Goal: Transaction & Acquisition: Purchase product/service

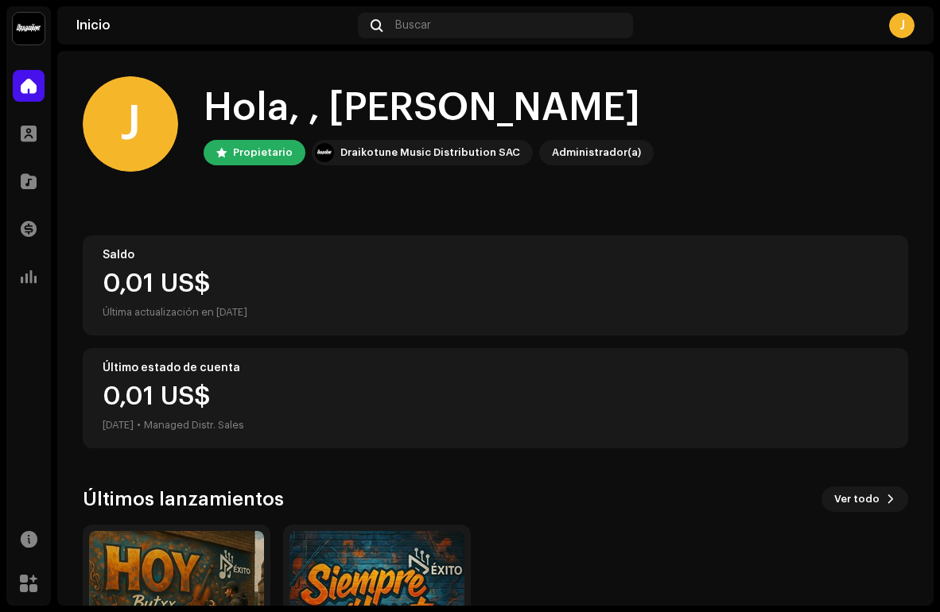
click at [169, 294] on div "0,01 US$" at bounding box center [495, 283] width 785 height 25
click at [147, 410] on div "0,01 US$ [DATE] • Managed Distr. Sales" at bounding box center [174, 409] width 142 height 51
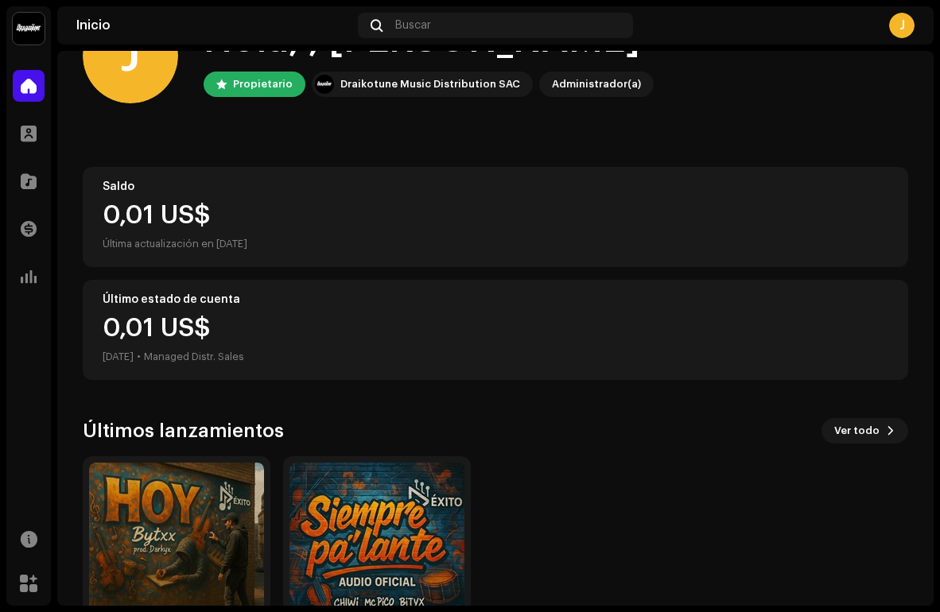
scroll to position [173, 0]
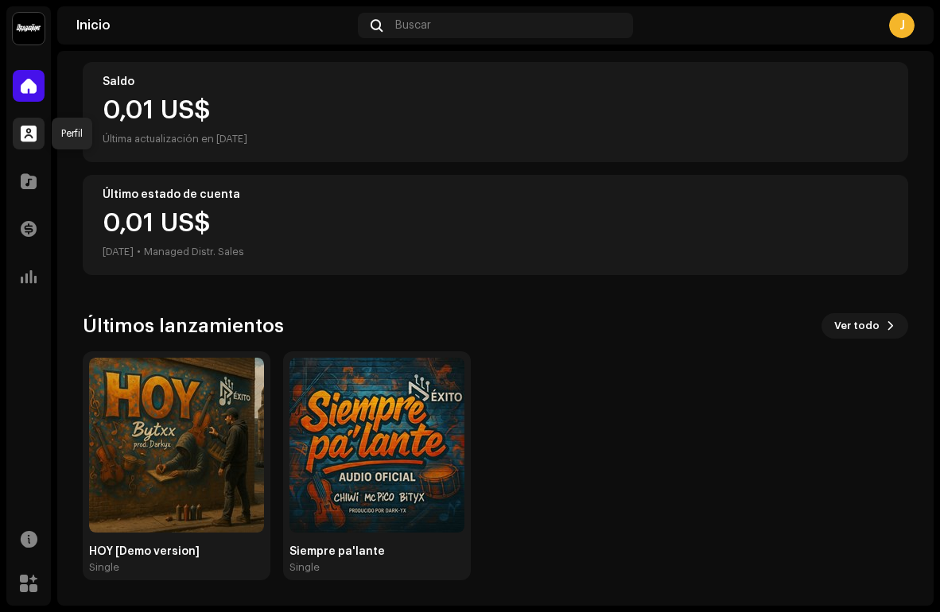
click at [25, 136] on span at bounding box center [29, 133] width 16 height 13
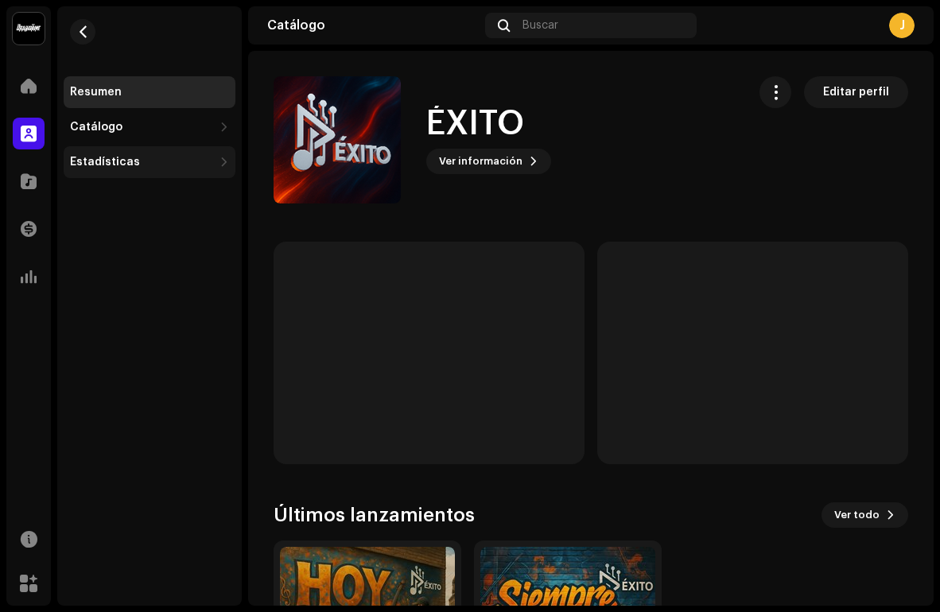
click at [119, 173] on div "Estadísticas" at bounding box center [150, 162] width 172 height 32
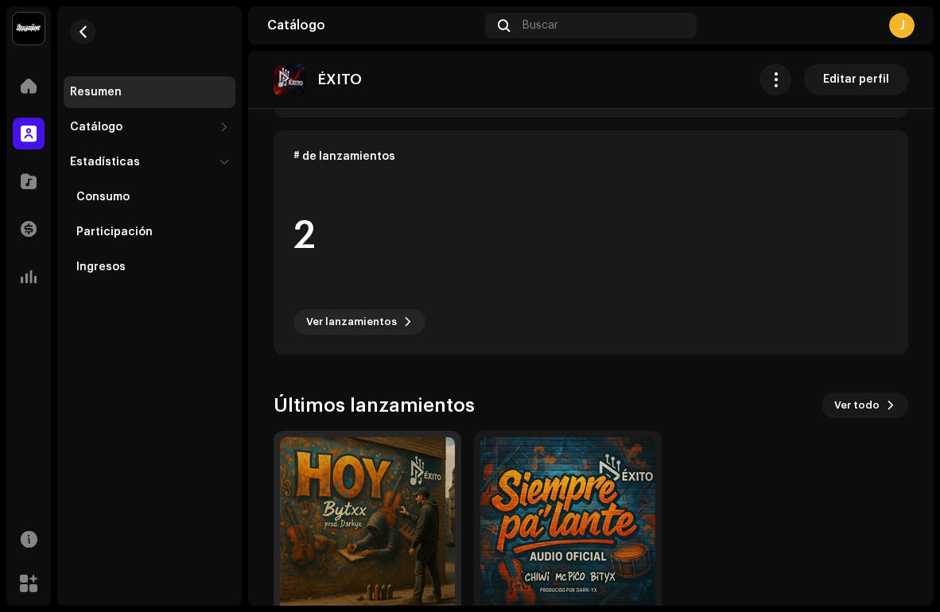
scroll to position [227, 0]
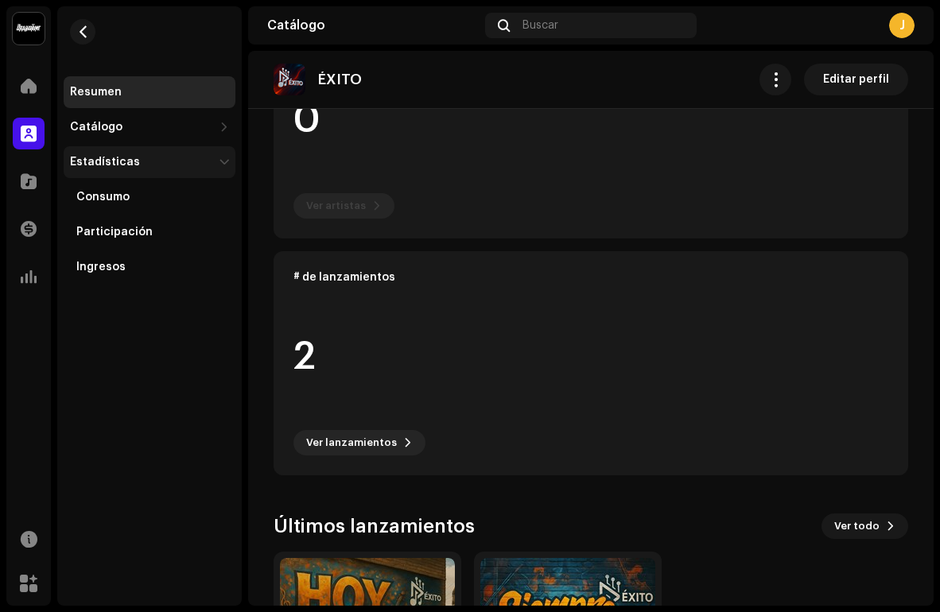
click at [130, 168] on div "Estadísticas" at bounding box center [105, 162] width 70 height 13
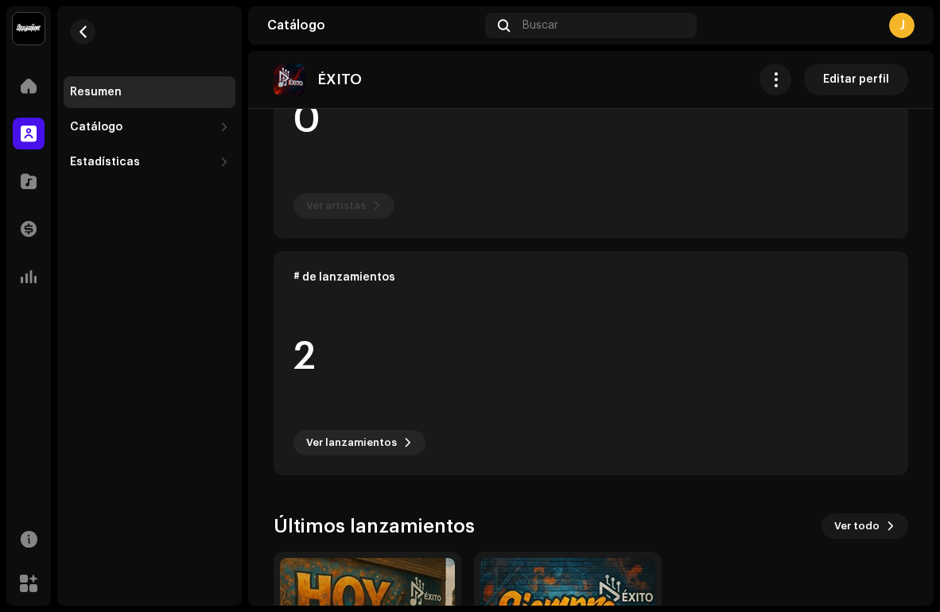
click at [129, 180] on div "Resumen Catálogo Lanzamientos Pistas Estadísticas Consumo Participación Ingresos" at bounding box center [149, 305] width 184 height 599
click at [132, 160] on div "Estadísticas" at bounding box center [105, 162] width 70 height 13
click at [118, 202] on div "Consumo" at bounding box center [102, 197] width 53 height 13
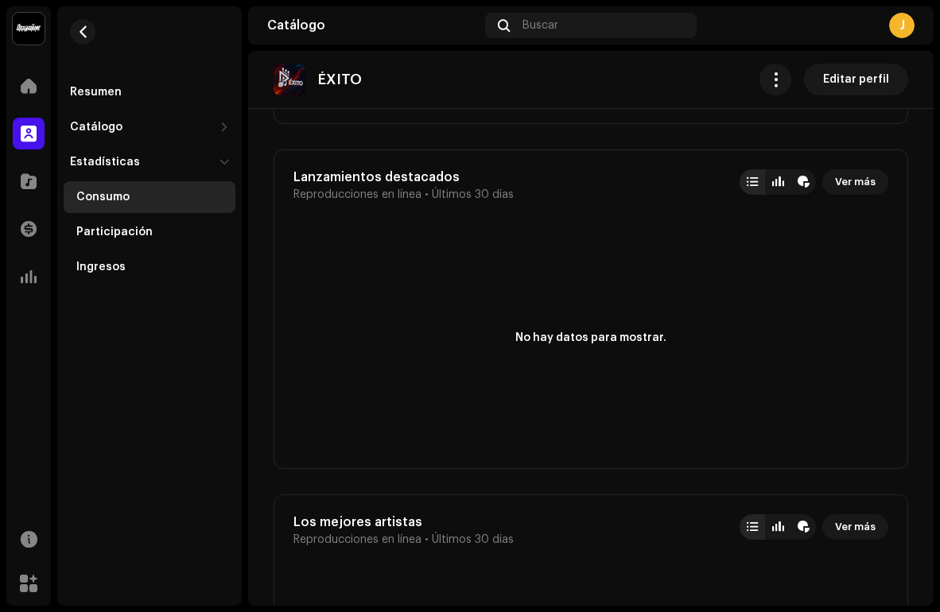
scroll to position [917, 0]
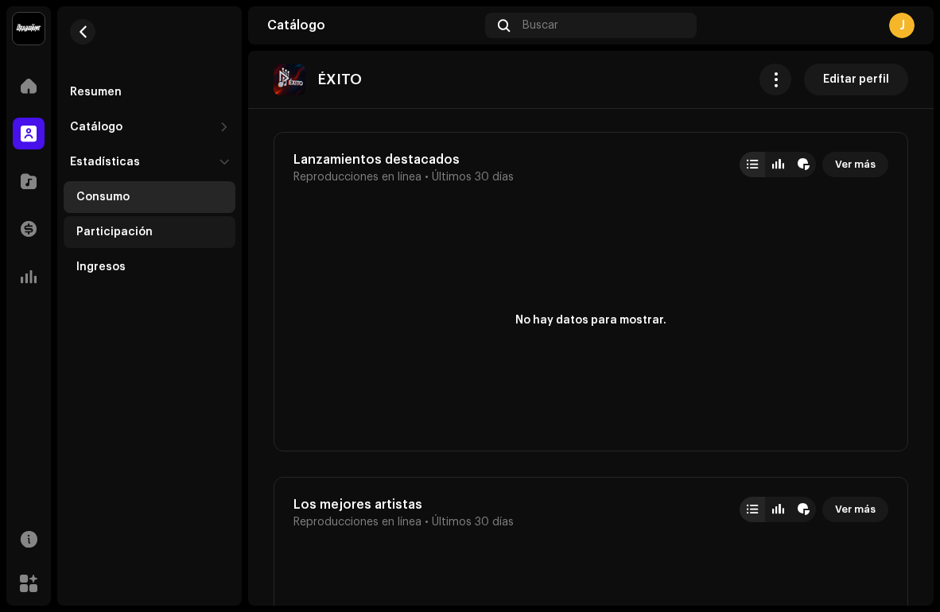
click at [122, 231] on div "Participación" at bounding box center [114, 232] width 76 height 13
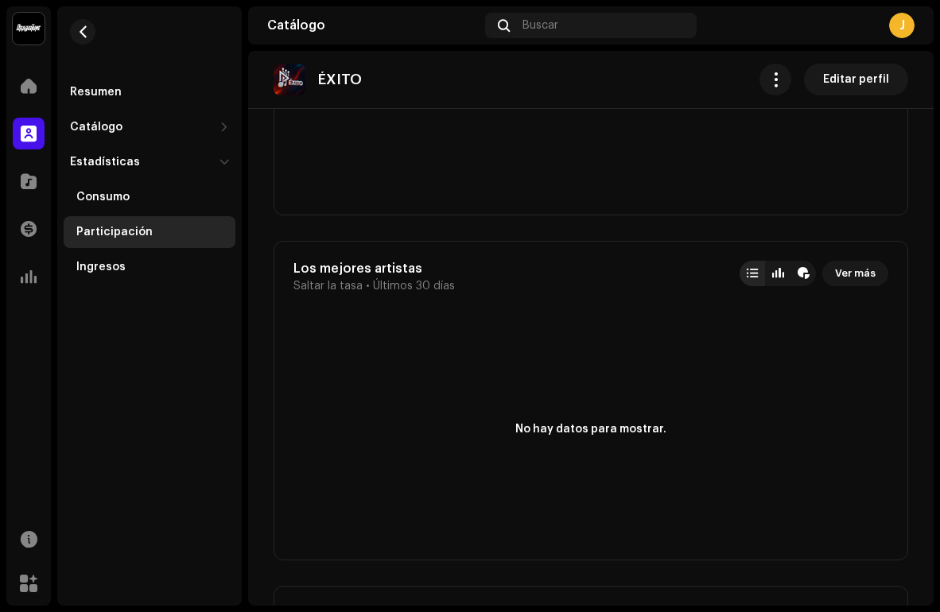
scroll to position [1408, 0]
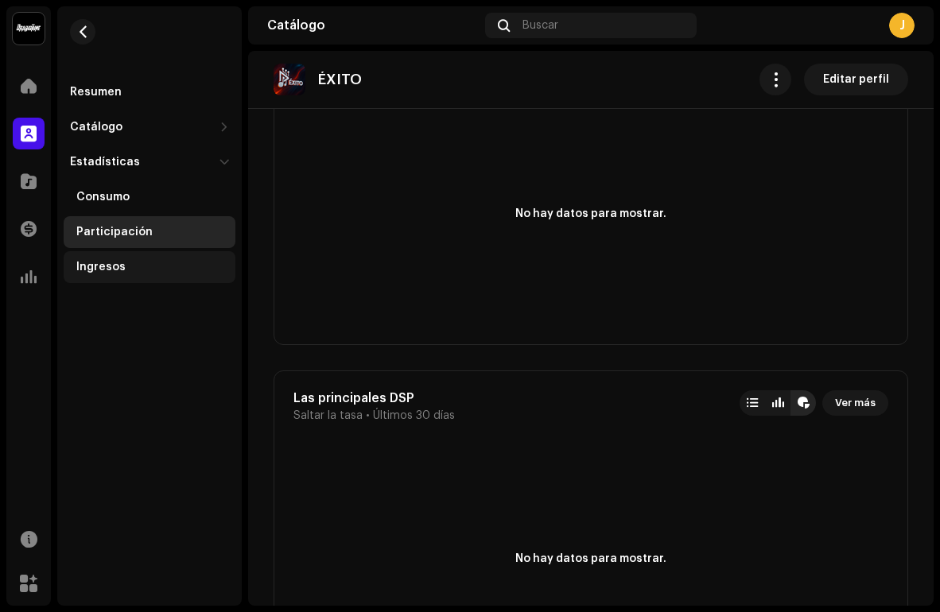
click at [128, 259] on div "Ingresos" at bounding box center [150, 267] width 172 height 32
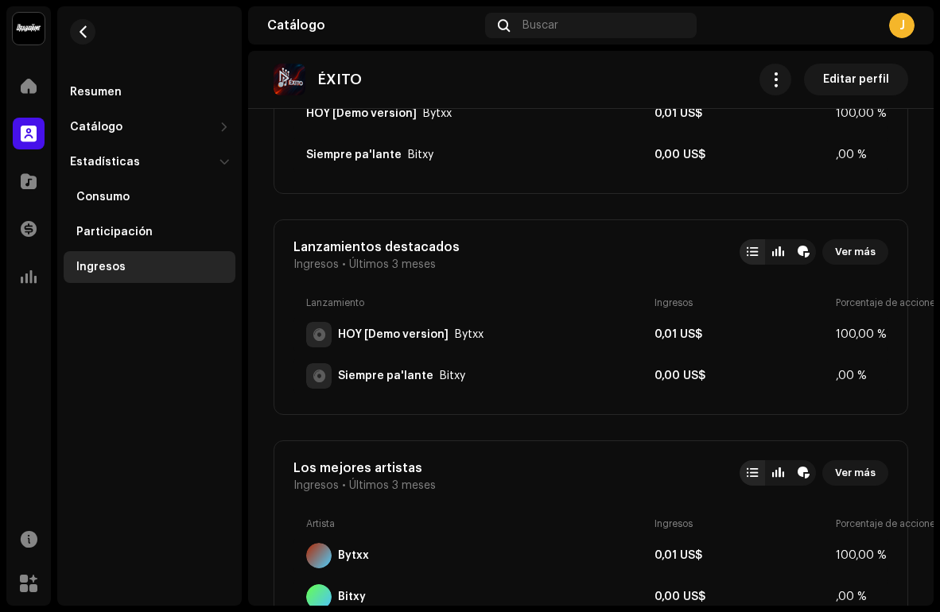
scroll to position [368, 0]
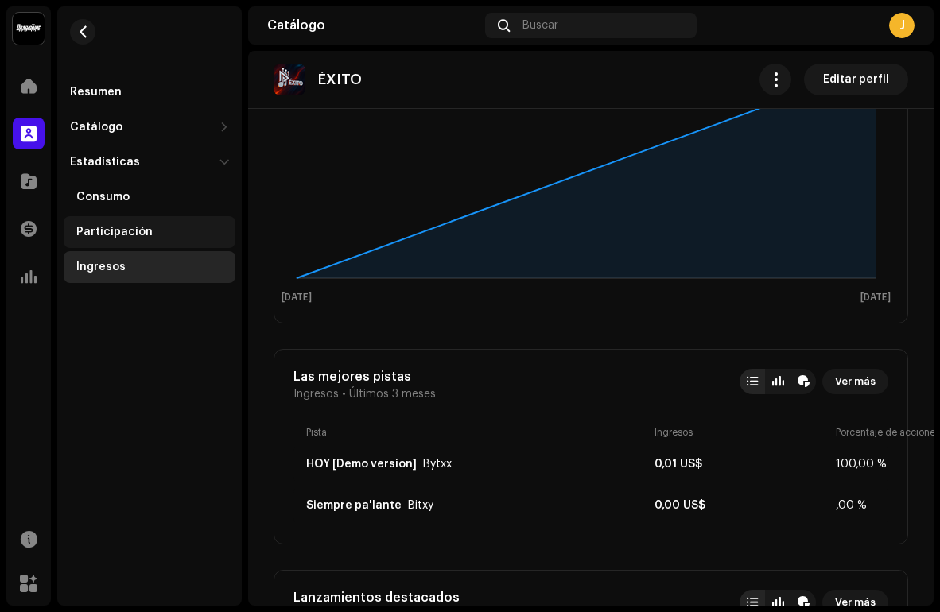
click at [111, 233] on div "Participación" at bounding box center [114, 232] width 76 height 13
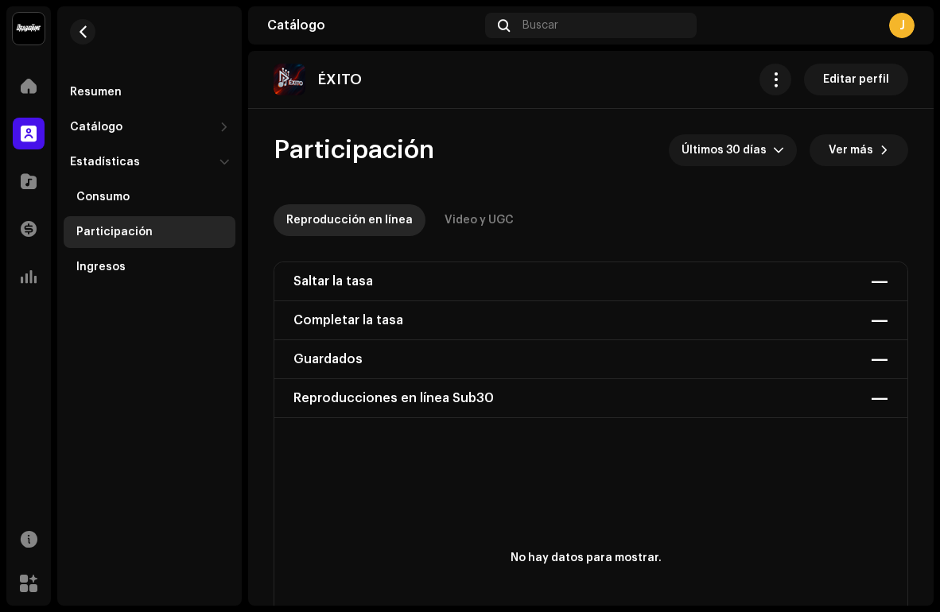
click at [133, 215] on div "Consumo Participación Ingresos" at bounding box center [150, 230] width 172 height 105
click at [105, 196] on div "Consumo" at bounding box center [102, 197] width 53 height 13
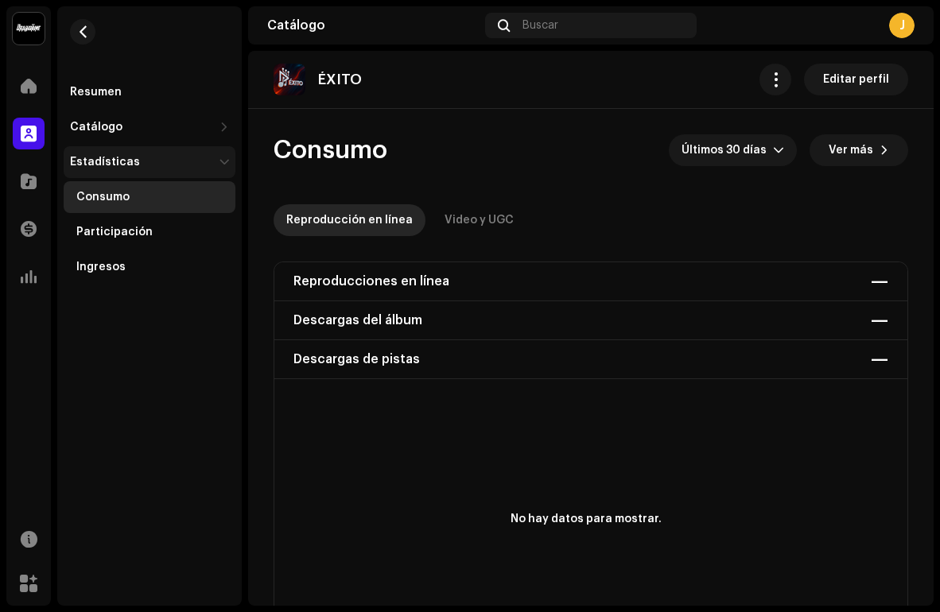
click at [104, 156] on div "Estadísticas" at bounding box center [105, 162] width 70 height 13
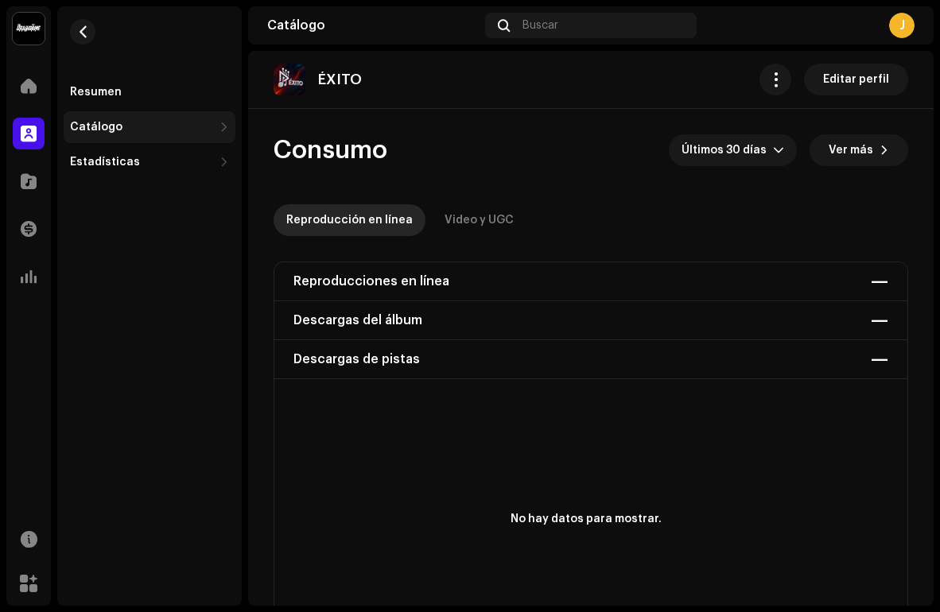
click at [107, 134] on div "Catálogo" at bounding box center [150, 127] width 172 height 32
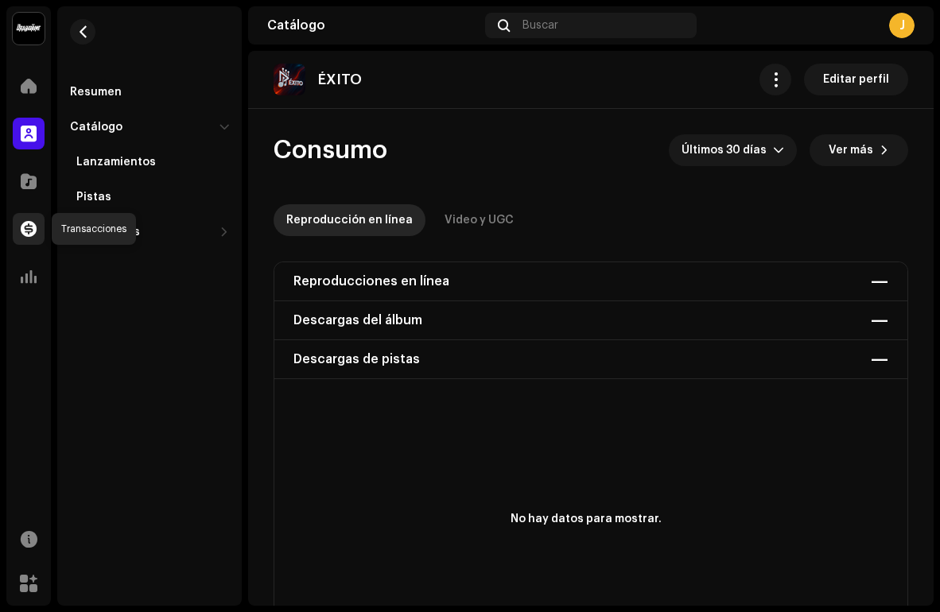
click at [25, 232] on span at bounding box center [29, 229] width 16 height 13
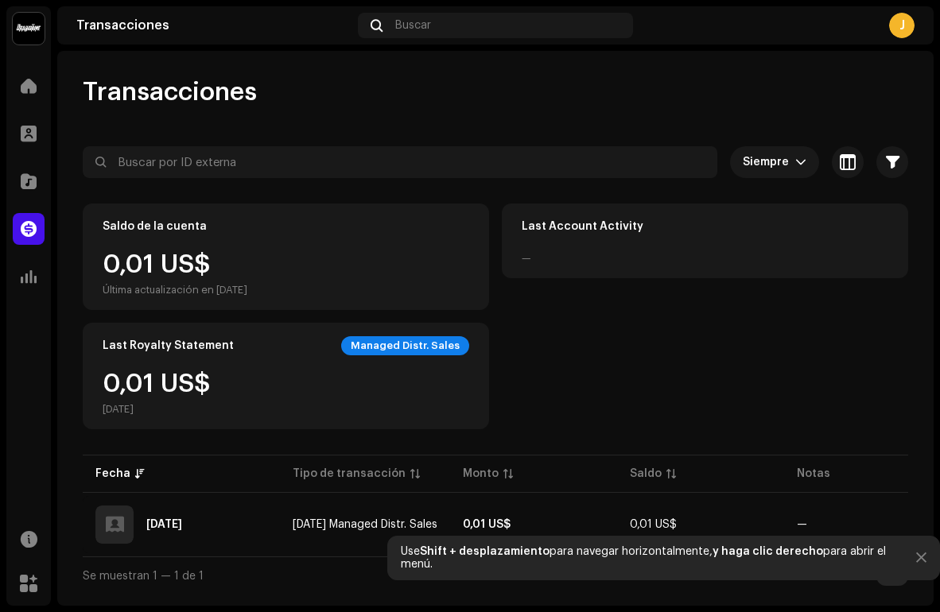
click at [412, 346] on div "Managed Distr. Sales" at bounding box center [405, 345] width 128 height 19
click at [921, 553] on div at bounding box center [921, 558] width 10 height 13
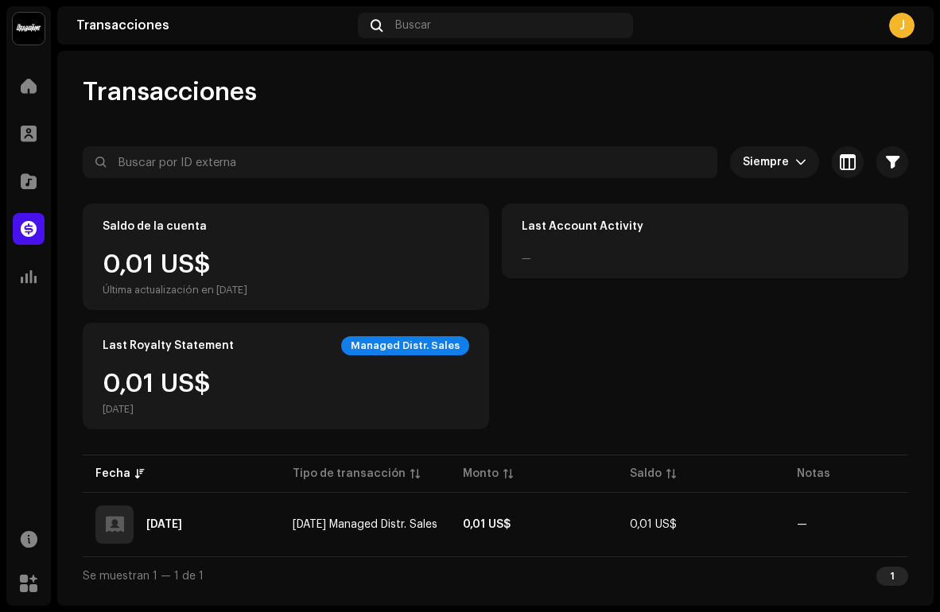
click at [430, 345] on div "Managed Distr. Sales" at bounding box center [405, 345] width 128 height 19
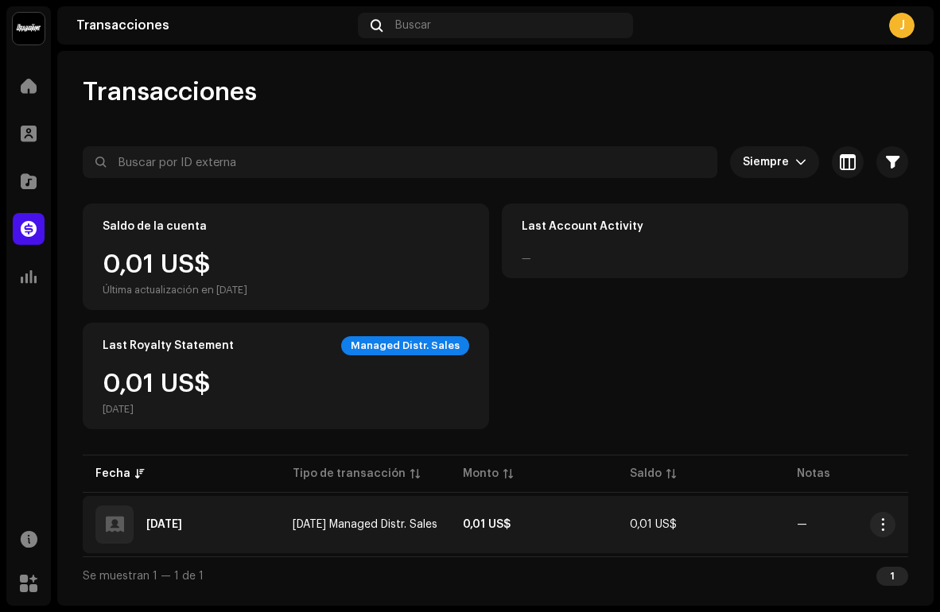
click at [479, 522] on strong "0,01 US$" at bounding box center [487, 524] width 48 height 11
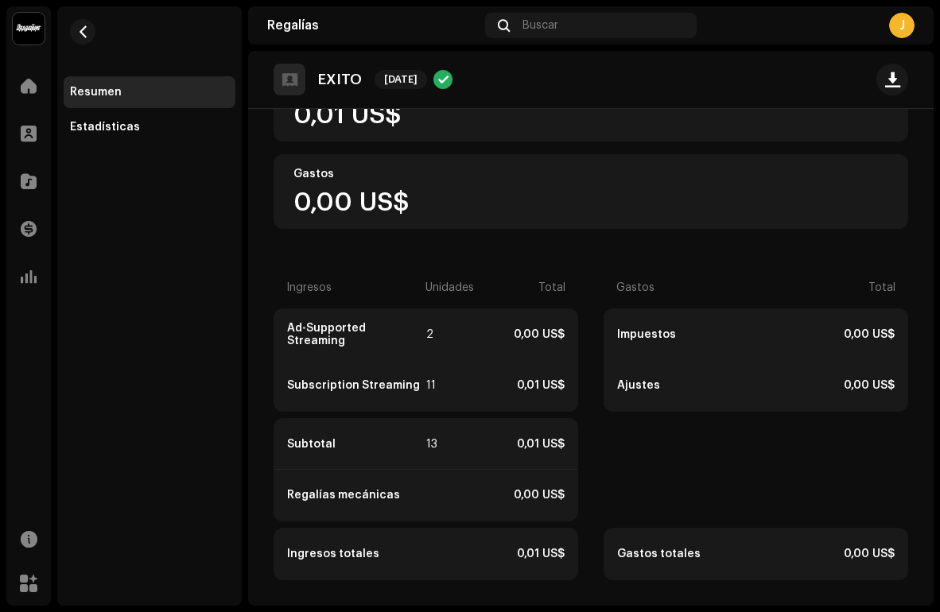
scroll to position [258, 0]
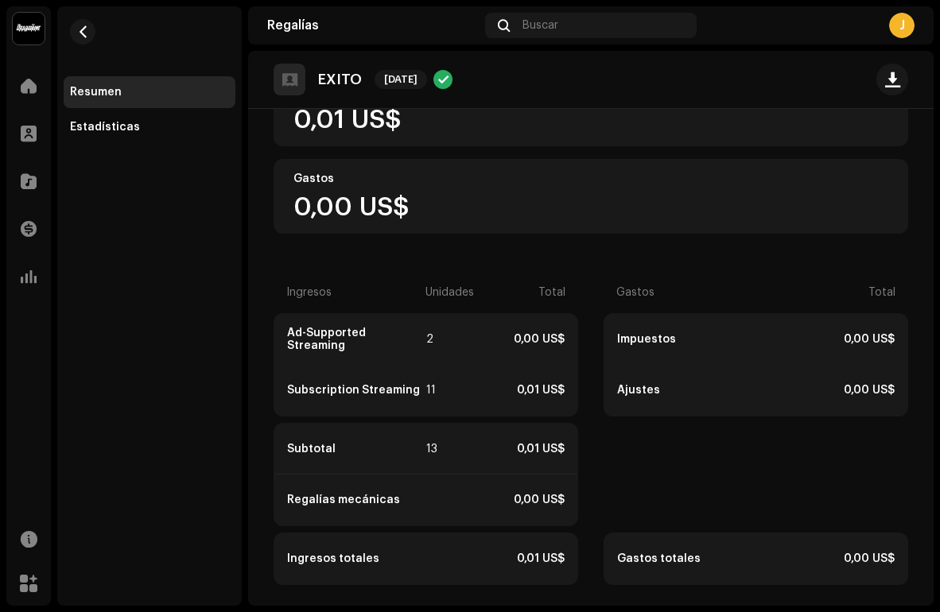
click at [394, 392] on div "Subscription Streaming" at bounding box center [355, 390] width 136 height 13
click at [432, 392] on div "11" at bounding box center [439, 390] width 27 height 13
click at [432, 452] on div "13" at bounding box center [439, 449] width 27 height 13
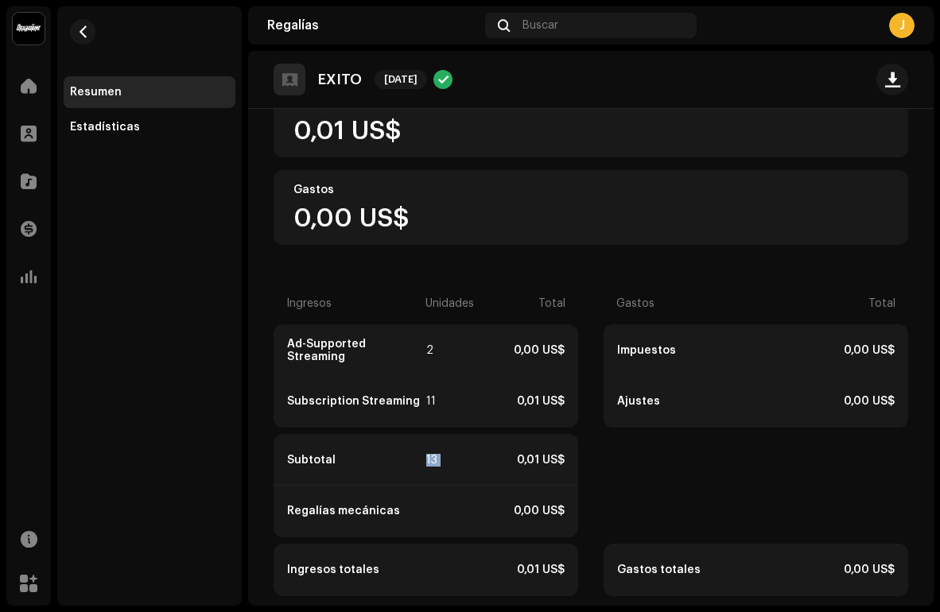
scroll to position [244, 0]
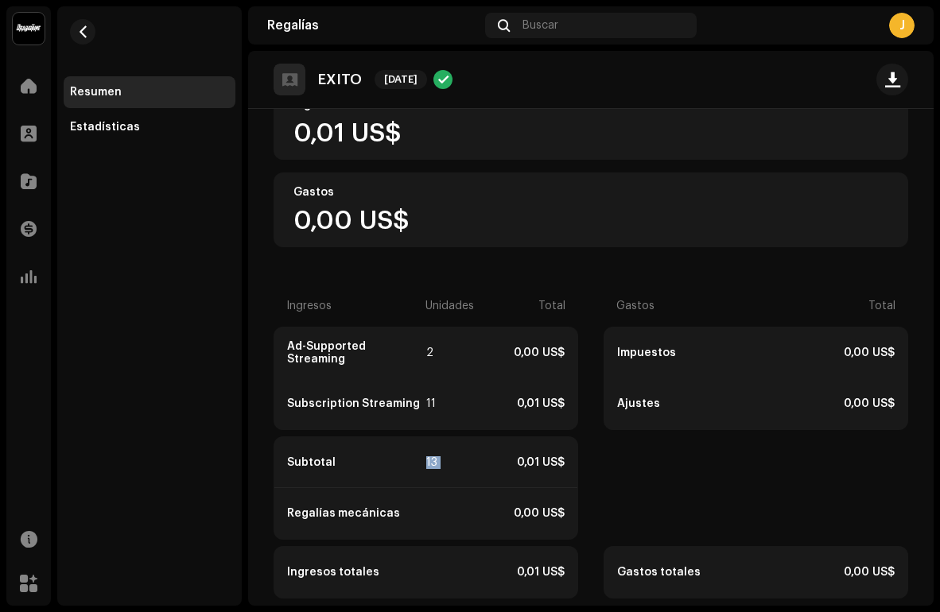
click at [427, 460] on div "13" at bounding box center [439, 462] width 27 height 13
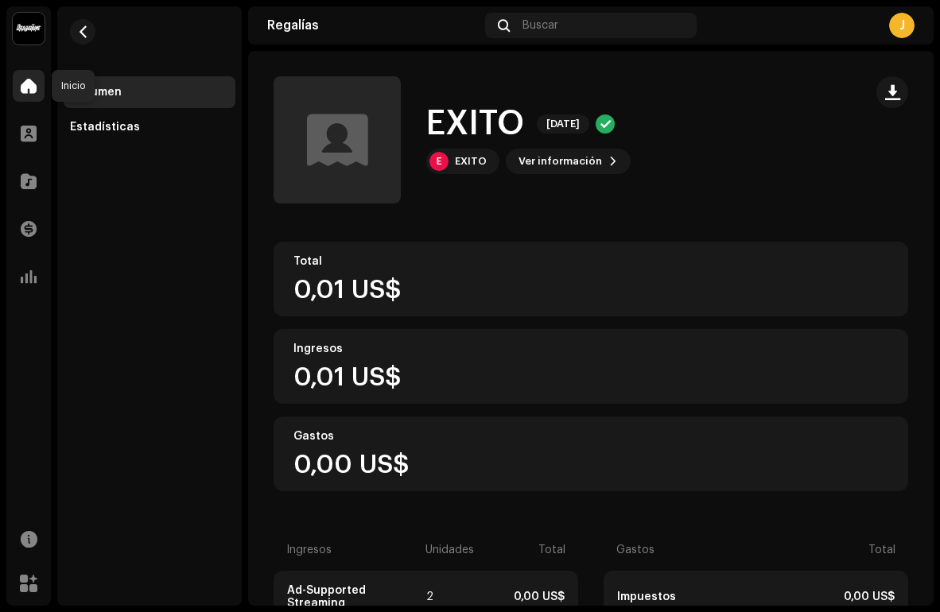
click at [34, 88] on span at bounding box center [29, 86] width 16 height 13
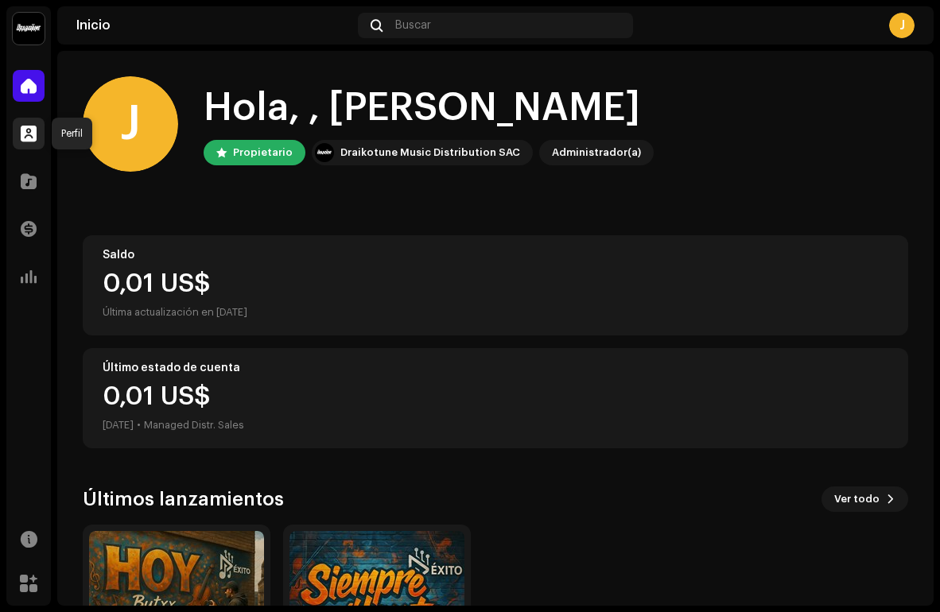
click at [31, 134] on span at bounding box center [29, 133] width 16 height 13
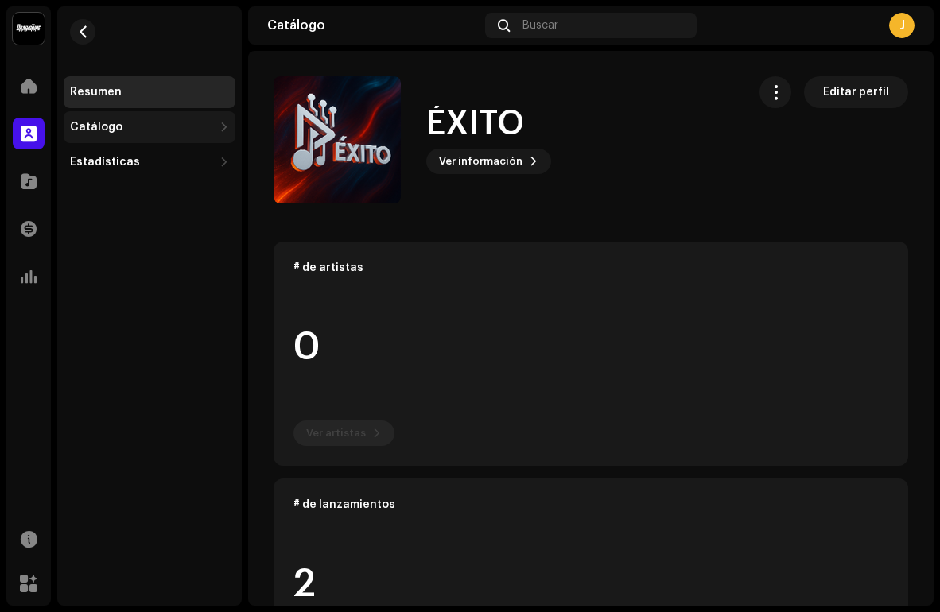
click at [89, 126] on div "Catálogo" at bounding box center [96, 127] width 52 height 13
click at [103, 144] on div "Lanzamientos Pistas" at bounding box center [150, 178] width 172 height 70
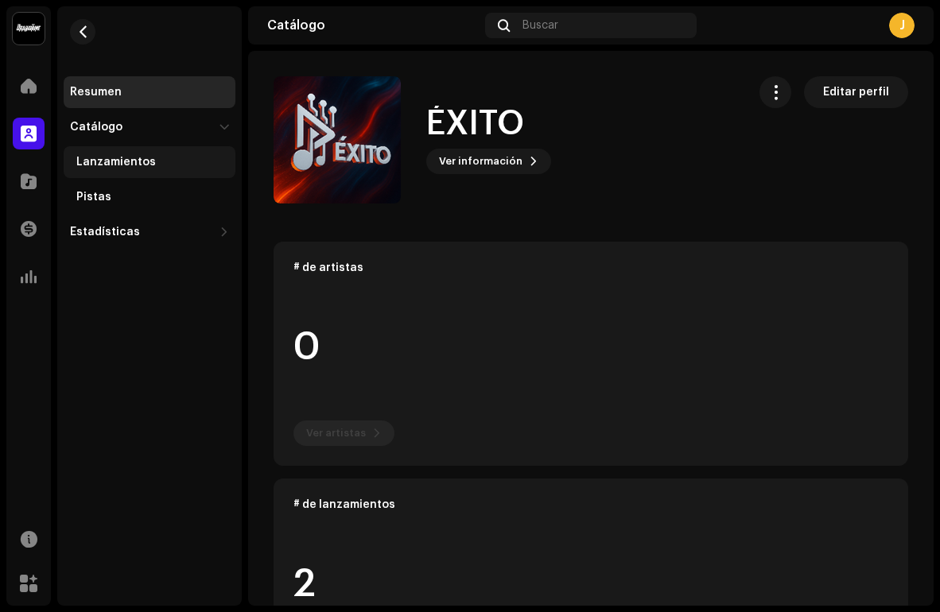
click at [103, 173] on div "Lanzamientos" at bounding box center [150, 162] width 172 height 32
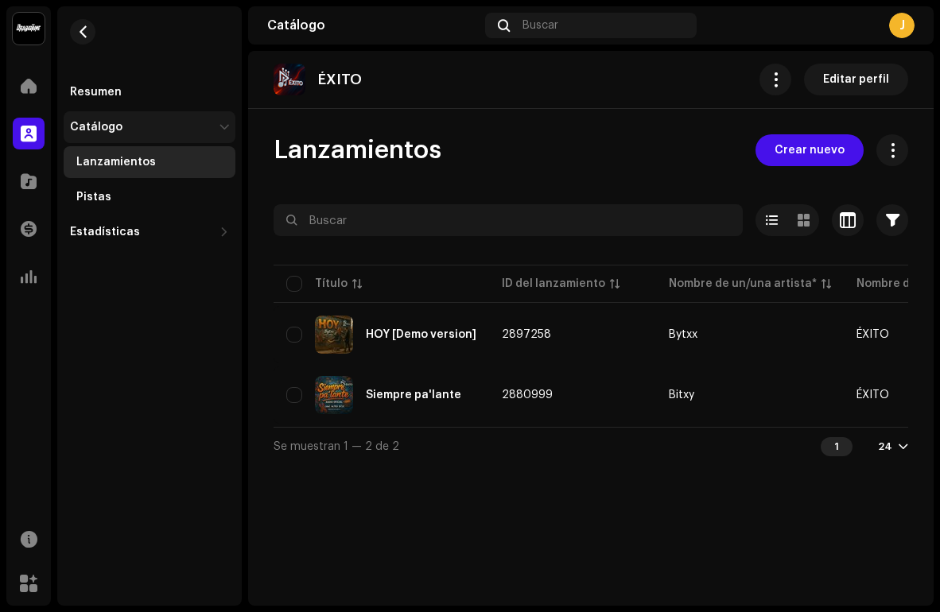
click at [88, 125] on div "Catálogo" at bounding box center [96, 127] width 52 height 13
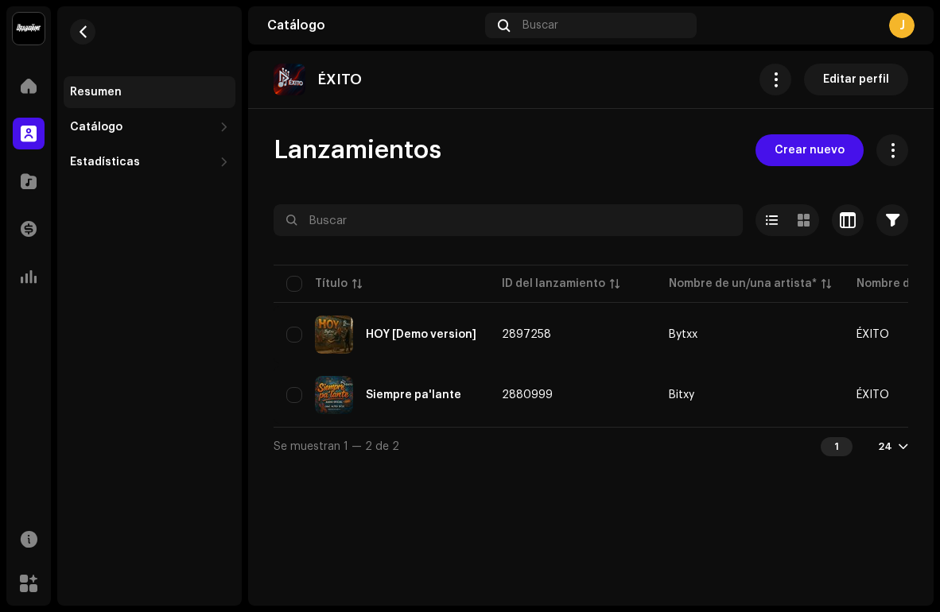
click at [88, 91] on div "Resumen" at bounding box center [96, 92] width 52 height 13
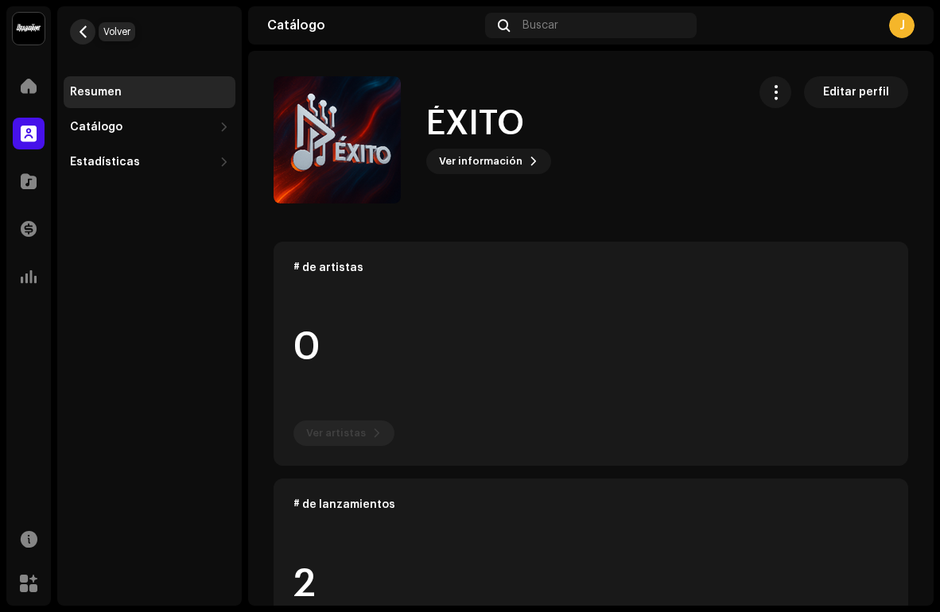
click at [83, 37] on span "button" at bounding box center [83, 31] width 12 height 13
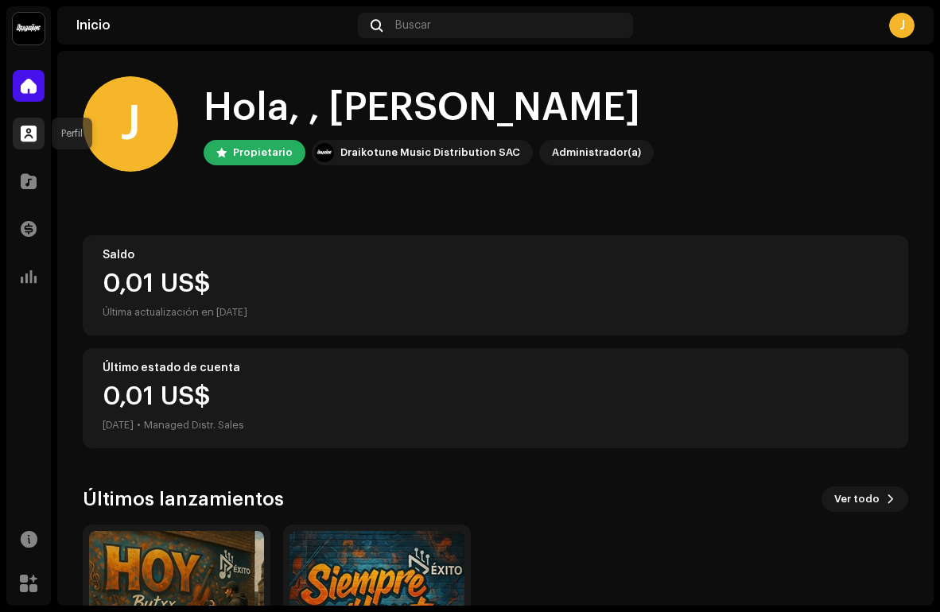
click at [31, 129] on span at bounding box center [29, 133] width 16 height 13
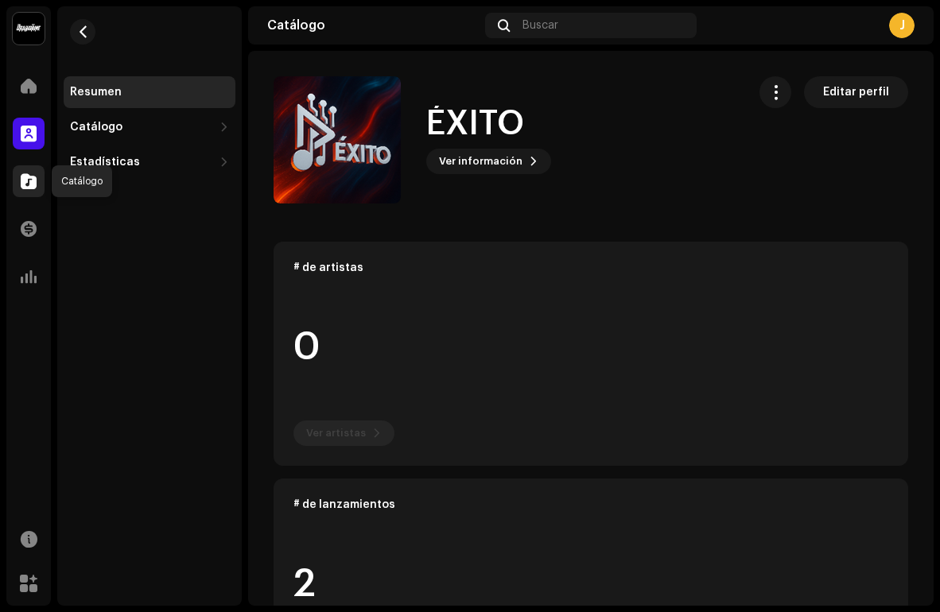
click at [25, 184] on span at bounding box center [29, 181] width 16 height 13
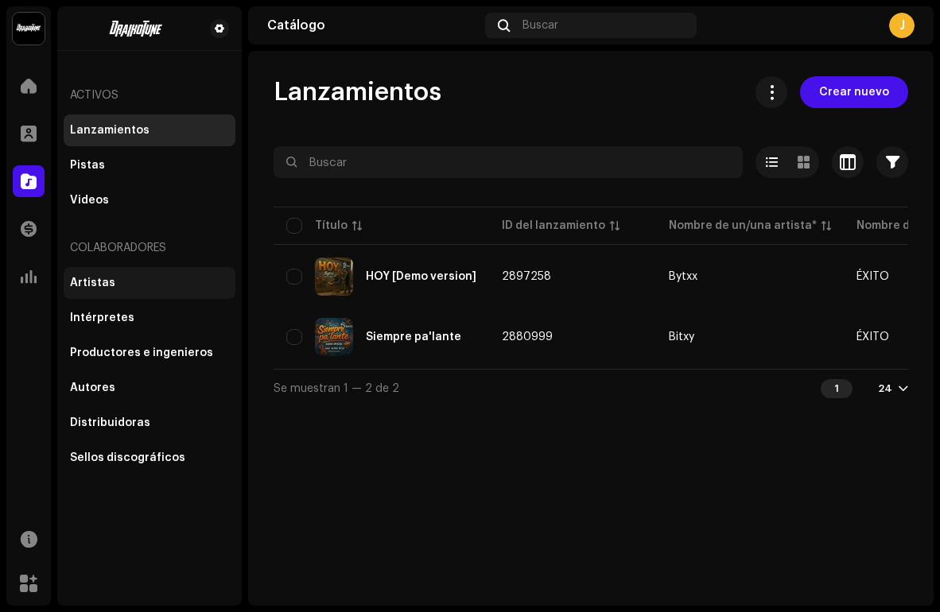
click at [106, 277] on div "Artistas" at bounding box center [92, 283] width 45 height 13
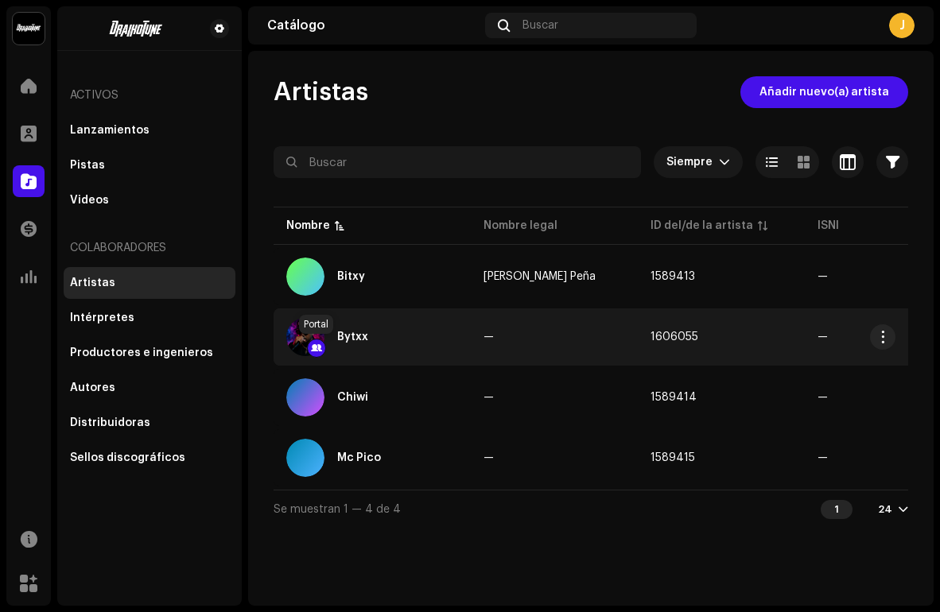
click at [314, 351] on div at bounding box center [316, 348] width 19 height 19
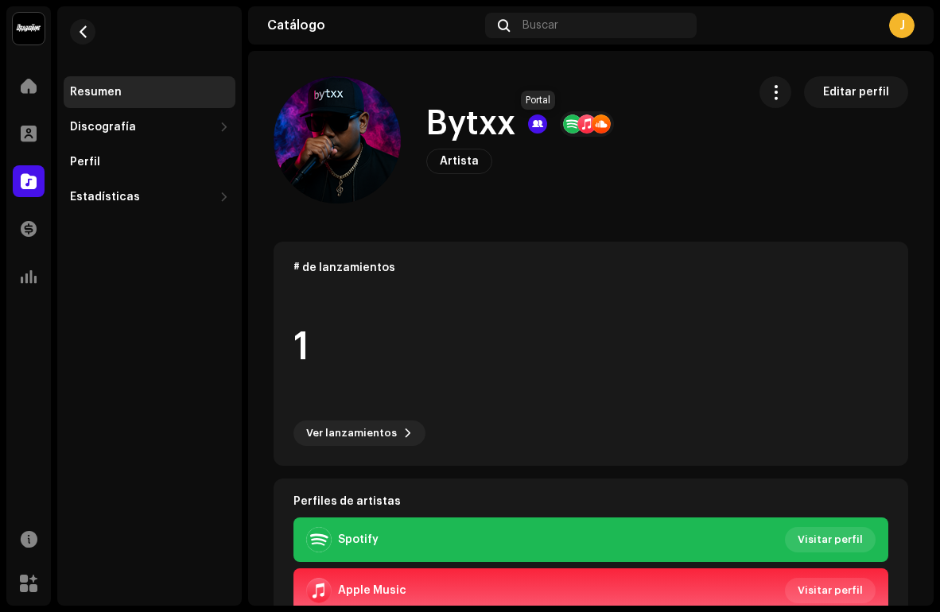
click at [540, 126] on div at bounding box center [537, 123] width 19 height 19
click at [83, 37] on span "button" at bounding box center [83, 31] width 12 height 13
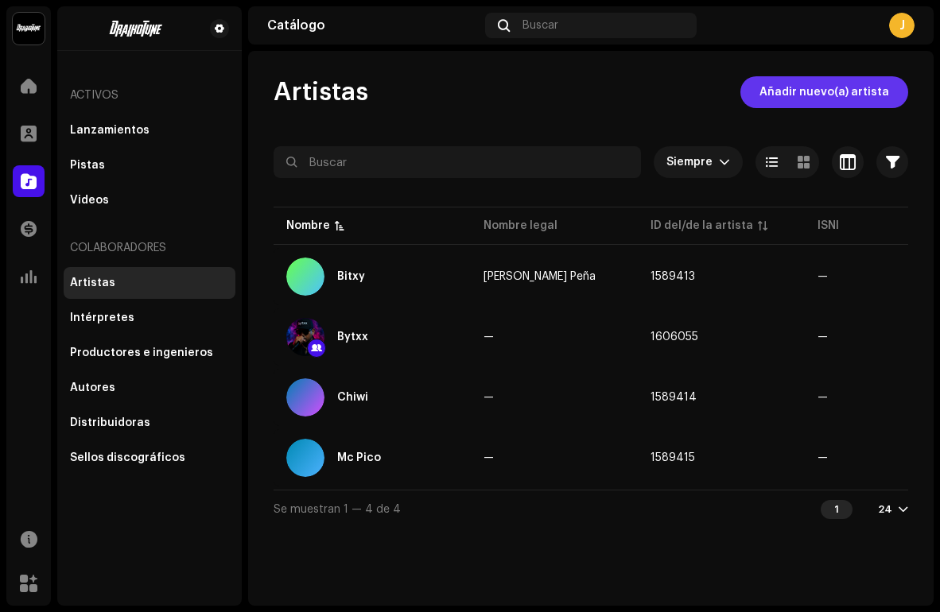
click at [811, 96] on span "Añadir nuevo(a) artista" at bounding box center [824, 92] width 130 height 32
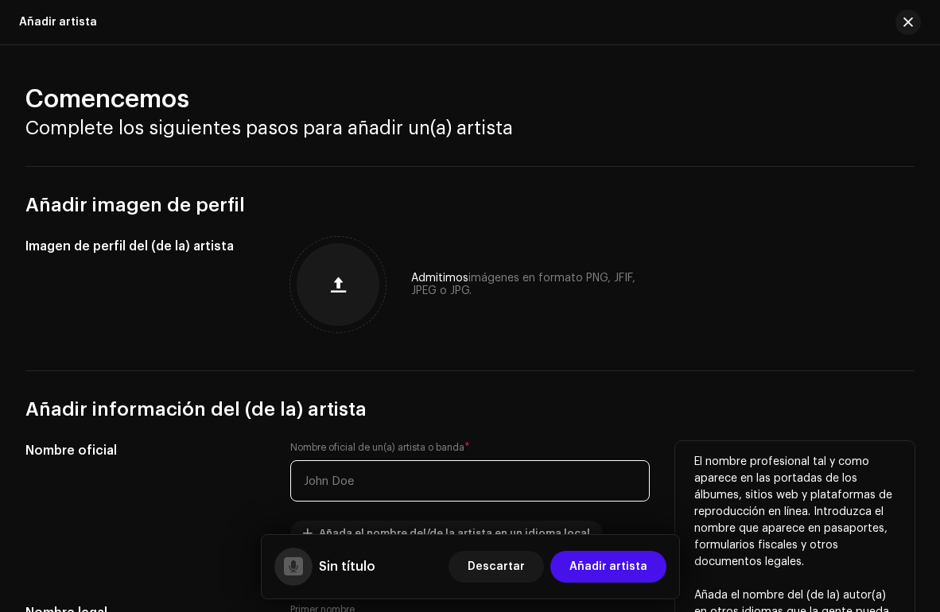
click at [355, 473] on input "text" at bounding box center [469, 480] width 359 height 41
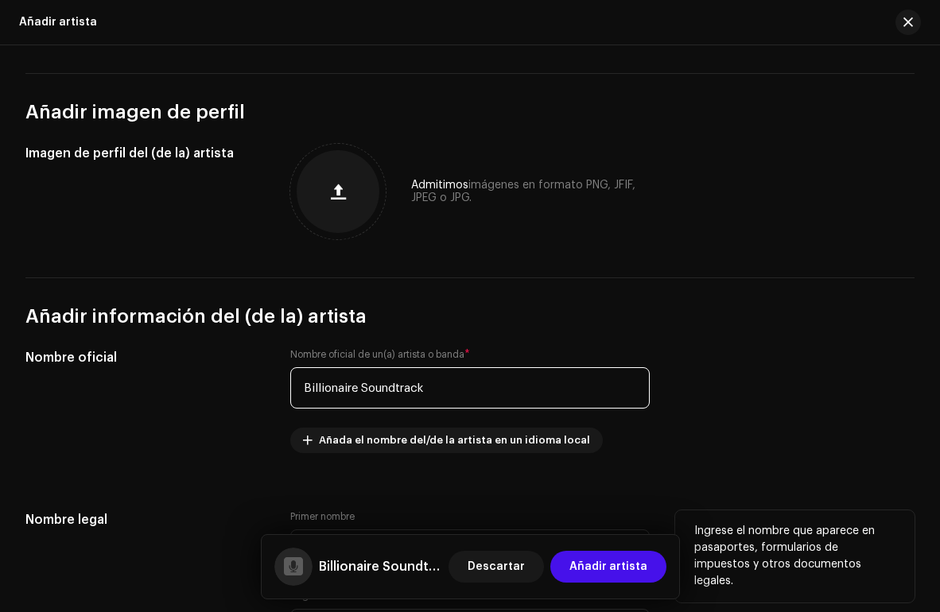
scroll to position [69, 0]
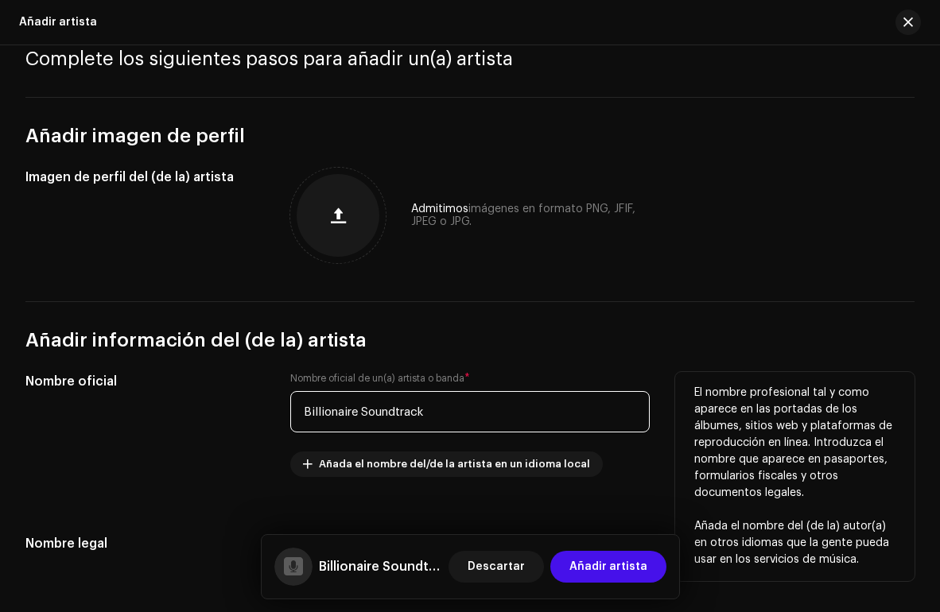
click at [414, 414] on input "Billionaire Soundtrack" at bounding box center [469, 411] width 359 height 41
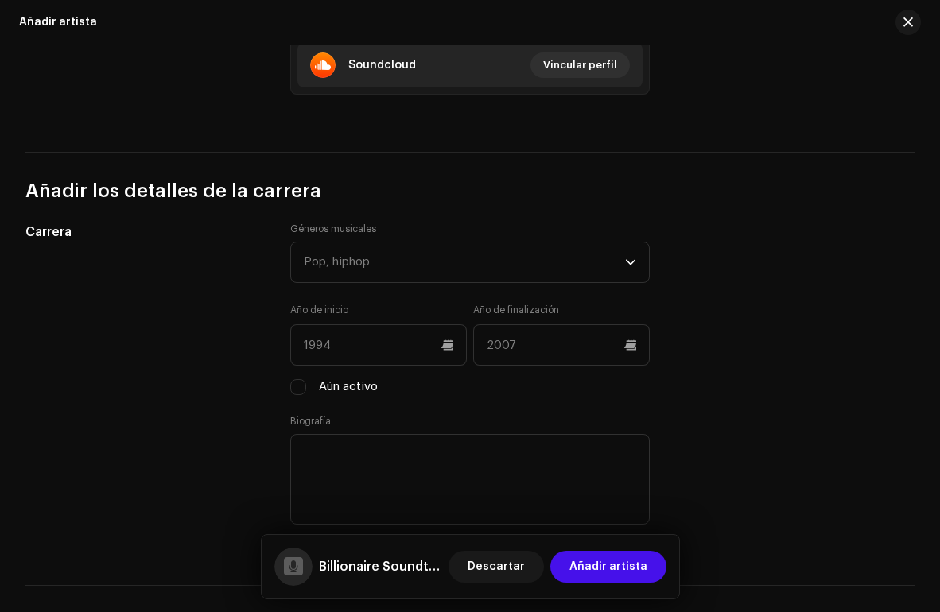
scroll to position [1171, 0]
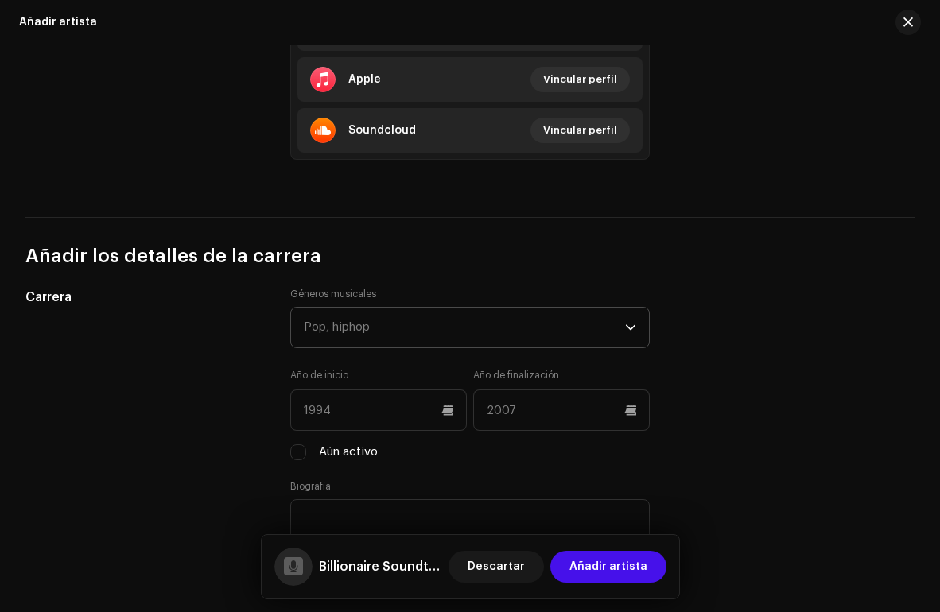
type input "Billionaire Soundtrack"
click at [356, 324] on div "Pop, hiphop" at bounding box center [464, 328] width 321 height 40
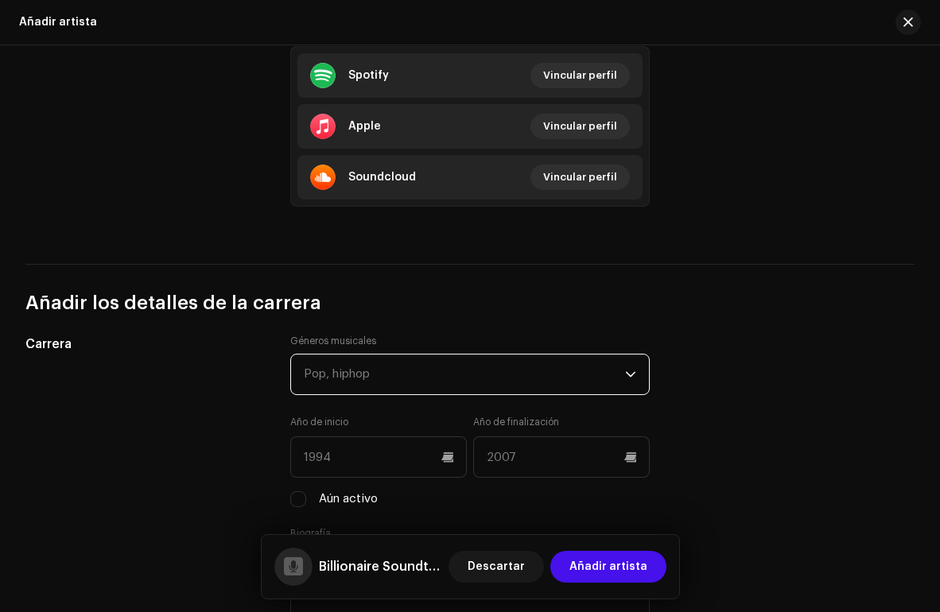
scroll to position [1094, 0]
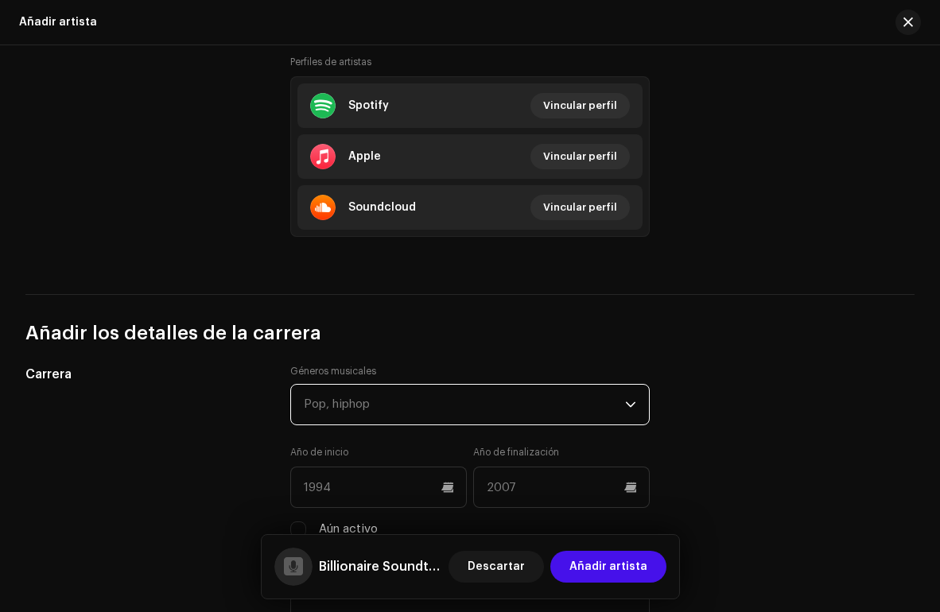
click at [452, 409] on div "Pop, hiphop" at bounding box center [464, 405] width 321 height 40
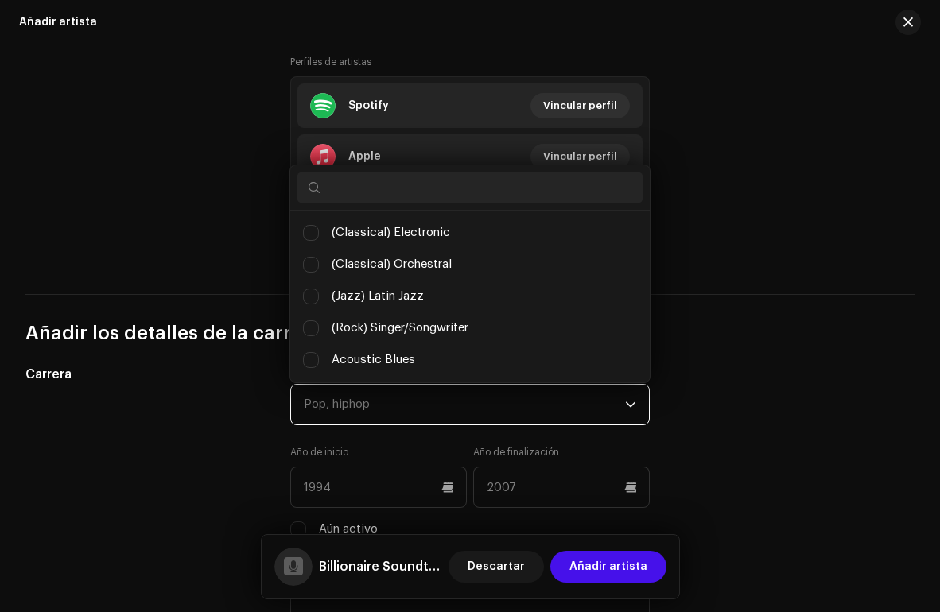
click at [452, 409] on div "Pop, hiphop" at bounding box center [464, 405] width 321 height 40
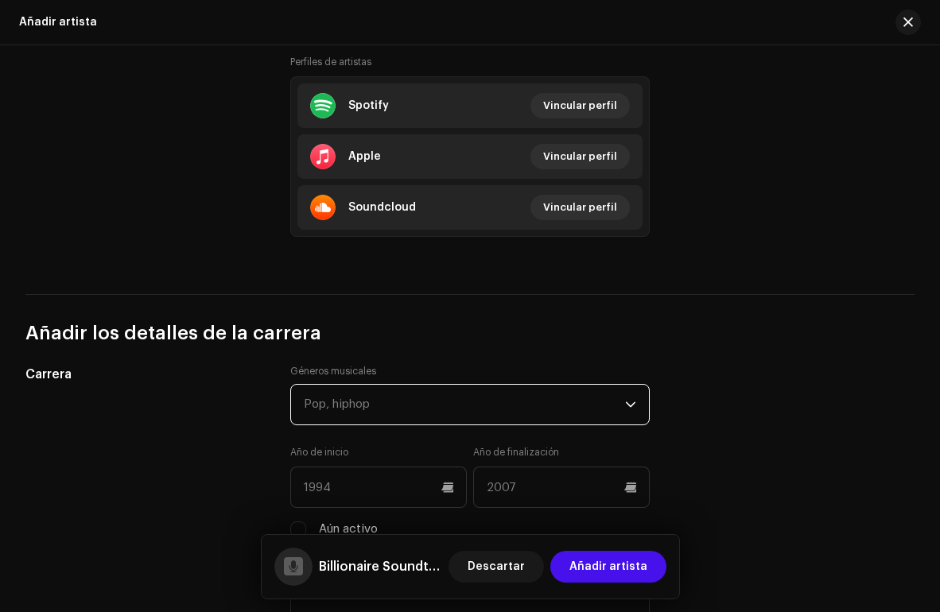
click at [452, 409] on div "Pop, hiphop" at bounding box center [464, 405] width 321 height 40
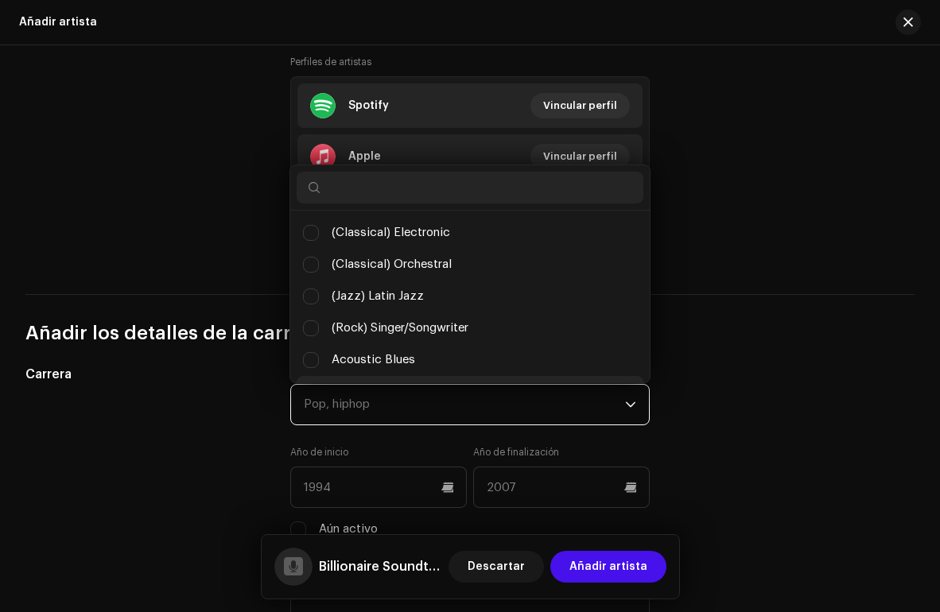
scroll to position [25, 0]
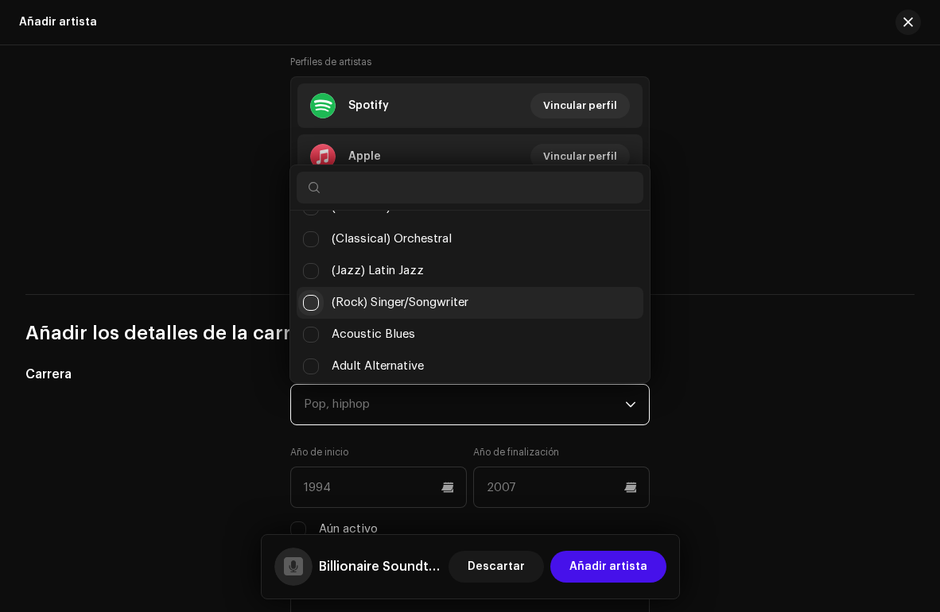
click at [312, 297] on input "(Rock) Singer/Songwriter" at bounding box center [311, 303] width 16 height 16
checkbox input "false"
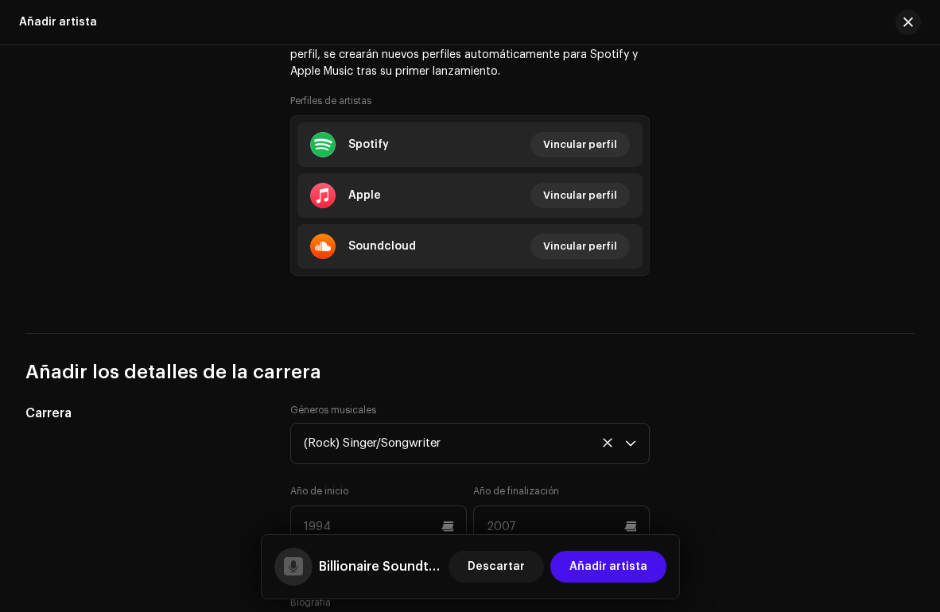
scroll to position [1054, 0]
click at [351, 442] on div "(Rock) Singer/Songwriter" at bounding box center [464, 445] width 321 height 40
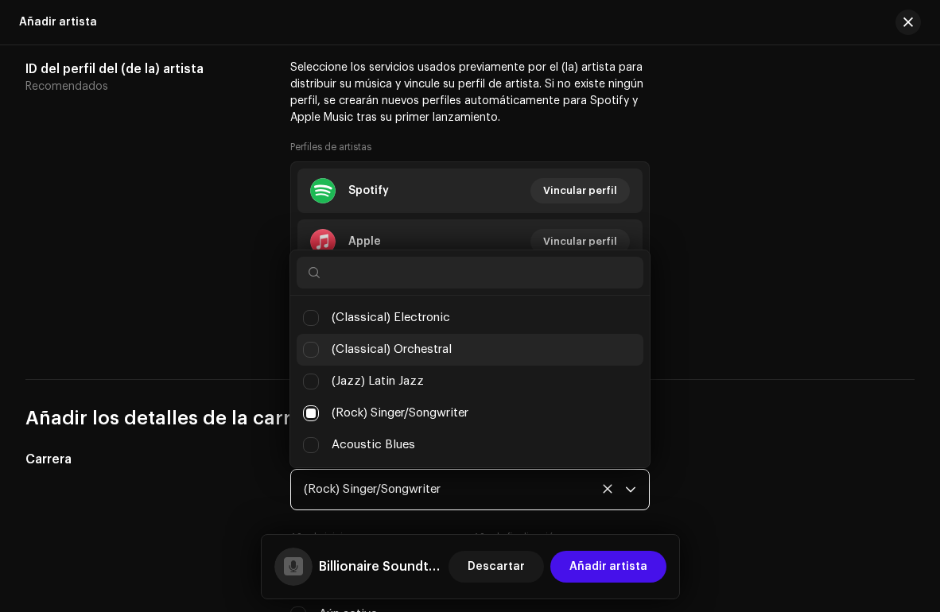
scroll to position [1000, 0]
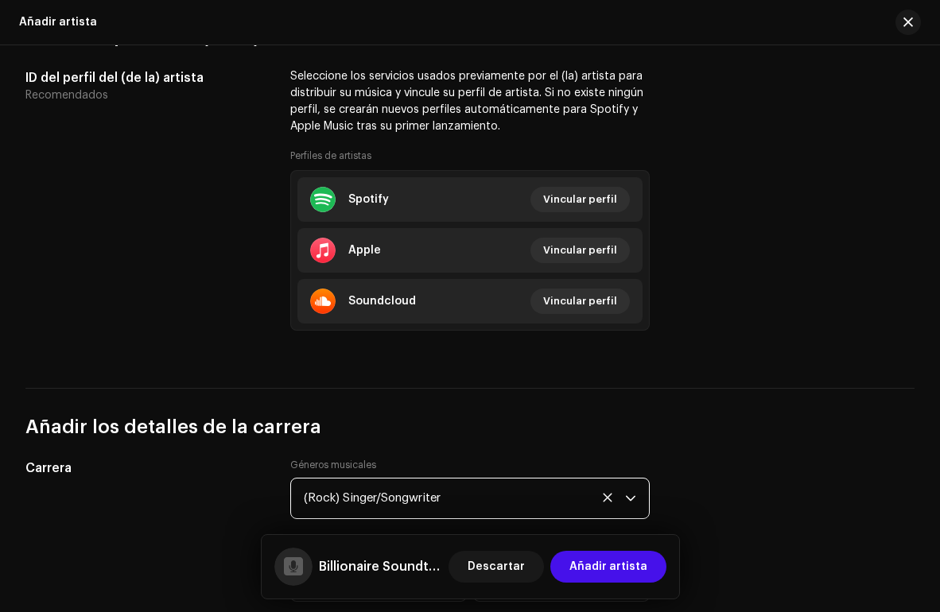
click at [447, 487] on div "(Rock) Singer/Songwriter" at bounding box center [464, 499] width 321 height 40
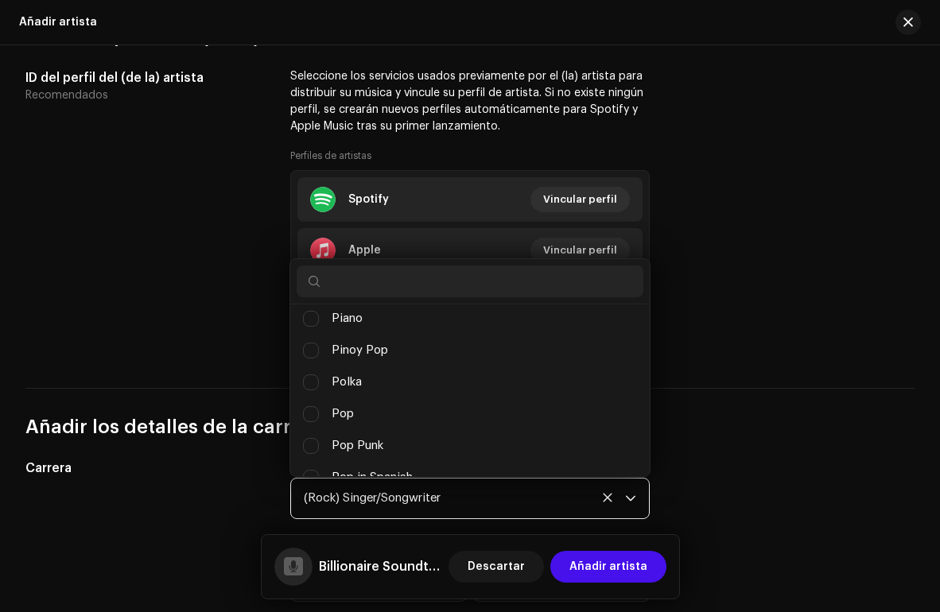
scroll to position [9918, 0]
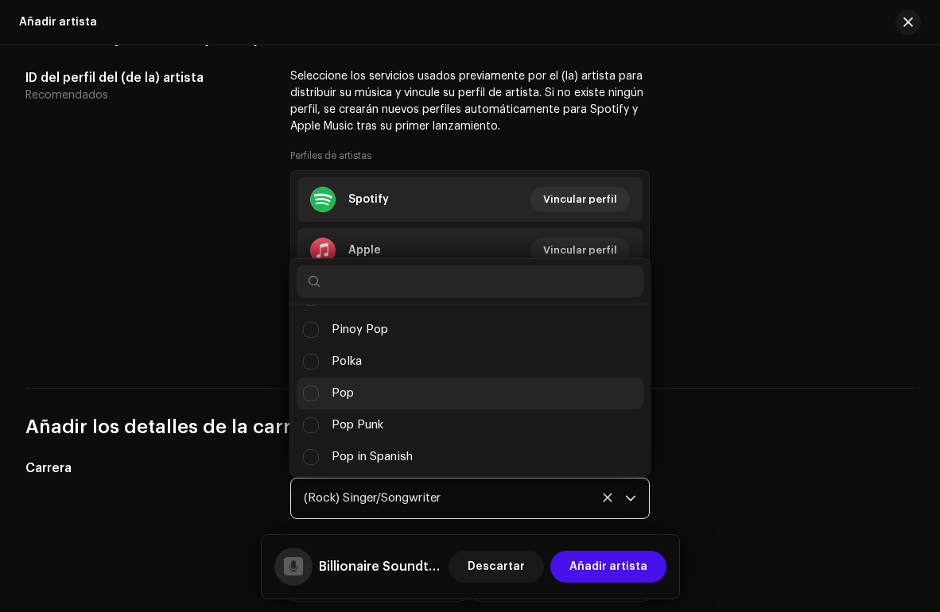
click at [332, 386] on span "Pop" at bounding box center [343, 393] width 22 height 17
checkbox input "true"
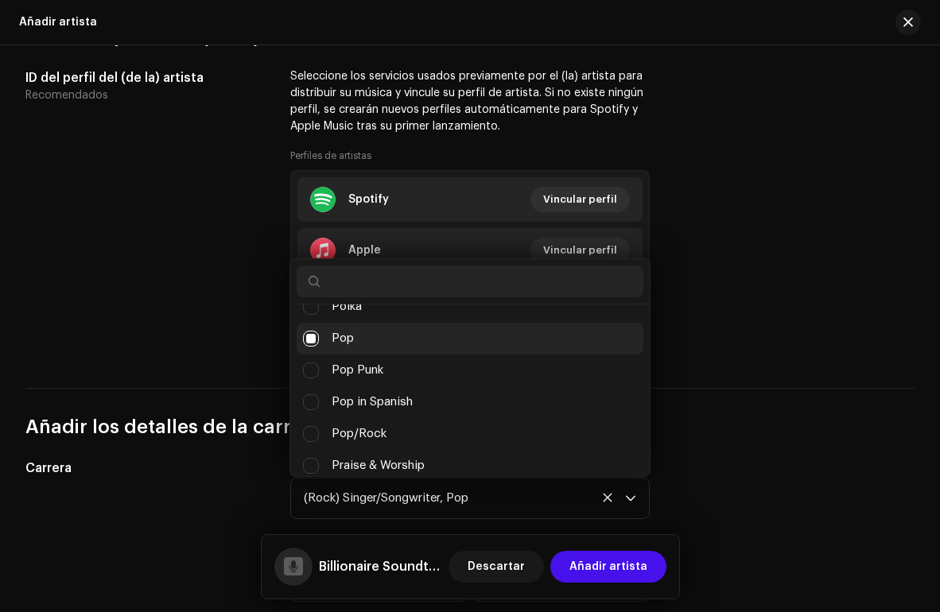
scroll to position [9978, 0]
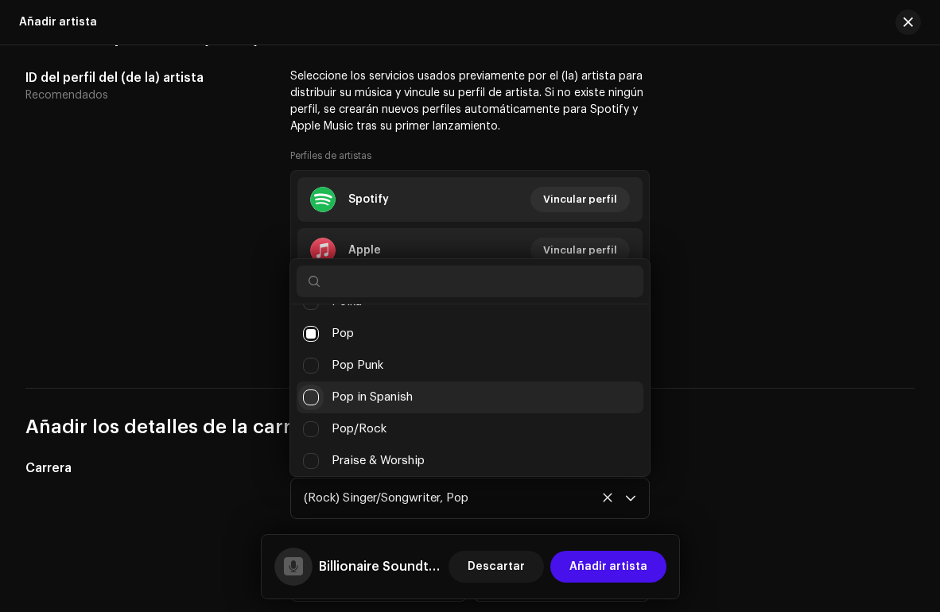
click at [312, 393] on input "Pop in Spanish" at bounding box center [311, 398] width 16 height 16
checkbox input "false"
click at [310, 396] on input "Pop in Spanish" at bounding box center [311, 398] width 16 height 16
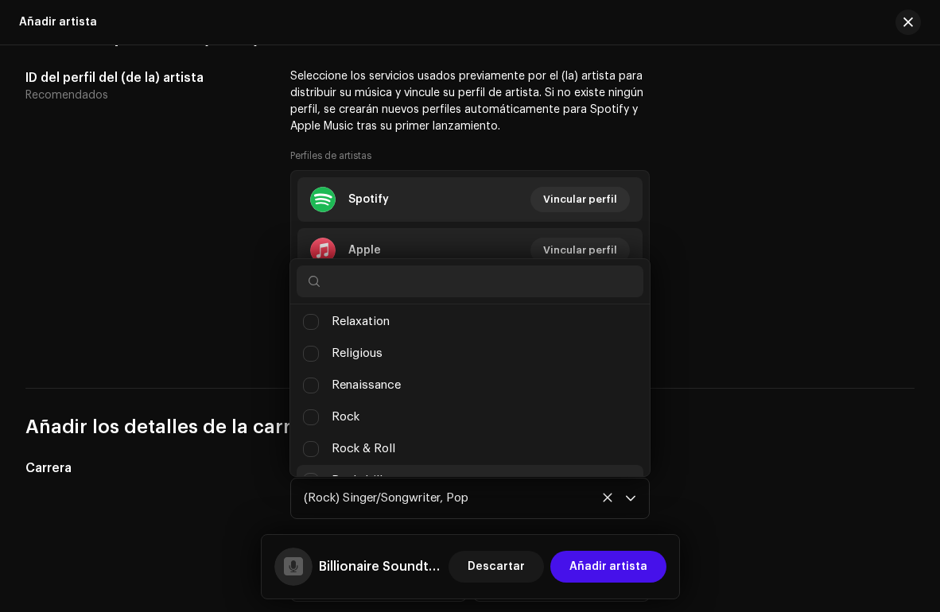
scroll to position [10679, 0]
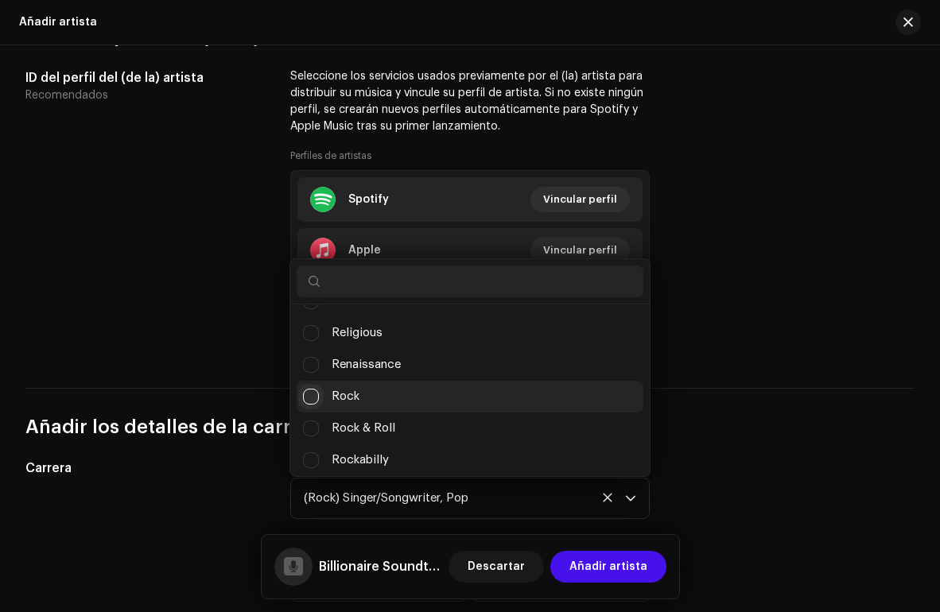
click at [310, 390] on input "Rock" at bounding box center [311, 397] width 16 height 16
checkbox input "false"
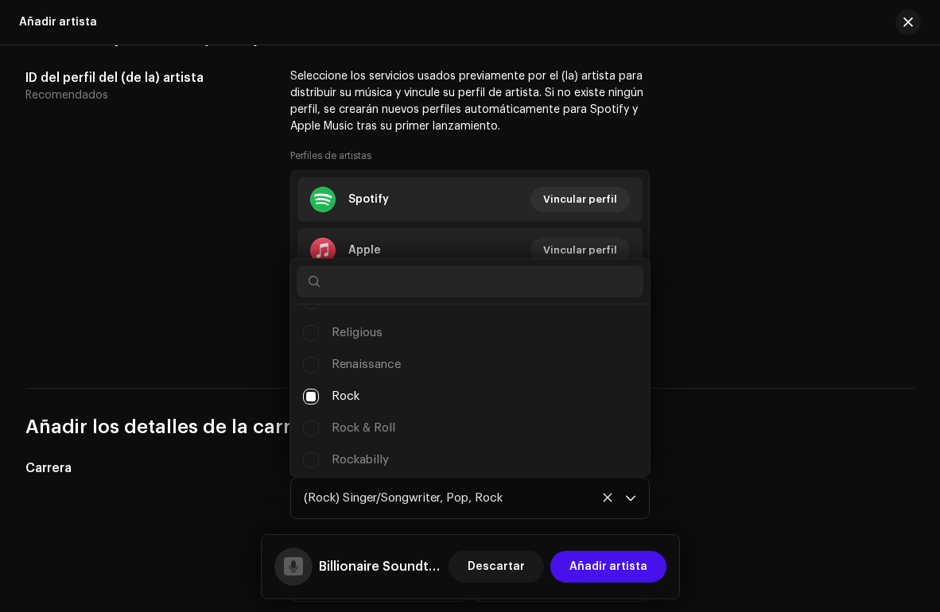
click at [486, 499] on div "(Rock) Singer/Songwriter, Pop, Rock" at bounding box center [464, 499] width 321 height 40
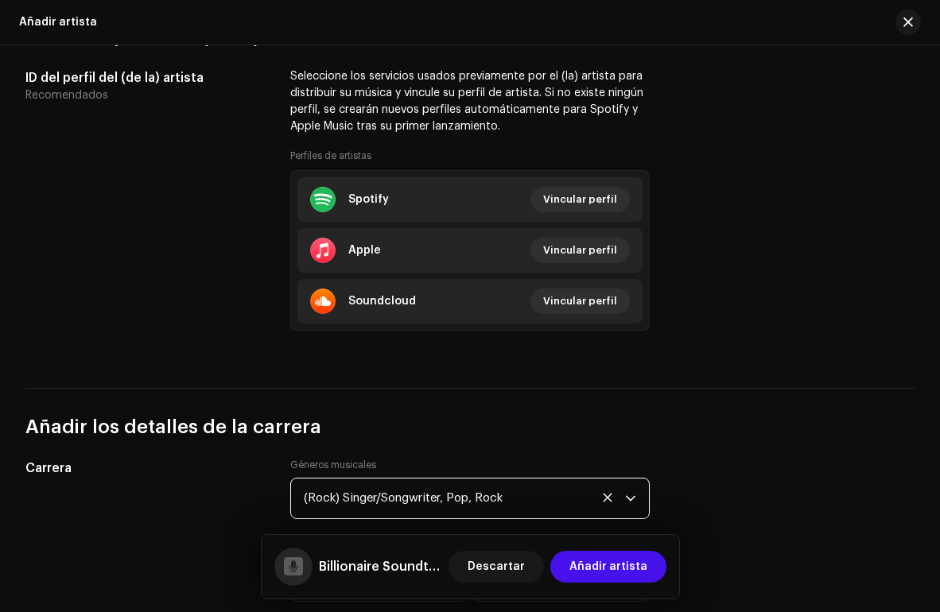
click at [603, 494] on icon at bounding box center [607, 498] width 9 height 9
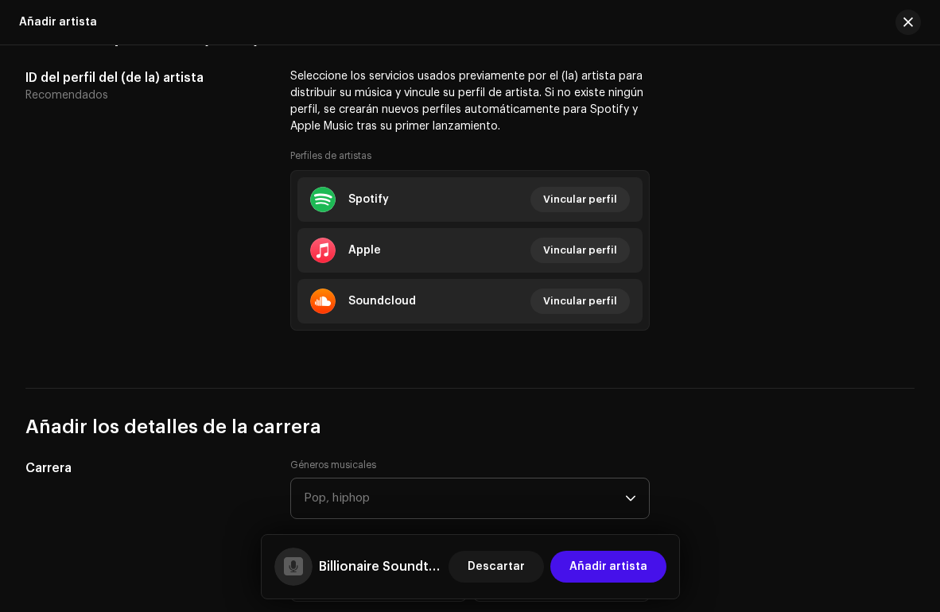
click at [634, 496] on p-multiselect "Pop, hiphop" at bounding box center [469, 498] width 359 height 41
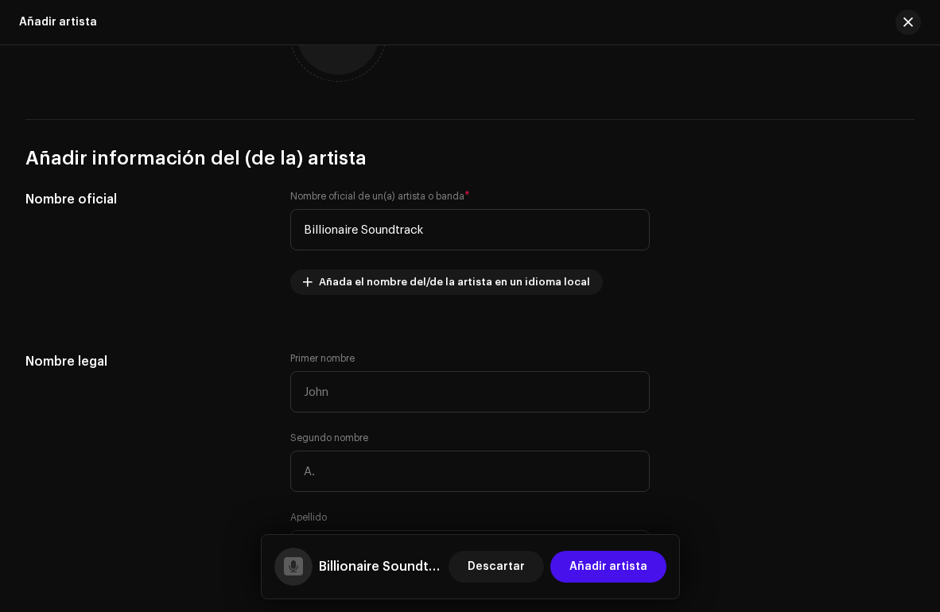
scroll to position [115, 0]
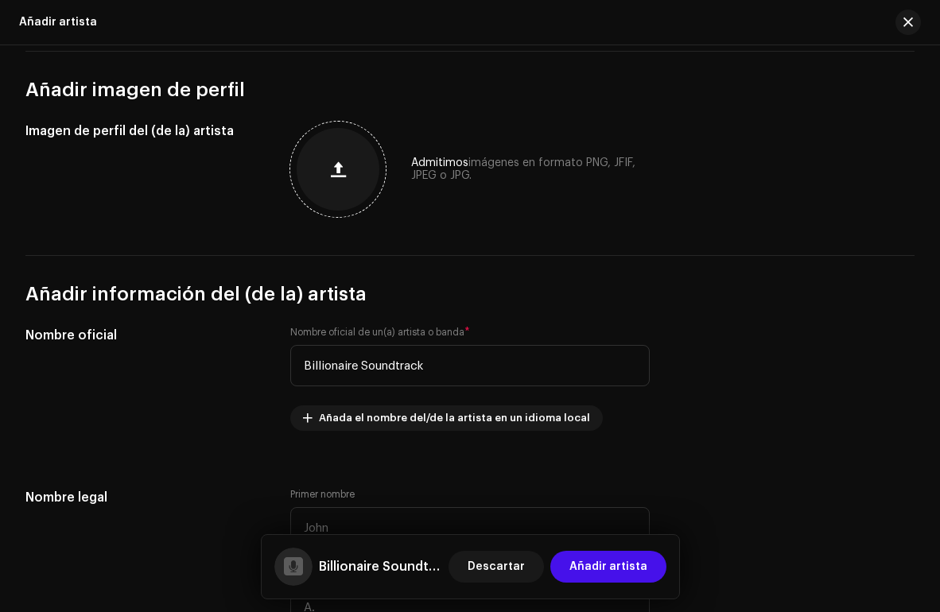
click at [337, 173] on span "button" at bounding box center [338, 169] width 15 height 13
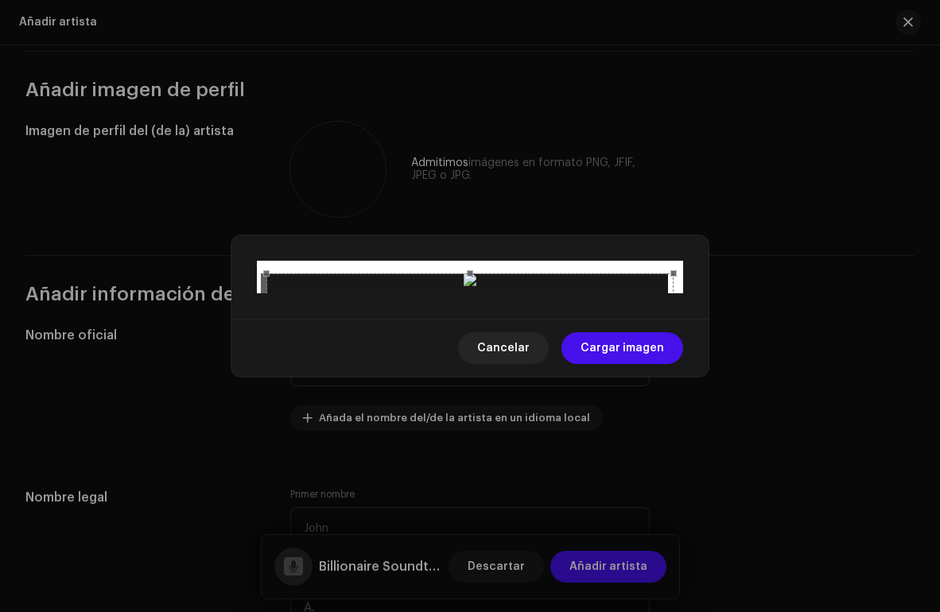
drag, startPoint x: 602, startPoint y: 404, endPoint x: 603, endPoint y: 352, distance: 51.7
click at [603, 352] on div at bounding box center [469, 476] width 407 height 407
drag, startPoint x: 675, startPoint y: 78, endPoint x: 668, endPoint y: 84, distance: 9.6
click at [668, 277] on span at bounding box center [666, 280] width 6 height 6
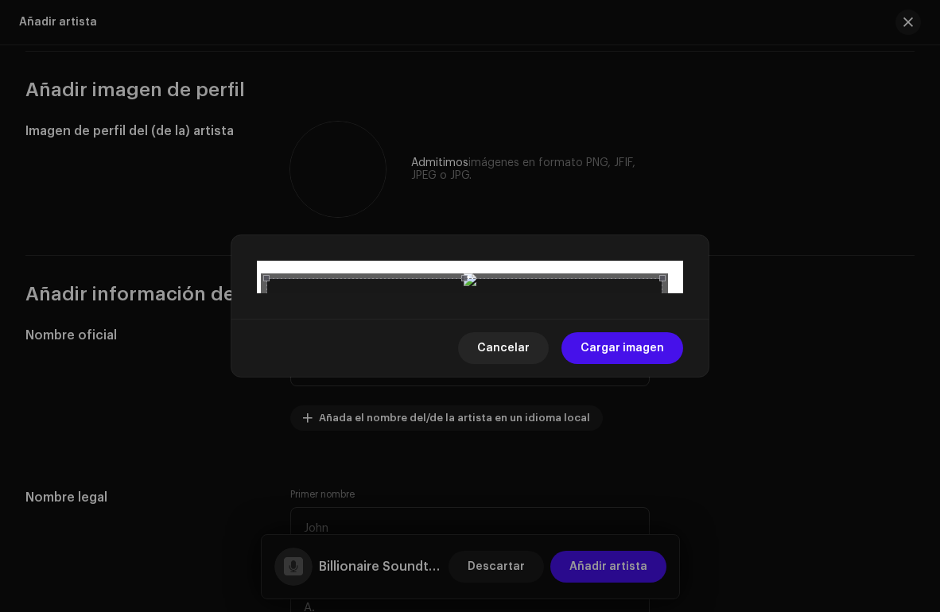
click at [599, 403] on div at bounding box center [464, 476] width 396 height 396
click at [600, 403] on div at bounding box center [464, 476] width 396 height 396
click at [464, 271] on span at bounding box center [463, 279] width 377 height 17
click at [661, 289] on span at bounding box center [661, 478] width 17 height 378
click at [558, 366] on div at bounding box center [466, 476] width 395 height 395
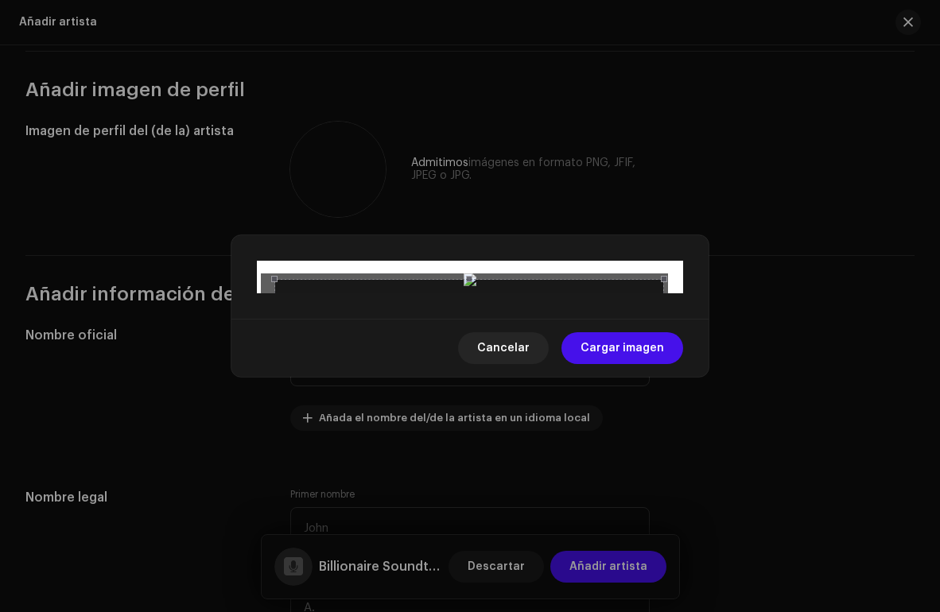
click at [272, 288] on span at bounding box center [274, 474] width 17 height 372
click at [386, 285] on div at bounding box center [471, 480] width 390 height 390
click at [273, 293] on span at bounding box center [278, 478] width 17 height 370
click at [355, 289] on div at bounding box center [471, 478] width 387 height 387
click at [554, 378] on div at bounding box center [471, 478] width 387 height 387
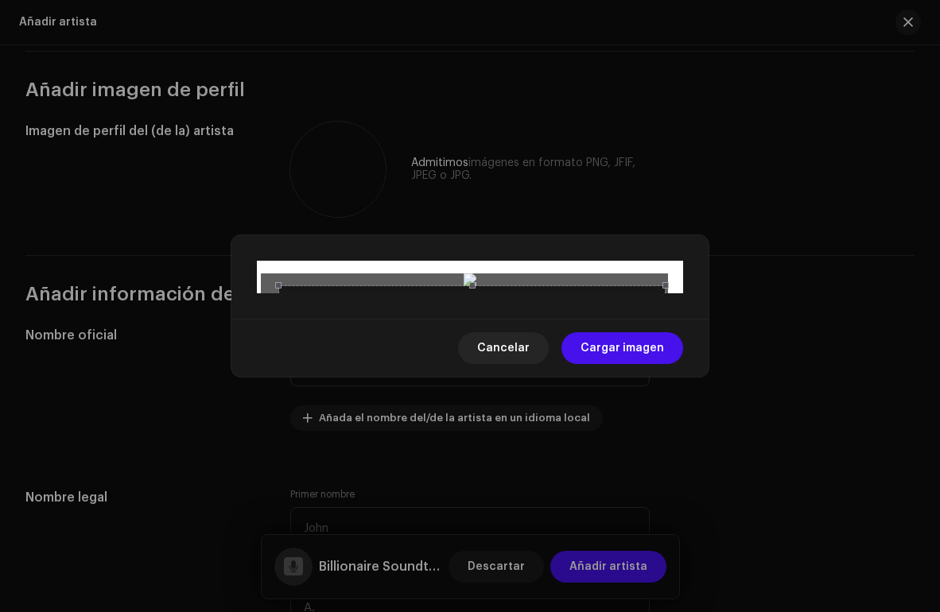
click at [525, 421] on div at bounding box center [471, 478] width 387 height 387
click at [468, 277] on span at bounding box center [472, 285] width 370 height 17
click at [596, 364] on span "Cargar imagen" at bounding box center [621, 348] width 83 height 32
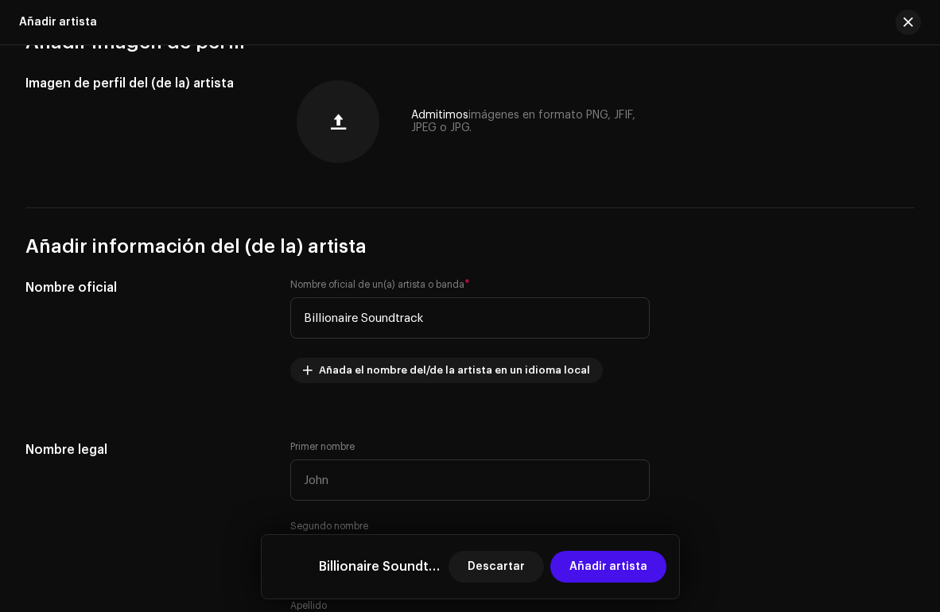
scroll to position [220, 0]
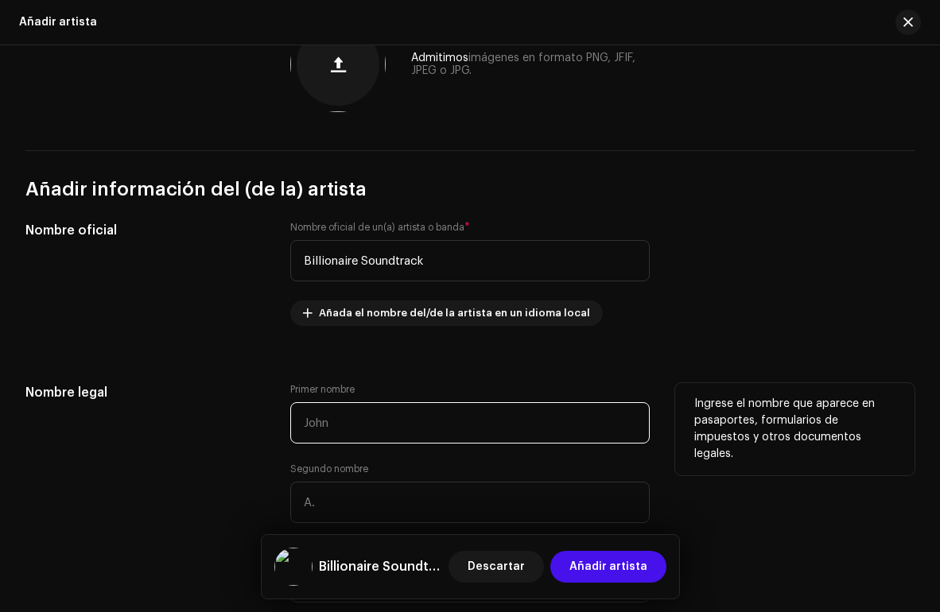
click at [453, 431] on input "text" at bounding box center [469, 422] width 359 height 41
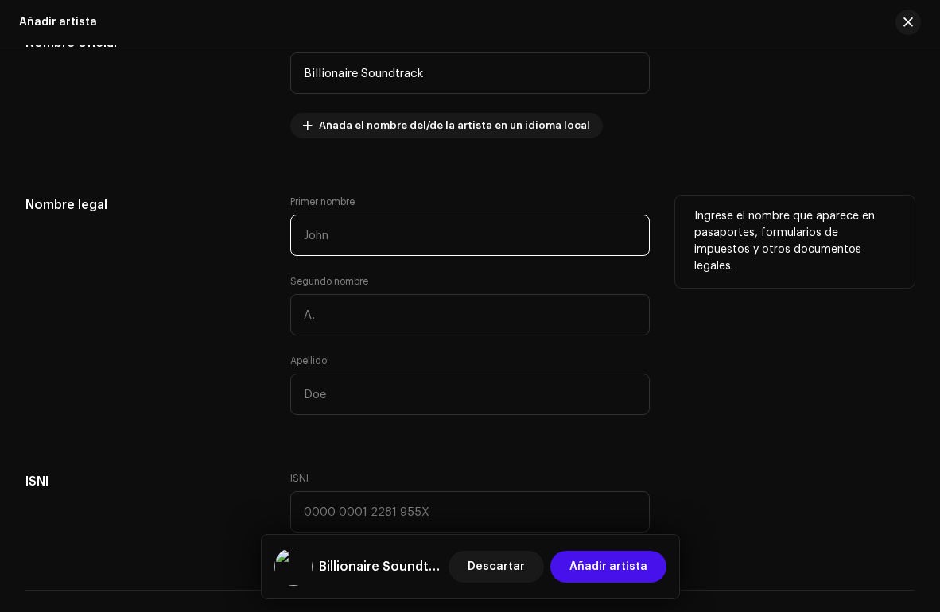
scroll to position [416, 0]
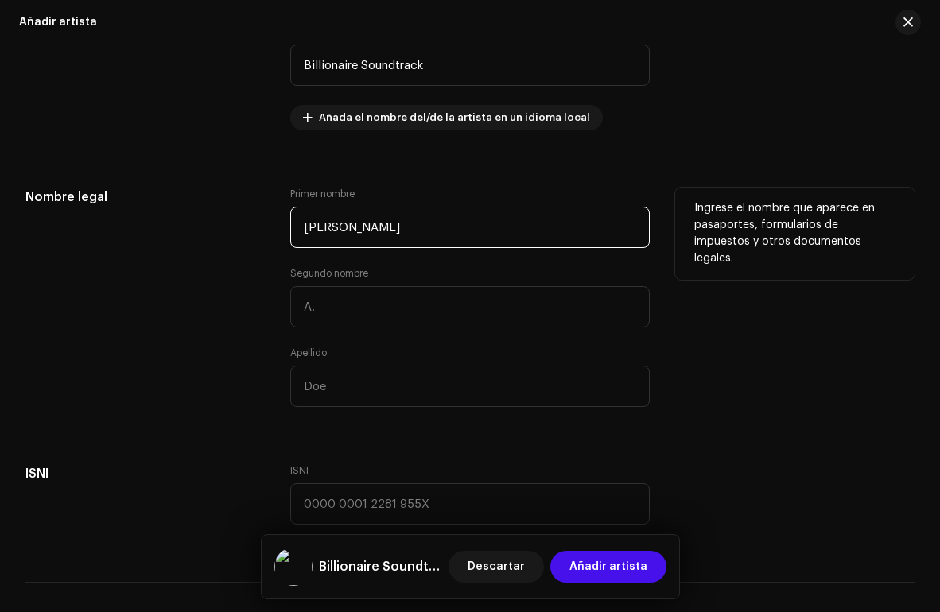
type input "[PERSON_NAME]"
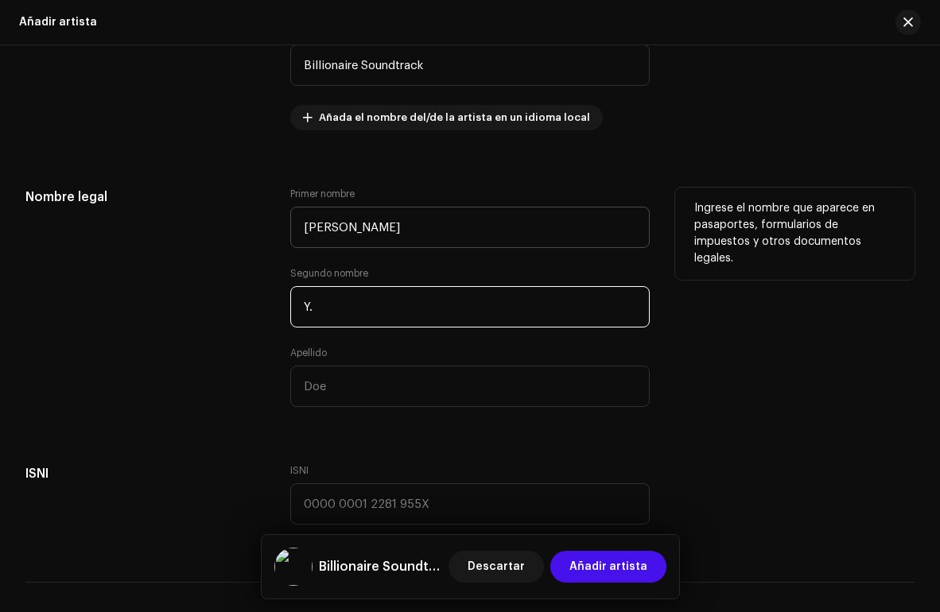
type input "Y."
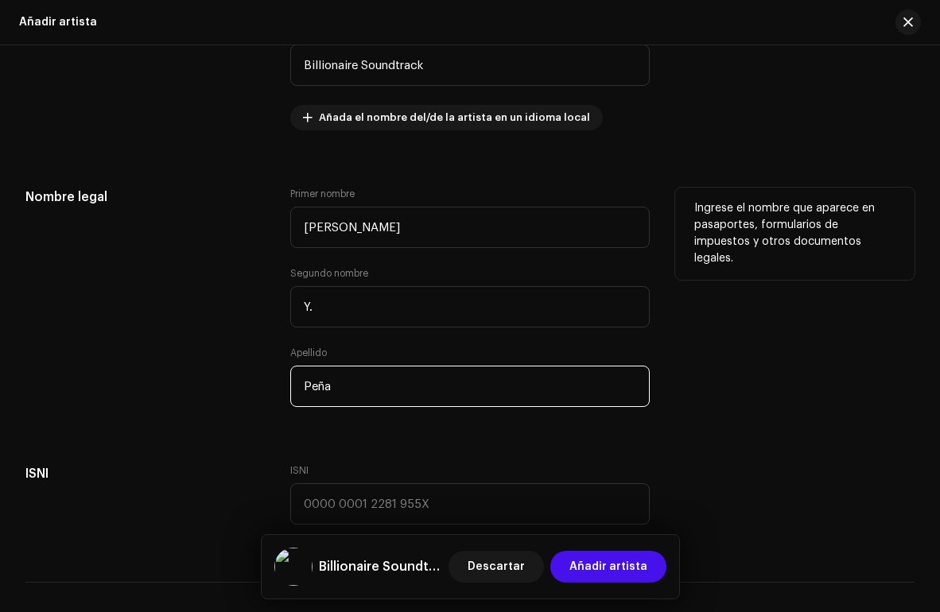
type input "Peña"
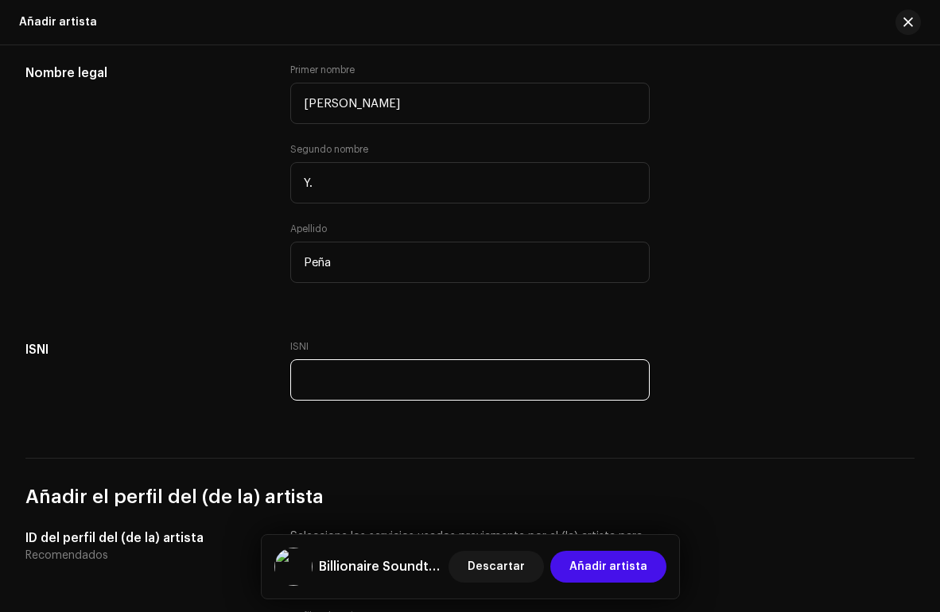
scroll to position [628, 0]
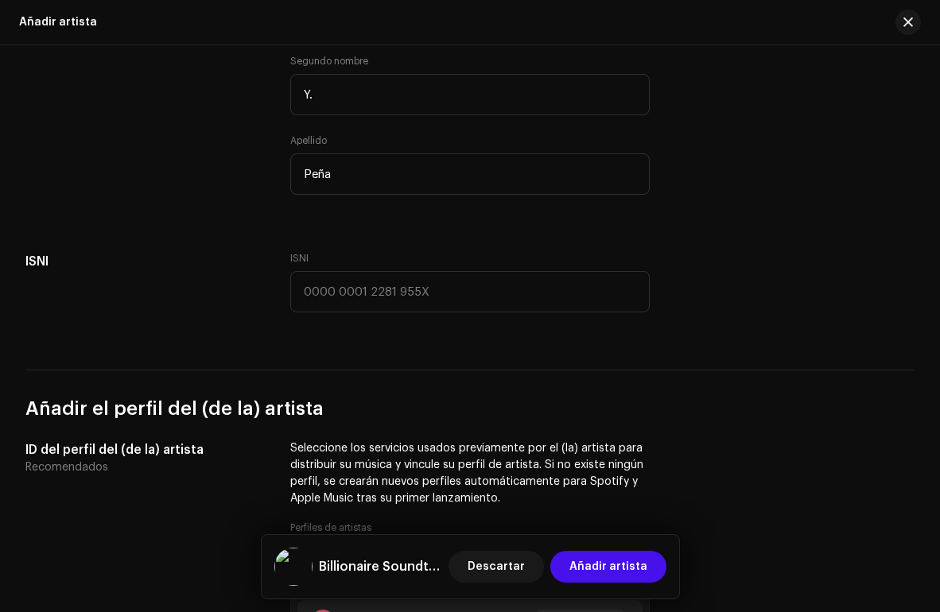
click at [285, 353] on div "Añadir imagen de perfil Imagen de perfil del (de la) artista Admitimos imágenes…" at bounding box center [469, 346] width 889 height 1617
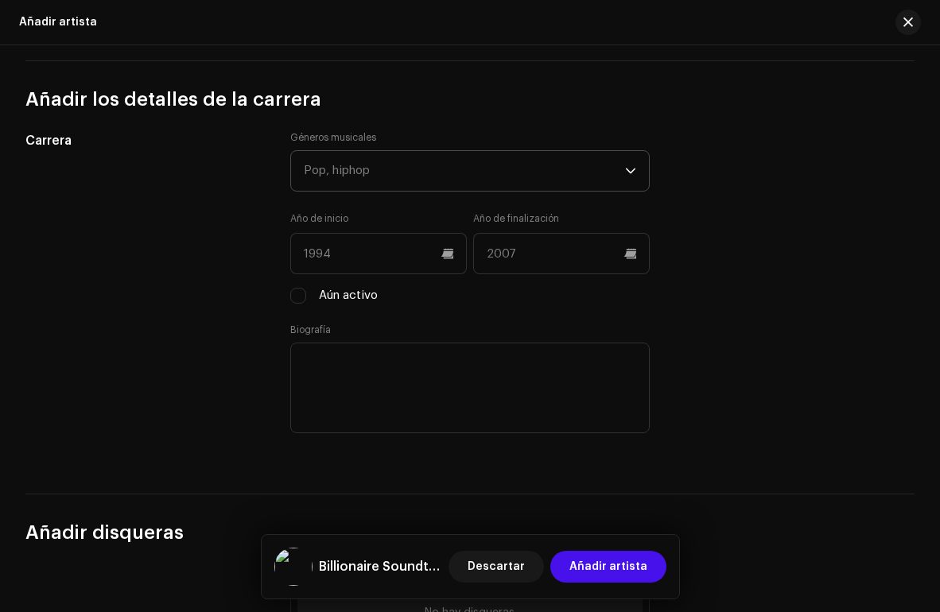
scroll to position [1316, 0]
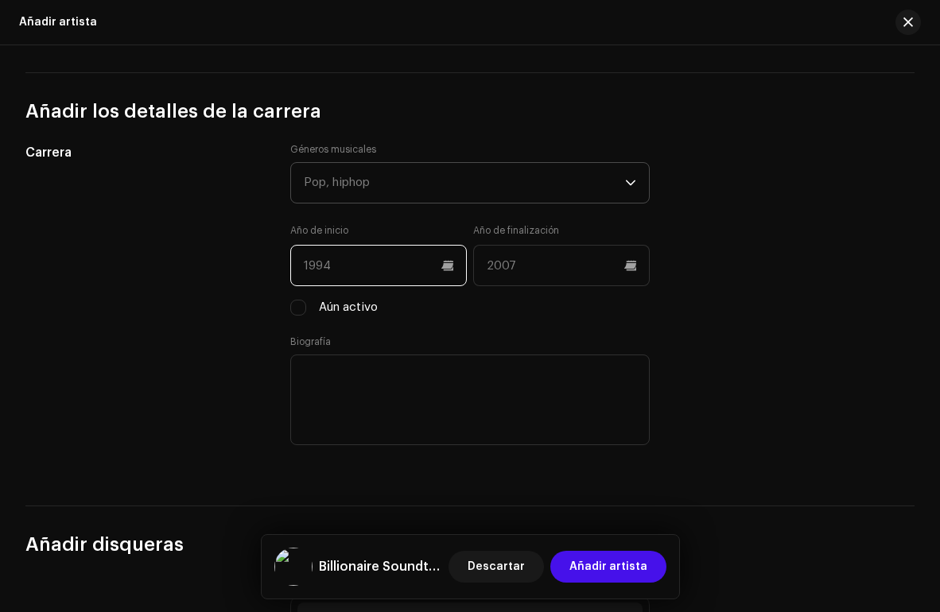
click at [368, 256] on input "text" at bounding box center [378, 265] width 176 height 41
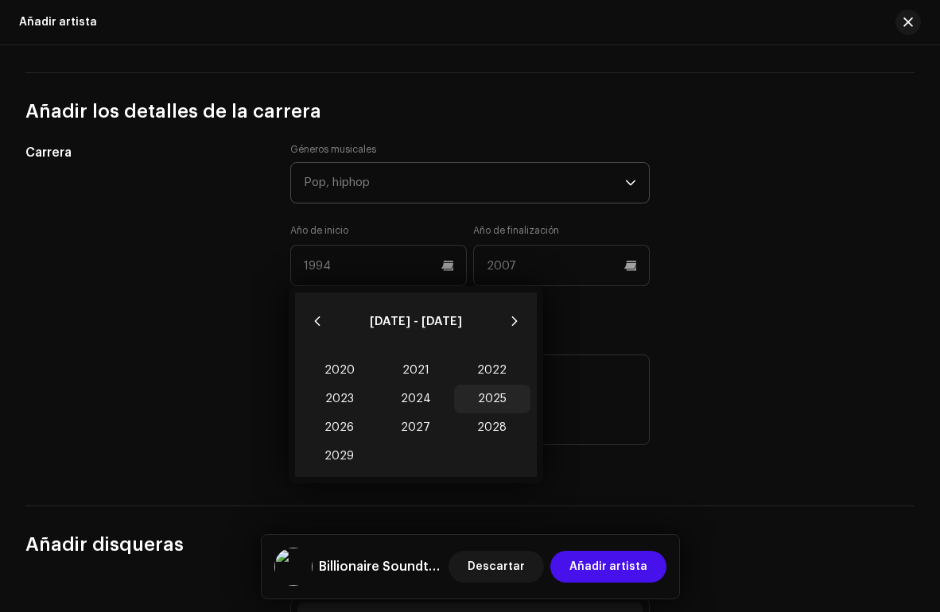
click at [479, 405] on span "2025" at bounding box center [492, 399] width 76 height 29
type input "2025"
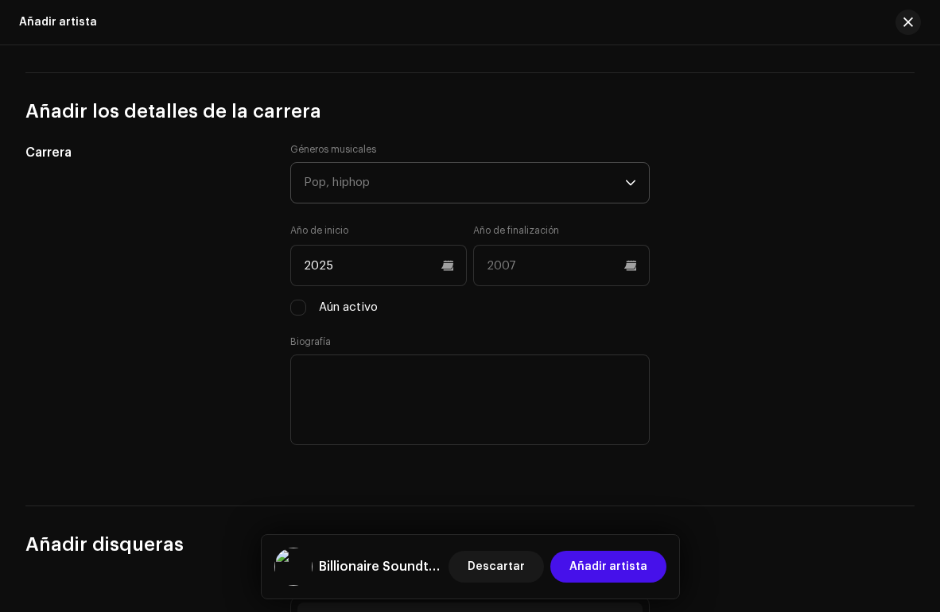
click at [708, 292] on div "Carrera Géneros musicales Pop, hiphop Año de inicio 2025 Año de finalización Aú…" at bounding box center [469, 305] width 889 height 324
click at [295, 311] on input "Aún activo" at bounding box center [298, 308] width 16 height 16
checkbox input "true"
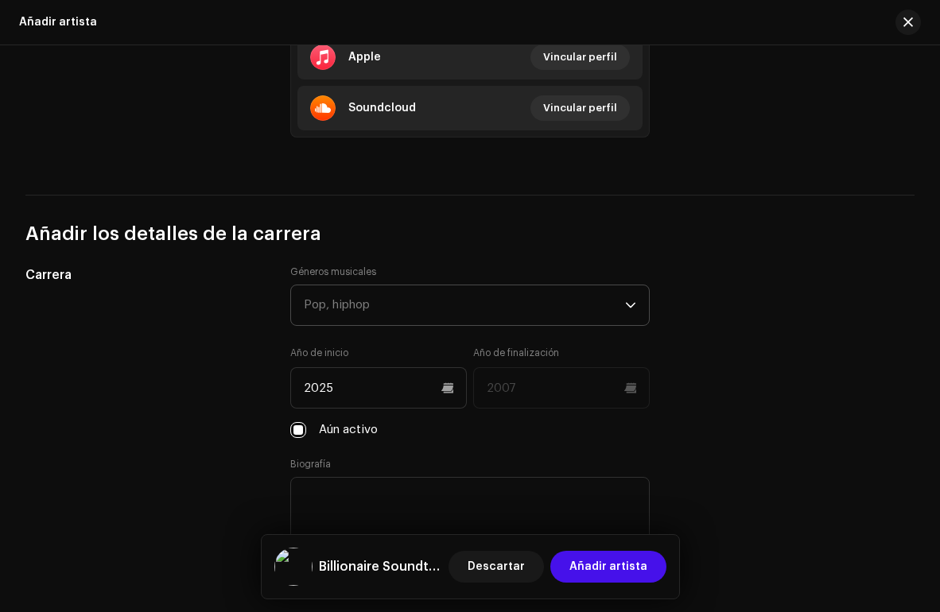
scroll to position [1154, 0]
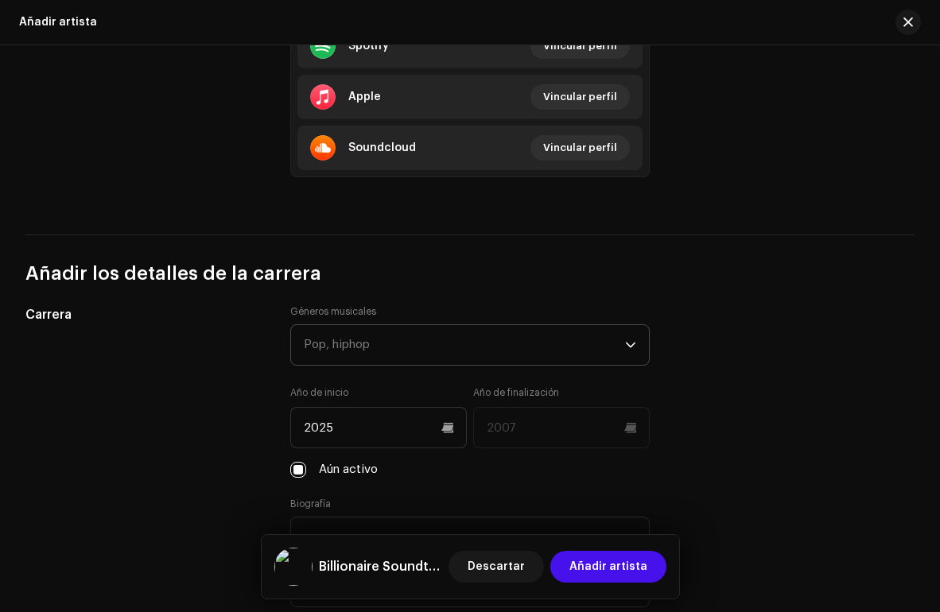
click at [398, 355] on div "Pop, hiphop" at bounding box center [464, 345] width 321 height 40
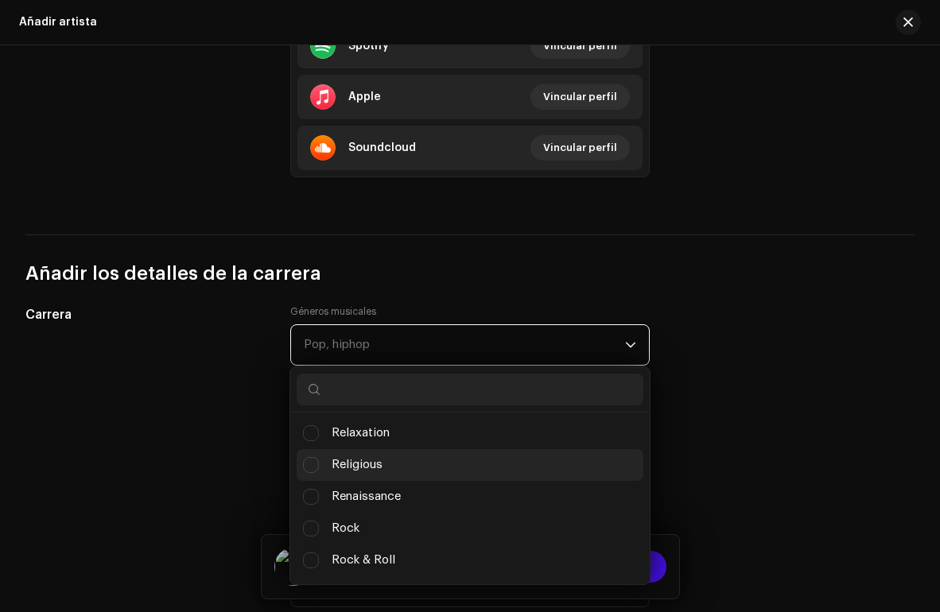
scroll to position [10669, 0]
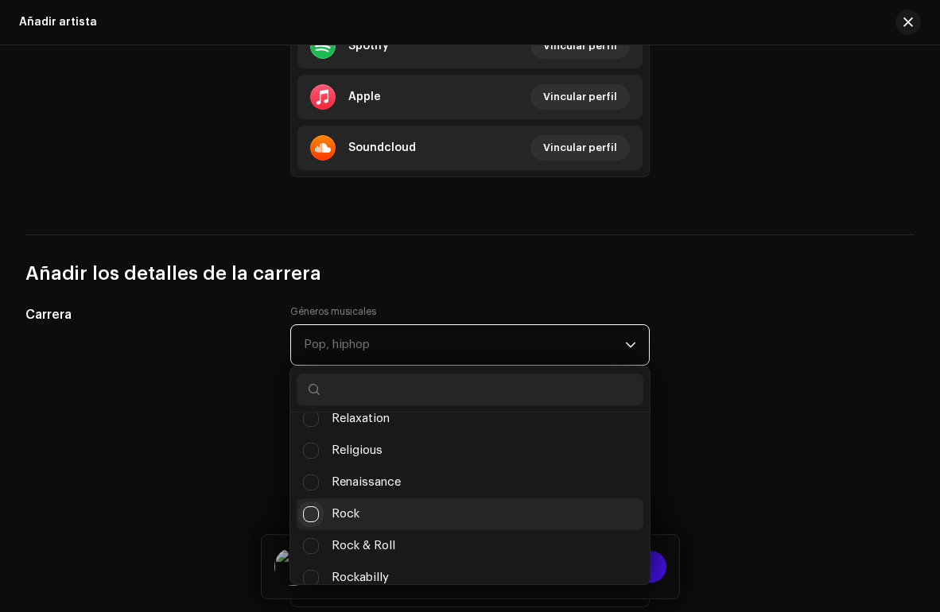
click at [308, 506] on input "Rock" at bounding box center [311, 514] width 16 height 16
checkbox input "false"
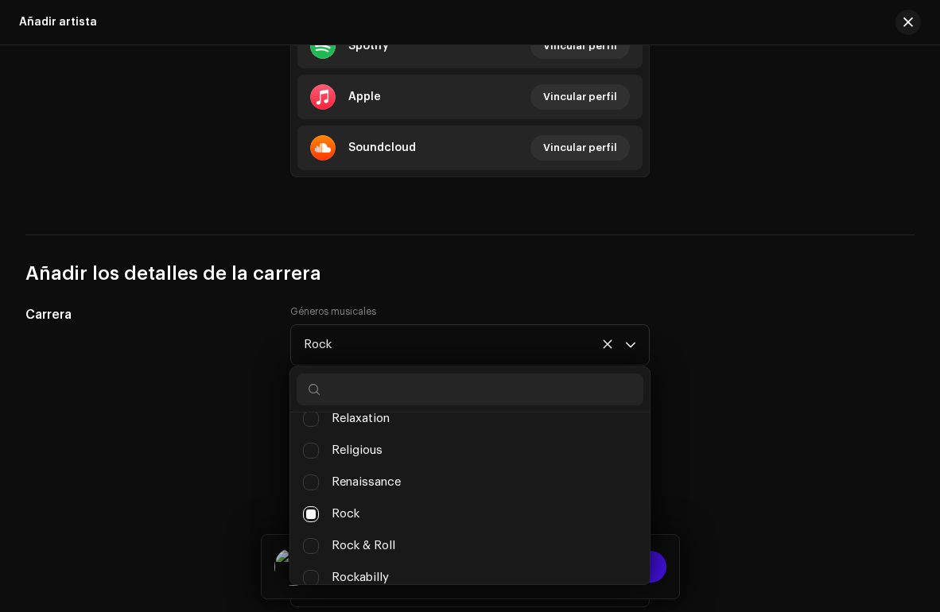
click at [405, 341] on div "Rock" at bounding box center [464, 345] width 321 height 40
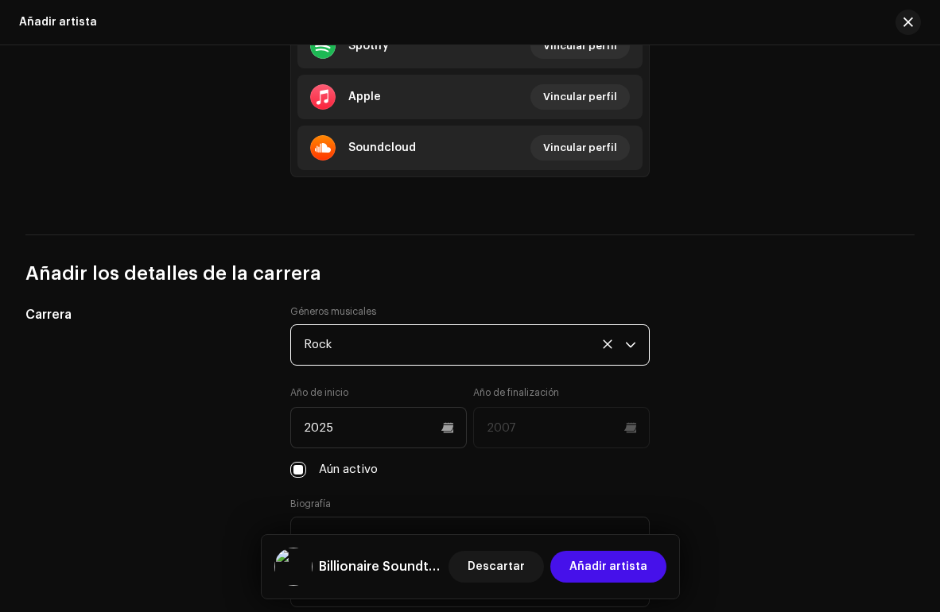
click at [405, 341] on div "Rock" at bounding box center [464, 345] width 321 height 40
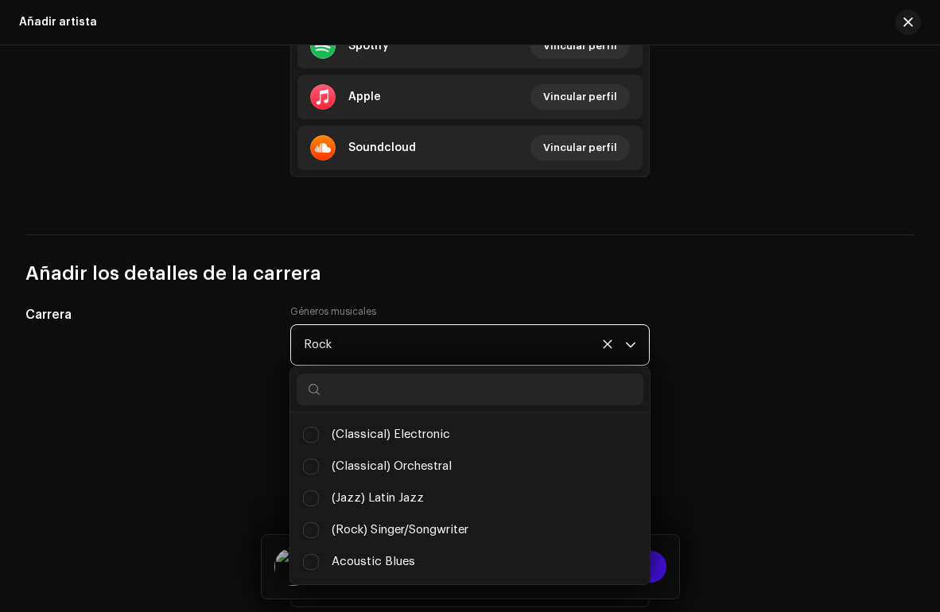
scroll to position [10615, 0]
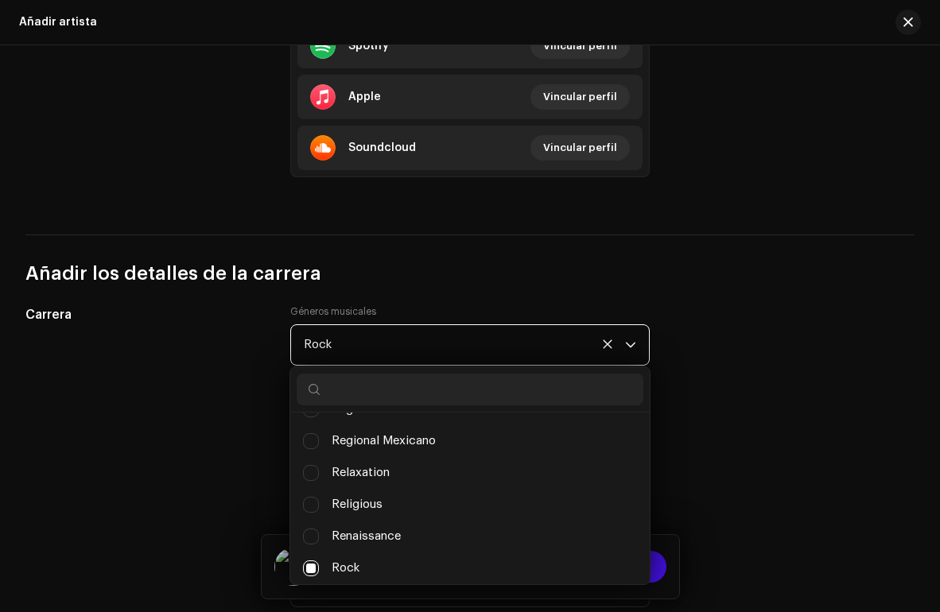
click at [405, 341] on div "Rock" at bounding box center [464, 345] width 321 height 40
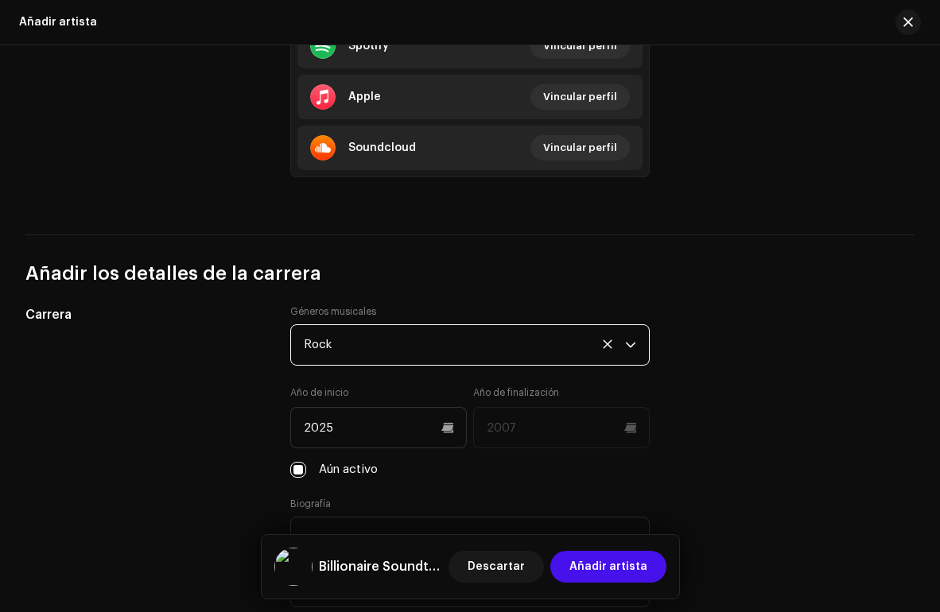
click at [405, 341] on div "Rock" at bounding box center [464, 345] width 321 height 40
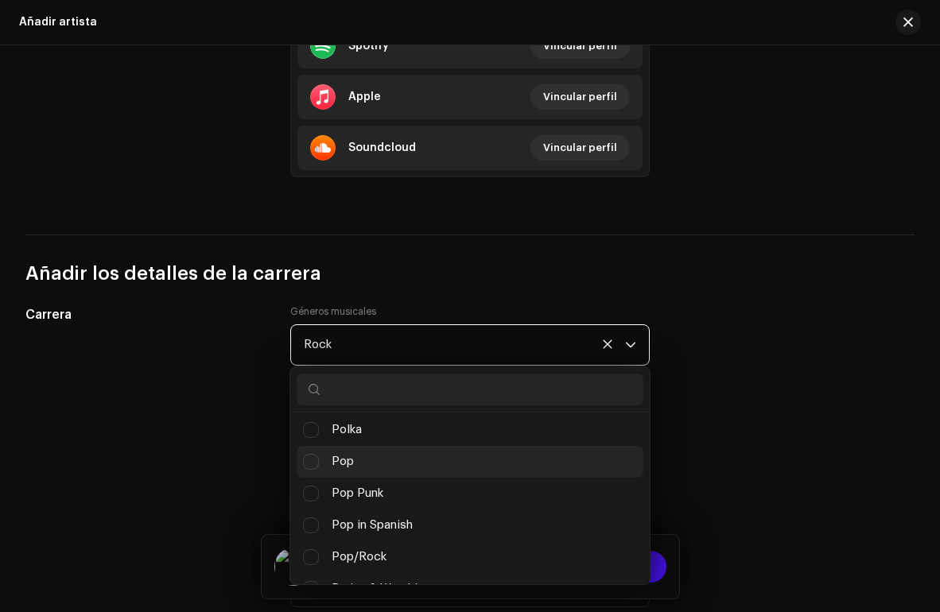
scroll to position [9959, 0]
click at [325, 460] on li "Pop" at bounding box center [470, 461] width 347 height 32
checkbox input "true"
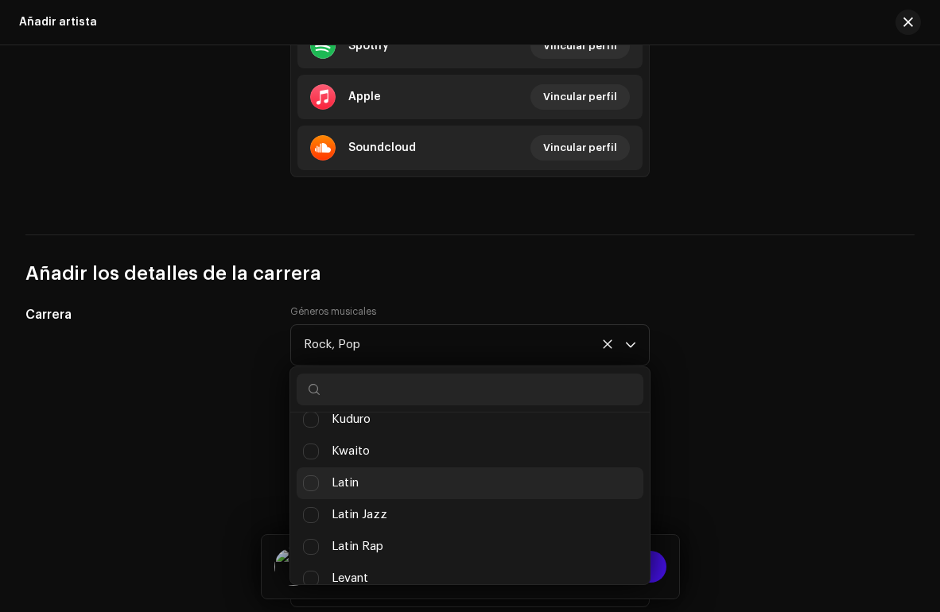
scroll to position [8157, 0]
click at [323, 478] on li "Latin" at bounding box center [470, 483] width 347 height 32
checkbox input "true"
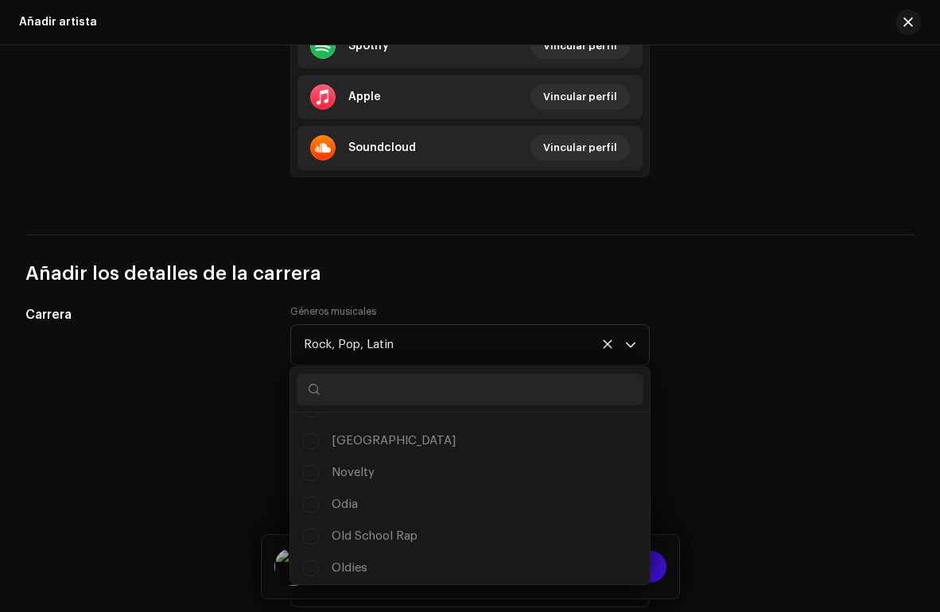
scroll to position [9540, 0]
click at [524, 250] on div "Añadir los detalles de la carrera" at bounding box center [469, 261] width 889 height 52
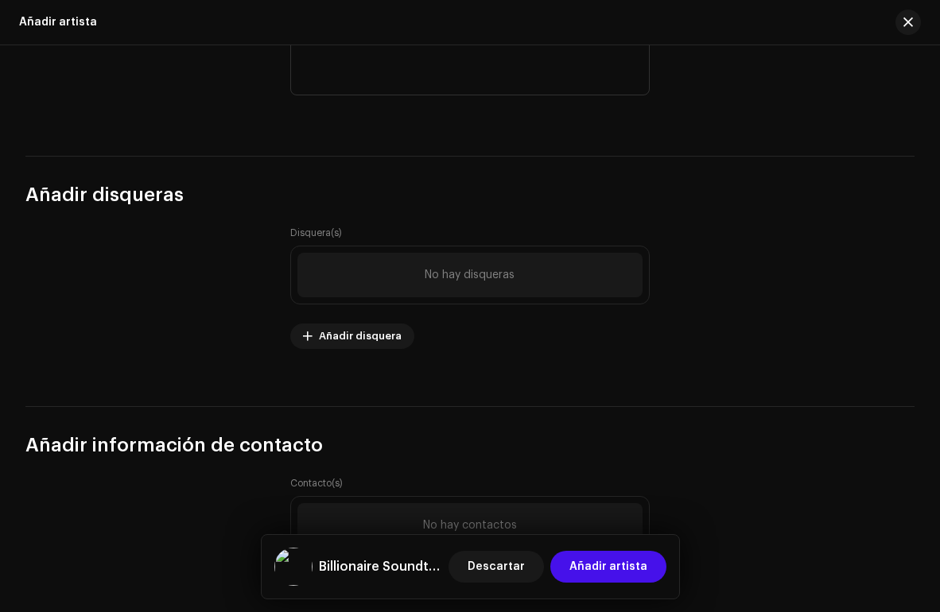
scroll to position [1689, 0]
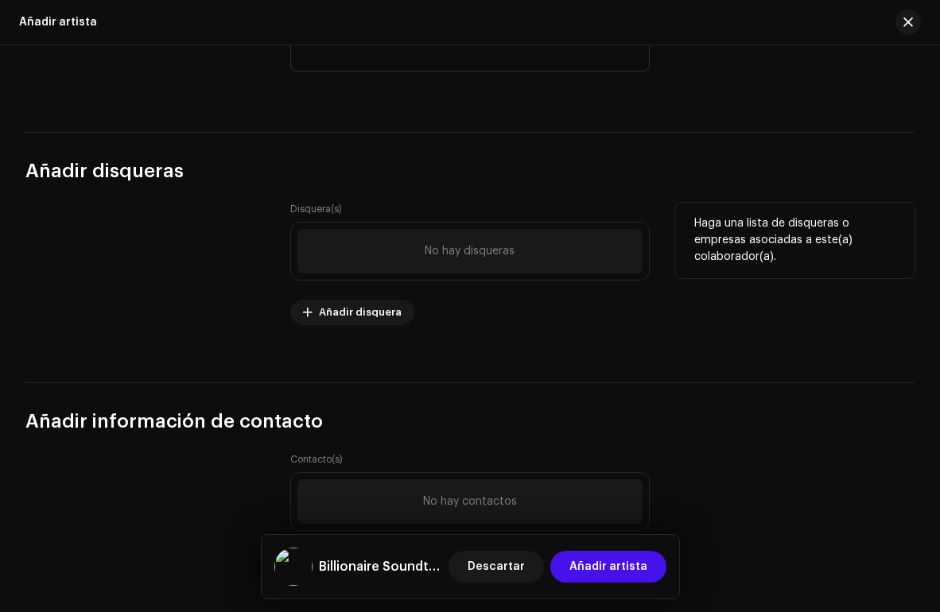
click at [479, 267] on div "No hay disqueras" at bounding box center [469, 251] width 345 height 45
click at [425, 245] on span "No hay disqueras" at bounding box center [470, 251] width 90 height 13
click at [373, 310] on span "Añadir disquera" at bounding box center [360, 313] width 83 height 32
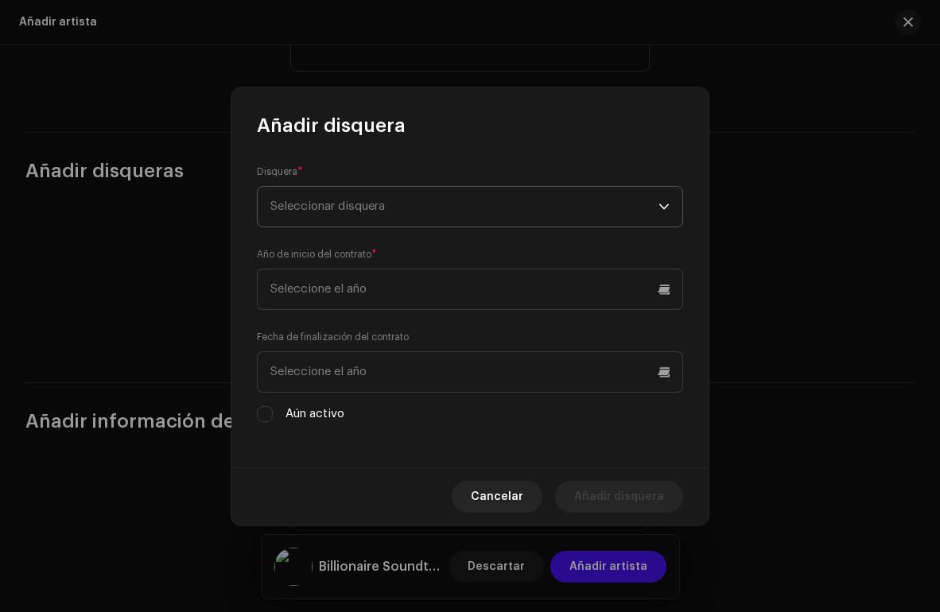
click at [390, 204] on span "Seleccionar disquera" at bounding box center [464, 207] width 388 height 40
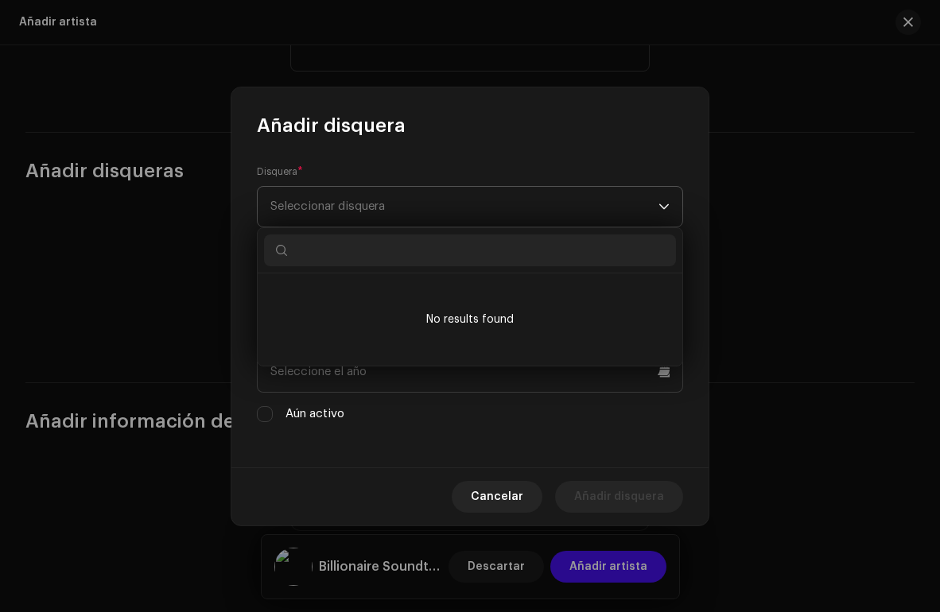
type input "W"
click at [345, 454] on div "Disquera * Seleccionar disquera Año de inicio del contrato * Fecha de finalizac…" at bounding box center [469, 302] width 477 height 329
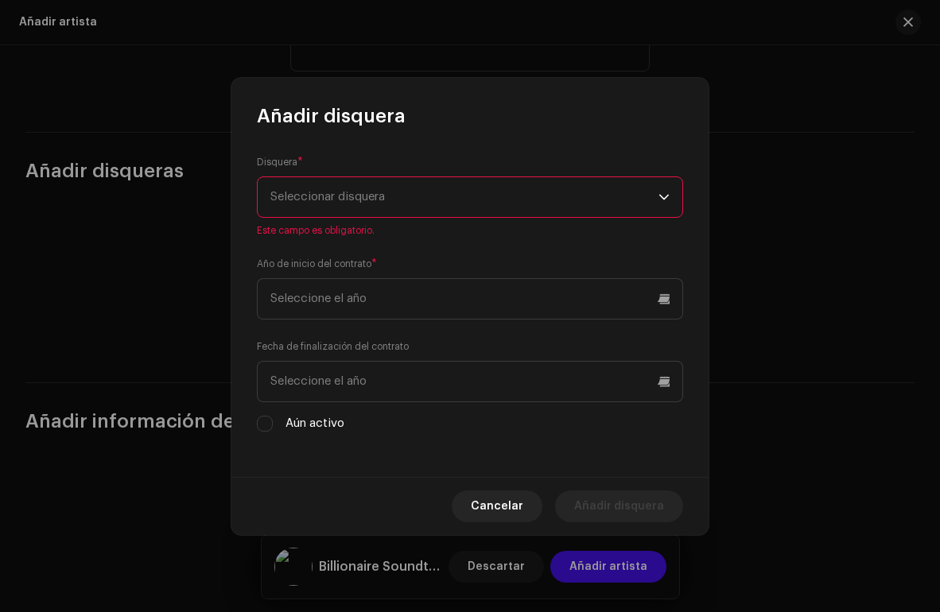
click at [373, 195] on span "Seleccionar disquera" at bounding box center [327, 197] width 114 height 12
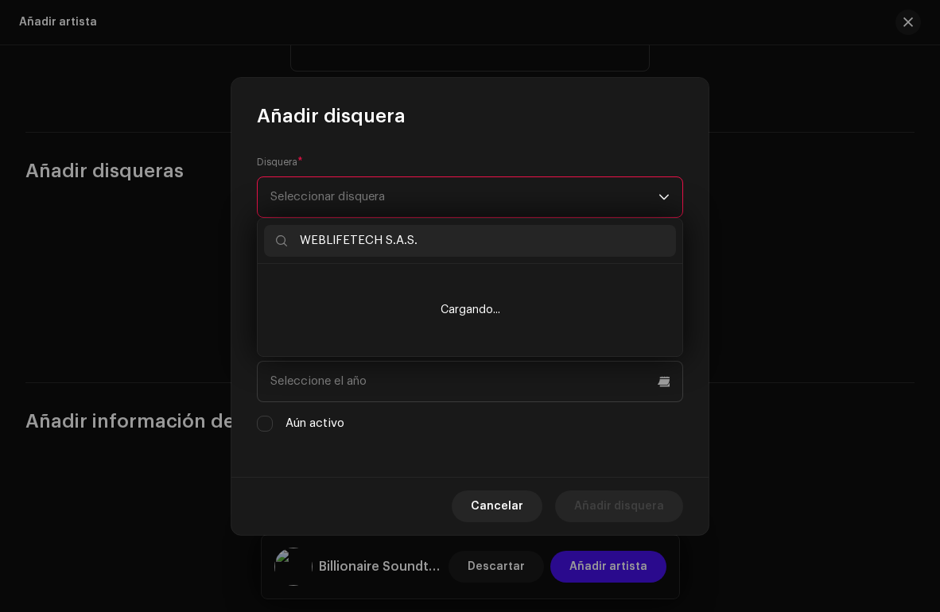
type input "WEBLIFETECH S.A.S."
click at [343, 435] on div "Disquera * Seleccionar disquera Este campo es obligatorio. Año de inicio del co…" at bounding box center [469, 303] width 477 height 348
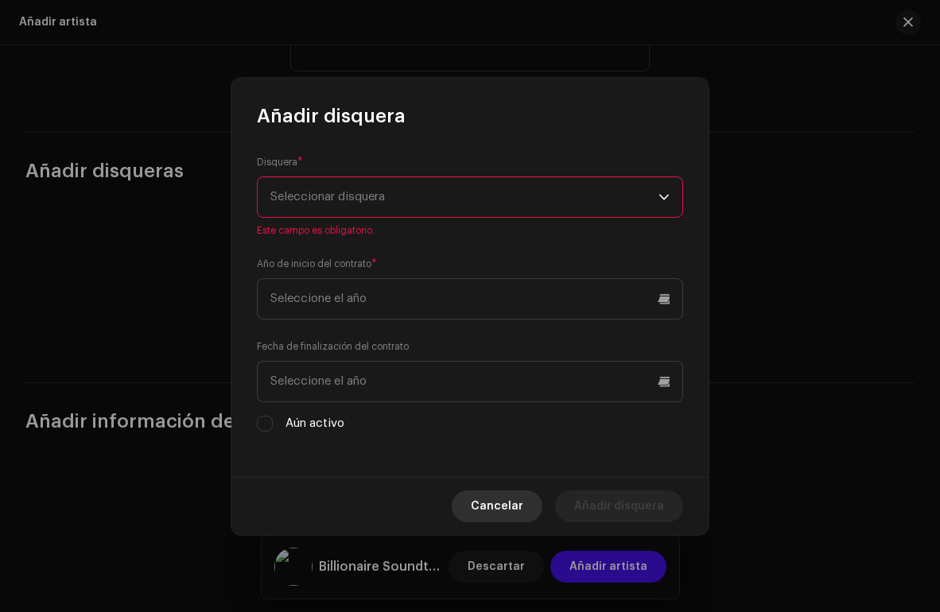
click at [498, 508] on span "Cancelar" at bounding box center [497, 507] width 52 height 32
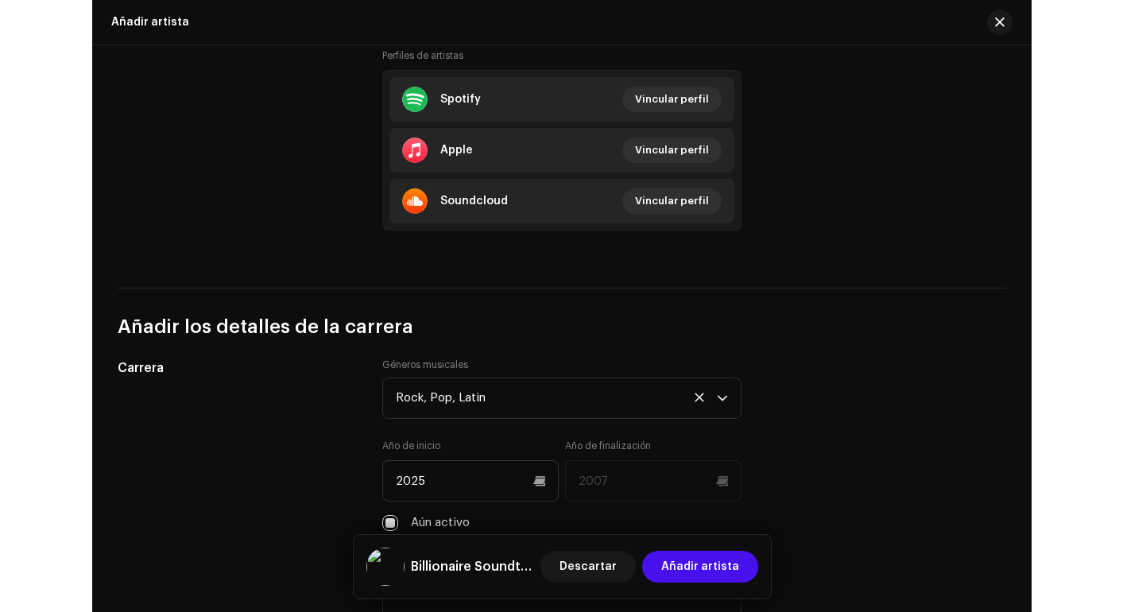
scroll to position [1099, 0]
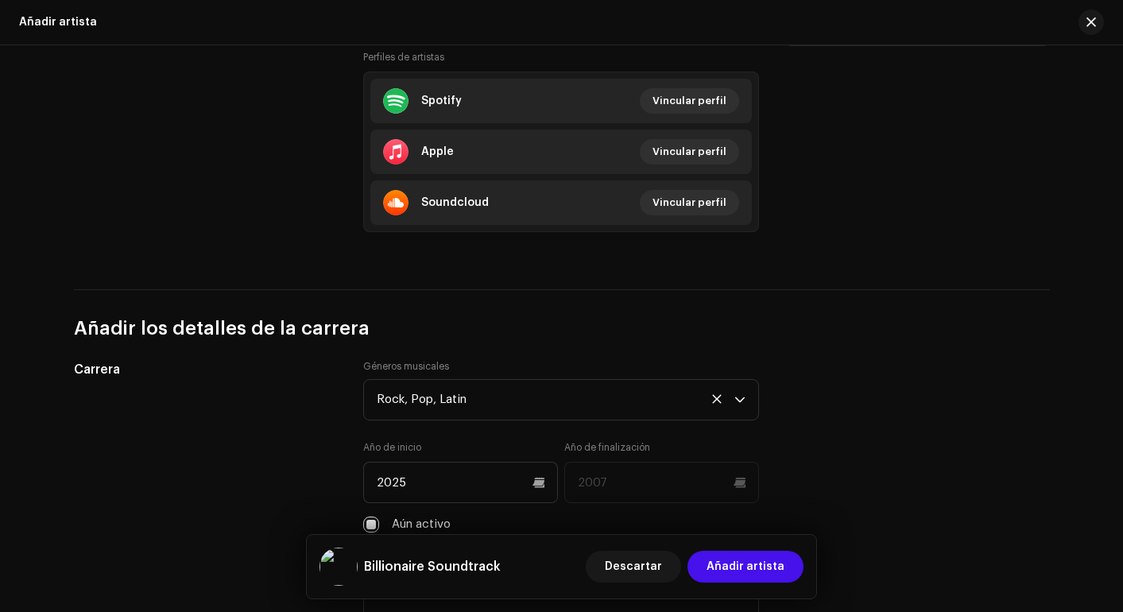
click at [306, 107] on div "ID del perfil del (de la) artista Recomendados" at bounding box center [206, 110] width 265 height 281
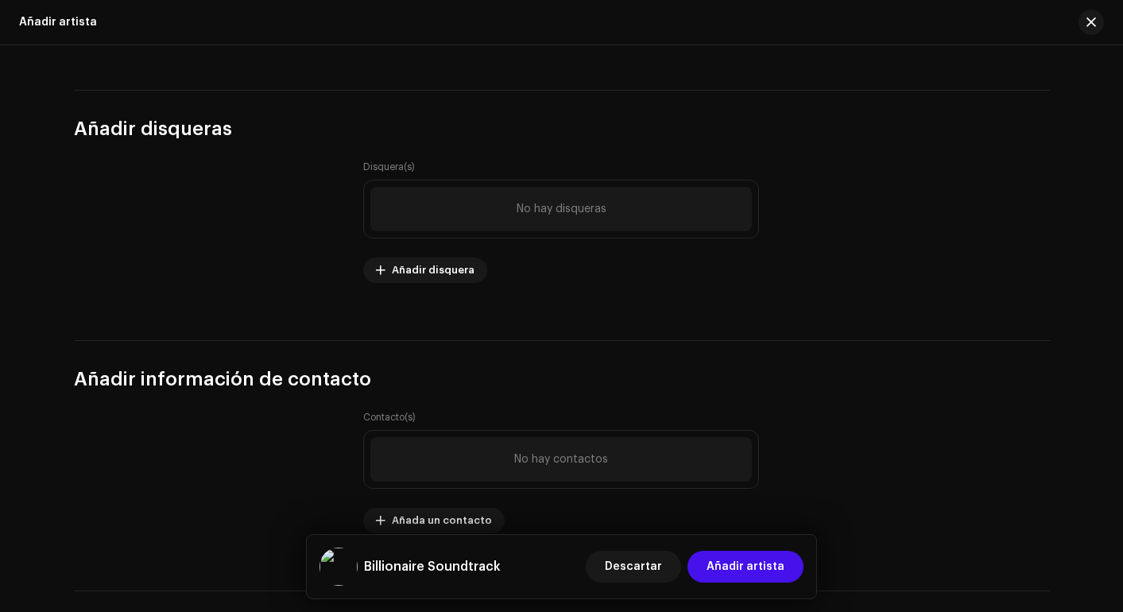
scroll to position [1698, 0]
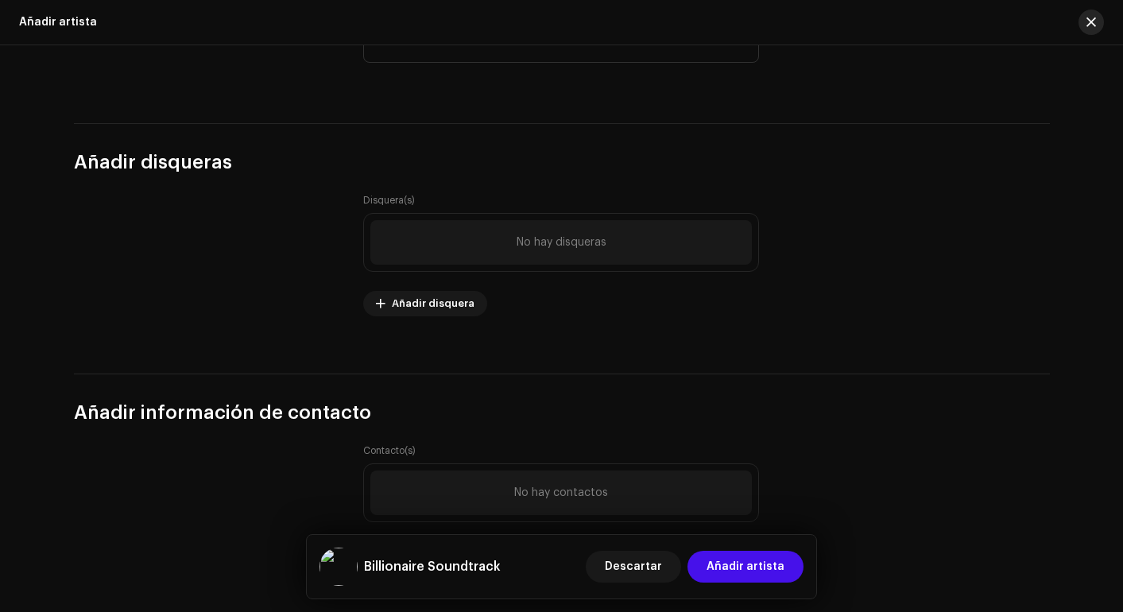
click at [939, 25] on span "button" at bounding box center [1092, 22] width 10 height 13
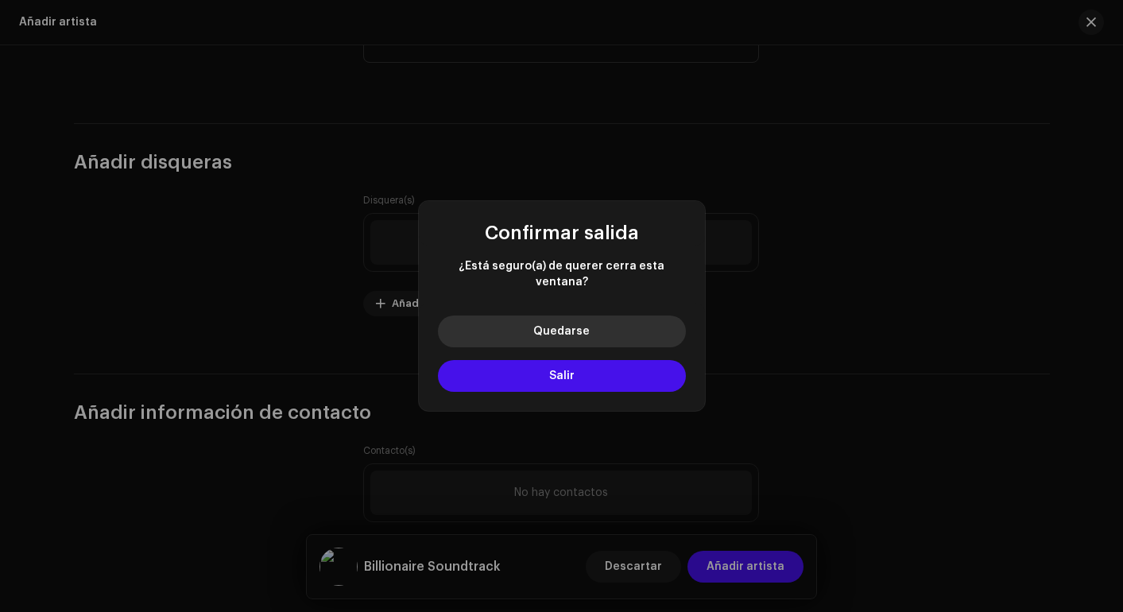
click at [591, 323] on button "Quedarse" at bounding box center [562, 332] width 248 height 32
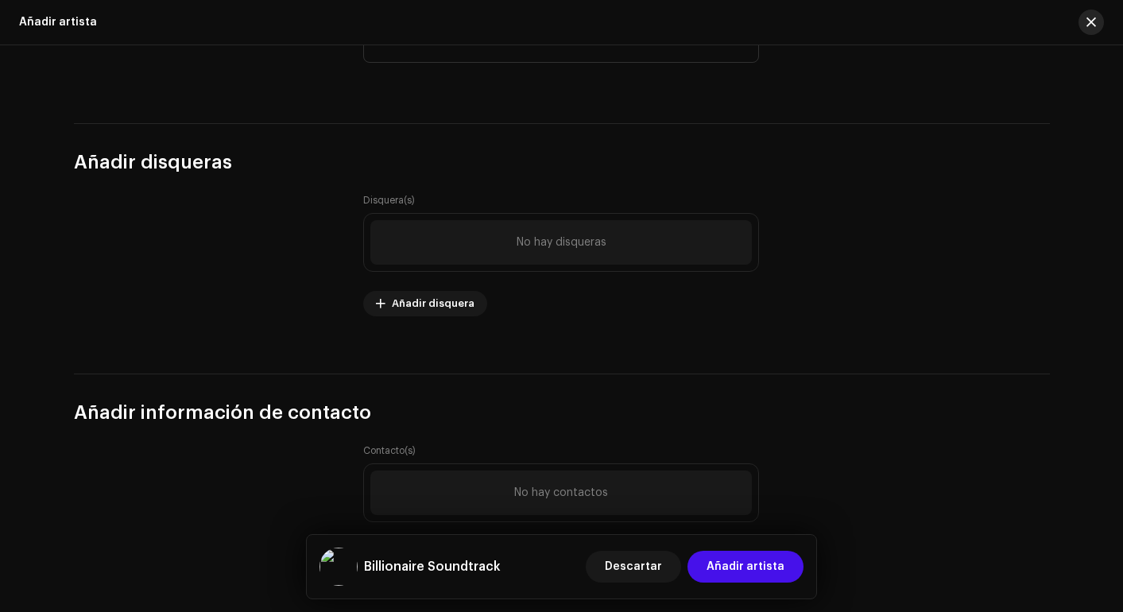
click at [939, 10] on button "button" at bounding box center [1091, 22] width 25 height 25
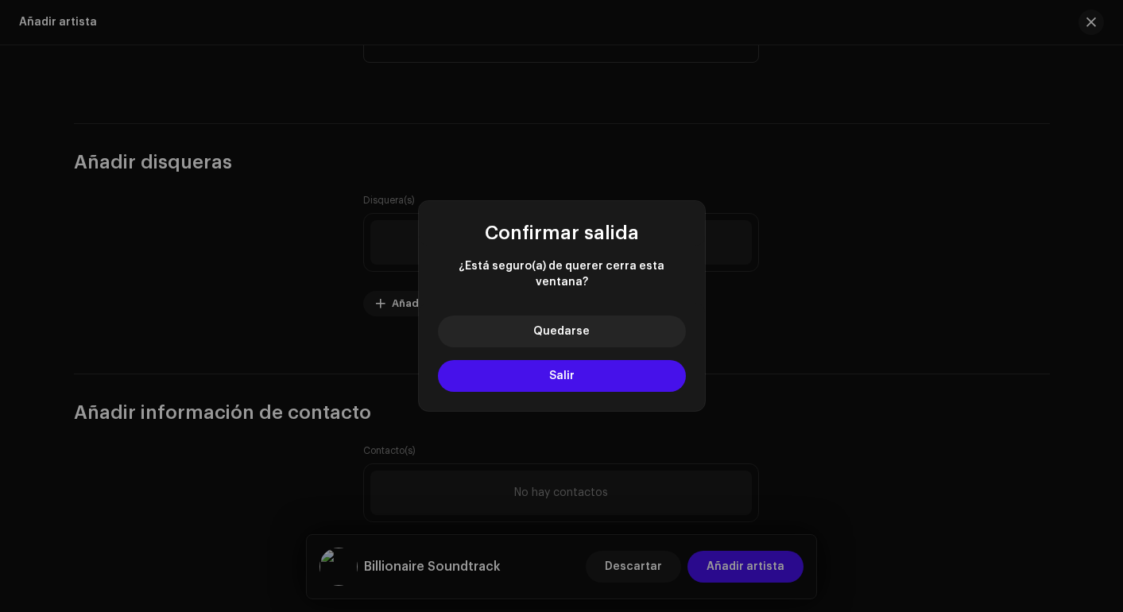
click at [626, 242] on span "Confirmar salida" at bounding box center [562, 232] width 154 height 19
click at [880, 372] on div "Confirmar salida ¿Está seguro(a) de querer cerra esta ventana? Quedarse Salir" at bounding box center [561, 306] width 1123 height 612
click at [603, 316] on button "Quedarse" at bounding box center [562, 332] width 248 height 32
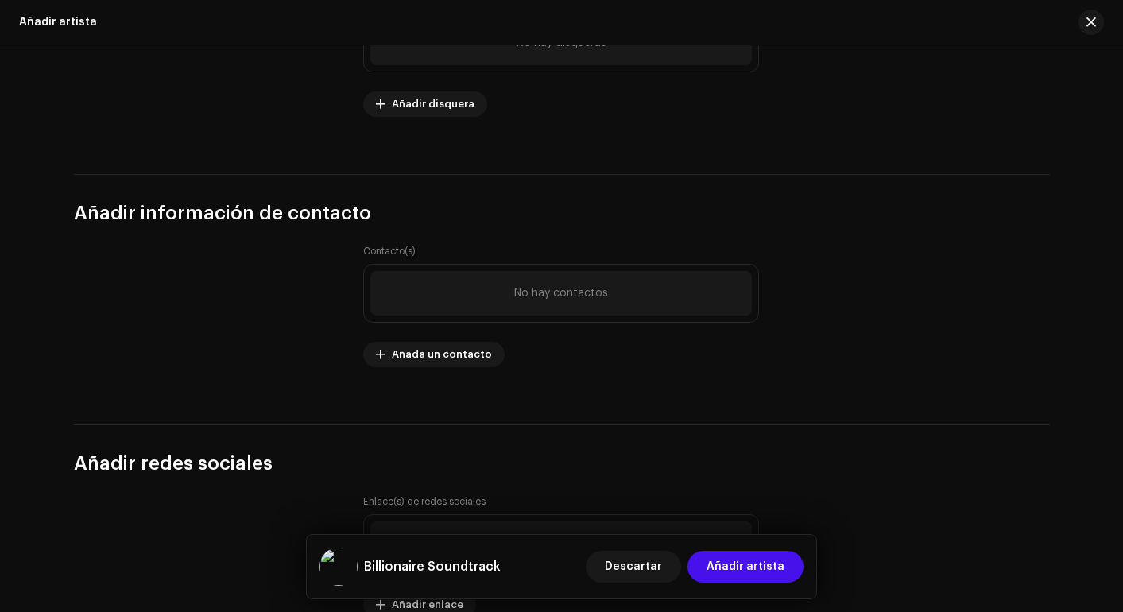
scroll to position [2018, 0]
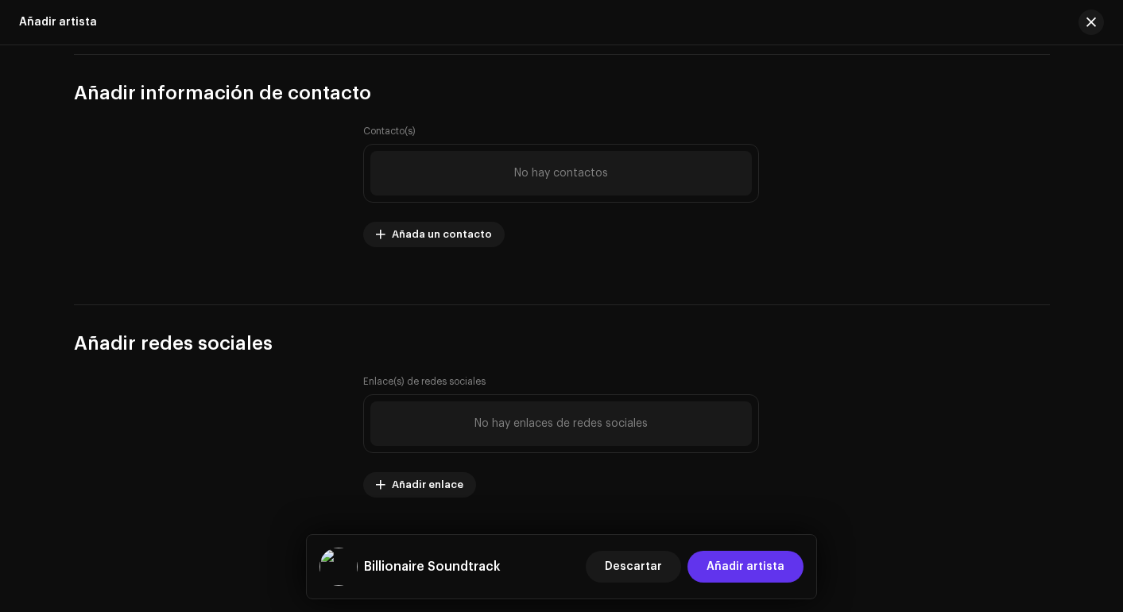
click at [765, 555] on span "Añadir artista" at bounding box center [746, 567] width 78 height 32
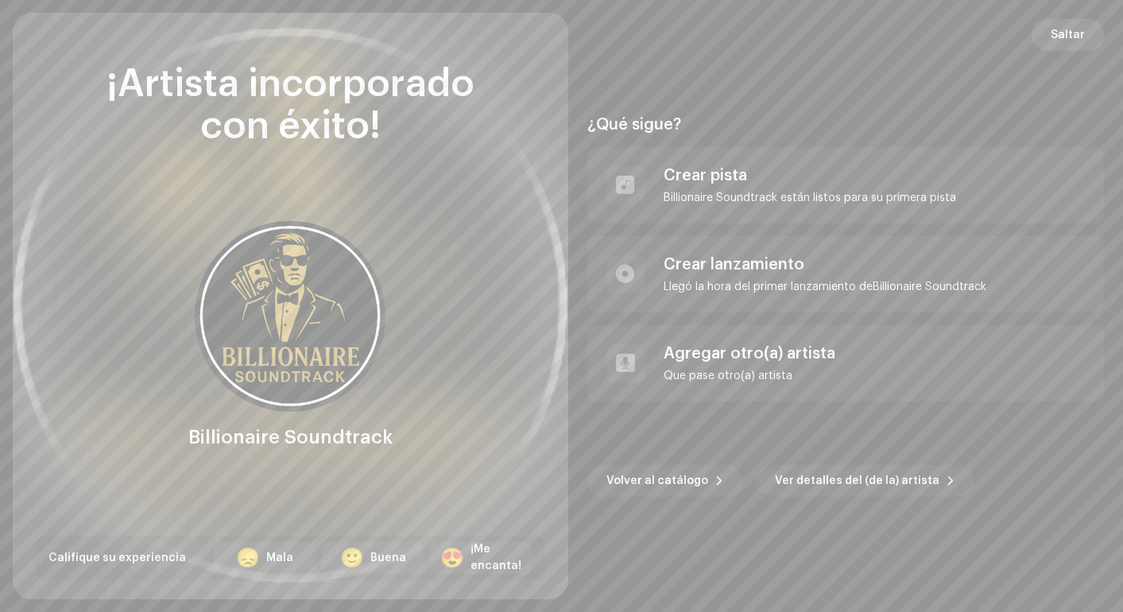
click at [939, 39] on span "Saltar" at bounding box center [1068, 35] width 34 height 32
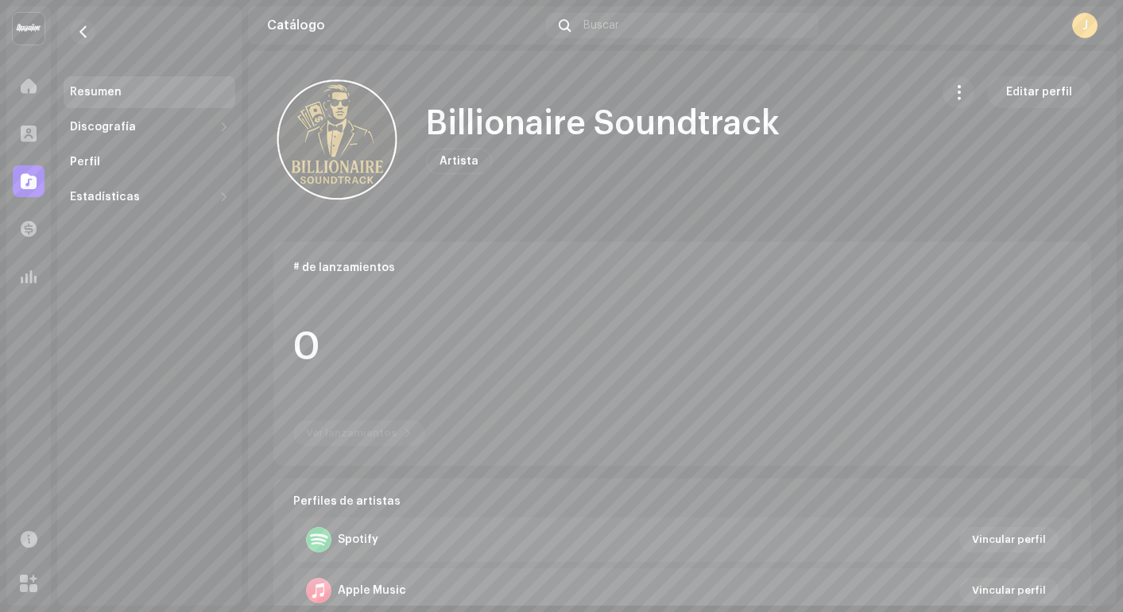
scroll to position [5, 0]
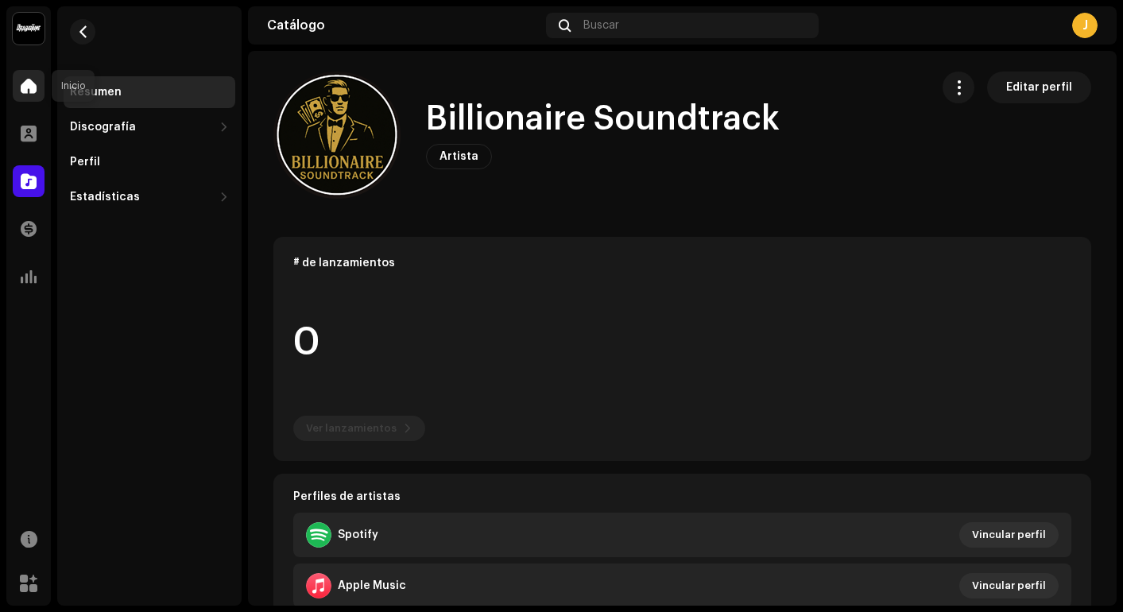
click at [27, 81] on span at bounding box center [29, 86] width 16 height 13
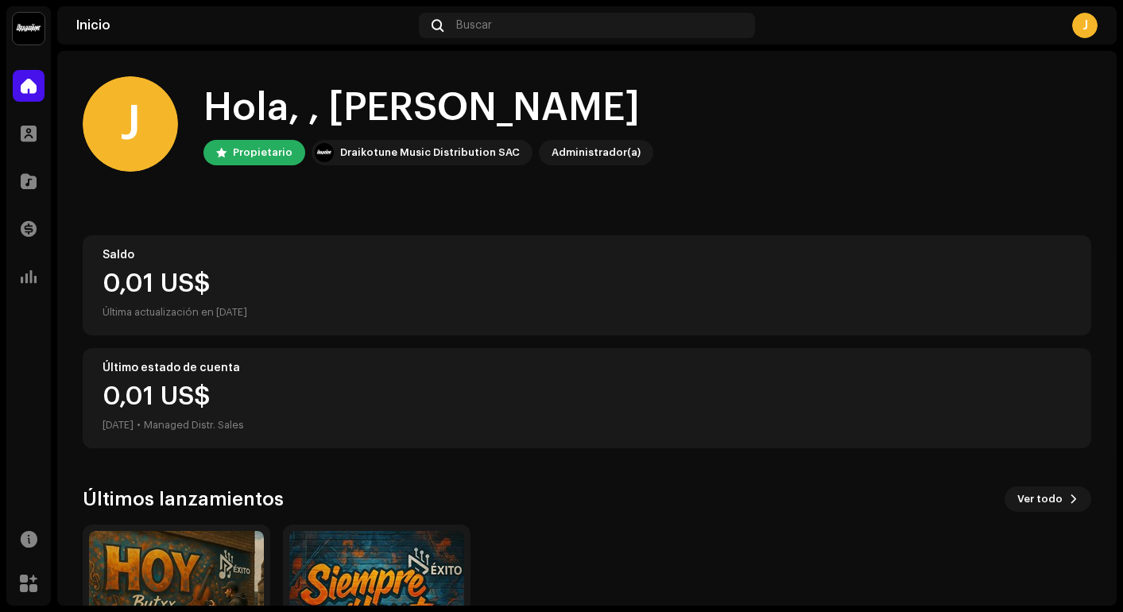
click at [27, 83] on span at bounding box center [29, 86] width 16 height 13
click at [21, 184] on span at bounding box center [29, 181] width 16 height 13
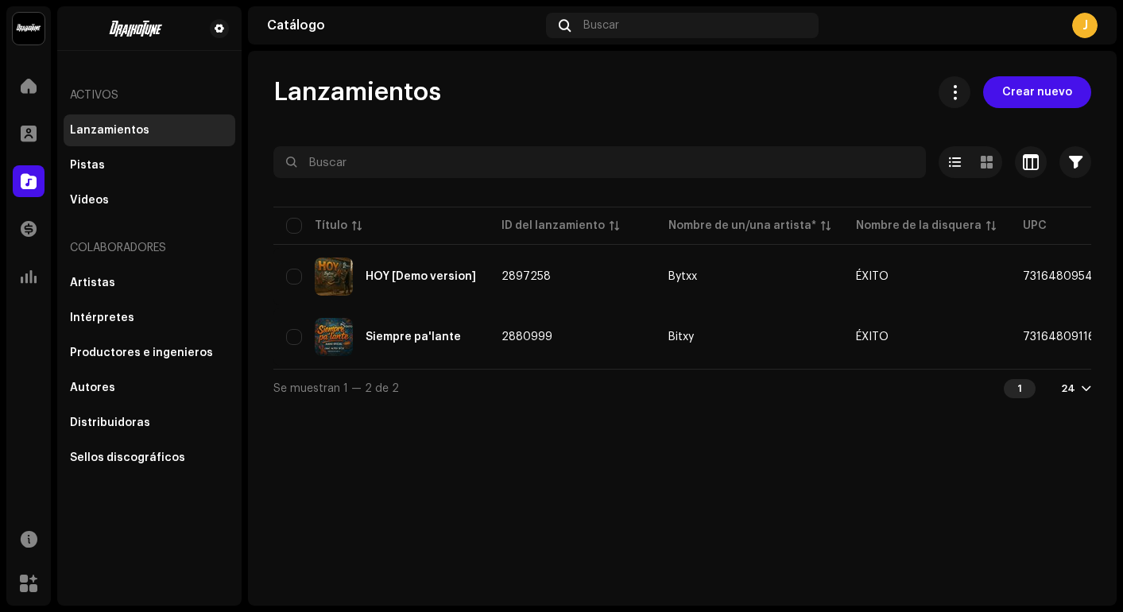
click at [21, 184] on span at bounding box center [29, 181] width 16 height 13
click at [119, 448] on div "Sellos discográficos" at bounding box center [150, 458] width 172 height 32
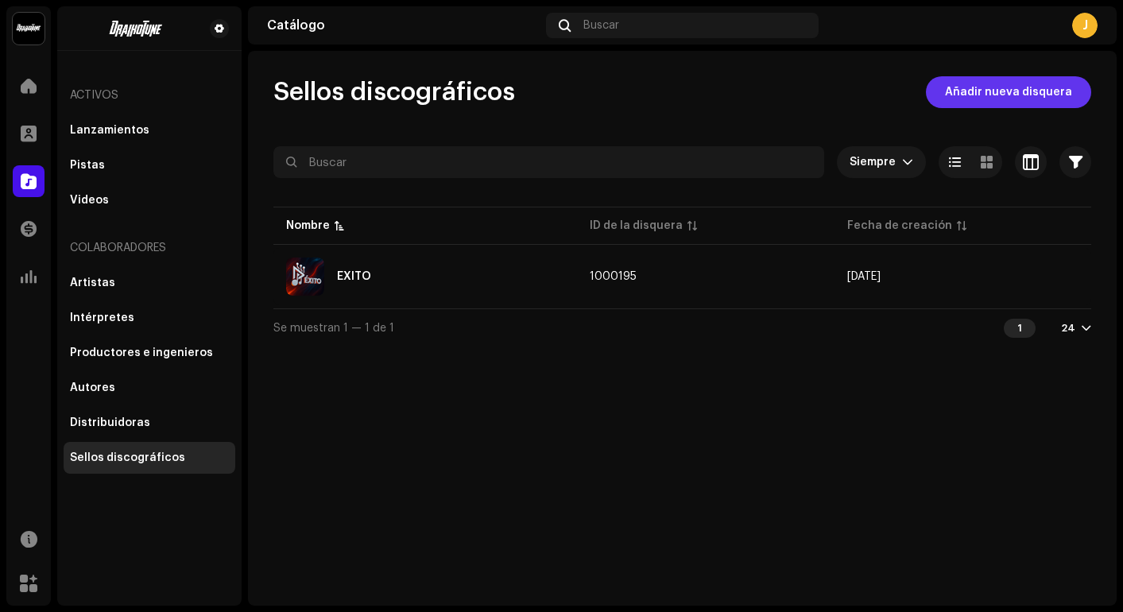
click at [939, 83] on span "Añadir nueva disquera" at bounding box center [1008, 92] width 127 height 32
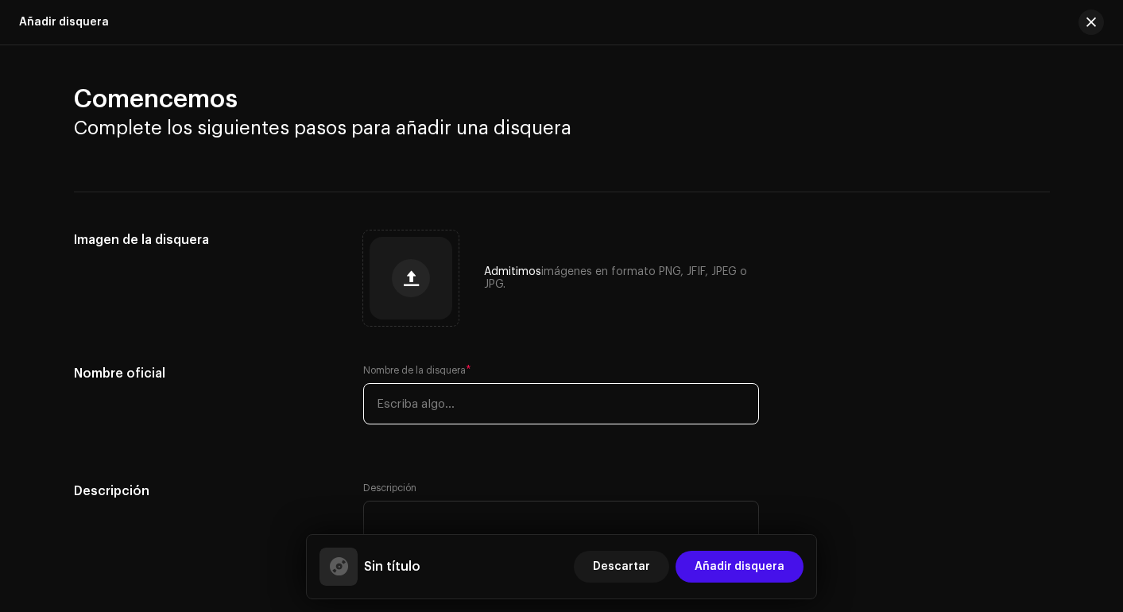
click at [508, 394] on input "text" at bounding box center [561, 403] width 396 height 41
click at [939, 12] on button "button" at bounding box center [1091, 22] width 25 height 25
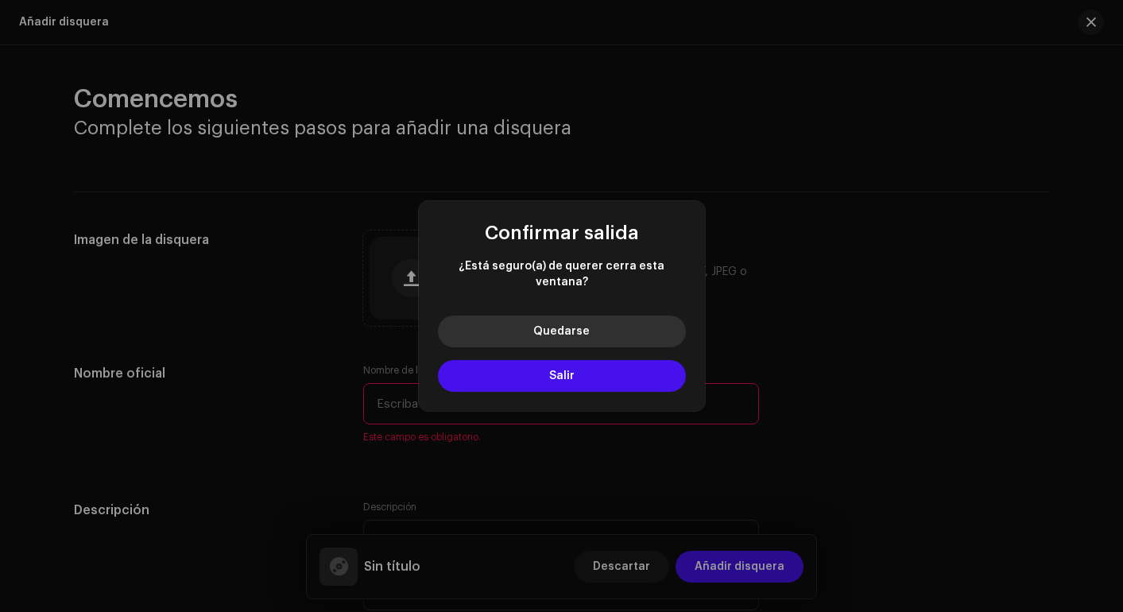
click at [594, 328] on button "Quedarse" at bounding box center [562, 332] width 248 height 32
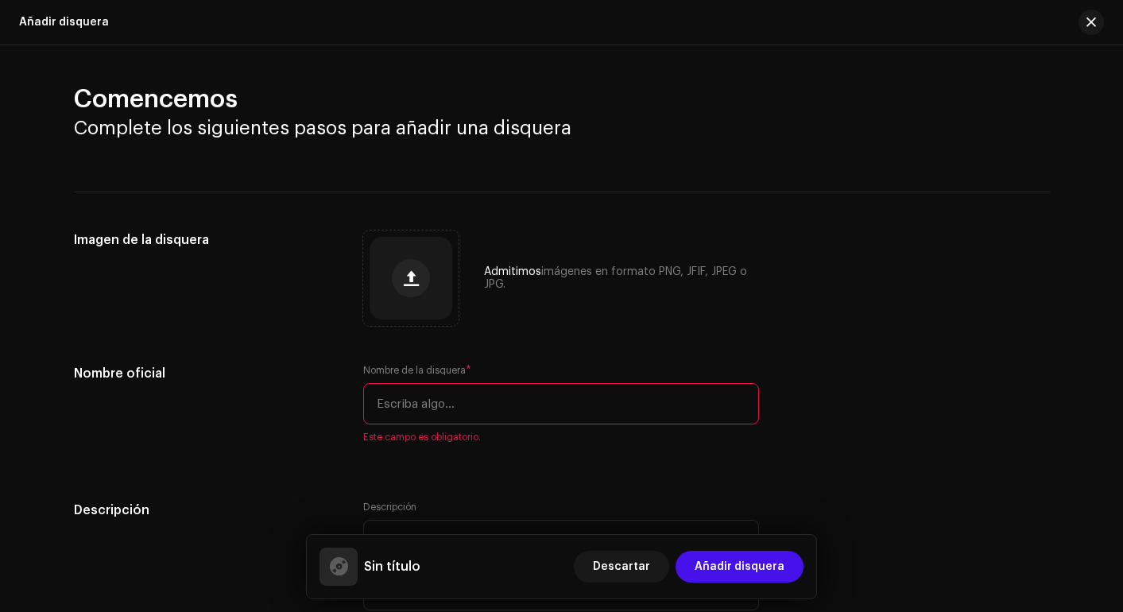
click at [939, 19] on div at bounding box center [1085, 22] width 38 height 25
click at [939, 19] on button "button" at bounding box center [1091, 22] width 25 height 25
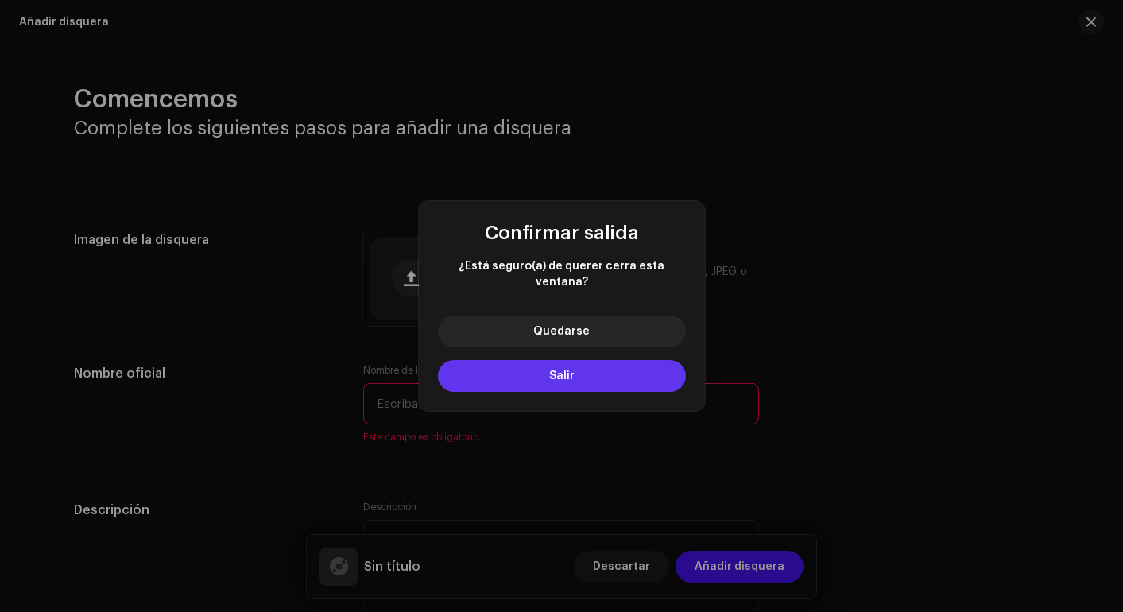
click at [560, 370] on span "Salir" at bounding box center [561, 375] width 25 height 11
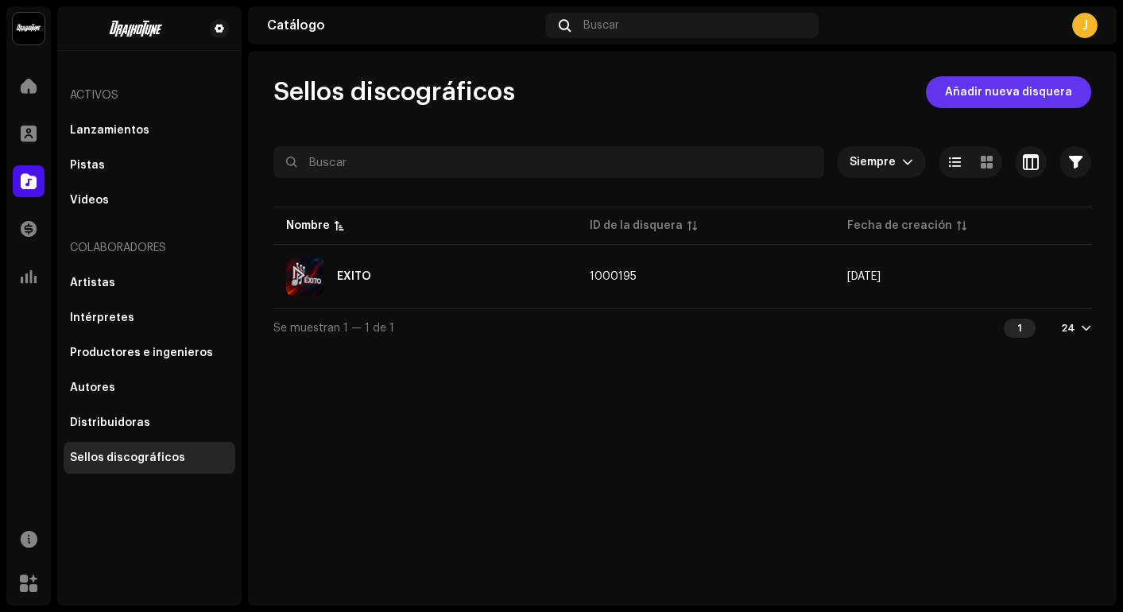
click at [939, 89] on span "Añadir nueva disquera" at bounding box center [1008, 92] width 127 height 32
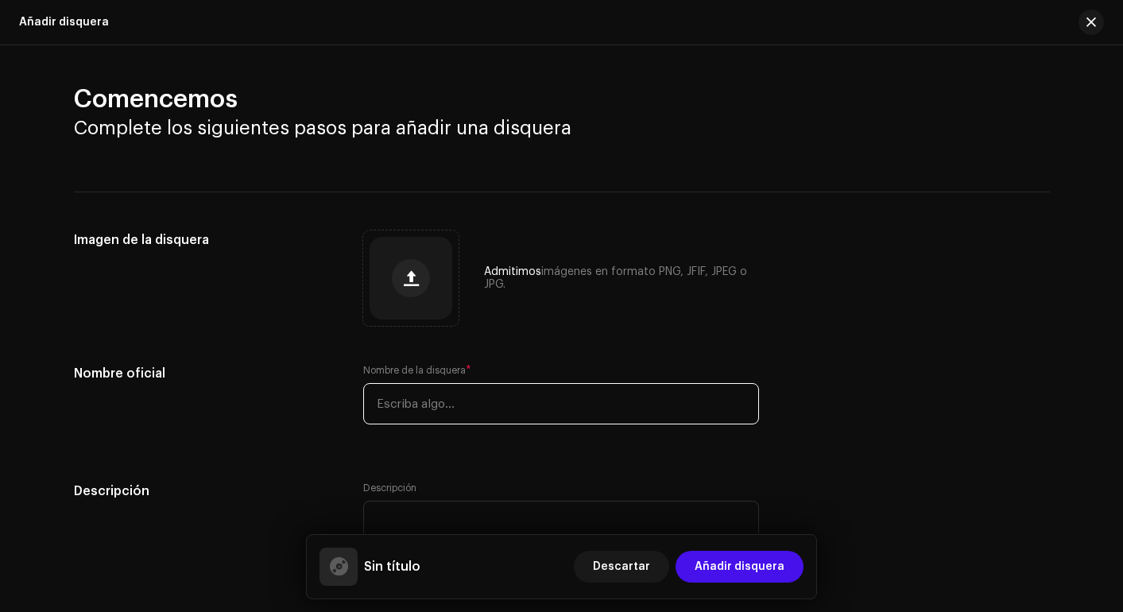
click at [465, 389] on input "text" at bounding box center [561, 403] width 396 height 41
type input "WEBLIFETECH S.A.S."
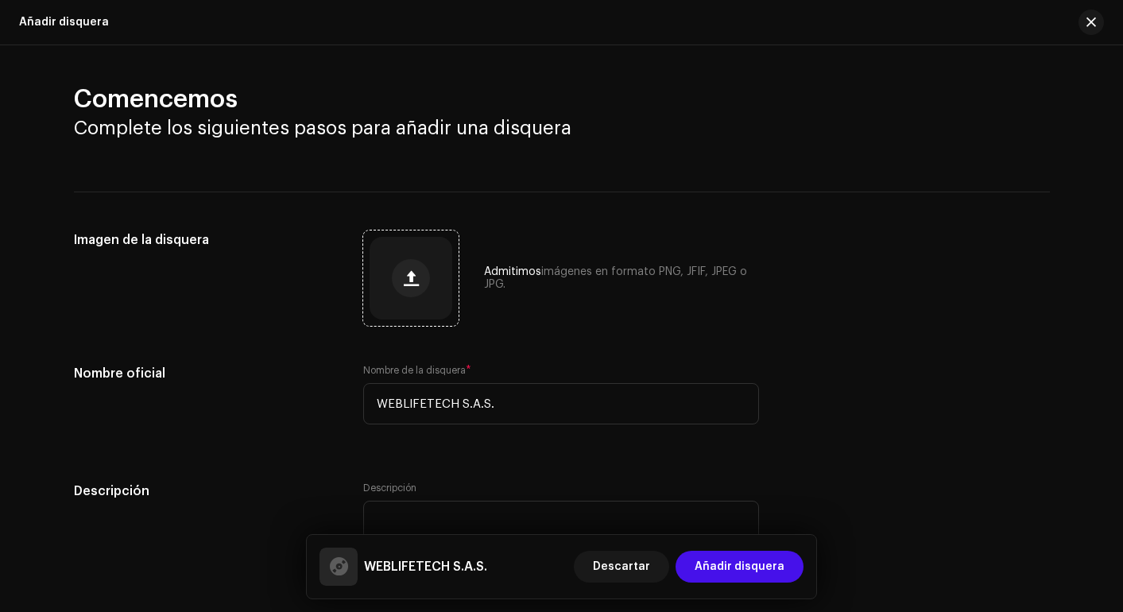
click at [428, 272] on div at bounding box center [411, 278] width 83 height 83
click at [698, 566] on button "Añadir disquera" at bounding box center [740, 567] width 128 height 32
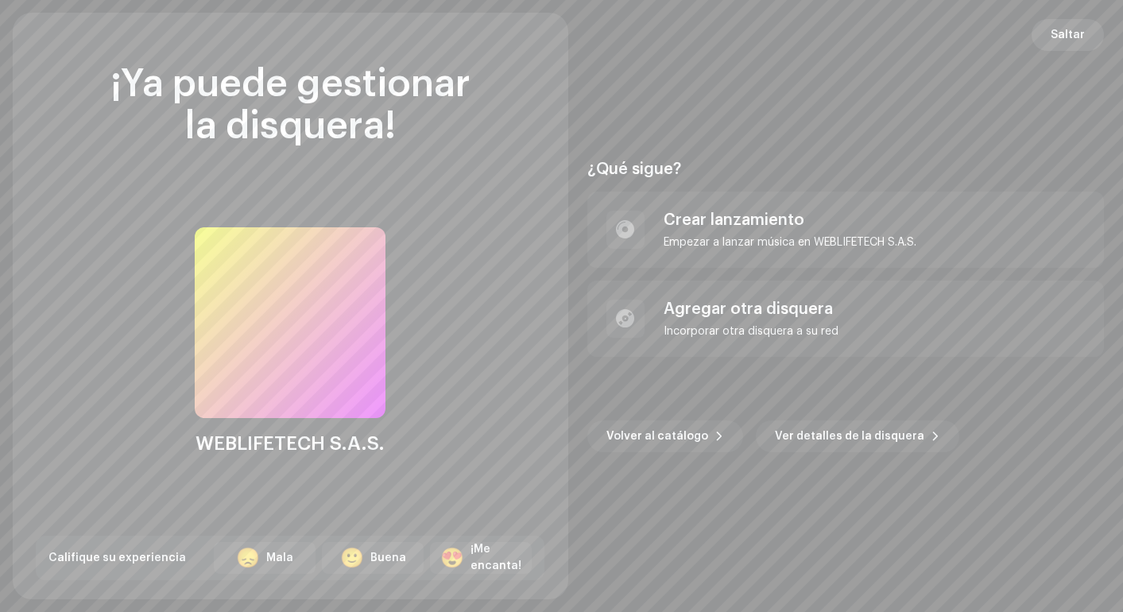
click at [939, 34] on span "Saltar" at bounding box center [1068, 35] width 34 height 32
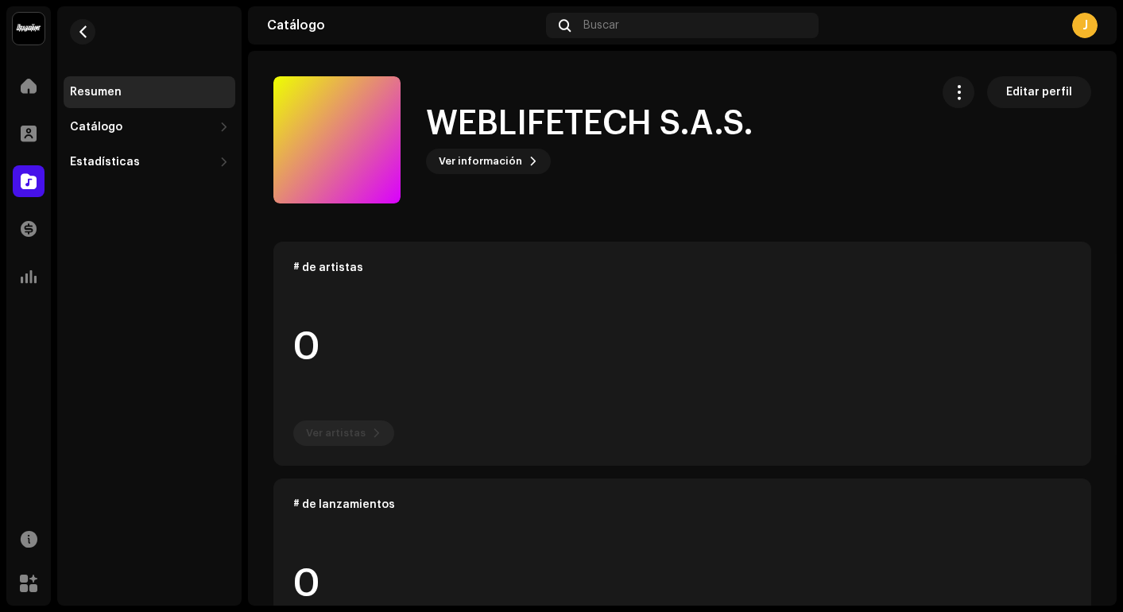
click at [92, 144] on div "Resumen Catálogo Lanzamientos Pistas Estadísticas Consumo Participación Ingresos" at bounding box center [150, 127] width 172 height 102
click at [127, 139] on div "Catálogo" at bounding box center [150, 127] width 172 height 32
click at [30, 180] on span at bounding box center [29, 181] width 16 height 13
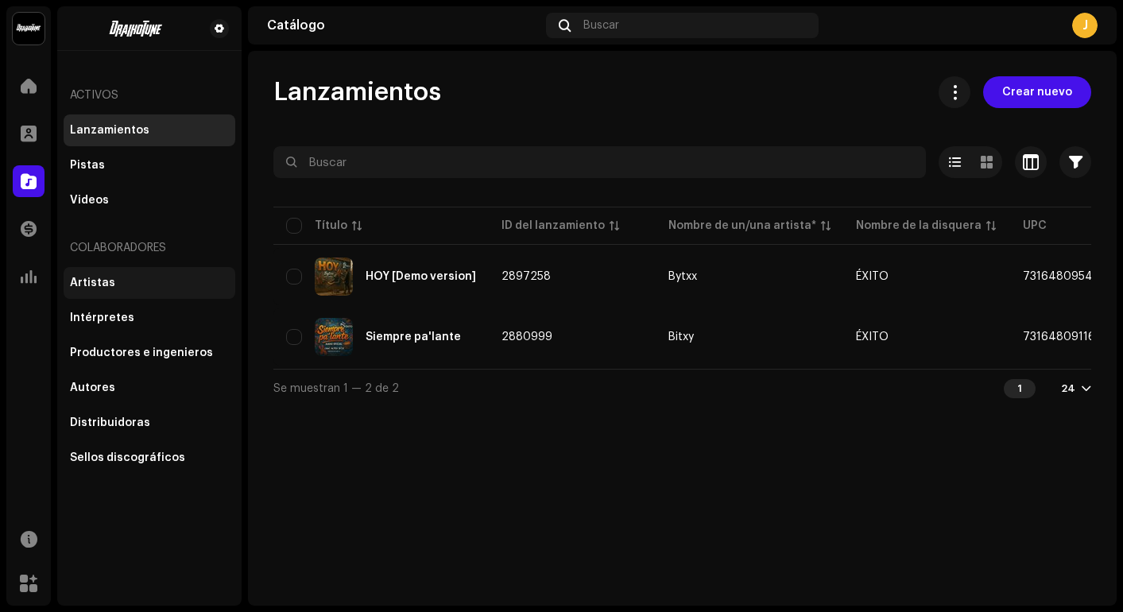
click at [111, 271] on div "Artistas" at bounding box center [150, 283] width 172 height 32
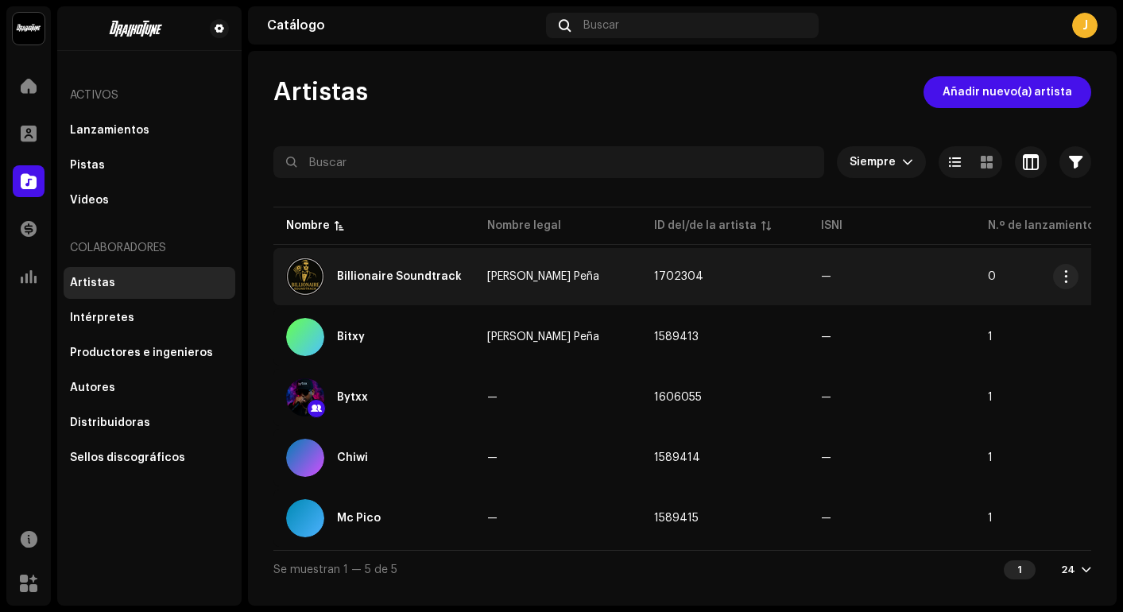
click at [429, 286] on div "Billionaire Soundtrack" at bounding box center [374, 277] width 176 height 38
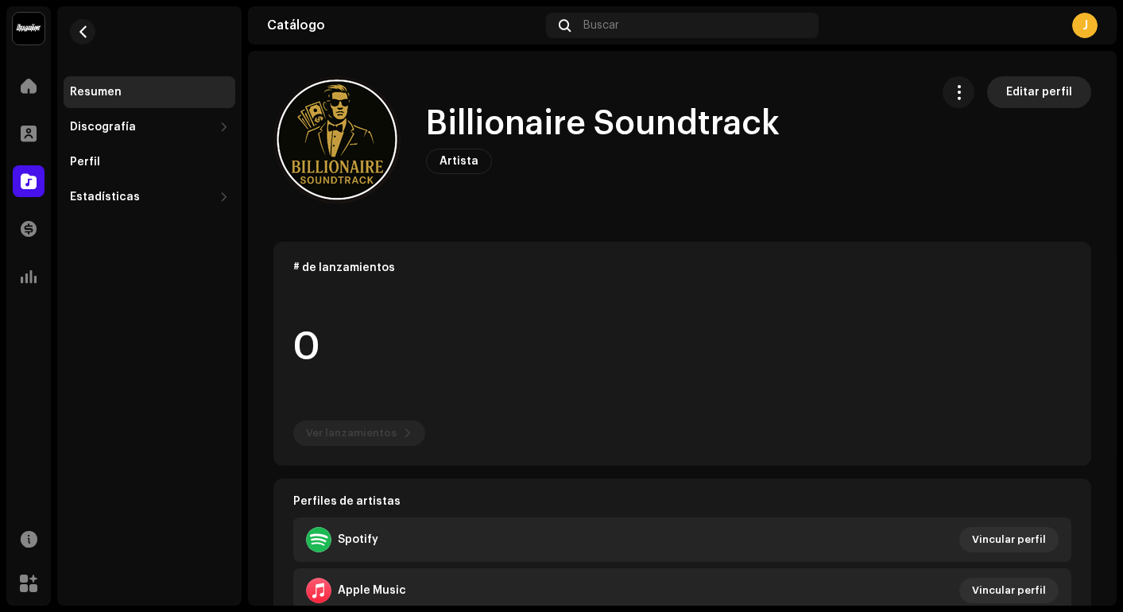
click at [939, 92] on span "Editar perfil" at bounding box center [1039, 92] width 66 height 32
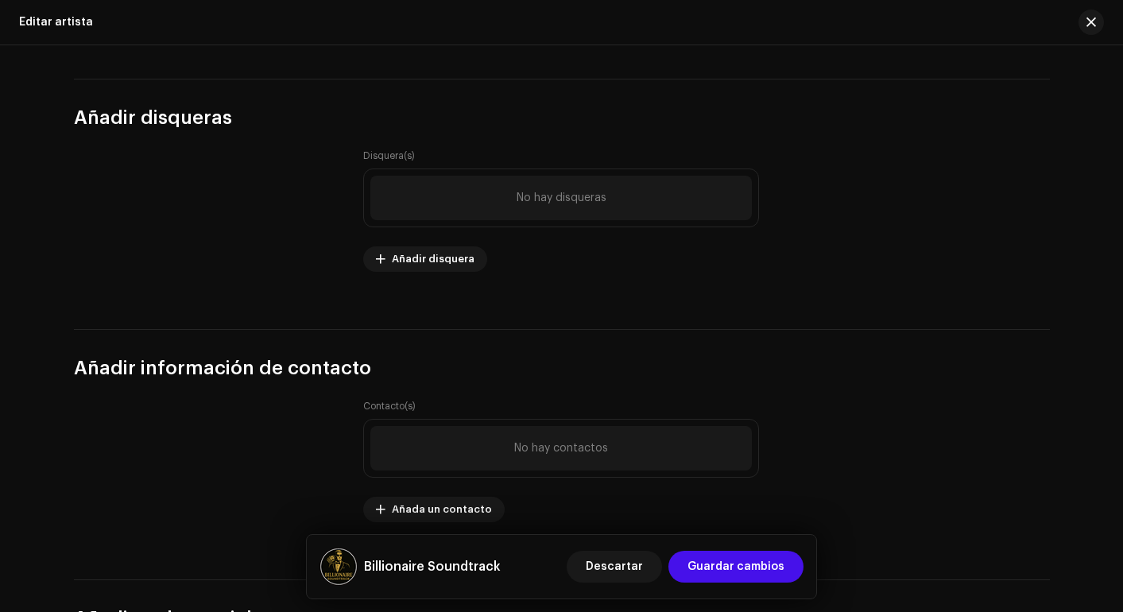
scroll to position [1826, 0]
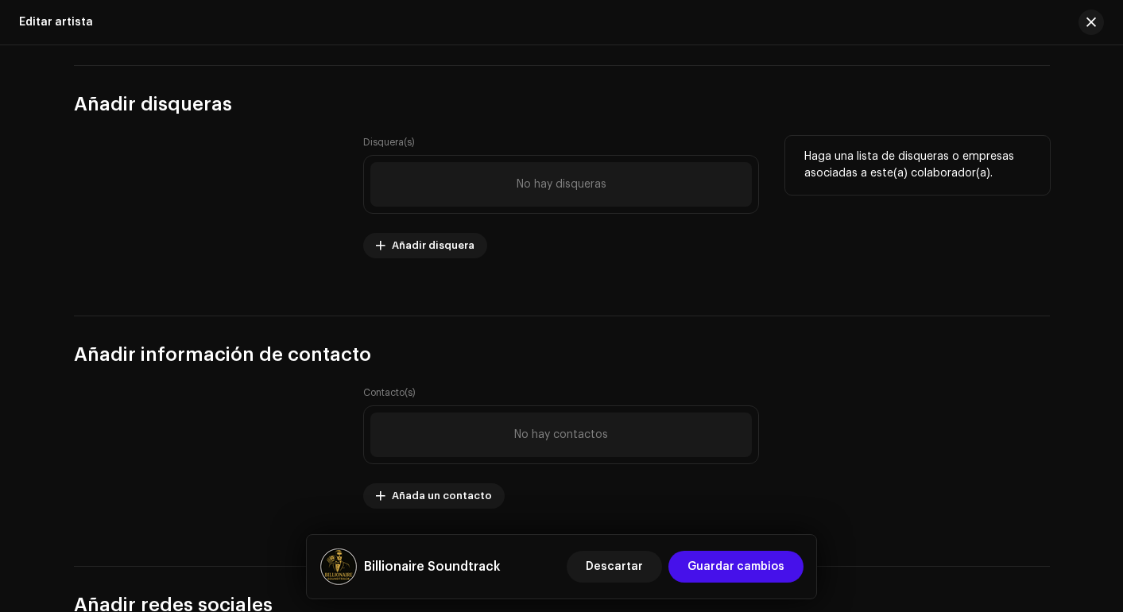
click at [570, 167] on div "No hay disqueras" at bounding box center [561, 184] width 382 height 45
click at [562, 183] on span "No hay disqueras" at bounding box center [562, 184] width 90 height 13
click at [419, 245] on span "Añadir disquera" at bounding box center [433, 246] width 83 height 32
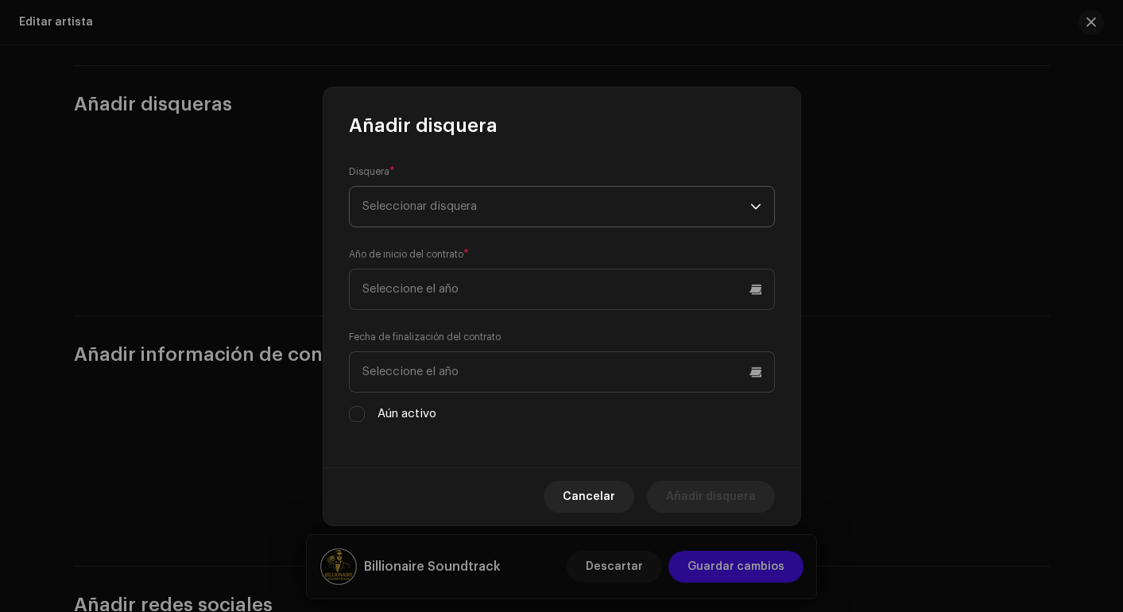
click at [461, 222] on span "Seleccionar disquera" at bounding box center [557, 207] width 388 height 40
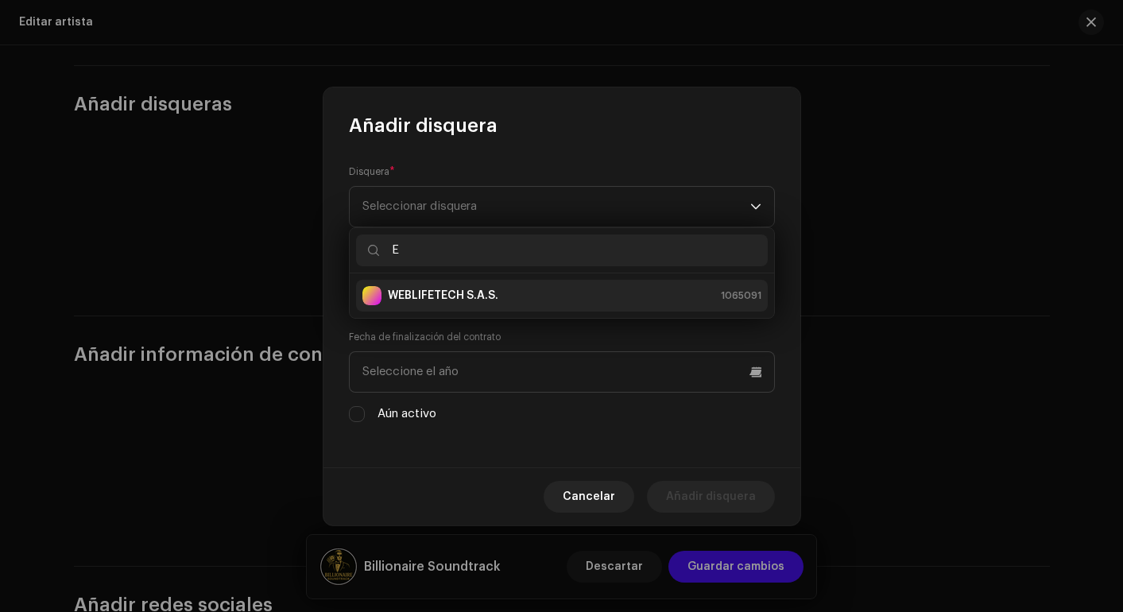
type input "E"
click at [430, 288] on strong "WEBLIFETECH S.A.S." at bounding box center [443, 296] width 111 height 16
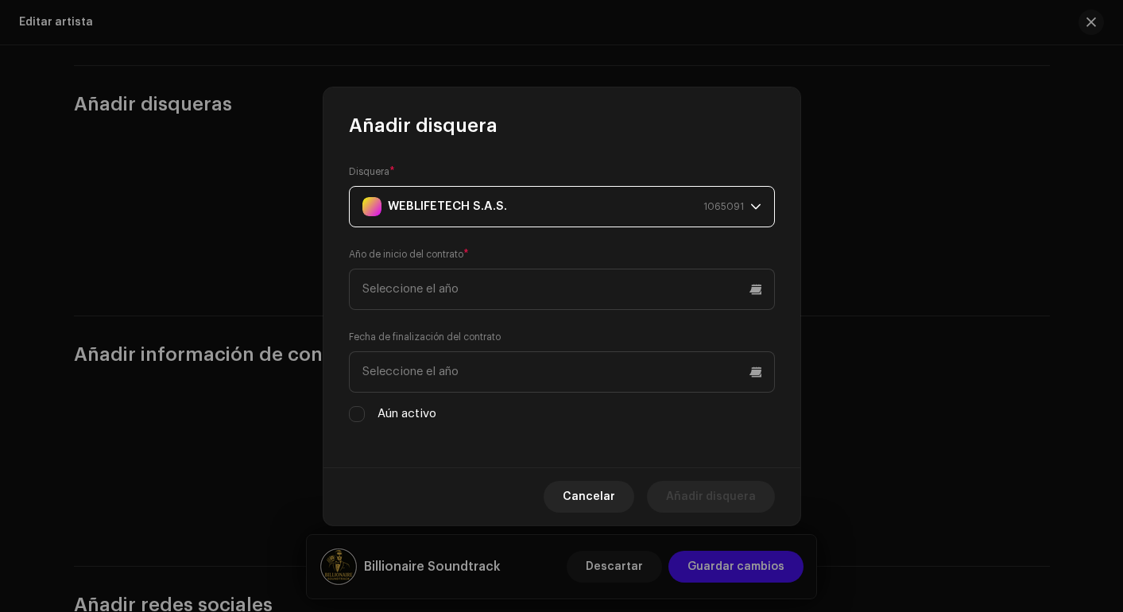
click at [660, 214] on div "WEBLIFETECH S.A.S. 1065091" at bounding box center [554, 207] width 382 height 40
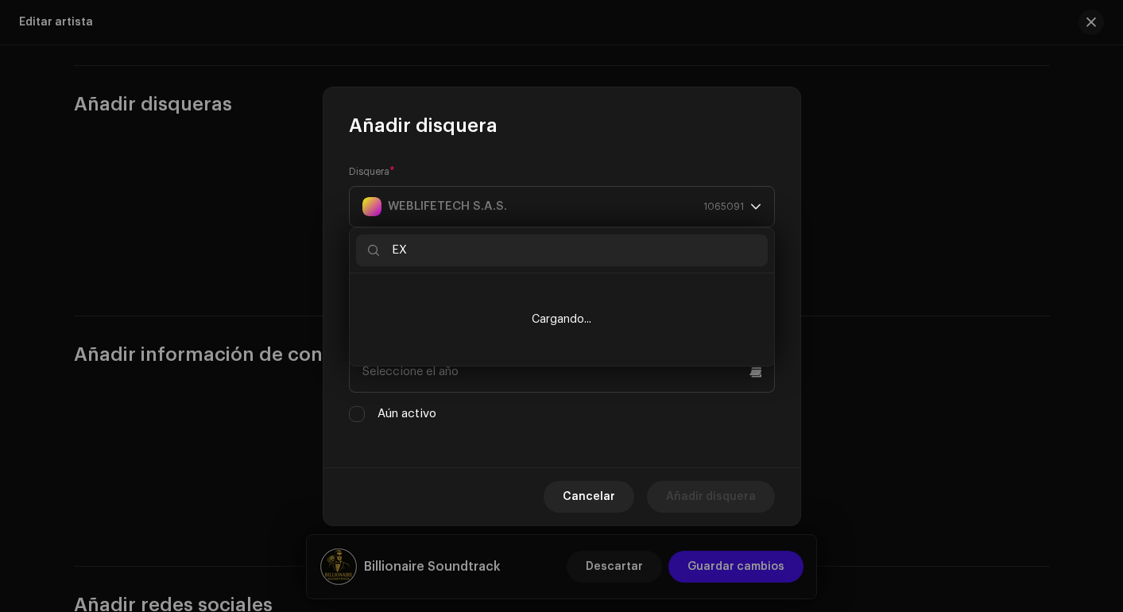
type input "E"
type input "R"
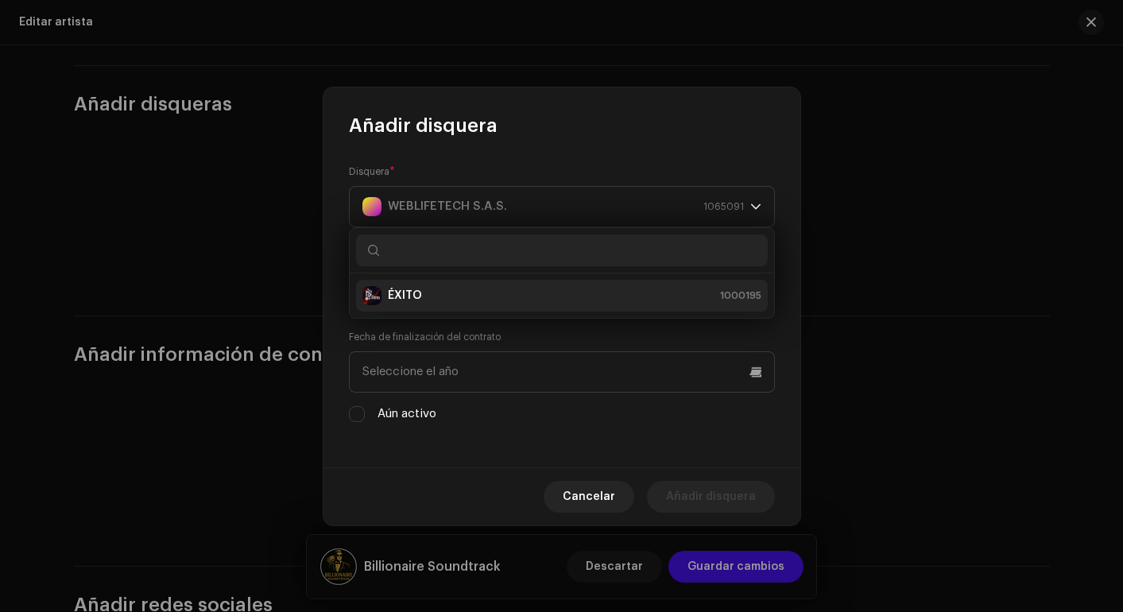
click at [507, 304] on div "ÉXITO 1000195" at bounding box center [562, 295] width 399 height 19
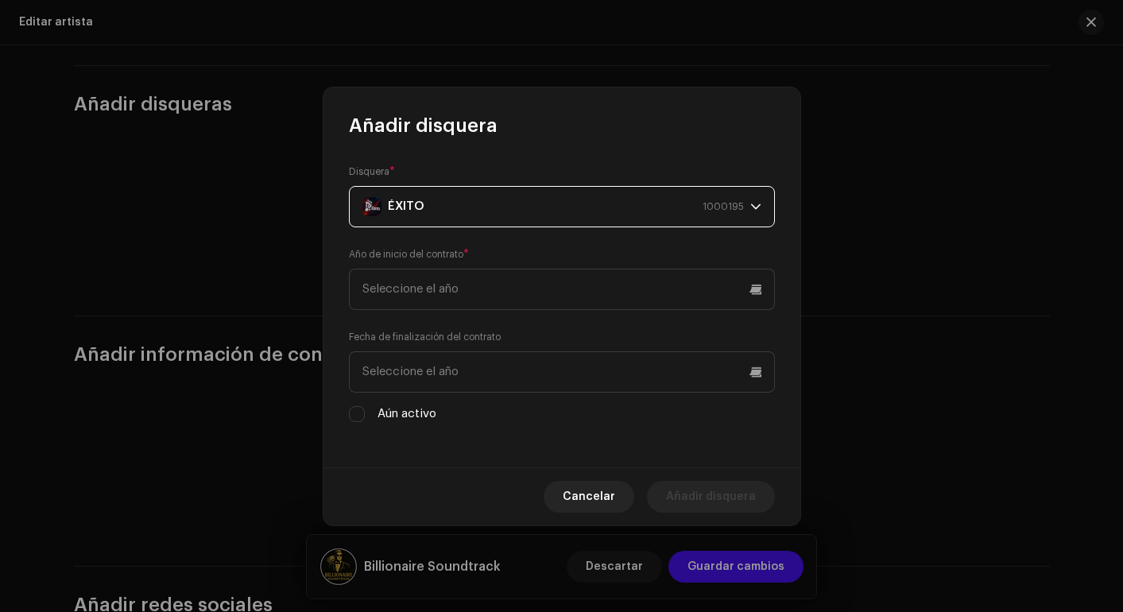
click at [761, 205] on icon "dropdown trigger" at bounding box center [755, 206] width 11 height 11
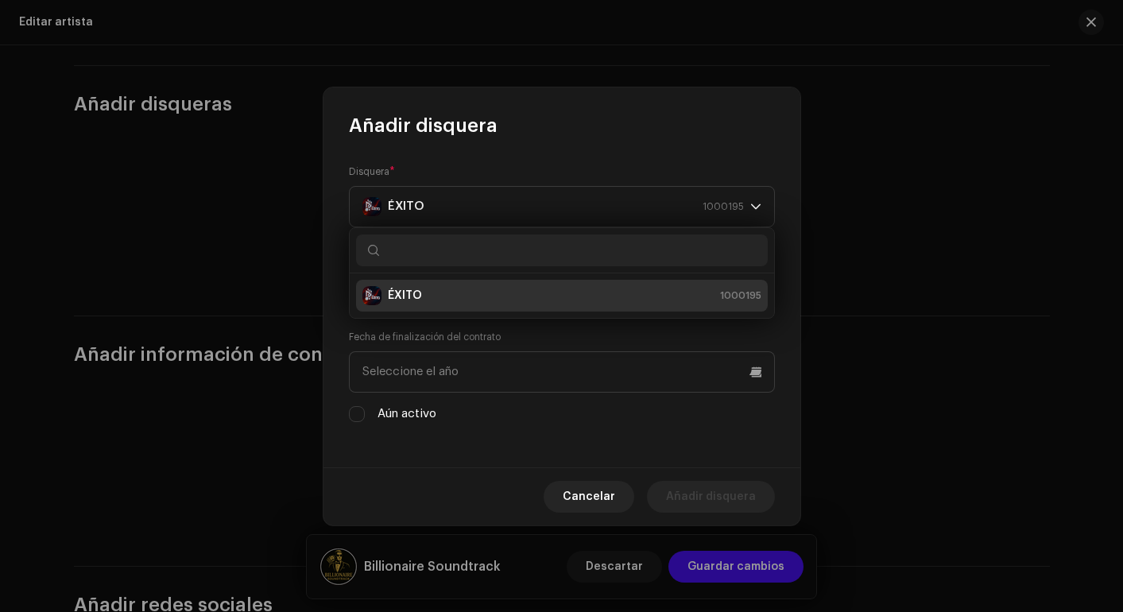
click at [586, 293] on div "ÉXITO 1000195" at bounding box center [562, 295] width 399 height 19
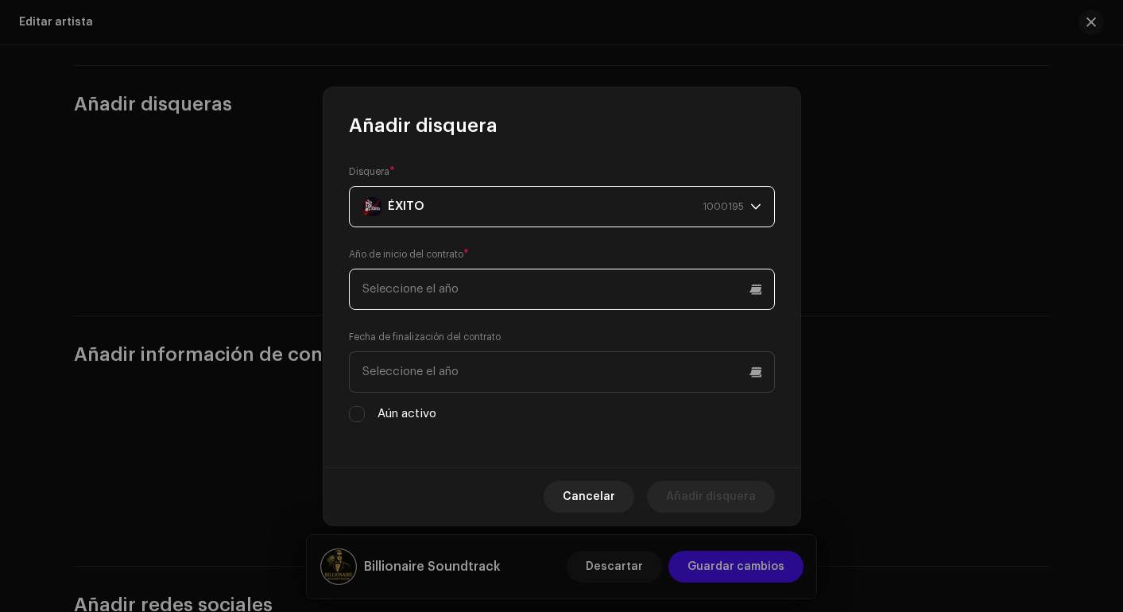
click at [591, 290] on input "text" at bounding box center [562, 289] width 426 height 41
click at [595, 258] on div "Año de inicio del contrato *" at bounding box center [562, 278] width 426 height 64
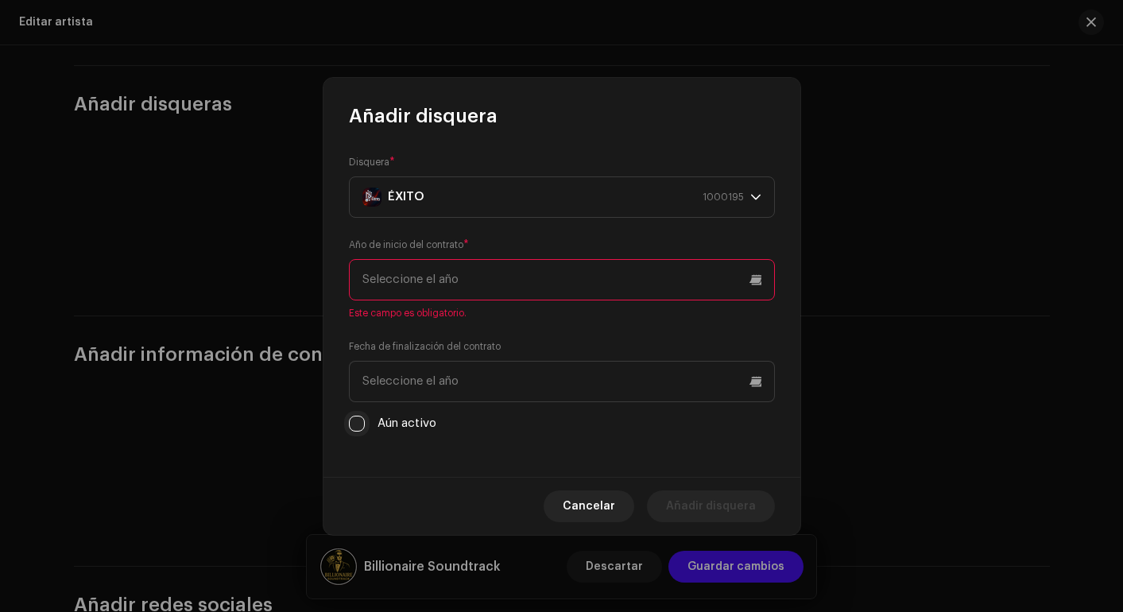
click at [351, 421] on input "Aún activo" at bounding box center [357, 424] width 16 height 16
checkbox input "true"
click at [502, 281] on input "text" at bounding box center [562, 279] width 426 height 41
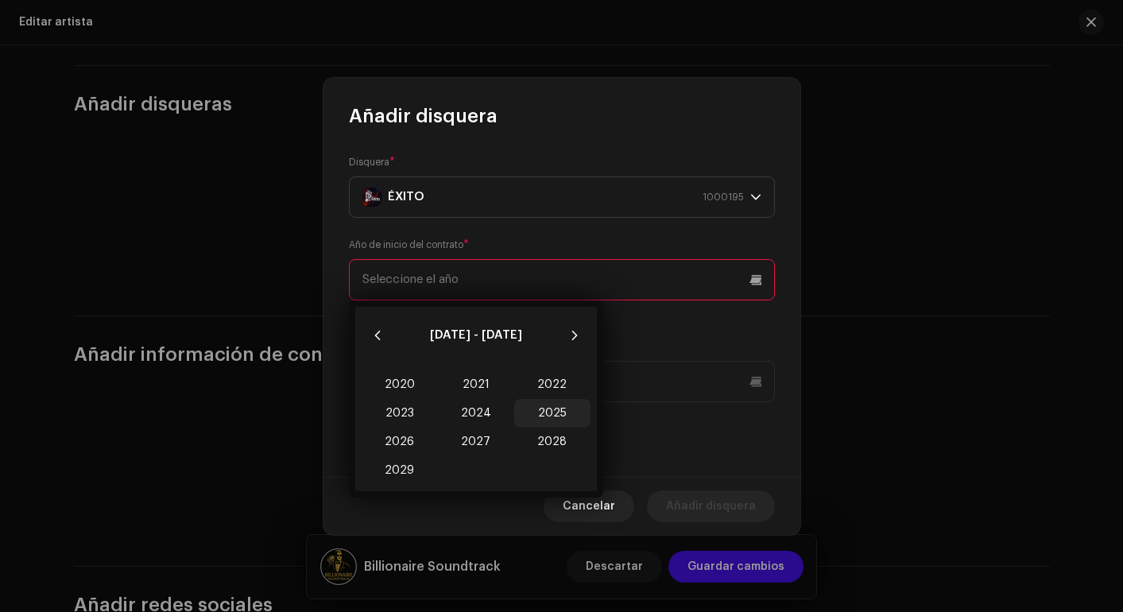
click at [545, 416] on span "2025" at bounding box center [552, 413] width 76 height 29
type input "2025"
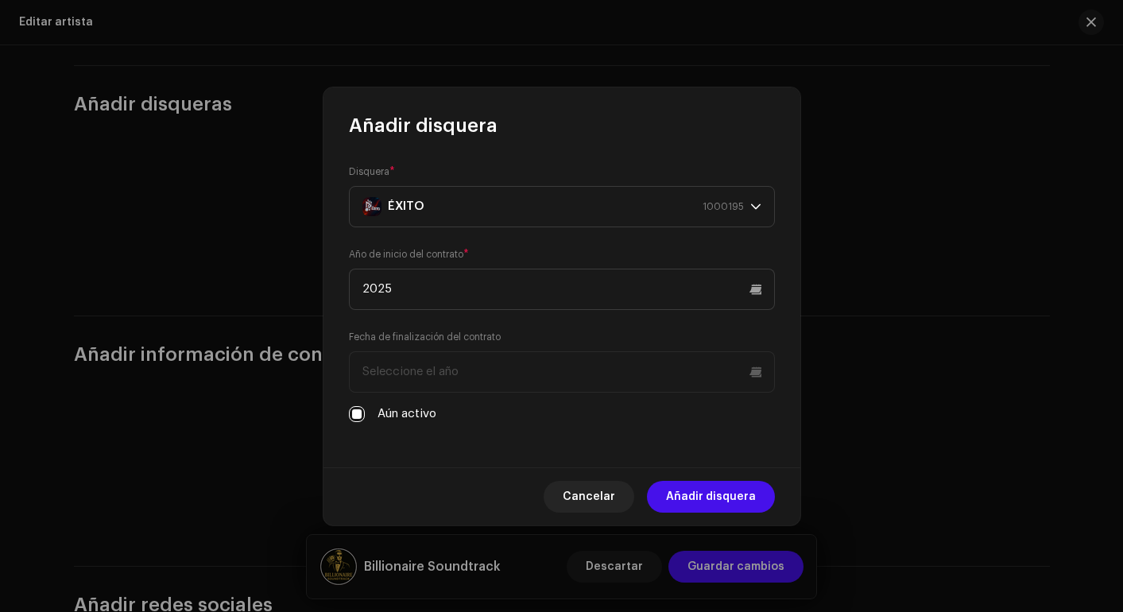
click at [585, 232] on form "Disquera * ÉXITO 1000195 Año de inicio del contrato * 2025 Fecha de finalizació…" at bounding box center [562, 293] width 426 height 259
click at [697, 491] on span "Añadir disquera" at bounding box center [711, 497] width 90 height 32
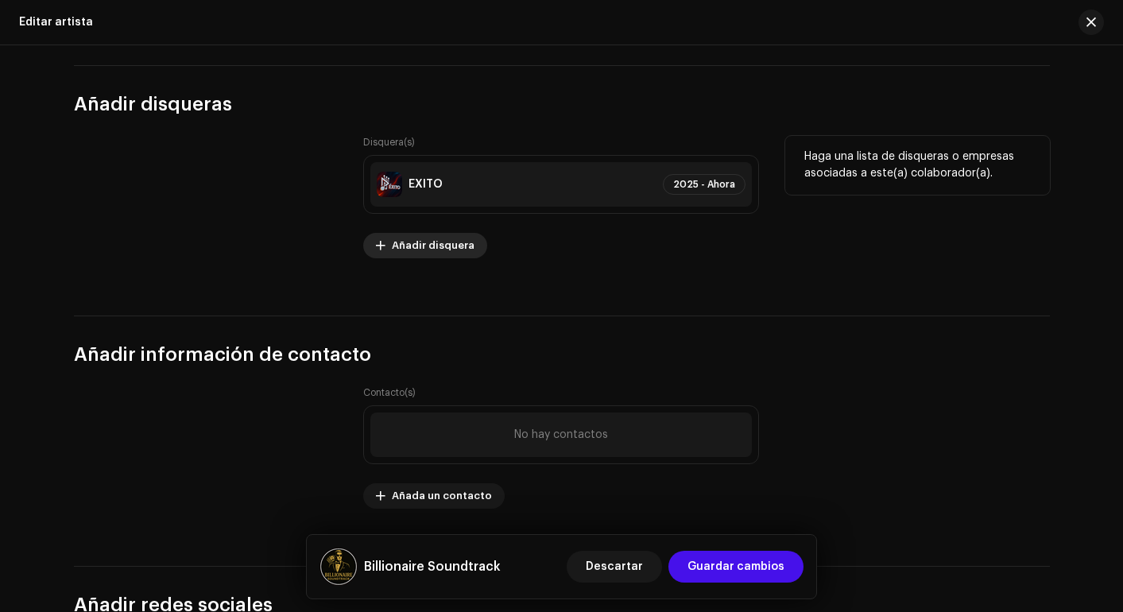
click at [435, 244] on span "Añadir disquera" at bounding box center [433, 246] width 83 height 32
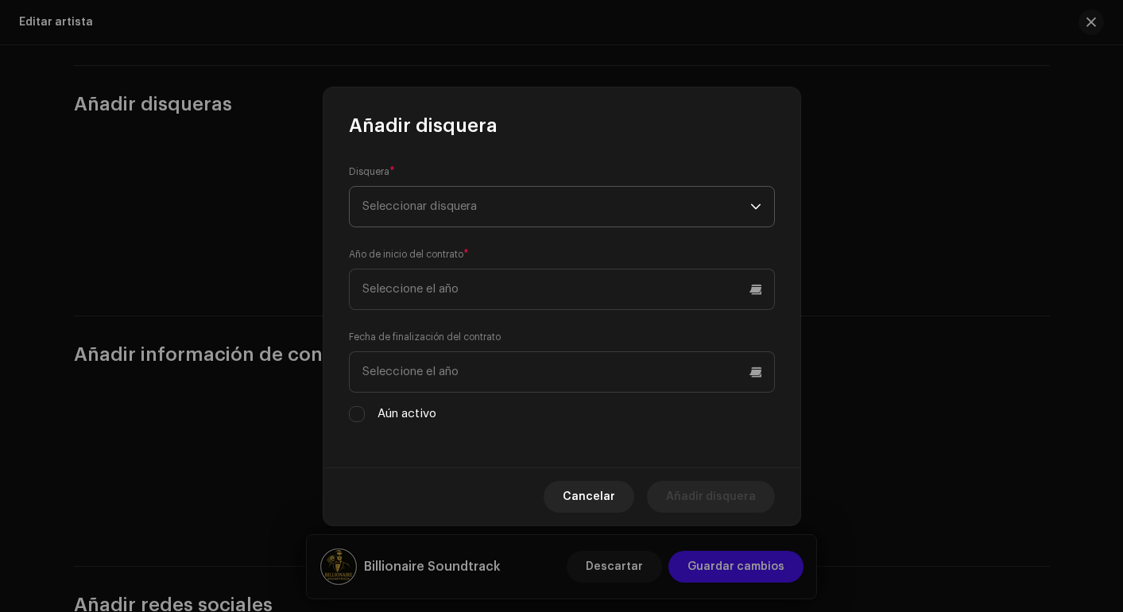
click at [447, 200] on span "Seleccionar disquera" at bounding box center [420, 206] width 114 height 12
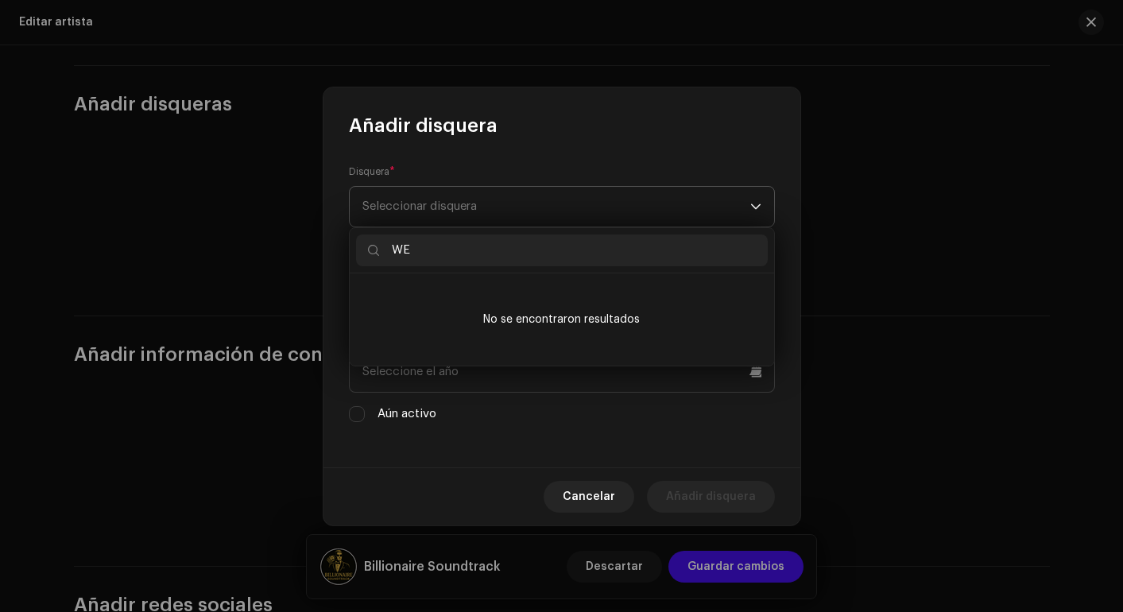
type input "W"
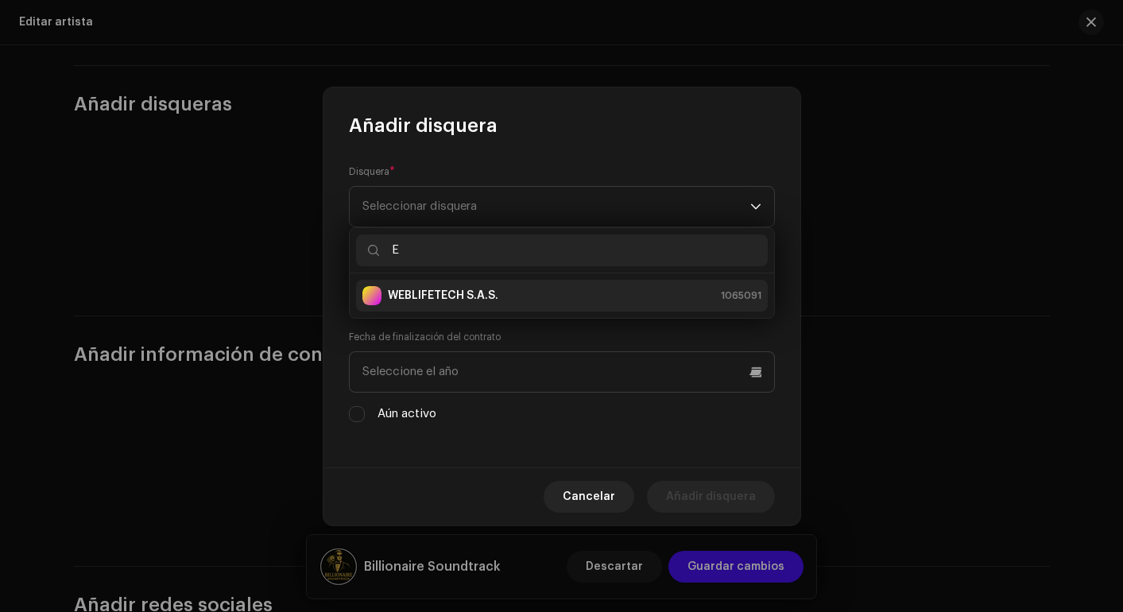
type input "E"
click at [452, 302] on strong "WEBLIFETECH S.A.S." at bounding box center [443, 296] width 111 height 16
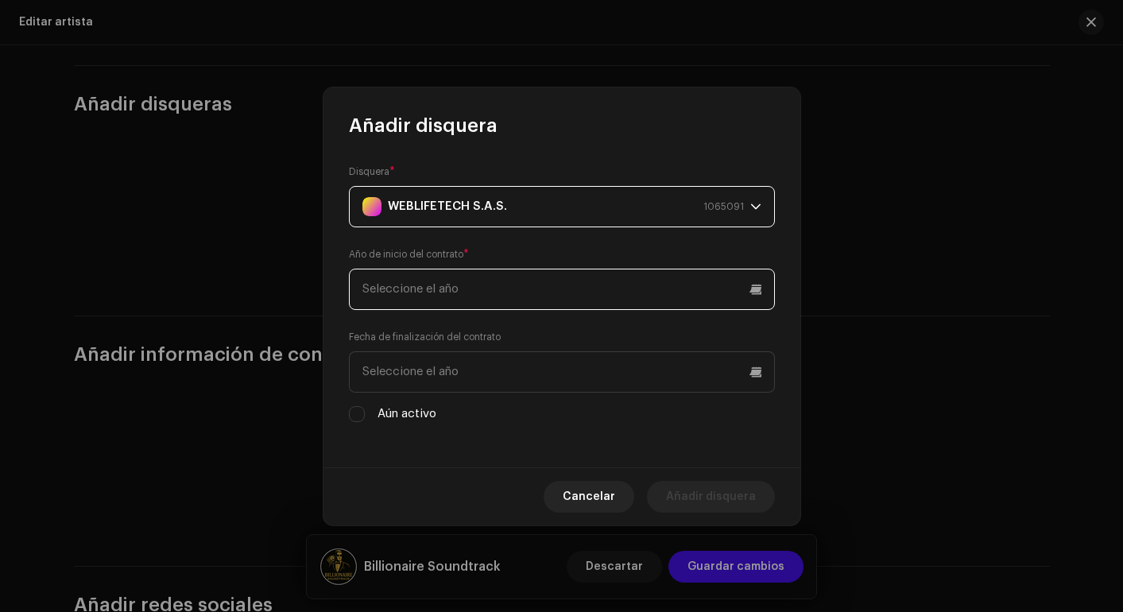
click at [479, 293] on input "text" at bounding box center [562, 289] width 426 height 41
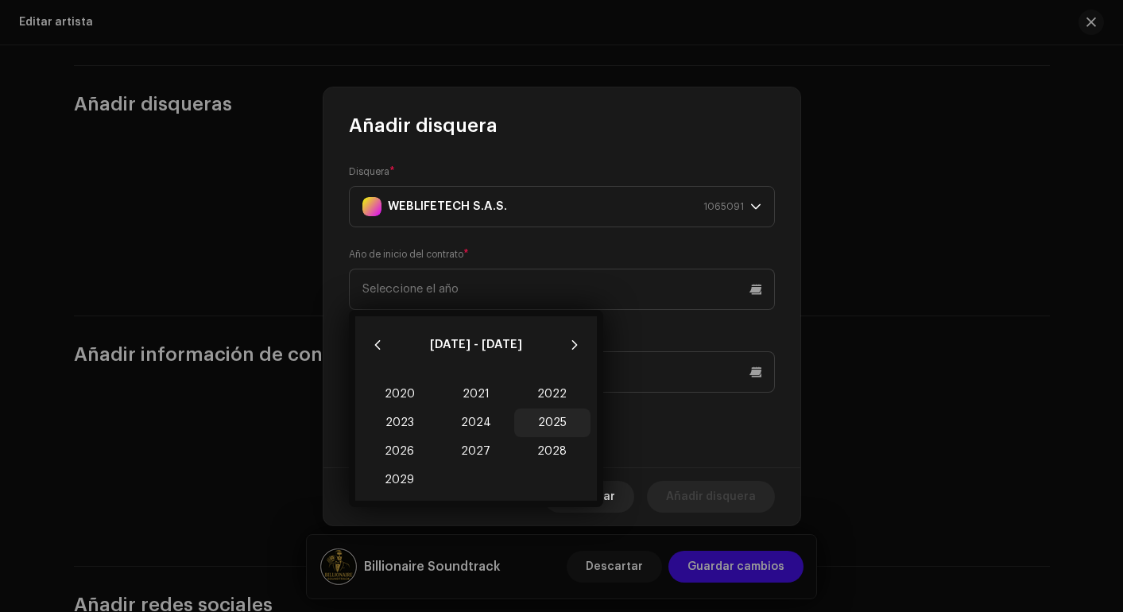
click at [564, 420] on span "2025" at bounding box center [552, 423] width 76 height 29
type input "2025"
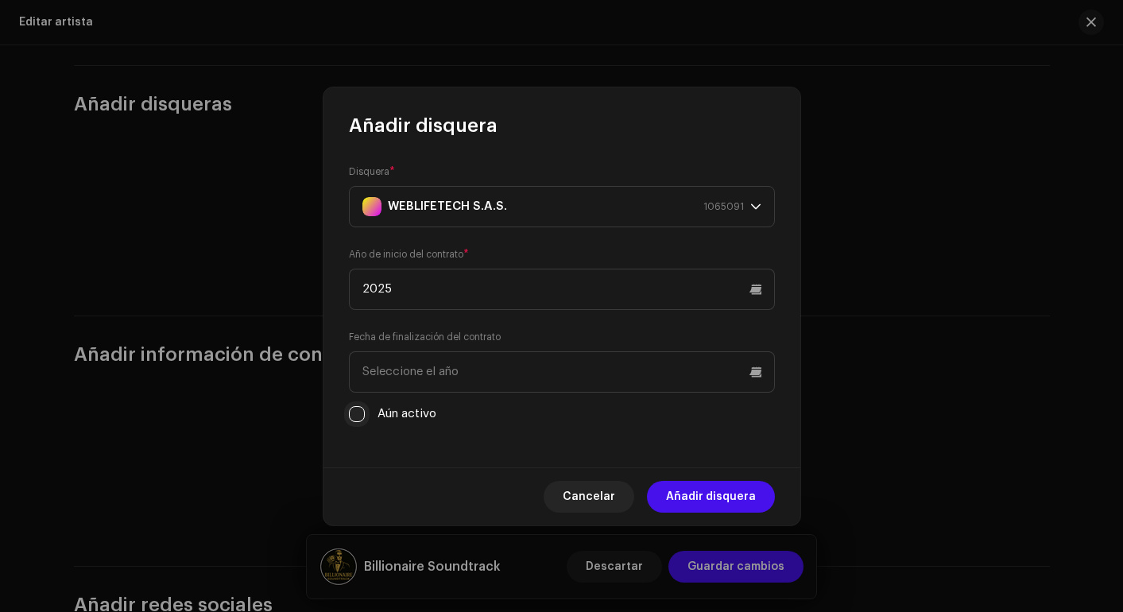
click at [354, 420] on input "Aún activo" at bounding box center [357, 414] width 16 height 16
checkbox input "true"
click at [688, 496] on span "Añadir disquera" at bounding box center [711, 497] width 90 height 32
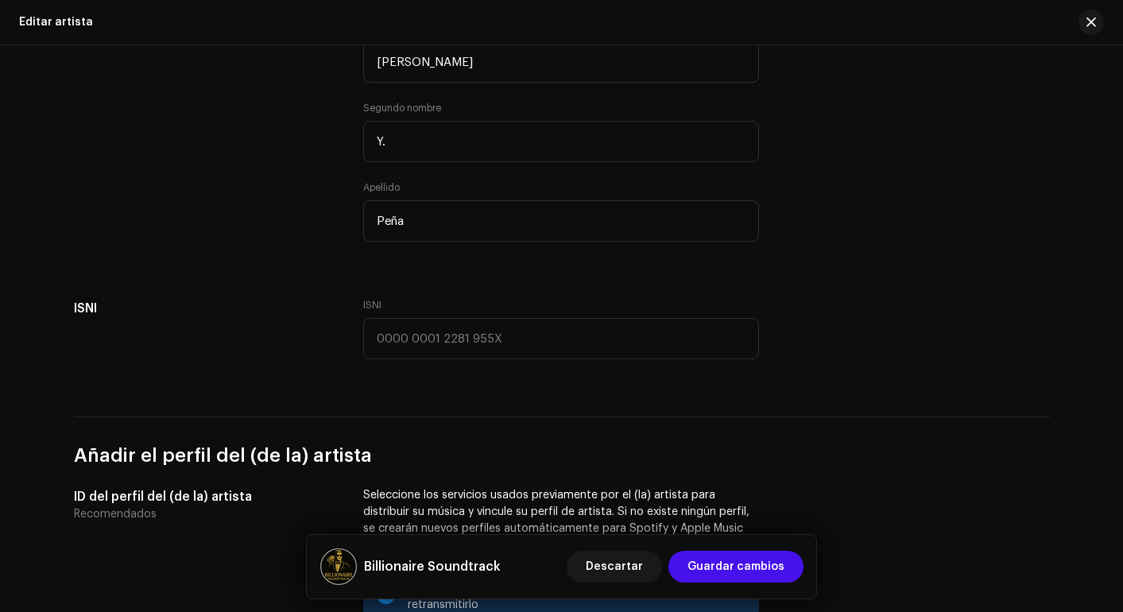
scroll to position [241, 0]
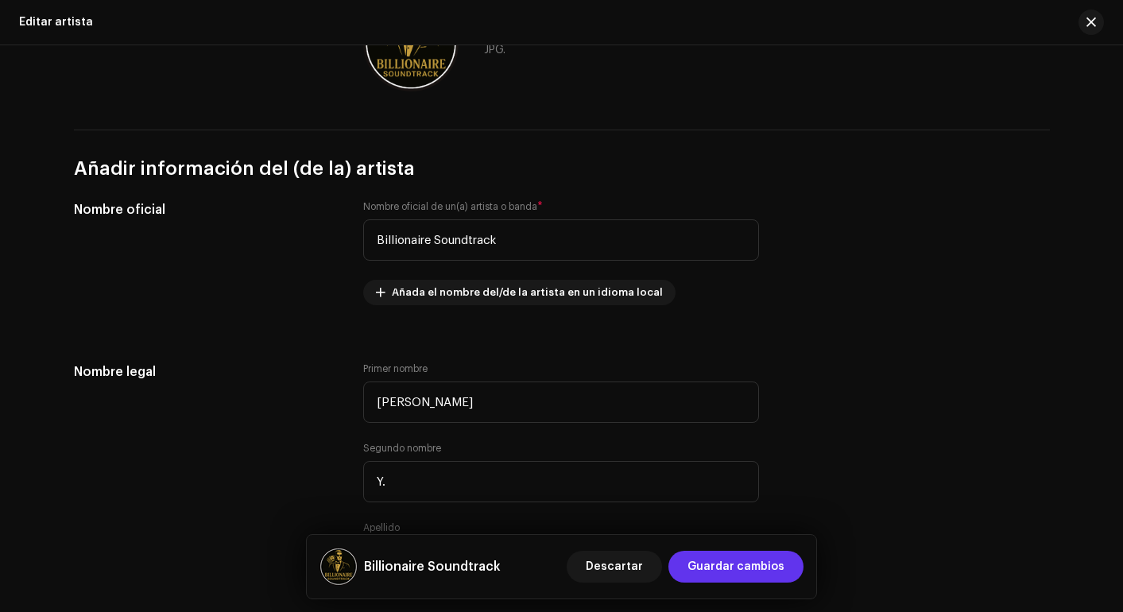
click at [742, 565] on span "Guardar cambios" at bounding box center [736, 567] width 97 height 32
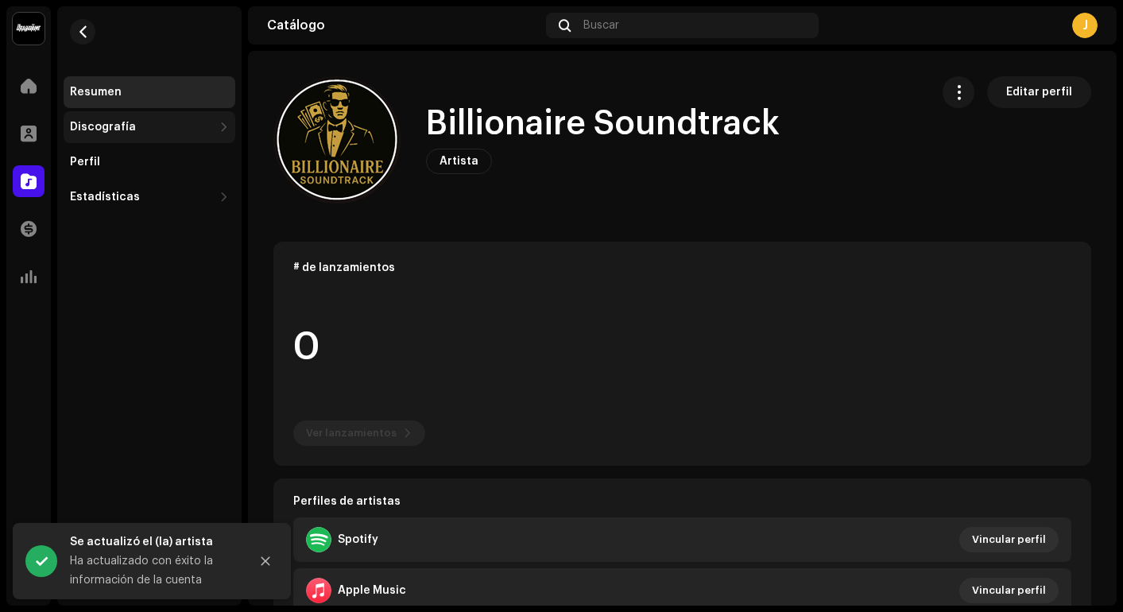
click at [192, 118] on div "Discografía" at bounding box center [150, 127] width 172 height 32
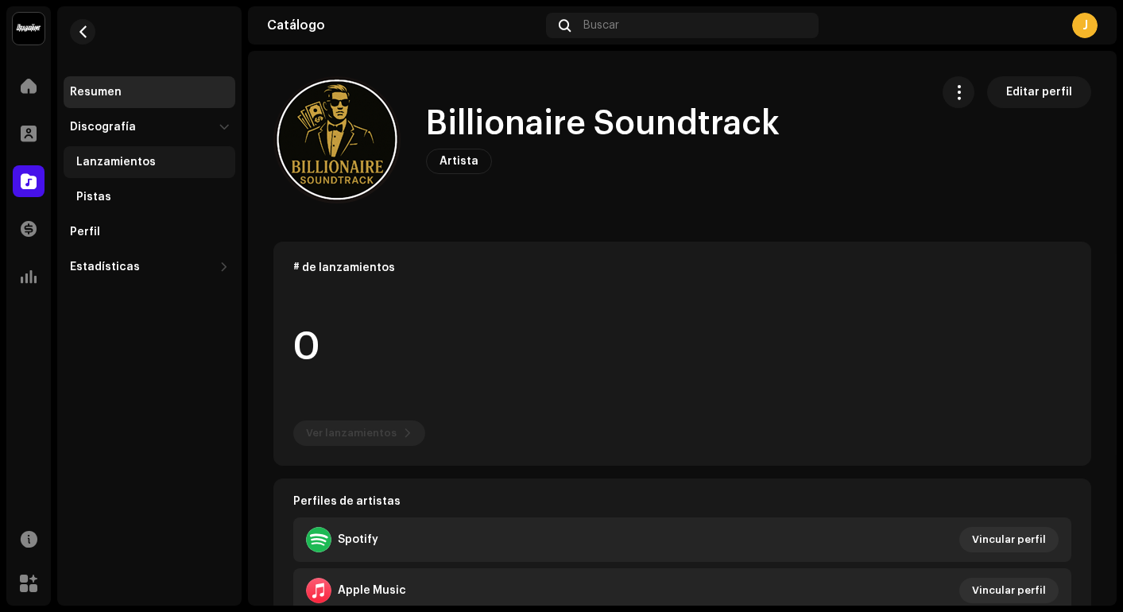
click at [157, 158] on div "Lanzamientos" at bounding box center [152, 162] width 153 height 13
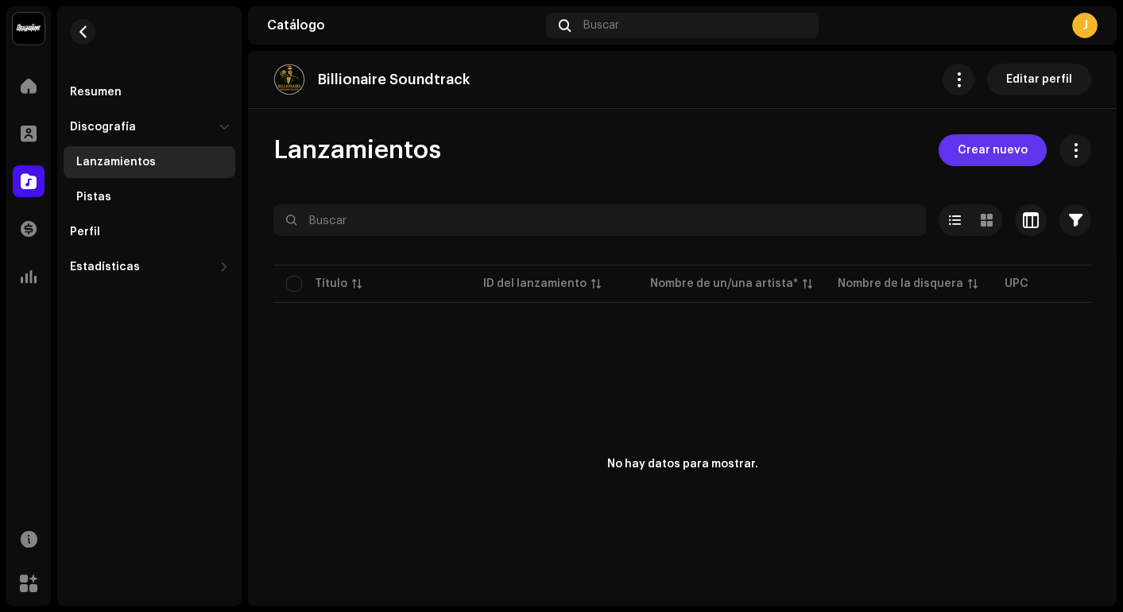
click at [939, 147] on span "Crear nuevo" at bounding box center [993, 150] width 70 height 32
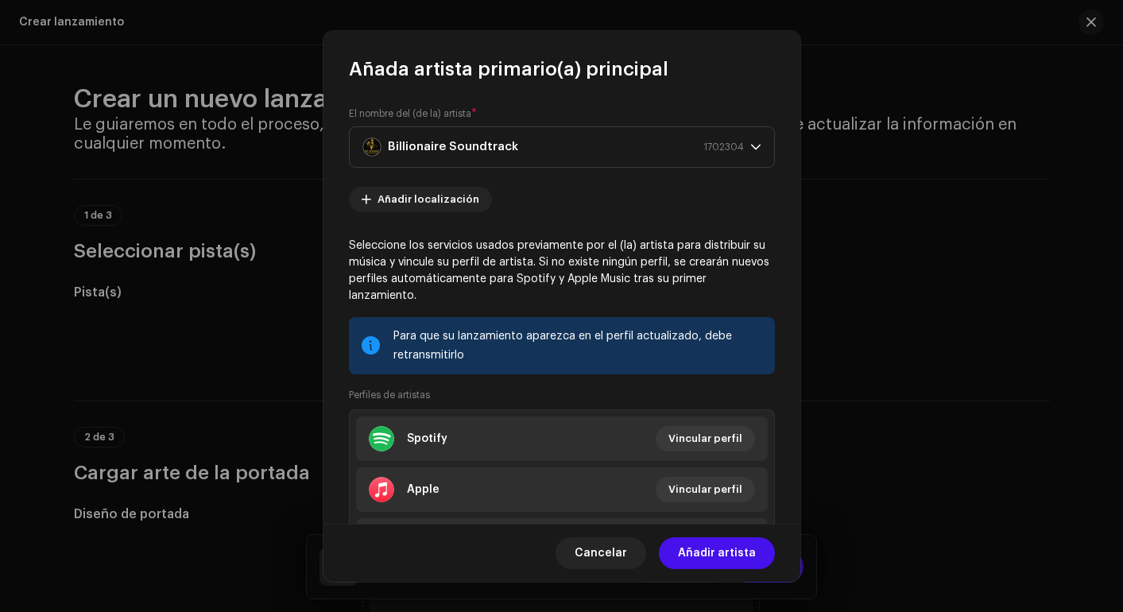
click at [543, 223] on div "El nombre del (de la) artista * Billionaire Soundtrack 1702304 Añadir localizac…" at bounding box center [562, 303] width 477 height 442
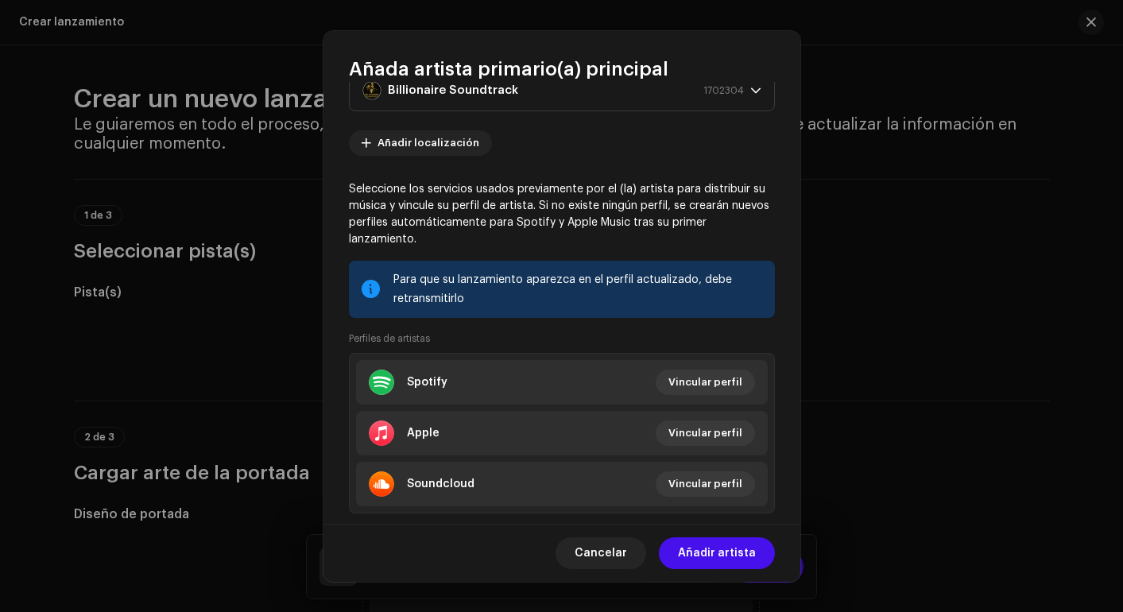
scroll to position [91, 0]
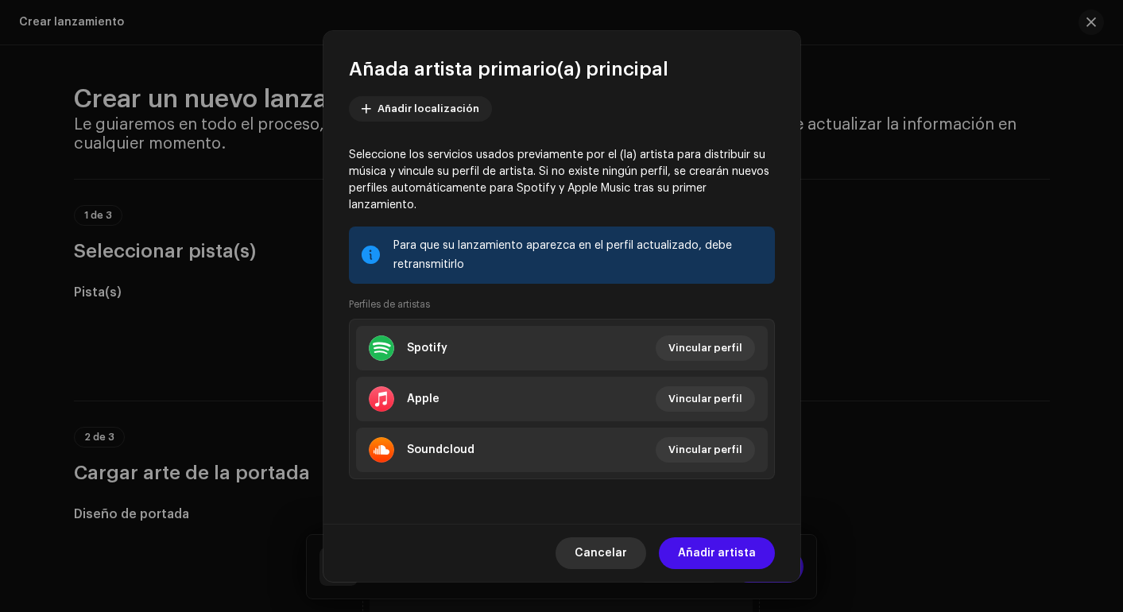
click at [627, 555] on span "Cancelar" at bounding box center [601, 553] width 52 height 32
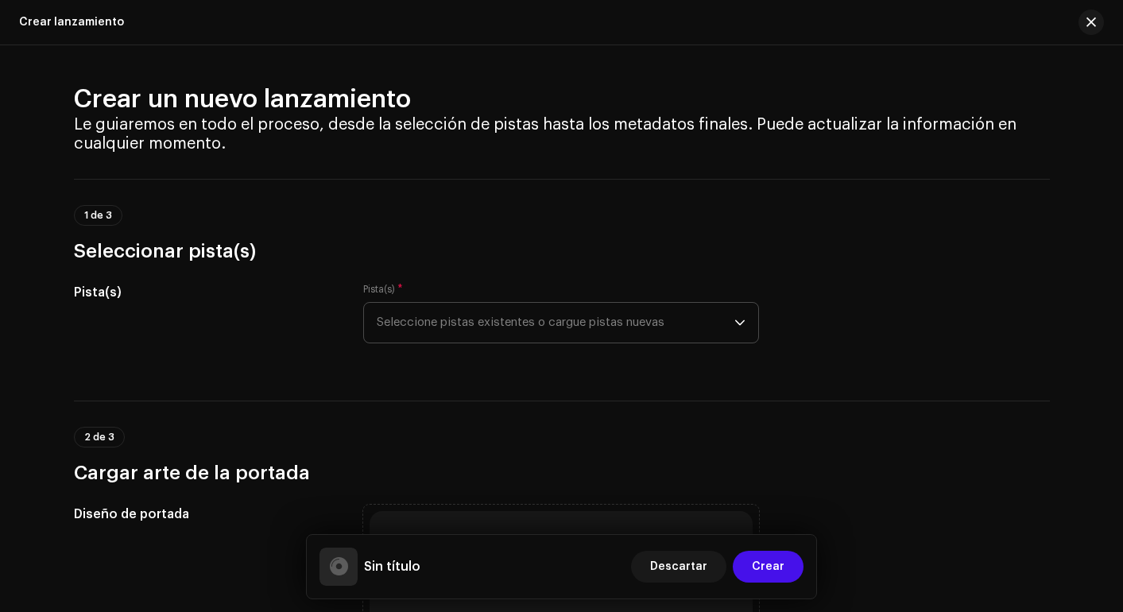
click at [592, 319] on span "Seleccione pistas existentes o cargue pistas nuevas" at bounding box center [556, 323] width 358 height 40
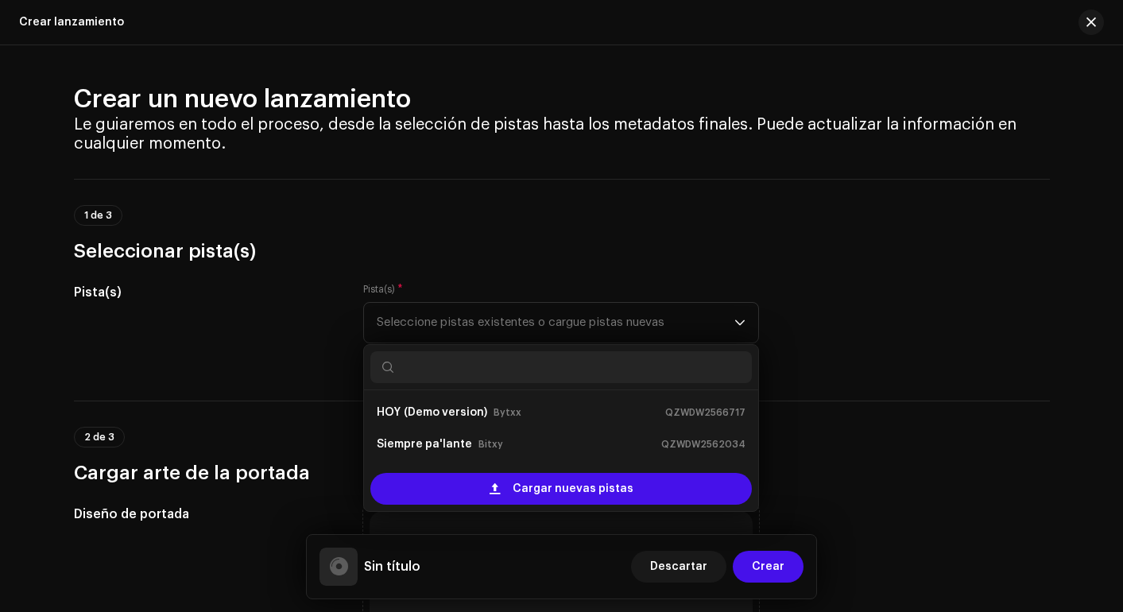
click at [639, 255] on h3 "Seleccionar pista(s)" at bounding box center [562, 251] width 976 height 25
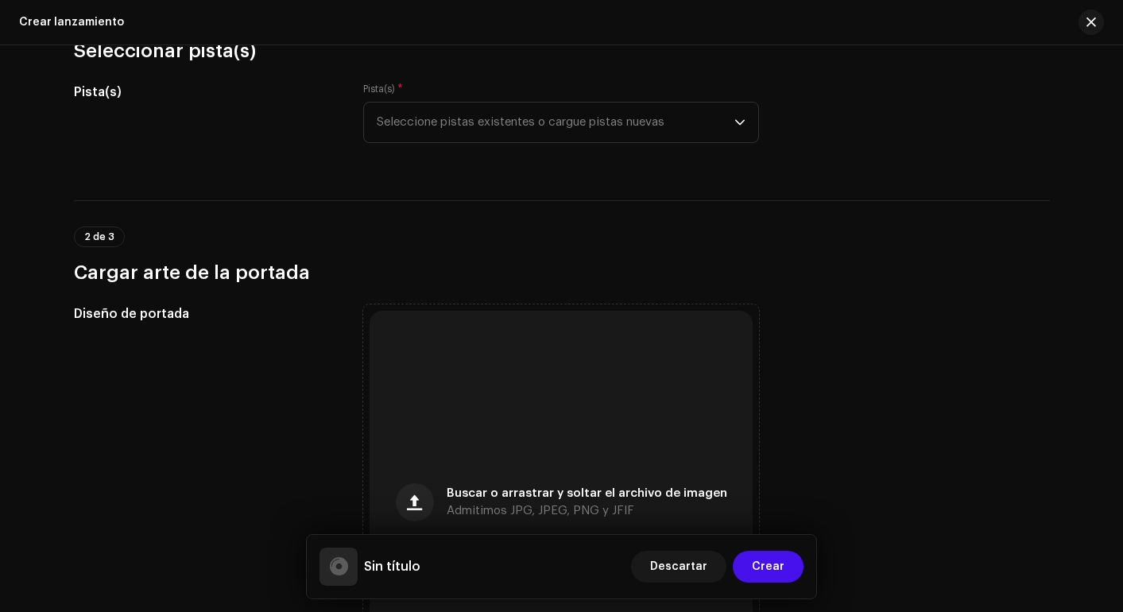
scroll to position [322, 0]
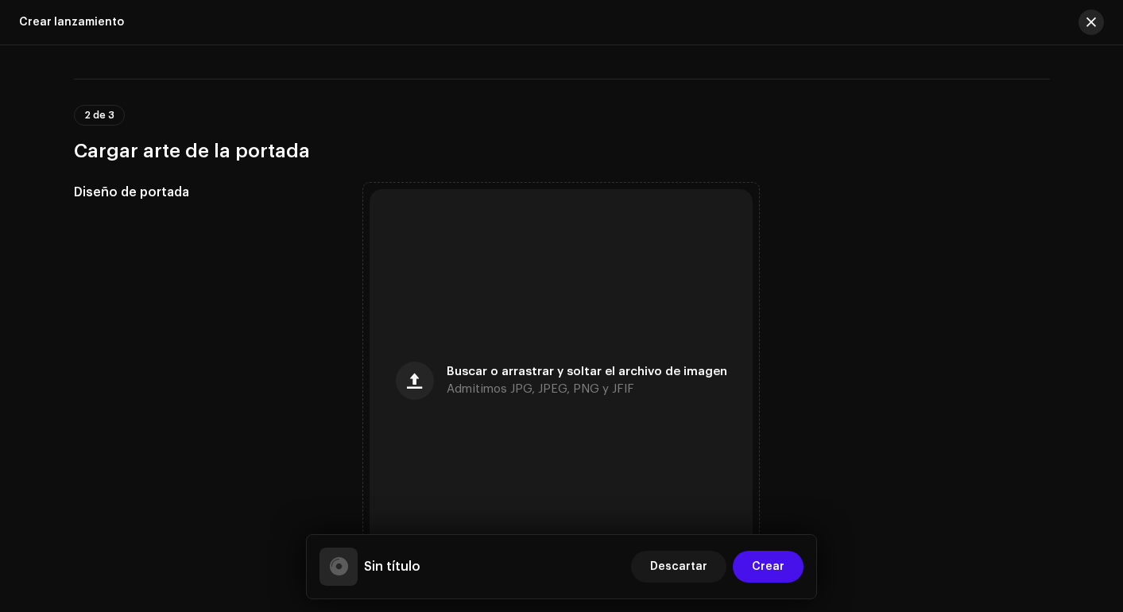
click at [939, 10] on button "button" at bounding box center [1091, 22] width 25 height 25
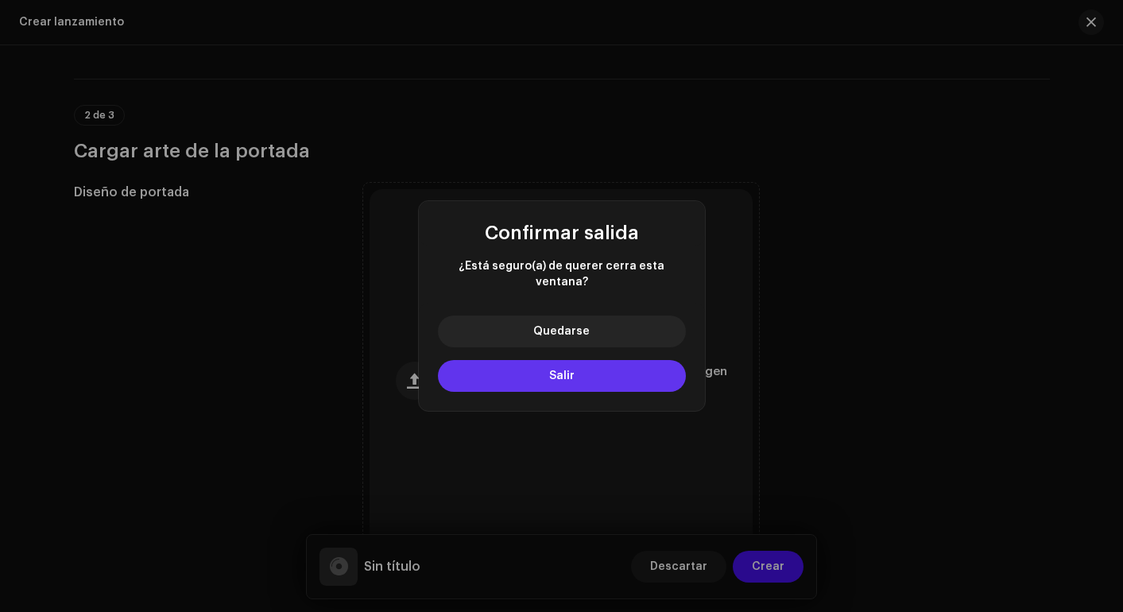
click at [529, 360] on button "Salir" at bounding box center [562, 376] width 248 height 32
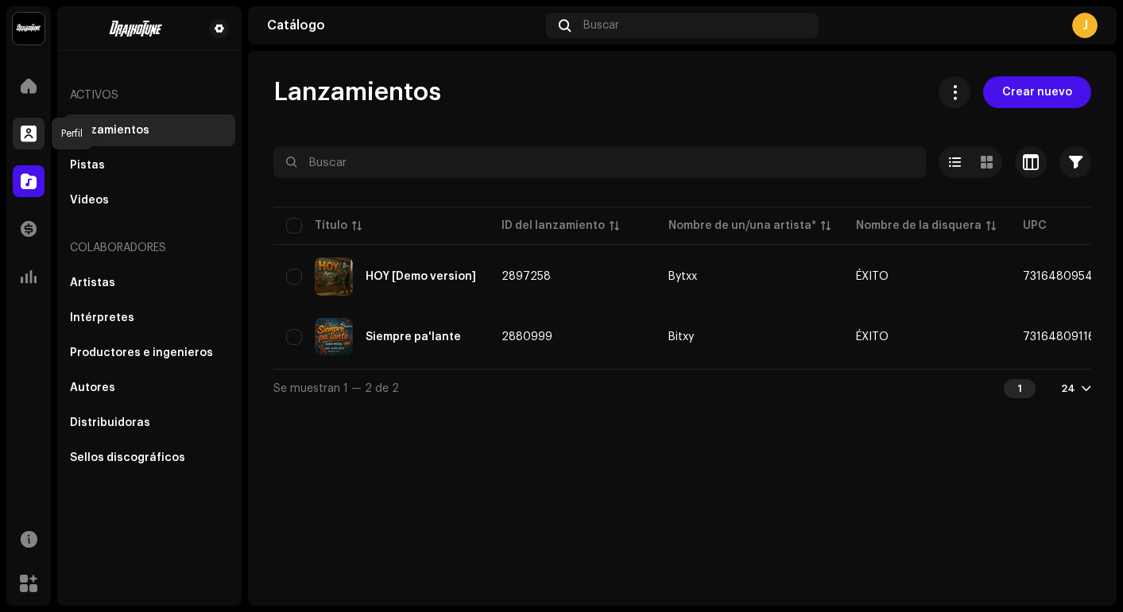
click at [32, 122] on div at bounding box center [29, 134] width 32 height 32
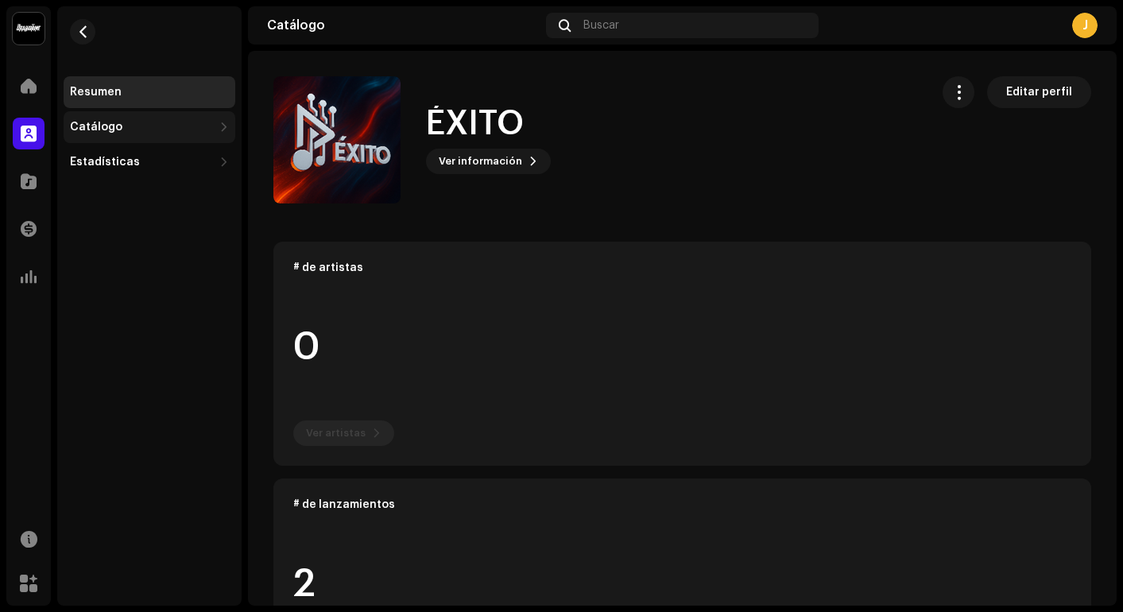
click at [110, 127] on div "Catálogo" at bounding box center [96, 127] width 52 height 13
click at [108, 167] on div "Lanzamientos" at bounding box center [116, 162] width 80 height 13
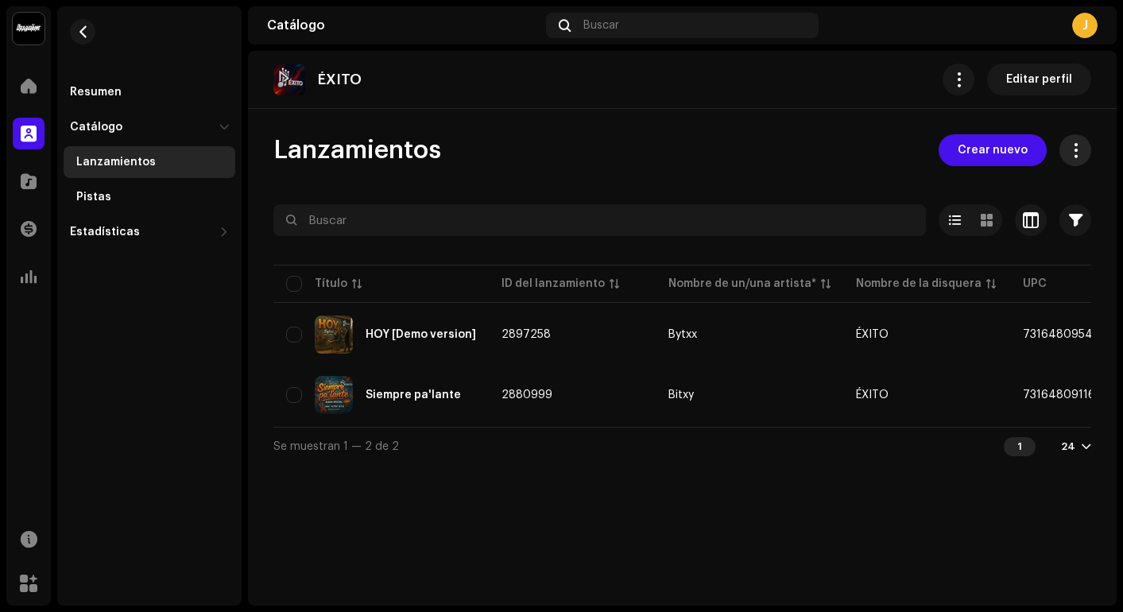
click at [939, 149] on span at bounding box center [1075, 150] width 15 height 13
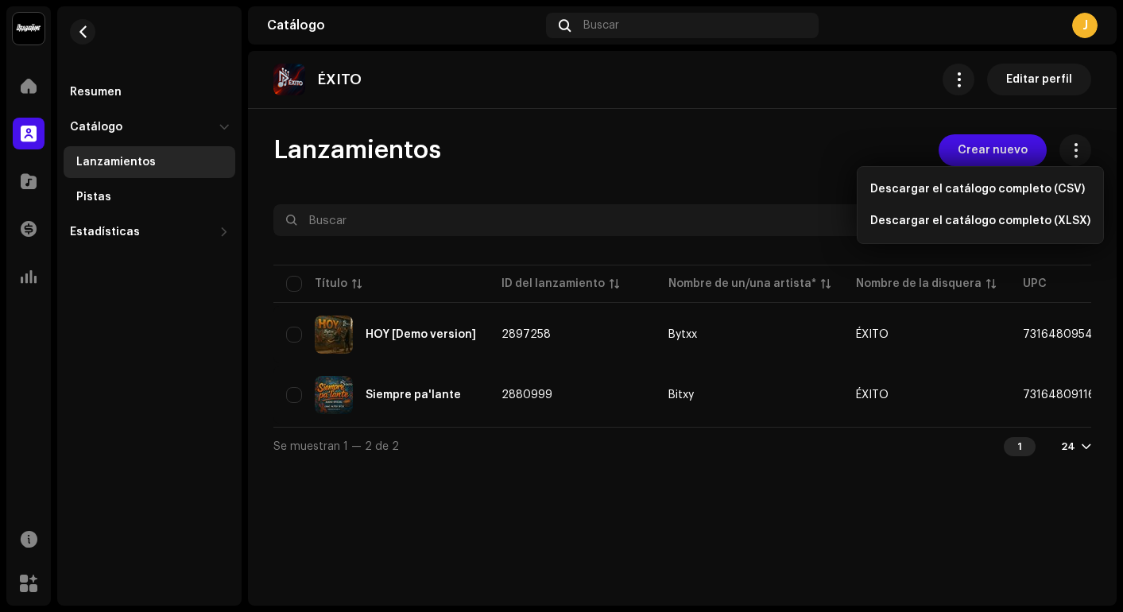
click at [862, 151] on div "Lanzamientos Crear nuevo" at bounding box center [682, 150] width 818 height 32
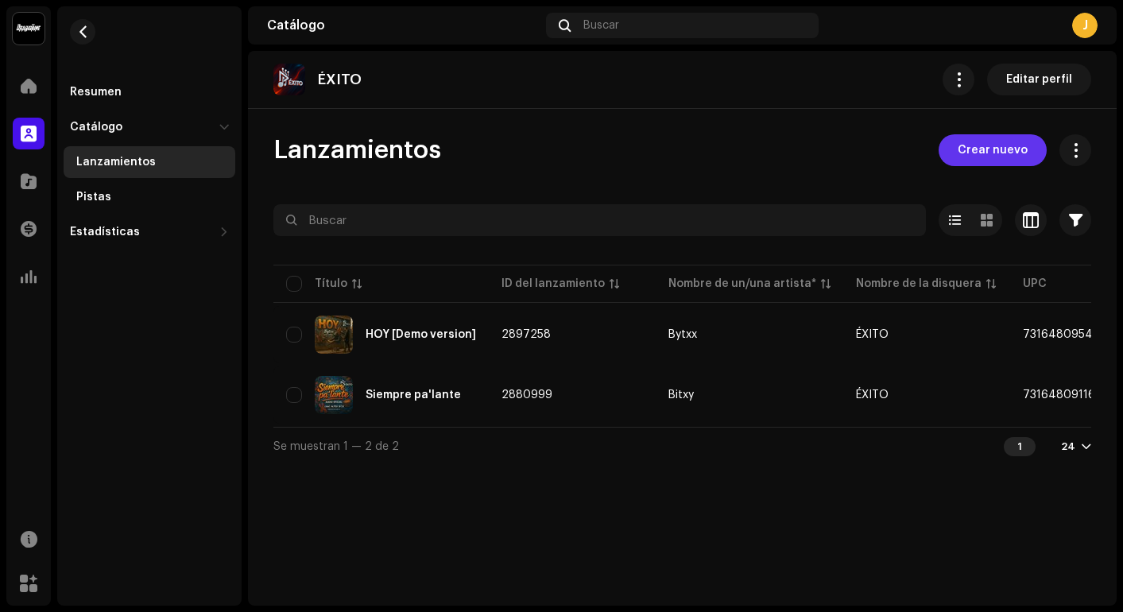
click at [939, 148] on span "Crear nuevo" at bounding box center [993, 150] width 70 height 32
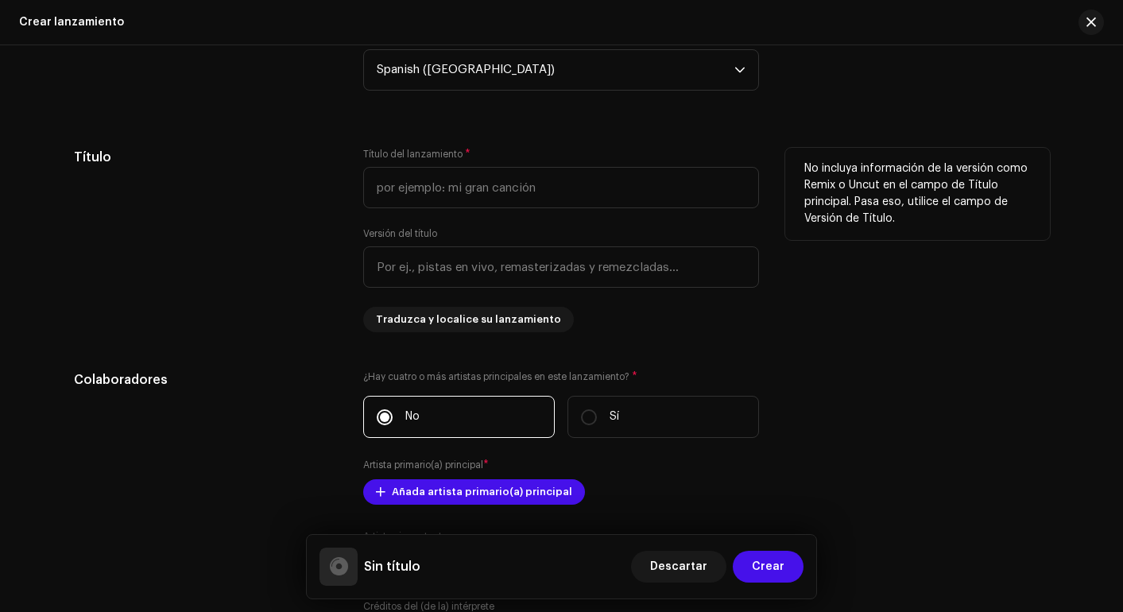
scroll to position [1241, 0]
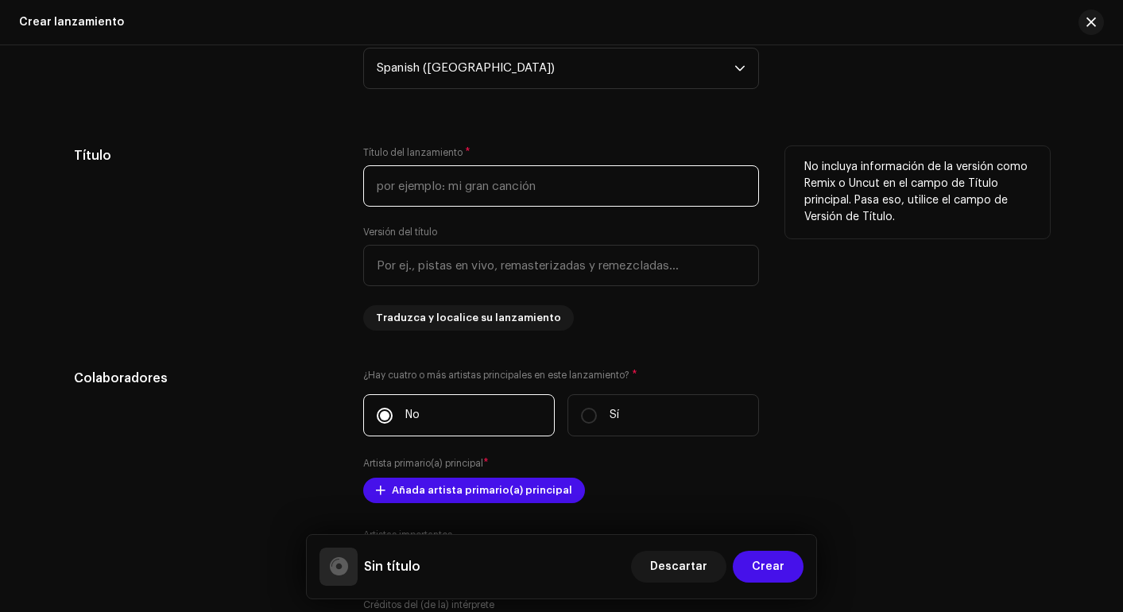
click at [570, 185] on input "text" at bounding box center [561, 185] width 396 height 41
click at [329, 278] on div "Título" at bounding box center [206, 238] width 265 height 184
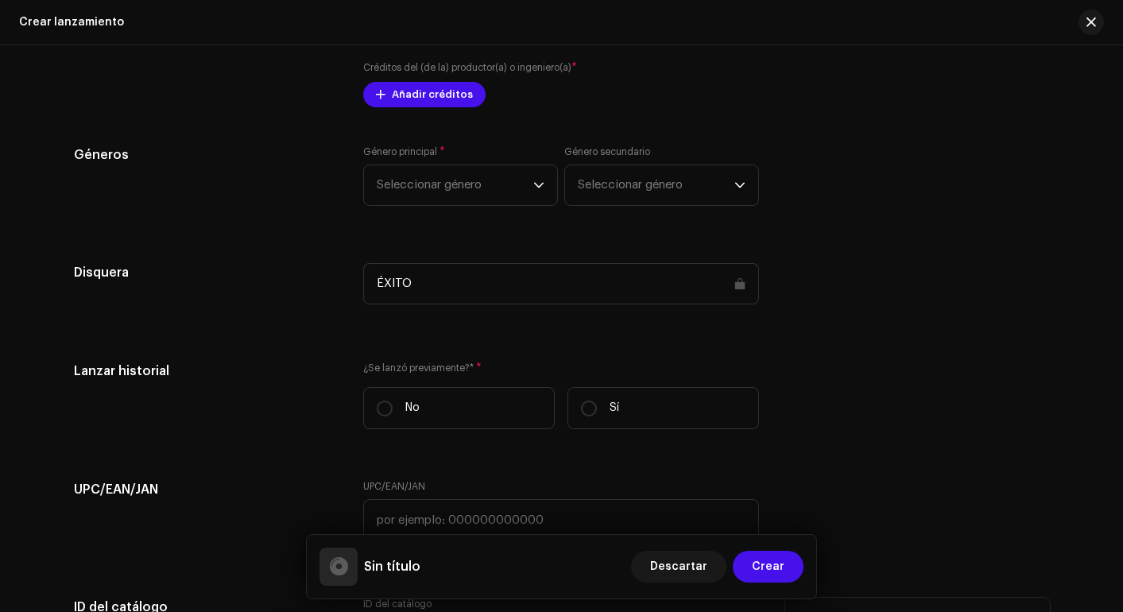
scroll to position [1822, 0]
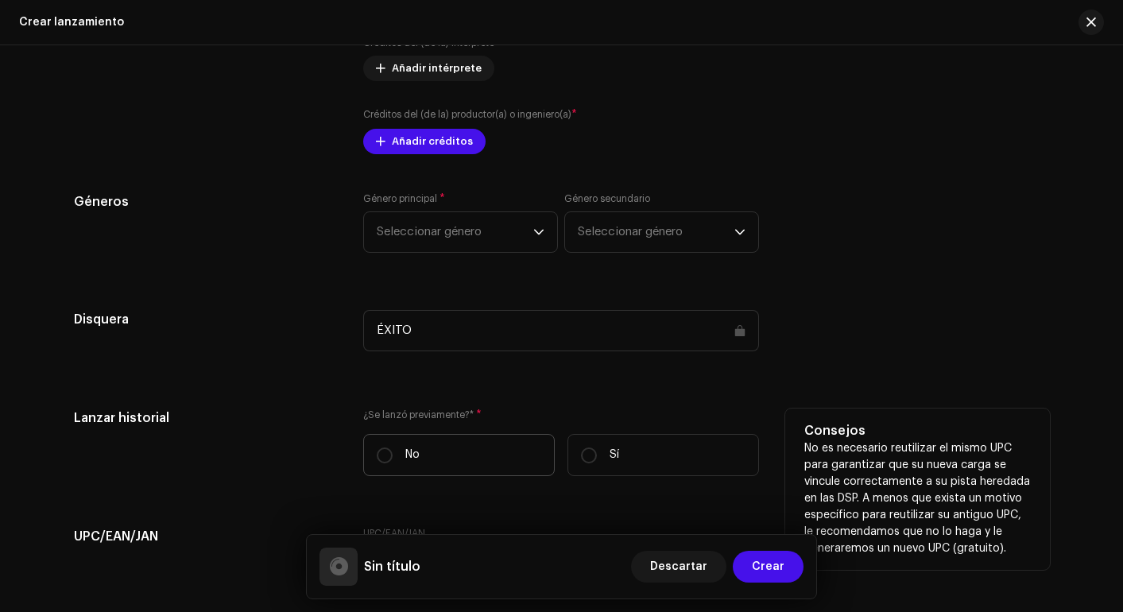
click at [390, 452] on label "No" at bounding box center [459, 455] width 192 height 42
click at [390, 452] on input "No" at bounding box center [385, 456] width 16 height 16
radio input "true"
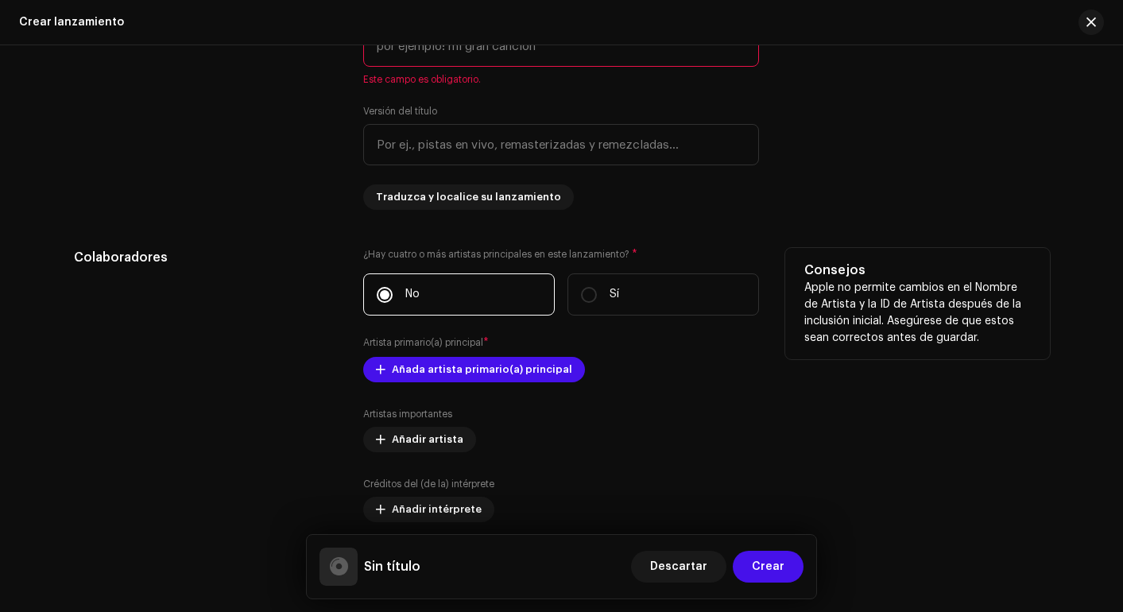
scroll to position [1379, 0]
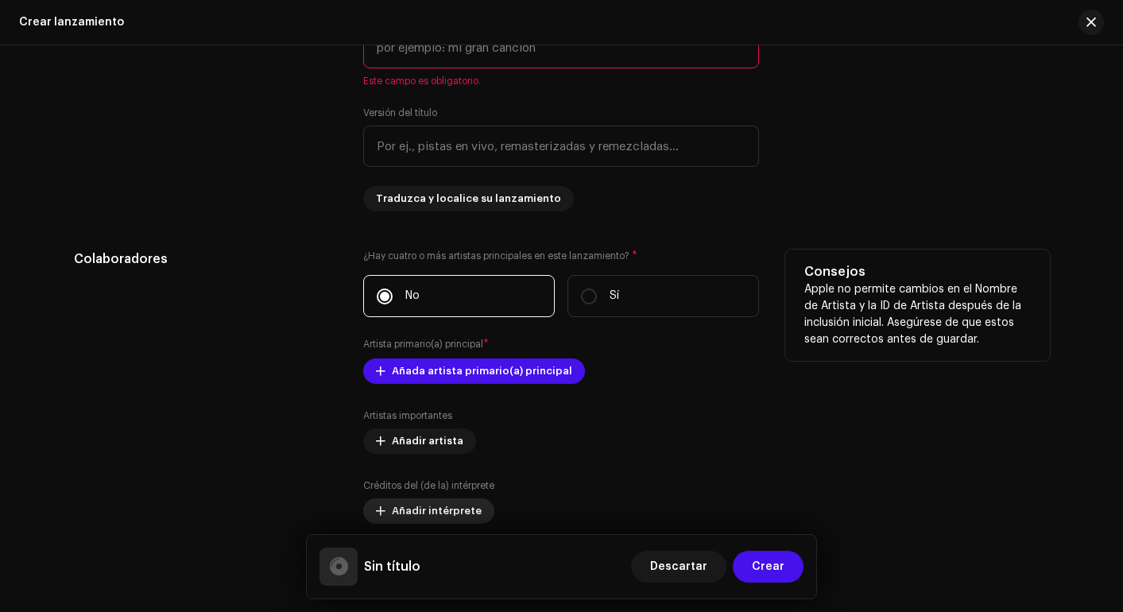
click at [416, 518] on span "Añadir intérprete" at bounding box center [437, 511] width 90 height 32
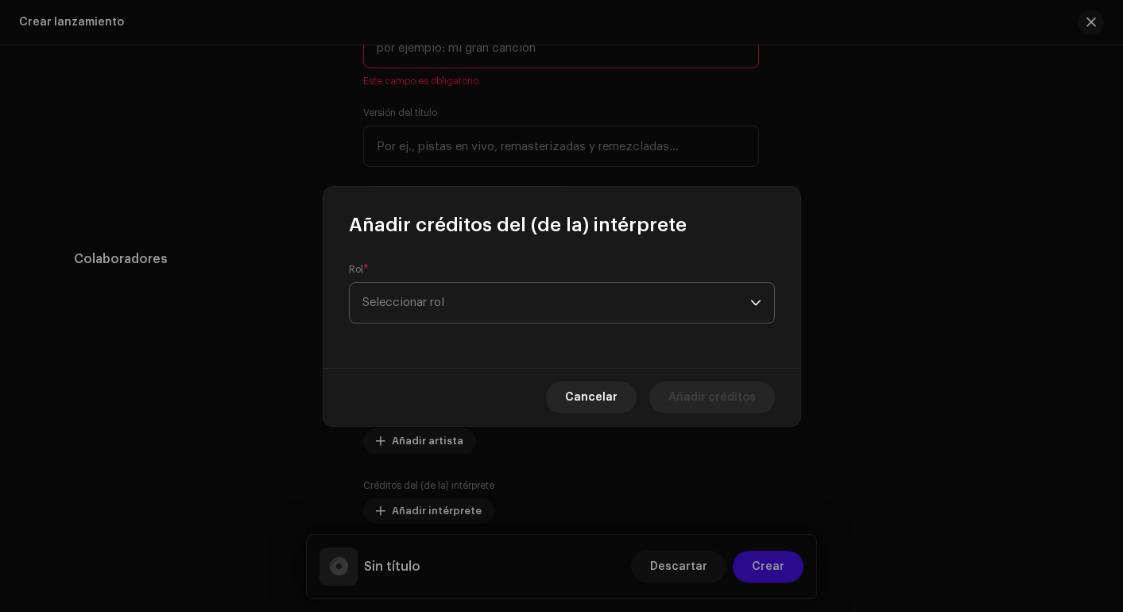
click at [484, 286] on span "Seleccionar rol" at bounding box center [557, 303] width 388 height 40
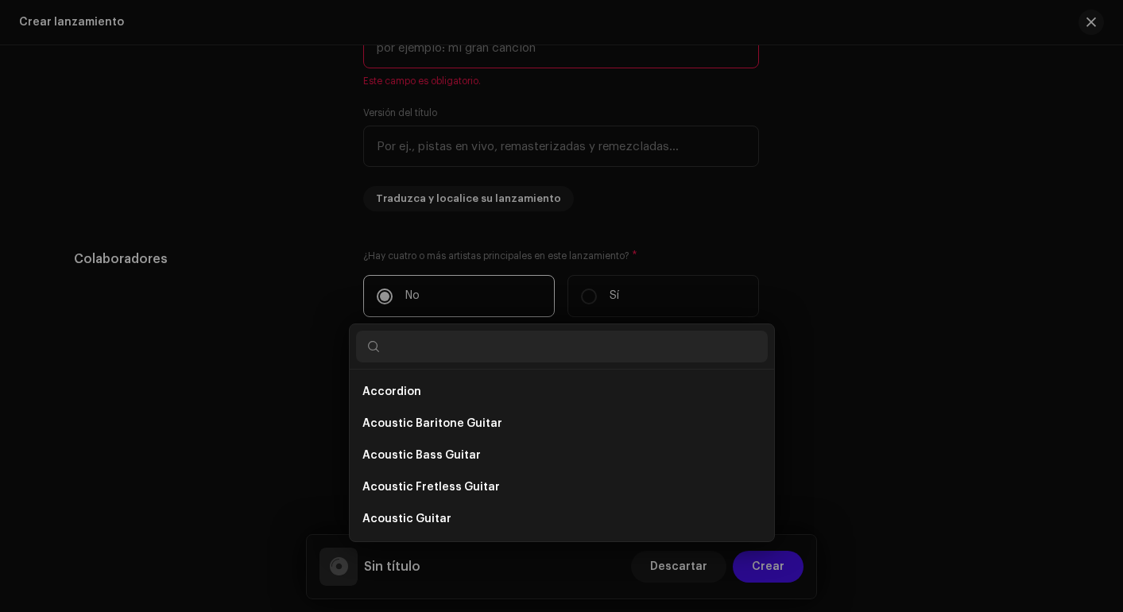
click at [277, 312] on div "Añadir créditos del (de la) intérprete Rol * Seleccionar rol Cancelar Añadir cr…" at bounding box center [561, 306] width 1123 height 612
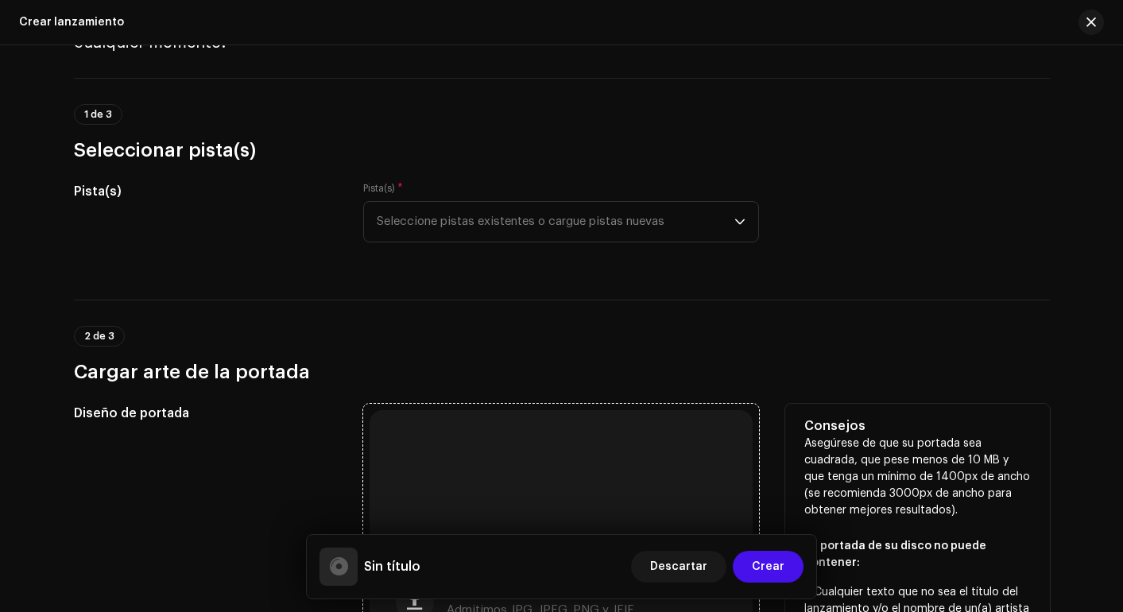
scroll to position [100, 0]
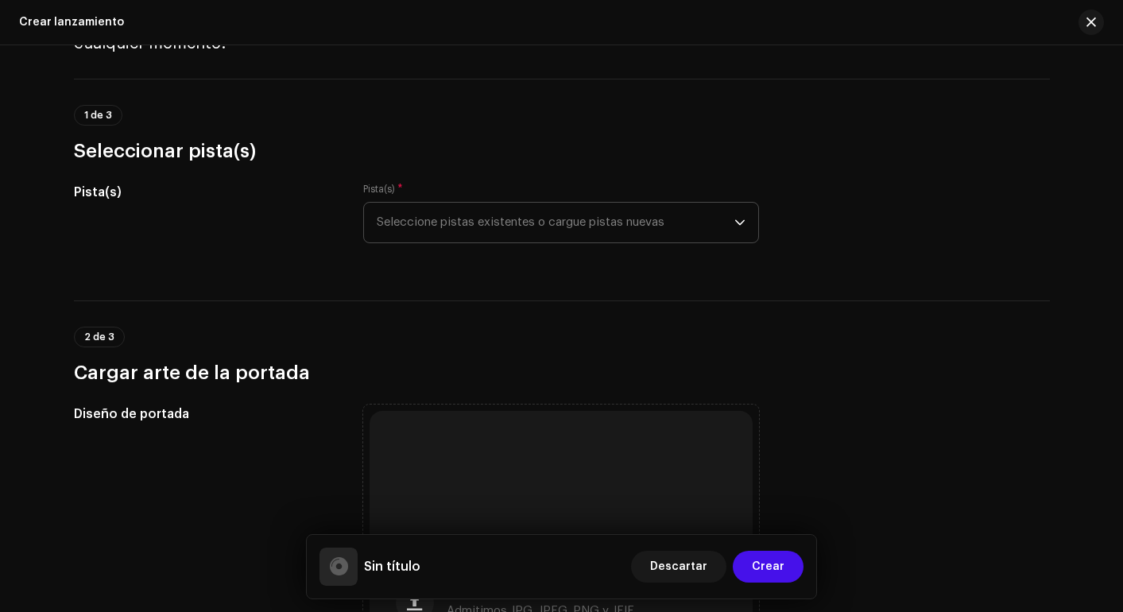
click at [610, 226] on span "Seleccione pistas existentes o cargue pistas nuevas" at bounding box center [556, 223] width 358 height 40
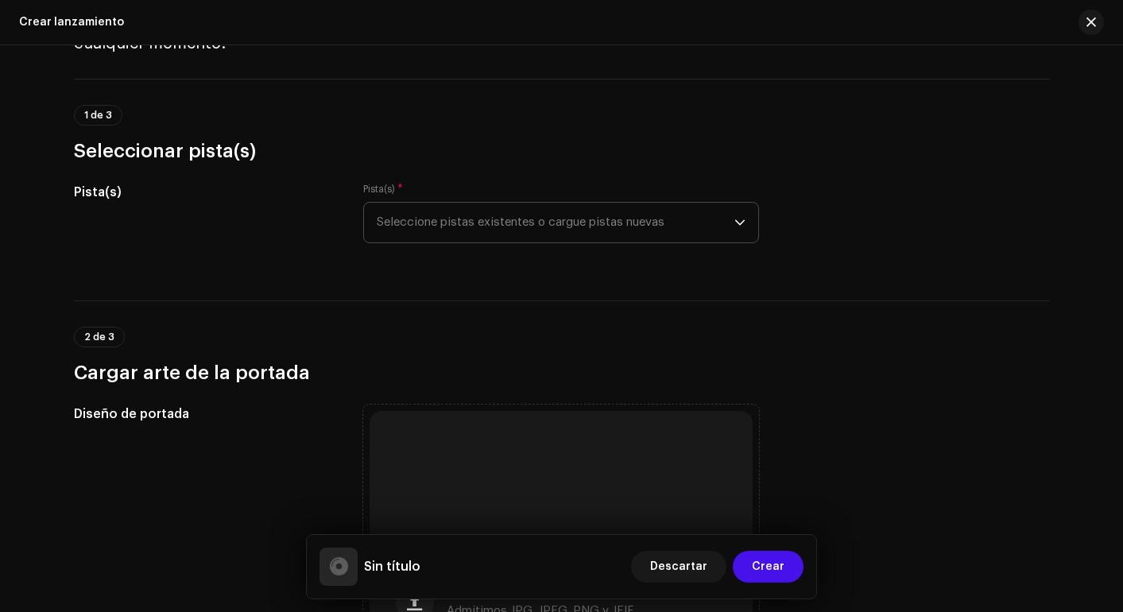
click at [493, 233] on span "Seleccione pistas existentes o cargue pistas nuevas" at bounding box center [556, 223] width 358 height 40
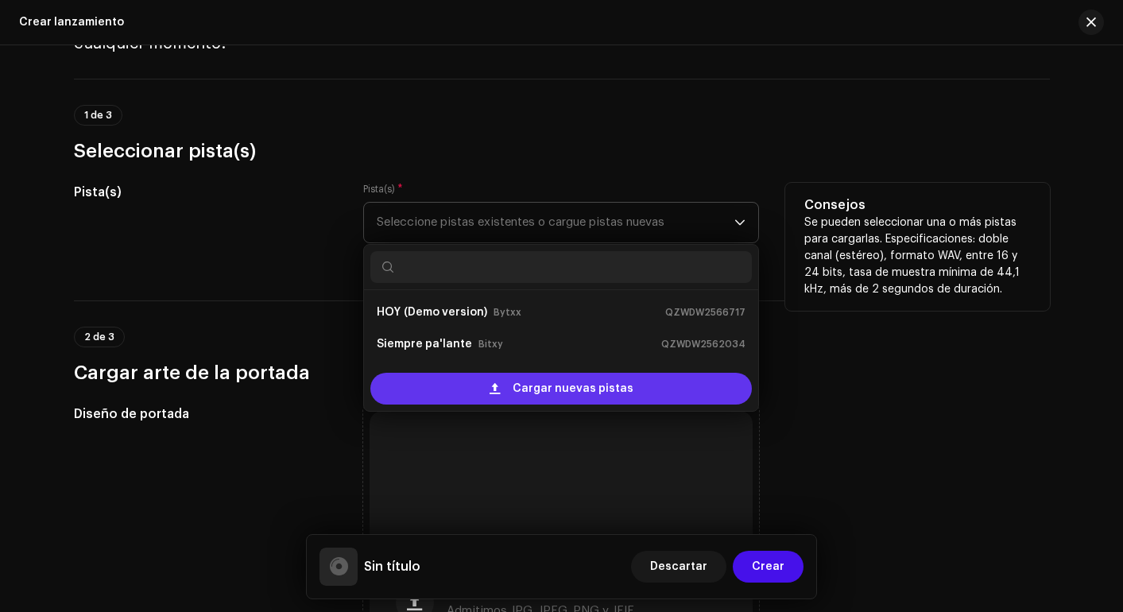
click at [491, 384] on span at bounding box center [495, 388] width 10 height 13
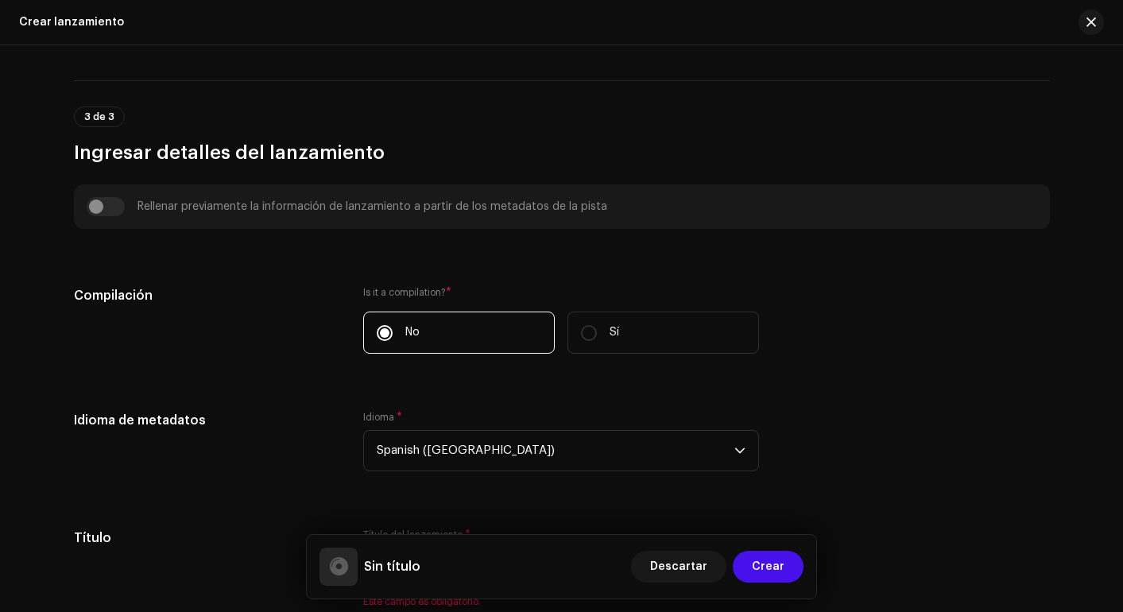
scroll to position [1386, 0]
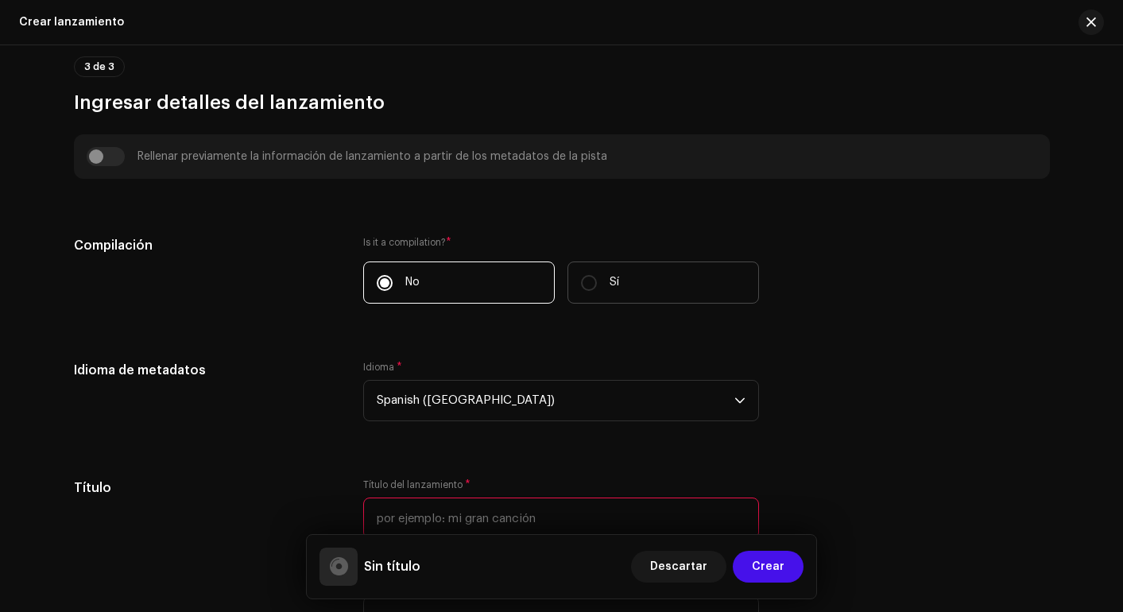
click at [610, 289] on p "Sí" at bounding box center [615, 282] width 10 height 17
click at [597, 289] on input "Sí" at bounding box center [589, 283] width 16 height 16
radio input "true"
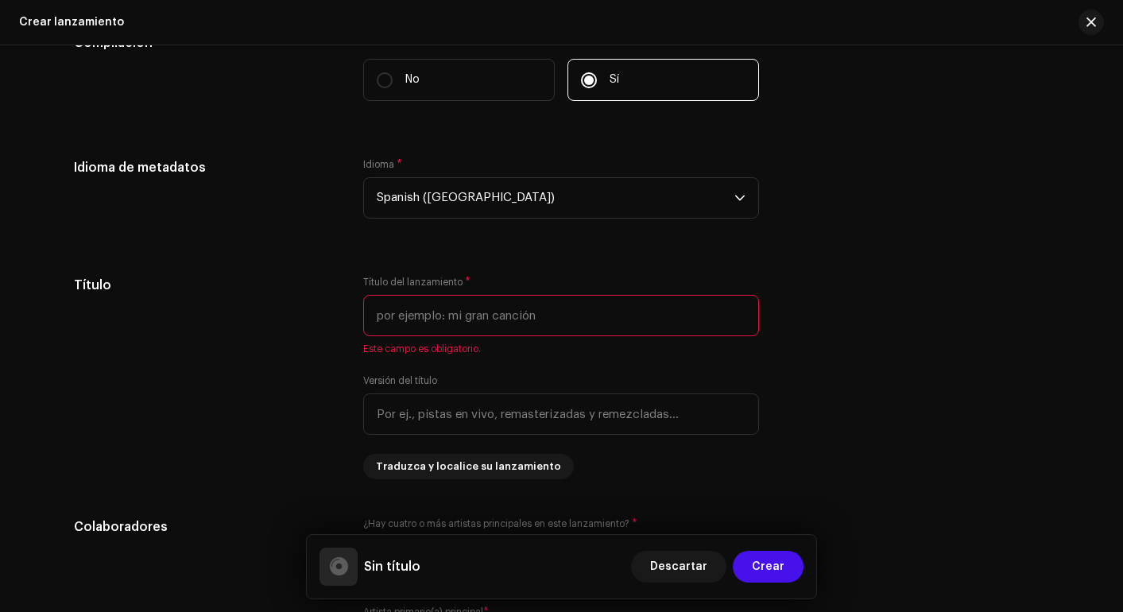
scroll to position [1595, 0]
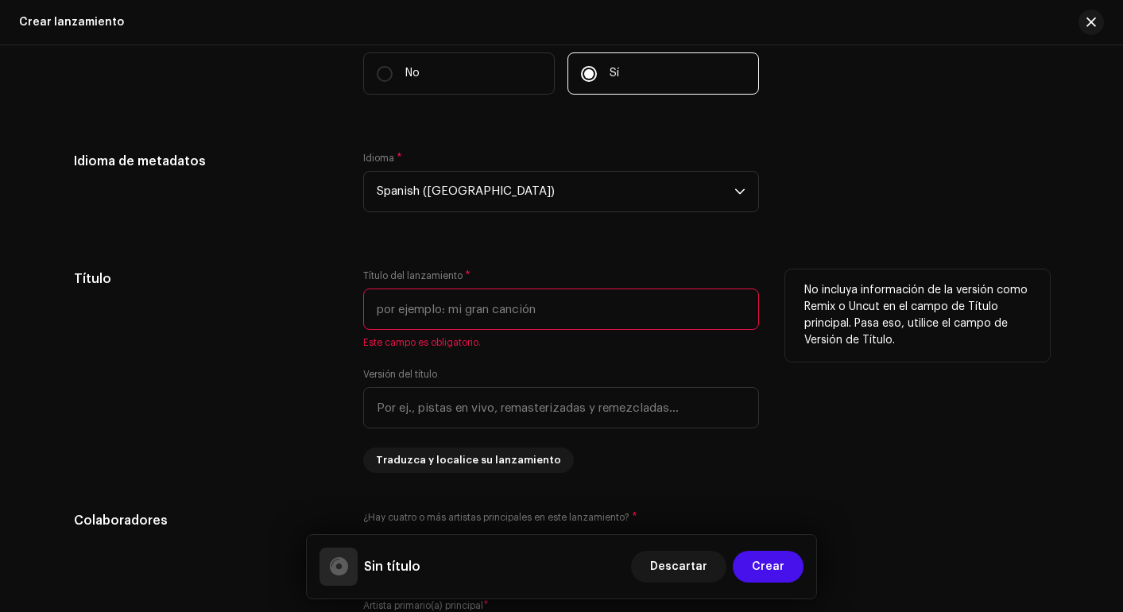
click at [487, 312] on input "text" at bounding box center [561, 309] width 396 height 41
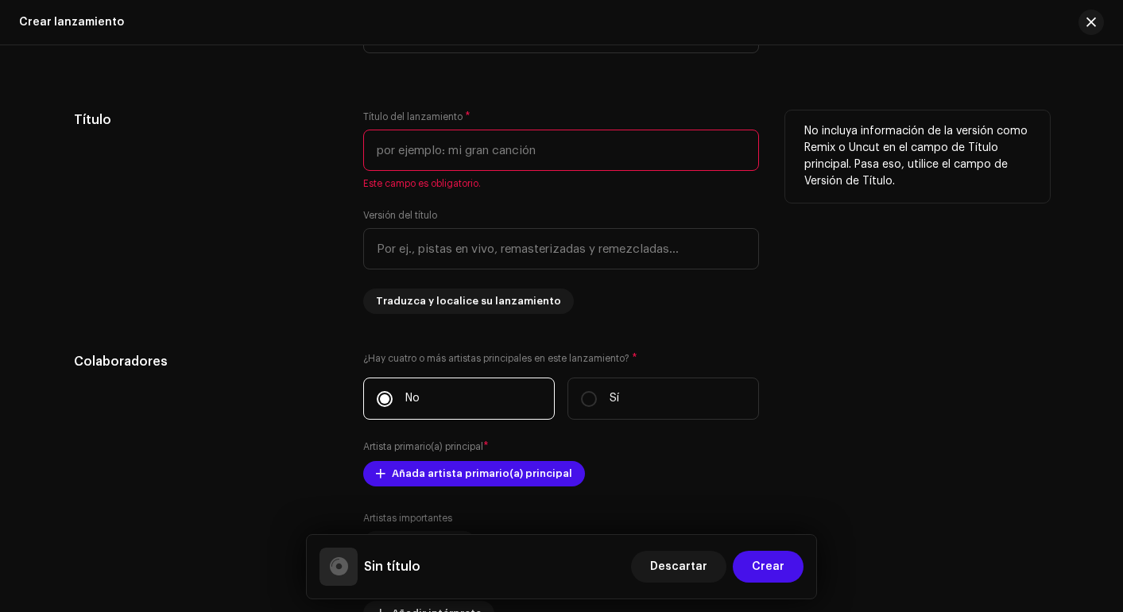
scroll to position [1821, 0]
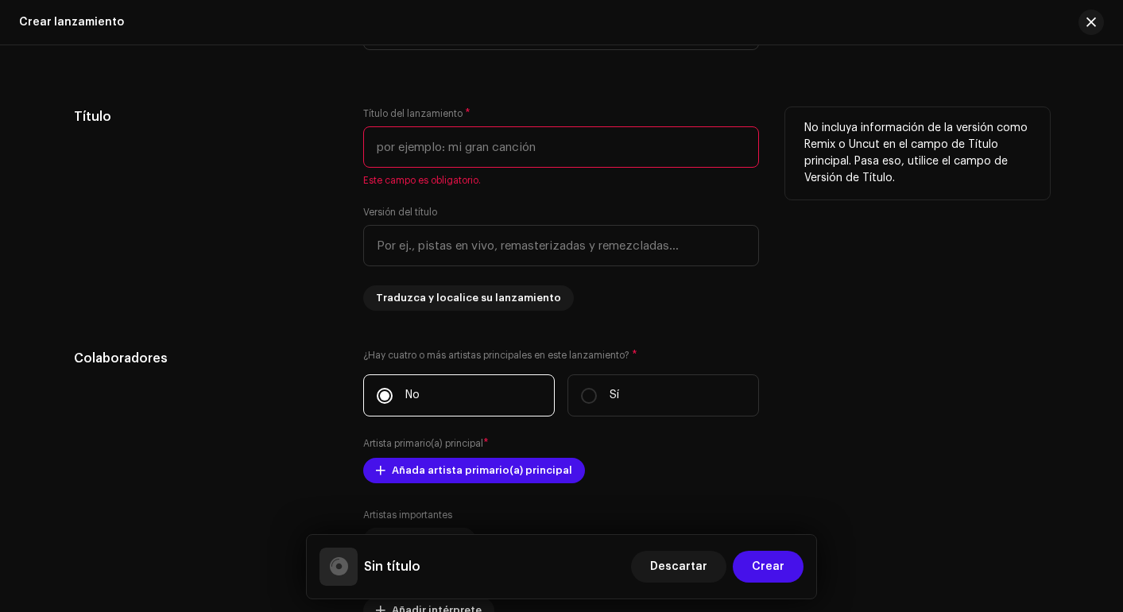
click at [476, 146] on input "text" at bounding box center [561, 146] width 396 height 41
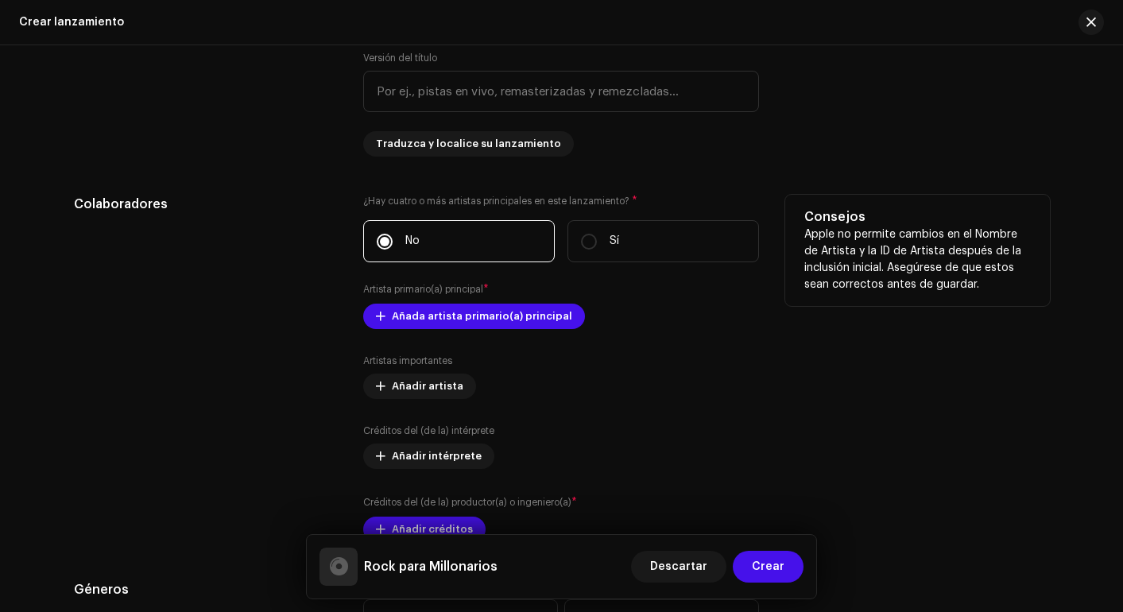
scroll to position [1957, 0]
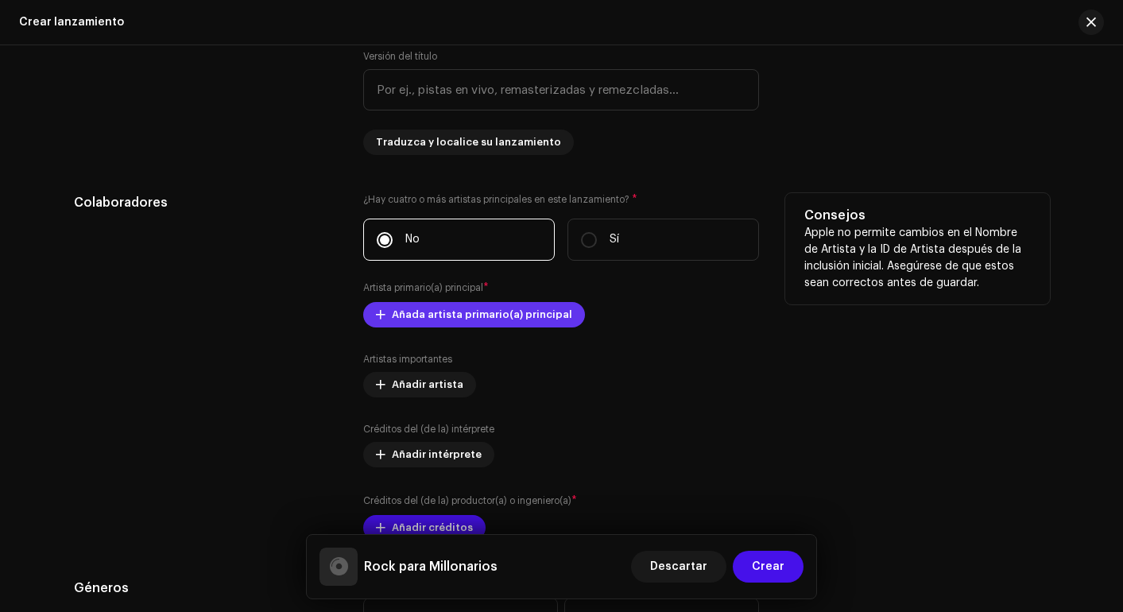
type input "Rock para Millonarios"
click at [492, 316] on span "Añada artista primario(a) principal" at bounding box center [482, 315] width 180 height 32
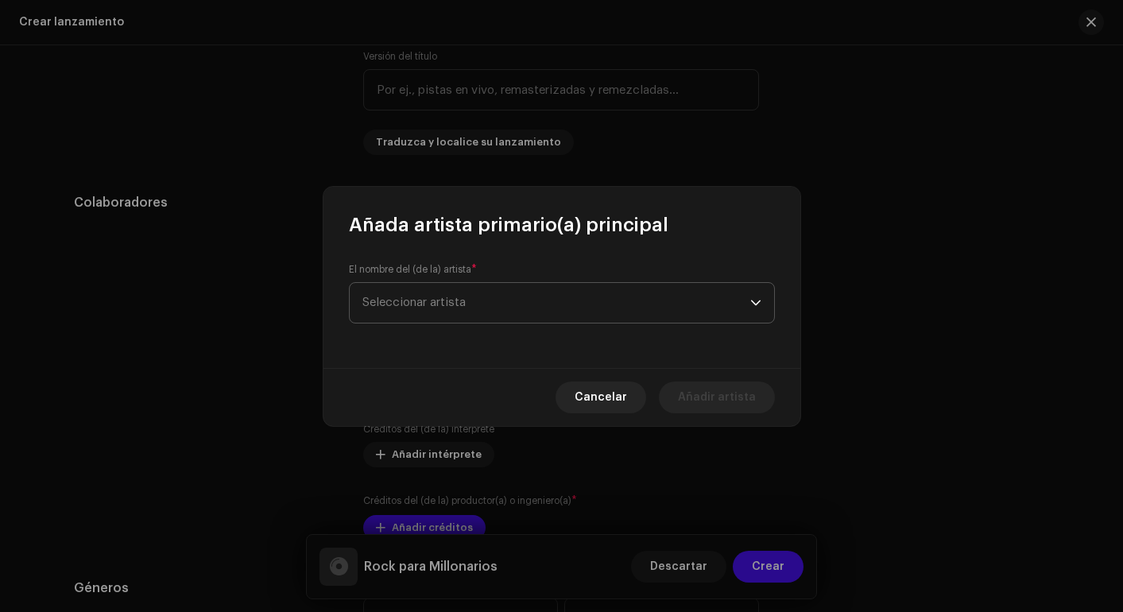
click at [501, 297] on span "Seleccionar artista" at bounding box center [557, 303] width 388 height 40
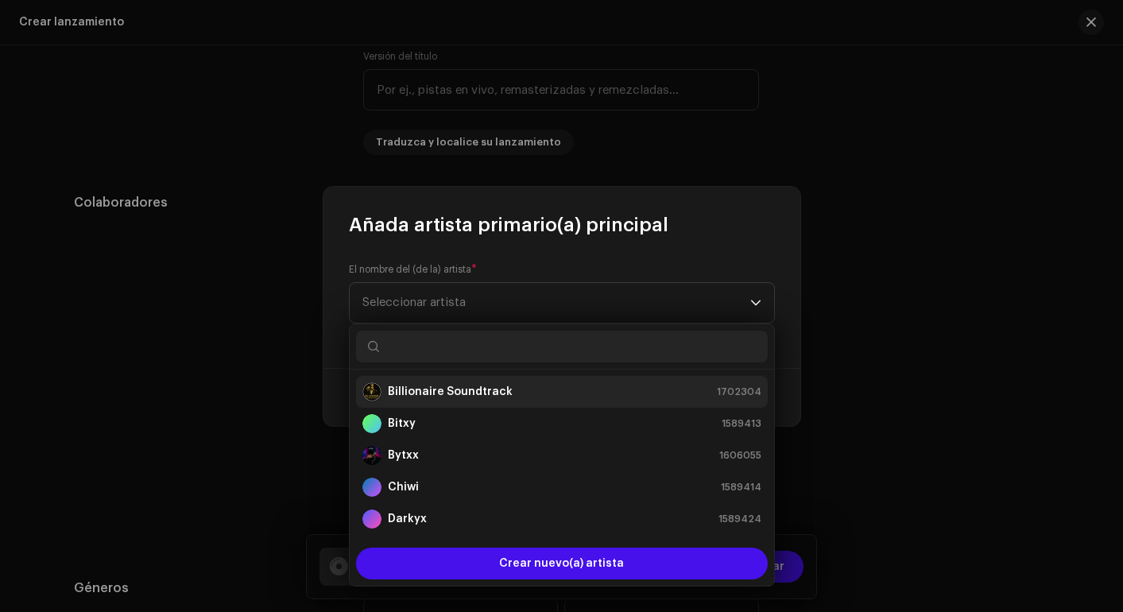
click at [462, 385] on strong "Billionaire Soundtrack" at bounding box center [450, 392] width 125 height 16
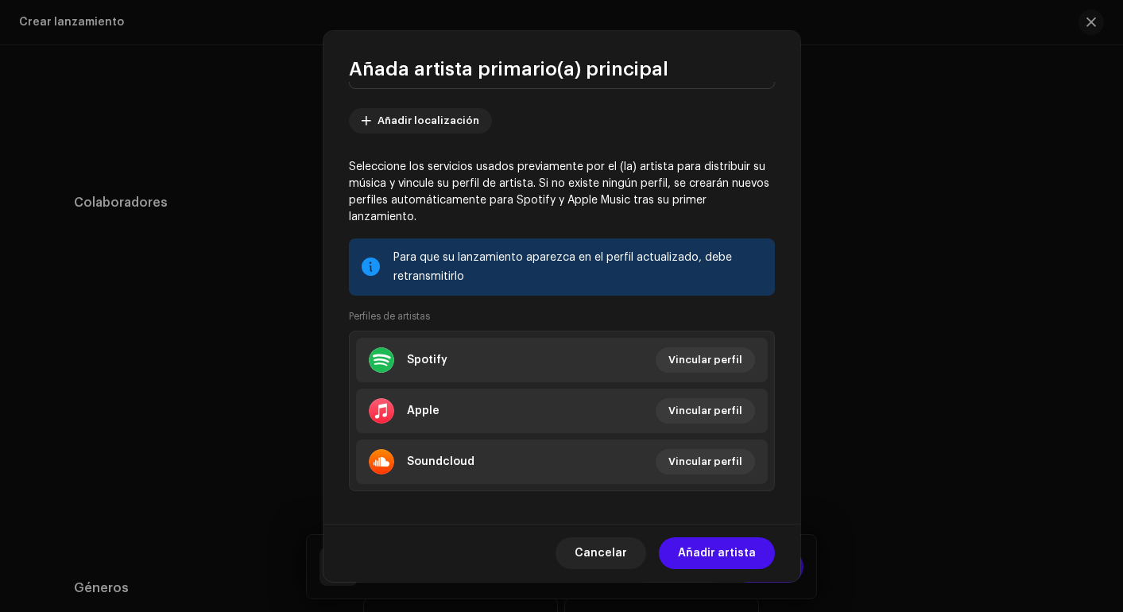
scroll to position [91, 0]
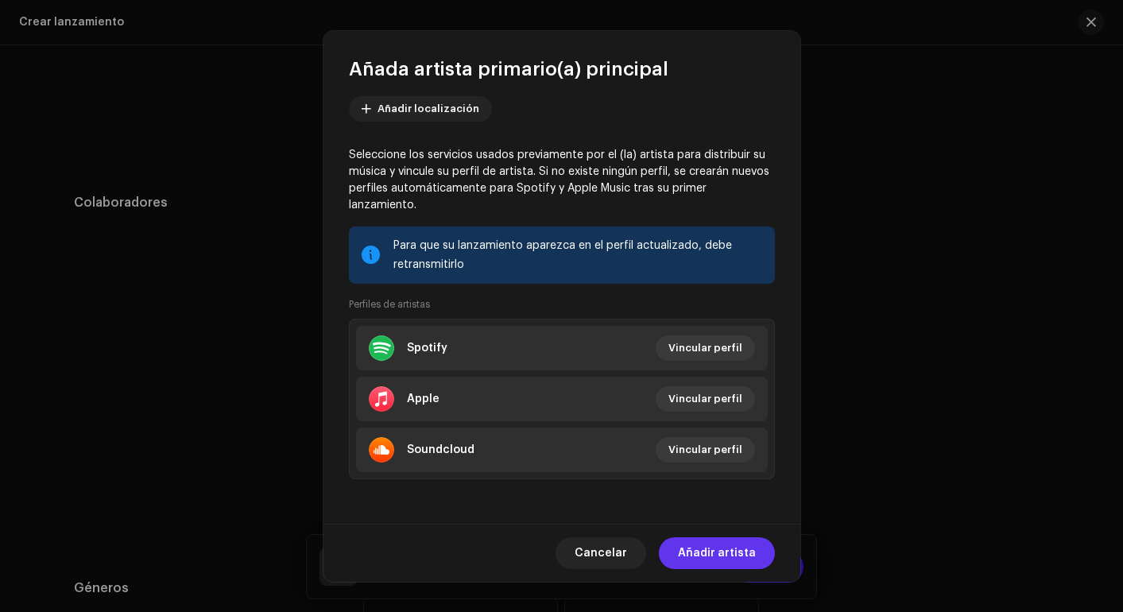
click at [711, 557] on span "Añadir artista" at bounding box center [717, 553] width 78 height 32
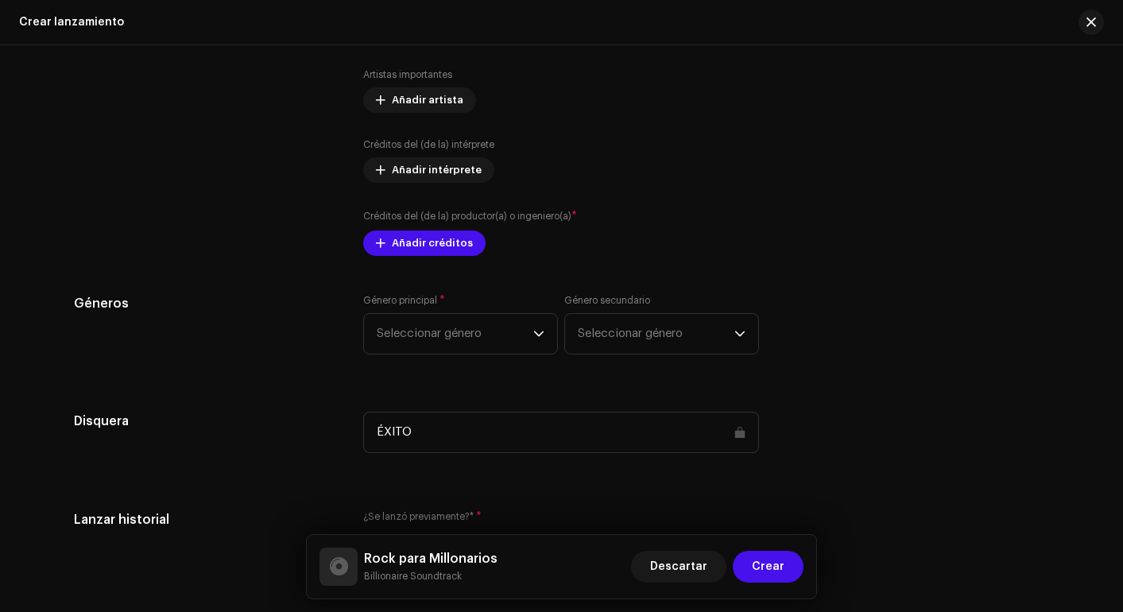
scroll to position [2260, 0]
click at [443, 249] on span "Añadir créditos" at bounding box center [432, 243] width 81 height 32
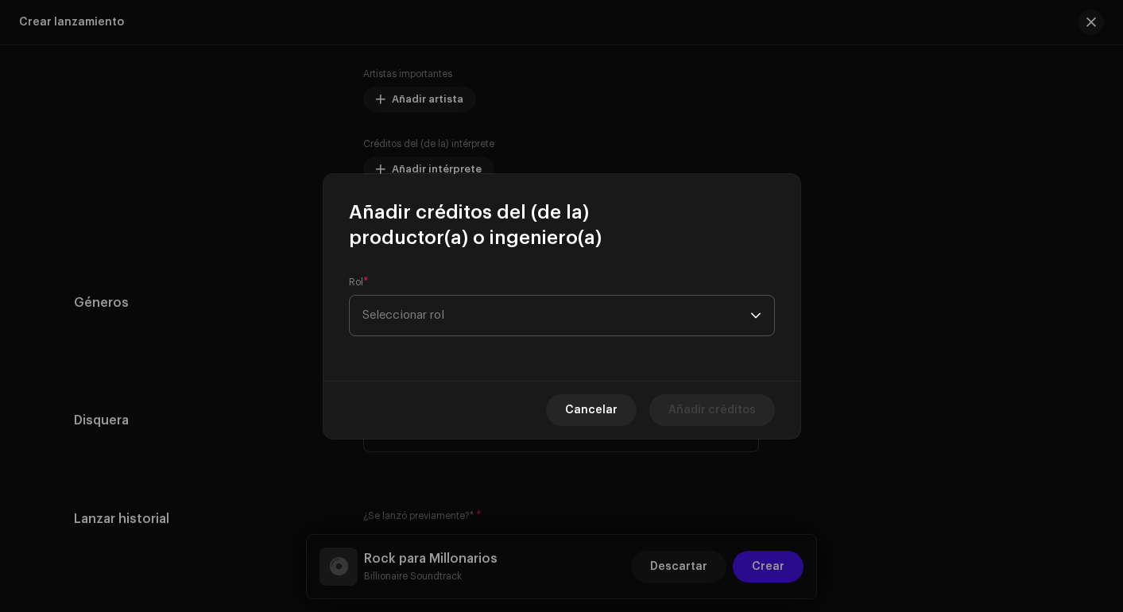
click at [474, 306] on span "Seleccionar rol" at bounding box center [557, 316] width 388 height 40
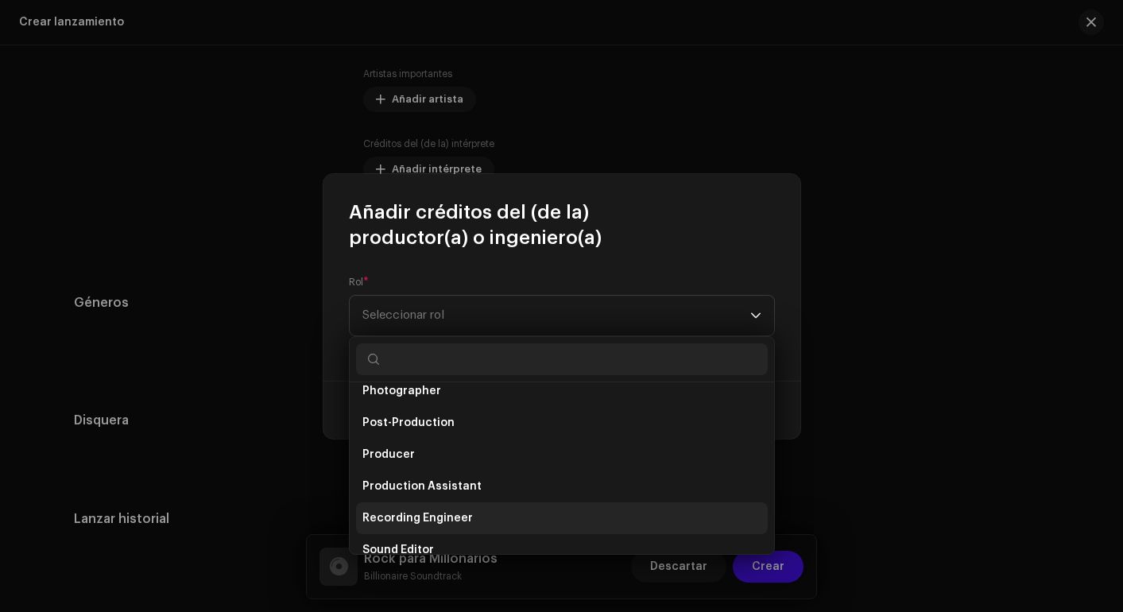
scroll to position [580, 0]
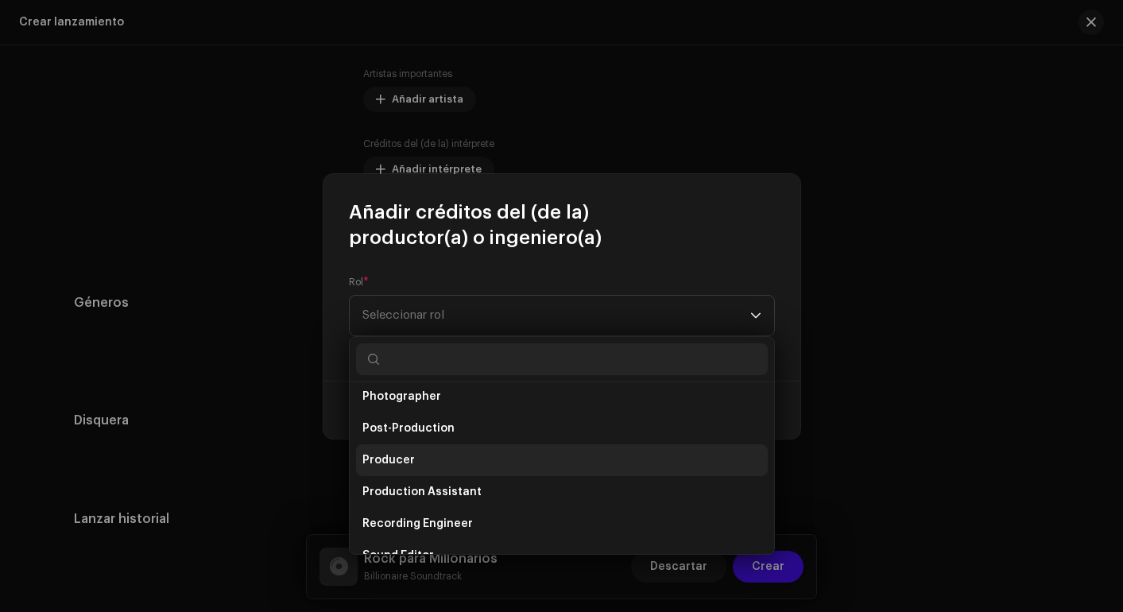
click at [471, 444] on li "Producer" at bounding box center [562, 460] width 412 height 32
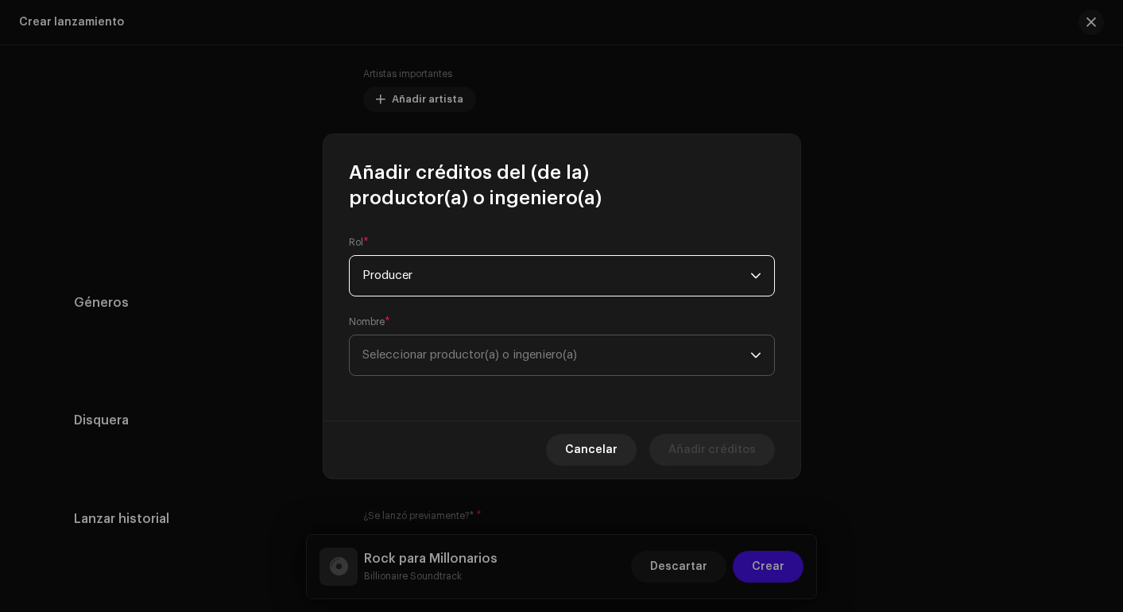
click at [516, 351] on span "Seleccionar productor(a) o ingeniero(a)" at bounding box center [470, 355] width 215 height 12
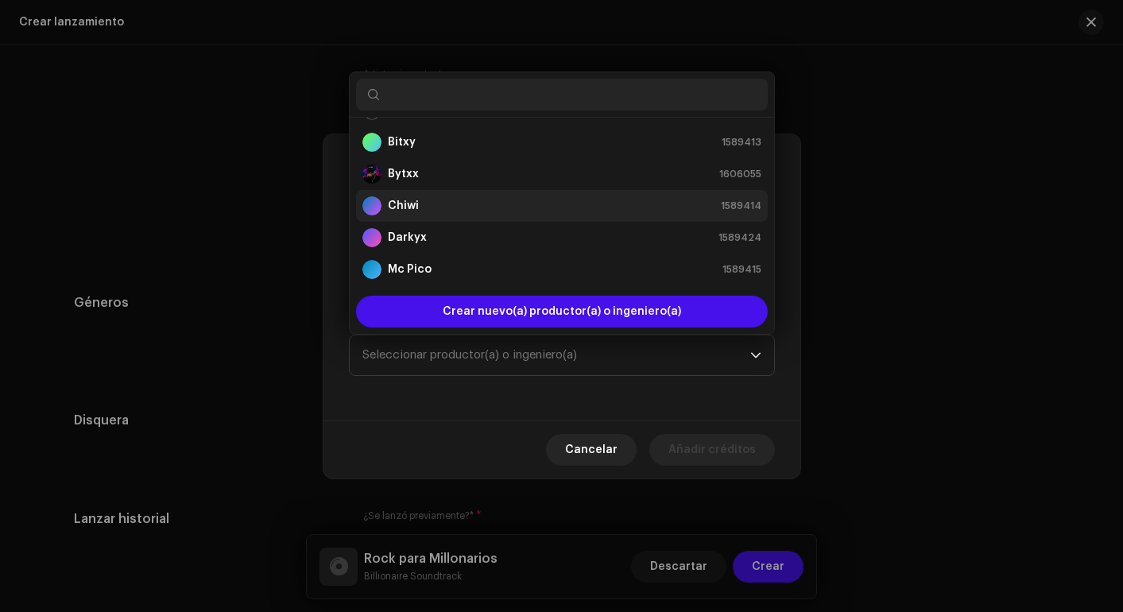
scroll to position [32, 0]
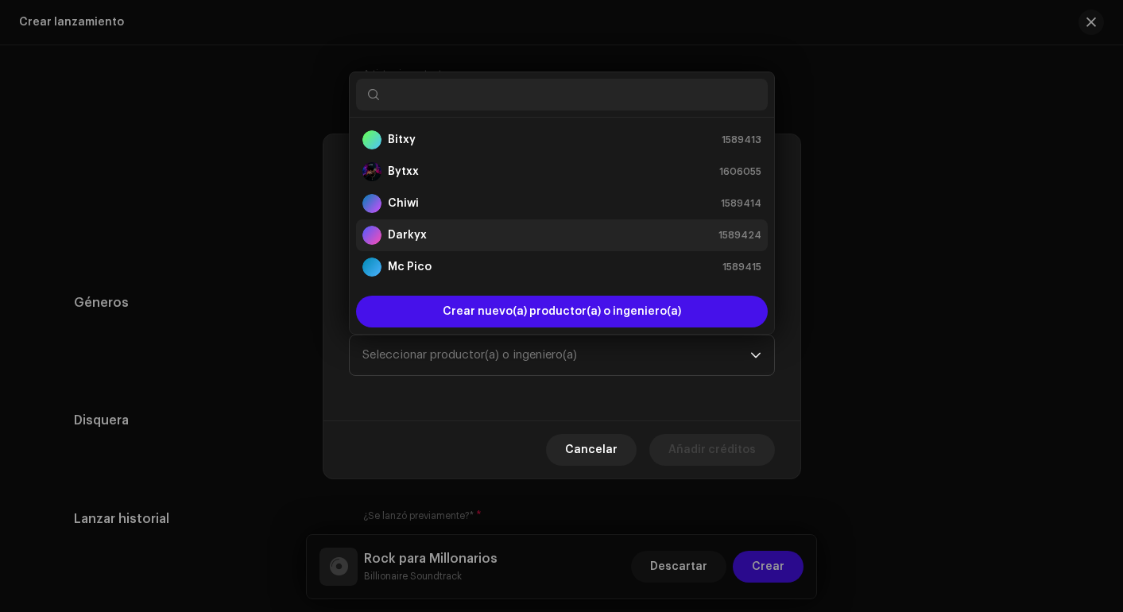
click at [447, 235] on div "Darkyx 1589424" at bounding box center [562, 235] width 399 height 19
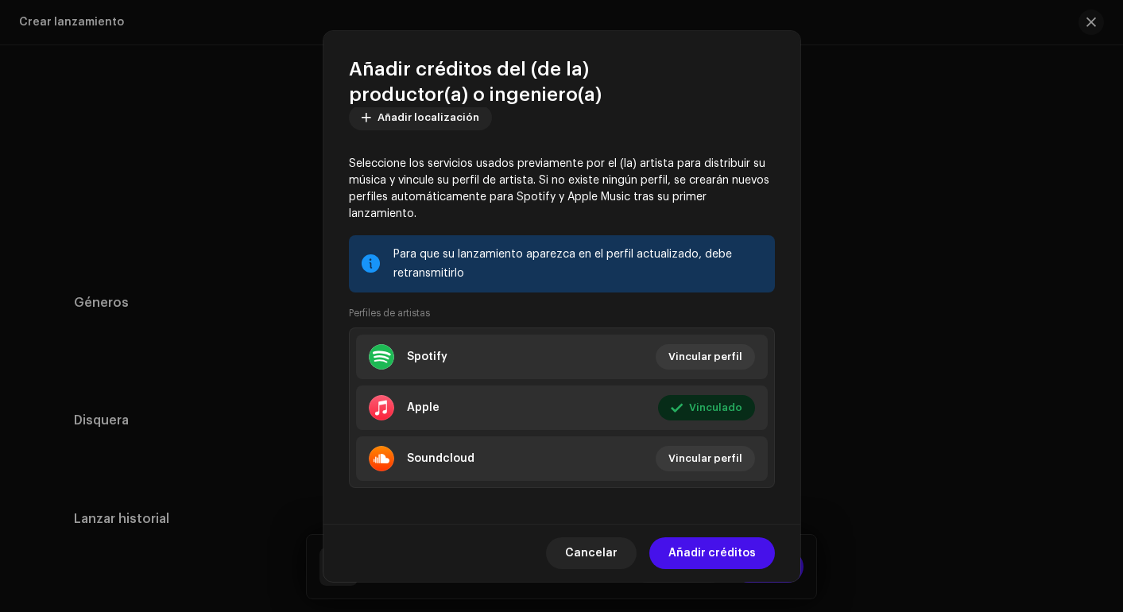
scroll to position [196, 0]
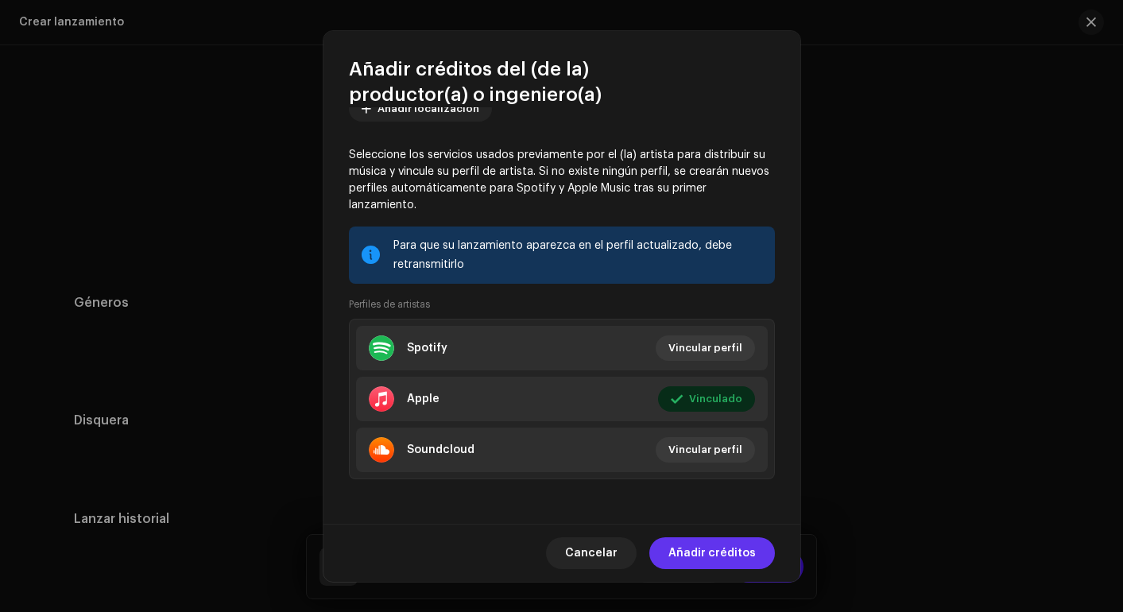
click at [722, 547] on span "Añadir créditos" at bounding box center [712, 553] width 87 height 32
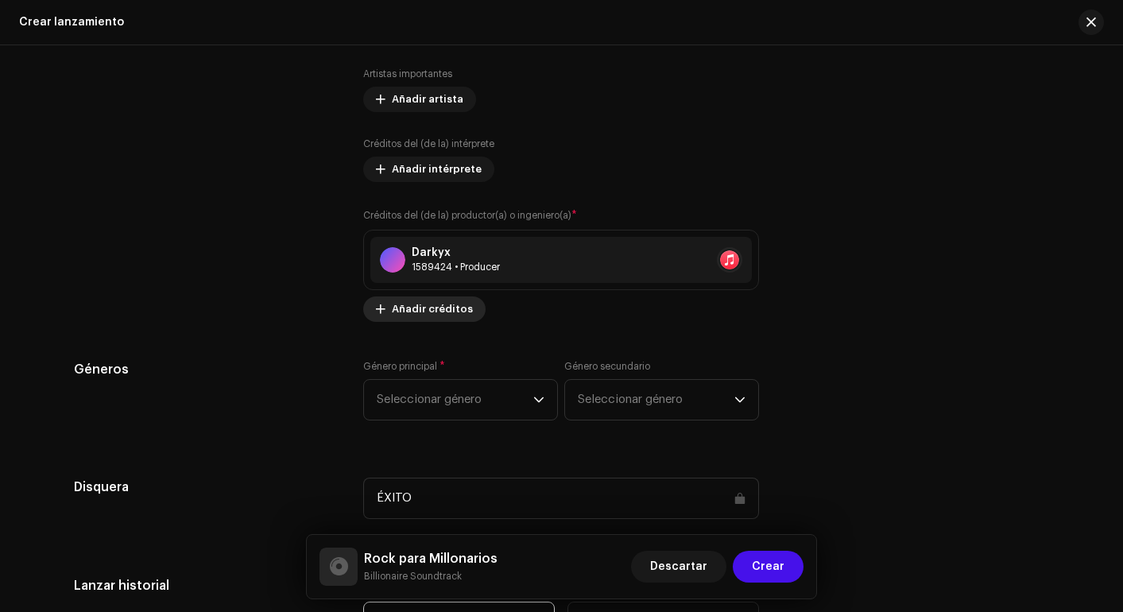
click at [430, 299] on span "Añadir créditos" at bounding box center [432, 309] width 81 height 32
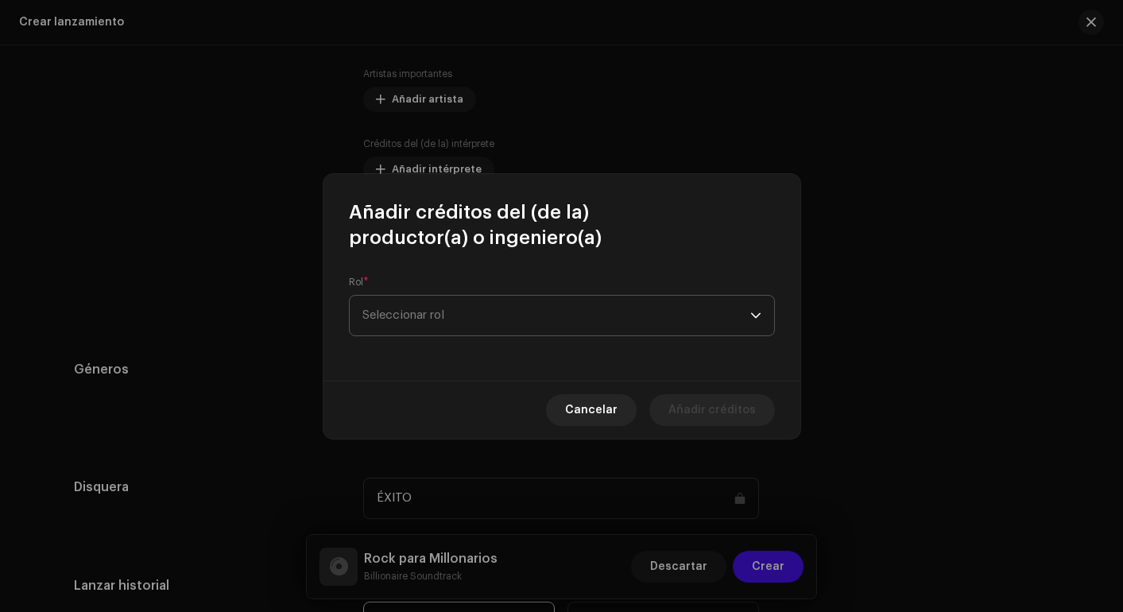
click at [463, 315] on span "Seleccionar rol" at bounding box center [557, 316] width 388 height 40
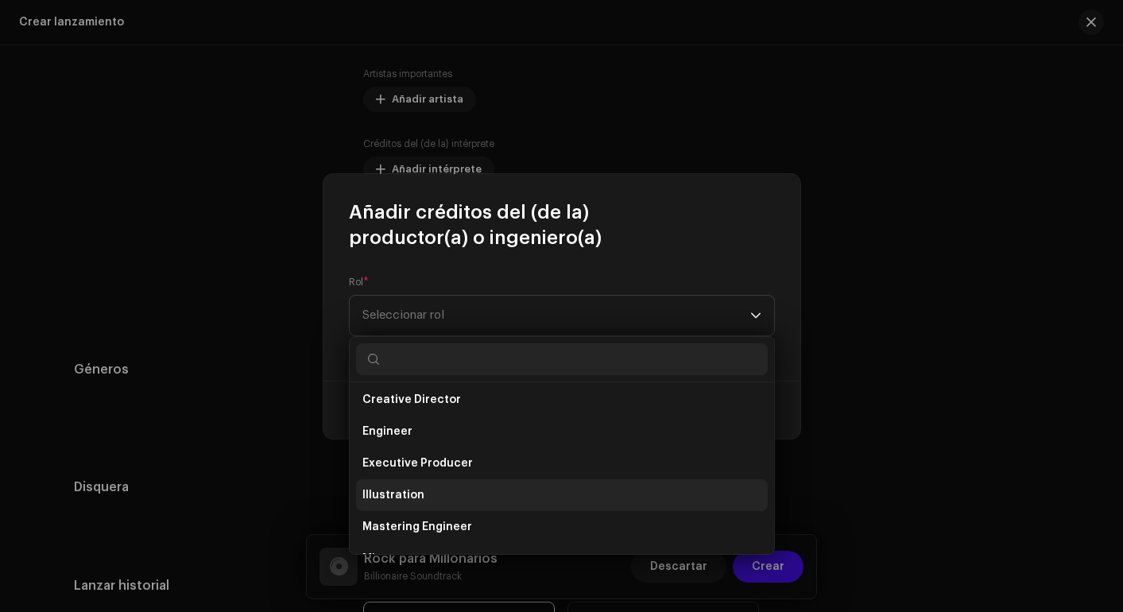
scroll to position [327, 0]
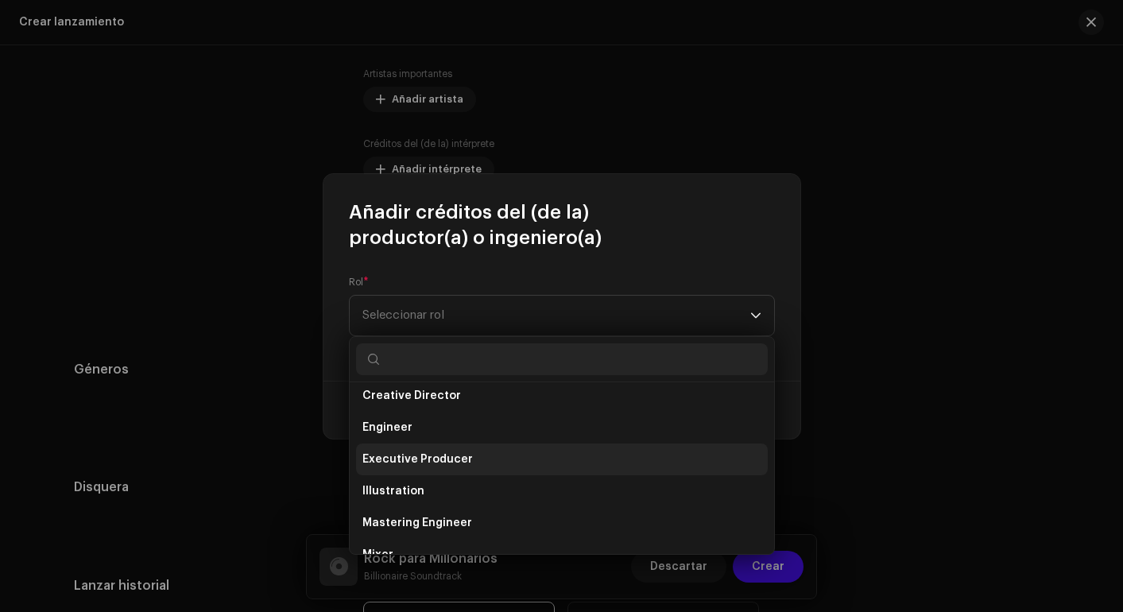
click at [516, 464] on li "Executive Producer" at bounding box center [562, 460] width 412 height 32
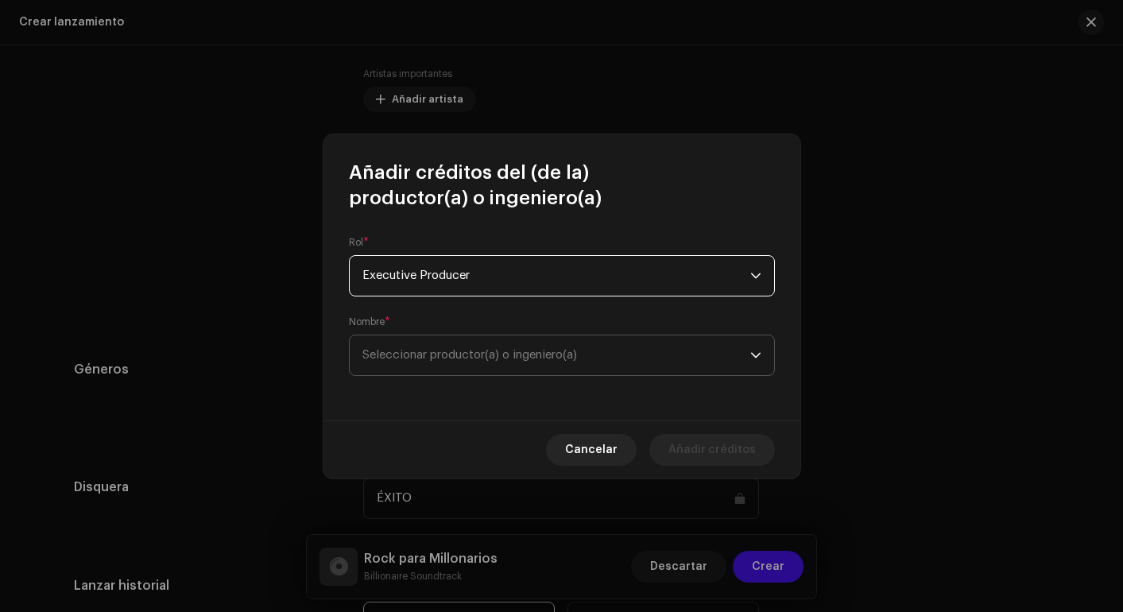
click at [518, 353] on span "Seleccionar productor(a) o ingeniero(a)" at bounding box center [470, 355] width 215 height 12
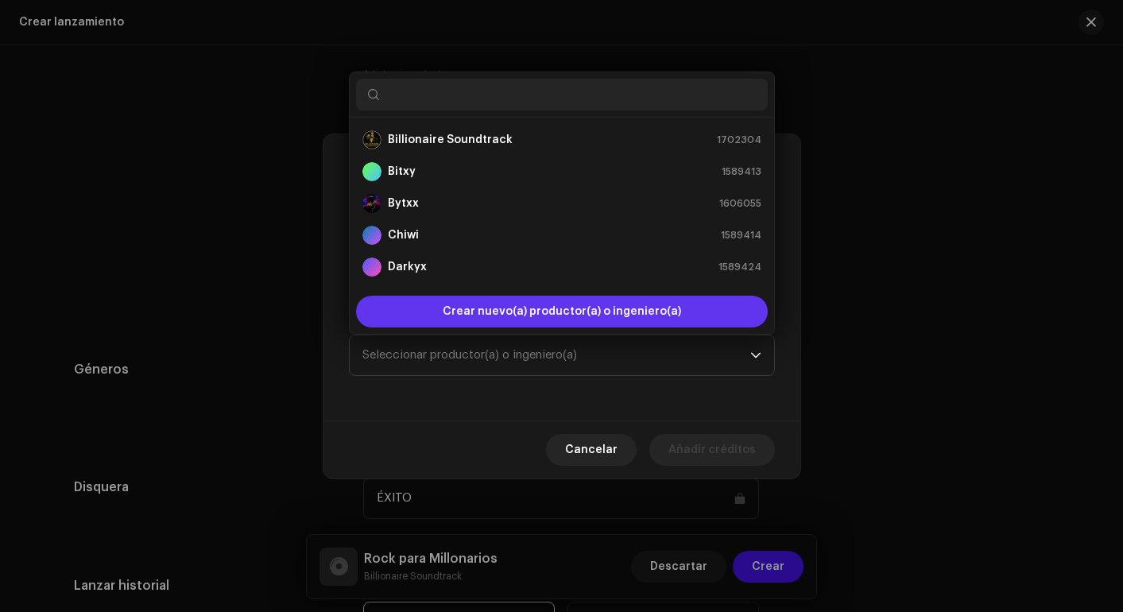
click at [527, 311] on span "Crear nuevo(a) productor(a) o ingeniero(a)" at bounding box center [562, 312] width 239 height 32
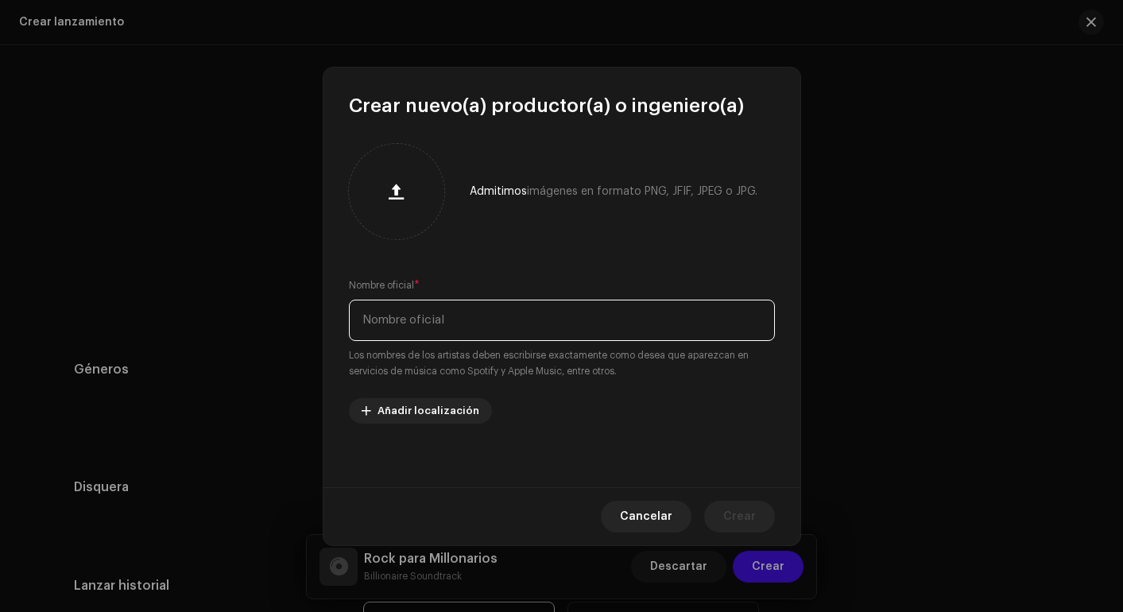
click at [527, 311] on input "text" at bounding box center [562, 320] width 426 height 41
type input "j"
click at [421, 320] on input "[PERSON_NAME]" at bounding box center [562, 320] width 426 height 41
type input "[PERSON_NAME]"
click at [466, 322] on input "[PERSON_NAME]" at bounding box center [562, 320] width 426 height 41
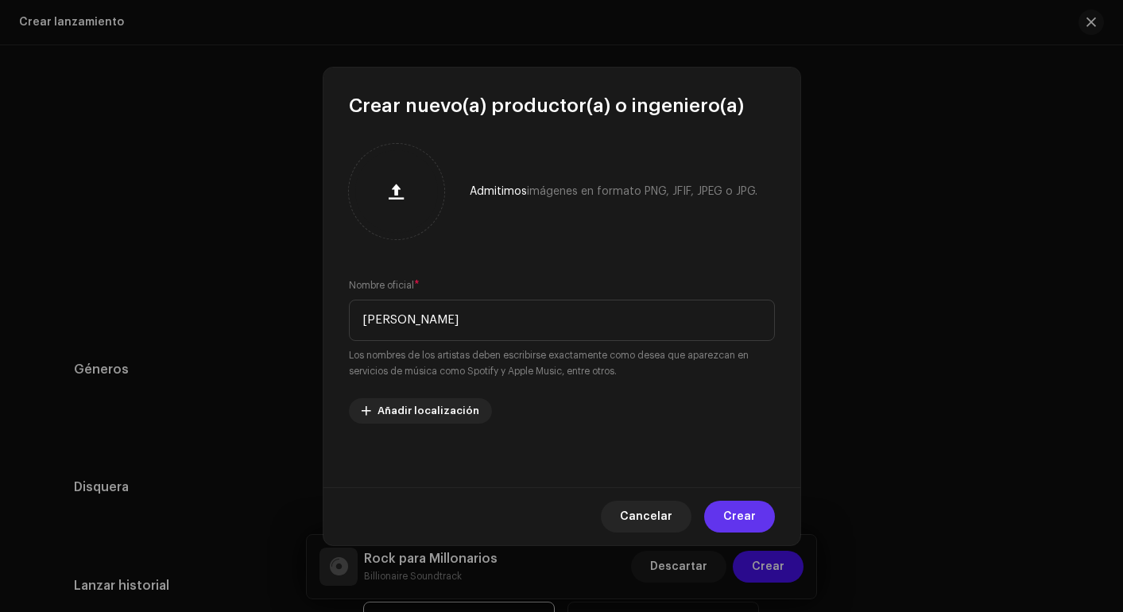
click at [750, 510] on span "Crear" at bounding box center [739, 517] width 33 height 32
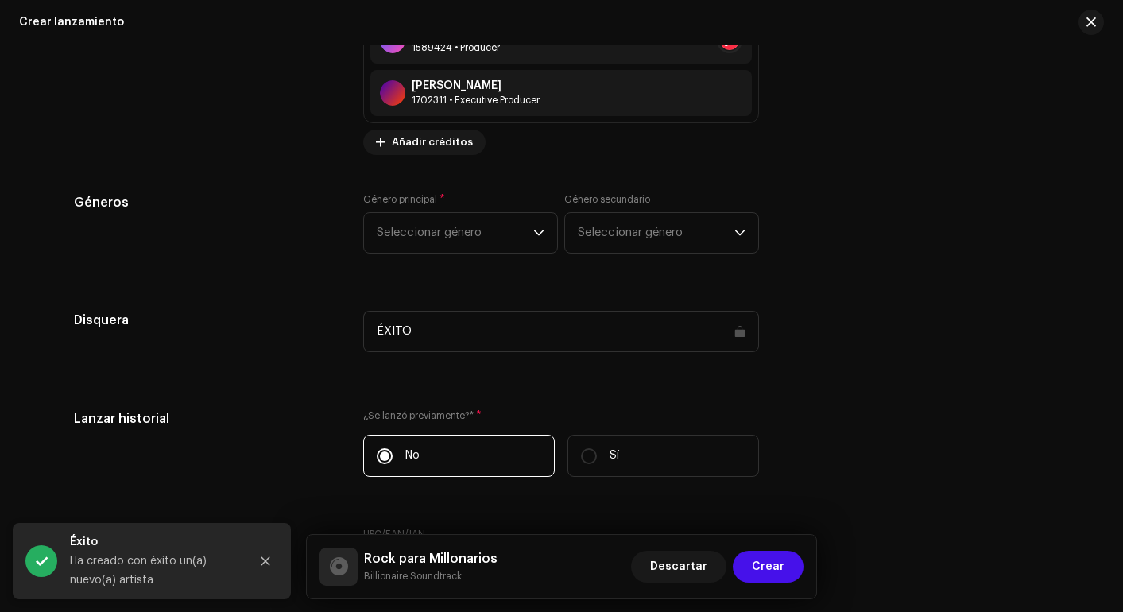
scroll to position [2486, 0]
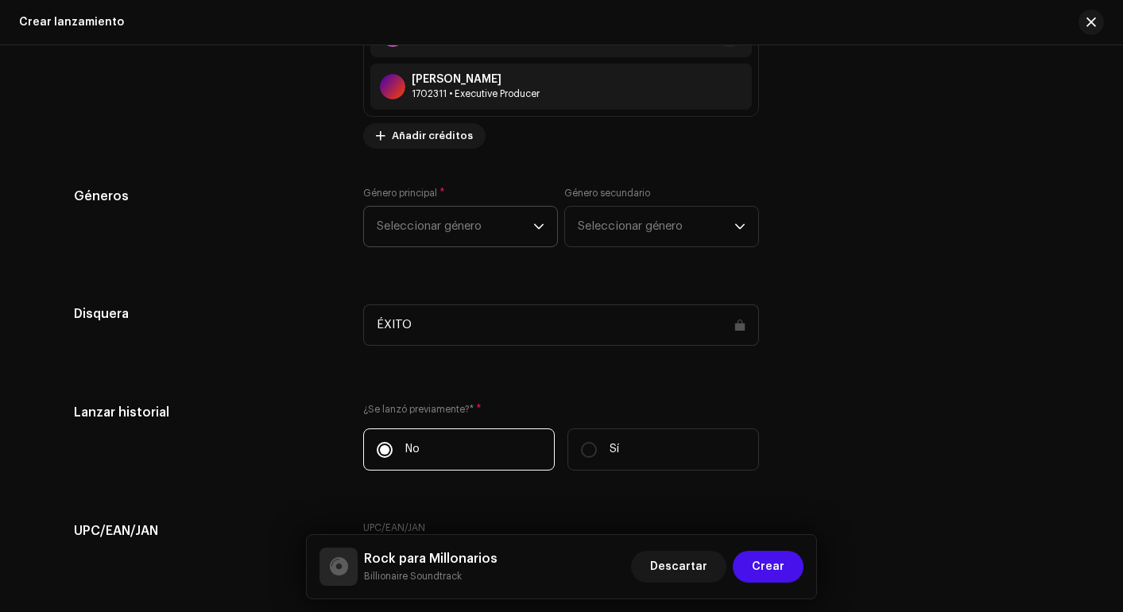
click at [518, 228] on span "Seleccionar género" at bounding box center [455, 227] width 157 height 40
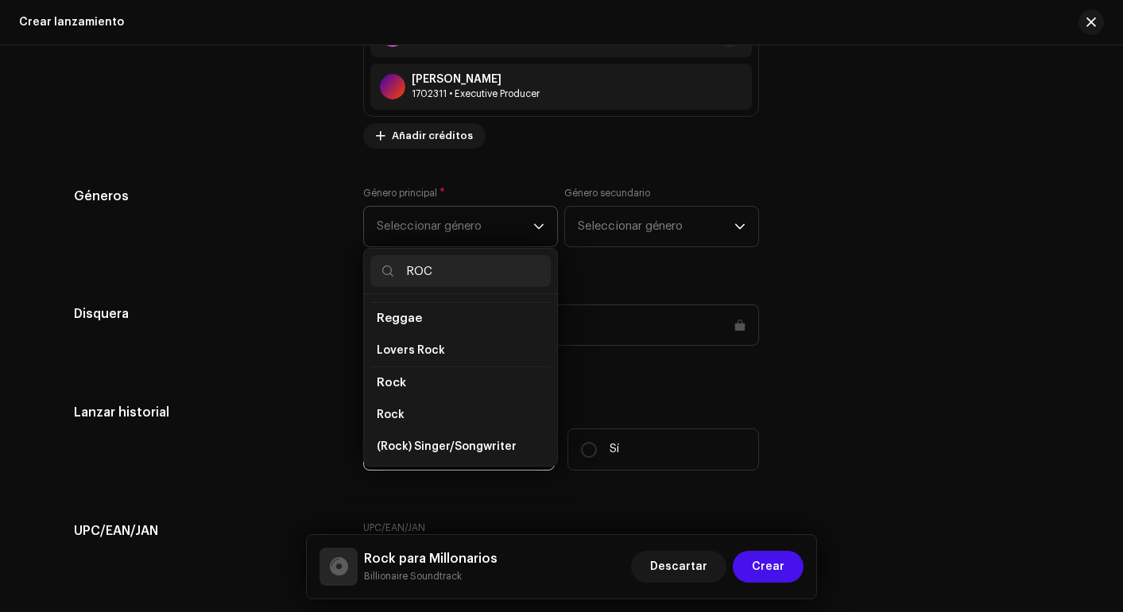
scroll to position [568, 0]
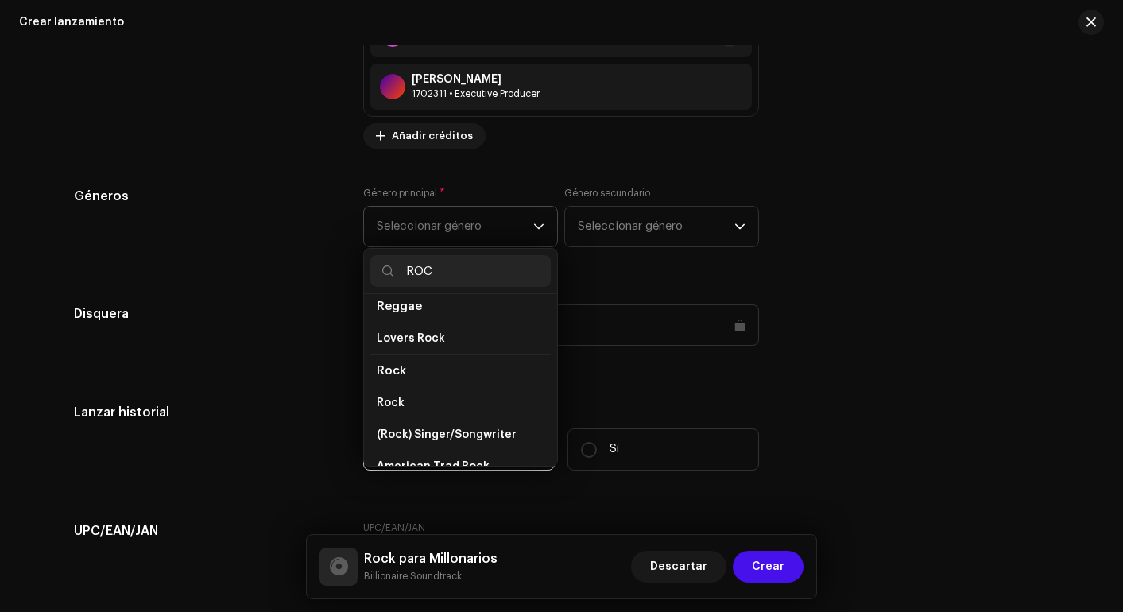
type input "ROC"
click at [388, 365] on span "Rock" at bounding box center [391, 371] width 29 height 12
click at [392, 395] on span "Rock" at bounding box center [391, 403] width 28 height 16
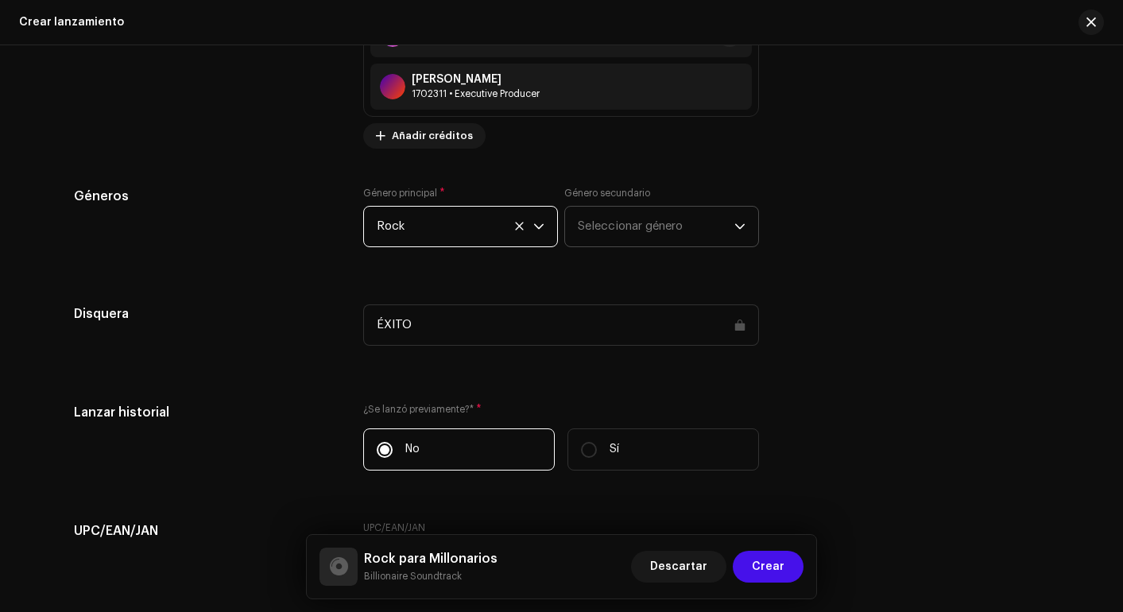
click at [683, 226] on span "Seleccionar género" at bounding box center [656, 227] width 157 height 40
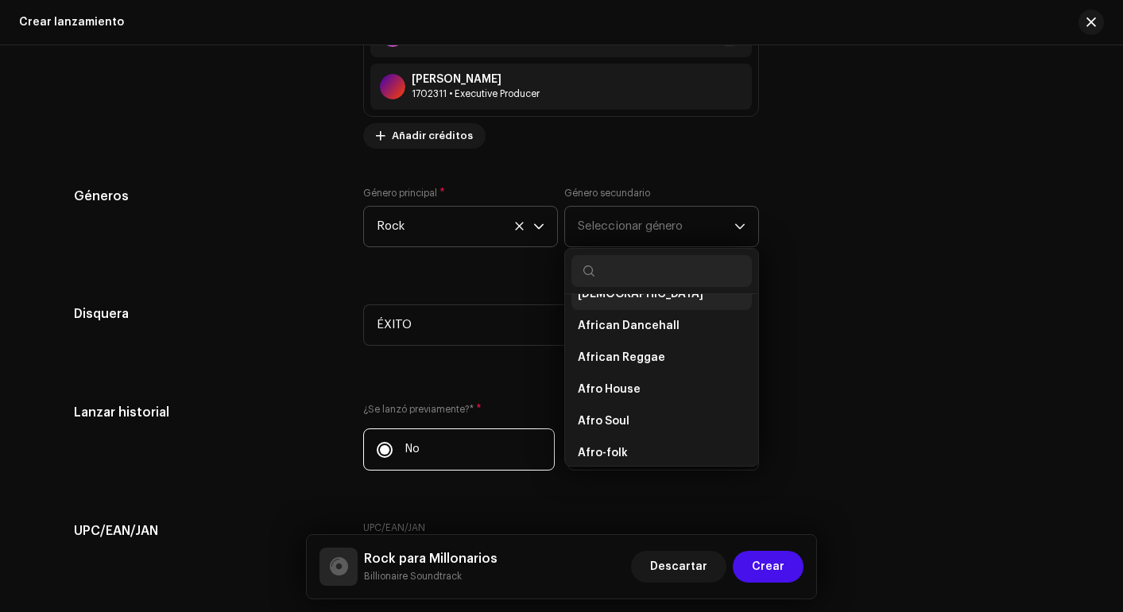
scroll to position [56, 0]
click at [664, 334] on li "African Dancehall" at bounding box center [662, 324] width 180 height 32
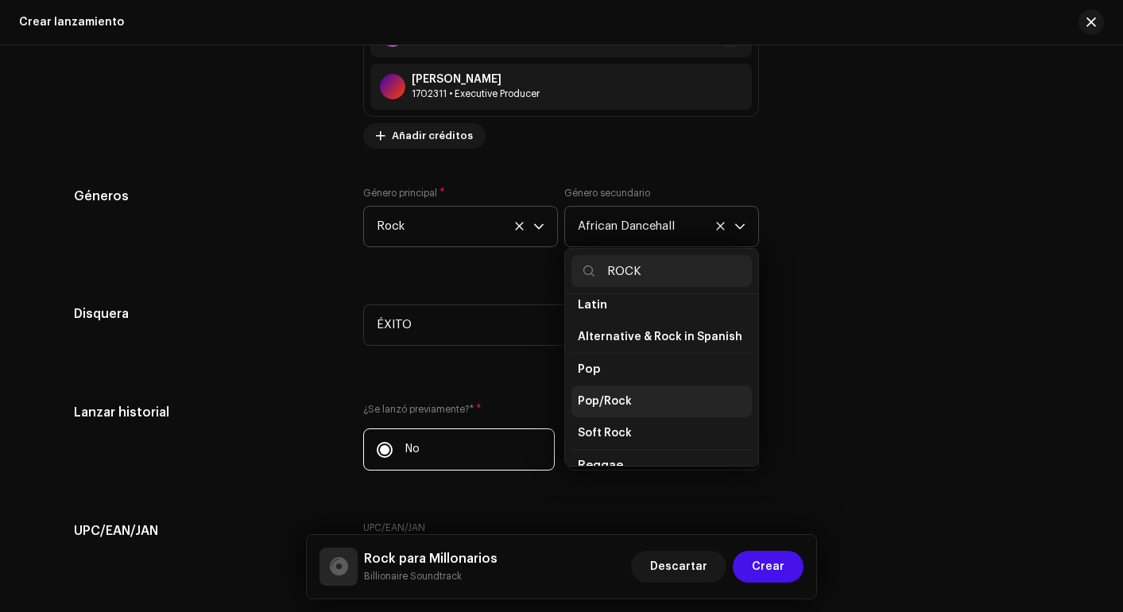
scroll to position [408, 0]
type input "ROCK"
click at [649, 387] on li "Pop/Rock" at bounding box center [662, 403] width 180 height 32
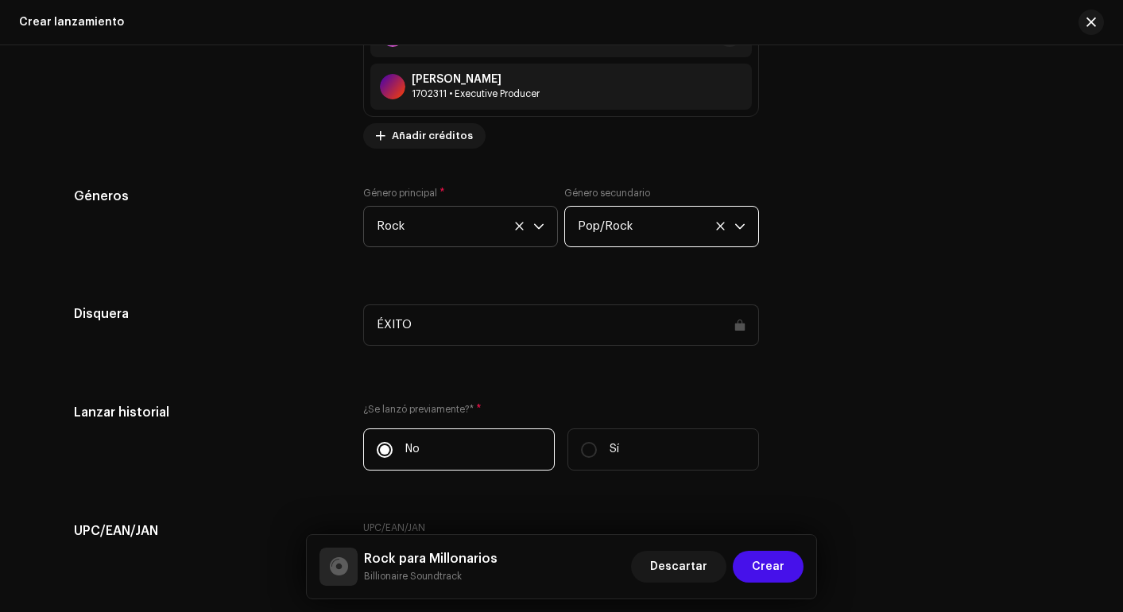
click at [670, 221] on span "Pop/Rock" at bounding box center [656, 227] width 157 height 40
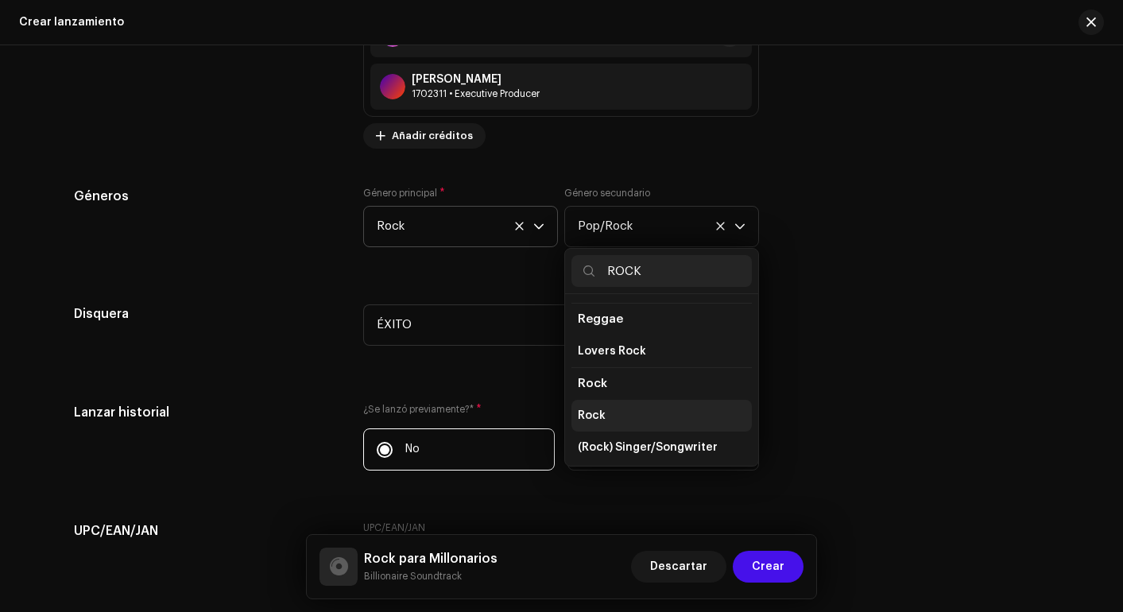
scroll to position [563, 0]
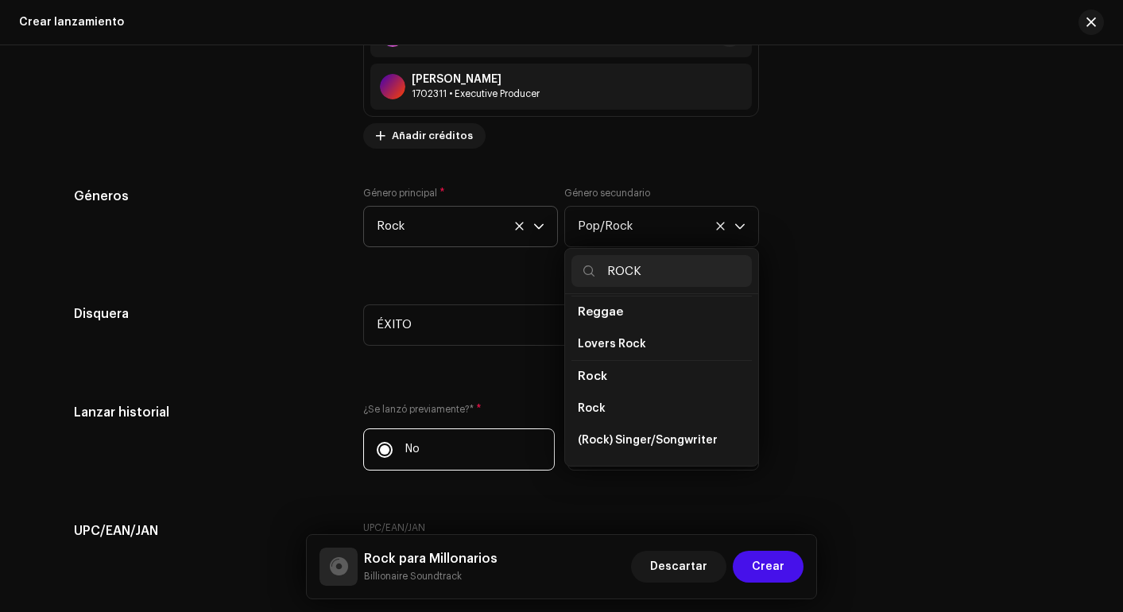
type input "ROCK"
click at [824, 311] on div "Disquera ÉXITO" at bounding box center [562, 334] width 976 height 60
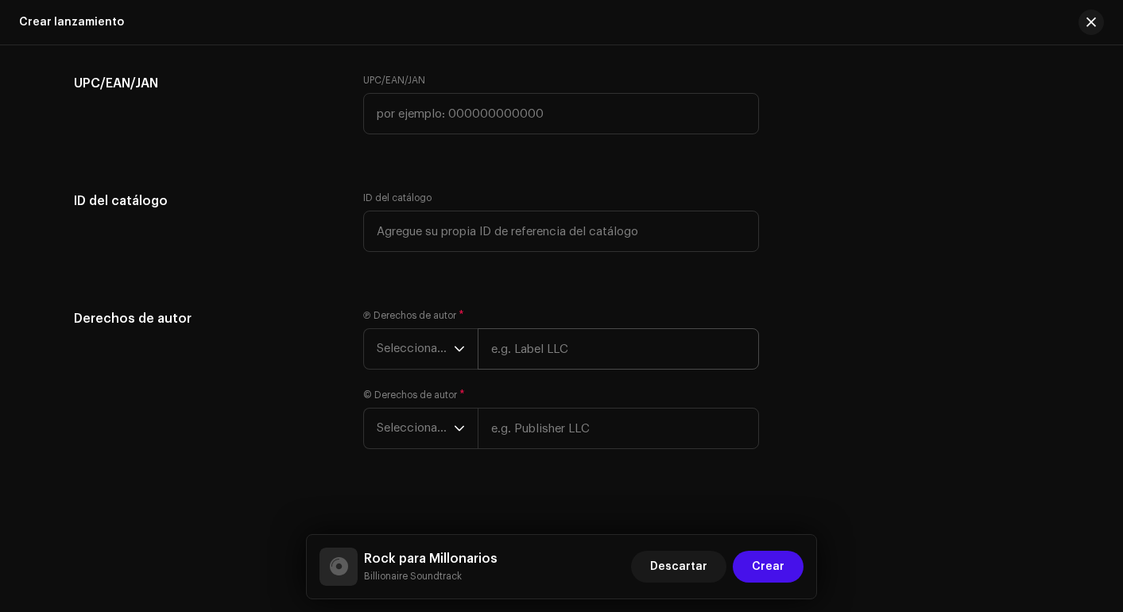
scroll to position [2942, 0]
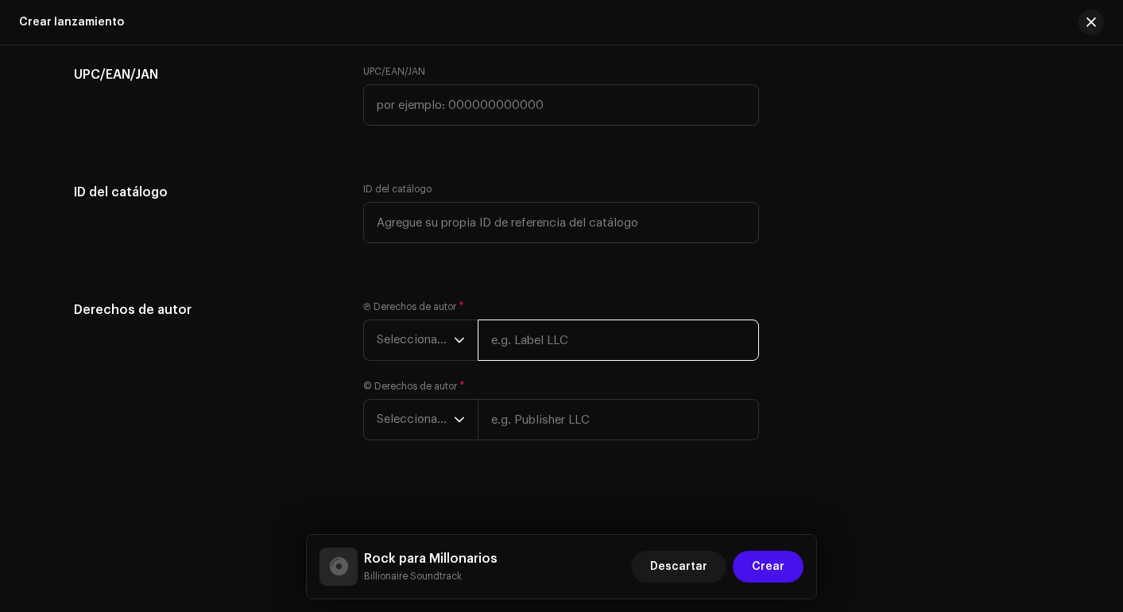
click at [532, 341] on input "text" at bounding box center [618, 340] width 281 height 41
type input "e"
type input "WEBLIFETECH S.A.S."
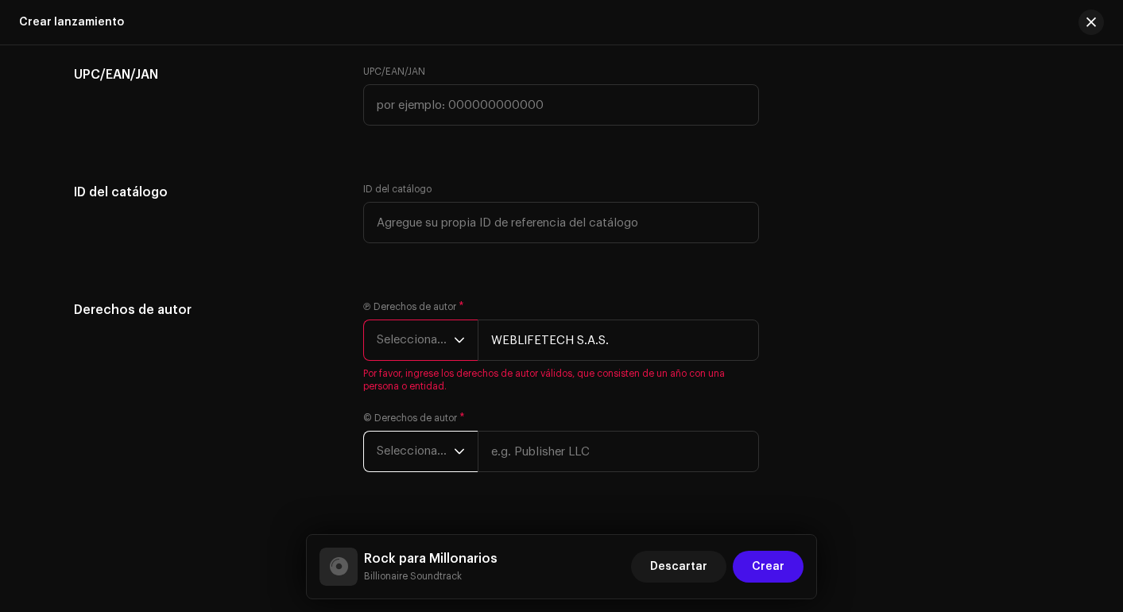
click at [425, 333] on span "Seleccionar año" at bounding box center [415, 340] width 77 height 40
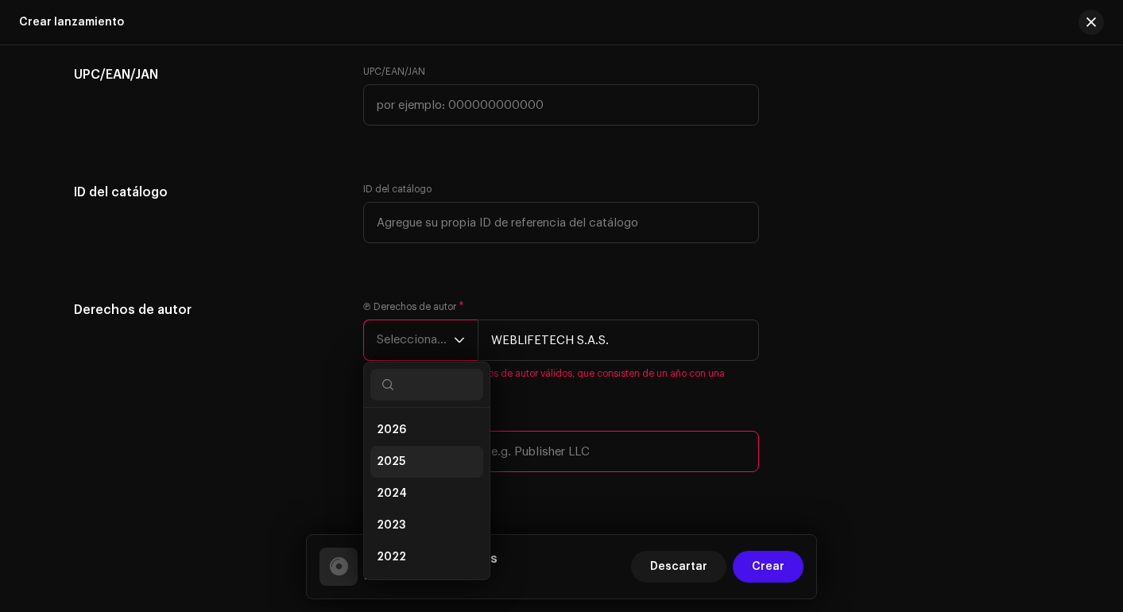
click at [399, 467] on span "2025" at bounding box center [391, 462] width 29 height 16
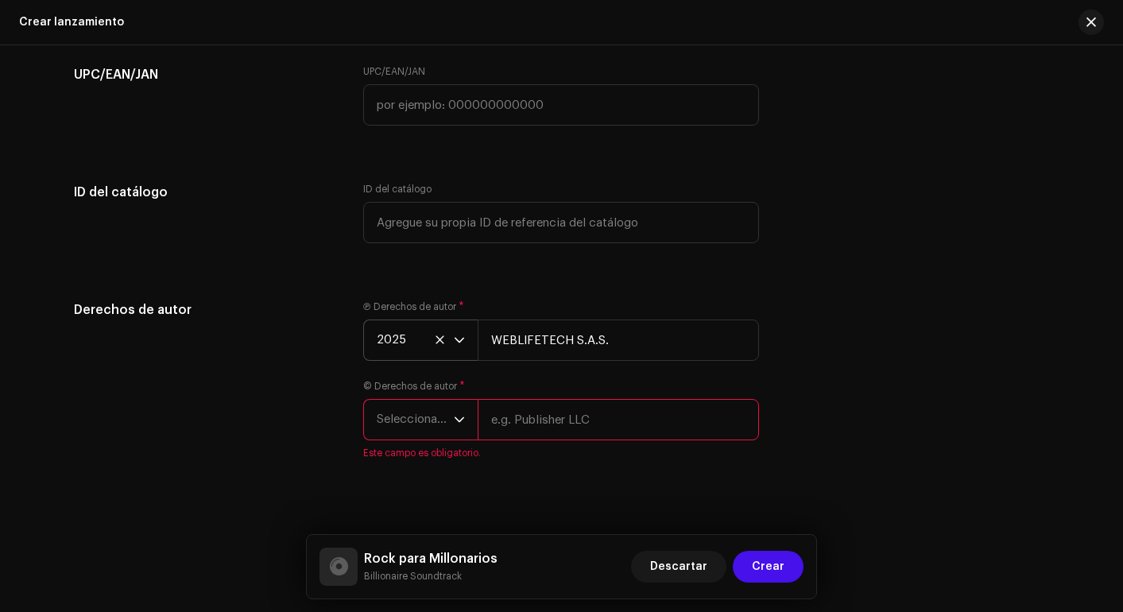
click at [312, 423] on div "Derechos de autor" at bounding box center [206, 390] width 265 height 178
click at [533, 491] on div "Crear un nuevo lanzamiento Le guiaremos en todo el proceso, desde la selección …" at bounding box center [561, 328] width 1123 height 567
click at [462, 420] on p-select "Seleccionar año" at bounding box center [420, 419] width 114 height 41
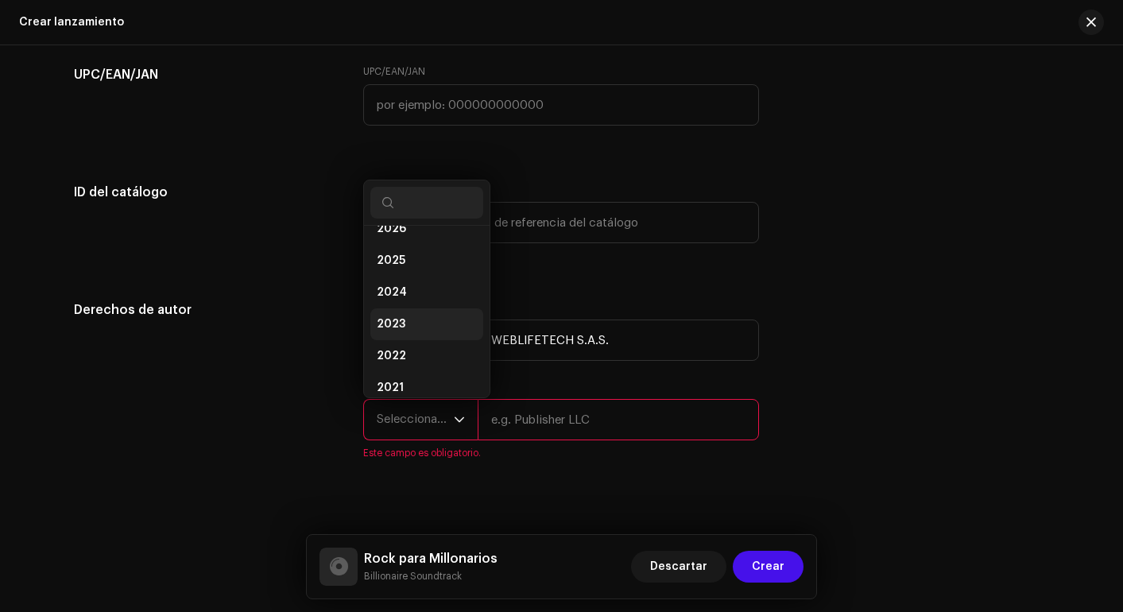
scroll to position [0, 0]
click at [396, 244] on span "2026" at bounding box center [391, 248] width 29 height 16
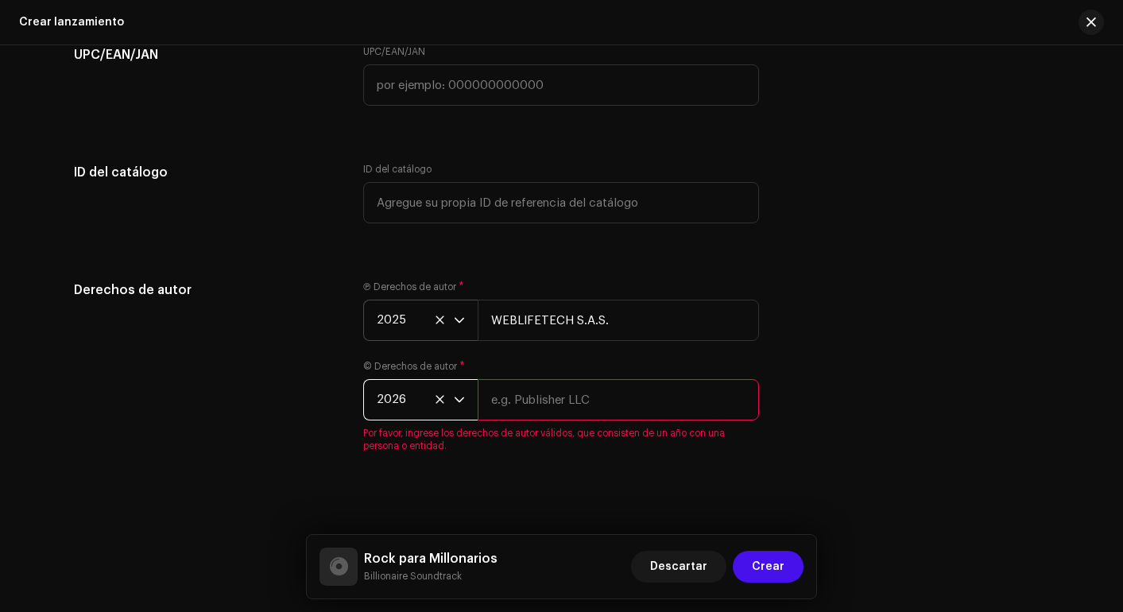
scroll to position [2965, 0]
click at [456, 396] on icon "dropdown trigger" at bounding box center [459, 396] width 11 height 11
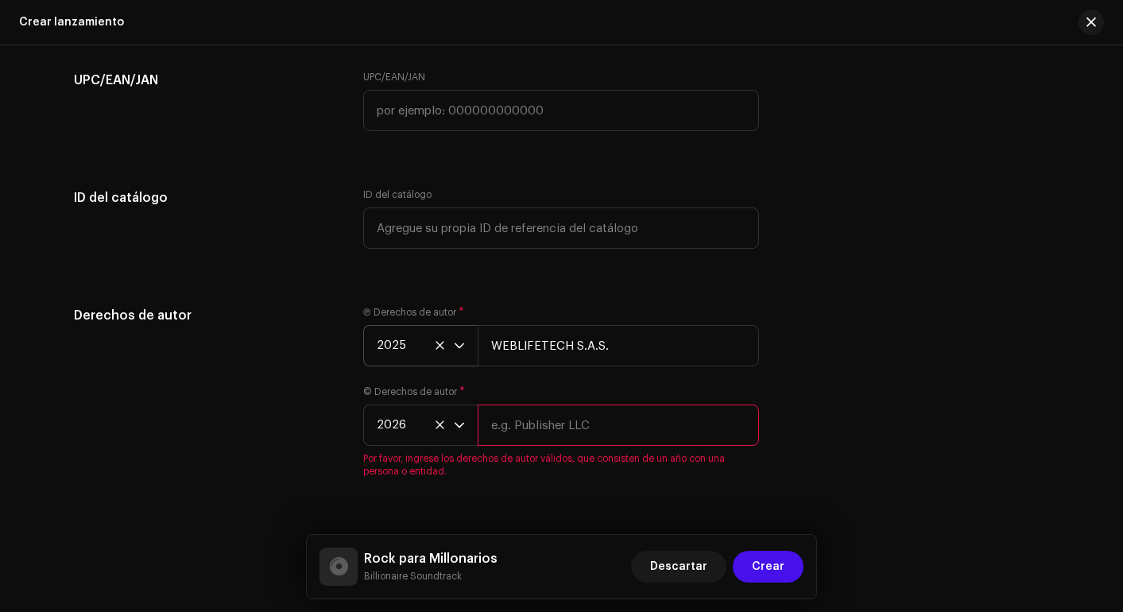
scroll to position [2974, 0]
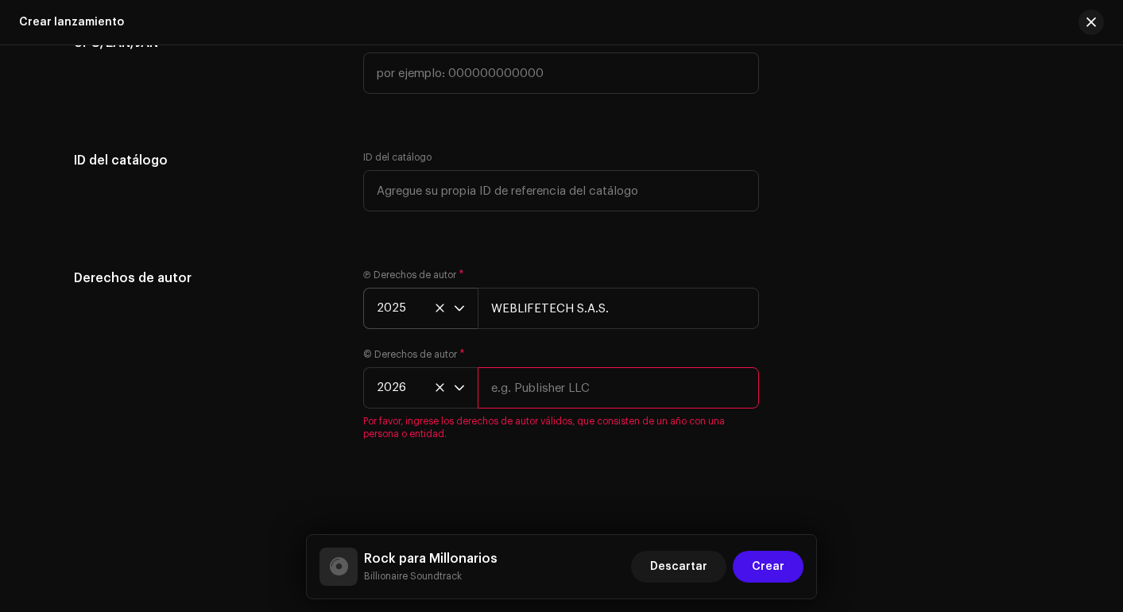
click at [568, 380] on input "text" at bounding box center [618, 387] width 281 height 41
click at [546, 305] on input "WEBLIFETECH S.A.S." at bounding box center [618, 308] width 281 height 41
click at [537, 374] on input "text" at bounding box center [618, 387] width 281 height 41
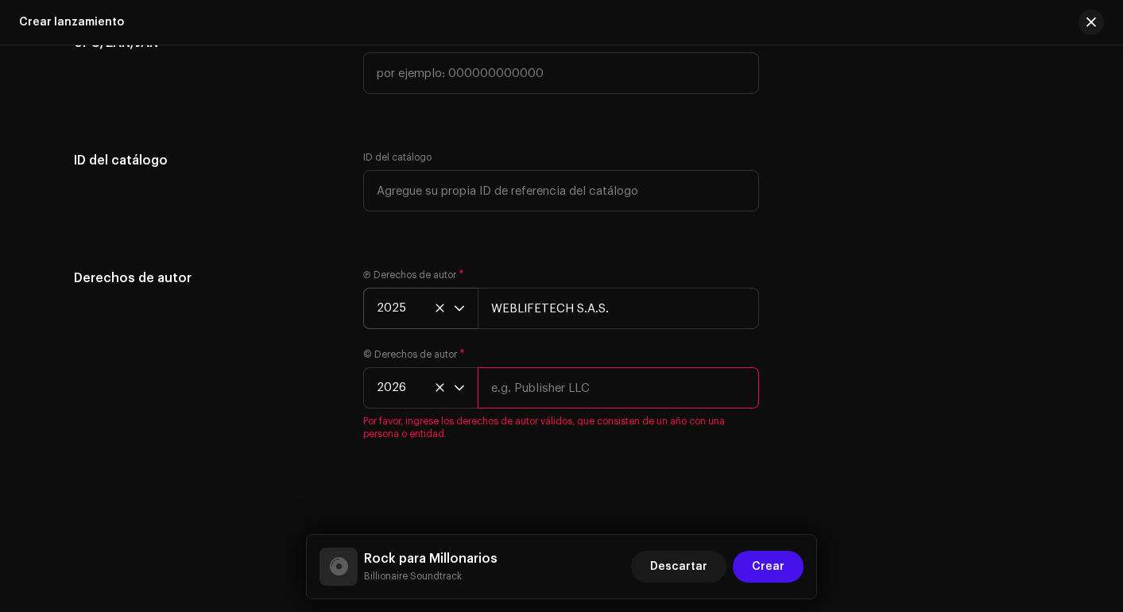
paste input "WEBLIFETECH S.A.S."
type input "WEBLIFETECH S.A.S."
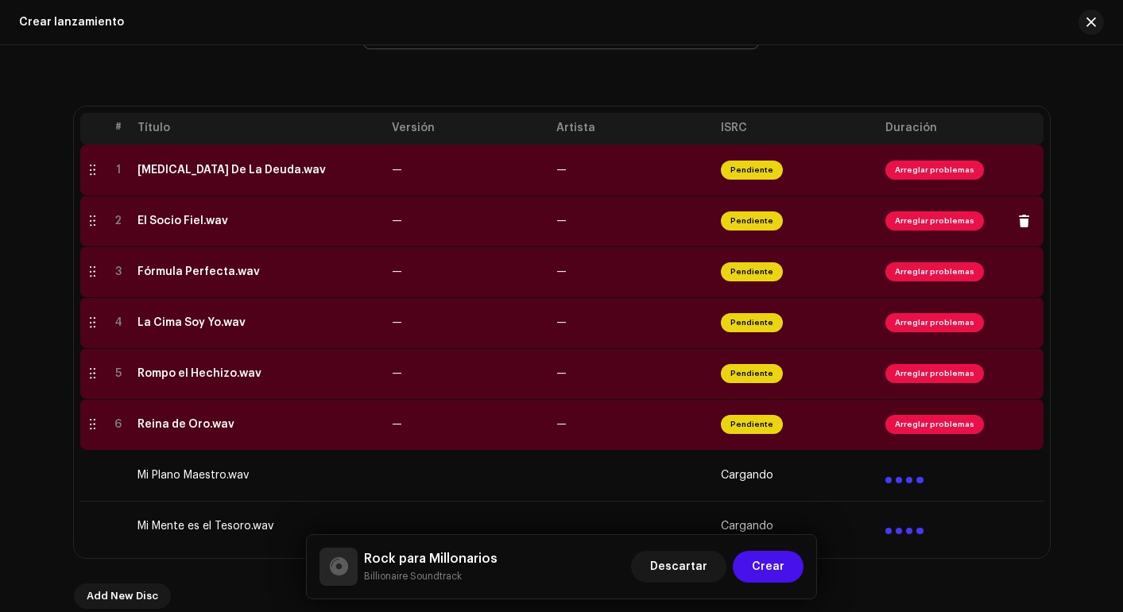
scroll to position [273, 0]
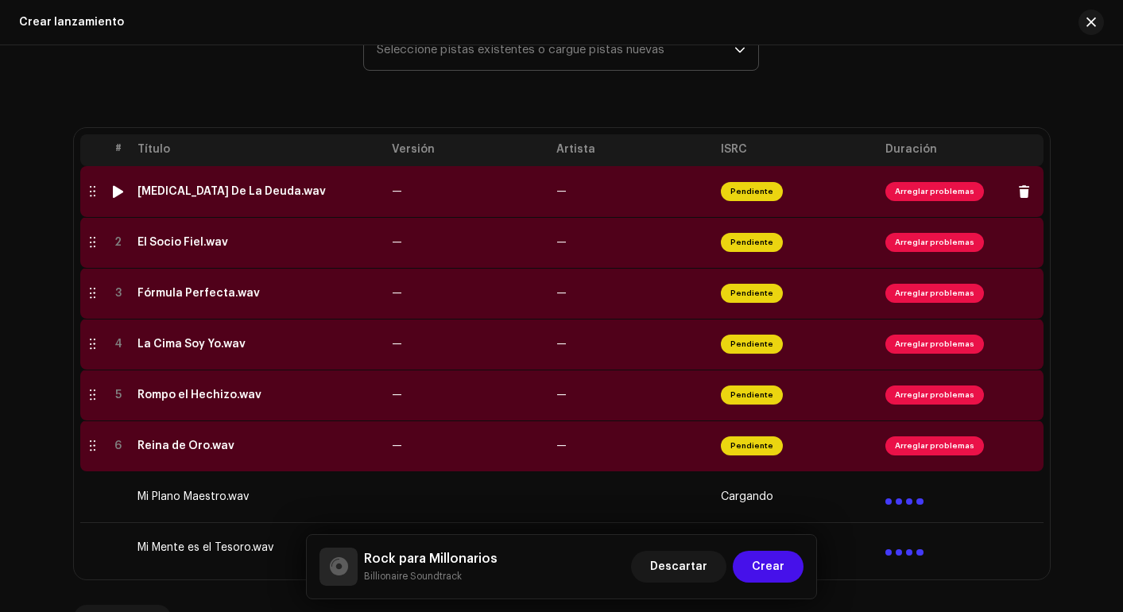
click at [112, 188] on div at bounding box center [118, 191] width 12 height 13
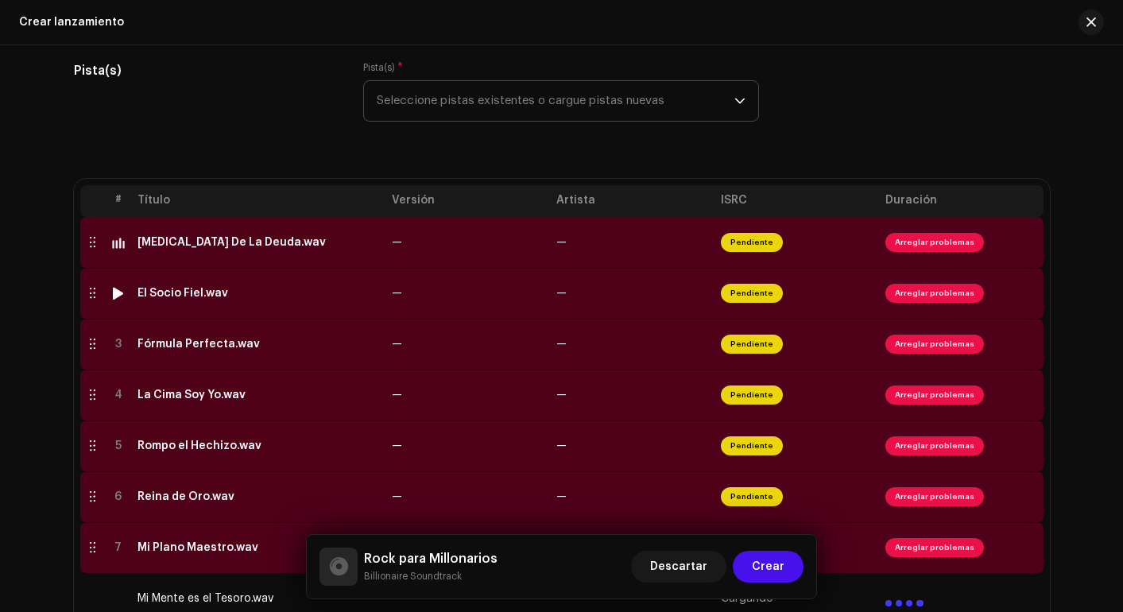
scroll to position [216, 0]
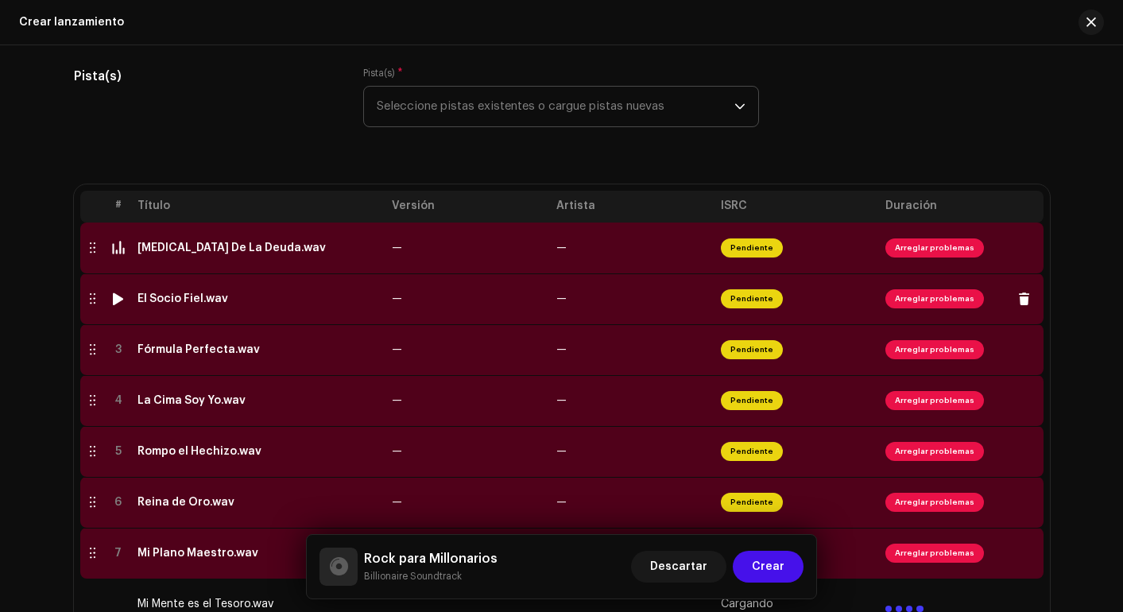
click at [114, 301] on div at bounding box center [118, 299] width 12 height 13
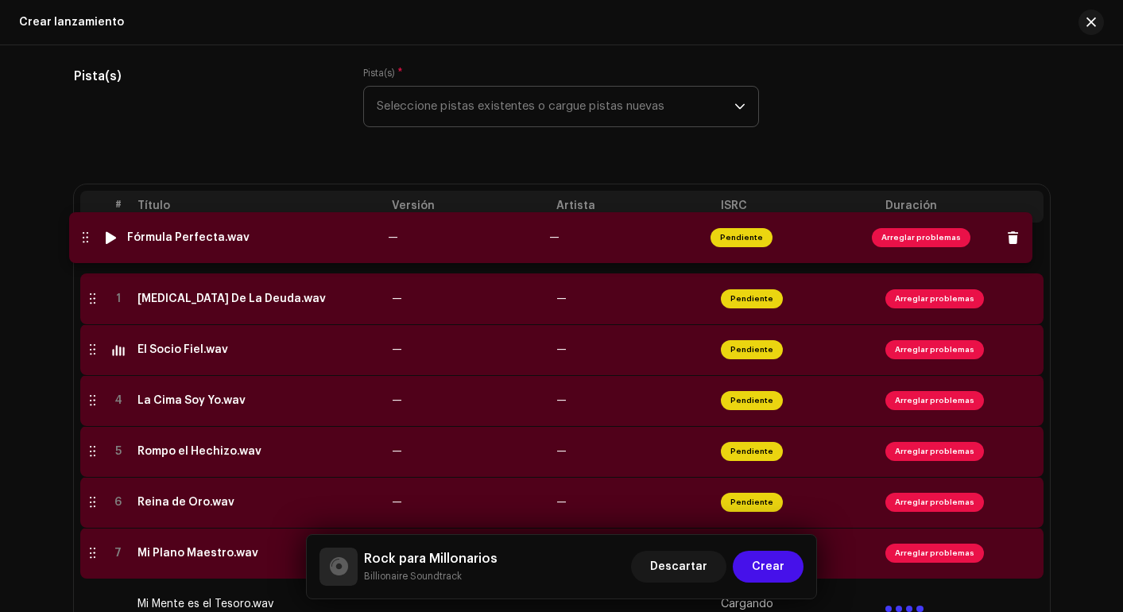
drag, startPoint x: 90, startPoint y: 357, endPoint x: 82, endPoint y: 245, distance: 112.4
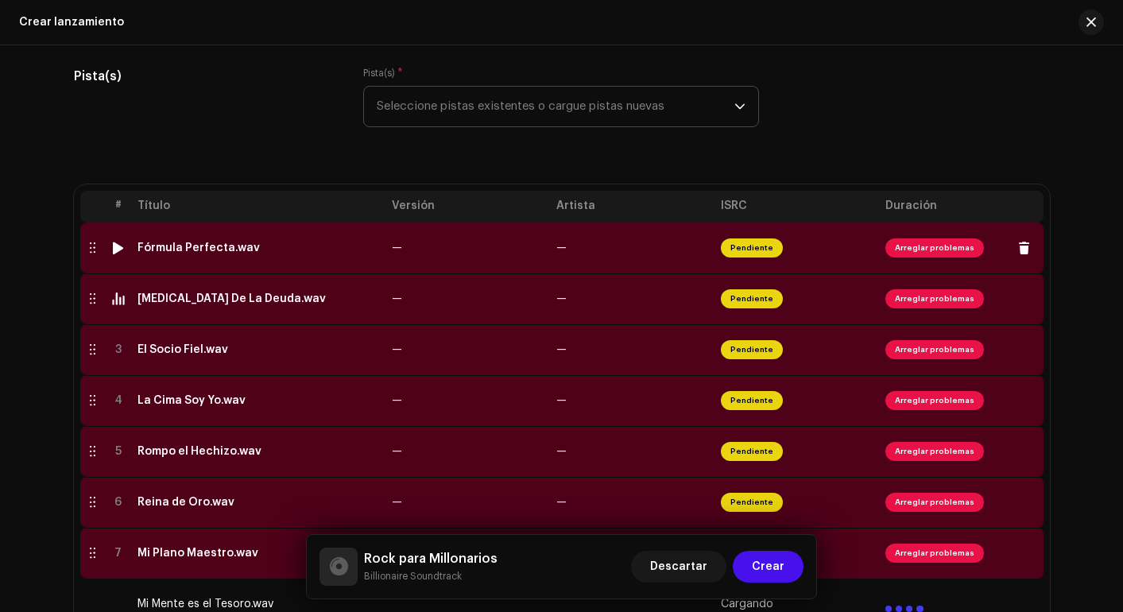
click at [115, 248] on div at bounding box center [118, 248] width 12 height 13
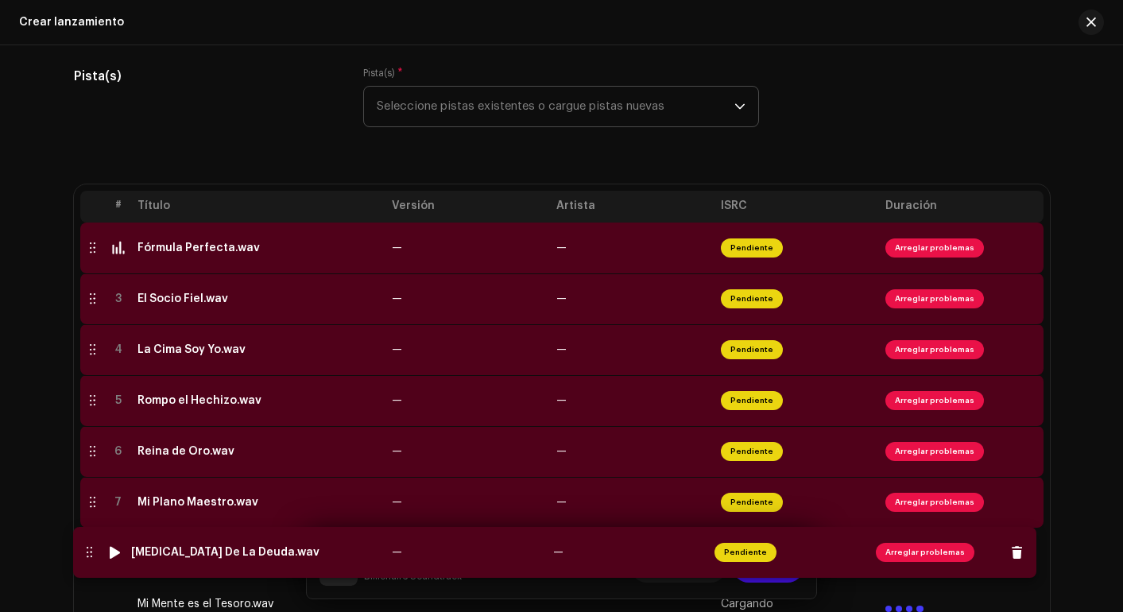
drag, startPoint x: 88, startPoint y: 294, endPoint x: 84, endPoint y: 548, distance: 253.6
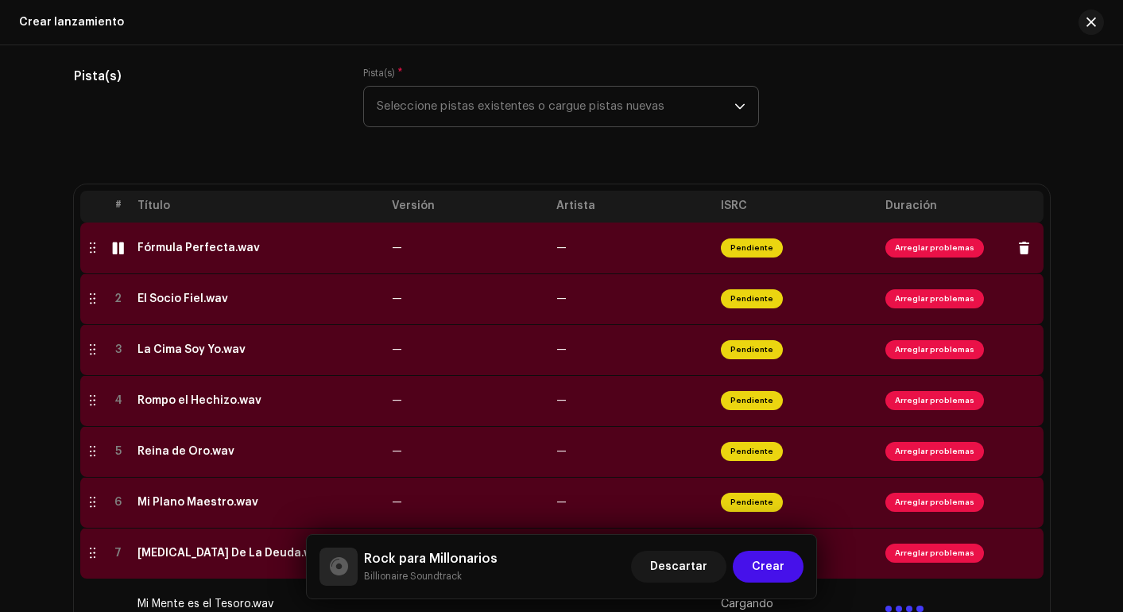
click at [113, 250] on div at bounding box center [118, 248] width 12 height 13
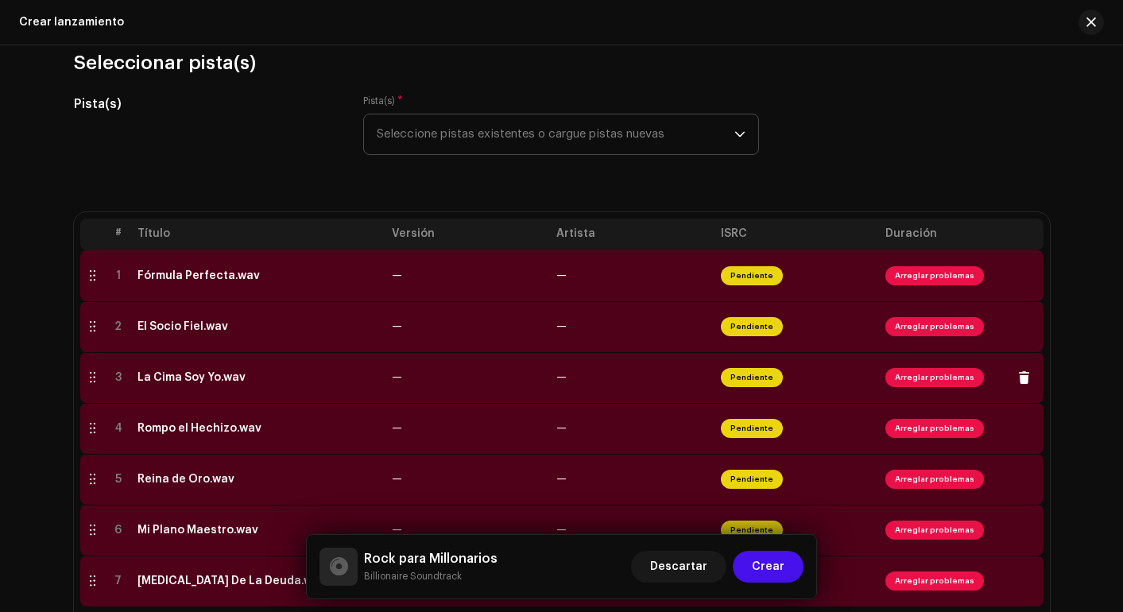
scroll to position [181, 0]
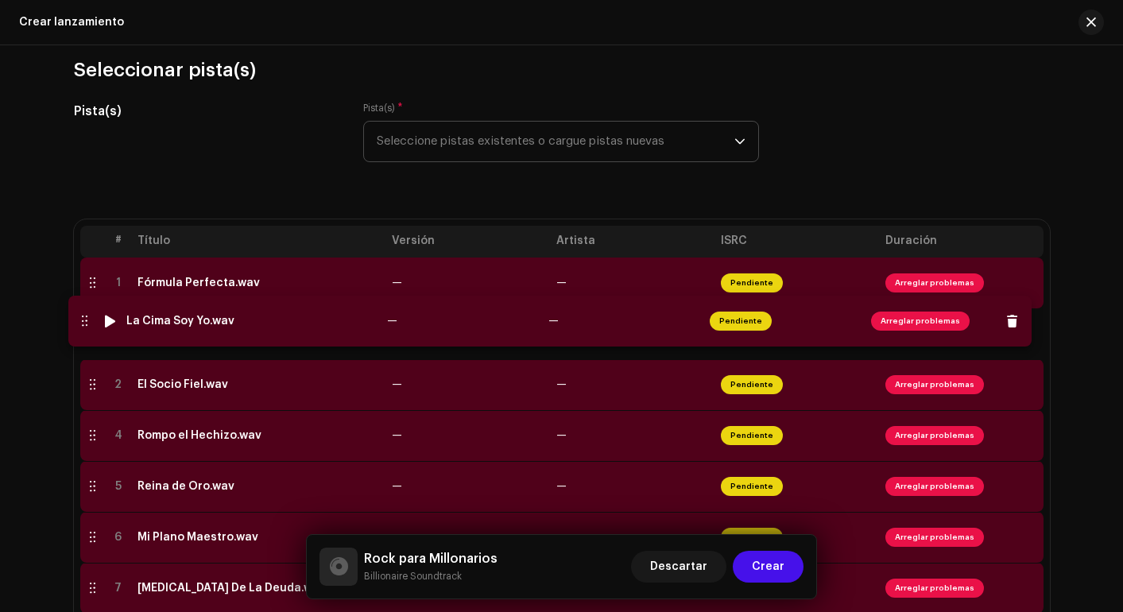
drag, startPoint x: 82, startPoint y: 382, endPoint x: 73, endPoint y: 318, distance: 64.2
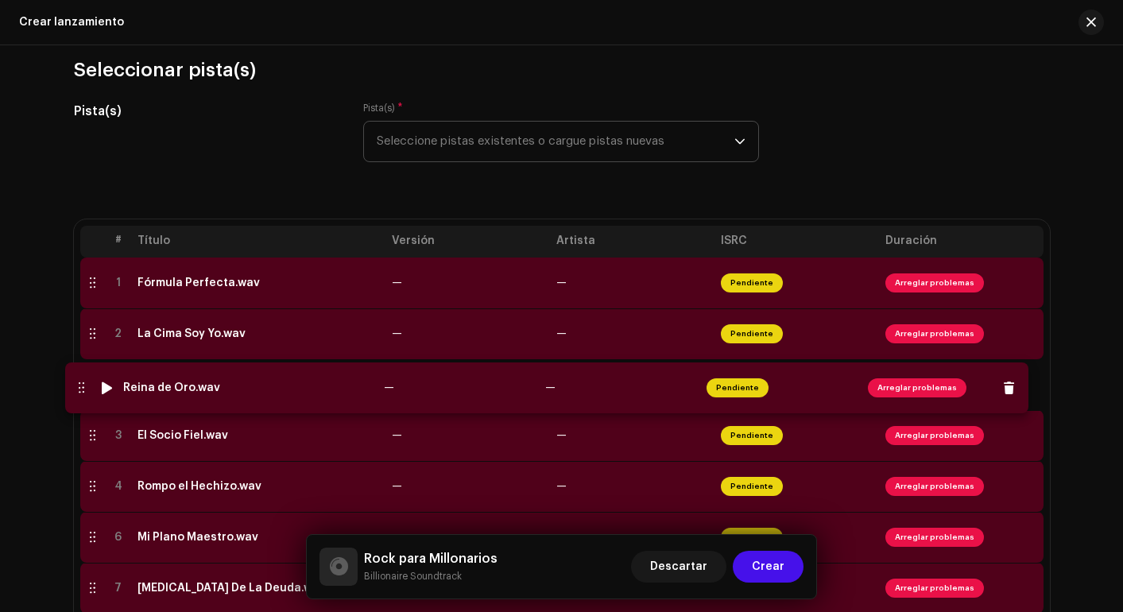
drag, startPoint x: 92, startPoint y: 491, endPoint x: 80, endPoint y: 393, distance: 99.3
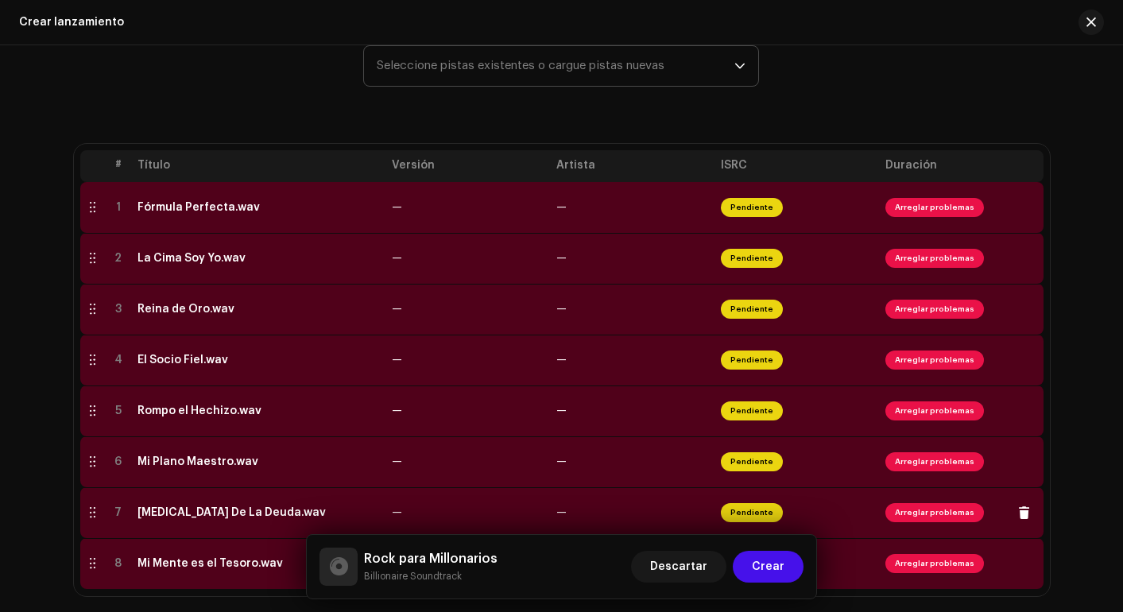
scroll to position [267, 0]
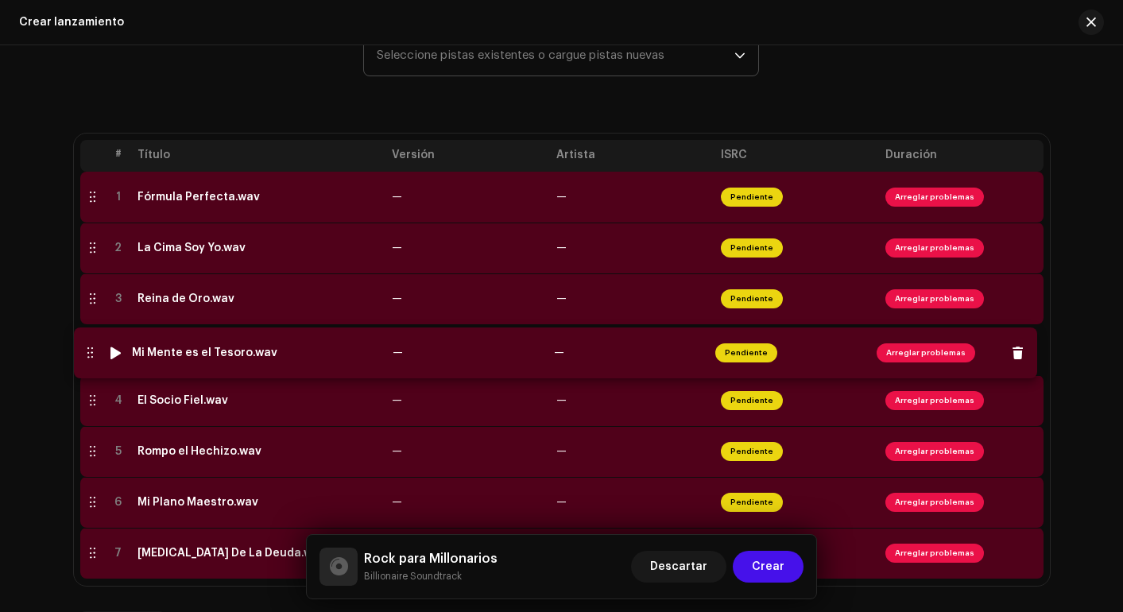
drag, startPoint x: 92, startPoint y: 553, endPoint x: 89, endPoint y: 352, distance: 200.4
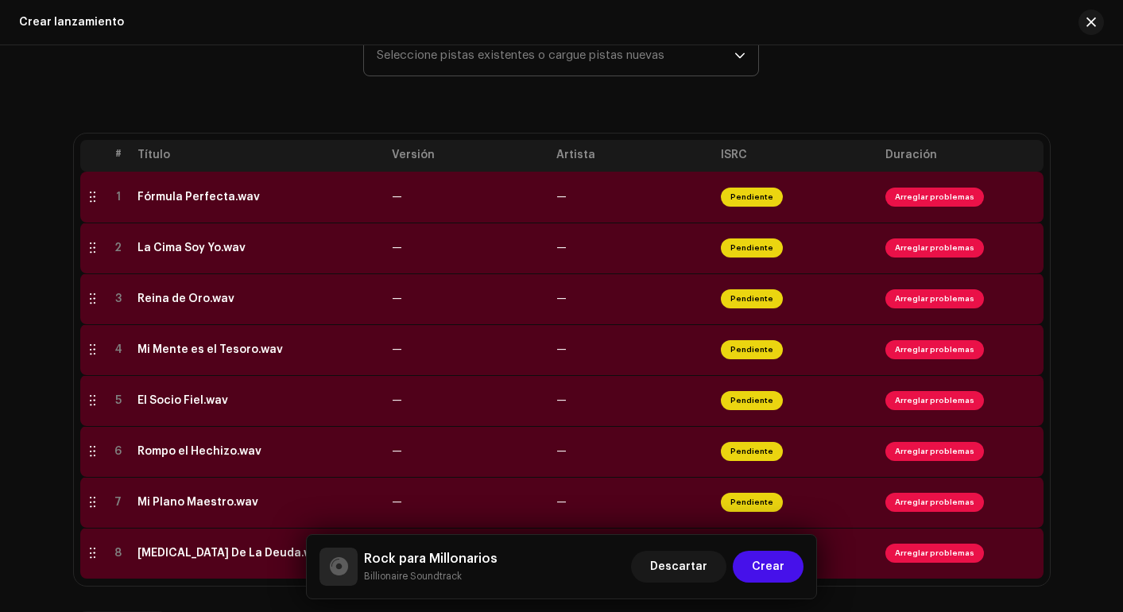
click at [80, 404] on td at bounding box center [92, 400] width 25 height 51
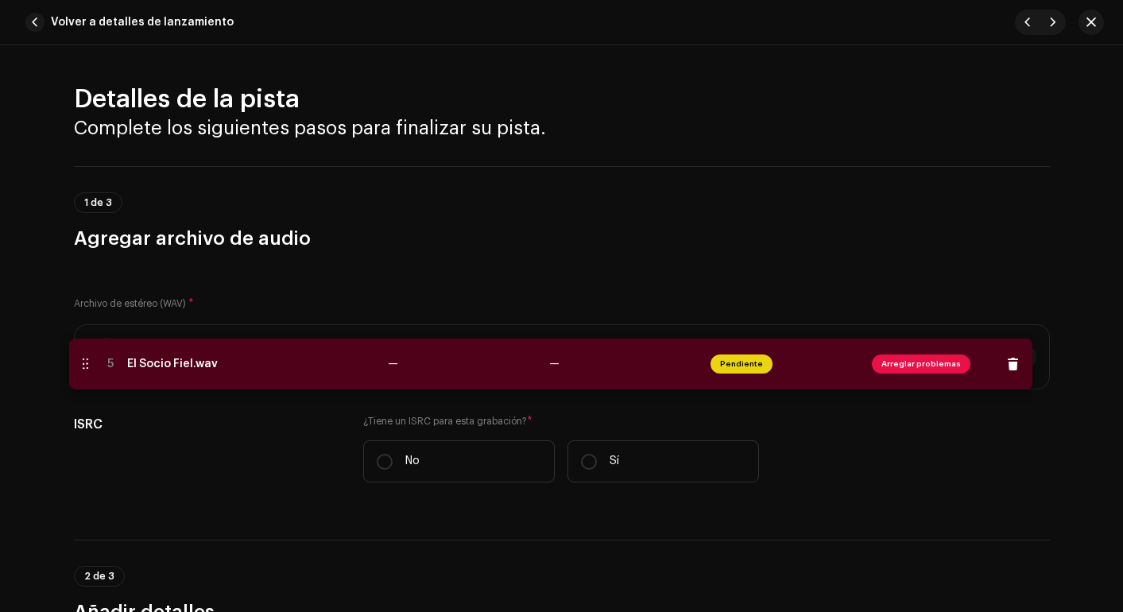
drag, startPoint x: 91, startPoint y: 348, endPoint x: 71, endPoint y: 367, distance: 27.6
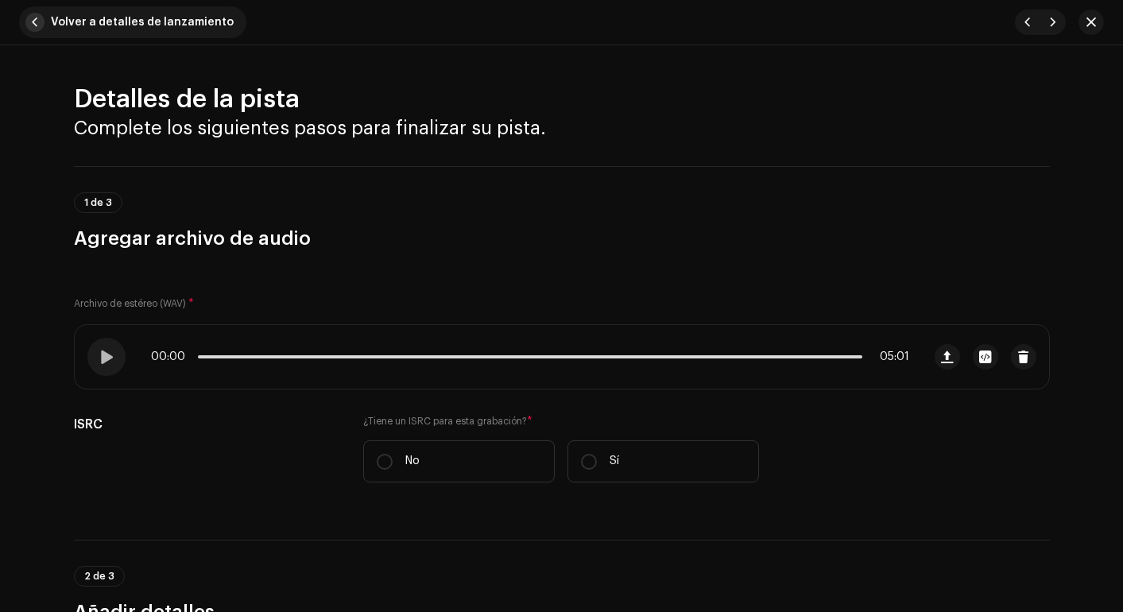
click at [37, 14] on span "button" at bounding box center [34, 22] width 19 height 19
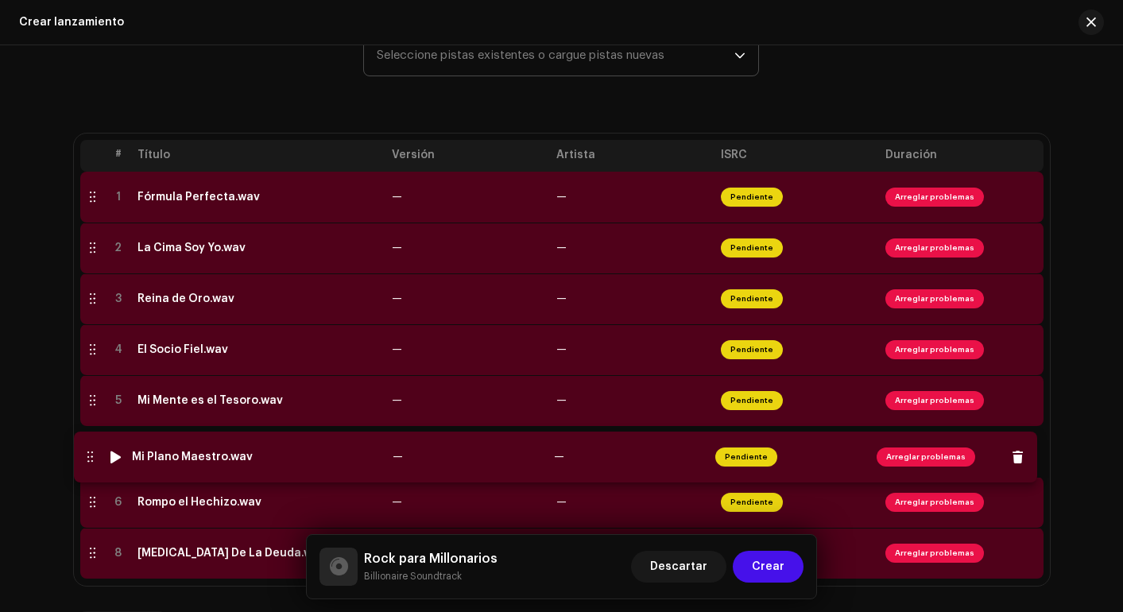
drag, startPoint x: 85, startPoint y: 500, endPoint x: 82, endPoint y: 455, distance: 45.4
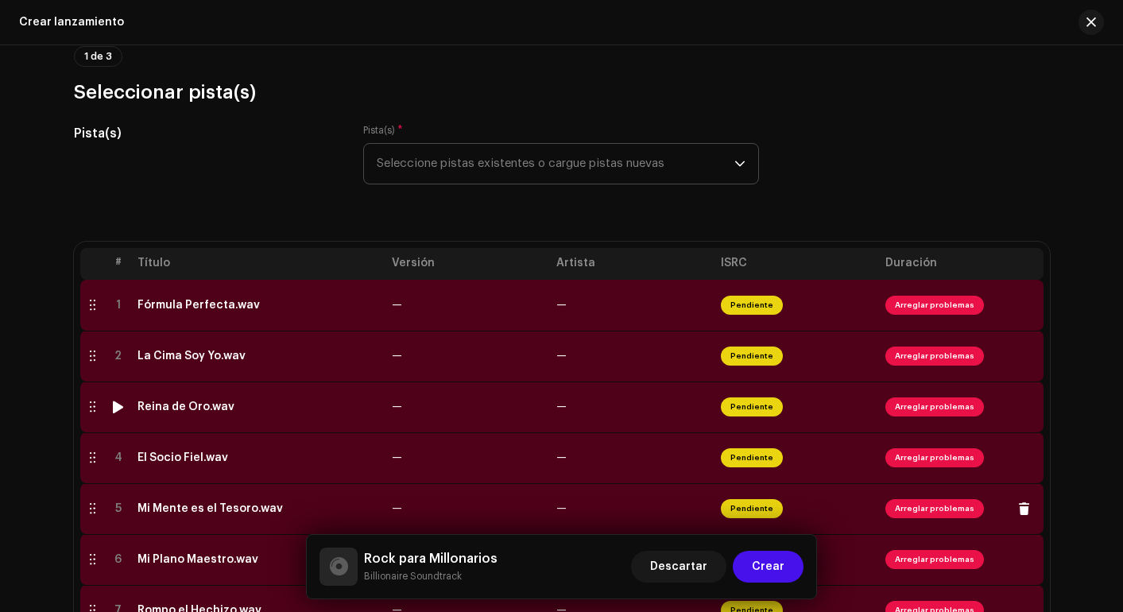
scroll to position [158, 0]
click at [112, 308] on div at bounding box center [118, 306] width 12 height 13
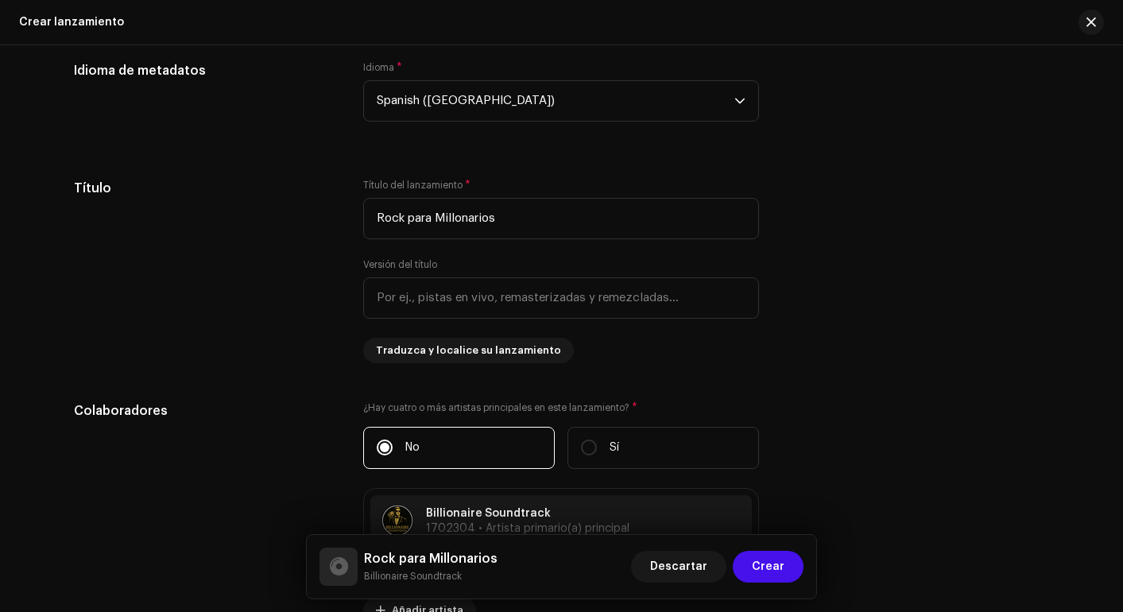
scroll to position [1732, 0]
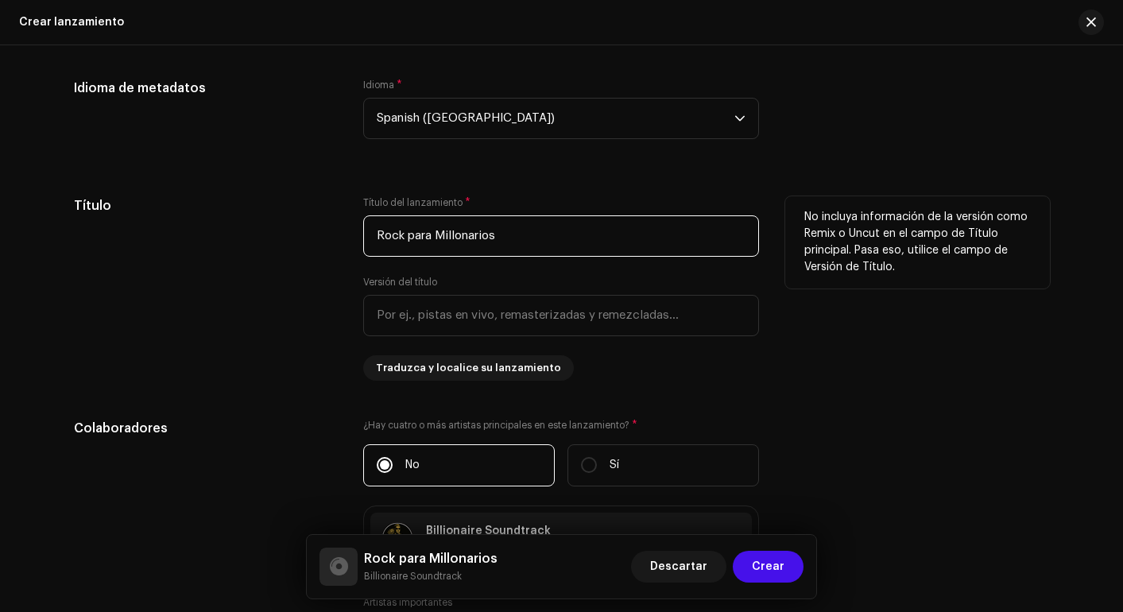
click at [505, 239] on input "Rock para Millonarios" at bounding box center [561, 235] width 396 height 41
click at [495, 231] on input "Rock para Millonarios Vol. 1" at bounding box center [561, 235] width 396 height 41
click at [515, 235] on input "Rock para Millonarios [Vol. 1]" at bounding box center [561, 235] width 396 height 41
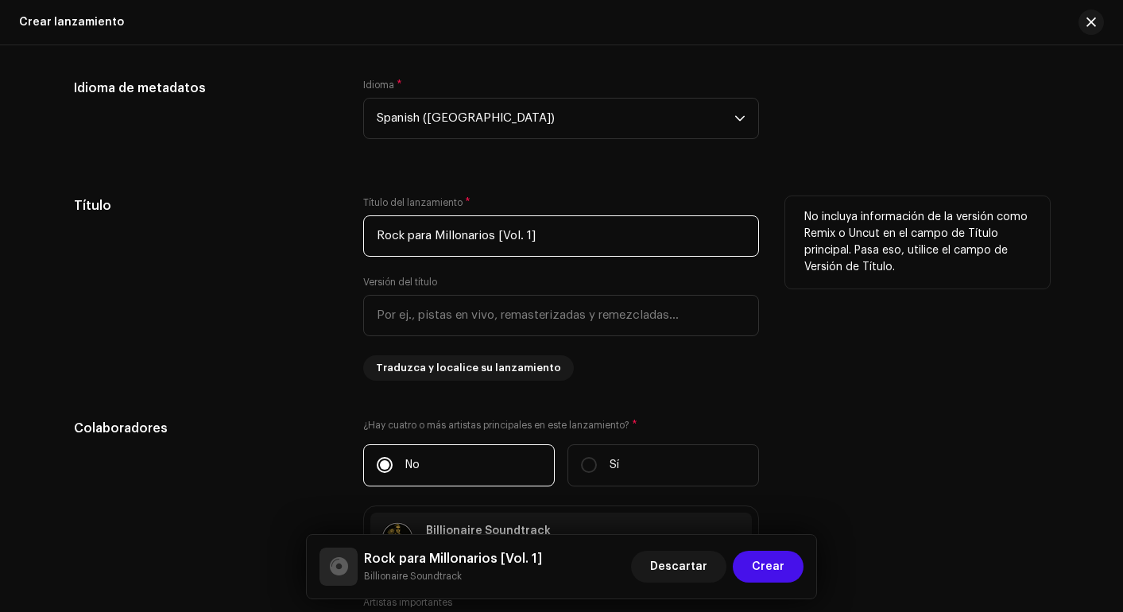
click at [545, 223] on input "Rock para Millonarios [Vol. 1]" at bounding box center [561, 235] width 396 height 41
click at [524, 226] on input "Rock para Millonarios [Vol. 1]" at bounding box center [561, 235] width 396 height 41
click at [552, 240] on input "Rock para Millonarios [Vol. 1]" at bounding box center [561, 235] width 396 height 41
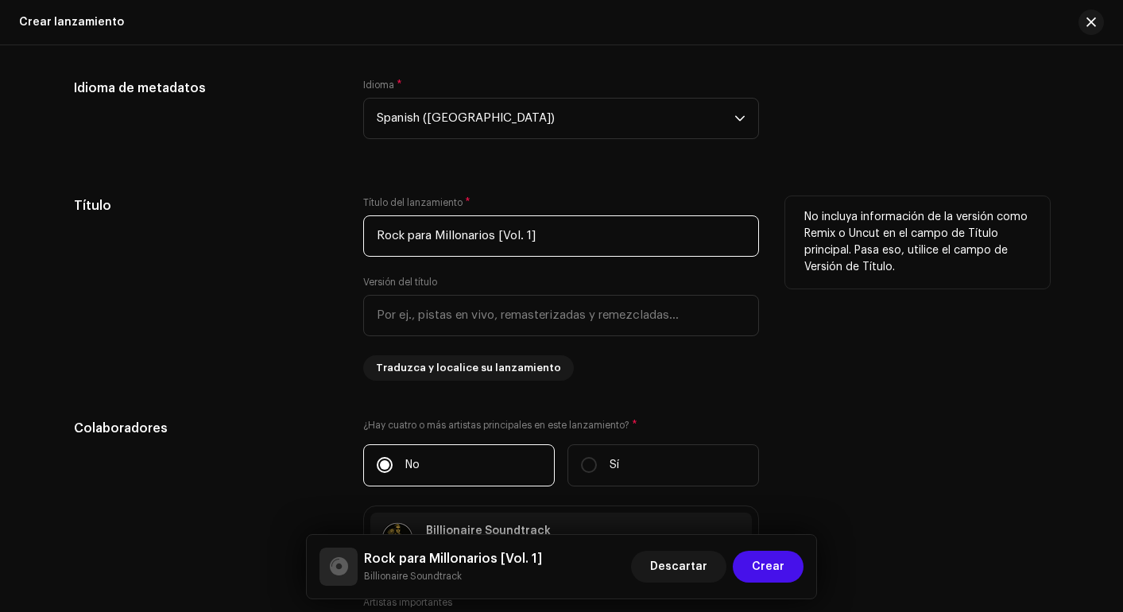
click at [518, 235] on input "Rock para Millonarios [Vol. 1]" at bounding box center [561, 235] width 396 height 41
click at [557, 235] on input "Rock para Millonarios [Vol. 1]" at bounding box center [561, 235] width 396 height 41
type input "Rock para Millonarios [Vol. 1]"
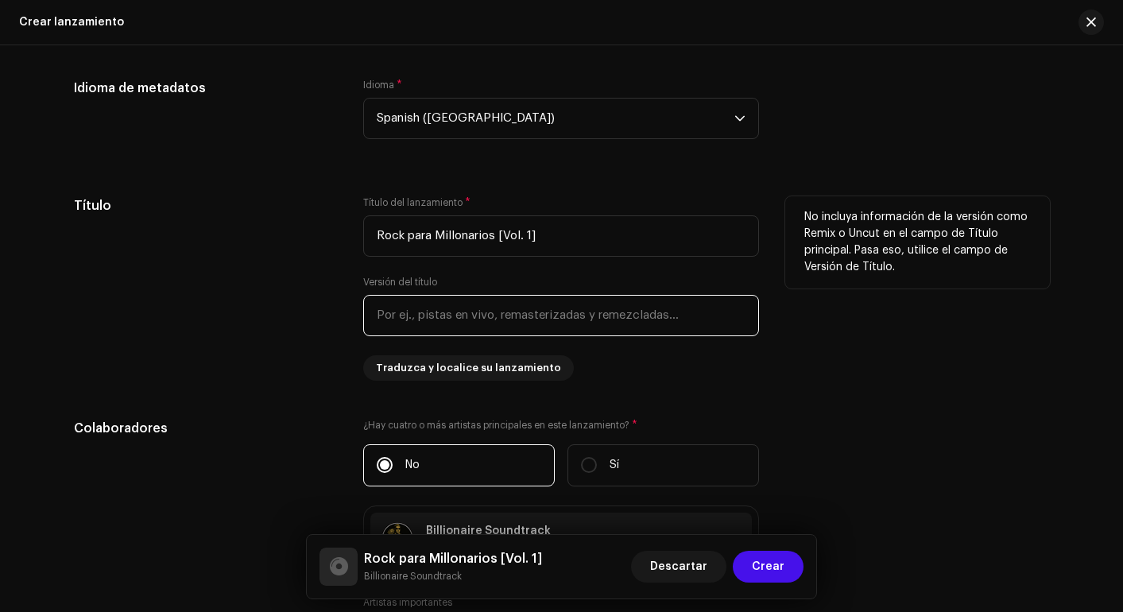
click at [577, 316] on input "text" at bounding box center [561, 315] width 396 height 41
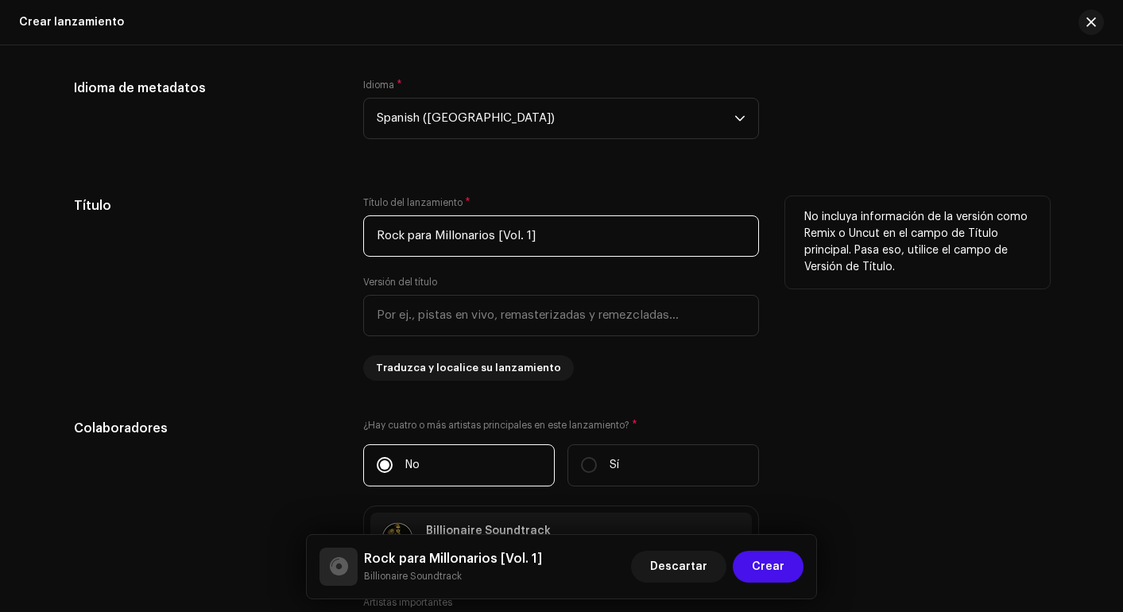
drag, startPoint x: 541, startPoint y: 235, endPoint x: 497, endPoint y: 233, distance: 44.6
click at [497, 233] on input "Rock para Millonarios [Vol. 1]" at bounding box center [561, 235] width 396 height 41
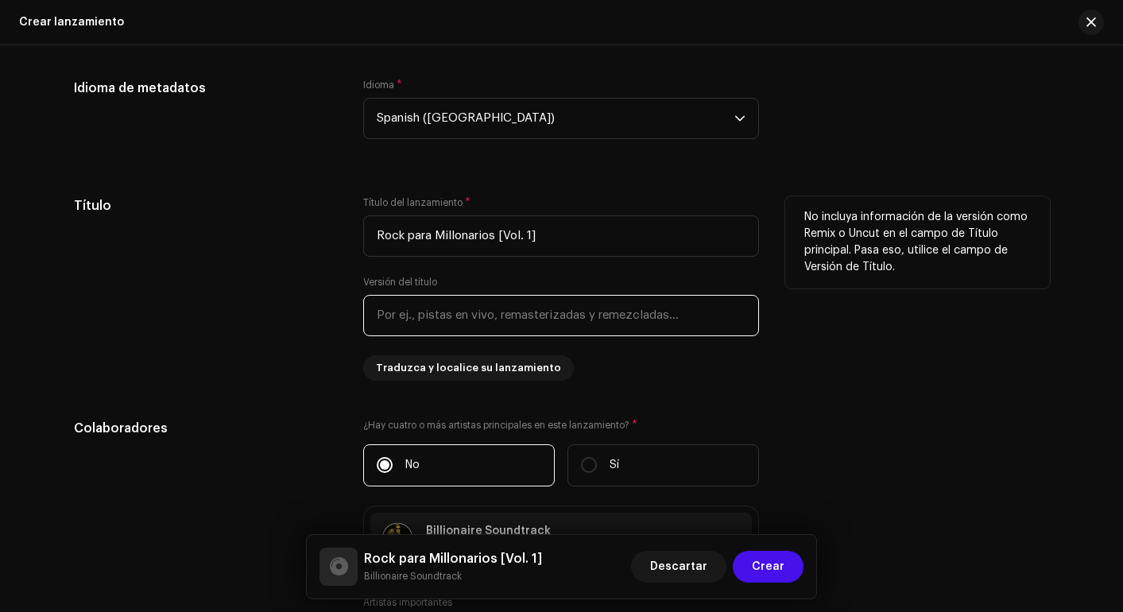
click at [475, 317] on input "text" at bounding box center [561, 315] width 396 height 41
paste input "[Vol. 1]"
click at [451, 320] on input "[Vol. 1]" at bounding box center [561, 315] width 396 height 41
type input "Volumen 1"
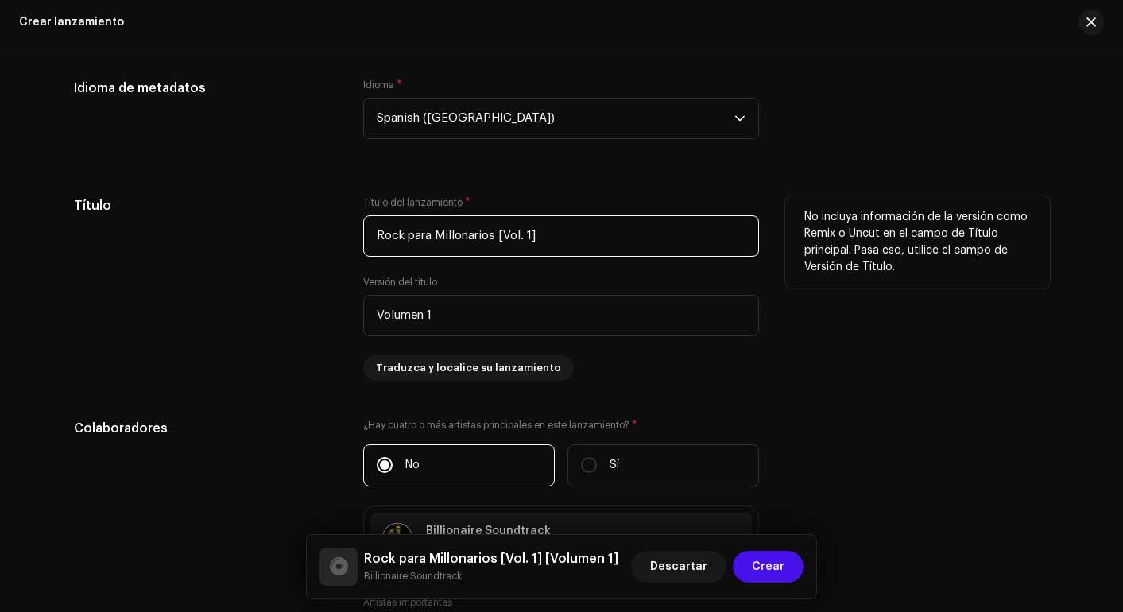
drag, startPoint x: 545, startPoint y: 228, endPoint x: 508, endPoint y: 237, distance: 38.4
click at [508, 237] on input "Rock para Millonarios [Vol. 1]" at bounding box center [561, 235] width 396 height 41
click at [580, 227] on input "Rock para Millonarios [Vol. 1]" at bounding box center [561, 235] width 396 height 41
click at [577, 231] on input "Rock para Millonarios [Vol. 1]" at bounding box center [561, 235] width 396 height 41
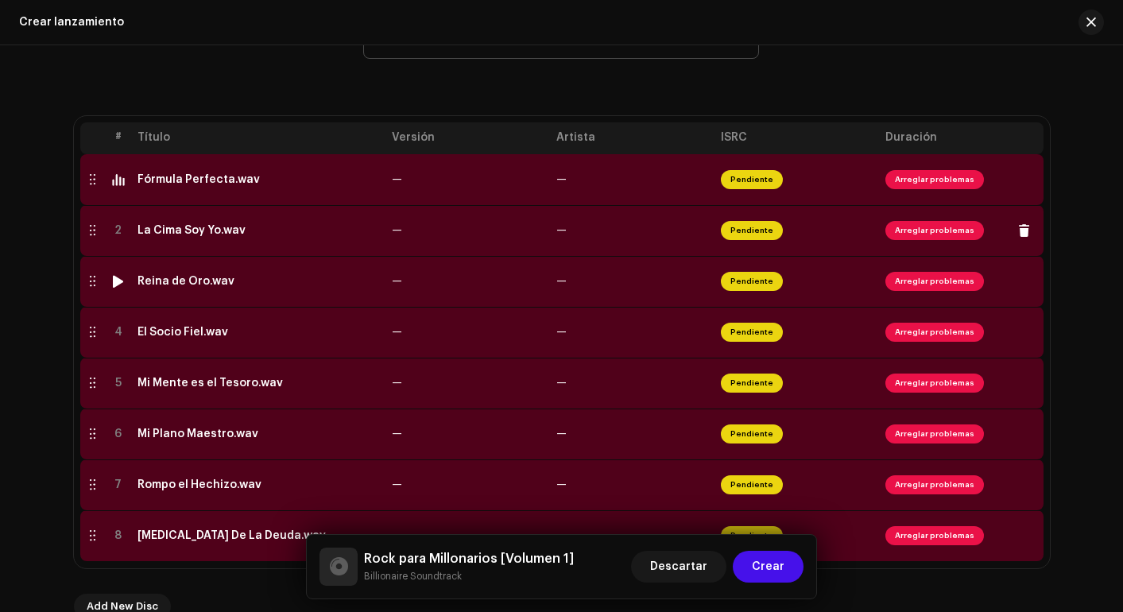
scroll to position [250, 0]
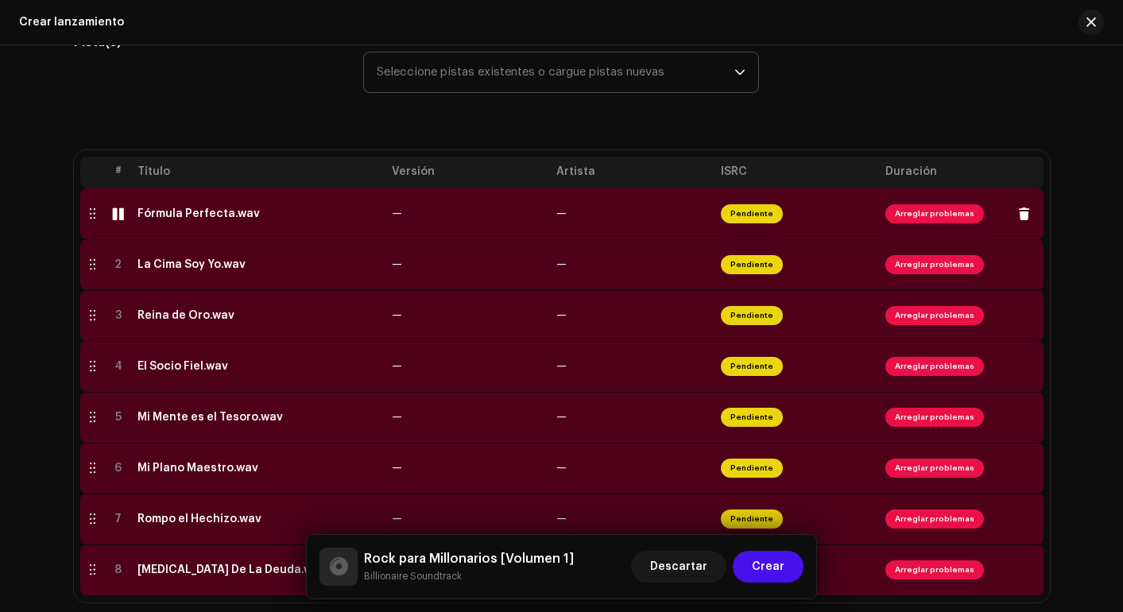
type input "Rock para Millonarios"
click at [117, 216] on div at bounding box center [118, 213] width 12 height 13
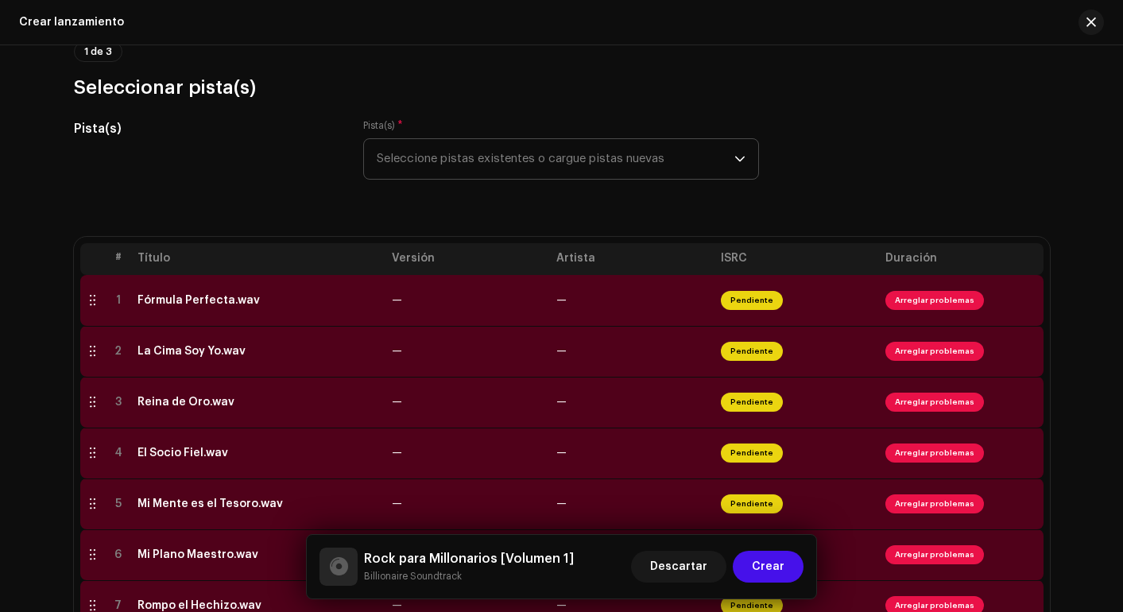
scroll to position [176, 0]
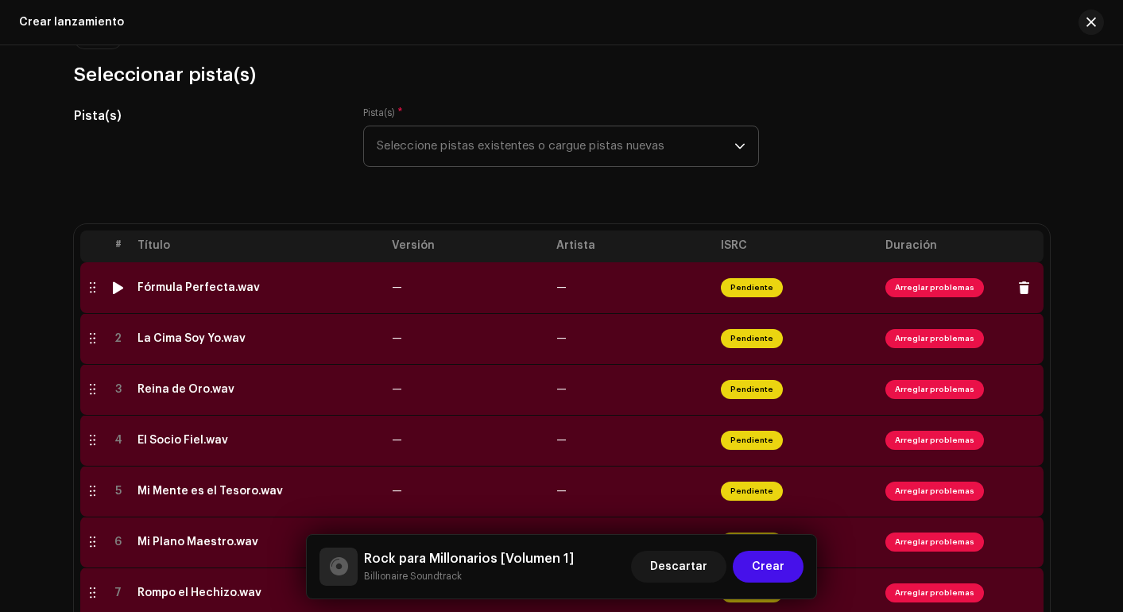
click at [939, 281] on span "Arreglar problemas" at bounding box center [935, 287] width 99 height 19
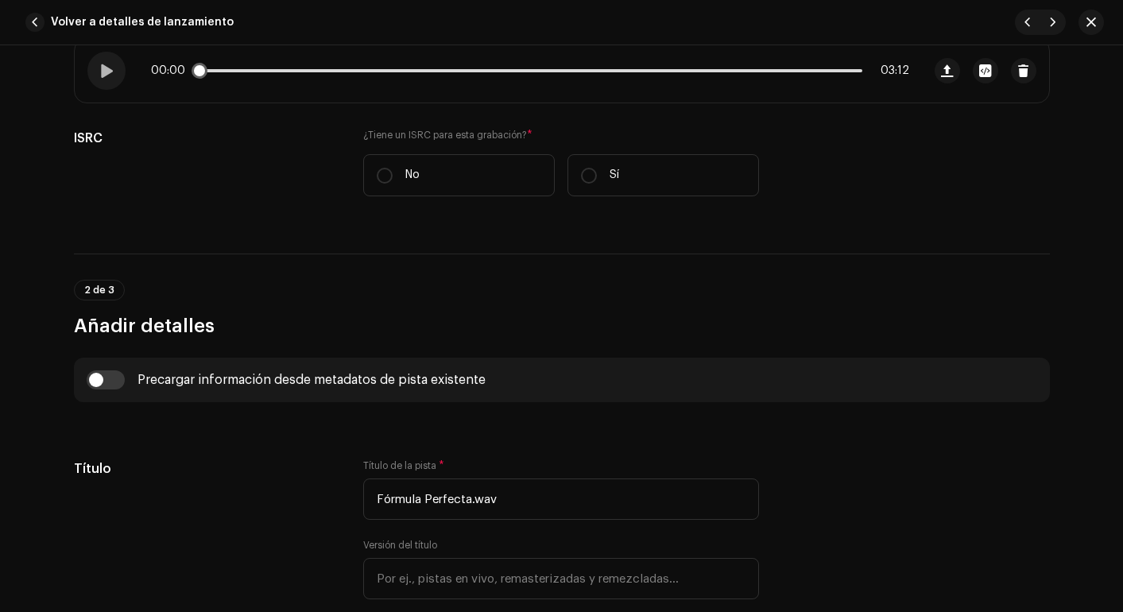
scroll to position [215, 0]
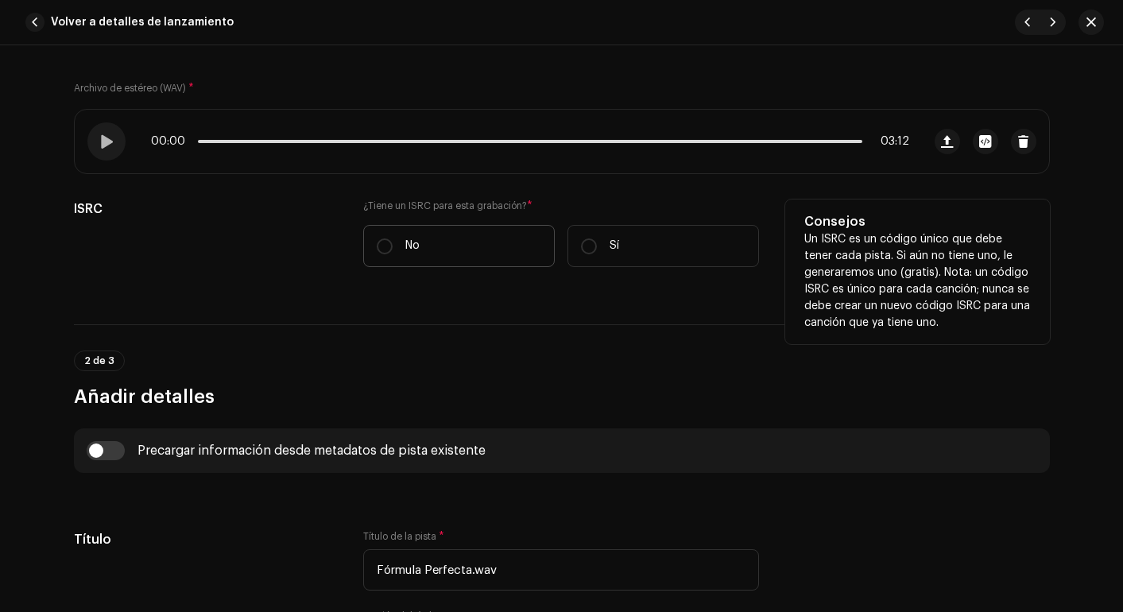
click at [455, 238] on label "No" at bounding box center [459, 246] width 192 height 42
click at [393, 239] on input "No" at bounding box center [385, 247] width 16 height 16
radio input "true"
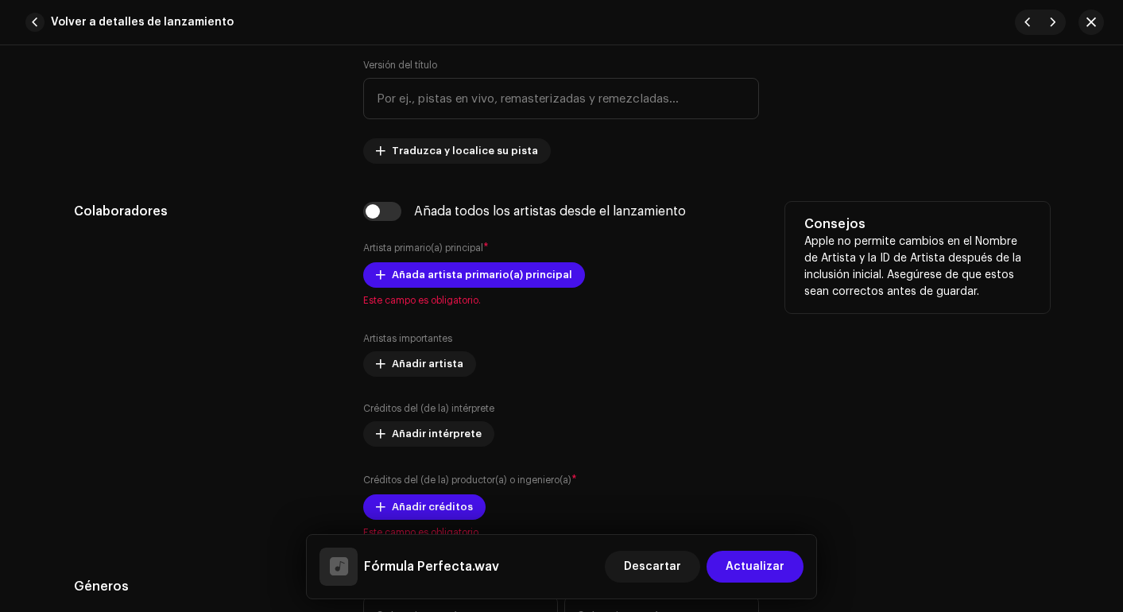
scroll to position [812, 0]
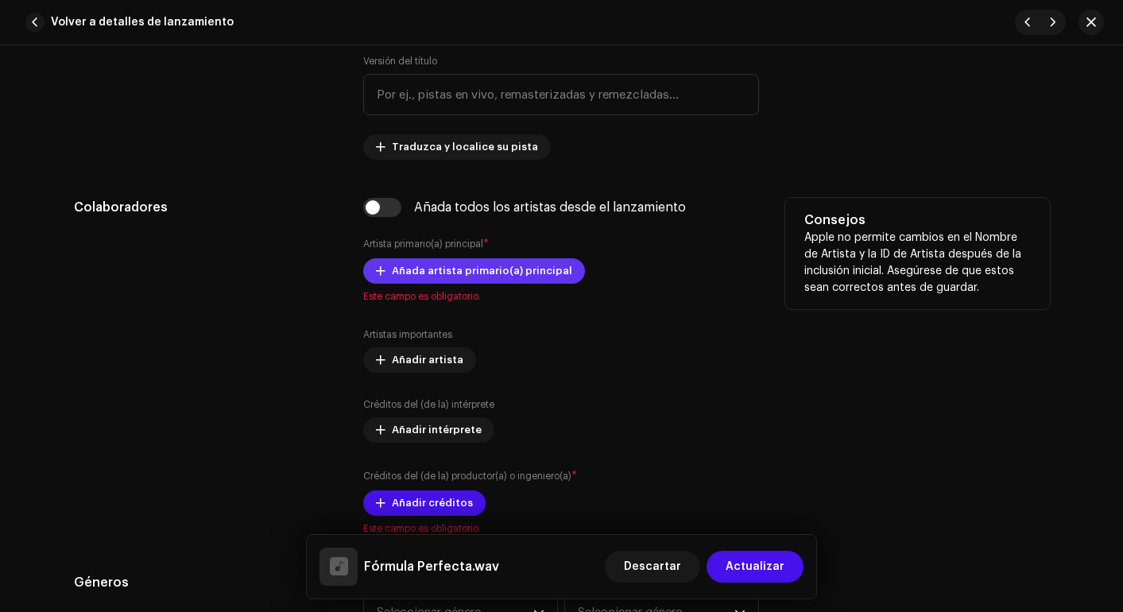
click at [453, 268] on span "Añada artista primario(a) principal" at bounding box center [482, 271] width 180 height 32
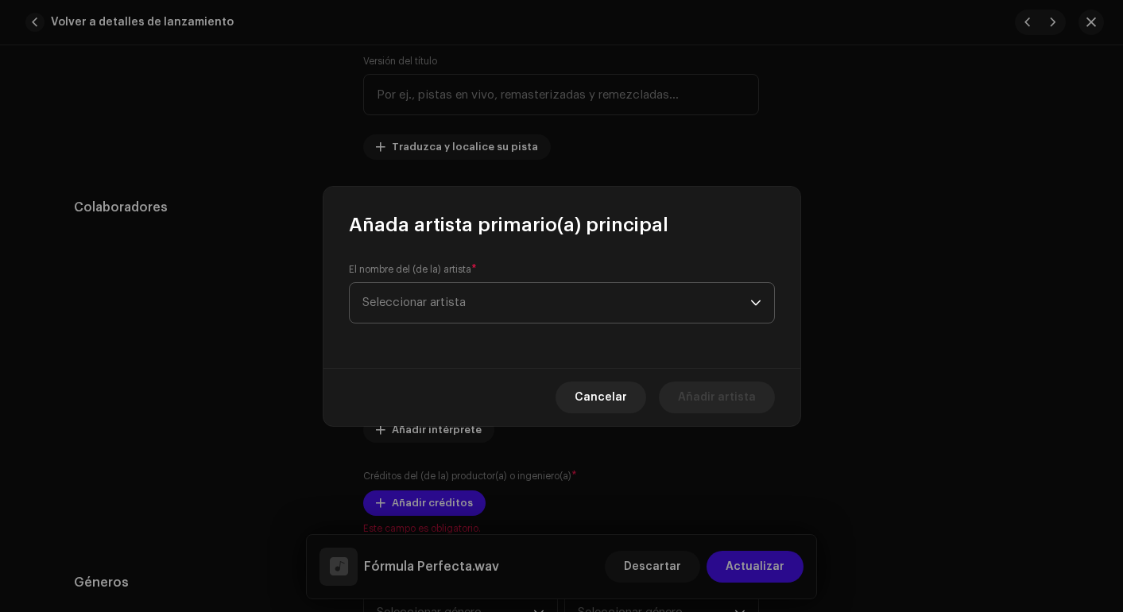
click at [460, 293] on span "Seleccionar artista" at bounding box center [557, 303] width 388 height 40
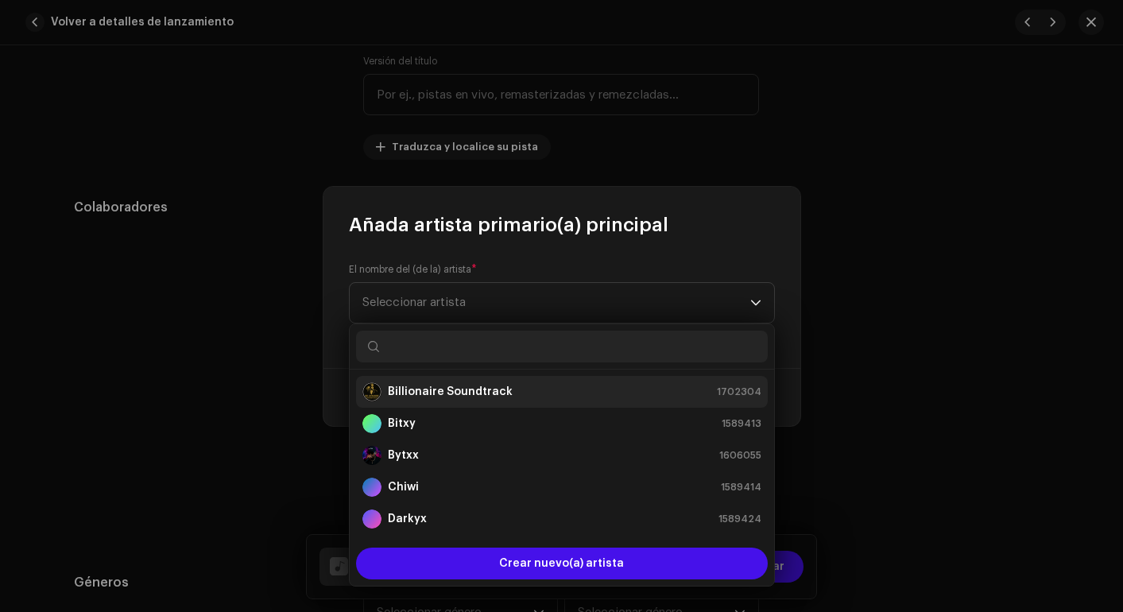
click at [445, 392] on strong "Billionaire Soundtrack" at bounding box center [450, 392] width 125 height 16
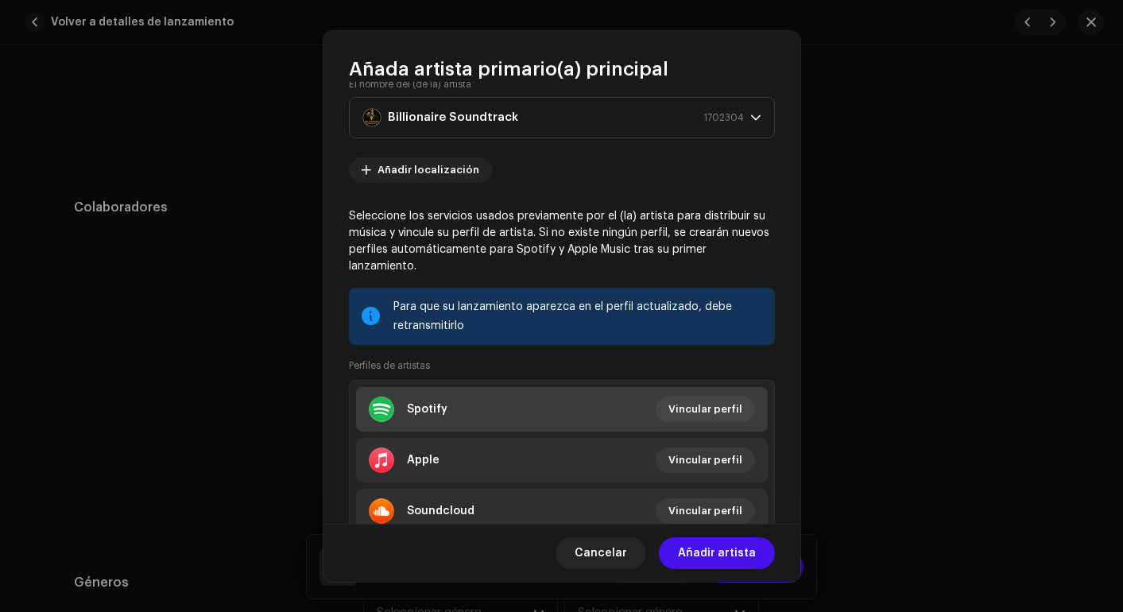
scroll to position [91, 0]
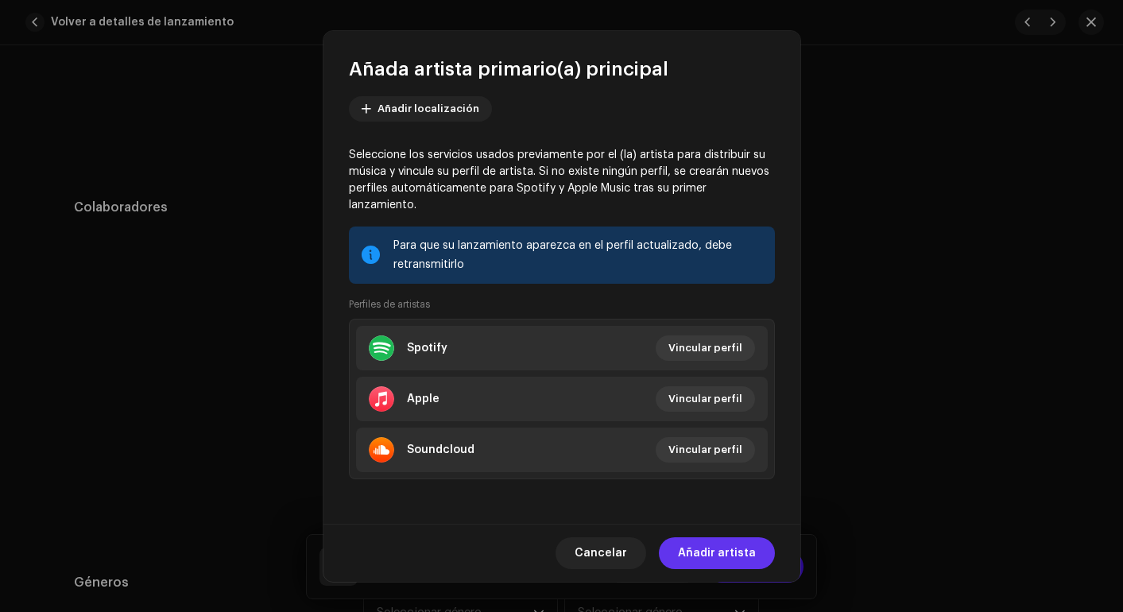
click at [743, 557] on span "Añadir artista" at bounding box center [717, 553] width 78 height 32
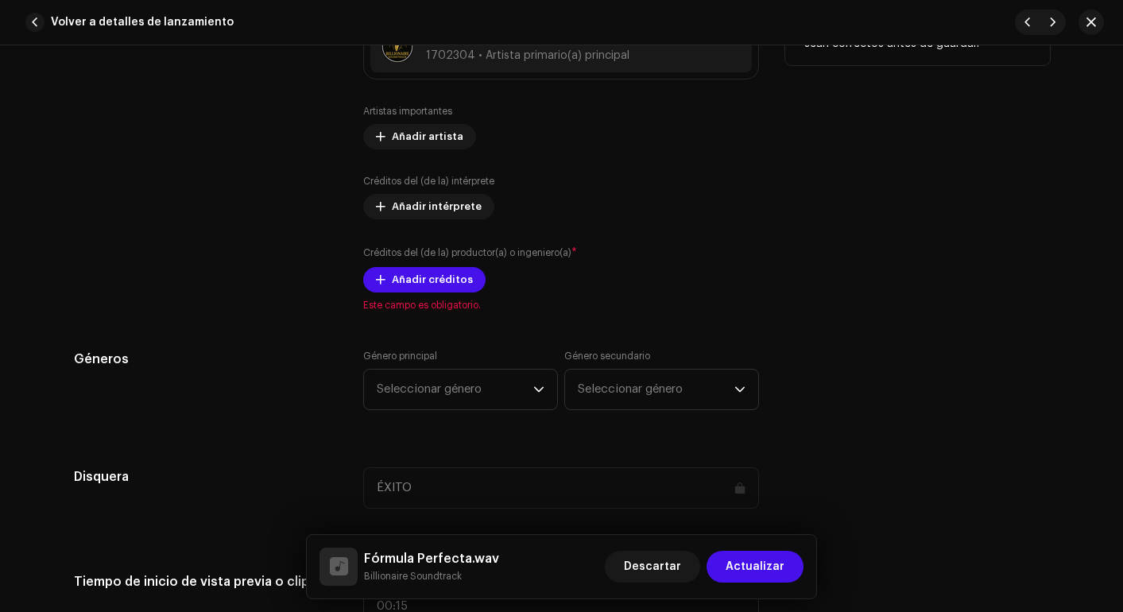
scroll to position [1071, 0]
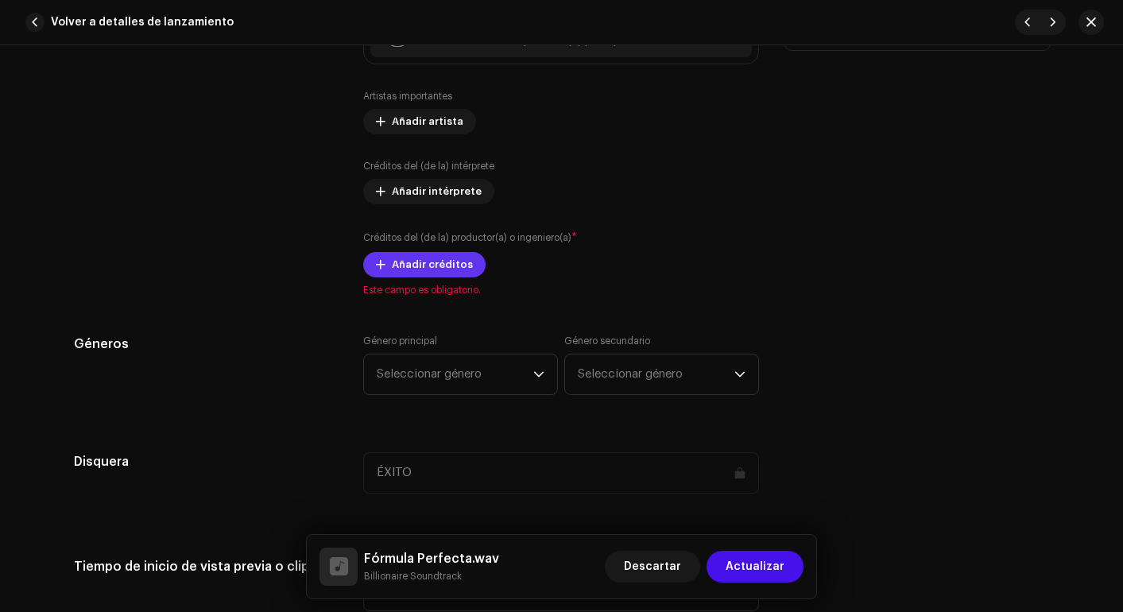
click at [431, 272] on span "Añadir créditos" at bounding box center [432, 265] width 81 height 32
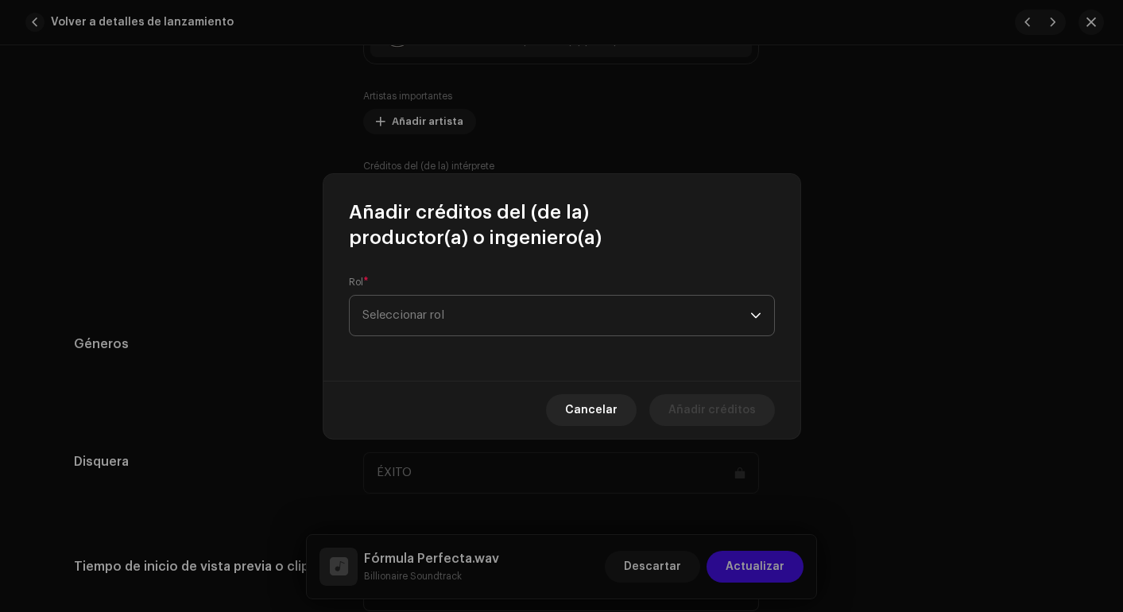
click at [489, 316] on span "Seleccionar rol" at bounding box center [557, 316] width 388 height 40
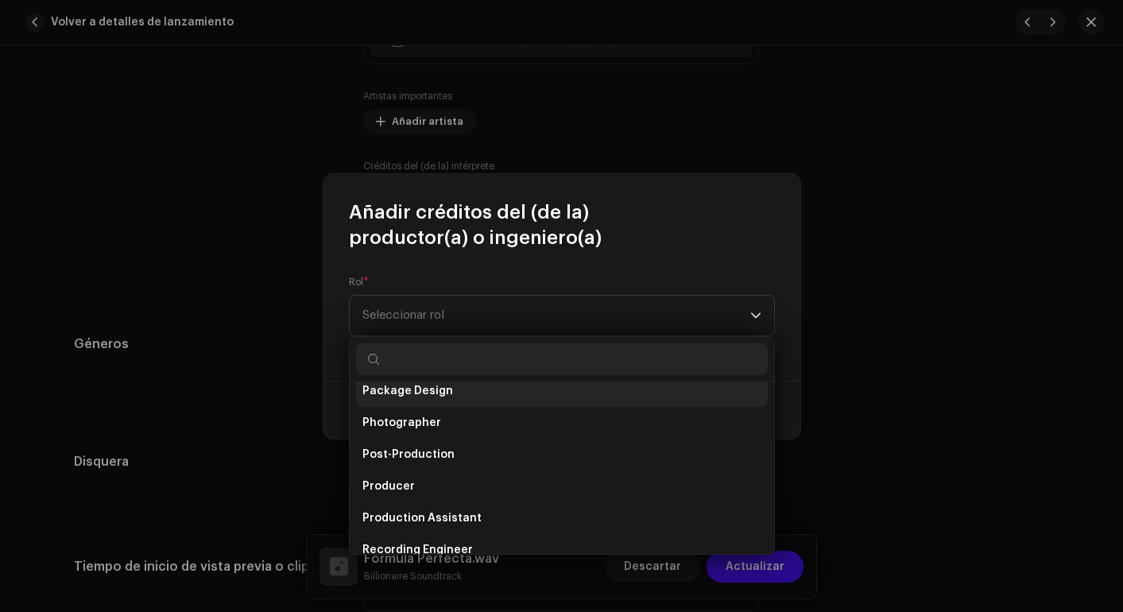
scroll to position [547, 0]
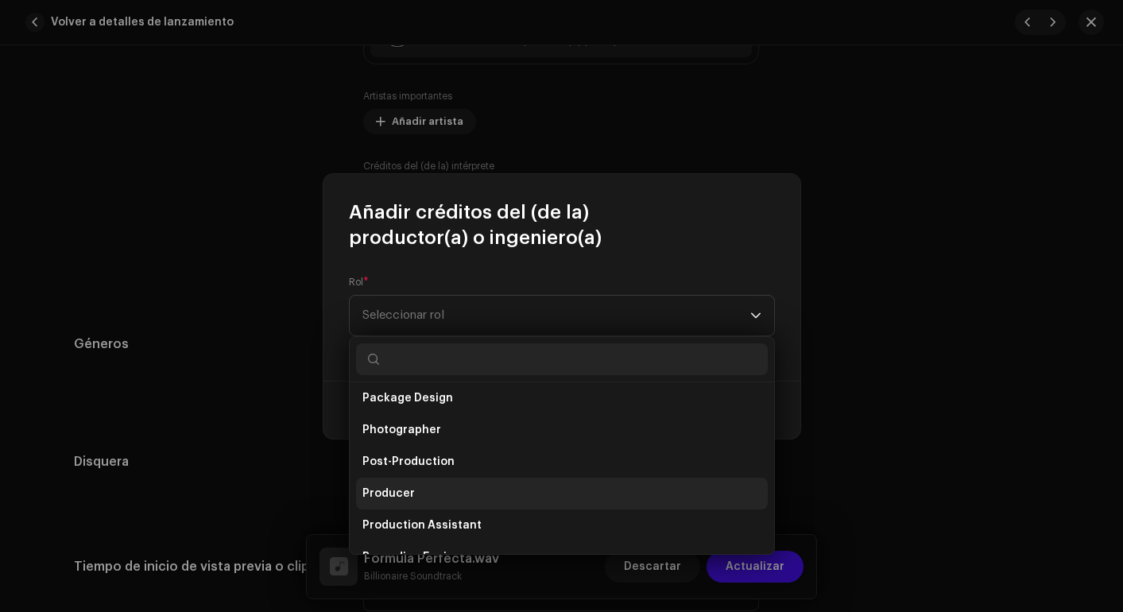
click at [417, 489] on li "Producer" at bounding box center [562, 494] width 412 height 32
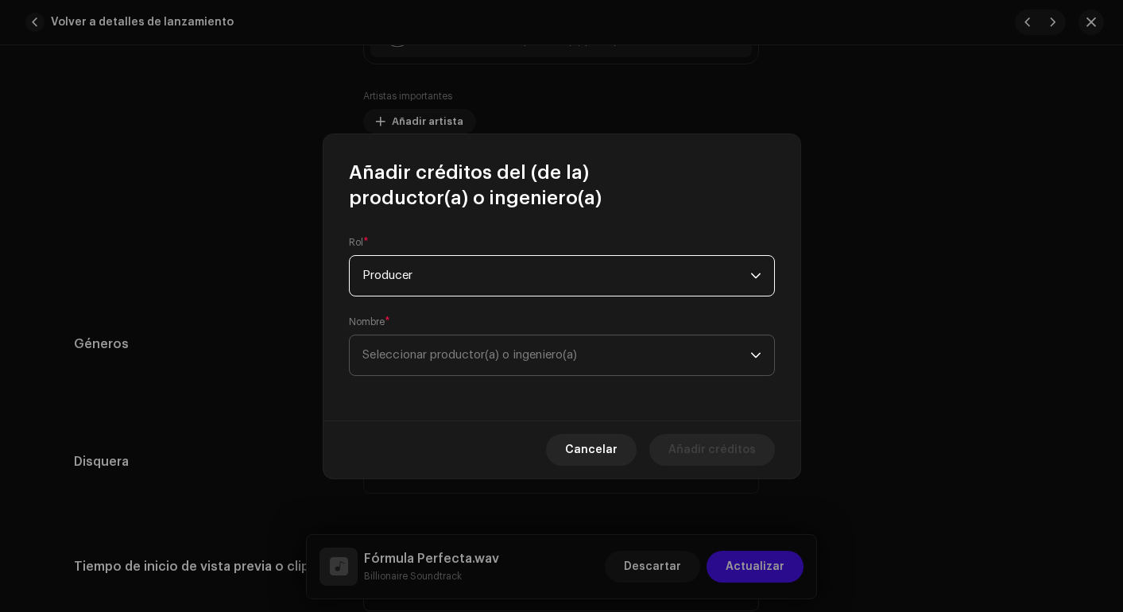
click at [503, 358] on span "Seleccionar productor(a) o ingeniero(a)" at bounding box center [470, 355] width 215 height 12
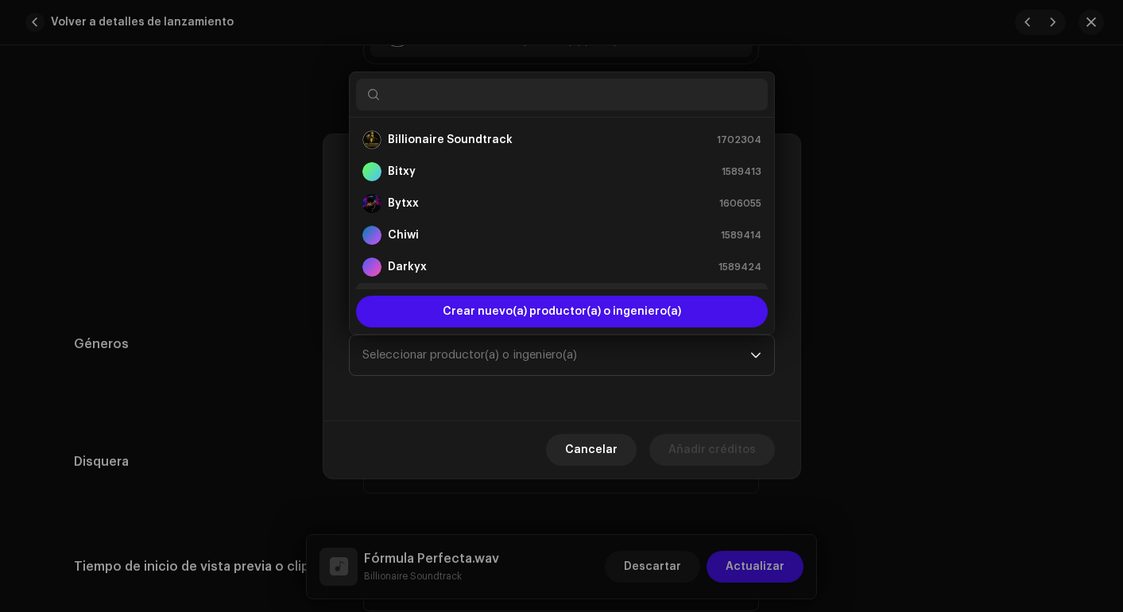
scroll to position [25, 0]
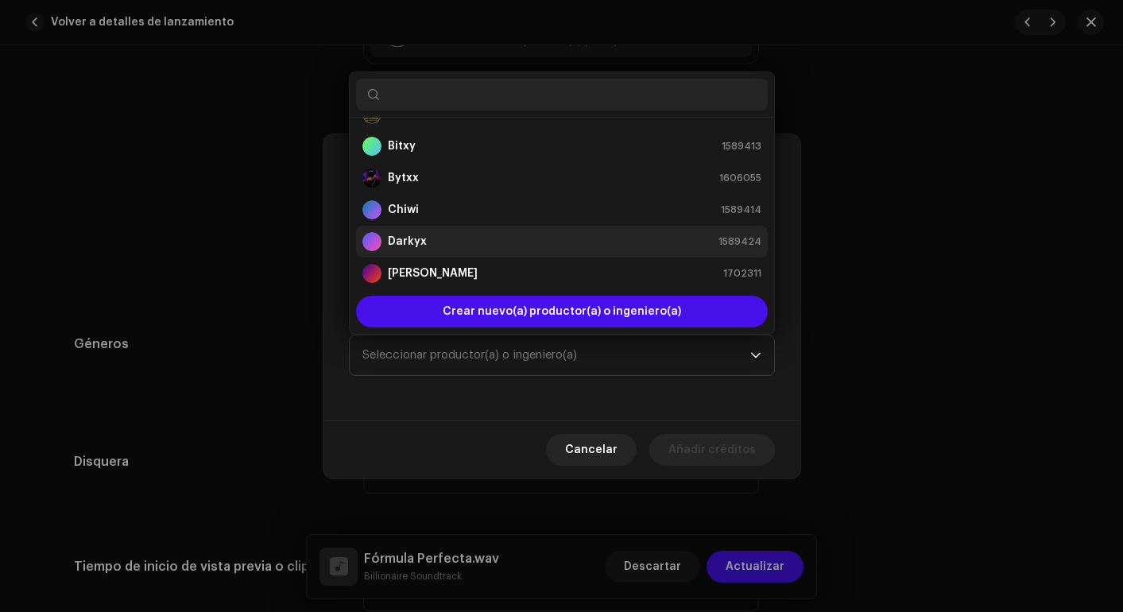
click at [467, 250] on div "Darkyx 1589424" at bounding box center [562, 241] width 399 height 19
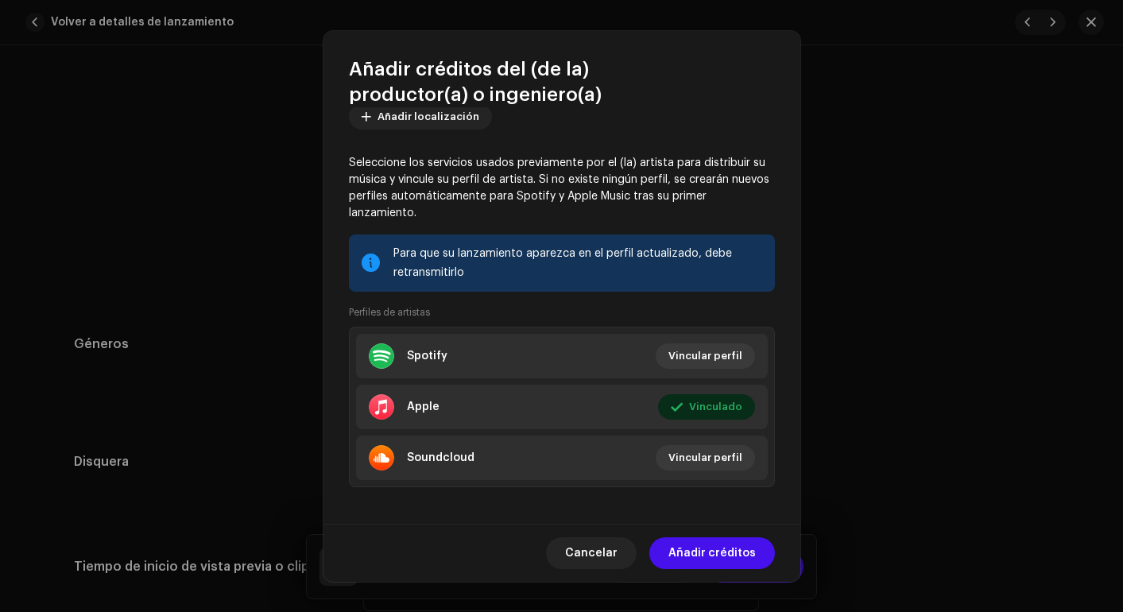
scroll to position [196, 0]
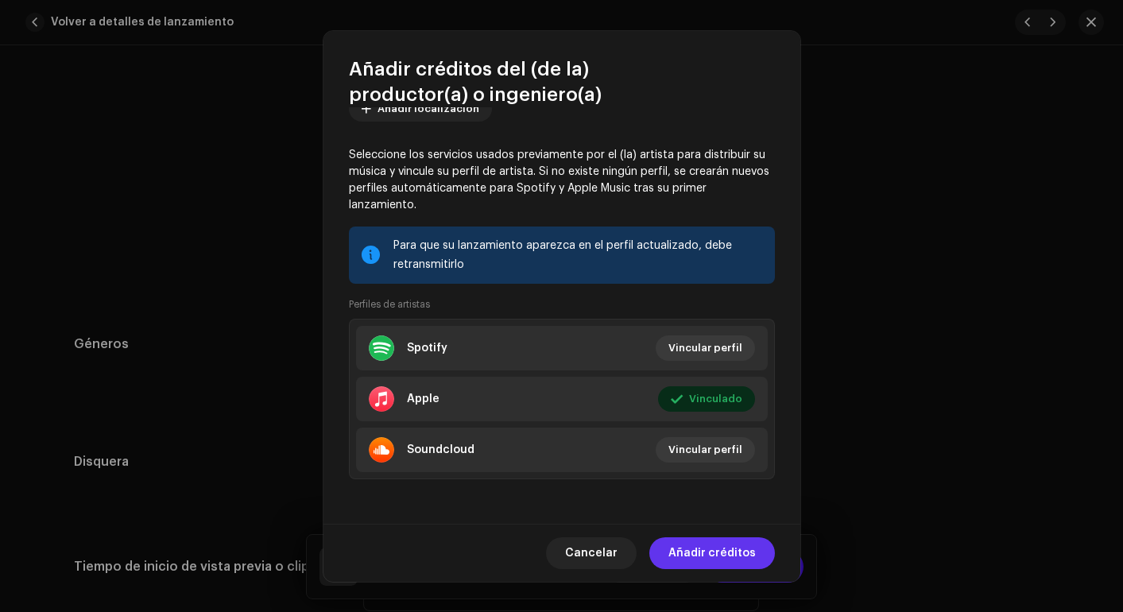
click at [708, 549] on span "Añadir créditos" at bounding box center [712, 553] width 87 height 32
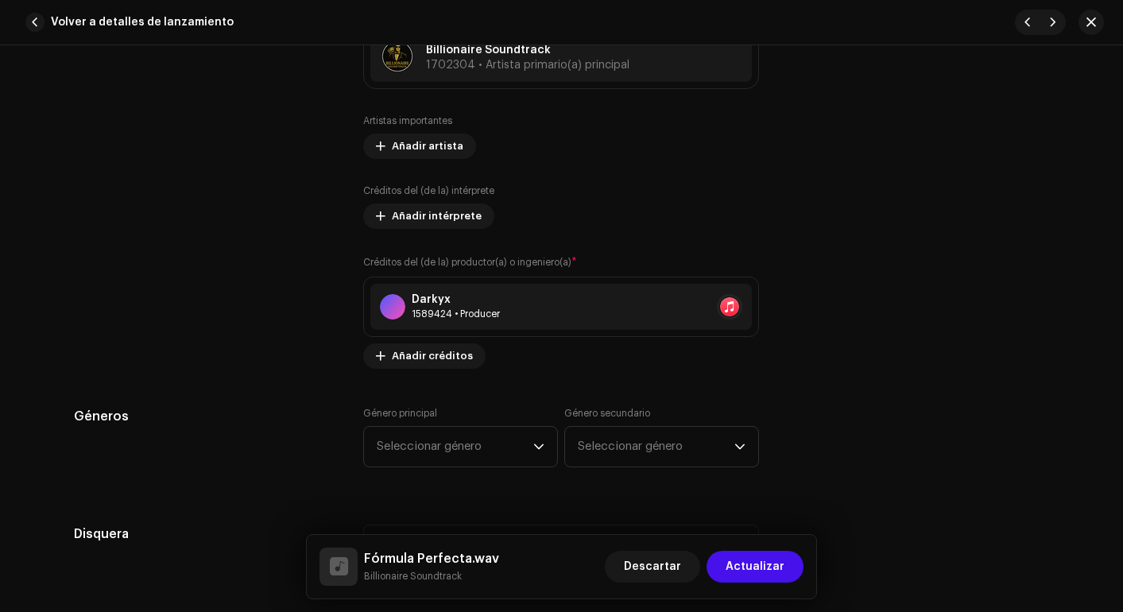
scroll to position [1044, 0]
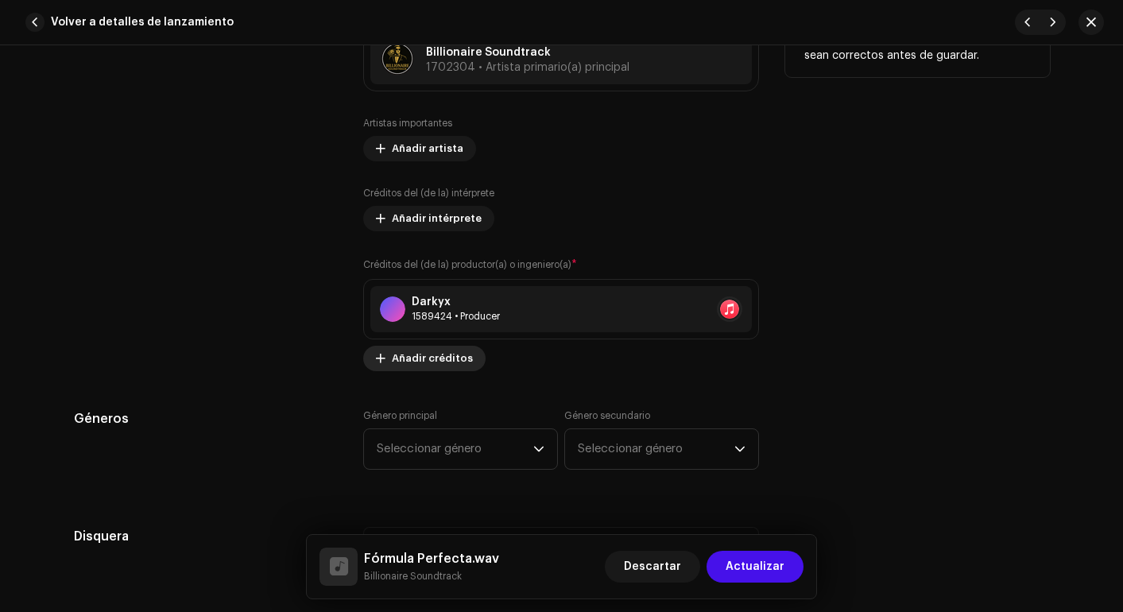
click at [430, 359] on span "Añadir créditos" at bounding box center [432, 359] width 81 height 32
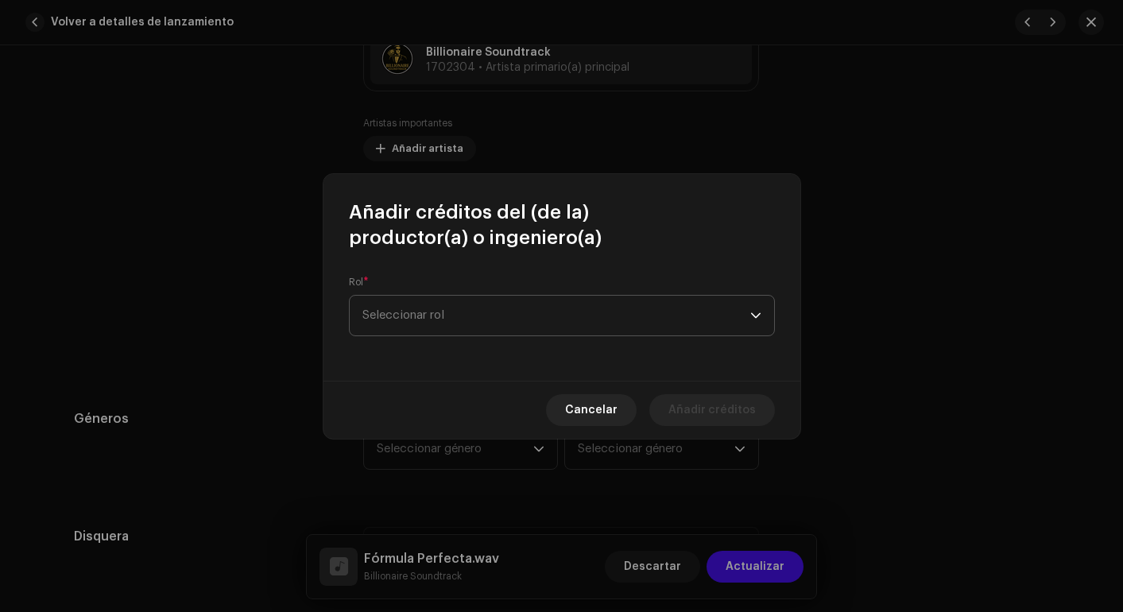
click at [466, 311] on span "Seleccionar rol" at bounding box center [557, 316] width 388 height 40
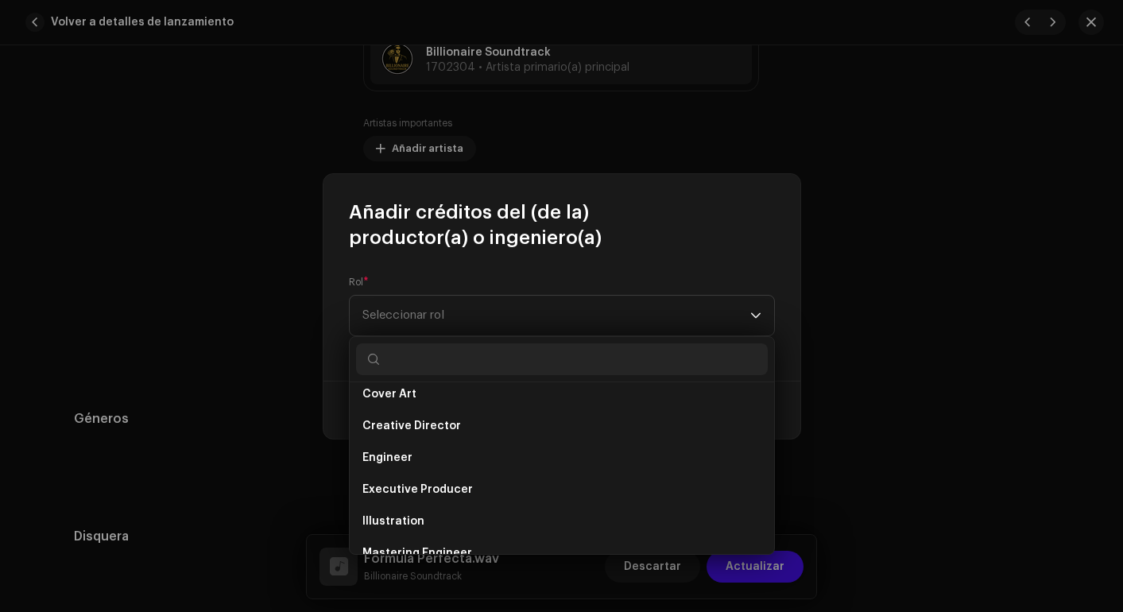
scroll to position [332, 0]
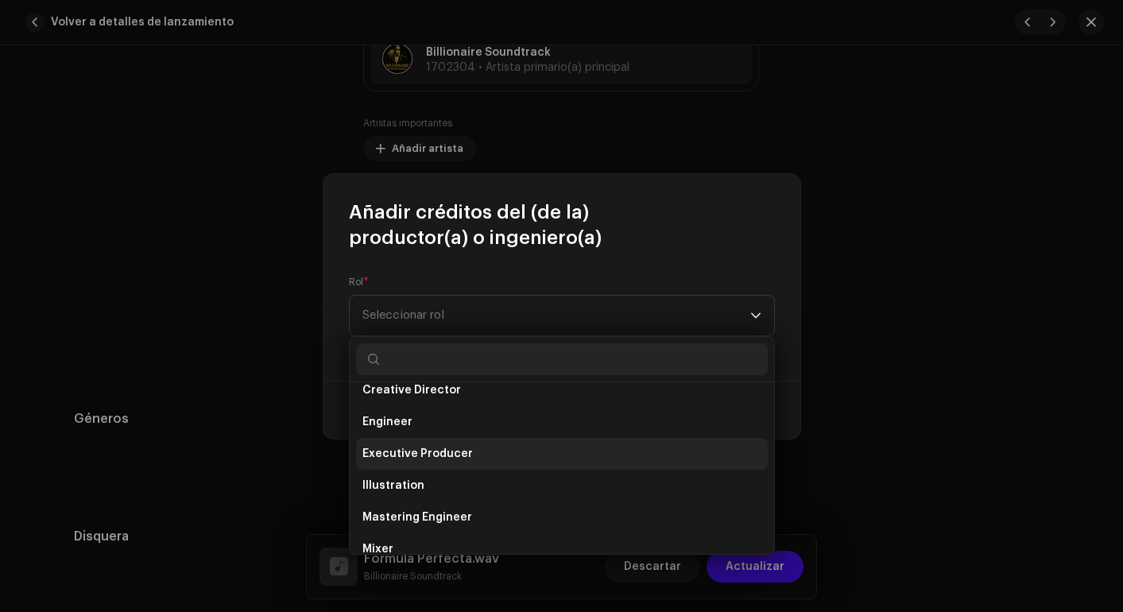
click at [444, 452] on span "Executive Producer" at bounding box center [418, 454] width 111 height 16
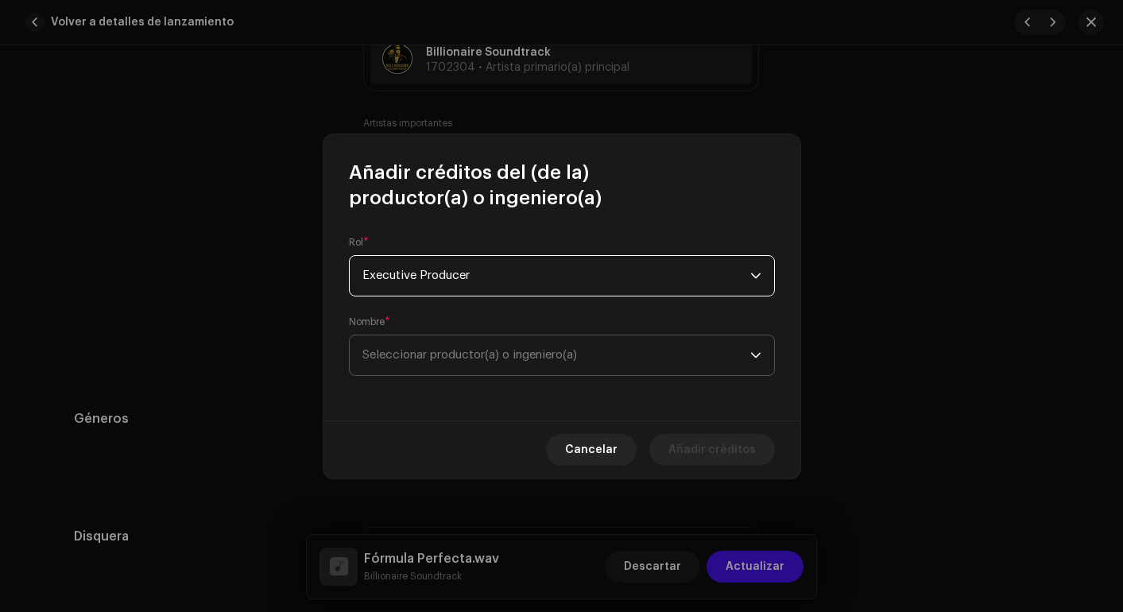
click at [532, 364] on span "Seleccionar productor(a) o ingeniero(a)" at bounding box center [557, 355] width 388 height 40
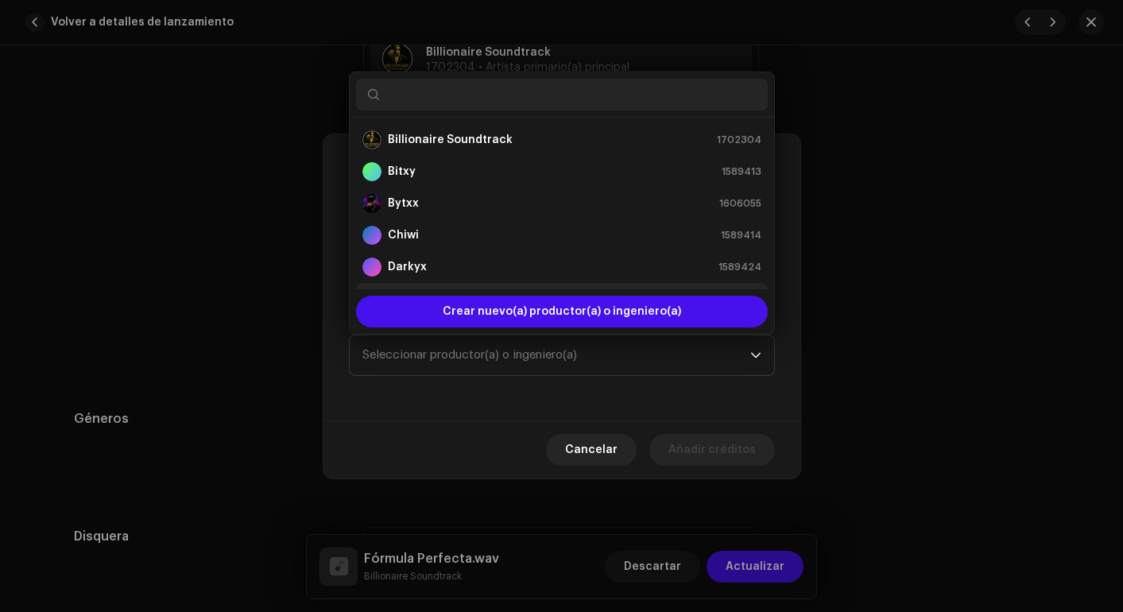
scroll to position [25, 0]
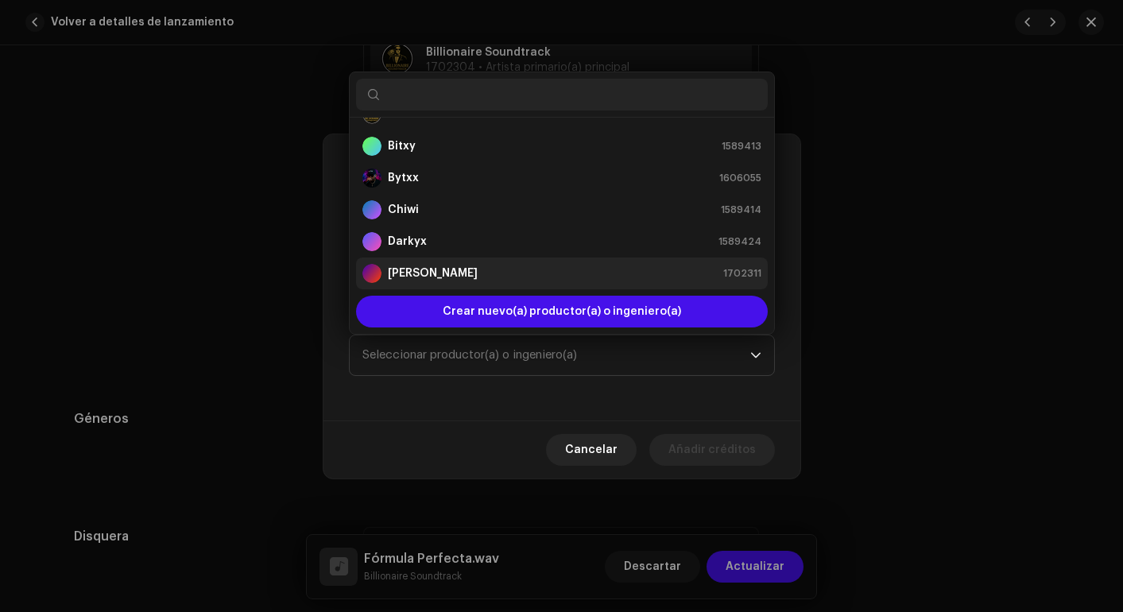
click at [456, 270] on strong "[PERSON_NAME]" at bounding box center [433, 274] width 90 height 16
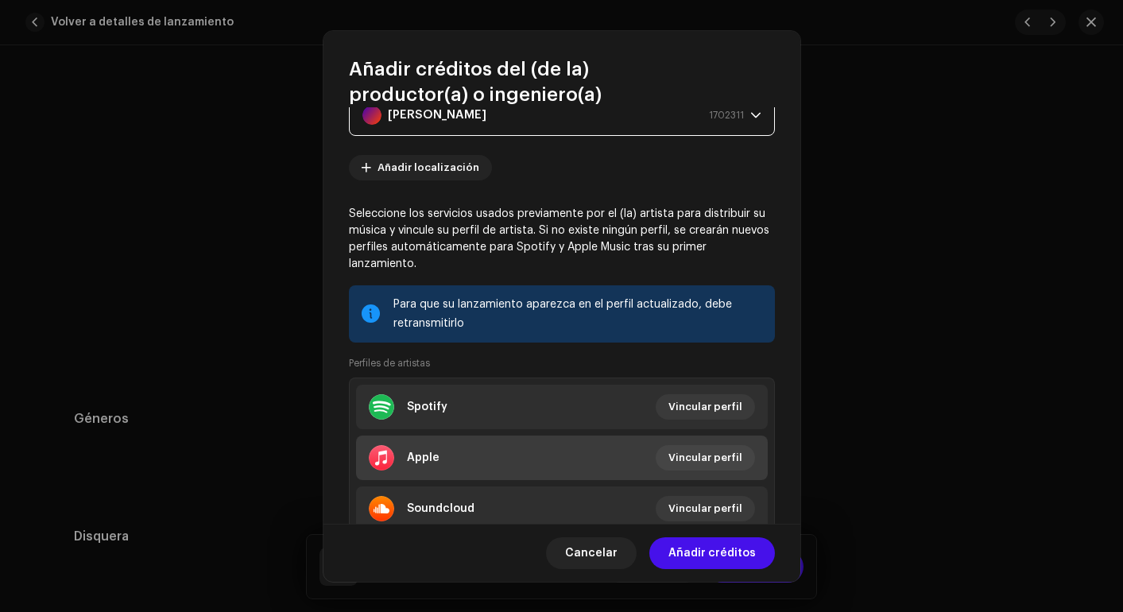
scroll to position [196, 0]
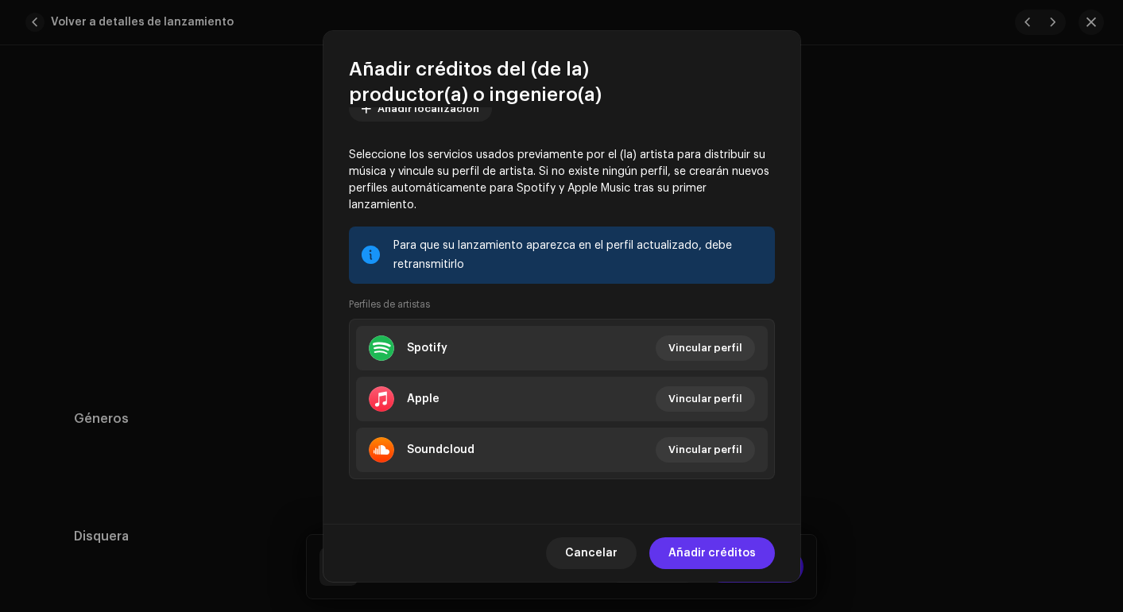
click at [723, 560] on span "Añadir créditos" at bounding box center [712, 553] width 87 height 32
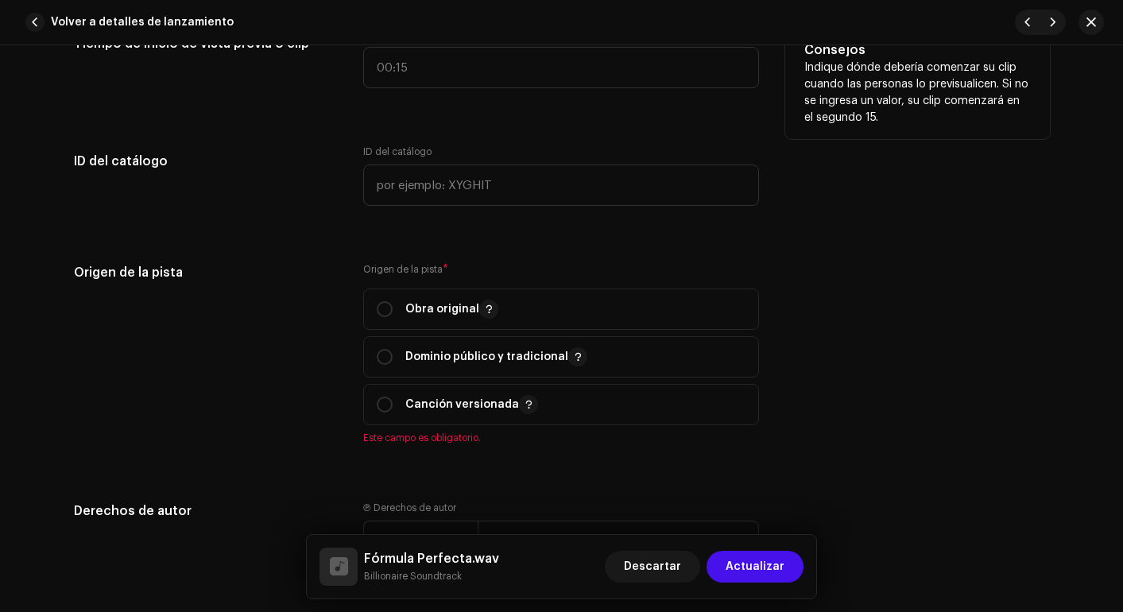
scroll to position [1708, 0]
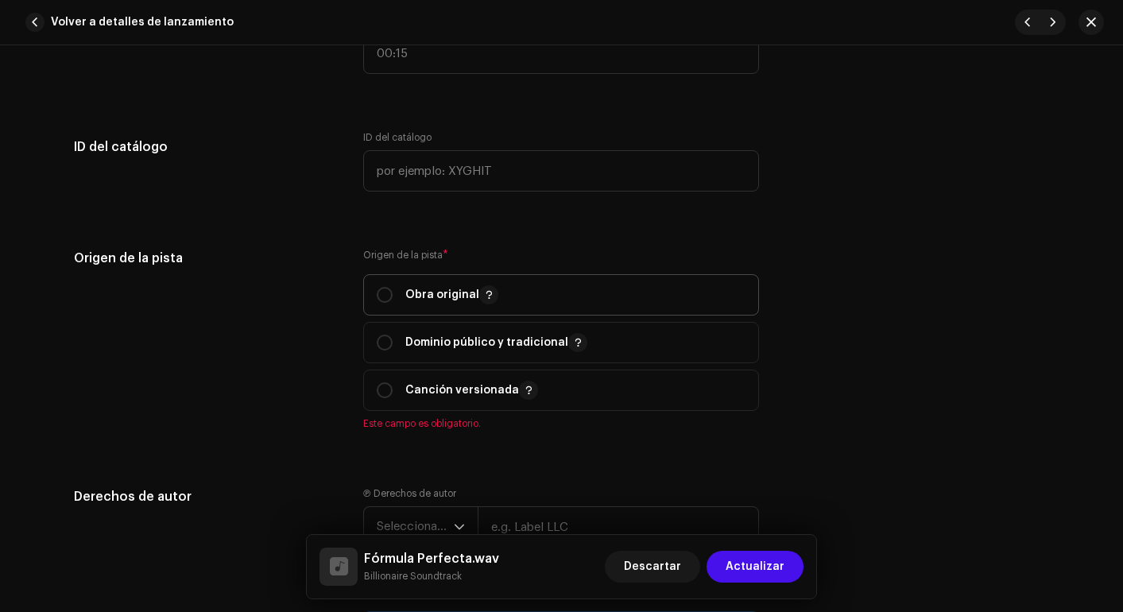
click at [382, 285] on div "Obra original" at bounding box center [438, 294] width 122 height 19
radio input "true"
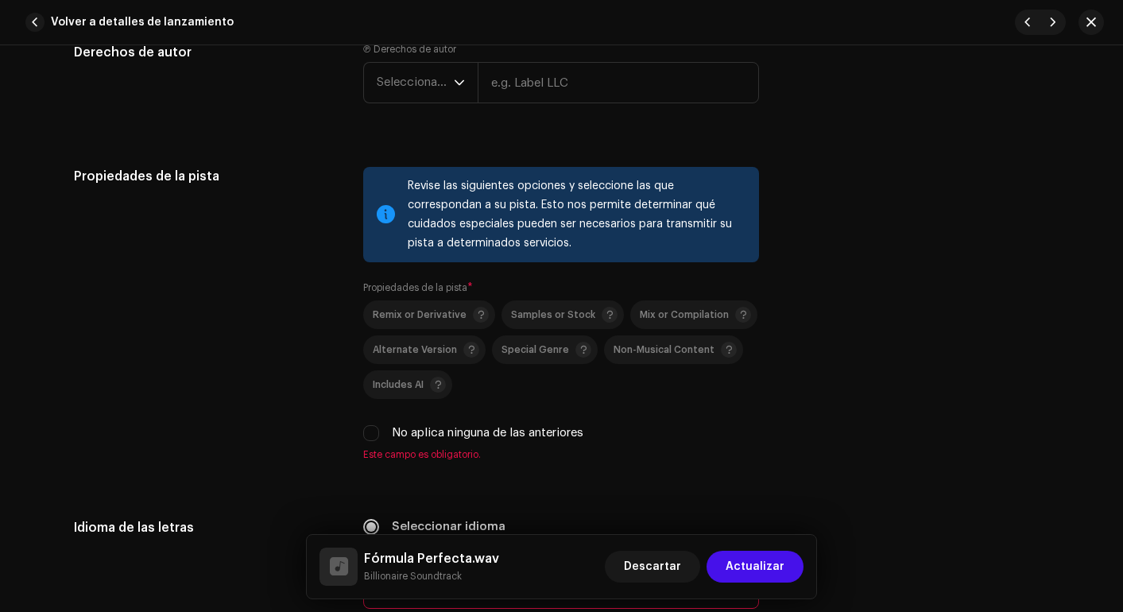
scroll to position [2136, 0]
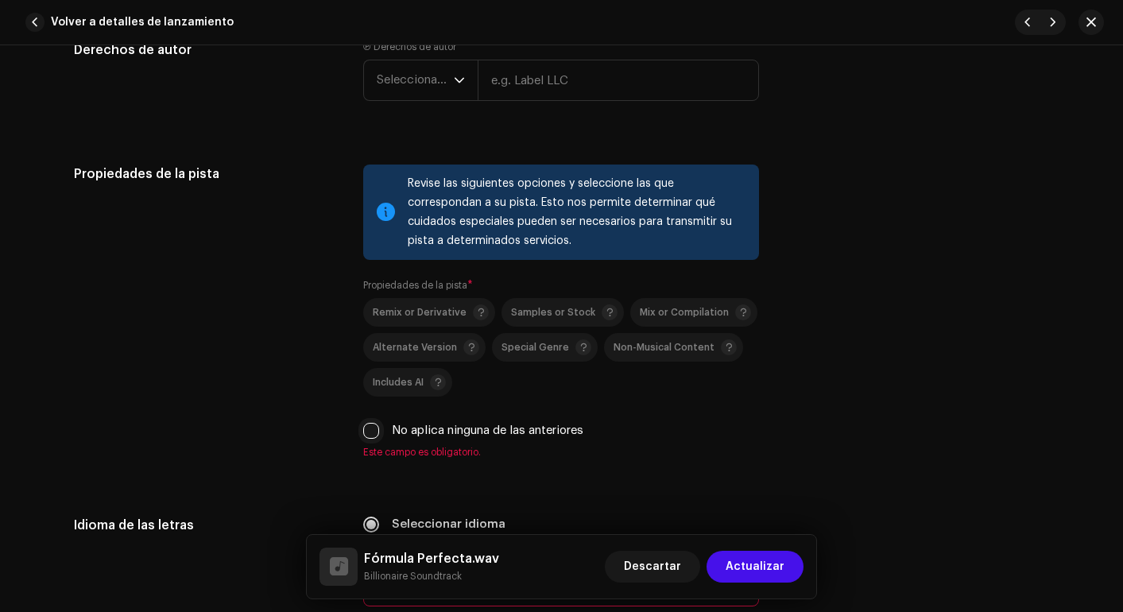
click at [367, 431] on input "No aplica ninguna de las anteriores" at bounding box center [371, 431] width 16 height 16
checkbox input "true"
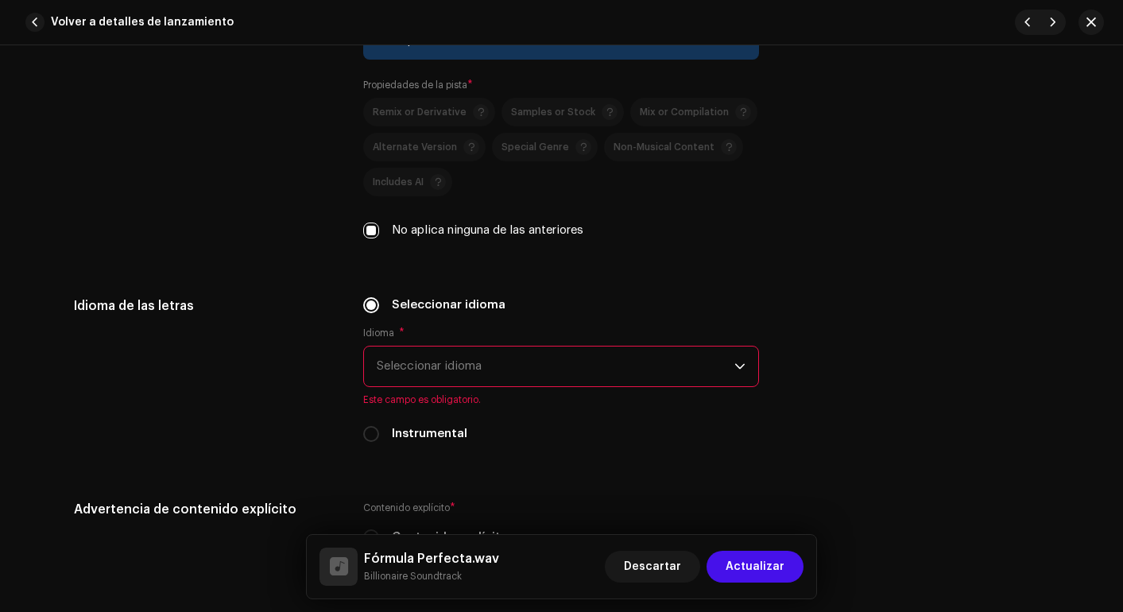
scroll to position [2341, 0]
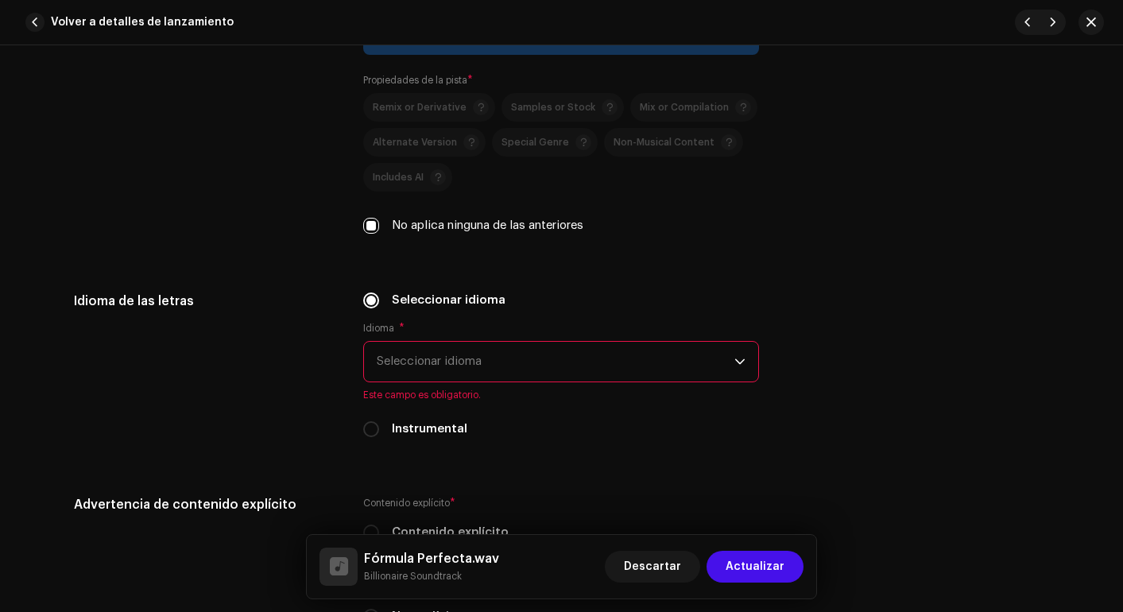
click at [529, 349] on span "Seleccionar idioma" at bounding box center [556, 362] width 358 height 40
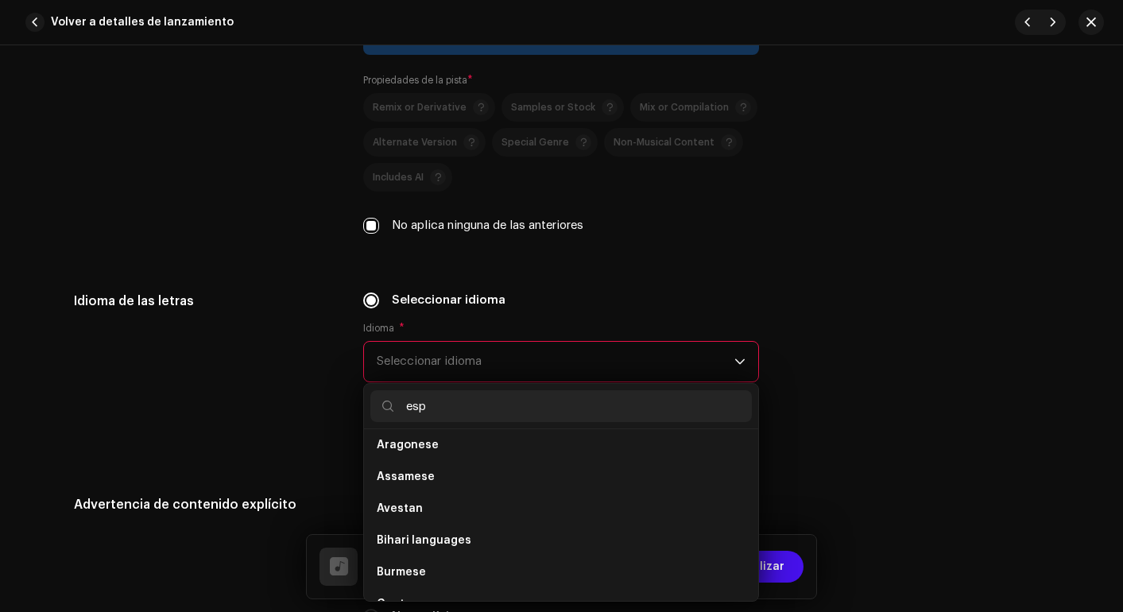
scroll to position [0, 0]
type input "e"
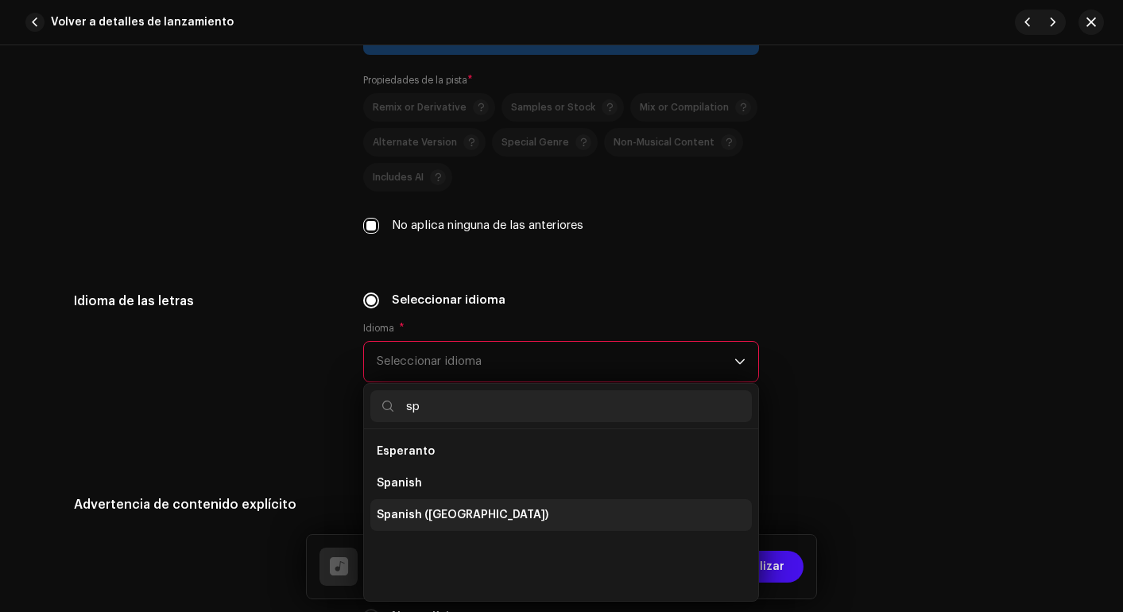
type input "sp"
click at [451, 502] on li "Spanish ([GEOGRAPHIC_DATA])" at bounding box center [561, 515] width 382 height 32
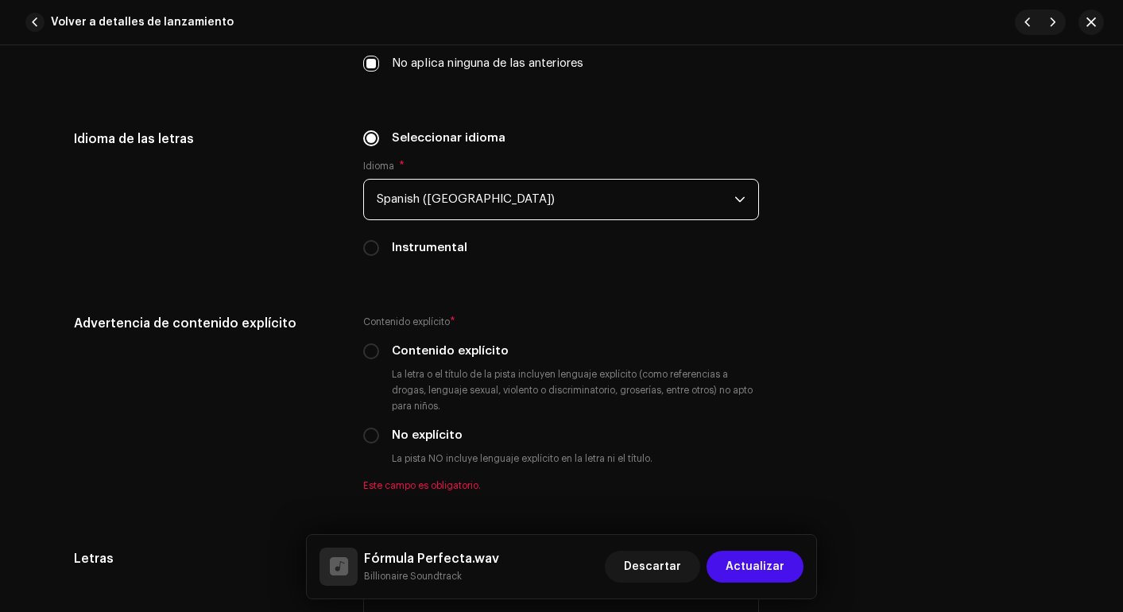
scroll to position [2591, 0]
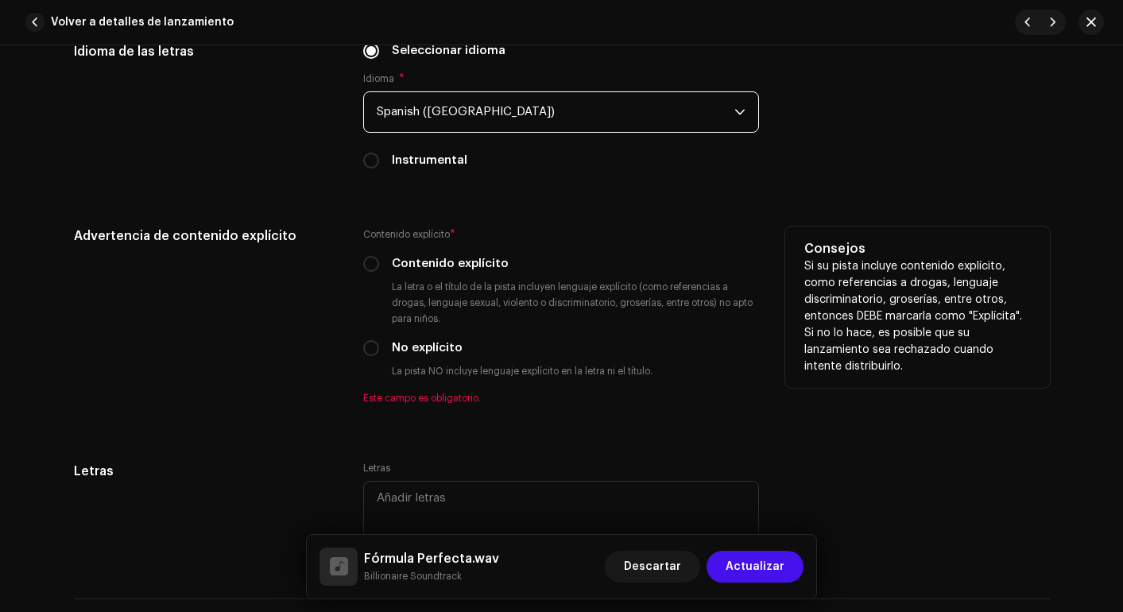
click at [373, 339] on div "Contenido explícito * Contenido explícito La letra o el título de la pista incl…" at bounding box center [561, 316] width 396 height 178
click at [372, 351] on input "No explícito" at bounding box center [371, 348] width 16 height 16
radio input "true"
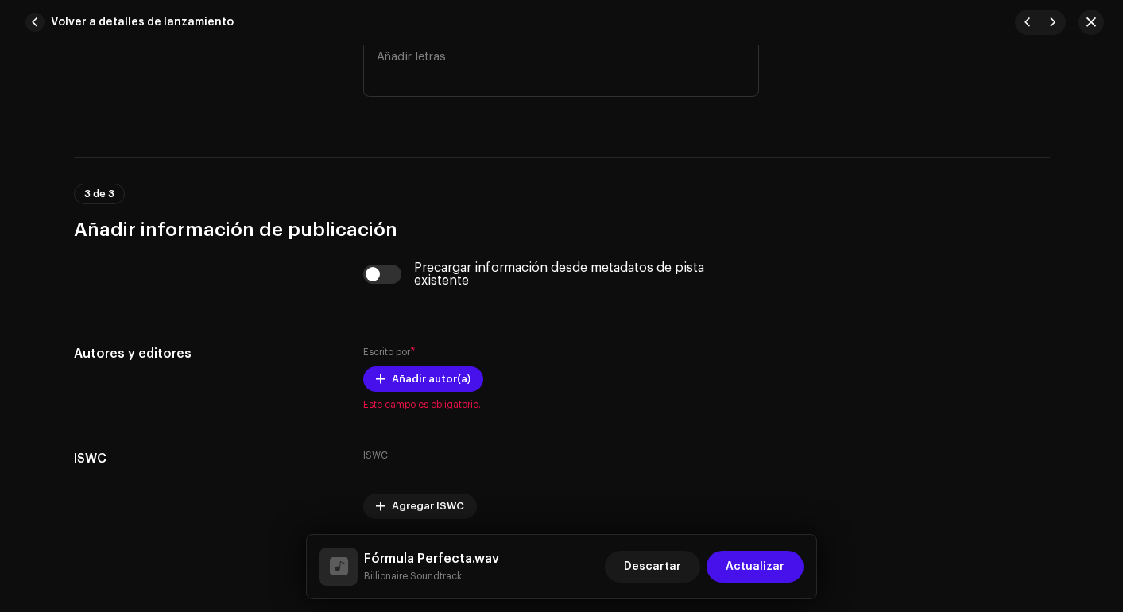
scroll to position [3015, 0]
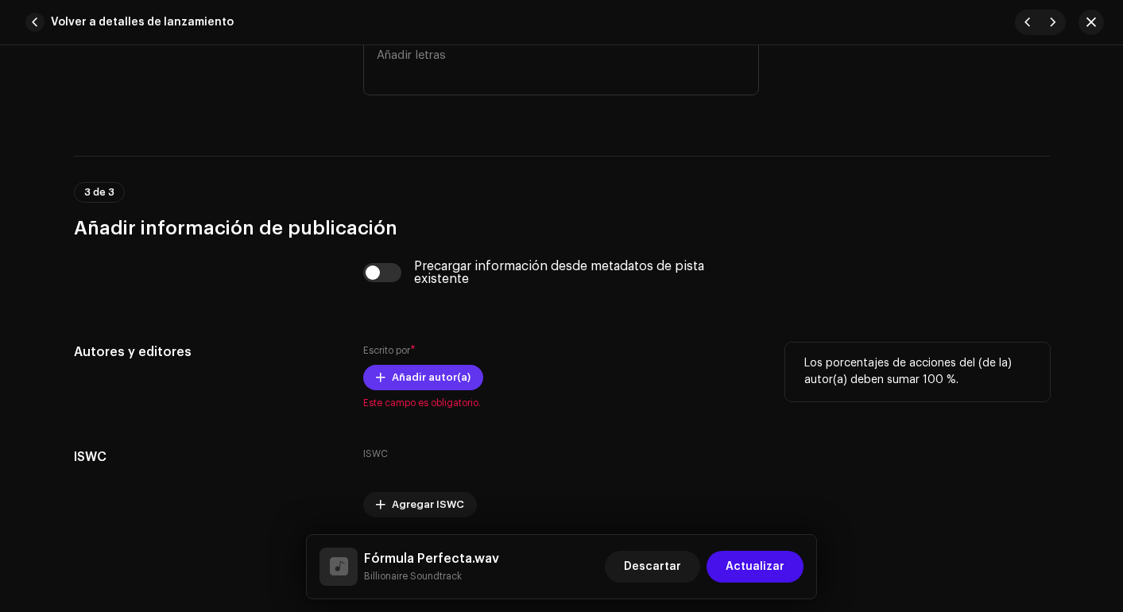
click at [399, 371] on span "Añadir autor(a)" at bounding box center [431, 378] width 79 height 32
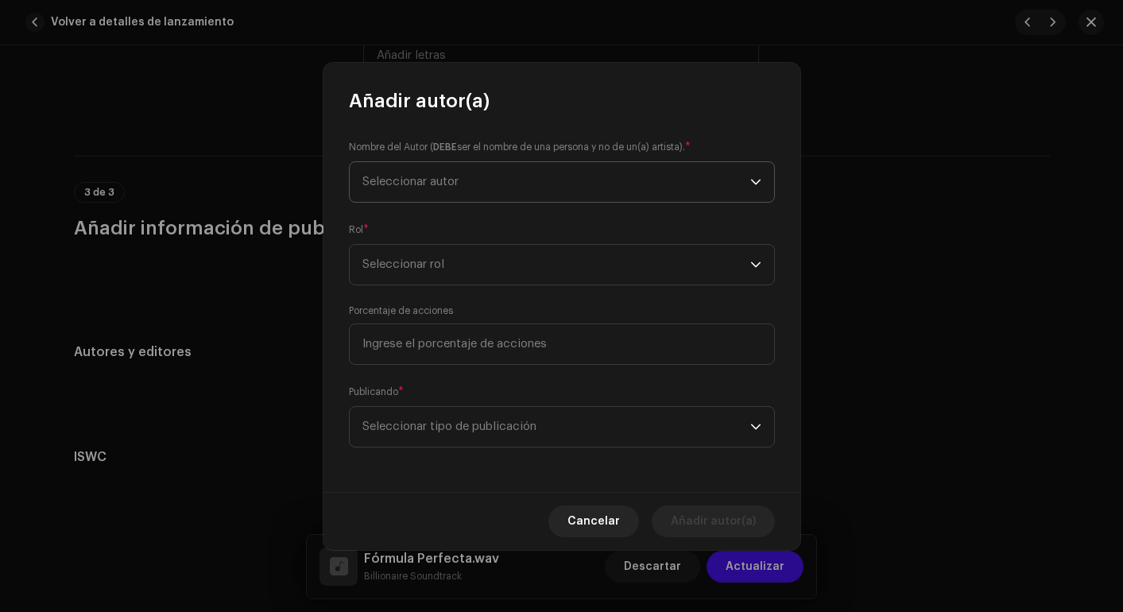
click at [546, 171] on span "Seleccionar autor" at bounding box center [557, 182] width 388 height 40
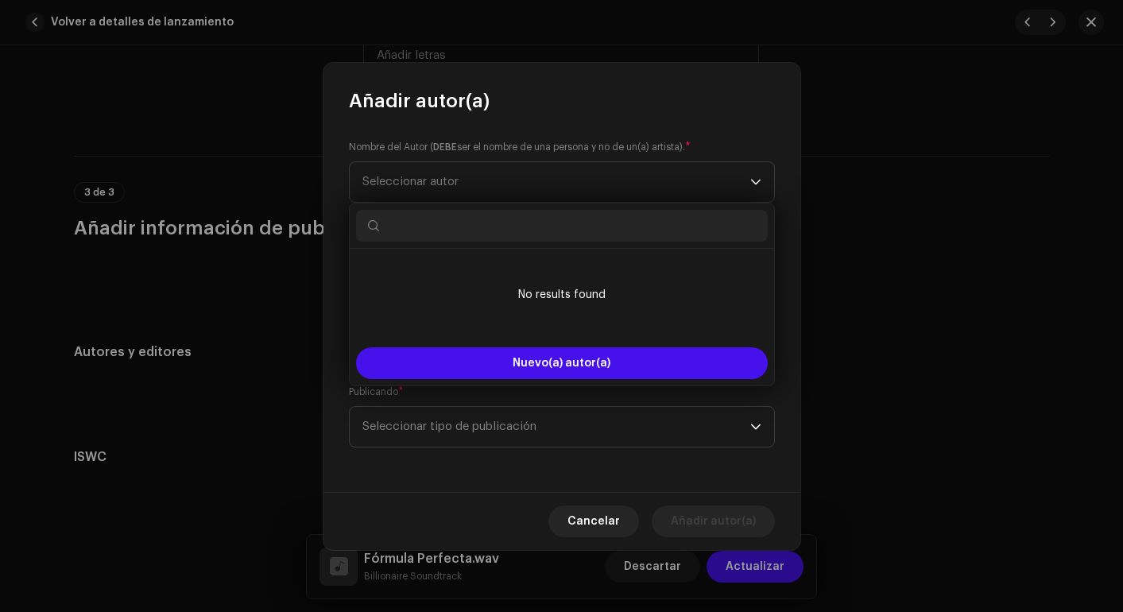
click at [525, 229] on input "text" at bounding box center [562, 226] width 412 height 32
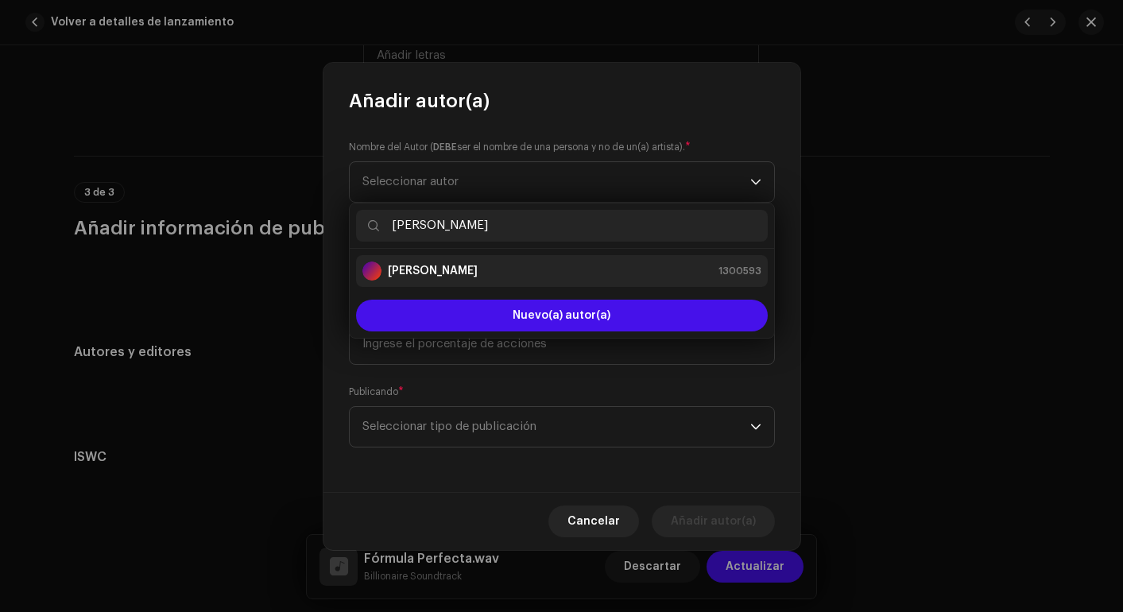
type input "[PERSON_NAME]"
click at [435, 275] on strong "[PERSON_NAME]" at bounding box center [433, 271] width 90 height 16
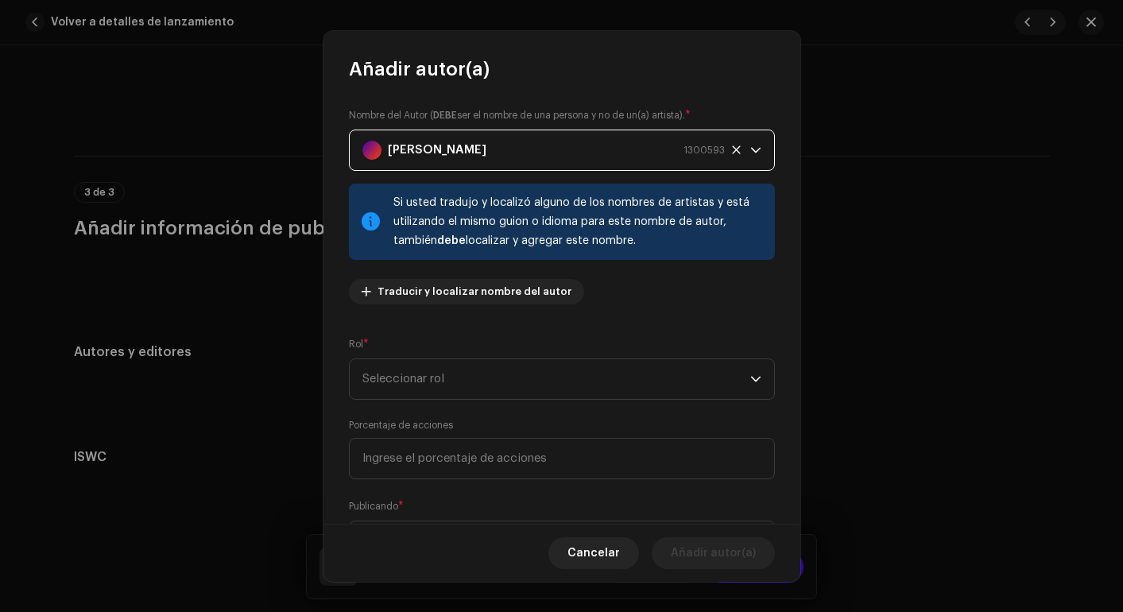
scroll to position [83, 0]
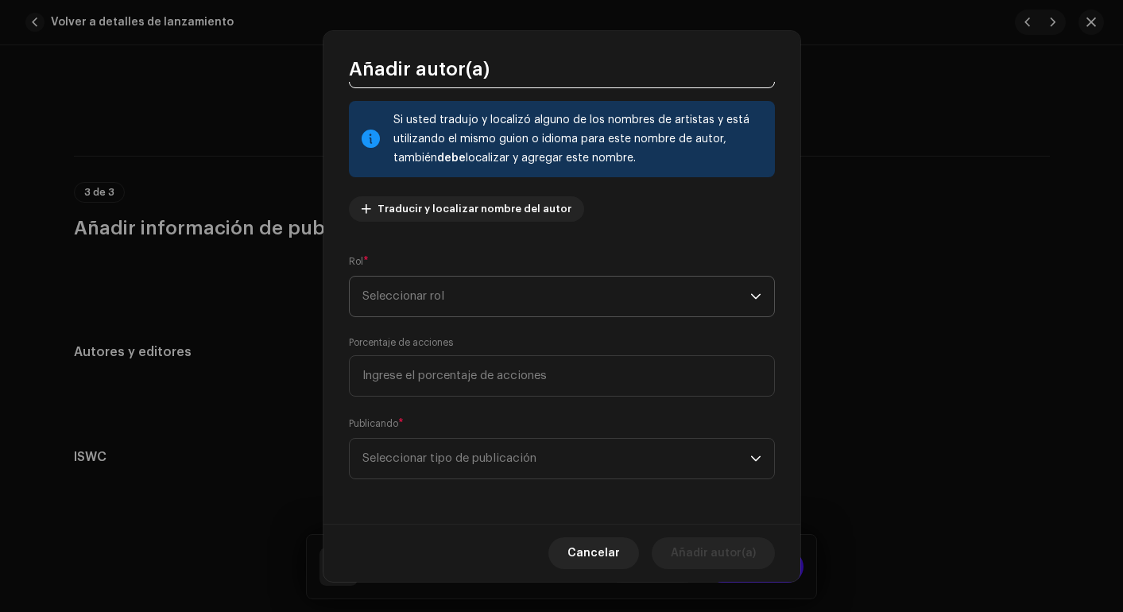
click at [478, 291] on span "Seleccionar rol" at bounding box center [557, 297] width 388 height 40
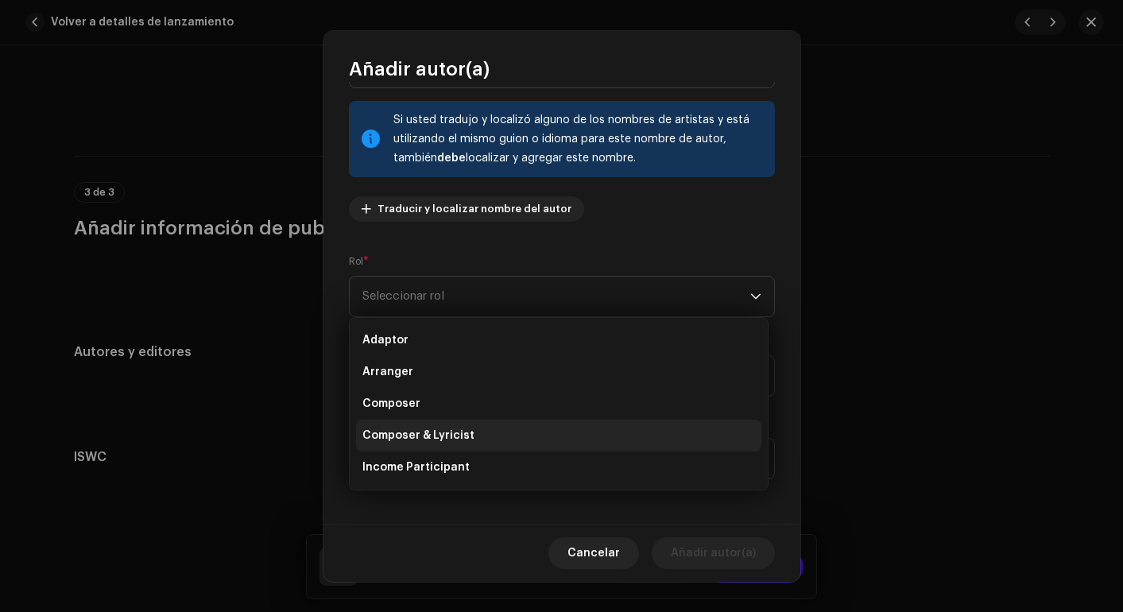
click at [418, 429] on span "Composer & Lyricist" at bounding box center [419, 436] width 112 height 16
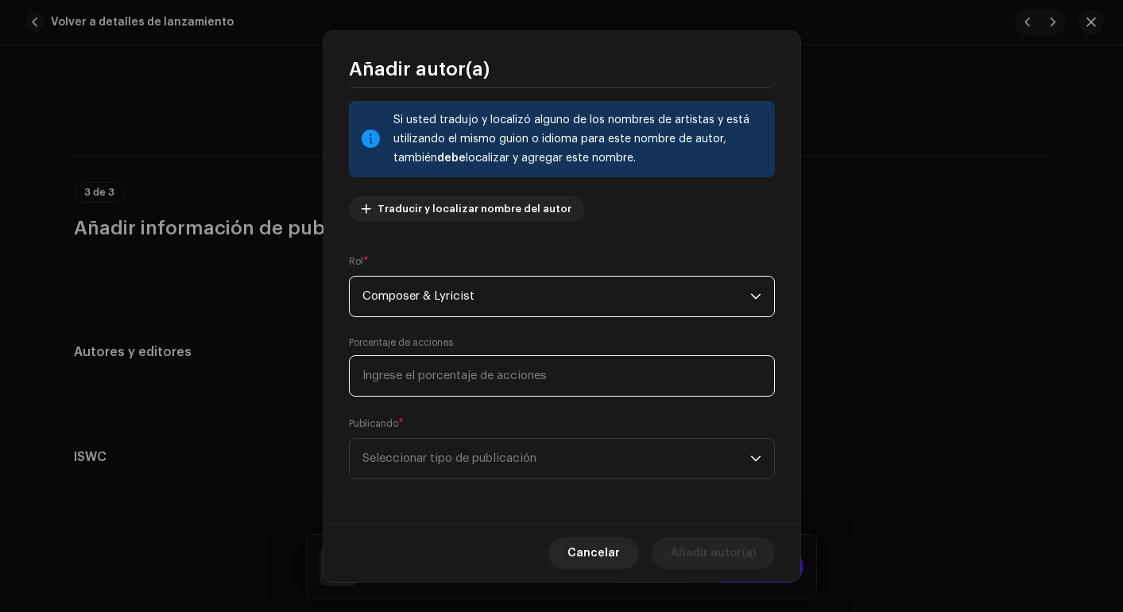
click at [456, 385] on input at bounding box center [562, 375] width 426 height 41
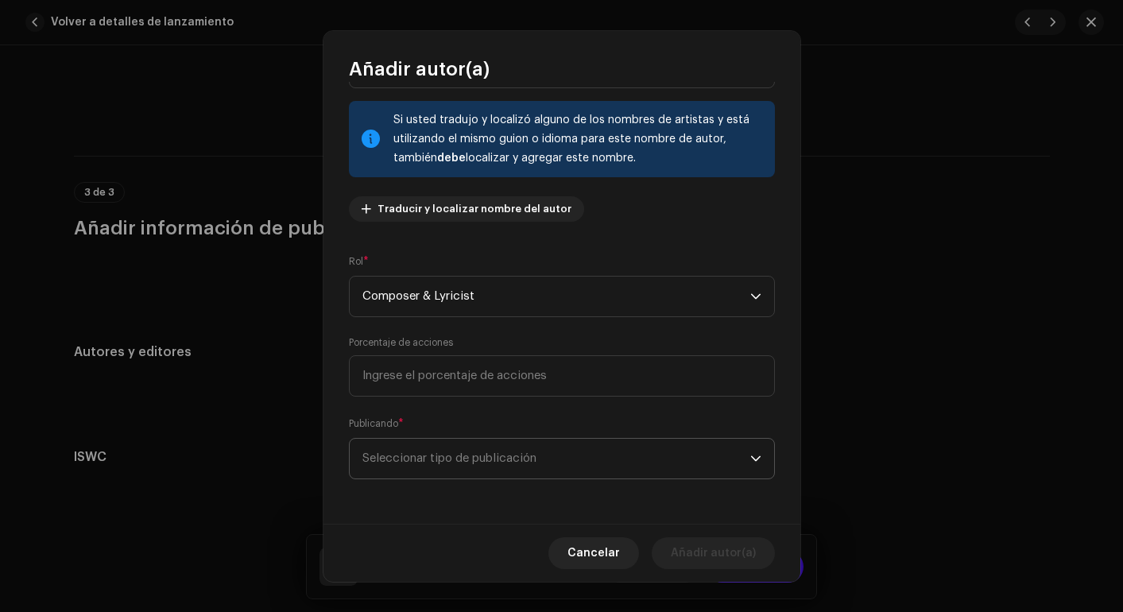
click at [451, 450] on span "Seleccionar tipo de publicación" at bounding box center [557, 459] width 388 height 40
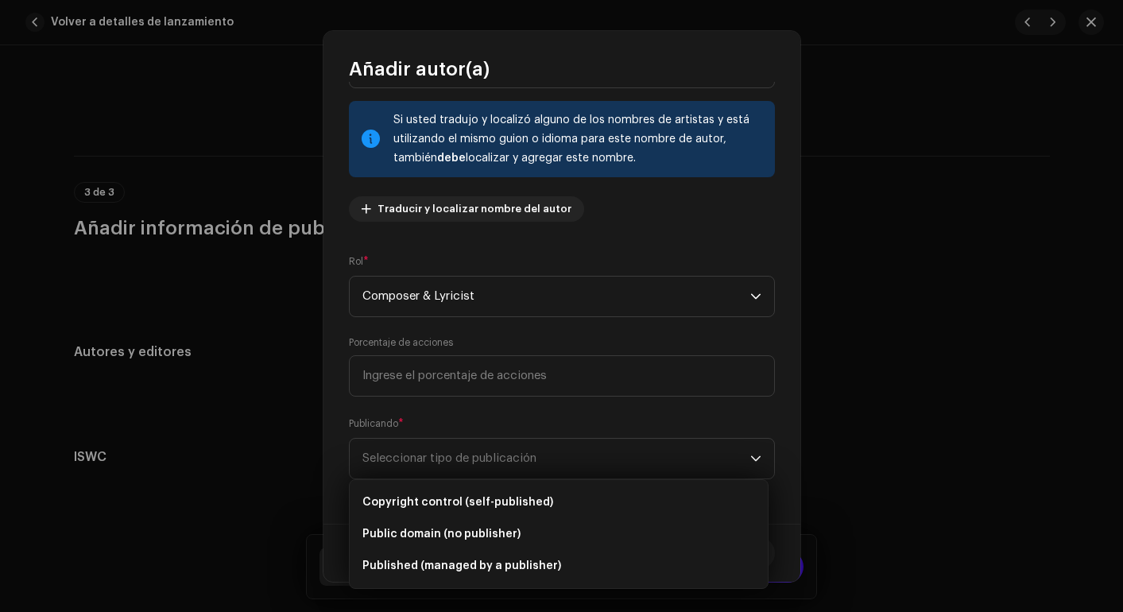
click at [333, 479] on div "Nombre del Autor ( DEBE ser el nombre de una persona y no de un(a) artista). * …" at bounding box center [562, 303] width 477 height 442
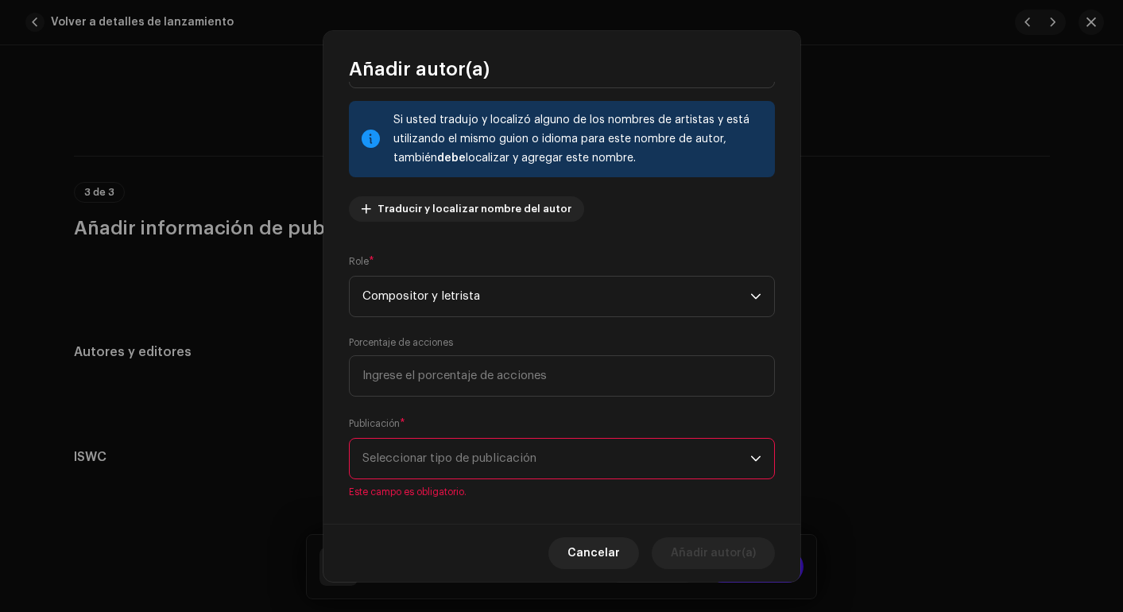
click at [501, 447] on span "Seleccionar tipo de publicación" at bounding box center [557, 459] width 388 height 40
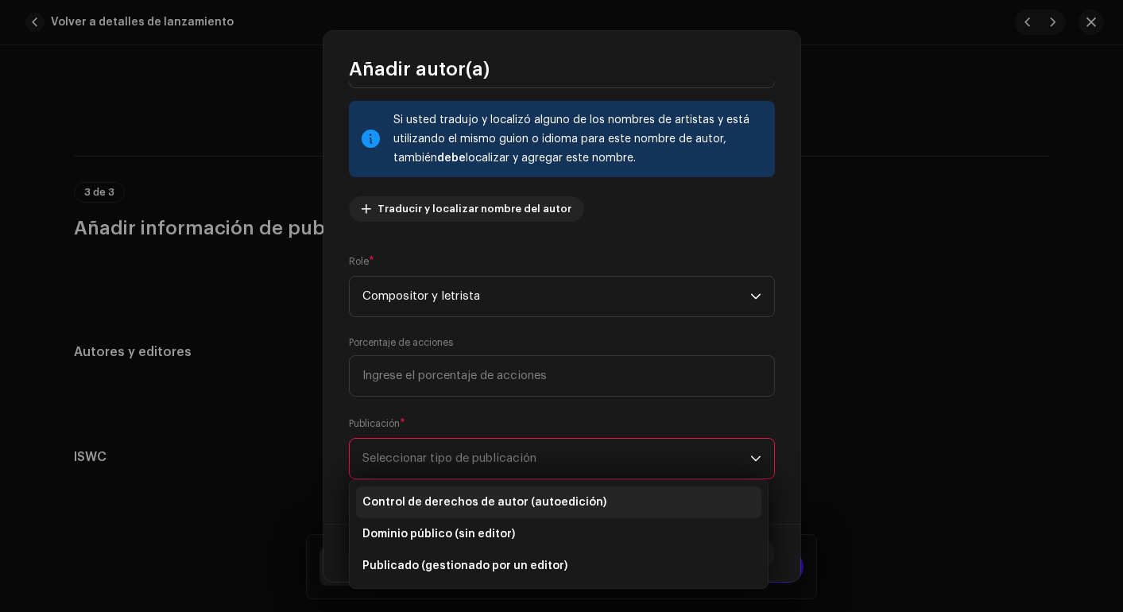
click at [545, 504] on font "Control de derechos de autor (autoedición)" at bounding box center [485, 502] width 244 height 11
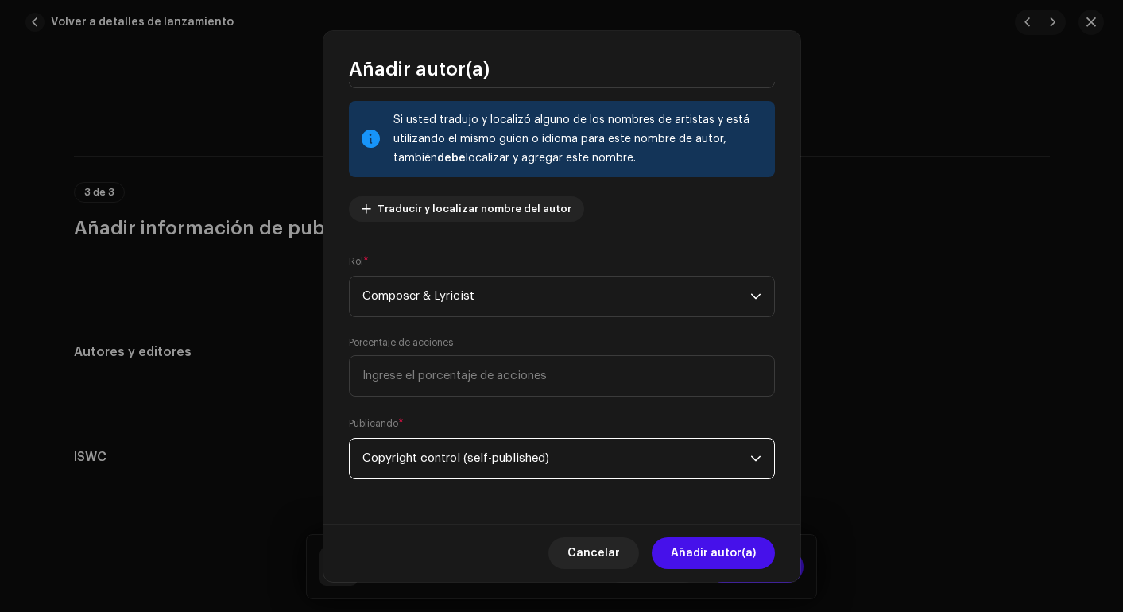
click at [401, 239] on div "Nombre del Autor ( DEBE ser el nombre de una persona y no de un(a) artista). * …" at bounding box center [562, 303] width 477 height 442
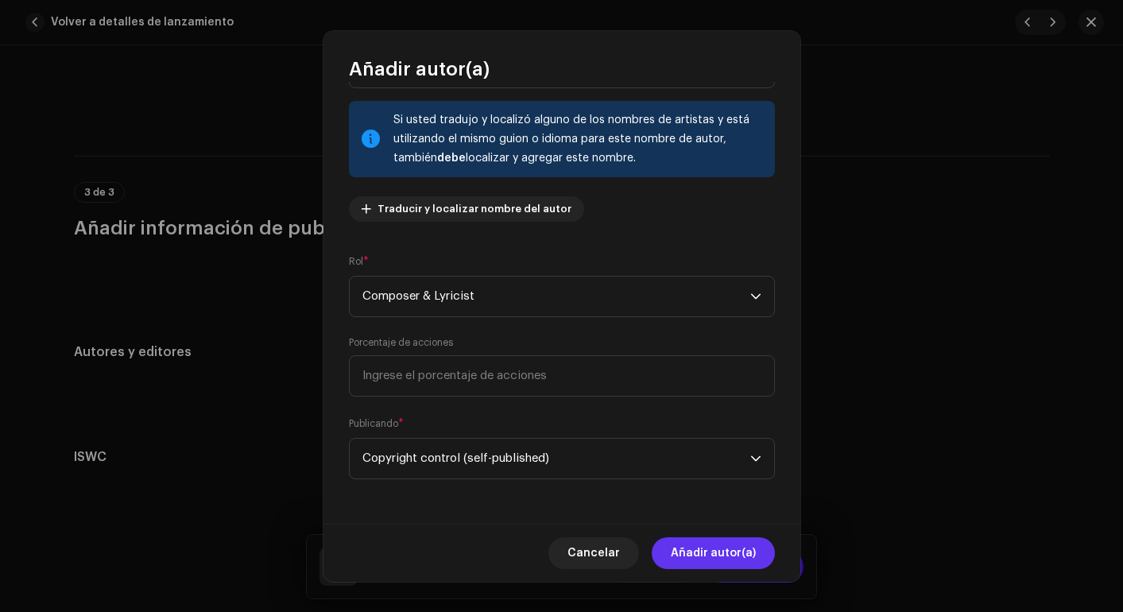
click at [710, 551] on span "Añadir autor(a)" at bounding box center [713, 553] width 85 height 32
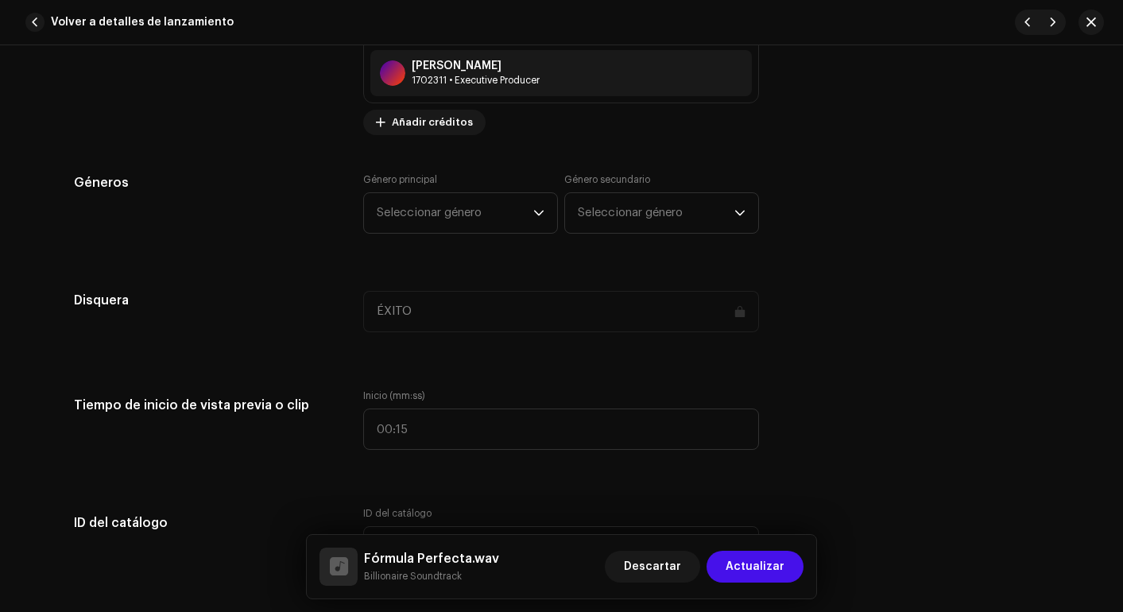
scroll to position [1381, 0]
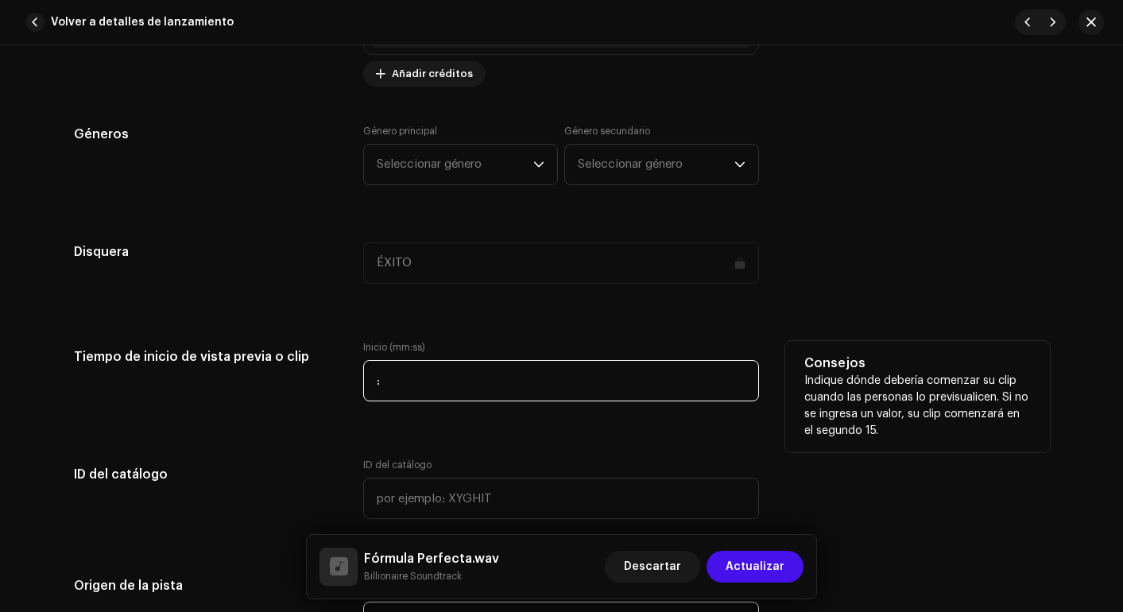
click at [548, 371] on input ":" at bounding box center [561, 380] width 396 height 41
type input "00:00"
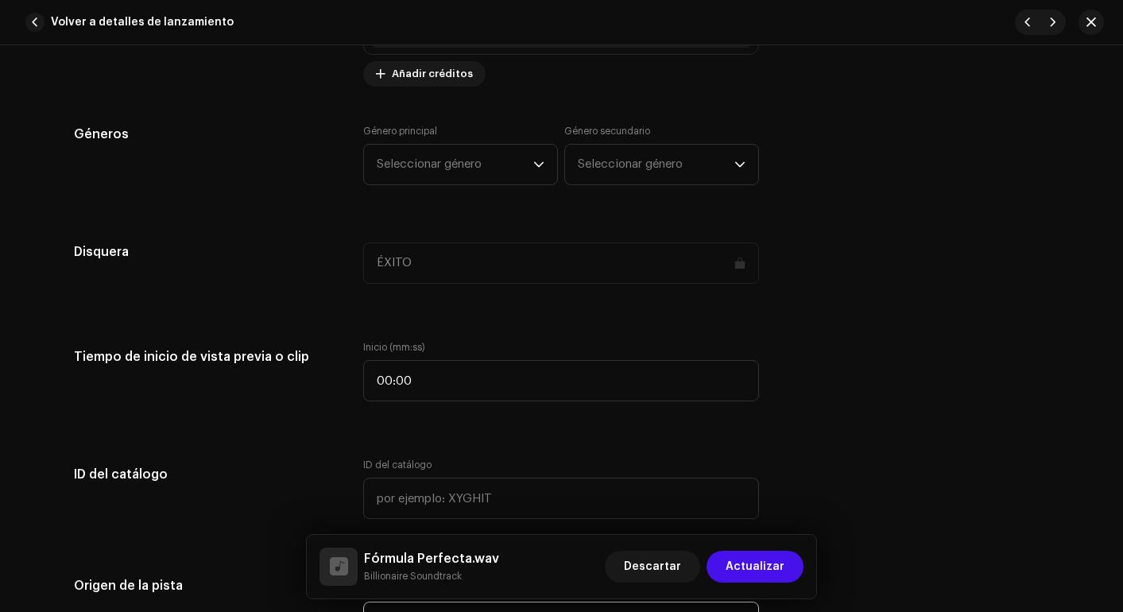
click at [499, 436] on div "Detalles de la pista Complete los siguientes pasos para finalizar su pista. 1 d…" at bounding box center [561, 451] width 1027 height 3496
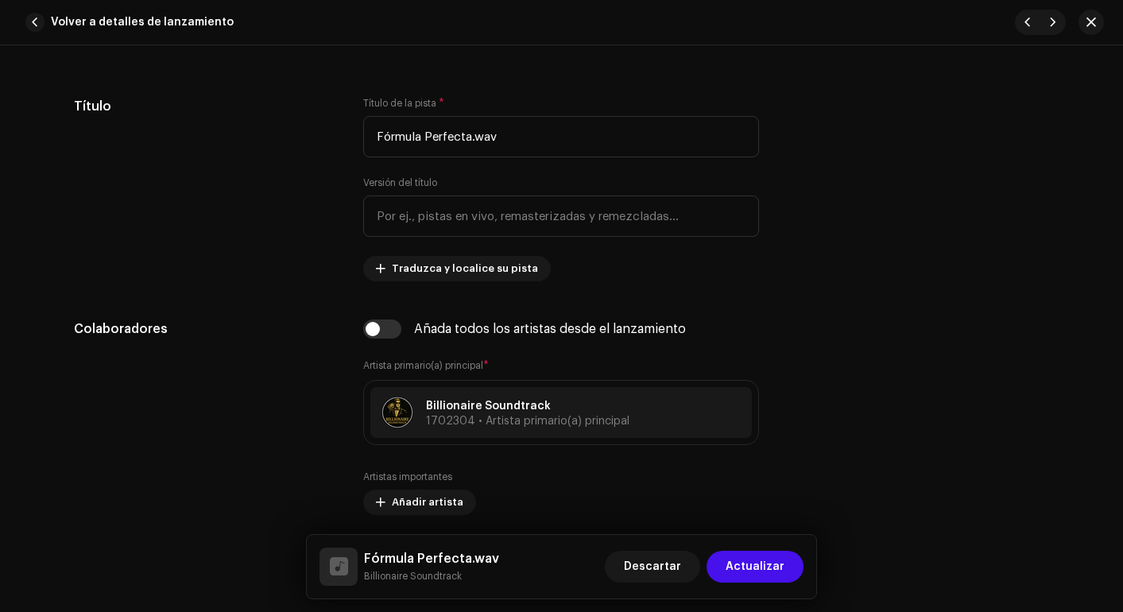
scroll to position [689, 0]
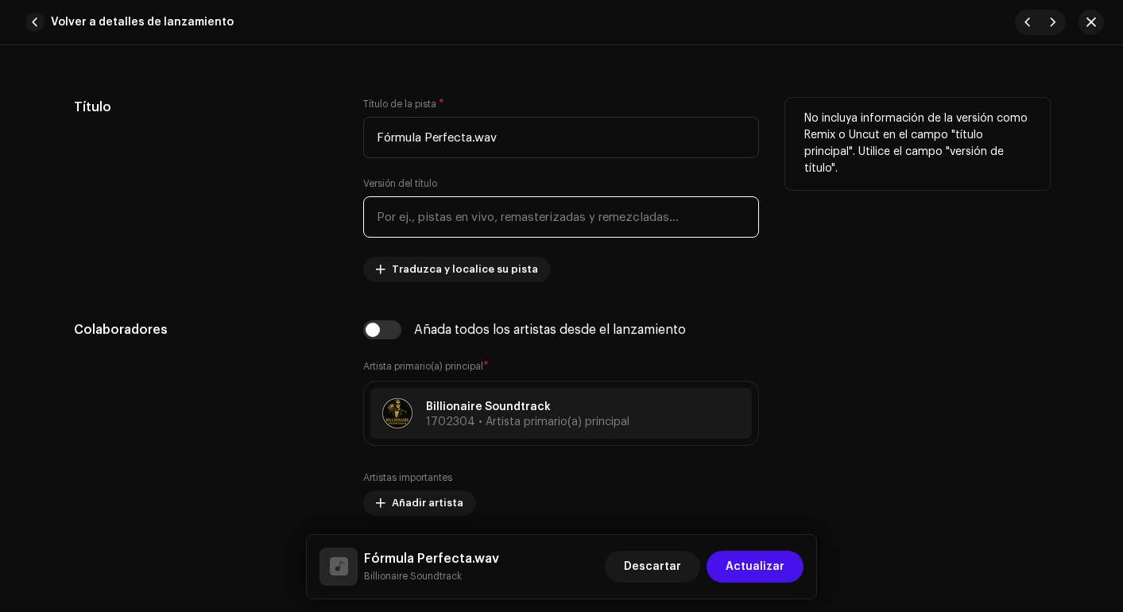
click at [471, 223] on input "text" at bounding box center [561, 216] width 396 height 41
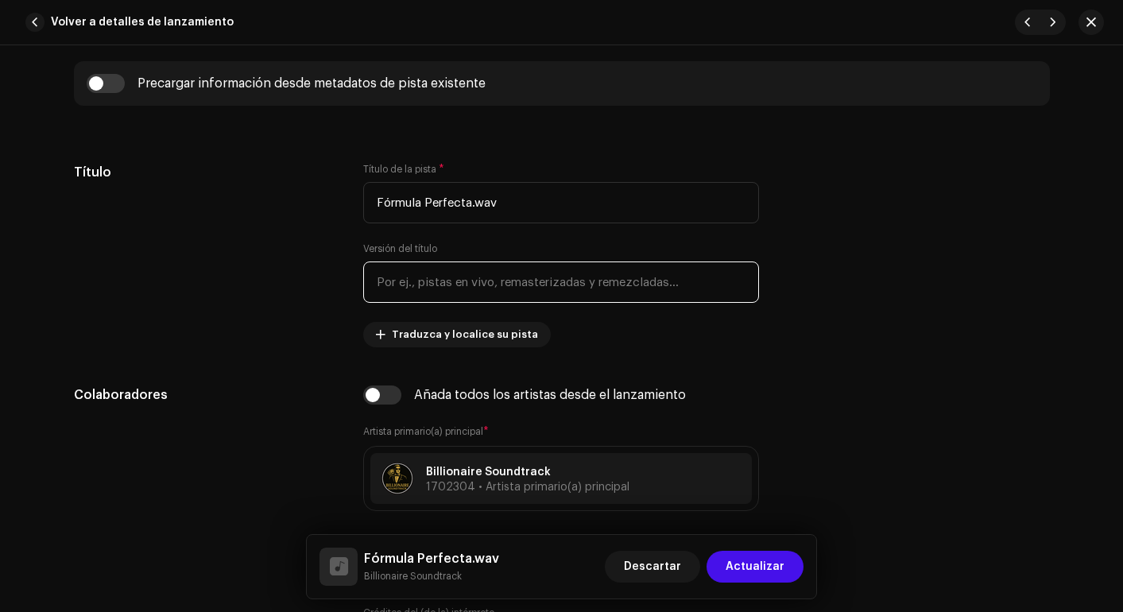
scroll to position [593, 0]
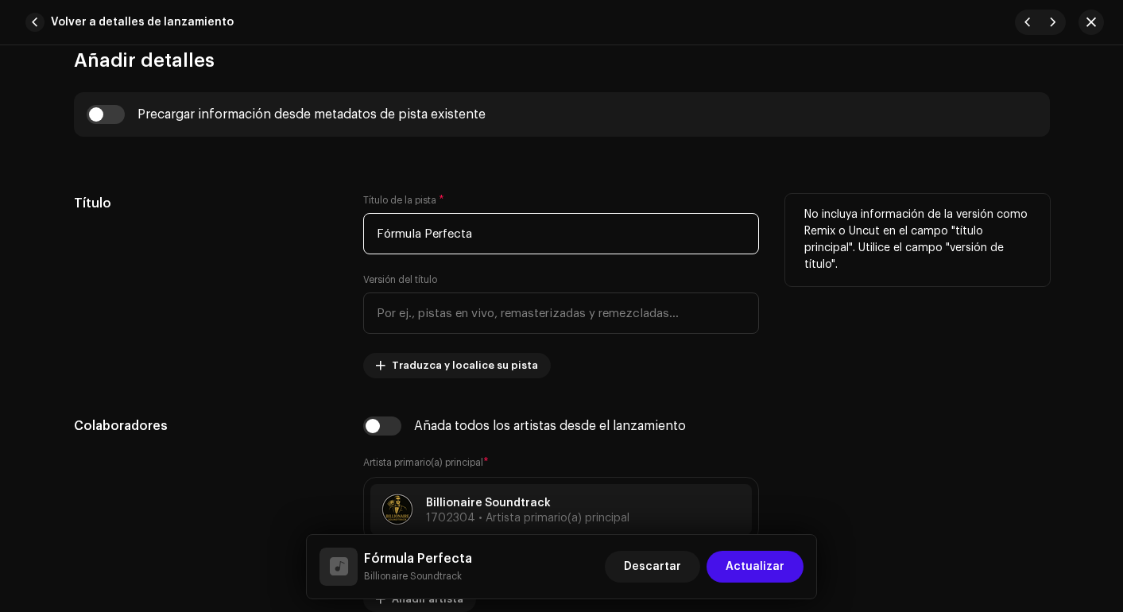
drag, startPoint x: 467, startPoint y: 234, endPoint x: 518, endPoint y: 245, distance: 52.9
click at [518, 245] on input "Fórmula Perfecta" at bounding box center [561, 233] width 396 height 41
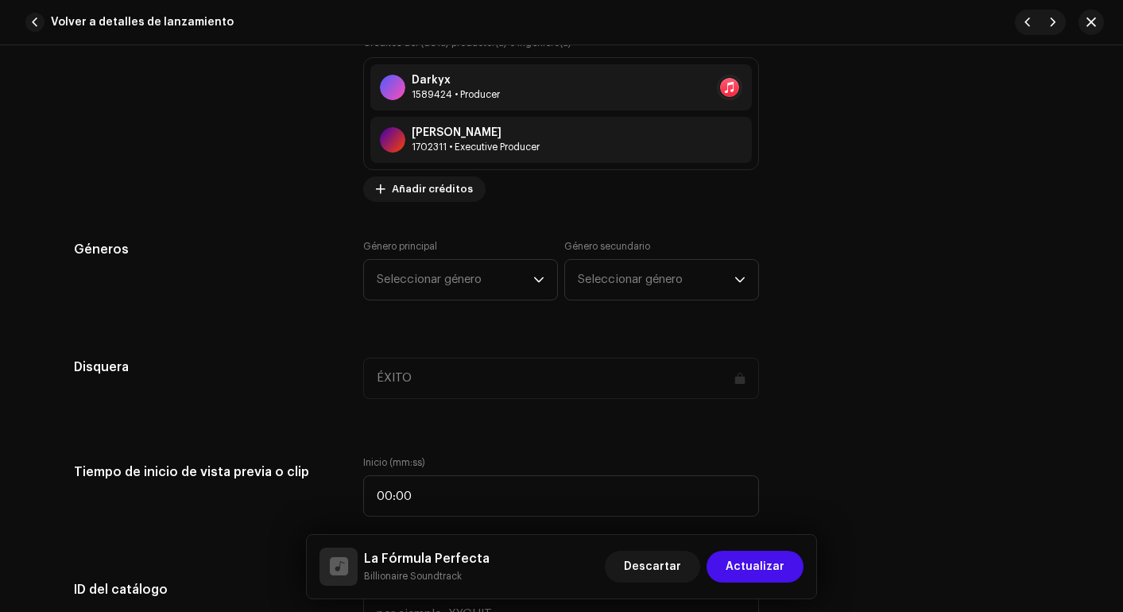
scroll to position [1296, 0]
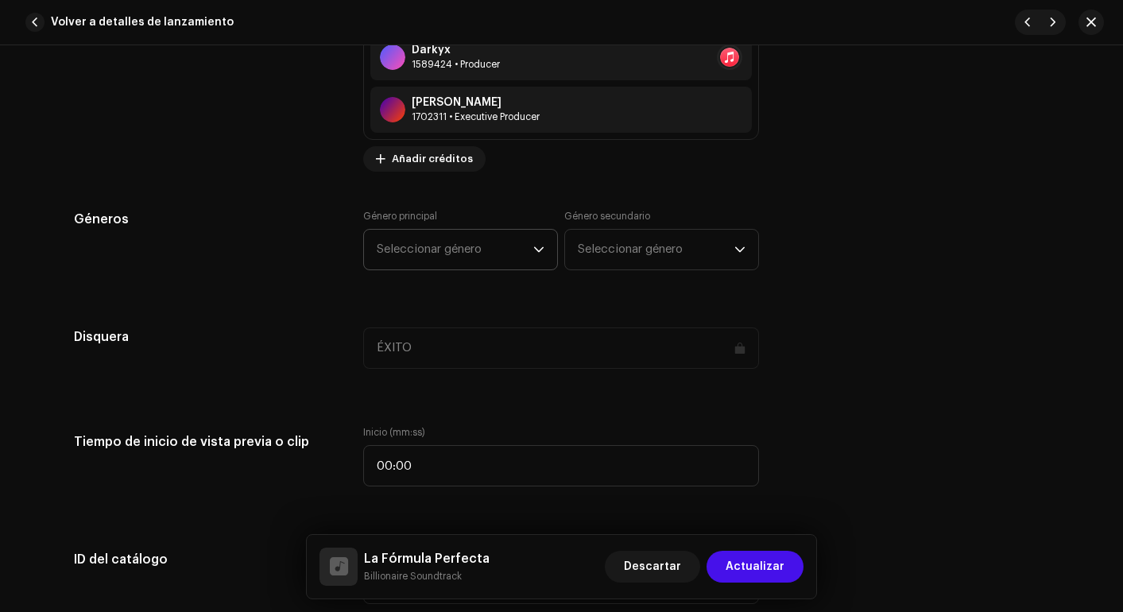
type input "La Fórmula Perfecta"
click at [519, 257] on span "Seleccionar género" at bounding box center [455, 250] width 157 height 40
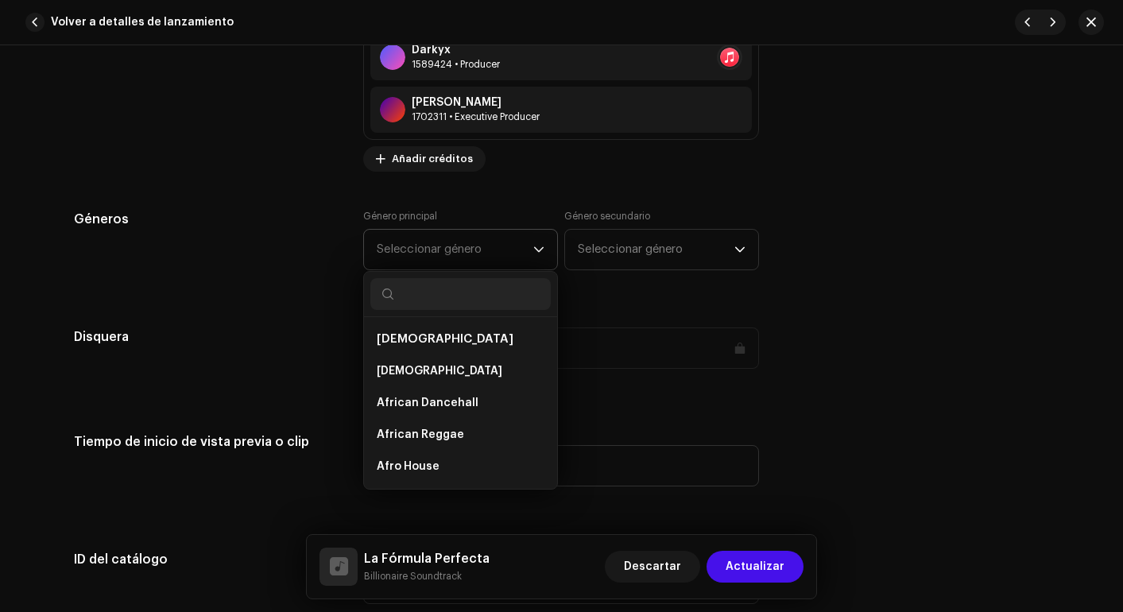
click at [519, 257] on span "Seleccionar género" at bounding box center [455, 250] width 157 height 40
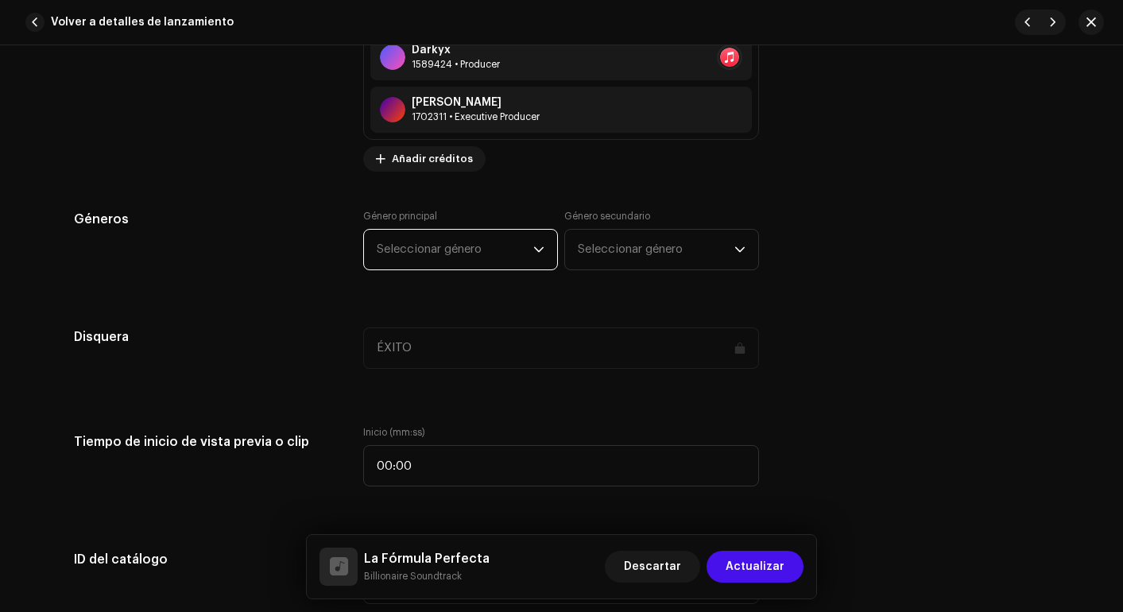
click at [519, 257] on span "Seleccionar género" at bounding box center [455, 250] width 157 height 40
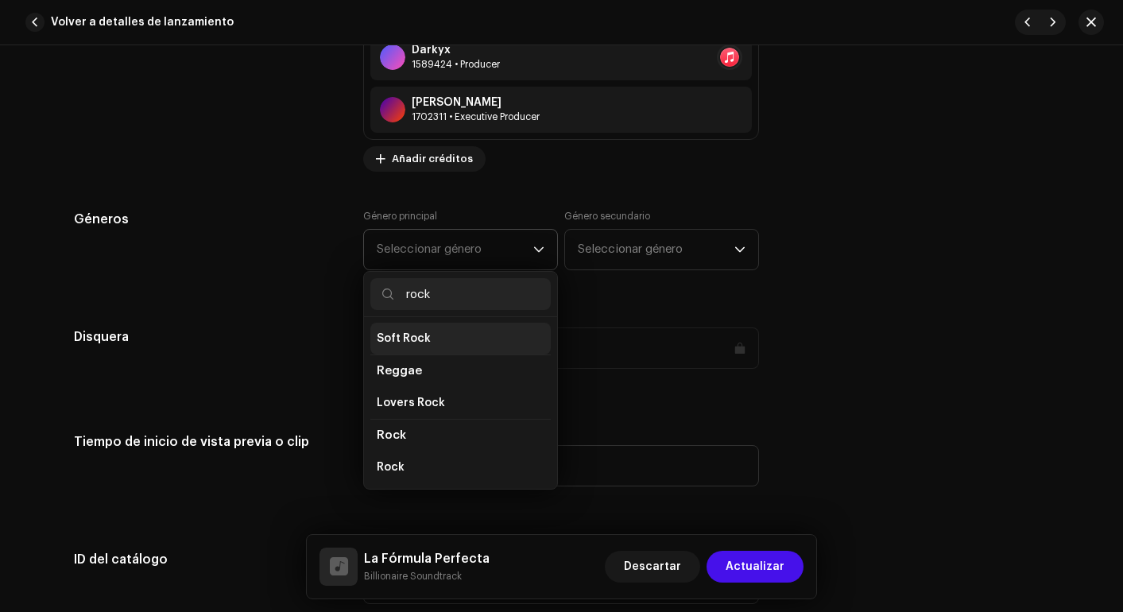
scroll to position [547, 0]
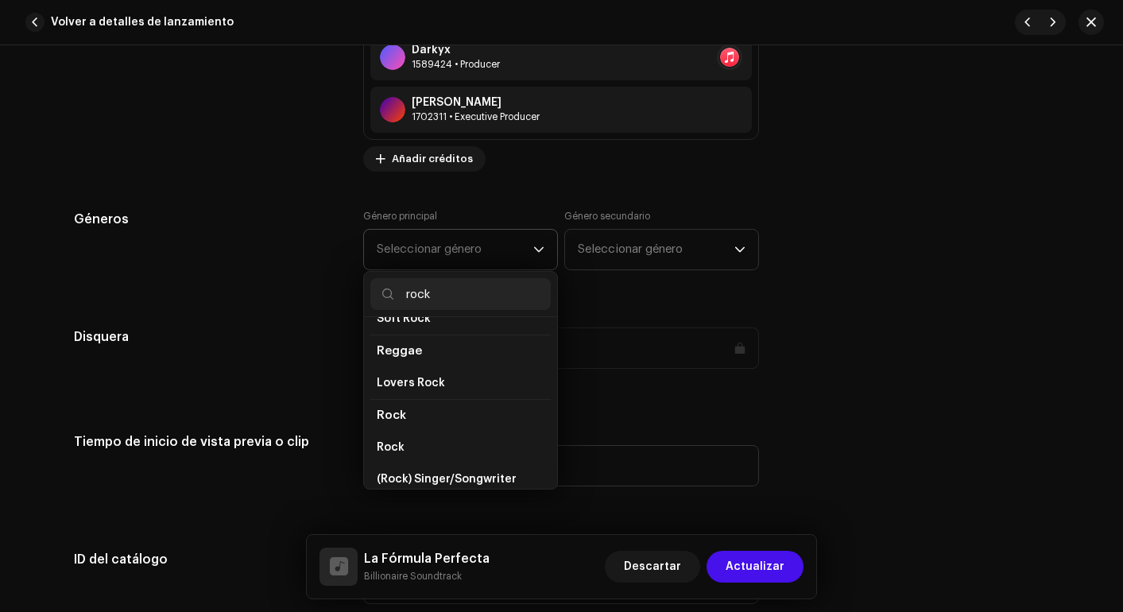
type input "rock"
click at [410, 399] on li "Rock" at bounding box center [460, 415] width 180 height 33
click at [378, 409] on span "Rock" at bounding box center [391, 415] width 29 height 12
click at [389, 440] on span "Rock" at bounding box center [391, 448] width 28 height 16
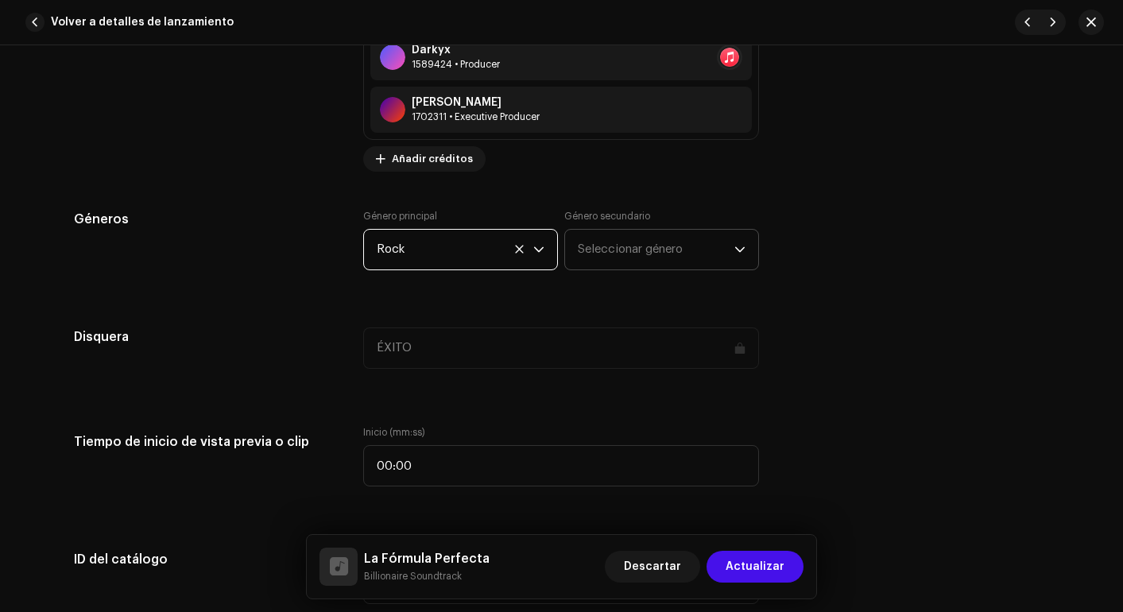
click at [687, 246] on span "Seleccionar género" at bounding box center [656, 250] width 157 height 40
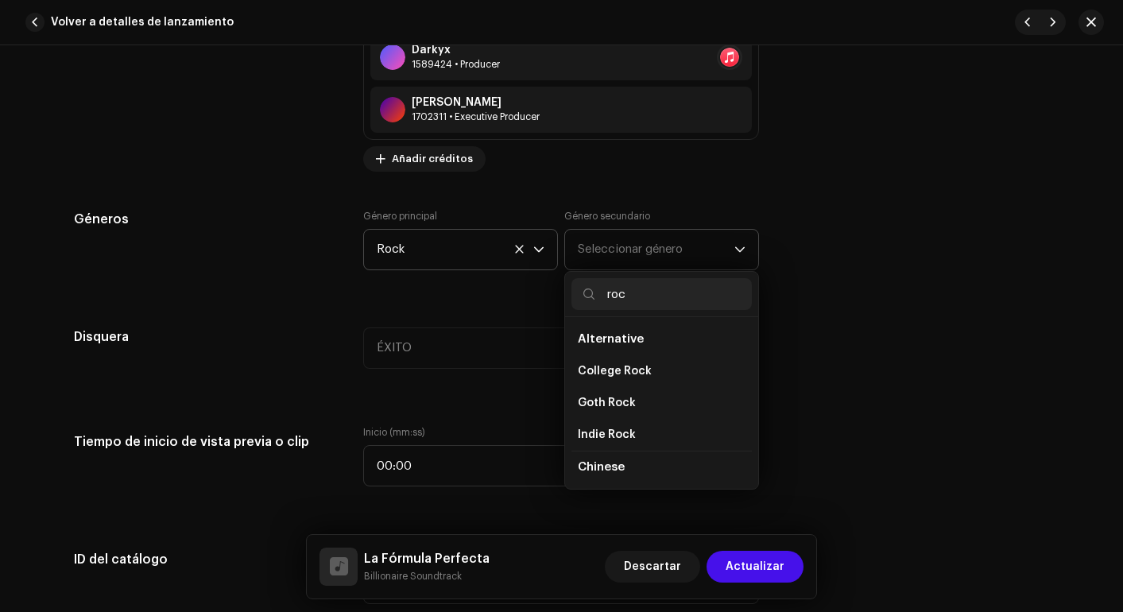
type input "rock"
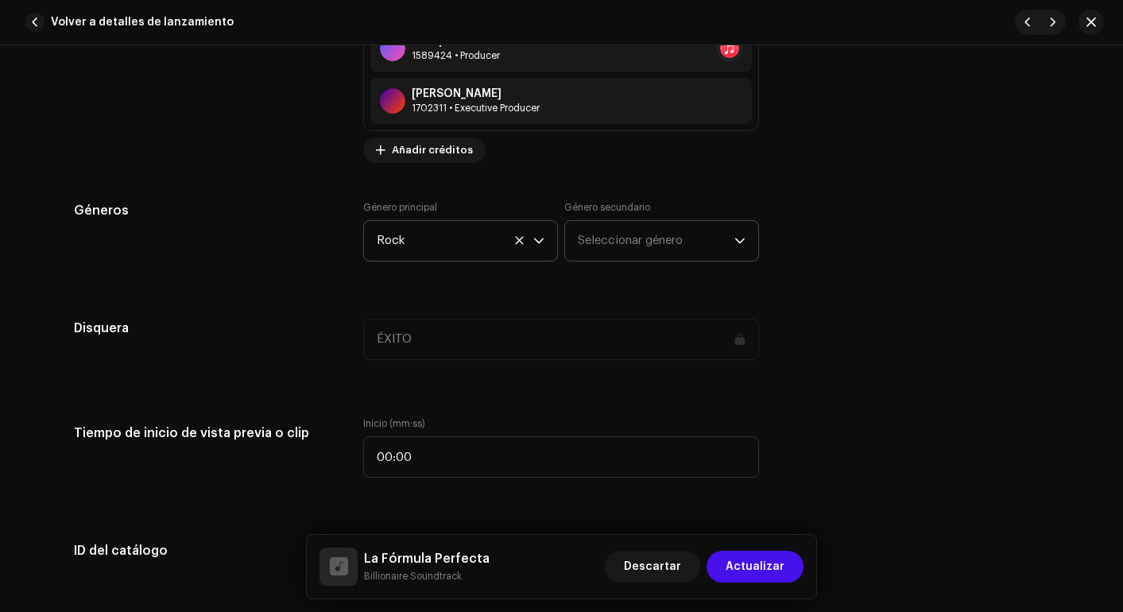
scroll to position [1309, 0]
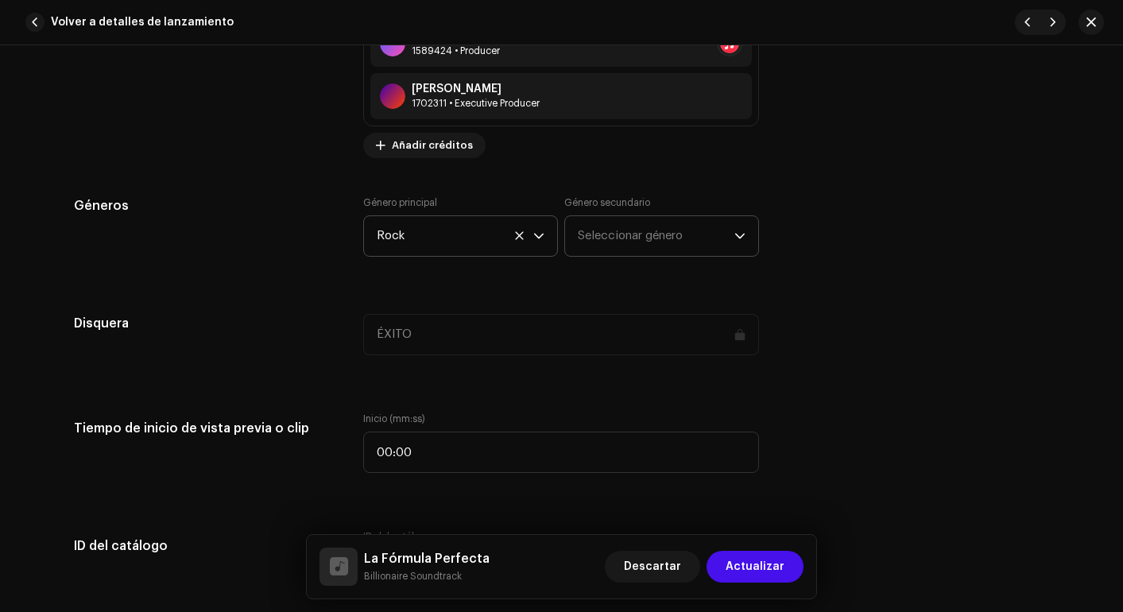
click at [653, 220] on span "Seleccionar género" at bounding box center [656, 236] width 157 height 40
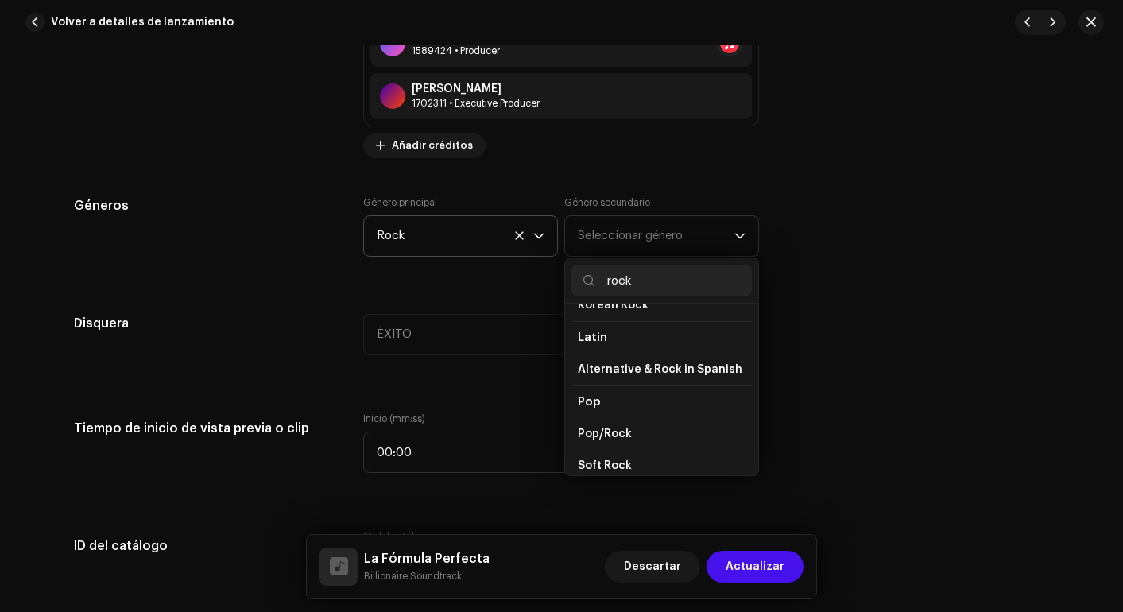
scroll to position [388, 0]
type input "rock"
click at [628, 417] on li "Pop/Rock" at bounding box center [662, 433] width 180 height 32
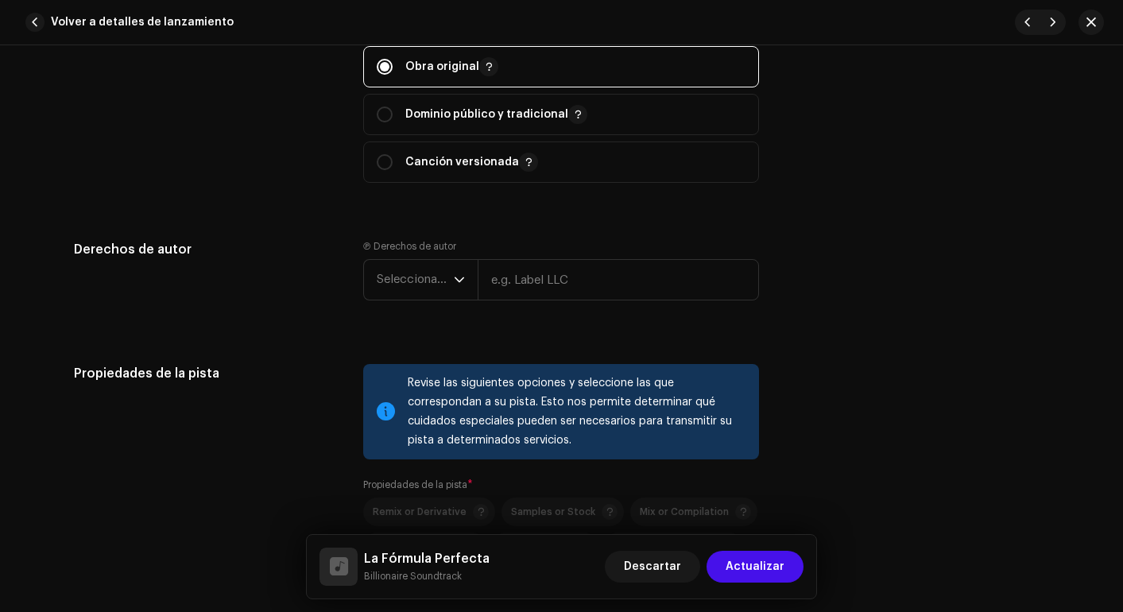
scroll to position [1938, 0]
click at [567, 289] on input "text" at bounding box center [618, 278] width 281 height 41
type input "WEBLIFETECH S.A.S."
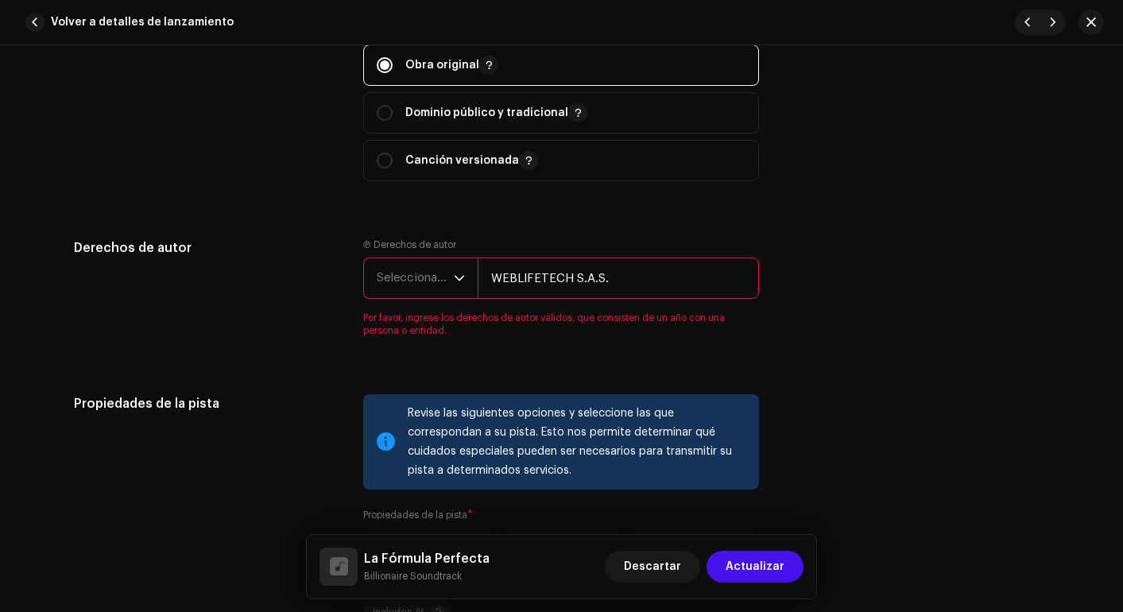
click at [441, 273] on span "Seleccionar año" at bounding box center [415, 278] width 77 height 40
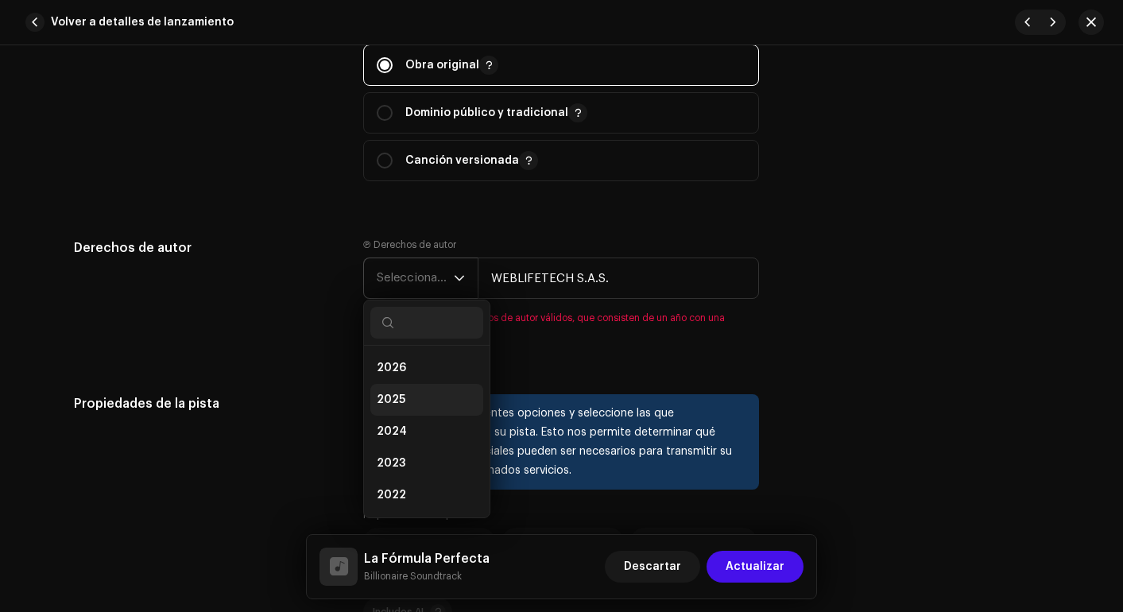
click at [417, 402] on li "2025" at bounding box center [426, 400] width 113 height 32
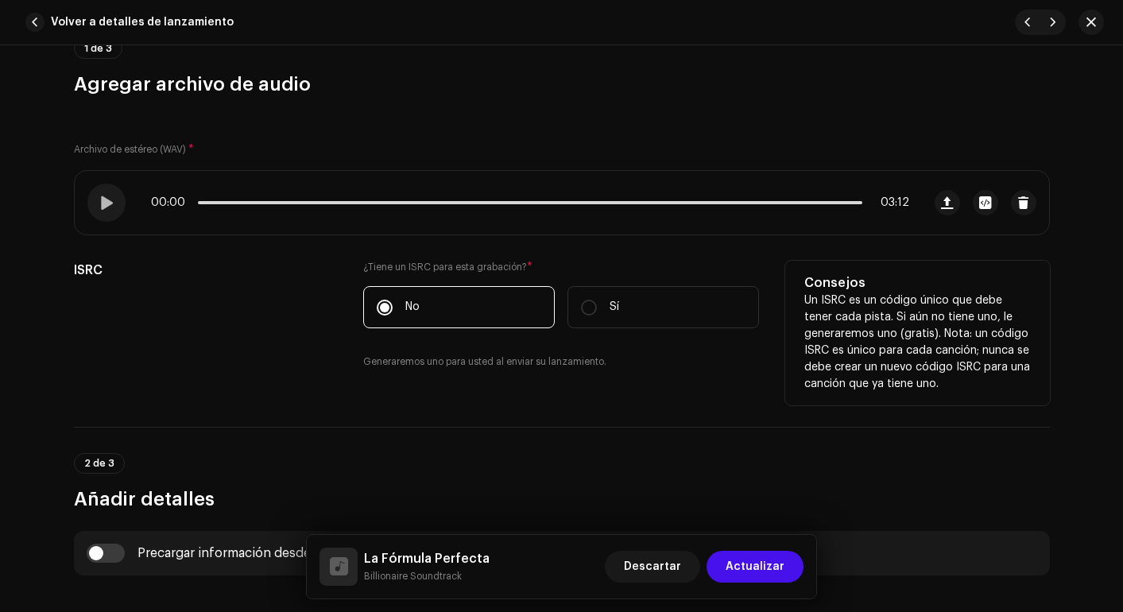
scroll to position [0, 0]
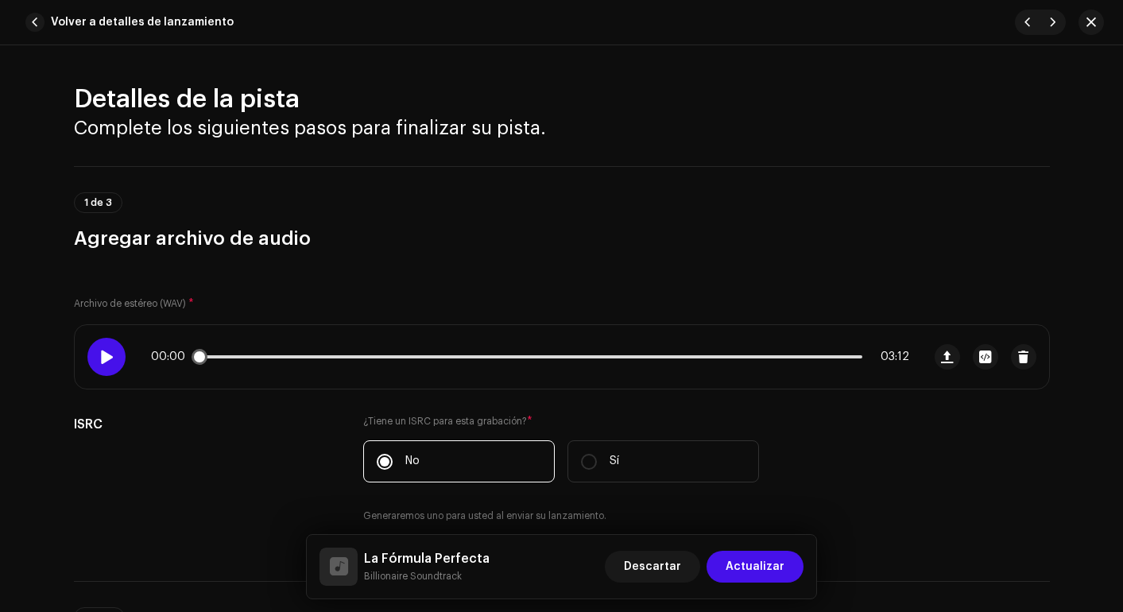
click at [102, 356] on span at bounding box center [106, 357] width 14 height 13
click at [111, 355] on div at bounding box center [106, 357] width 38 height 38
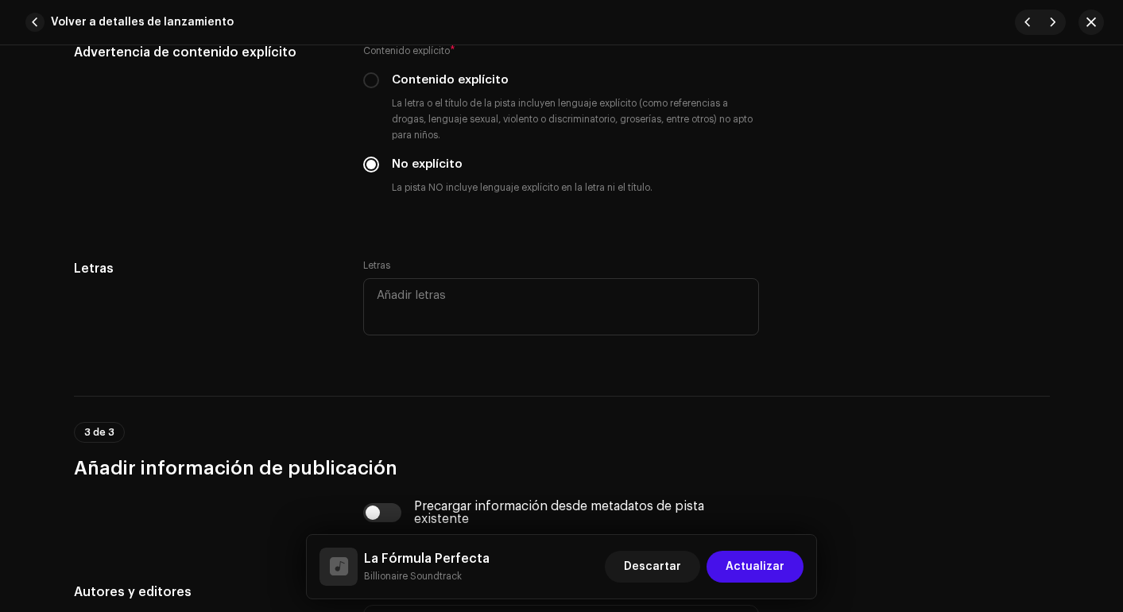
scroll to position [2785, 0]
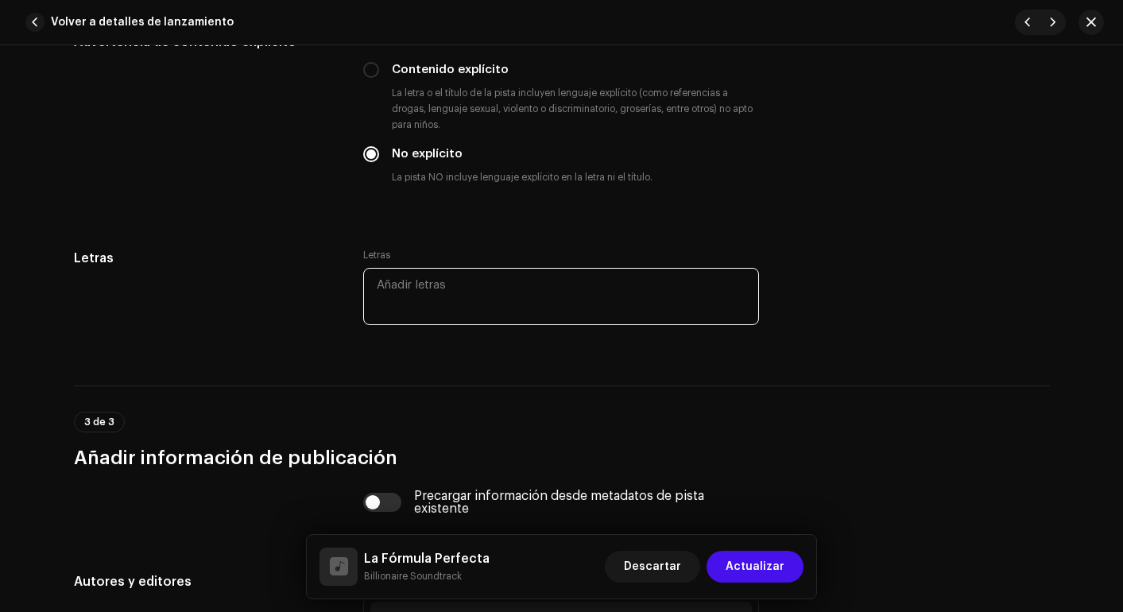
click at [455, 290] on textarea at bounding box center [561, 296] width 396 height 57
paste textarea "(Lorem Ipsumdo) Si ametc ad elitse do eius tempori ut la etdol. Ma aliqua en ad…"
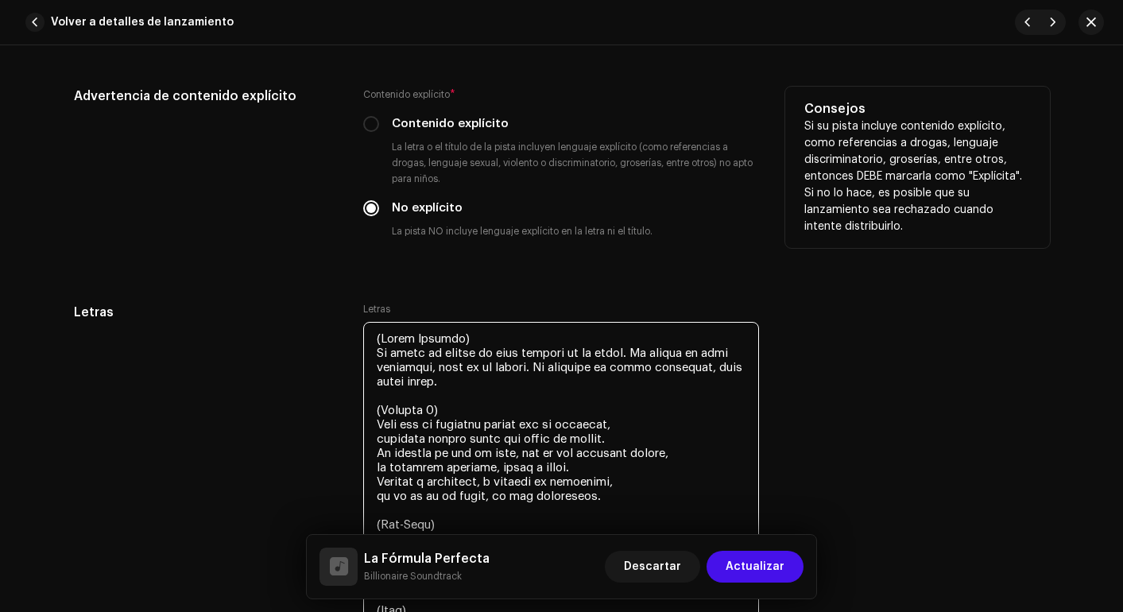
scroll to position [2819, 0]
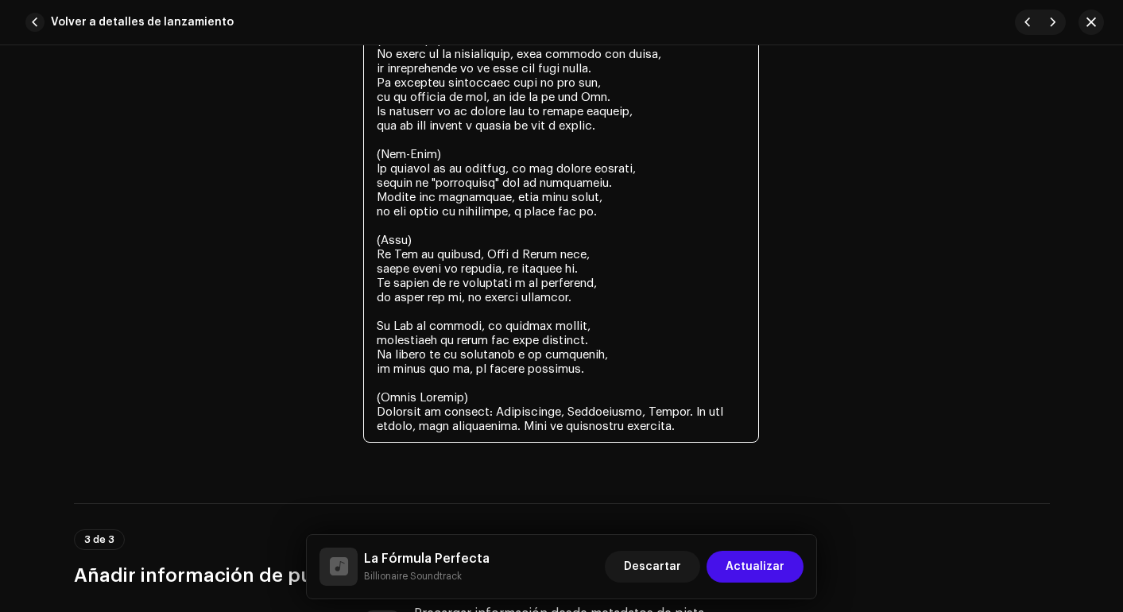
scroll to position [3512, 0]
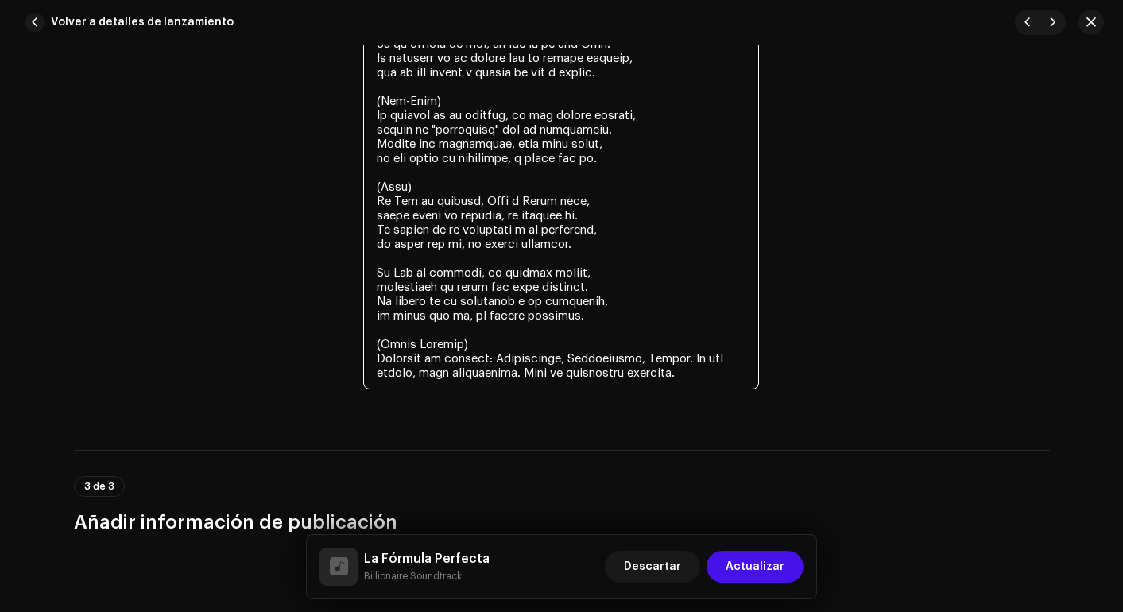
type textarea "(Lorem) Ip dolor si ametco ad elit seddoei te in utlab. Et dolore ma aliq enima…"
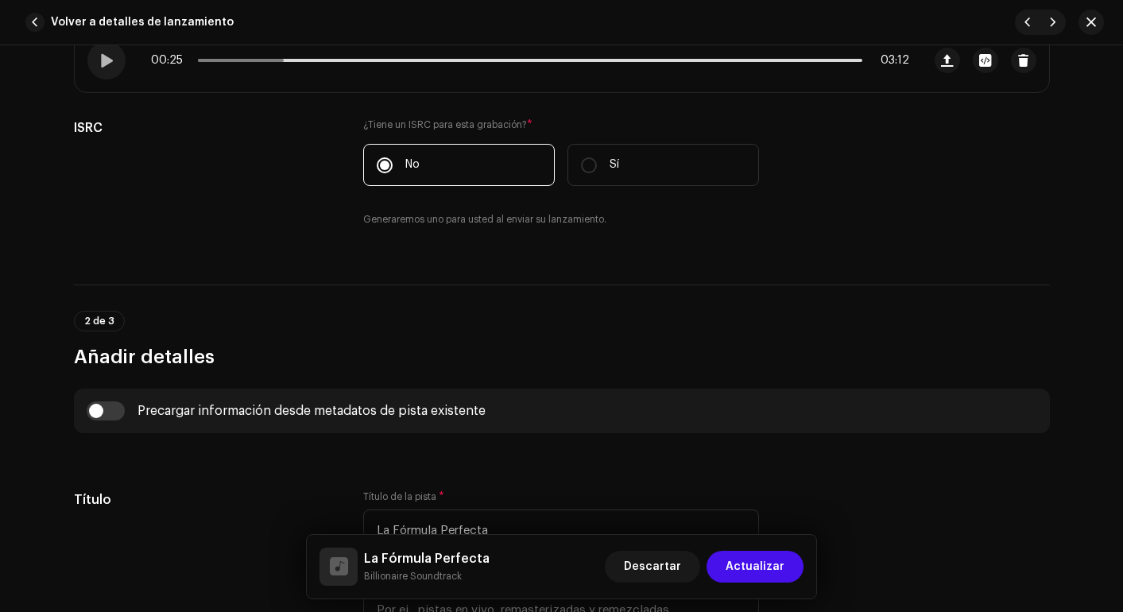
scroll to position [0, 0]
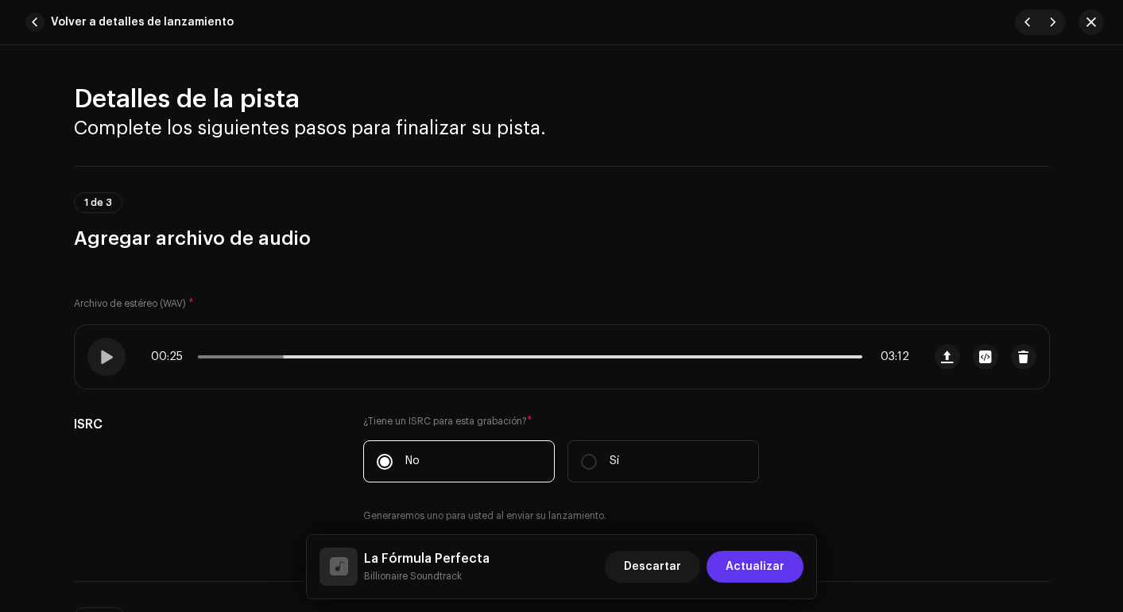
click at [751, 553] on span "Actualizar" at bounding box center [755, 567] width 59 height 32
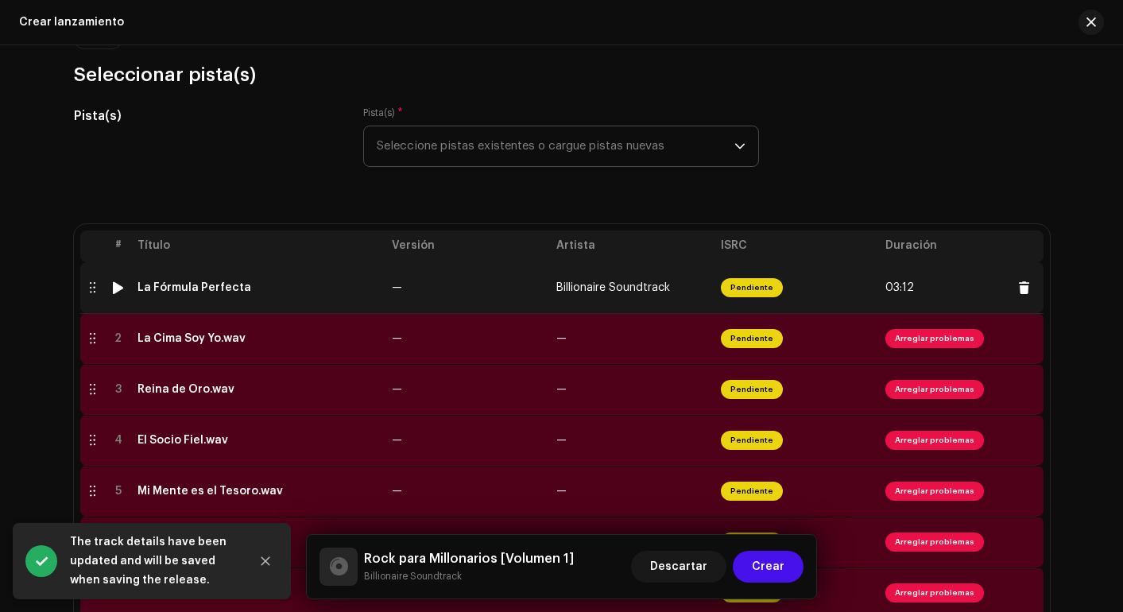
click at [112, 287] on div at bounding box center [118, 287] width 12 height 13
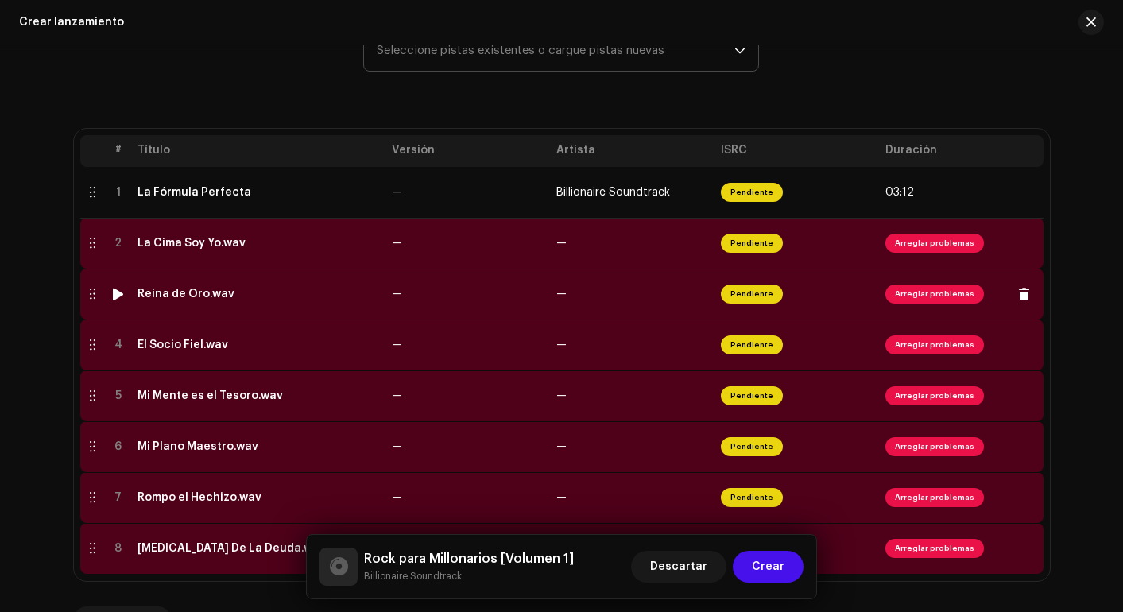
scroll to position [299, 0]
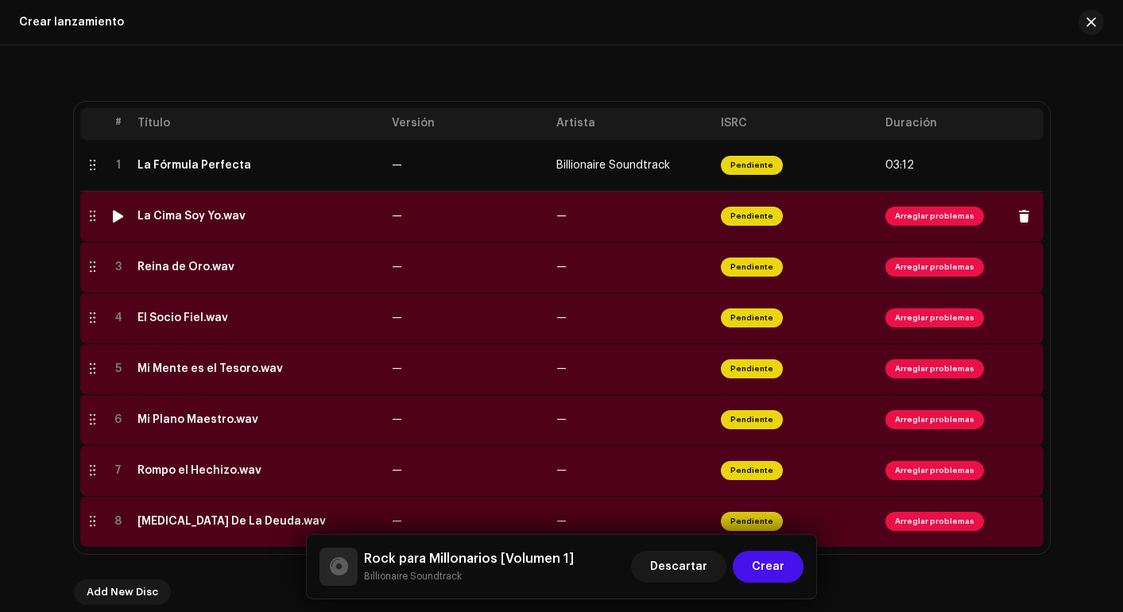
click at [906, 221] on span "Arreglar problemas" at bounding box center [935, 216] width 99 height 19
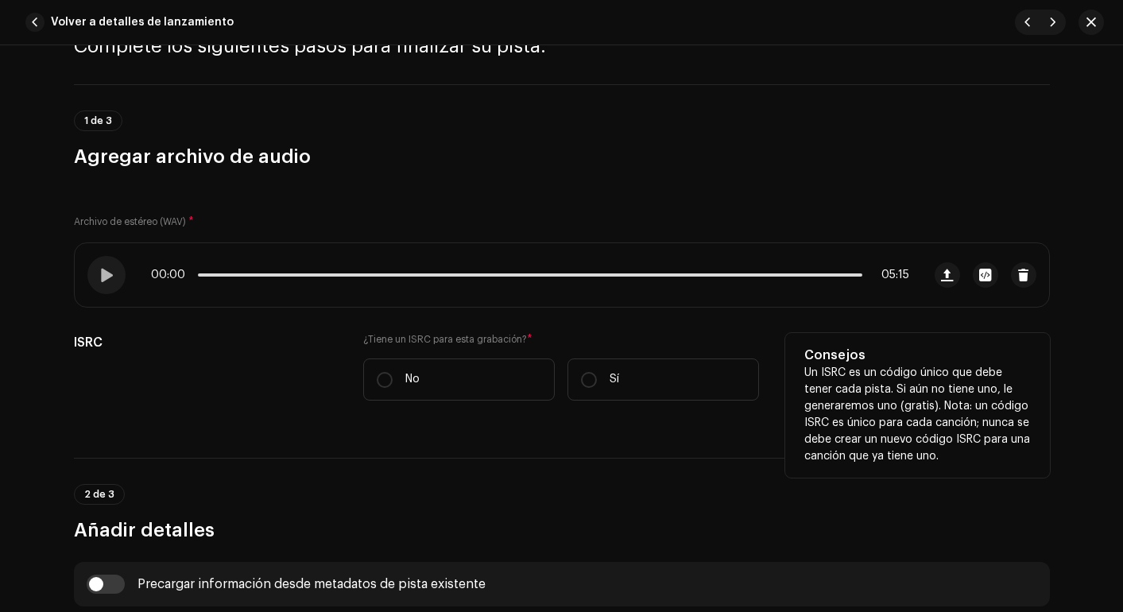
scroll to position [133, 0]
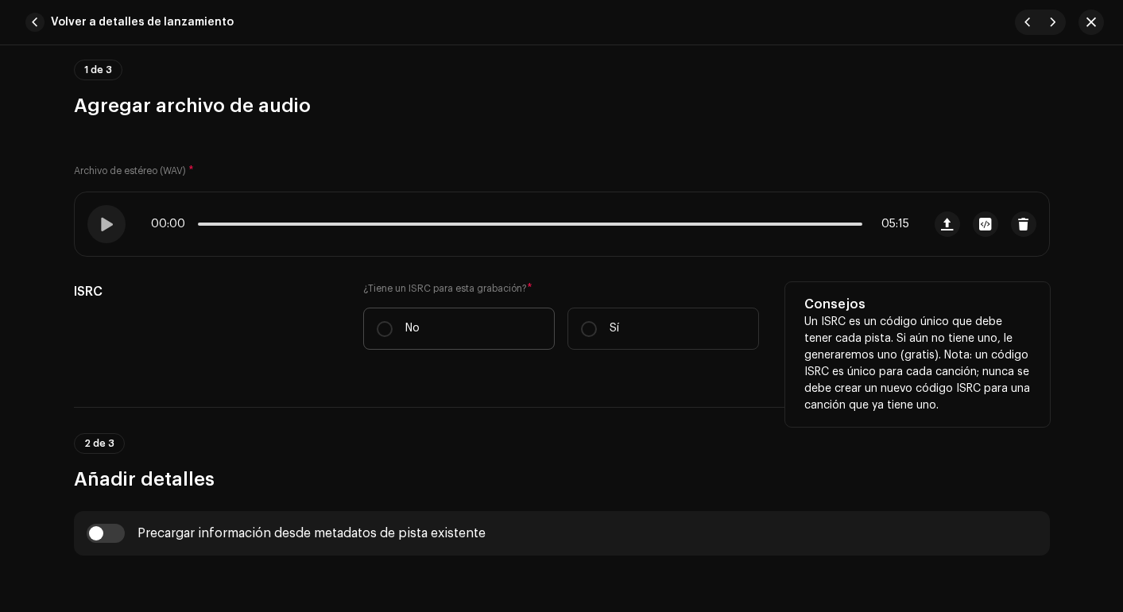
click at [457, 327] on label "No" at bounding box center [459, 329] width 192 height 42
click at [393, 327] on input "No" at bounding box center [385, 329] width 16 height 16
radio input "true"
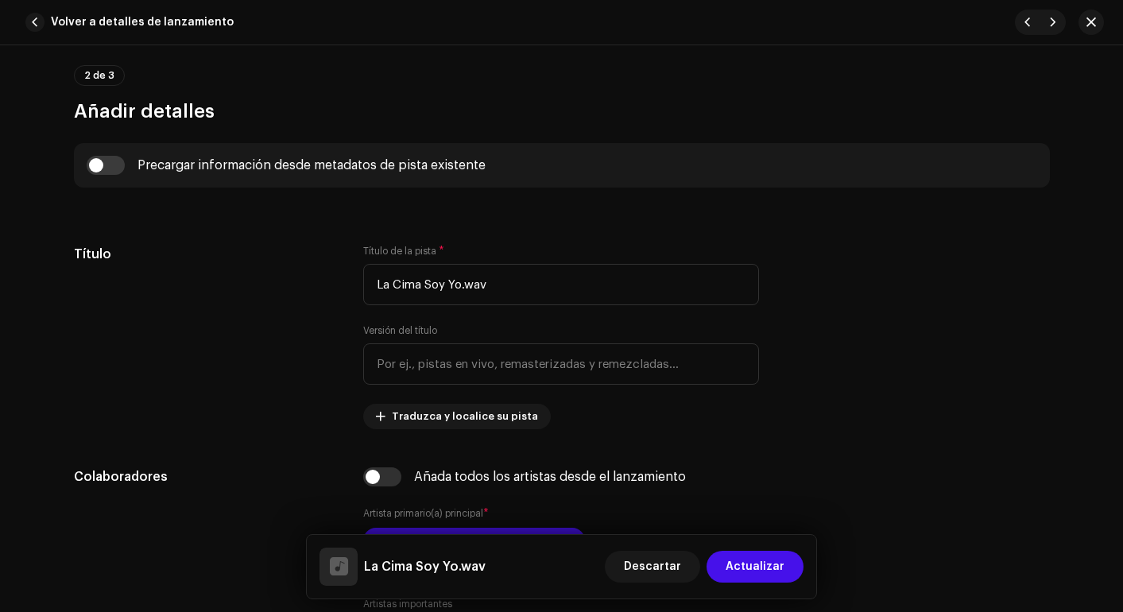
scroll to position [573, 0]
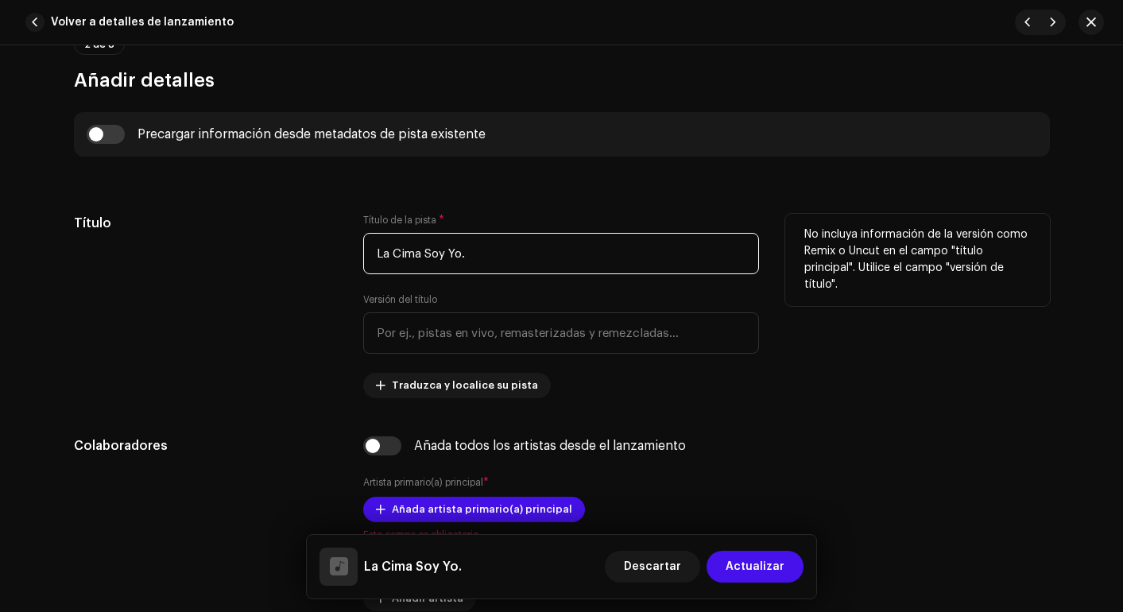
drag, startPoint x: 461, startPoint y: 256, endPoint x: 509, endPoint y: 265, distance: 48.5
click at [509, 265] on input "La Cima Soy Yo." at bounding box center [561, 253] width 396 height 41
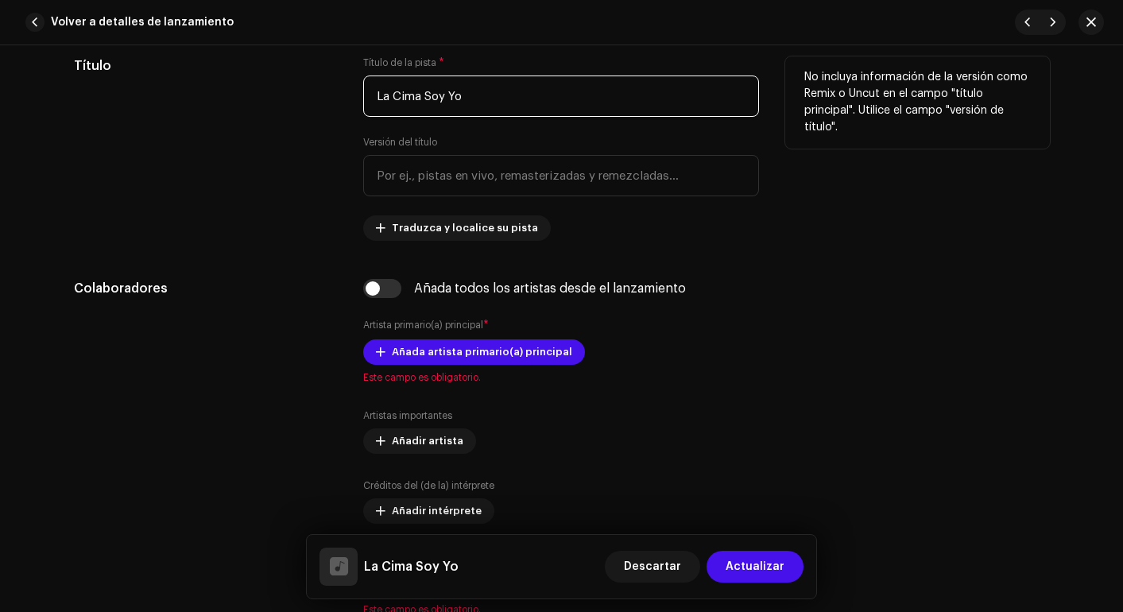
scroll to position [736, 0]
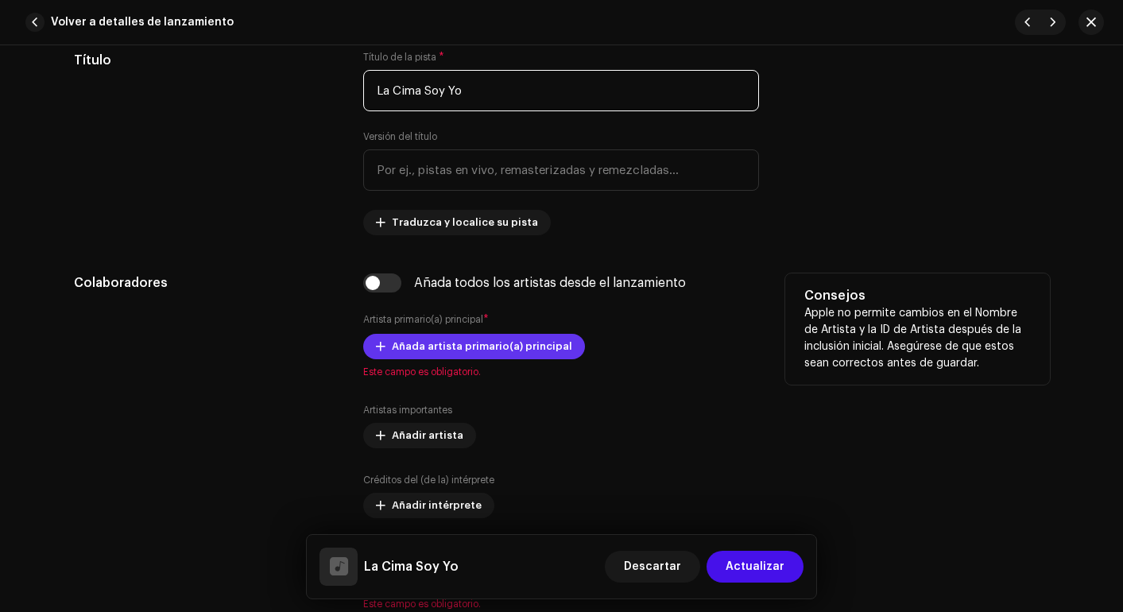
type input "La Cima Soy Yo"
click at [463, 347] on span "Añada artista primario(a) principal" at bounding box center [482, 347] width 180 height 32
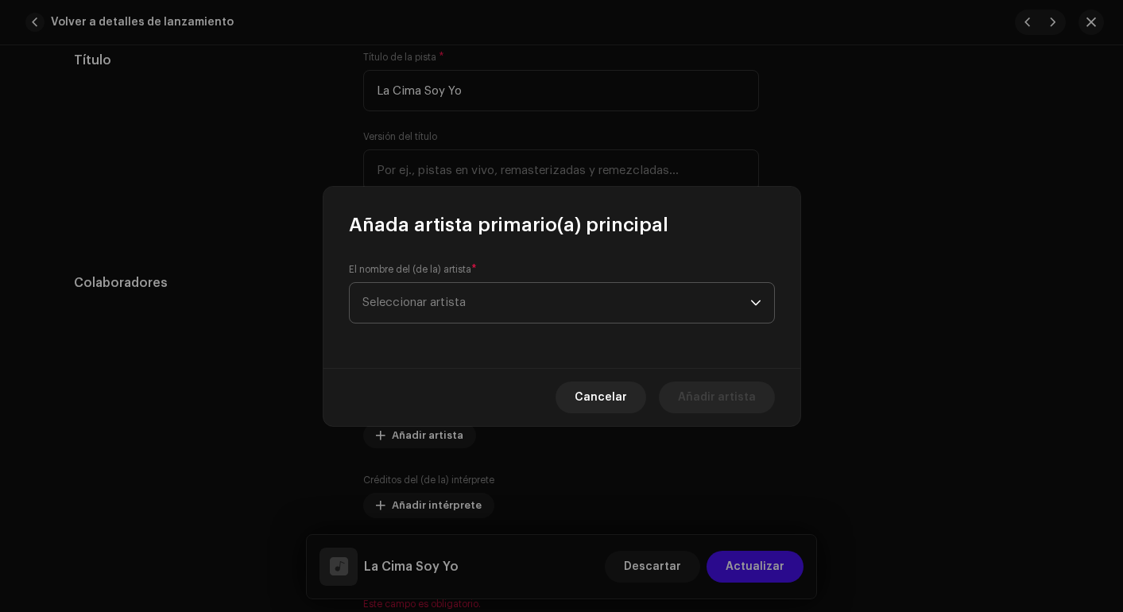
click at [480, 304] on span "Seleccionar artista" at bounding box center [557, 303] width 388 height 40
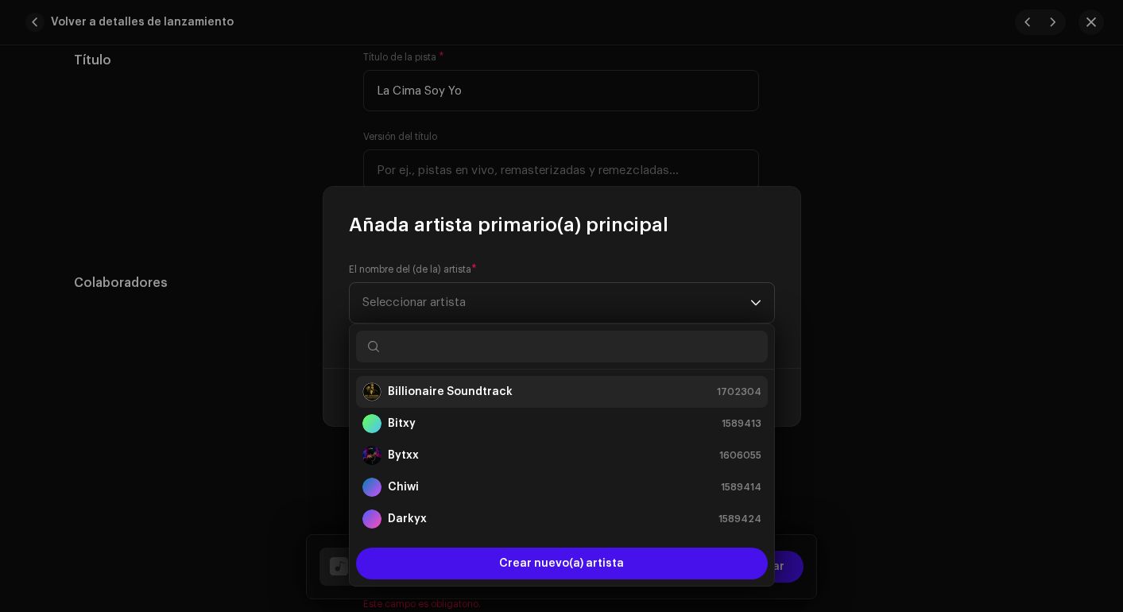
click at [456, 388] on strong "Billionaire Soundtrack" at bounding box center [450, 392] width 125 height 16
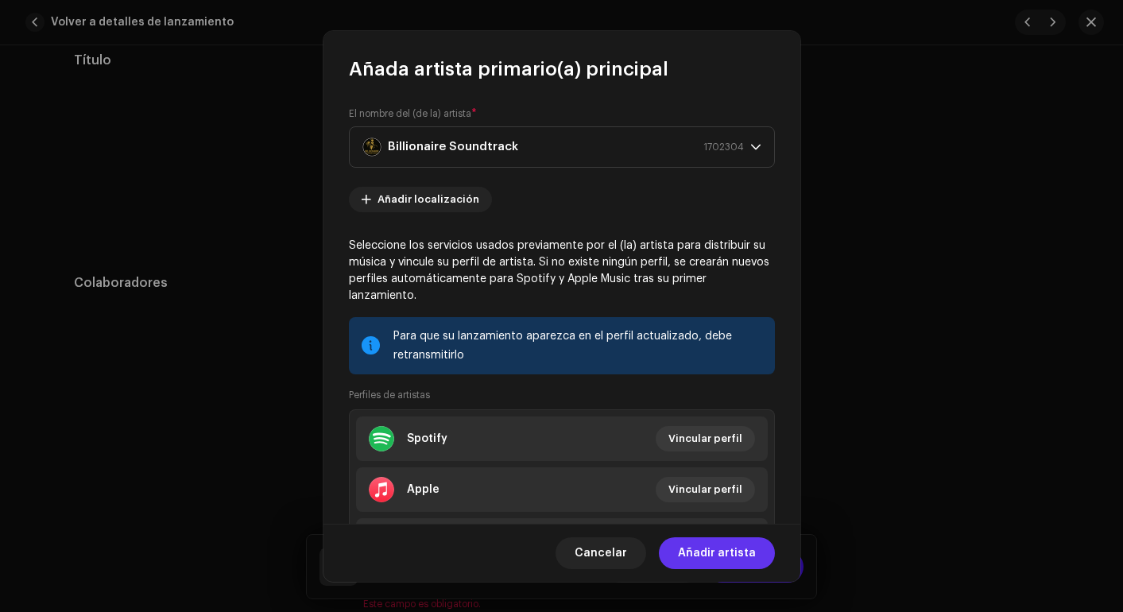
click at [716, 554] on span "Añadir artista" at bounding box center [717, 553] width 78 height 32
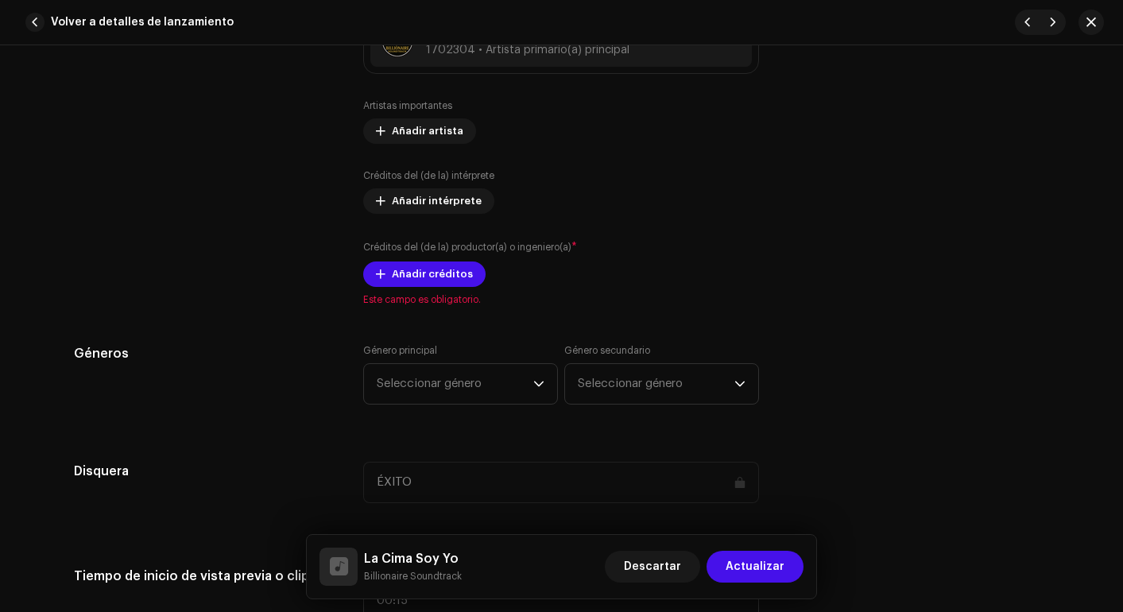
scroll to position [1064, 0]
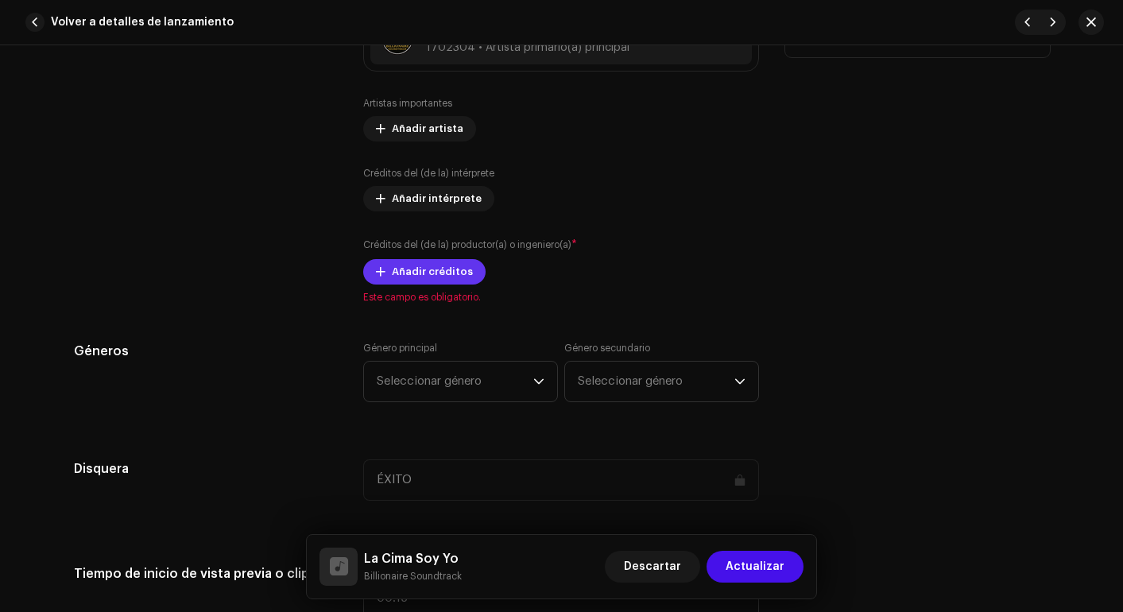
click at [444, 272] on span "Añadir créditos" at bounding box center [432, 272] width 81 height 32
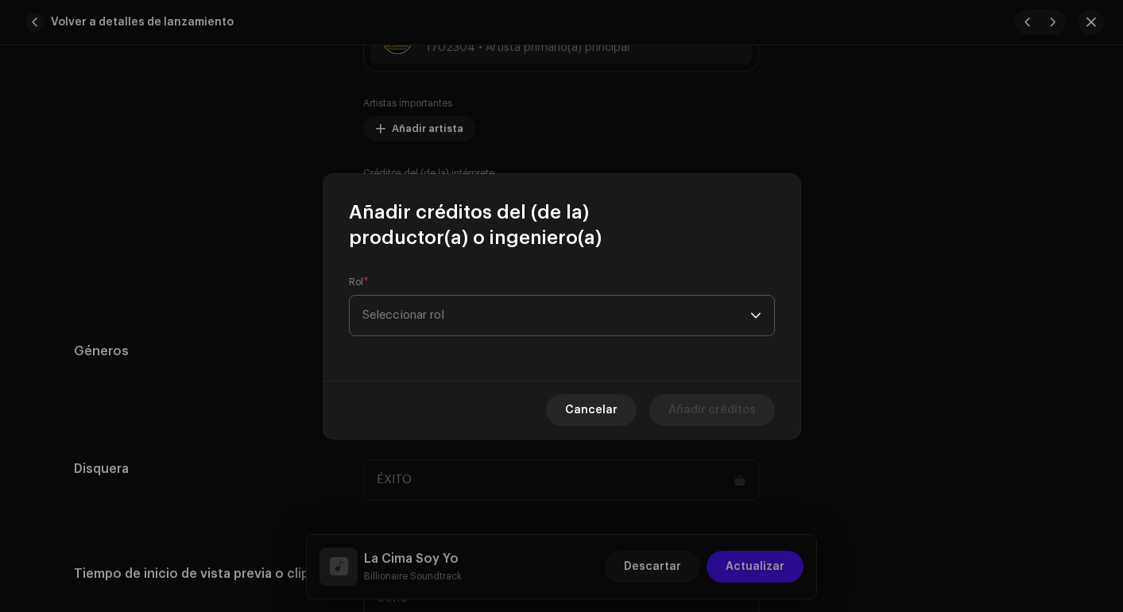
click at [465, 314] on span "Seleccionar rol" at bounding box center [557, 316] width 388 height 40
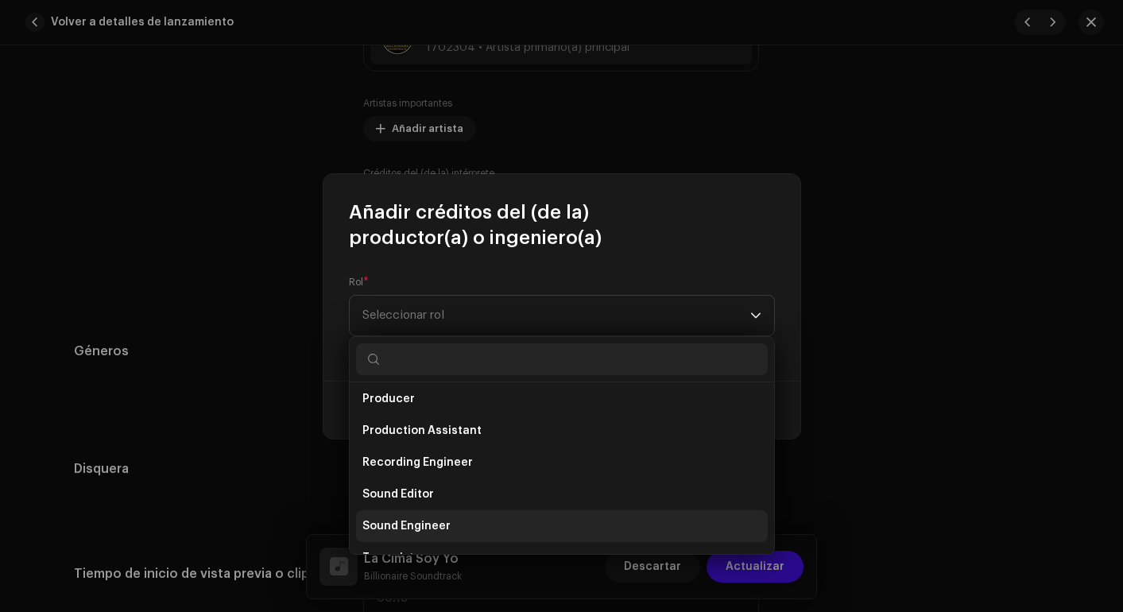
scroll to position [640, 0]
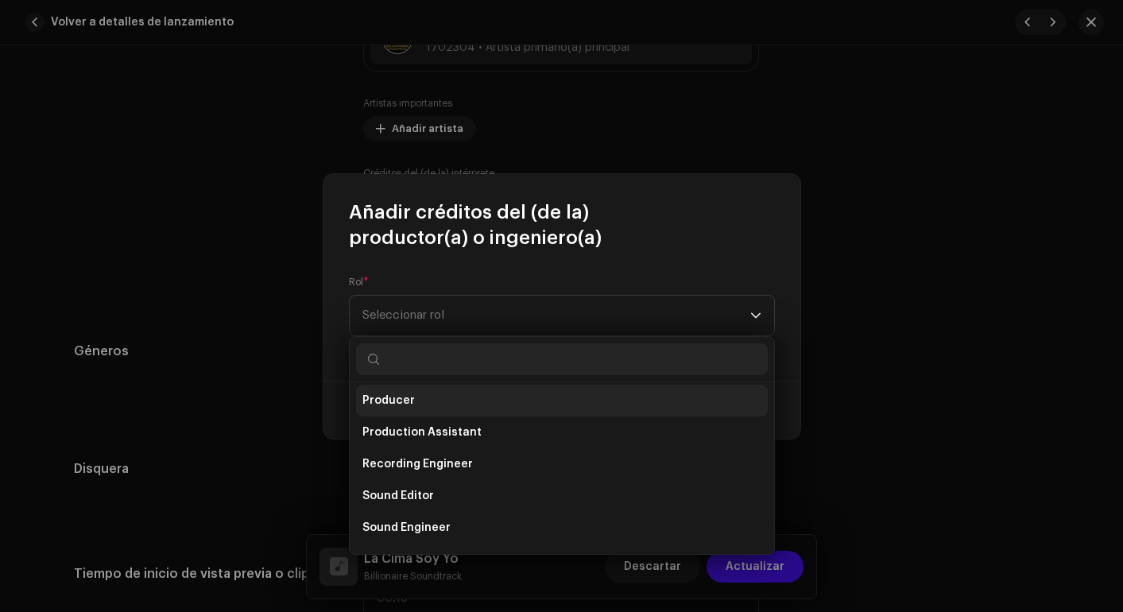
click at [435, 406] on li "Producer" at bounding box center [562, 401] width 412 height 32
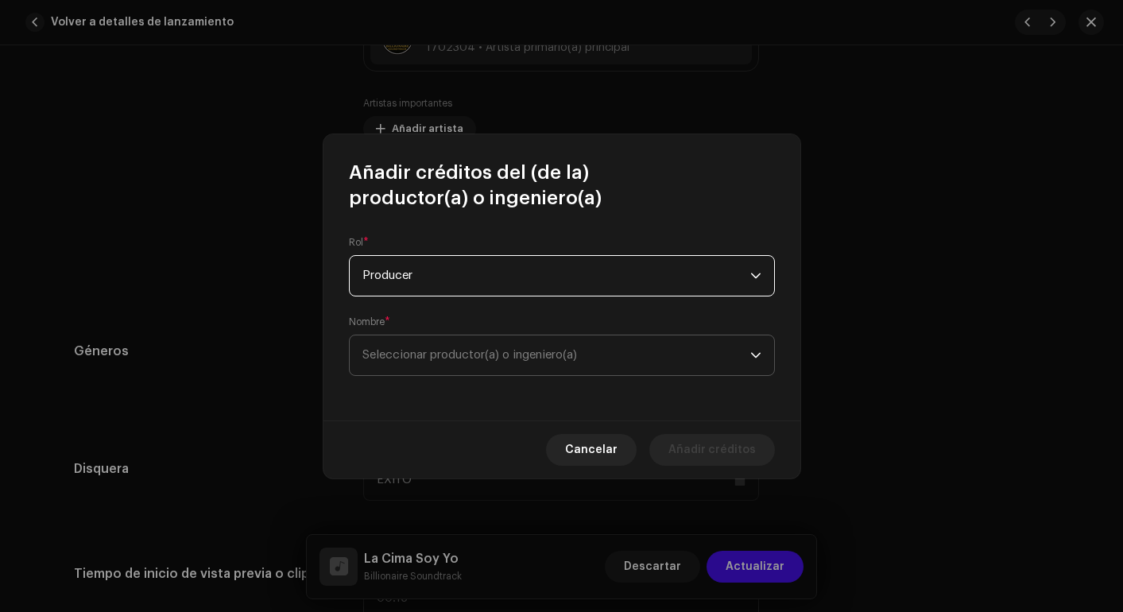
click at [498, 365] on span "Seleccionar productor(a) o ingeniero(a)" at bounding box center [557, 355] width 388 height 40
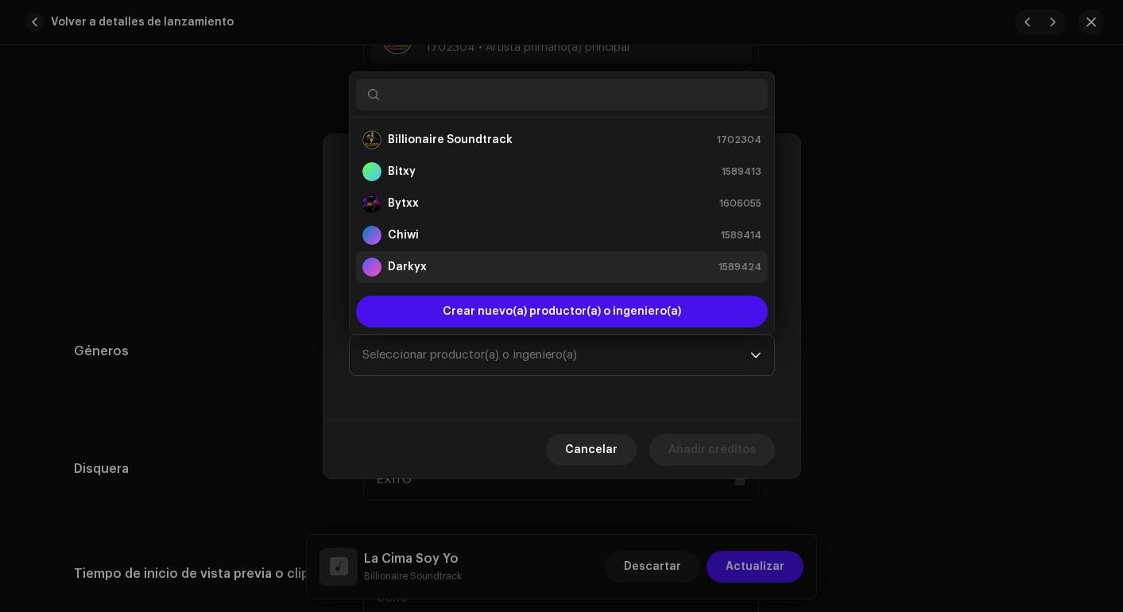
click at [483, 269] on div "Darkyx 1589424" at bounding box center [562, 267] width 399 height 19
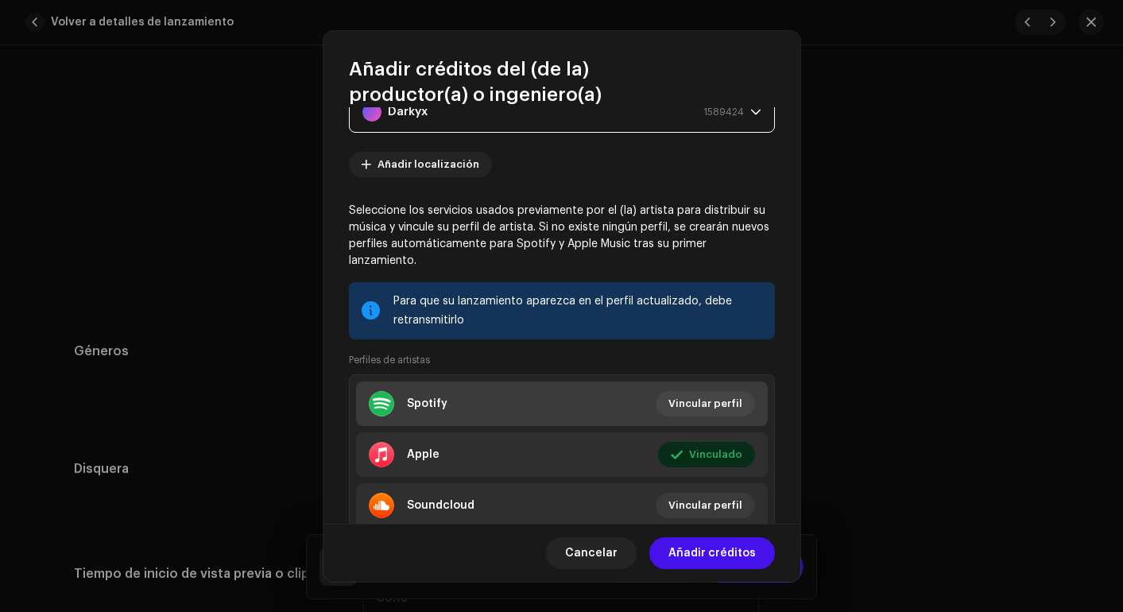
scroll to position [196, 0]
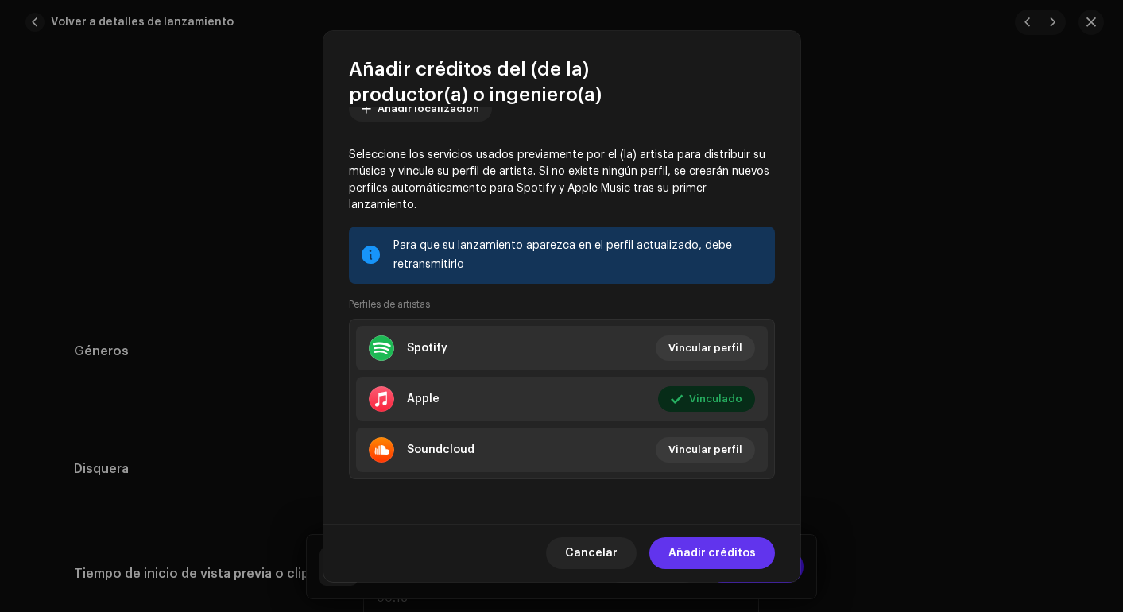
click at [704, 554] on span "Añadir créditos" at bounding box center [712, 553] width 87 height 32
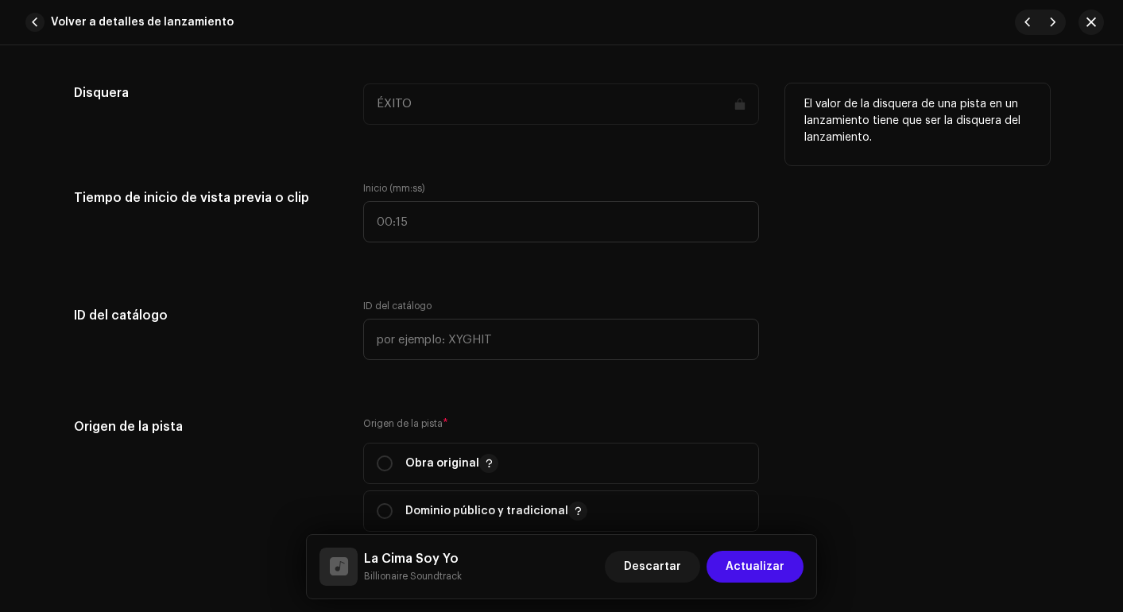
scroll to position [1518, 0]
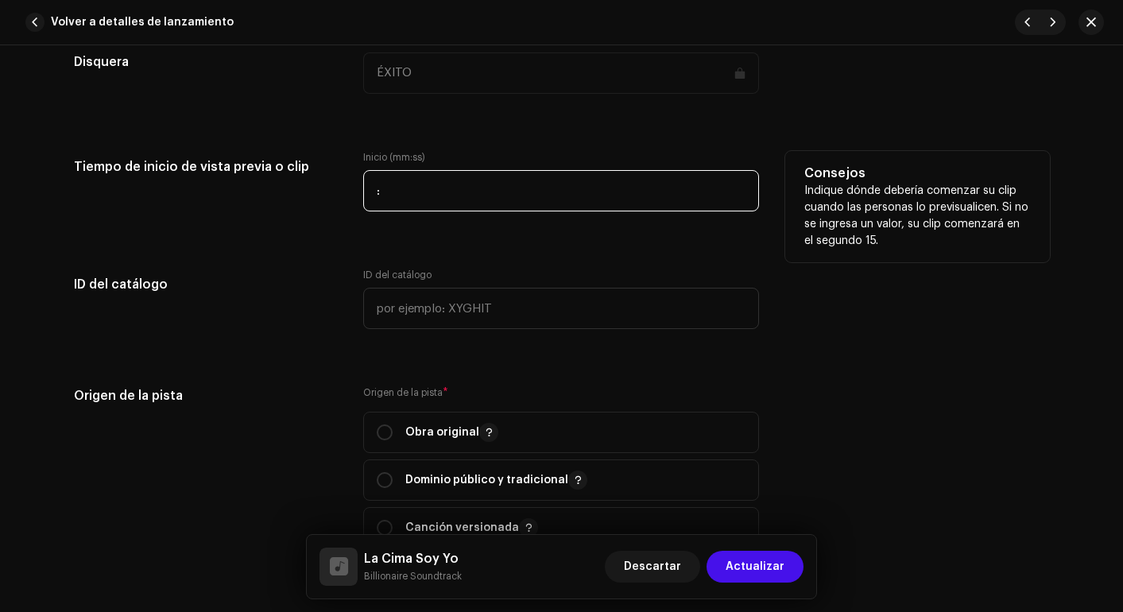
click at [480, 197] on input ":" at bounding box center [561, 190] width 396 height 41
type input "00:00"
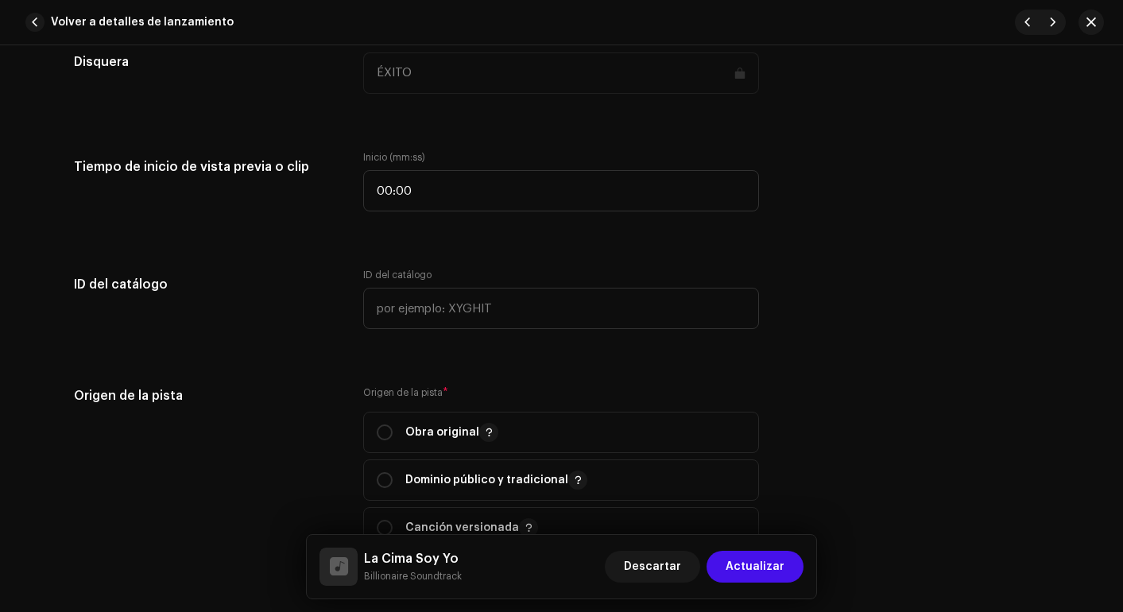
click at [273, 254] on div "Detalles de la pista Complete los siguientes pasos para finalizar su pista. 1 d…" at bounding box center [561, 301] width 1027 height 3473
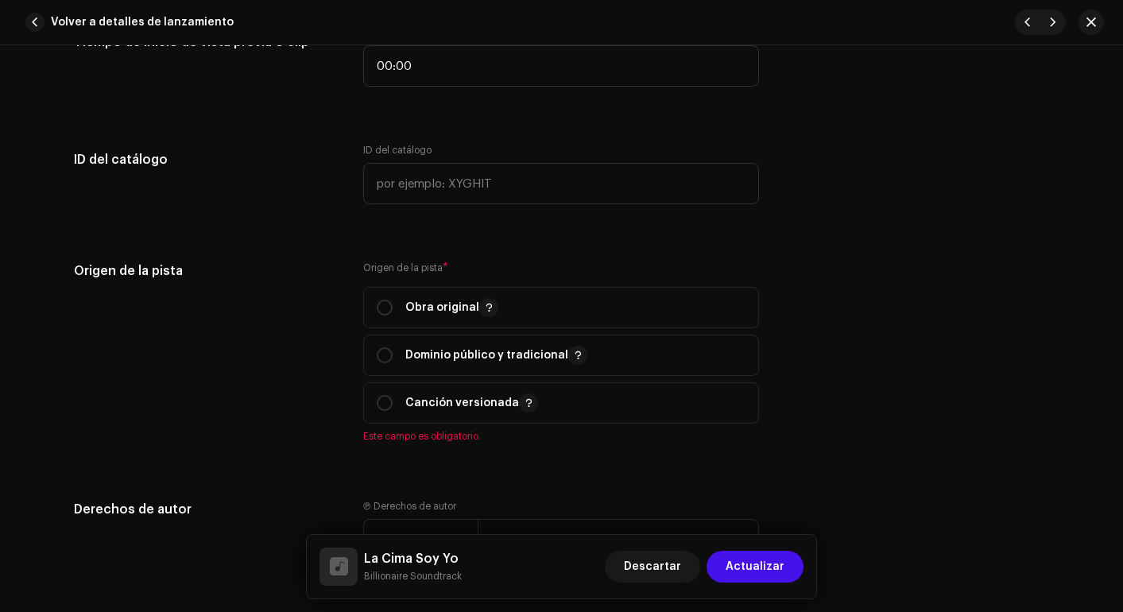
scroll to position [1728, 0]
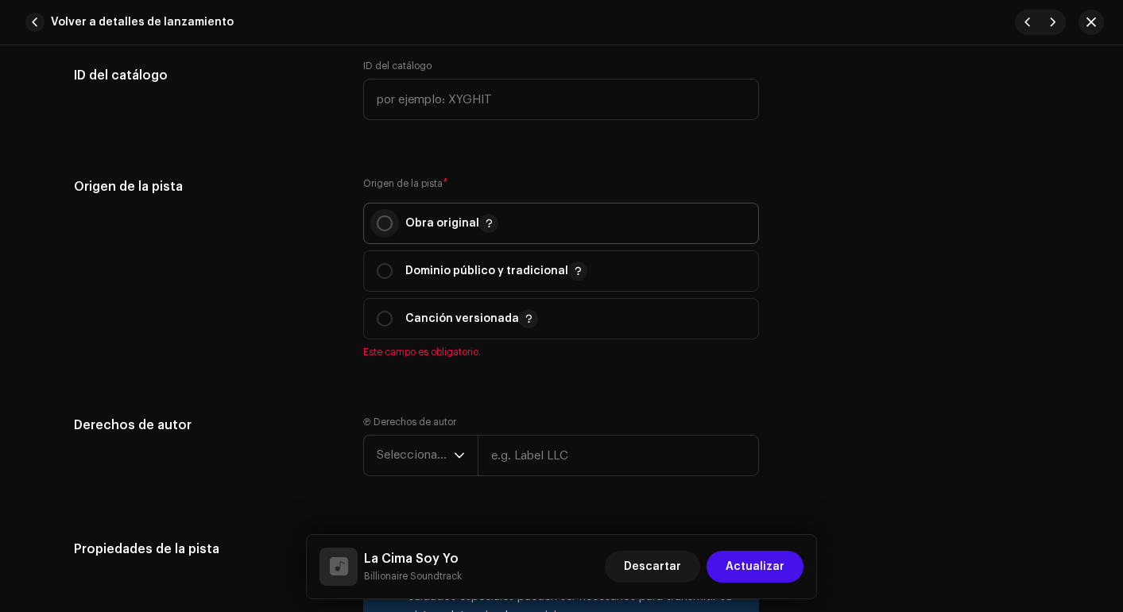
click at [377, 230] on p-radiobutton at bounding box center [385, 223] width 16 height 16
radio input "true"
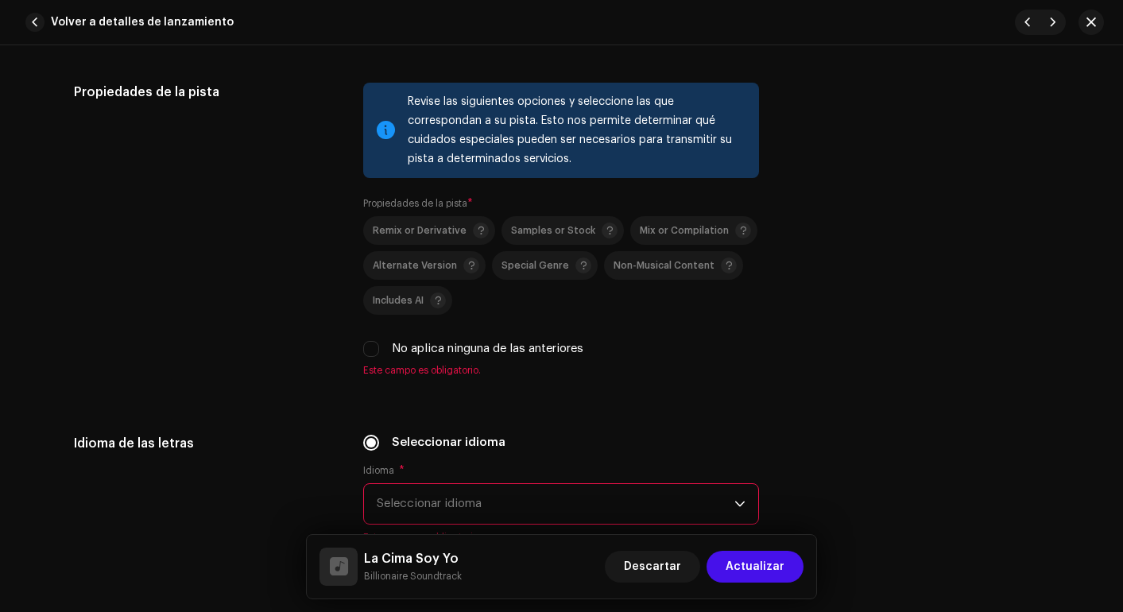
scroll to position [2235, 0]
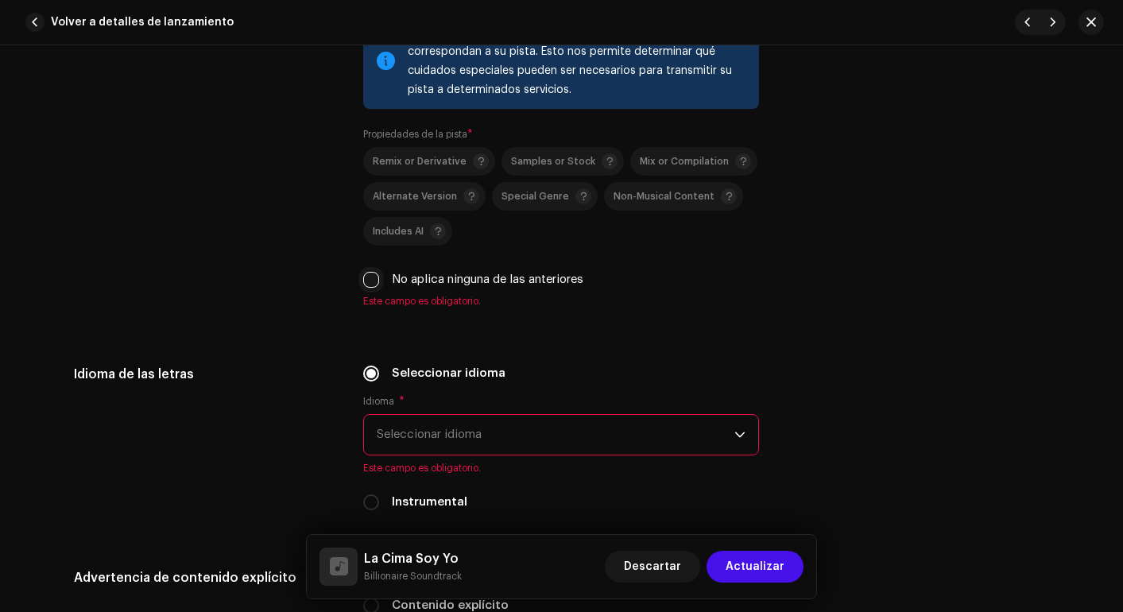
click at [366, 281] on input "No aplica ninguna de las anteriores" at bounding box center [371, 280] width 16 height 16
checkbox input "true"
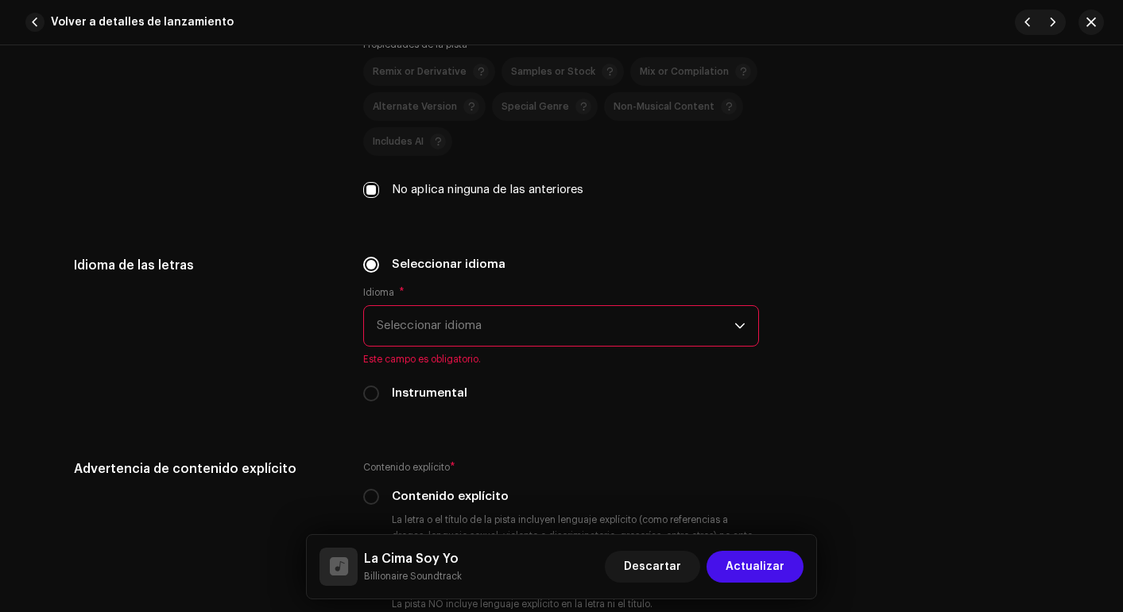
scroll to position [2368, 0]
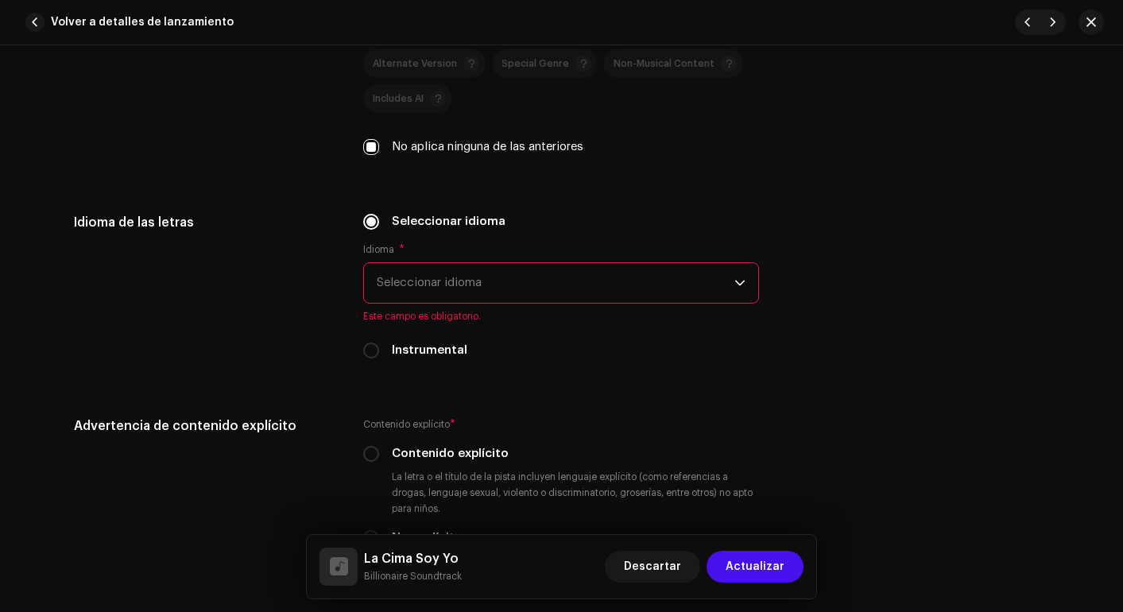
click at [509, 285] on span "Seleccionar idioma" at bounding box center [556, 283] width 358 height 40
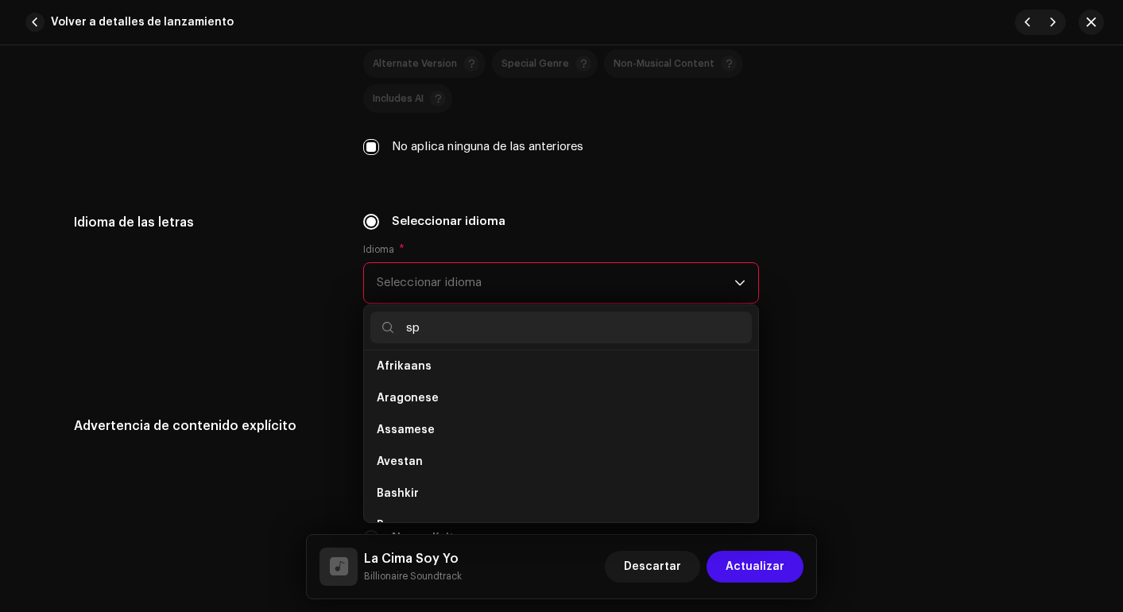
scroll to position [0, 0]
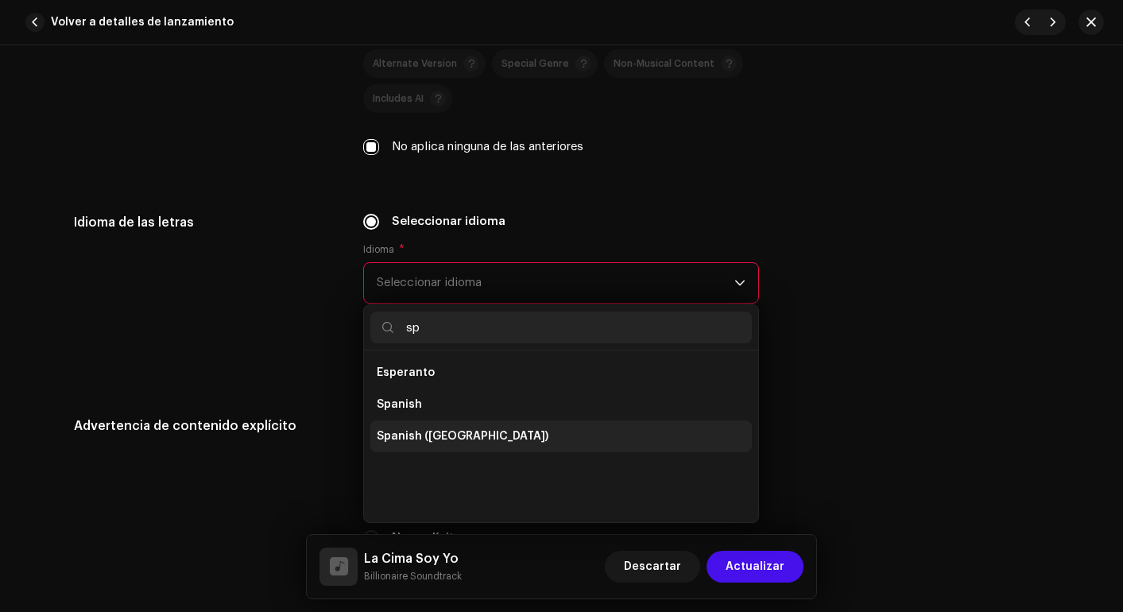
type input "sp"
click at [451, 432] on span "Spanish ([GEOGRAPHIC_DATA])" at bounding box center [463, 437] width 172 height 16
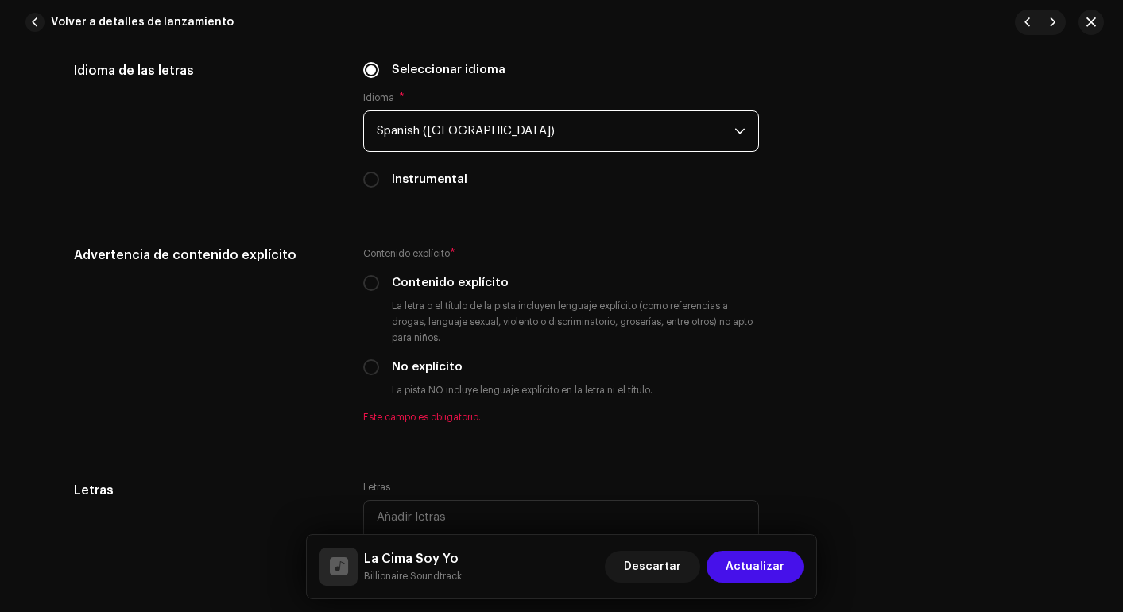
scroll to position [2531, 0]
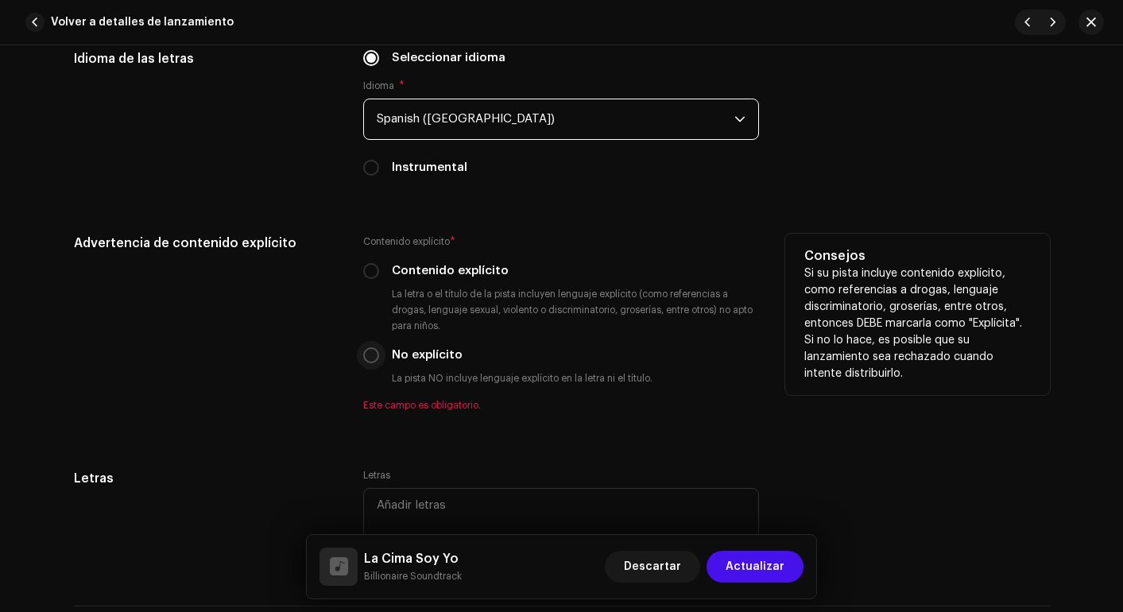
click at [370, 356] on input "No explícito" at bounding box center [371, 355] width 16 height 16
radio input "true"
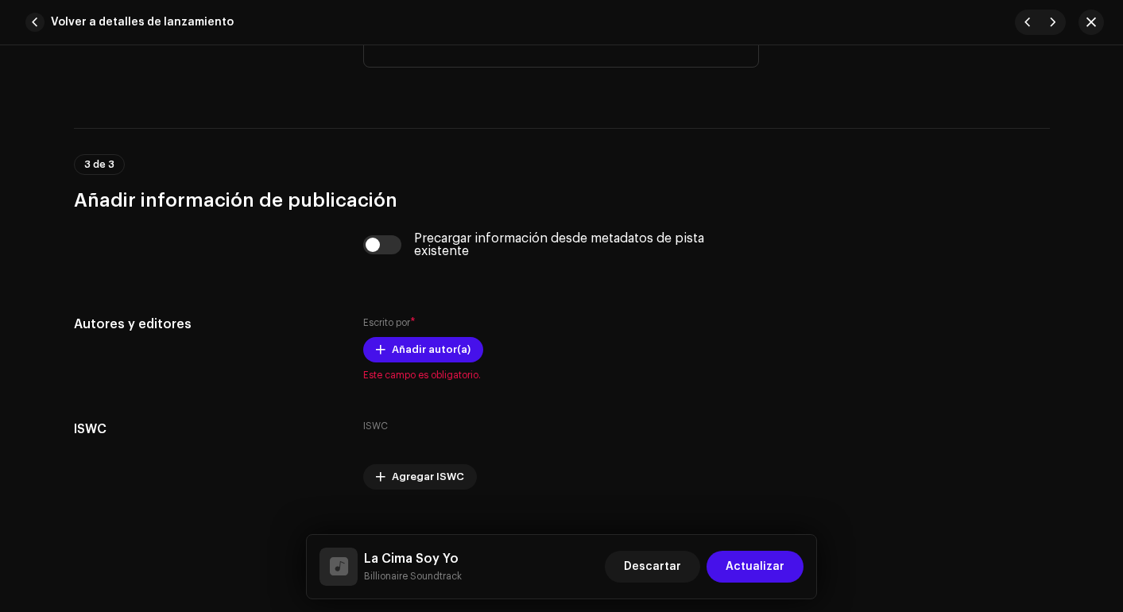
scroll to position [2991, 0]
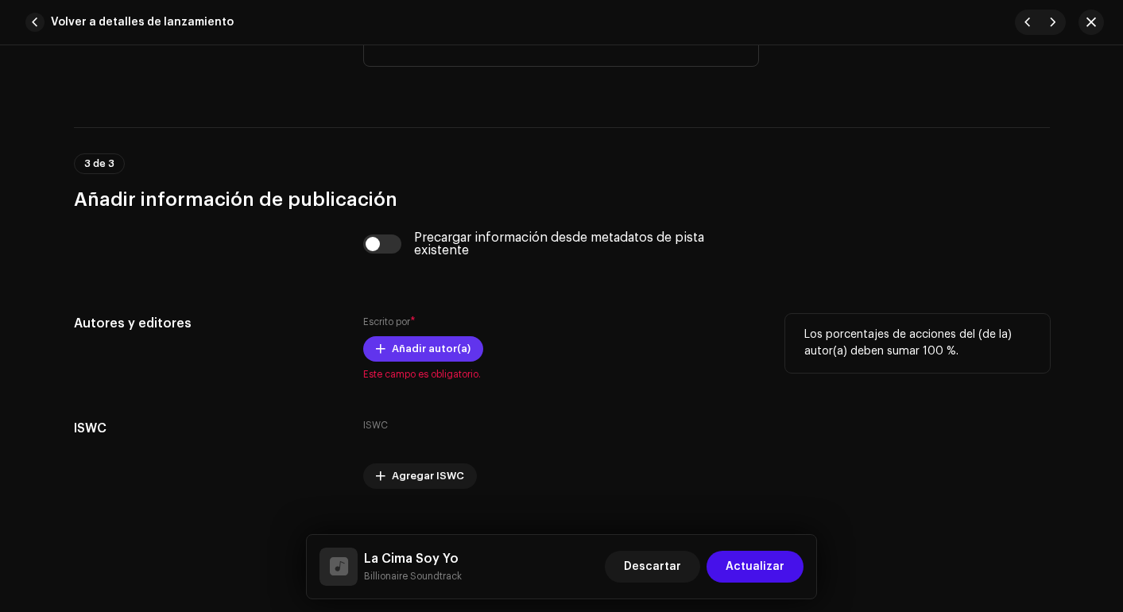
click at [395, 351] on span "Añadir autor(a)" at bounding box center [431, 349] width 79 height 32
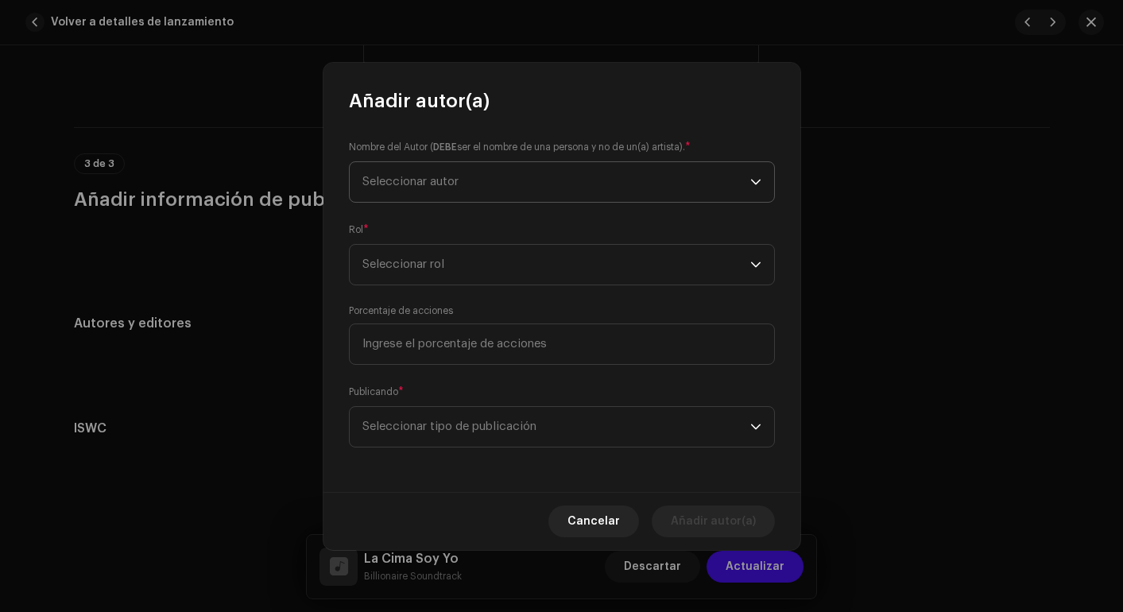
click at [419, 176] on span "Seleccionar autor" at bounding box center [411, 182] width 96 height 12
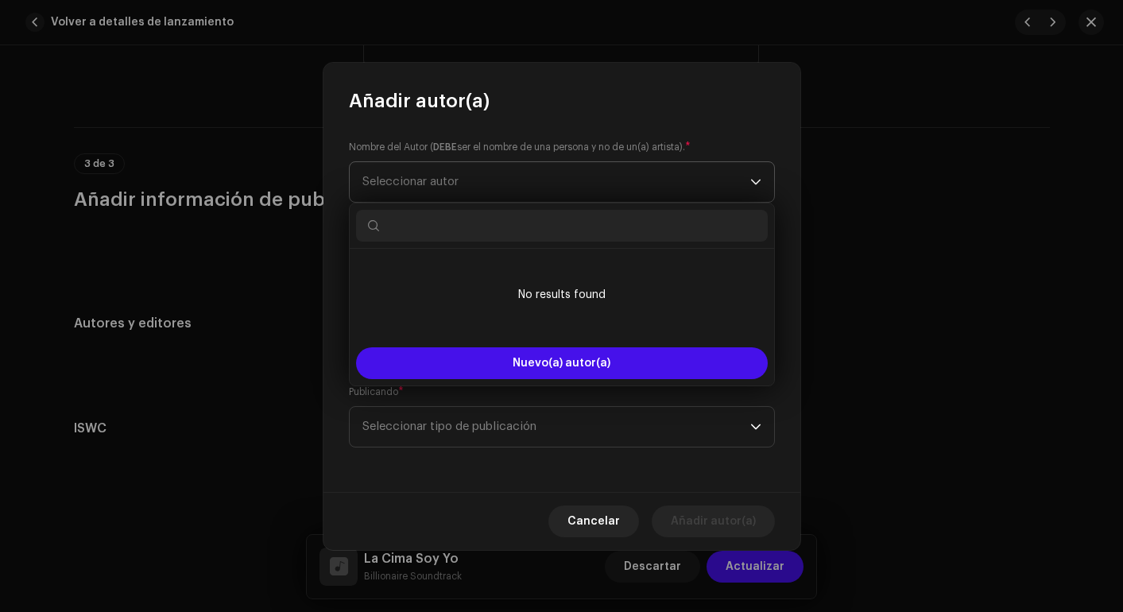
click at [419, 176] on span "Seleccionar autor" at bounding box center [411, 182] width 96 height 12
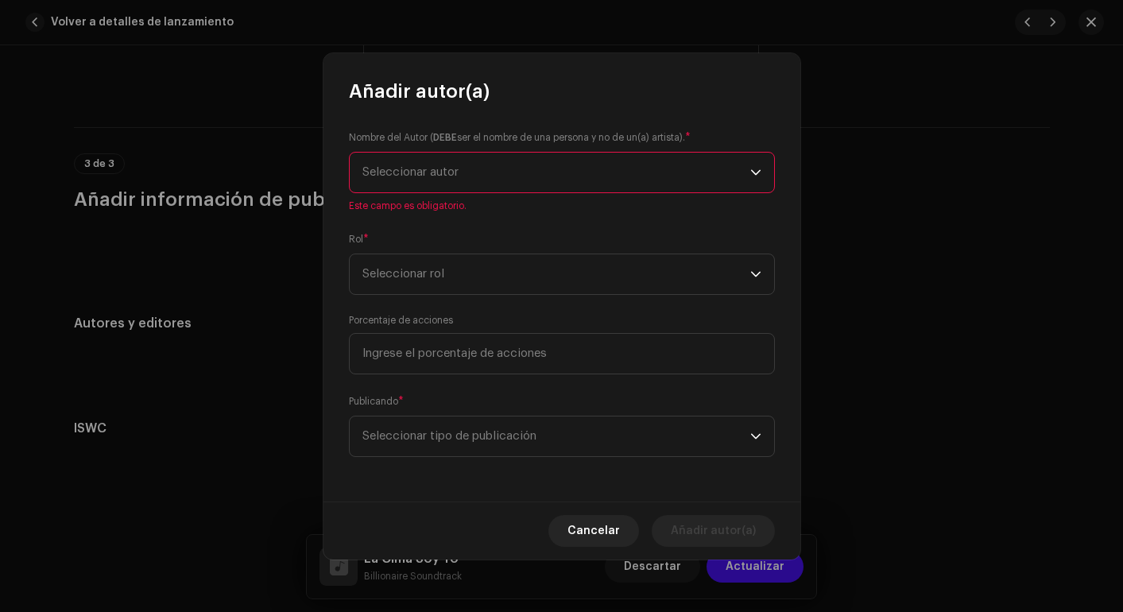
click at [419, 174] on span "Seleccionar autor" at bounding box center [411, 172] width 96 height 12
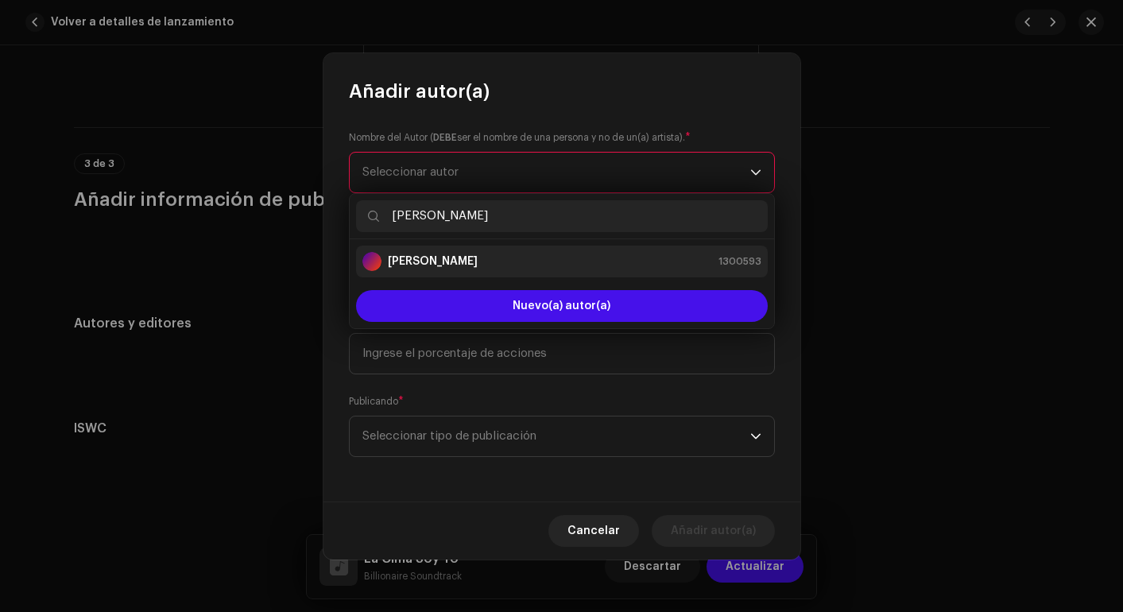
type input "[PERSON_NAME]"
click at [427, 247] on li "[PERSON_NAME] 1300593" at bounding box center [562, 262] width 412 height 32
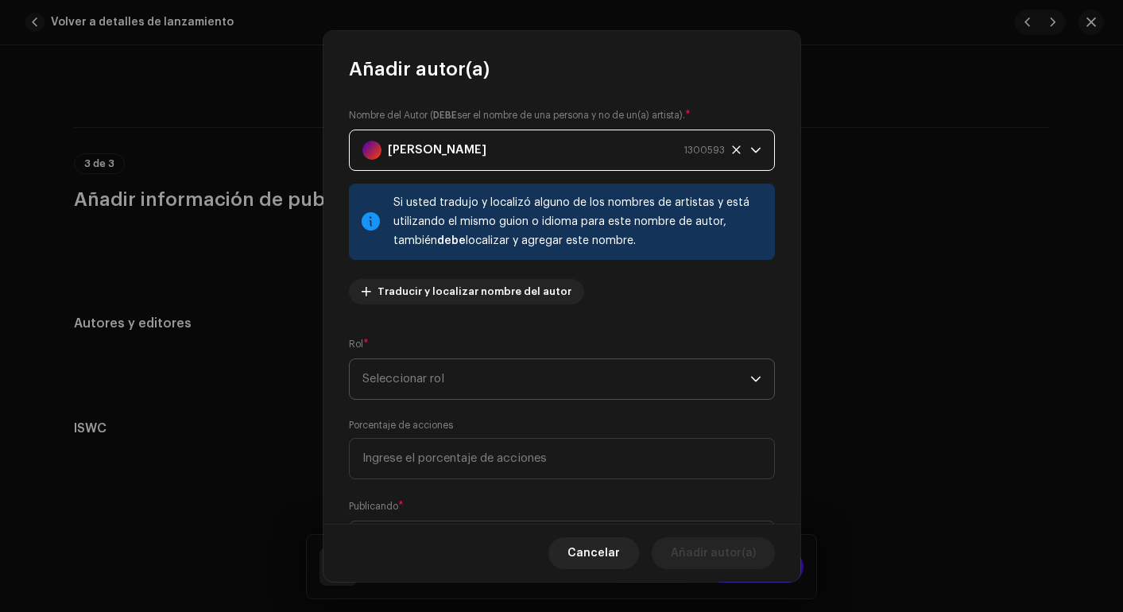
click at [419, 390] on span "Seleccionar rol" at bounding box center [557, 379] width 388 height 40
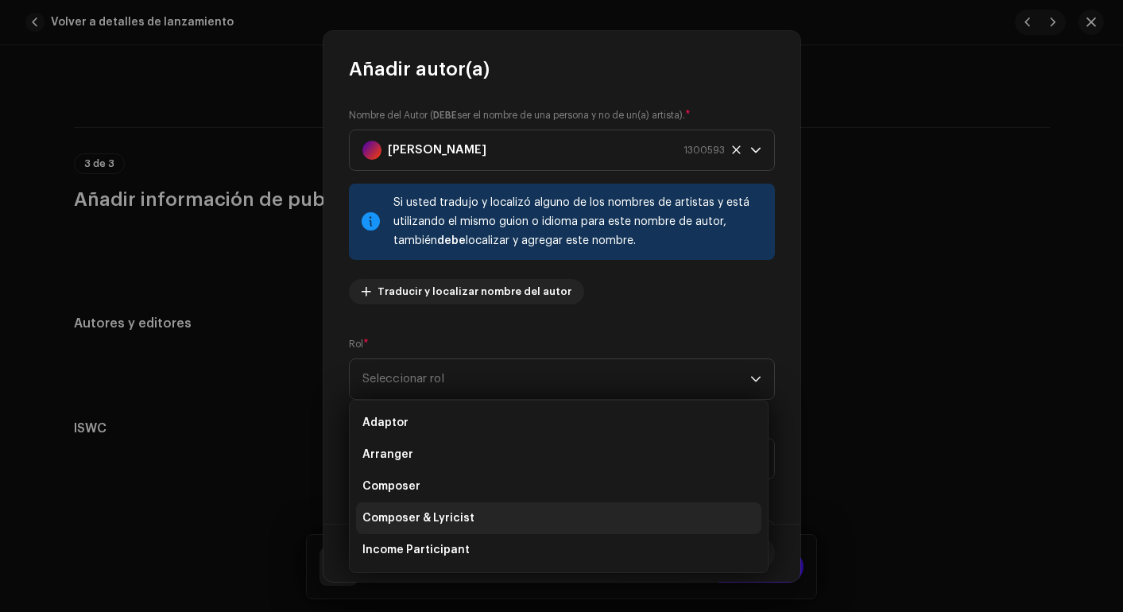
click at [413, 519] on span "Composer & Lyricist" at bounding box center [419, 518] width 112 height 16
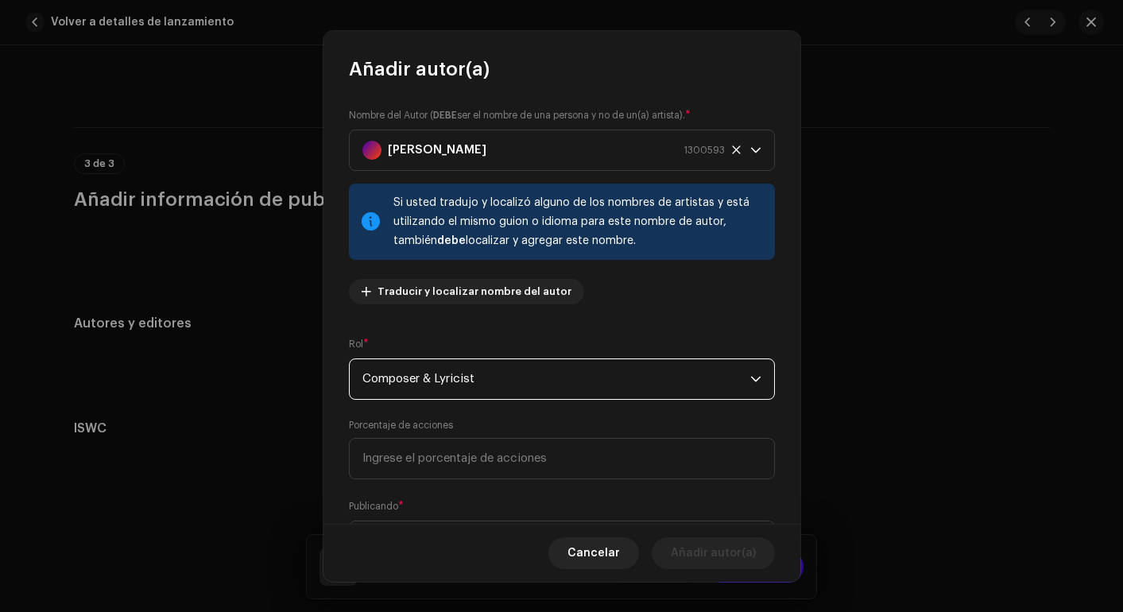
scroll to position [83, 0]
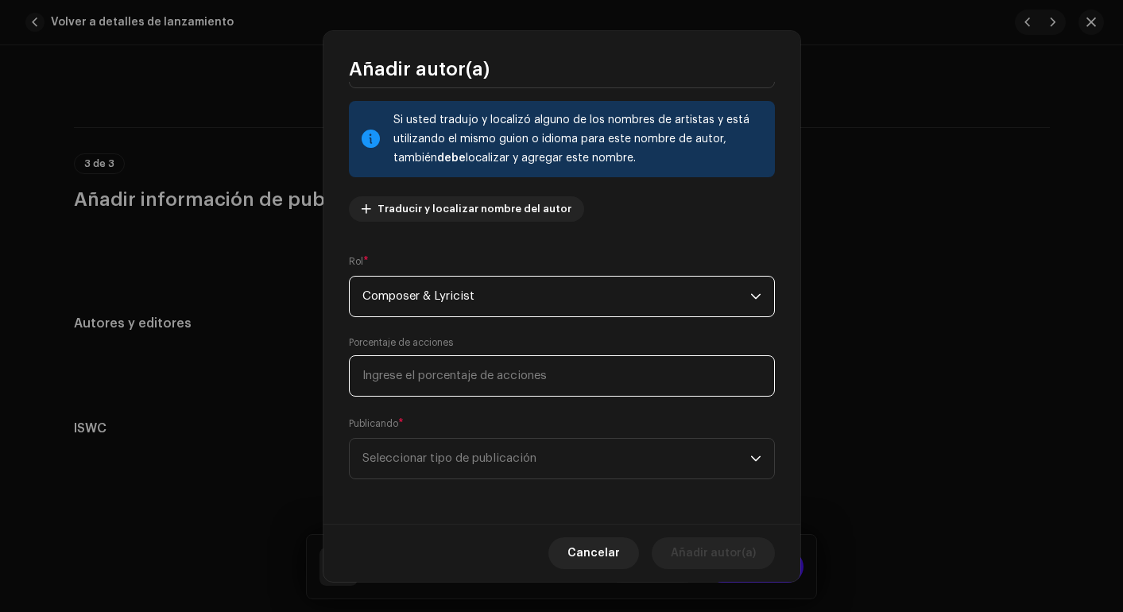
click at [450, 385] on input at bounding box center [562, 375] width 426 height 41
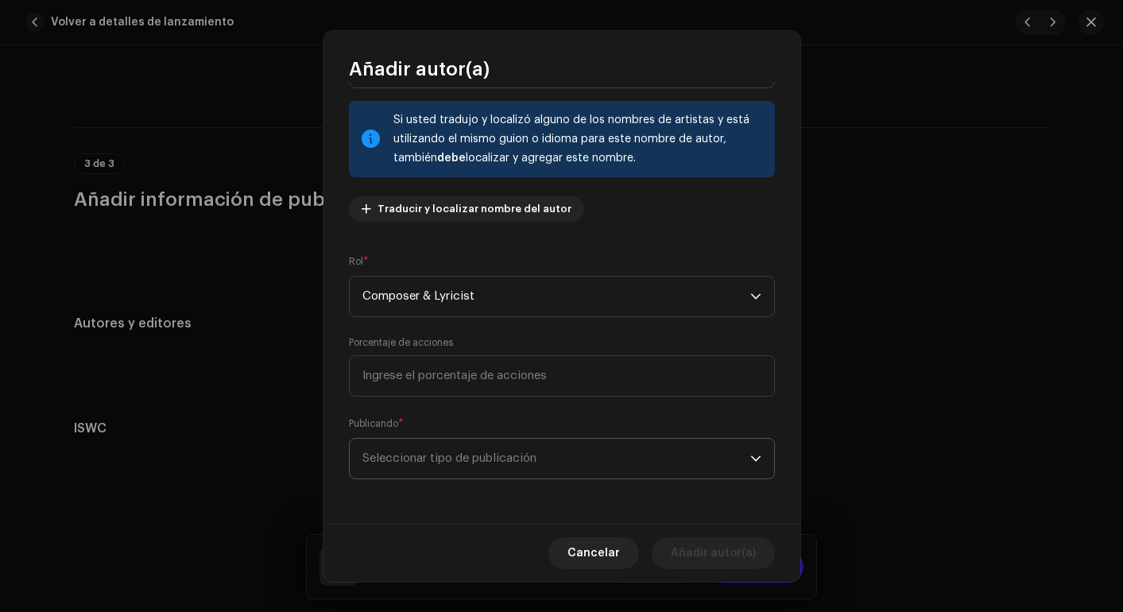
click at [442, 455] on span "Seleccionar tipo de publicación" at bounding box center [557, 459] width 388 height 40
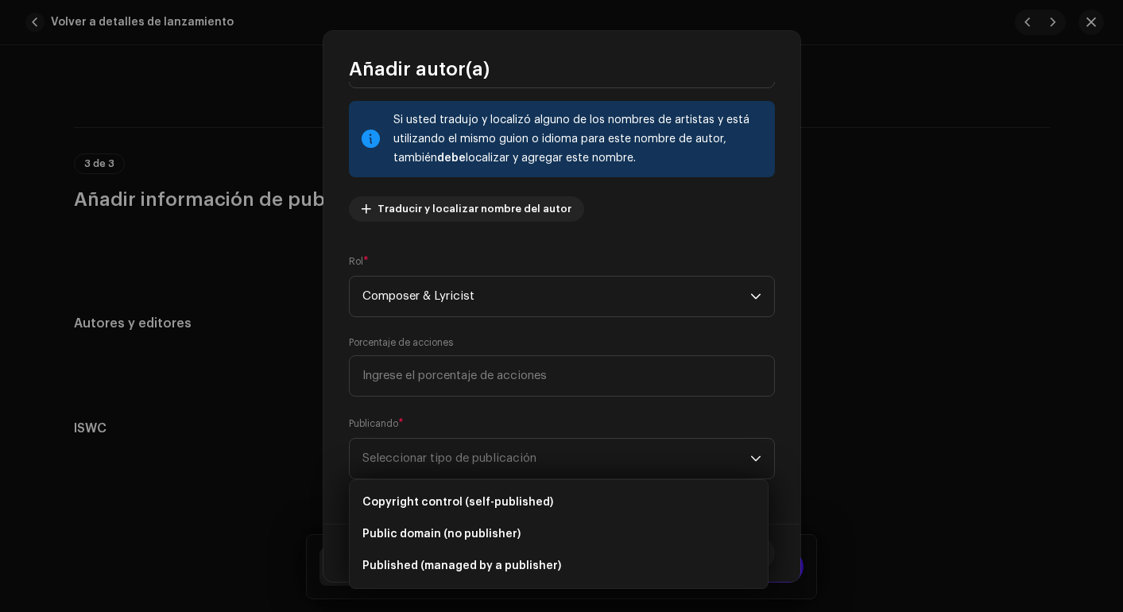
click at [528, 409] on div "Nombre del Autor ( DEBE ser el nombre de una persona y no de un(a) artista). * …" at bounding box center [562, 303] width 477 height 442
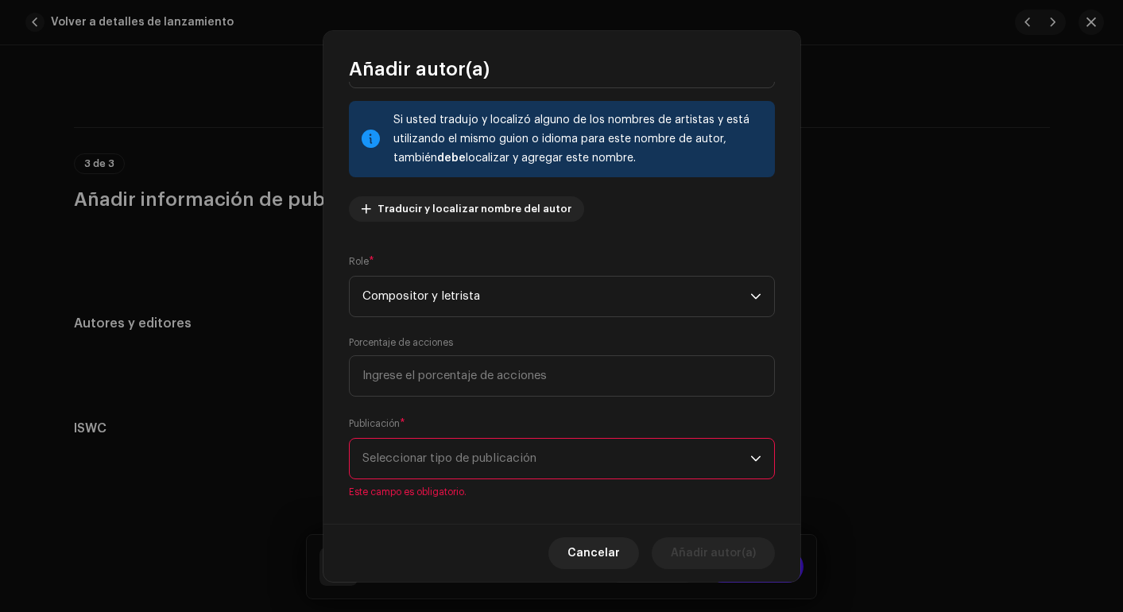
click at [557, 475] on span "Seleccionar tipo de publicación" at bounding box center [557, 459] width 388 height 40
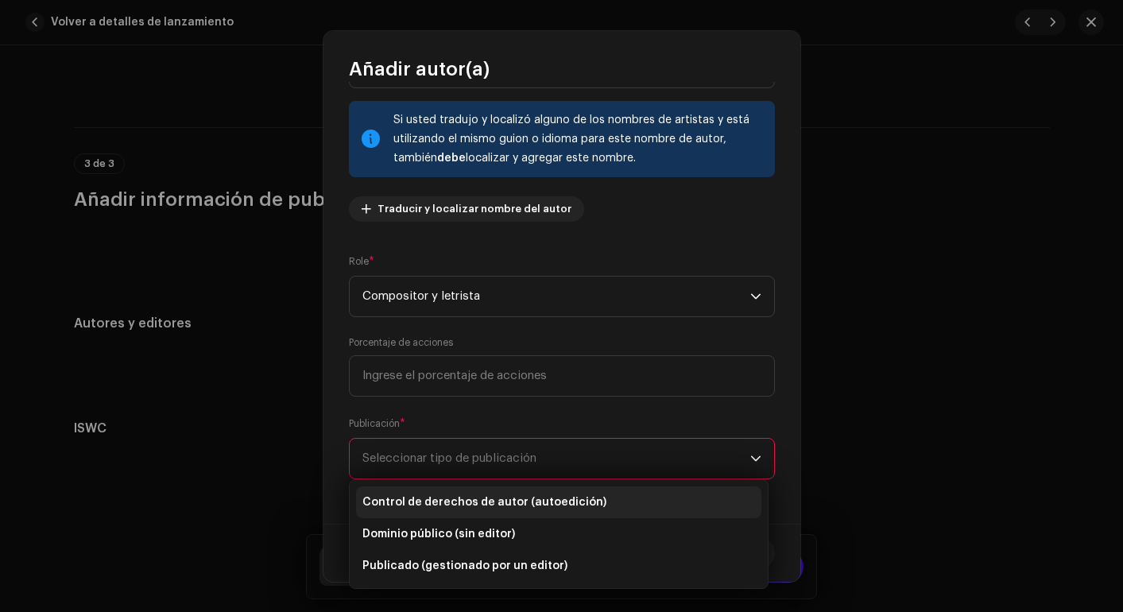
click at [557, 514] on li "Control de derechos de autor (autoedición)" at bounding box center [558, 503] width 405 height 32
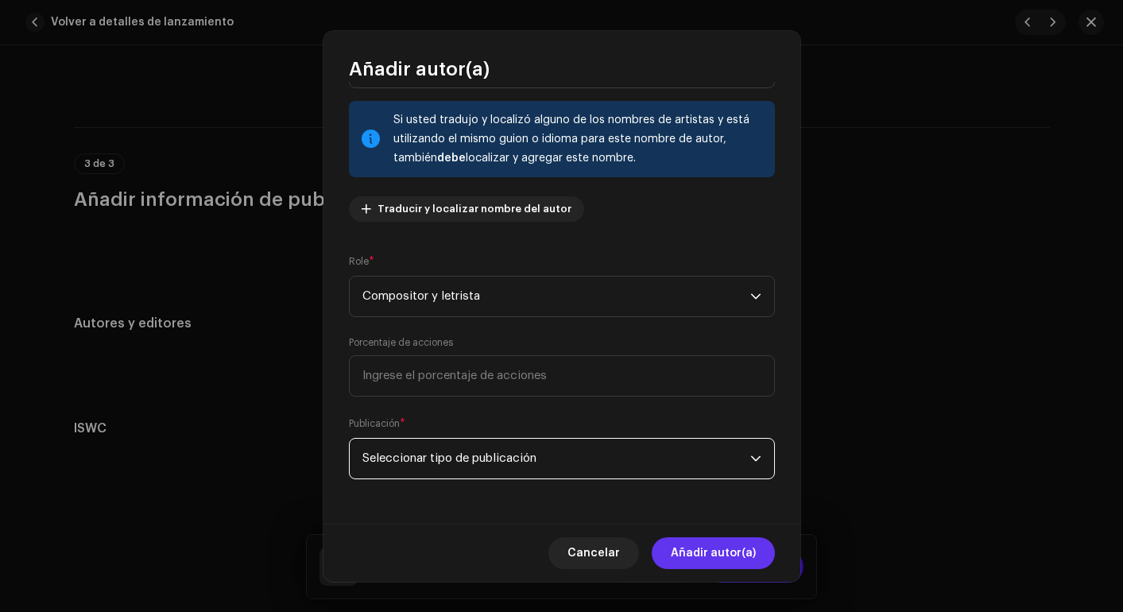
click at [740, 549] on font "Añadir autor(a)" at bounding box center [713, 553] width 85 height 11
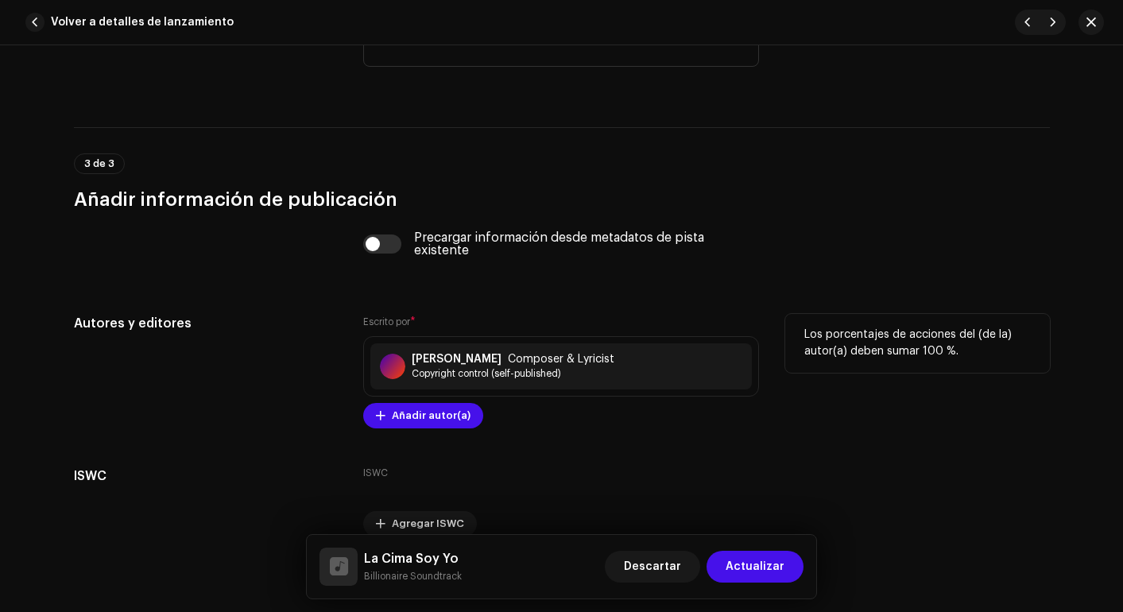
click at [321, 383] on div "Autores y editores" at bounding box center [206, 371] width 265 height 114
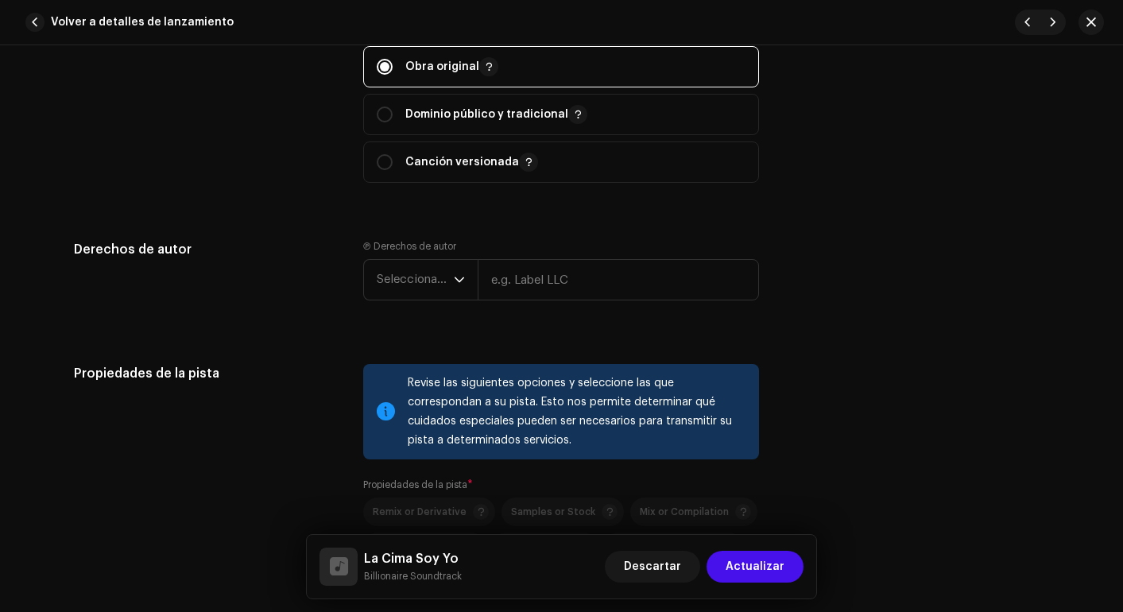
scroll to position [1902, 0]
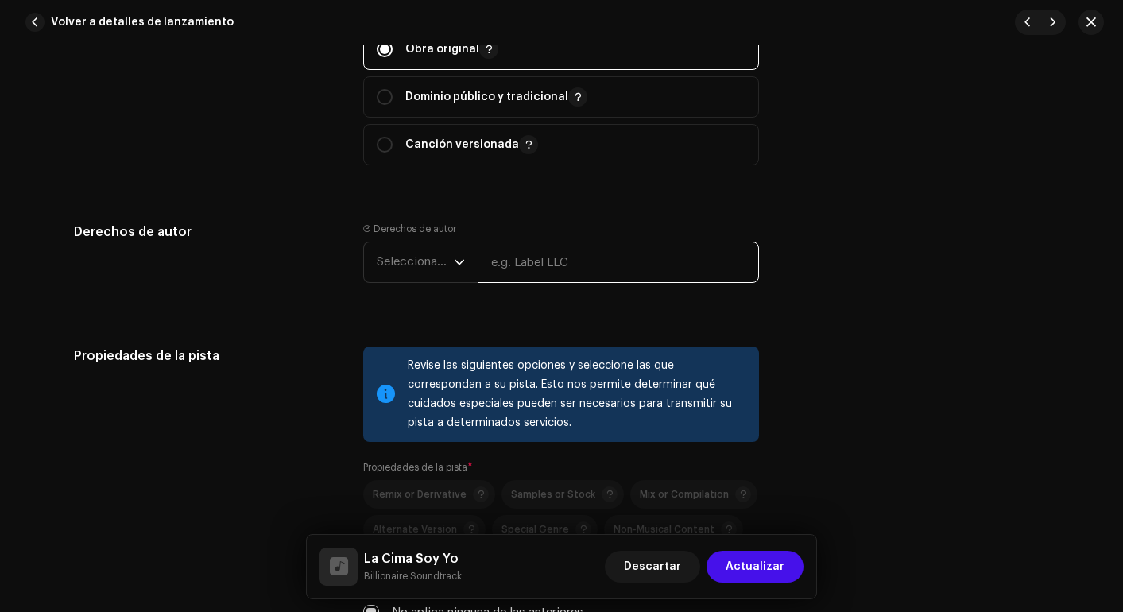
click at [536, 250] on input "text" at bounding box center [618, 262] width 281 height 41
type input "WEBLIFETECH S.A.S."
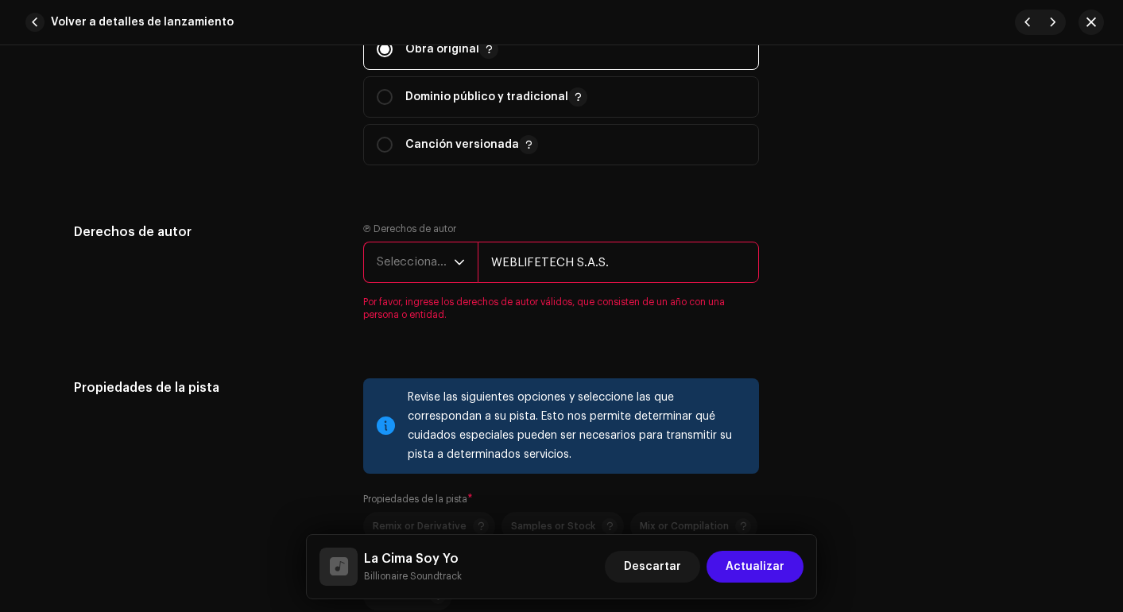
click at [432, 264] on span "Seleccionar año" at bounding box center [415, 262] width 77 height 40
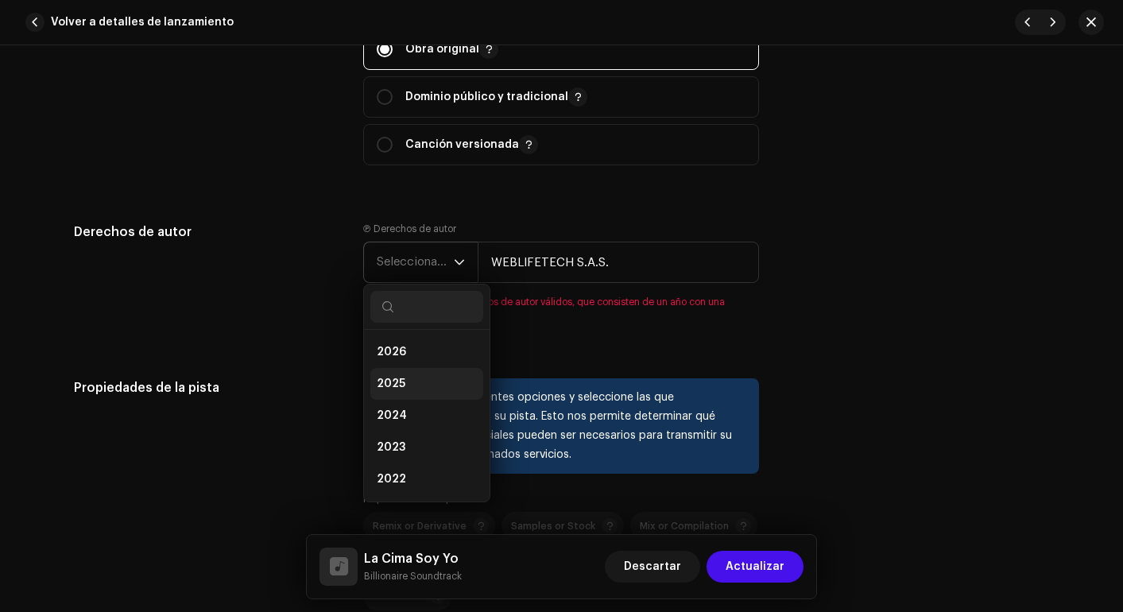
click at [408, 386] on li "2025" at bounding box center [426, 384] width 113 height 32
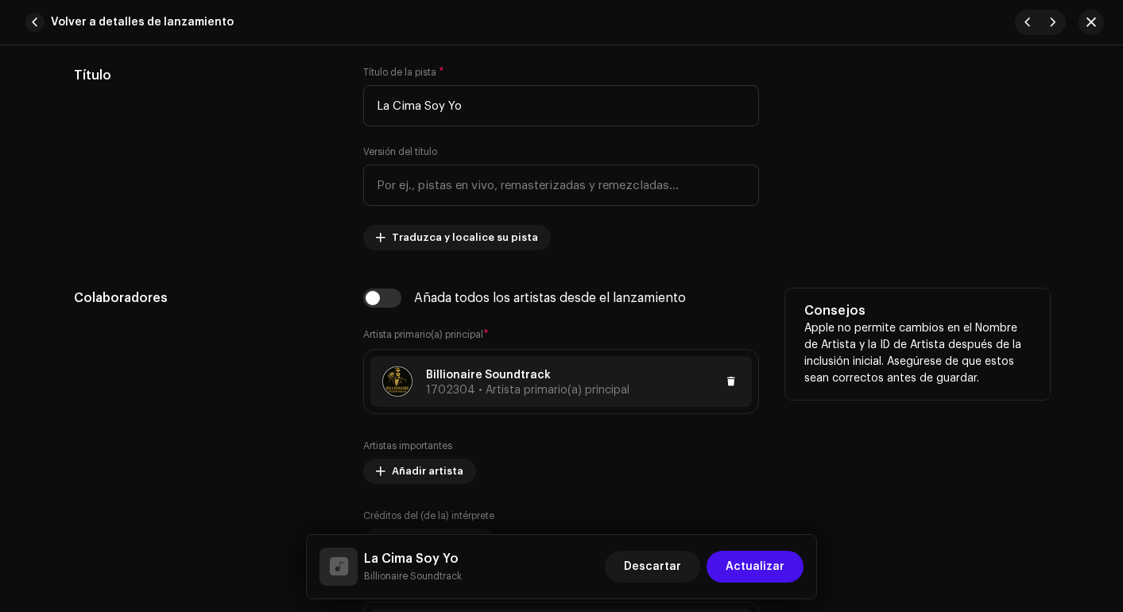
scroll to position [716, 0]
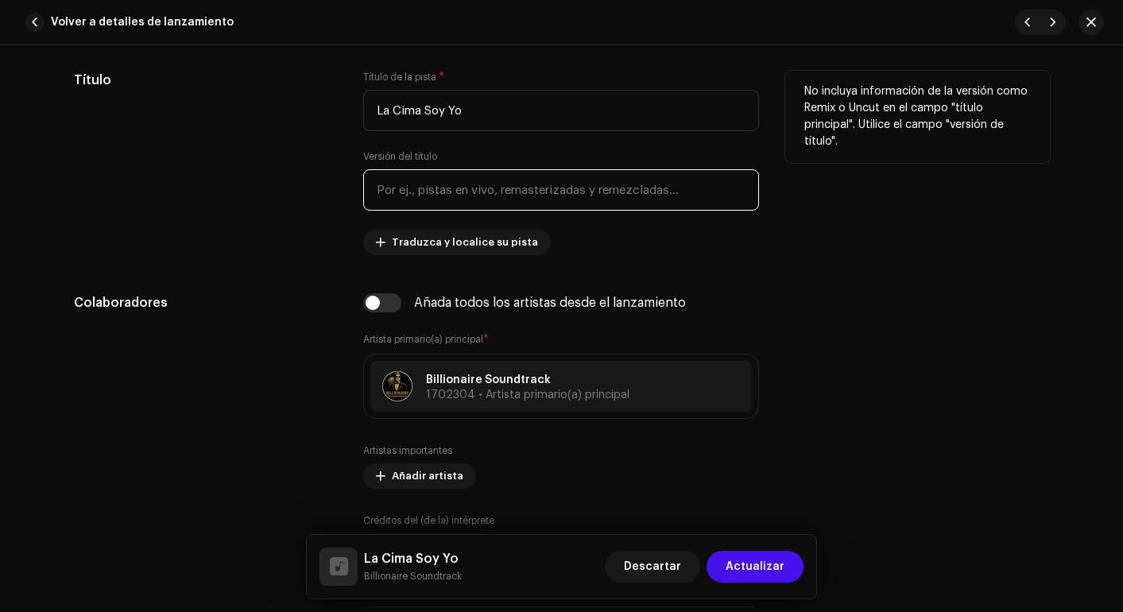
click at [557, 200] on input "text" at bounding box center [561, 189] width 396 height 41
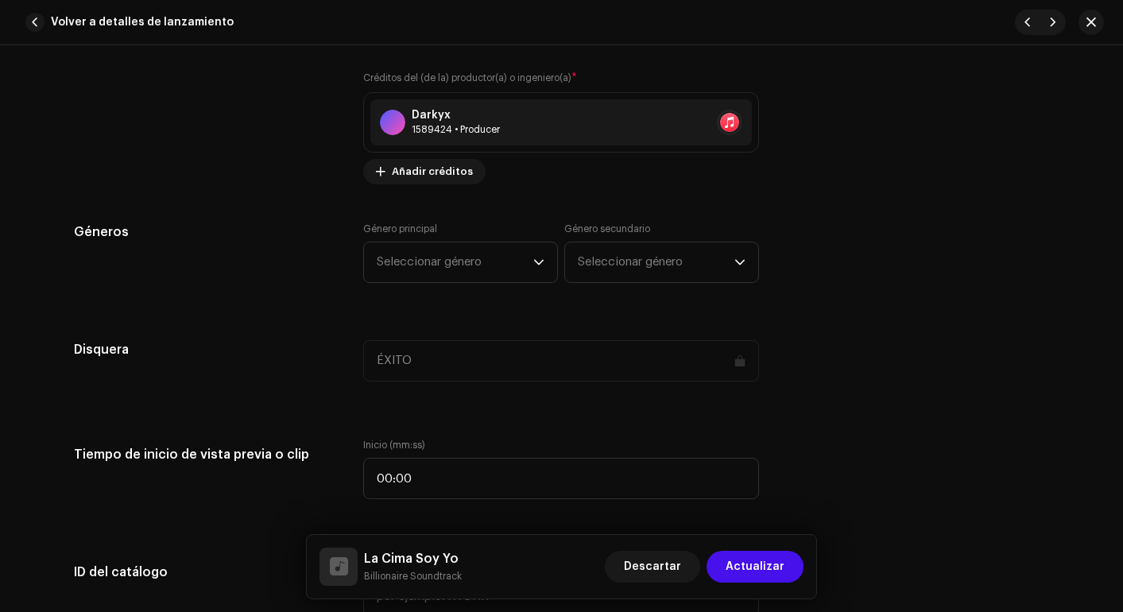
scroll to position [1234, 0]
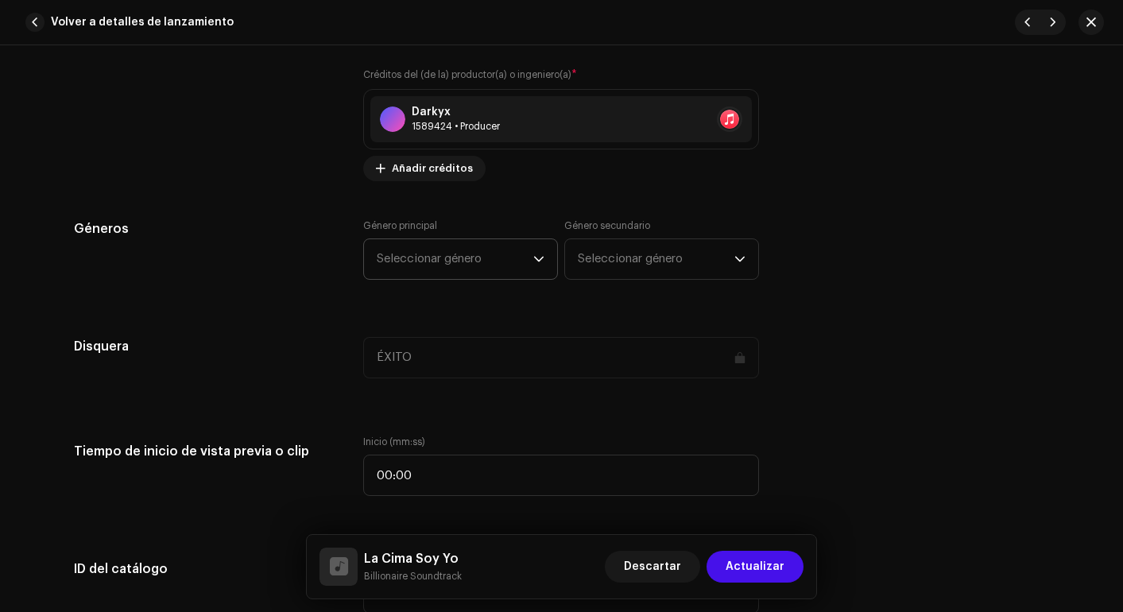
click at [486, 250] on span "Seleccionar género" at bounding box center [455, 259] width 157 height 40
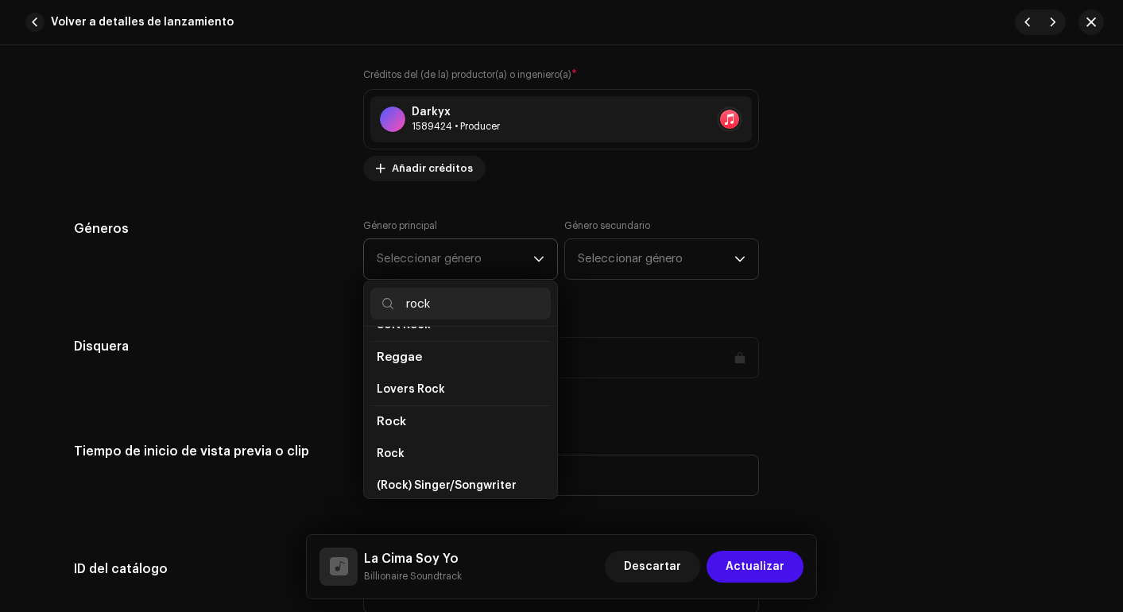
scroll to position [546, 0]
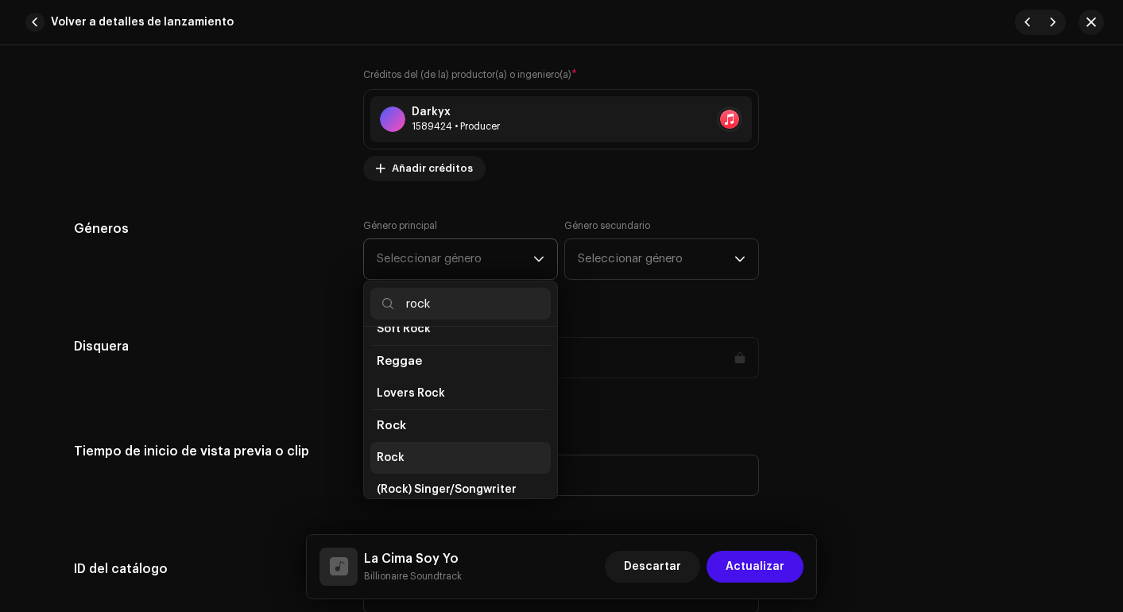
type input "rock"
click at [394, 442] on li "Rock" at bounding box center [460, 458] width 180 height 32
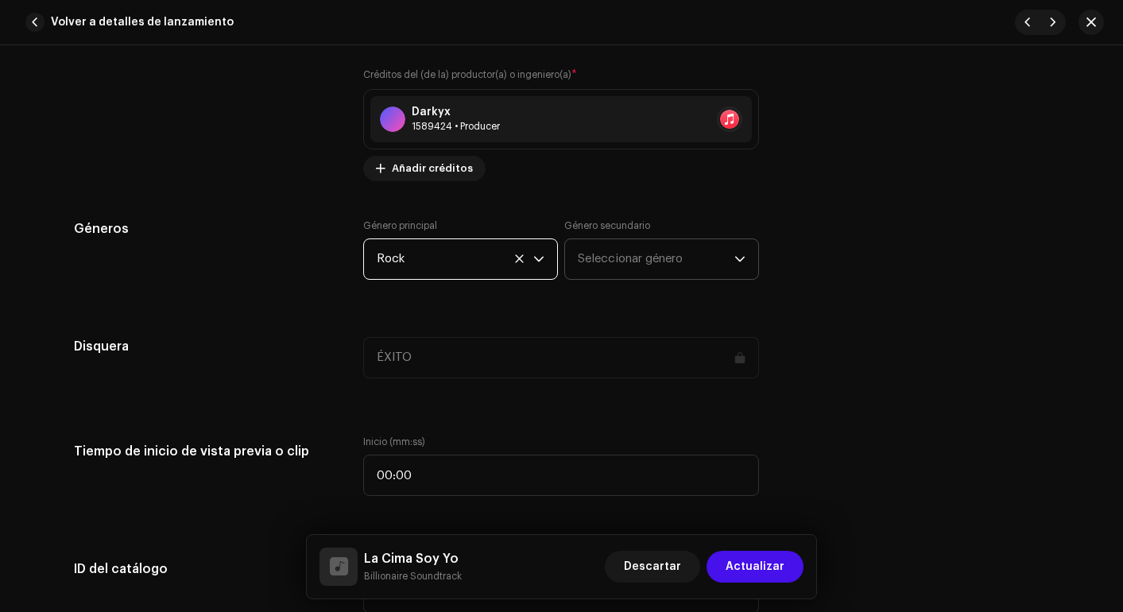
click at [637, 239] on p-select "Seleccionar género" at bounding box center [661, 259] width 195 height 41
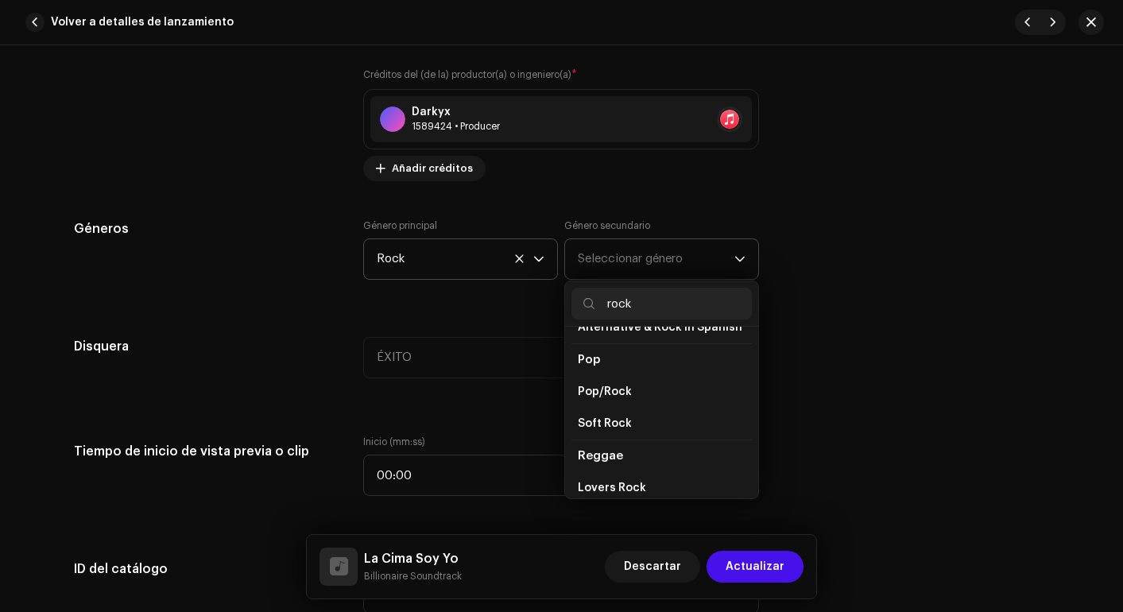
scroll to position [470, 0]
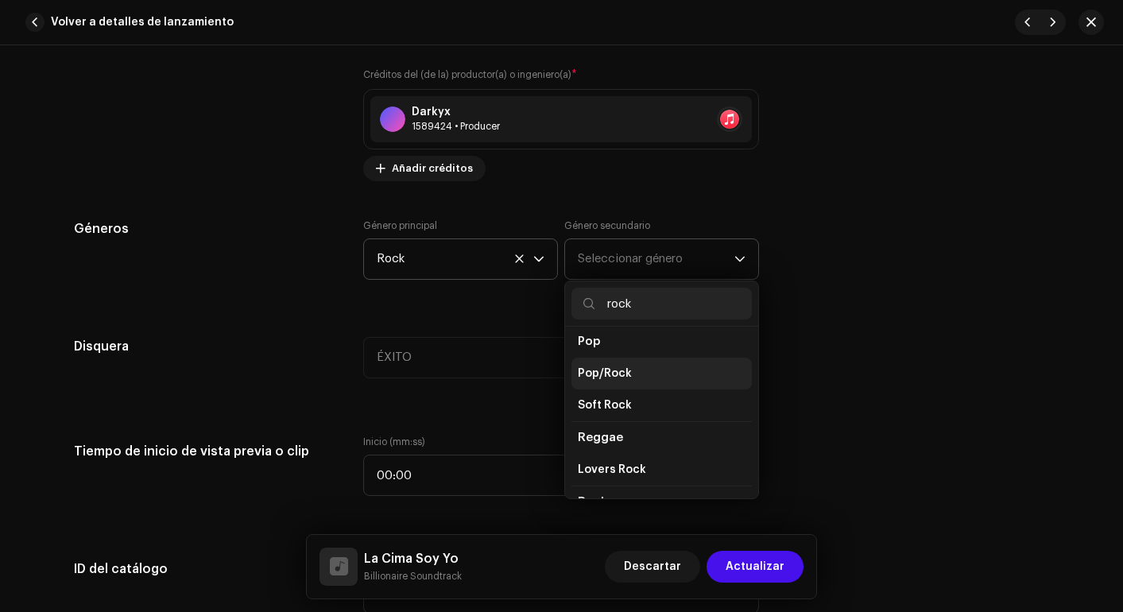
type input "rock"
click at [632, 367] on li "Pop/Rock" at bounding box center [662, 374] width 180 height 32
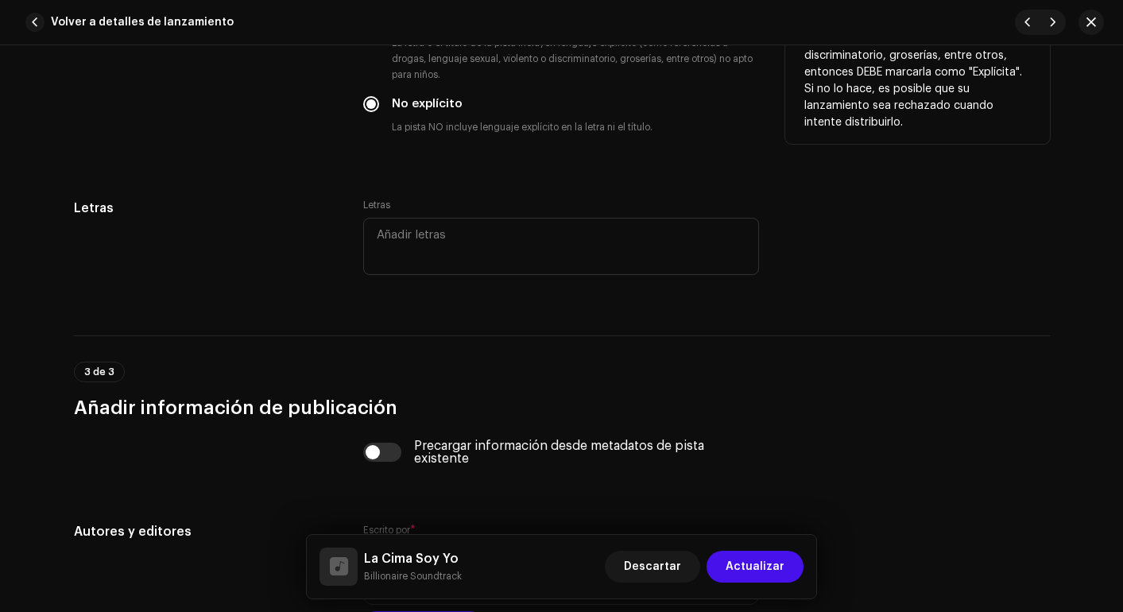
scroll to position [2730, 0]
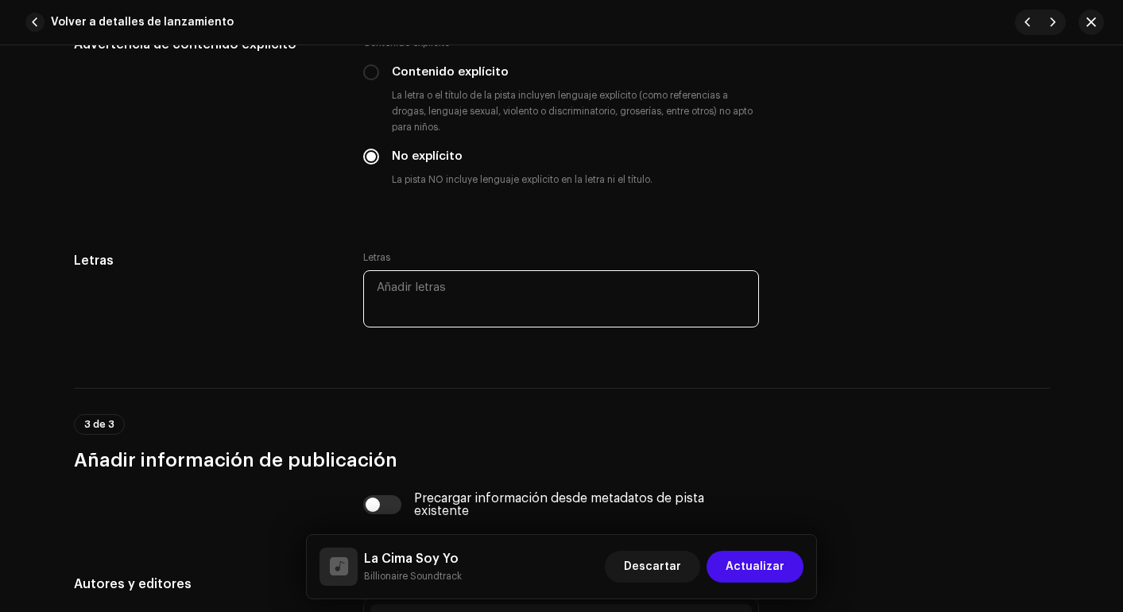
click at [473, 307] on textarea at bounding box center [561, 298] width 396 height 57
paste textarea "(Lorem Ipsumdo) Si am co ad elitse doeiu te inc ut labore etdo. Magna al enim, …"
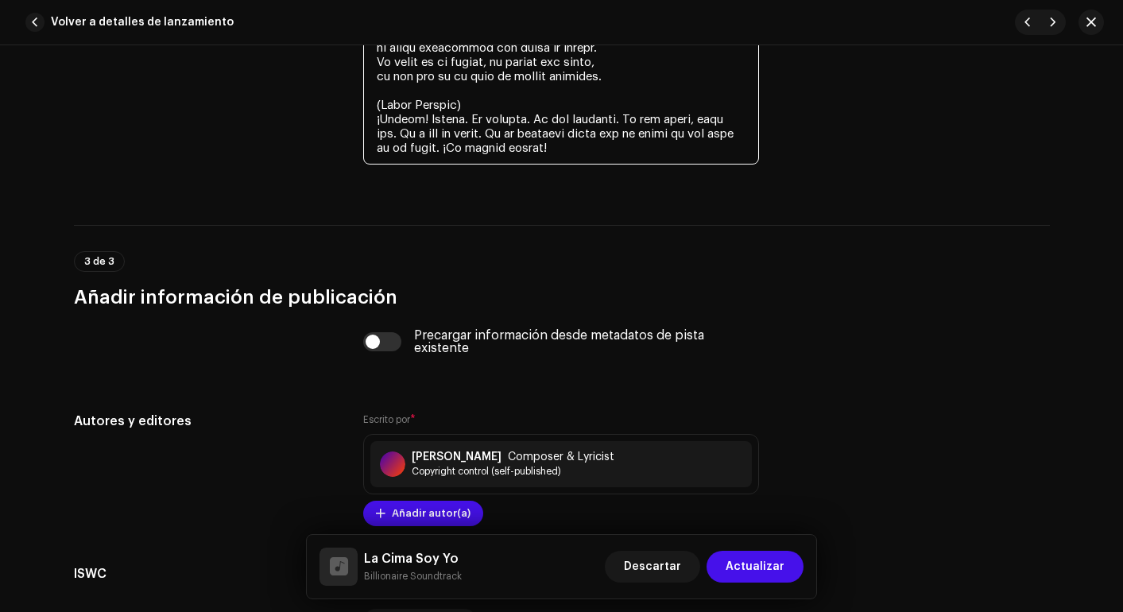
scroll to position [3716, 0]
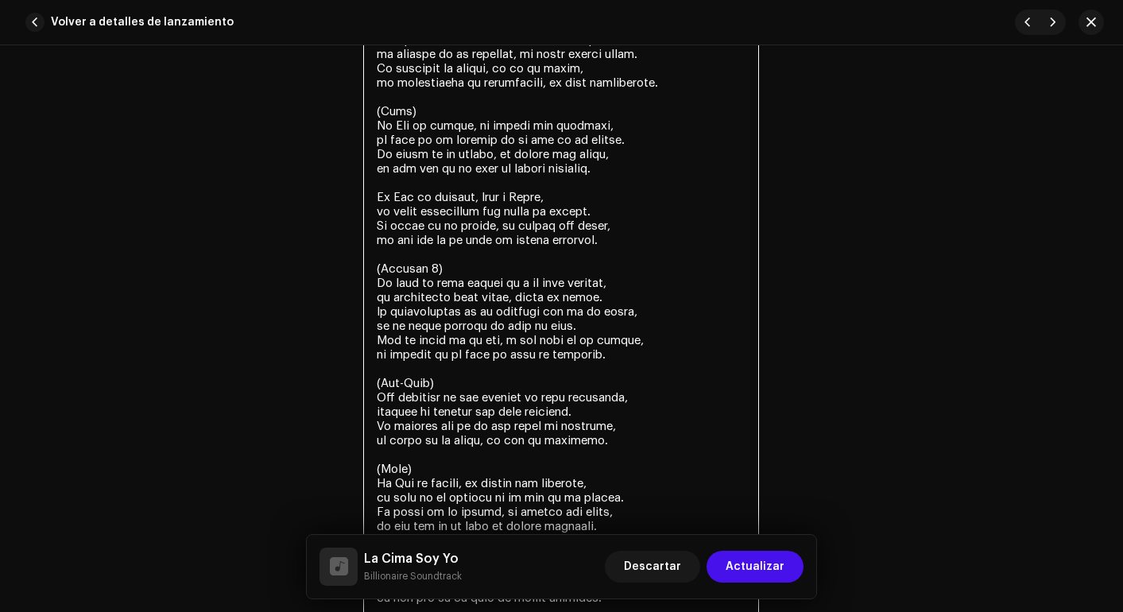
scroll to position [2878, 0]
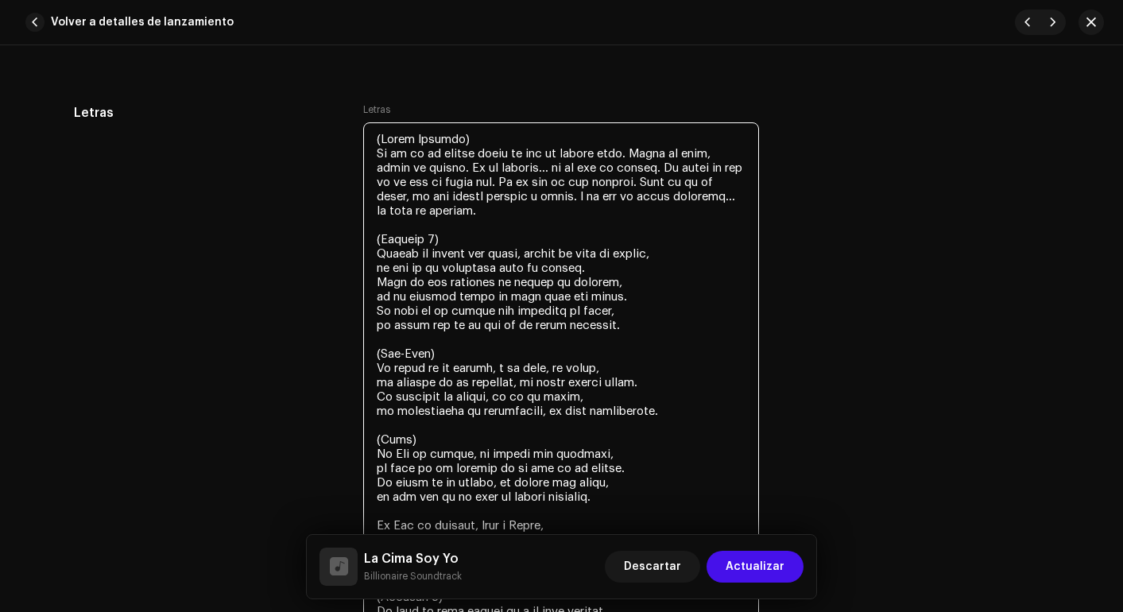
click at [456, 145] on textarea at bounding box center [561, 568] width 396 height 892
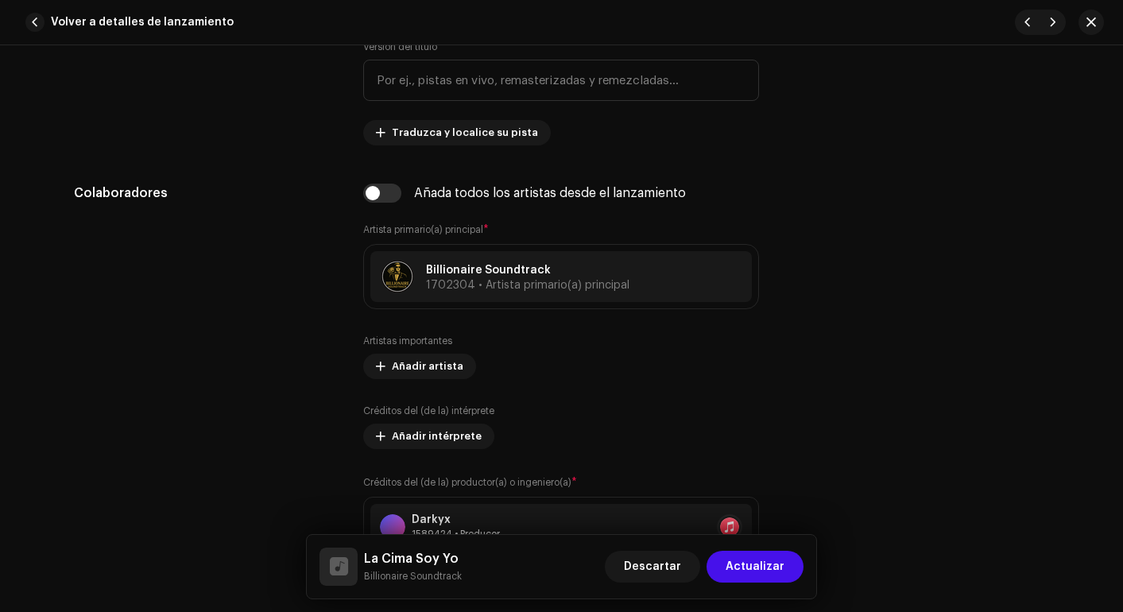
scroll to position [0, 0]
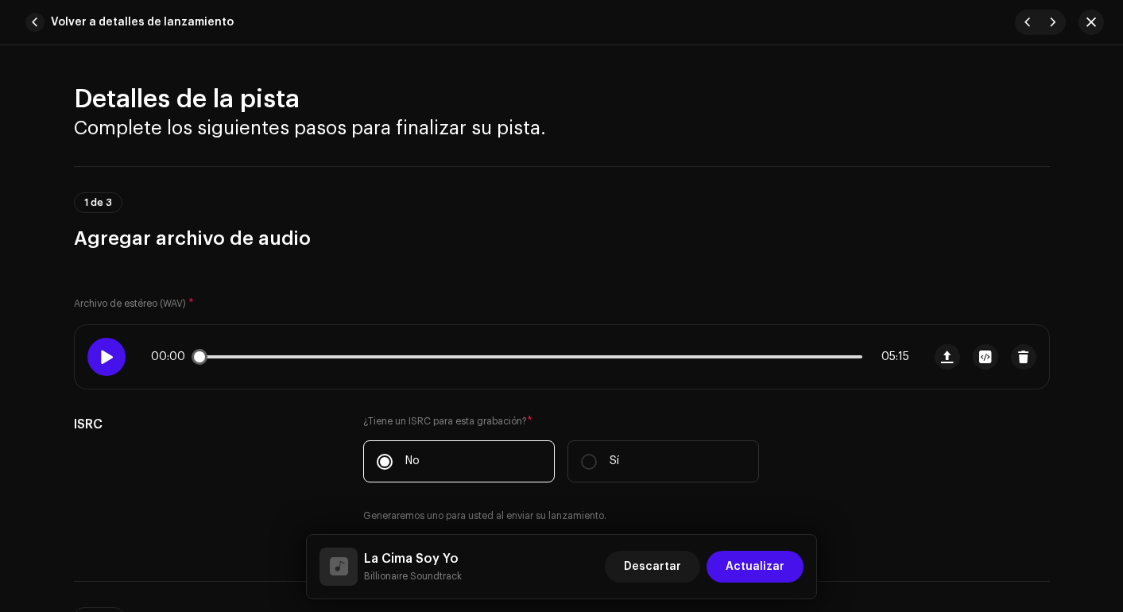
type textarea "(Lorem) Ip do si am consec adipi el sed do eiusmo temp. Incid ut labo, etdol ma…"
click at [105, 355] on span at bounding box center [106, 357] width 14 height 13
click at [251, 354] on div "00:03 05:15" at bounding box center [530, 357] width 758 height 13
click at [99, 363] on span at bounding box center [106, 357] width 14 height 13
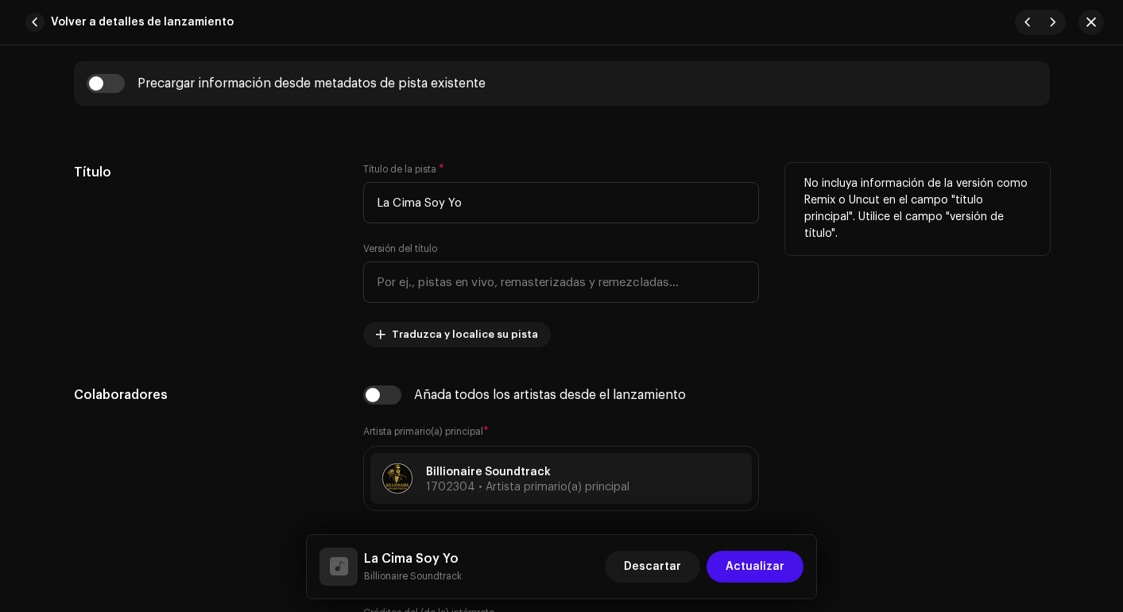
scroll to position [621, 0]
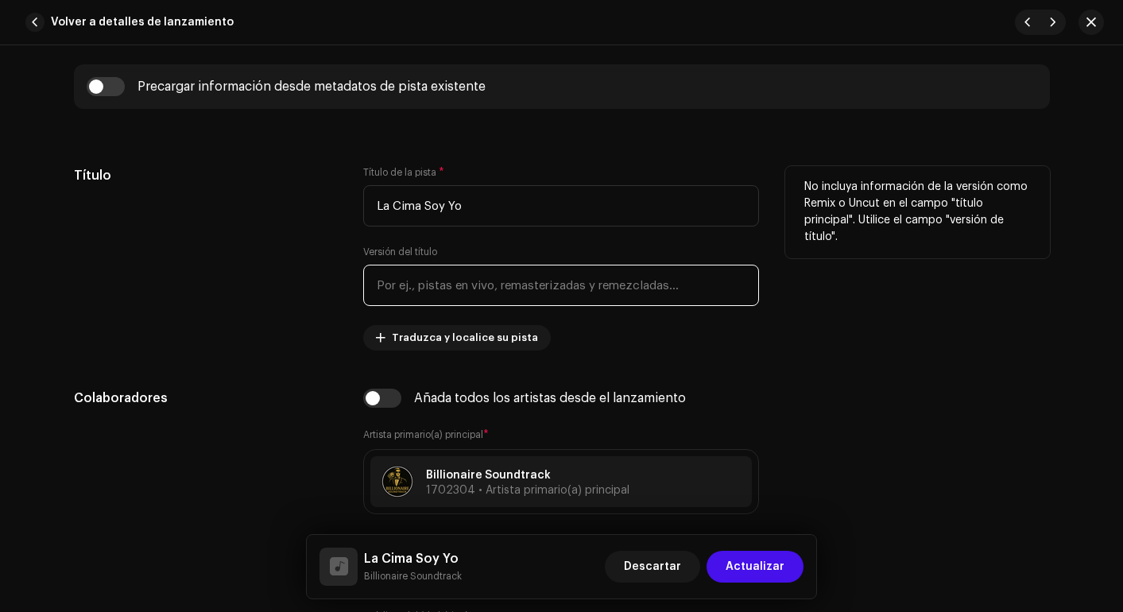
click at [382, 273] on input "text" at bounding box center [561, 285] width 396 height 41
click at [300, 333] on div "Título" at bounding box center [206, 258] width 265 height 184
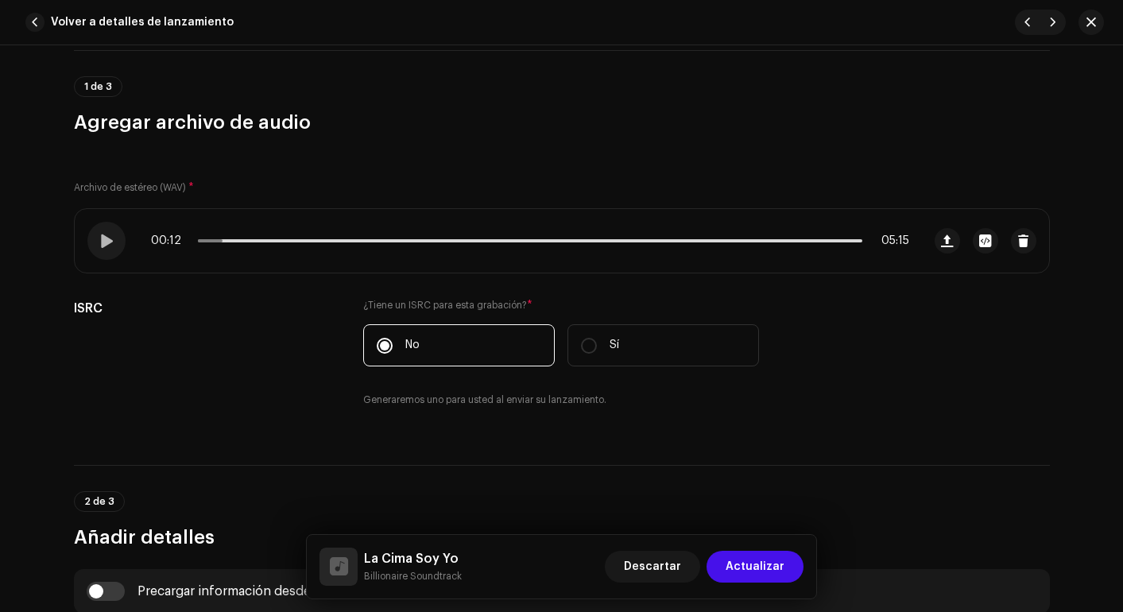
scroll to position [118, 0]
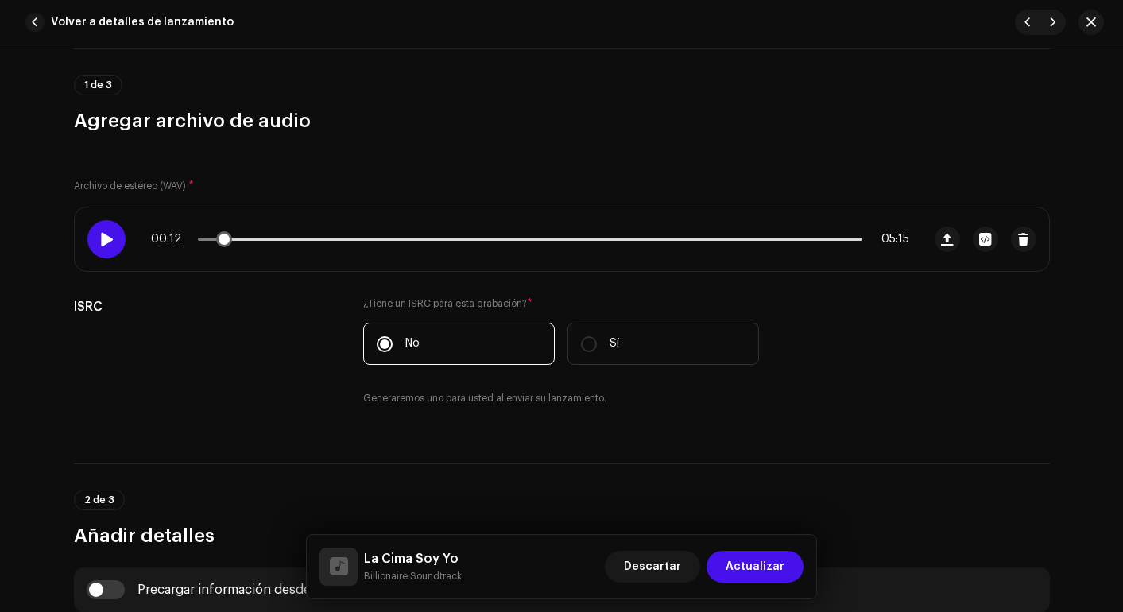
click at [114, 245] on div at bounding box center [106, 239] width 38 height 38
click at [100, 245] on span at bounding box center [106, 239] width 14 height 13
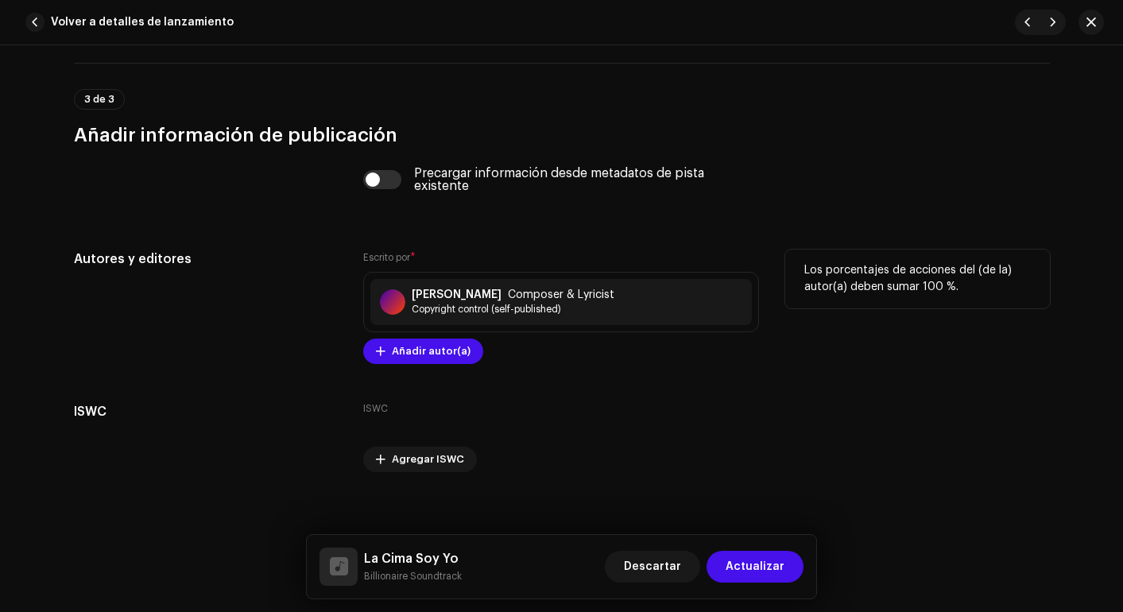
scroll to position [3903, 0]
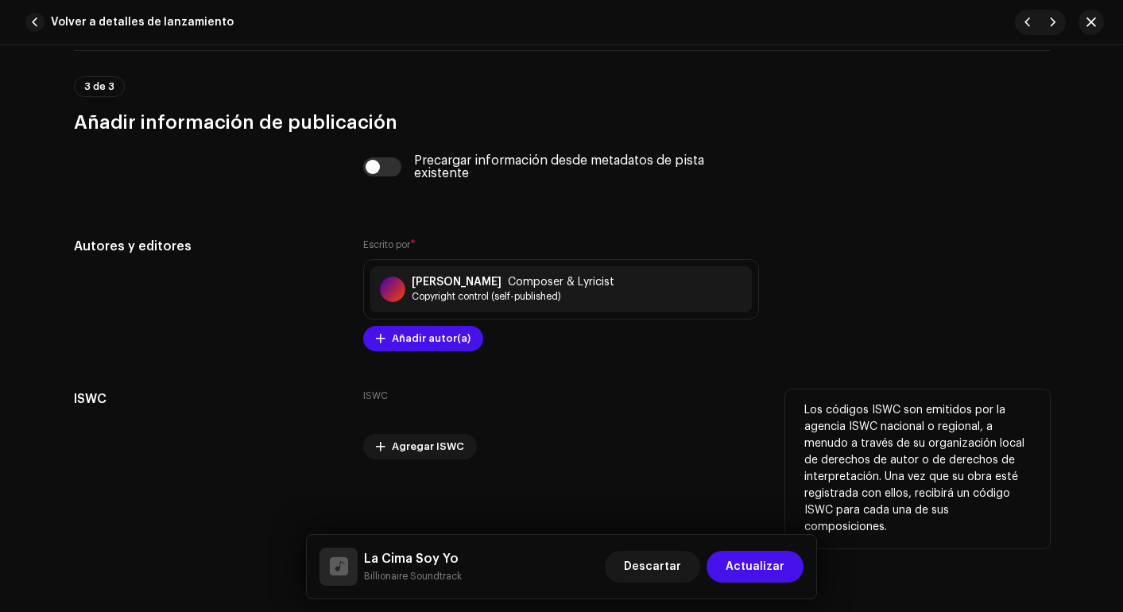
click at [462, 406] on div "ISWC Agregar ISWC" at bounding box center [561, 425] width 396 height 70
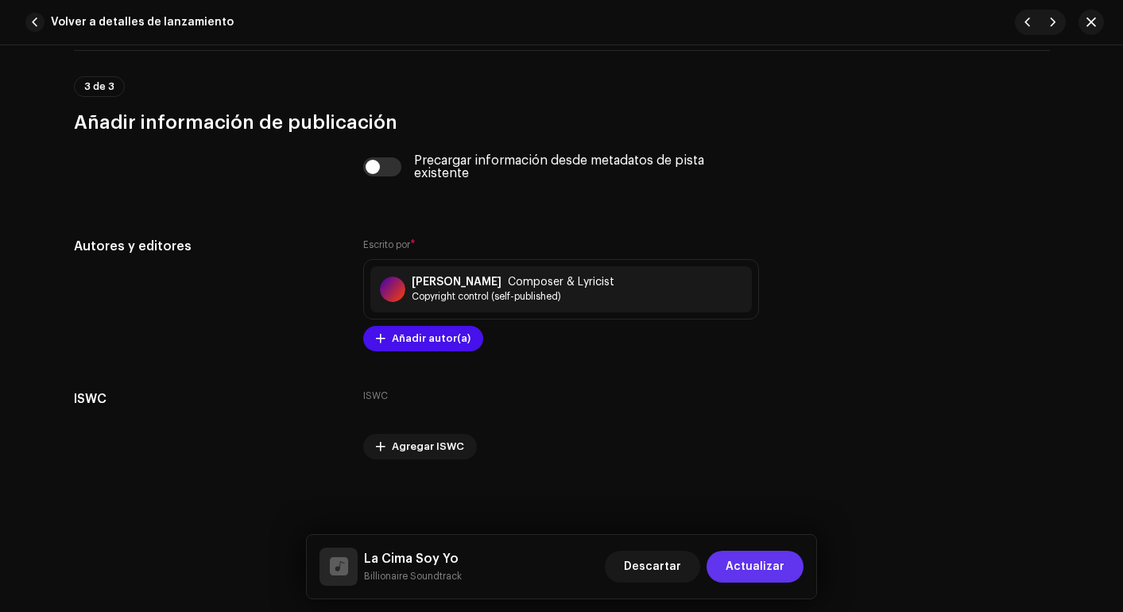
click at [741, 560] on span "Actualizar" at bounding box center [755, 567] width 59 height 32
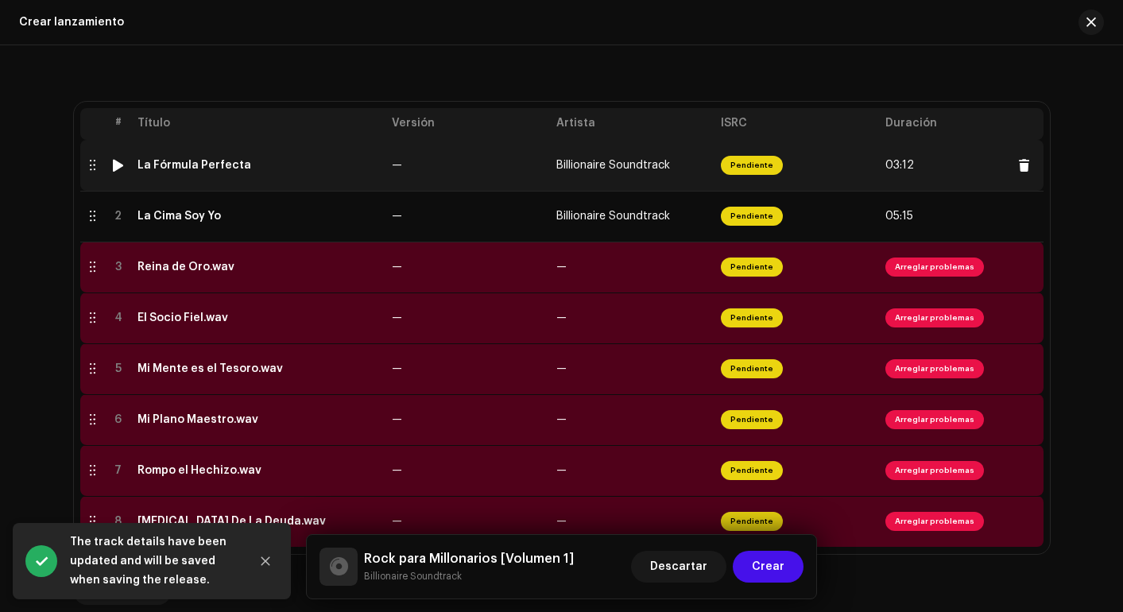
click at [117, 164] on div at bounding box center [118, 165] width 12 height 13
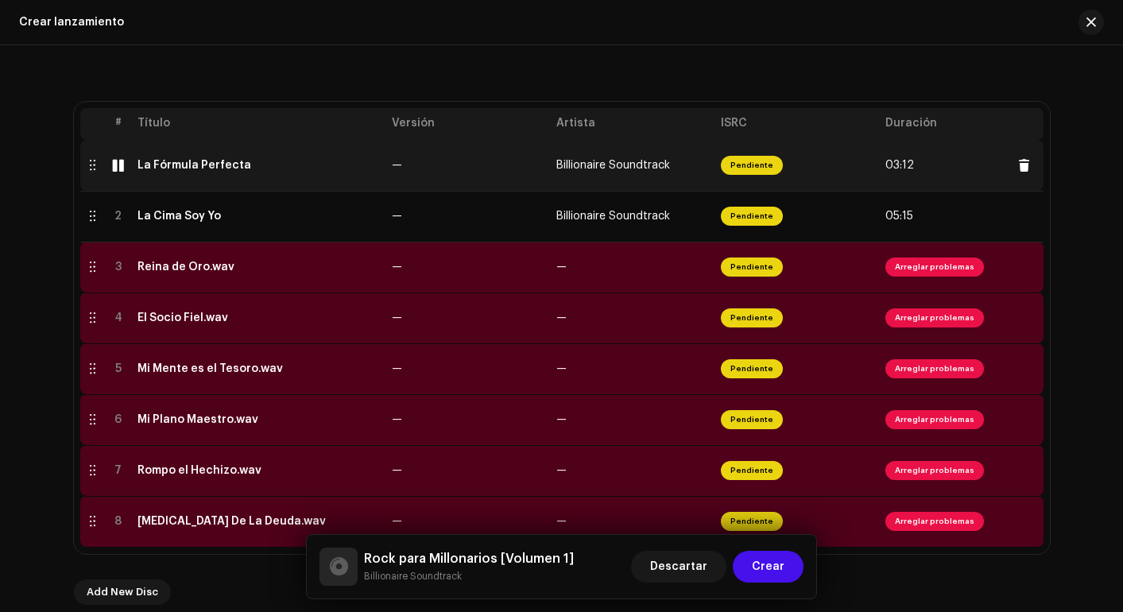
click at [117, 164] on div at bounding box center [118, 165] width 12 height 13
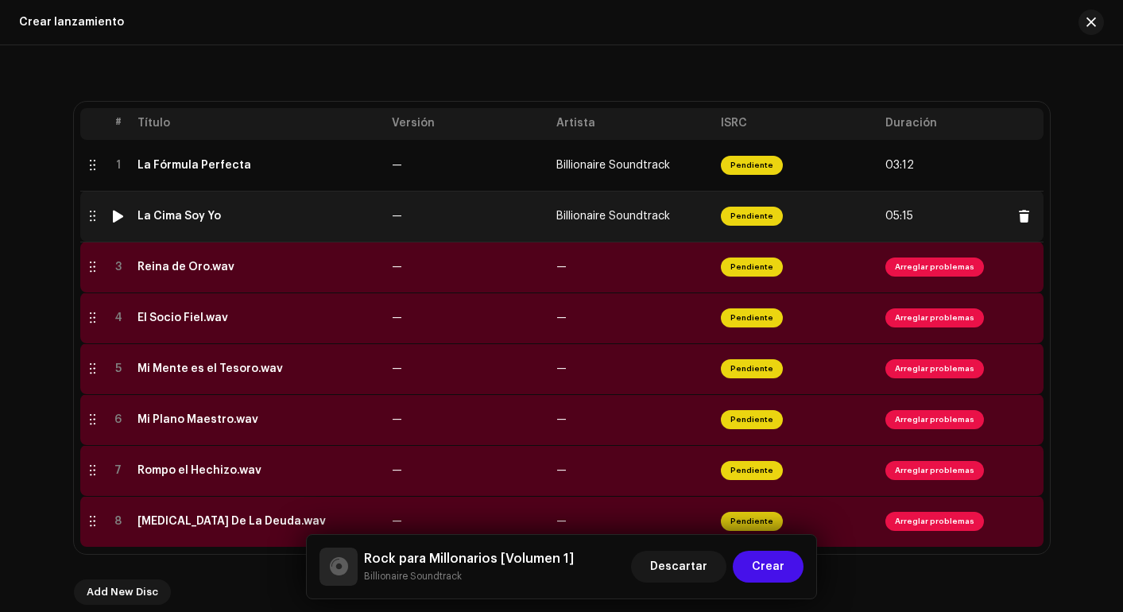
click at [113, 225] on img at bounding box center [118, 216] width 21 height 21
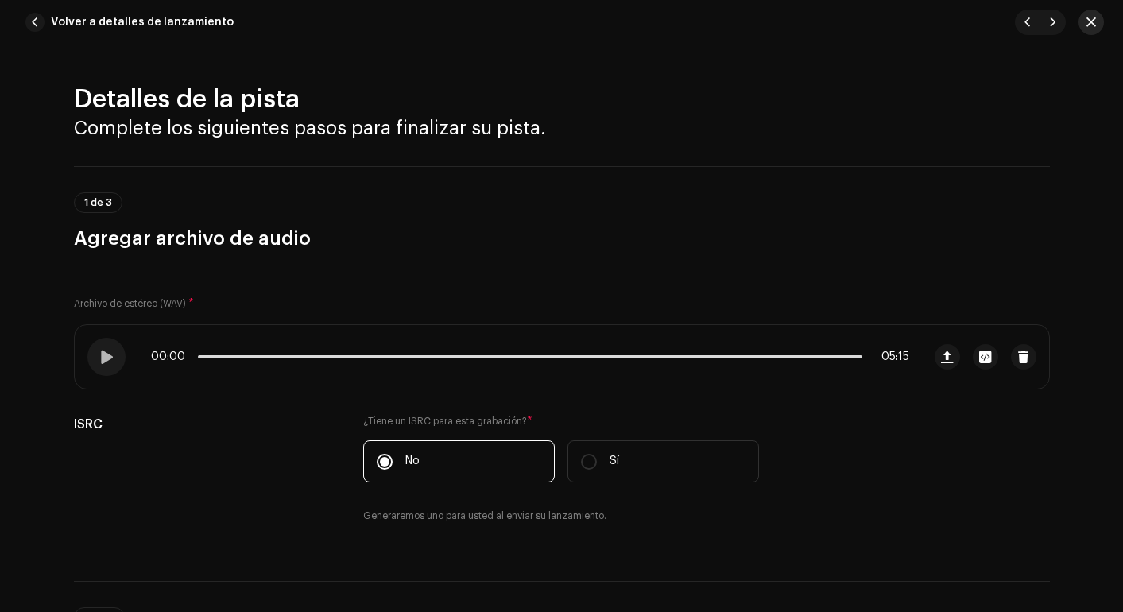
click at [939, 21] on span "button" at bounding box center [1092, 22] width 10 height 13
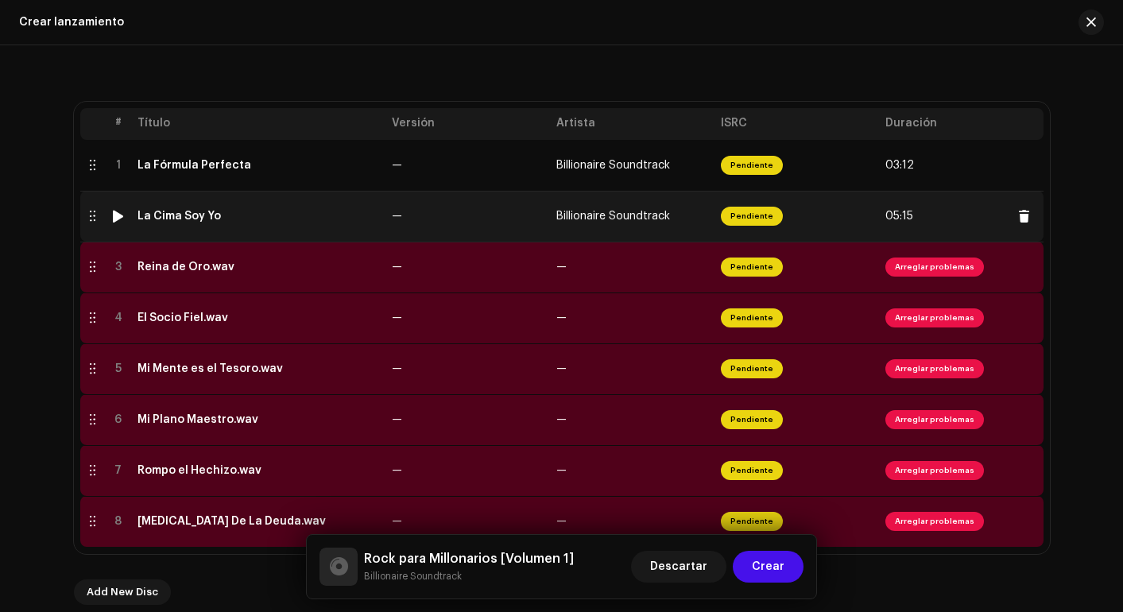
click at [116, 213] on div at bounding box center [118, 216] width 12 height 13
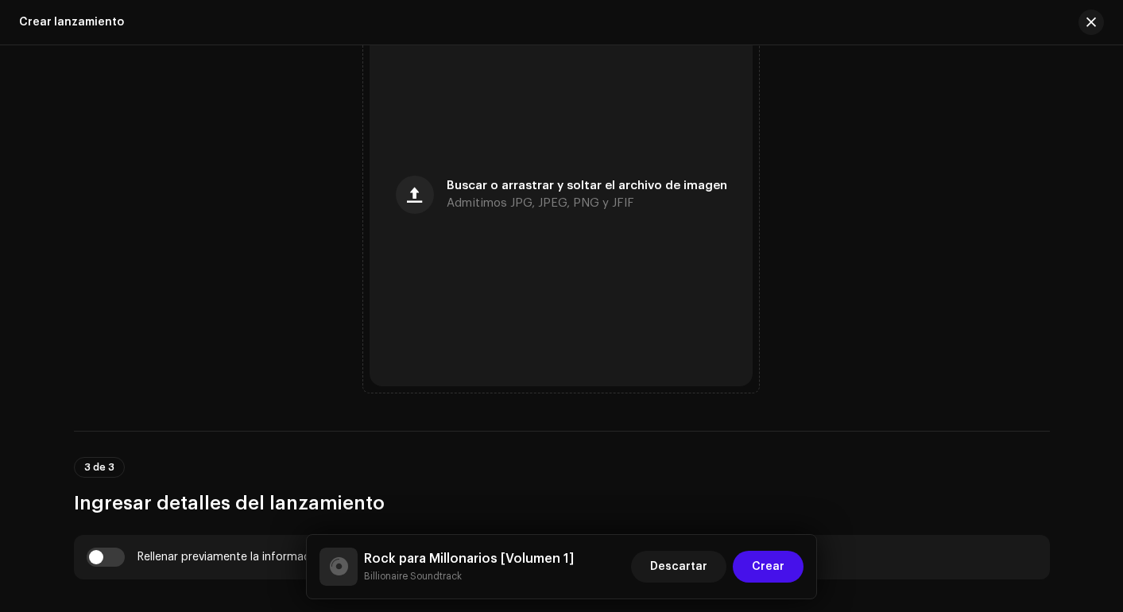
scroll to position [929, 0]
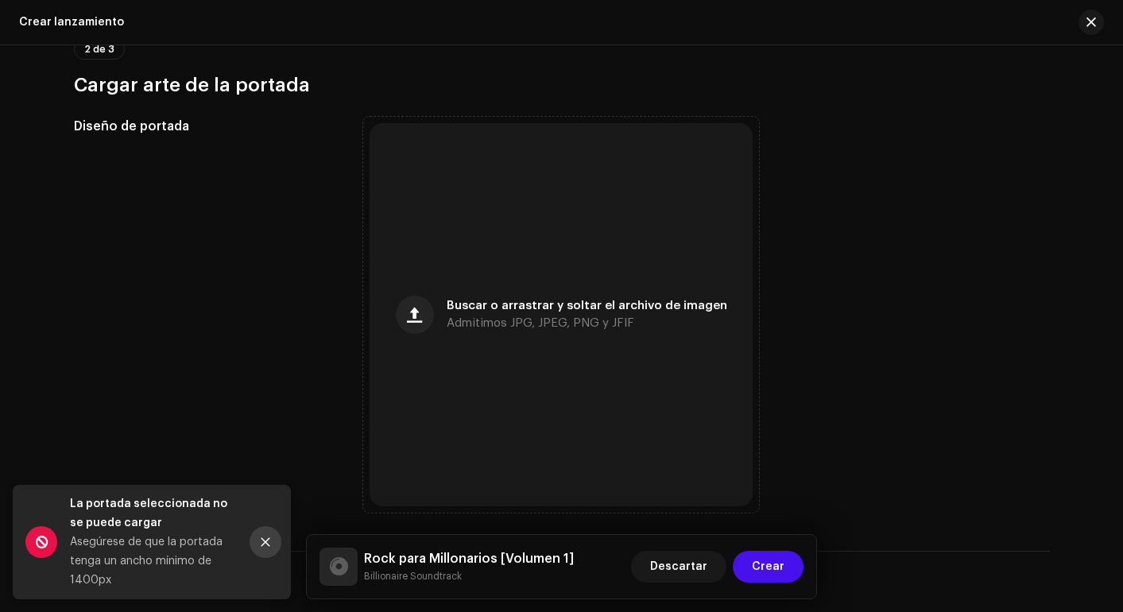
click at [262, 541] on icon "Close" at bounding box center [265, 542] width 11 height 11
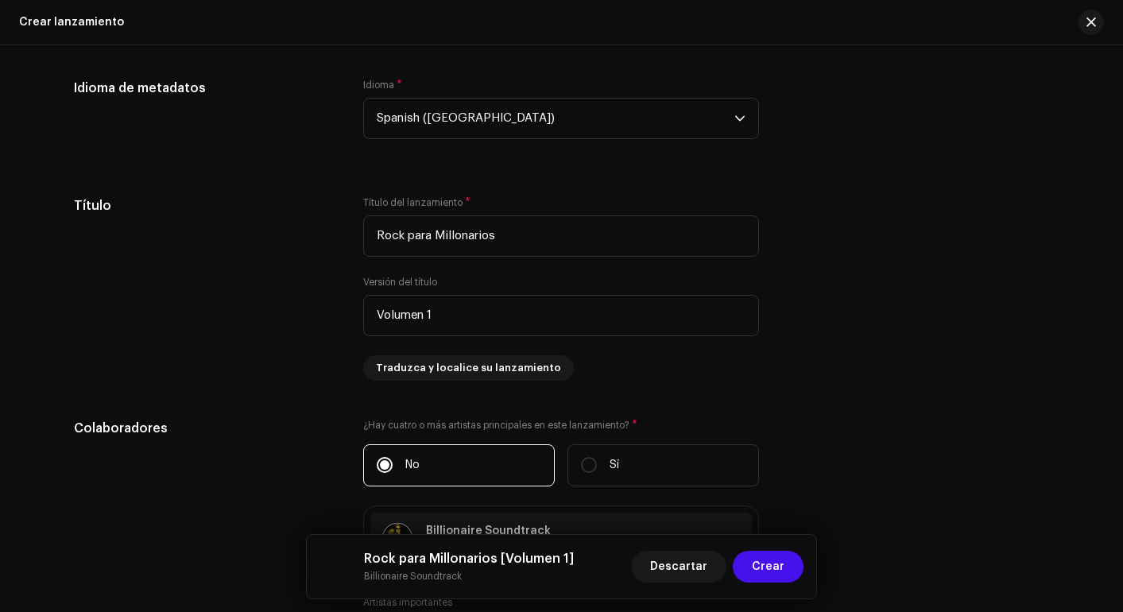
scroll to position [1735, 0]
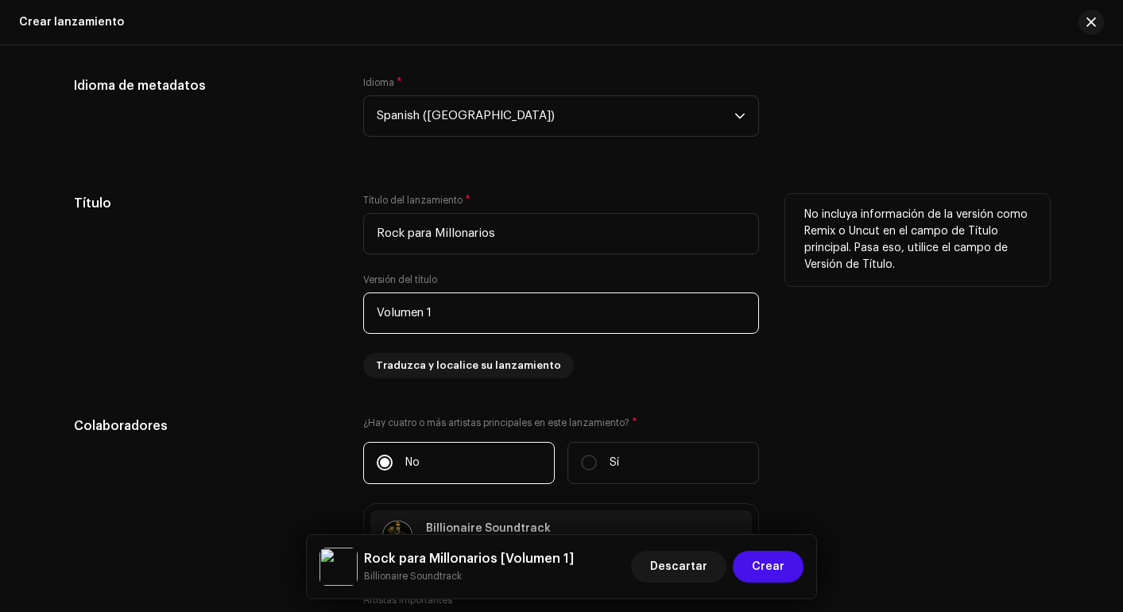
click at [421, 317] on input "Volumen 1" at bounding box center [561, 313] width 396 height 41
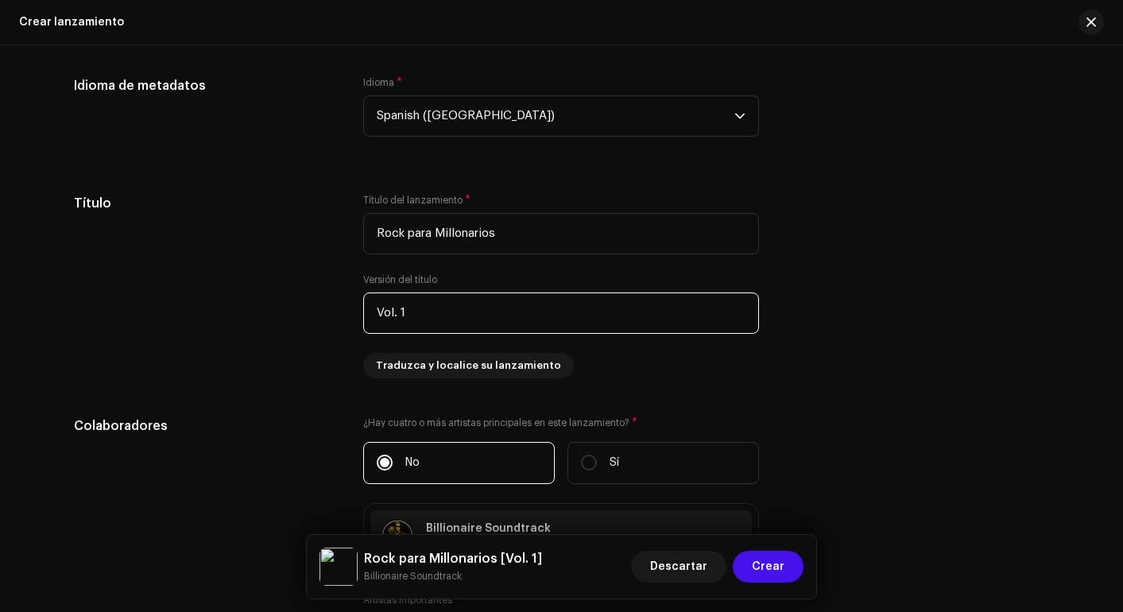
type input "Vol. 1"
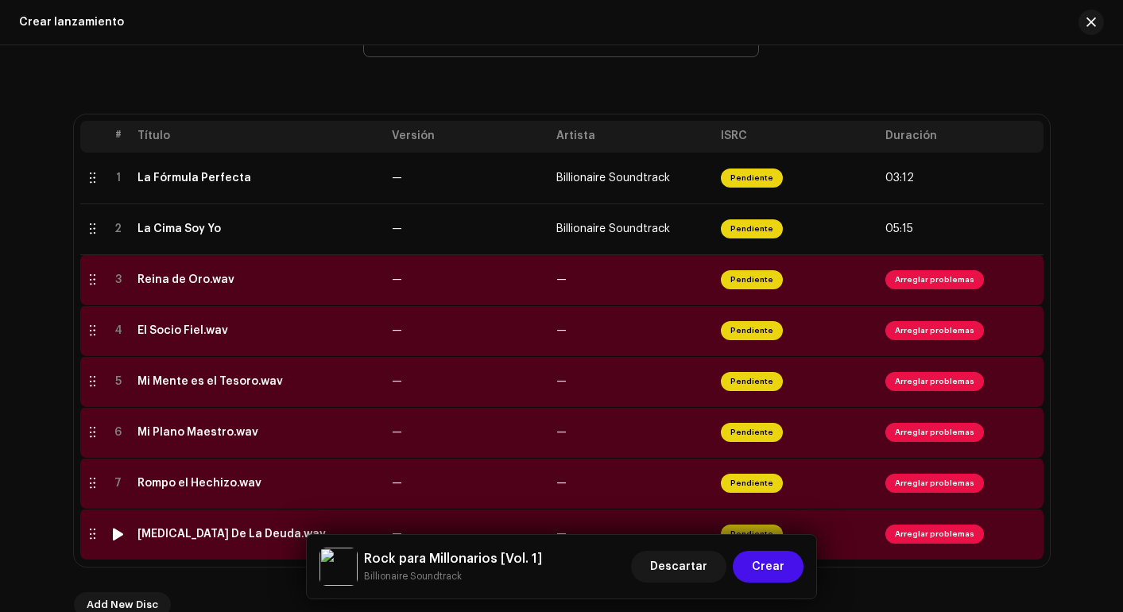
scroll to position [242, 0]
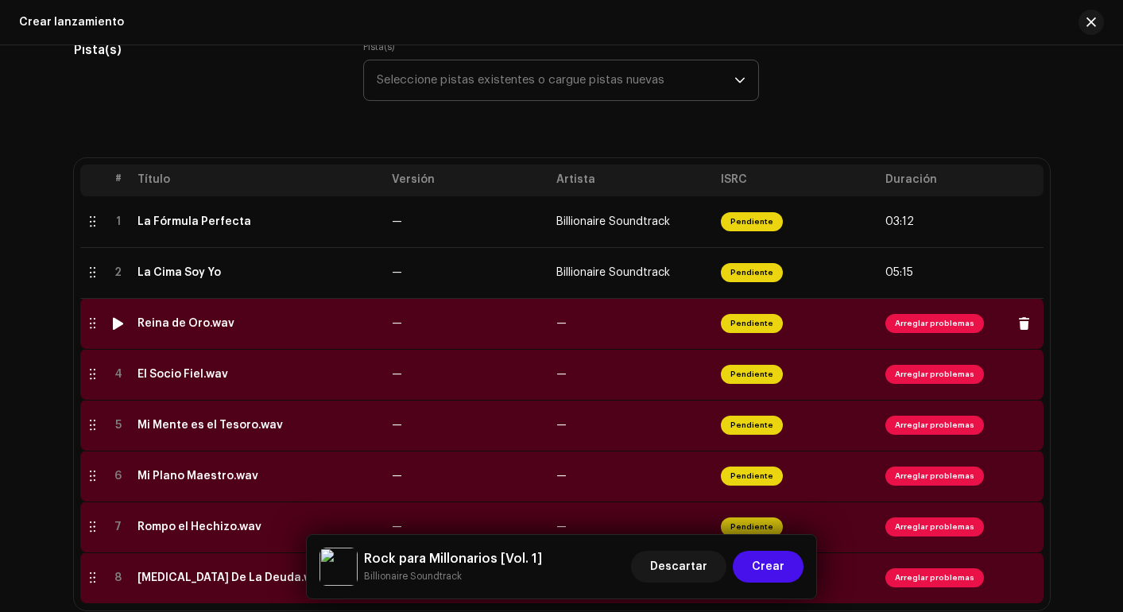
click at [905, 327] on span "Arreglar problemas" at bounding box center [935, 323] width 99 height 19
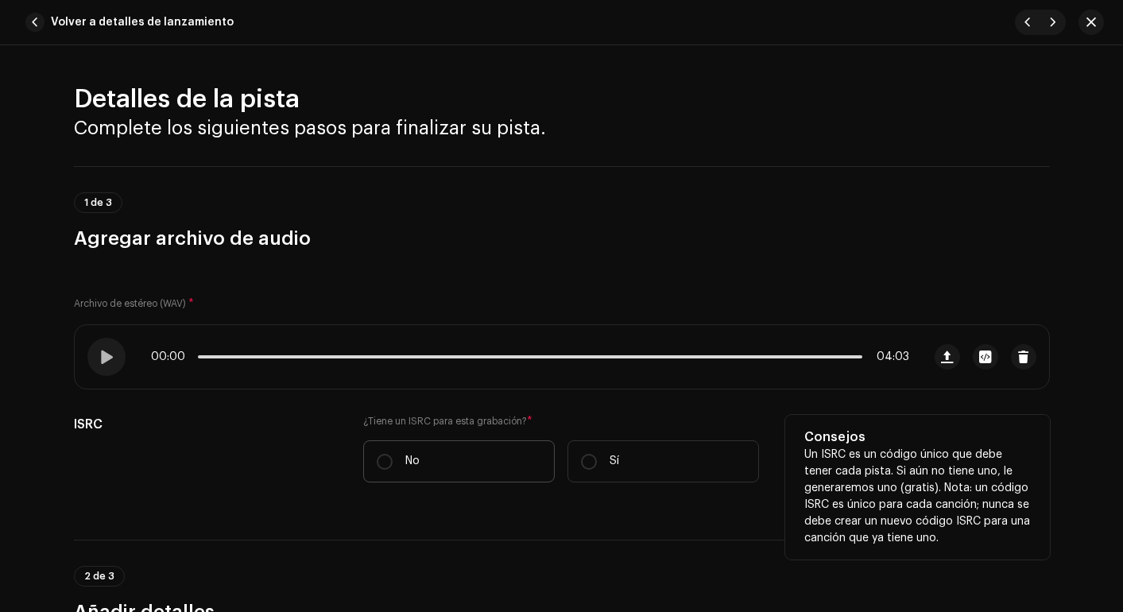
click at [425, 455] on label "No" at bounding box center [459, 461] width 192 height 42
click at [393, 455] on input "No" at bounding box center [385, 462] width 16 height 16
radio input "true"
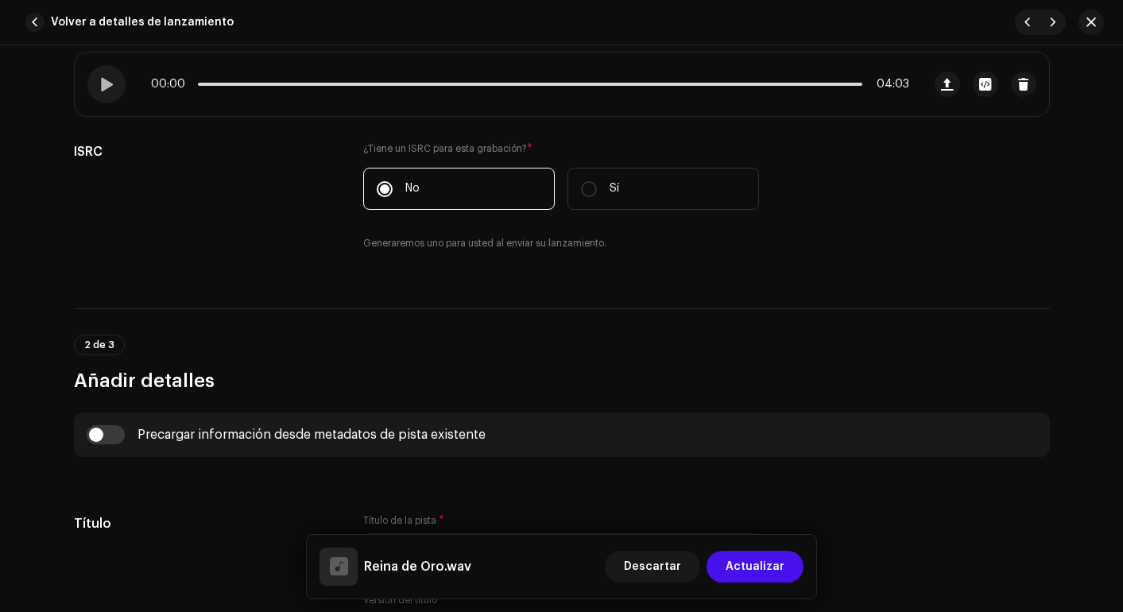
scroll to position [0, 0]
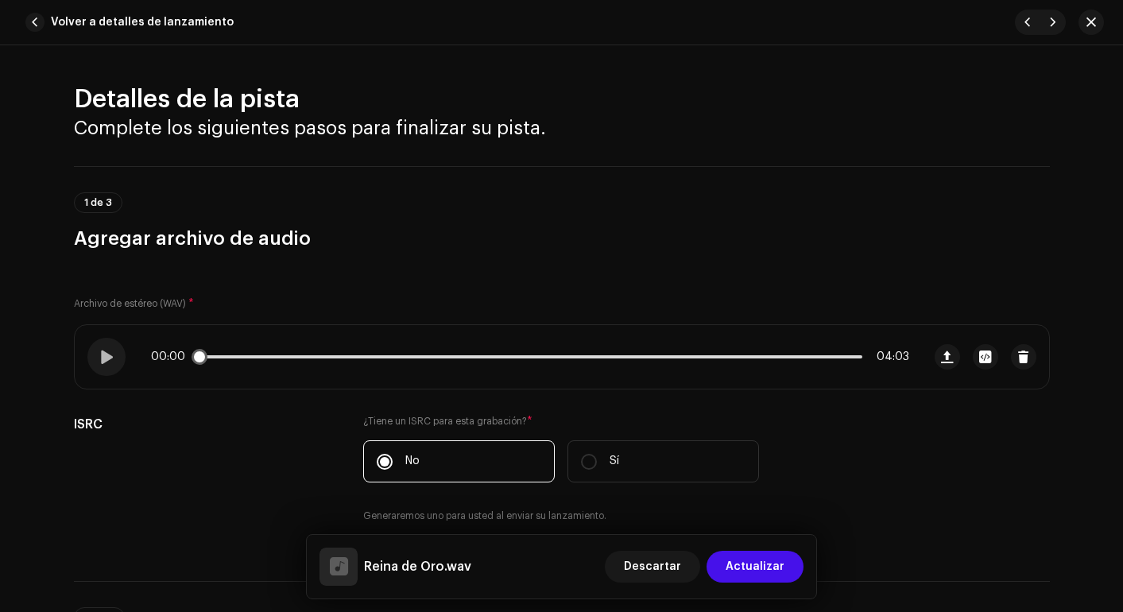
click at [778, 336] on div "00:00 04:03" at bounding box center [498, 357] width 847 height 64
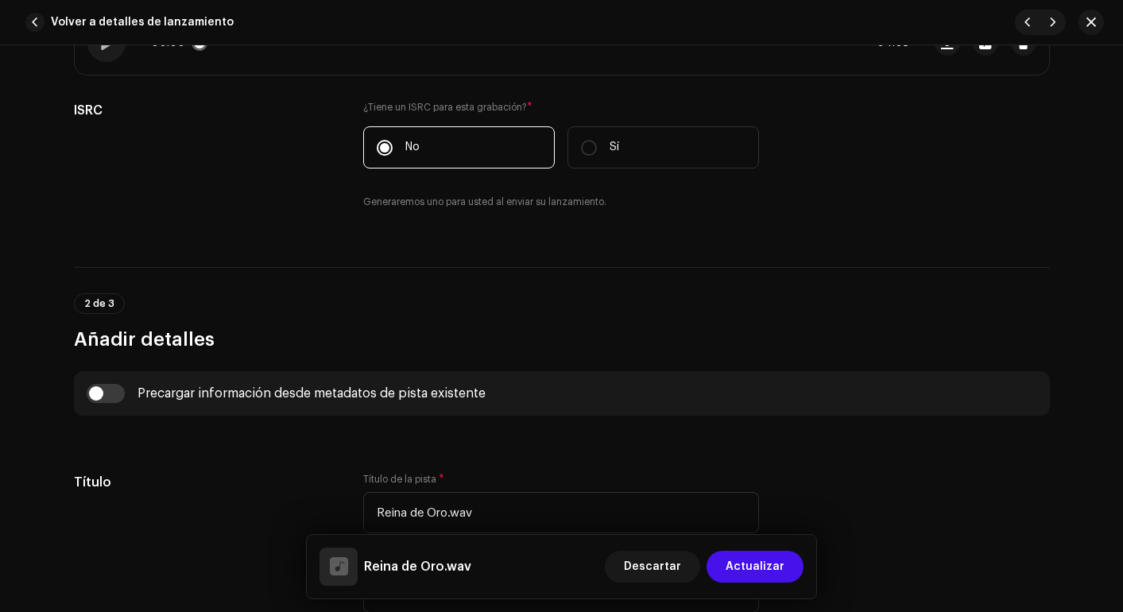
scroll to position [519, 0]
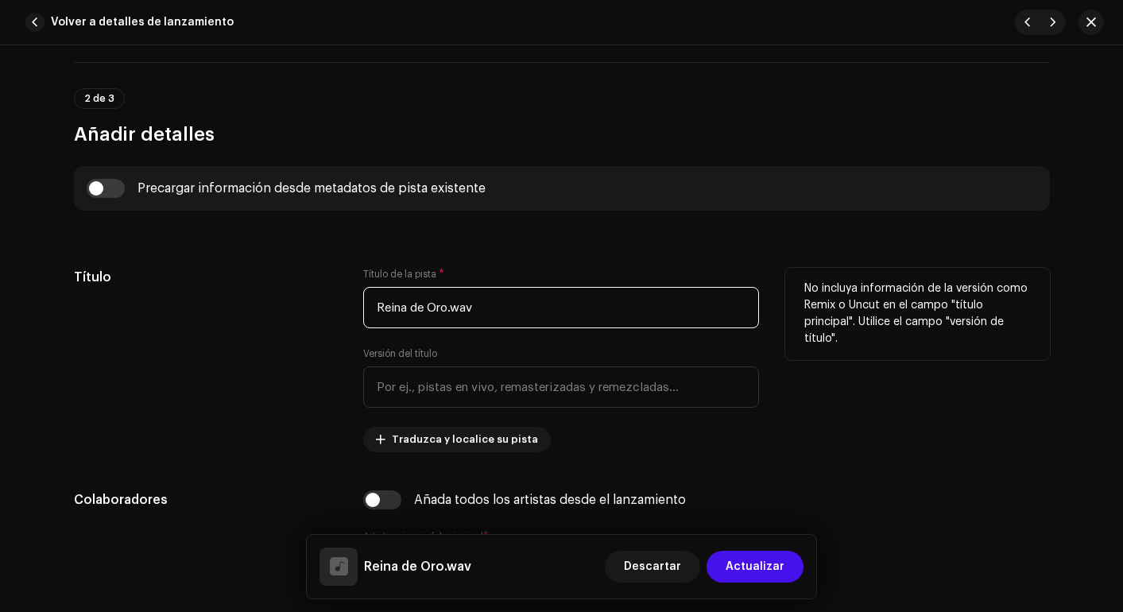
click at [562, 300] on input "Reina de Oro.wav" at bounding box center [561, 307] width 396 height 41
click at [545, 306] on input "Reina de Oro.wav" at bounding box center [561, 307] width 396 height 41
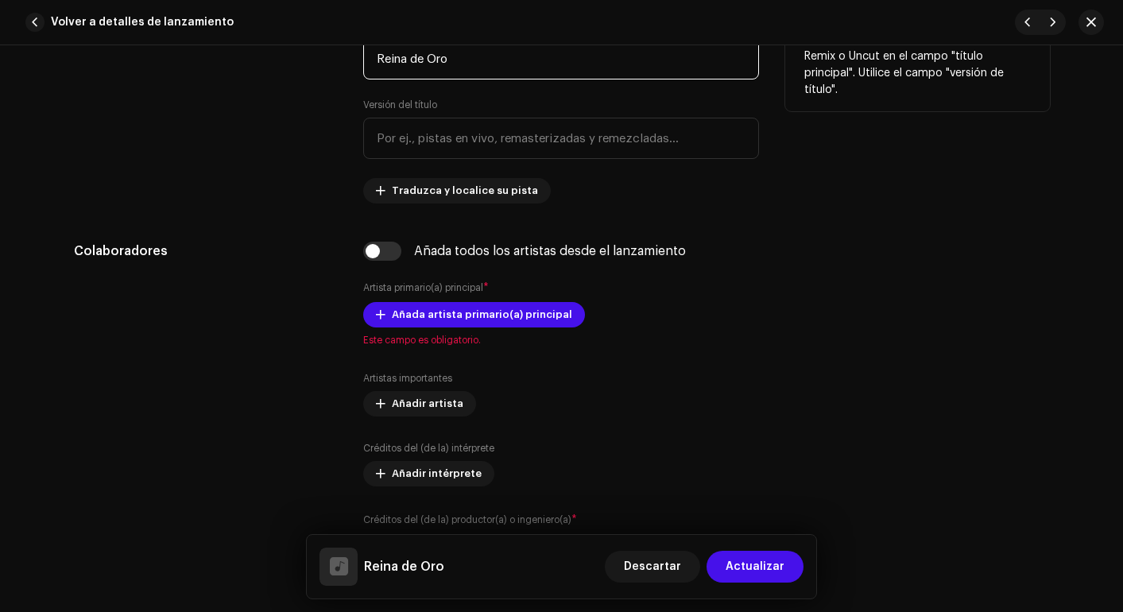
scroll to position [789, 0]
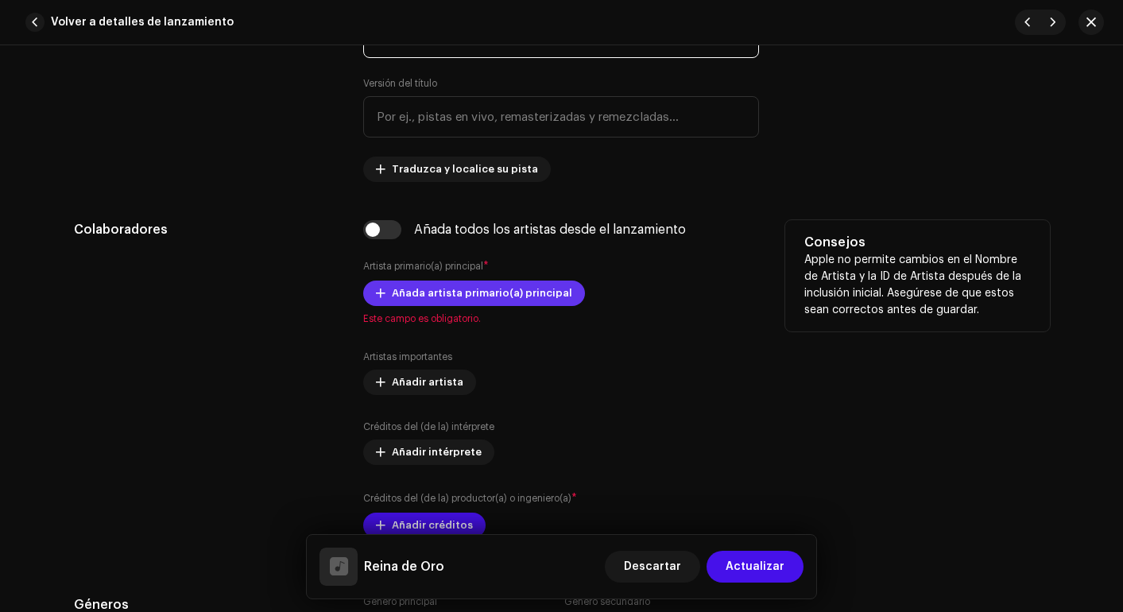
type input "Reina de Oro"
click at [483, 285] on span "Añada artista primario(a) principal" at bounding box center [482, 293] width 180 height 32
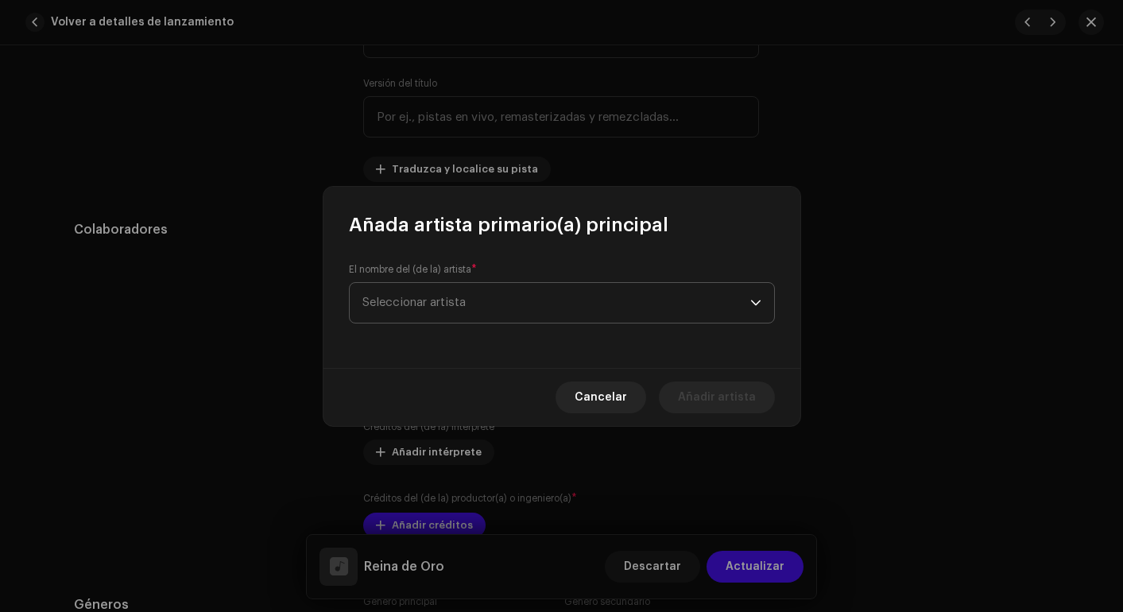
click at [494, 293] on span "Seleccionar artista" at bounding box center [557, 303] width 388 height 40
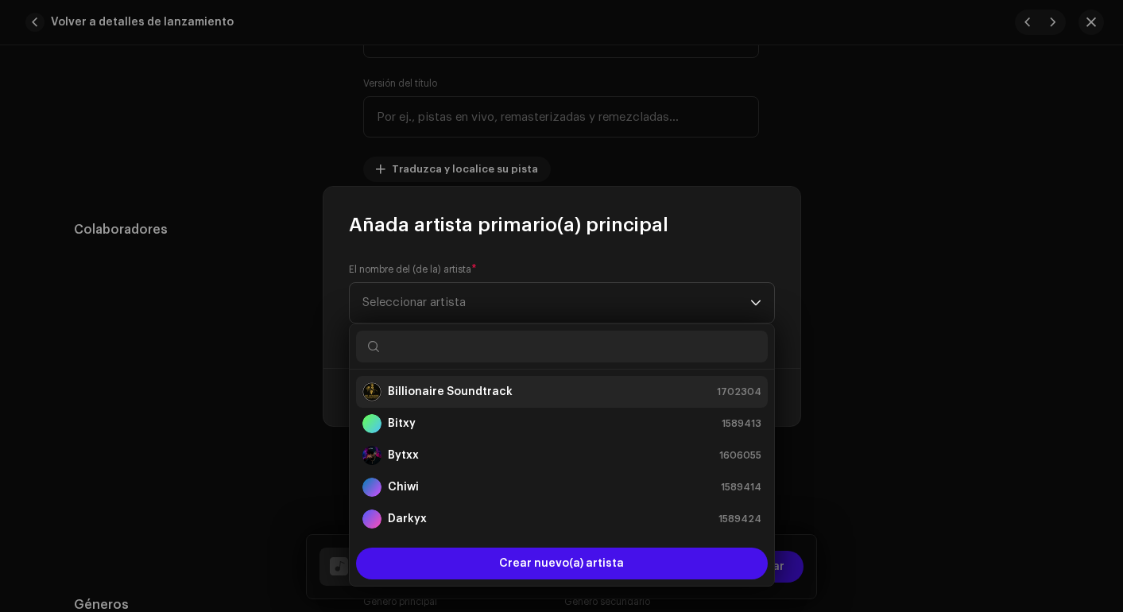
click at [429, 396] on strong "Billionaire Soundtrack" at bounding box center [450, 392] width 125 height 16
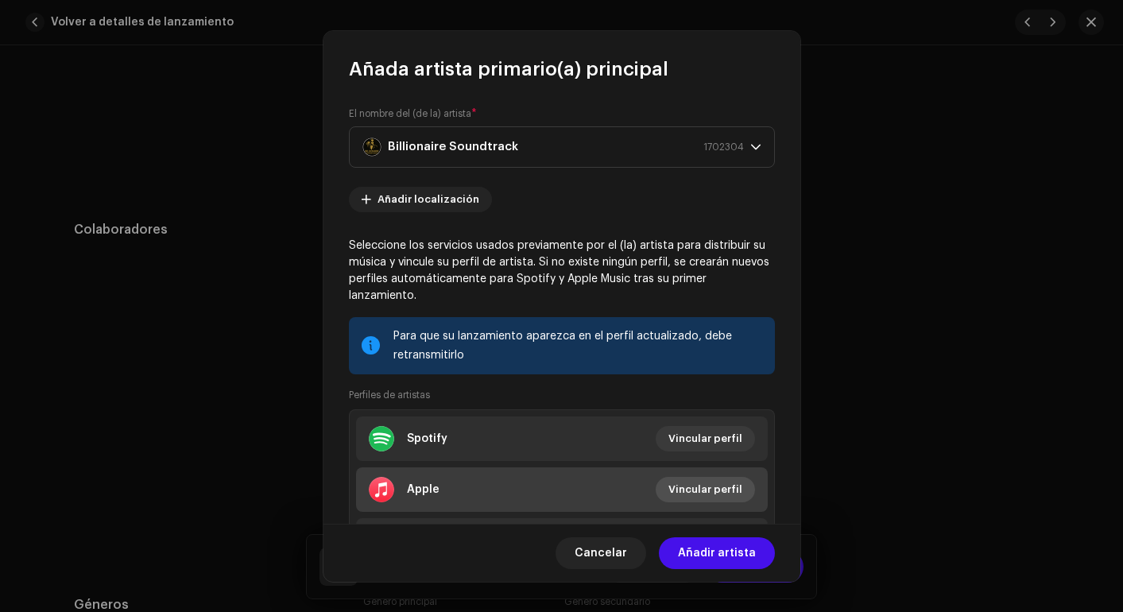
scroll to position [91, 0]
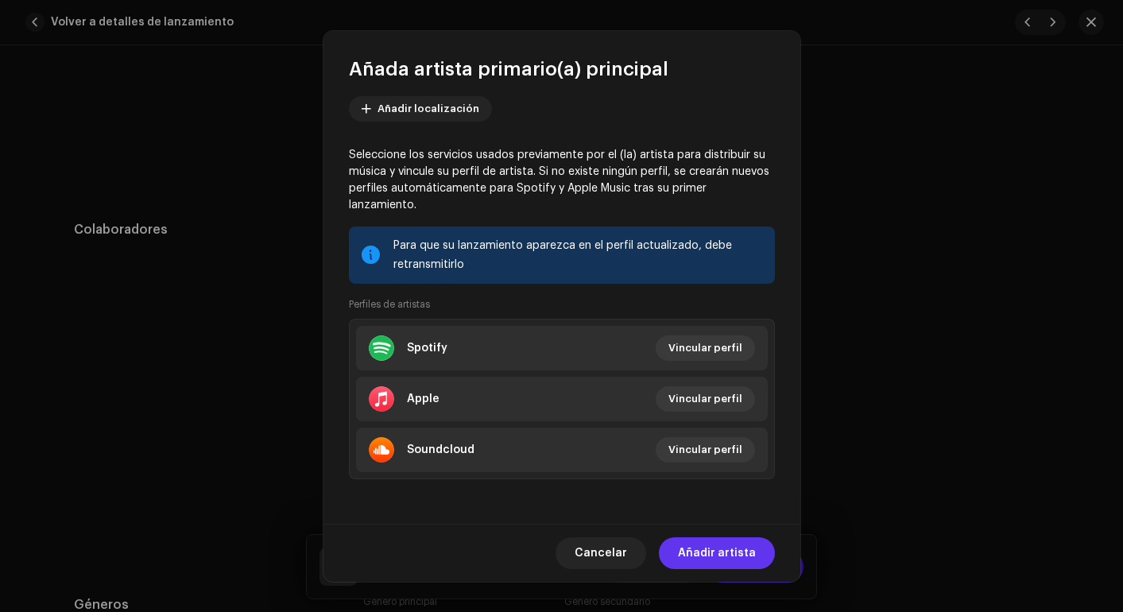
click at [736, 538] on span "Añadir artista" at bounding box center [717, 553] width 78 height 32
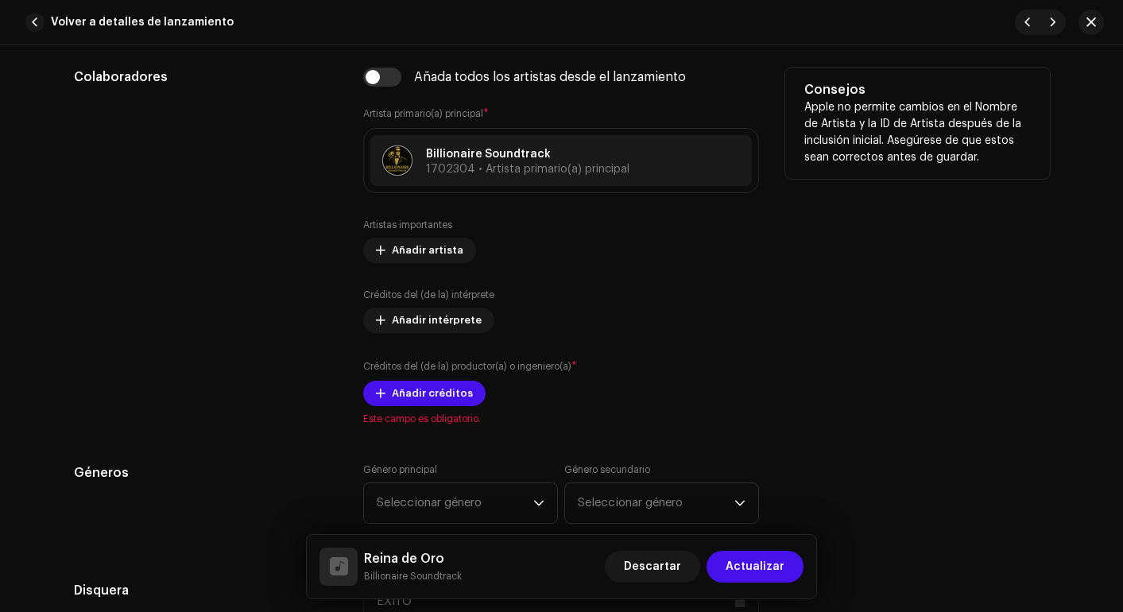
scroll to position [1075, 0]
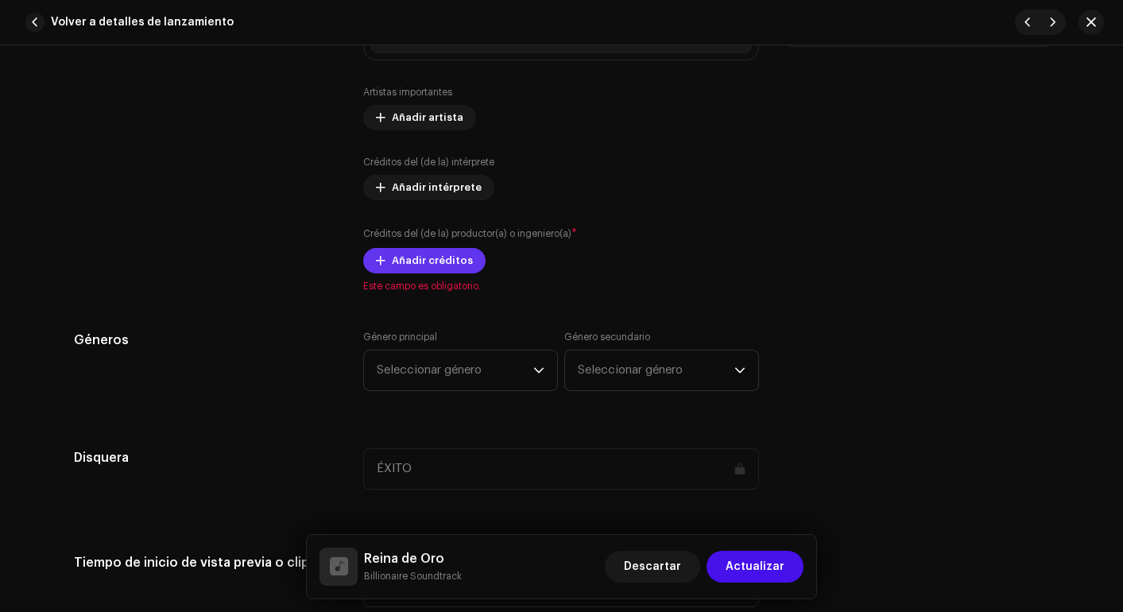
click at [435, 250] on span "Añadir créditos" at bounding box center [432, 261] width 81 height 32
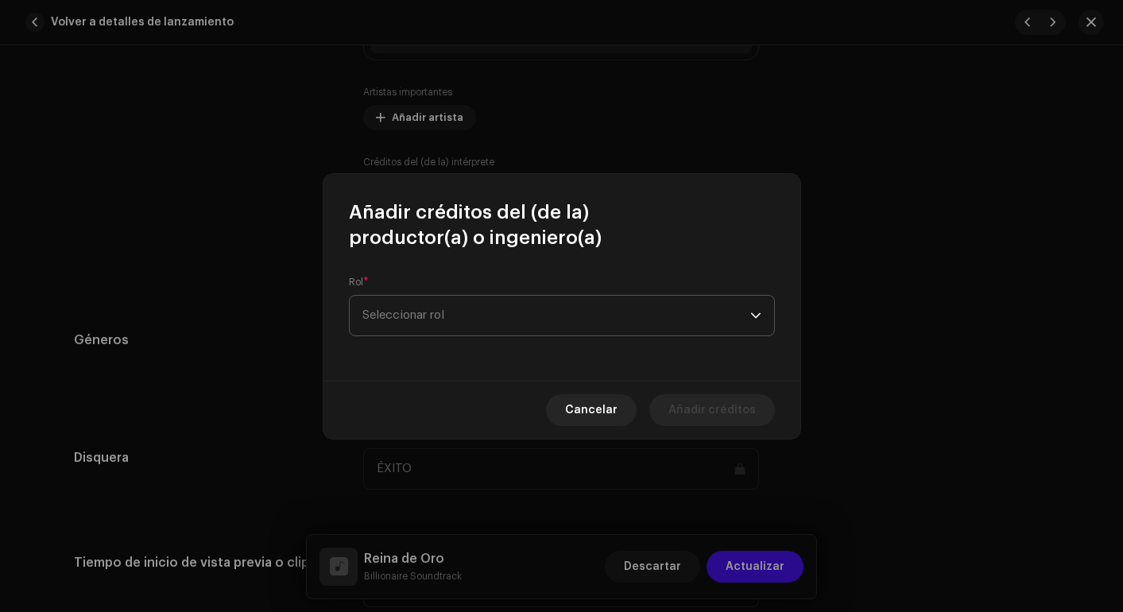
click at [469, 312] on span "Seleccionar rol" at bounding box center [557, 316] width 388 height 40
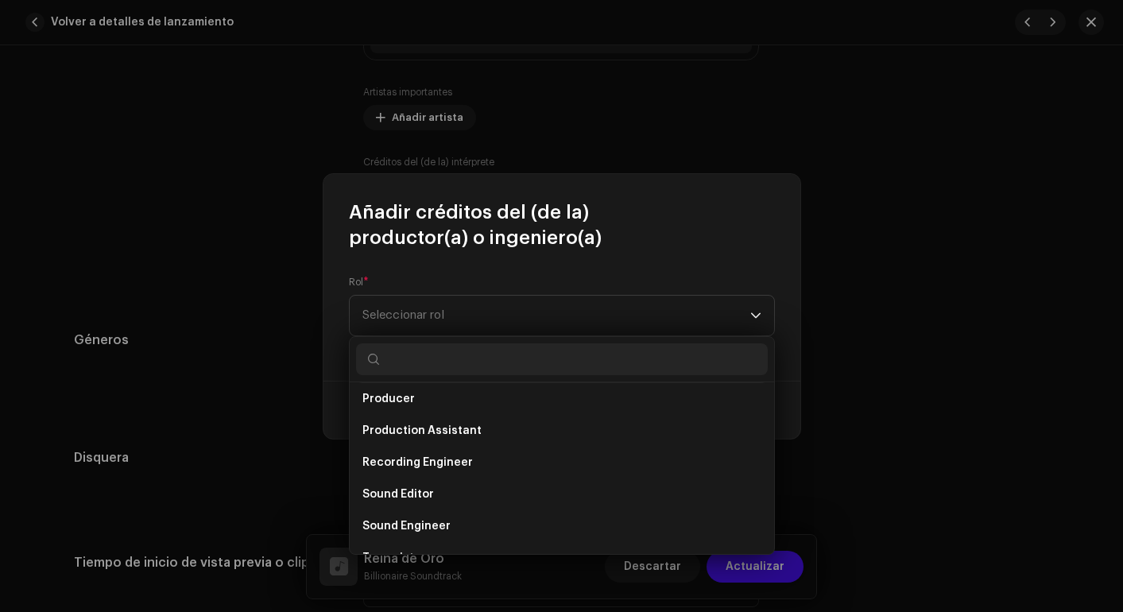
scroll to position [638, 0]
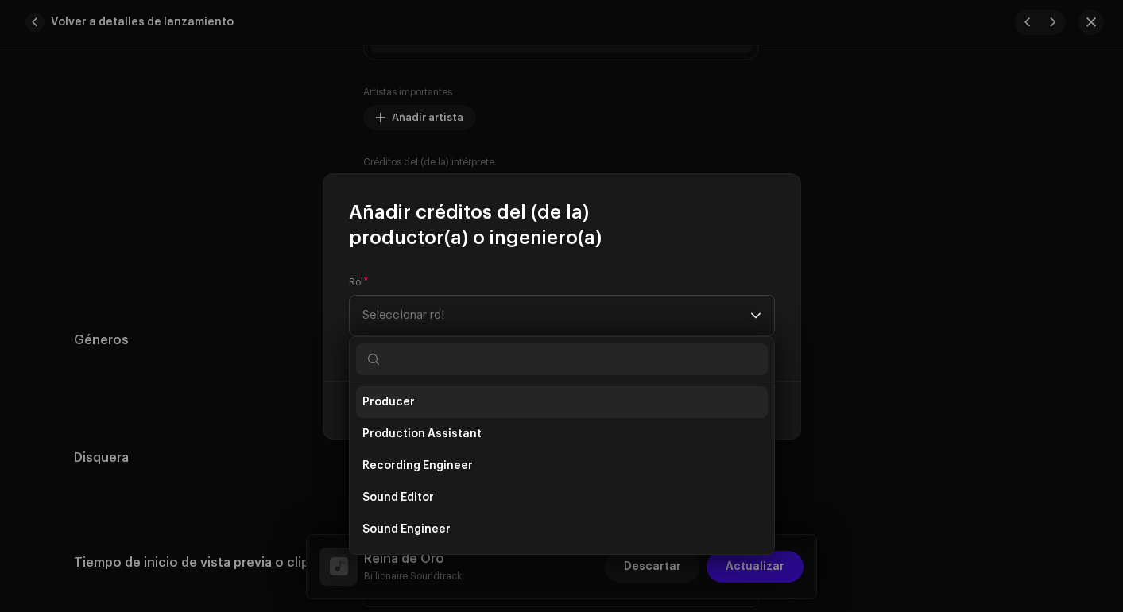
click at [427, 413] on li "Producer" at bounding box center [562, 402] width 412 height 32
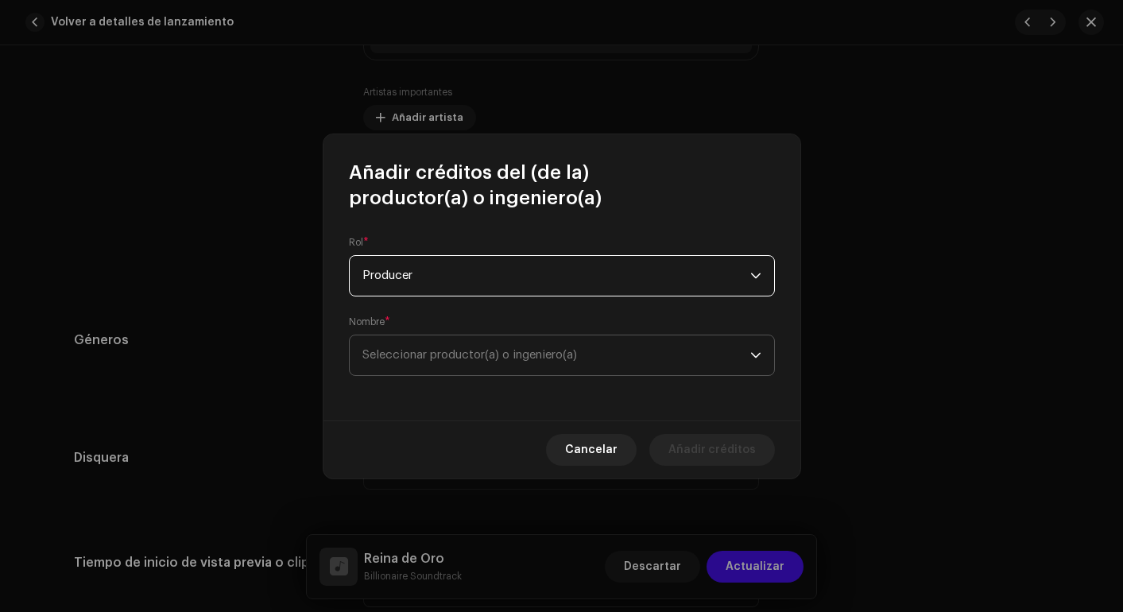
click at [483, 366] on span "Seleccionar productor(a) o ingeniero(a)" at bounding box center [557, 355] width 388 height 40
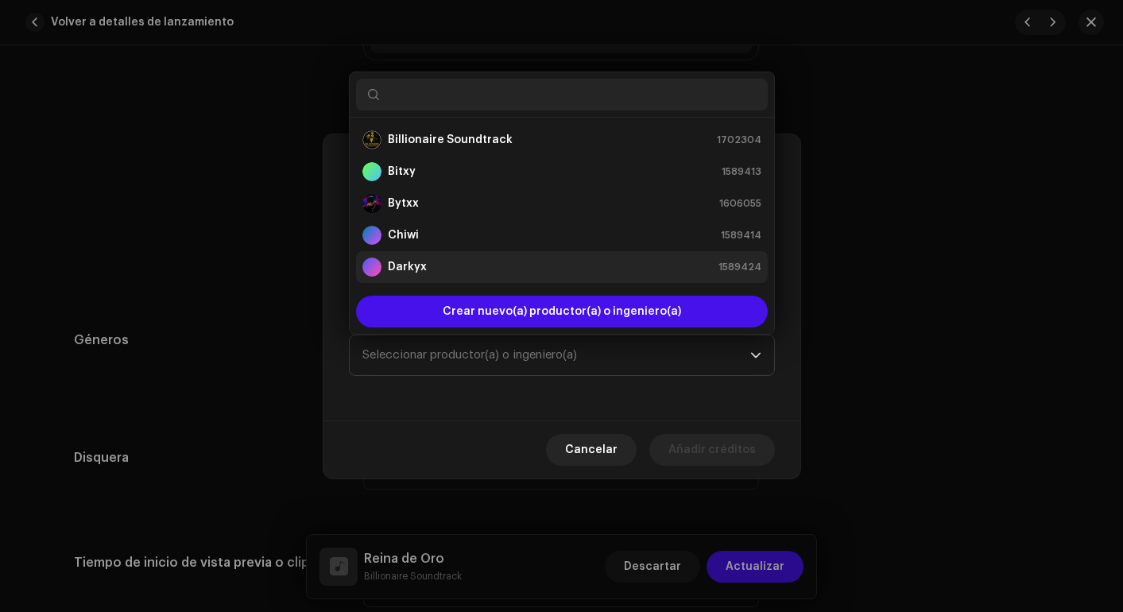
scroll to position [25, 0]
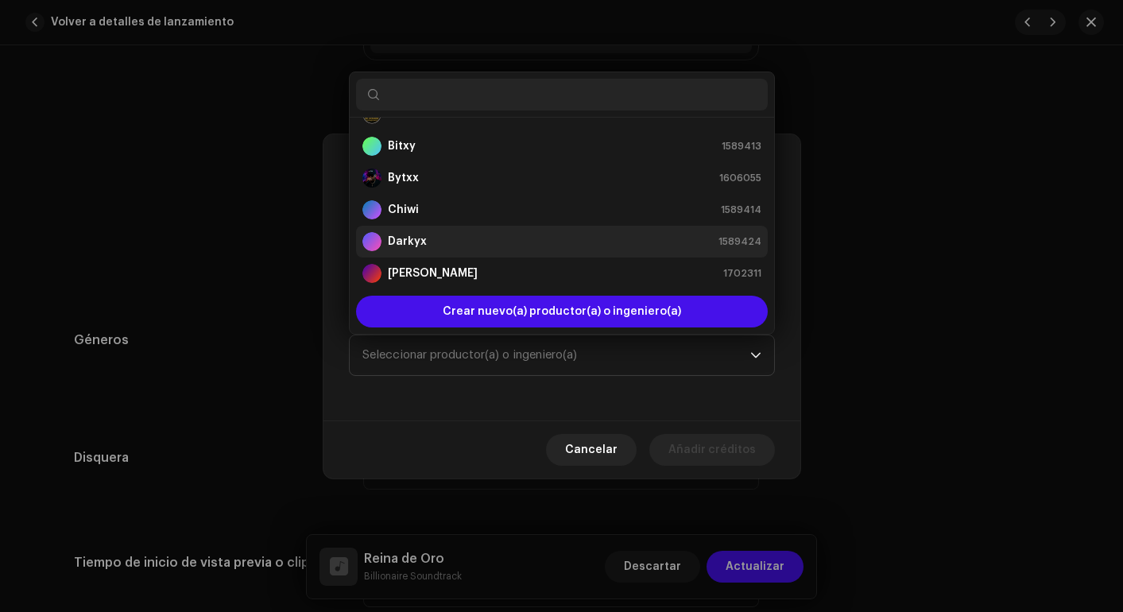
click at [426, 246] on div "Darkyx 1589424" at bounding box center [562, 241] width 399 height 19
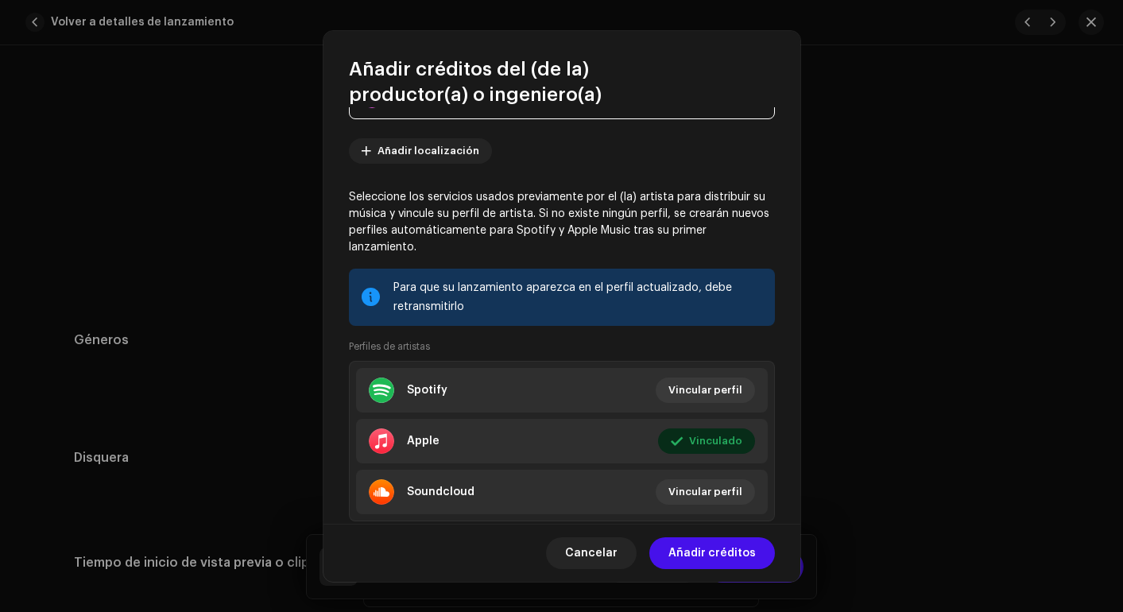
scroll to position [196, 0]
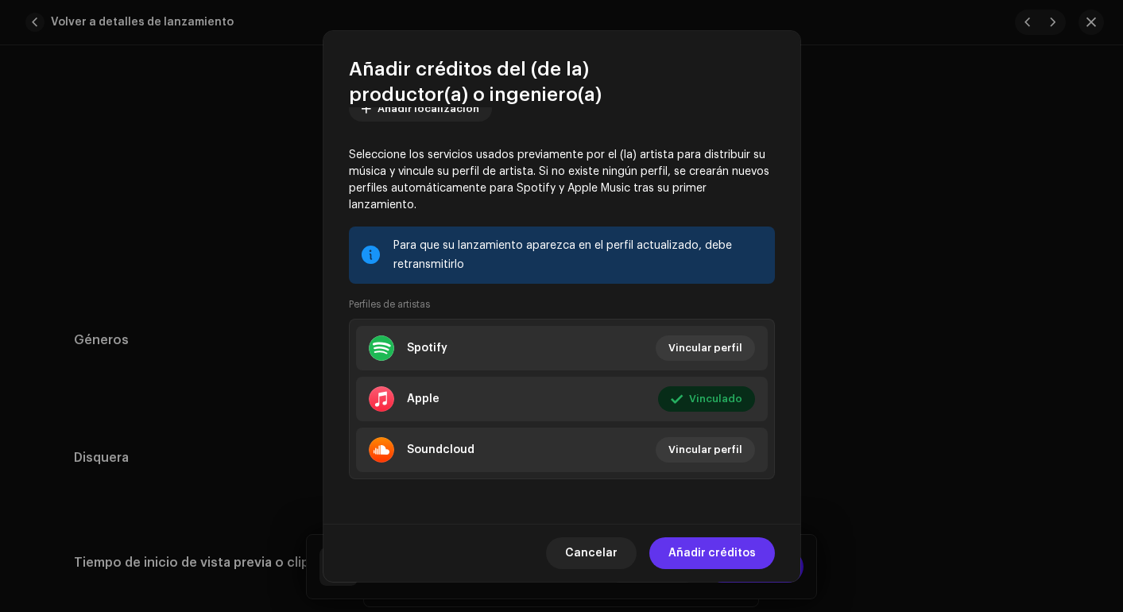
click at [736, 554] on span "Añadir créditos" at bounding box center [712, 553] width 87 height 32
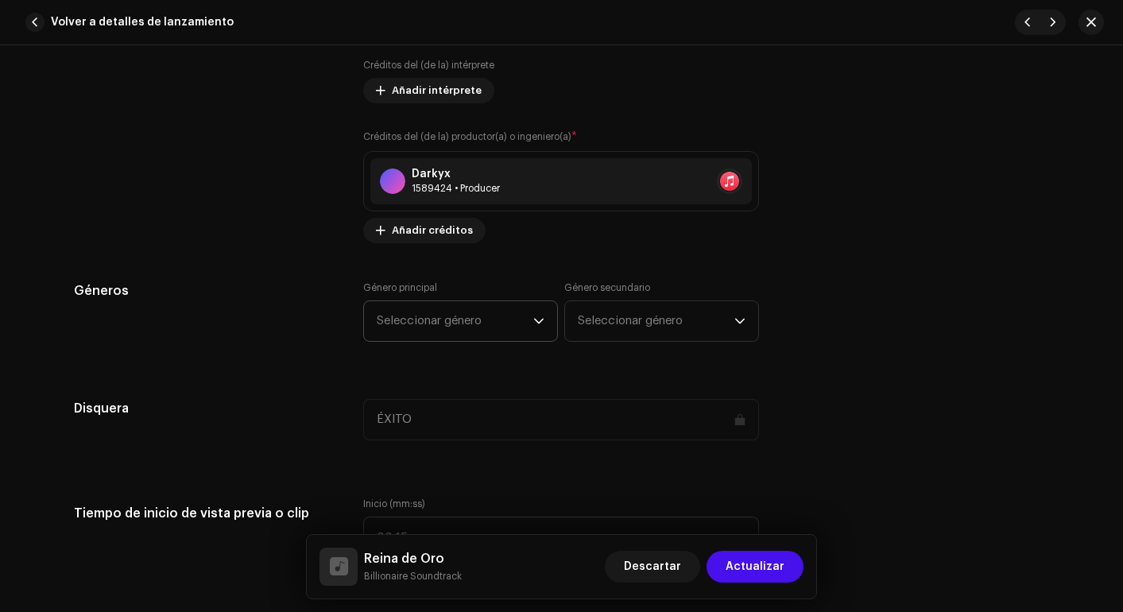
scroll to position [1197, 0]
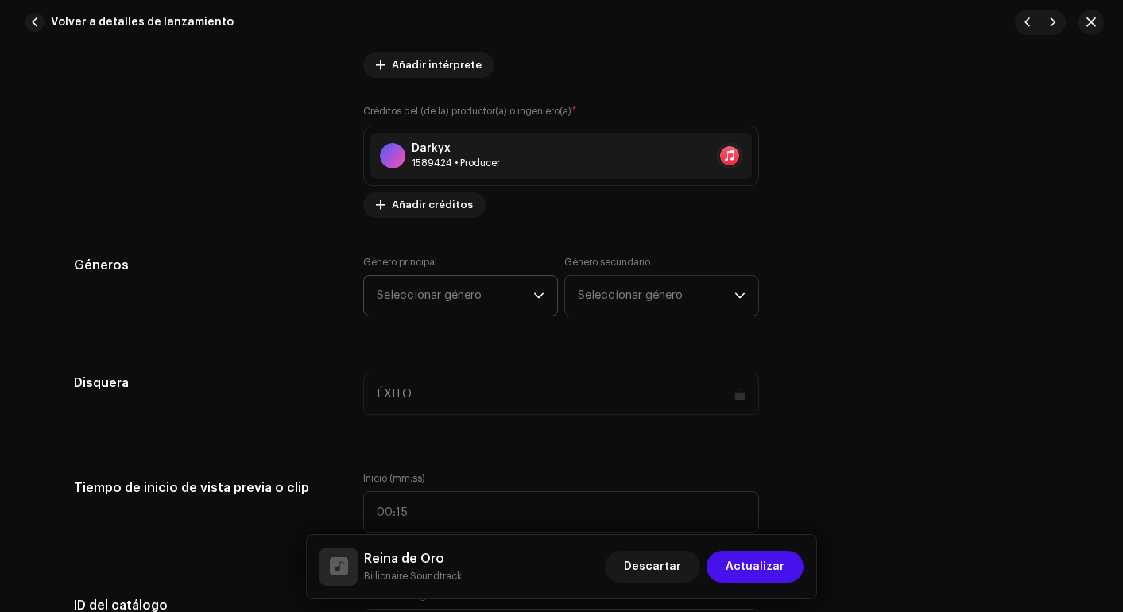
click at [515, 308] on span "Seleccionar género" at bounding box center [455, 296] width 157 height 40
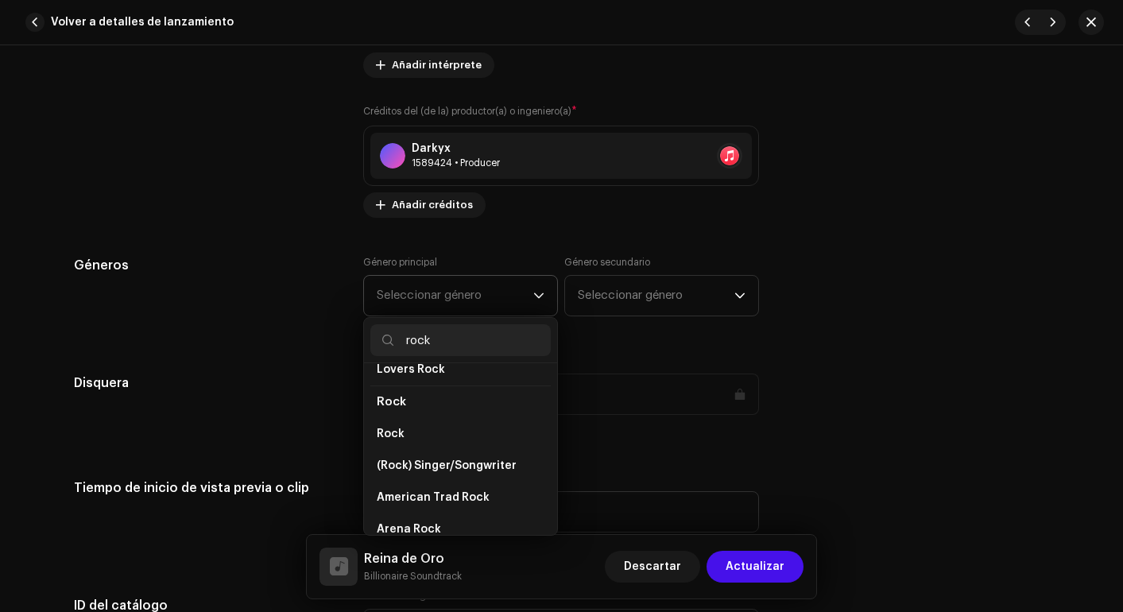
scroll to position [607, 0]
type input "rock"
click at [401, 417] on li "Rock" at bounding box center [460, 433] width 180 height 32
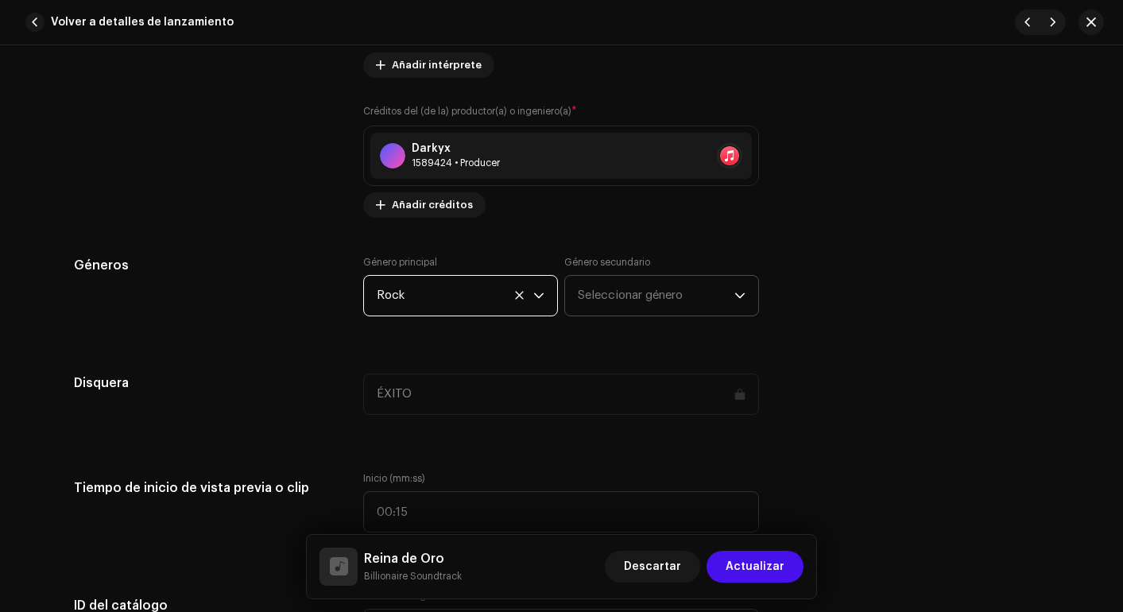
click at [666, 284] on span "Seleccionar género" at bounding box center [656, 296] width 157 height 40
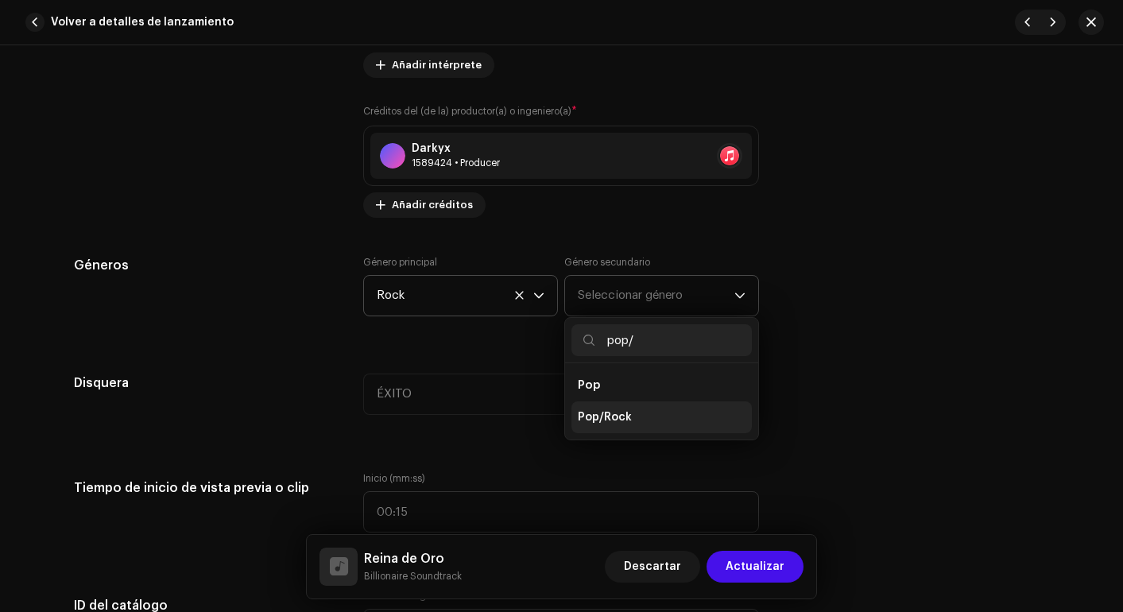
type input "pop/"
click at [617, 417] on span "Pop/Rock" at bounding box center [605, 417] width 54 height 16
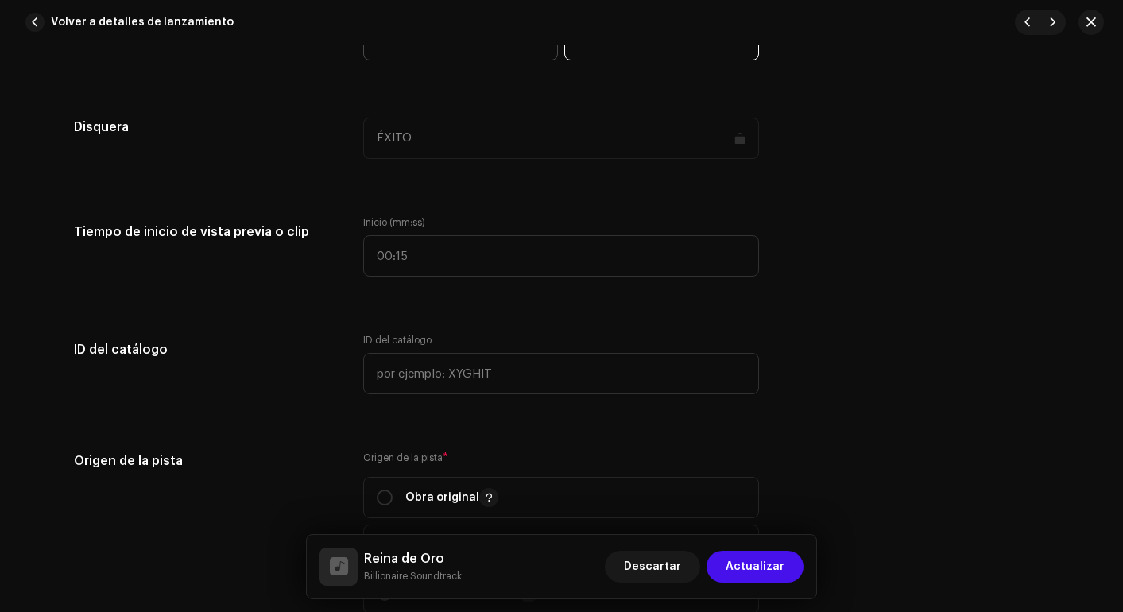
scroll to position [1535, 0]
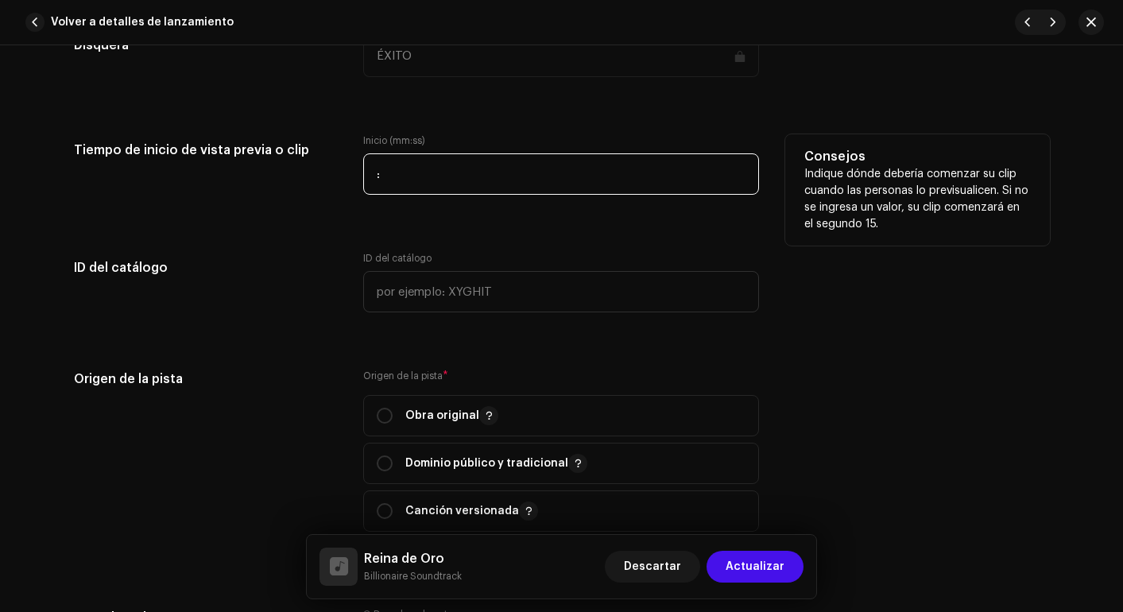
click at [585, 177] on input ":" at bounding box center [561, 173] width 396 height 41
type input "00:00"
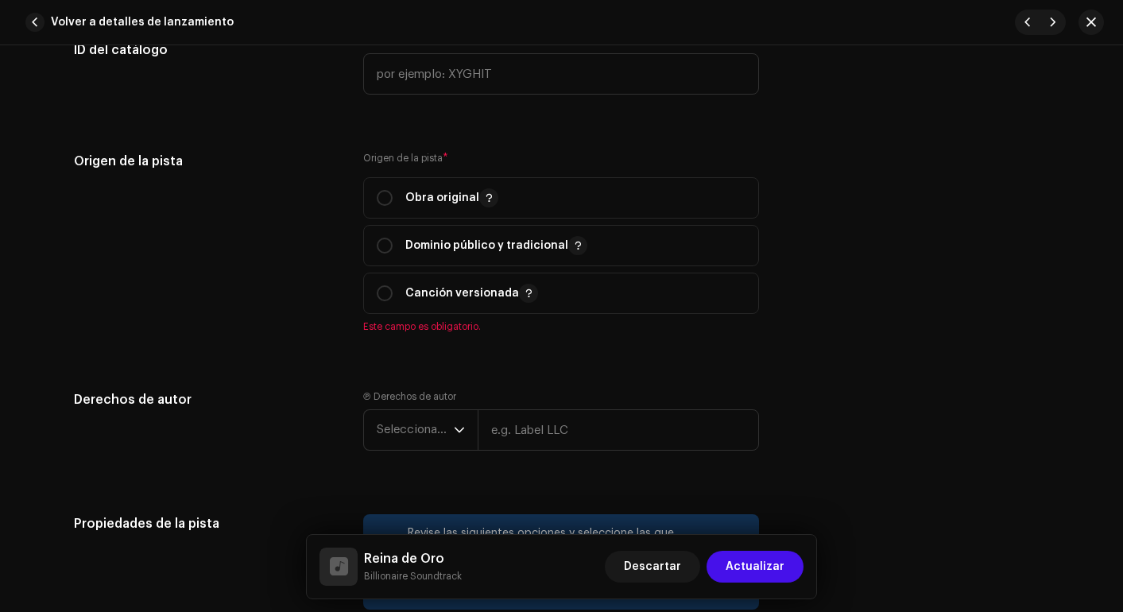
scroll to position [1758, 0]
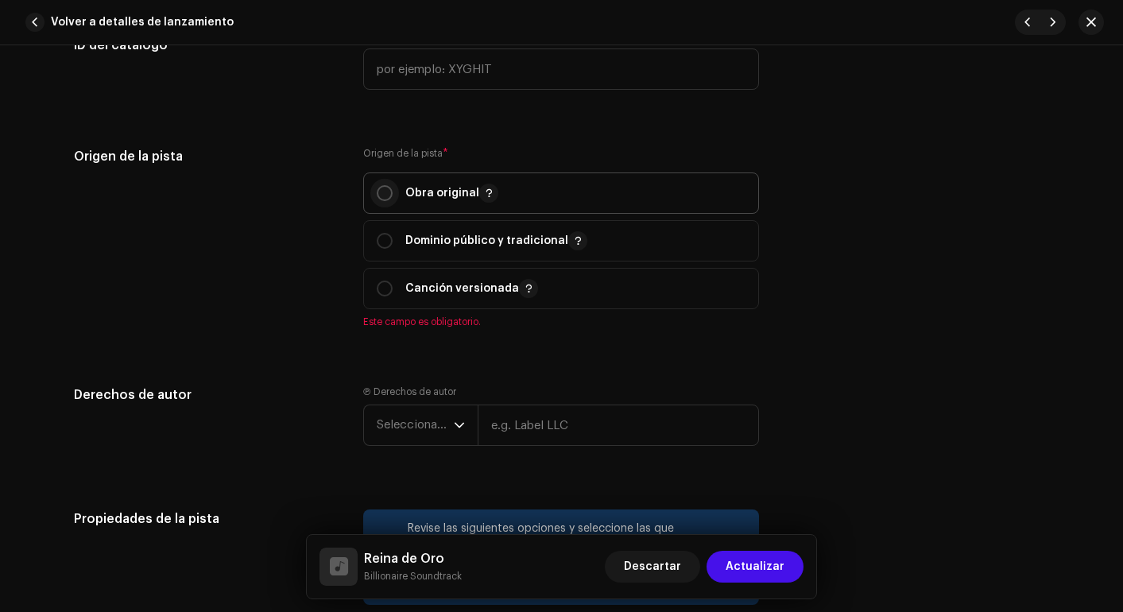
click at [379, 198] on input "radio" at bounding box center [385, 193] width 16 height 16
radio input "true"
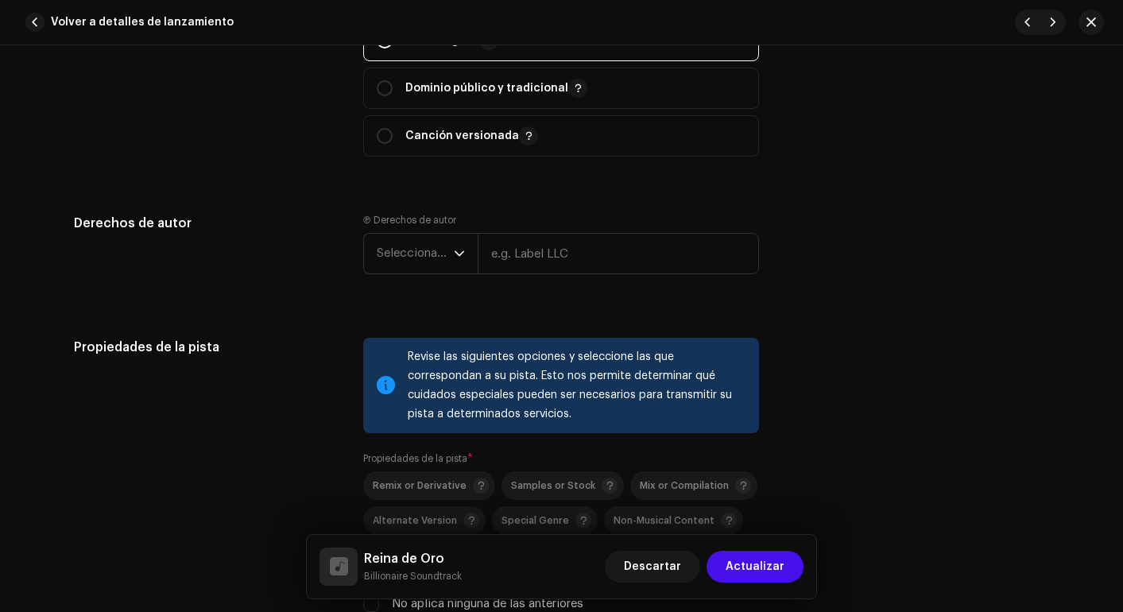
scroll to position [2042, 0]
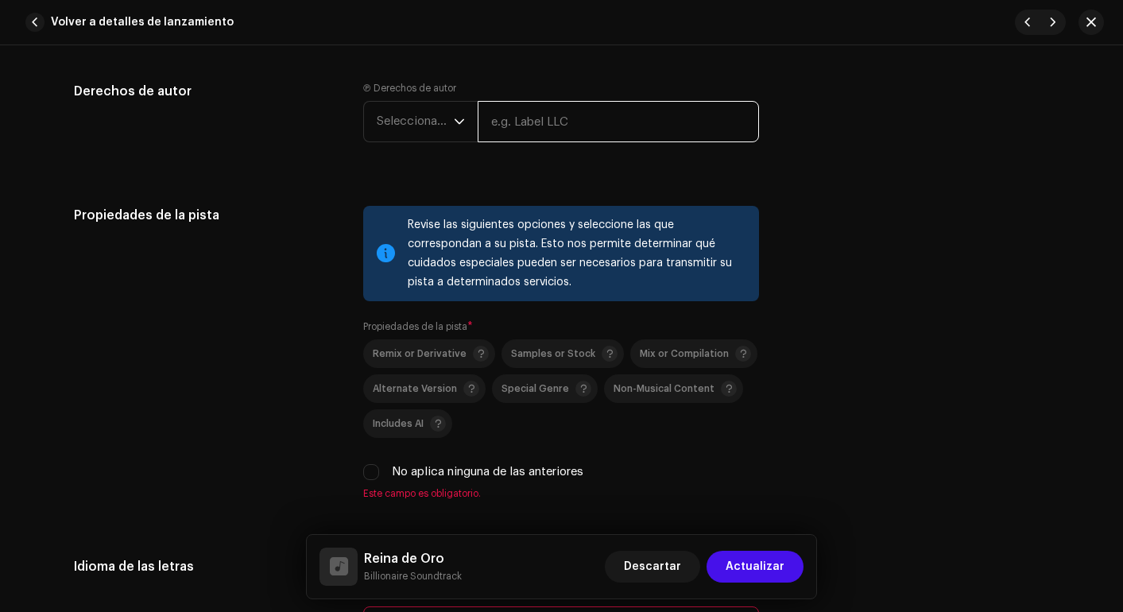
click at [492, 126] on input "text" at bounding box center [618, 121] width 281 height 41
type input "WEBLIFETECH S.A.S."
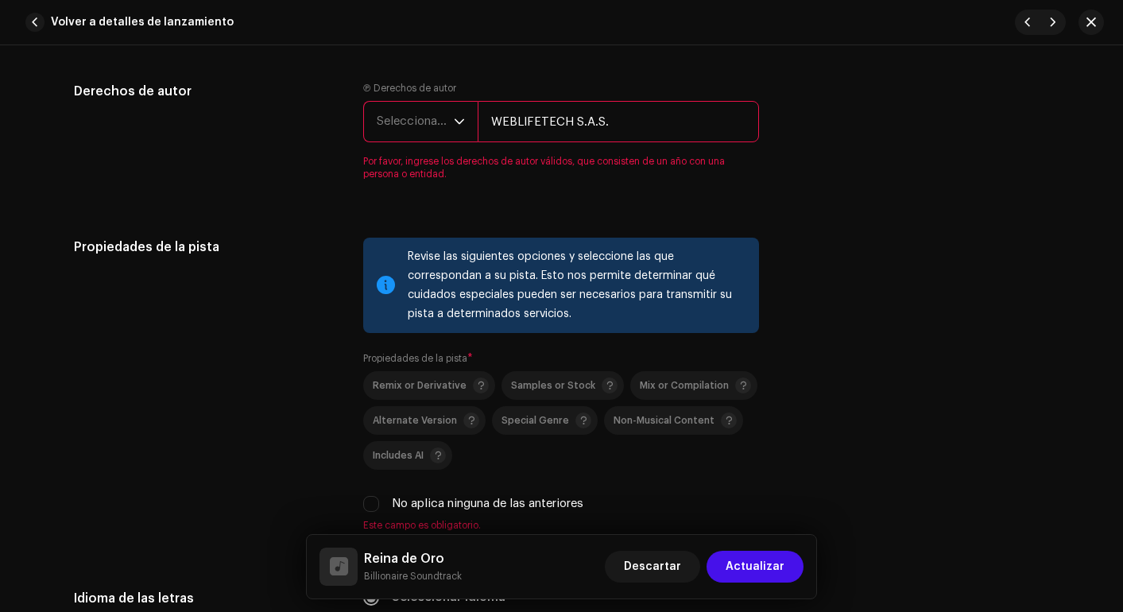
click at [421, 134] on span "Seleccionar año" at bounding box center [415, 122] width 77 height 40
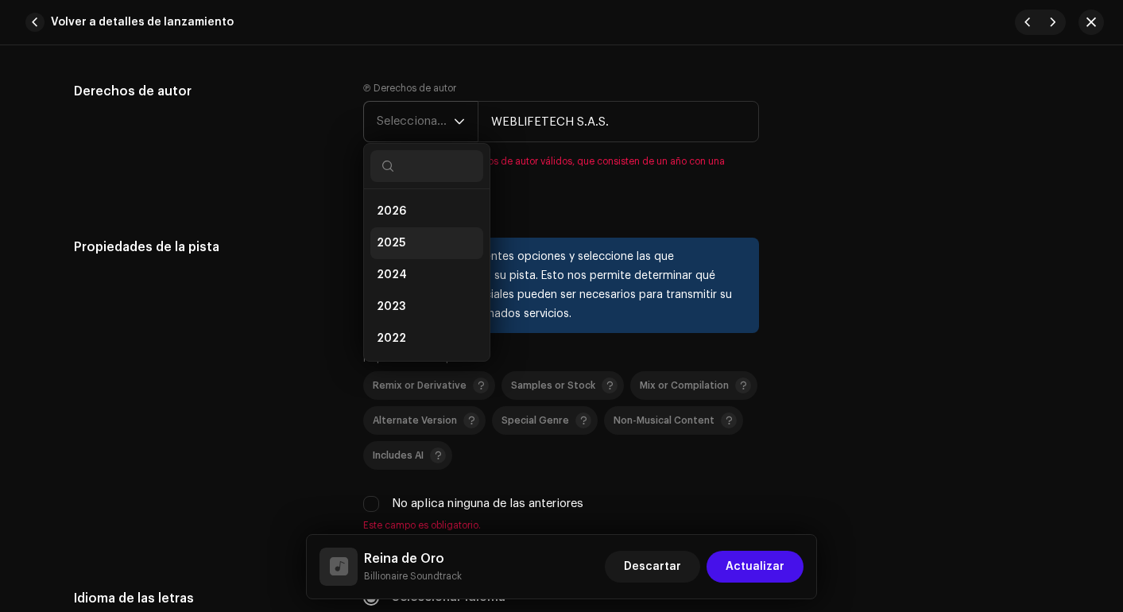
click at [423, 236] on li "2025" at bounding box center [426, 243] width 113 height 32
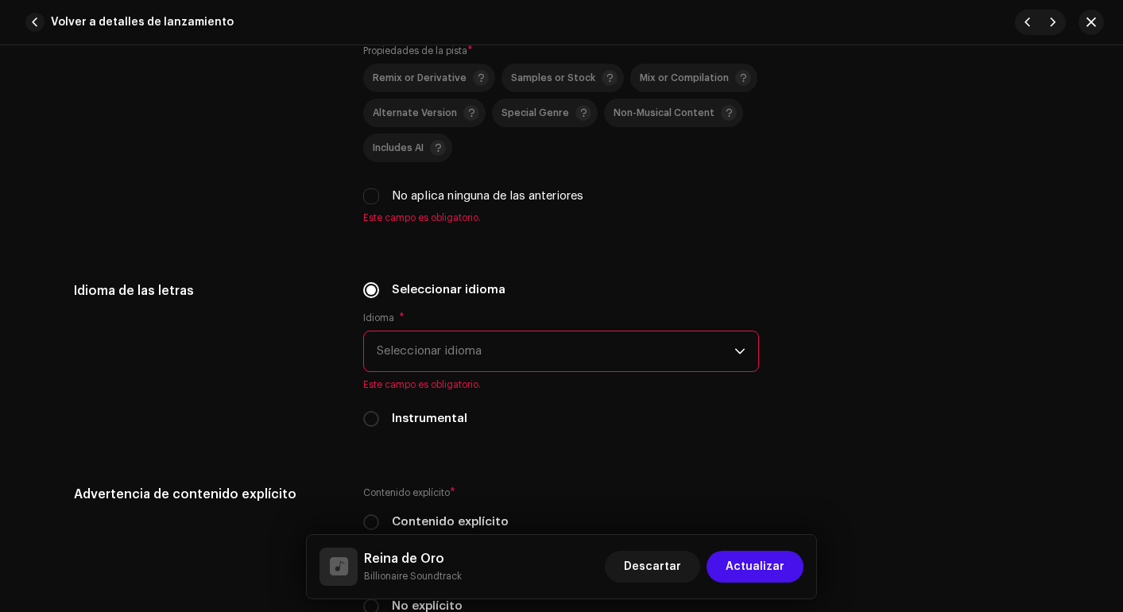
scroll to position [2332, 0]
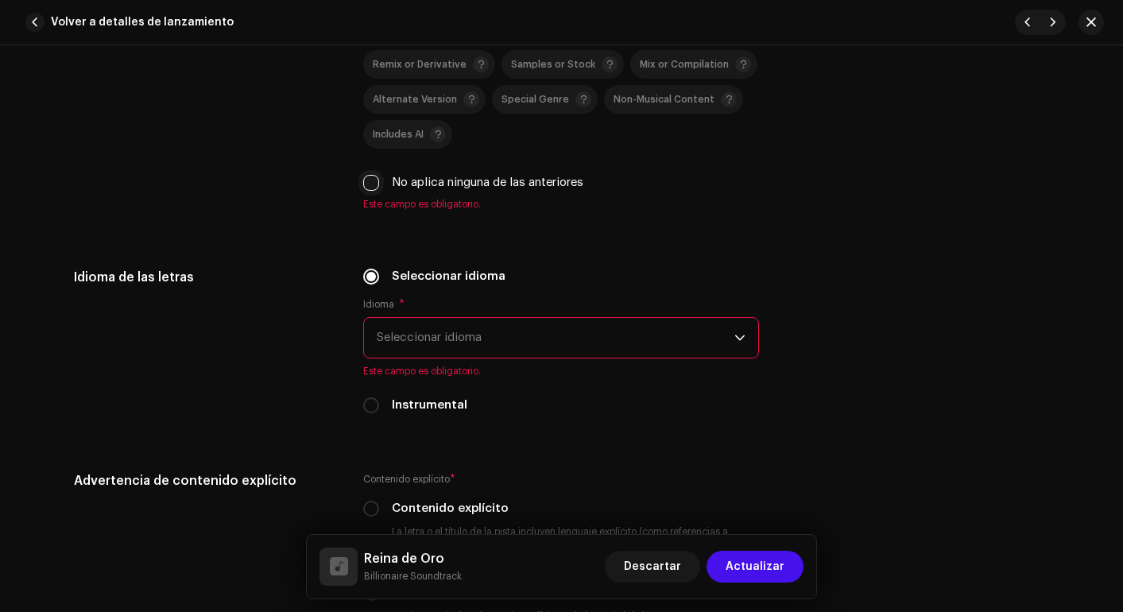
click at [370, 180] on input "No aplica ninguna de las anteriores" at bounding box center [371, 183] width 16 height 16
checkbox input "true"
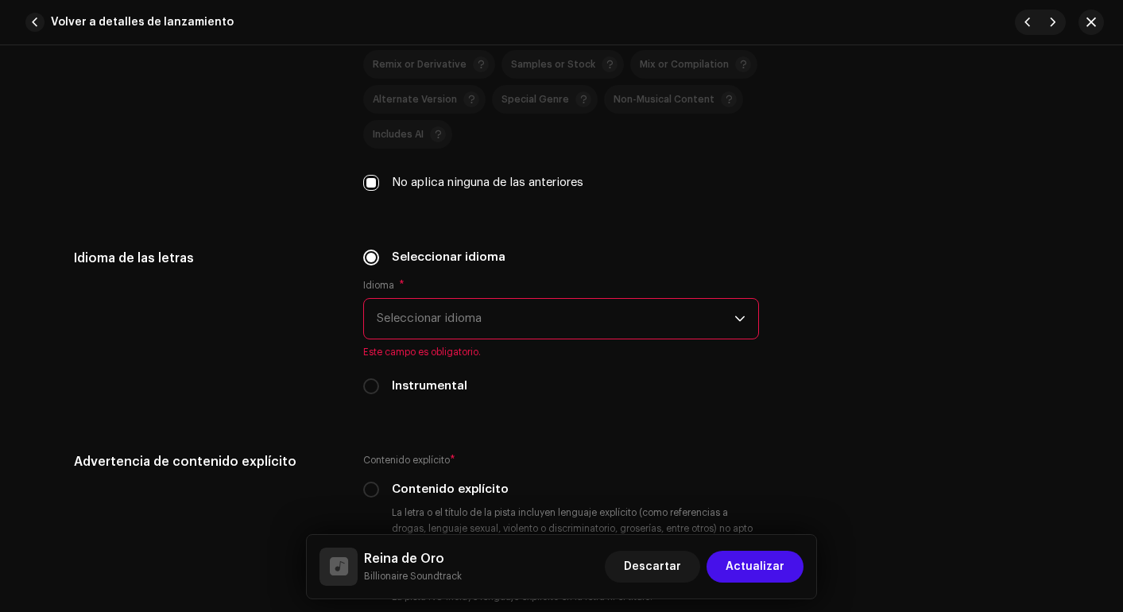
click at [500, 307] on span "Seleccionar idioma" at bounding box center [556, 319] width 358 height 40
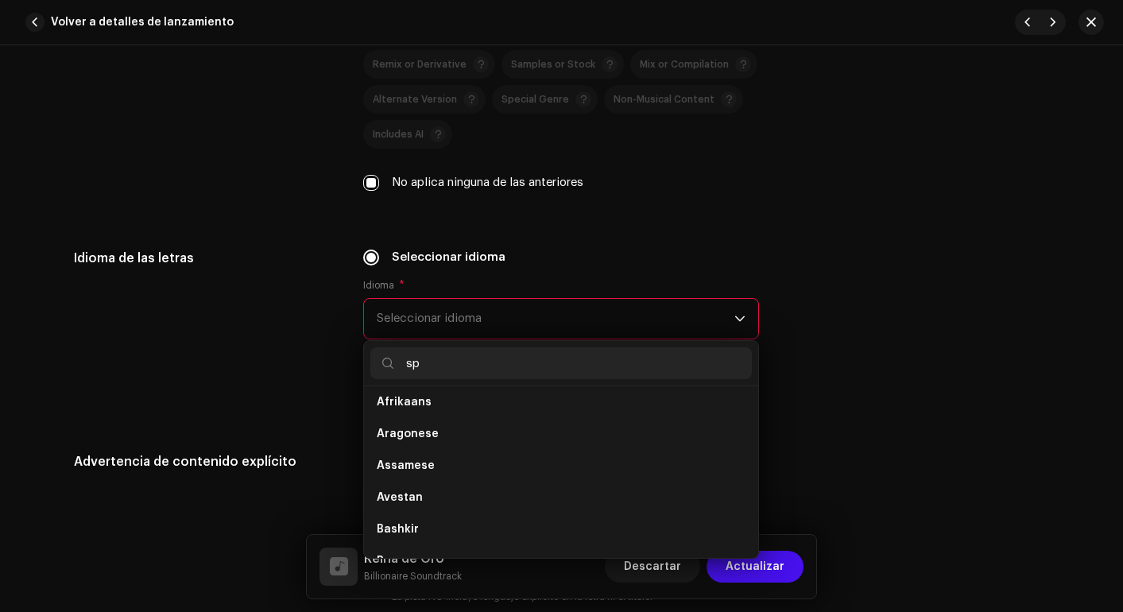
scroll to position [0, 0]
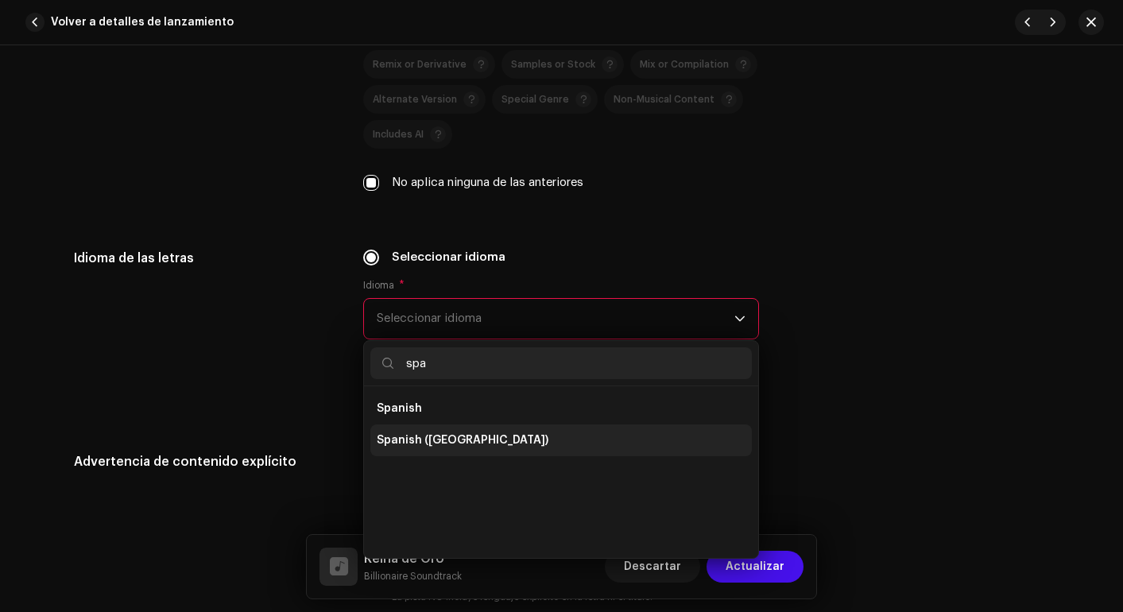
type input "spa"
click at [459, 427] on li "Spanish ([GEOGRAPHIC_DATA])" at bounding box center [561, 441] width 382 height 32
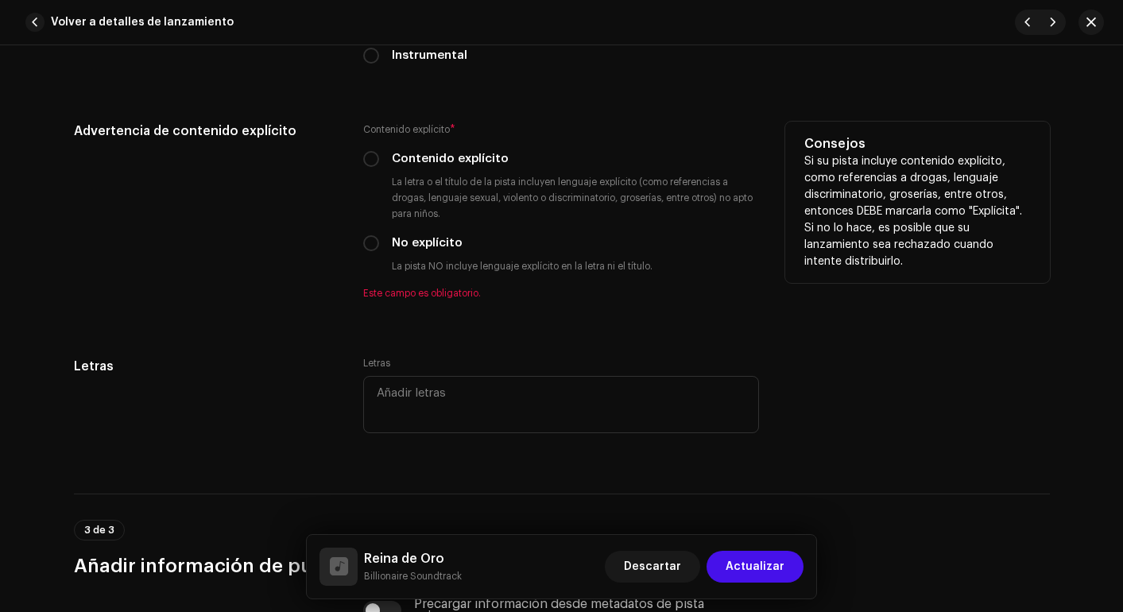
scroll to position [2660, 0]
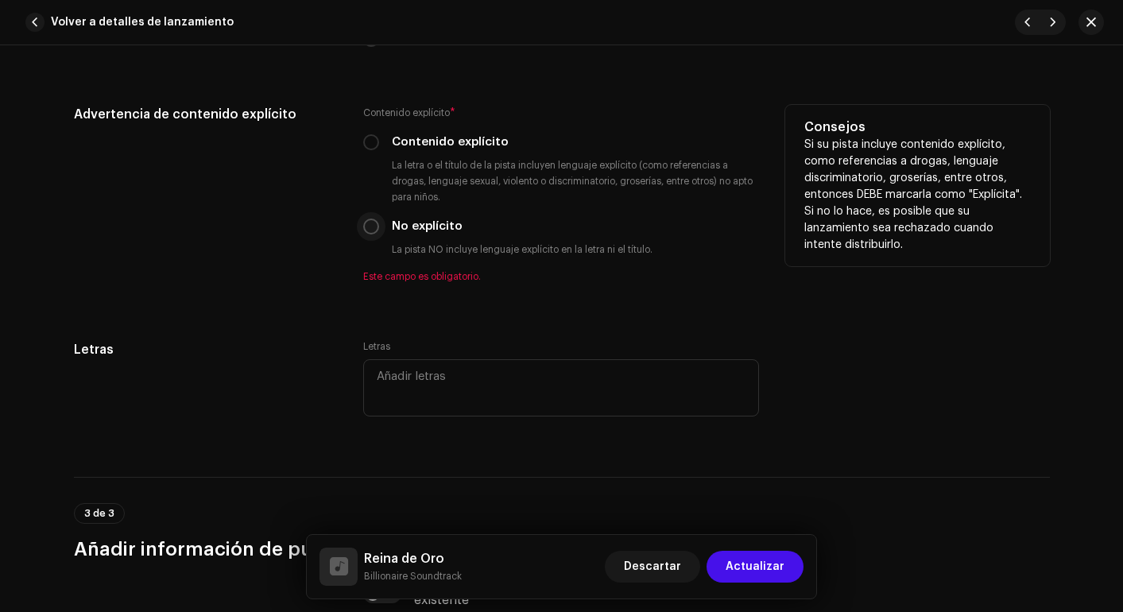
click at [371, 226] on input "No explícito" at bounding box center [371, 227] width 16 height 16
radio input "true"
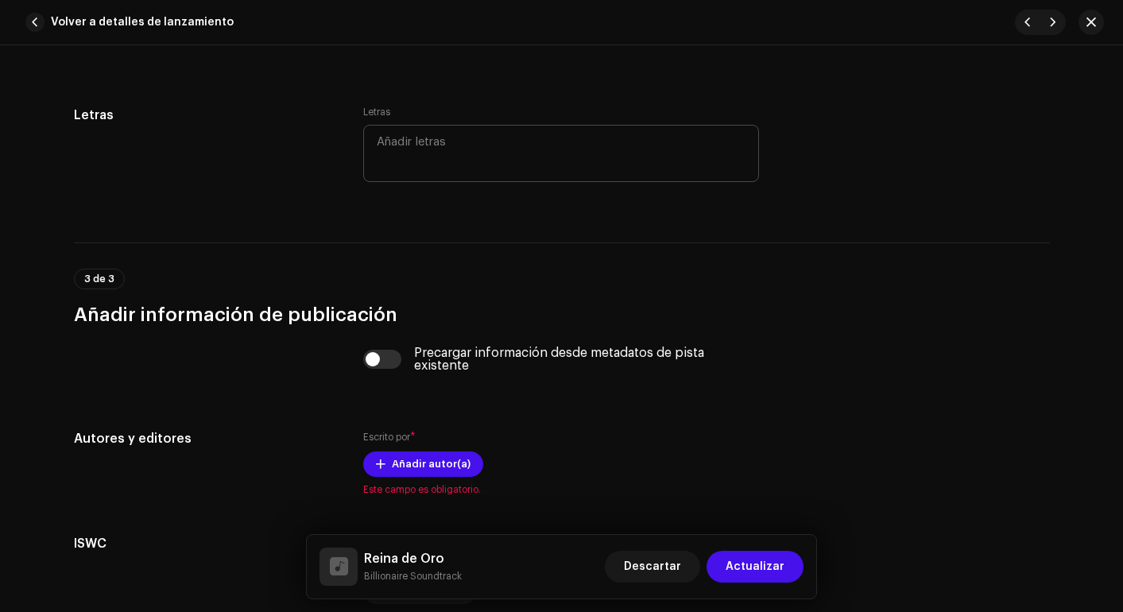
scroll to position [3020, 0]
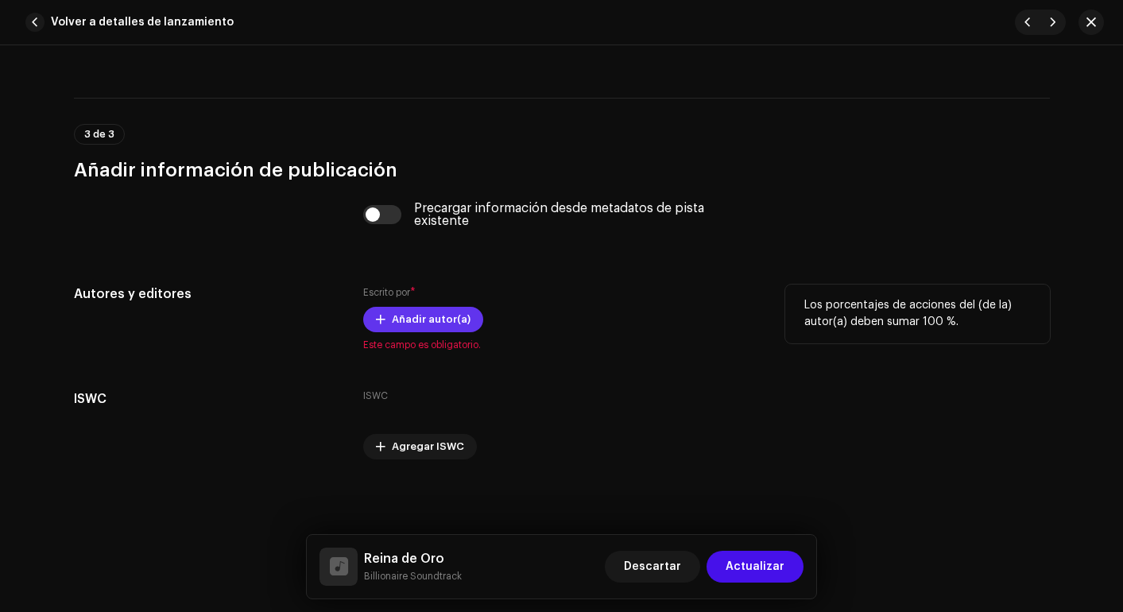
click at [411, 325] on span "Añadir autor(a)" at bounding box center [431, 320] width 79 height 32
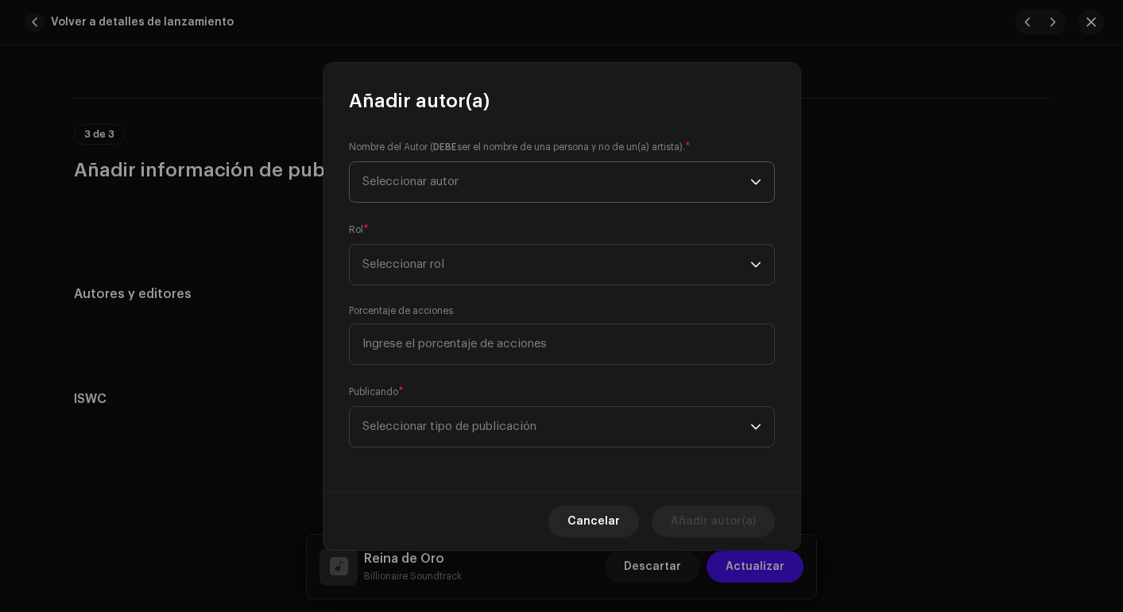
click at [475, 171] on span "Seleccionar autor" at bounding box center [557, 182] width 388 height 40
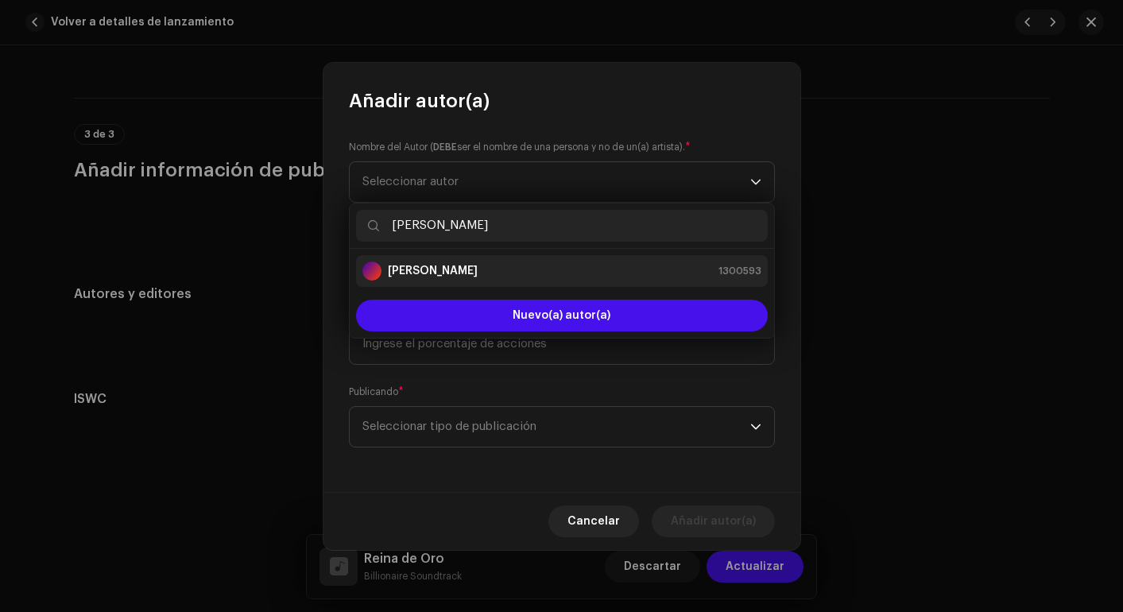
type input "[PERSON_NAME]"
click at [448, 275] on strong "[PERSON_NAME]" at bounding box center [433, 271] width 90 height 16
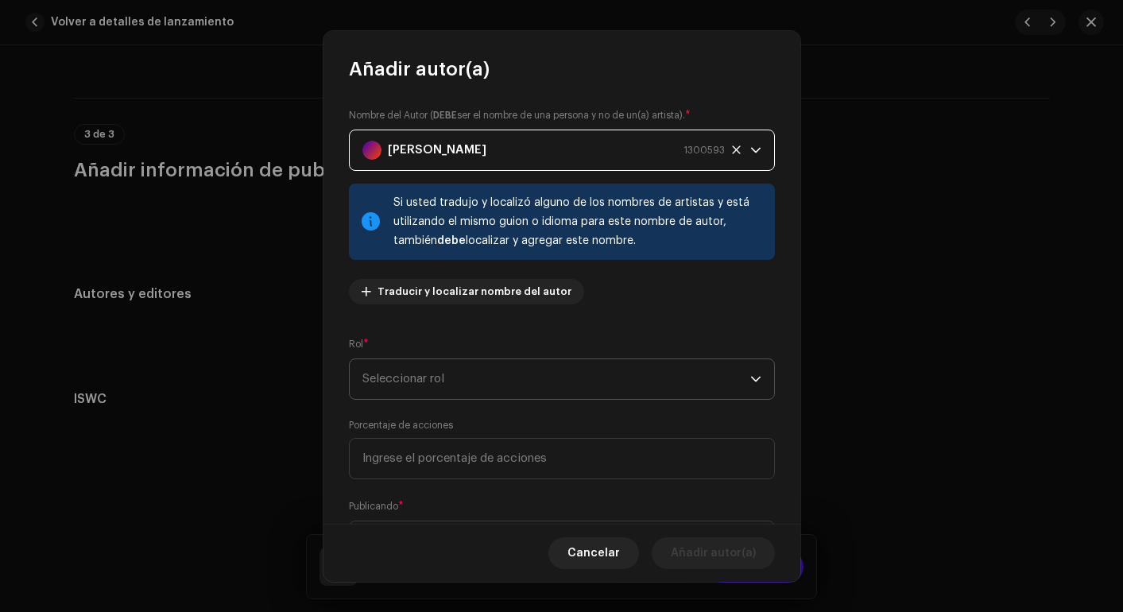
click at [436, 374] on span "Seleccionar rol" at bounding box center [557, 379] width 388 height 40
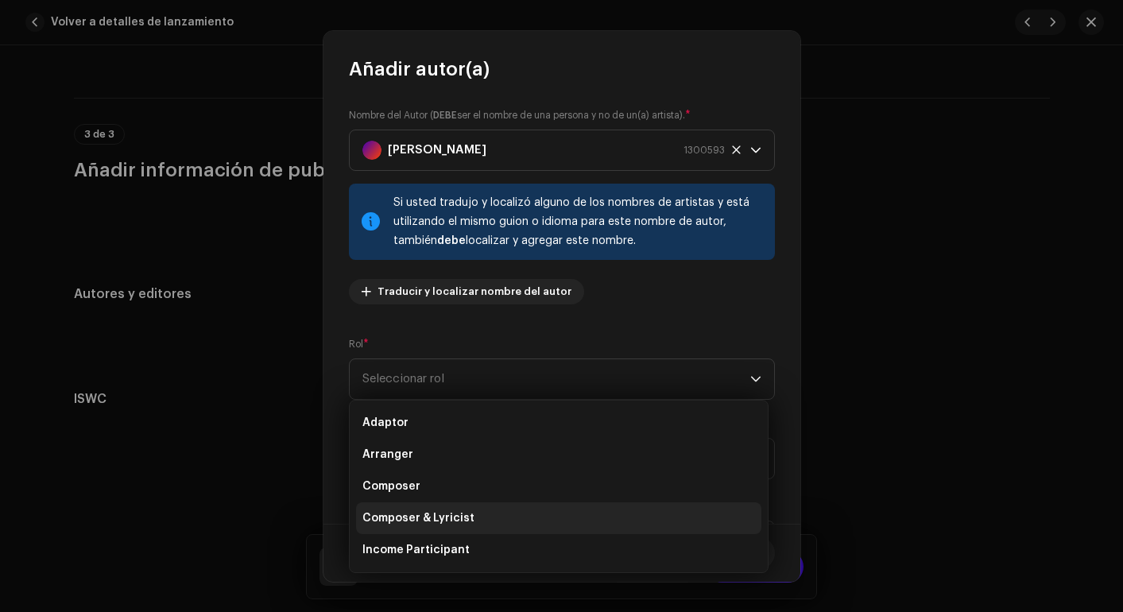
click at [428, 510] on span "Composer & Lyricist" at bounding box center [419, 518] width 112 height 16
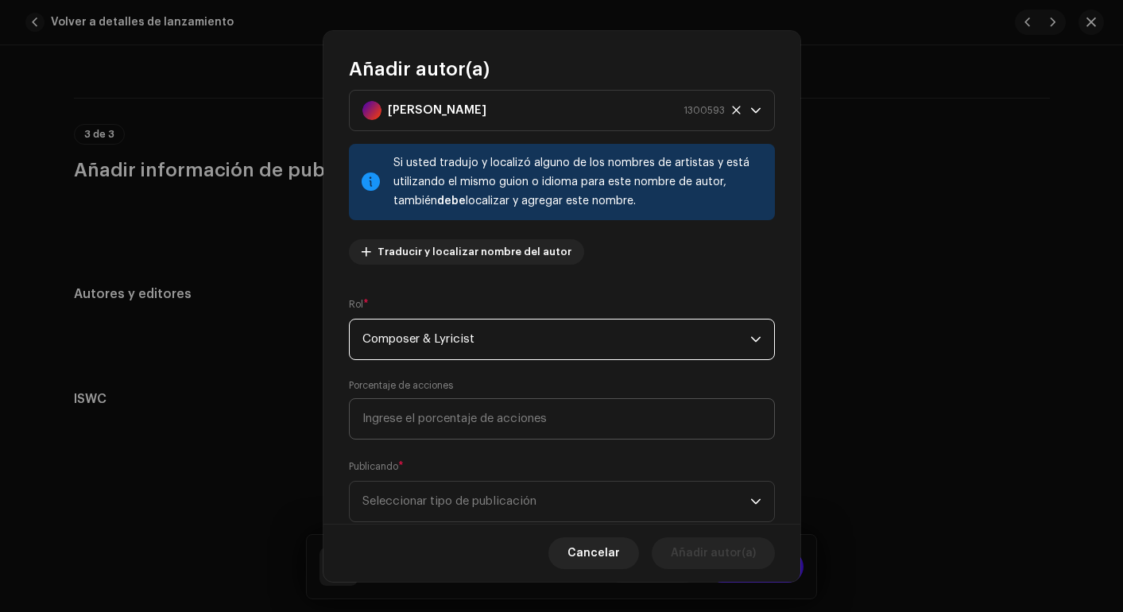
scroll to position [83, 0]
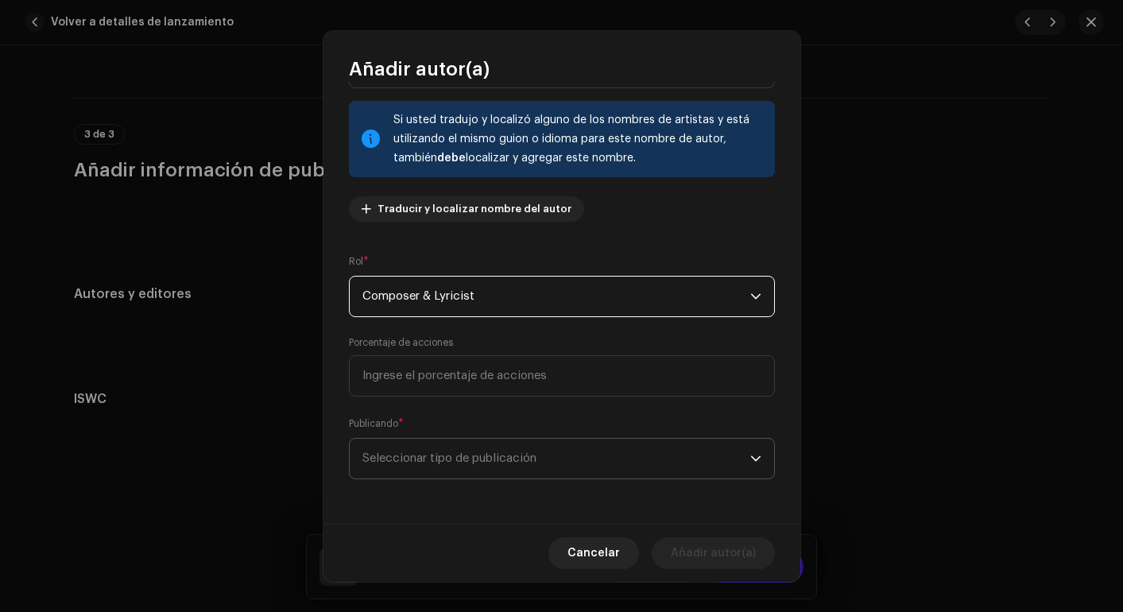
click at [426, 456] on span "Seleccionar tipo de publicación" at bounding box center [557, 459] width 388 height 40
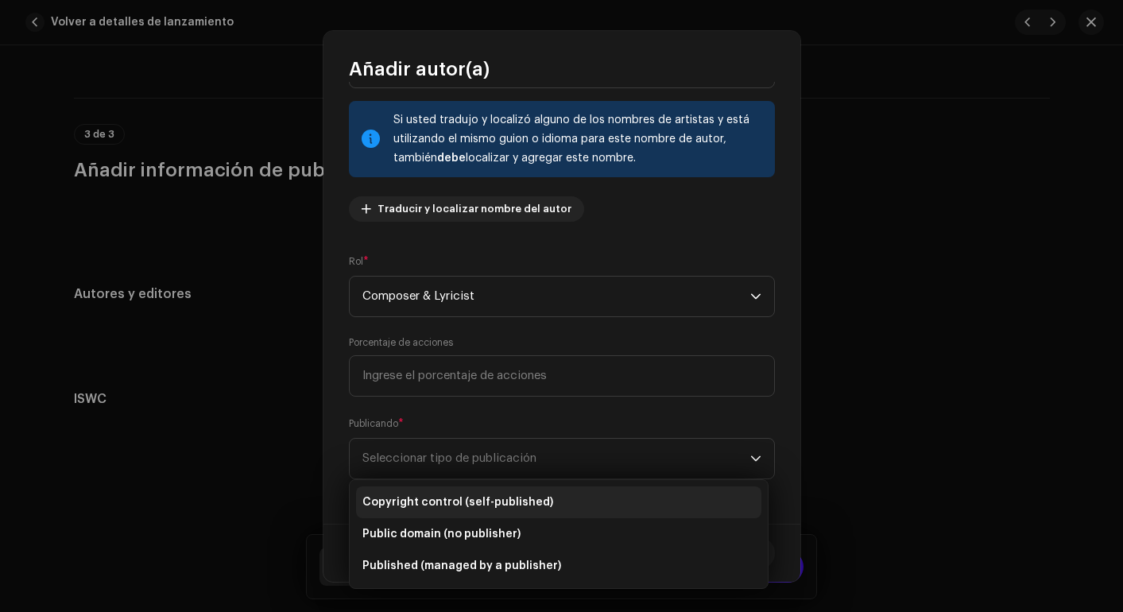
click at [423, 494] on span "Copyright control (self-published)" at bounding box center [458, 502] width 191 height 16
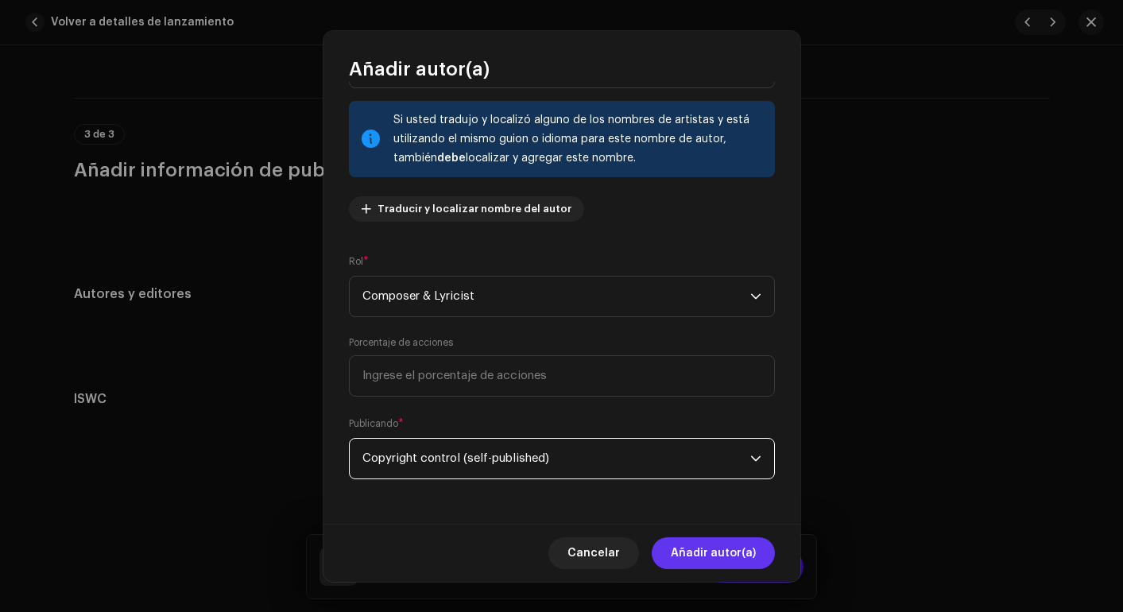
click at [719, 550] on span "Añadir autor(a)" at bounding box center [713, 553] width 85 height 32
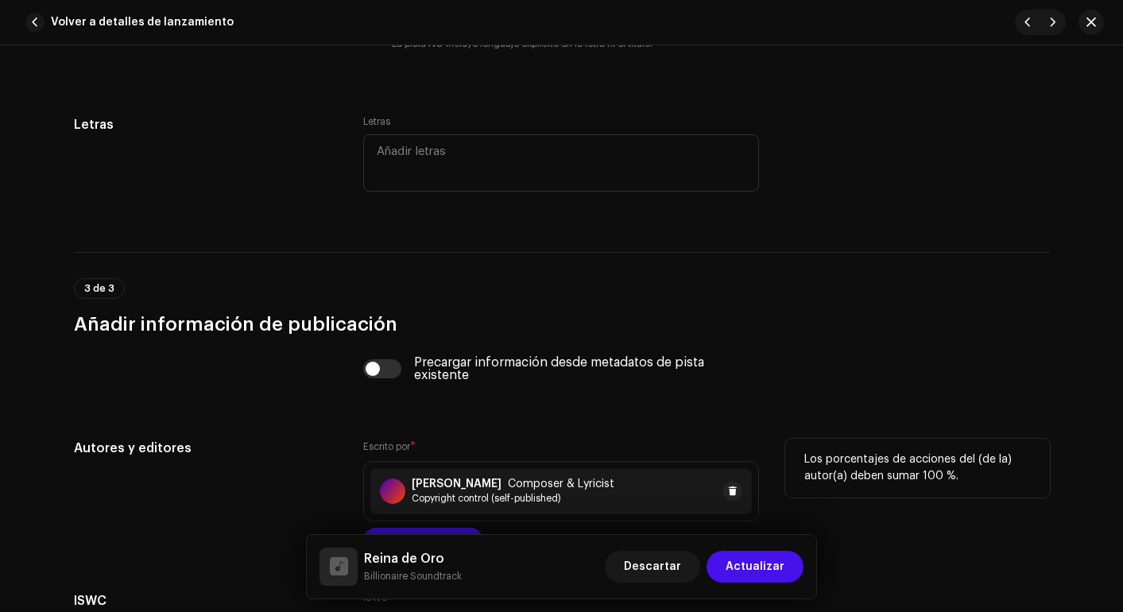
scroll to position [2694, 0]
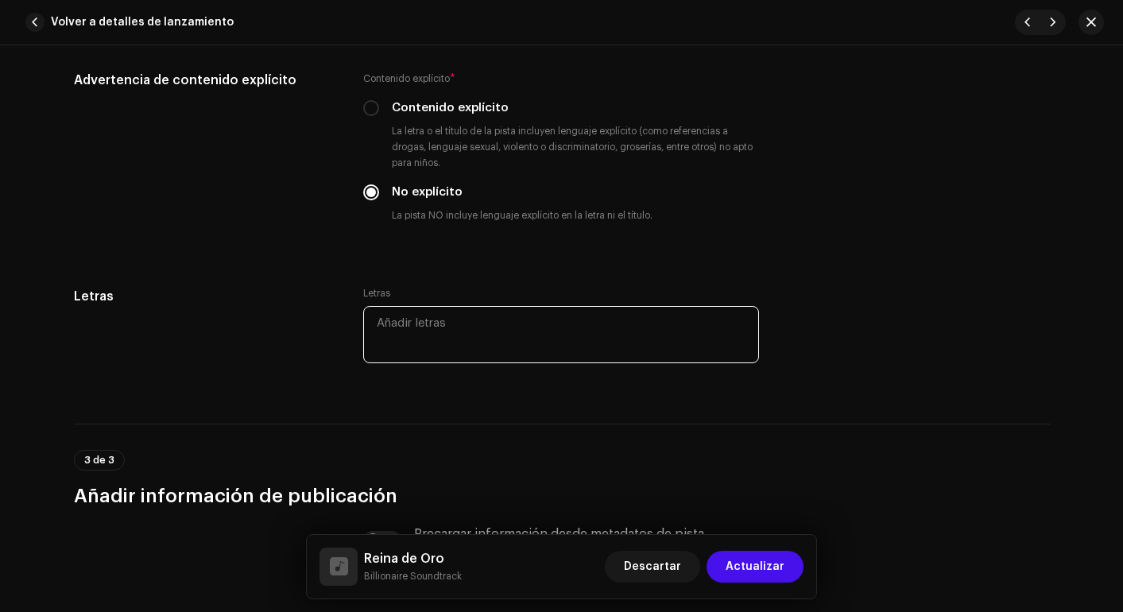
click at [657, 339] on textarea at bounding box center [561, 334] width 396 height 57
paste textarea "(Lorem) Ipsum dolor sitame. Conse adipi... Elit se doeiusmod temp incidi utla, …"
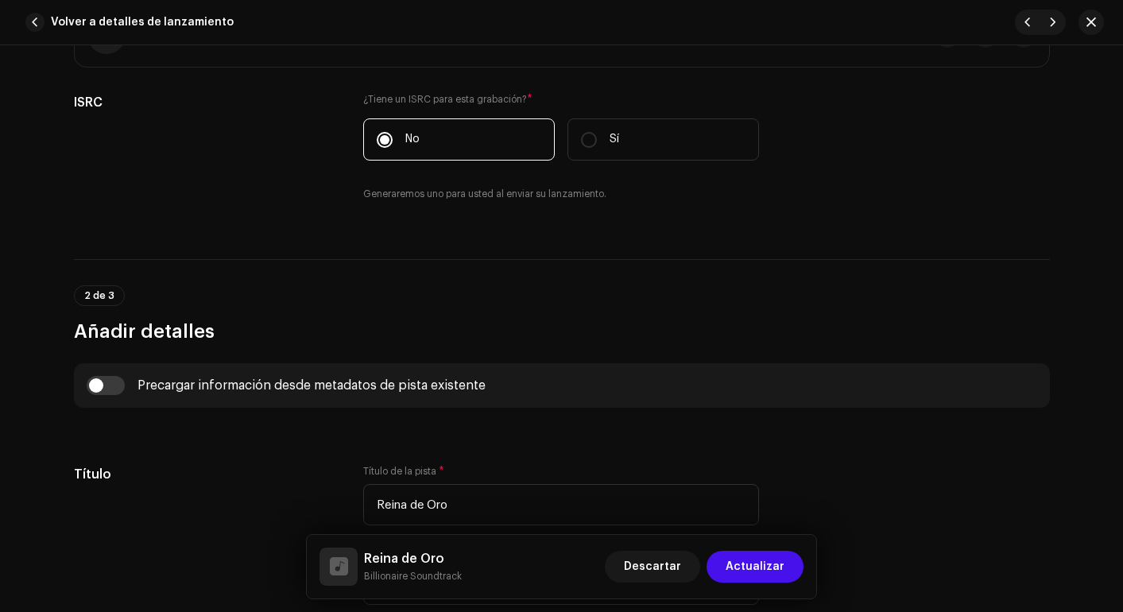
scroll to position [258, 0]
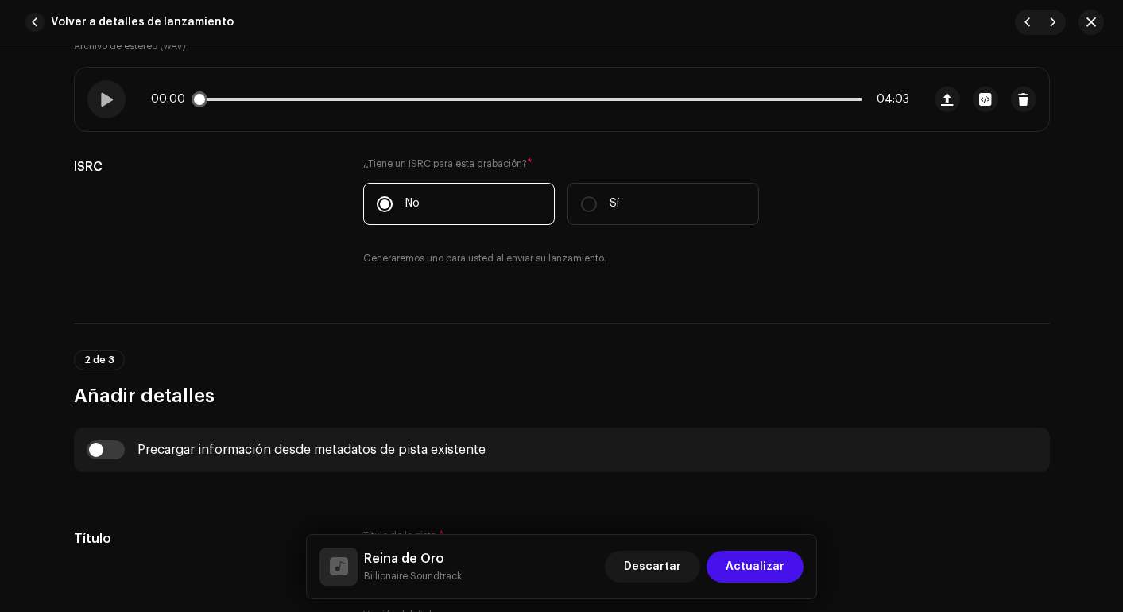
type textarea "(Lorem) Ipsum dolor sitame. Conse adipi... Elit se doeiusmod temp incidi utla, …"
click at [835, 102] on div "00:00 04:03" at bounding box center [530, 99] width 758 height 13
click at [829, 100] on p-slider at bounding box center [530, 99] width 665 height 3
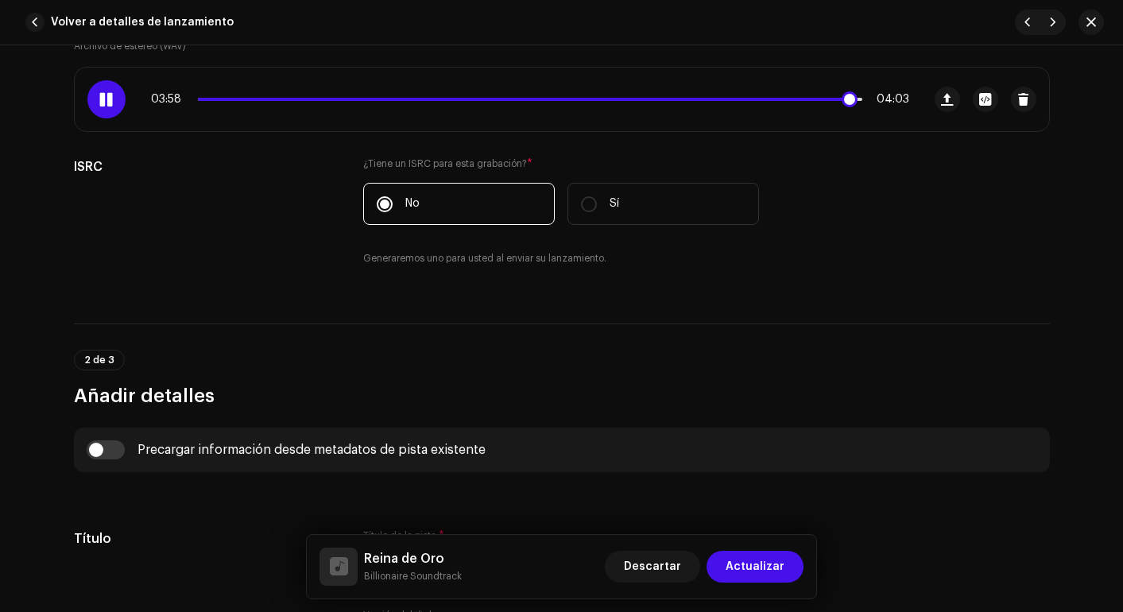
click at [817, 99] on span at bounding box center [523, 99] width 651 height 3
click at [810, 99] on span at bounding box center [511, 99] width 626 height 3
click at [801, 99] on span at bounding box center [517, 99] width 638 height 3
click at [787, 98] on span at bounding box center [503, 99] width 610 height 3
click at [803, 98] on p-slider at bounding box center [530, 99] width 665 height 3
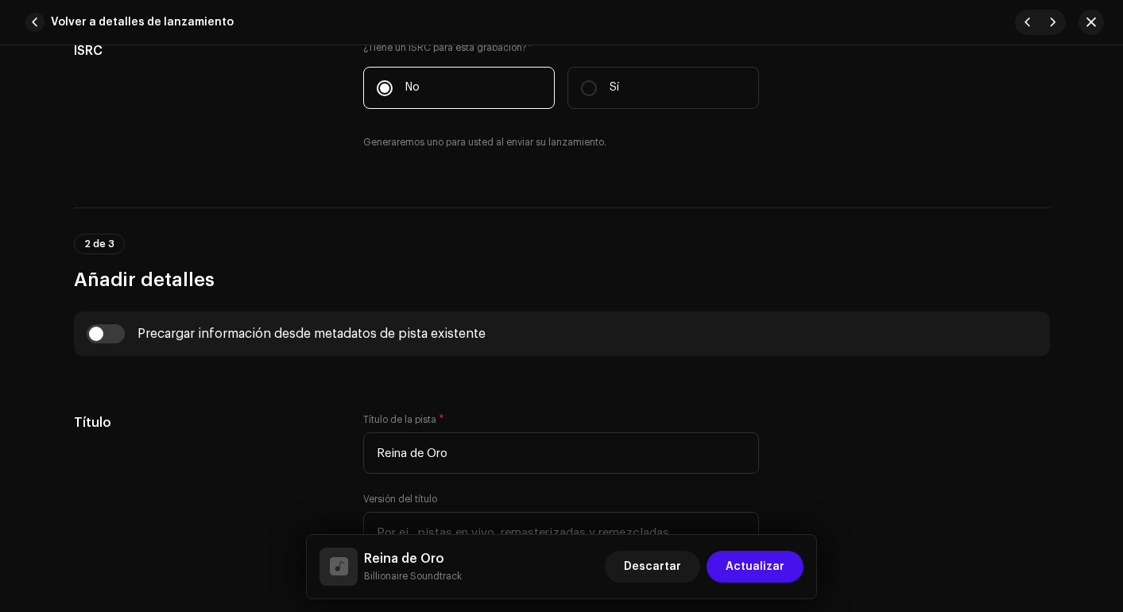
scroll to position [0, 0]
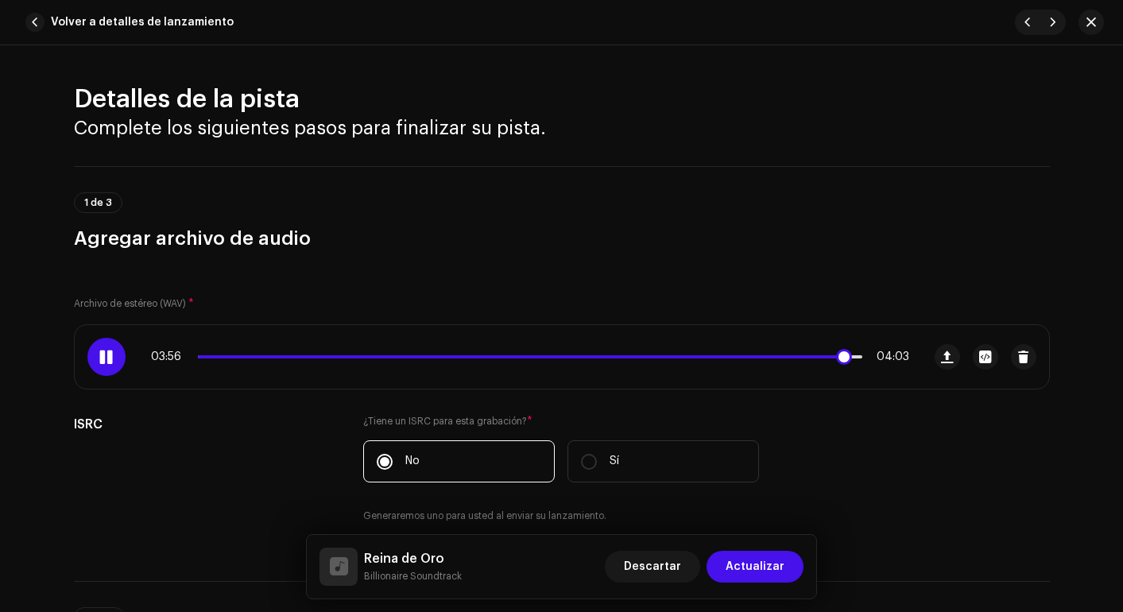
click at [714, 354] on div "03:56 04:03" at bounding box center [530, 357] width 758 height 13
click at [714, 354] on div "03:57 04:03" at bounding box center [530, 357] width 758 height 13
click at [742, 355] on span at bounding box center [523, 356] width 651 height 3
click at [770, 355] on p-slider at bounding box center [530, 356] width 665 height 3
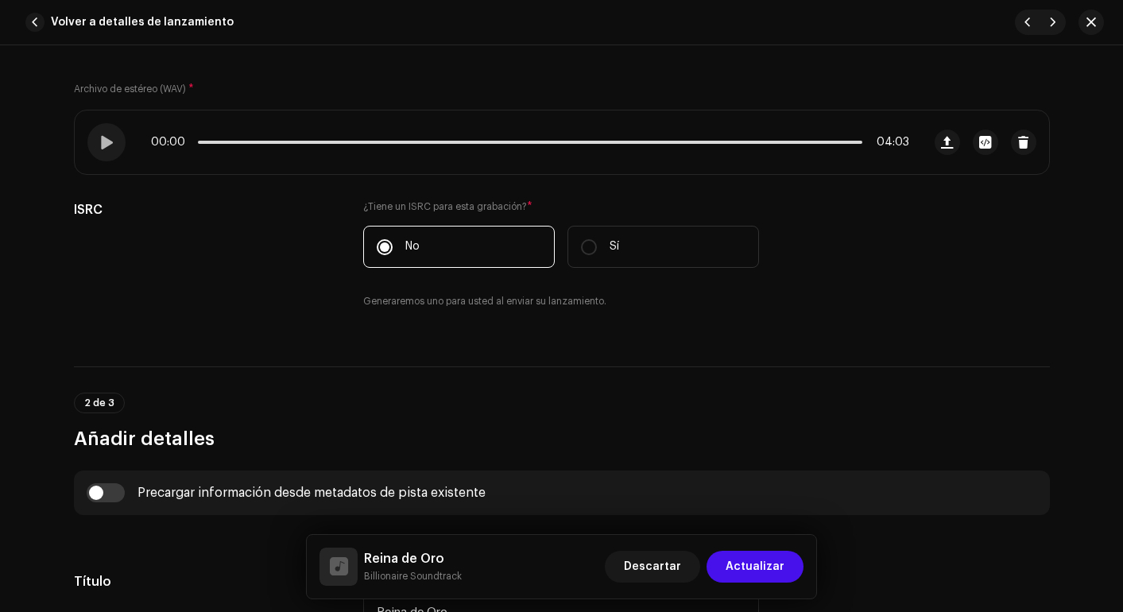
scroll to position [117, 0]
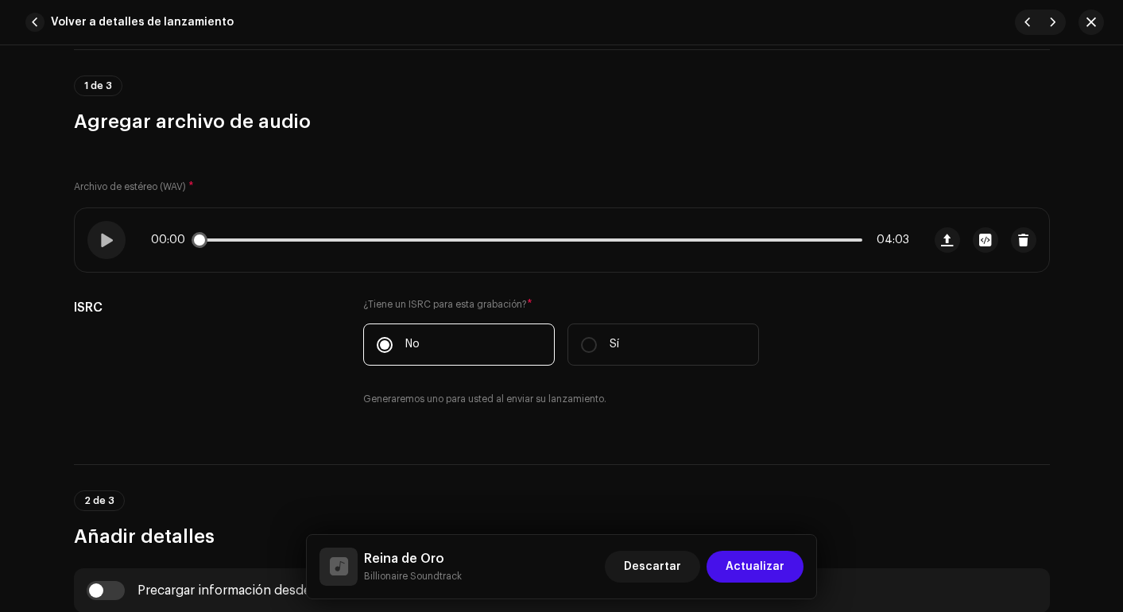
click at [222, 234] on div "00:00 04:03" at bounding box center [530, 240] width 758 height 13
click at [222, 237] on div "00:00 04:03" at bounding box center [530, 240] width 758 height 13
click at [111, 236] on div at bounding box center [106, 240] width 38 height 38
click at [219, 240] on p-slider at bounding box center [530, 240] width 665 height 3
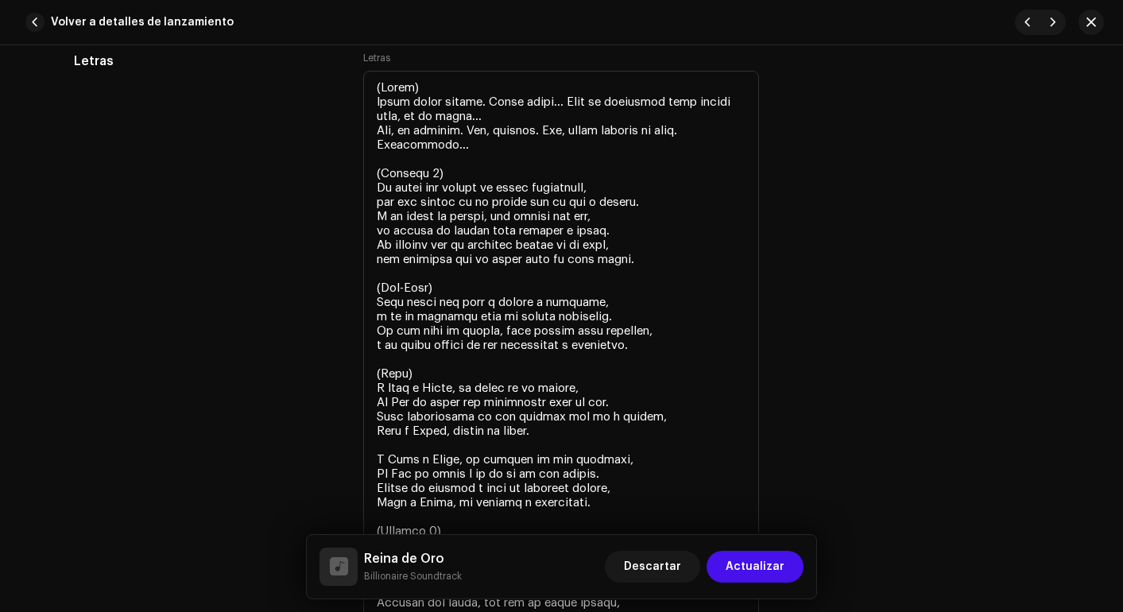
scroll to position [2925, 0]
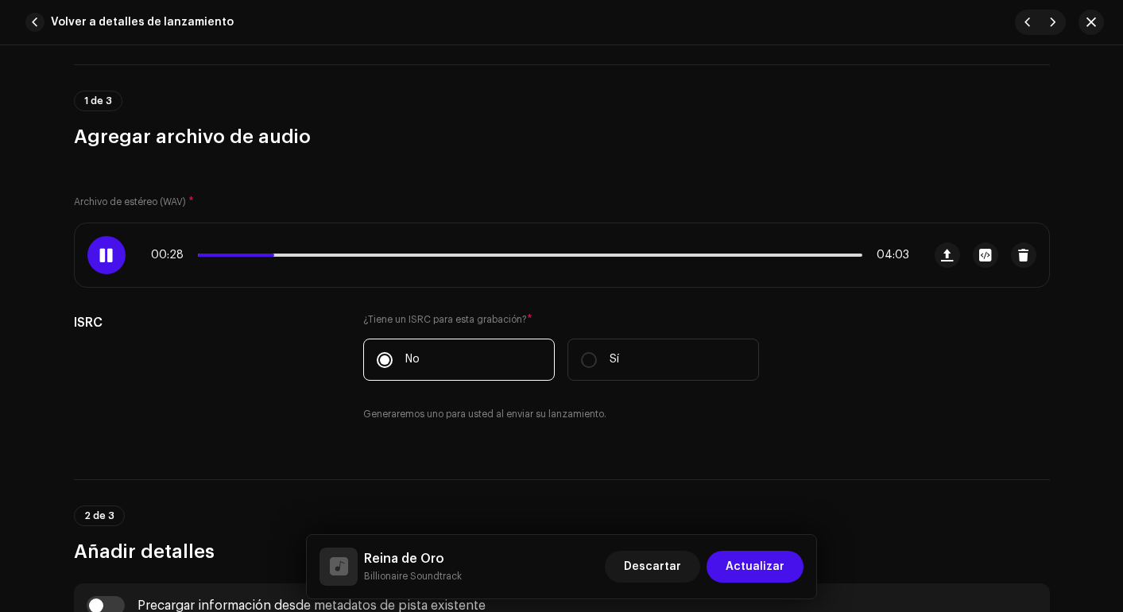
scroll to position [43, 0]
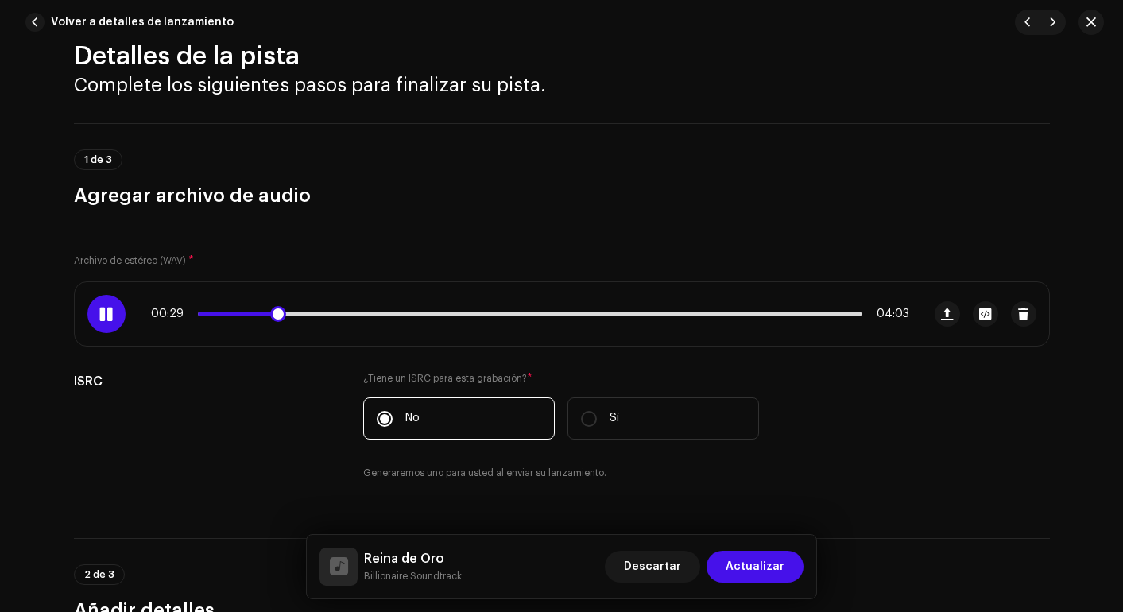
click at [99, 312] on span at bounding box center [106, 314] width 14 height 13
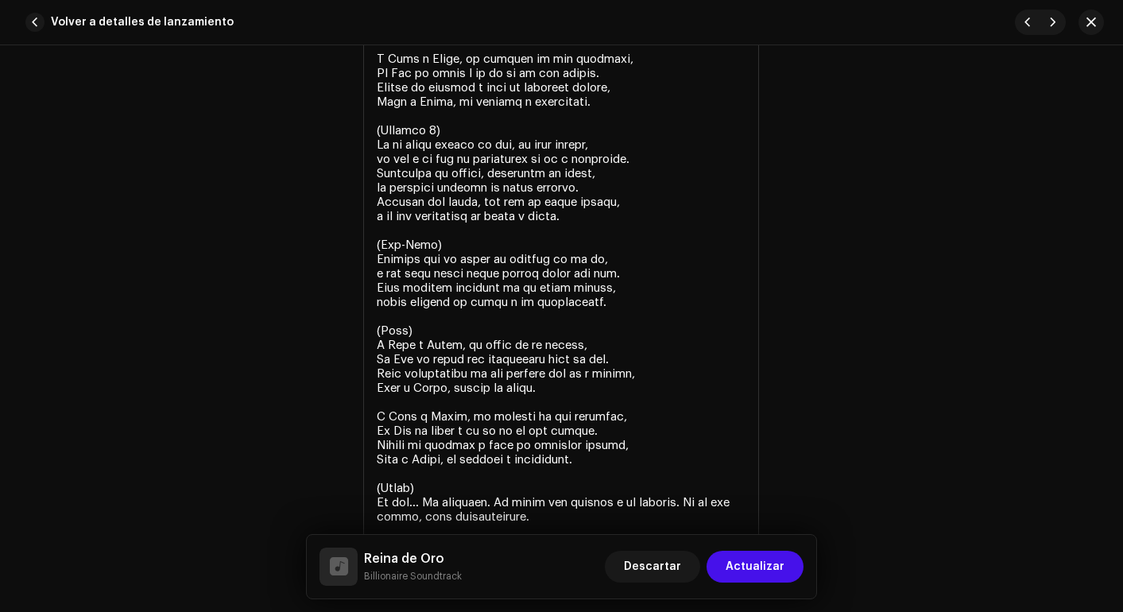
scroll to position [3300, 0]
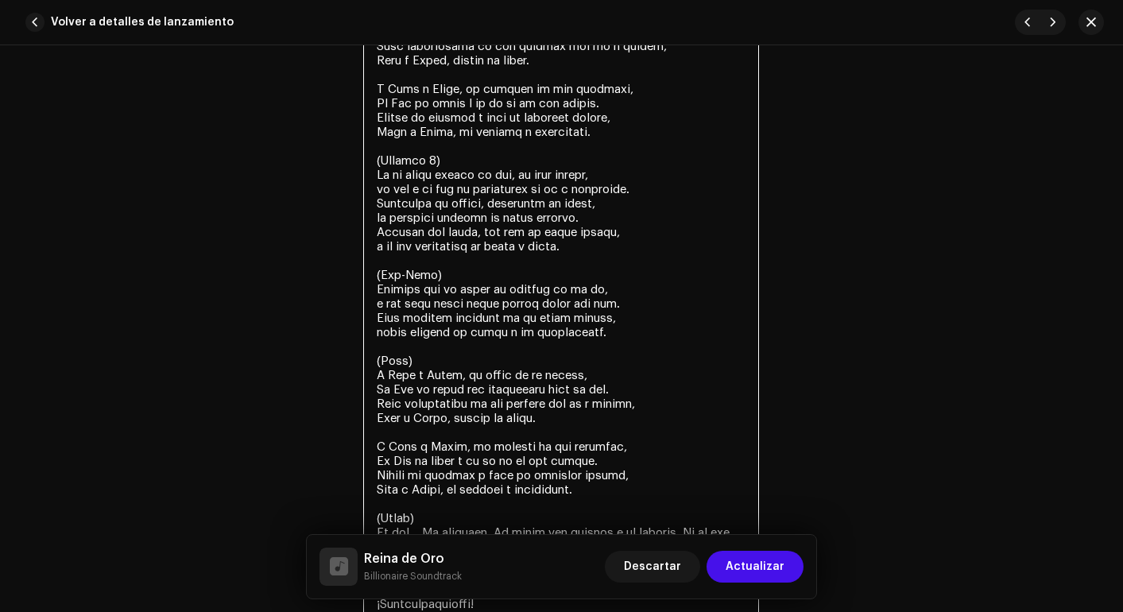
click at [551, 308] on textarea at bounding box center [561, 160] width 396 height 921
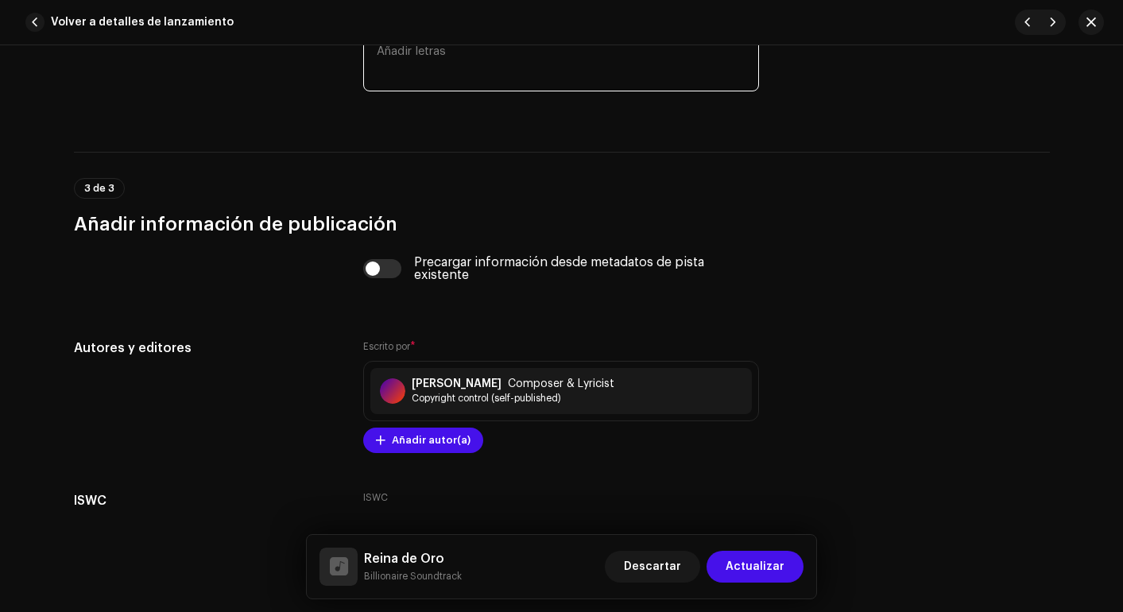
paste textarea "(Intro) Tardé demasiado tiempo creyendo que el tesoro estaba en otra parte. Bus…"
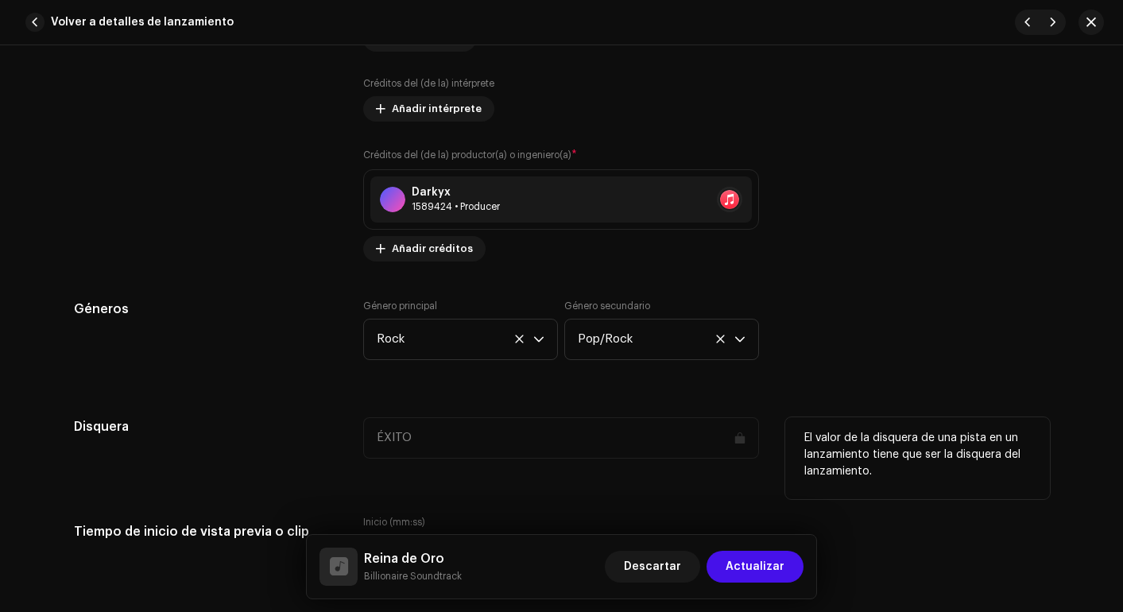
scroll to position [1083, 0]
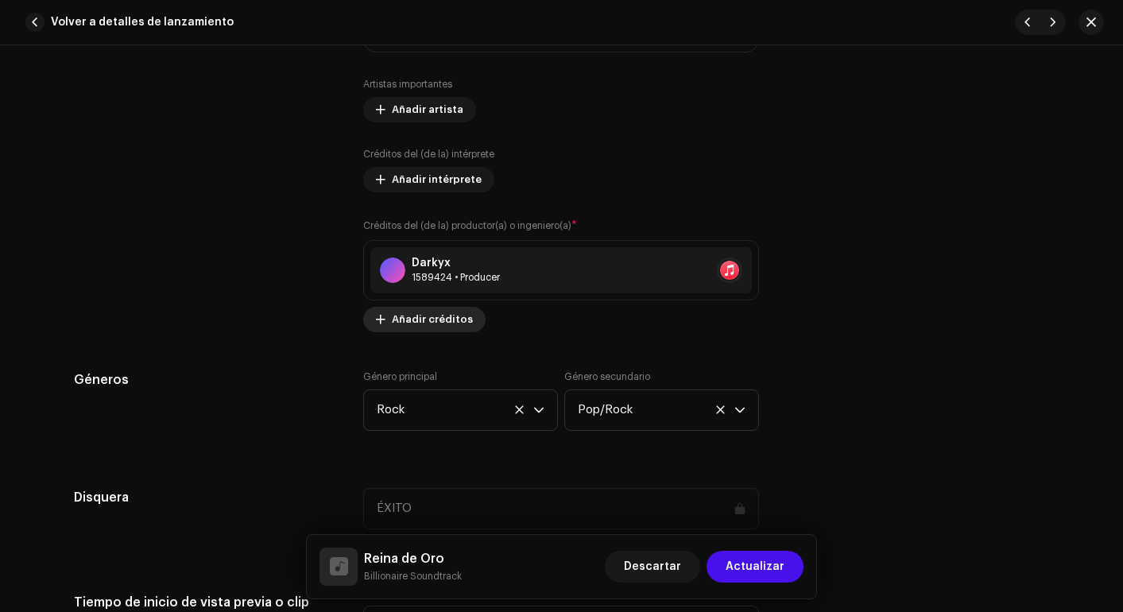
type textarea "(Intro) Tardé demasiado tiempo creyendo que el tesoro estaba en otra parte. Bus…"
click at [444, 323] on span "Añadir créditos" at bounding box center [432, 320] width 81 height 32
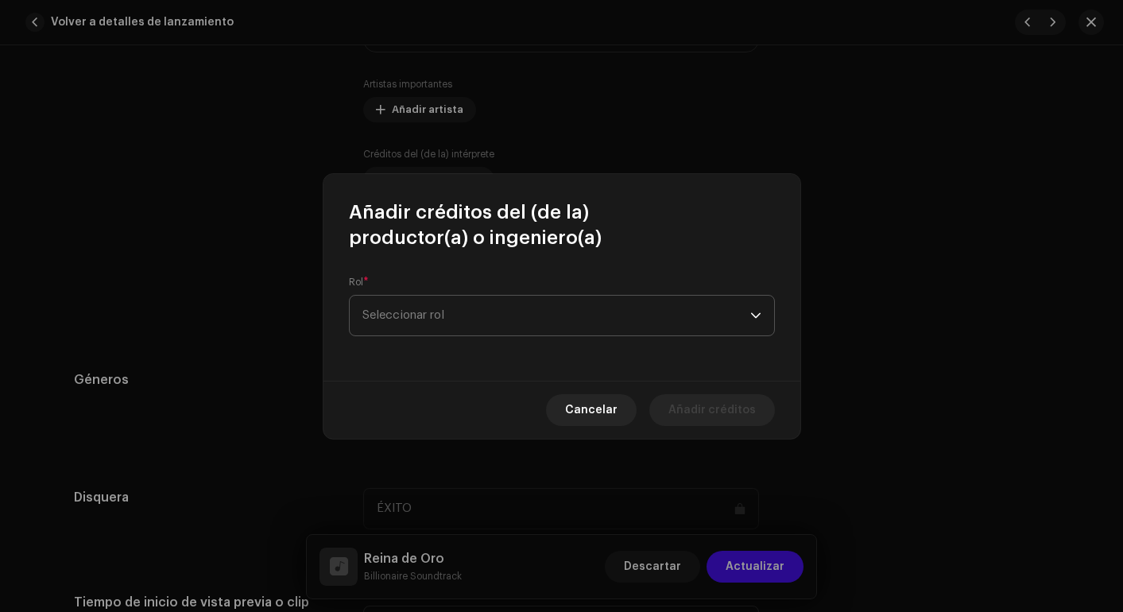
click at [448, 319] on span "Seleccionar rol" at bounding box center [557, 316] width 388 height 40
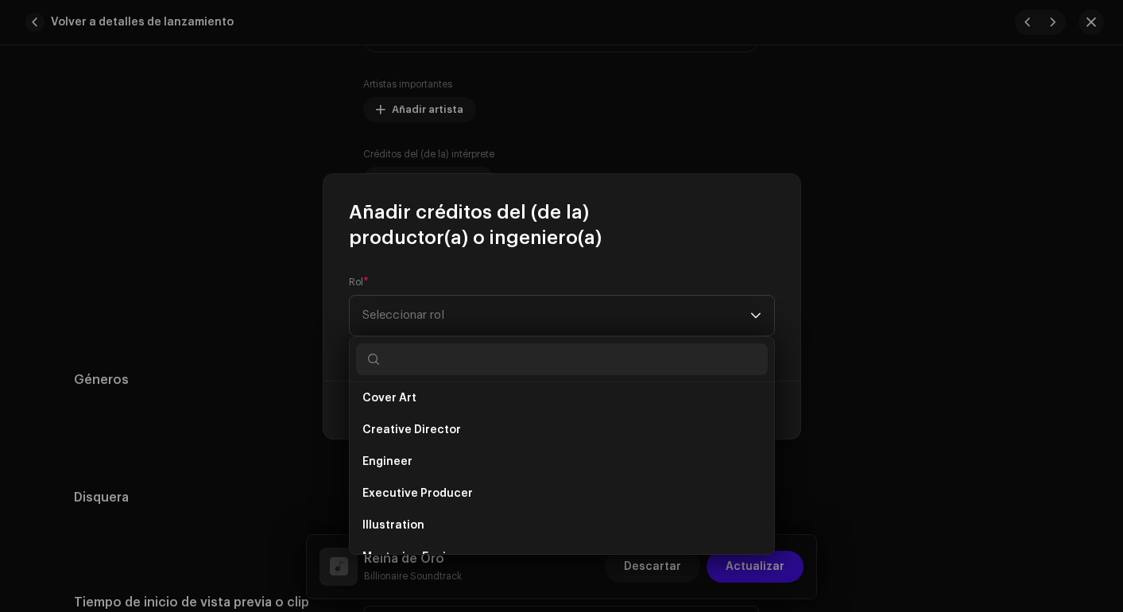
scroll to position [281, 0]
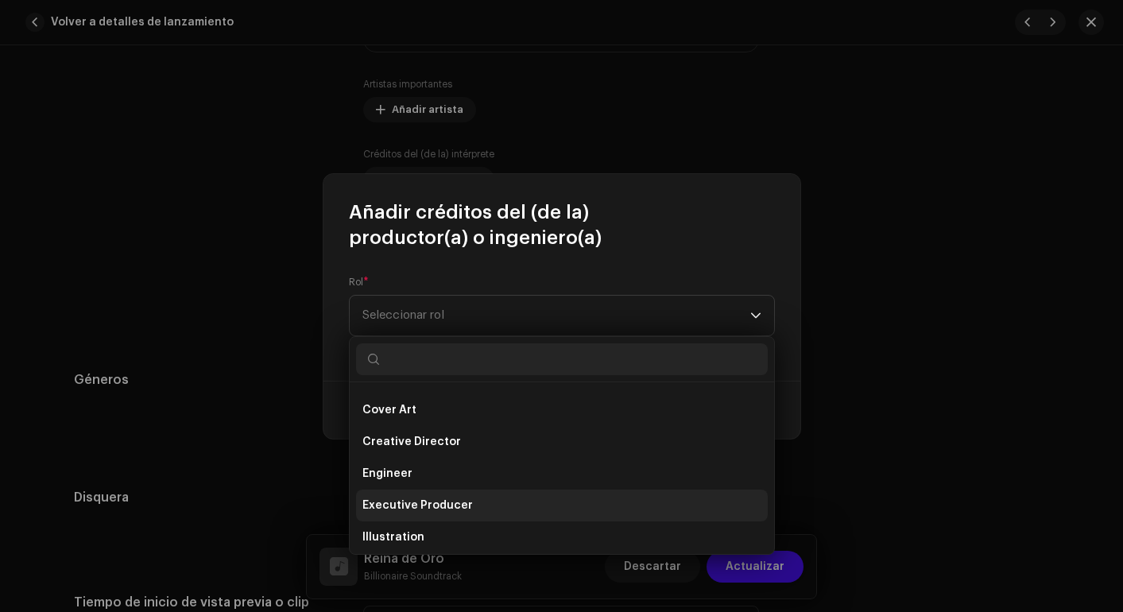
click at [416, 502] on span "Executive Producer" at bounding box center [418, 506] width 111 height 16
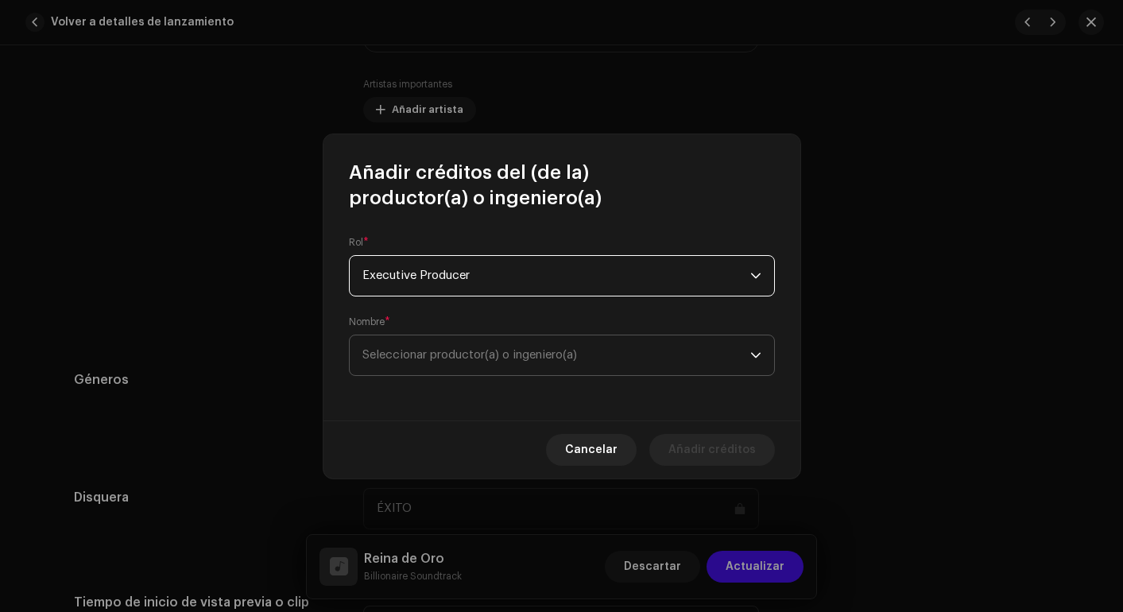
click at [479, 353] on span "Seleccionar productor(a) o ingeniero(a)" at bounding box center [470, 355] width 215 height 12
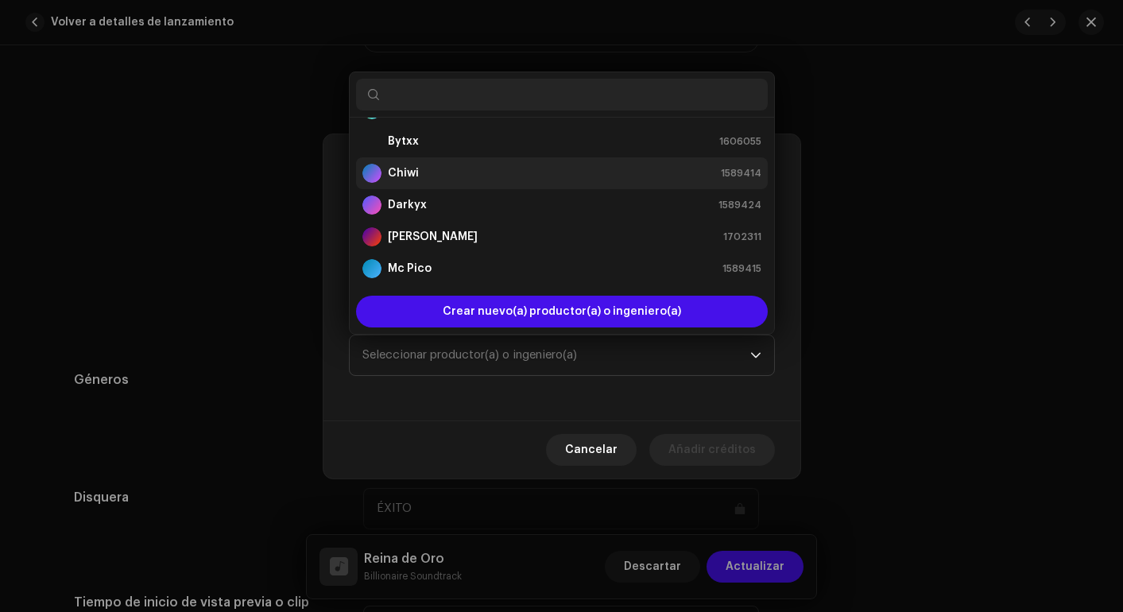
scroll to position [64, 0]
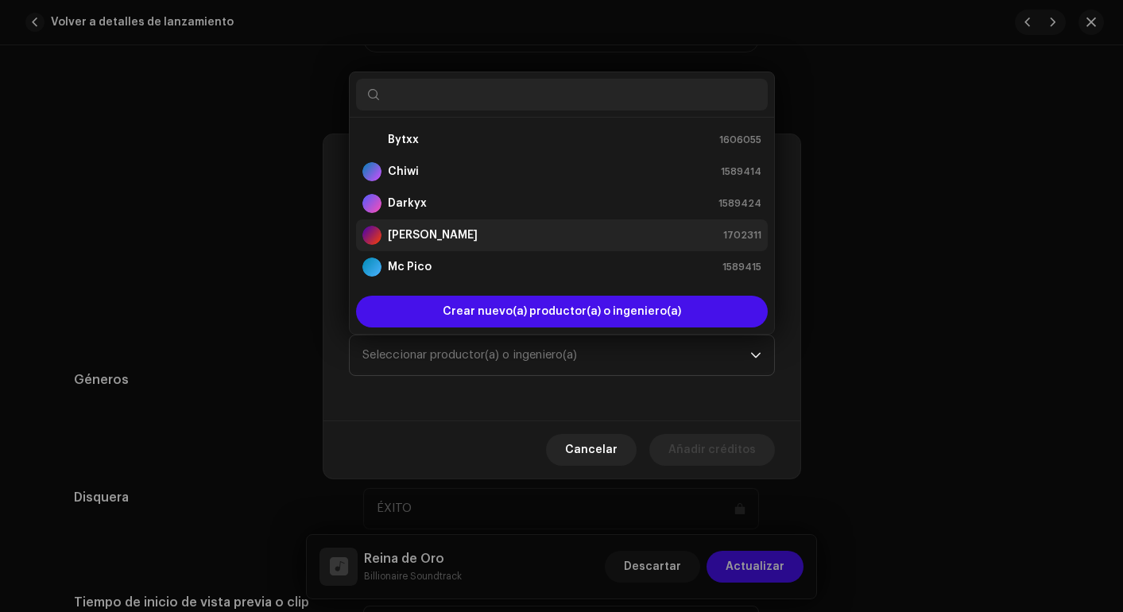
click at [432, 226] on div "[PERSON_NAME]" at bounding box center [420, 235] width 115 height 19
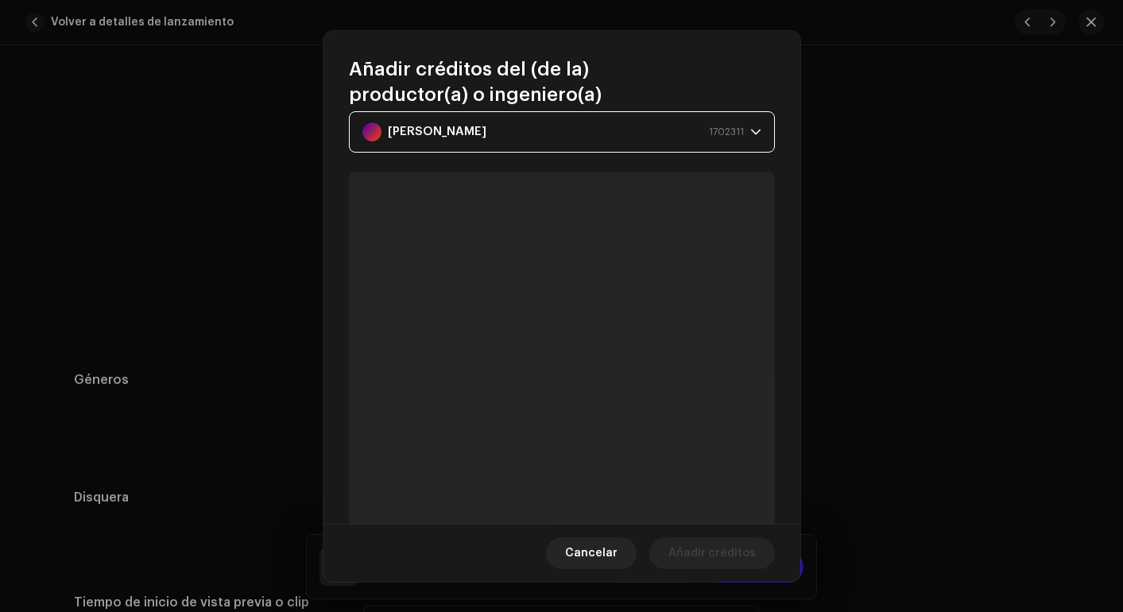
scroll to position [0, 0]
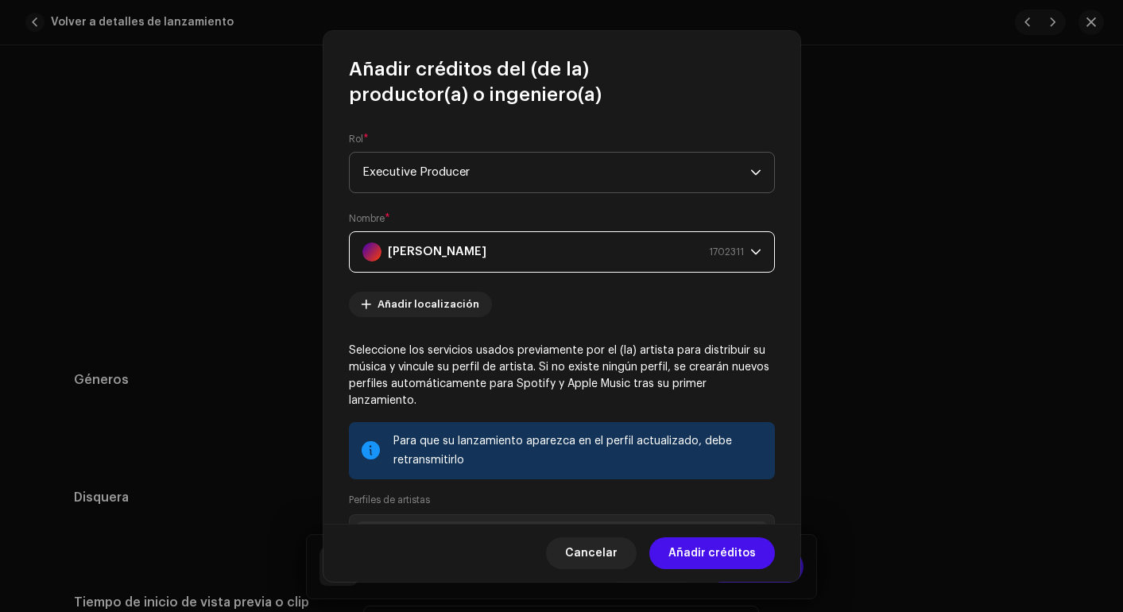
click at [590, 186] on span "Executive Producer" at bounding box center [557, 173] width 388 height 40
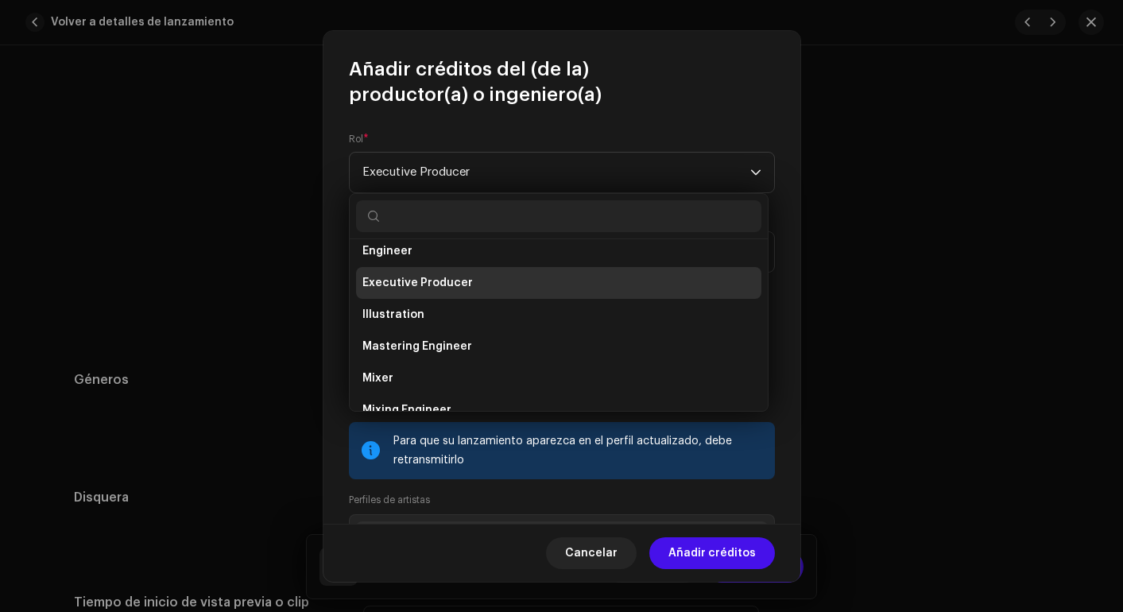
scroll to position [356, 0]
click at [446, 277] on li "Executive Producer" at bounding box center [558, 287] width 405 height 32
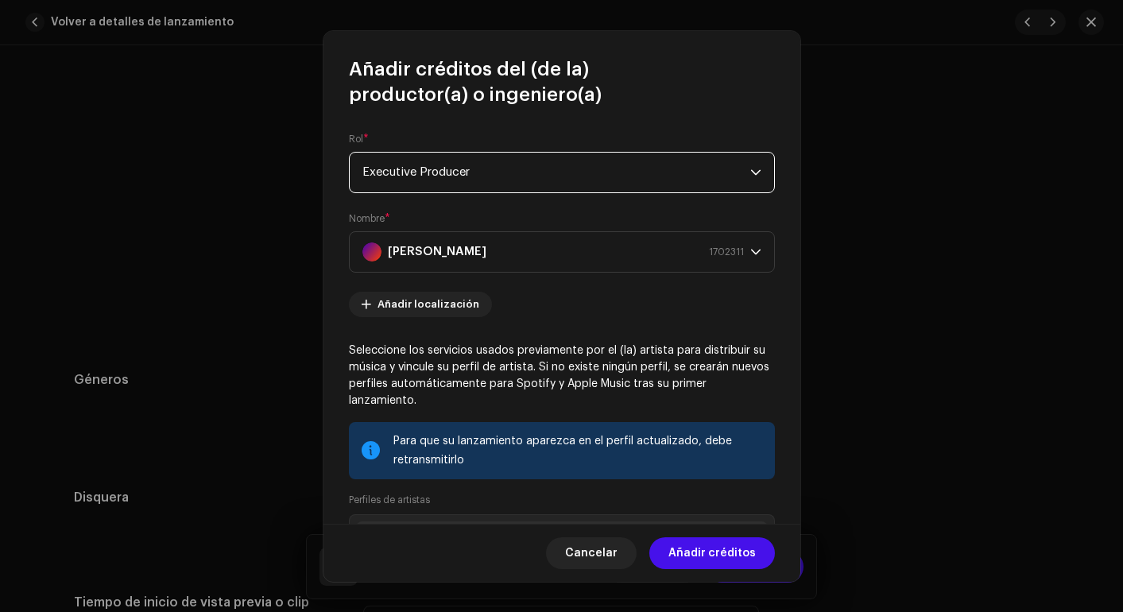
scroll to position [196, 0]
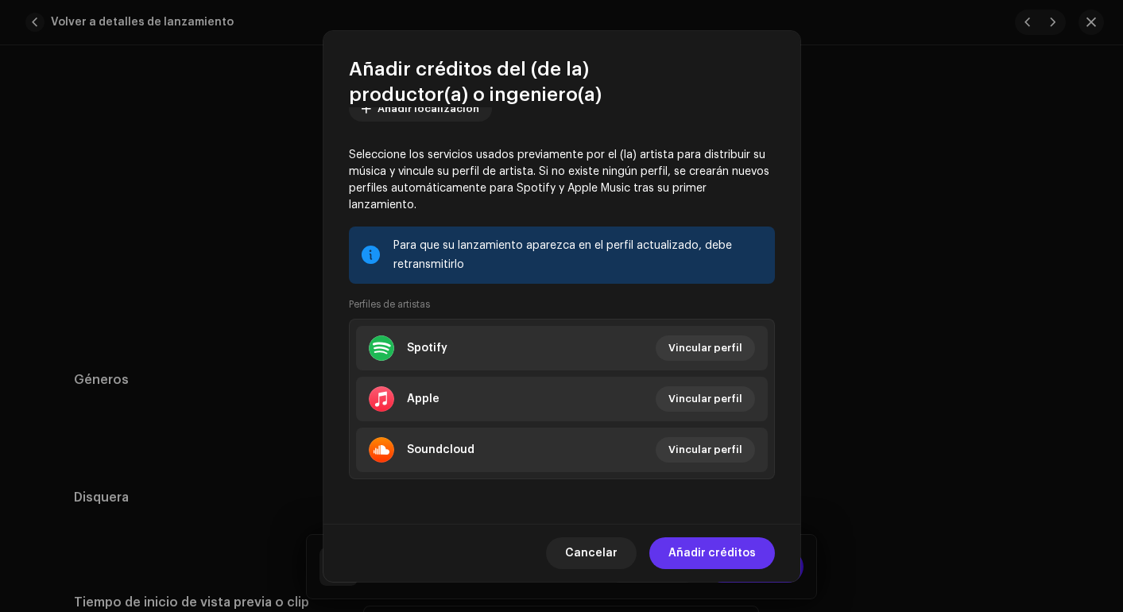
click at [724, 546] on span "Añadir créditos" at bounding box center [712, 553] width 87 height 32
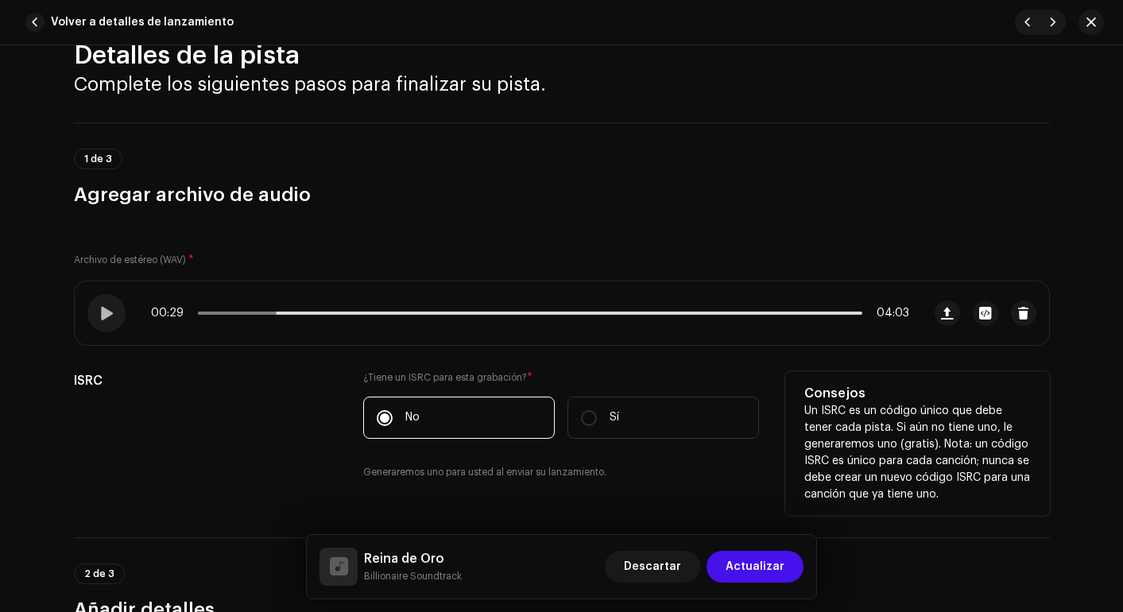
scroll to position [21, 0]
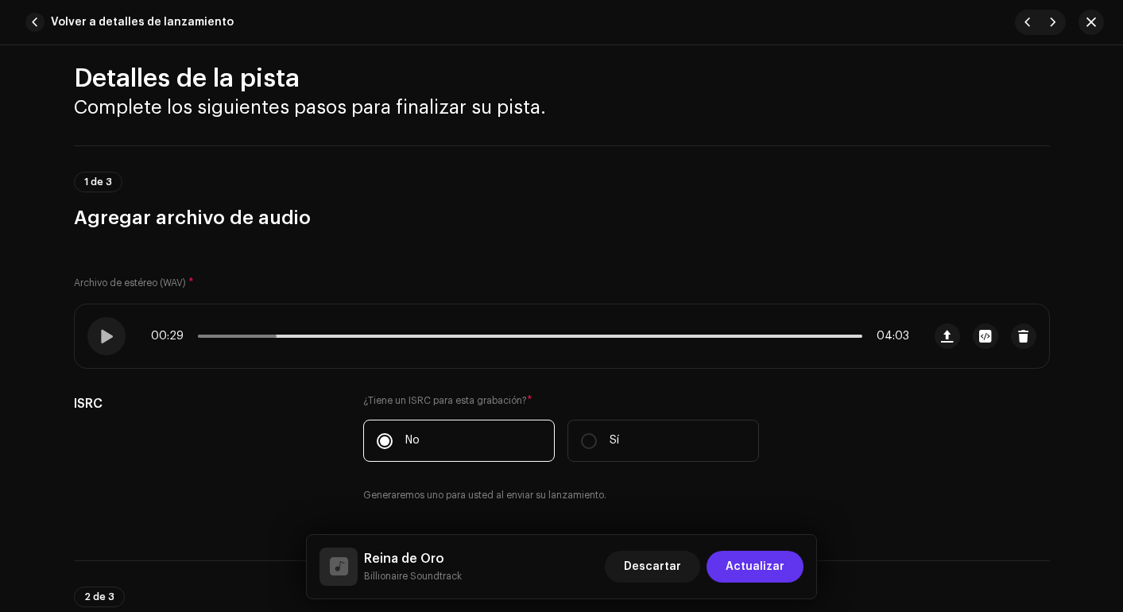
click at [750, 553] on span "Actualizar" at bounding box center [755, 567] width 59 height 32
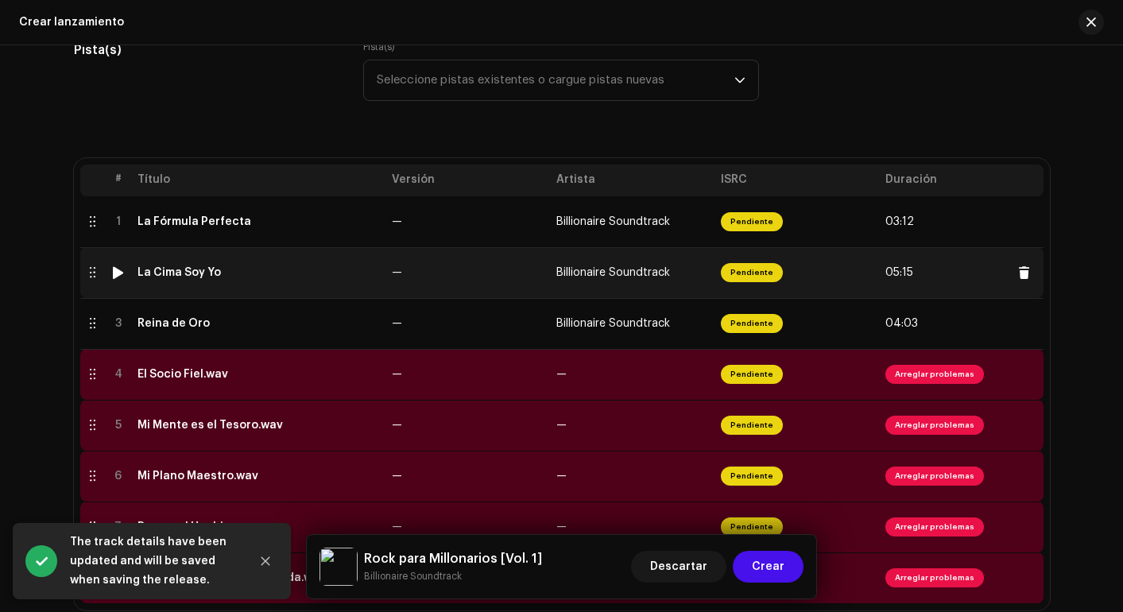
click at [898, 273] on span "05:15" at bounding box center [900, 272] width 28 height 13
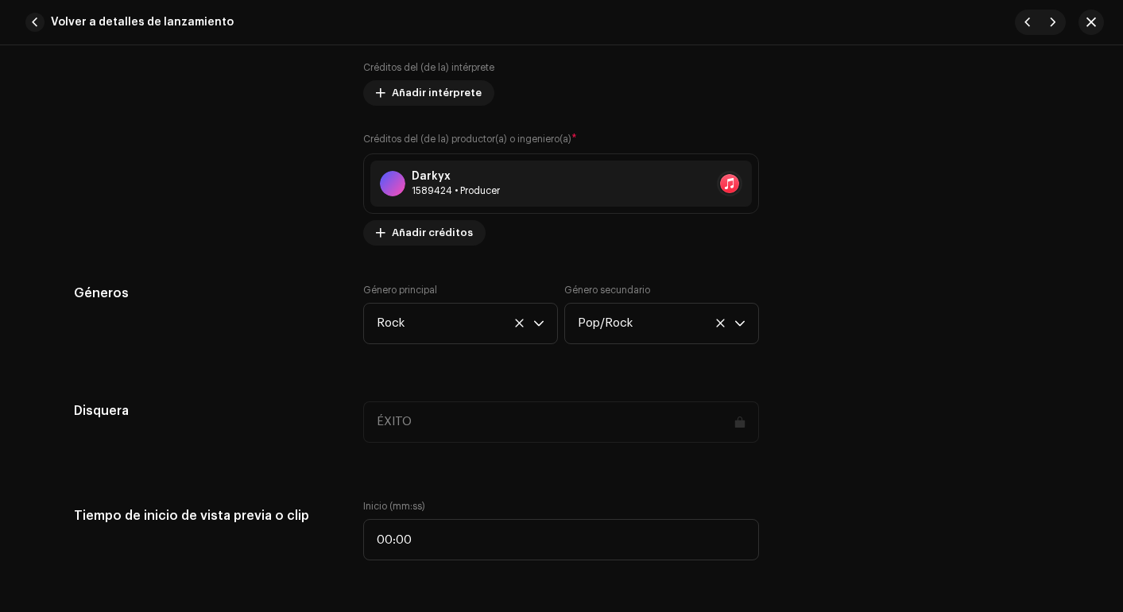
scroll to position [963, 0]
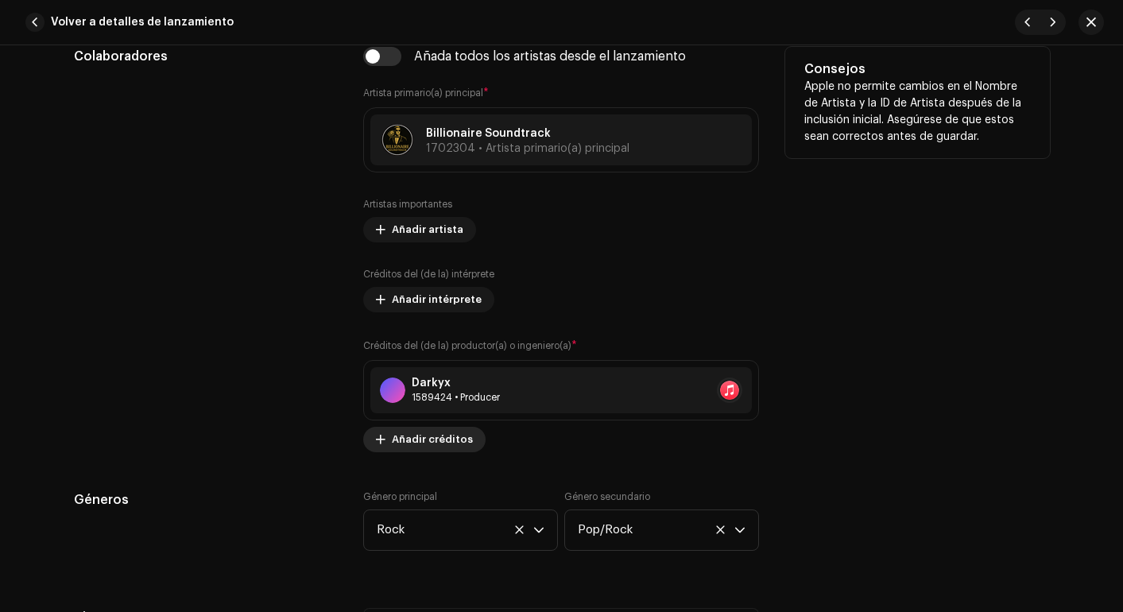
click at [408, 432] on span "Añadir créditos" at bounding box center [432, 440] width 81 height 32
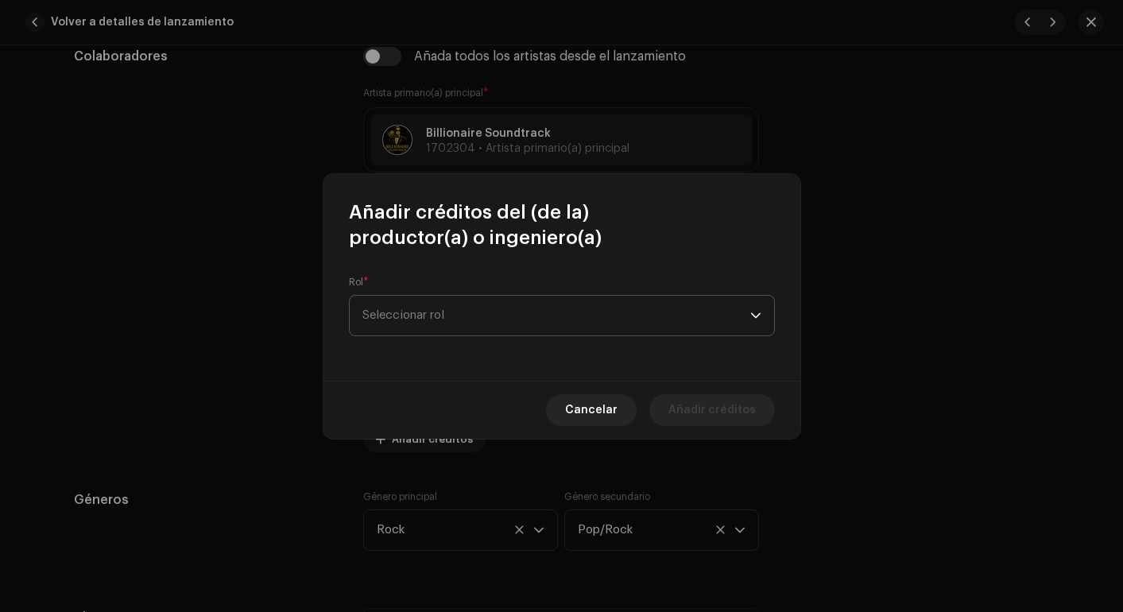
click at [432, 317] on span "Seleccionar rol" at bounding box center [557, 316] width 388 height 40
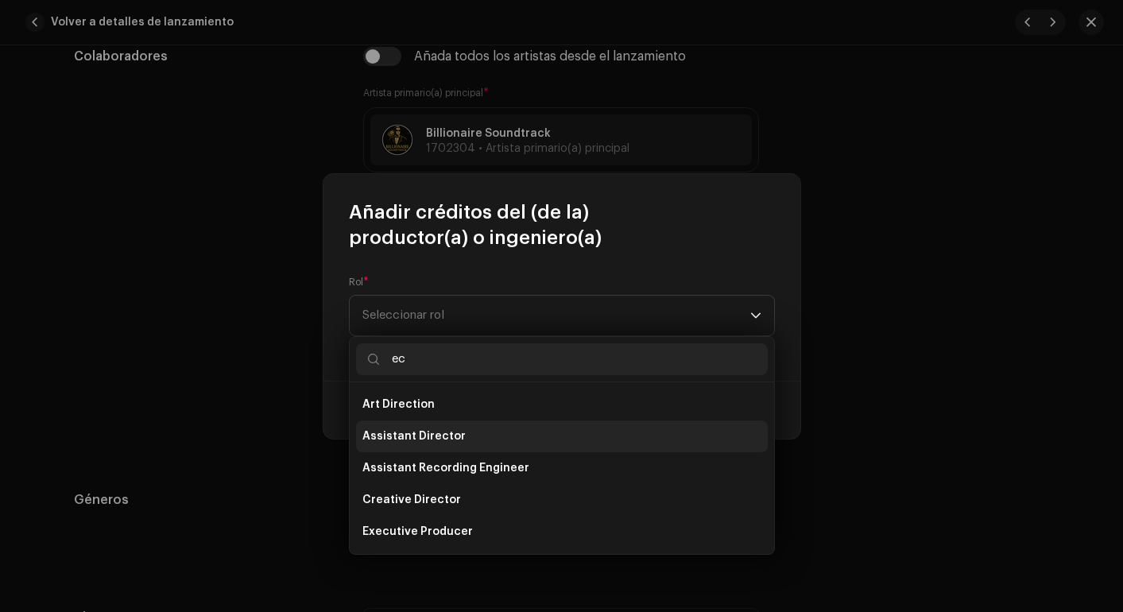
scroll to position [5, 0]
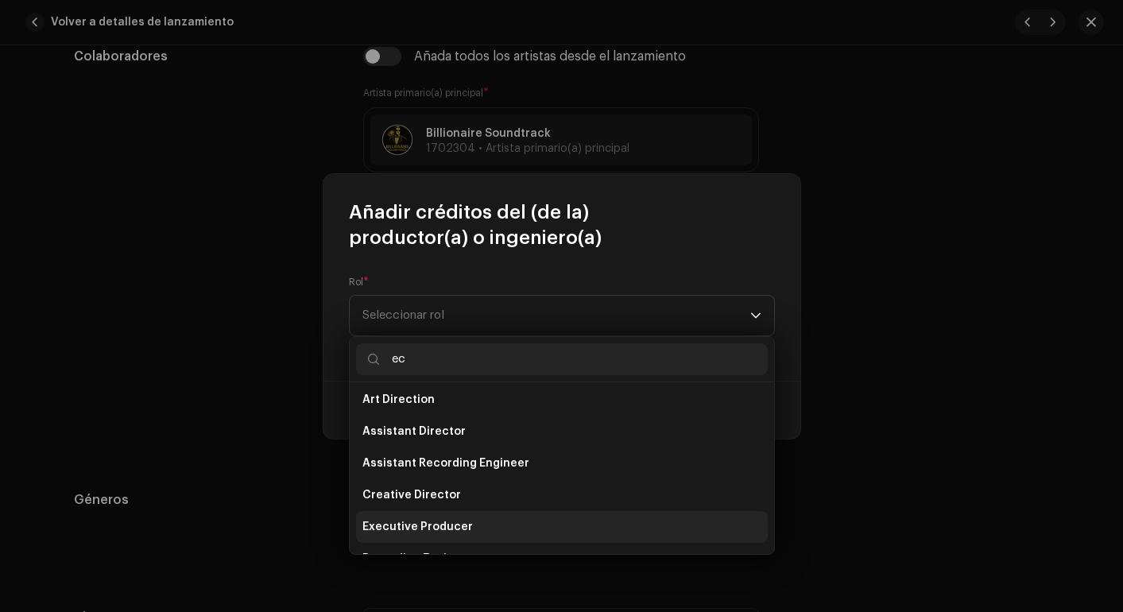
type input "ec"
click at [432, 522] on span "Executive Producer" at bounding box center [418, 527] width 111 height 16
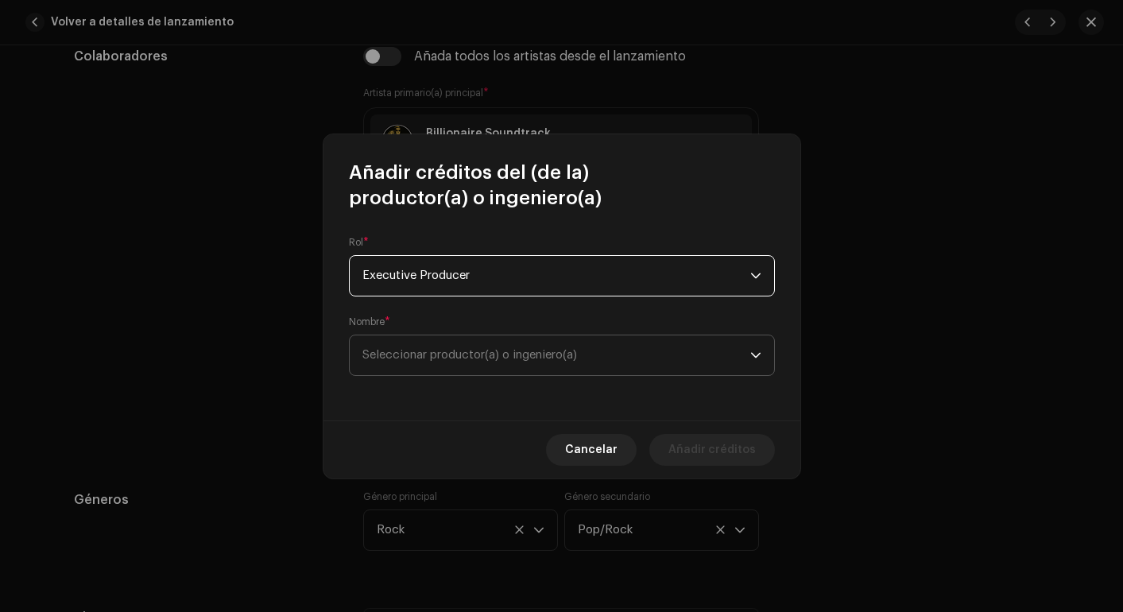
click at [520, 360] on span "Seleccionar productor(a) o ingeniero(a)" at bounding box center [557, 355] width 388 height 40
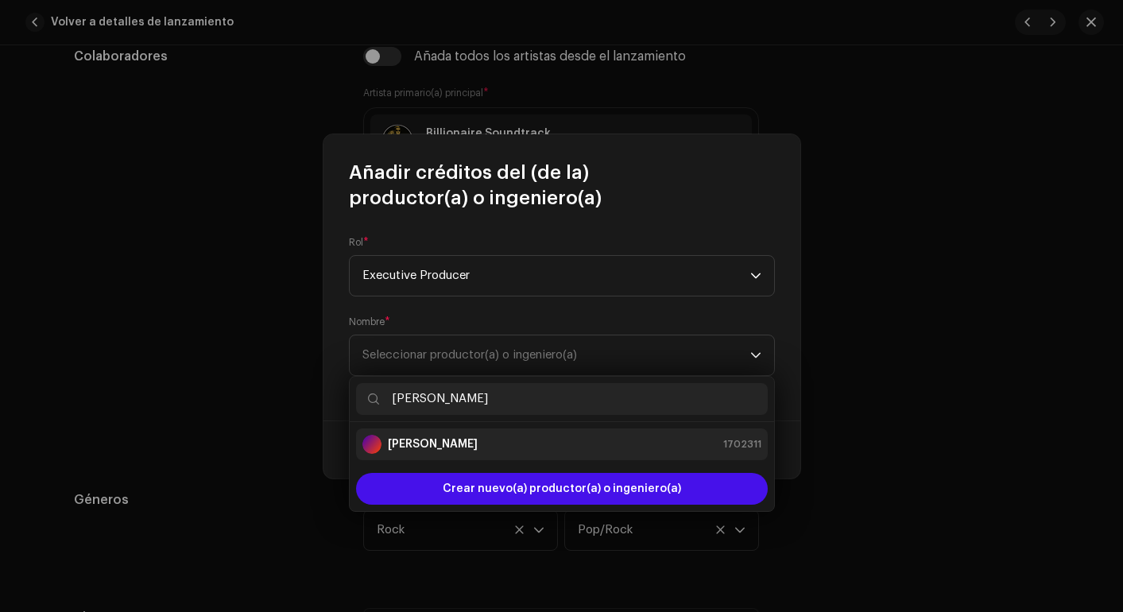
type input "[PERSON_NAME]"
click at [476, 435] on div "Jonnathan Peña 1702311" at bounding box center [562, 444] width 399 height 19
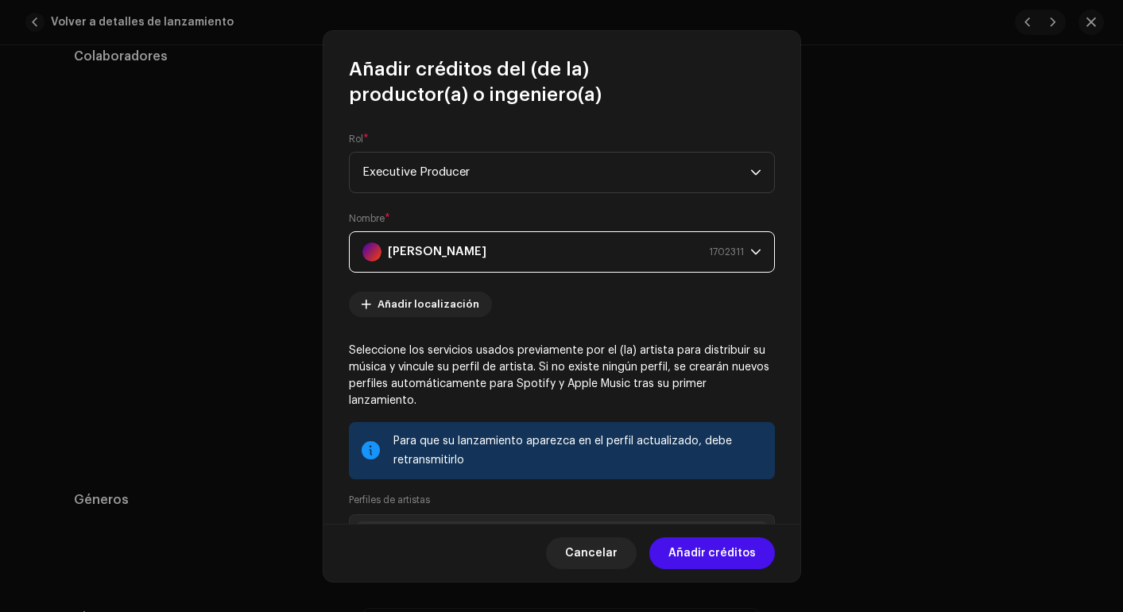
click at [700, 535] on div "Cancelar Añadir créditos" at bounding box center [562, 553] width 477 height 58
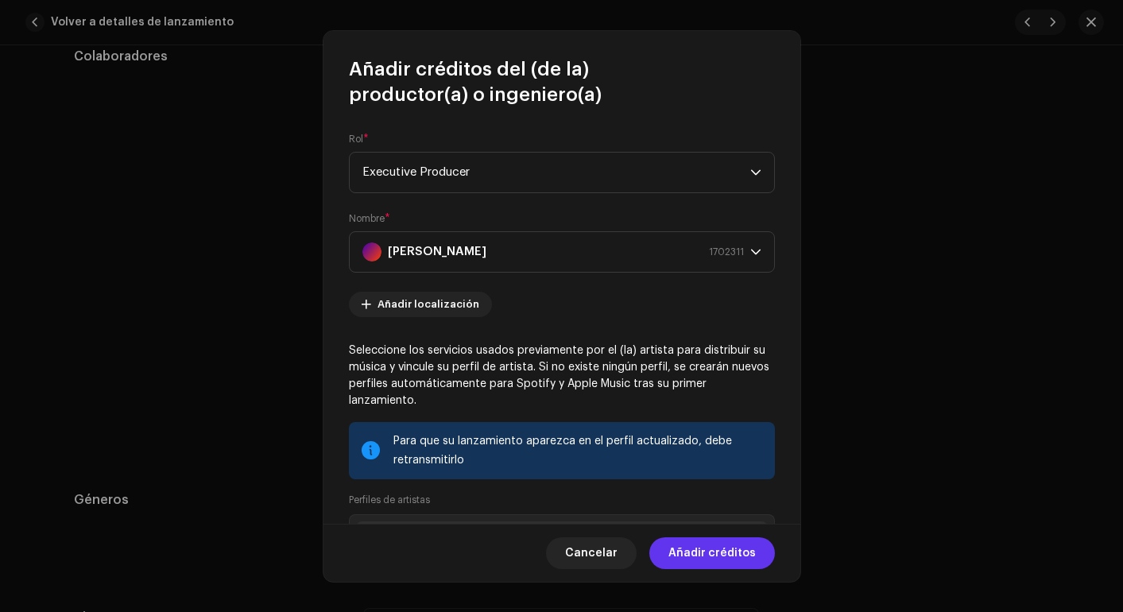
click at [700, 550] on span "Añadir créditos" at bounding box center [712, 553] width 87 height 32
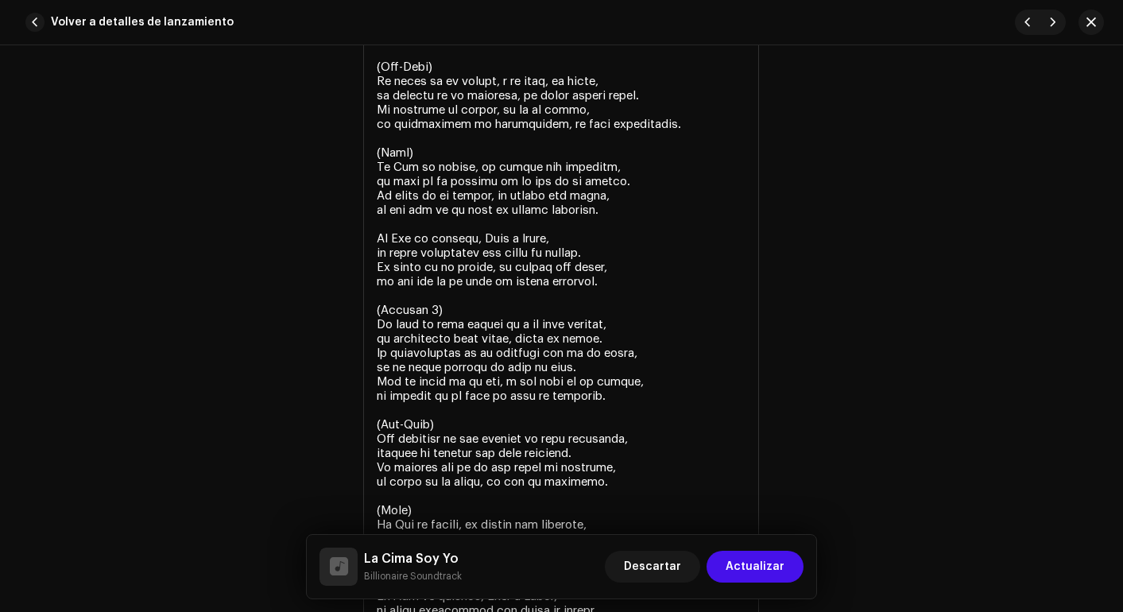
scroll to position [3955, 0]
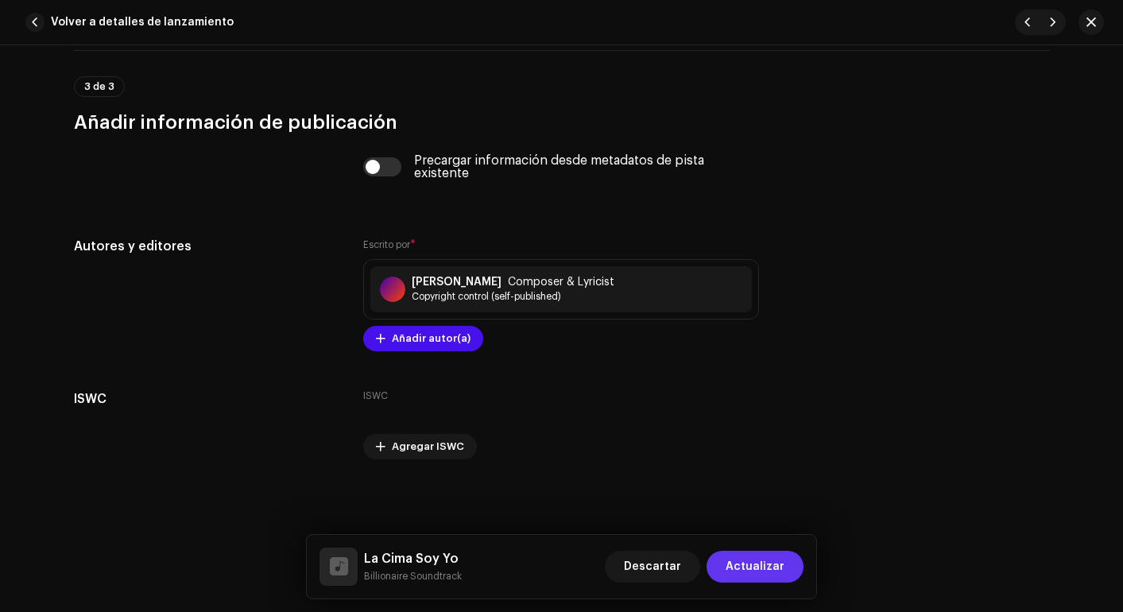
click at [760, 564] on span "Actualizar" at bounding box center [755, 567] width 59 height 32
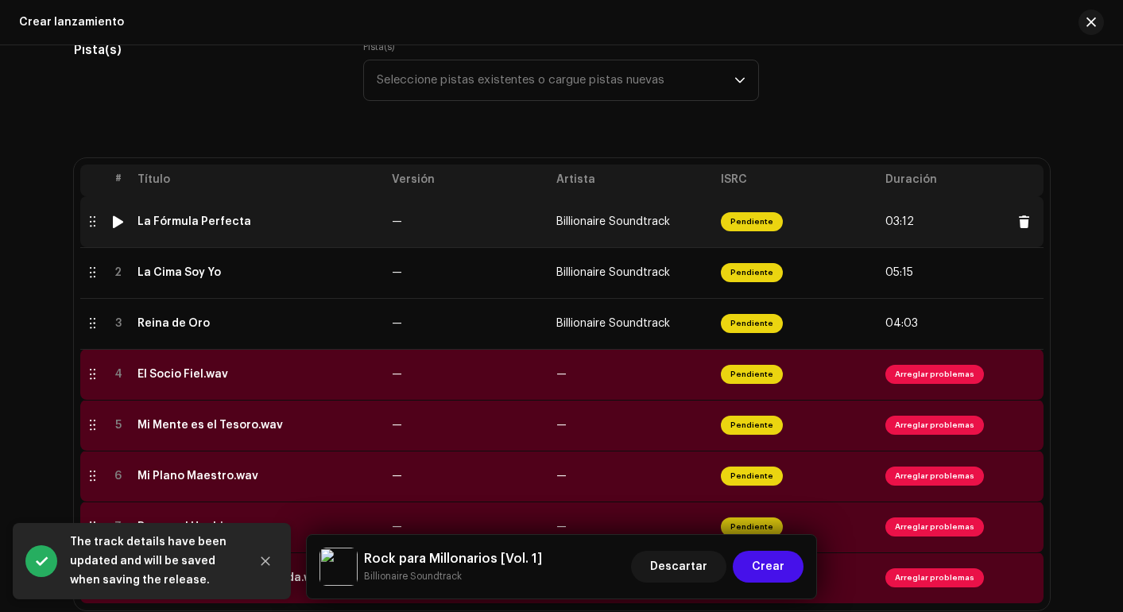
click at [212, 229] on td "La Fórmula Perfecta" at bounding box center [258, 221] width 254 height 51
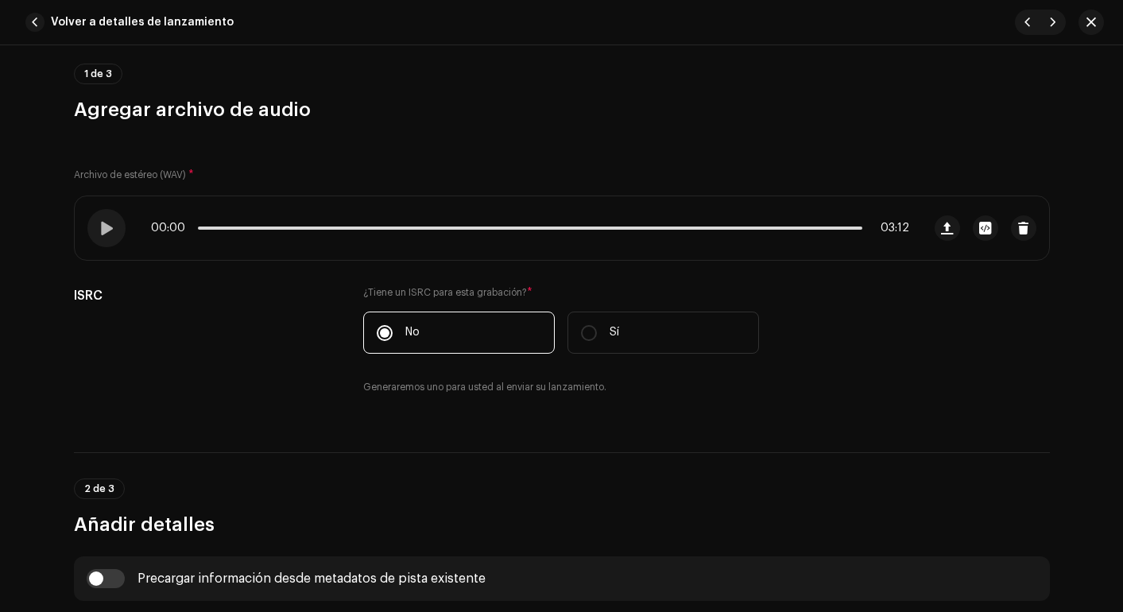
scroll to position [0, 0]
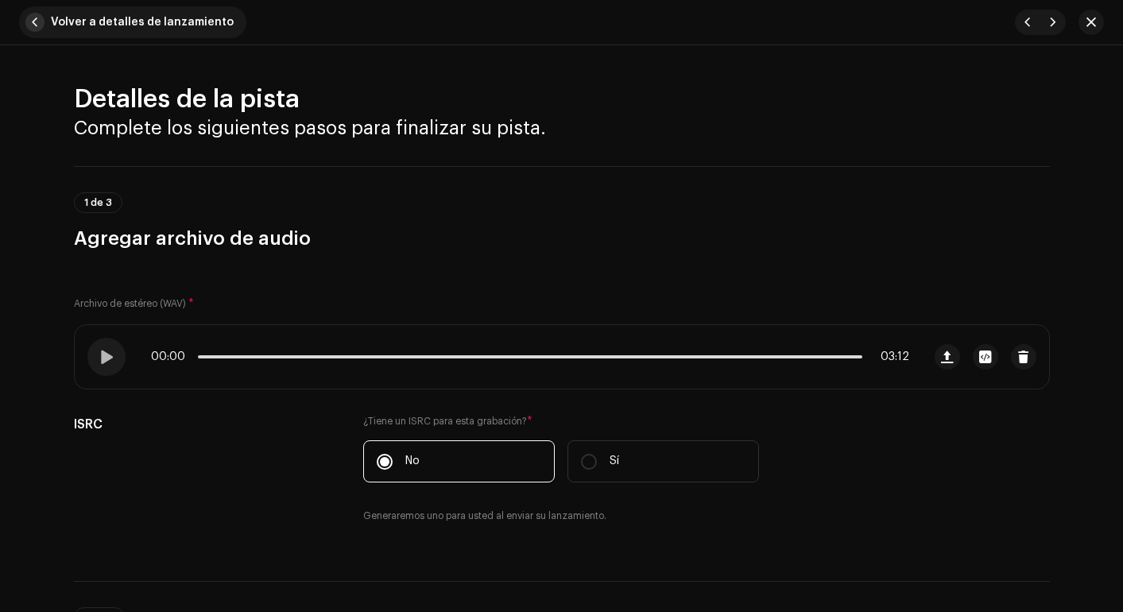
click at [39, 20] on span "button" at bounding box center [34, 22] width 19 height 19
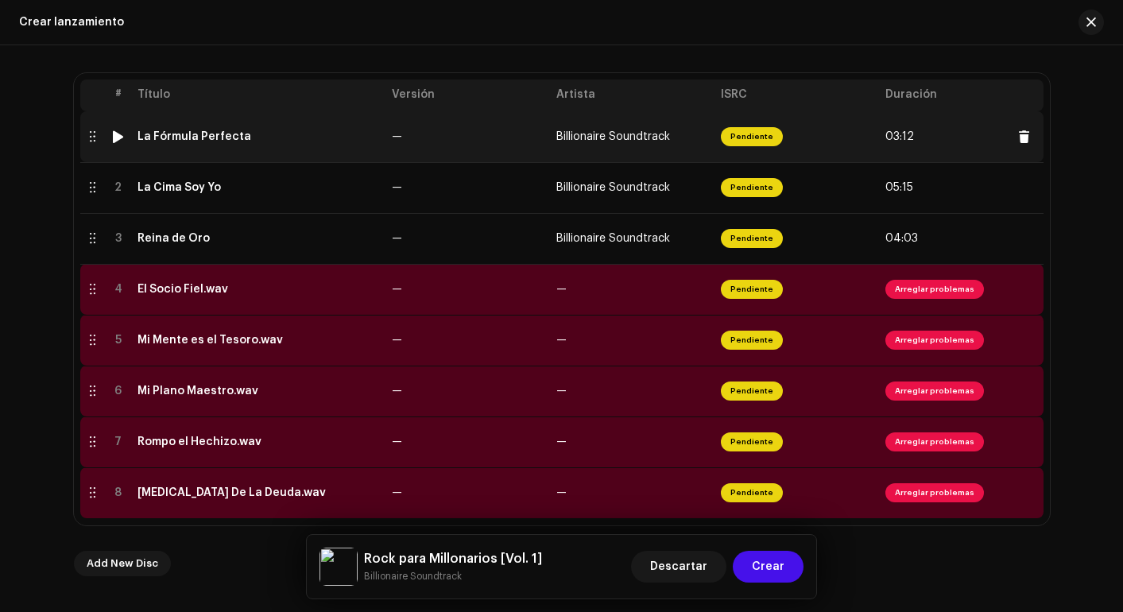
scroll to position [366, 0]
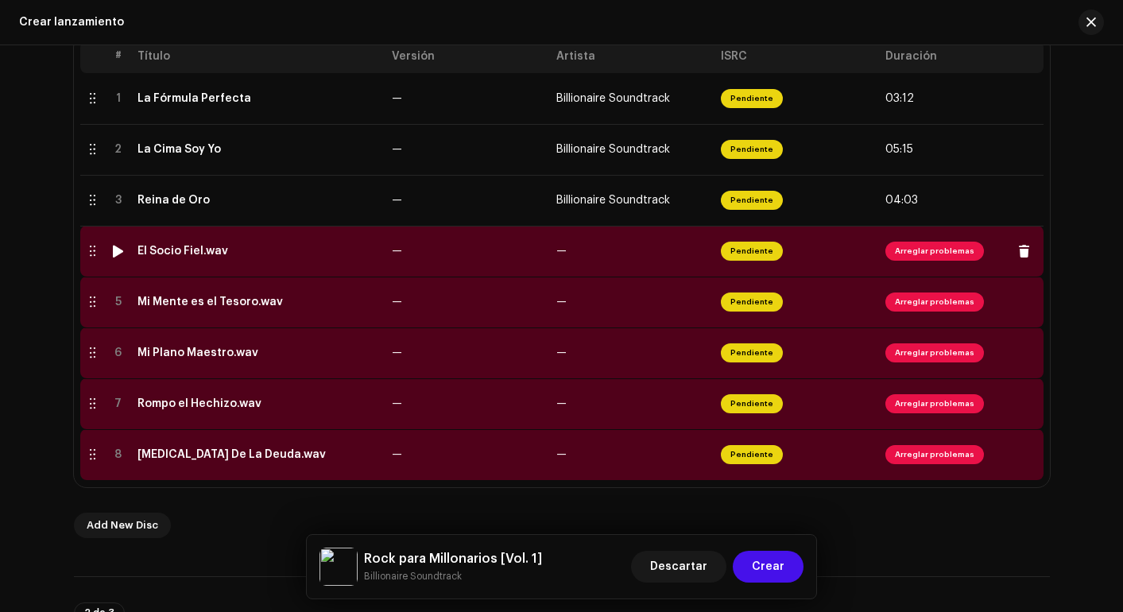
click at [186, 252] on div "El Socio Fiel.wav" at bounding box center [183, 251] width 91 height 13
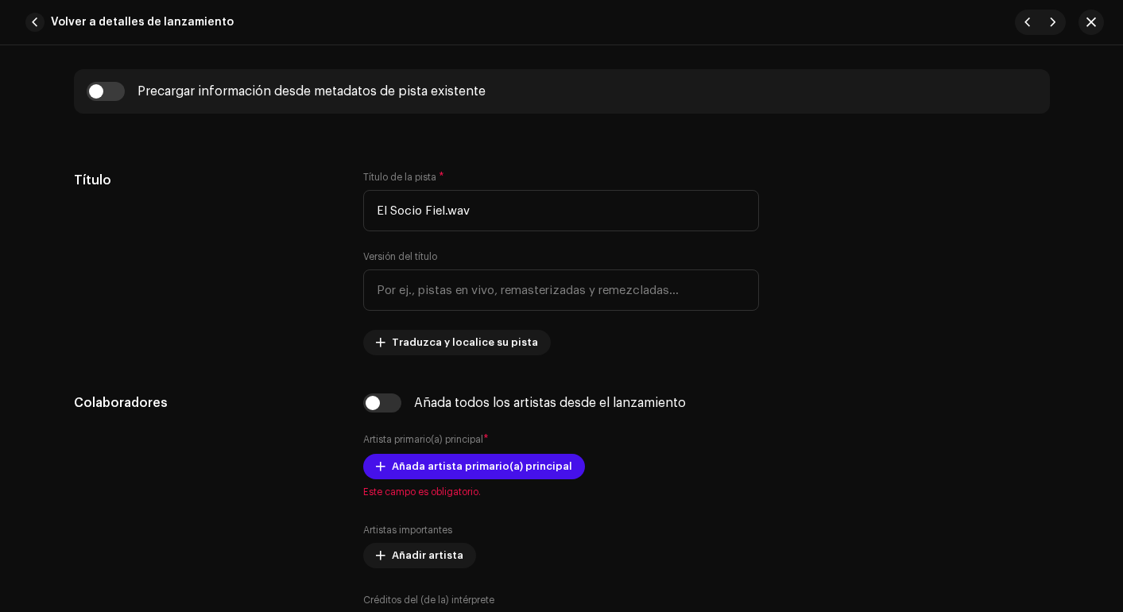
scroll to position [211, 0]
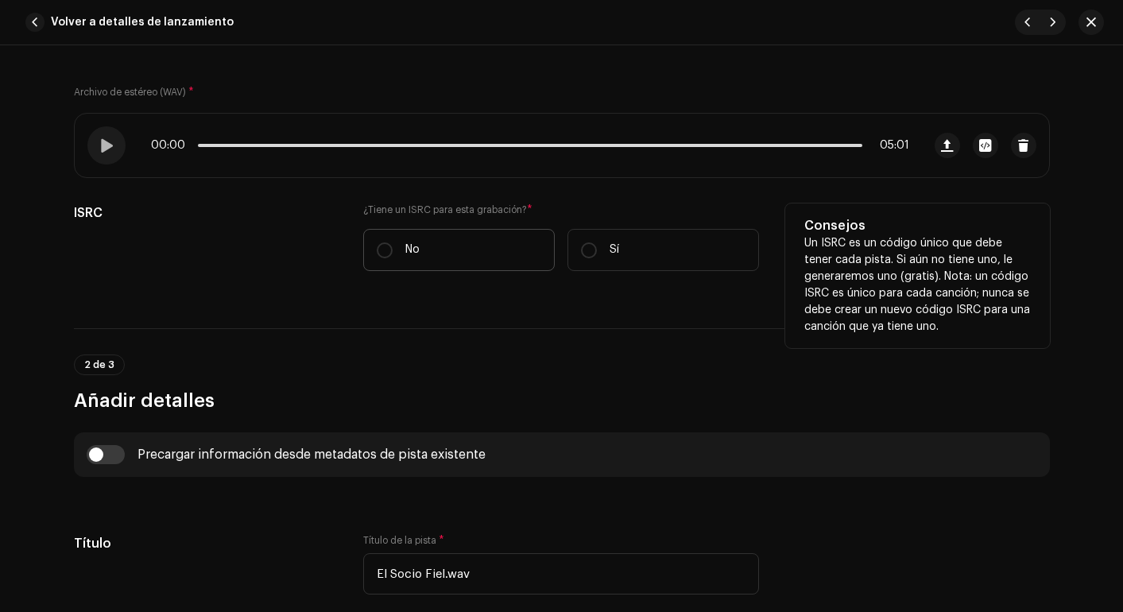
click at [442, 252] on label "No" at bounding box center [459, 250] width 192 height 42
click at [393, 252] on input "No" at bounding box center [385, 250] width 16 height 16
radio input "true"
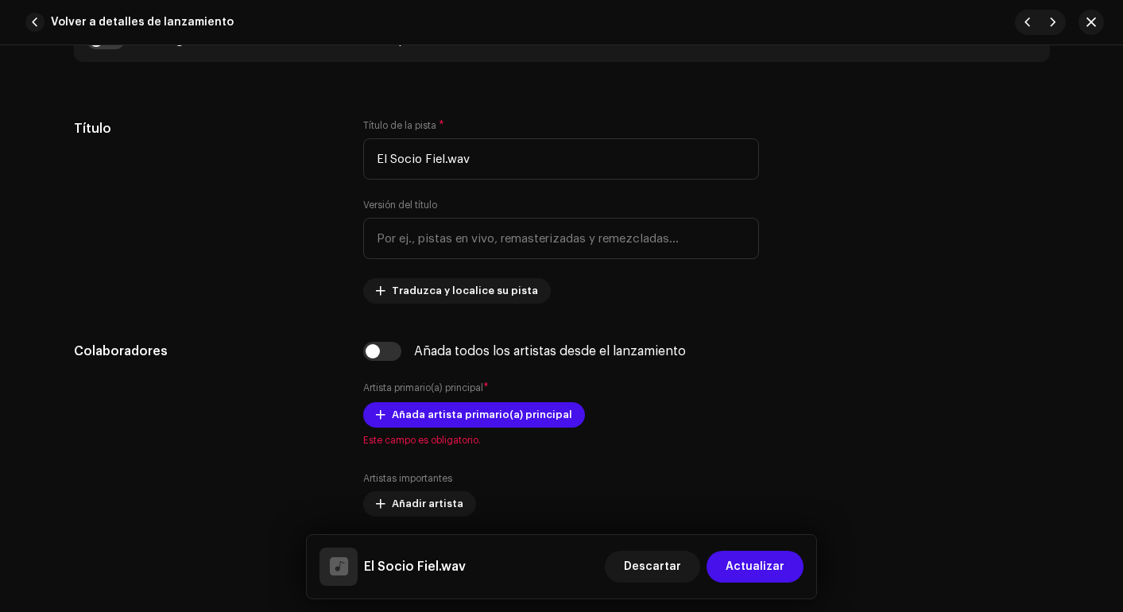
scroll to position [725, 0]
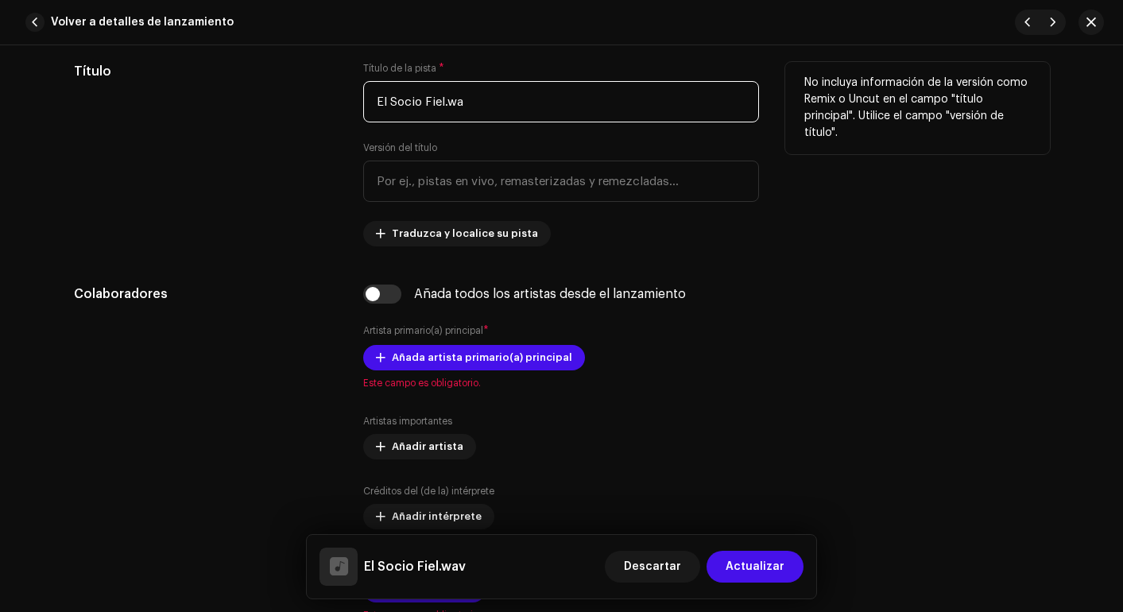
drag, startPoint x: 439, startPoint y: 99, endPoint x: 504, endPoint y: 103, distance: 65.3
click at [504, 103] on input "El Socio Fiel.wa" at bounding box center [561, 101] width 396 height 41
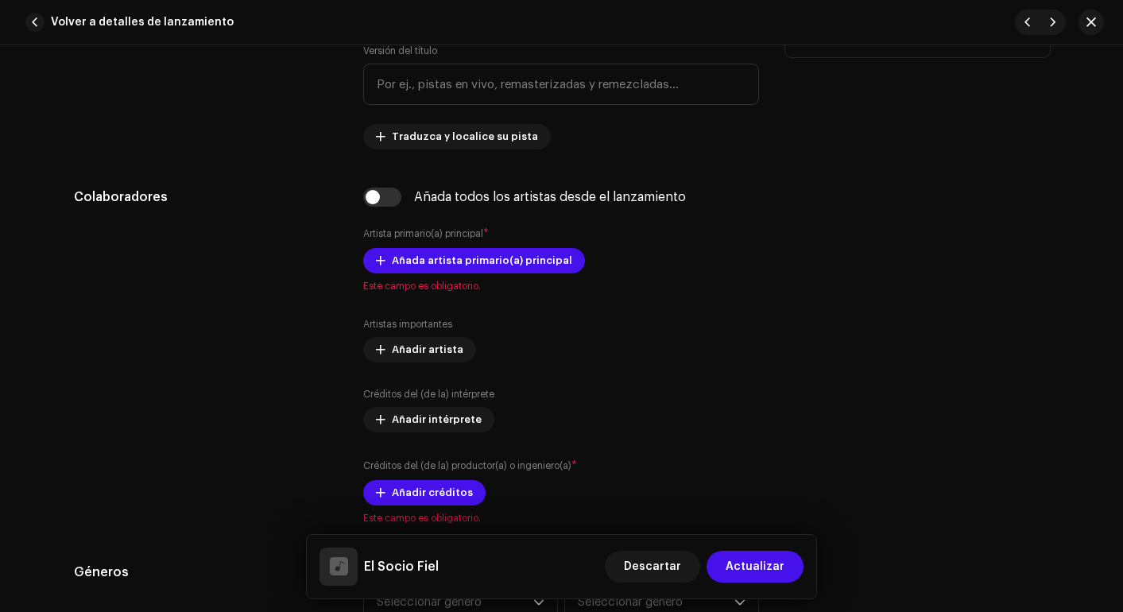
scroll to position [866, 0]
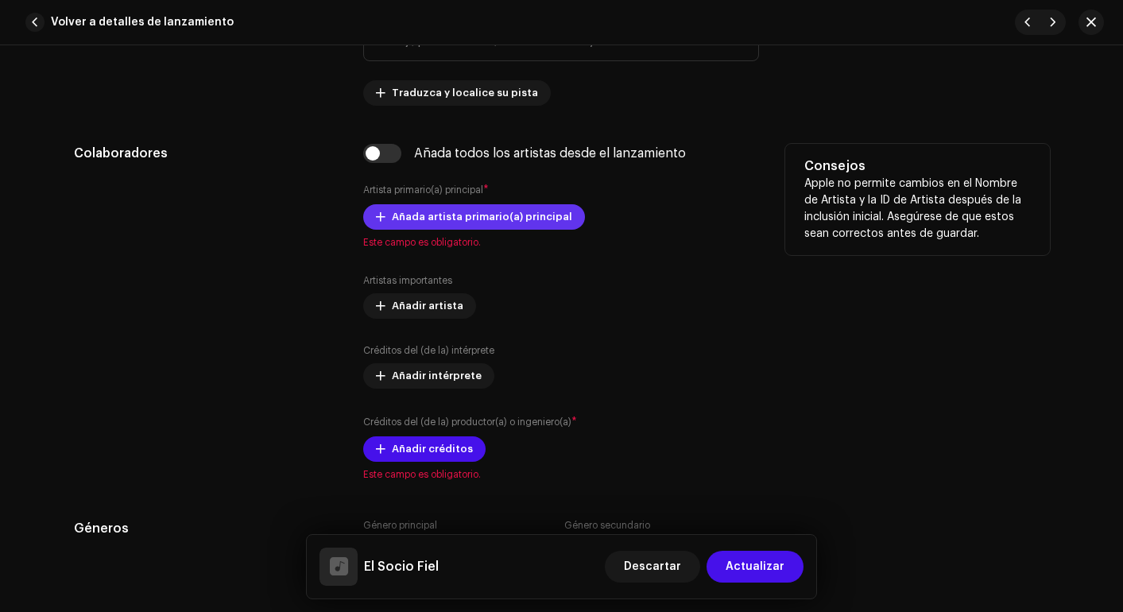
type input "El Socio Fiel"
click at [486, 217] on span "Añada artista primario(a) principal" at bounding box center [482, 217] width 180 height 32
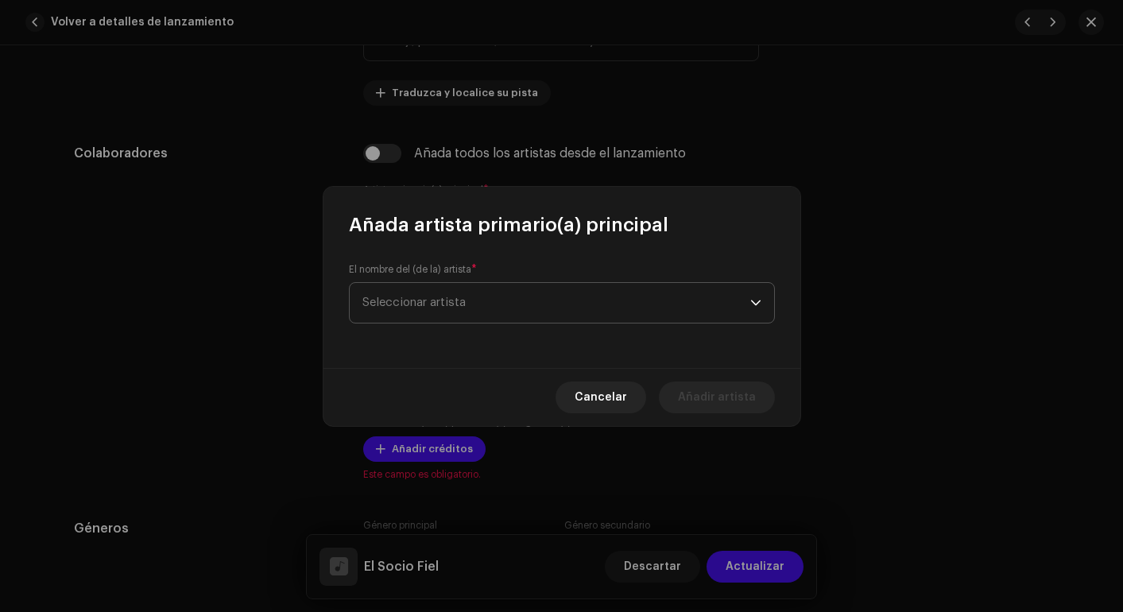
click at [479, 304] on span "Seleccionar artista" at bounding box center [557, 303] width 388 height 40
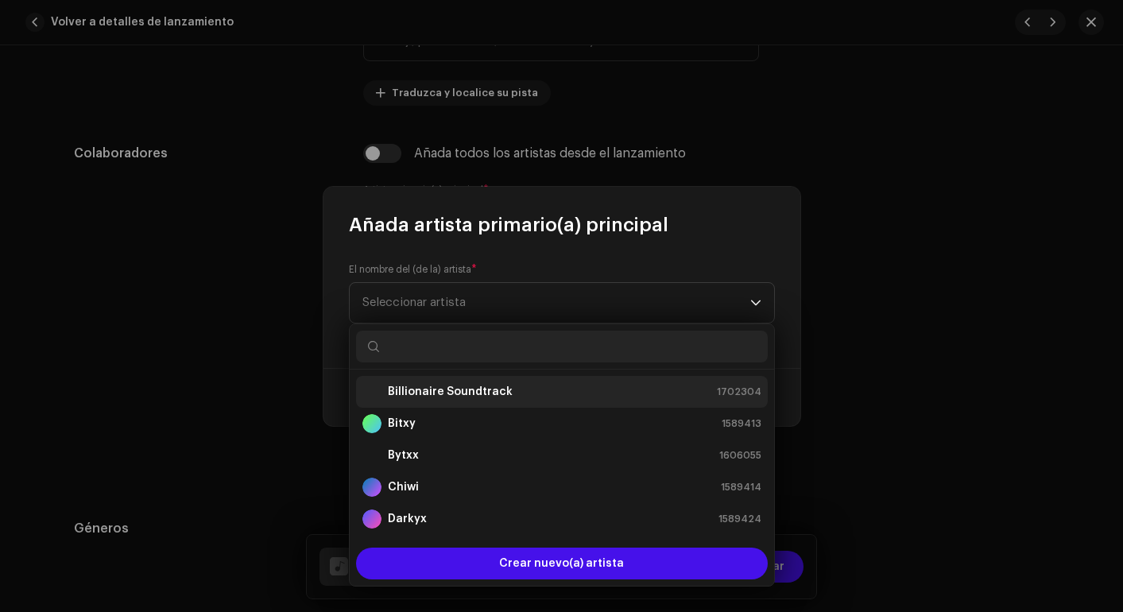
click at [451, 388] on strong "Billionaire Soundtrack" at bounding box center [450, 392] width 125 height 16
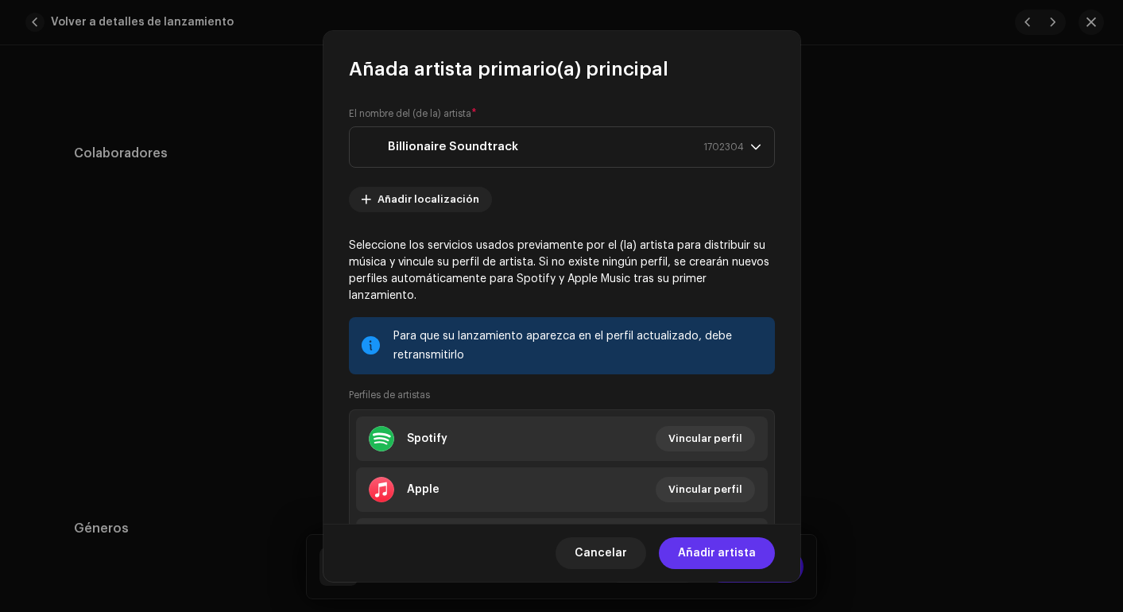
click at [727, 551] on span "Añadir artista" at bounding box center [717, 553] width 78 height 32
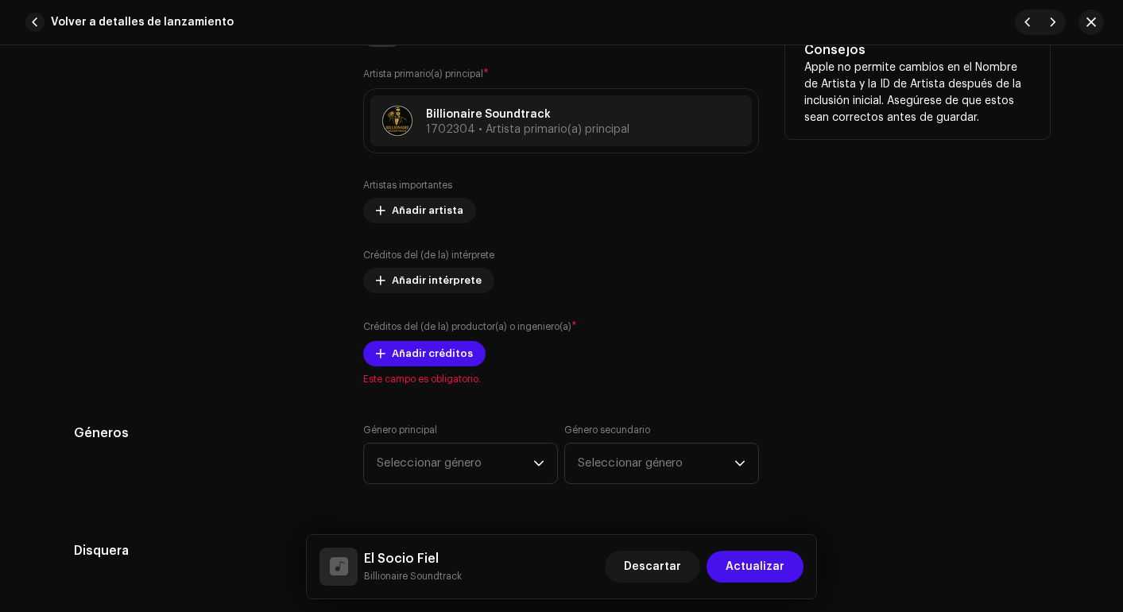
scroll to position [1022, 0]
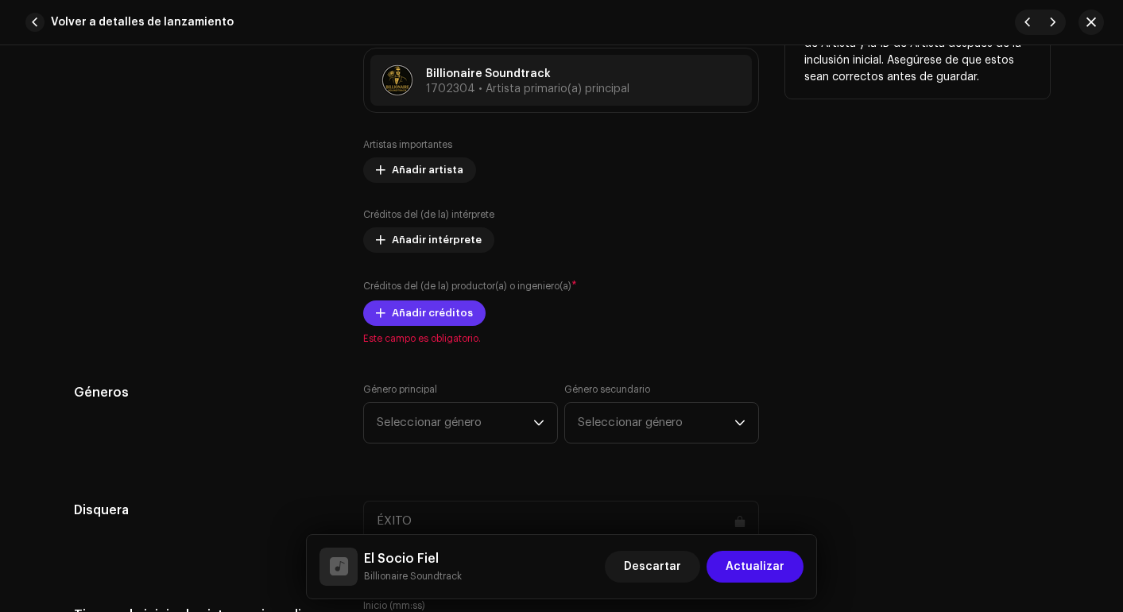
click at [438, 311] on span "Añadir créditos" at bounding box center [432, 313] width 81 height 32
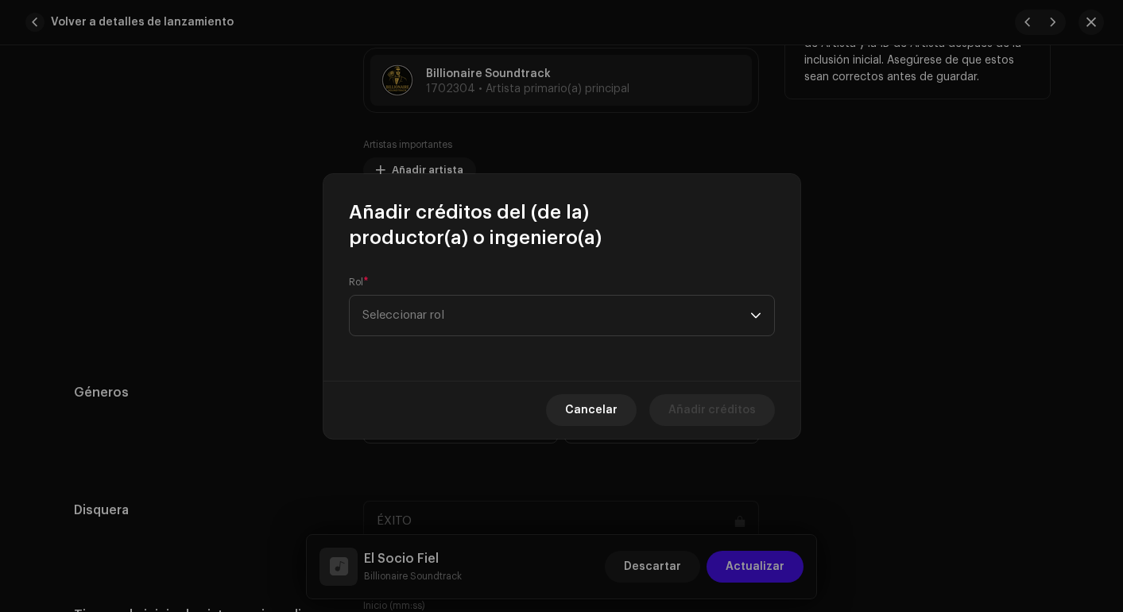
click at [438, 311] on span "Seleccionar rol" at bounding box center [557, 316] width 388 height 40
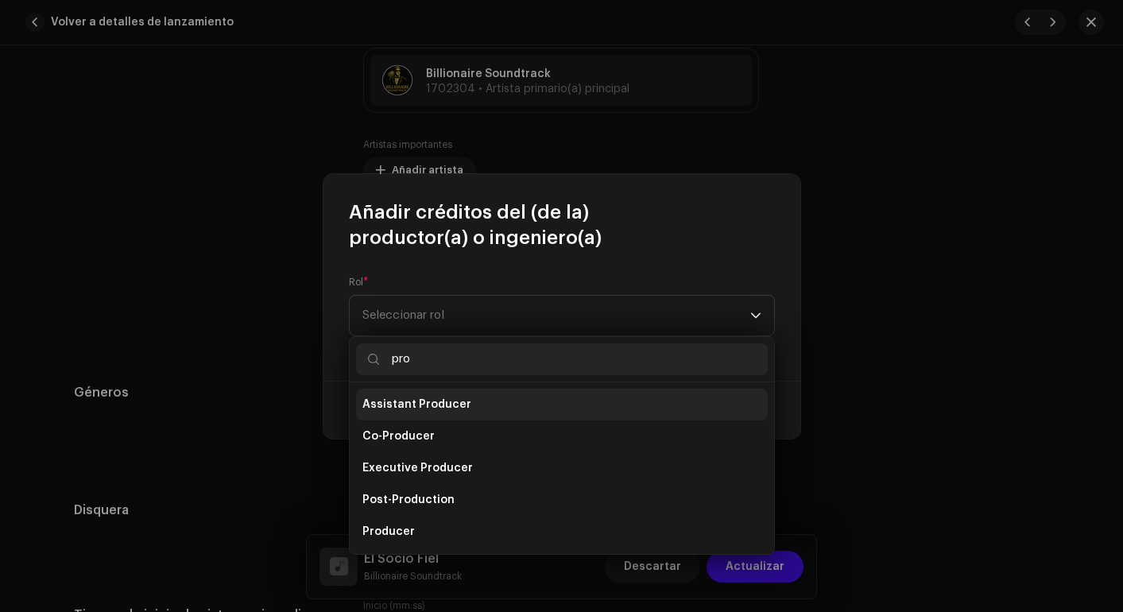
scroll to position [64, 0]
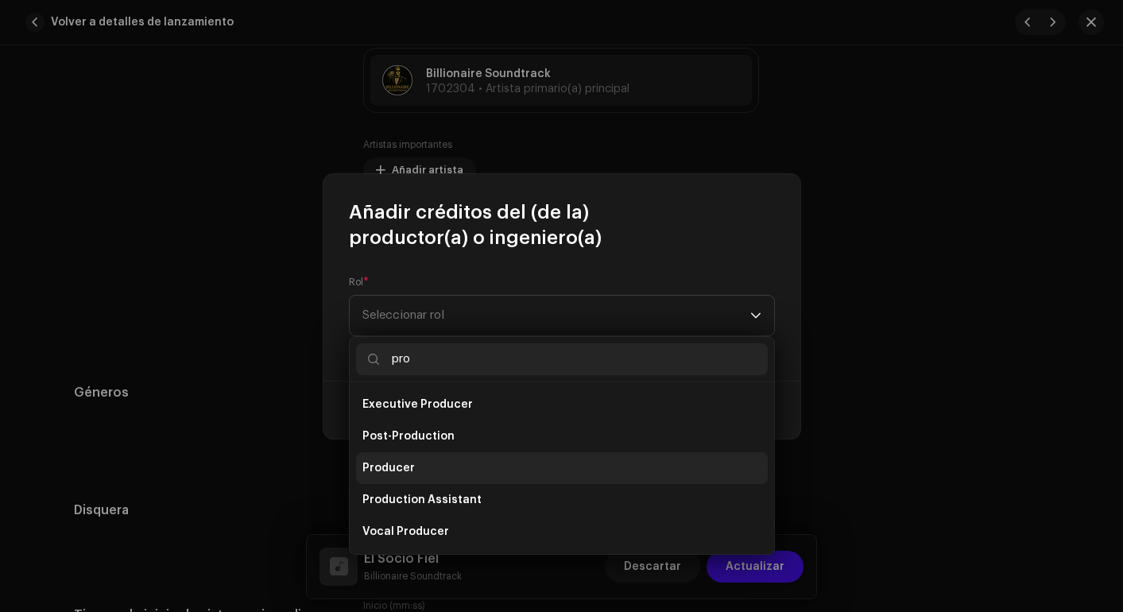
type input "pro"
click at [405, 467] on span "Producer" at bounding box center [389, 468] width 52 height 16
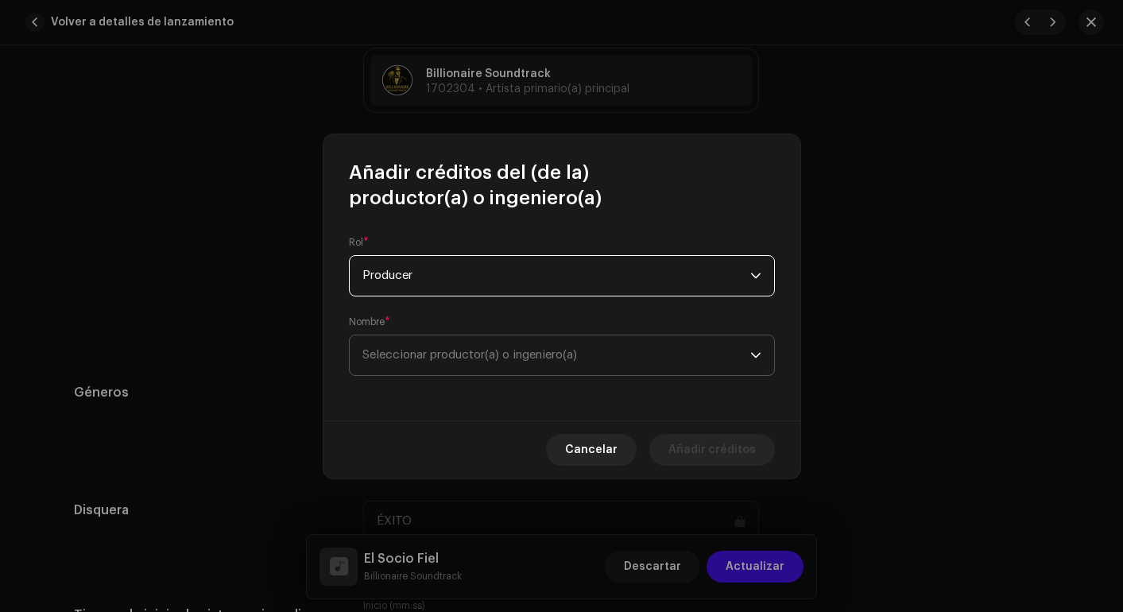
click at [529, 361] on span "Seleccionar productor(a) o ingeniero(a)" at bounding box center [557, 355] width 388 height 40
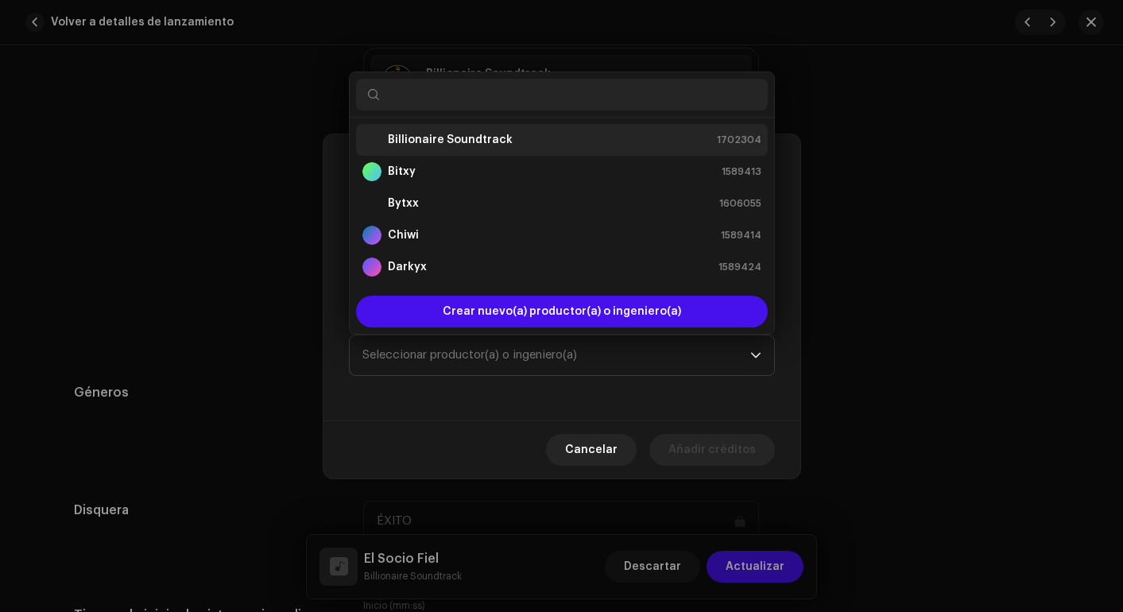
click at [499, 132] on strong "Billionaire Soundtrack" at bounding box center [450, 140] width 125 height 16
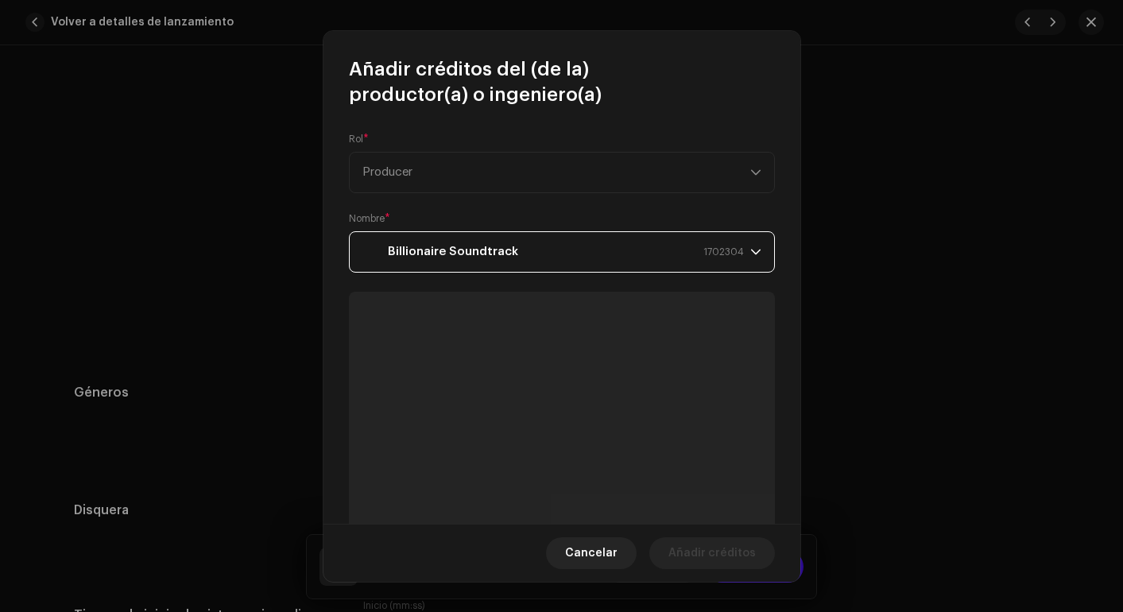
click at [497, 256] on strong "Billionaire Soundtrack" at bounding box center [453, 252] width 130 height 40
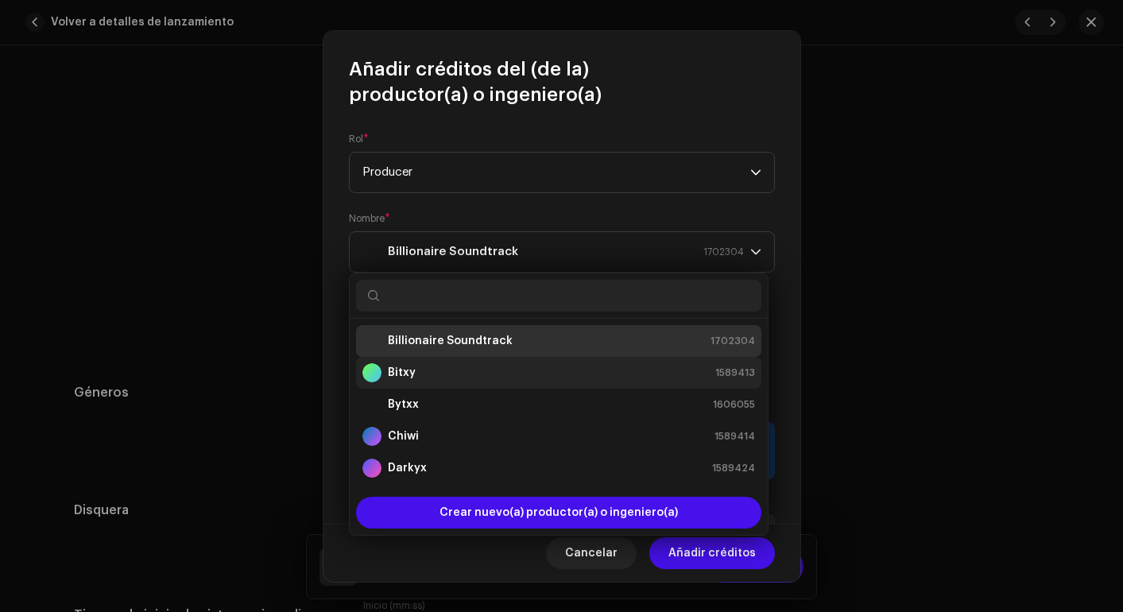
click at [464, 363] on div "Bitxy 1589413" at bounding box center [559, 372] width 393 height 19
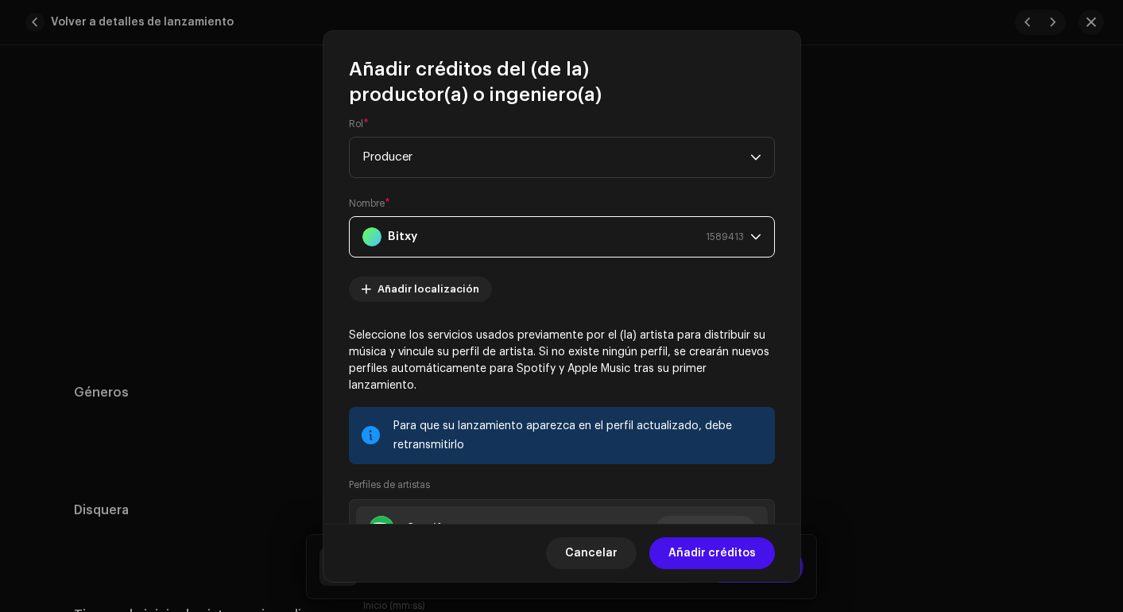
scroll to position [0, 0]
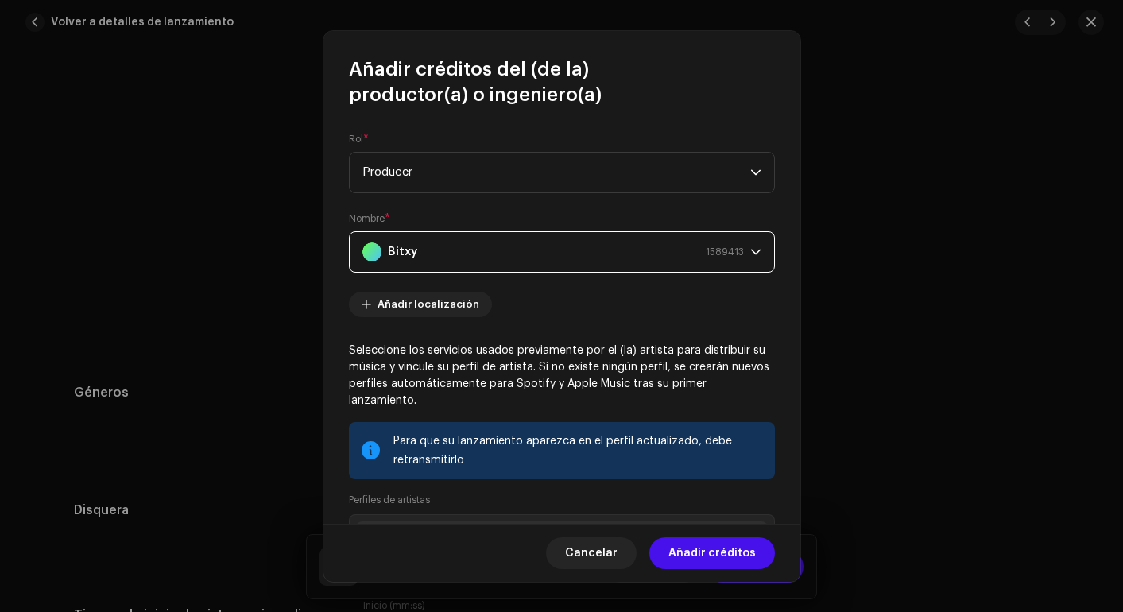
click at [510, 251] on div "Bitxy 1589413" at bounding box center [554, 252] width 382 height 40
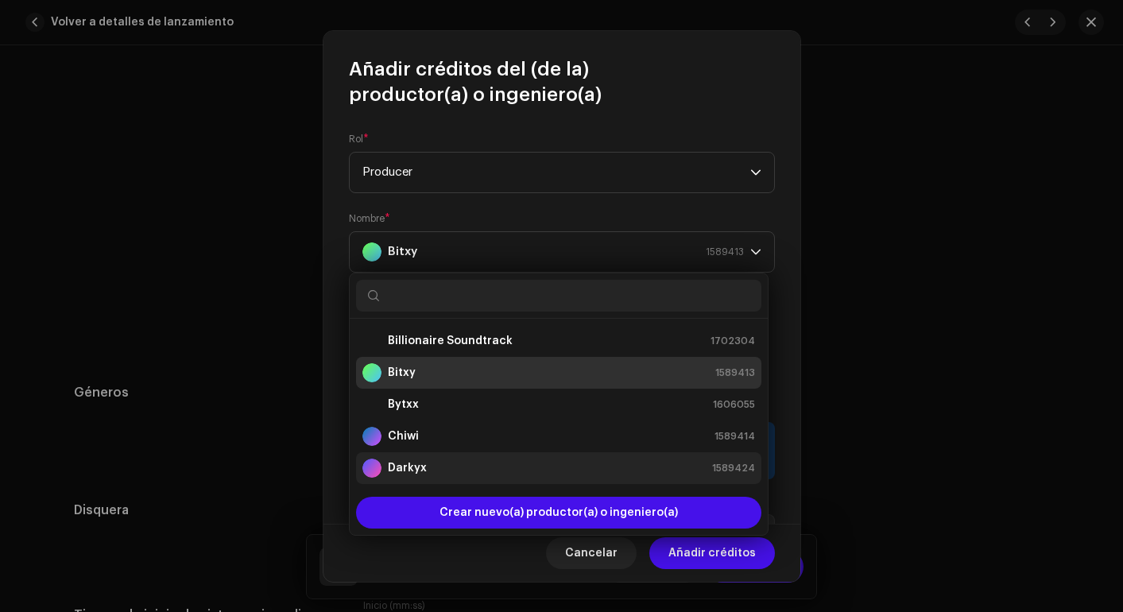
click at [448, 456] on li "Darkyx 1589424" at bounding box center [558, 468] width 405 height 32
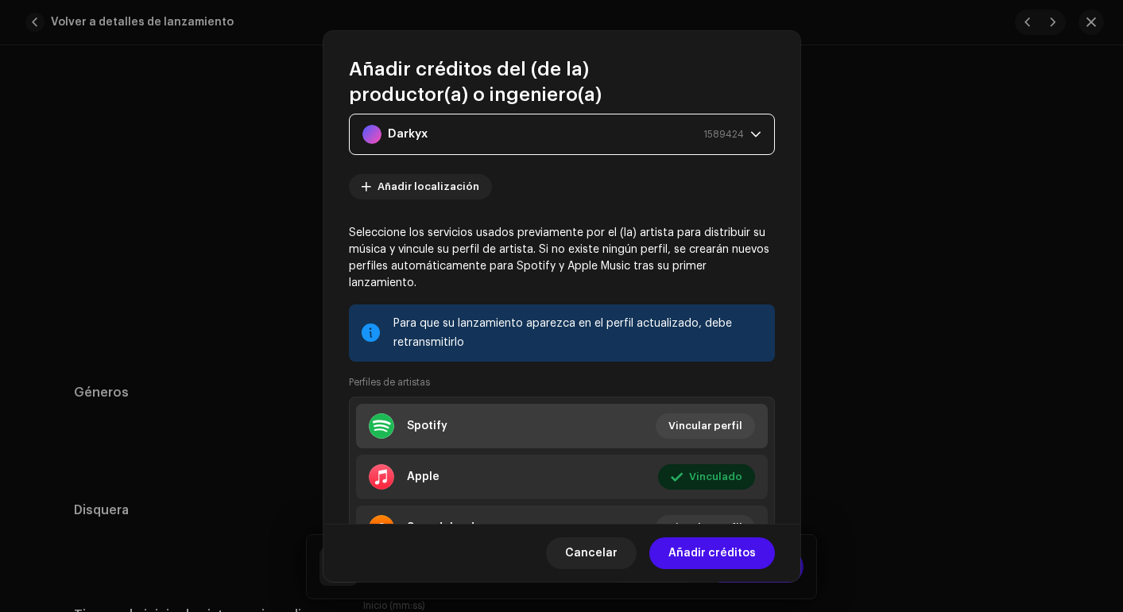
scroll to position [196, 0]
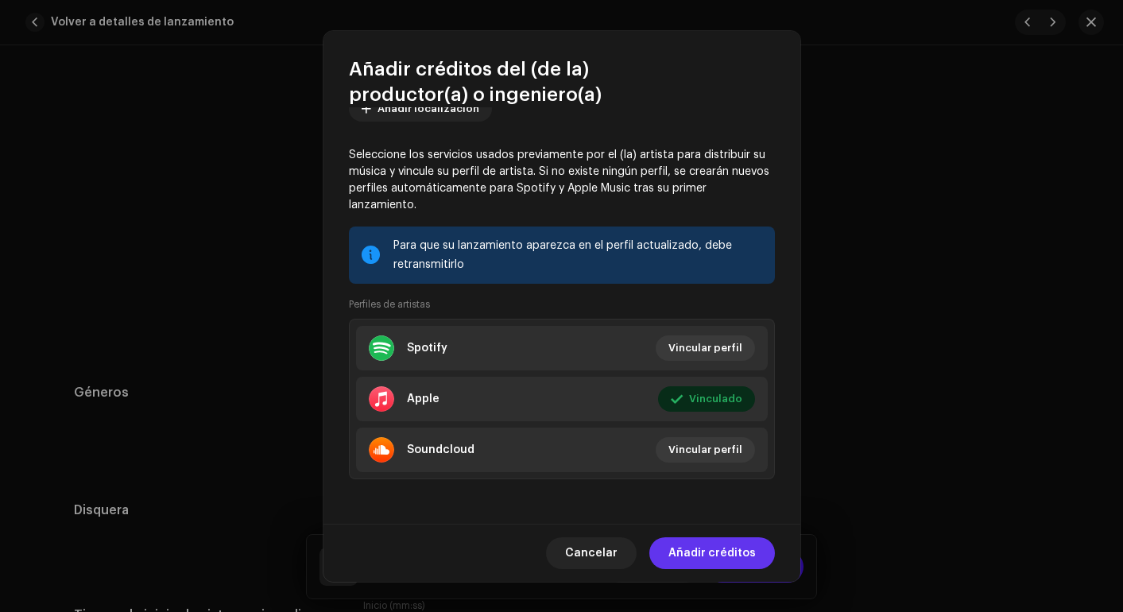
click at [682, 548] on span "Añadir créditos" at bounding box center [712, 553] width 87 height 32
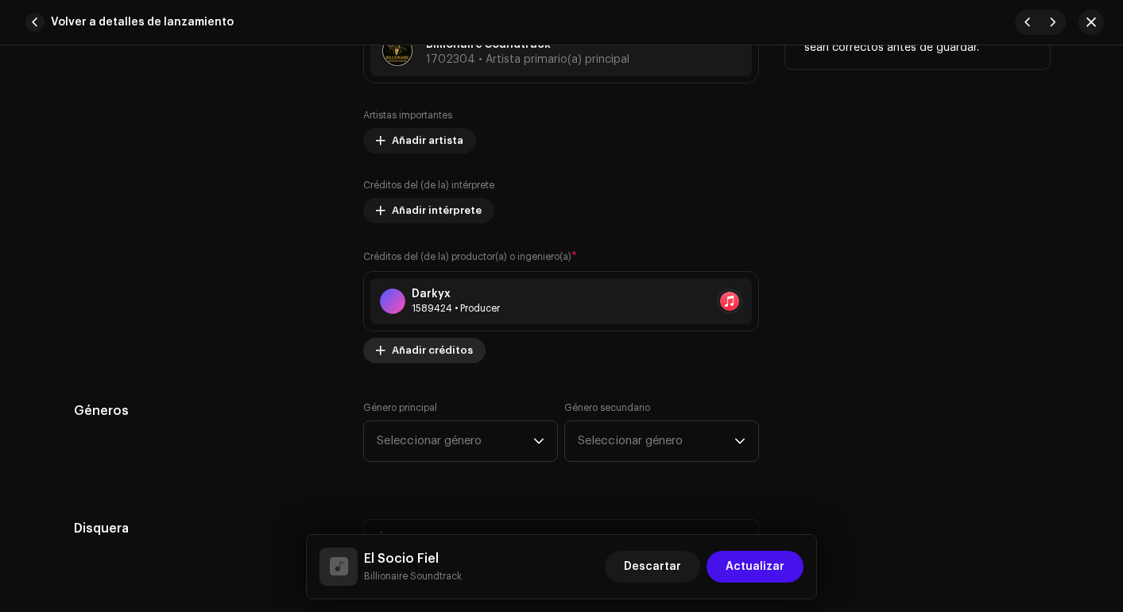
scroll to position [1056, 0]
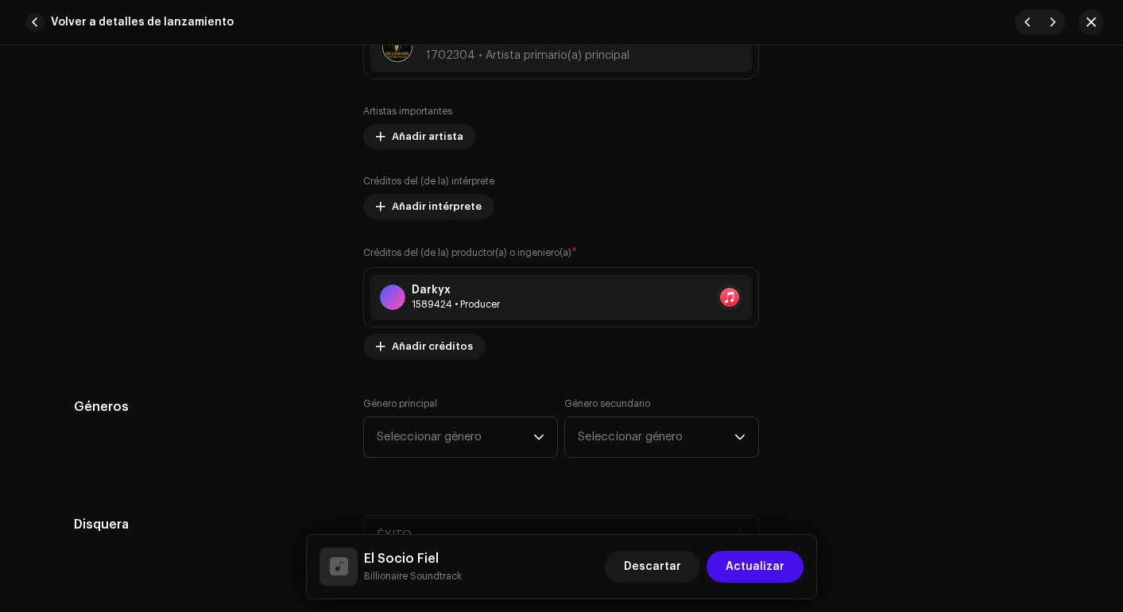
click at [420, 347] on span "Añadir créditos" at bounding box center [432, 347] width 81 height 32
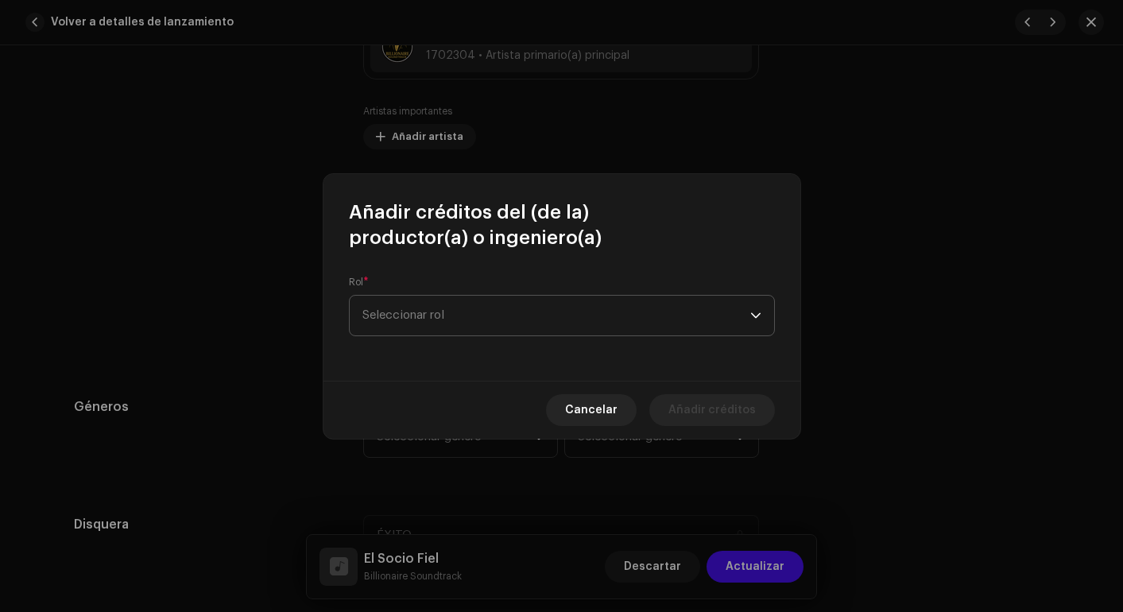
click at [429, 321] on span "Seleccionar rol" at bounding box center [557, 316] width 388 height 40
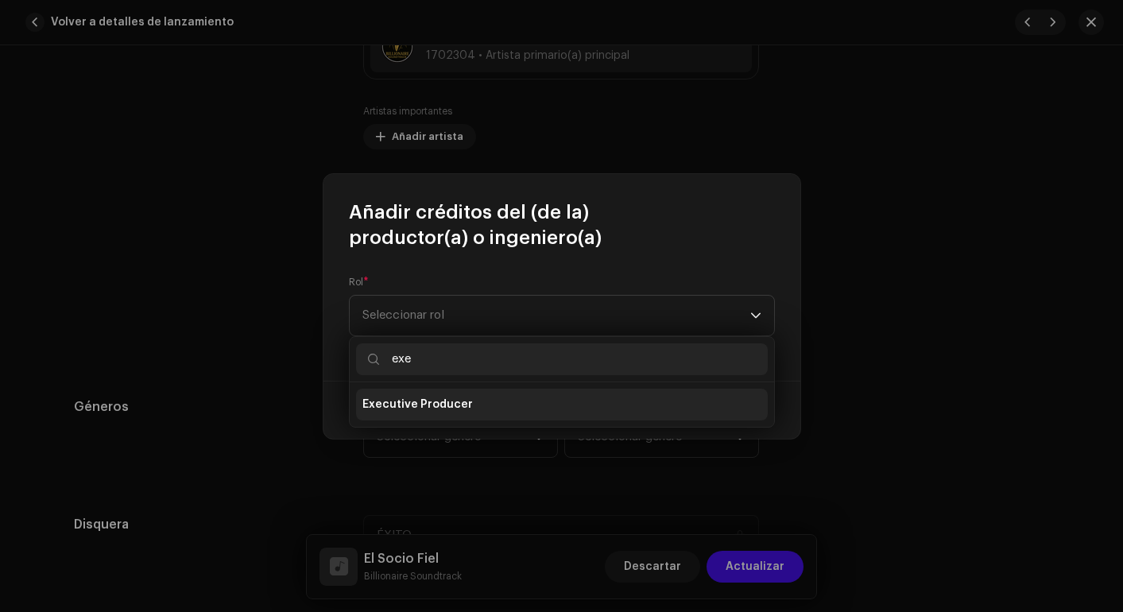
type input "exe"
click at [425, 404] on span "Executive Producer" at bounding box center [418, 405] width 111 height 16
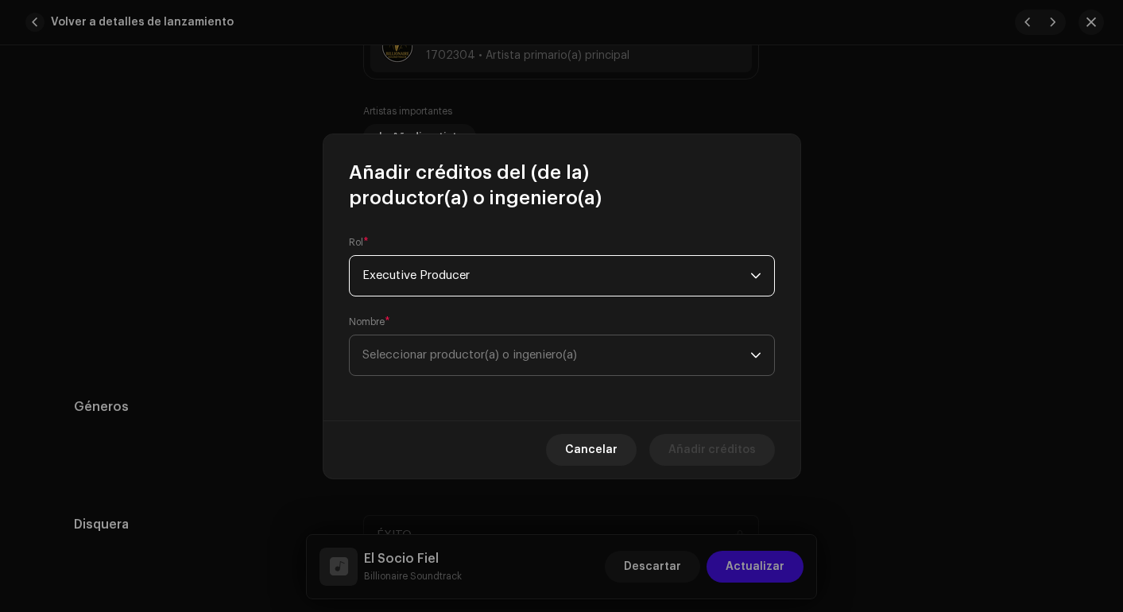
click at [479, 360] on span "Seleccionar productor(a) o ingeniero(a)" at bounding box center [557, 355] width 388 height 40
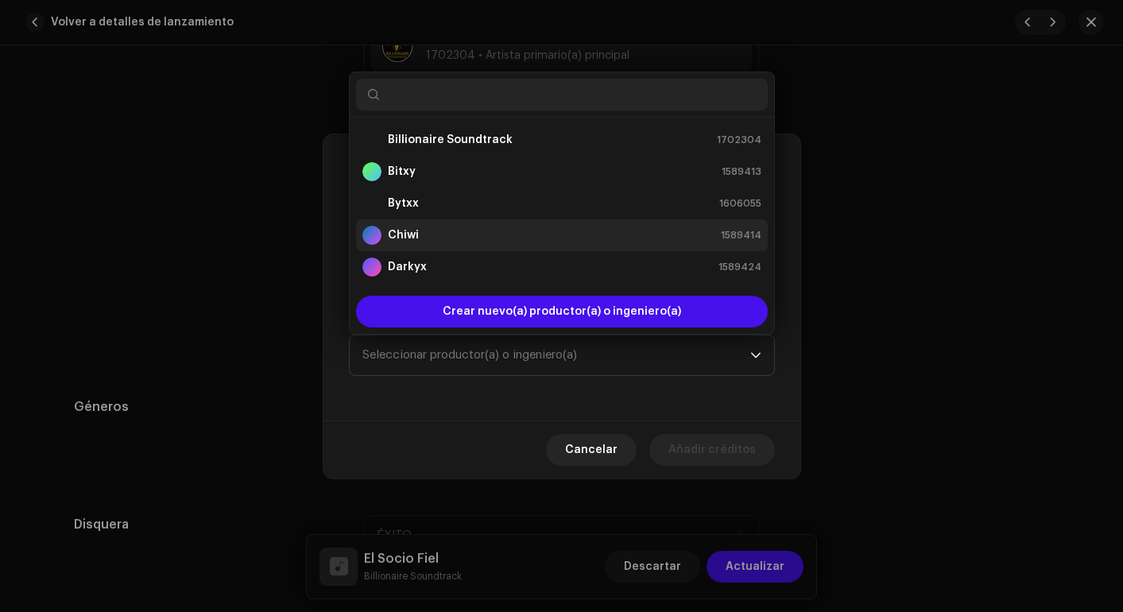
scroll to position [25, 0]
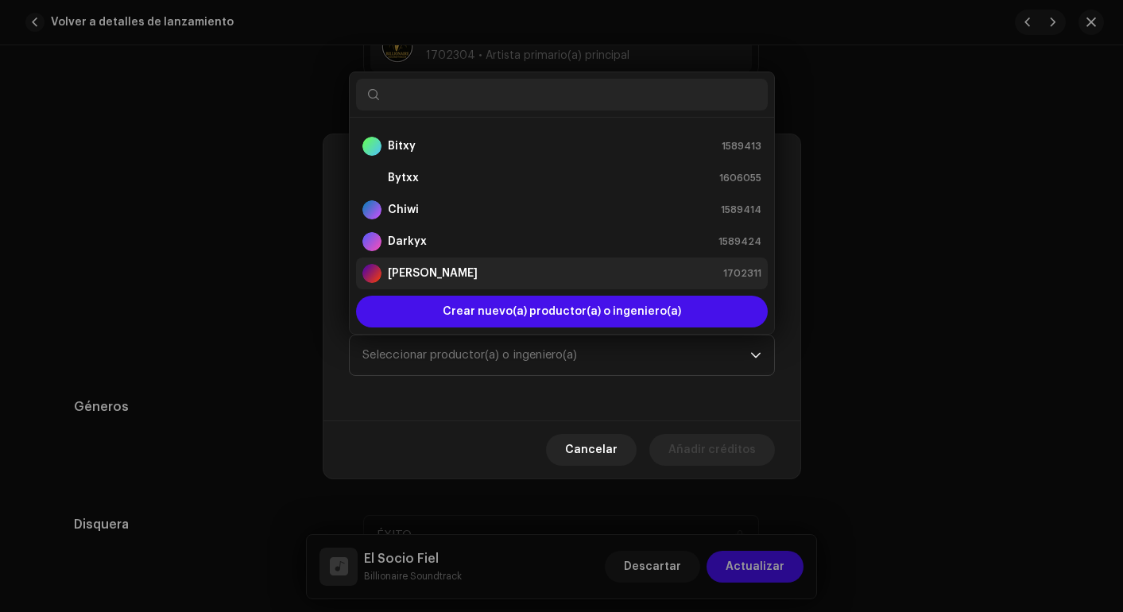
click at [439, 273] on strong "[PERSON_NAME]" at bounding box center [433, 274] width 90 height 16
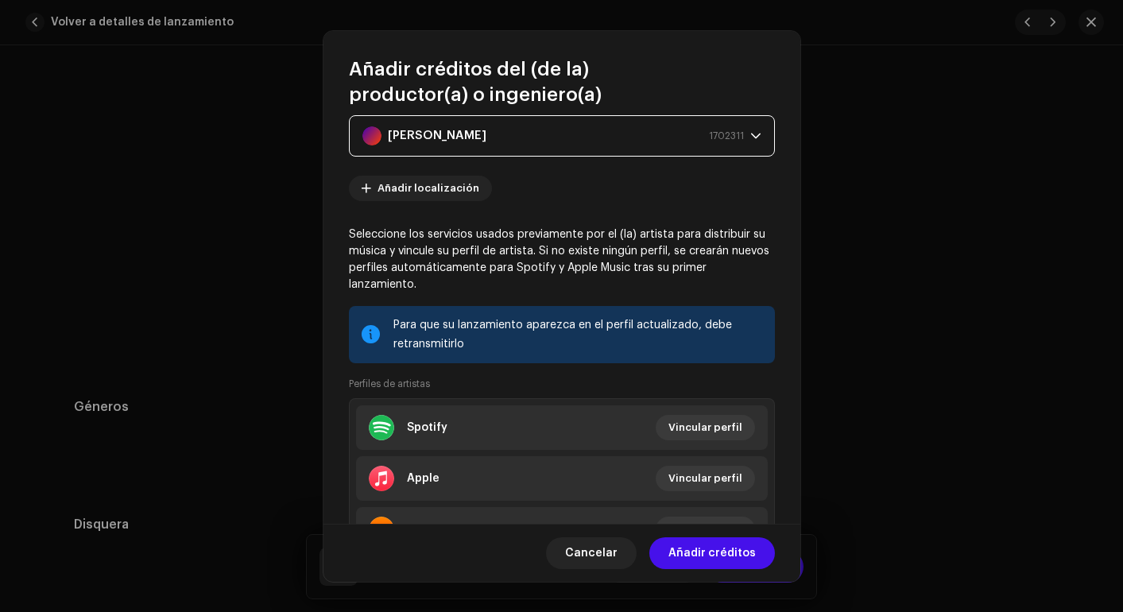
scroll to position [196, 0]
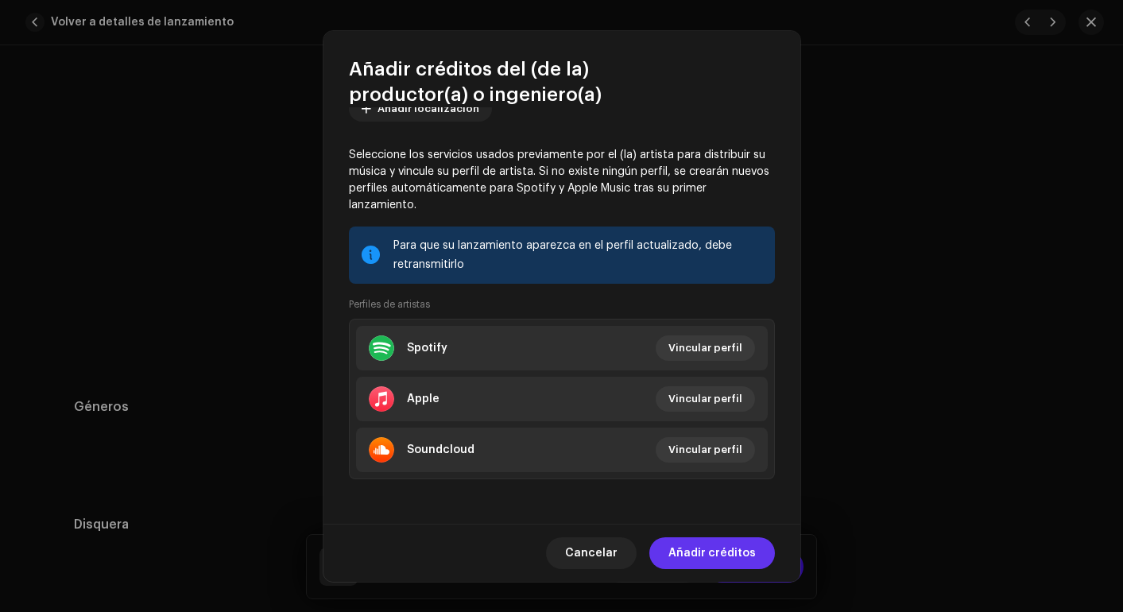
click at [705, 548] on span "Añadir créditos" at bounding box center [712, 553] width 87 height 32
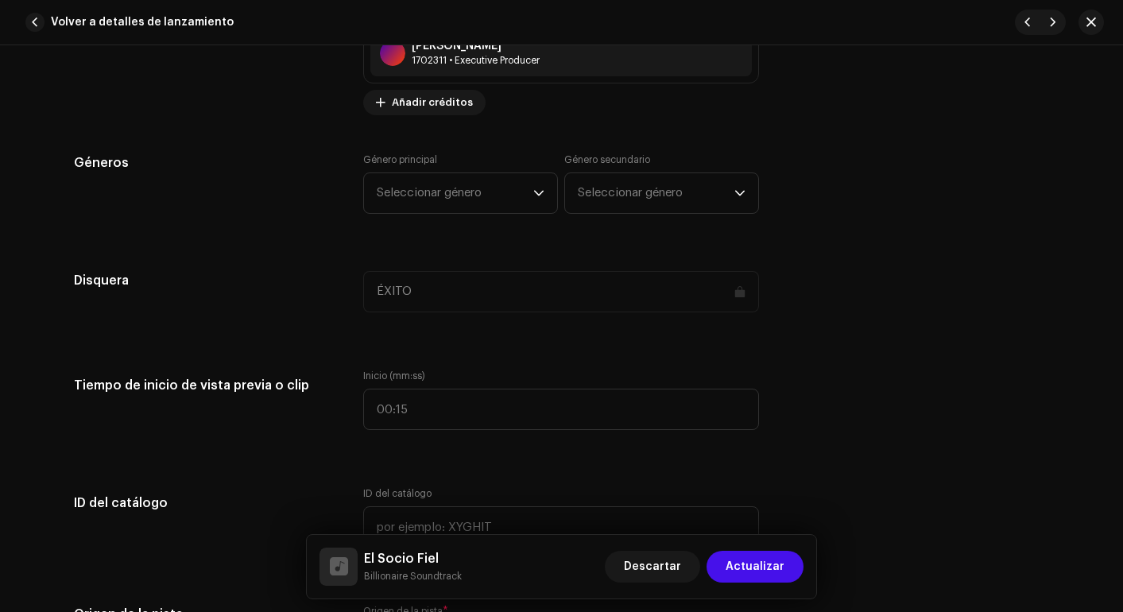
scroll to position [1355, 0]
click at [518, 197] on span "Seleccionar género" at bounding box center [455, 191] width 157 height 40
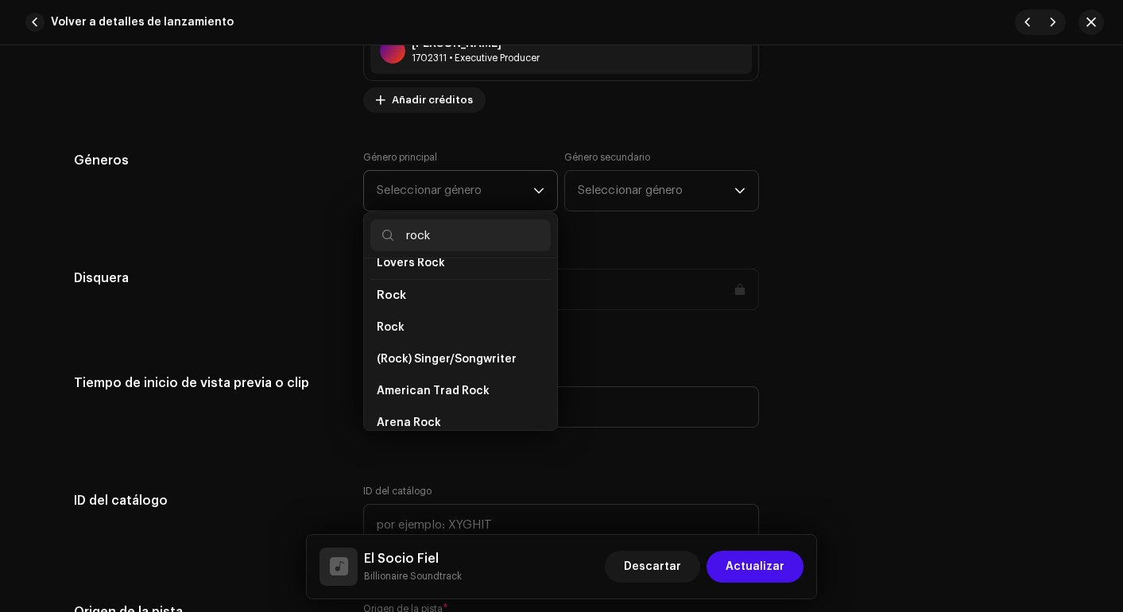
scroll to position [604, 0]
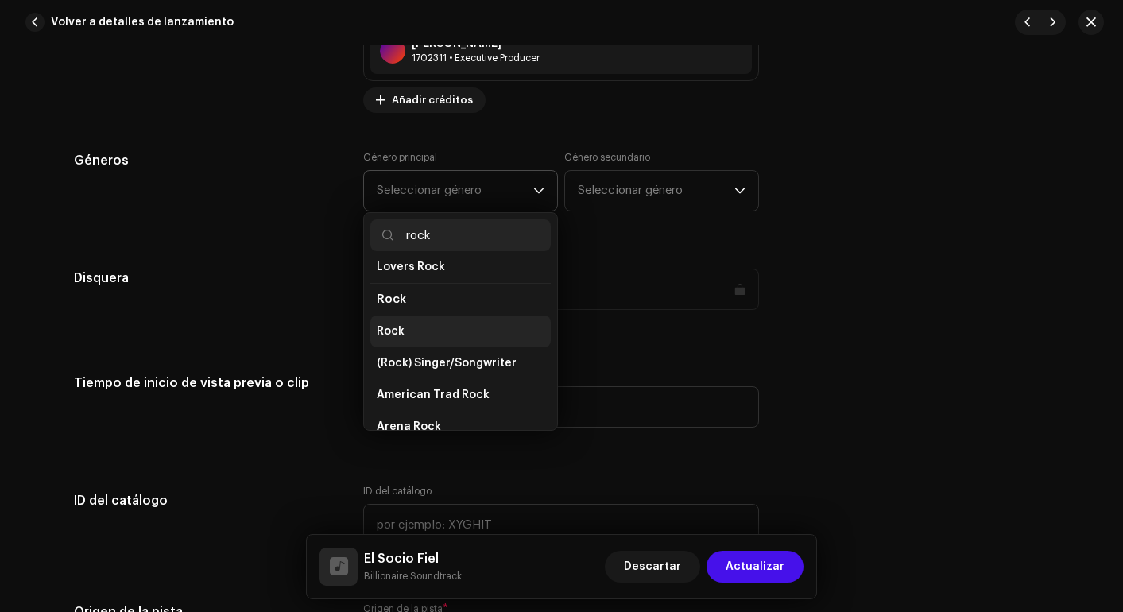
type input "rock"
click at [445, 320] on li "Rock" at bounding box center [460, 332] width 180 height 32
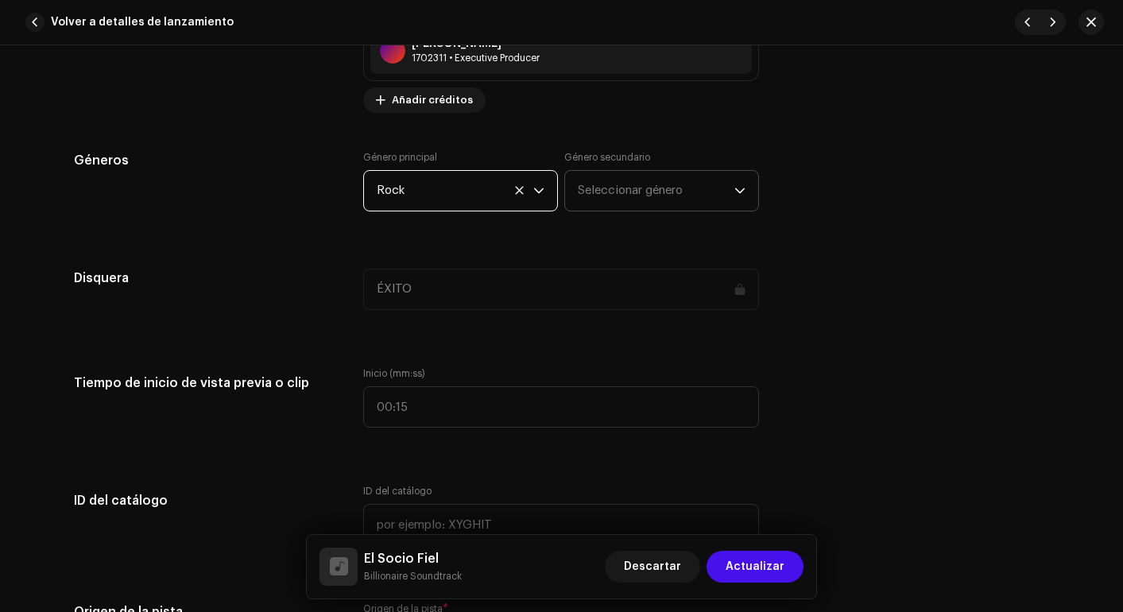
click at [665, 192] on span "Seleccionar género" at bounding box center [656, 191] width 157 height 40
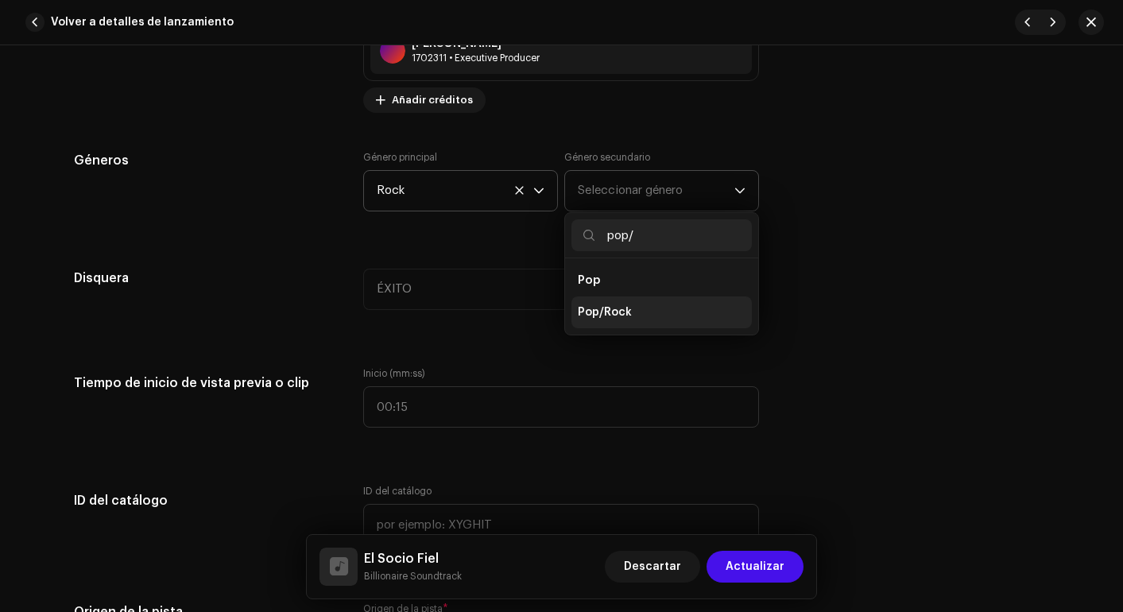
type input "pop/"
click at [609, 308] on span "Pop/Rock" at bounding box center [605, 312] width 54 height 16
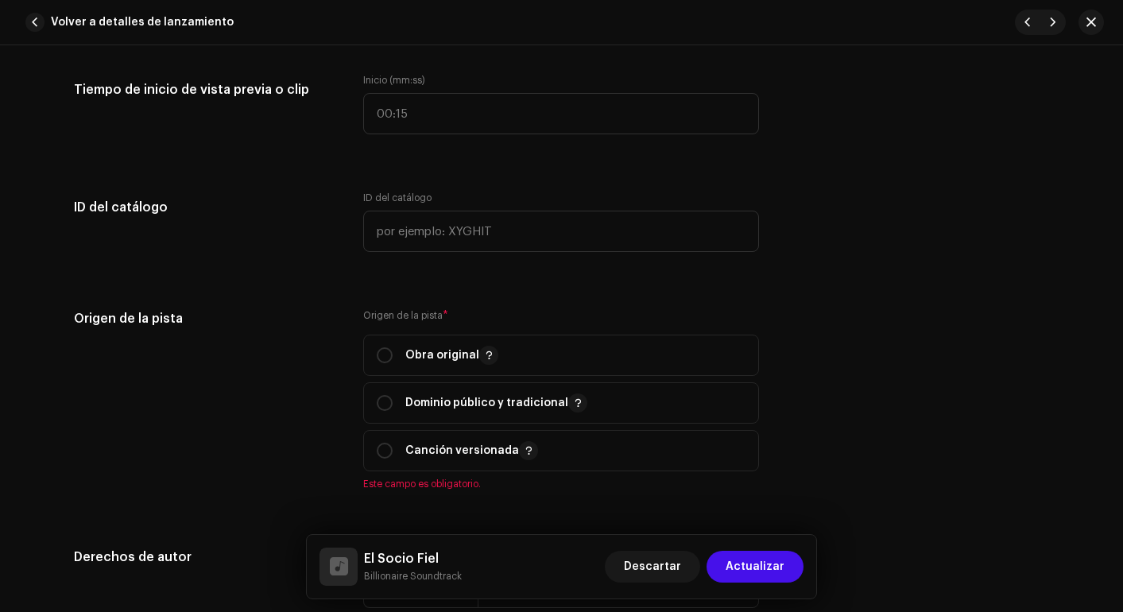
scroll to position [1670, 0]
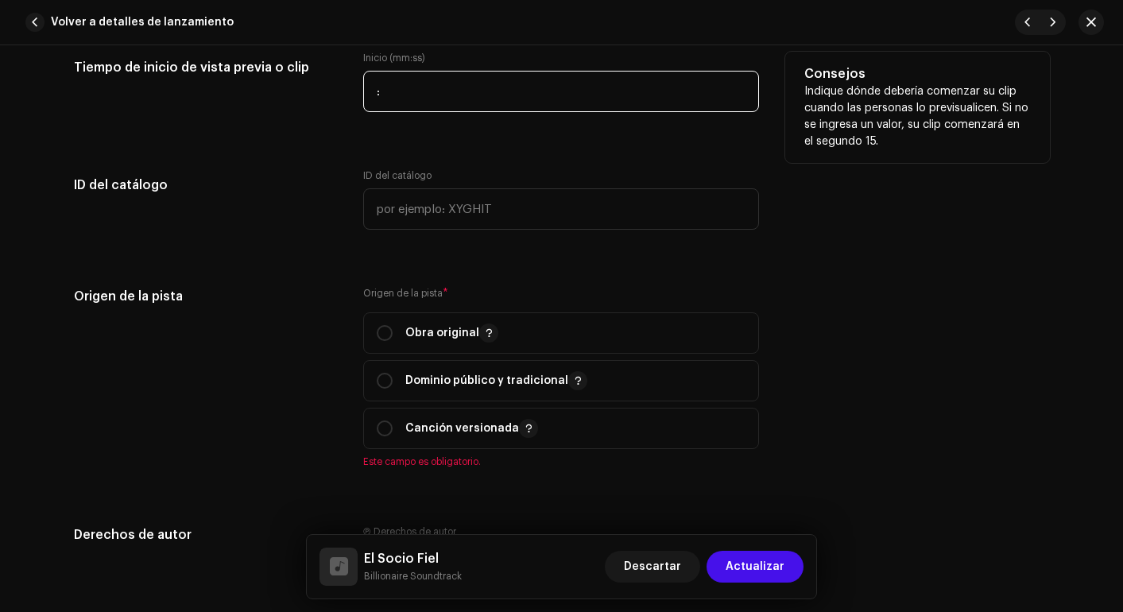
click at [542, 101] on input ":" at bounding box center [561, 91] width 396 height 41
type input "00:00"
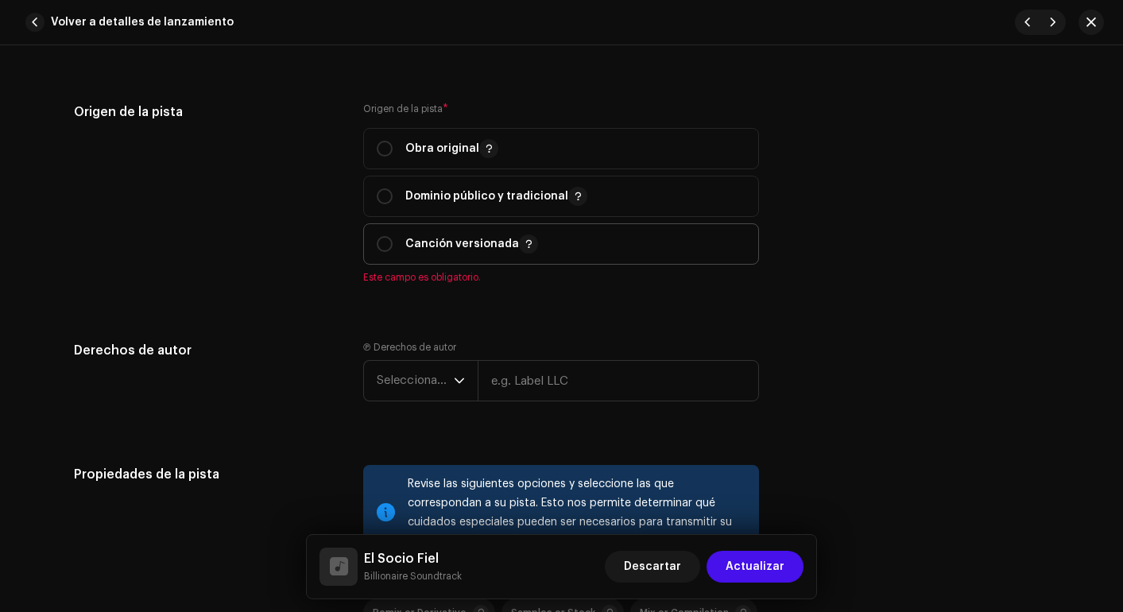
scroll to position [1854, 0]
click at [437, 160] on span "Obra original" at bounding box center [561, 150] width 369 height 40
radio input "true"
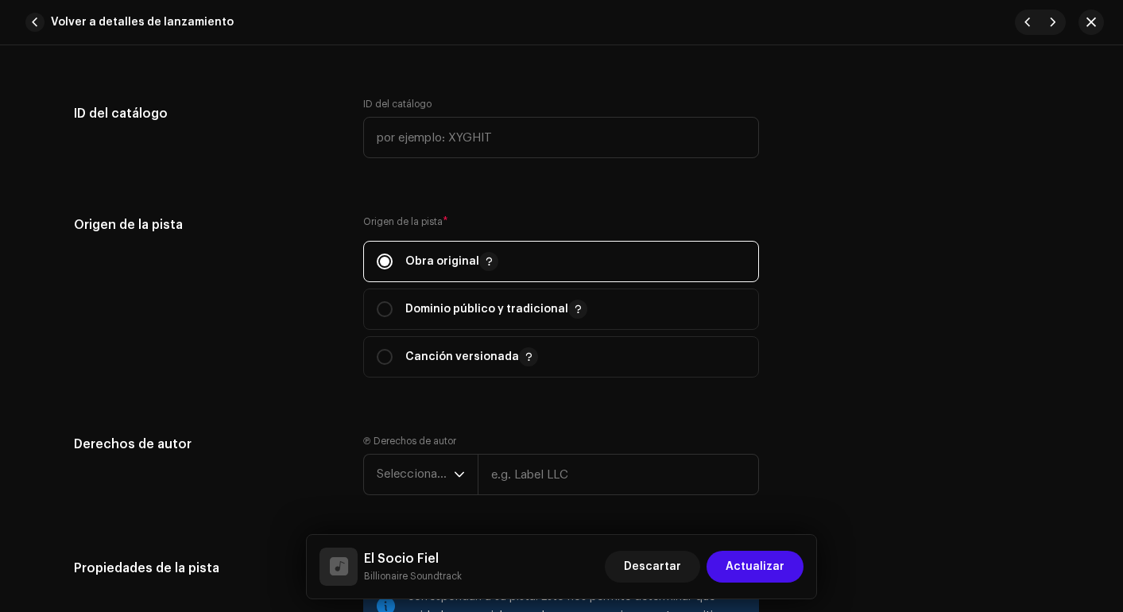
scroll to position [1683, 0]
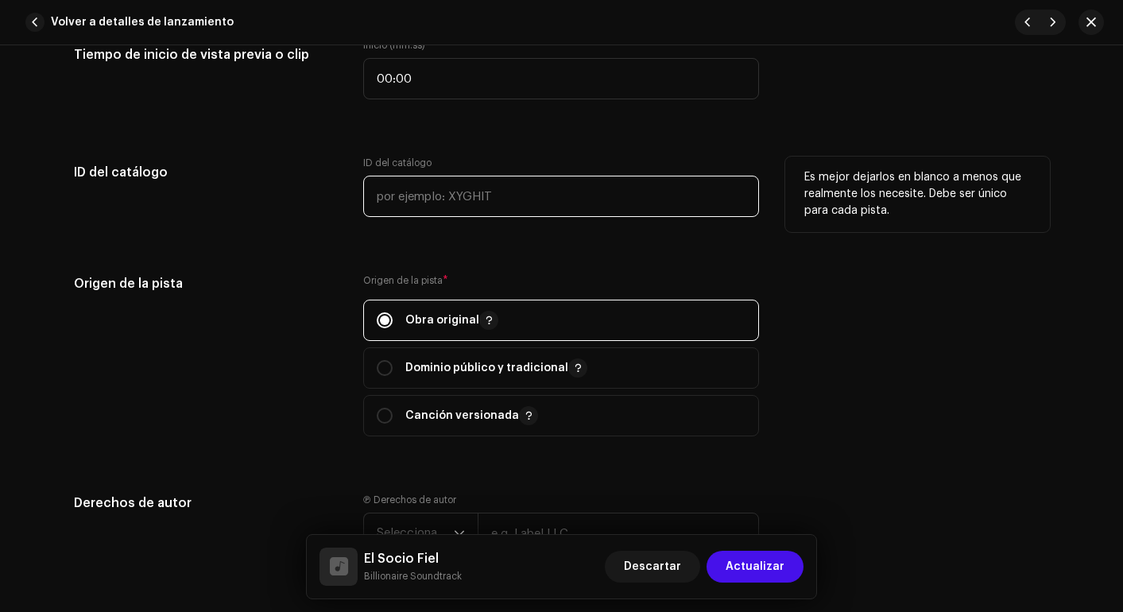
click at [436, 191] on input "text" at bounding box center [561, 196] width 396 height 41
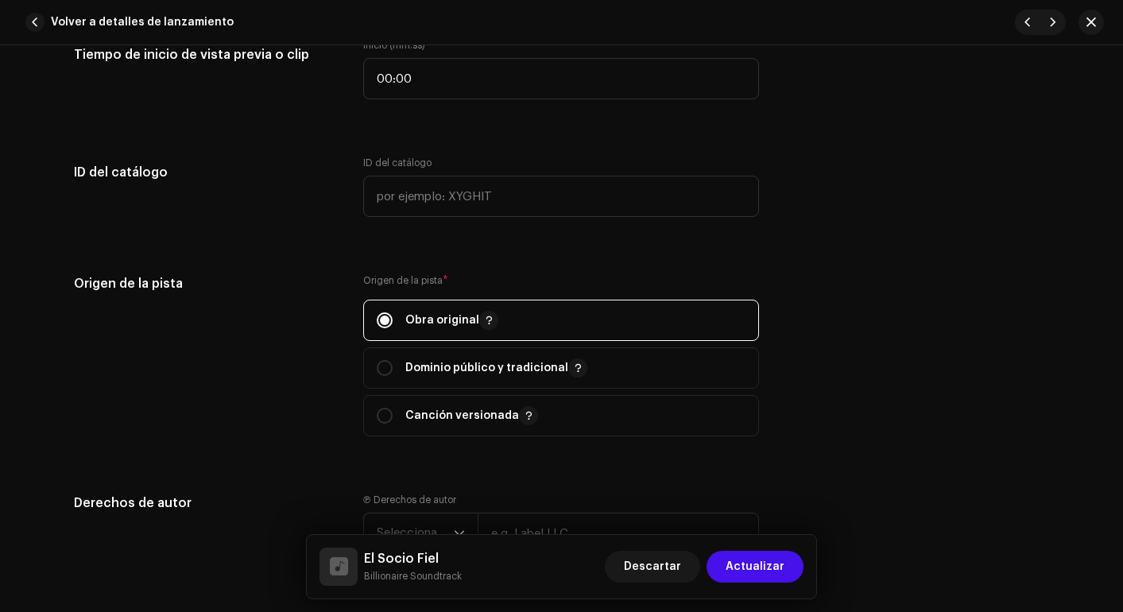
click at [462, 258] on div "Detalles de la pista Complete los siguientes pasos para finalizar su pista. 1 d…" at bounding box center [561, 153] width 1027 height 3506
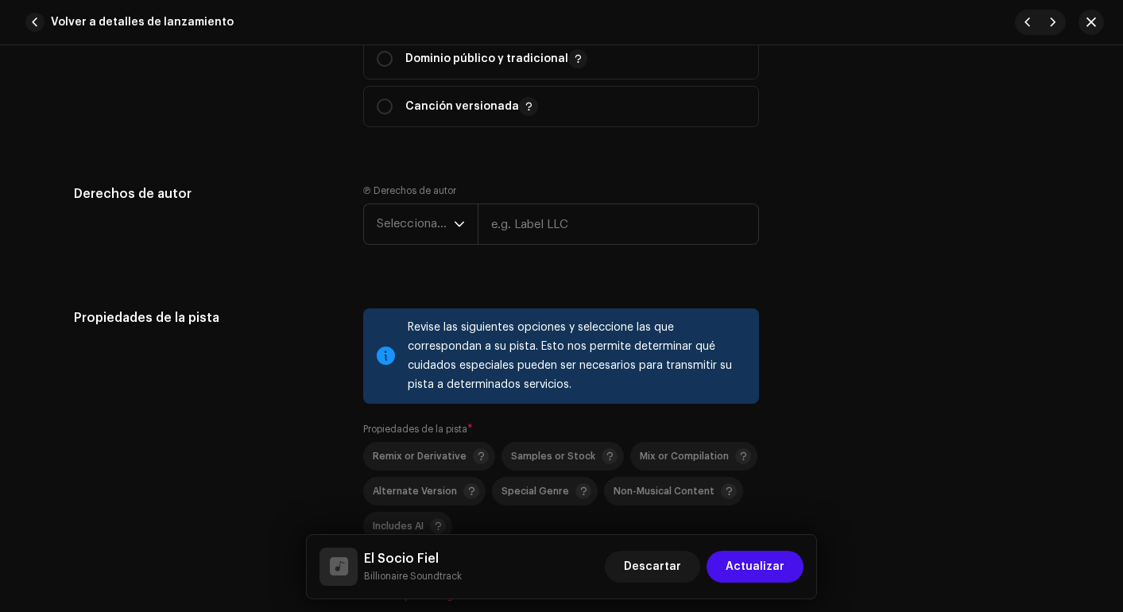
scroll to position [1994, 0]
click at [454, 219] on icon "dropdown trigger" at bounding box center [459, 222] width 11 height 11
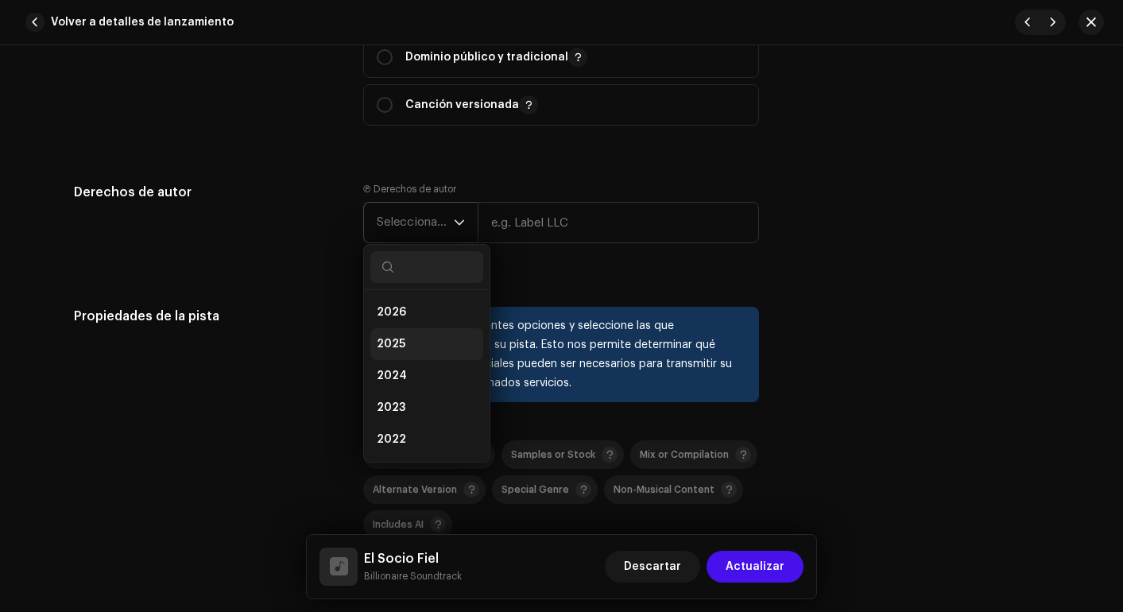
click at [406, 339] on li "2025" at bounding box center [426, 344] width 113 height 32
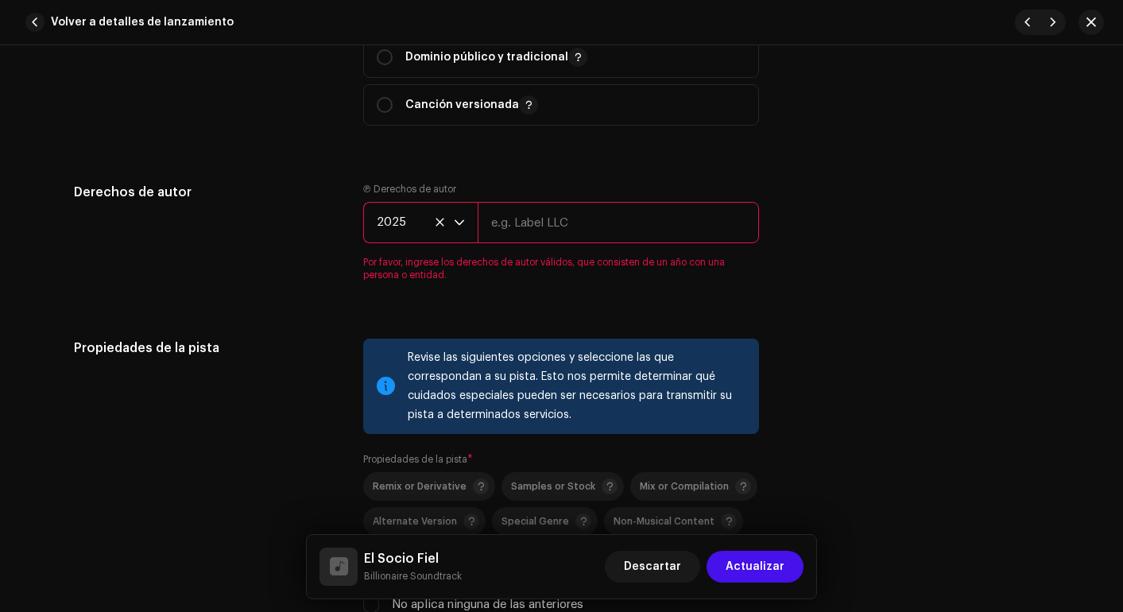
click at [542, 235] on input "text" at bounding box center [618, 222] width 281 height 41
type input "WEBLIFETECH S.A.S."
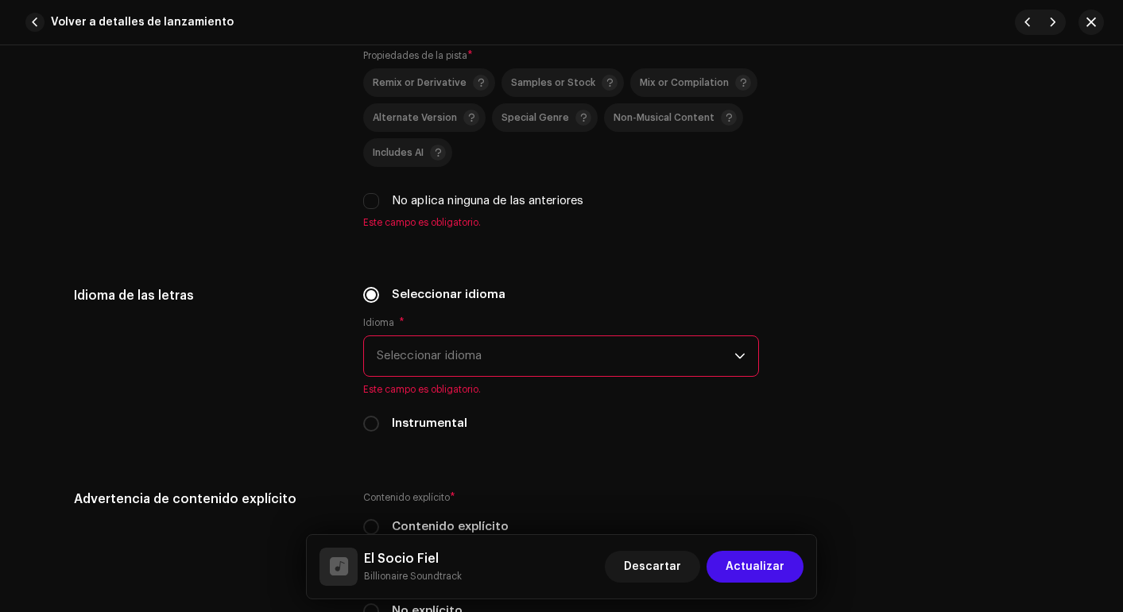
scroll to position [2368, 0]
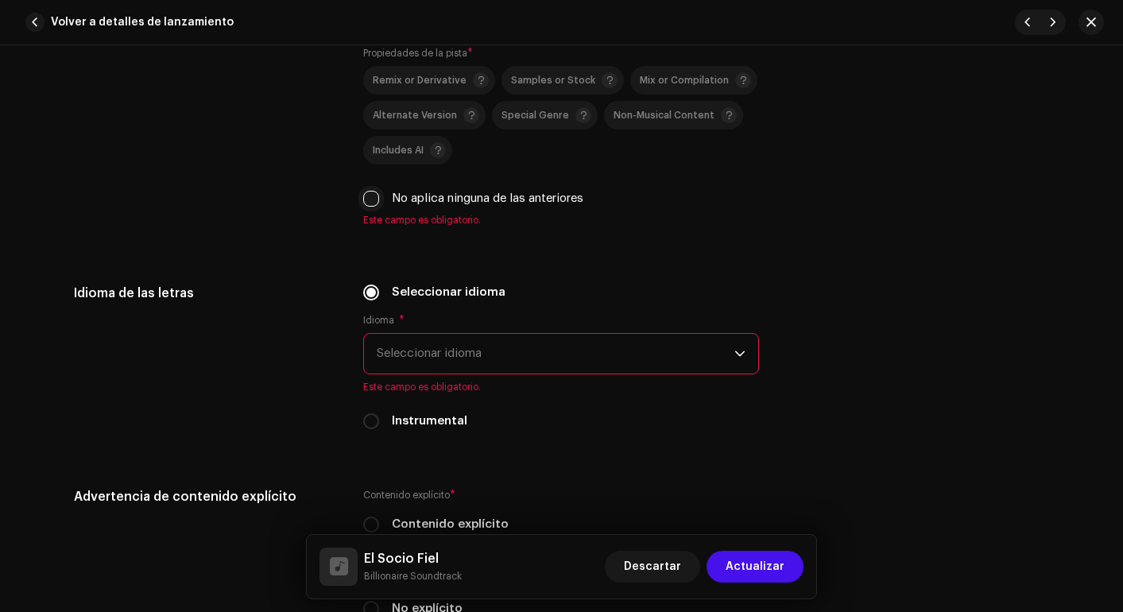
click at [370, 197] on input "No aplica ninguna de las anteriores" at bounding box center [371, 199] width 16 height 16
checkbox input "true"
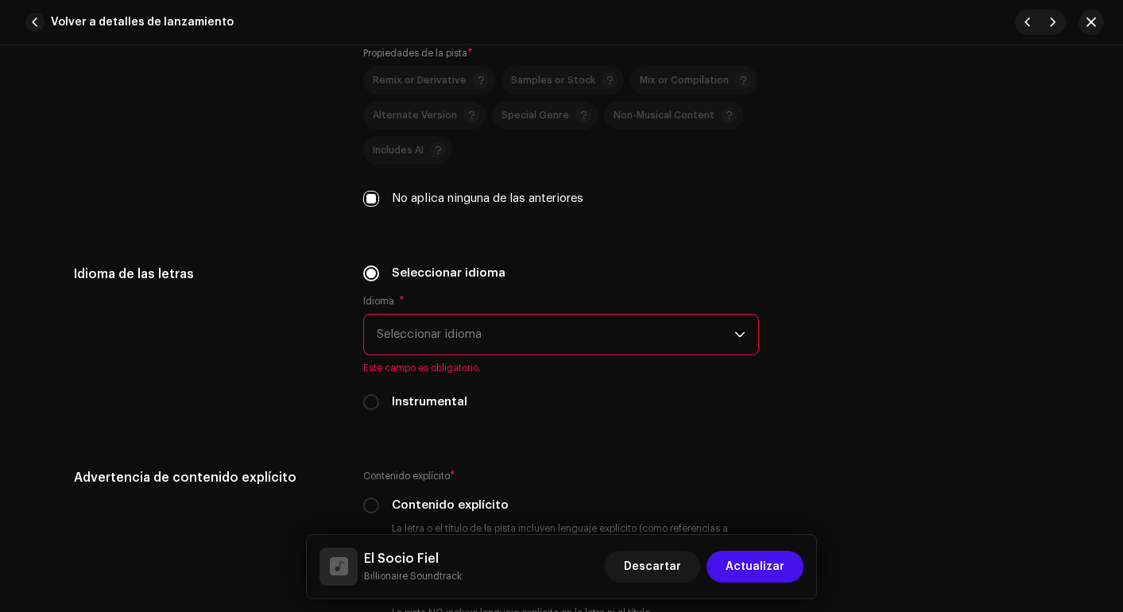
click at [493, 328] on span "Seleccionar idioma" at bounding box center [556, 335] width 358 height 40
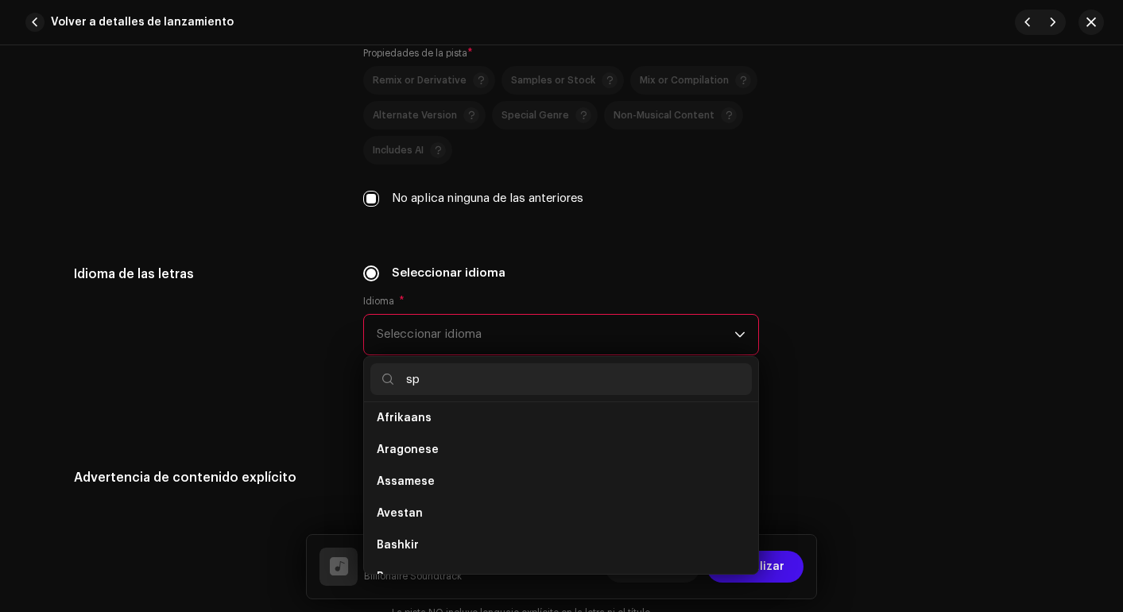
scroll to position [0, 0]
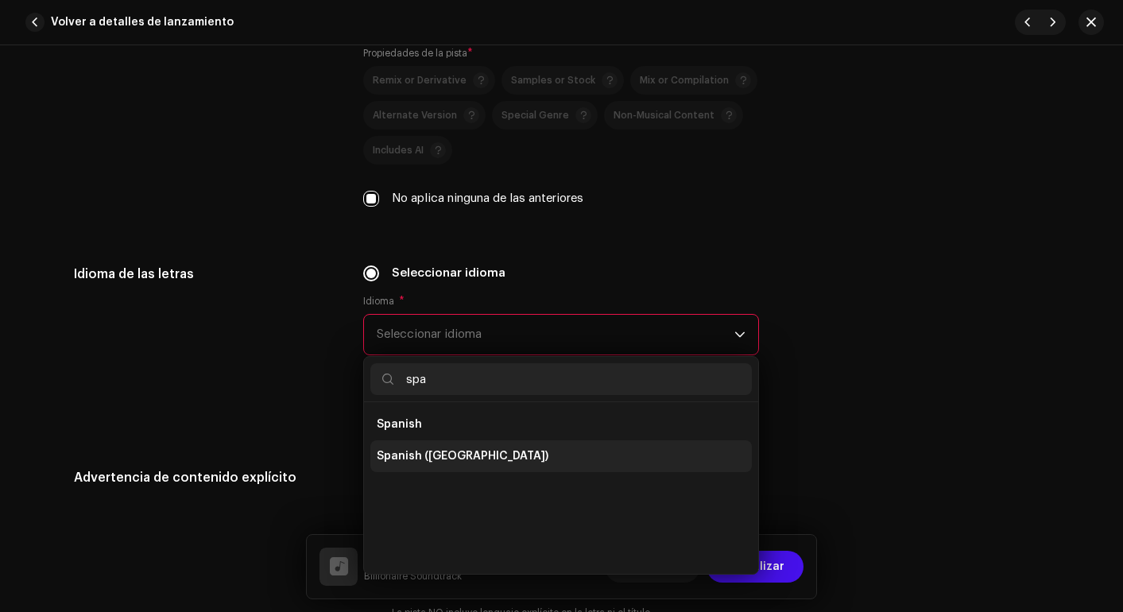
type input "spa"
click at [455, 453] on span "Spanish ([GEOGRAPHIC_DATA])" at bounding box center [463, 456] width 172 height 16
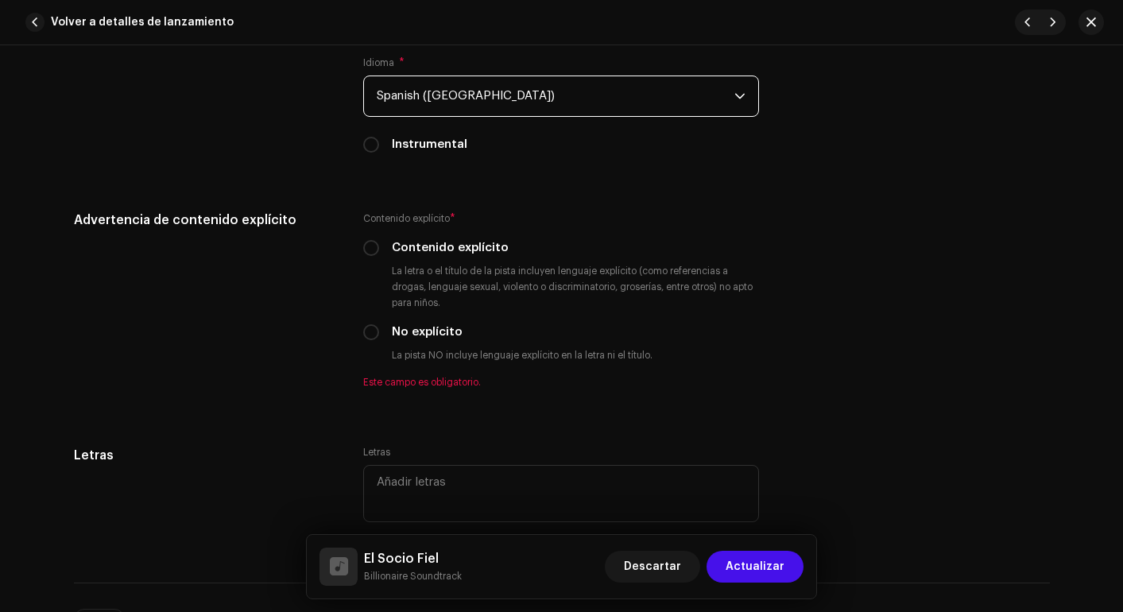
scroll to position [2624, 0]
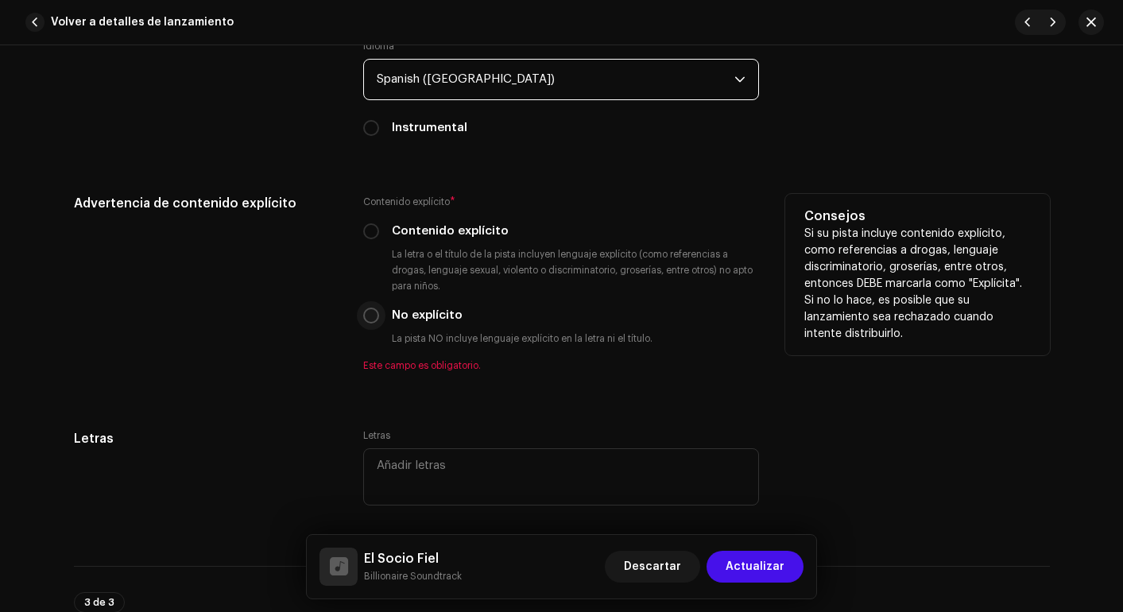
click at [374, 312] on input "No explícito" at bounding box center [371, 316] width 16 height 16
radio input "true"
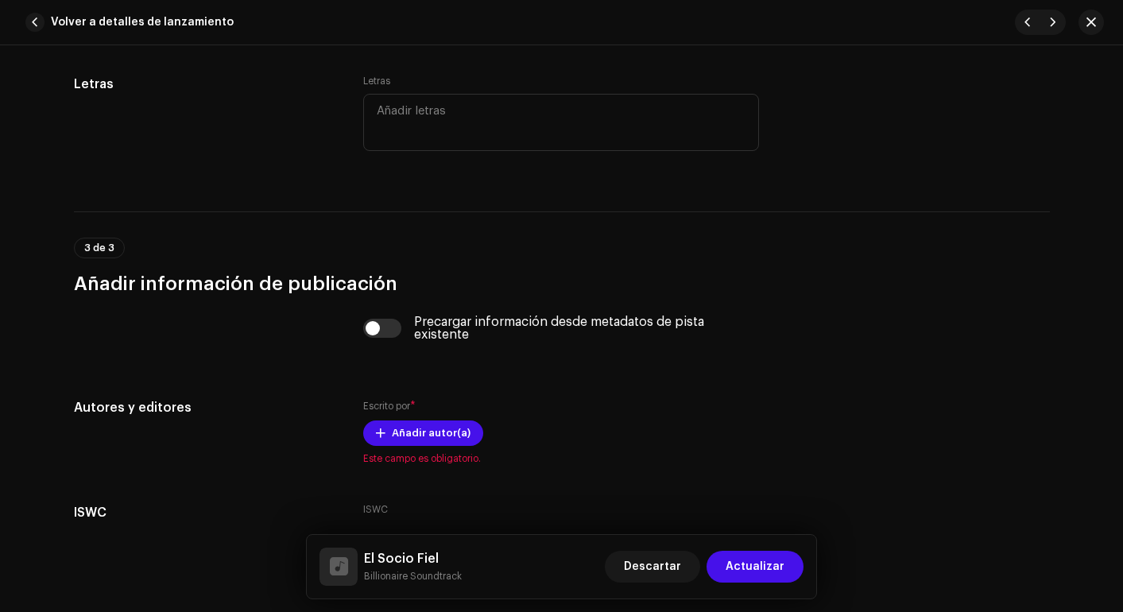
scroll to position [3073, 0]
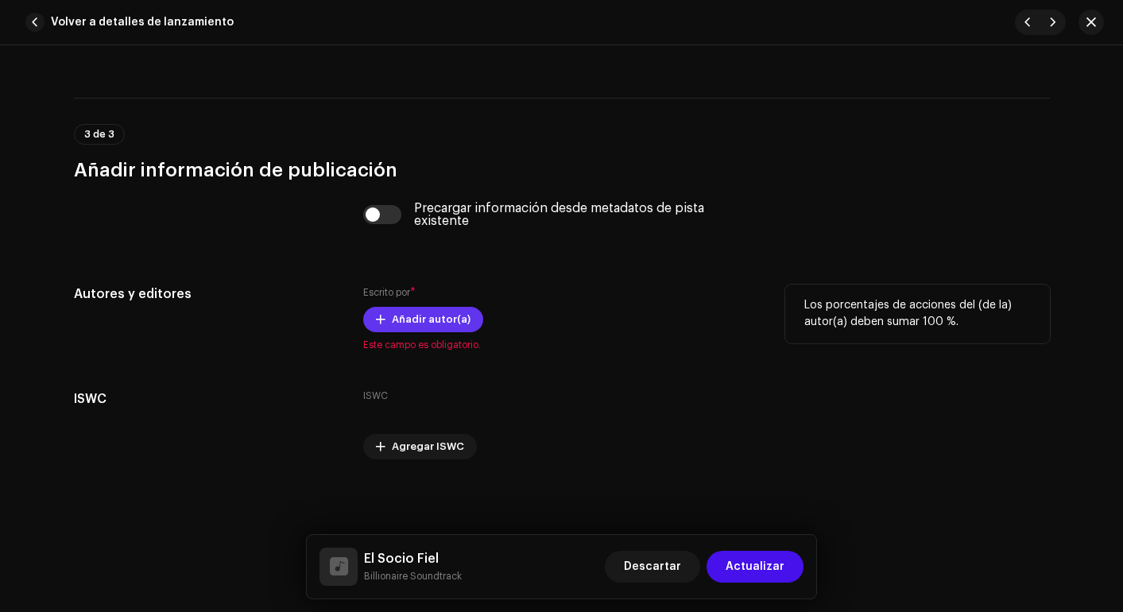
click at [400, 328] on span "Añadir autor(a)" at bounding box center [431, 320] width 79 height 32
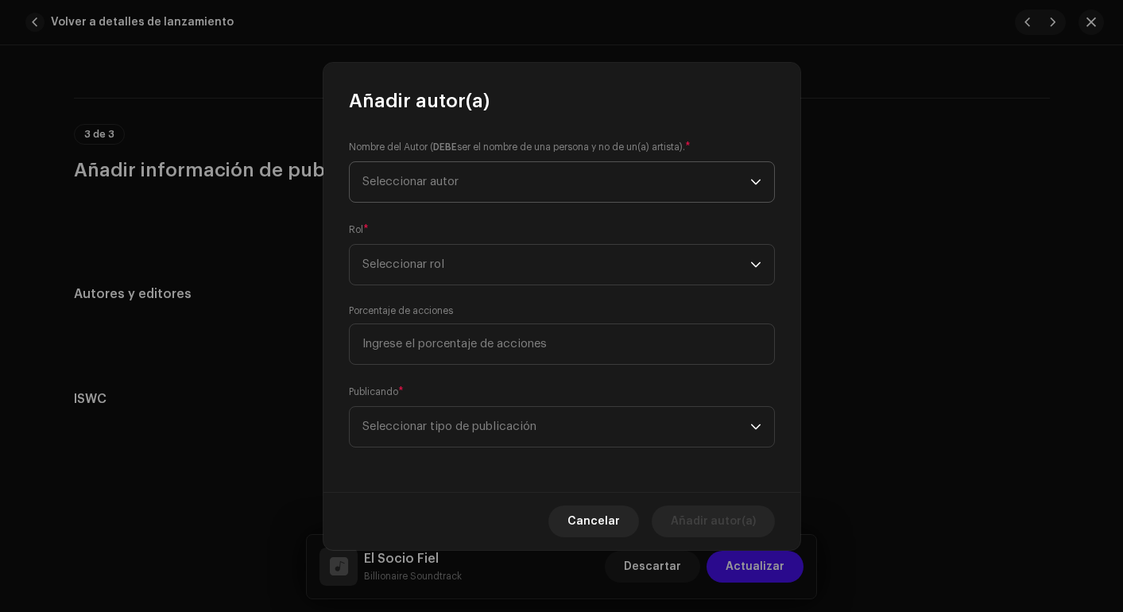
click at [454, 184] on span "Seleccionar autor" at bounding box center [411, 182] width 96 height 12
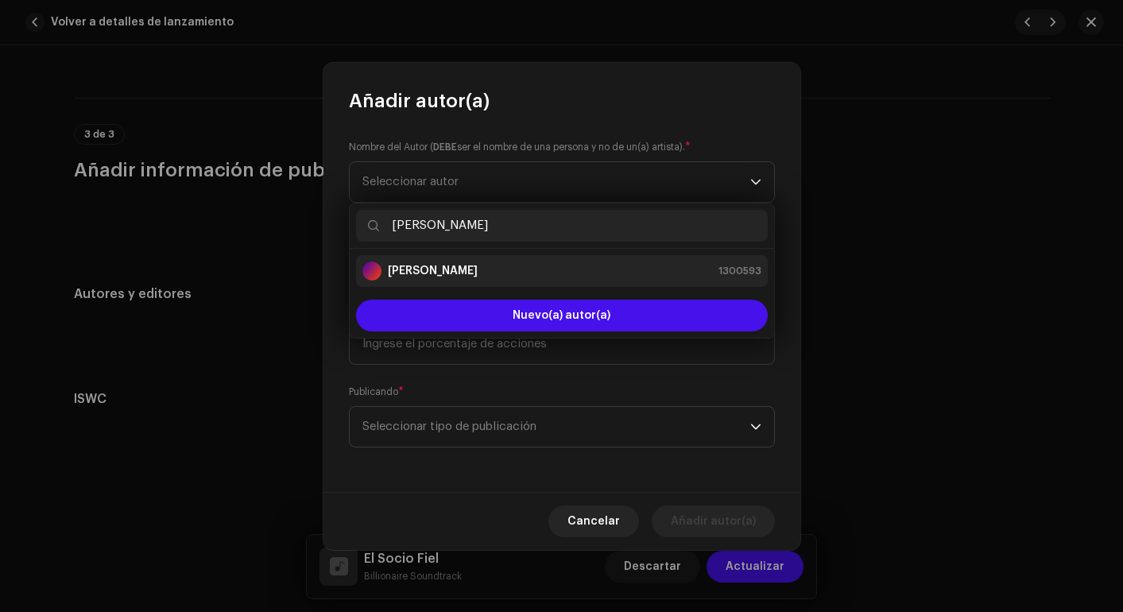
type input "[PERSON_NAME]"
click at [459, 275] on strong "[PERSON_NAME]" at bounding box center [433, 271] width 90 height 16
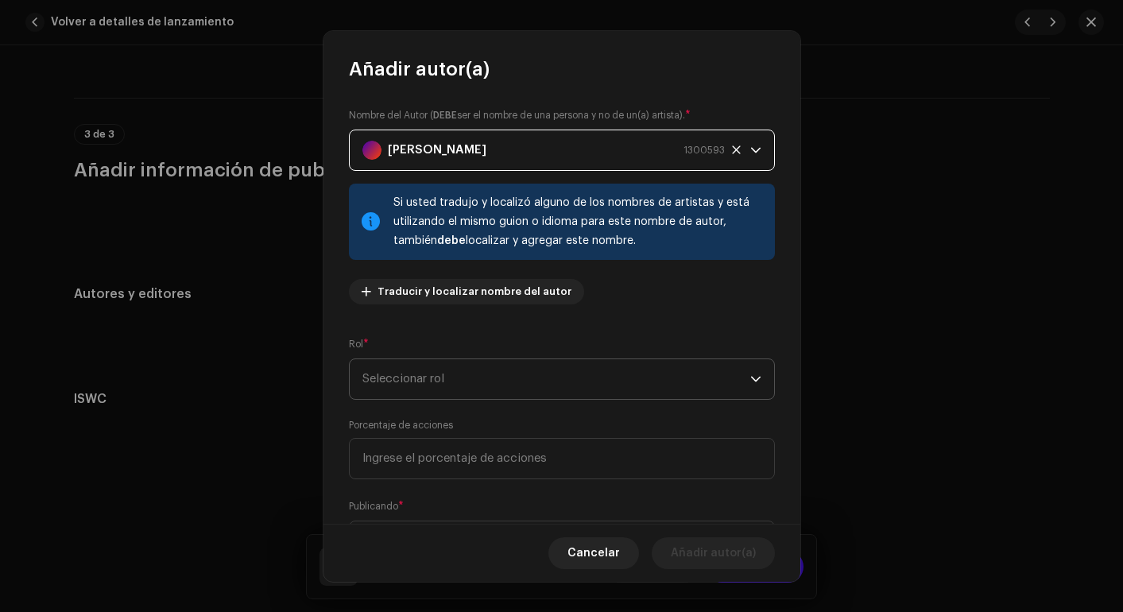
click at [465, 367] on span "Seleccionar rol" at bounding box center [557, 379] width 388 height 40
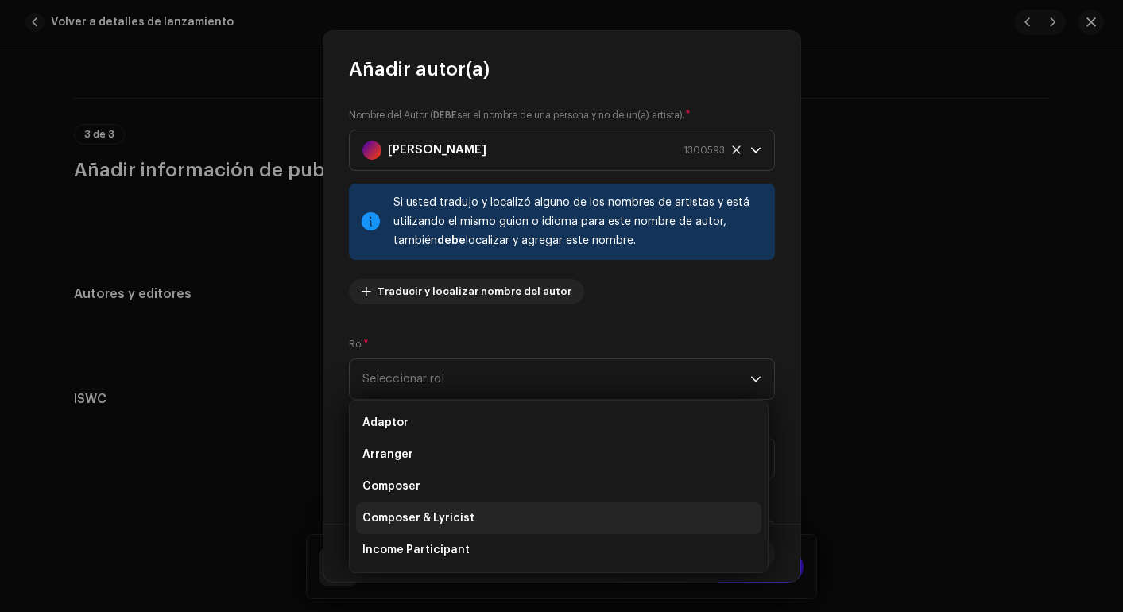
click at [449, 521] on span "Composer & Lyricist" at bounding box center [419, 518] width 112 height 16
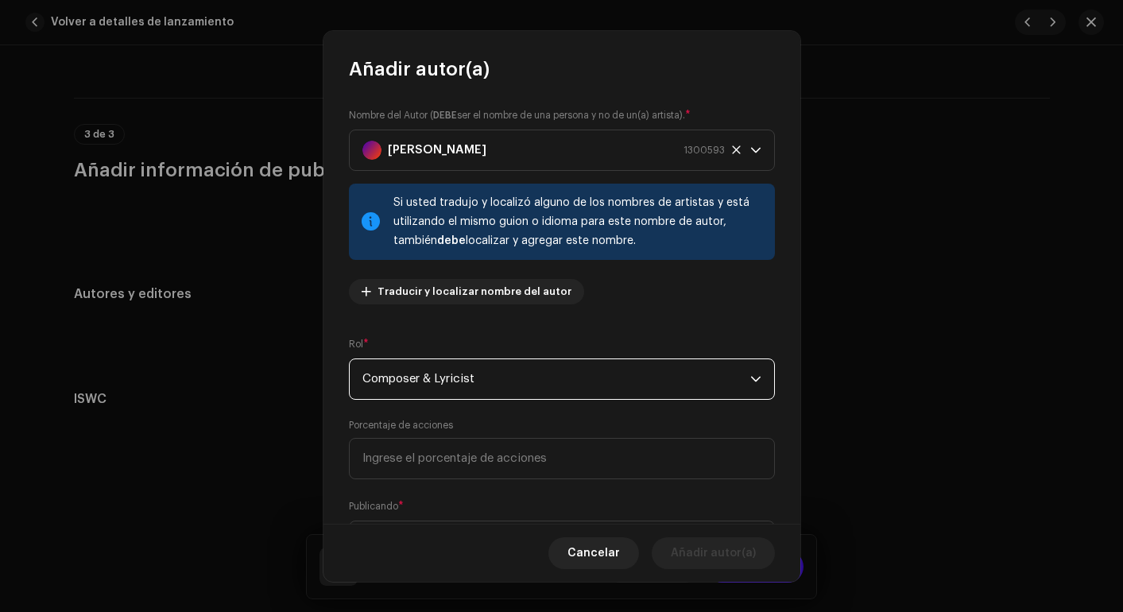
scroll to position [83, 0]
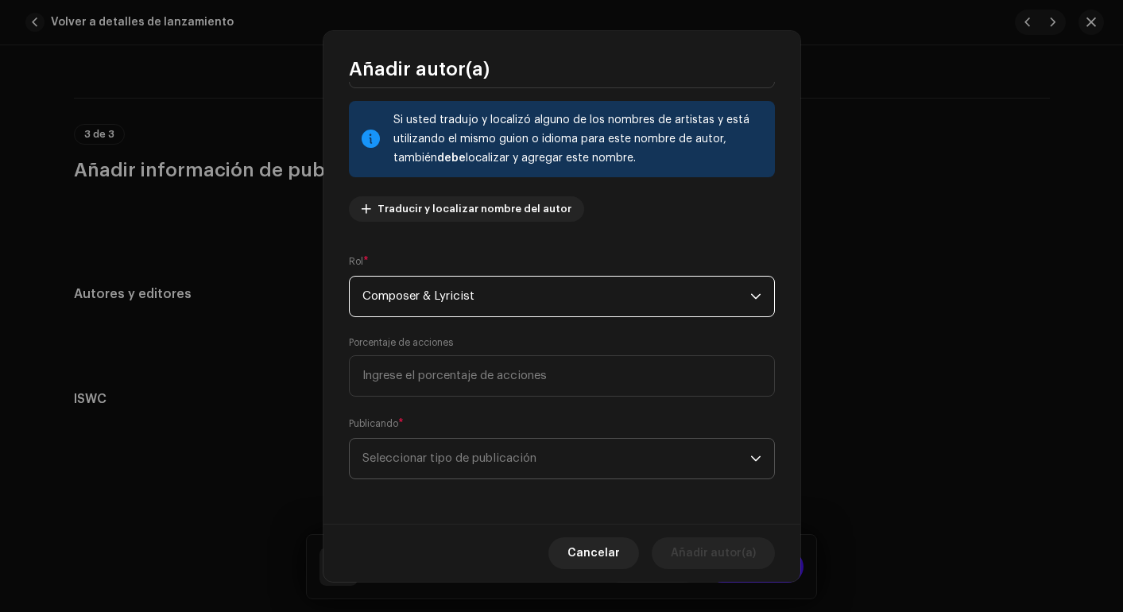
click at [458, 464] on span "Seleccionar tipo de publicación" at bounding box center [557, 459] width 388 height 40
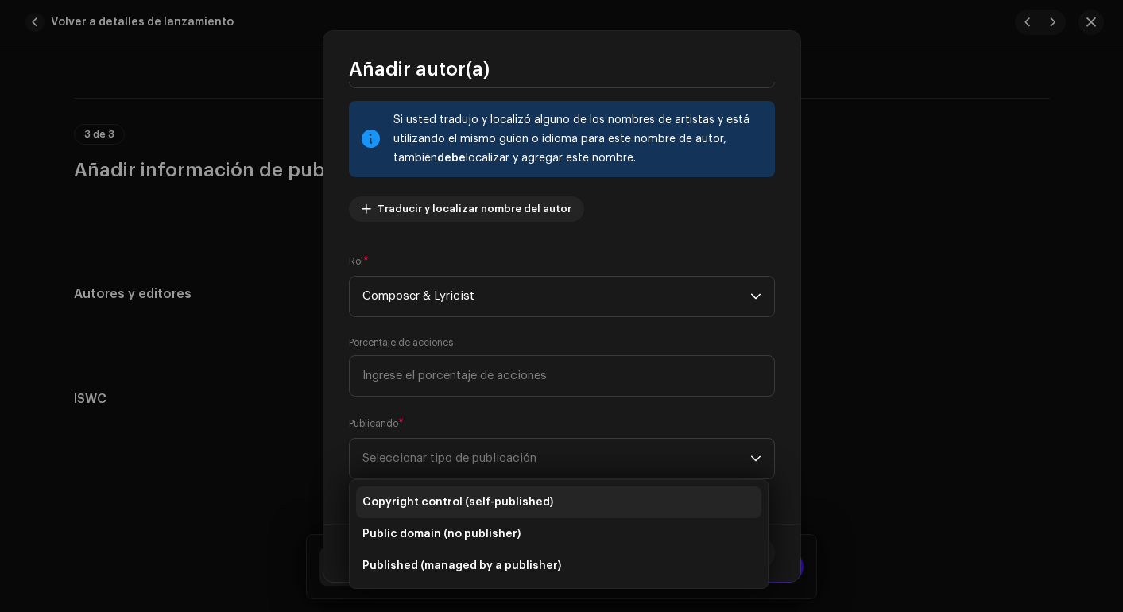
click at [458, 496] on span "Copyright control (self-published)" at bounding box center [458, 502] width 191 height 16
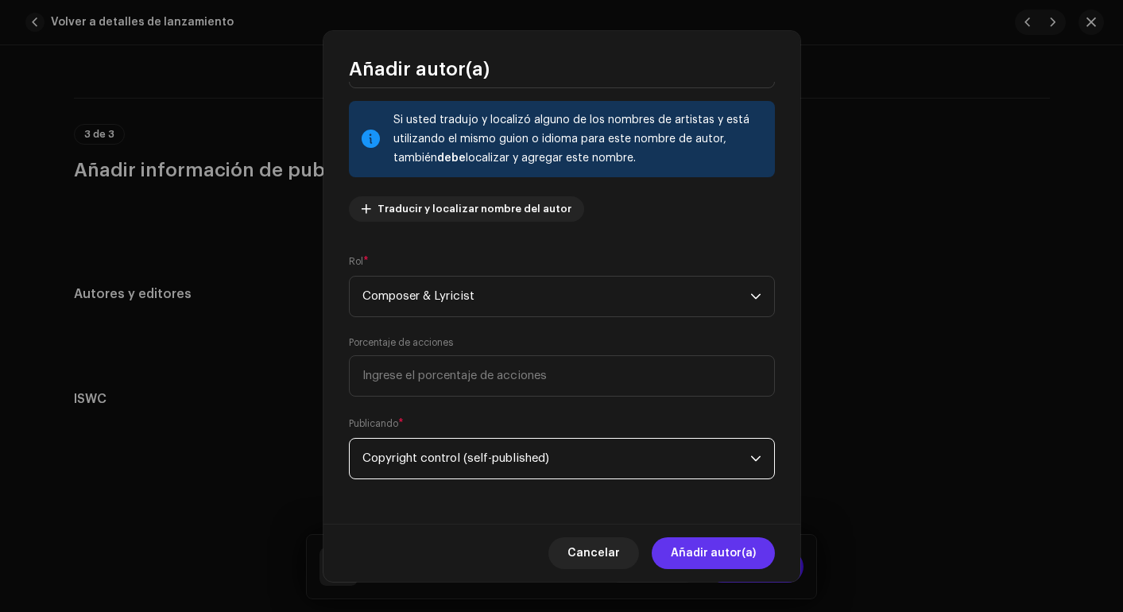
click at [693, 550] on span "Añadir autor(a)" at bounding box center [713, 553] width 85 height 32
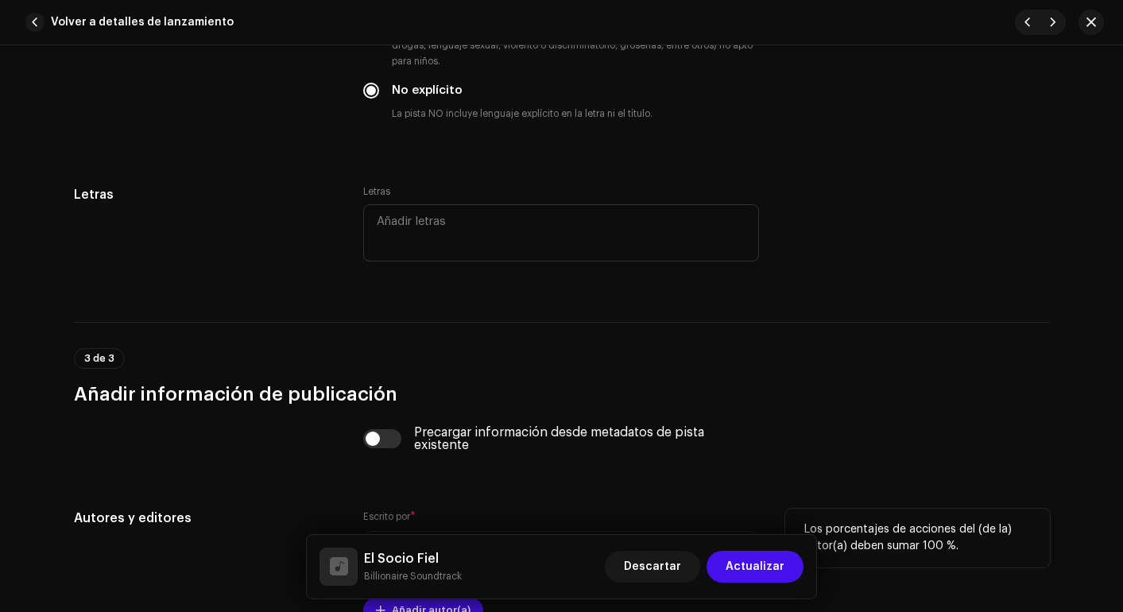
scroll to position [2665, 0]
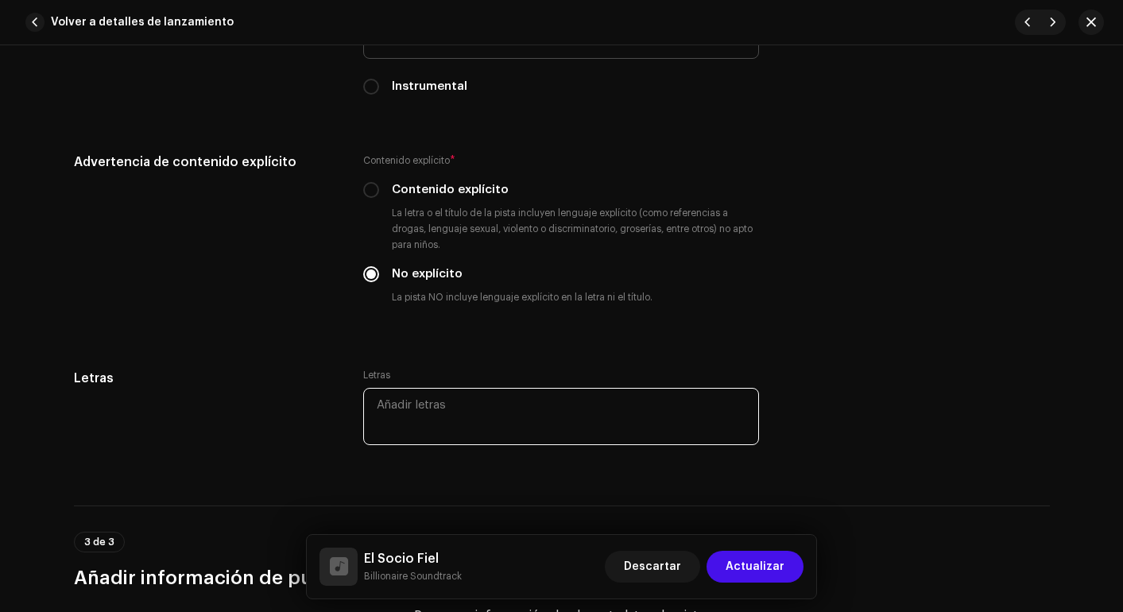
click at [408, 407] on textarea at bounding box center [561, 416] width 396 height 57
paste textarea "(Intro Hablado) Antes lo veía como un enemigo, una cifra fría que siempre me da…"
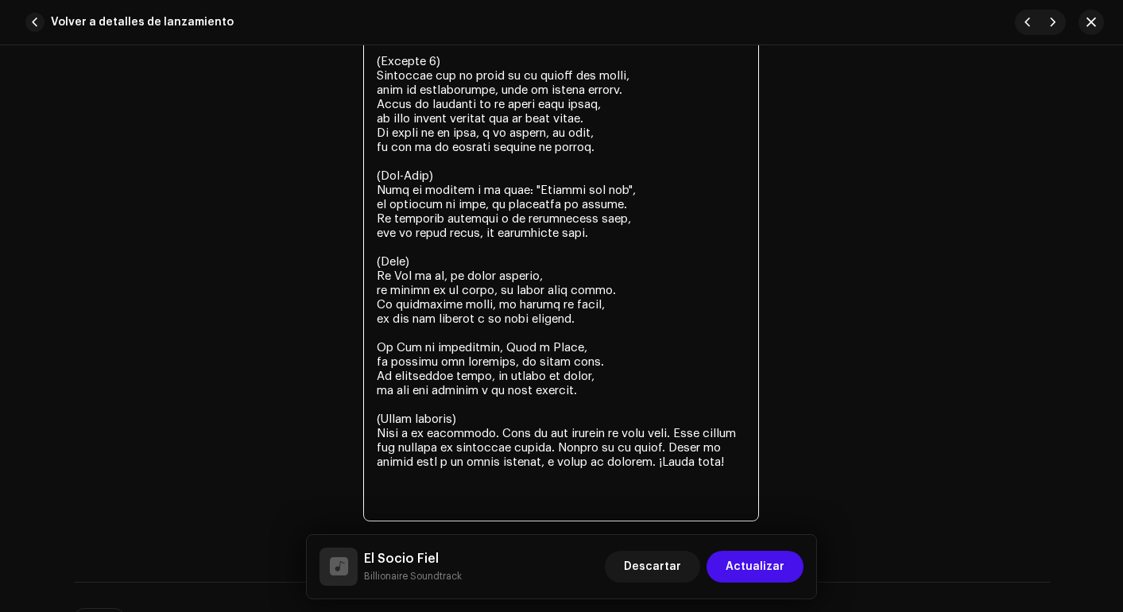
scroll to position [3590, 0]
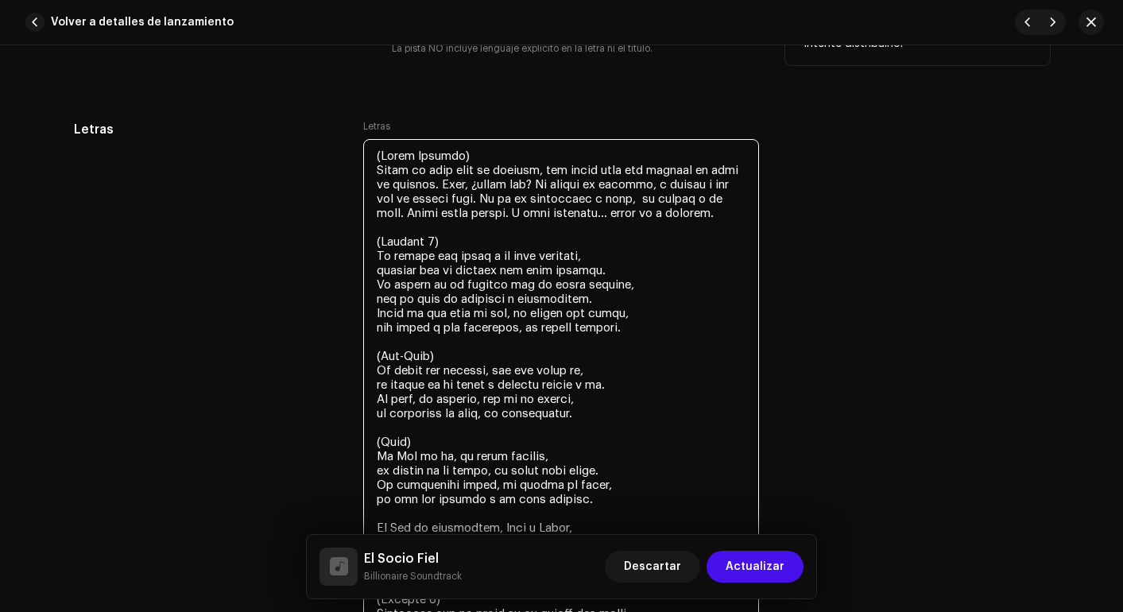
scroll to position [2926, 0]
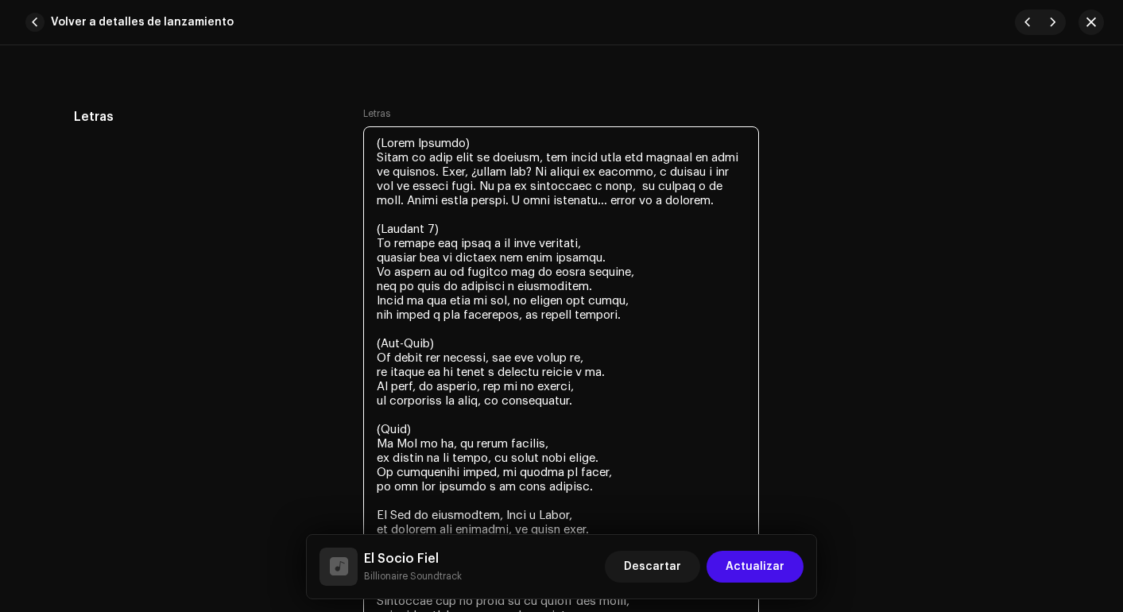
click at [452, 141] on textarea at bounding box center [561, 565] width 396 height 878
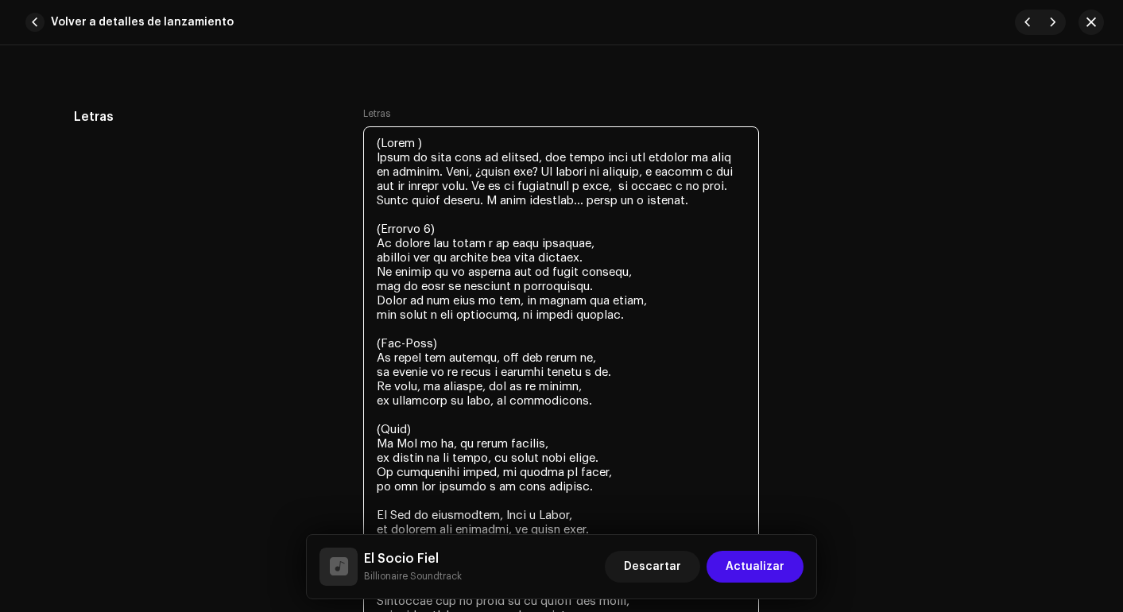
type textarea "(Intro) Antes lo veía como un enemigo, una cifra fría que siempre me daba la es…"
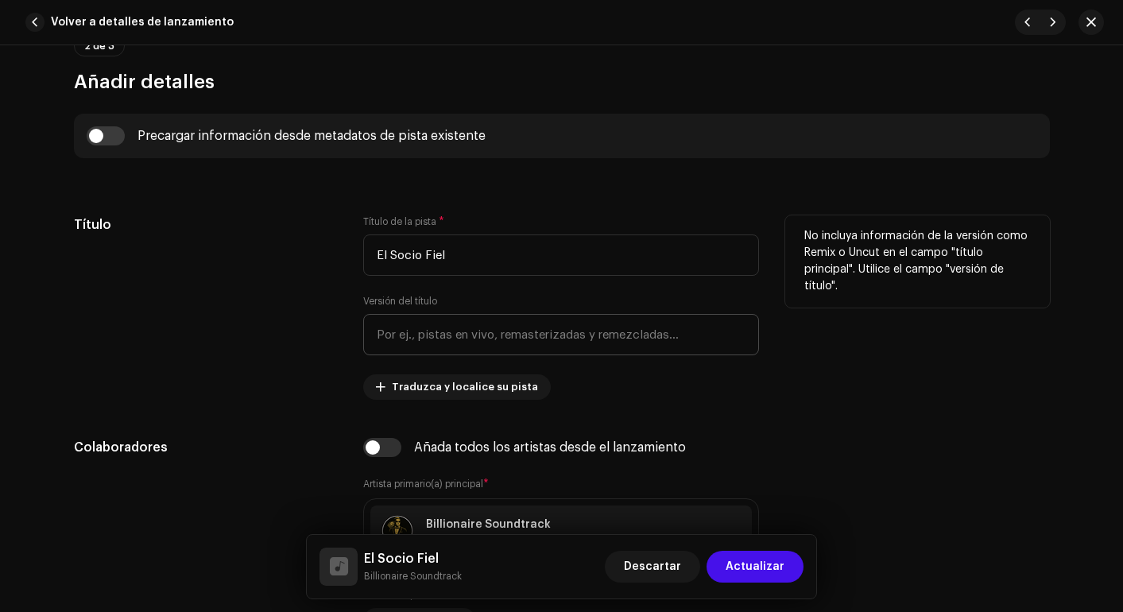
scroll to position [583, 0]
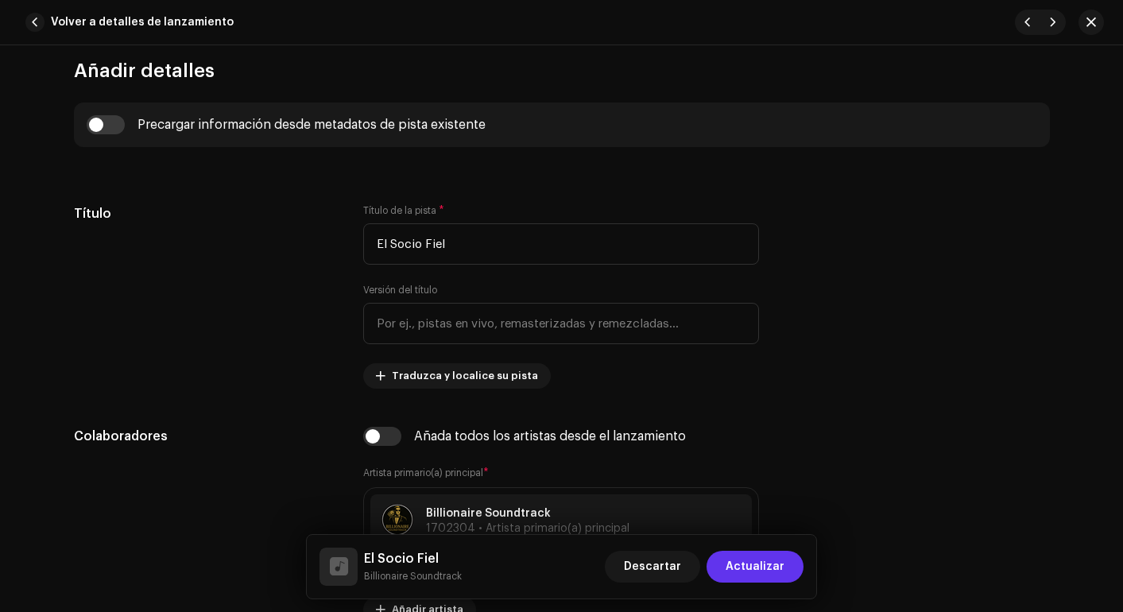
click at [749, 573] on span "Actualizar" at bounding box center [755, 567] width 59 height 32
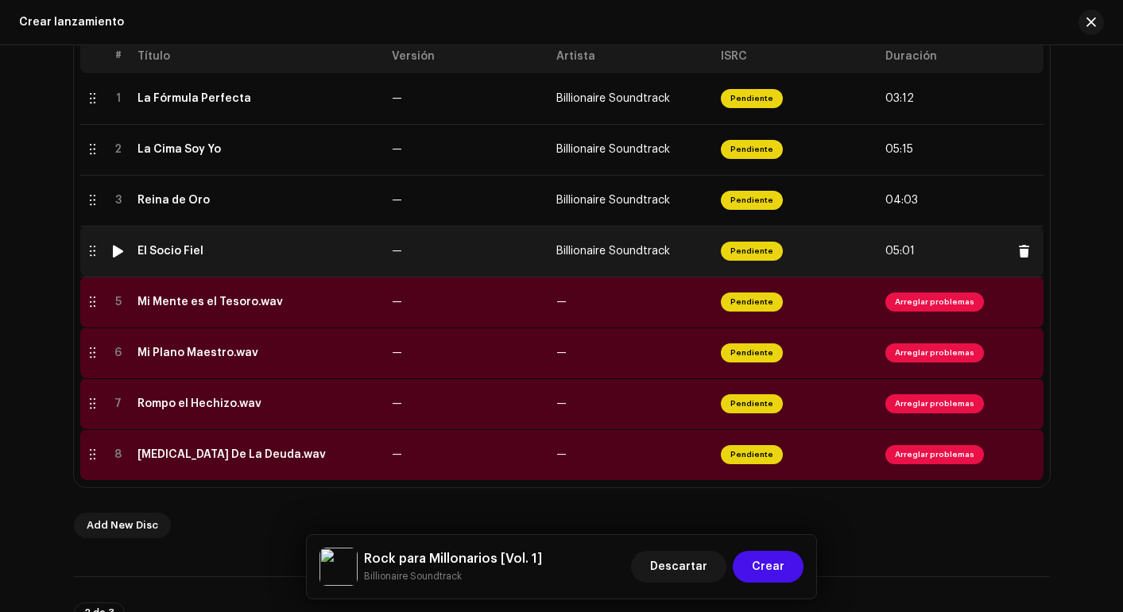
click at [117, 248] on div at bounding box center [118, 251] width 12 height 13
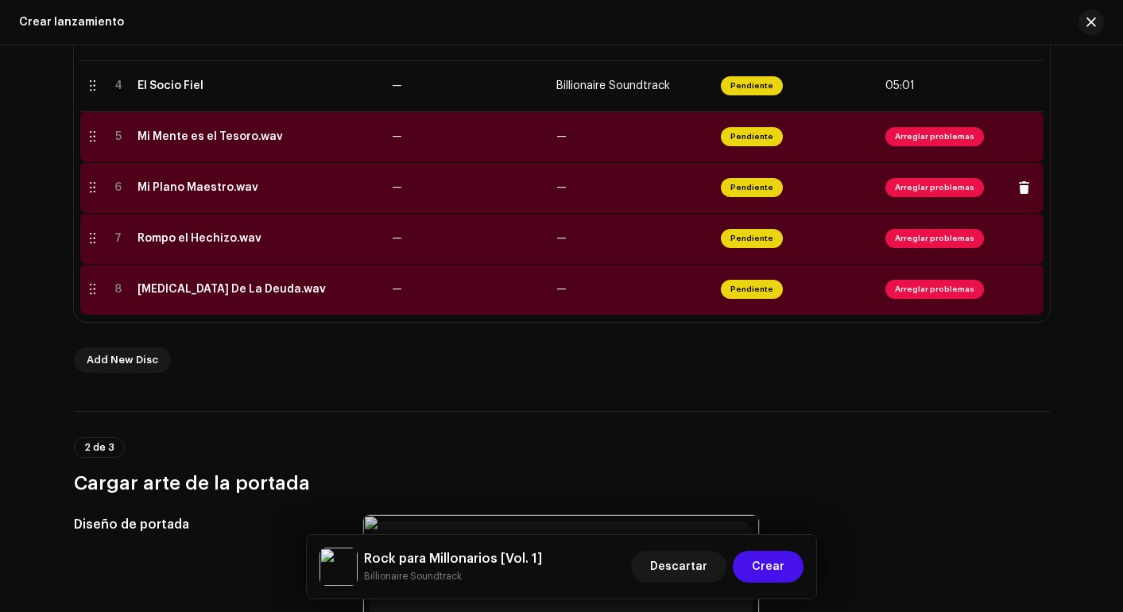
scroll to position [529, 0]
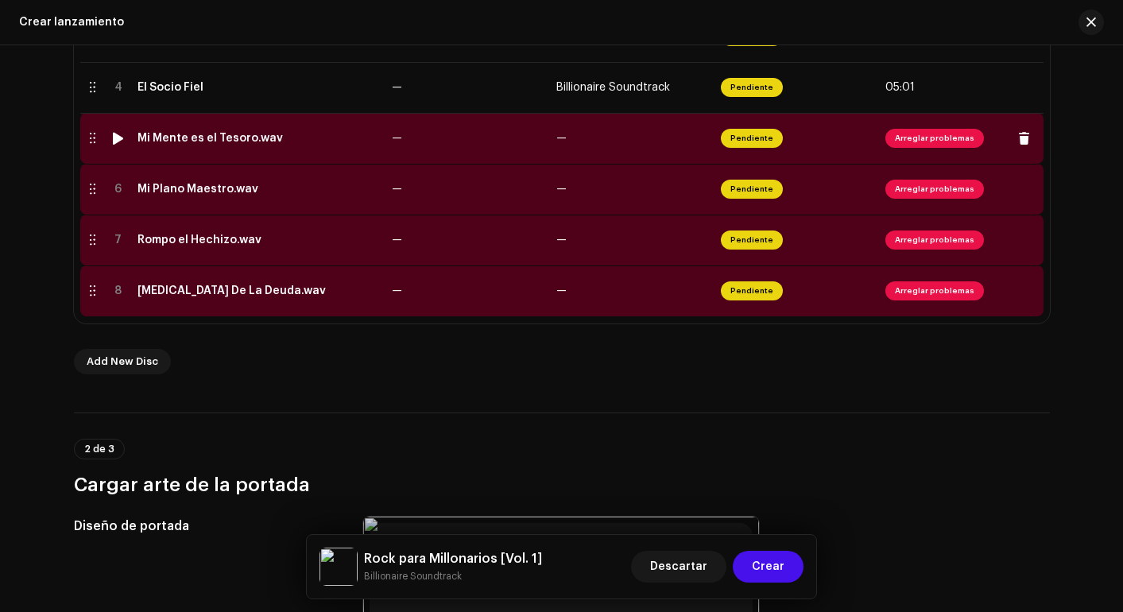
click at [915, 140] on span "Arreglar problemas" at bounding box center [935, 138] width 99 height 19
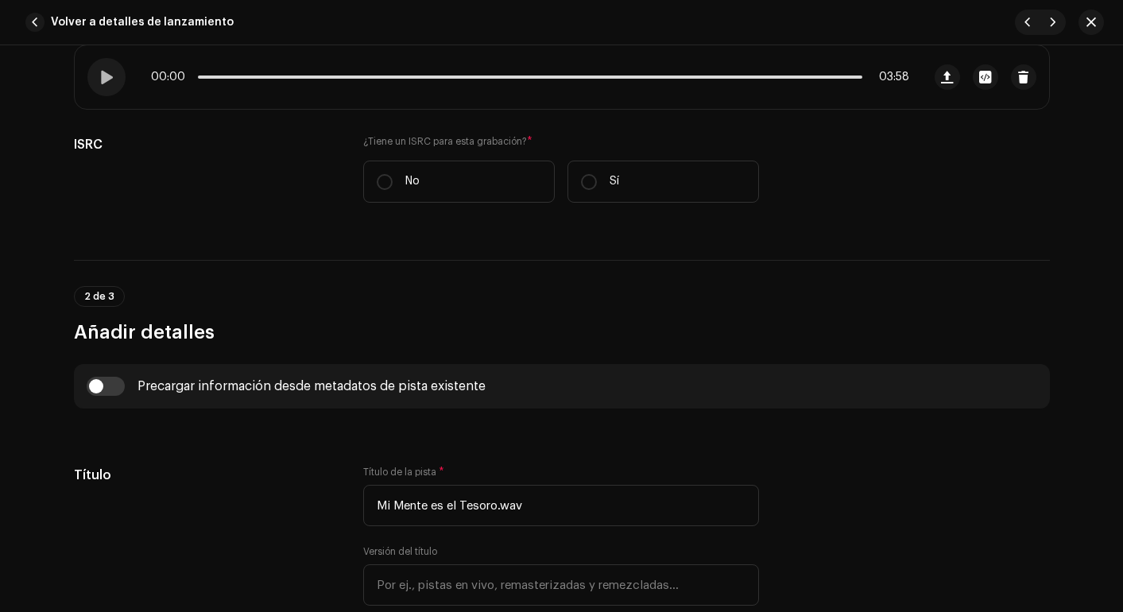
scroll to position [396, 0]
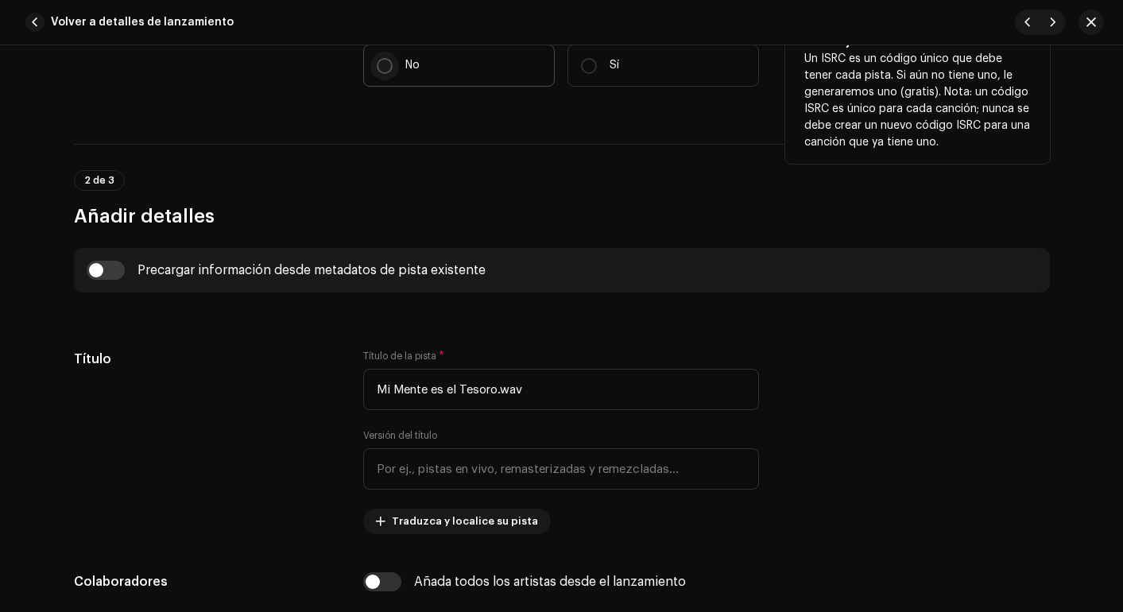
click at [382, 68] on input "No" at bounding box center [385, 66] width 16 height 16
radio input "true"
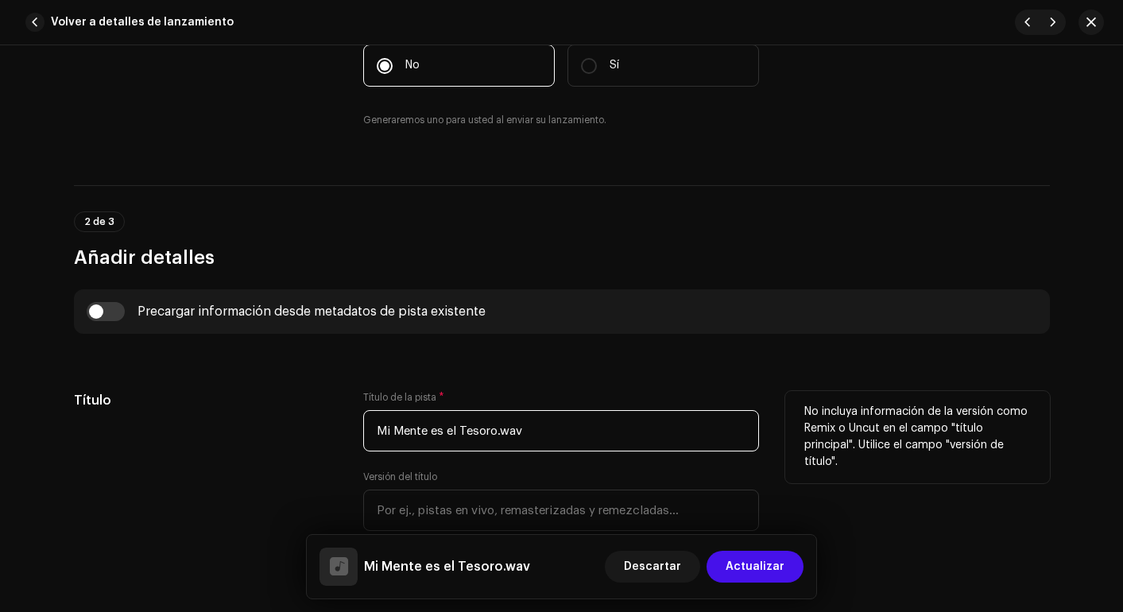
click at [539, 430] on input "Mi Mente es el Tesoro.wav" at bounding box center [561, 430] width 396 height 41
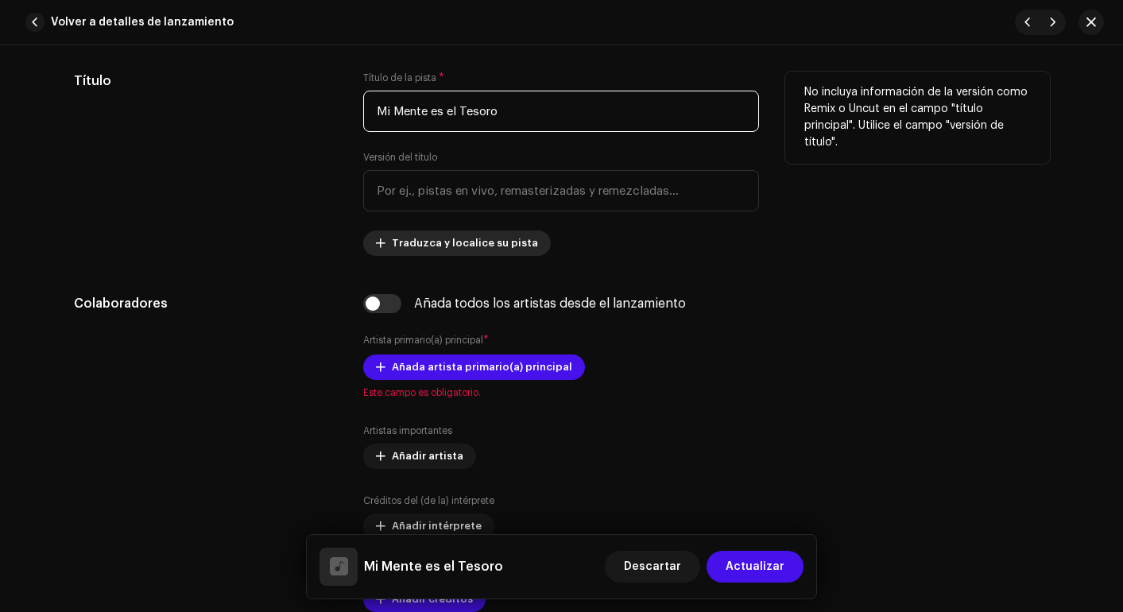
scroll to position [734, 0]
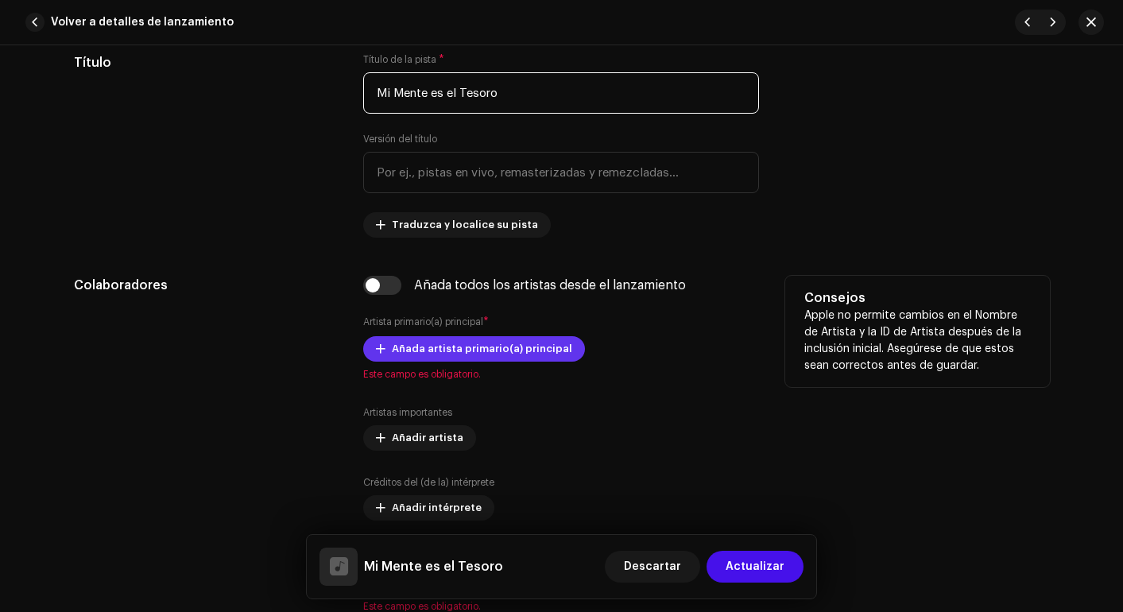
type input "Mi Mente es el Tesoro"
click at [460, 358] on span "Añada artista primario(a) principal" at bounding box center [482, 349] width 180 height 32
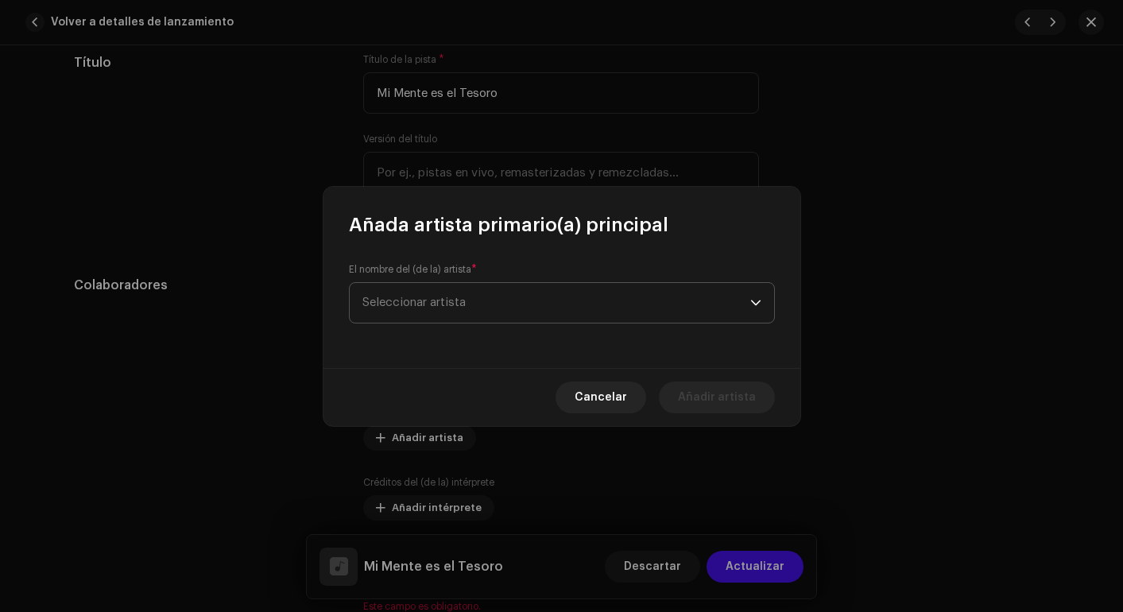
click at [463, 301] on span "Seleccionar artista" at bounding box center [414, 303] width 103 height 12
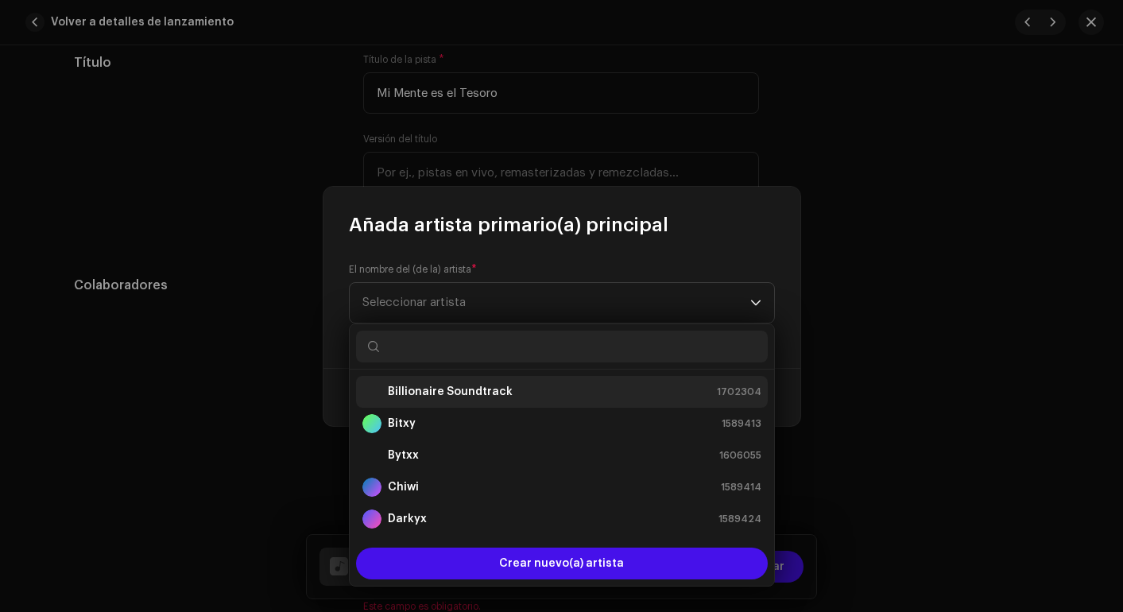
click at [456, 378] on li "Billionaire Soundtrack 1702304" at bounding box center [562, 392] width 412 height 32
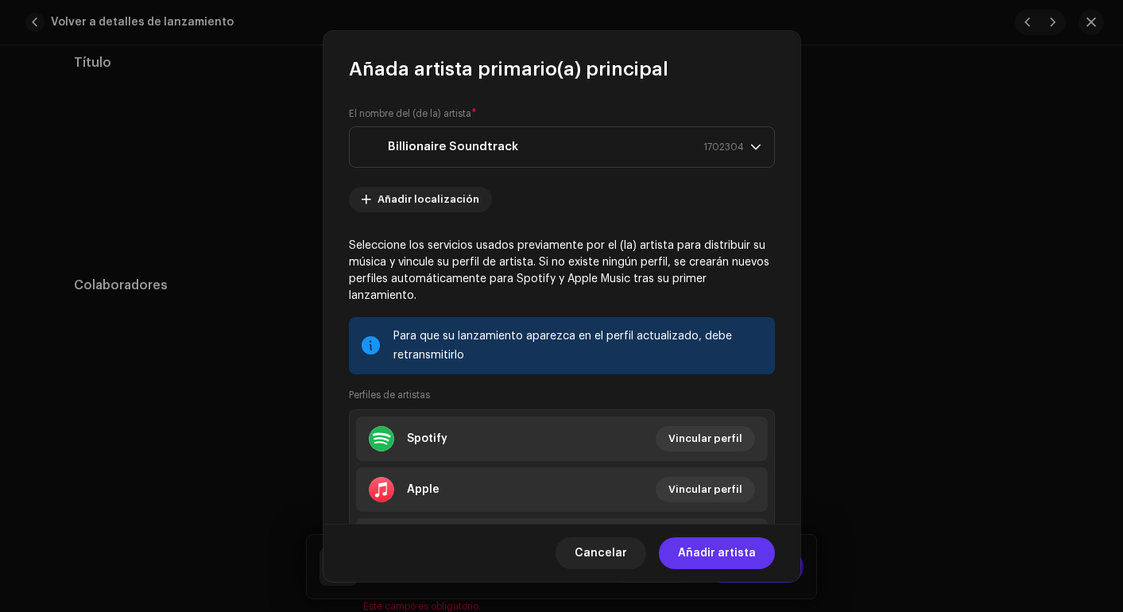
click at [722, 552] on span "Añadir artista" at bounding box center [717, 553] width 78 height 32
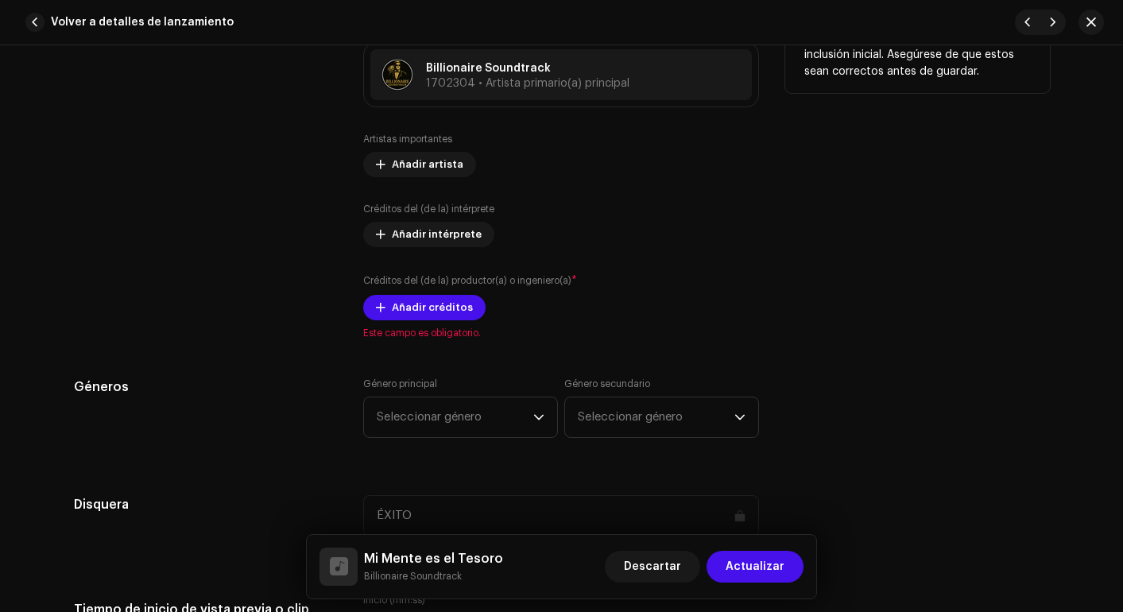
scroll to position [1031, 0]
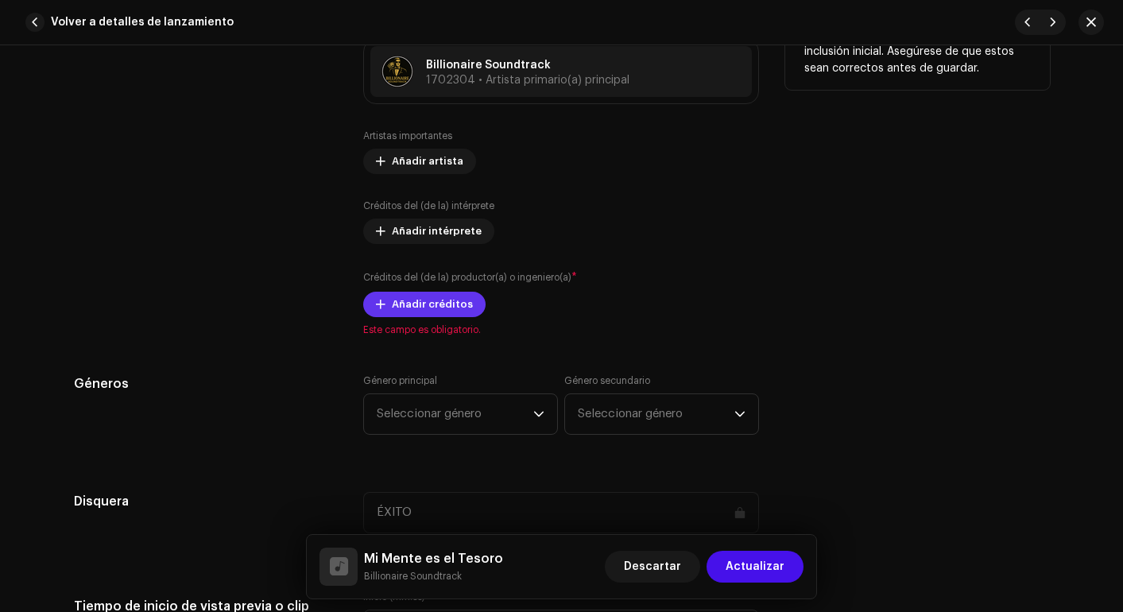
click at [433, 308] on span "Añadir créditos" at bounding box center [432, 305] width 81 height 32
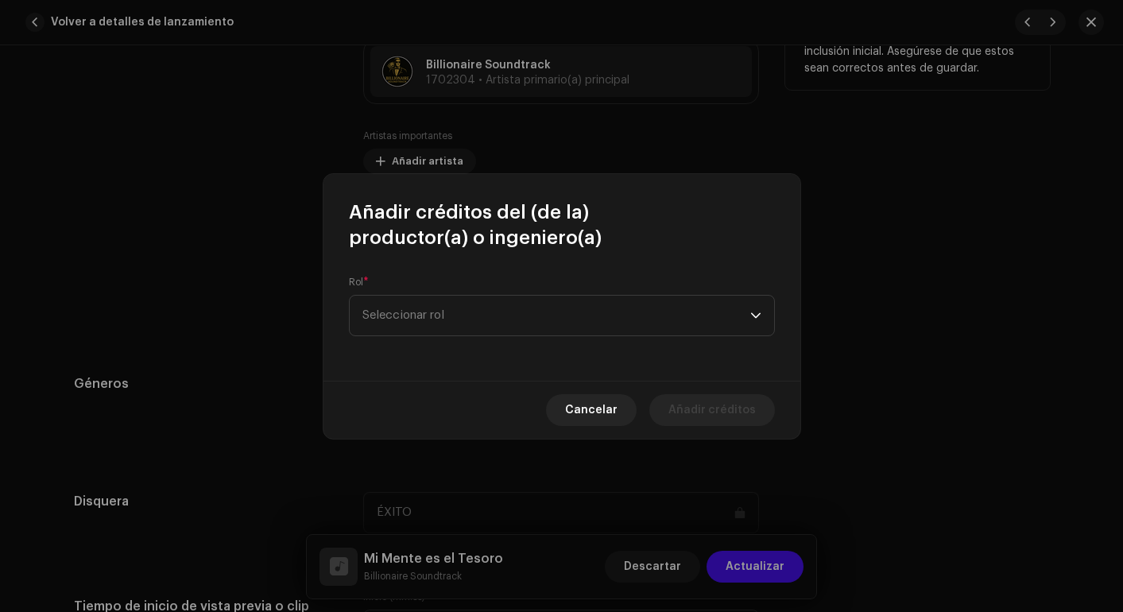
click at [433, 308] on span "Seleccionar rol" at bounding box center [557, 316] width 388 height 40
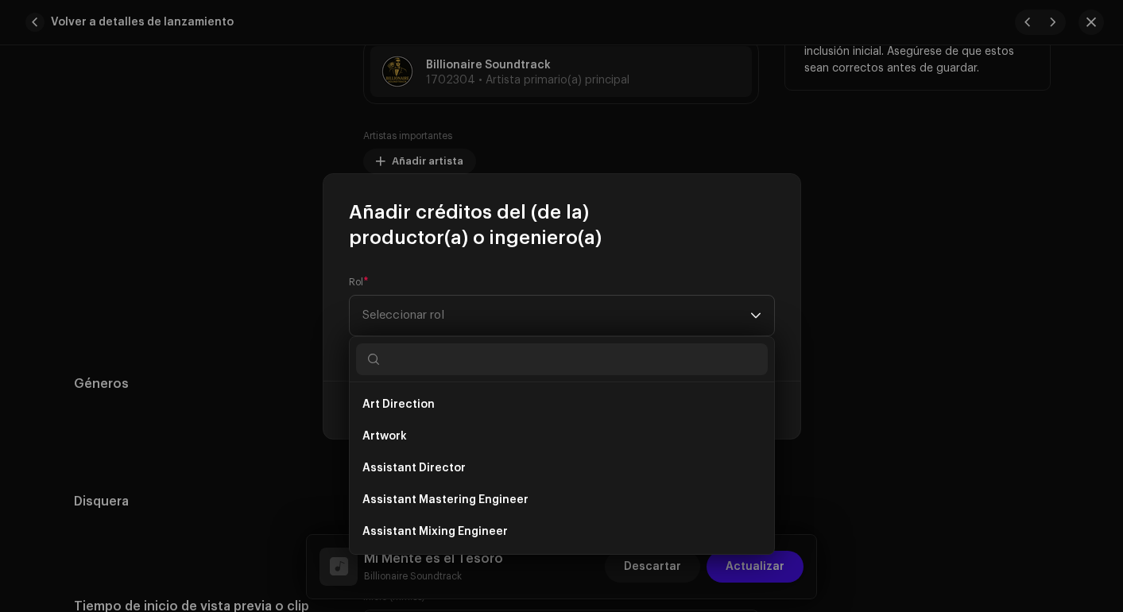
click at [433, 308] on span "Seleccionar rol" at bounding box center [557, 316] width 388 height 40
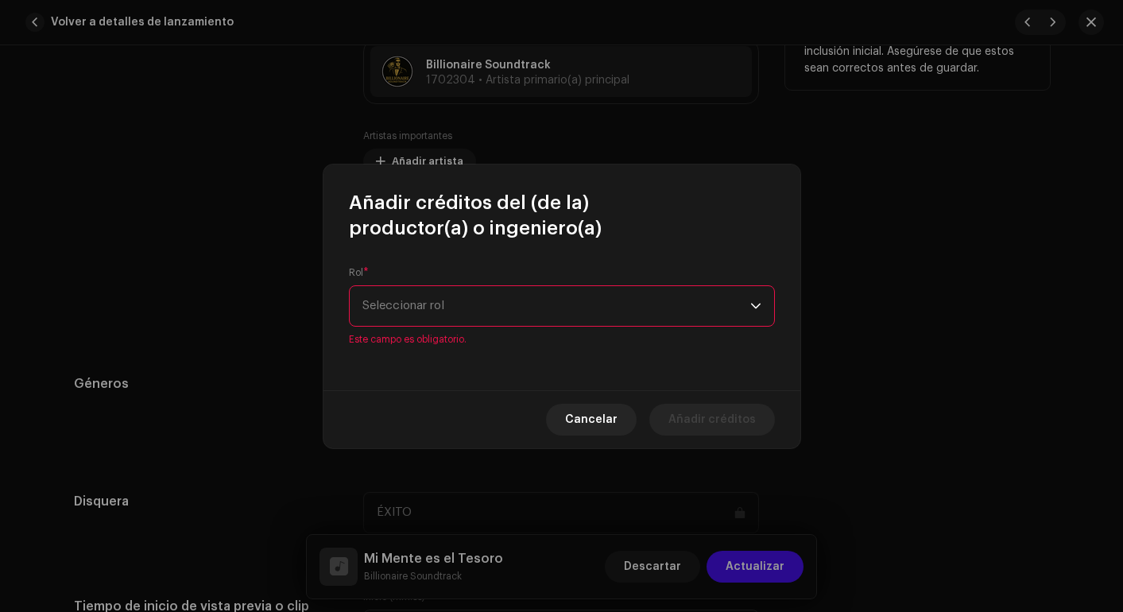
click at [433, 308] on span "Seleccionar rol" at bounding box center [557, 306] width 388 height 40
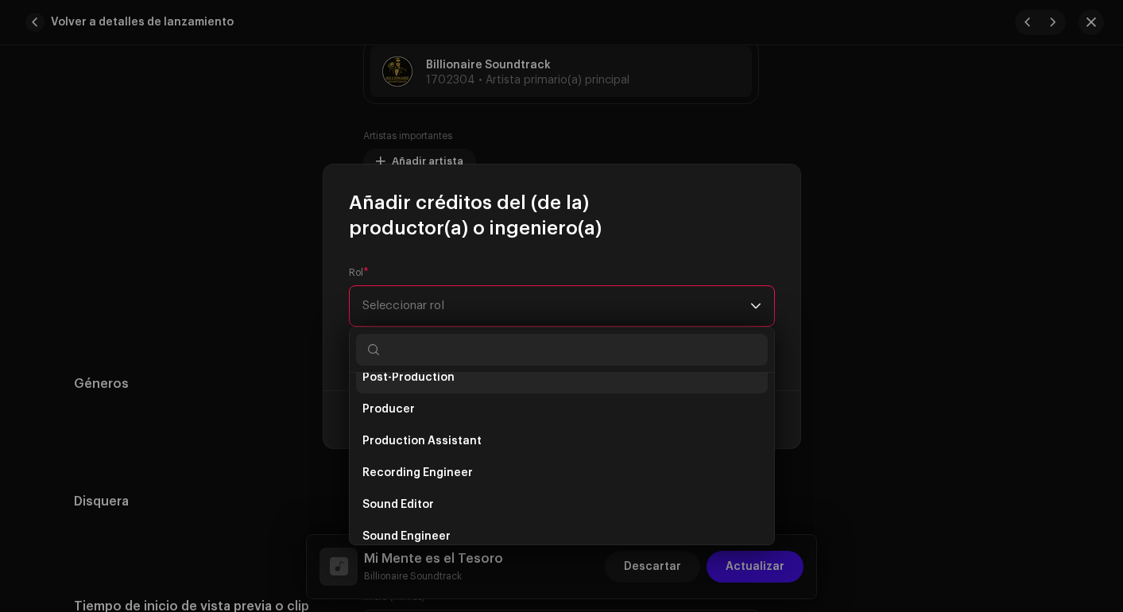
scroll to position [611, 0]
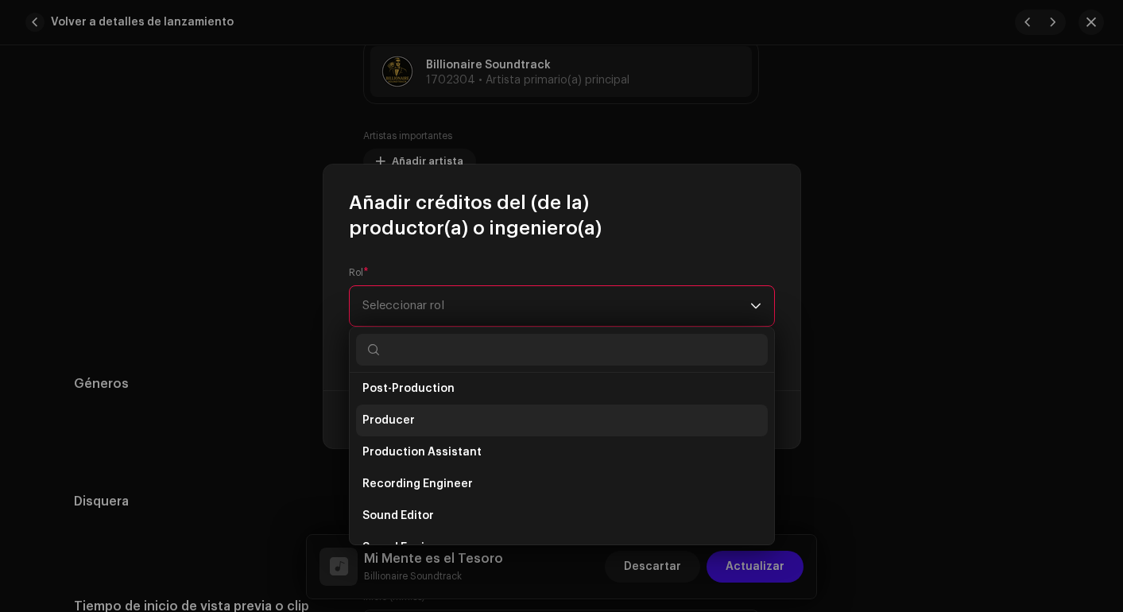
click at [413, 406] on li "Producer" at bounding box center [562, 421] width 412 height 32
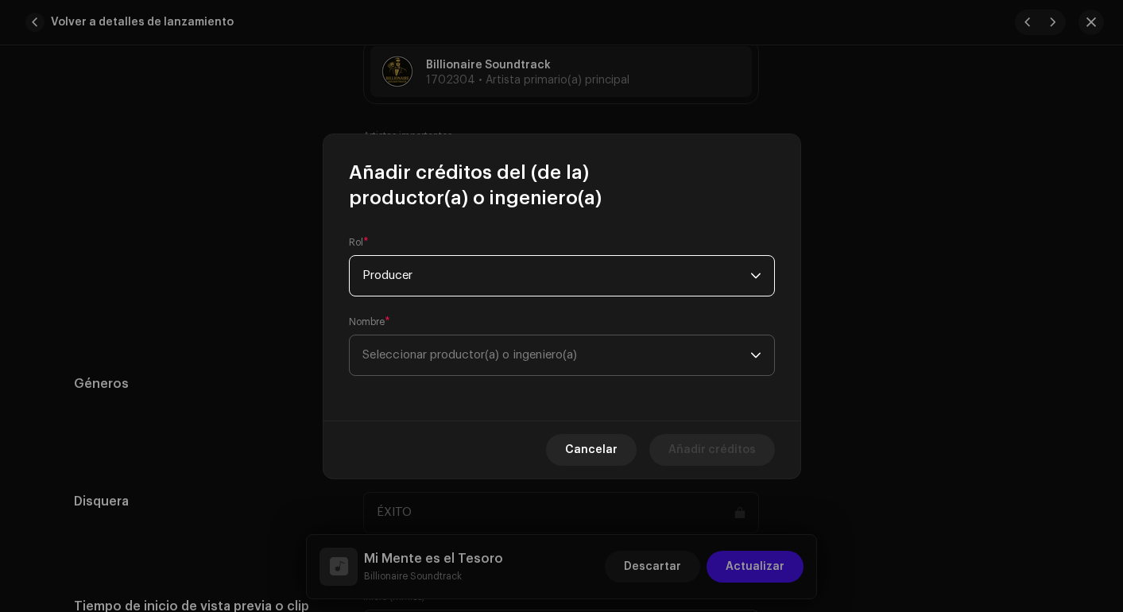
click at [438, 374] on span "Seleccionar productor(a) o ingeniero(a)" at bounding box center [557, 355] width 388 height 40
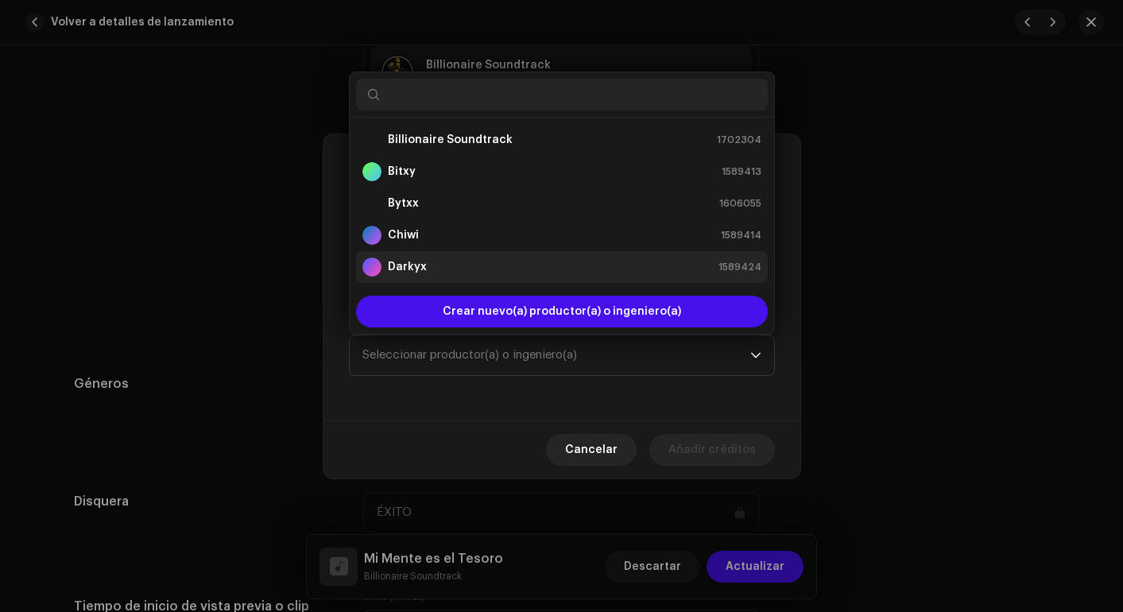
click at [412, 262] on strong "Darkyx" at bounding box center [407, 267] width 39 height 16
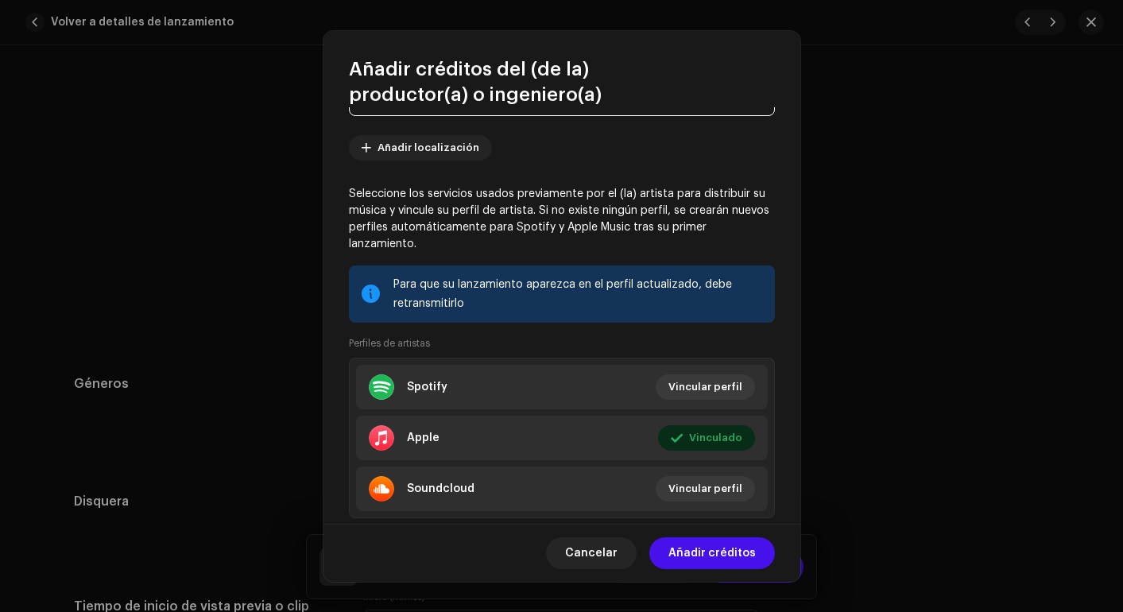
scroll to position [196, 0]
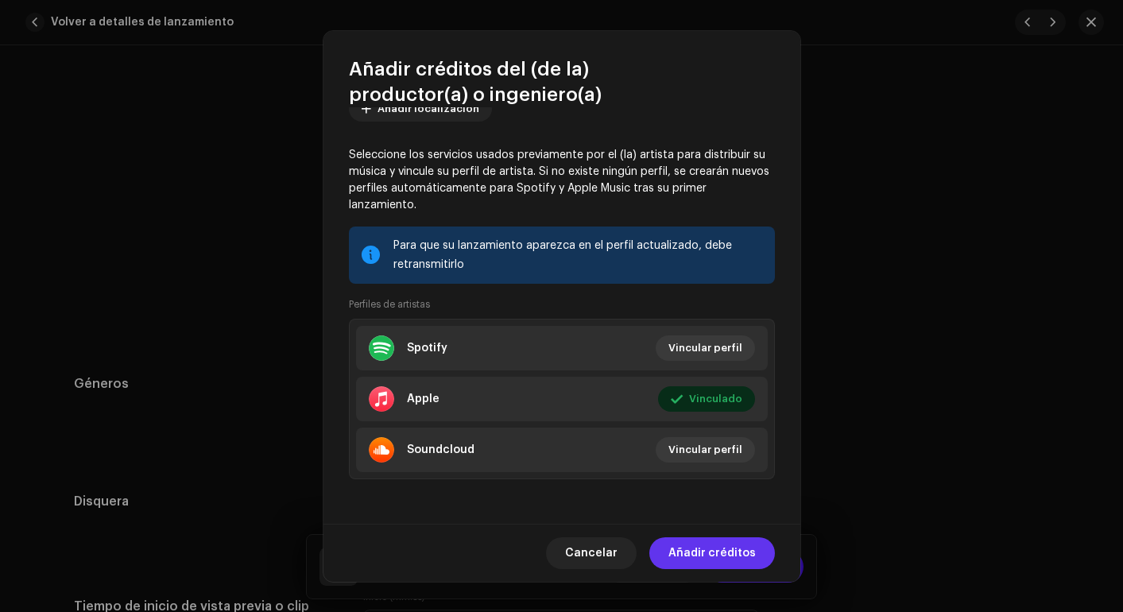
click at [716, 558] on span "Añadir créditos" at bounding box center [712, 553] width 87 height 32
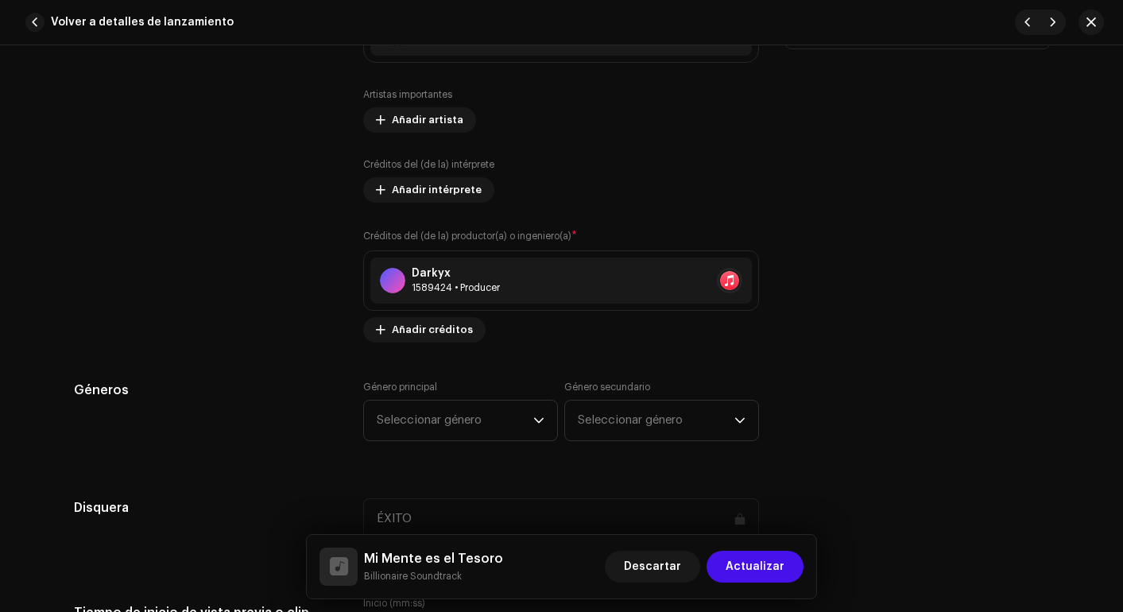
scroll to position [1076, 0]
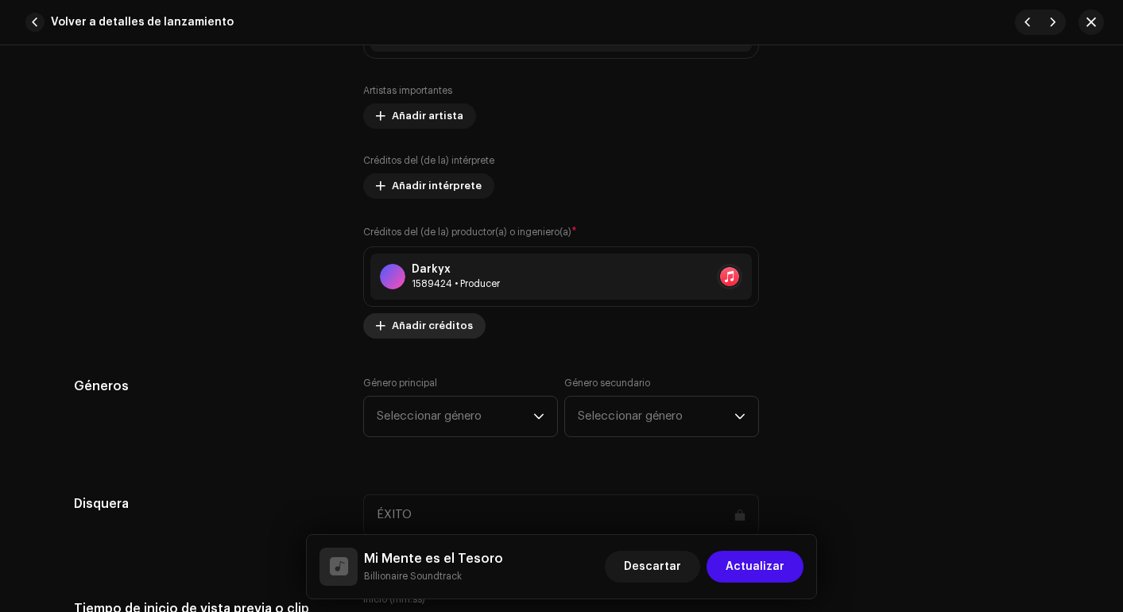
click at [417, 328] on span "Añadir créditos" at bounding box center [432, 326] width 81 height 32
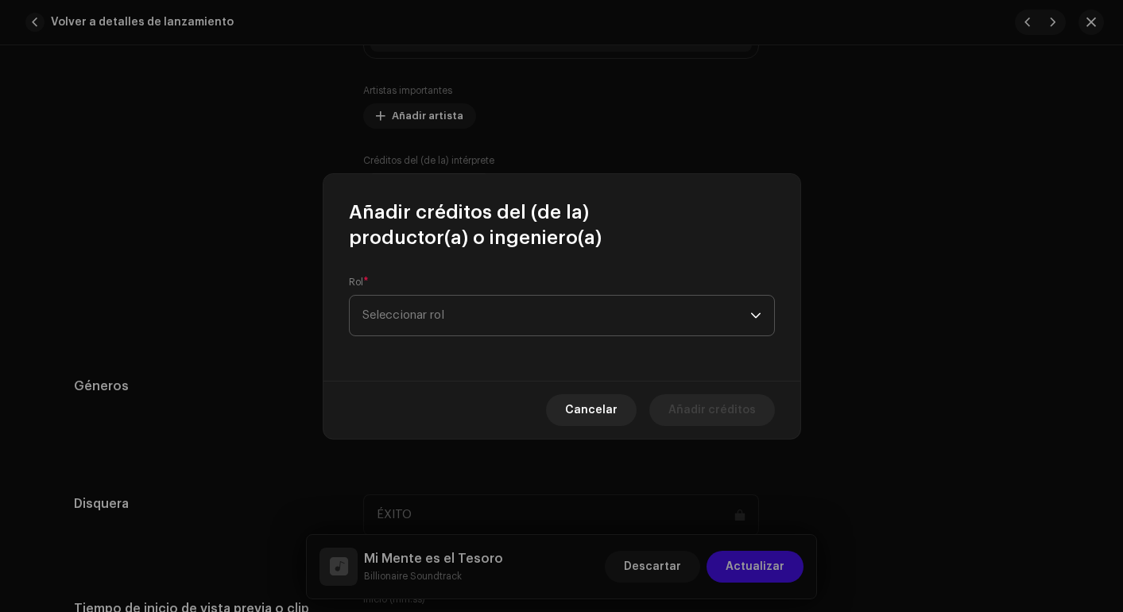
click at [455, 310] on span "Seleccionar rol" at bounding box center [557, 316] width 388 height 40
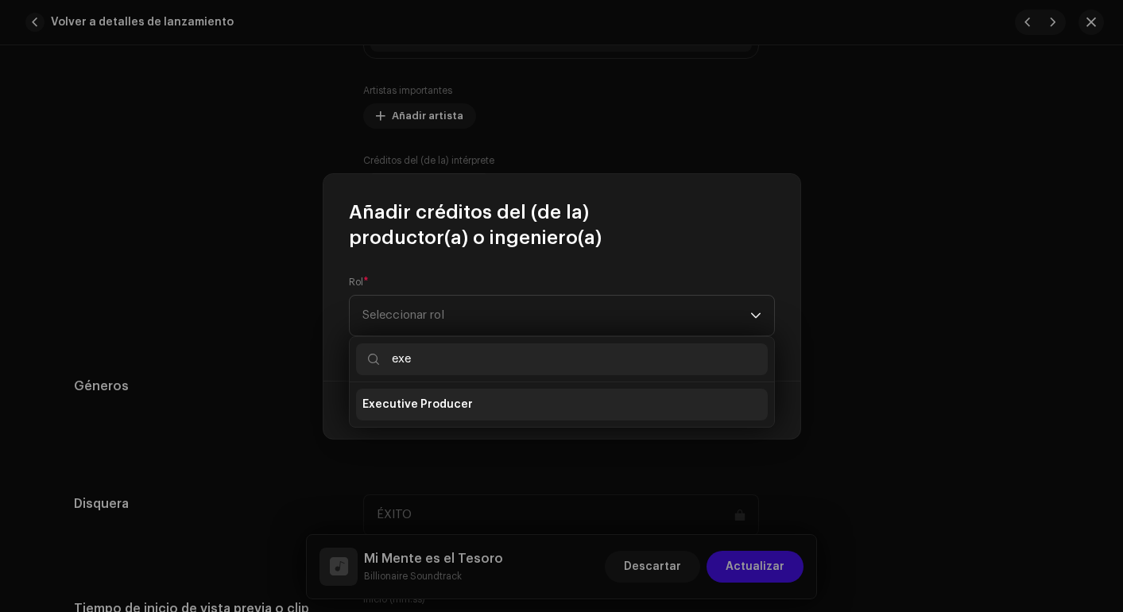
type input "exe"
click at [436, 409] on span "Executive Producer" at bounding box center [418, 405] width 111 height 16
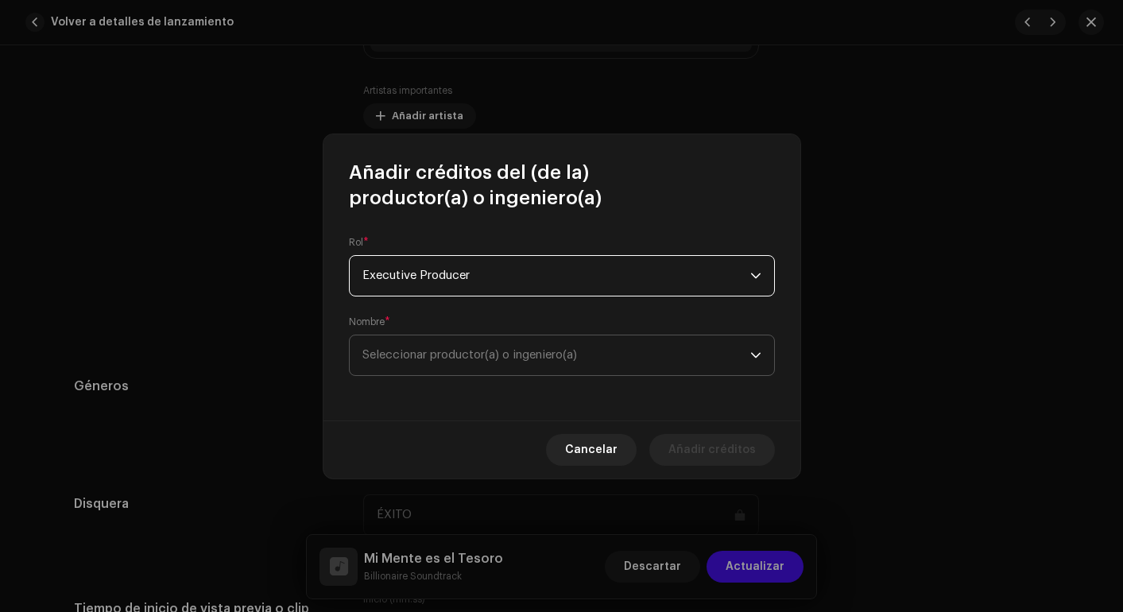
click at [706, 364] on span "Seleccionar productor(a) o ingeniero(a)" at bounding box center [557, 355] width 388 height 40
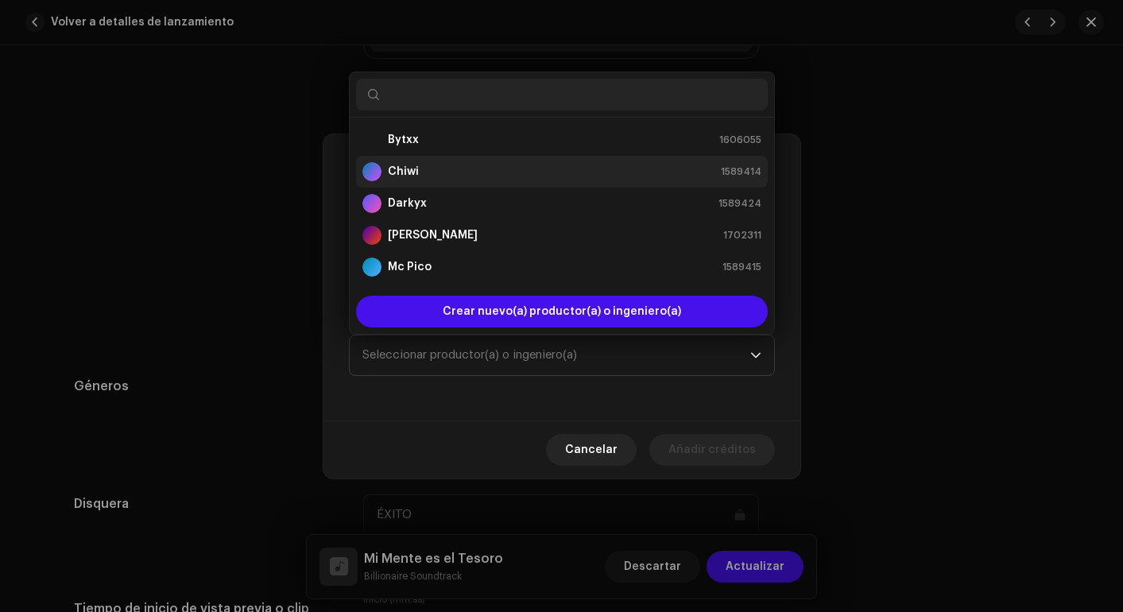
scroll to position [56, 0]
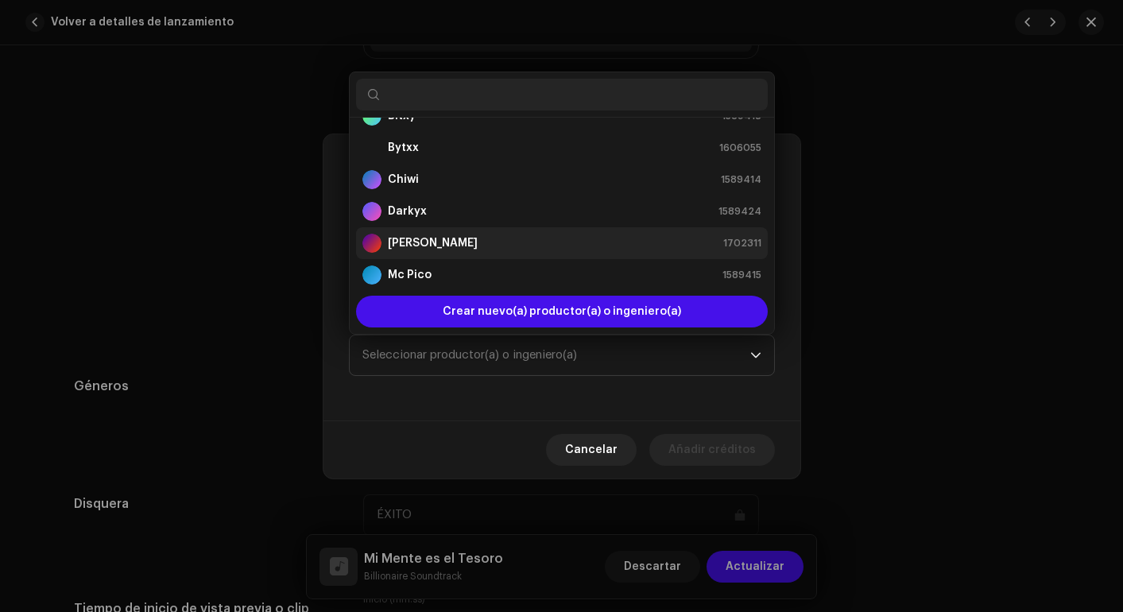
click at [483, 234] on div "Jonnathan Peña 1702311" at bounding box center [562, 243] width 399 height 19
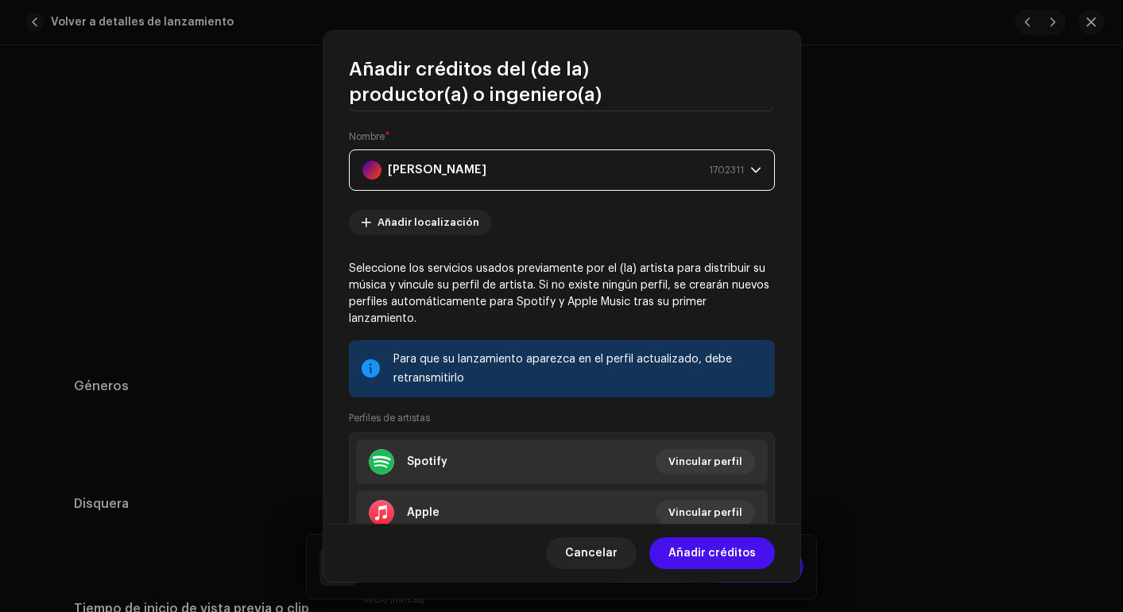
scroll to position [196, 0]
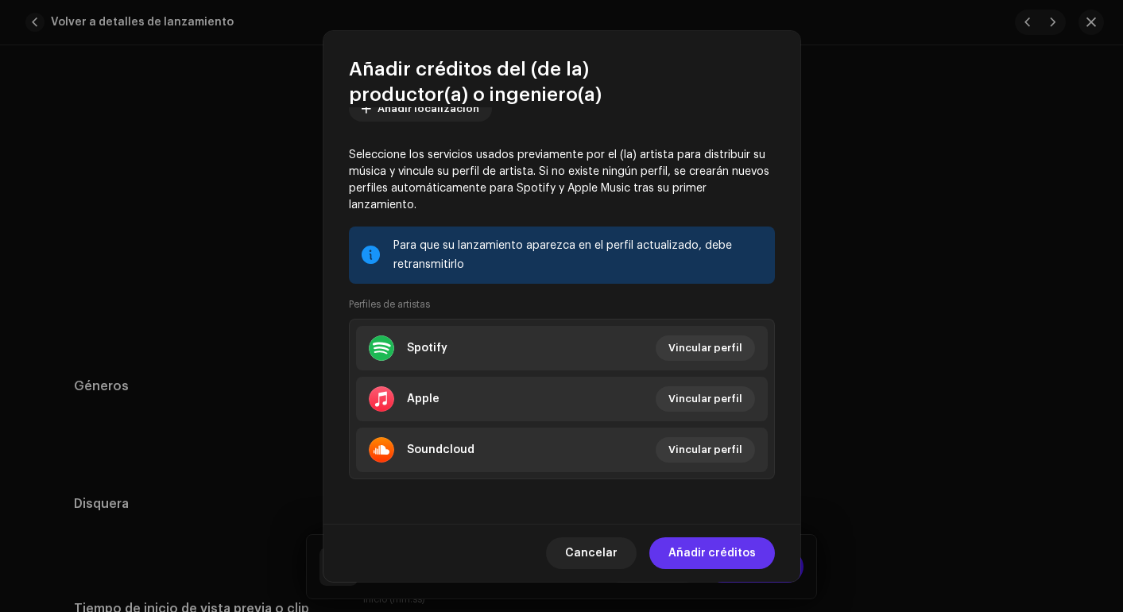
click at [714, 553] on span "Añadir créditos" at bounding box center [712, 553] width 87 height 32
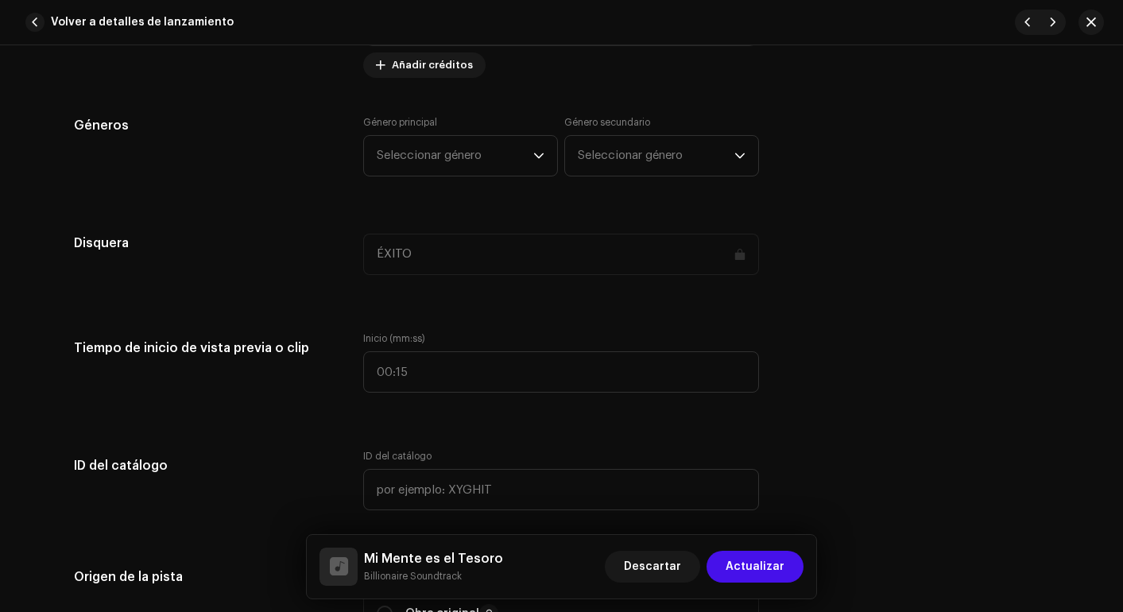
scroll to position [1394, 0]
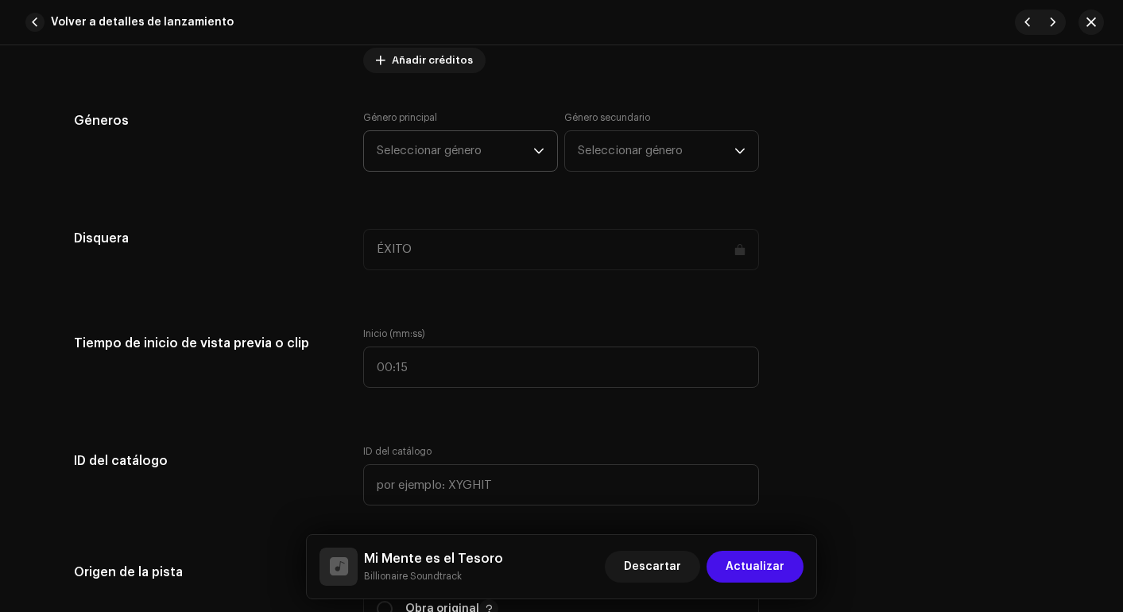
click at [486, 149] on span "Seleccionar género" at bounding box center [455, 151] width 157 height 40
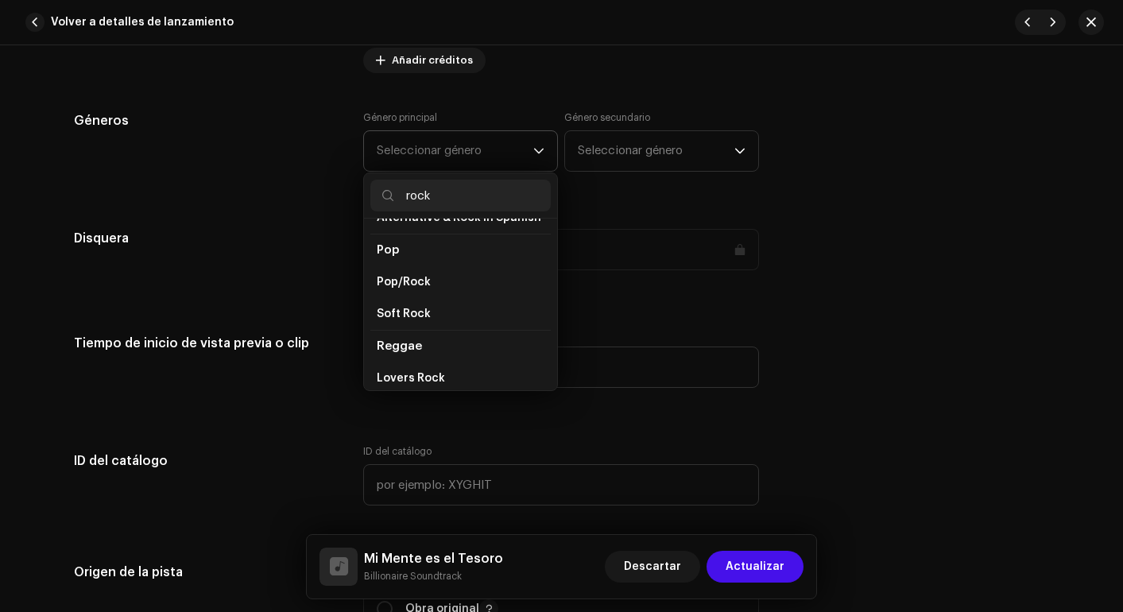
scroll to position [509, 0]
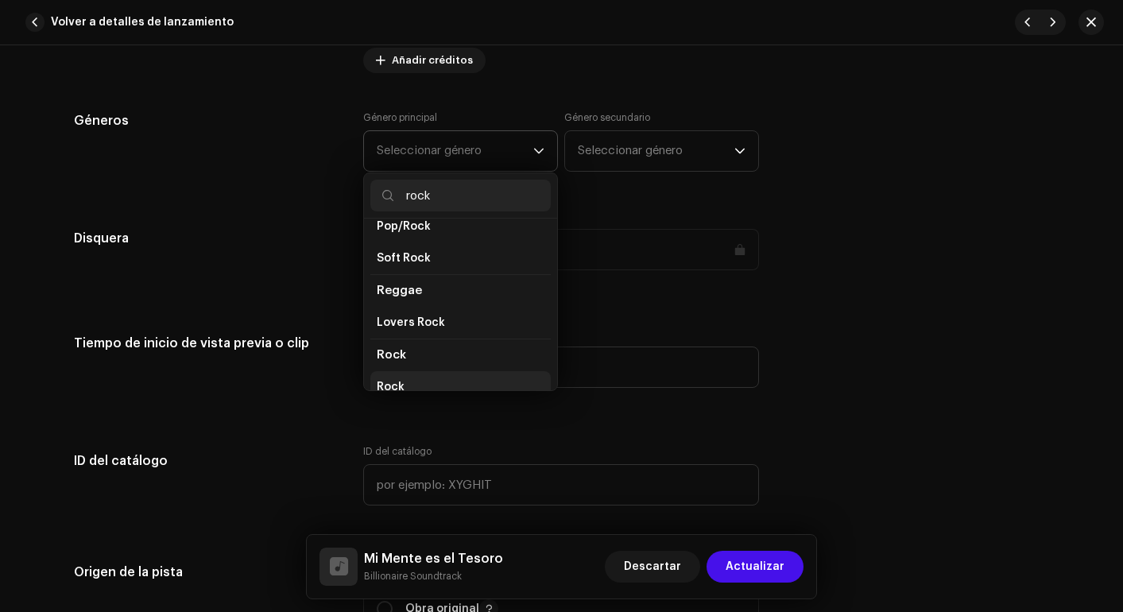
type input "rock"
click at [432, 371] on li "Rock" at bounding box center [460, 387] width 180 height 32
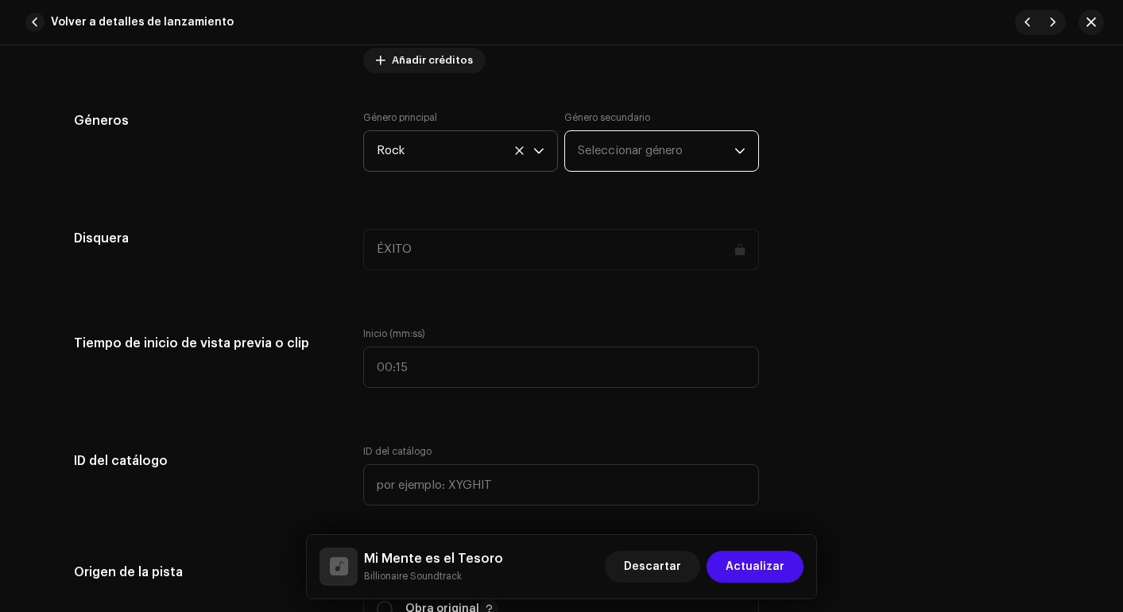
click at [695, 154] on span "Seleccionar género" at bounding box center [656, 151] width 157 height 40
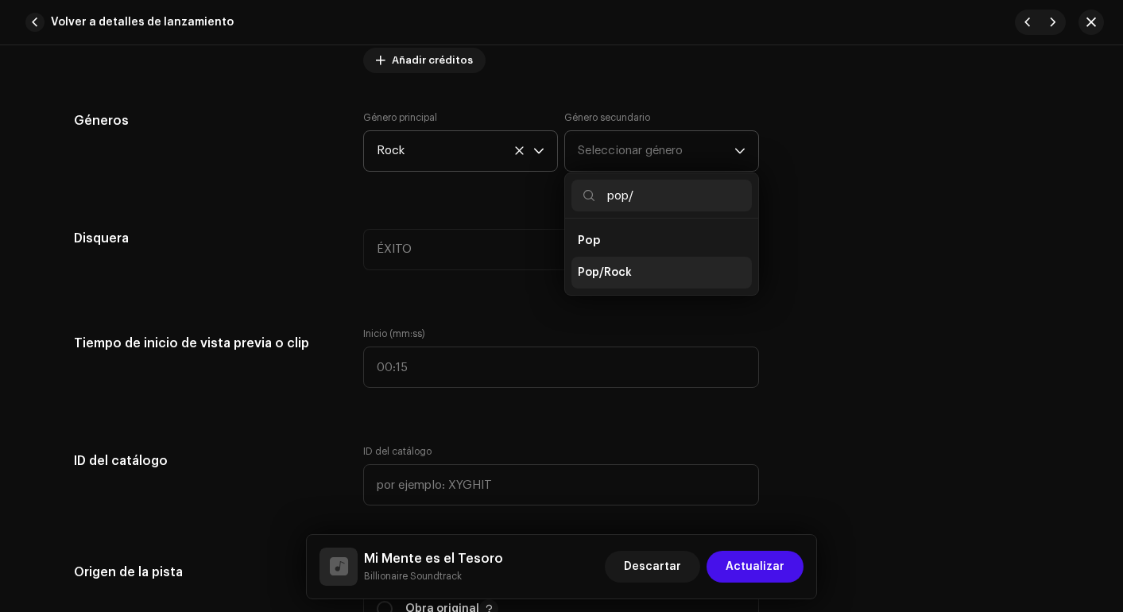
type input "pop/"
click at [608, 269] on span "Pop/Rock" at bounding box center [605, 273] width 54 height 16
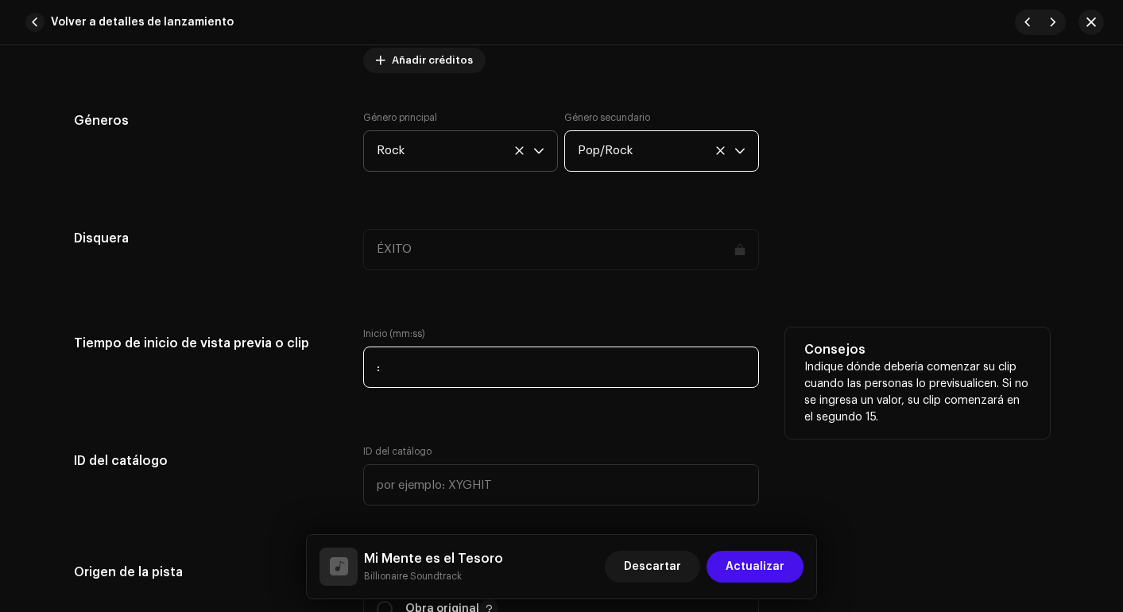
click at [551, 355] on input ":" at bounding box center [561, 367] width 396 height 41
type input "00:00"
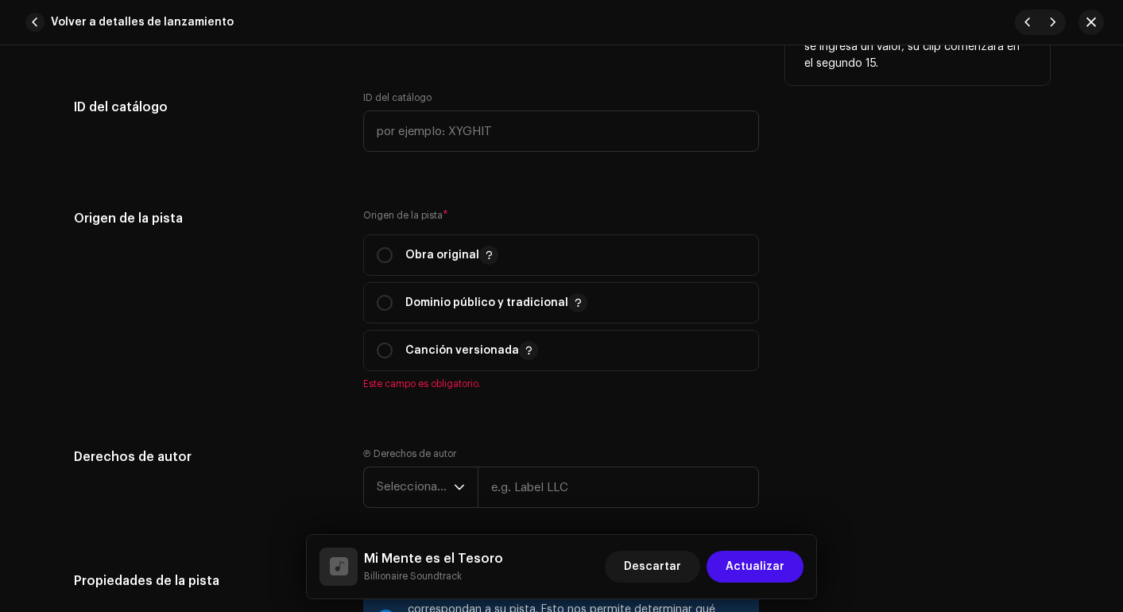
scroll to position [1794, 0]
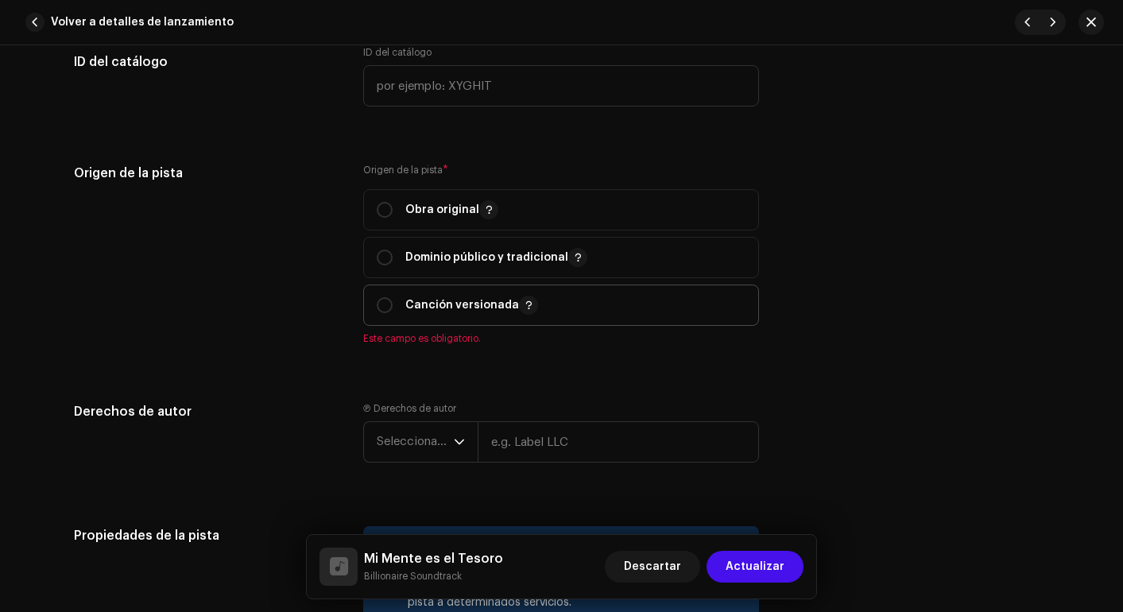
click at [448, 308] on p "Canción versionada" at bounding box center [471, 305] width 133 height 19
radio input "true"
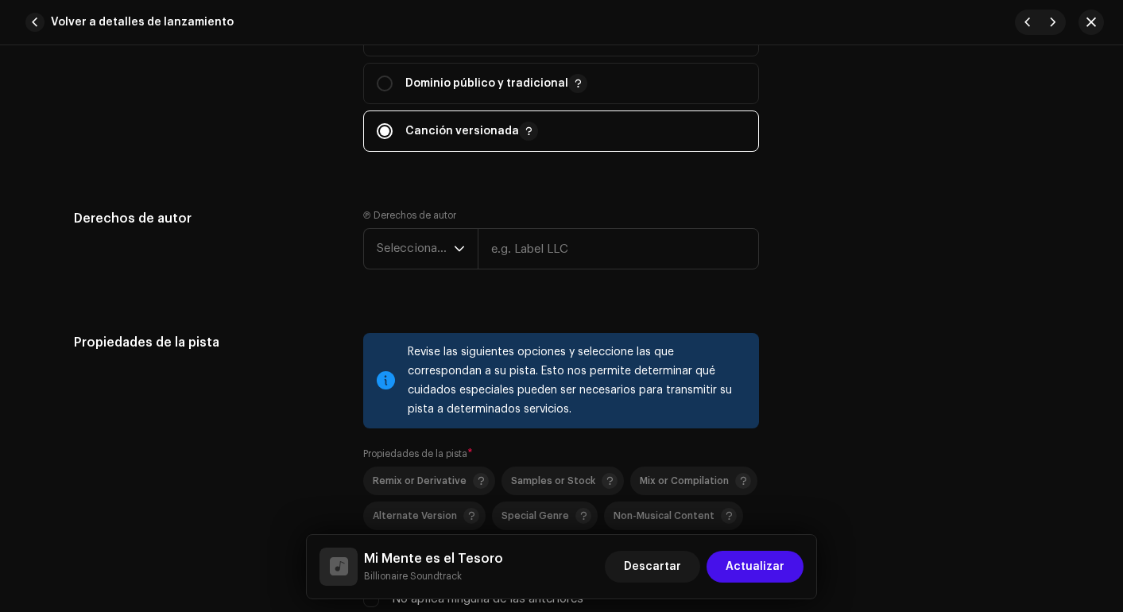
scroll to position [2011, 0]
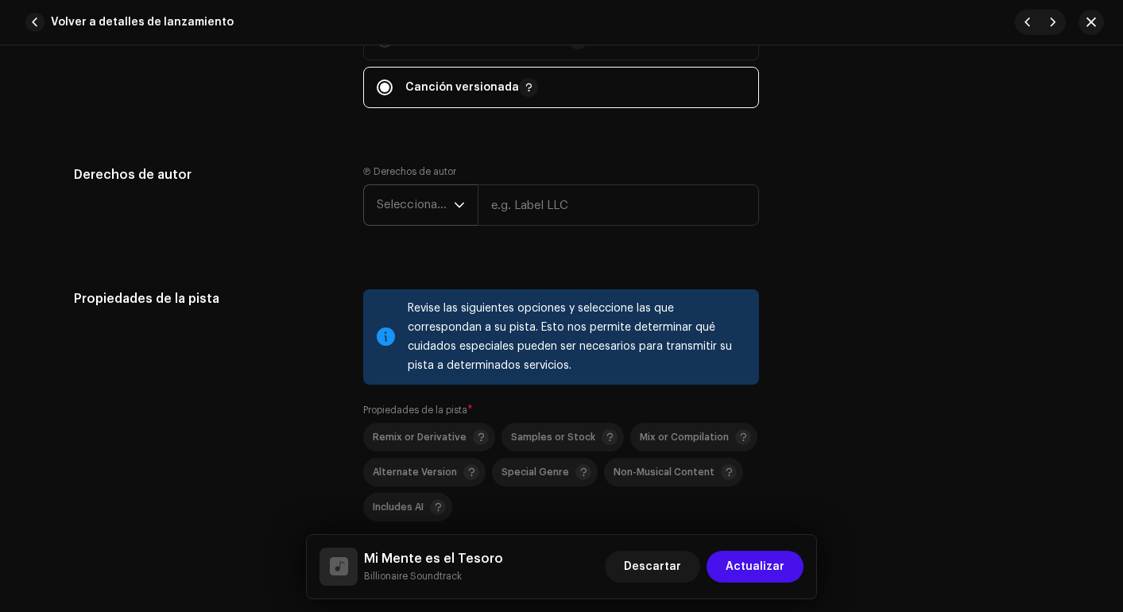
click at [440, 207] on span "Seleccionar año" at bounding box center [415, 205] width 77 height 40
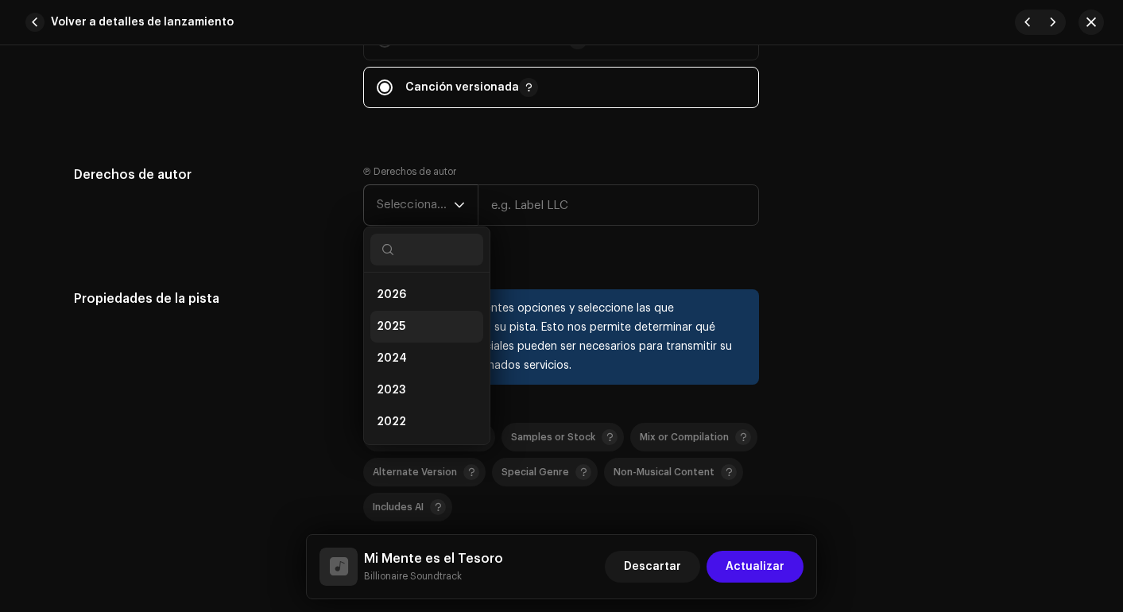
click at [413, 326] on li "2025" at bounding box center [426, 327] width 113 height 32
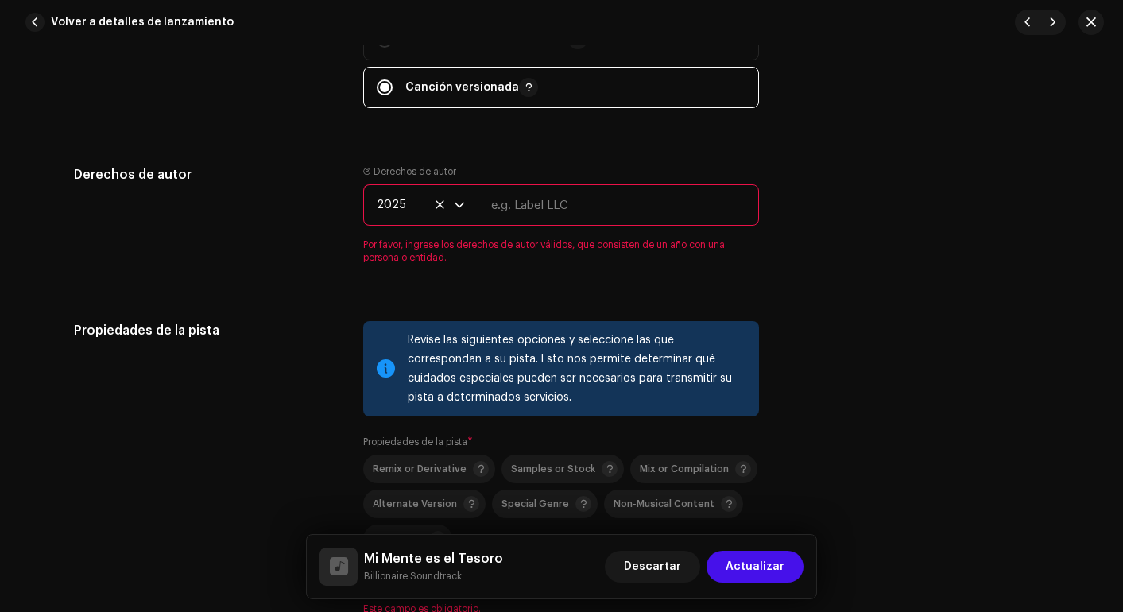
click at [576, 217] on input "text" at bounding box center [618, 204] width 281 height 41
type input "WEBLIFETECH S.A.S."
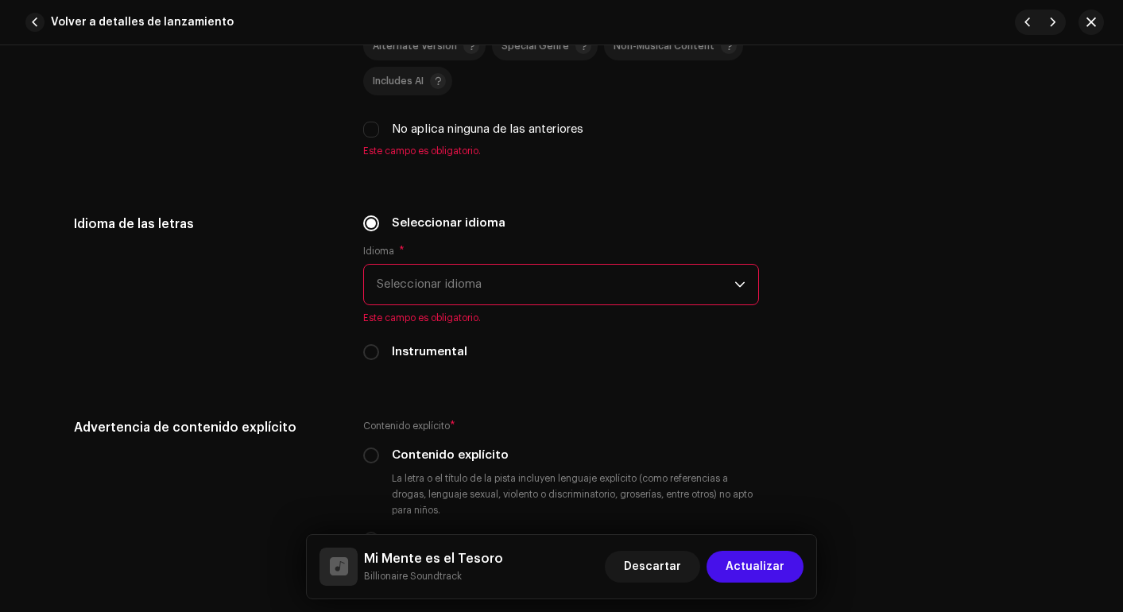
scroll to position [2474, 0]
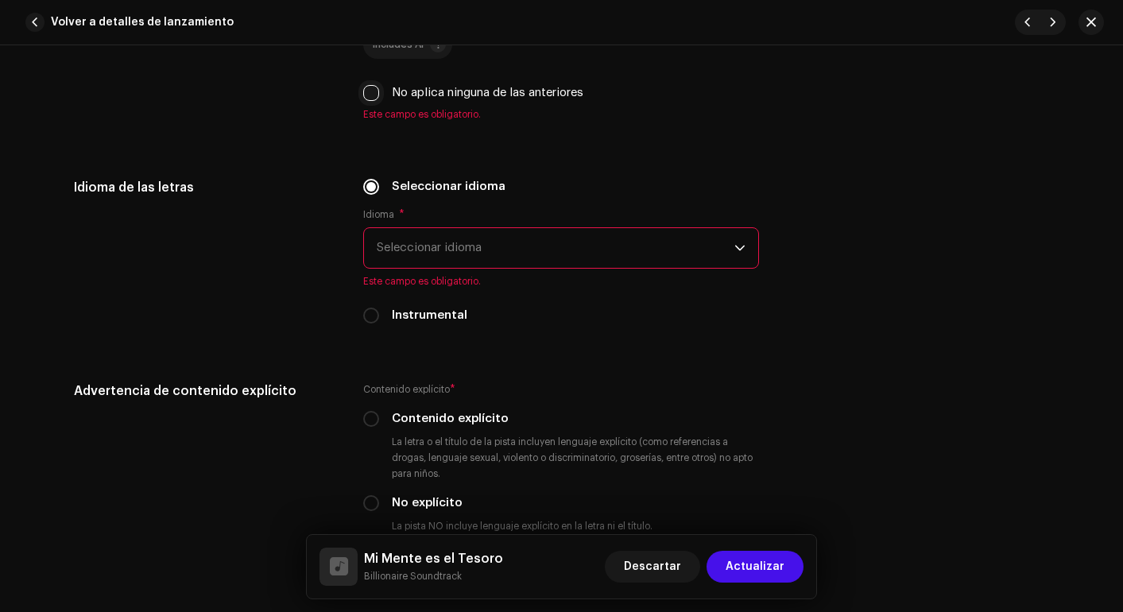
click at [373, 90] on input "No aplica ninguna de las anteriores" at bounding box center [371, 93] width 16 height 16
checkbox input "true"
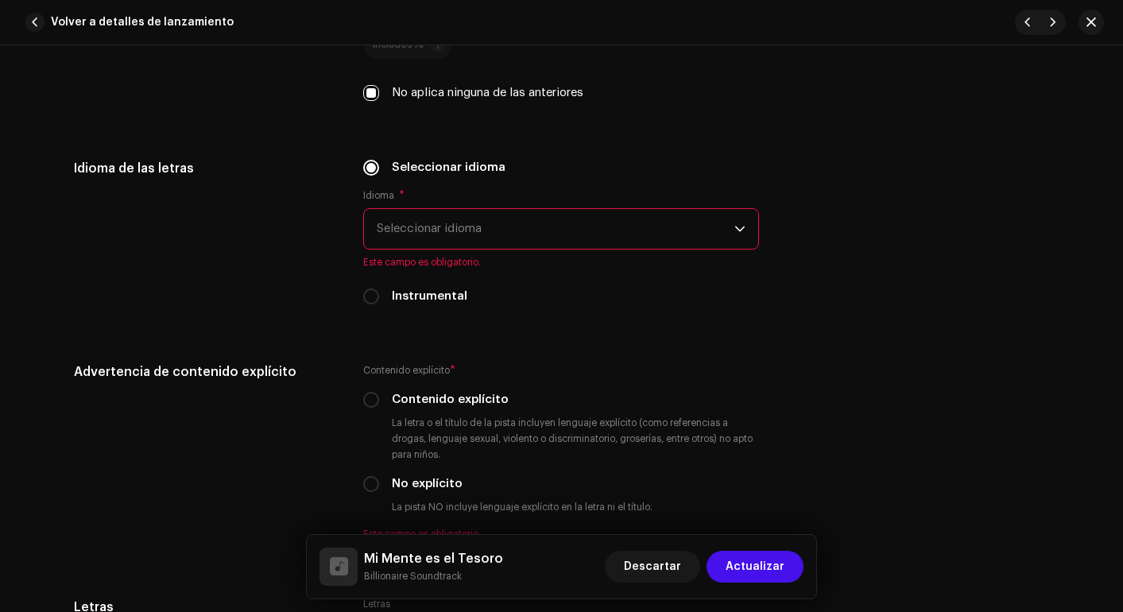
click at [452, 229] on span "Seleccionar idioma" at bounding box center [556, 229] width 358 height 40
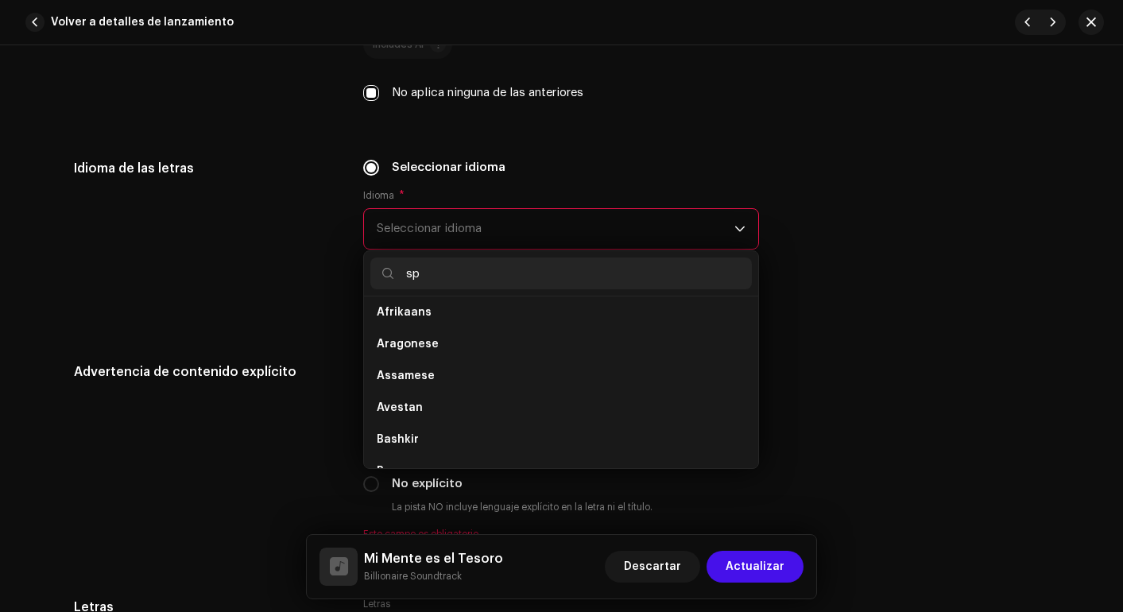
scroll to position [0, 0]
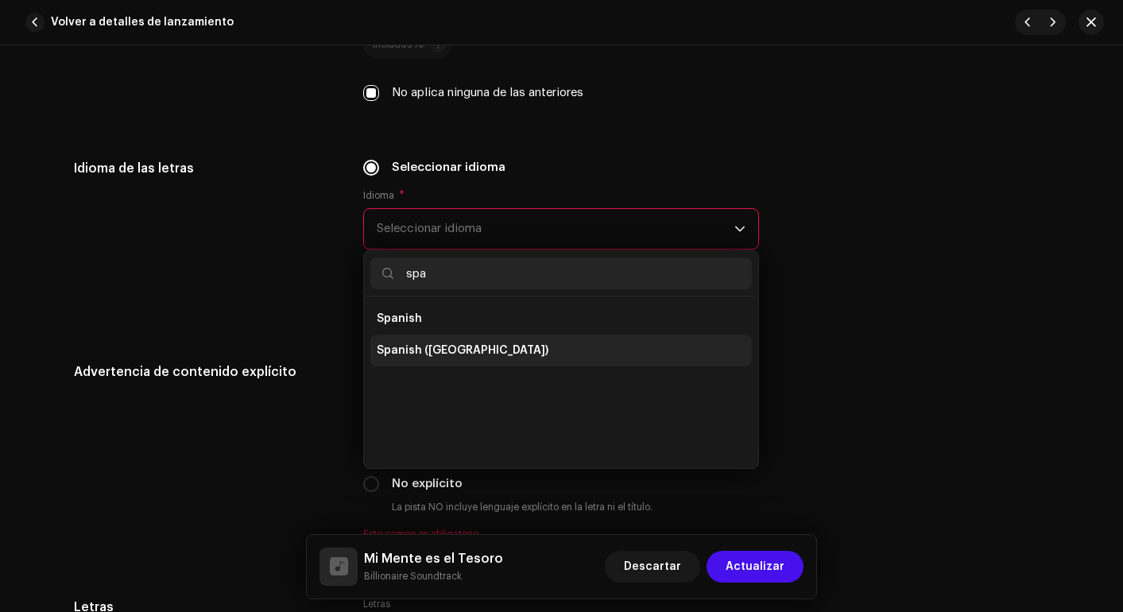
type input "spa"
click at [442, 340] on li "Spanish ([GEOGRAPHIC_DATA])" at bounding box center [561, 351] width 382 height 32
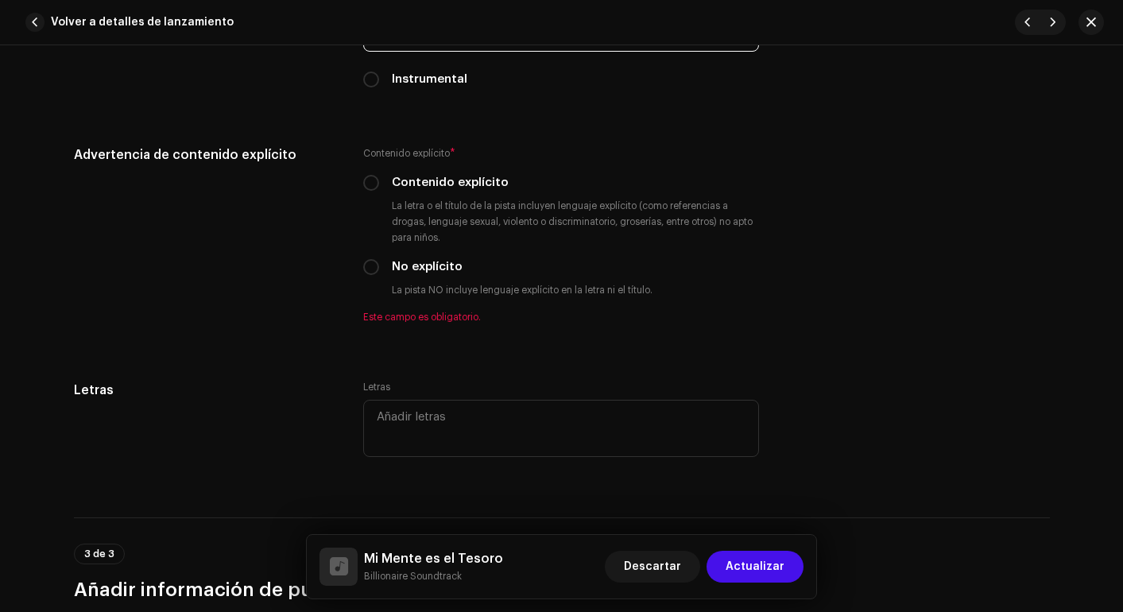
scroll to position [2698, 0]
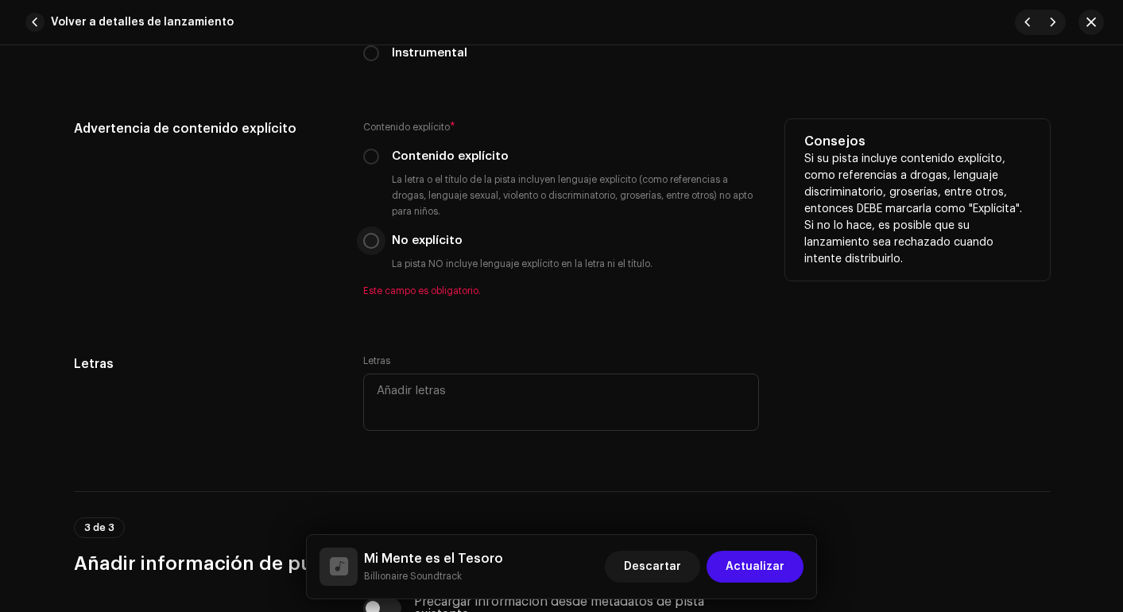
click at [370, 235] on input "No explícito" at bounding box center [371, 241] width 16 height 16
radio input "true"
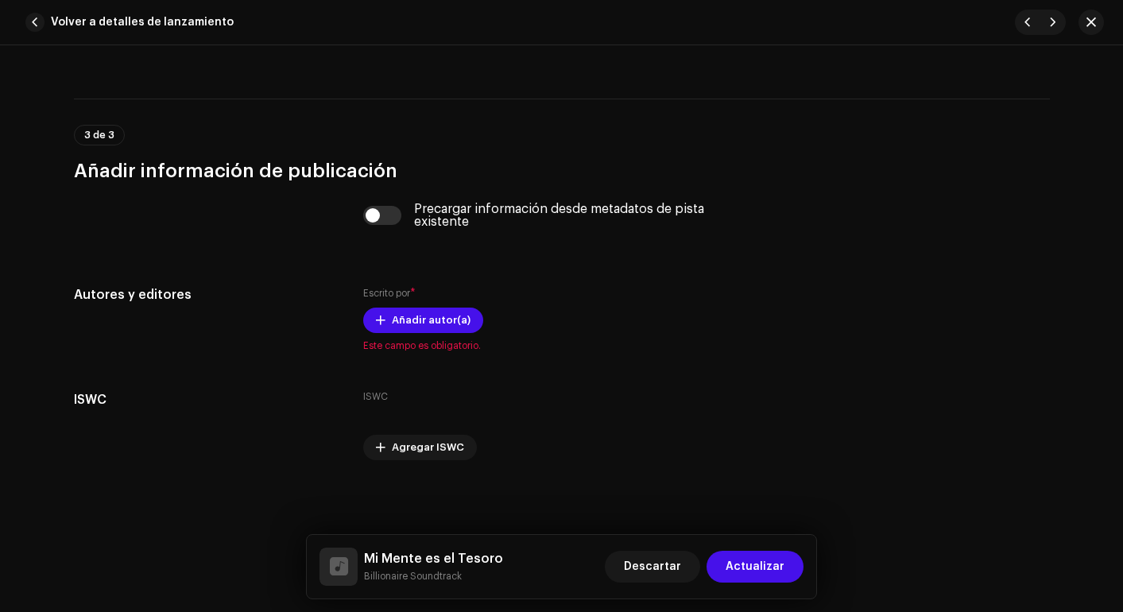
scroll to position [3073, 0]
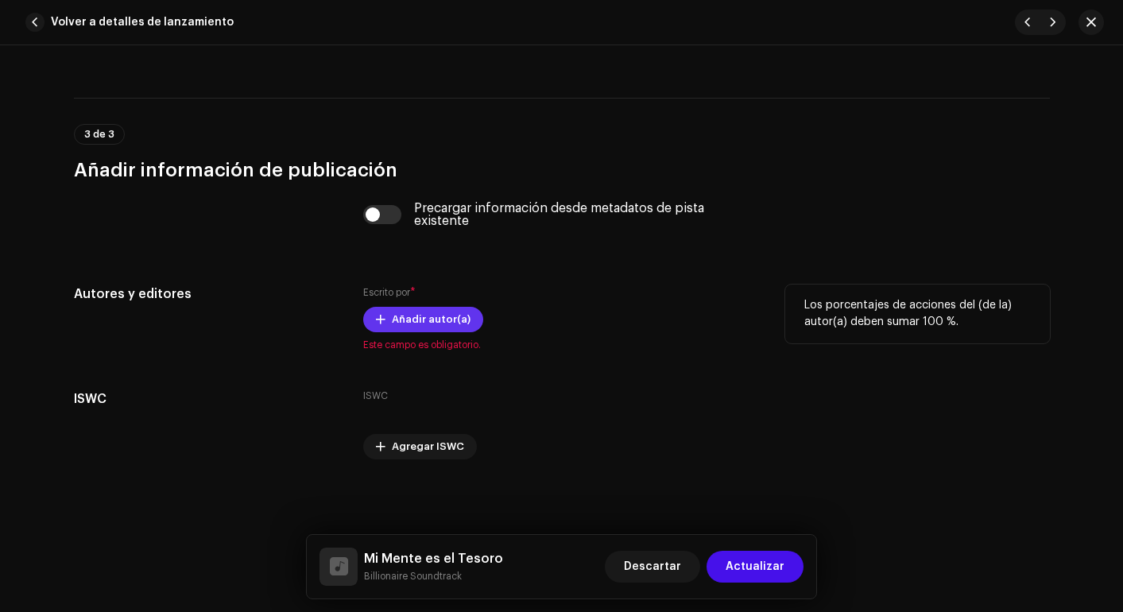
click at [385, 316] on button "Añadir autor(a)" at bounding box center [423, 319] width 120 height 25
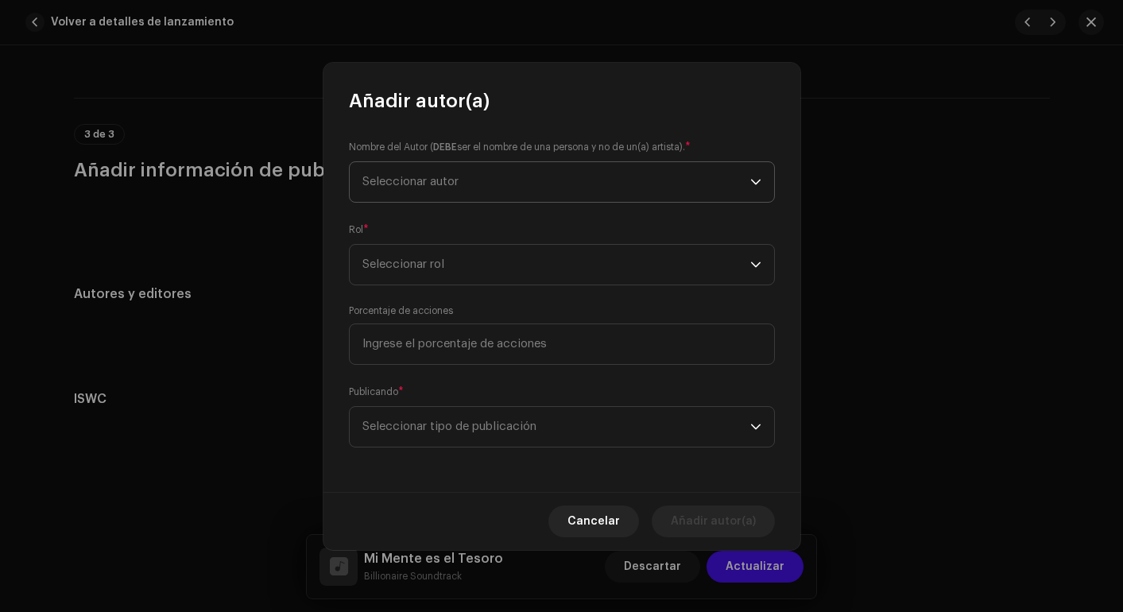
click at [440, 176] on span "Seleccionar autor" at bounding box center [411, 182] width 96 height 12
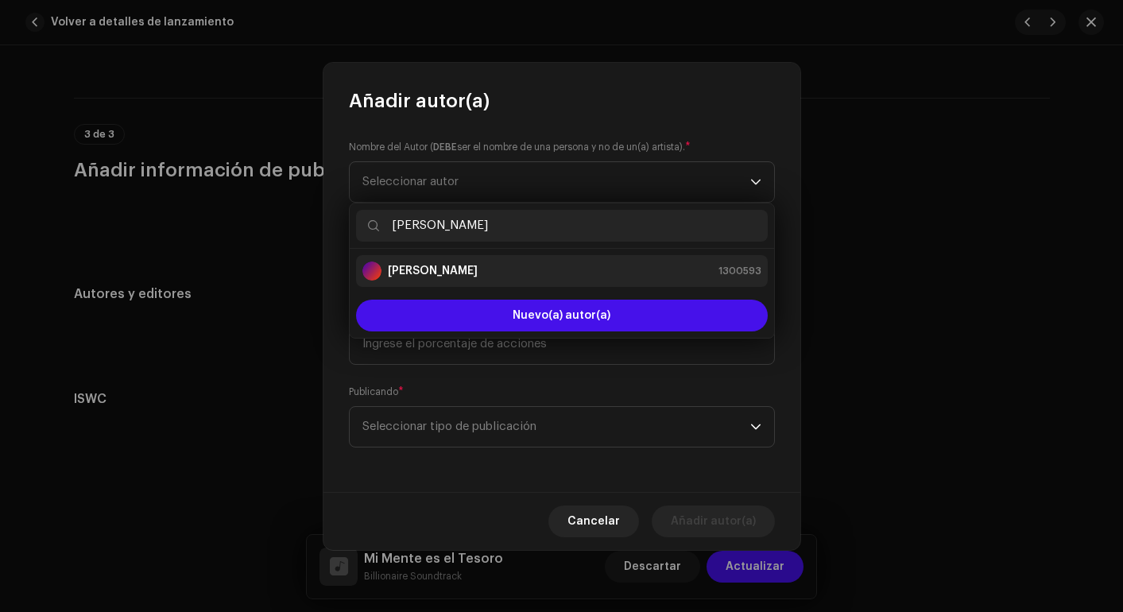
type input "jonn"
click at [463, 276] on strong "[PERSON_NAME]" at bounding box center [433, 271] width 90 height 16
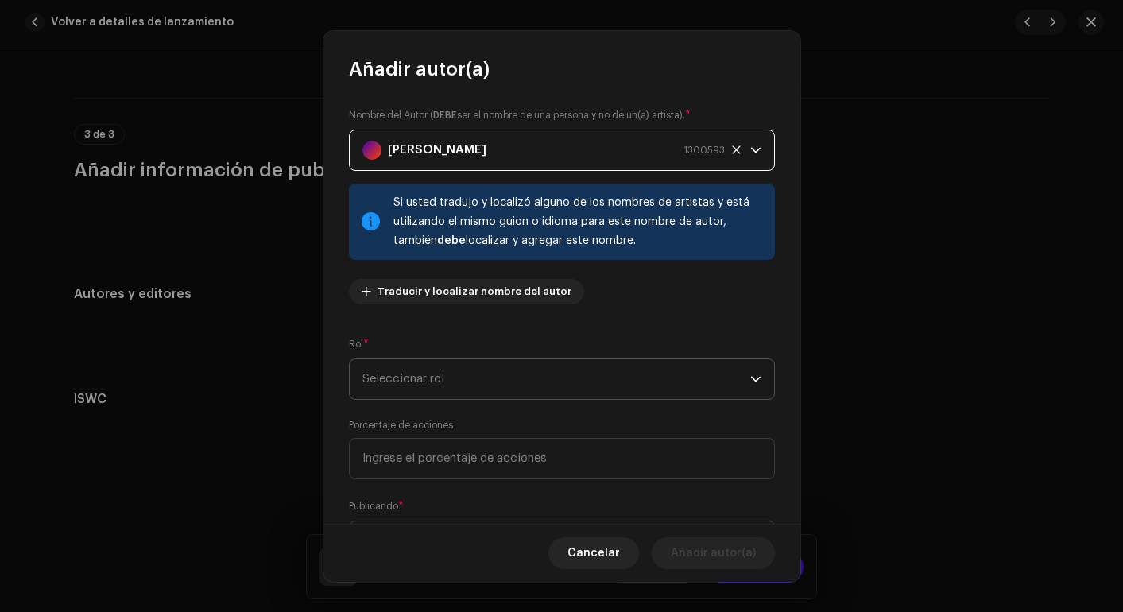
click at [459, 379] on span "Seleccionar rol" at bounding box center [557, 379] width 388 height 40
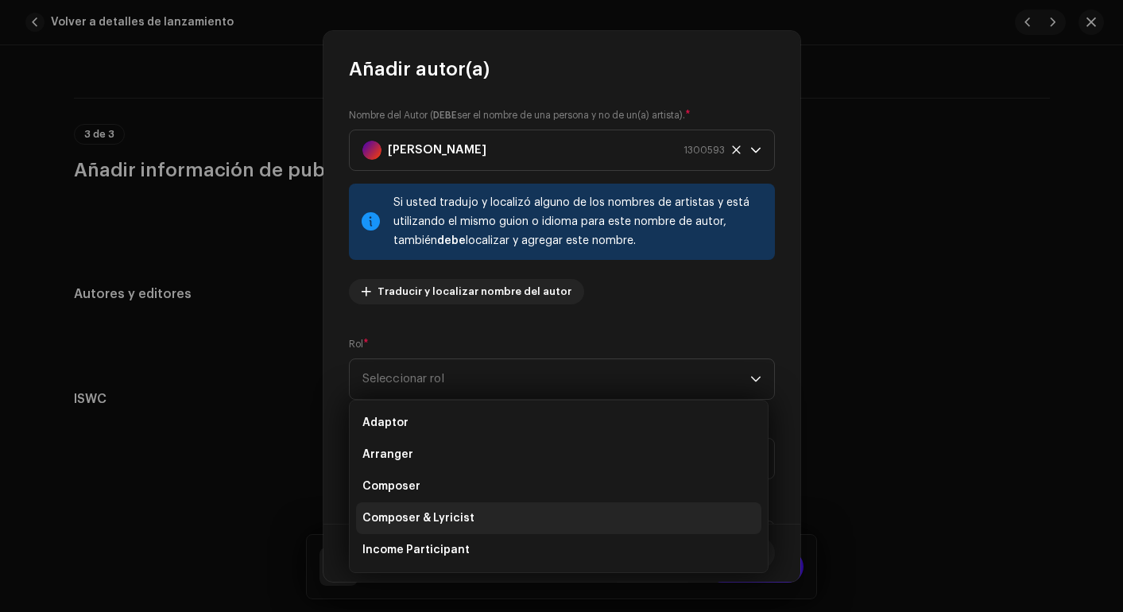
click at [464, 521] on span "Composer & Lyricist" at bounding box center [419, 518] width 112 height 16
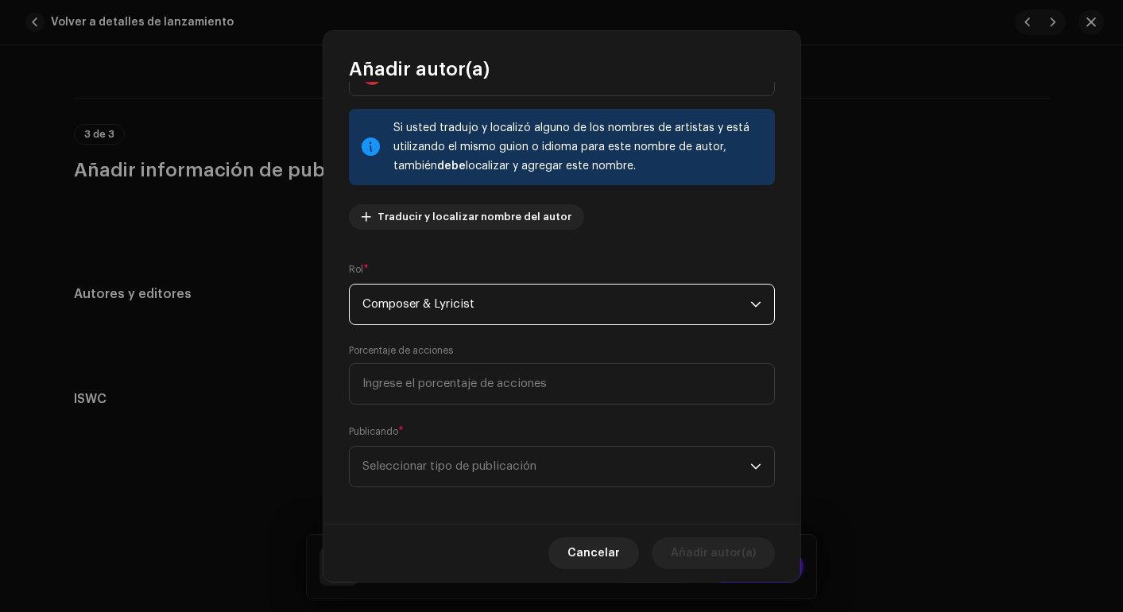
scroll to position [83, 0]
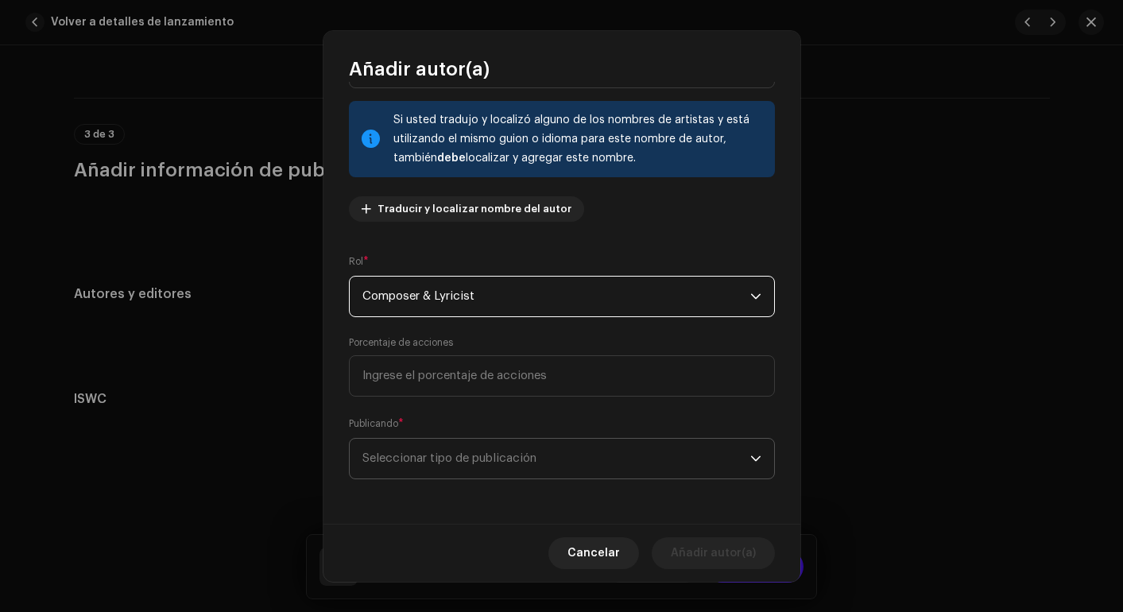
click at [472, 468] on span "Seleccionar tipo de publicación" at bounding box center [557, 459] width 388 height 40
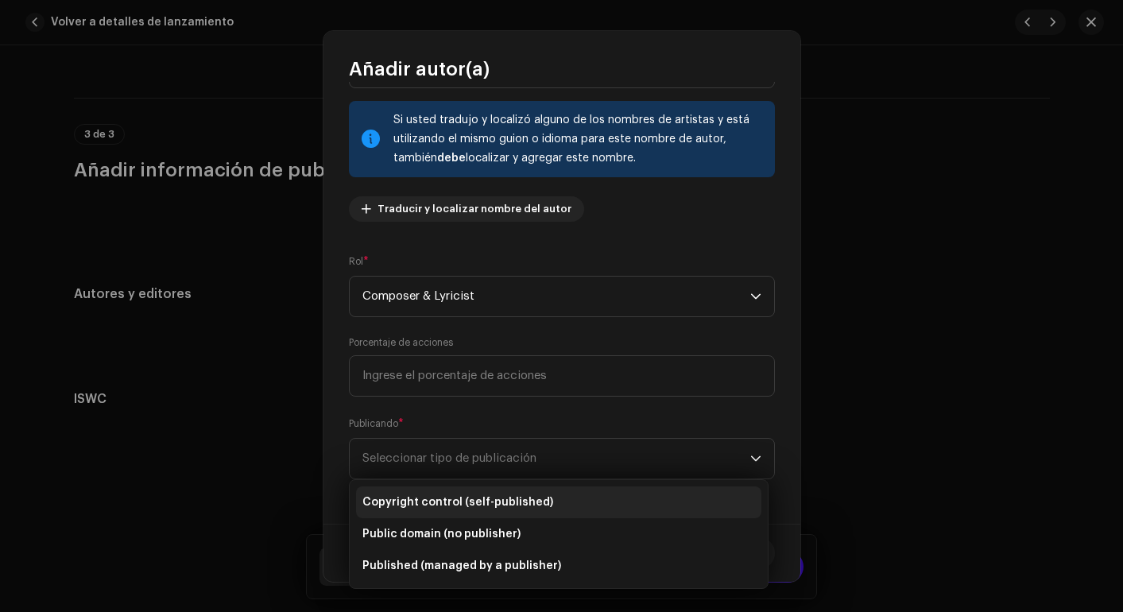
click at [472, 489] on li "Copyright control (self-published)" at bounding box center [558, 503] width 405 height 32
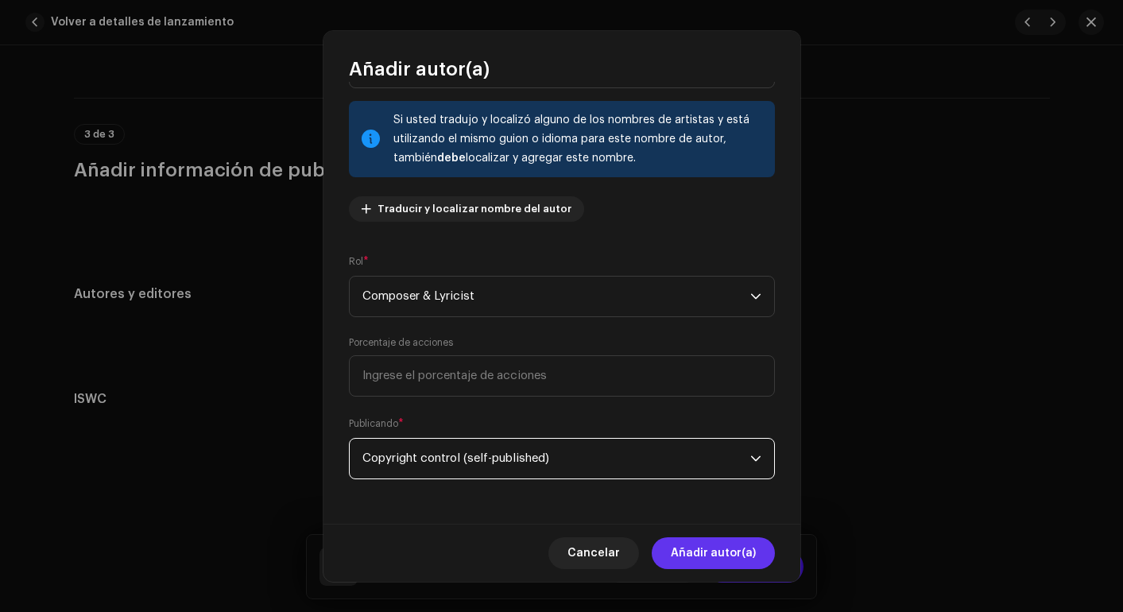
click at [749, 555] on span "Añadir autor(a)" at bounding box center [713, 553] width 85 height 32
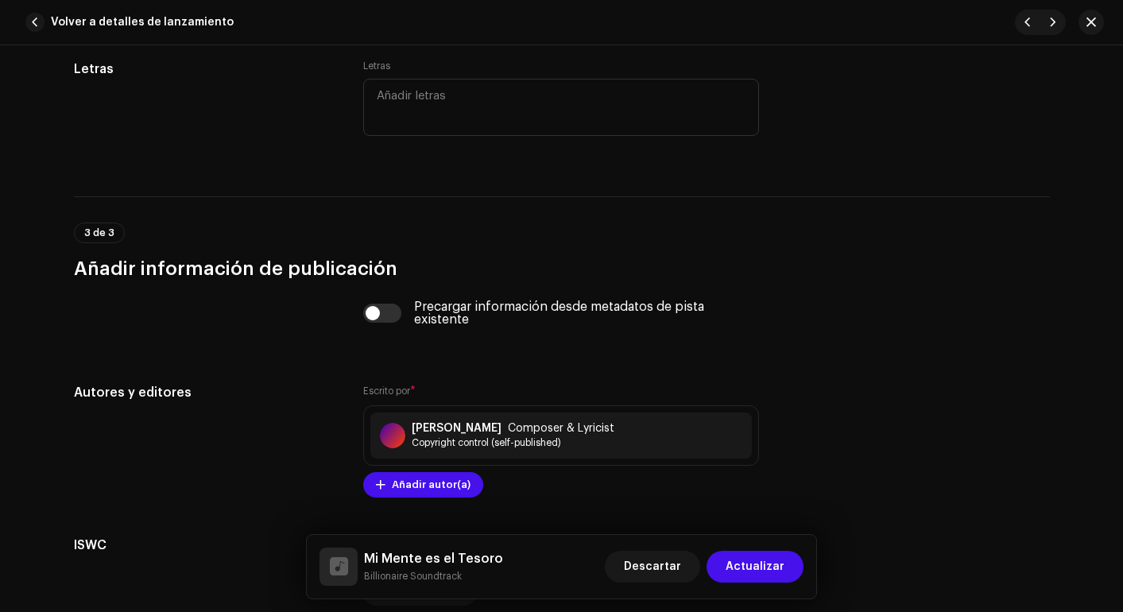
scroll to position [2966, 0]
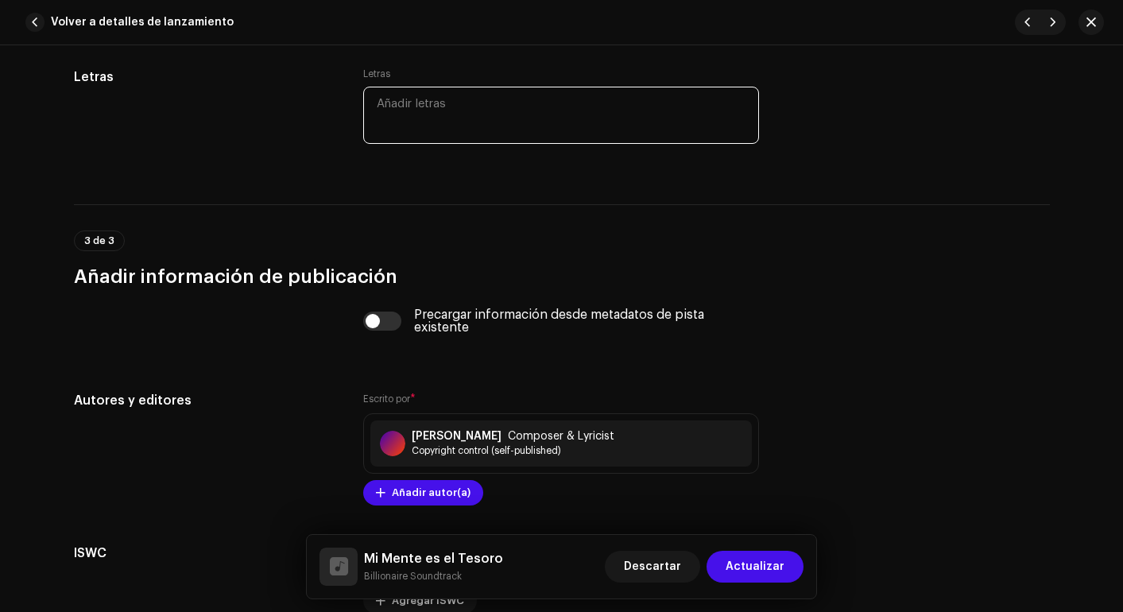
click at [455, 95] on textarea at bounding box center [561, 115] width 396 height 57
paste textarea "(Lorem) Ipsum dolor sitame. Conse adipi... Elit se doeiusmod temp incidi utla, …"
type textarea "(Lorem) Ipsum dolor sitame. Conse adipi... Elit se doeiusmod temp incidi utla, …"
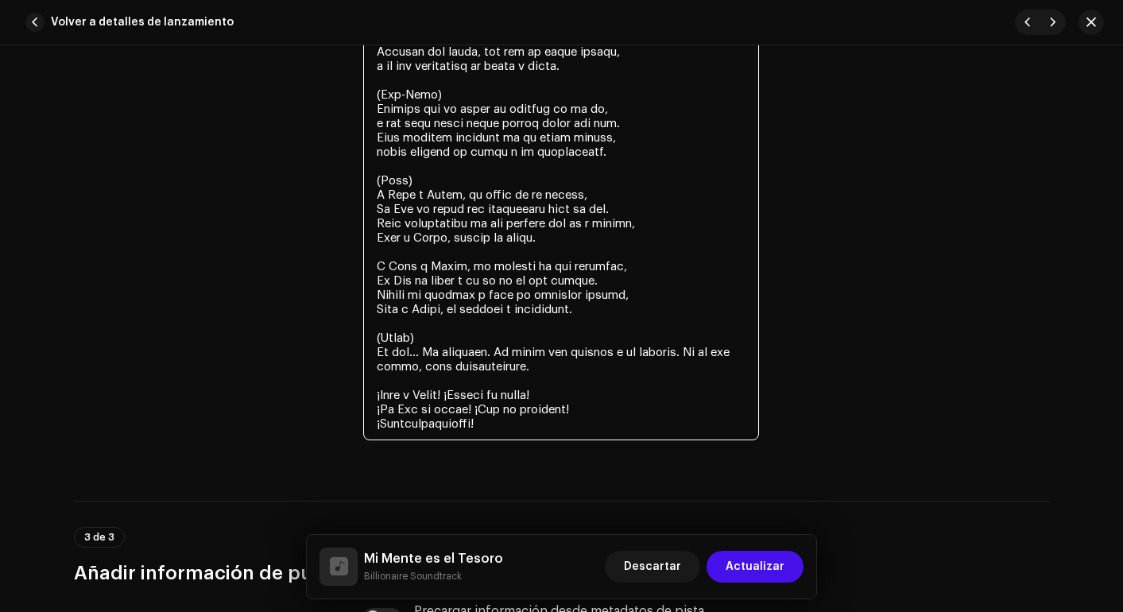
scroll to position [3984, 0]
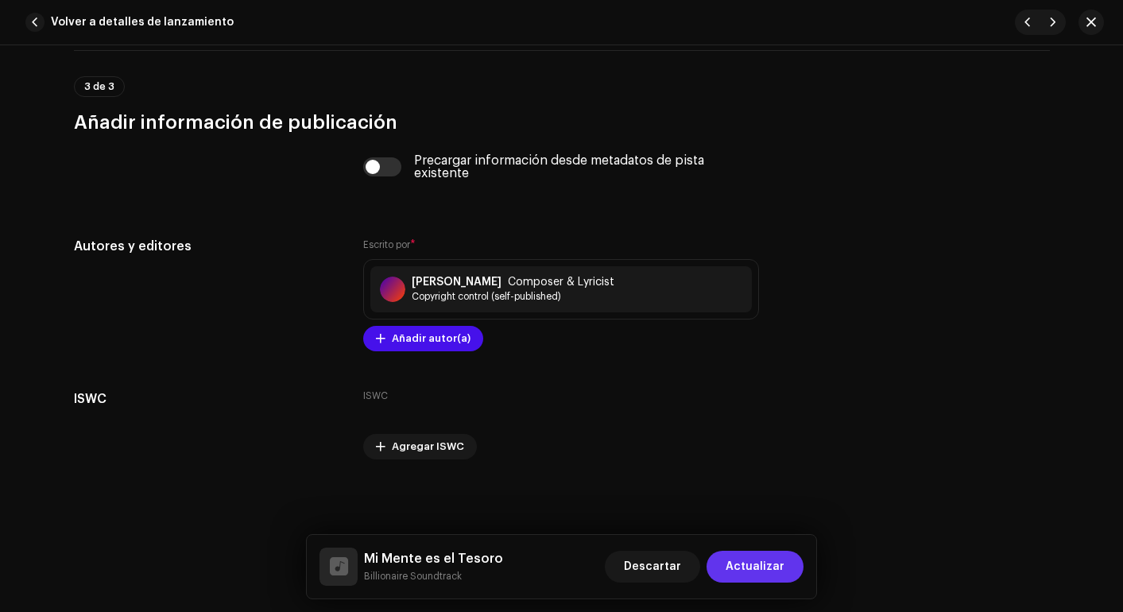
click at [774, 561] on span "Actualizar" at bounding box center [755, 567] width 59 height 32
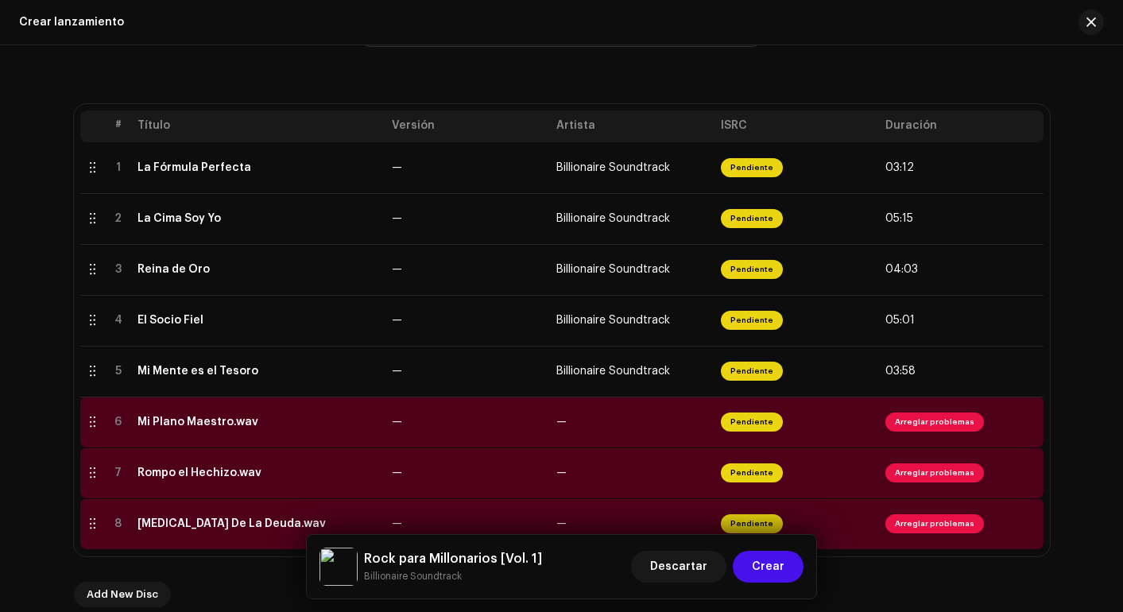
scroll to position [211, 0]
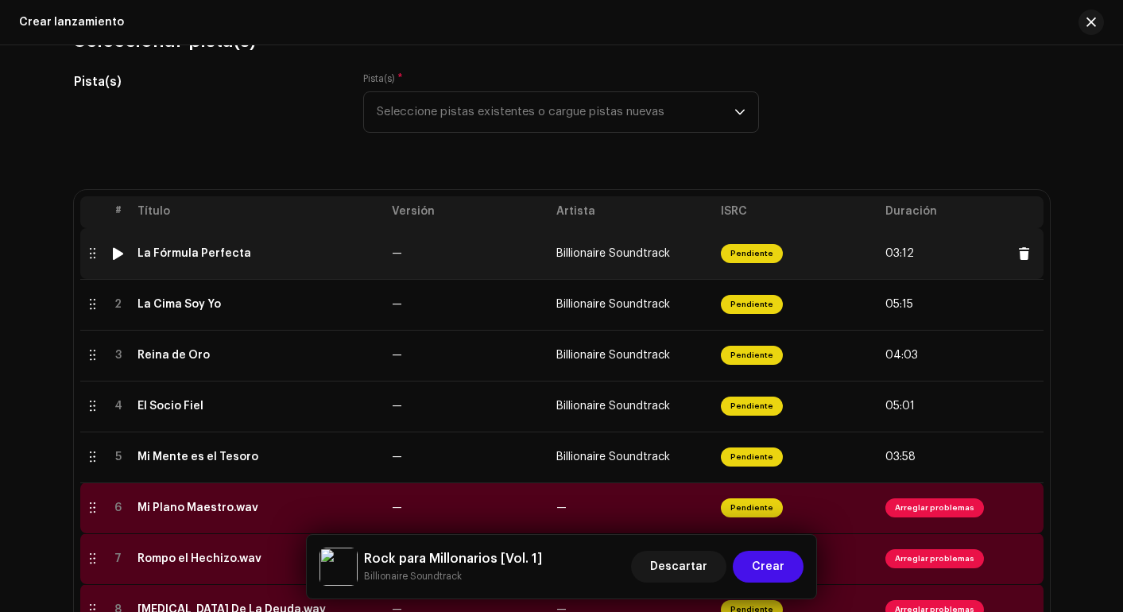
click at [118, 255] on div at bounding box center [118, 253] width 12 height 13
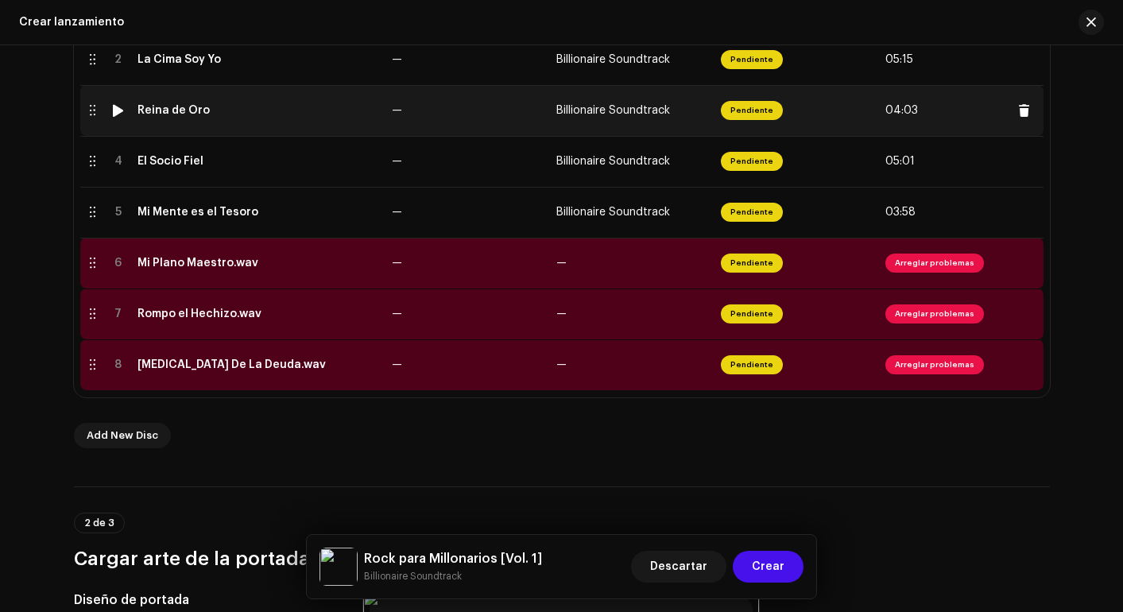
scroll to position [606, 0]
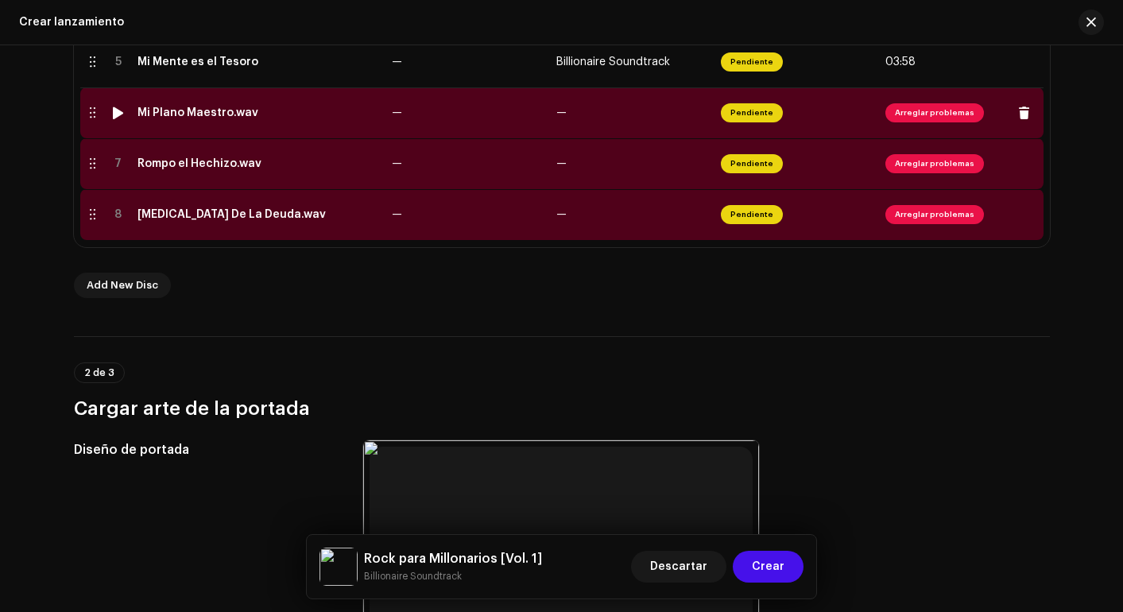
click at [180, 116] on div "Mi Plano Maestro.wav" at bounding box center [198, 113] width 121 height 13
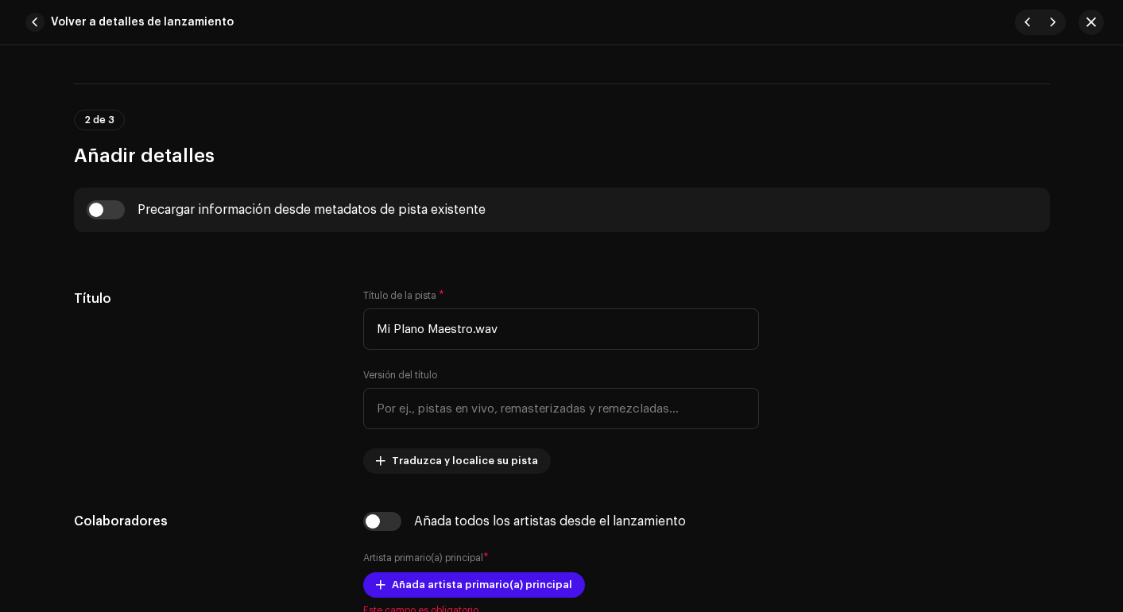
scroll to position [374, 0]
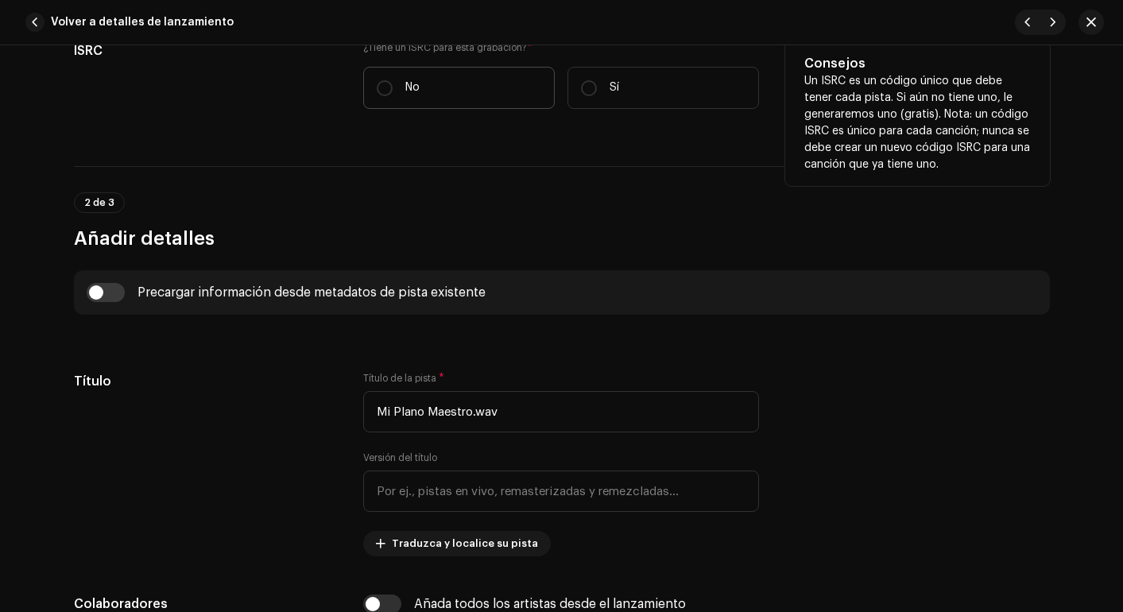
click at [382, 76] on label "No" at bounding box center [459, 88] width 192 height 42
click at [382, 80] on input "No" at bounding box center [385, 88] width 16 height 16
radio input "true"
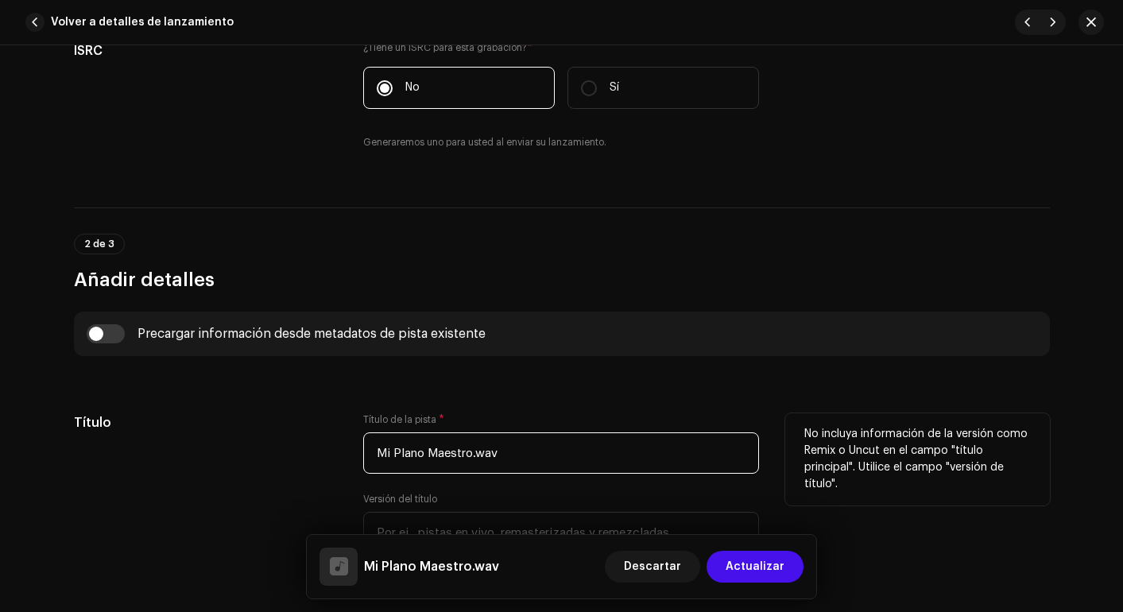
click at [549, 455] on input "Mi Plano Maestro.wav" at bounding box center [561, 452] width 396 height 41
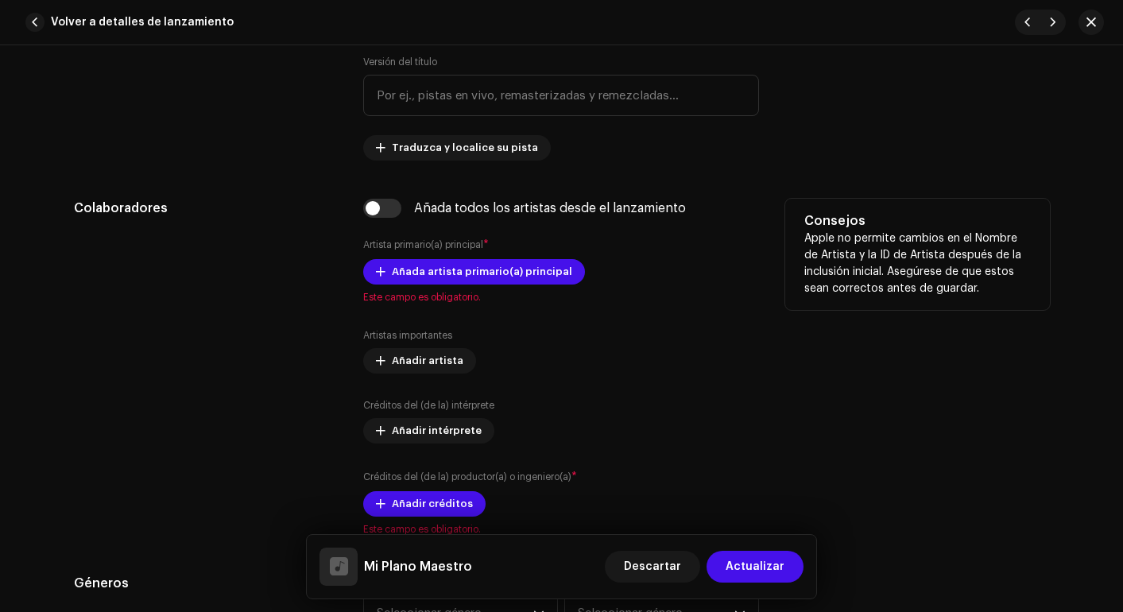
scroll to position [812, 0]
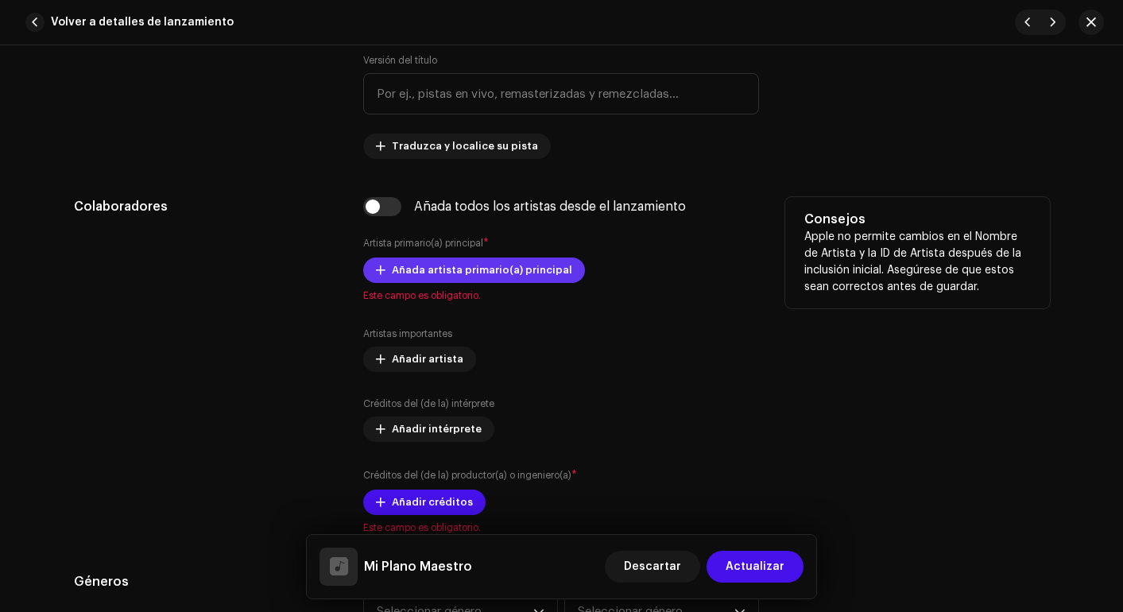
type input "Mi Plano Maestro"
click at [506, 278] on span "Añada artista primario(a) principal" at bounding box center [482, 270] width 180 height 32
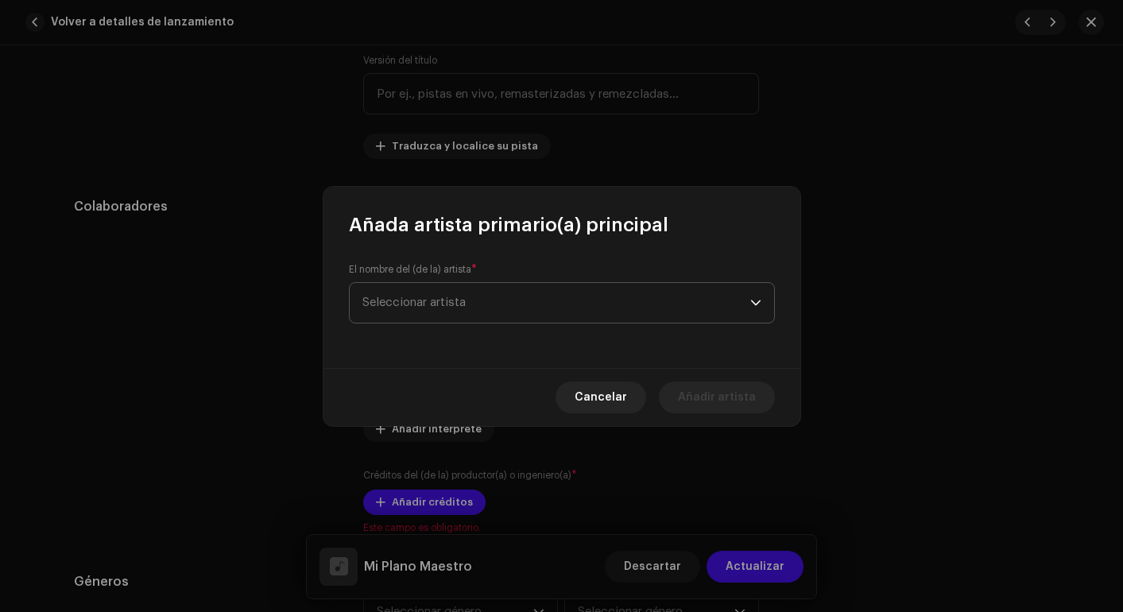
click at [490, 289] on span "Seleccionar artista" at bounding box center [557, 303] width 388 height 40
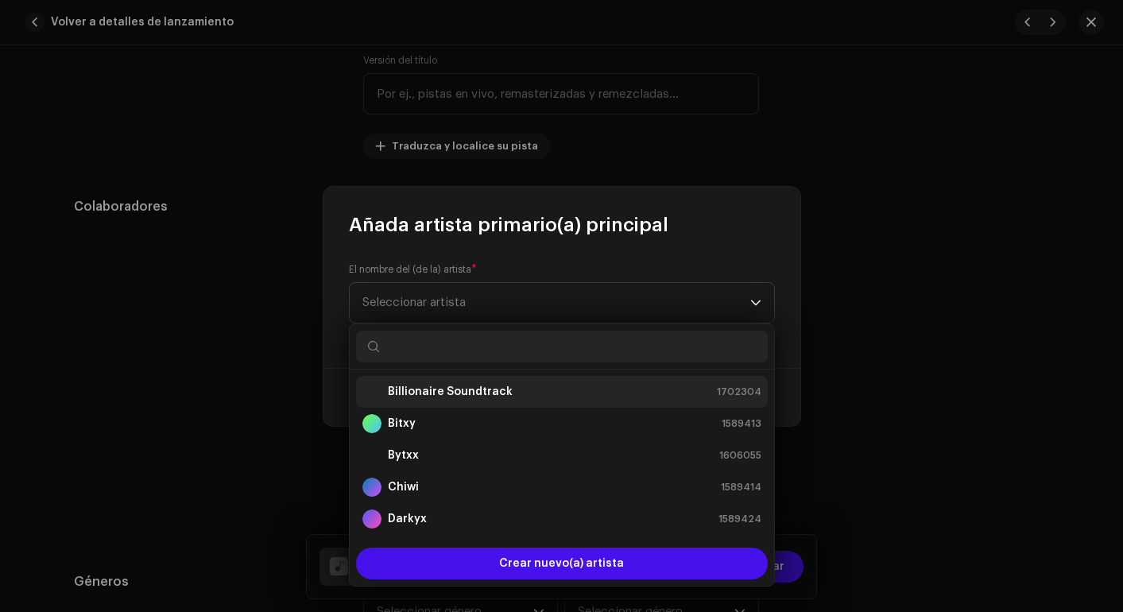
click at [465, 389] on strong "Billionaire Soundtrack" at bounding box center [450, 392] width 125 height 16
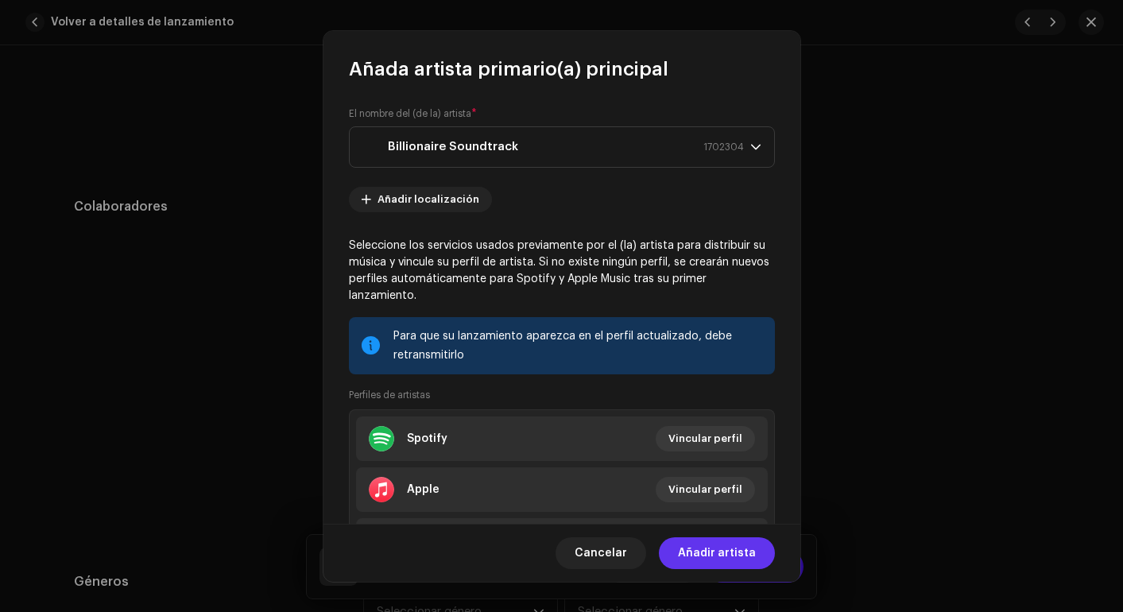
click at [733, 560] on span "Añadir artista" at bounding box center [717, 553] width 78 height 32
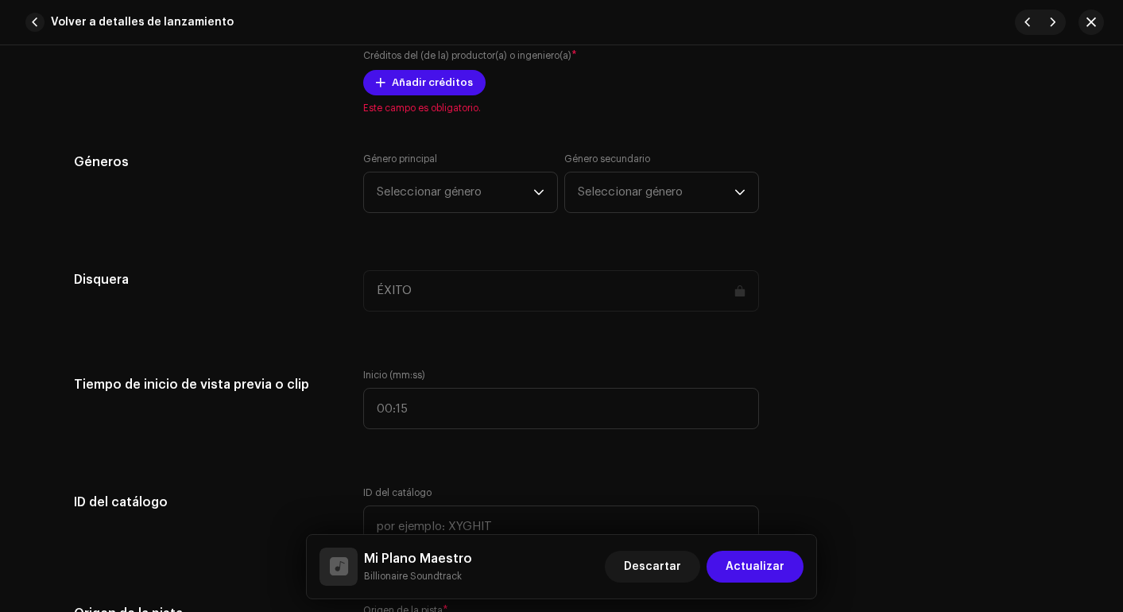
scroll to position [1266, 0]
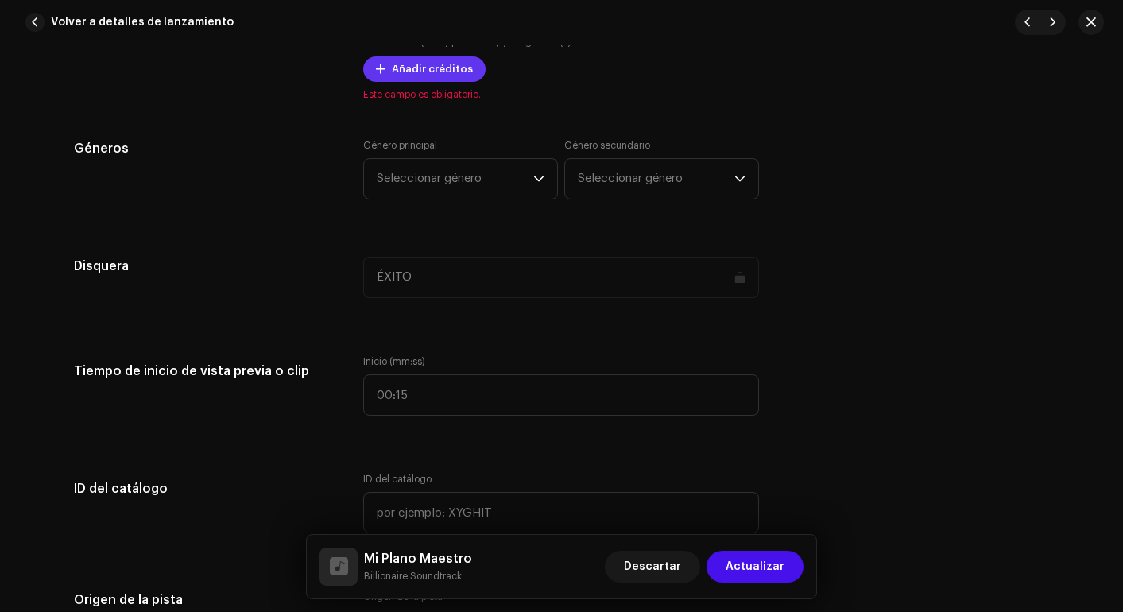
click at [423, 66] on span "Añadir créditos" at bounding box center [432, 69] width 81 height 32
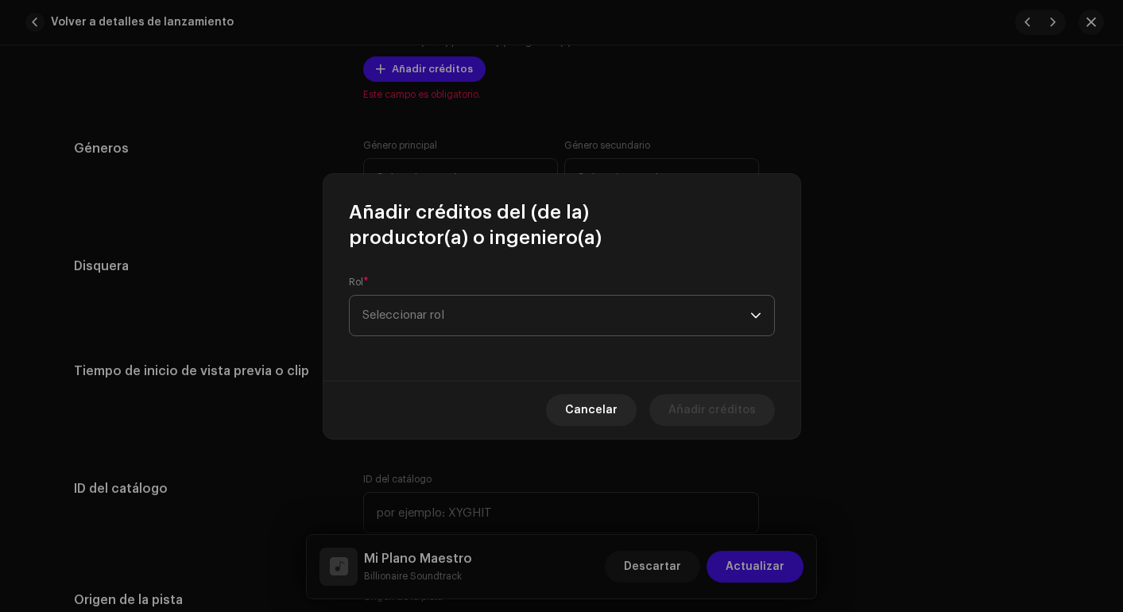
click at [478, 333] on span "Seleccionar rol" at bounding box center [557, 316] width 388 height 40
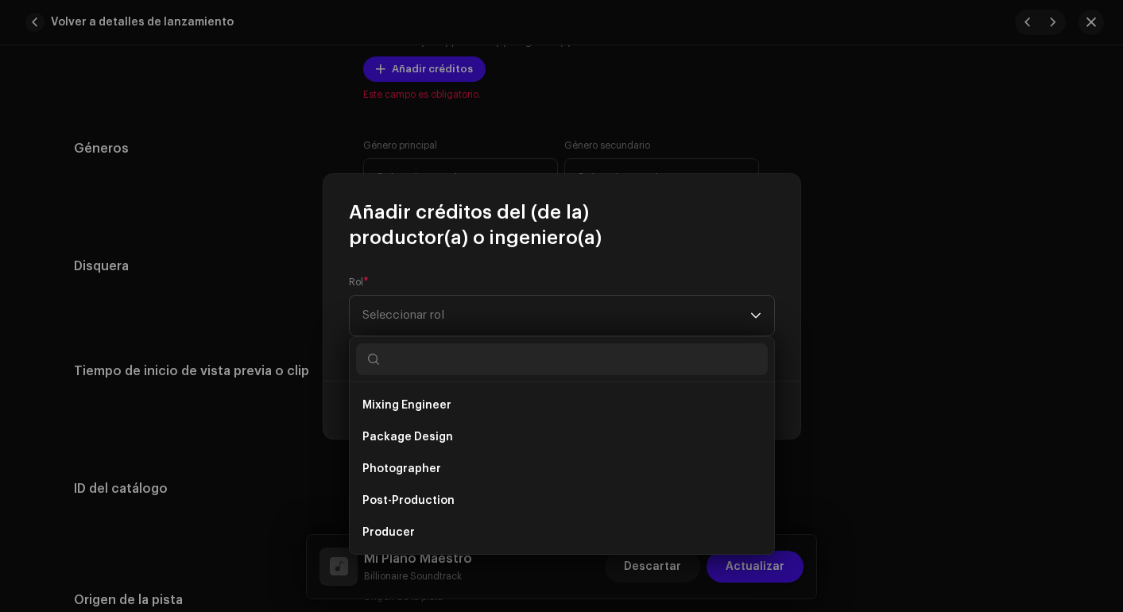
scroll to position [541, 0]
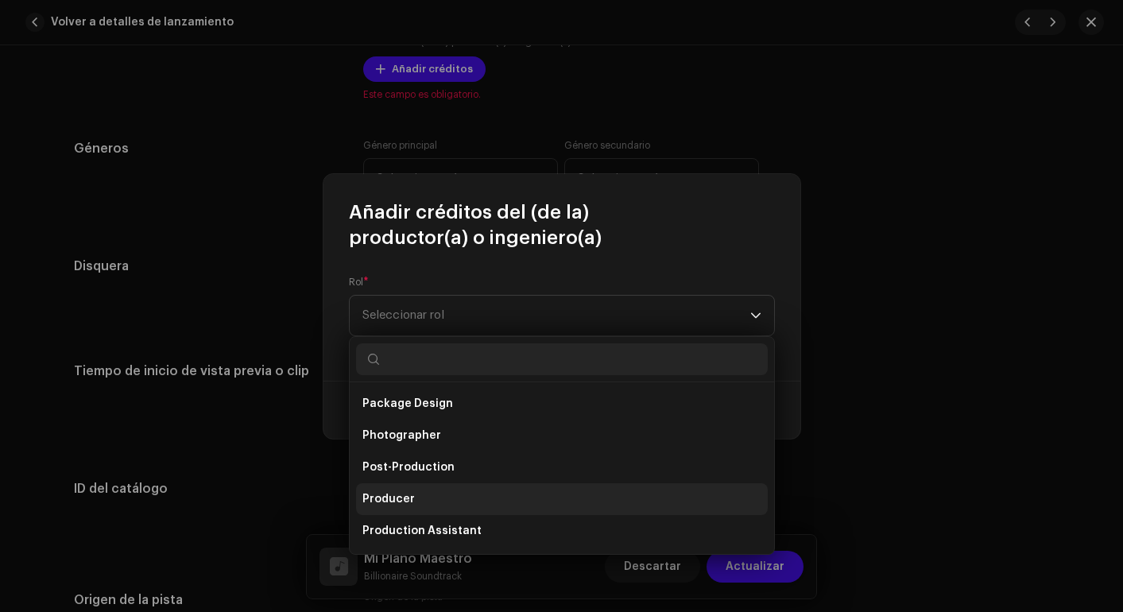
click at [423, 504] on li "Producer" at bounding box center [562, 499] width 412 height 32
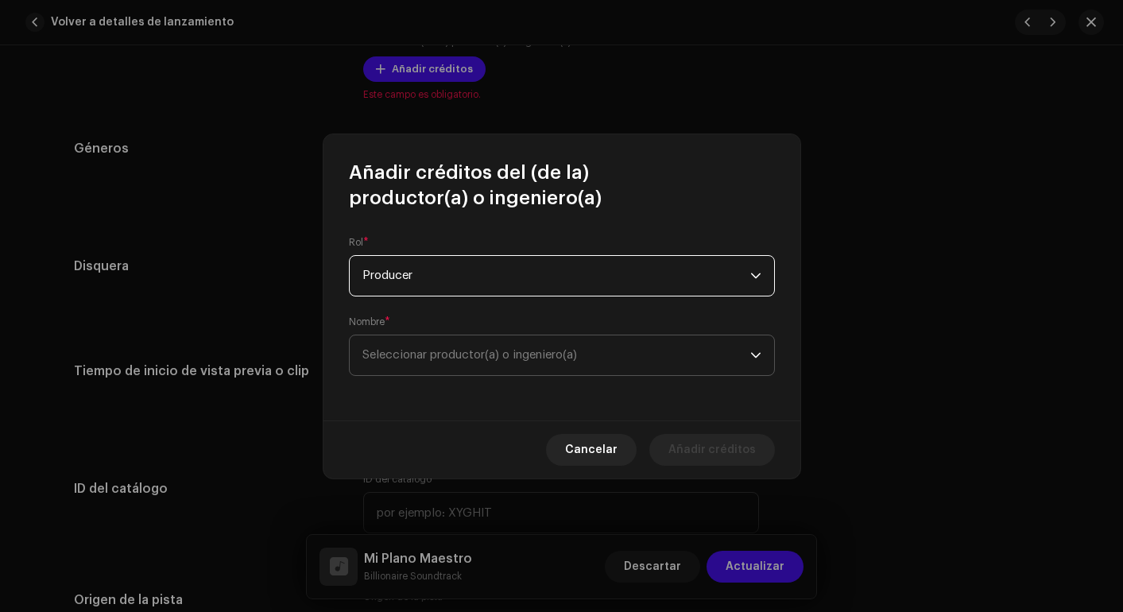
click at [532, 358] on span "Seleccionar productor(a) o ingeniero(a)" at bounding box center [470, 355] width 215 height 12
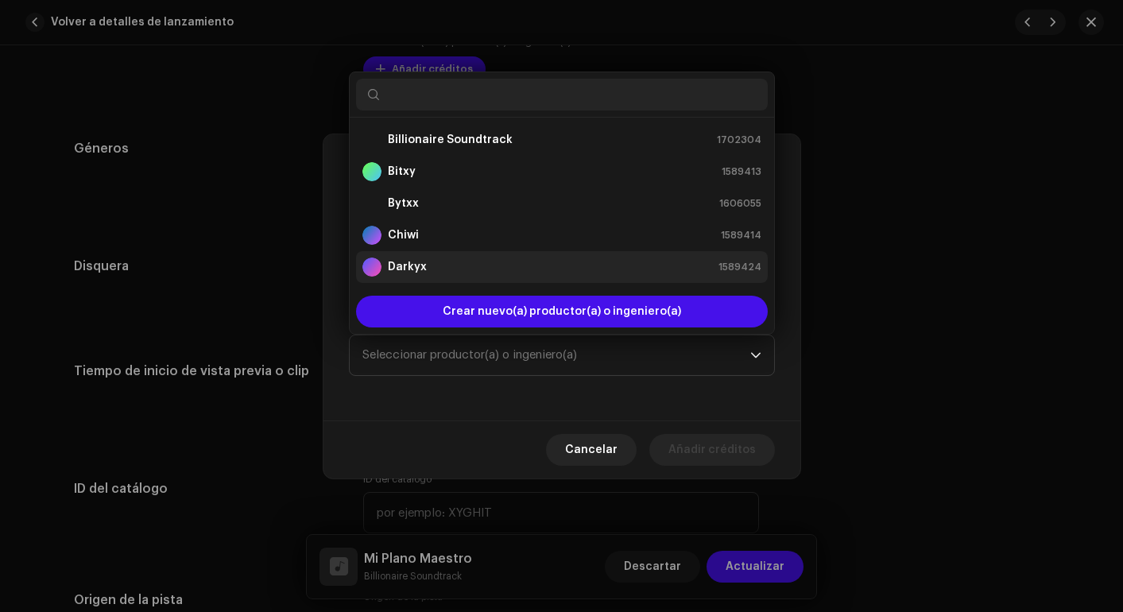
click at [428, 273] on div "Darkyx 1589424" at bounding box center [562, 267] width 399 height 19
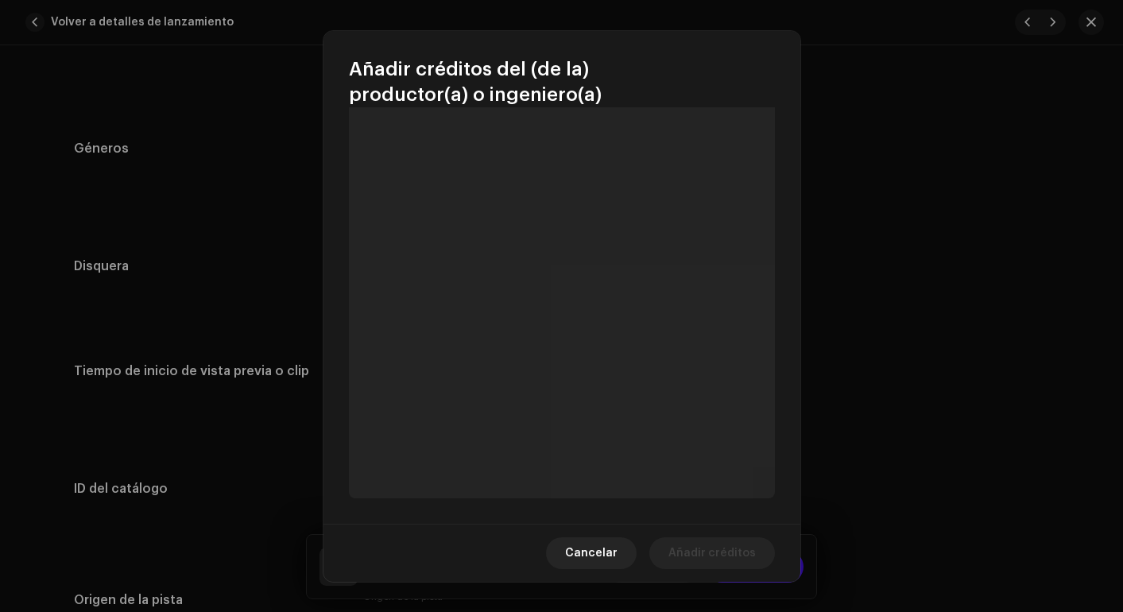
scroll to position [196, 0]
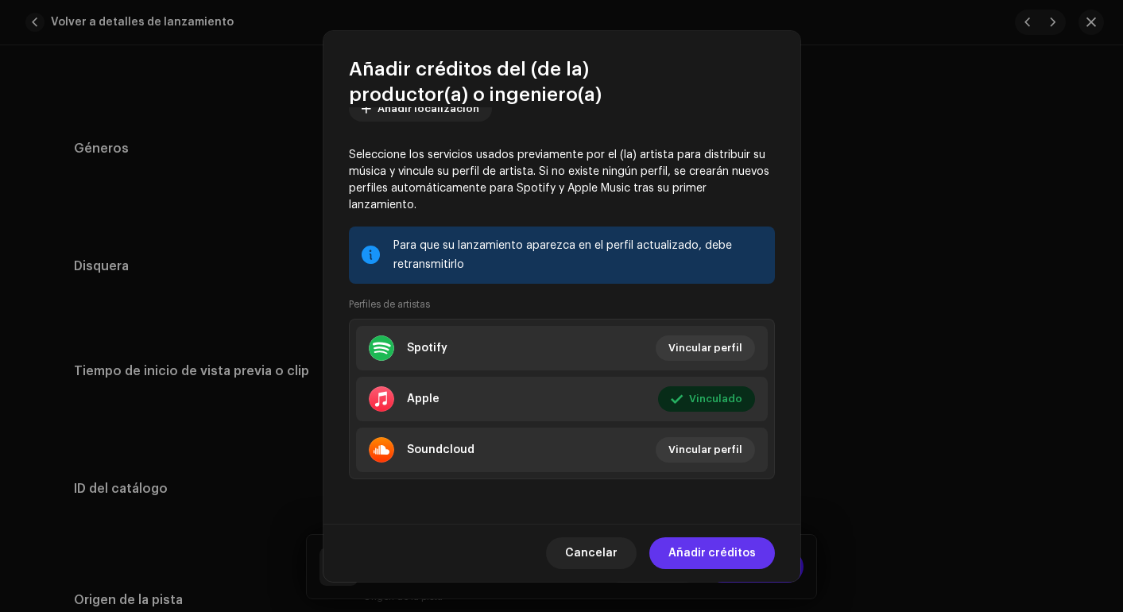
click at [701, 550] on span "Añadir créditos" at bounding box center [712, 553] width 87 height 32
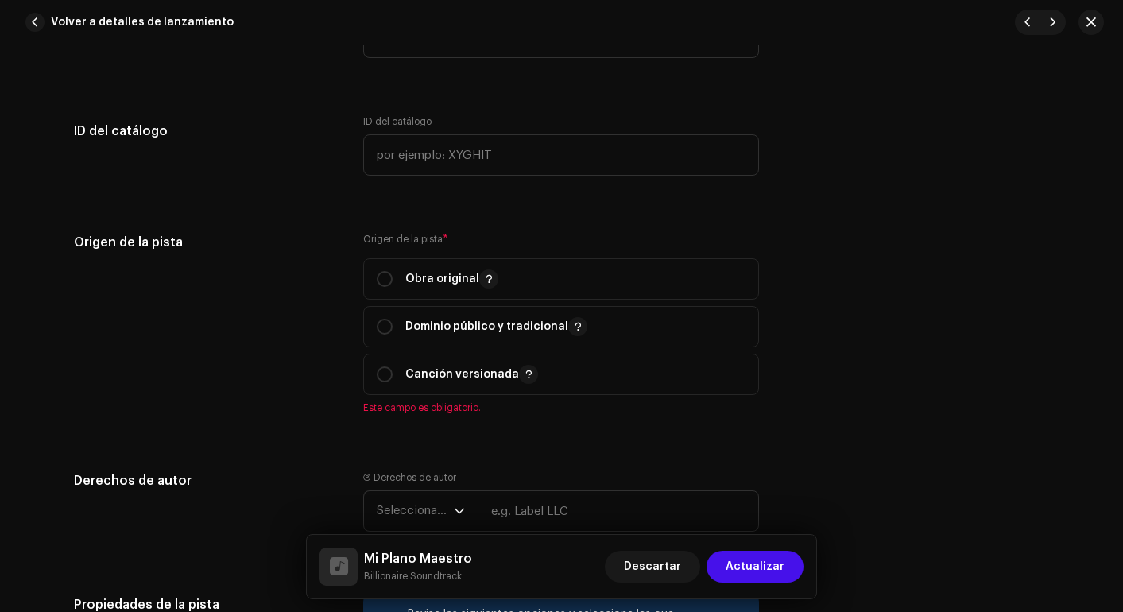
scroll to position [1510, 0]
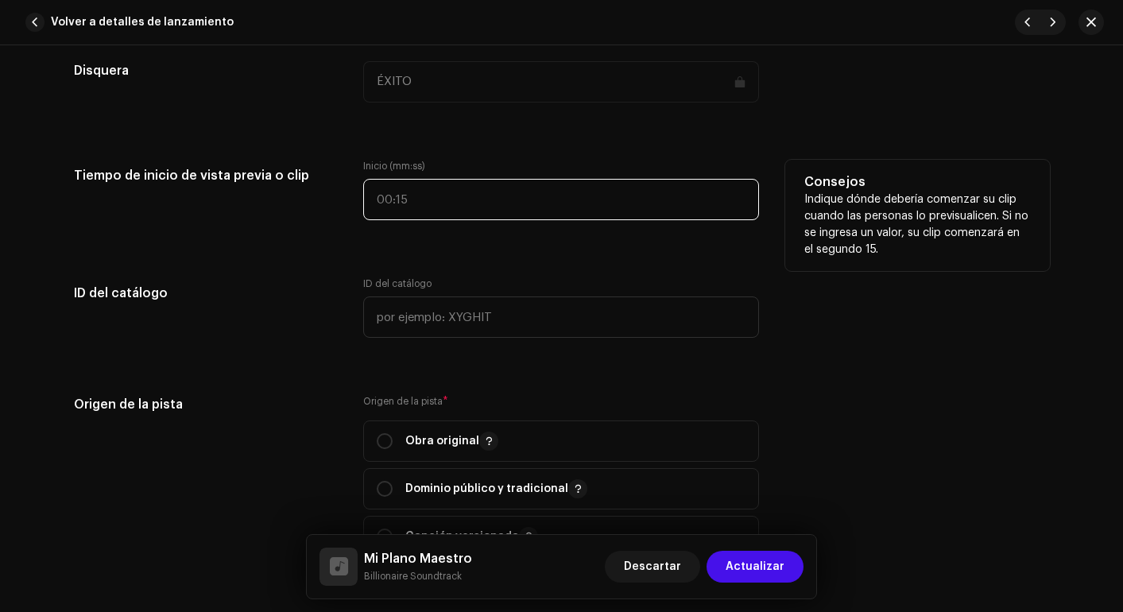
click at [470, 202] on input "text" at bounding box center [561, 199] width 396 height 41
type input "00:00"
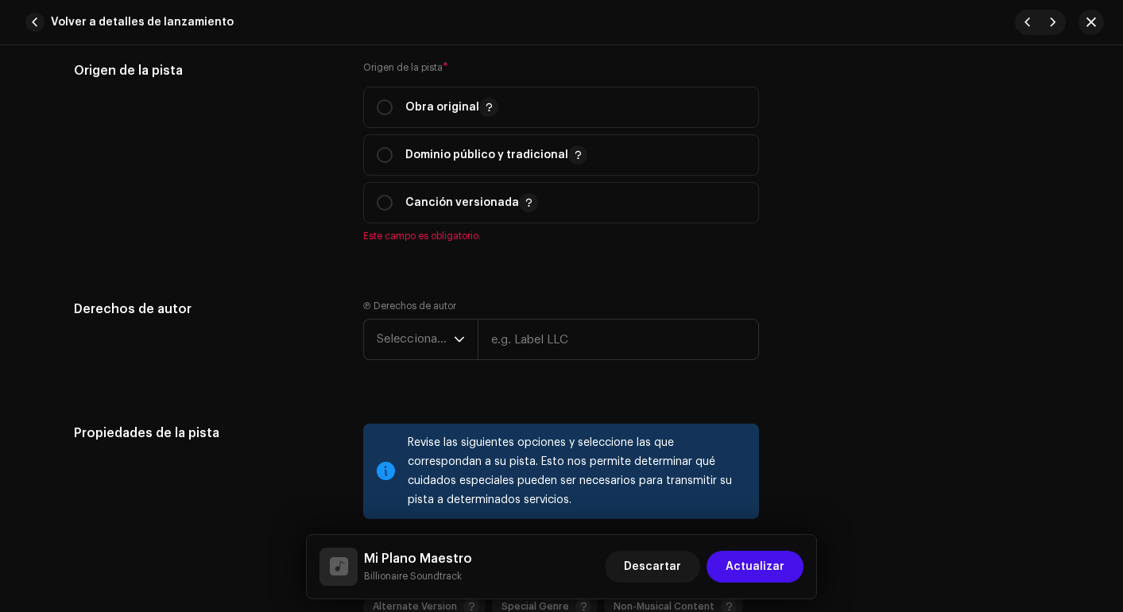
scroll to position [1785, 0]
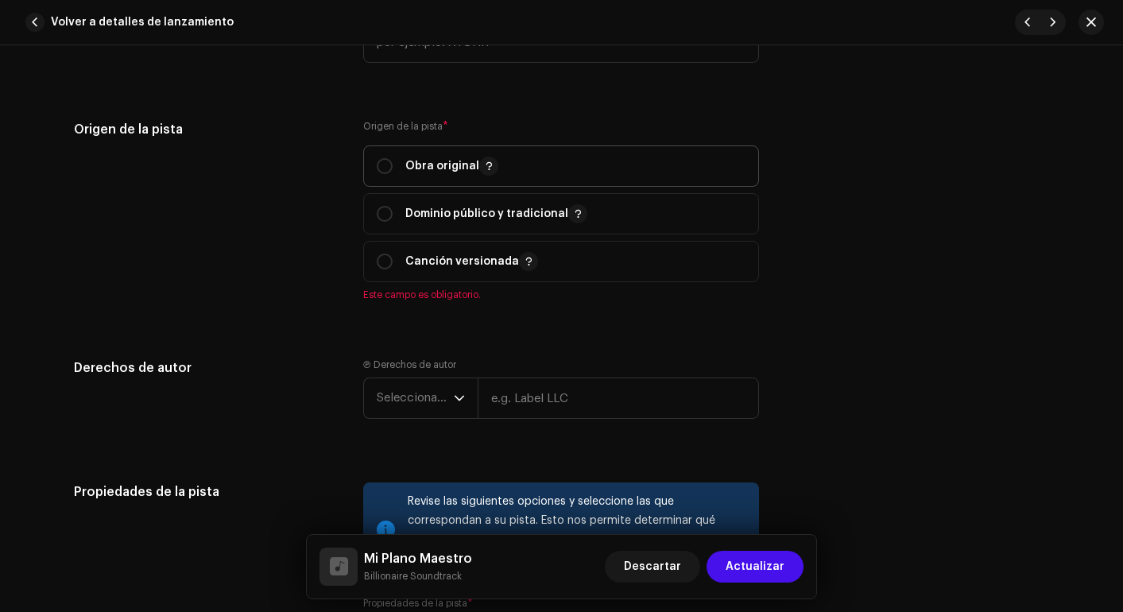
click at [392, 158] on div "Obra original" at bounding box center [438, 166] width 122 height 19
radio input "true"
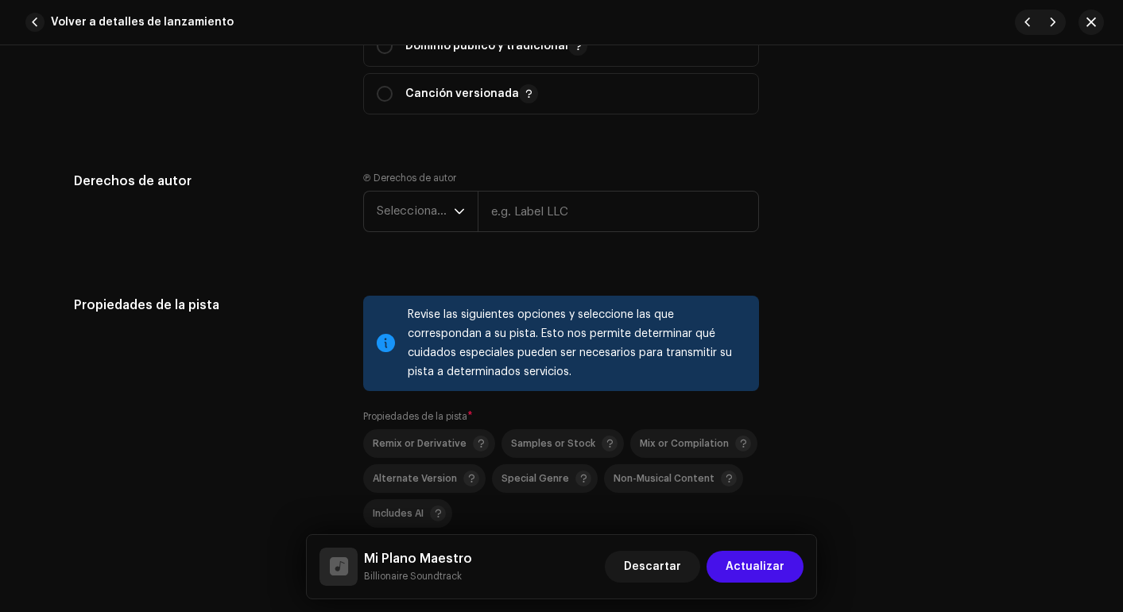
scroll to position [2019, 0]
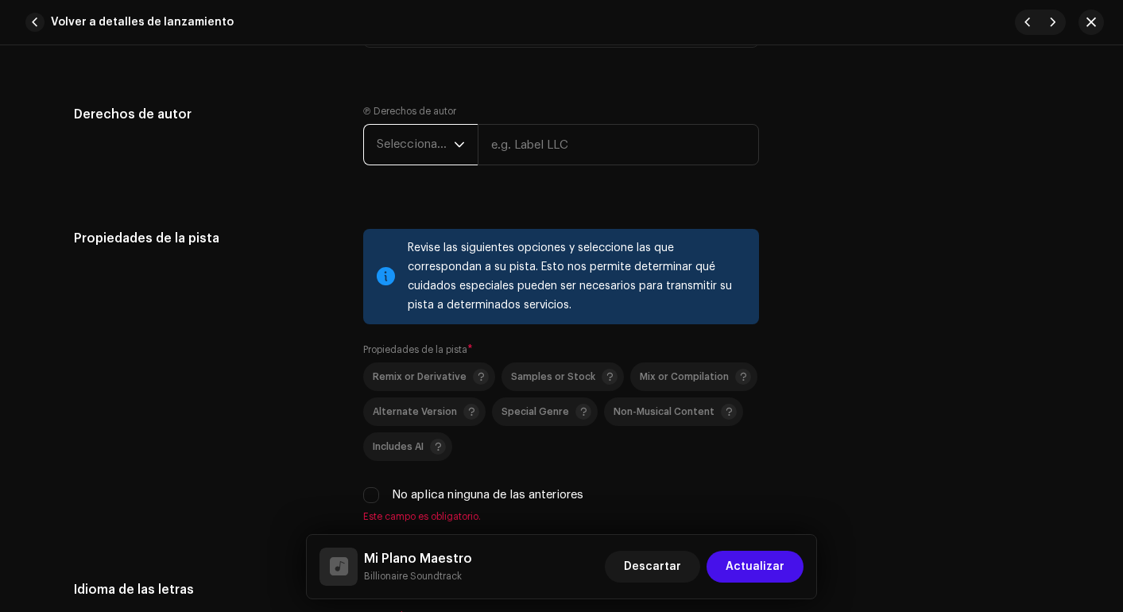
click at [440, 154] on span "Seleccionar año" at bounding box center [415, 145] width 77 height 40
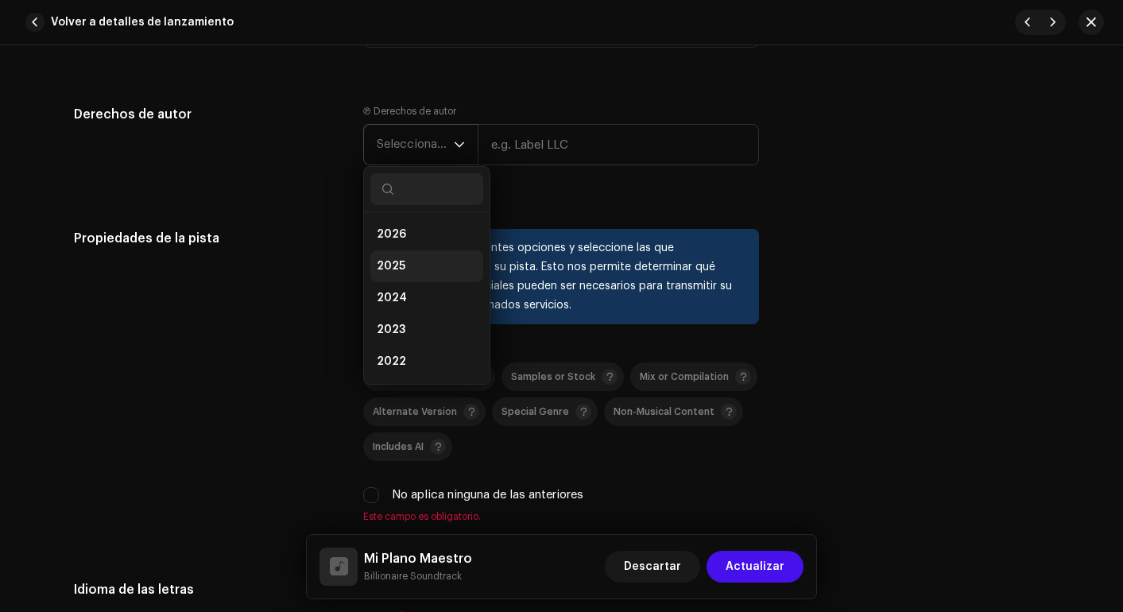
click at [417, 270] on li "2025" at bounding box center [426, 266] width 113 height 32
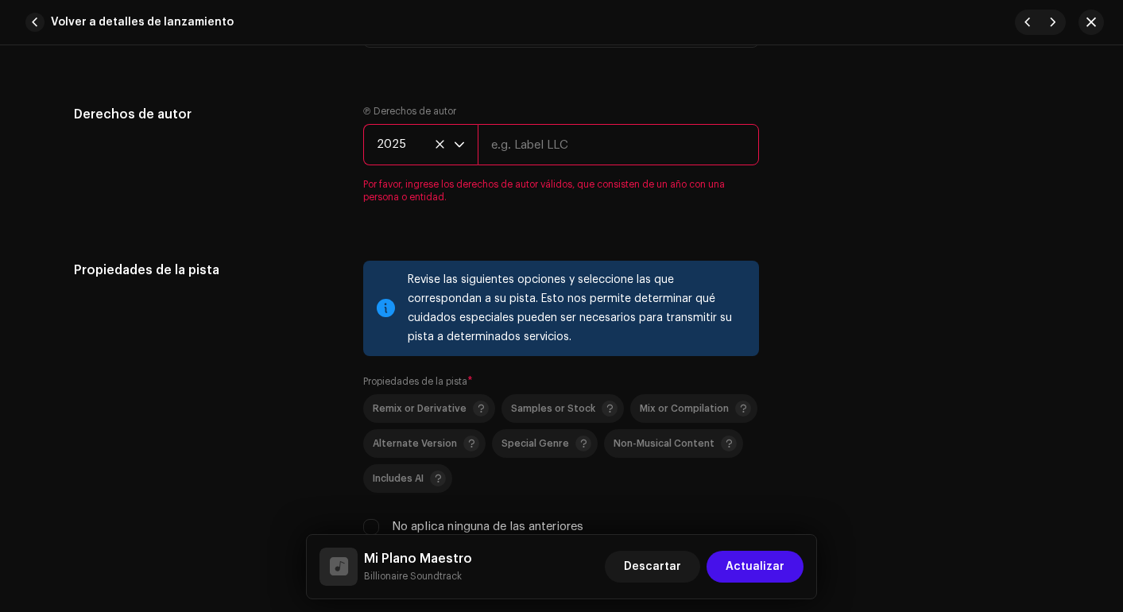
click at [539, 158] on input "text" at bounding box center [618, 144] width 281 height 41
type input "WEBLIFETECH S.A.S."
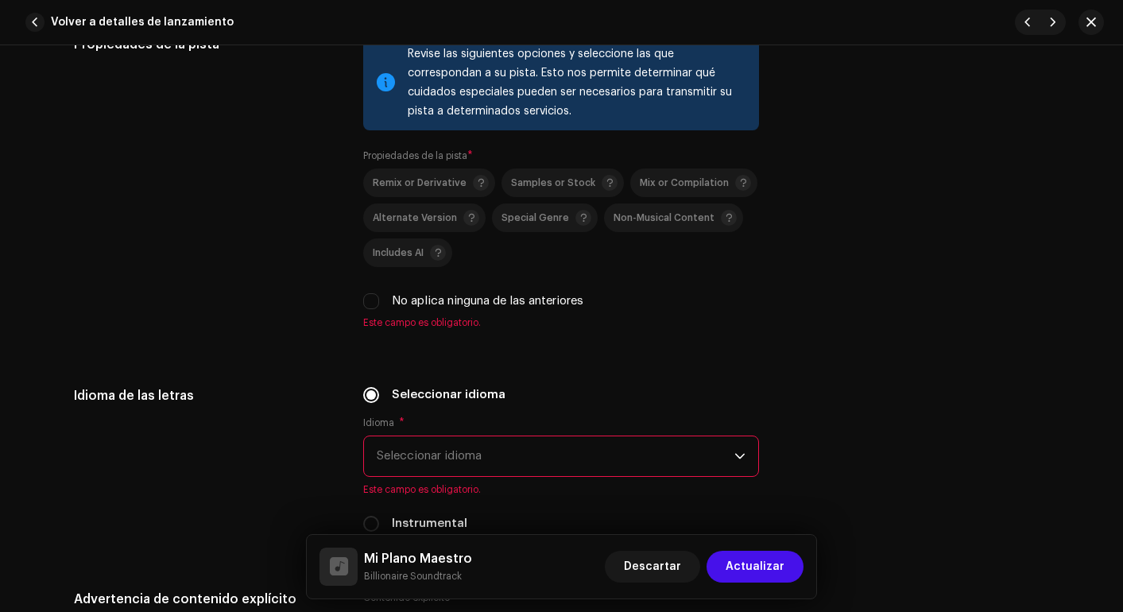
scroll to position [2286, 0]
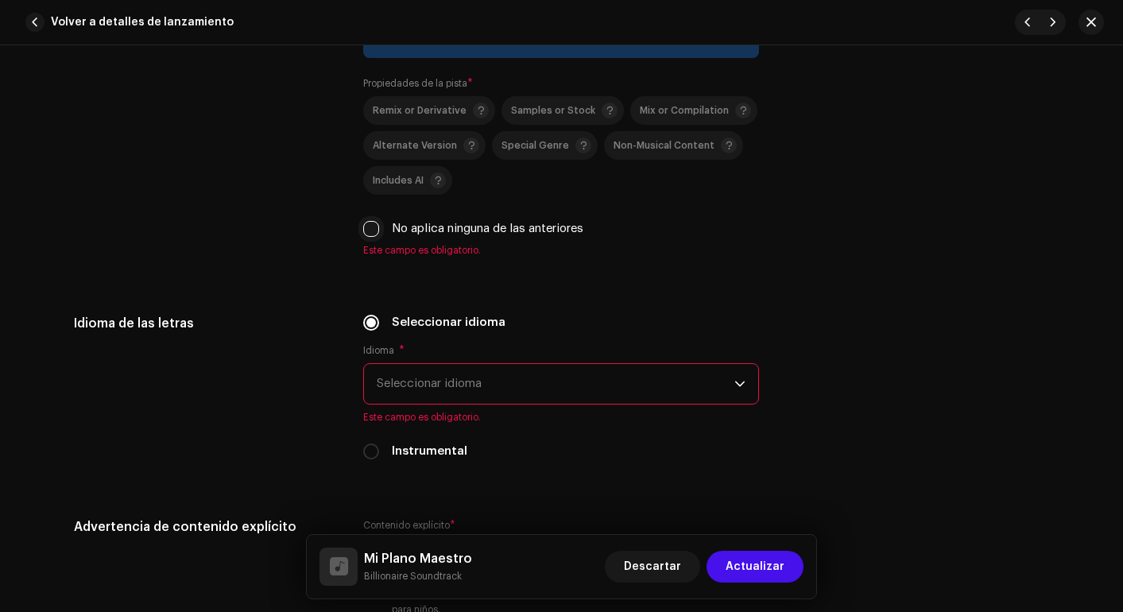
click at [369, 233] on input "No aplica ninguna de las anteriores" at bounding box center [371, 229] width 16 height 16
checkbox input "true"
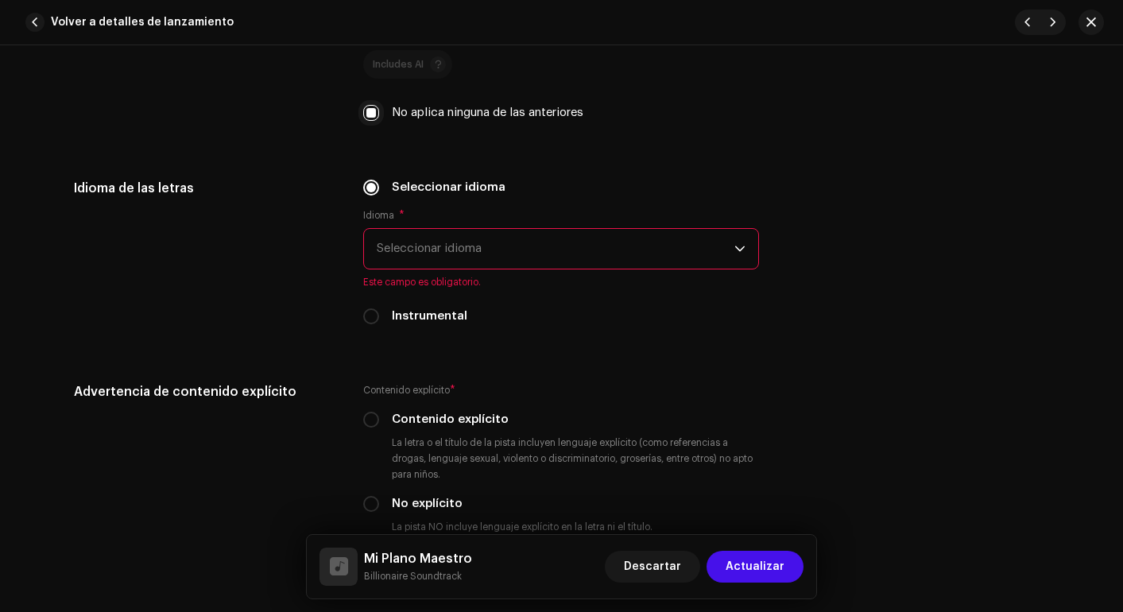
scroll to position [2439, 0]
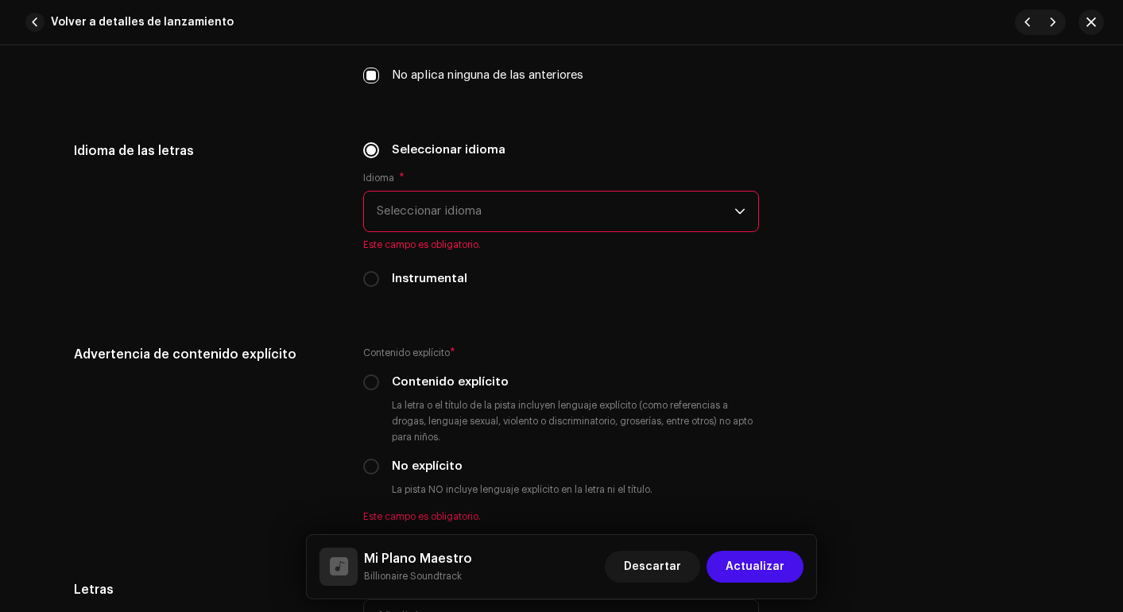
click at [447, 192] on span "Seleccionar idioma" at bounding box center [556, 212] width 358 height 40
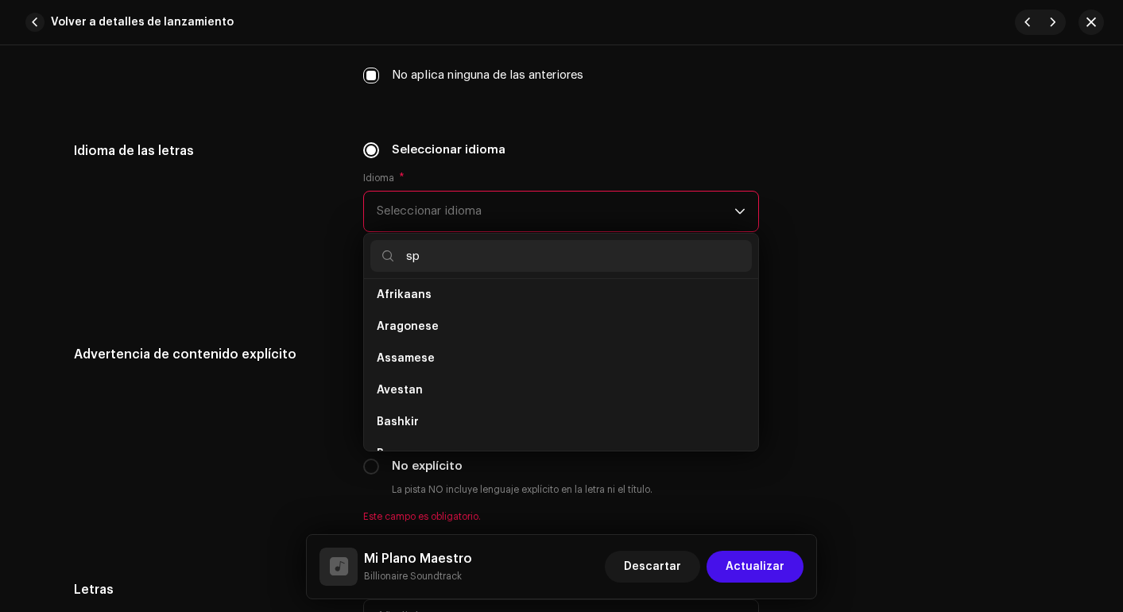
scroll to position [0, 0]
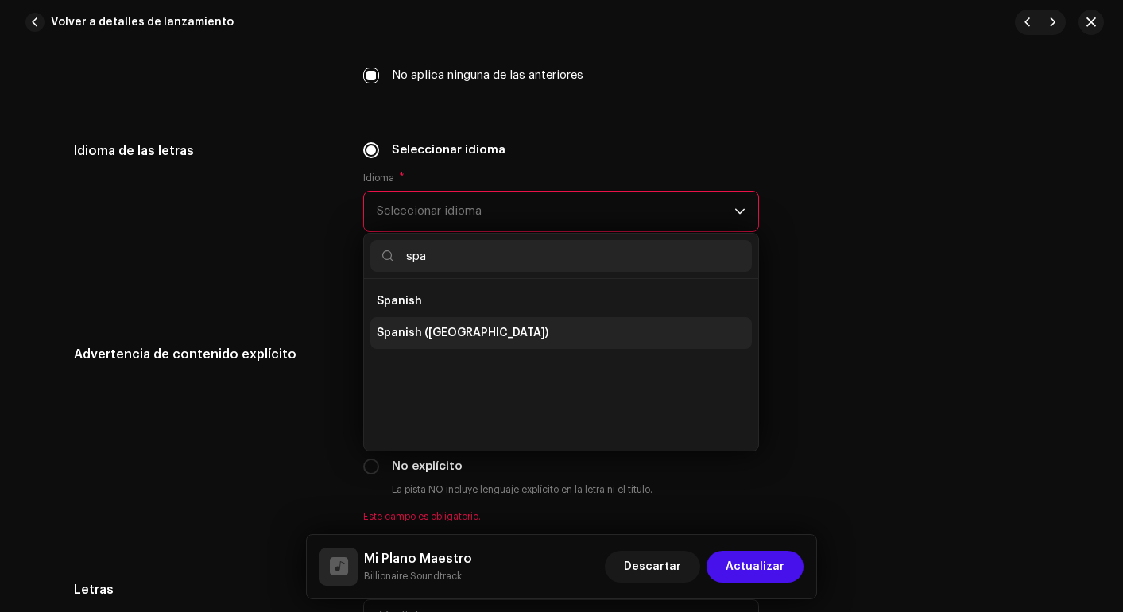
type input "spa"
click at [421, 328] on span "Spanish ([GEOGRAPHIC_DATA])" at bounding box center [463, 333] width 172 height 16
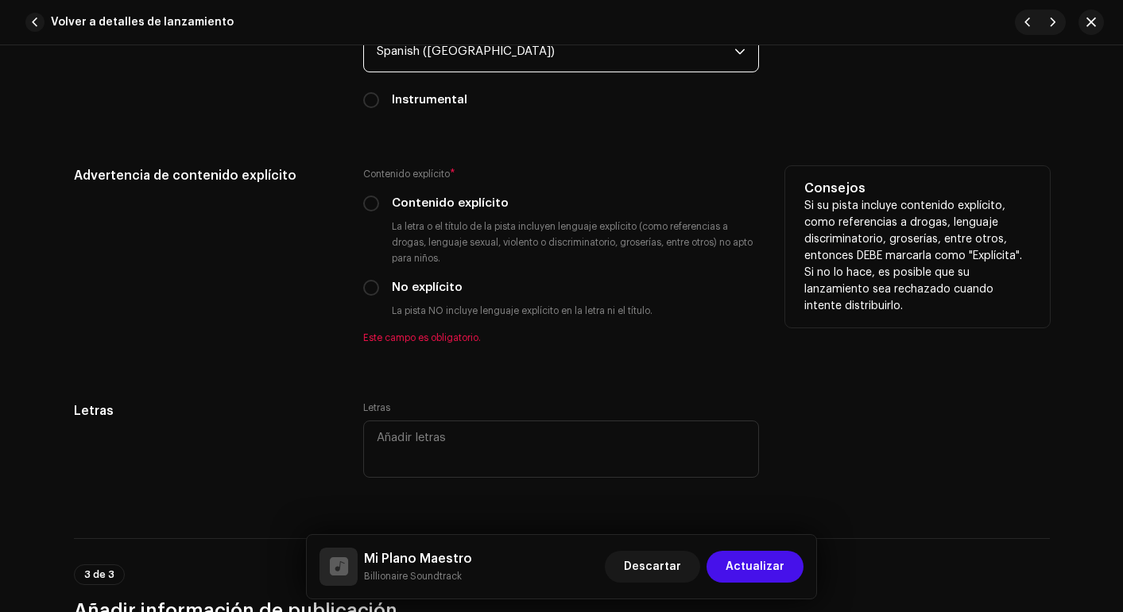
scroll to position [2617, 0]
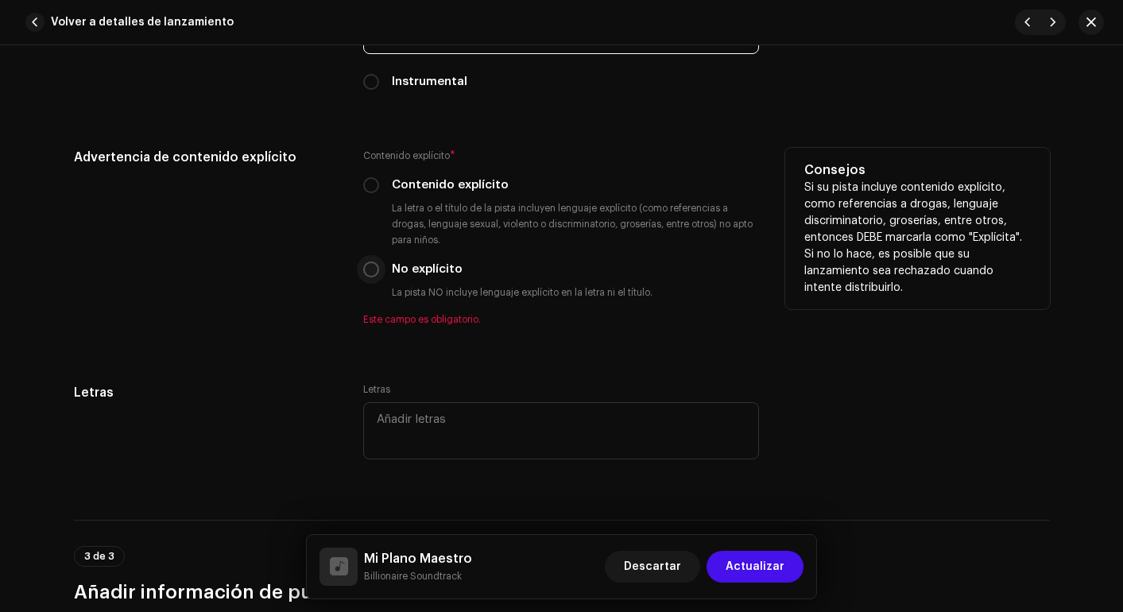
click at [374, 274] on p-radiobutton at bounding box center [371, 270] width 16 height 16
click at [363, 272] on input "No explícito" at bounding box center [371, 270] width 16 height 16
radio input "true"
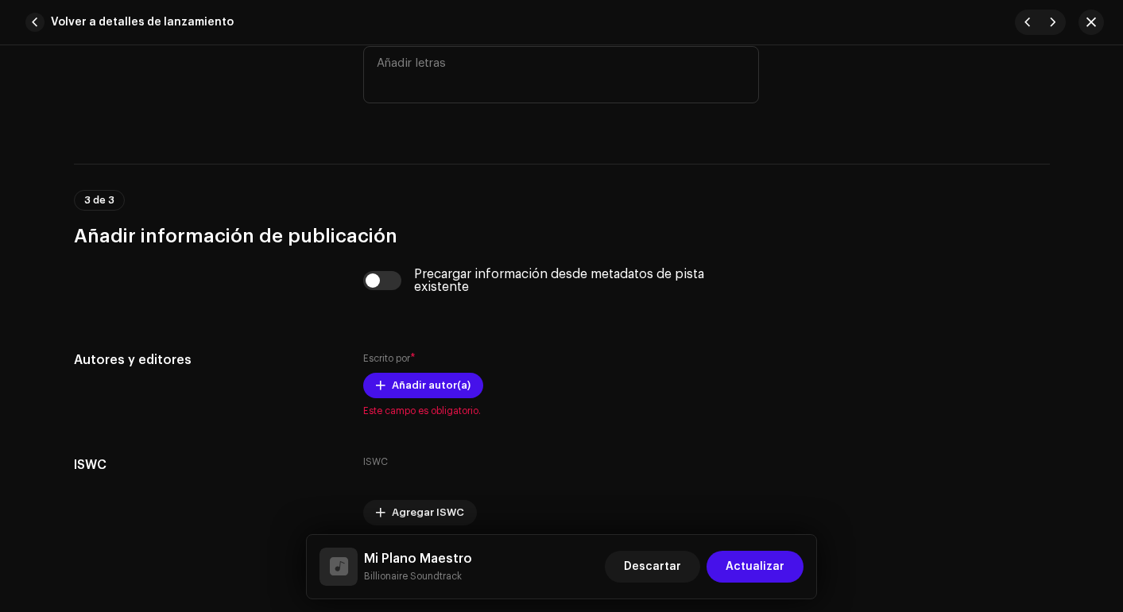
scroll to position [2996, 0]
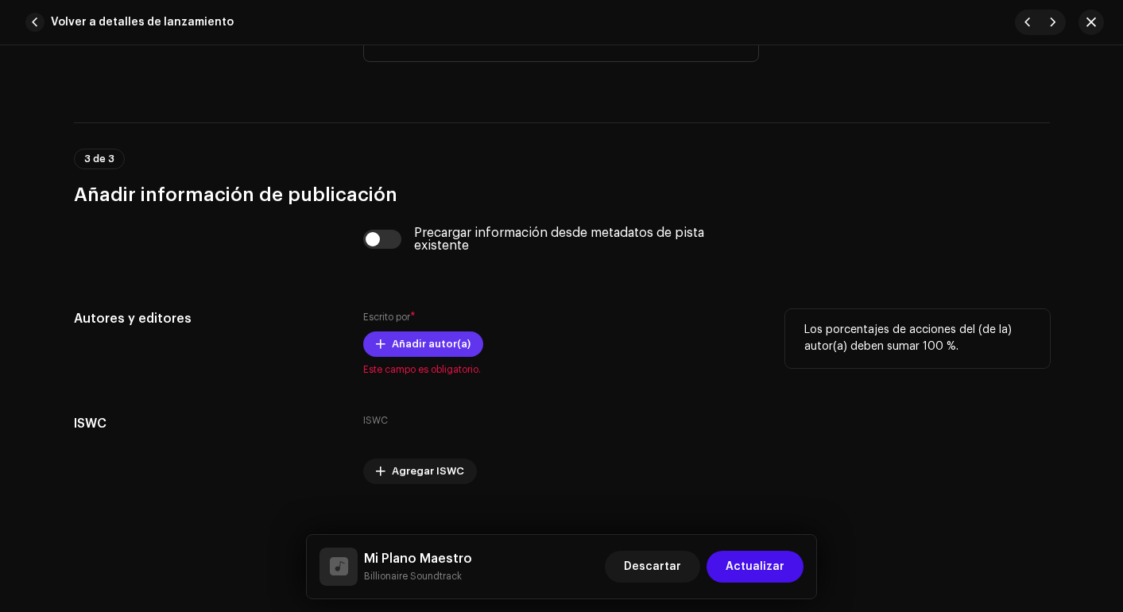
click at [379, 343] on span at bounding box center [381, 344] width 10 height 13
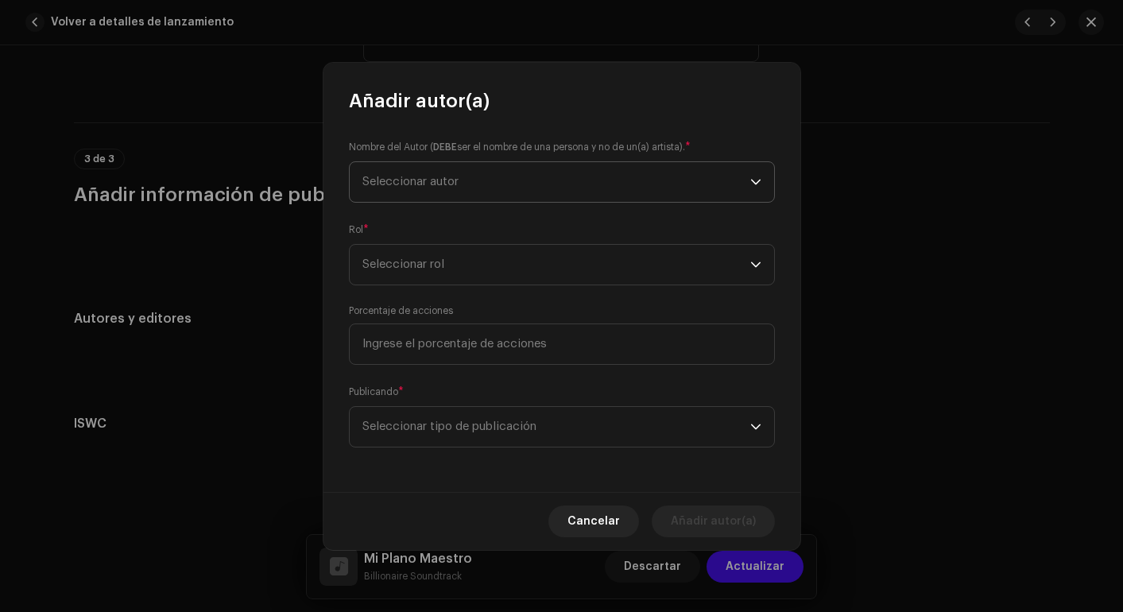
click at [440, 182] on span "Seleccionar autor" at bounding box center [411, 182] width 96 height 12
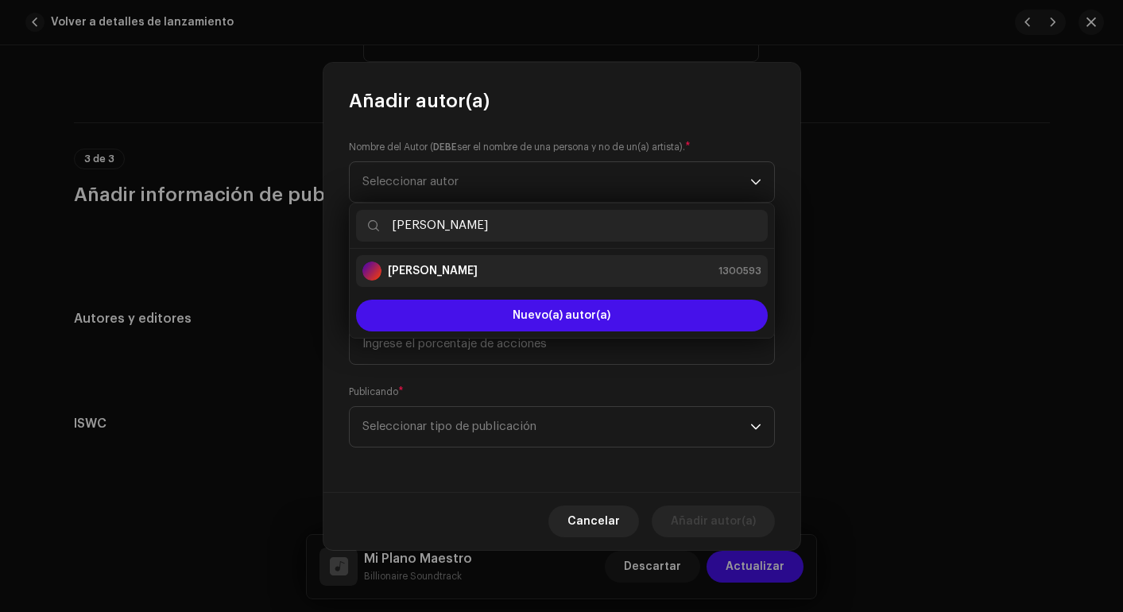
type input "[PERSON_NAME]"
click at [460, 275] on strong "[PERSON_NAME]" at bounding box center [433, 271] width 90 height 16
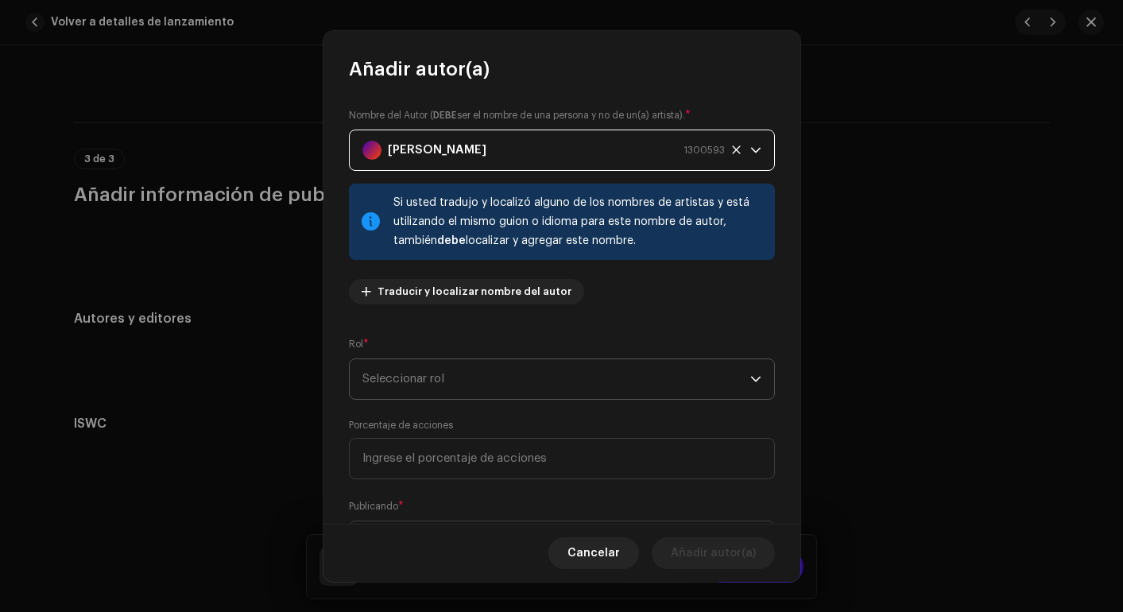
click at [457, 367] on span "Seleccionar rol" at bounding box center [557, 379] width 388 height 40
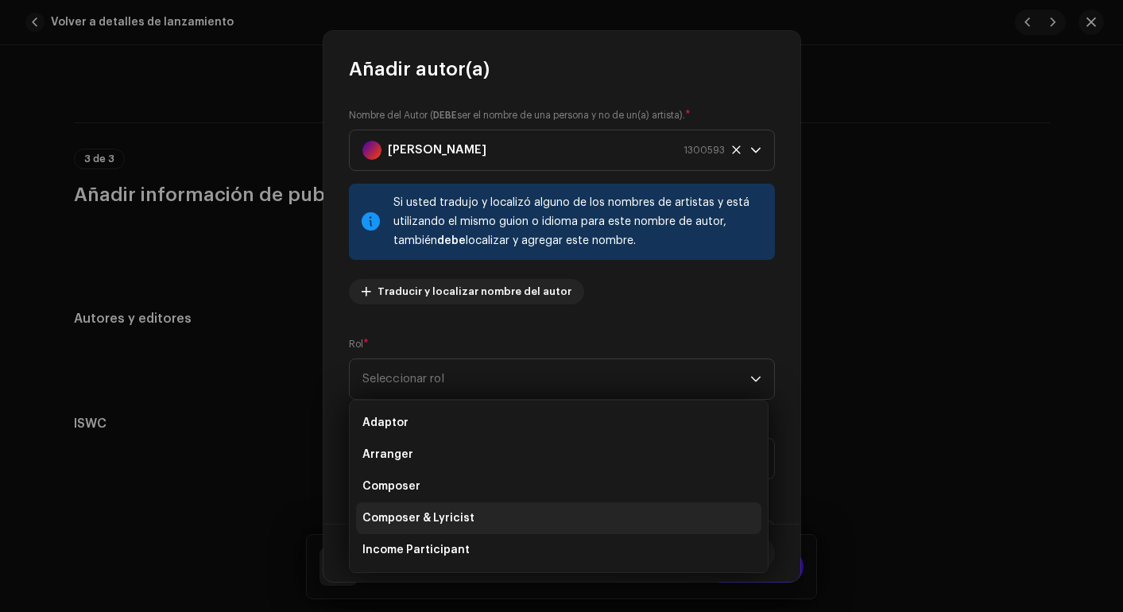
click at [452, 522] on span "Composer & Lyricist" at bounding box center [419, 518] width 112 height 16
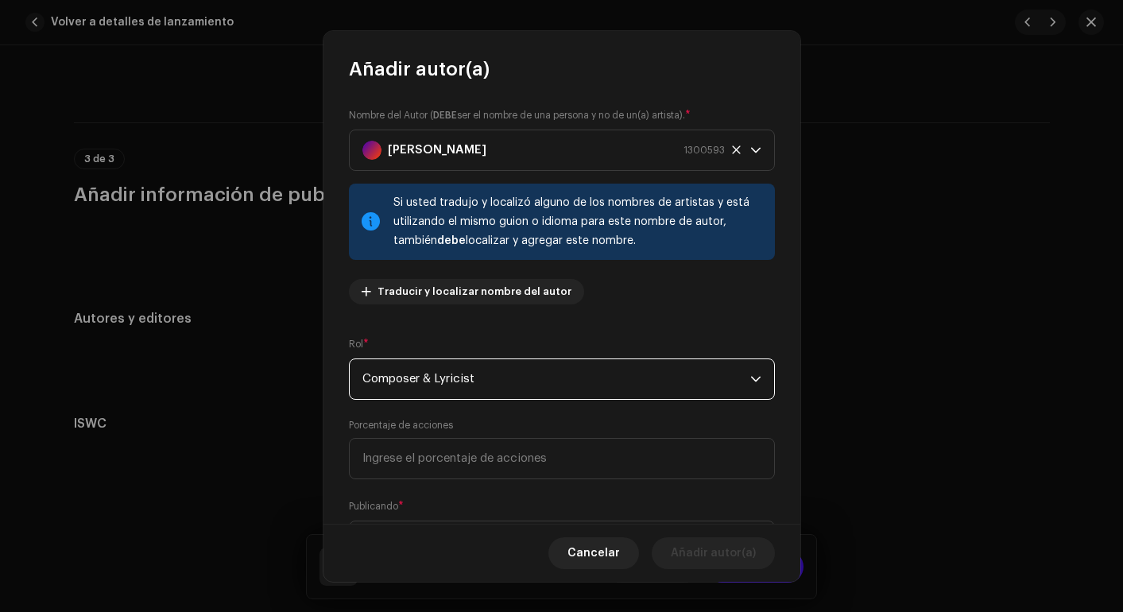
scroll to position [83, 0]
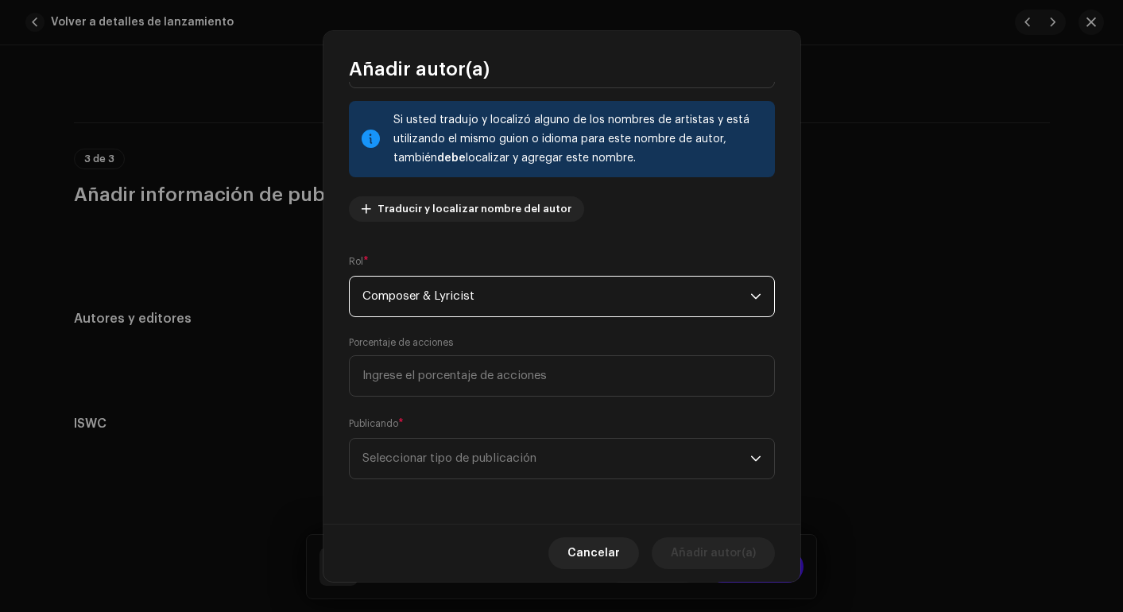
click at [459, 484] on div "Nombre del Autor ( DEBE ser el nombre de una persona y no de un(a) artista). * …" at bounding box center [562, 303] width 477 height 442
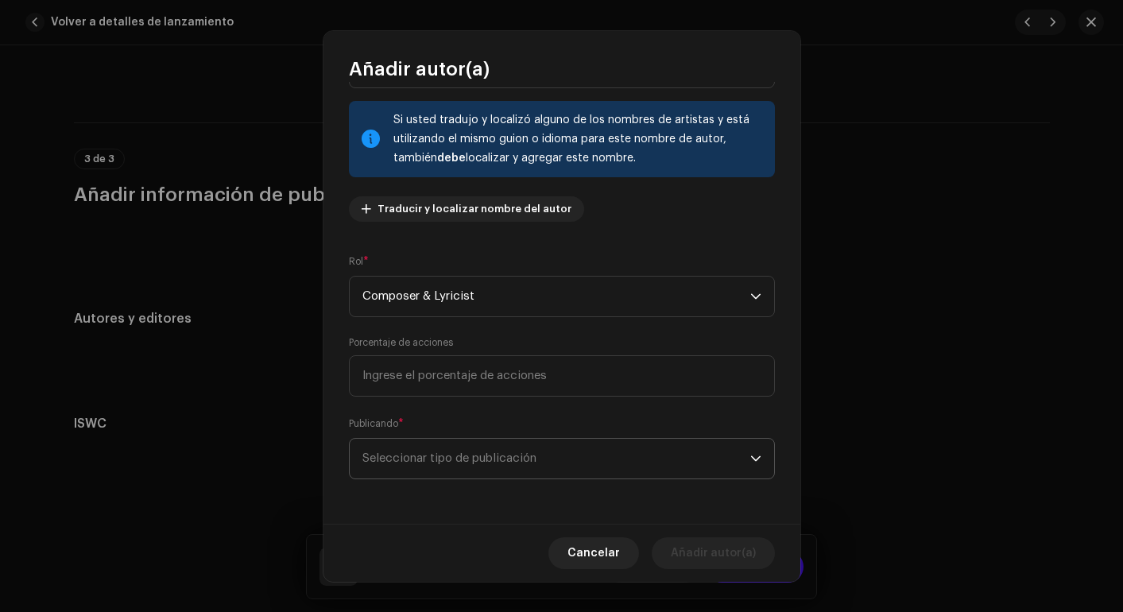
click at [463, 467] on span "Seleccionar tipo de publicación" at bounding box center [557, 459] width 388 height 40
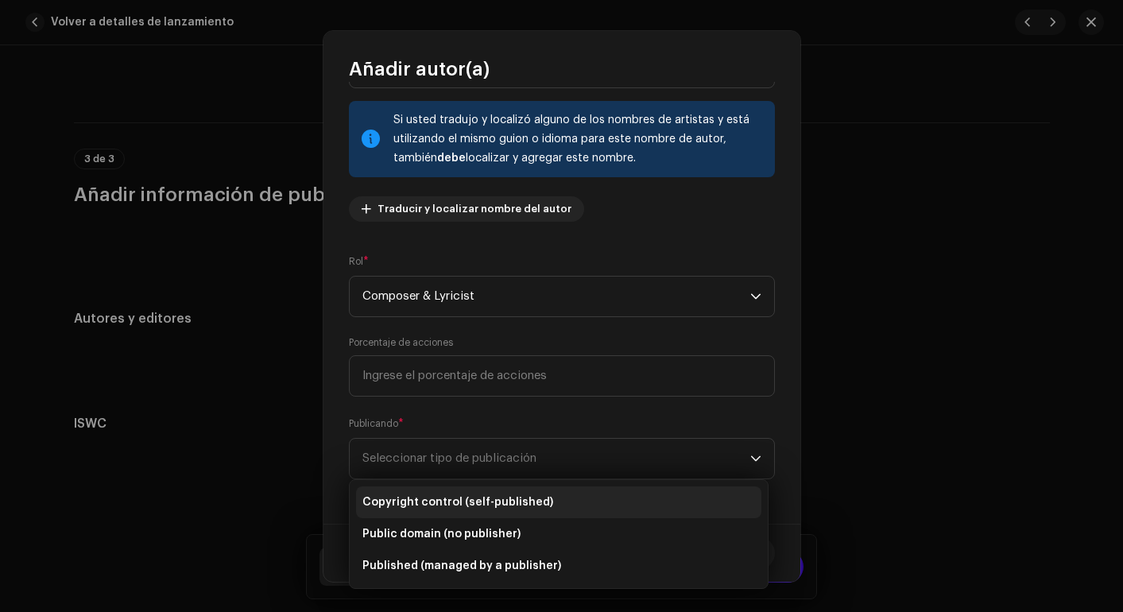
click at [456, 502] on span "Copyright control (self-published)" at bounding box center [458, 502] width 191 height 16
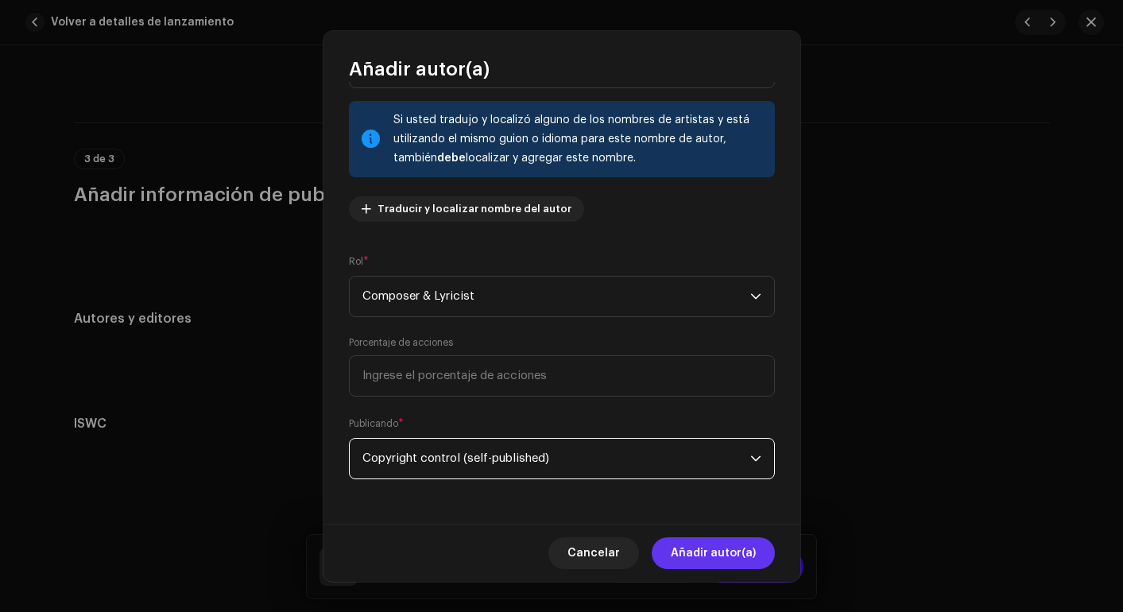
click at [700, 549] on span "Añadir autor(a)" at bounding box center [713, 553] width 85 height 32
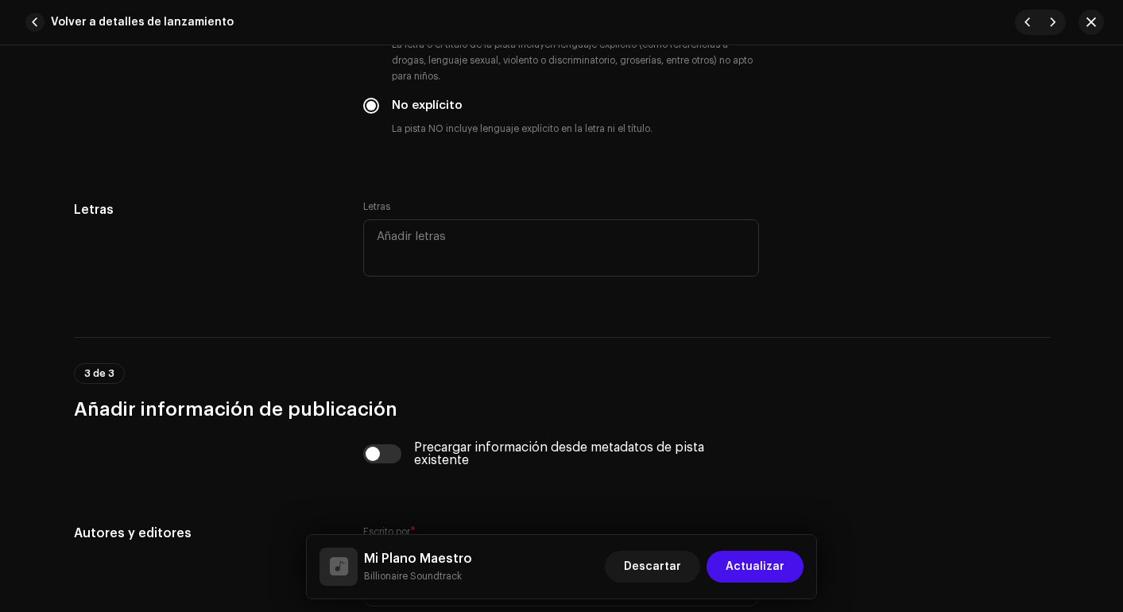
scroll to position [2768, 0]
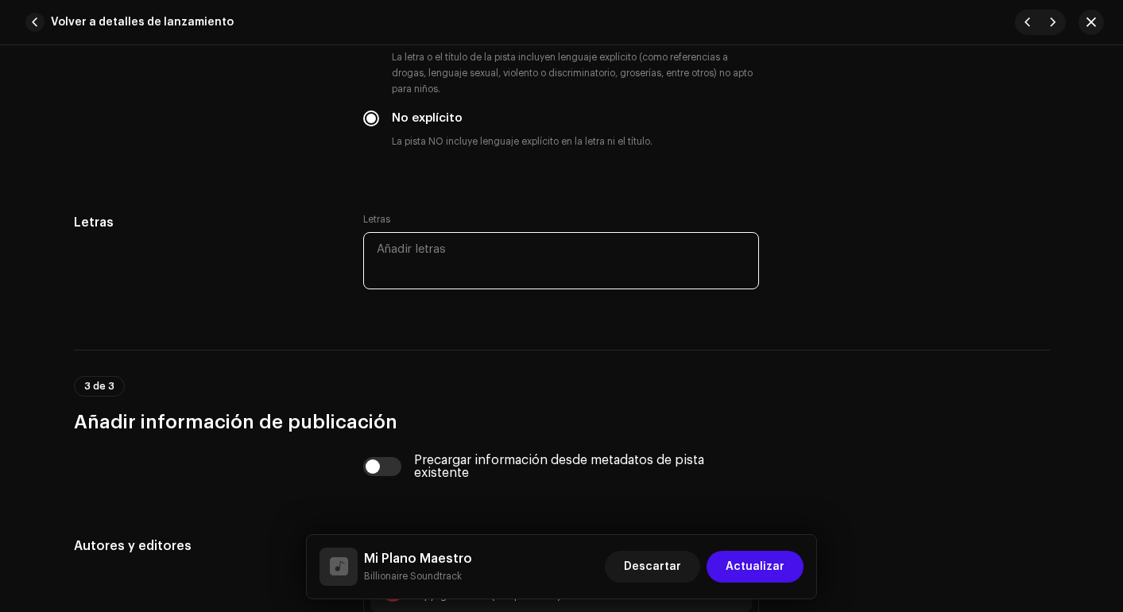
click at [452, 260] on textarea at bounding box center [561, 260] width 396 height 57
paste textarea "(Intro) Escucha bien. La ambición sin un plan es solo un deseo infantil. Estuve…"
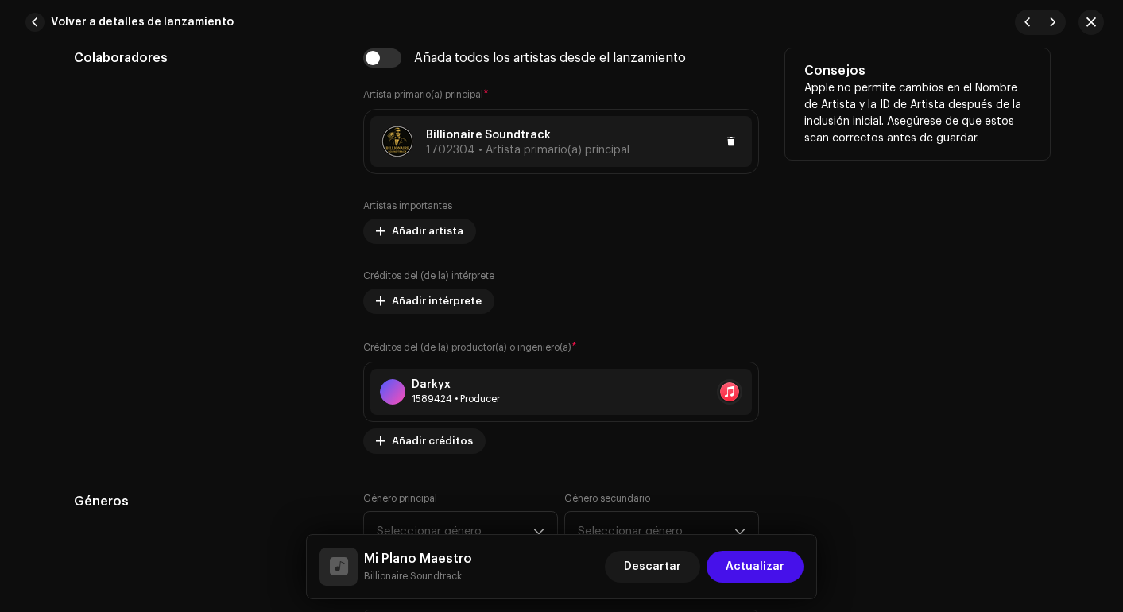
scroll to position [1163, 0]
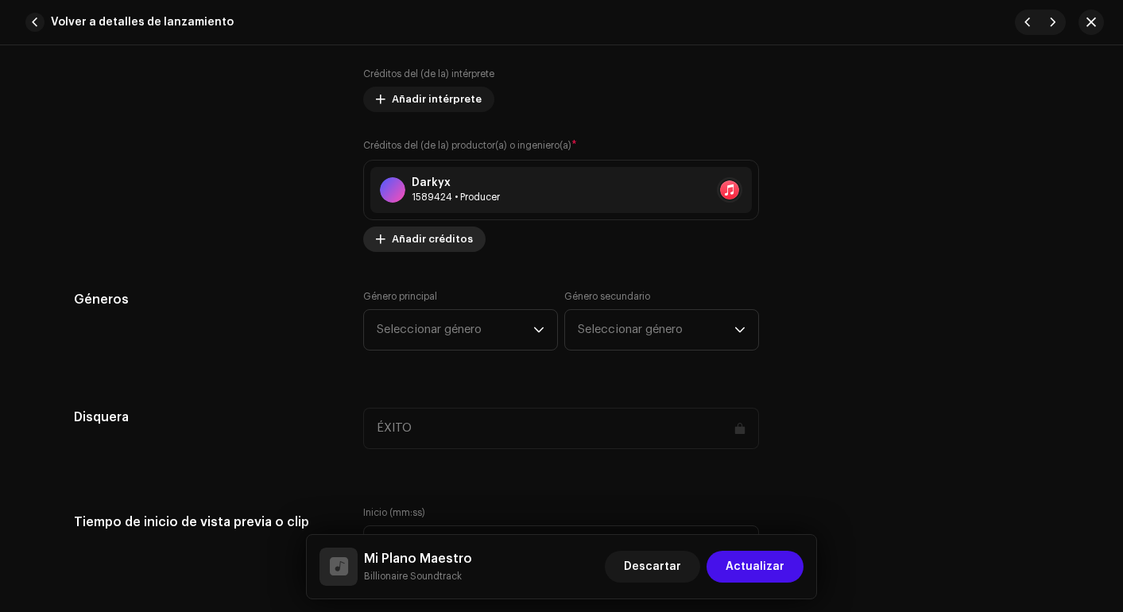
type textarea "(Intro) Escucha bien. La ambición sin un plan es solo un deseo infantil. Estuve…"
click at [413, 241] on span "Añadir créditos" at bounding box center [432, 239] width 81 height 32
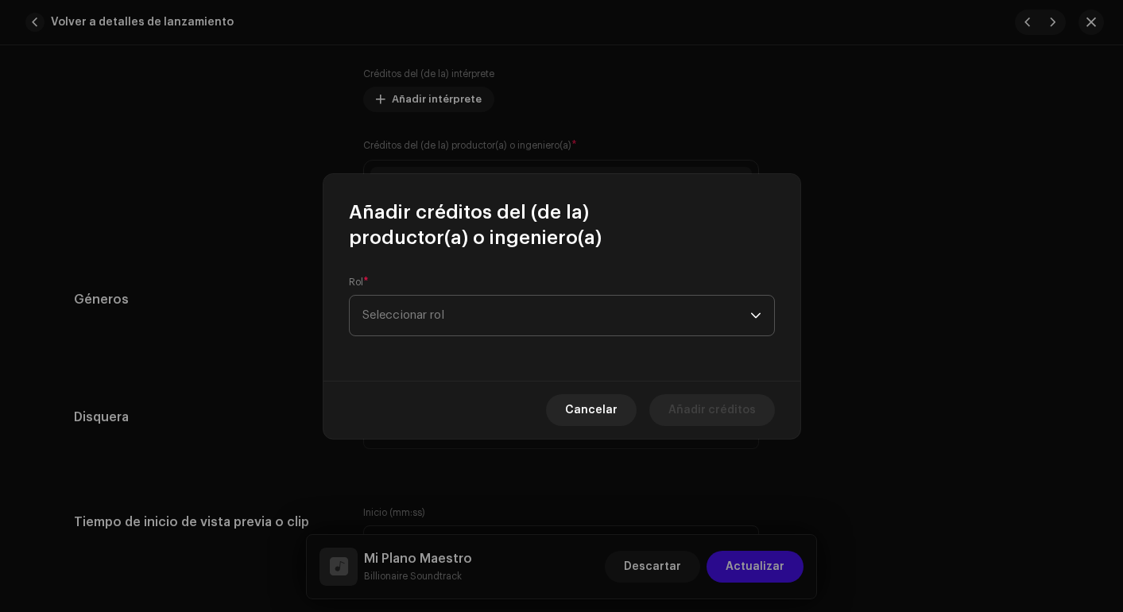
click at [435, 306] on span "Seleccionar rol" at bounding box center [557, 316] width 388 height 40
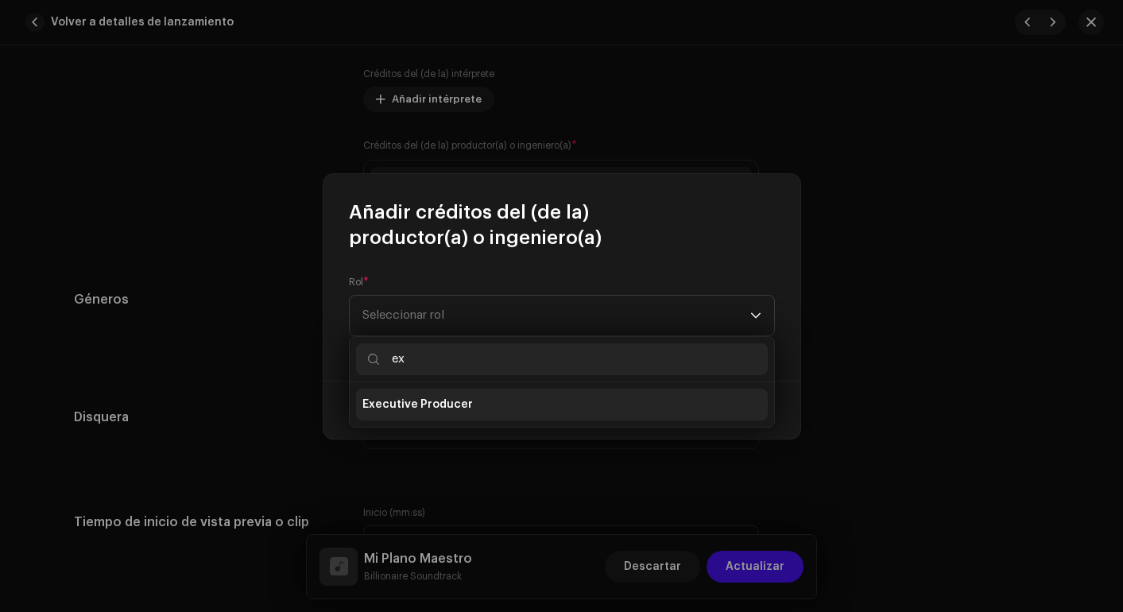
type input "ex"
click at [402, 401] on span "Executive Producer" at bounding box center [418, 405] width 111 height 16
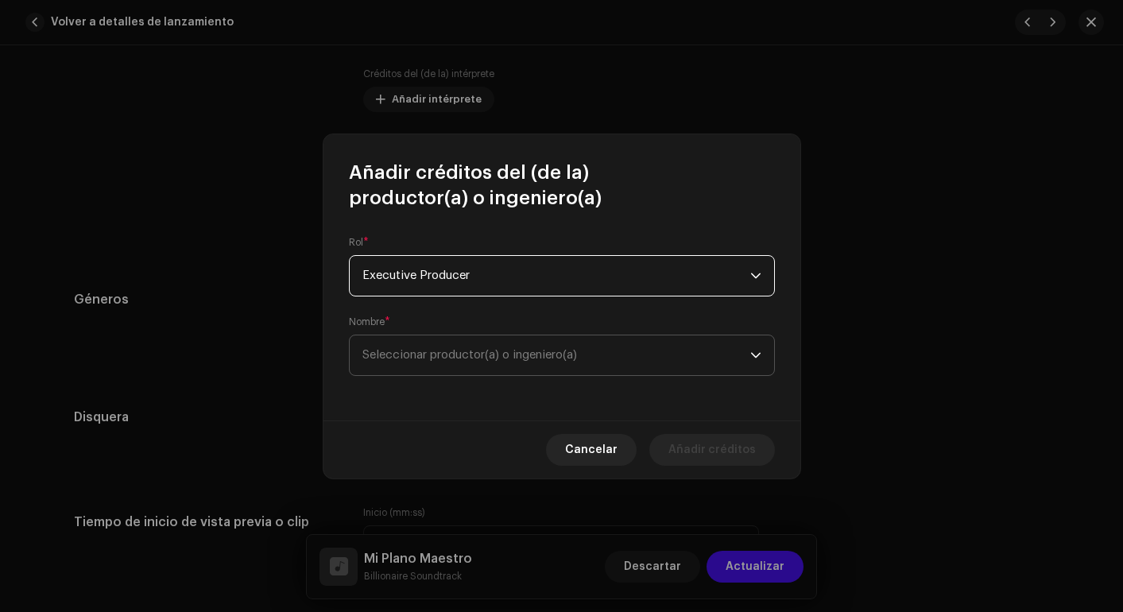
click at [479, 361] on span "Seleccionar productor(a) o ingeniero(a)" at bounding box center [557, 355] width 388 height 40
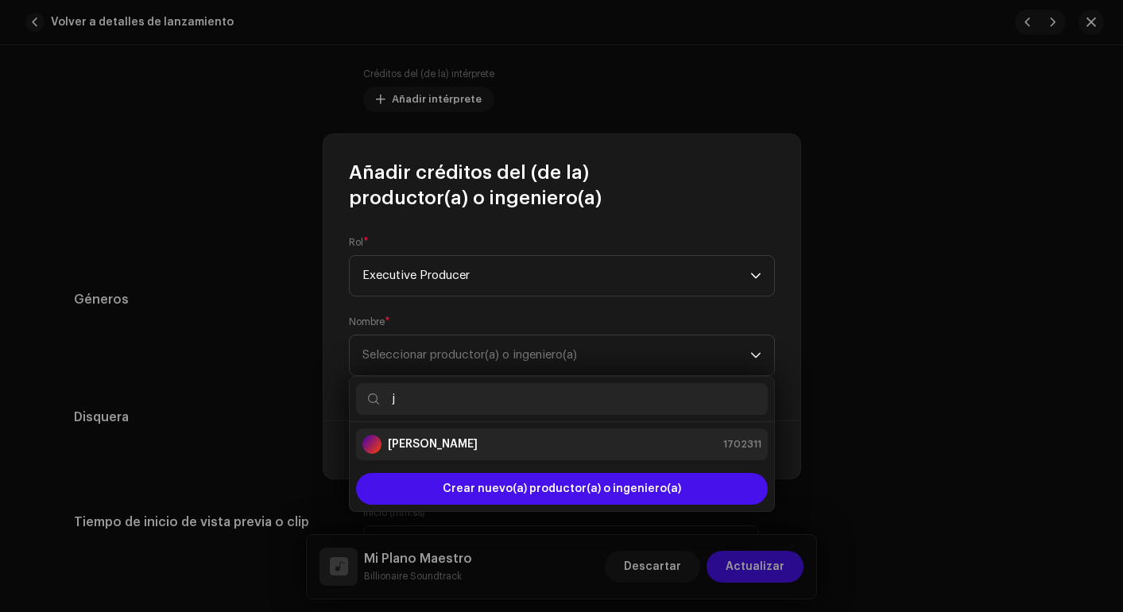
type input "j"
click at [448, 437] on strong "[PERSON_NAME]" at bounding box center [433, 444] width 90 height 16
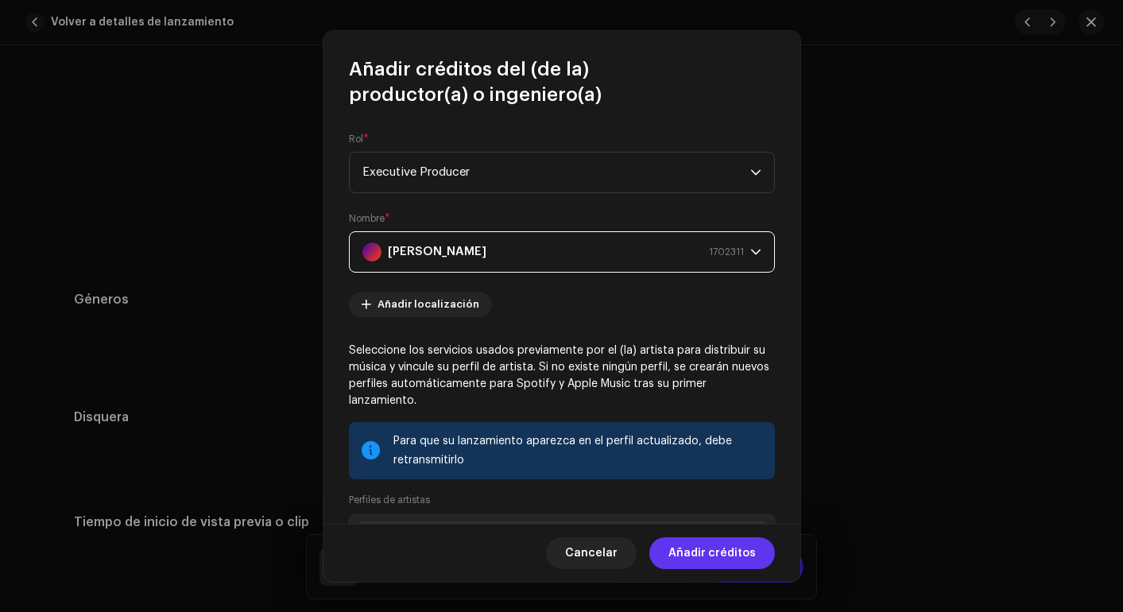
click at [718, 549] on span "Añadir créditos" at bounding box center [712, 553] width 87 height 32
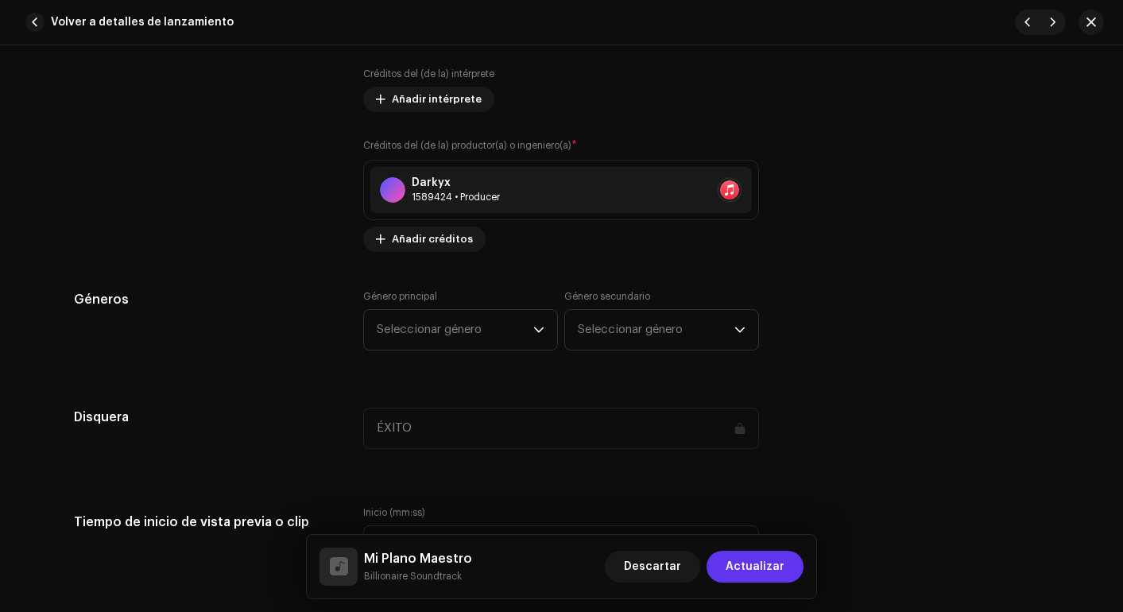
click at [747, 575] on span "Actualizar" at bounding box center [755, 567] width 59 height 32
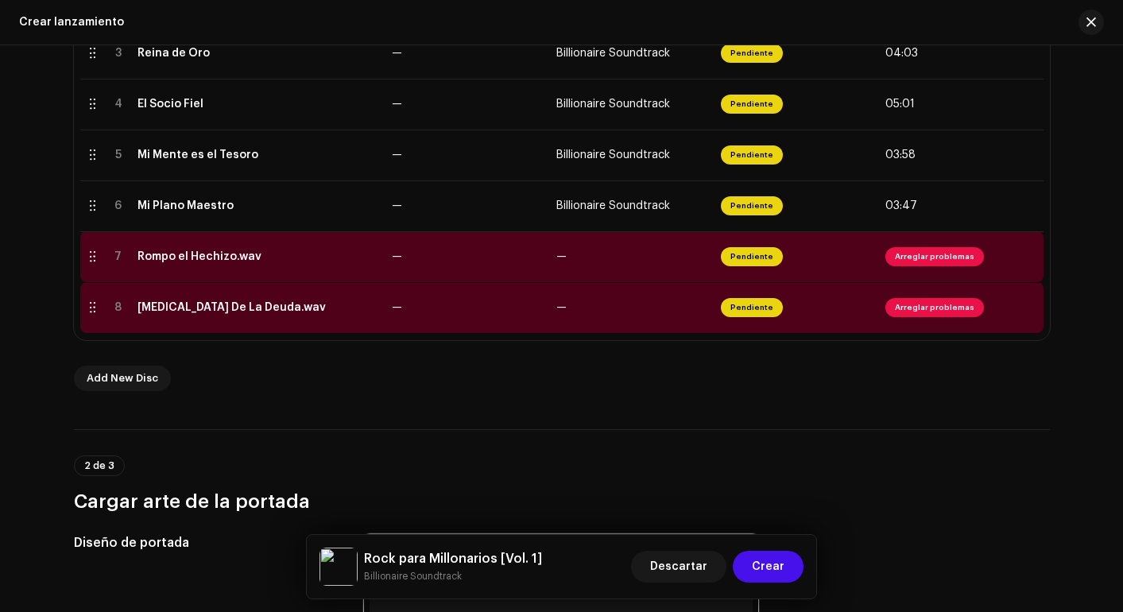
scroll to position [504, 0]
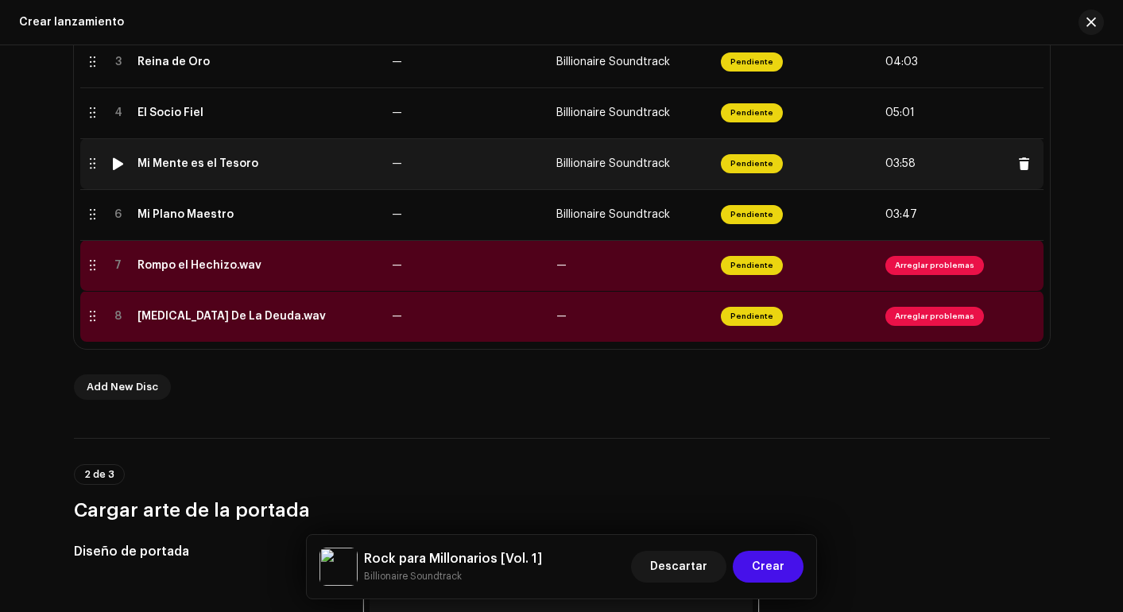
click at [219, 165] on div "Mi Mente es el Tesoro" at bounding box center [198, 163] width 121 height 13
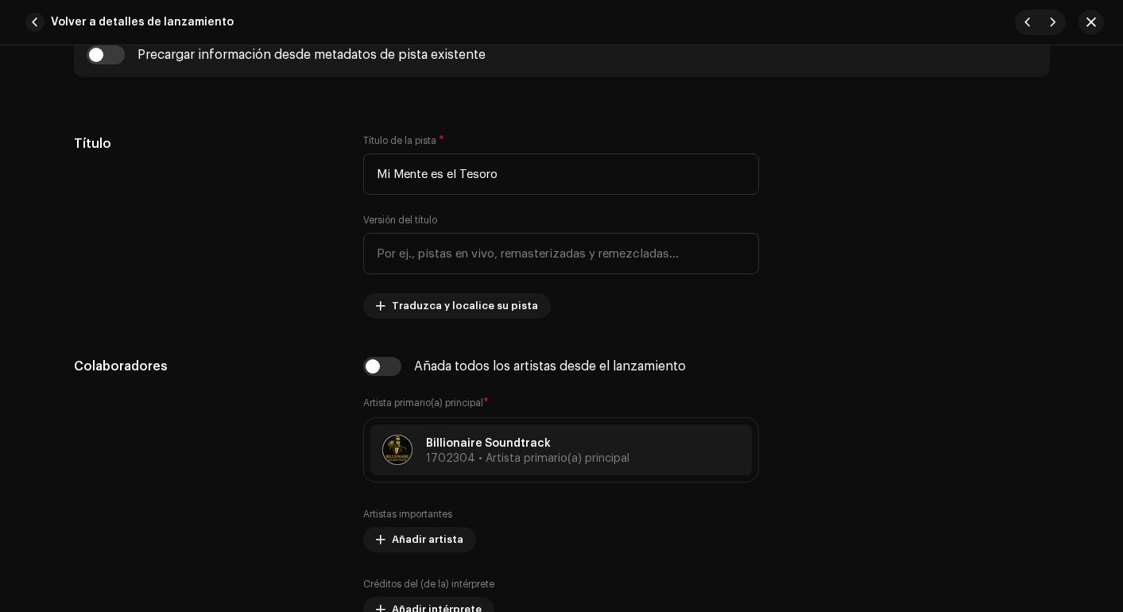
scroll to position [293, 0]
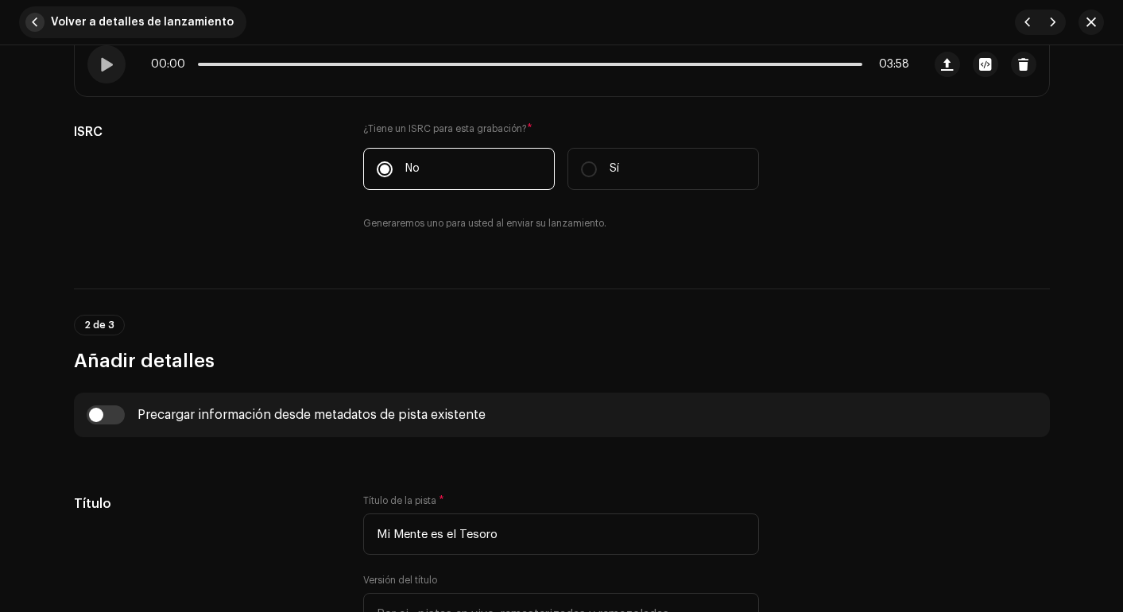
click at [41, 18] on span "button" at bounding box center [34, 22] width 19 height 19
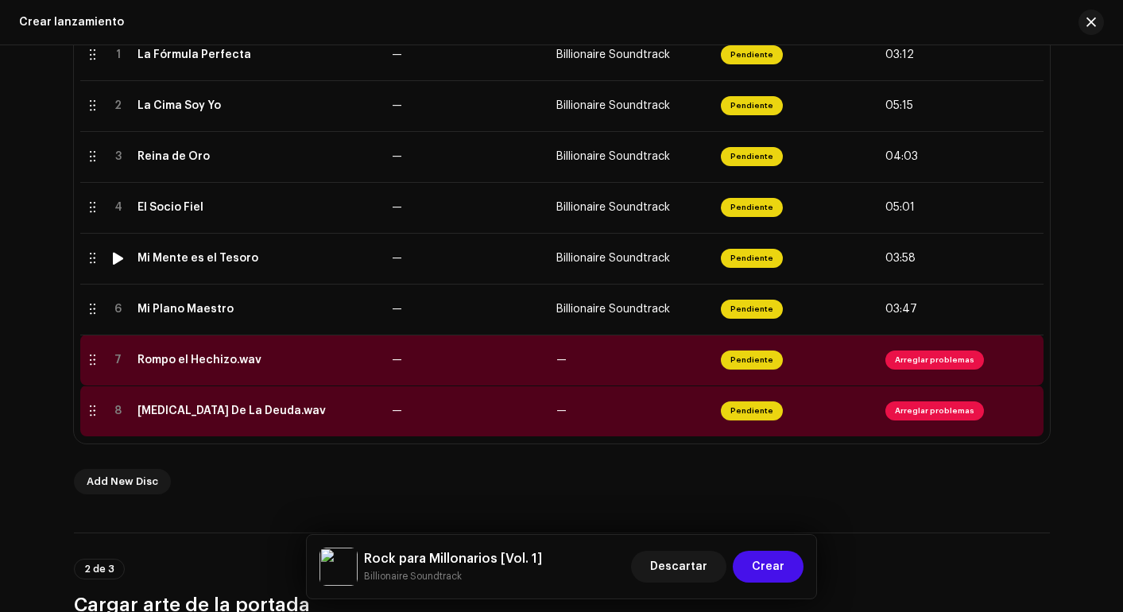
scroll to position [411, 0]
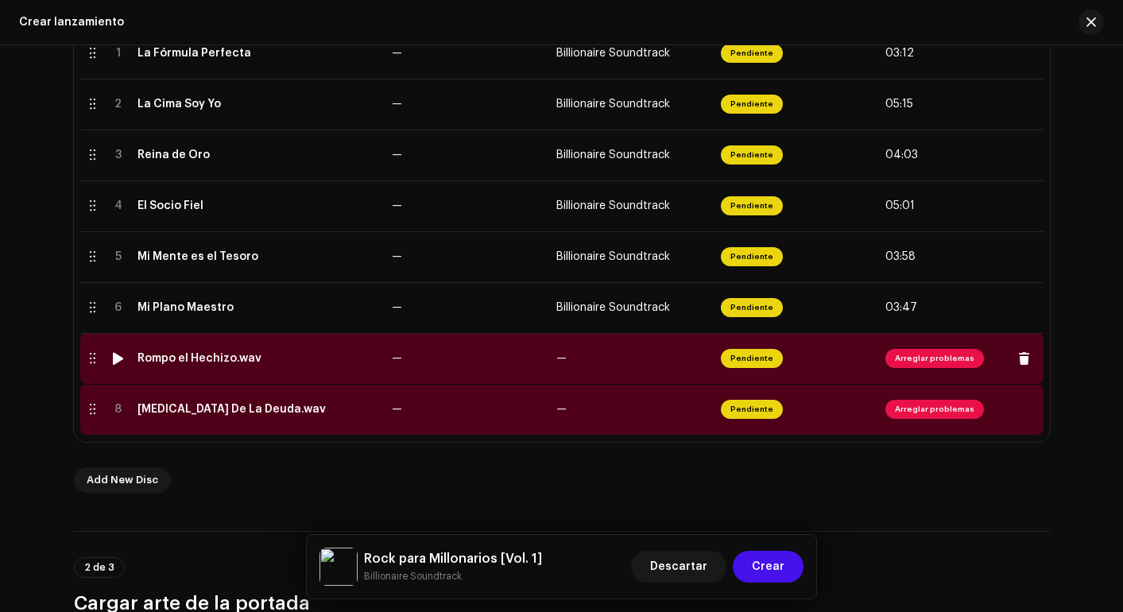
click at [184, 354] on div "Rompo el Hechizo.wav" at bounding box center [200, 358] width 124 height 13
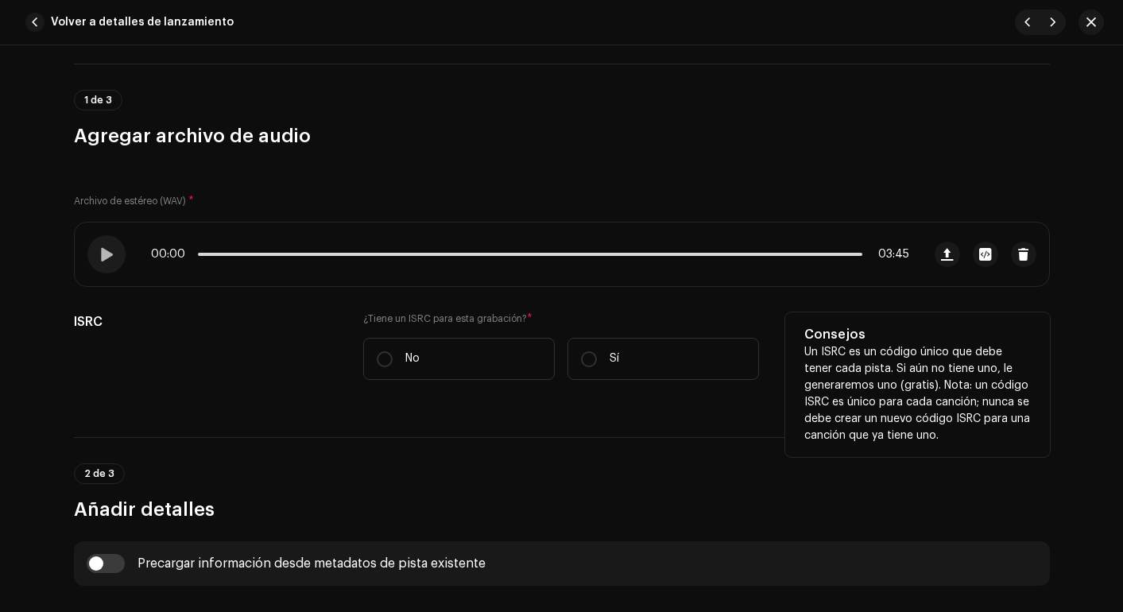
scroll to position [184, 0]
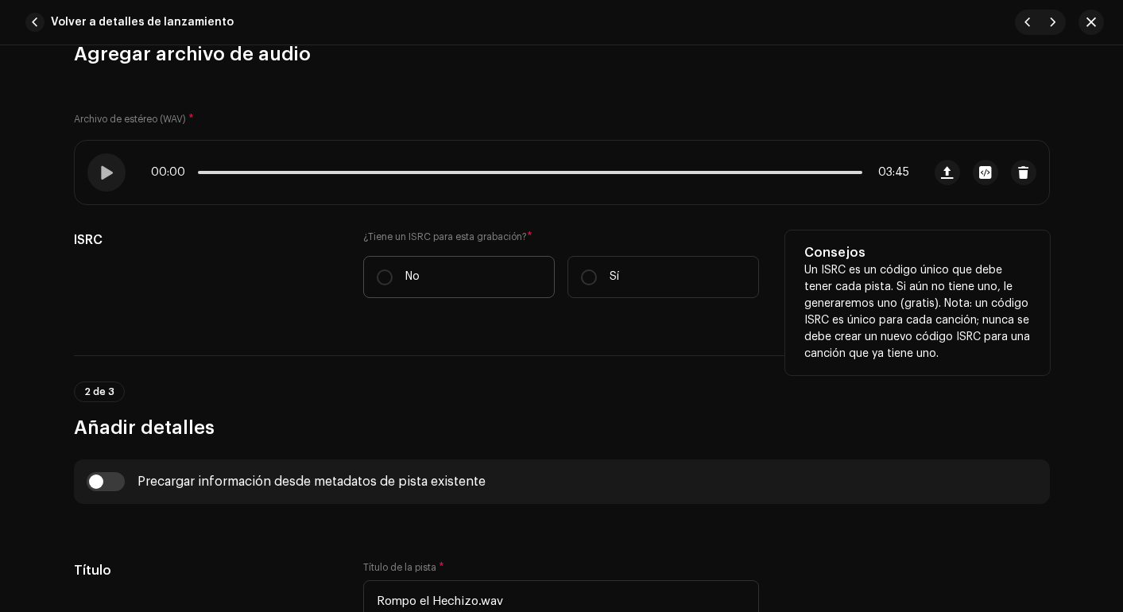
click at [385, 267] on label "No" at bounding box center [459, 277] width 192 height 42
click at [385, 270] on input "No" at bounding box center [385, 278] width 16 height 16
radio input "true"
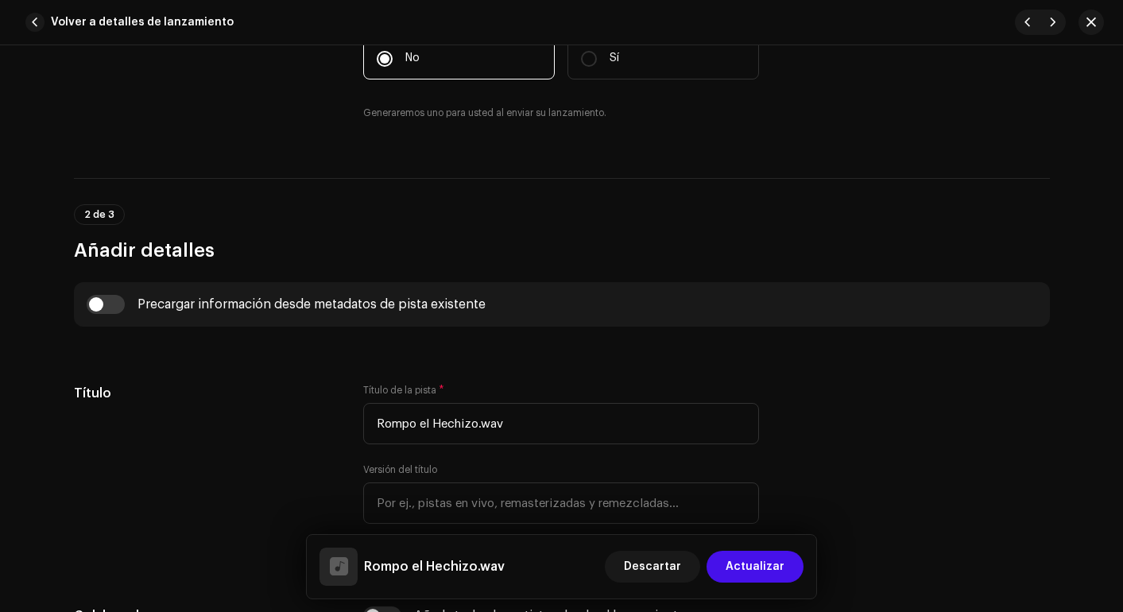
scroll to position [425, 0]
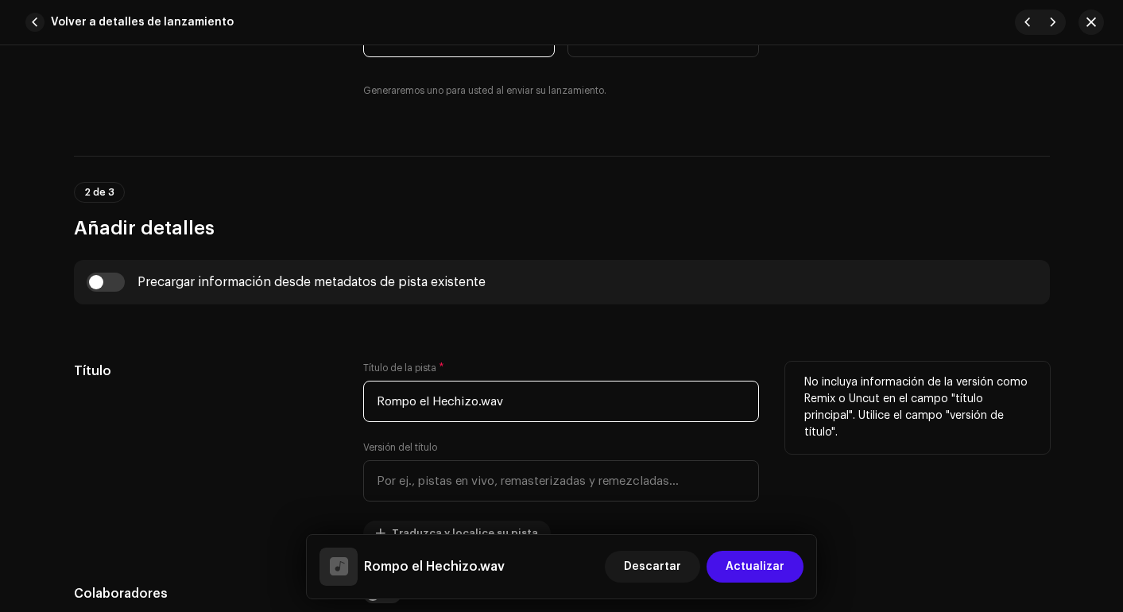
click at [511, 394] on input "Rompo el Hechizo.wav" at bounding box center [561, 401] width 396 height 41
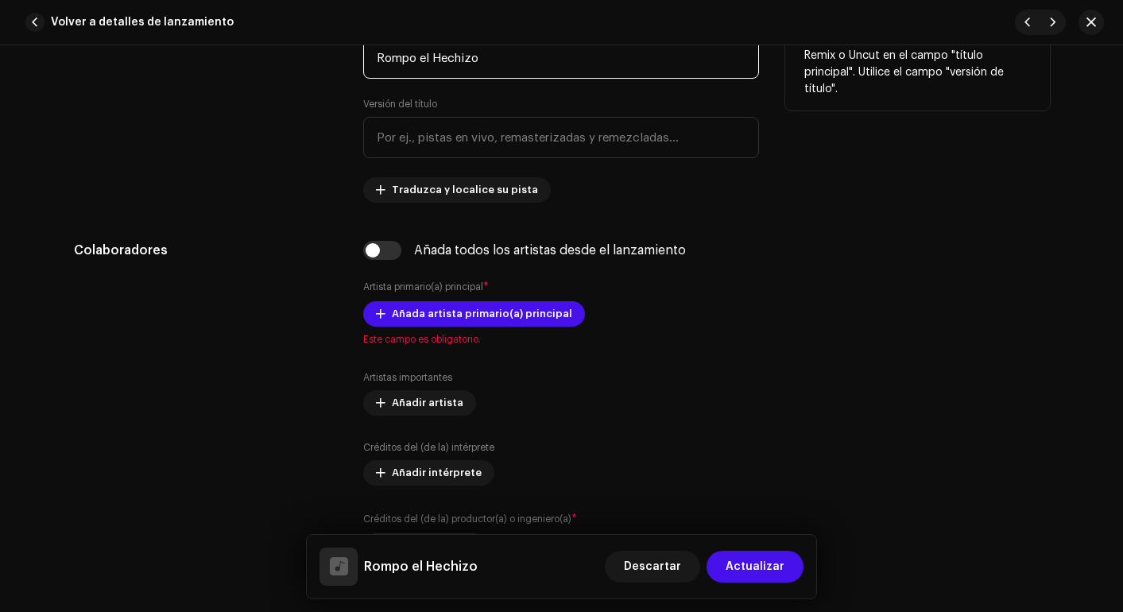
scroll to position [771, 0]
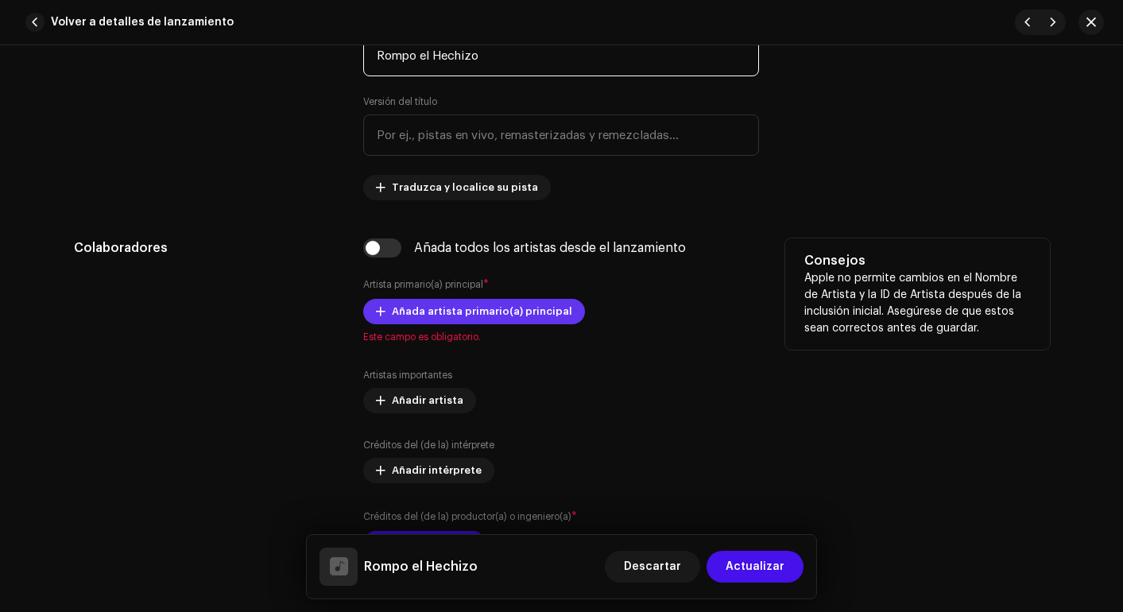
type input "Rompo el Hechizo"
click at [484, 304] on span "Añada artista primario(a) principal" at bounding box center [482, 312] width 180 height 32
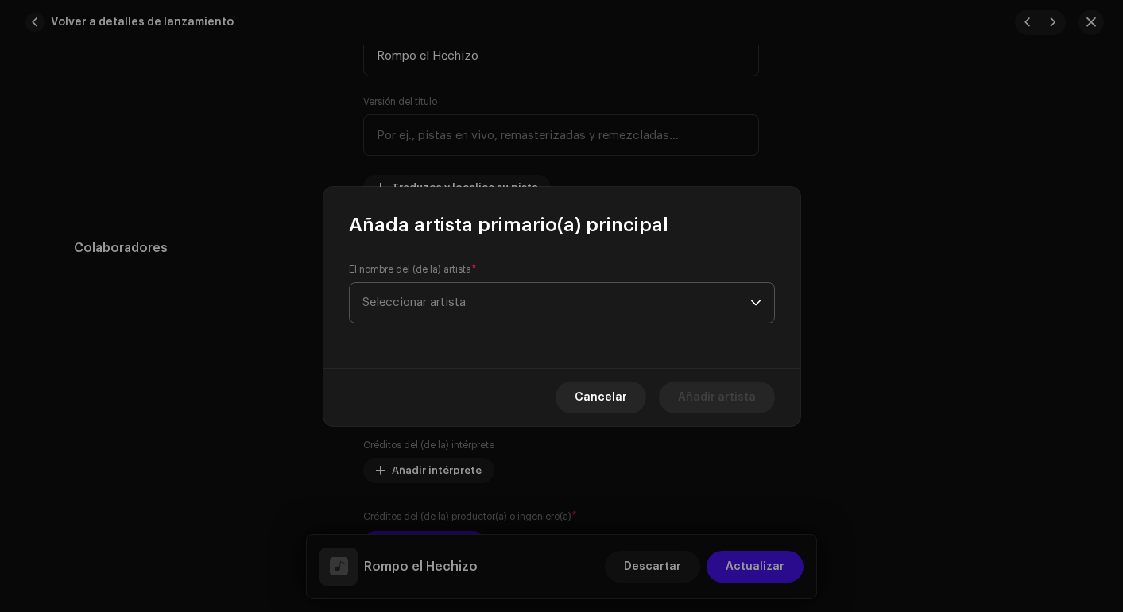
click at [493, 293] on span "Seleccionar artista" at bounding box center [557, 303] width 388 height 40
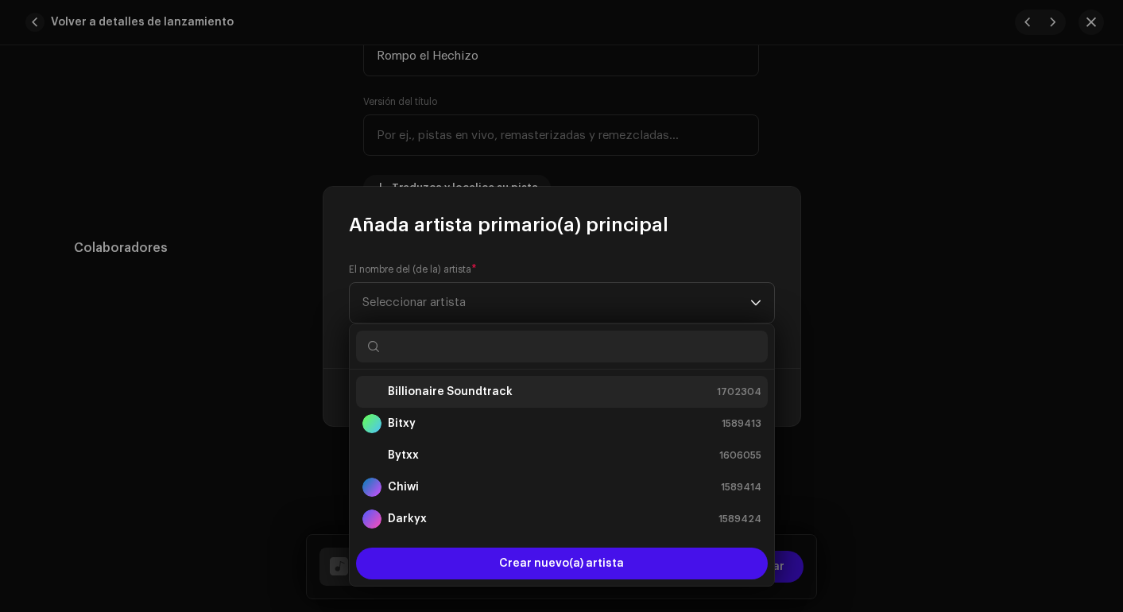
click at [440, 390] on strong "Billionaire Soundtrack" at bounding box center [450, 392] width 125 height 16
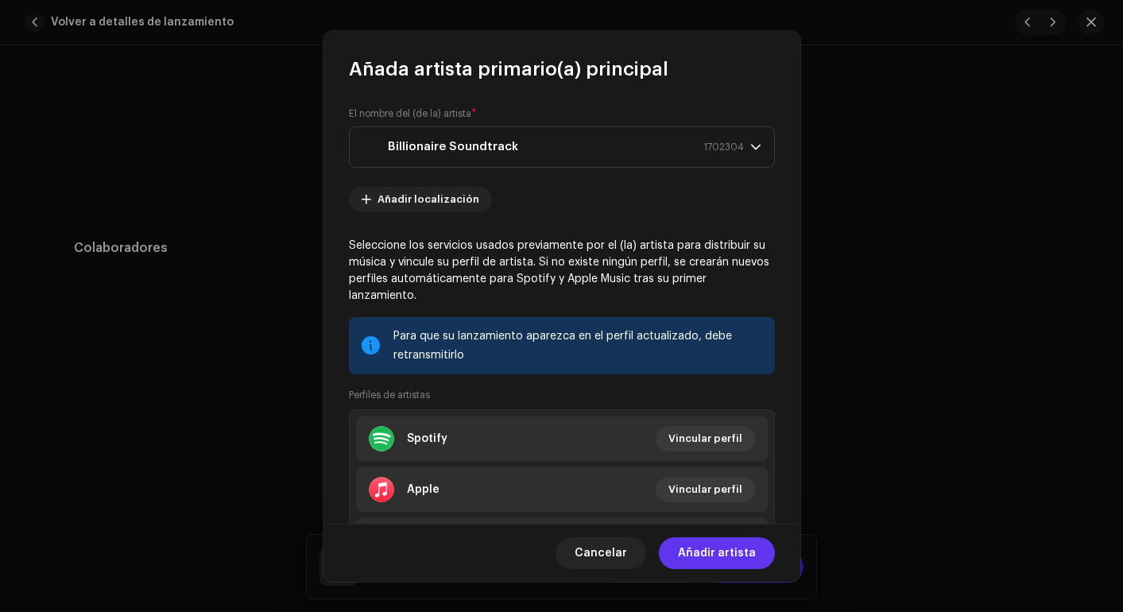
click at [710, 543] on span "Añadir artista" at bounding box center [717, 553] width 78 height 32
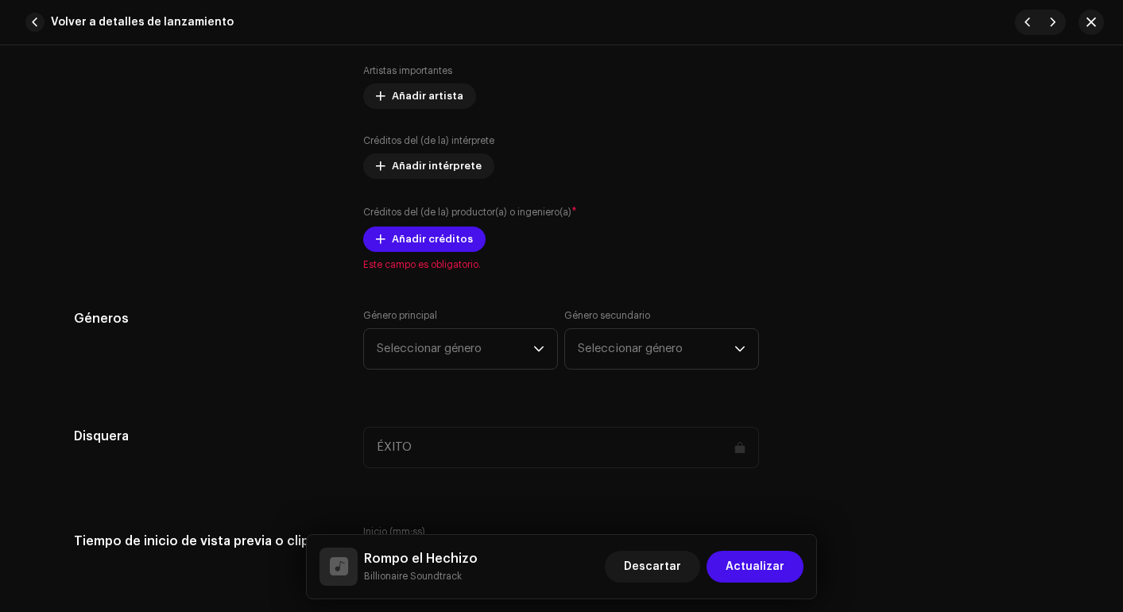
scroll to position [1105, 0]
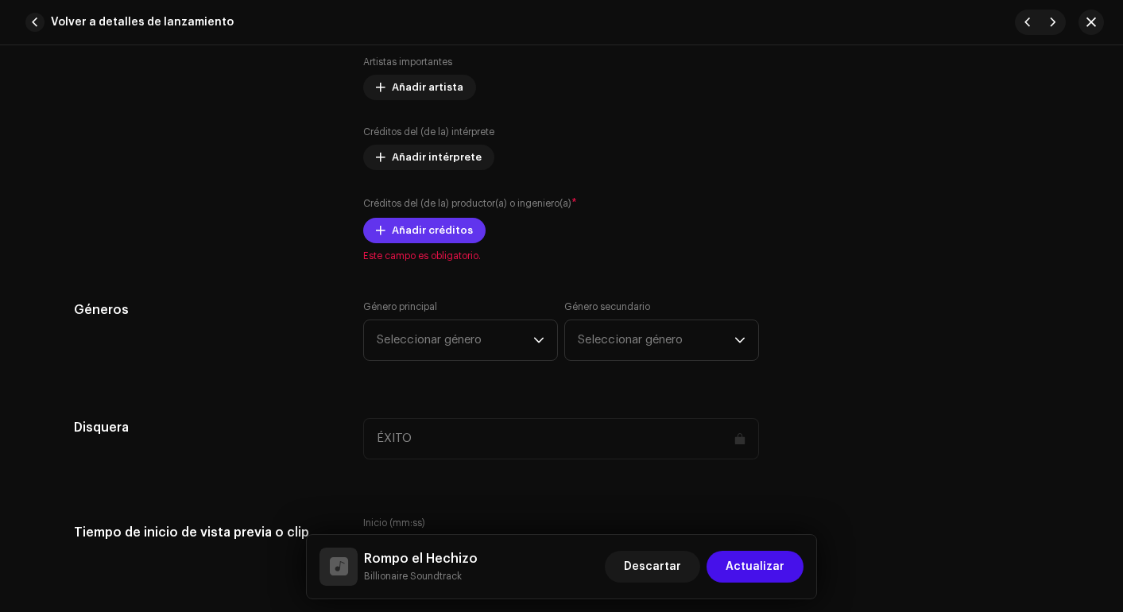
click at [420, 232] on span "Añadir créditos" at bounding box center [432, 231] width 81 height 32
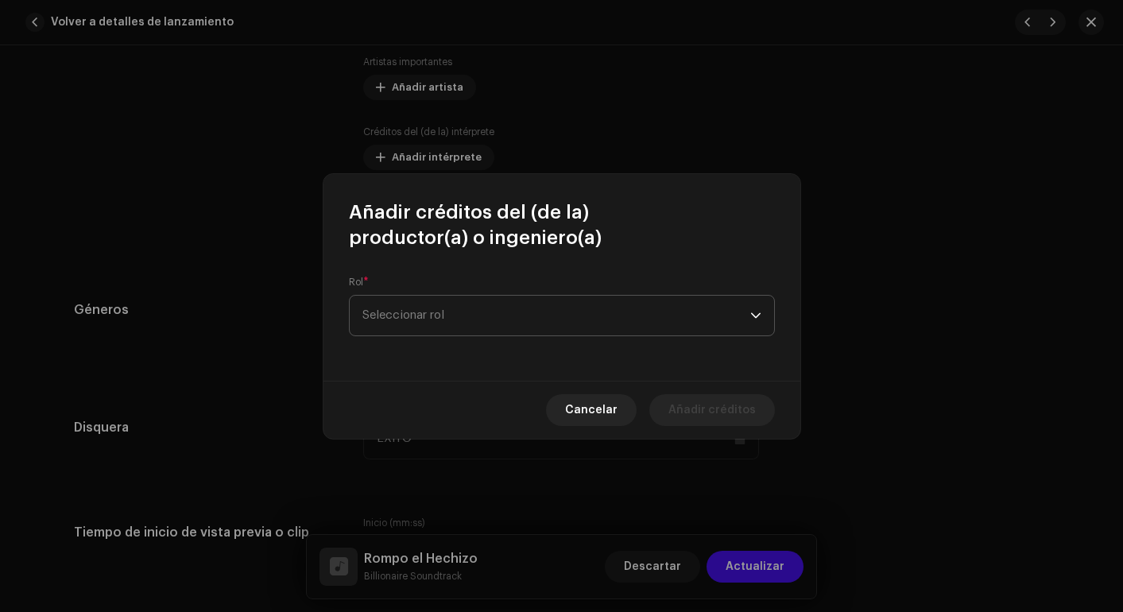
click at [471, 306] on span "Seleccionar rol" at bounding box center [557, 316] width 388 height 40
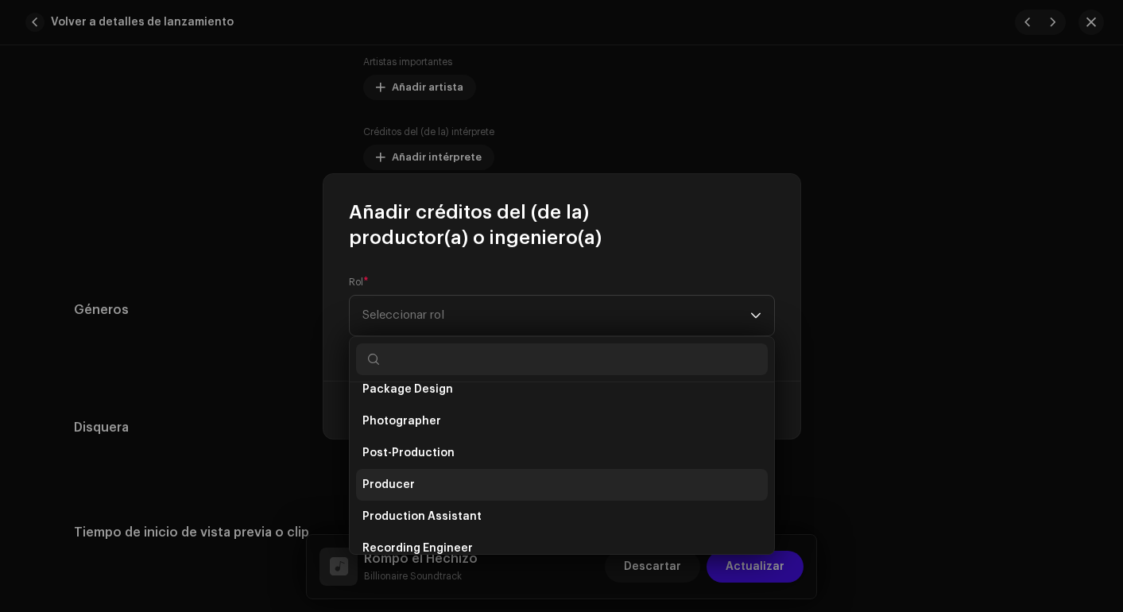
scroll to position [555, 0]
click at [417, 480] on li "Producer" at bounding box center [562, 486] width 412 height 32
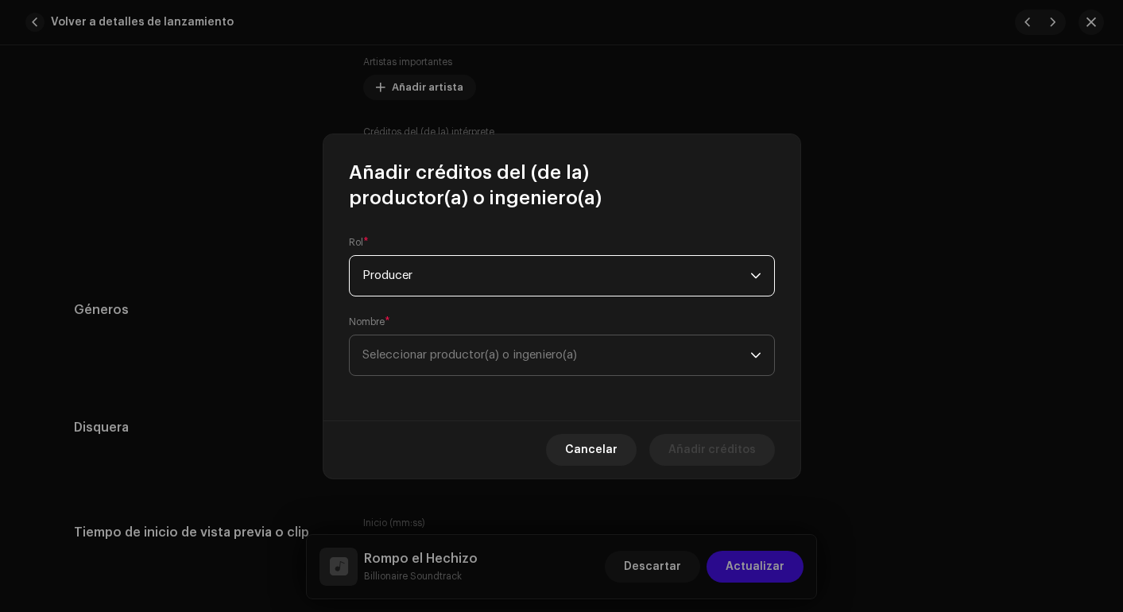
click at [518, 370] on span "Seleccionar productor(a) o ingeniero(a)" at bounding box center [557, 355] width 388 height 40
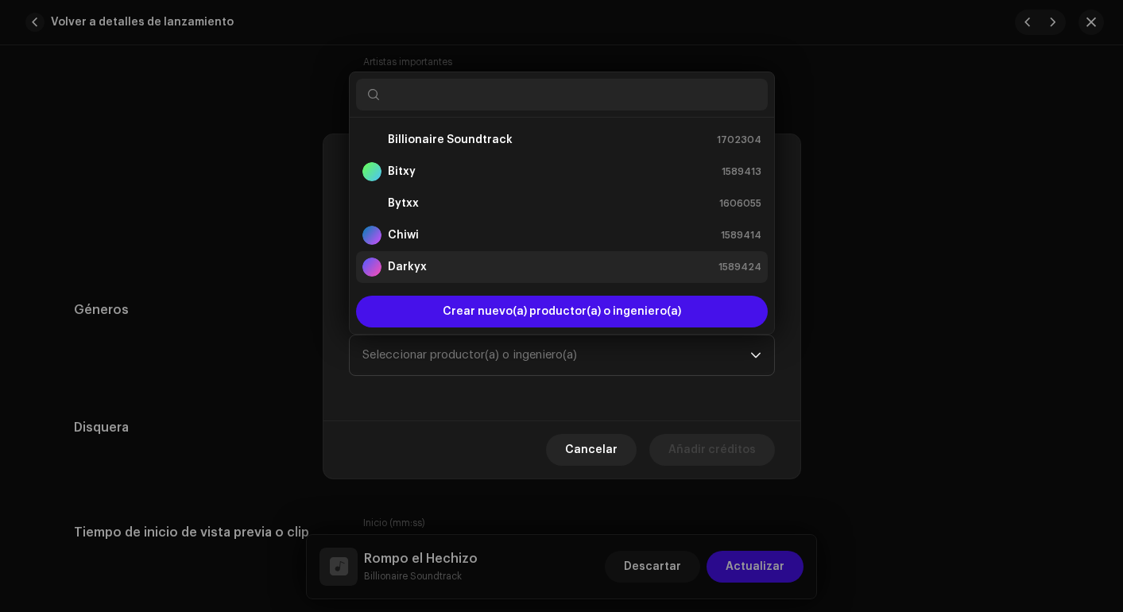
scroll to position [25, 0]
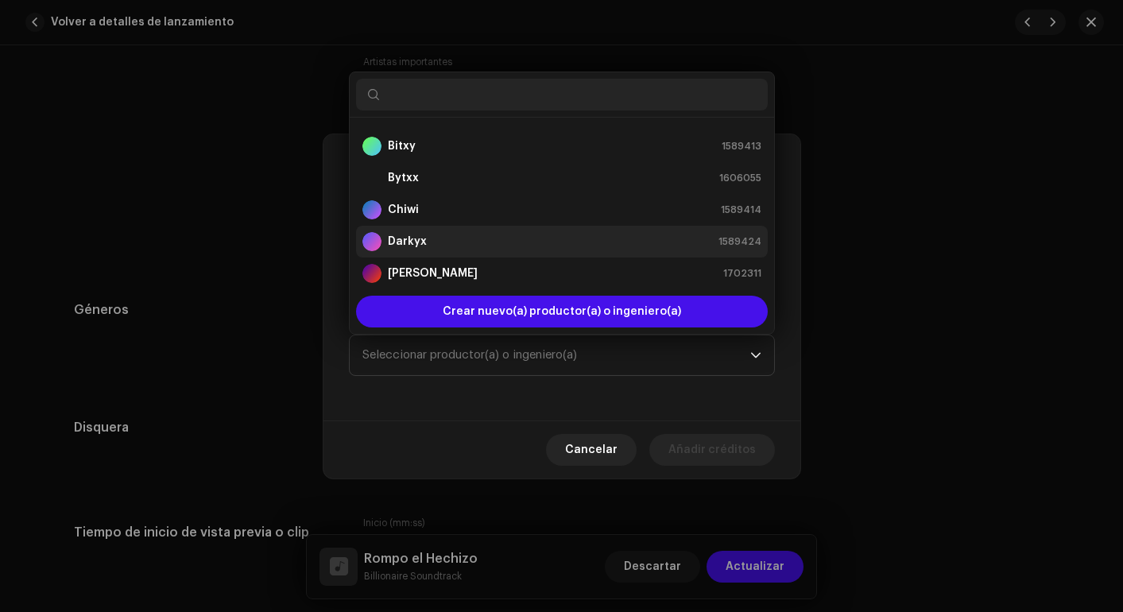
click at [421, 248] on strong "Darkyx" at bounding box center [407, 242] width 39 height 16
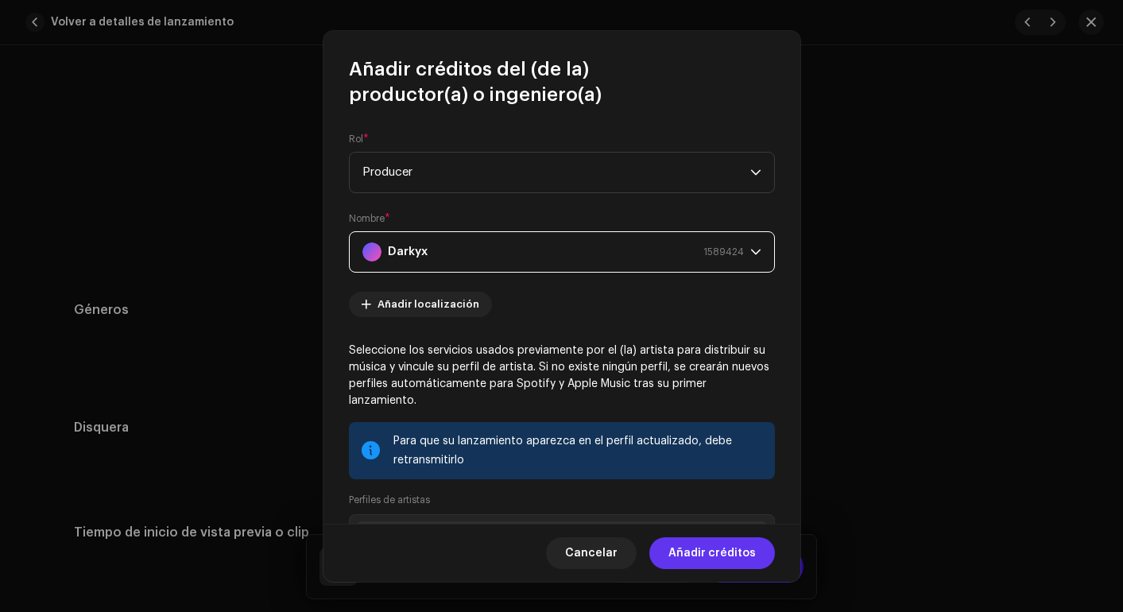
click at [714, 563] on span "Añadir créditos" at bounding box center [712, 553] width 87 height 32
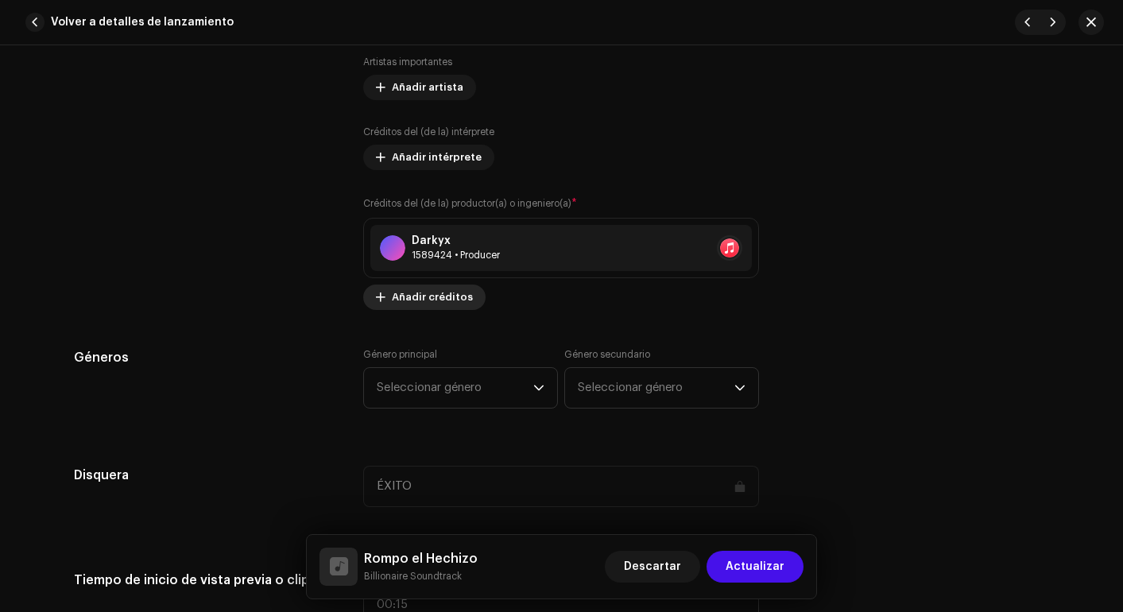
click at [447, 297] on span "Añadir créditos" at bounding box center [432, 297] width 81 height 32
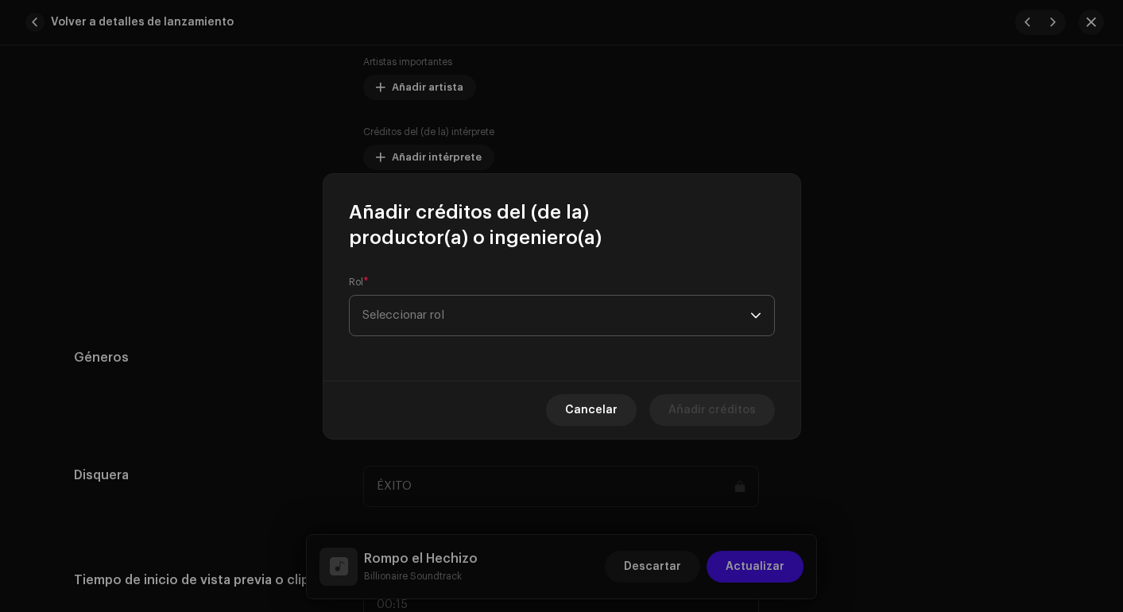
click at [443, 316] on span "Seleccionar rol" at bounding box center [557, 316] width 388 height 40
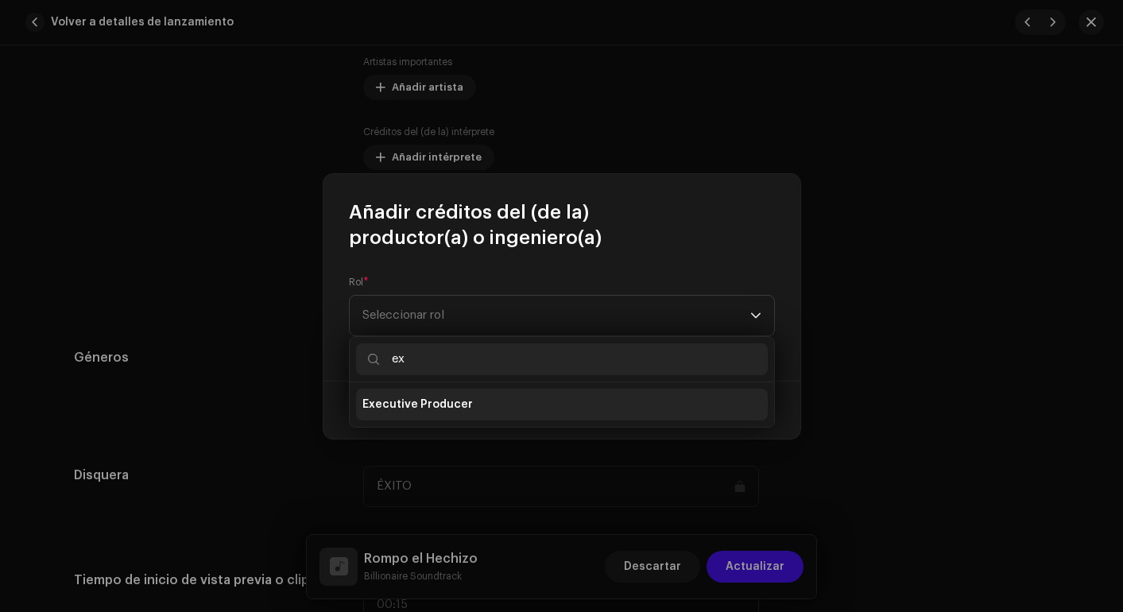
type input "ex"
click at [416, 398] on span "Executive Producer" at bounding box center [418, 405] width 111 height 16
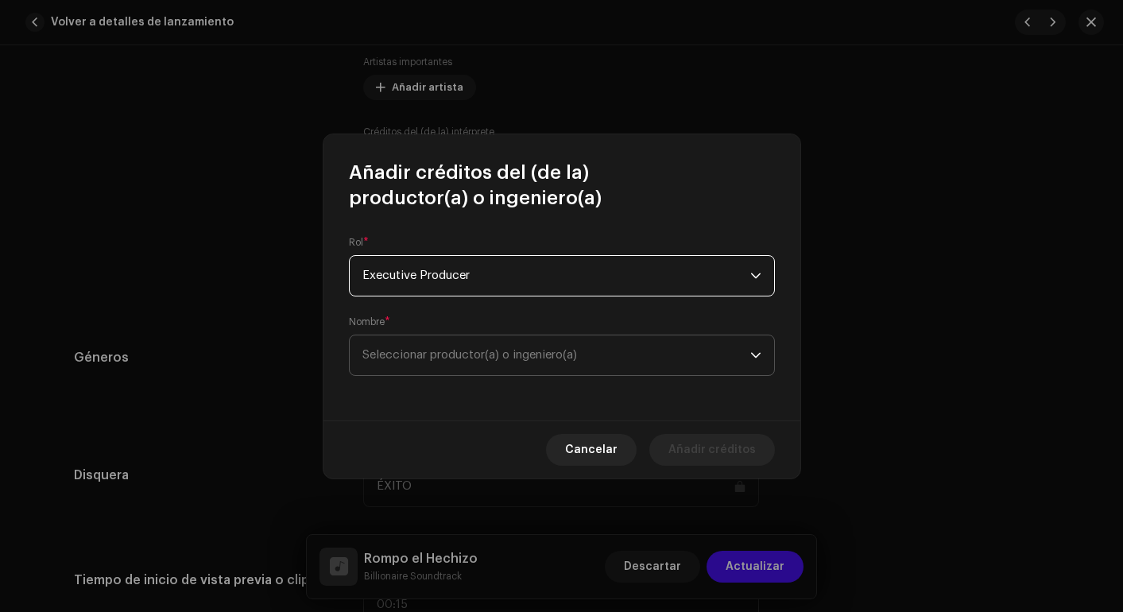
click at [505, 352] on span "Seleccionar productor(a) o ingeniero(a)" at bounding box center [470, 355] width 215 height 12
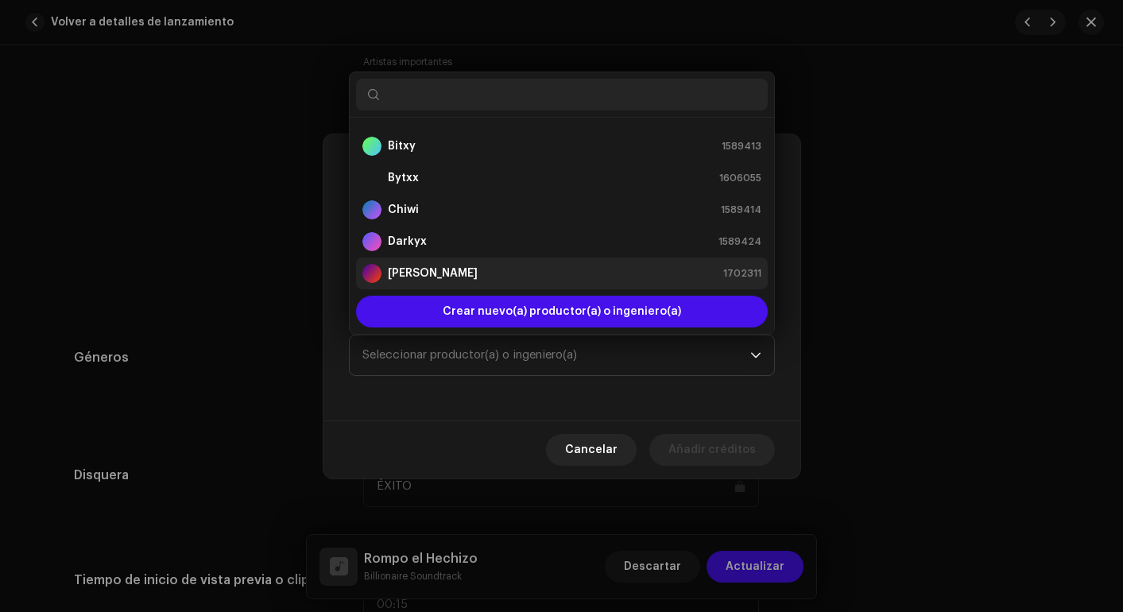
click at [467, 266] on strong "[PERSON_NAME]" at bounding box center [433, 274] width 90 height 16
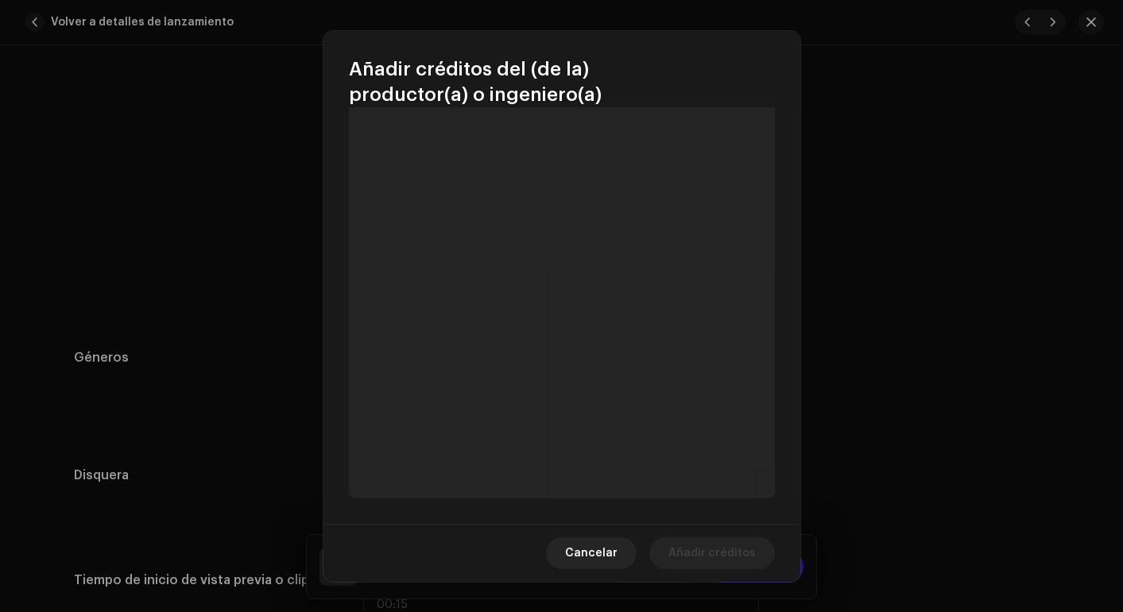
scroll to position [196, 0]
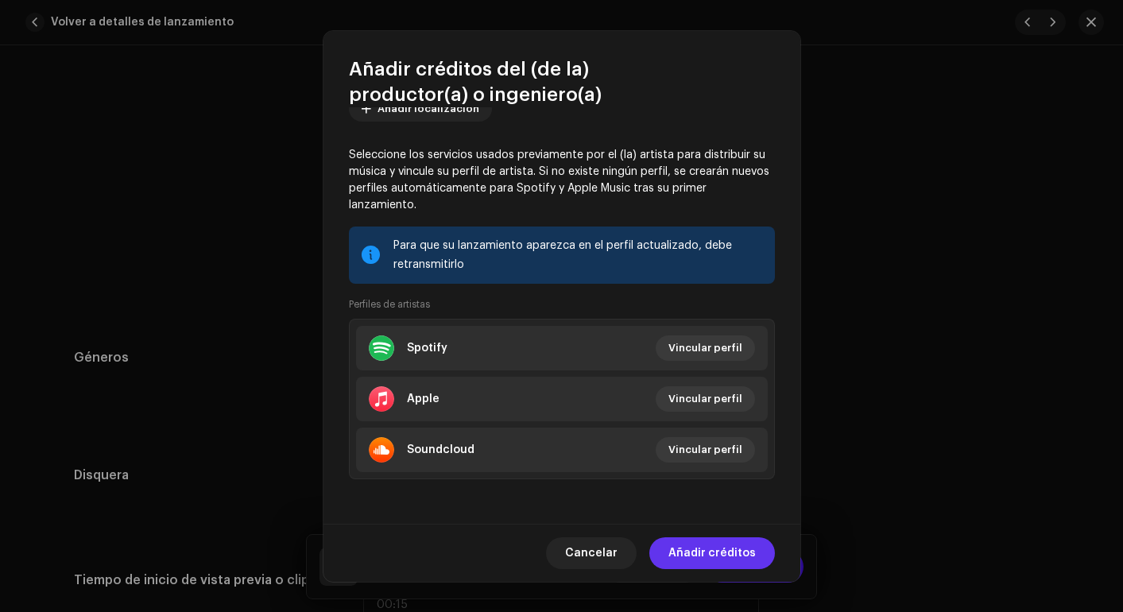
click at [704, 560] on span "Añadir créditos" at bounding box center [712, 553] width 87 height 32
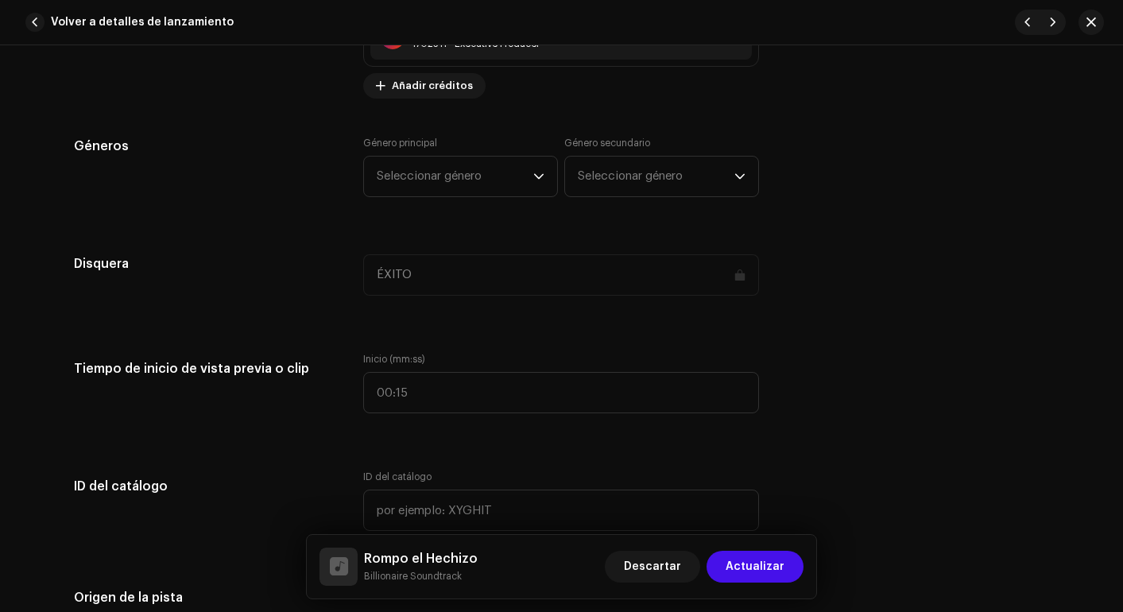
scroll to position [1376, 0]
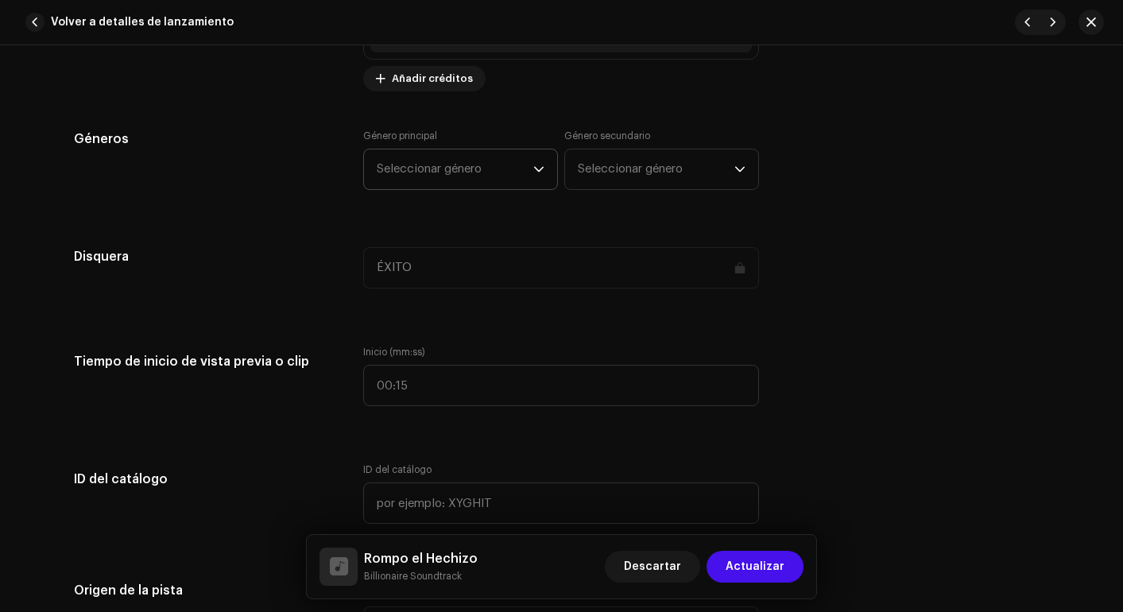
click at [475, 160] on span "Seleccionar género" at bounding box center [455, 169] width 157 height 40
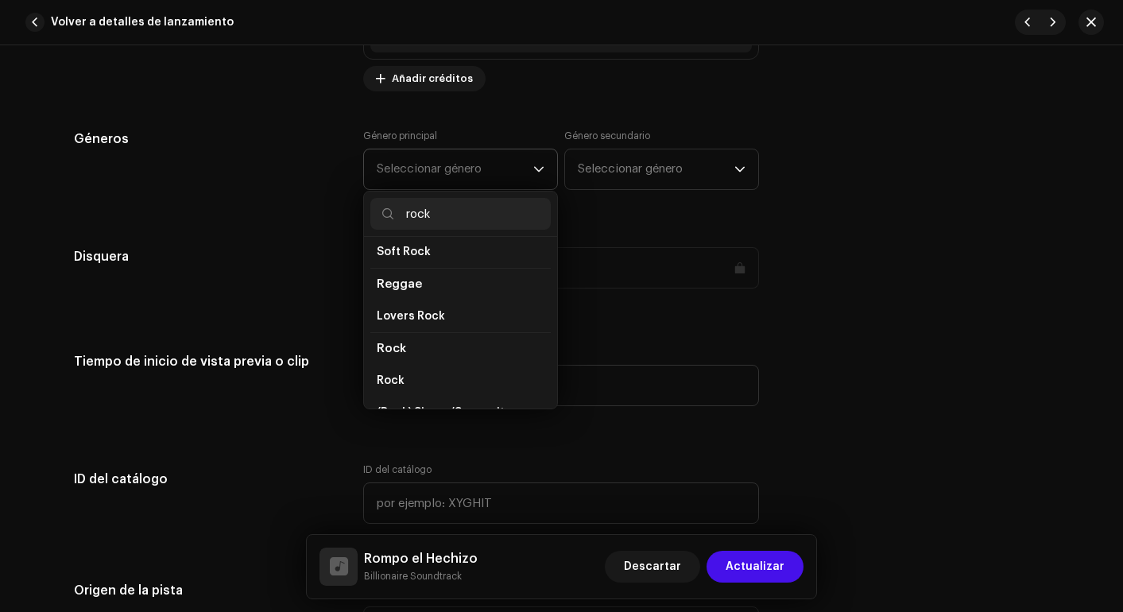
scroll to position [534, 0]
type input "rock"
click at [444, 364] on li "Rock" at bounding box center [460, 380] width 180 height 32
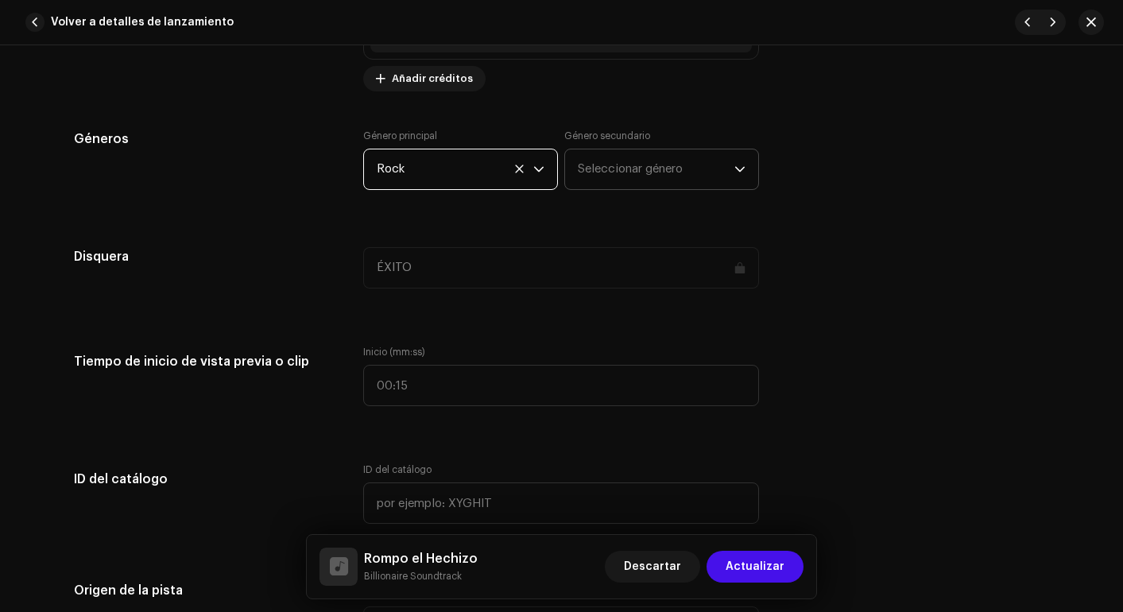
click at [646, 178] on span "Seleccionar género" at bounding box center [656, 169] width 157 height 40
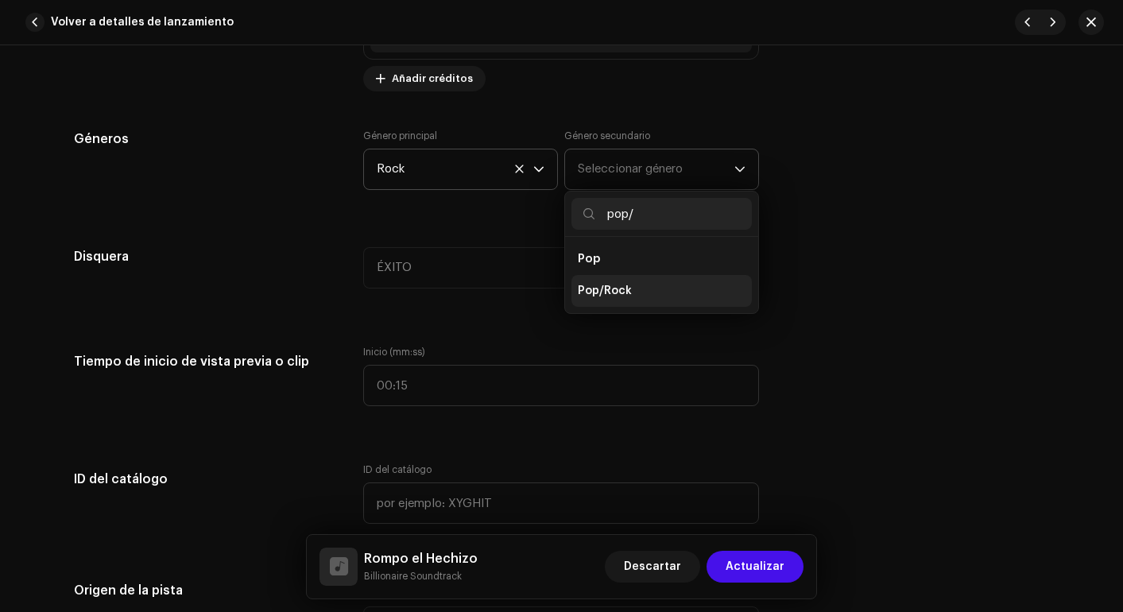
type input "pop/"
click at [643, 277] on li "Pop/Rock" at bounding box center [662, 291] width 180 height 32
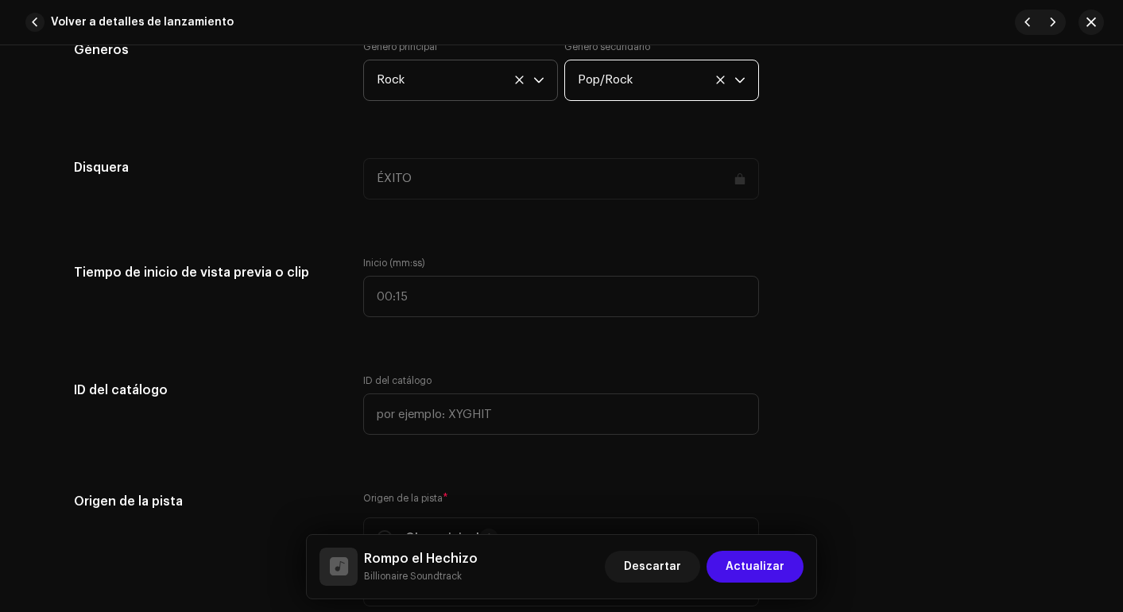
scroll to position [1510, 0]
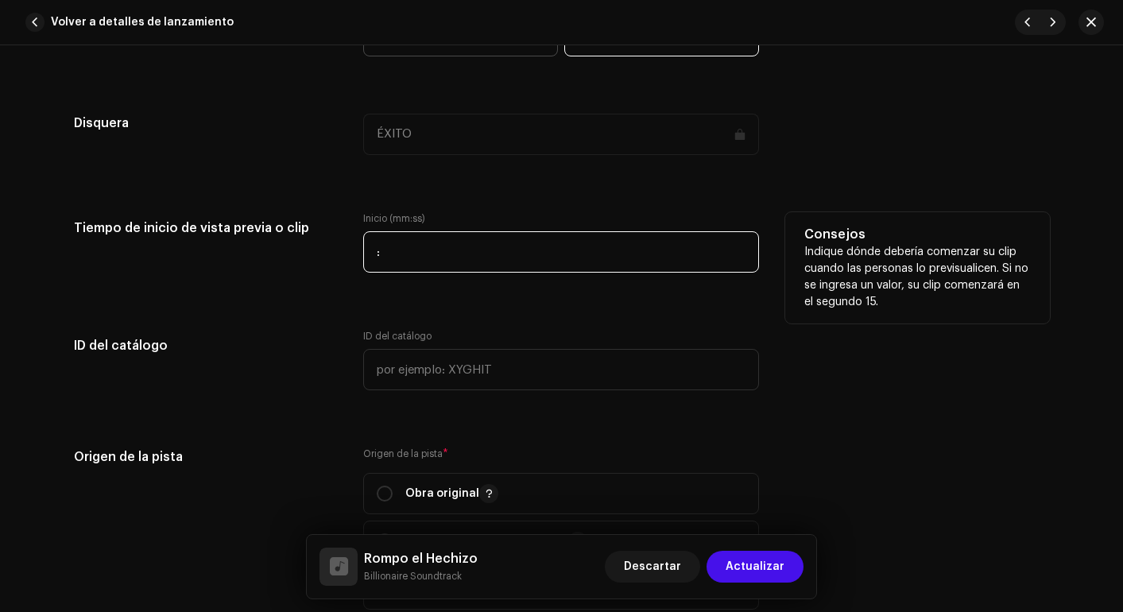
click at [501, 255] on input ":" at bounding box center [561, 251] width 396 height 41
type input "00:00"
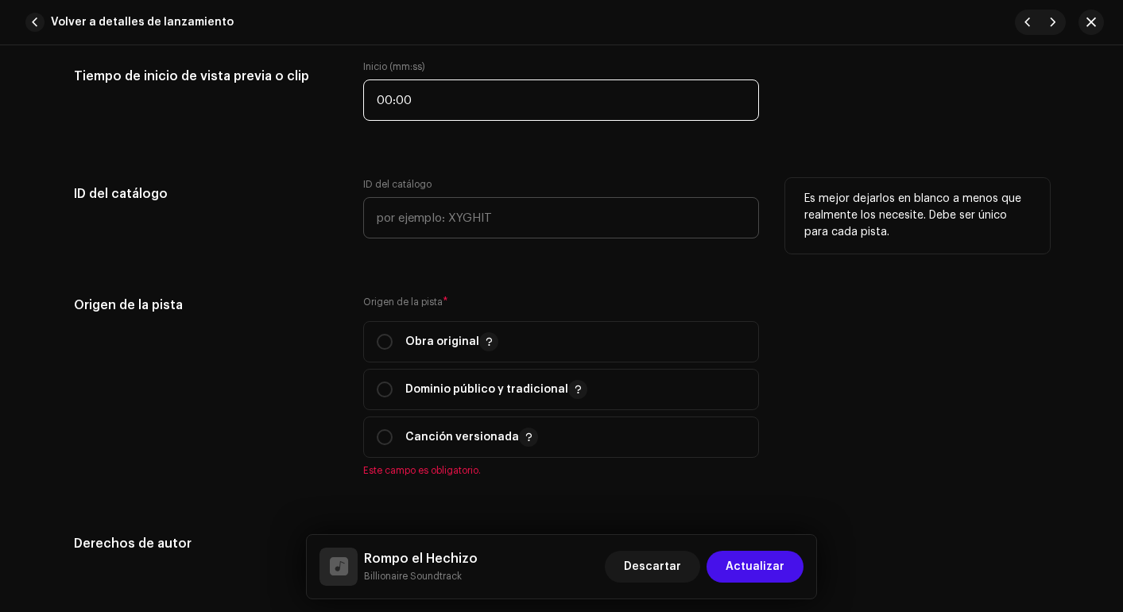
scroll to position [1766, 0]
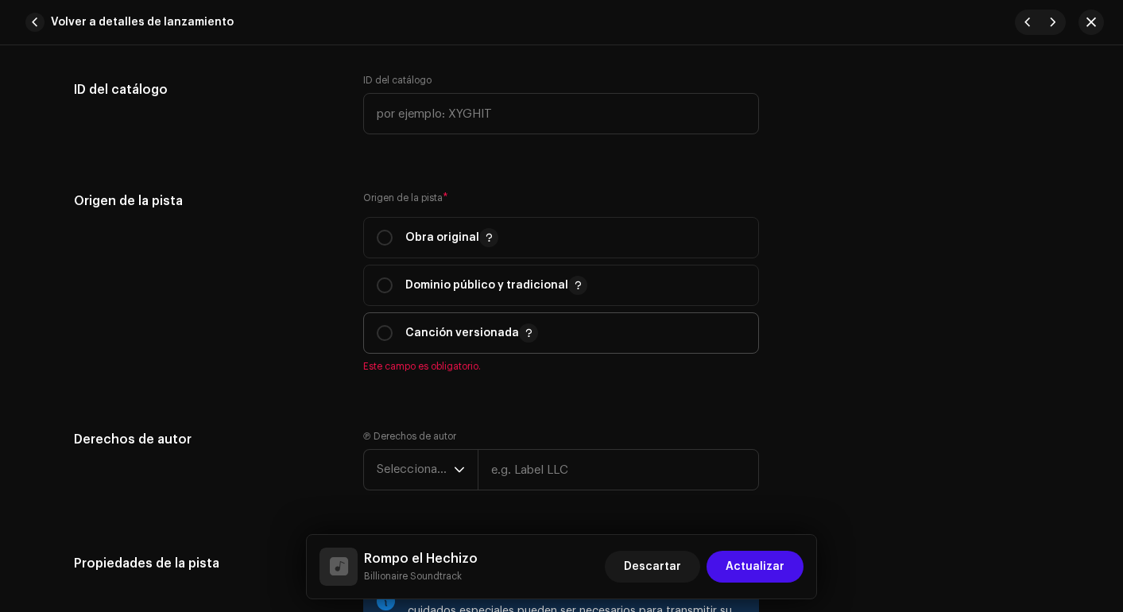
click at [390, 344] on span "Canción versionada" at bounding box center [561, 333] width 369 height 40
radio input "true"
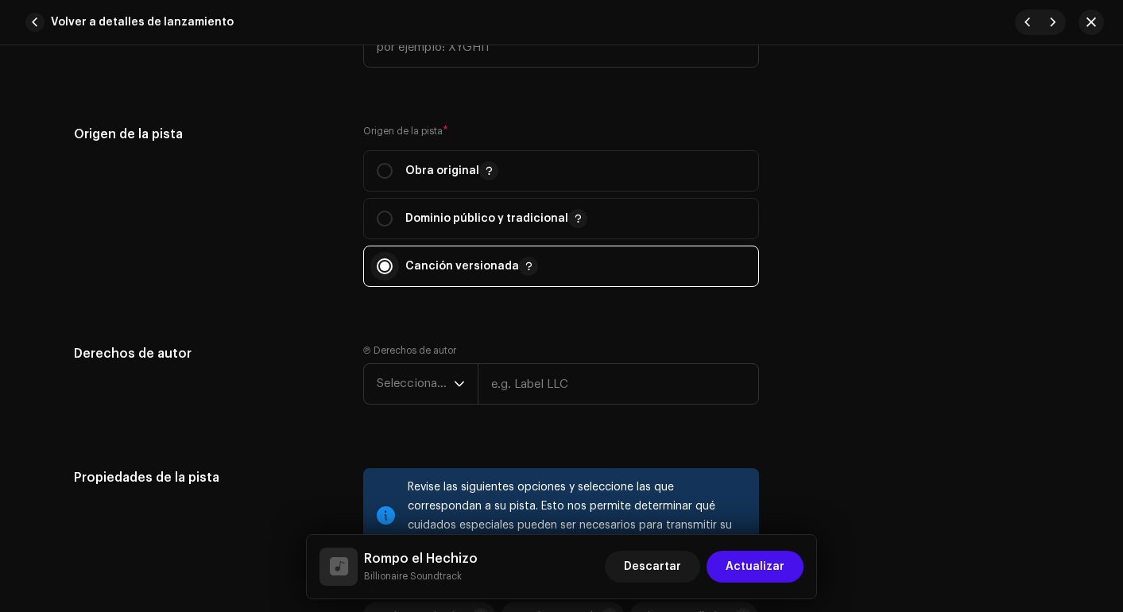
scroll to position [1820, 0]
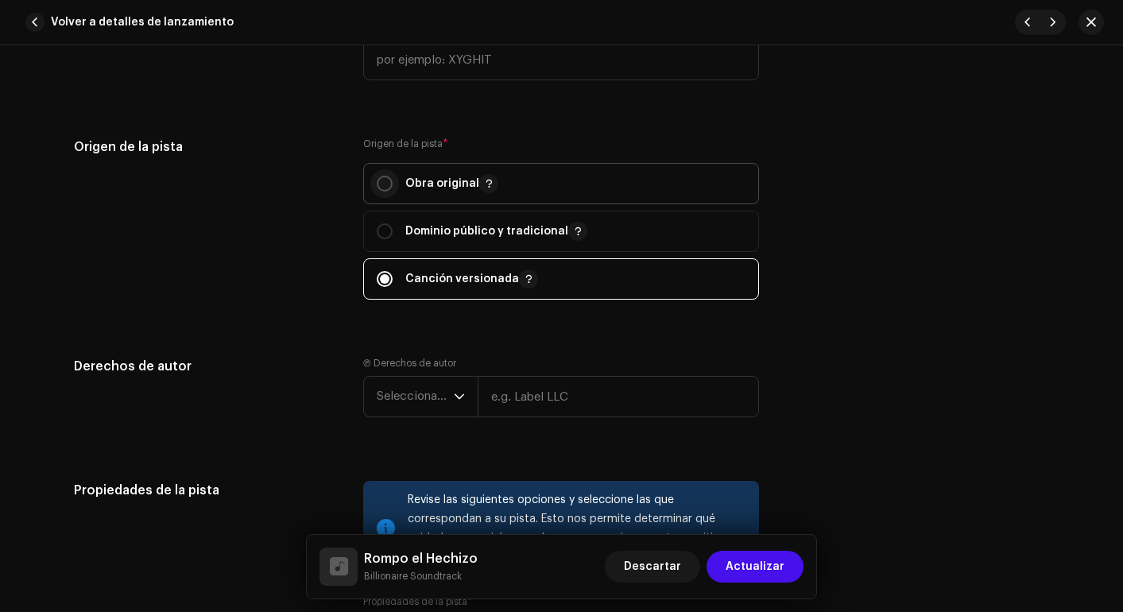
click at [377, 180] on input "radio" at bounding box center [385, 184] width 16 height 16
radio input "true"
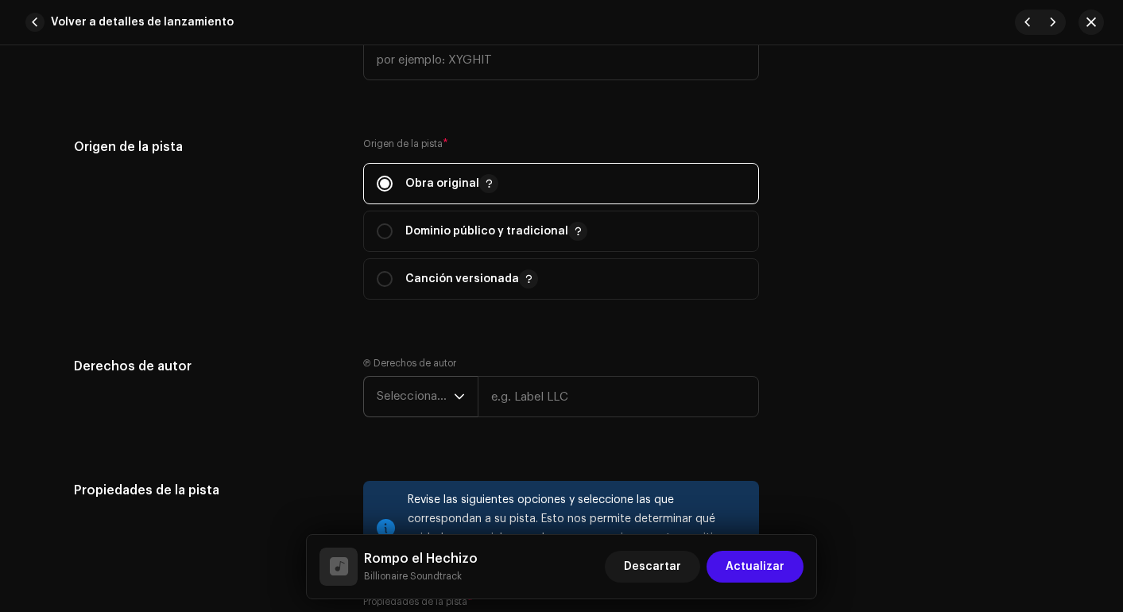
click at [419, 400] on span "Seleccionar año" at bounding box center [415, 397] width 77 height 40
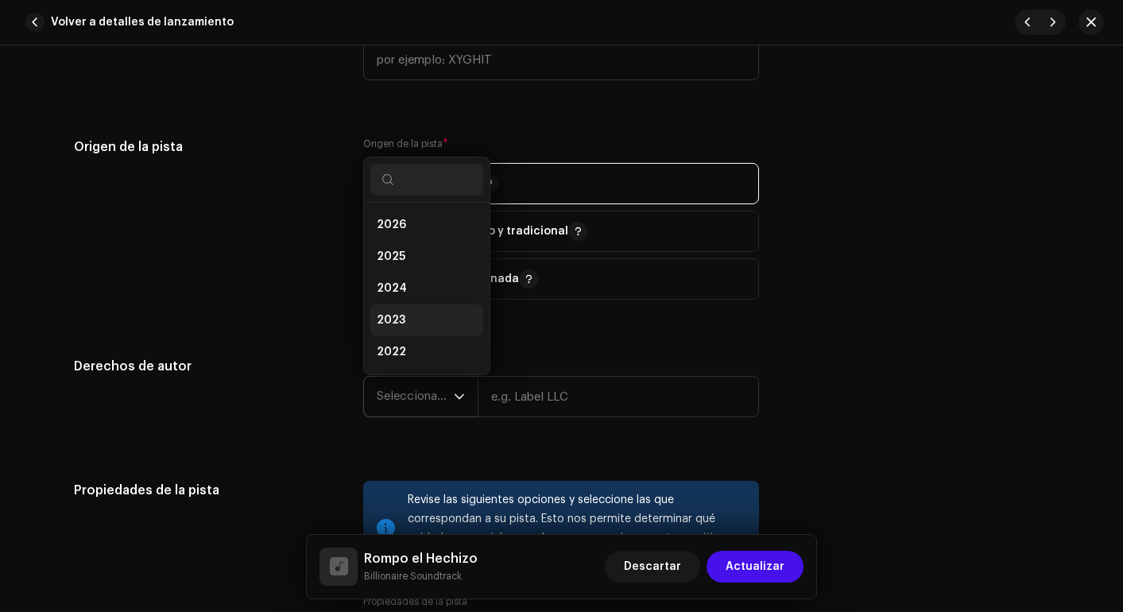
scroll to position [25, 0]
click at [401, 245] on li "2025" at bounding box center [426, 231] width 113 height 32
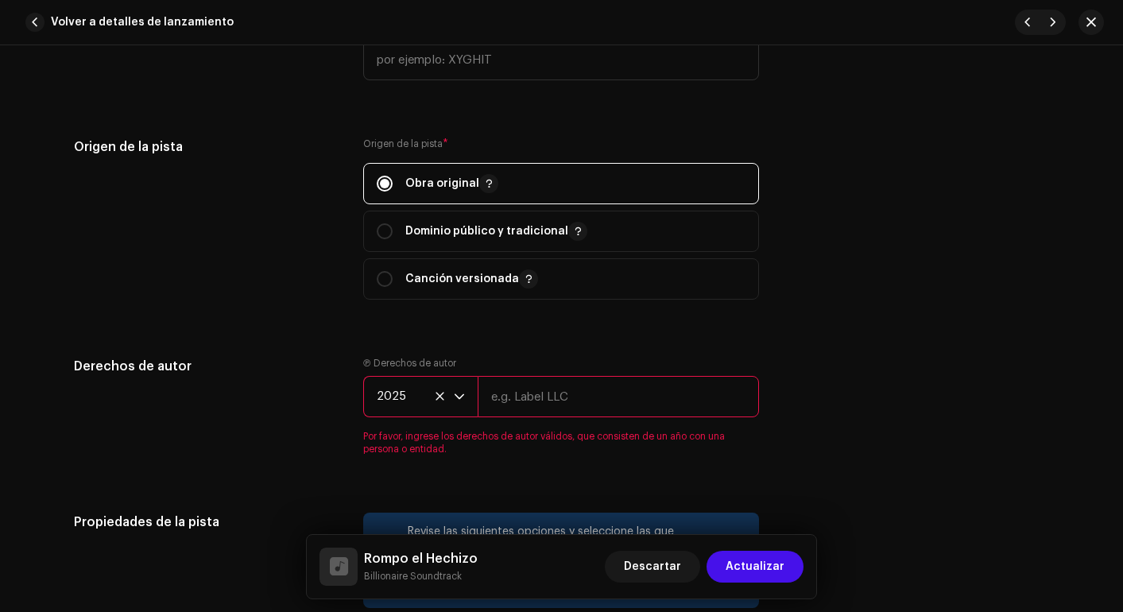
click at [542, 397] on input "text" at bounding box center [618, 396] width 281 height 41
type input "WEBLIFETECH S.A.S."
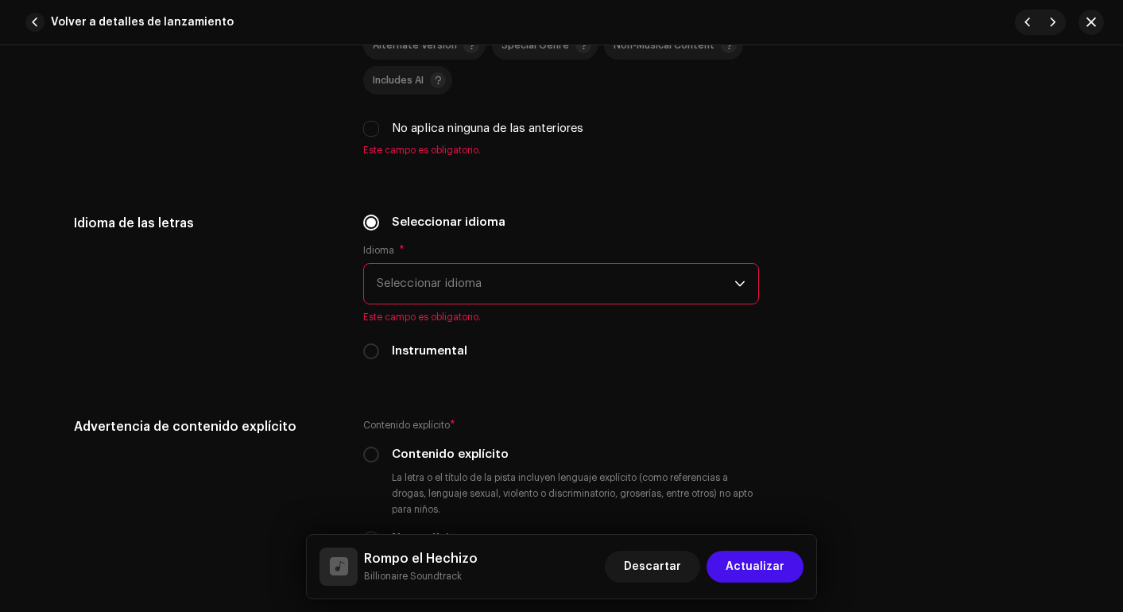
scroll to position [2448, 0]
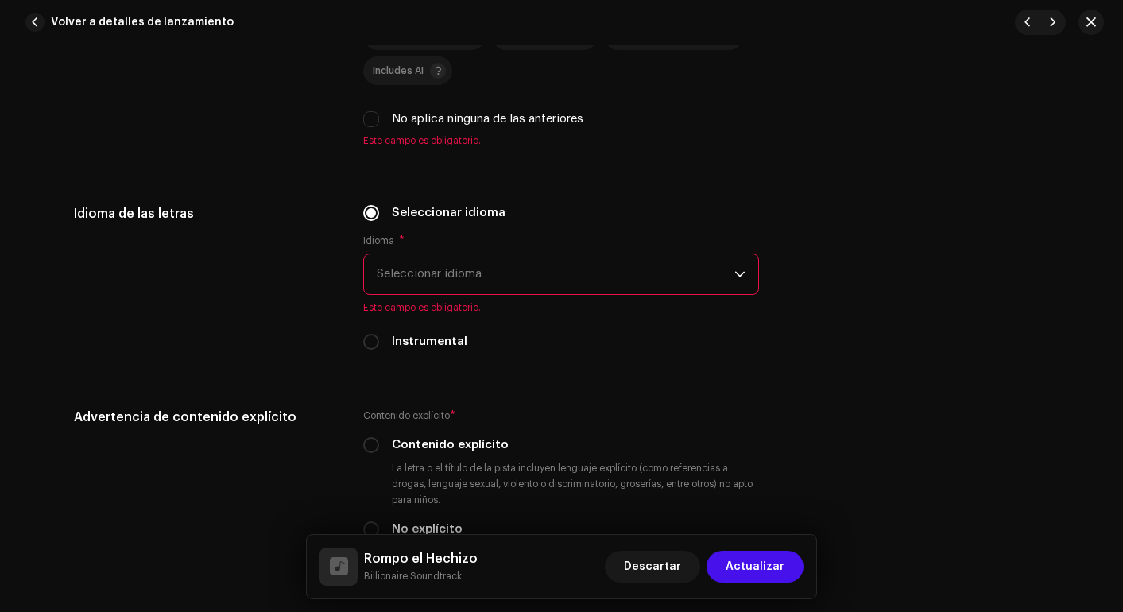
click at [398, 109] on div "Remix or Derivative Samples or Stock Mix or Compilation Alternate Version Speci…" at bounding box center [561, 57] width 396 height 142
click at [372, 118] on input "No aplica ninguna de las anteriores" at bounding box center [371, 119] width 16 height 16
checkbox input "true"
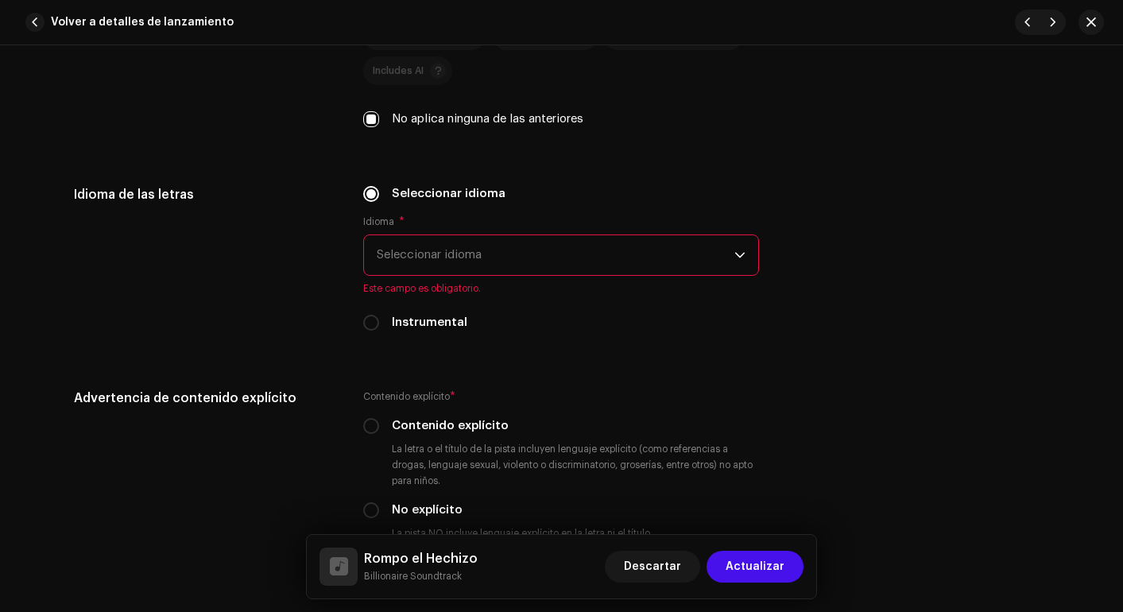
click at [428, 254] on span "Seleccionar idioma" at bounding box center [556, 255] width 358 height 40
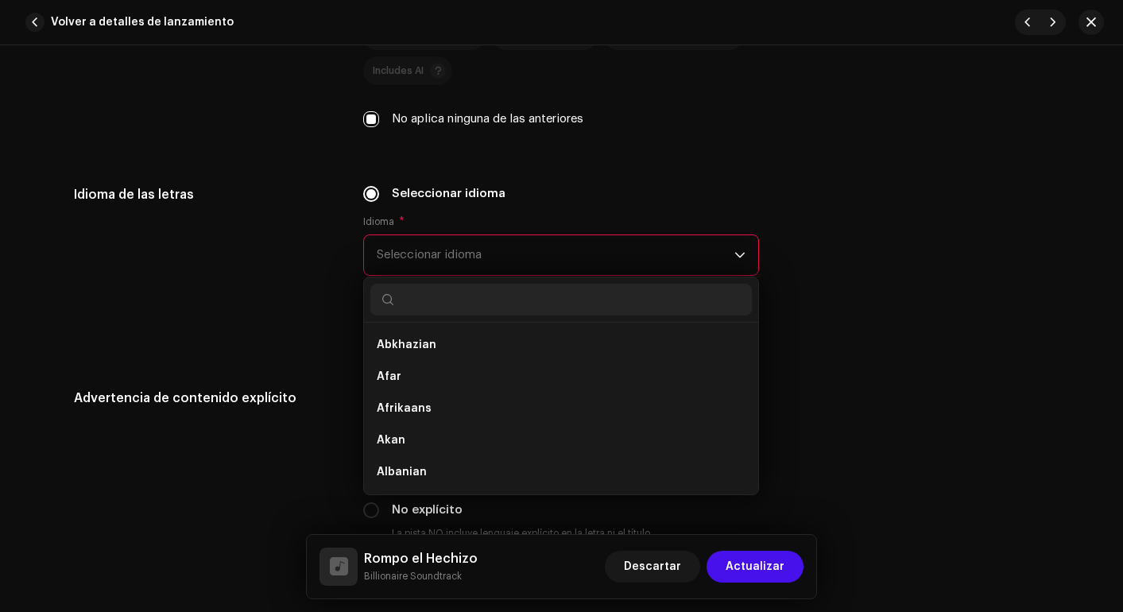
click at [428, 254] on span "Seleccionar idioma" at bounding box center [556, 255] width 358 height 40
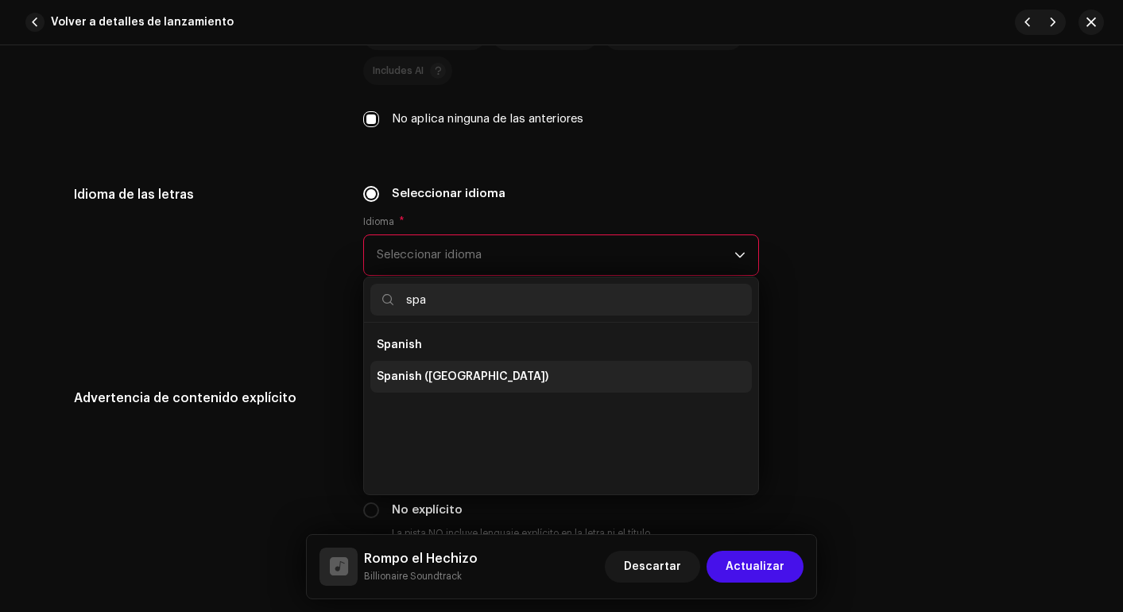
type input "spa"
click at [445, 367] on li "Spanish ([GEOGRAPHIC_DATA])" at bounding box center [561, 377] width 382 height 32
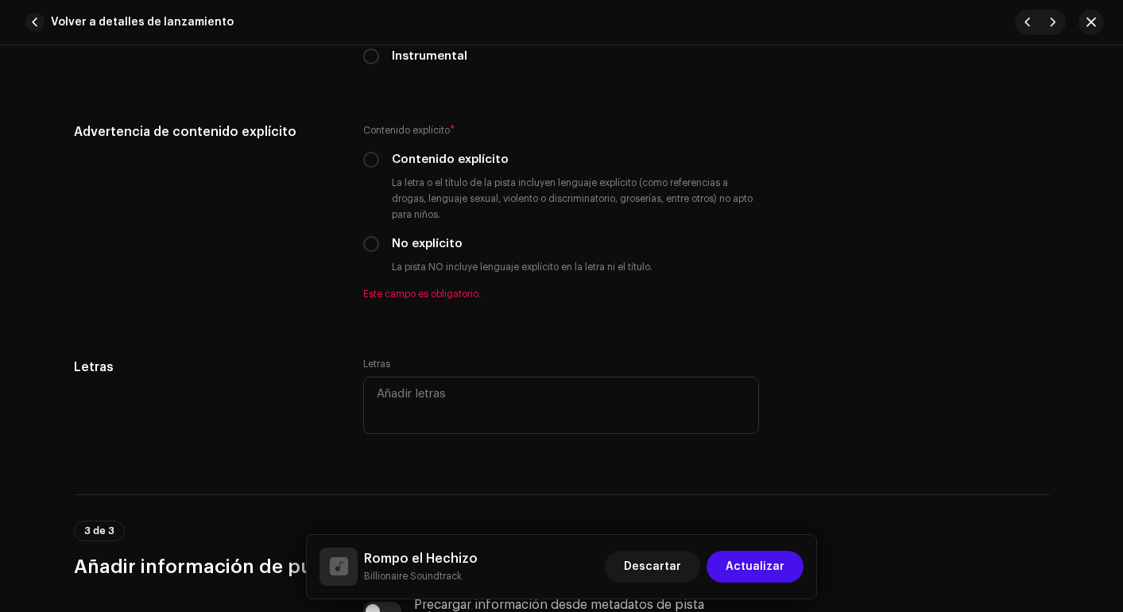
scroll to position [2776, 0]
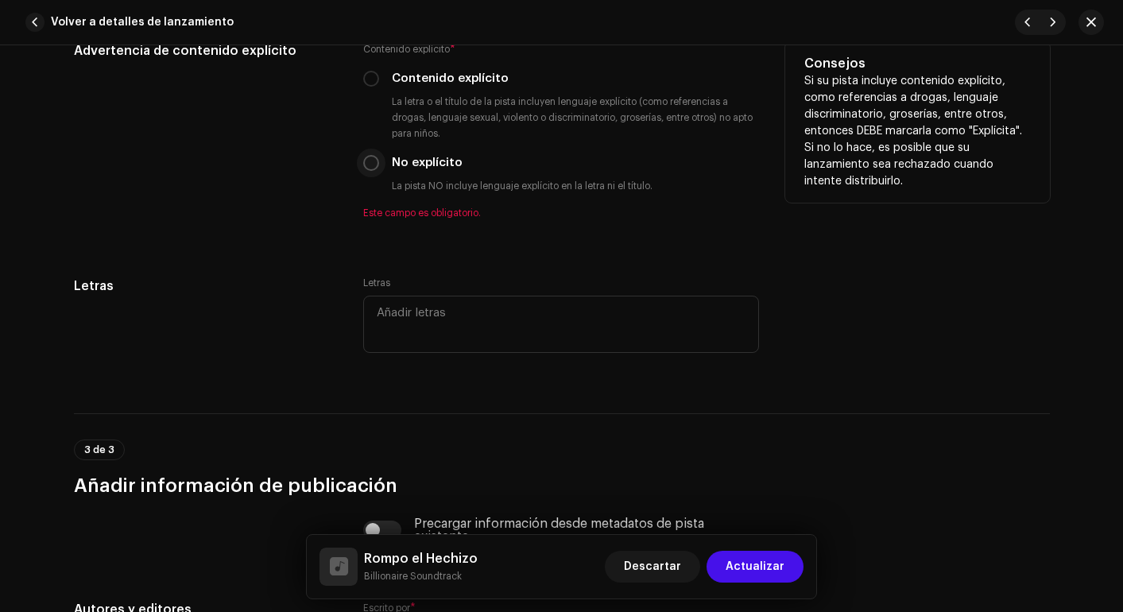
click at [374, 165] on input "No explícito" at bounding box center [371, 163] width 16 height 16
radio input "true"
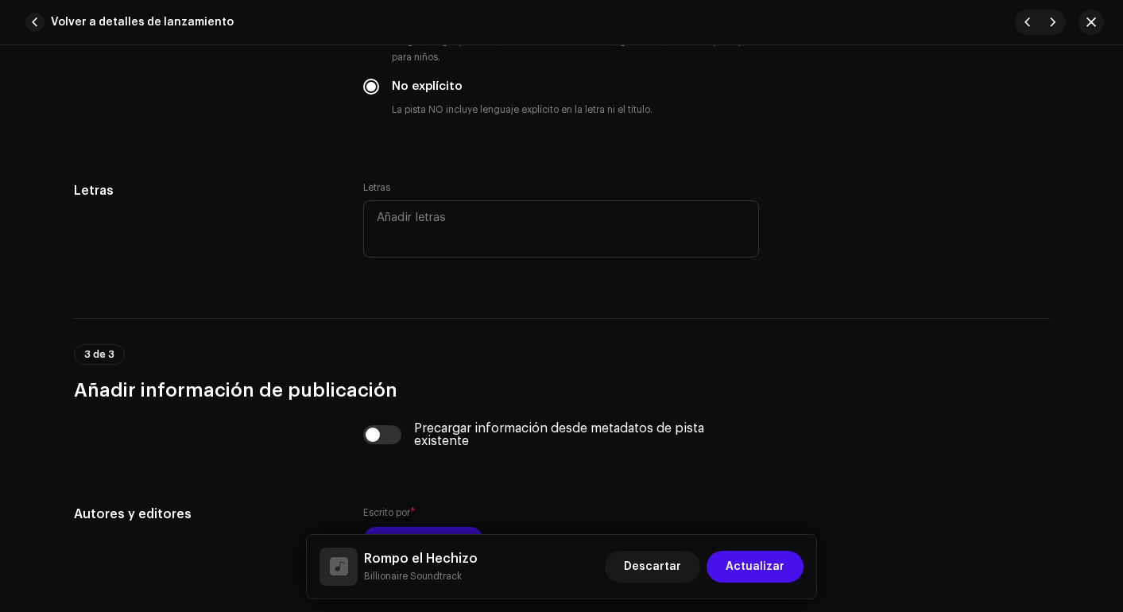
scroll to position [3073, 0]
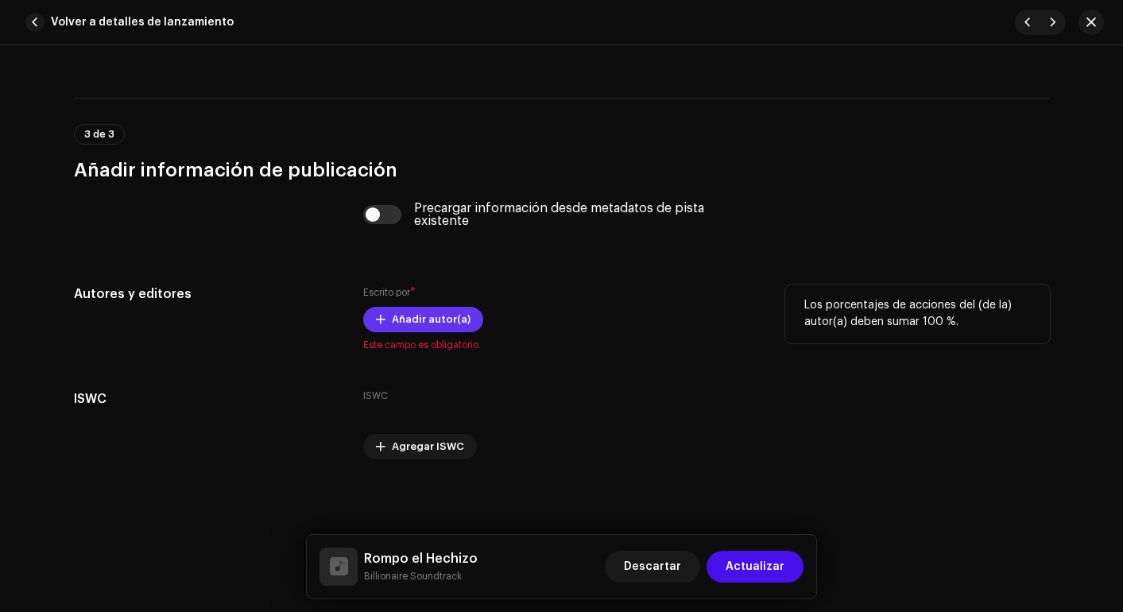
click at [405, 318] on span "Añadir autor(a)" at bounding box center [431, 320] width 79 height 32
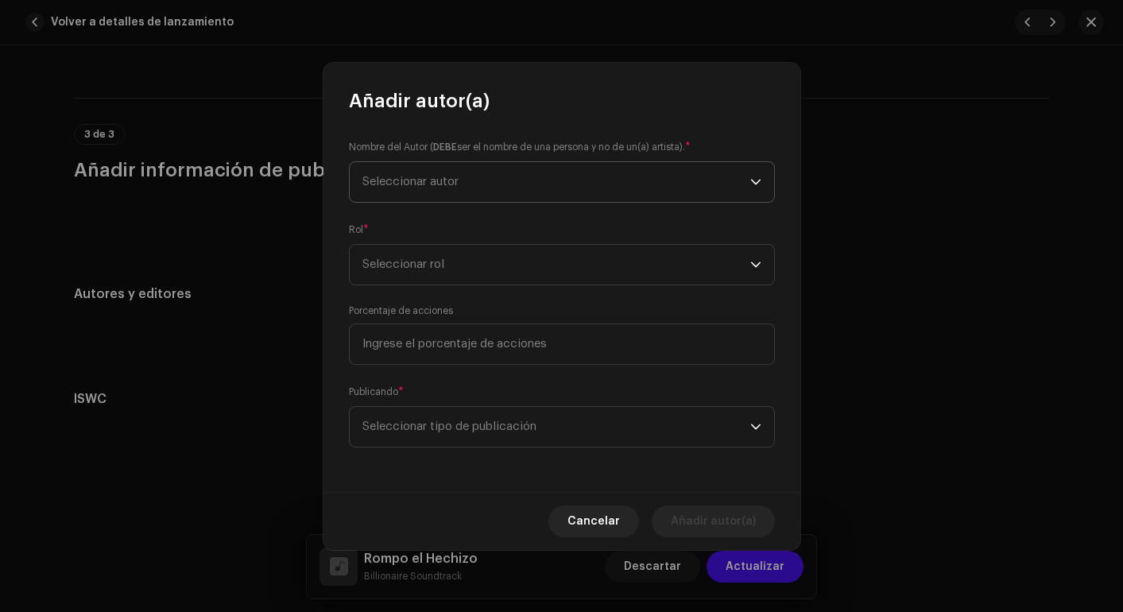
click at [429, 176] on span "Seleccionar autor" at bounding box center [411, 182] width 96 height 12
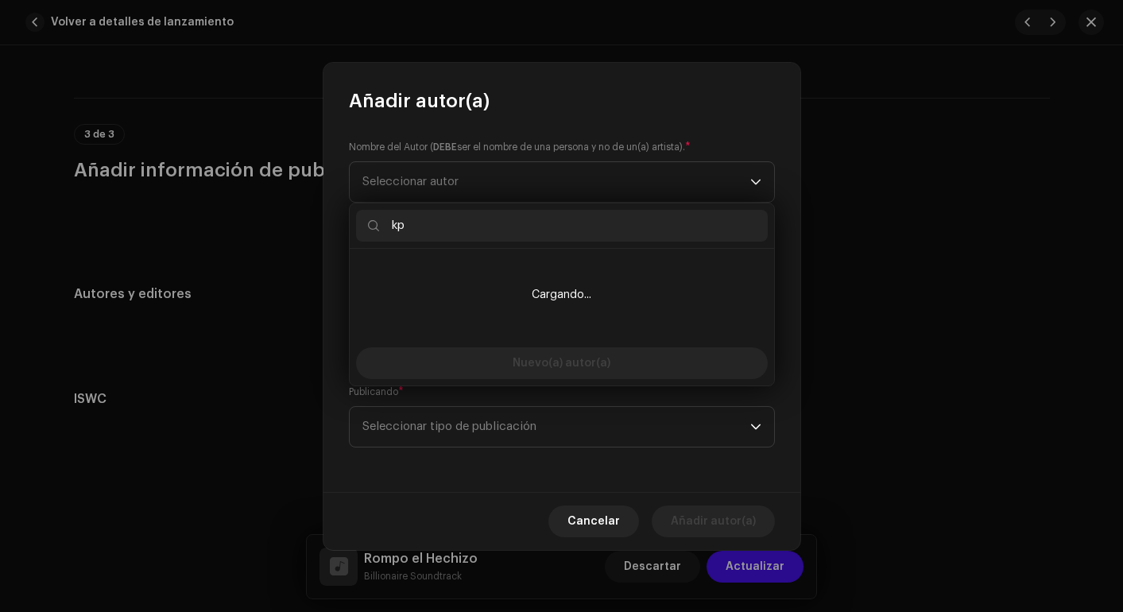
type input "k"
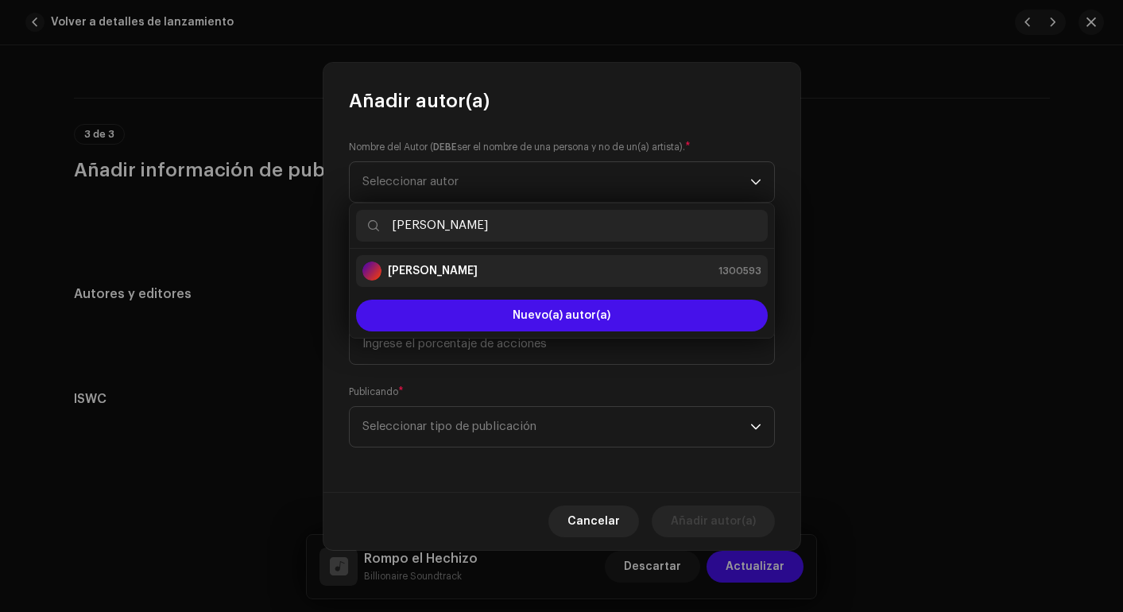
type input "jonn"
click at [463, 282] on li "[PERSON_NAME] 1300593" at bounding box center [562, 271] width 412 height 32
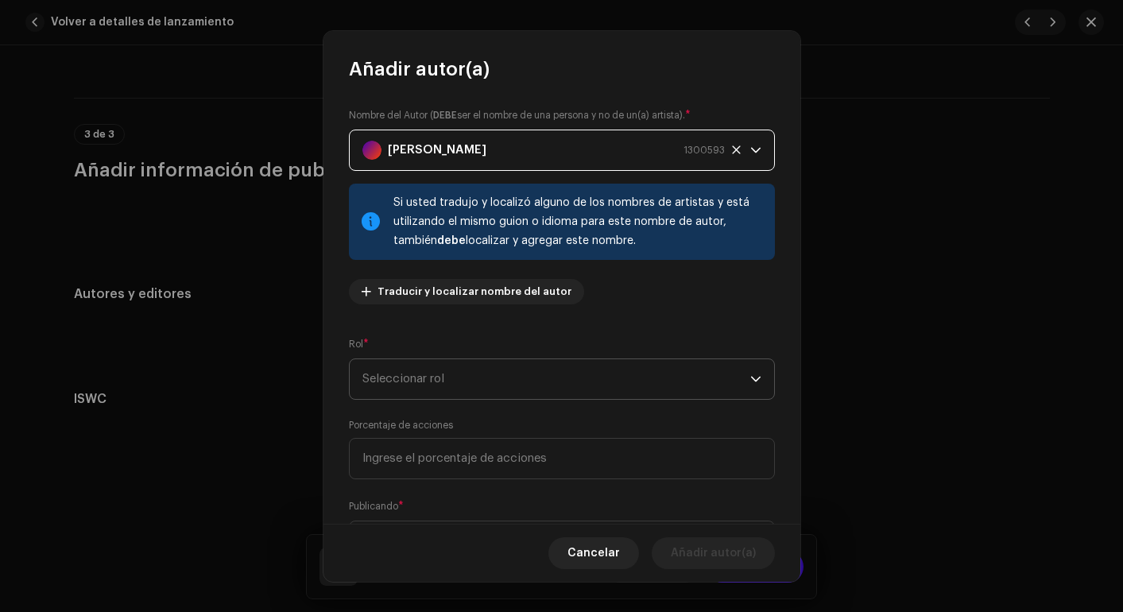
click at [459, 371] on span "Seleccionar rol" at bounding box center [557, 379] width 388 height 40
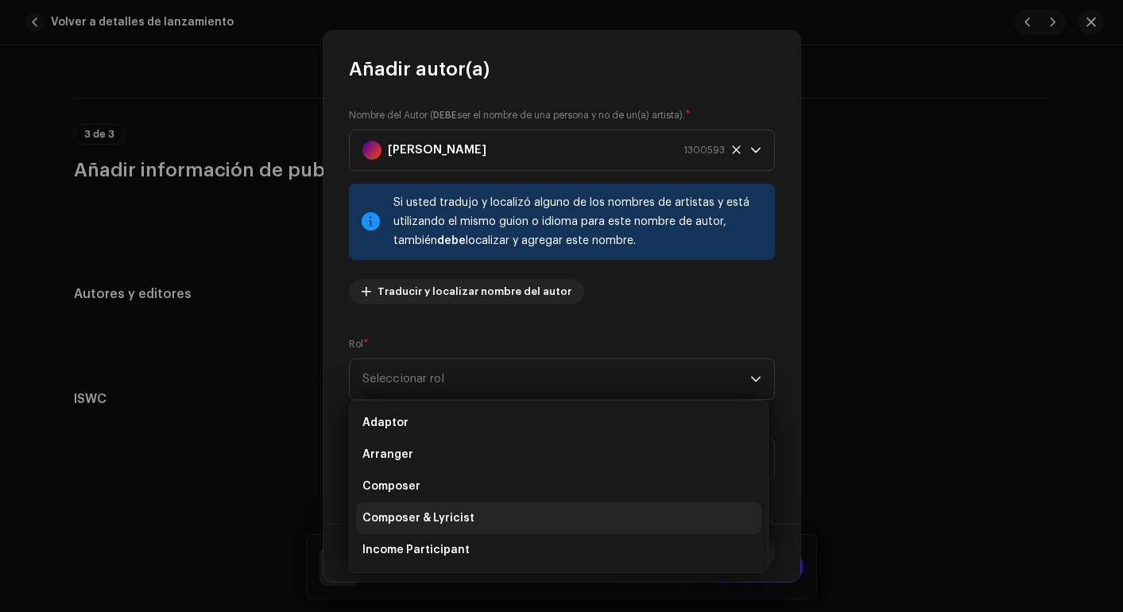
click at [439, 520] on span "Composer & Lyricist" at bounding box center [419, 518] width 112 height 16
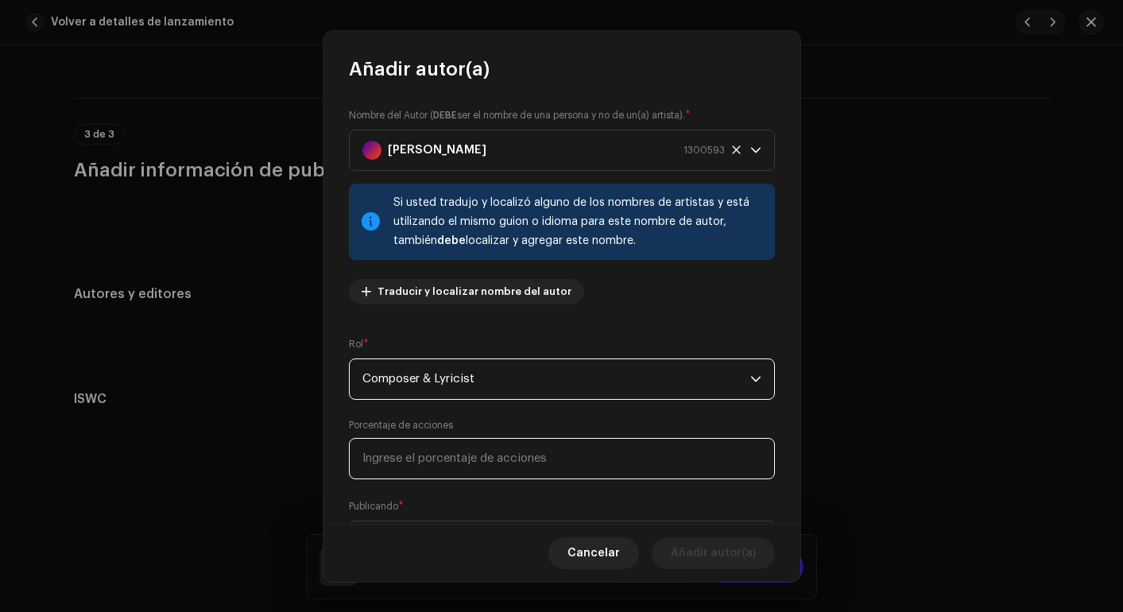
click at [447, 458] on input at bounding box center [562, 458] width 426 height 41
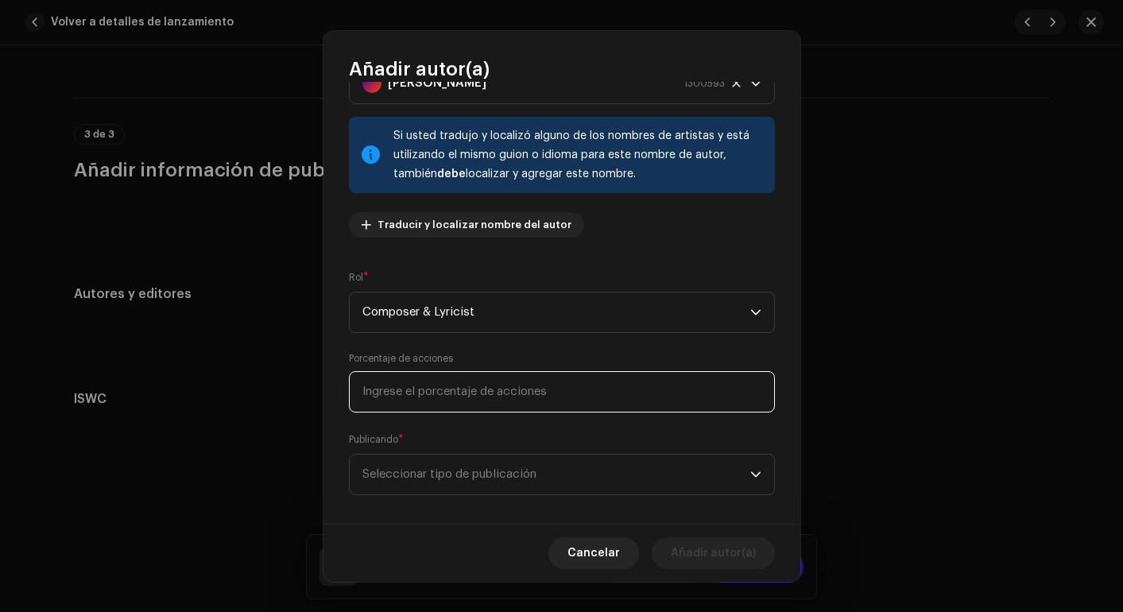
scroll to position [83, 0]
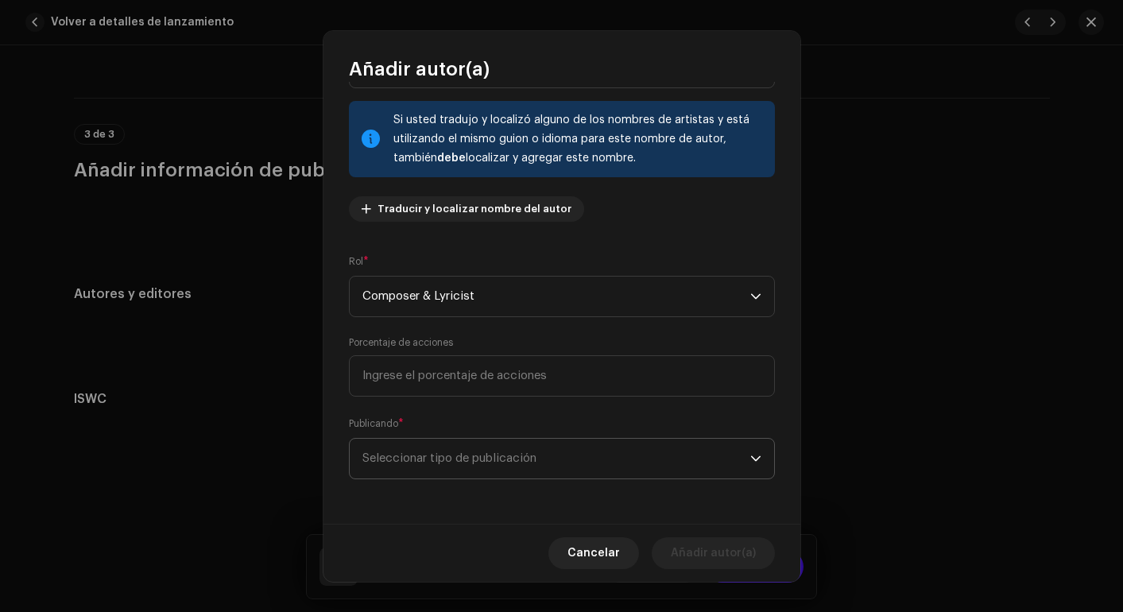
click at [439, 467] on span "Seleccionar tipo de publicación" at bounding box center [557, 459] width 388 height 40
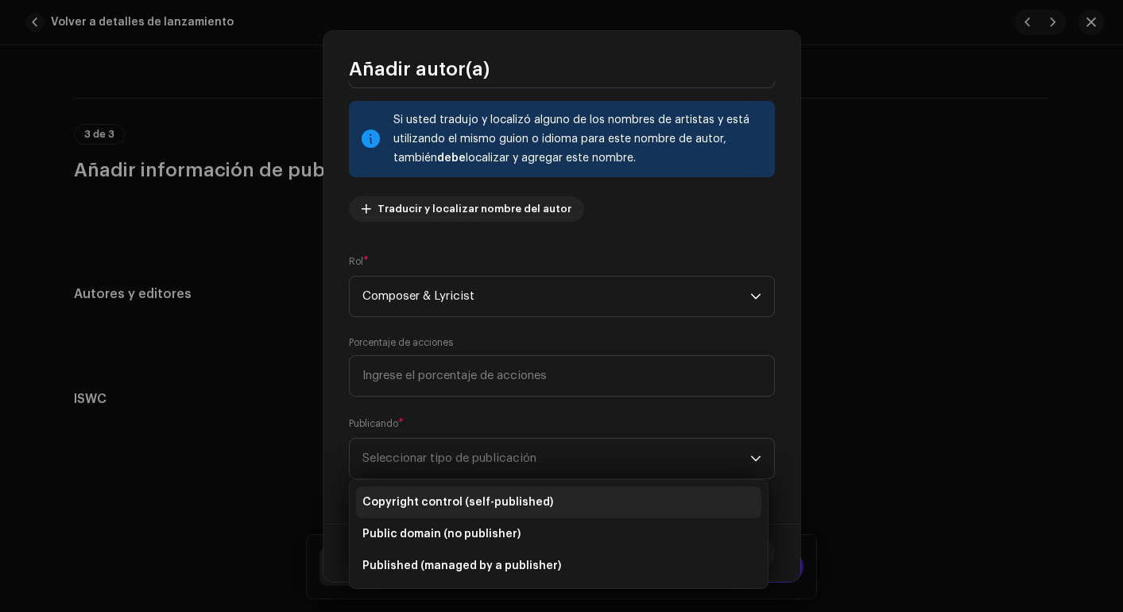
click at [439, 494] on span "Copyright control (self-published)" at bounding box center [458, 502] width 191 height 16
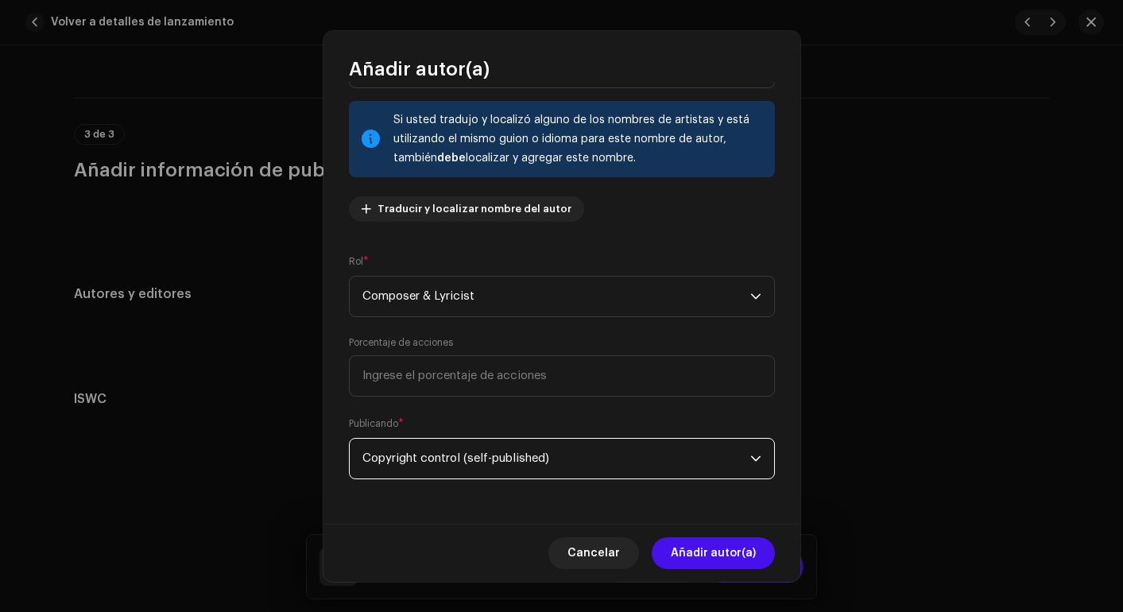
scroll to position [0, 0]
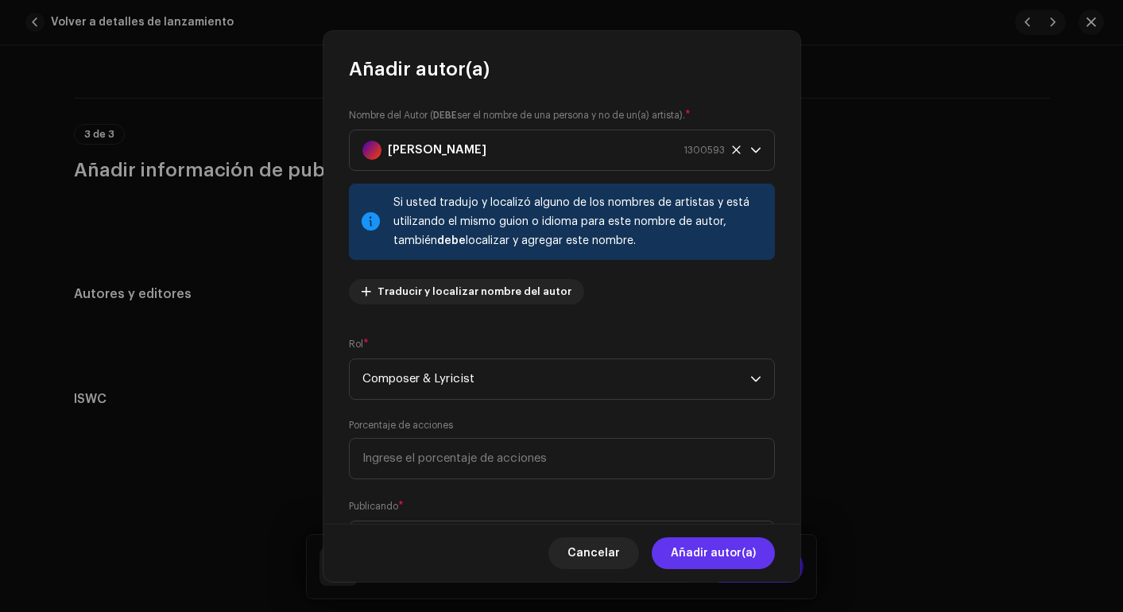
click at [716, 557] on span "Añadir autor(a)" at bounding box center [713, 553] width 85 height 32
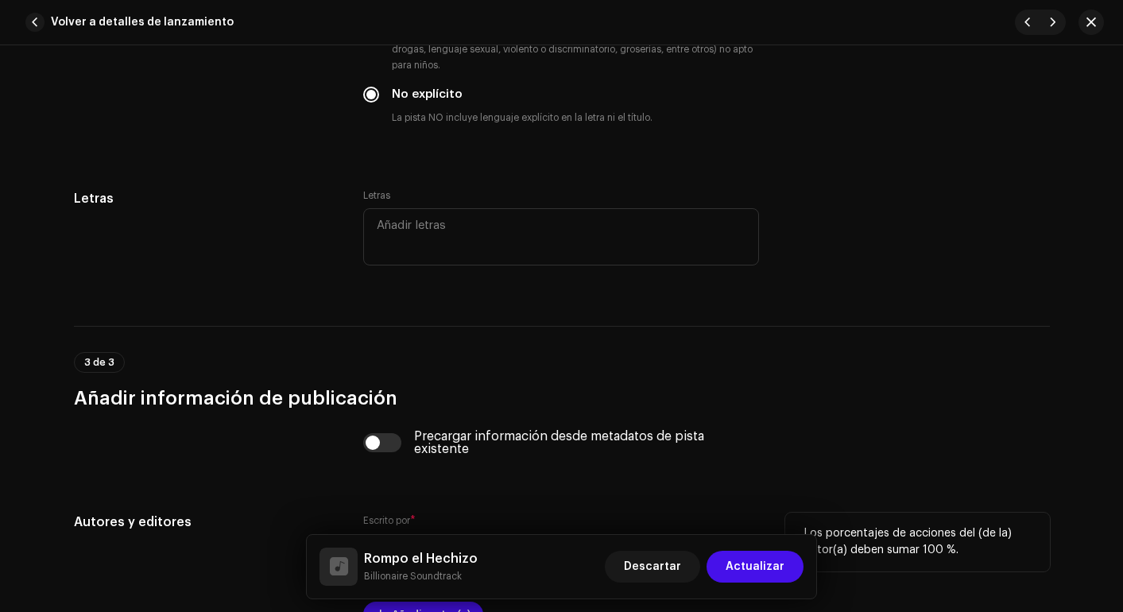
scroll to position [2699, 0]
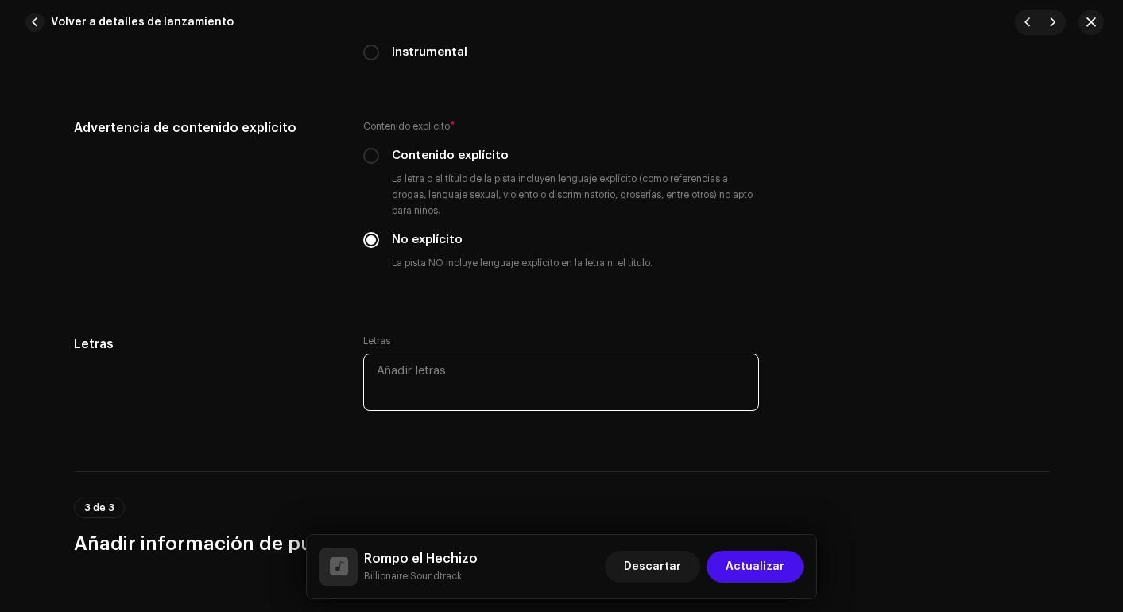
click at [423, 375] on textarea at bounding box center [561, 382] width 396 height 57
paste textarea "(Intro) Se acabó el conformismo. Se acabó el miedo a las cuentas. ¡Ya no más! (…"
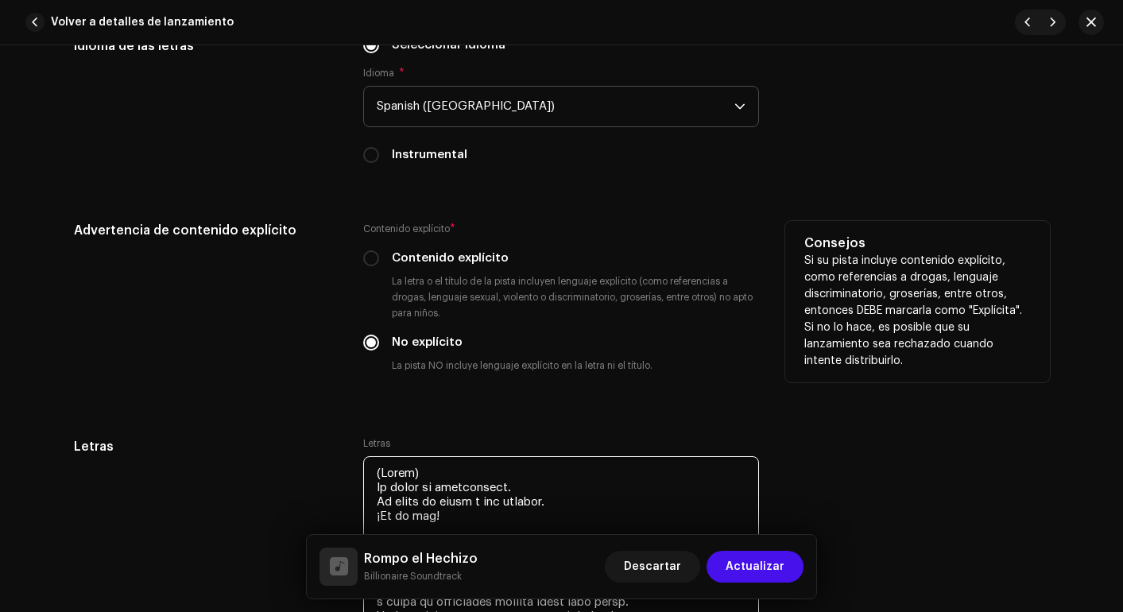
scroll to position [2620, 0]
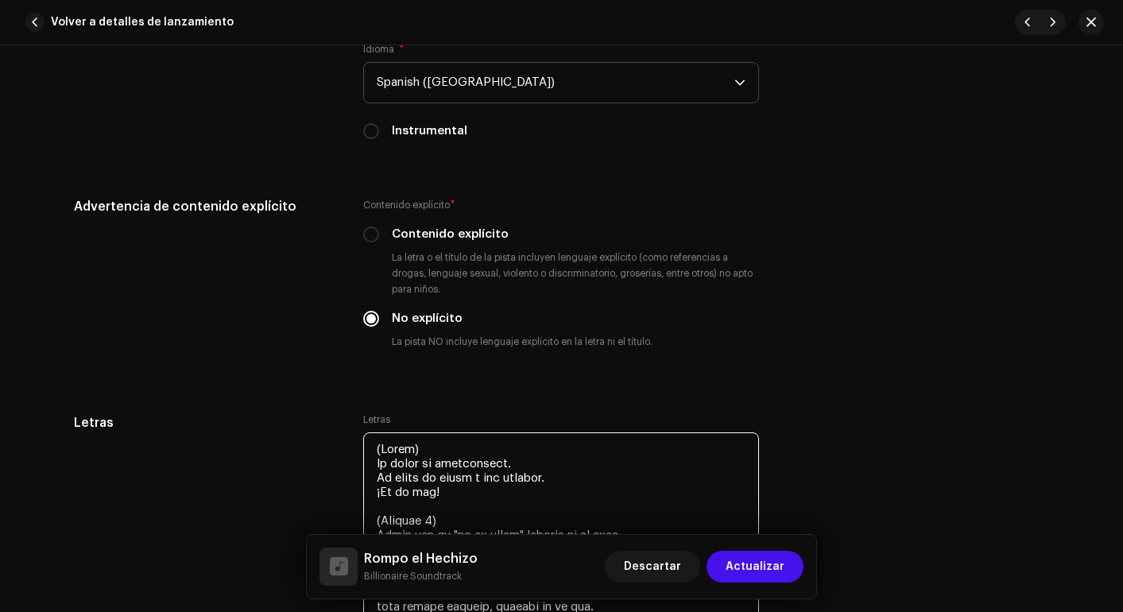
type textarea "(Intro) Se acabó el conformismo. Se acabó el miedo a las cuentas. ¡Ya no más! (…"
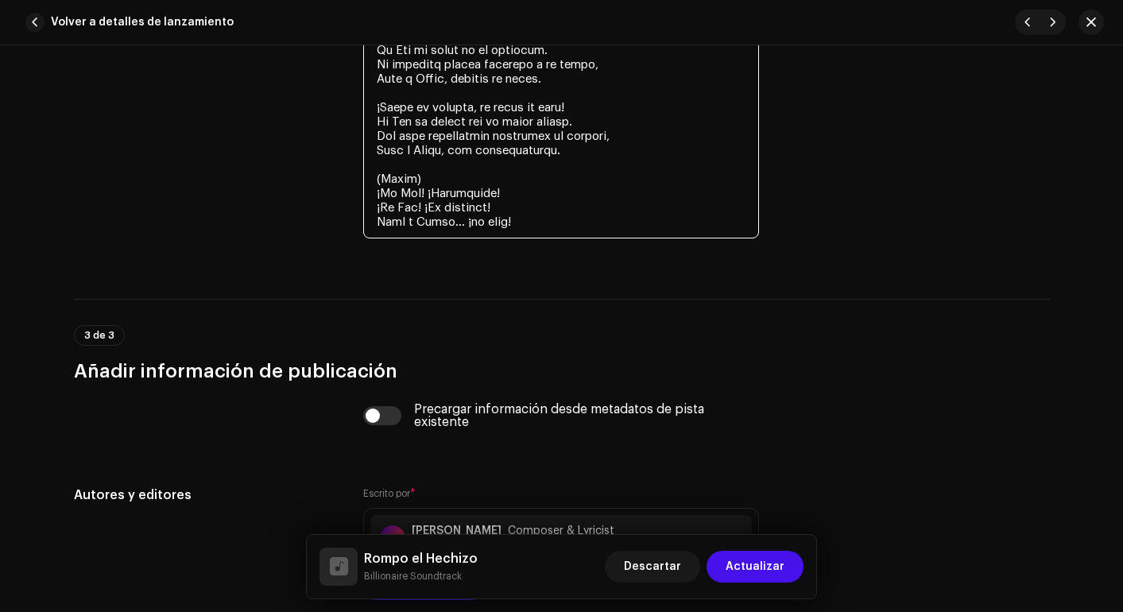
scroll to position [3927, 0]
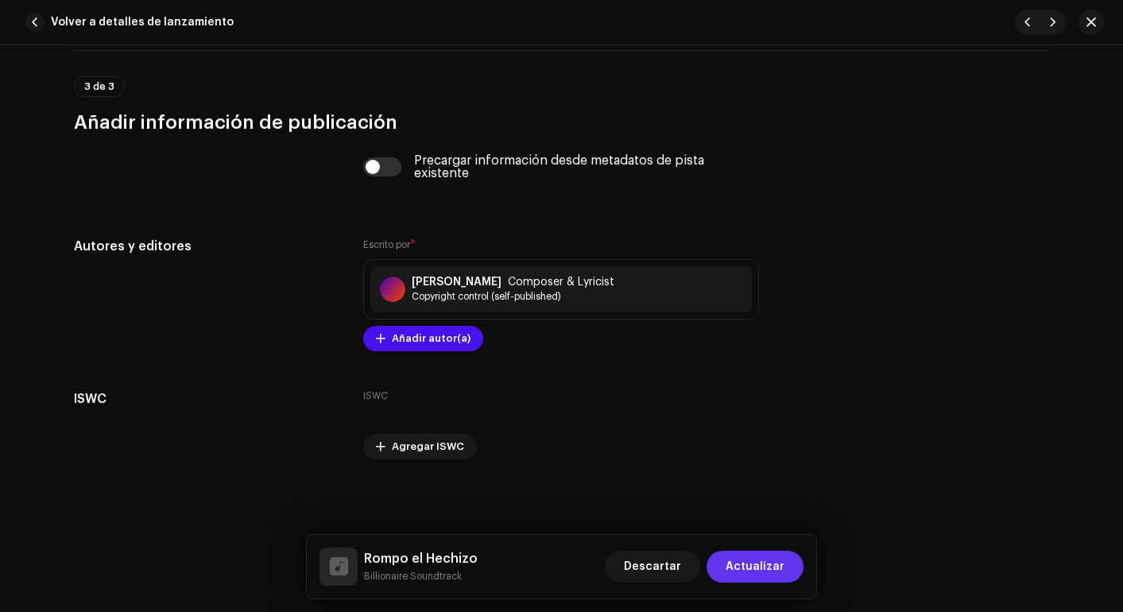
click at [756, 572] on span "Actualizar" at bounding box center [755, 567] width 59 height 32
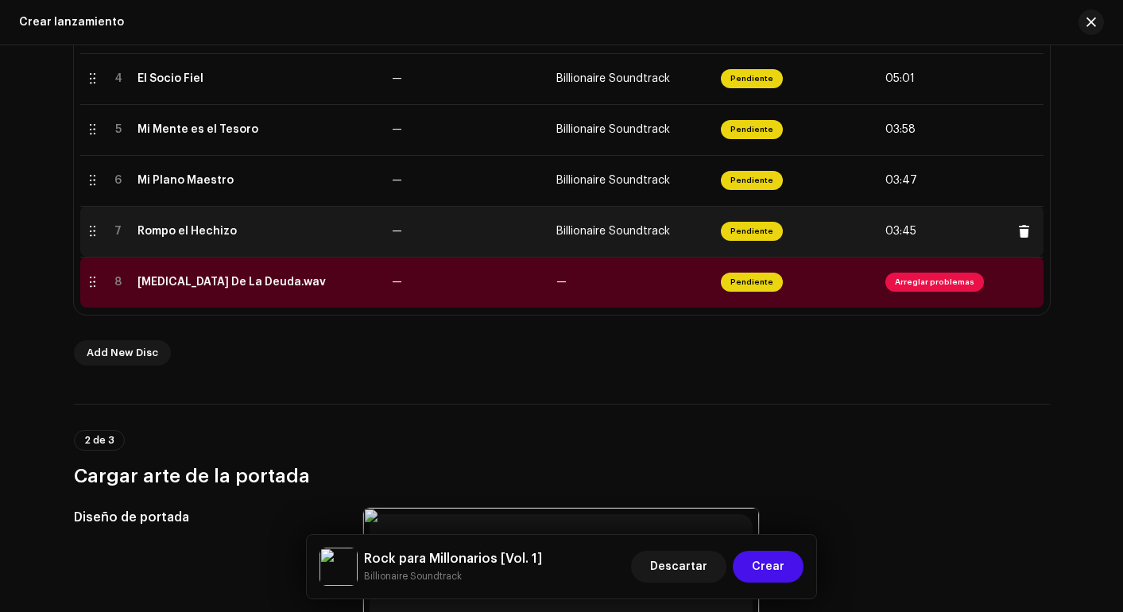
scroll to position [545, 0]
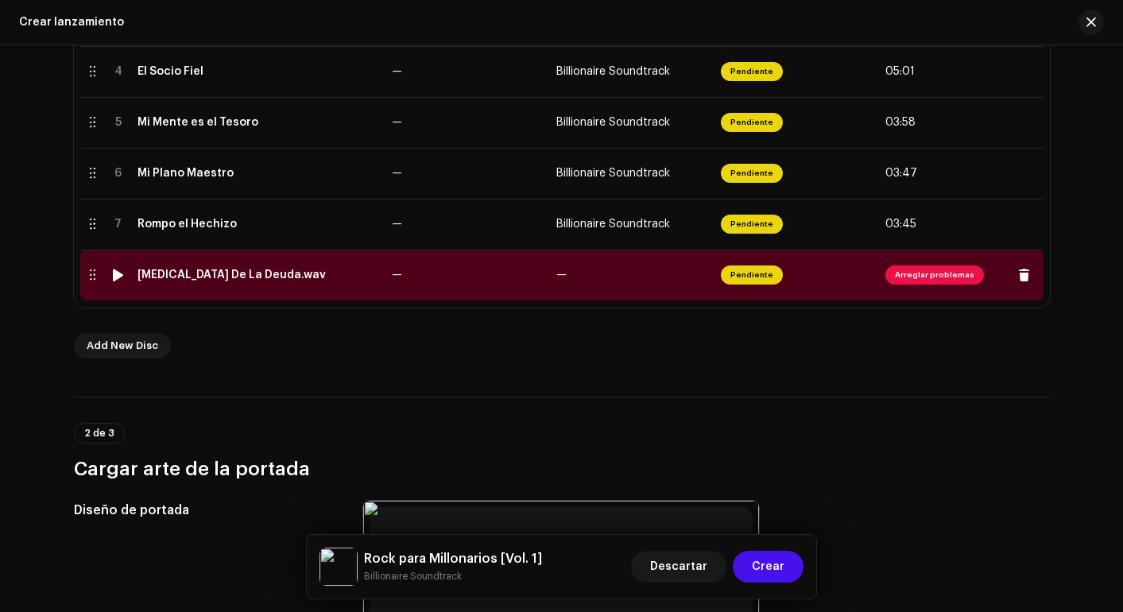
click at [200, 278] on div "[MEDICAL_DATA] De La Deuda.wav" at bounding box center [232, 275] width 188 height 13
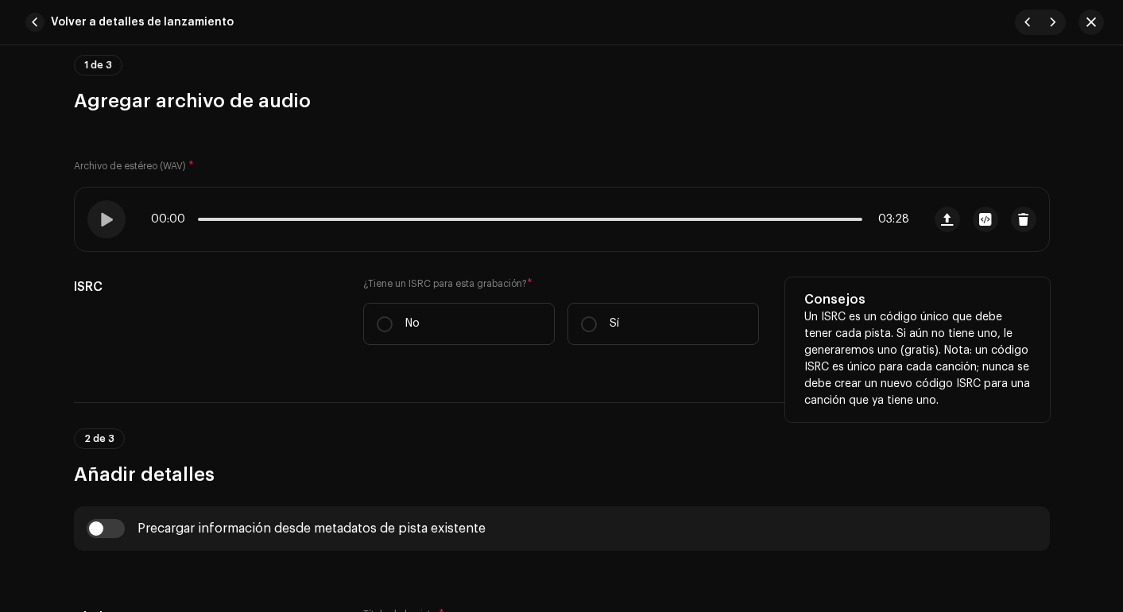
scroll to position [297, 0]
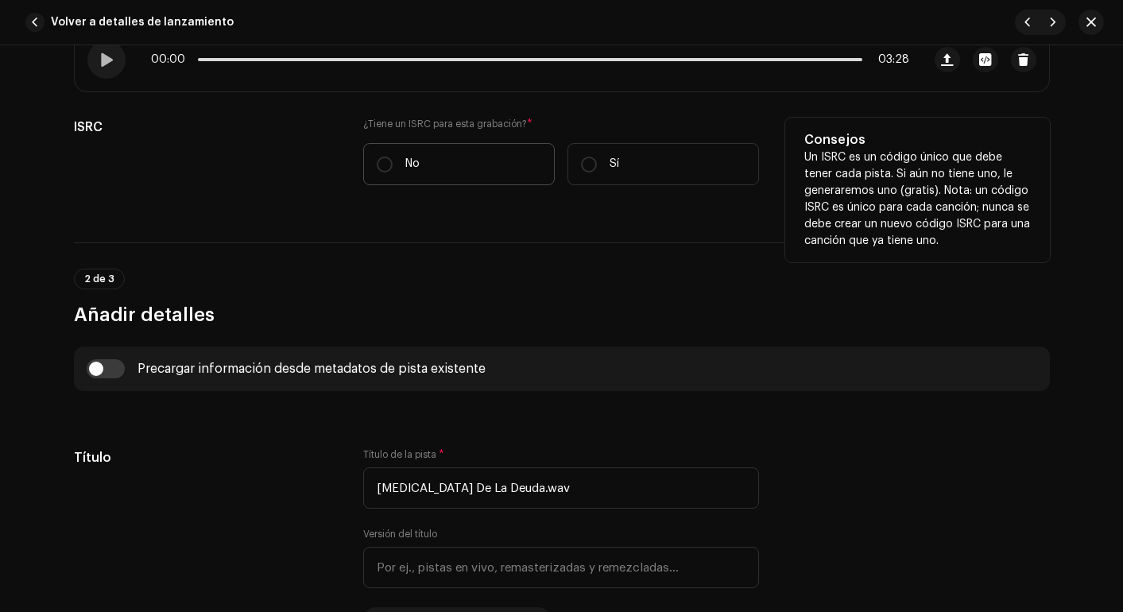
click at [446, 178] on label "No" at bounding box center [459, 164] width 192 height 42
click at [393, 173] on input "No" at bounding box center [385, 165] width 16 height 16
radio input "true"
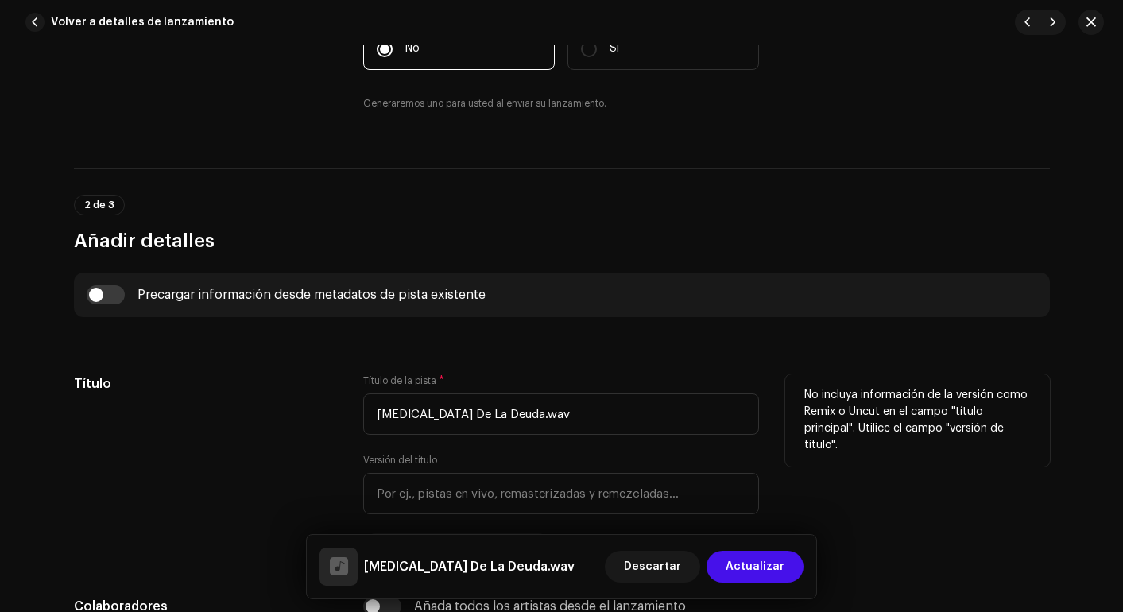
scroll to position [428, 0]
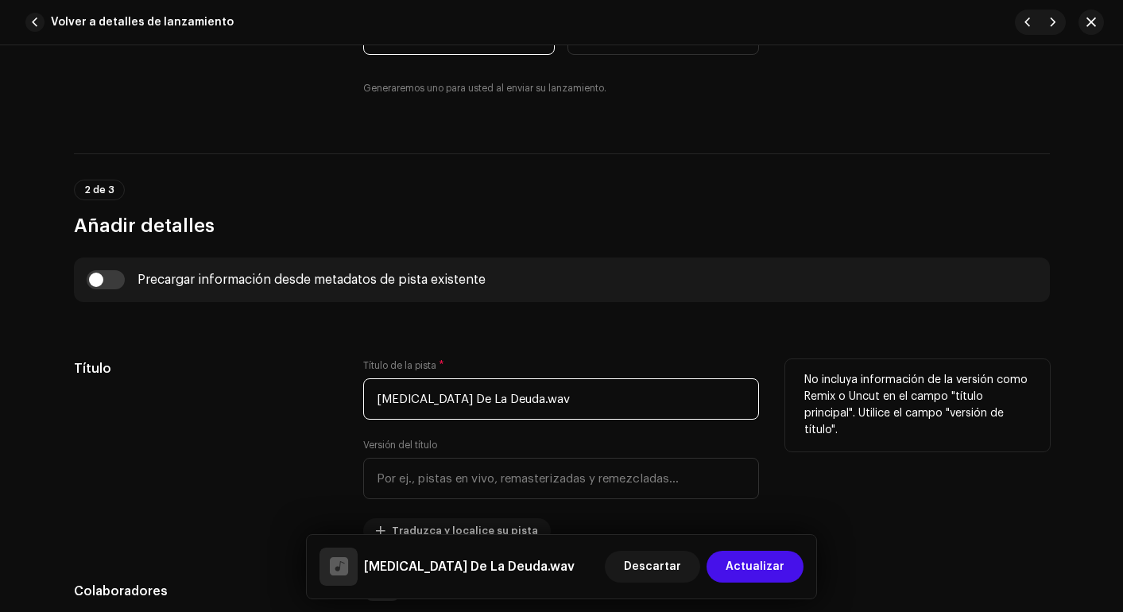
click at [551, 414] on input "[MEDICAL_DATA] De La Deuda.wav" at bounding box center [561, 398] width 396 height 41
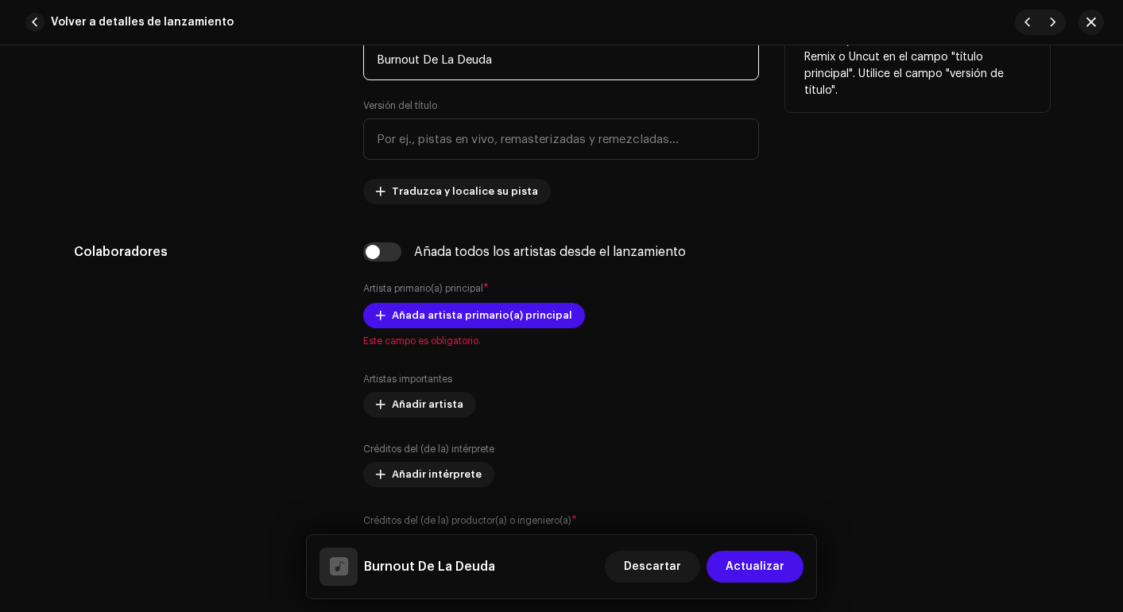
scroll to position [798, 0]
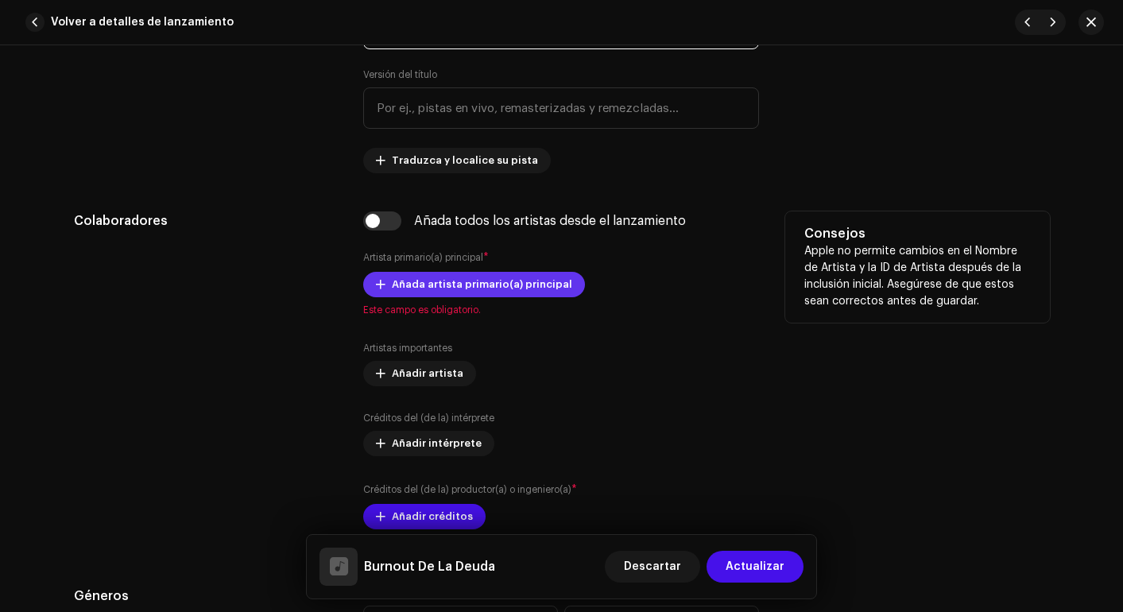
type input "Burnout De La Deuda"
click at [470, 293] on span "Añada artista primario(a) principal" at bounding box center [482, 285] width 180 height 32
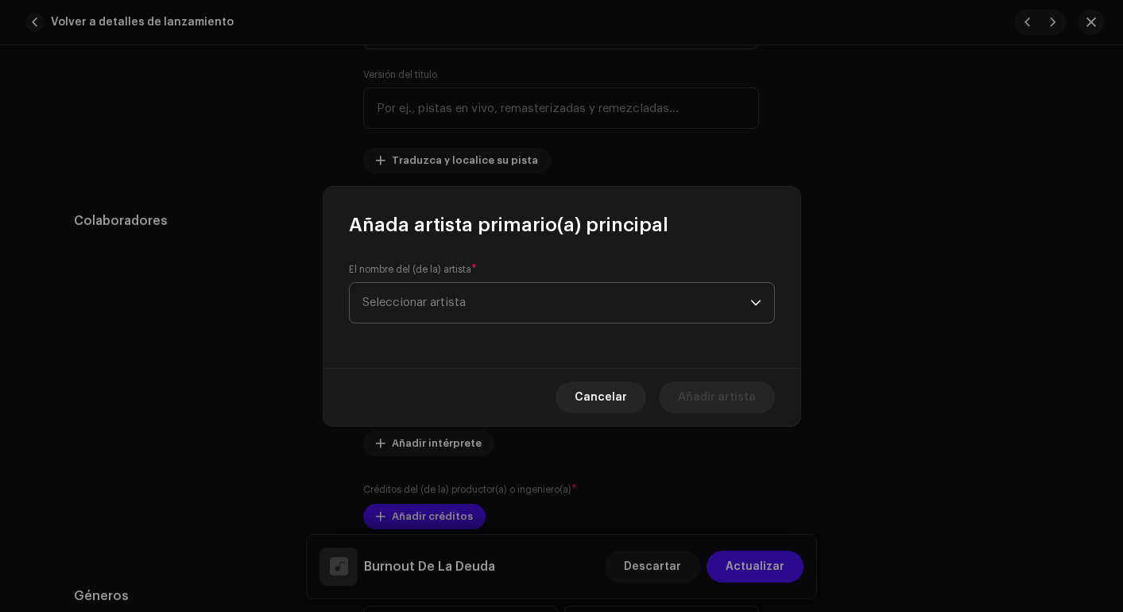
click at [470, 297] on span "Seleccionar artista" at bounding box center [557, 303] width 388 height 40
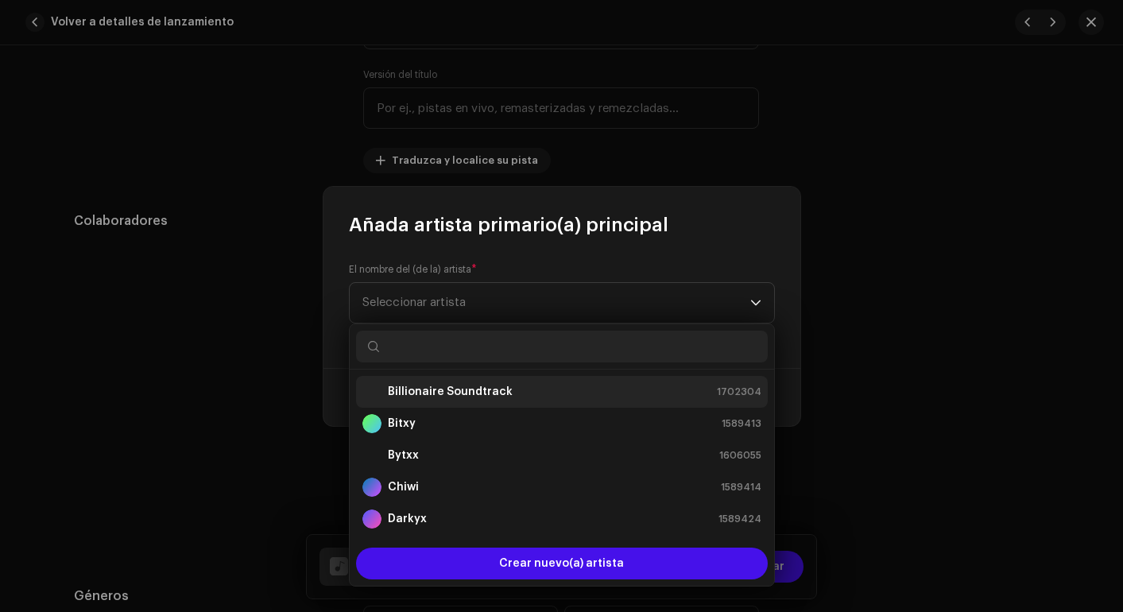
click at [472, 380] on li "Billionaire Soundtrack 1702304" at bounding box center [562, 392] width 412 height 32
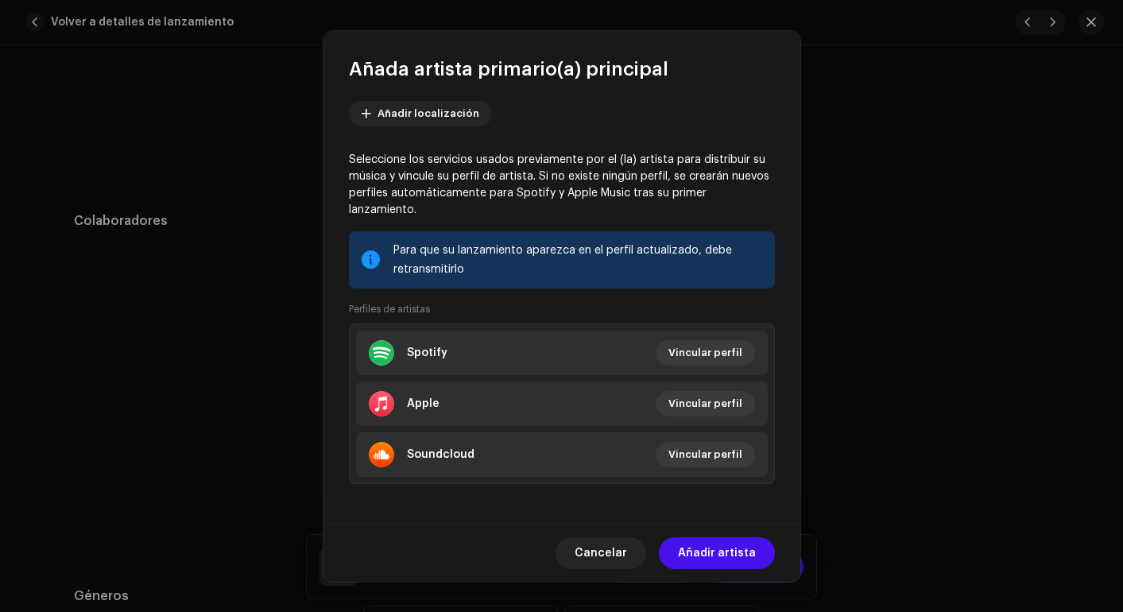
scroll to position [91, 0]
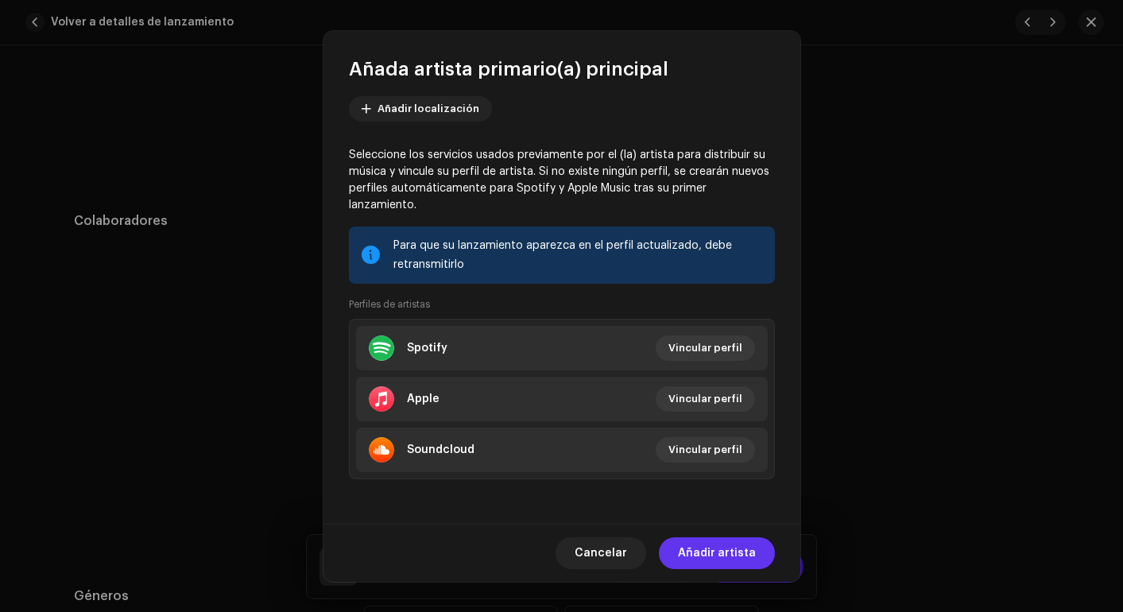
click at [687, 553] on span "Añadir artista" at bounding box center [717, 553] width 78 height 32
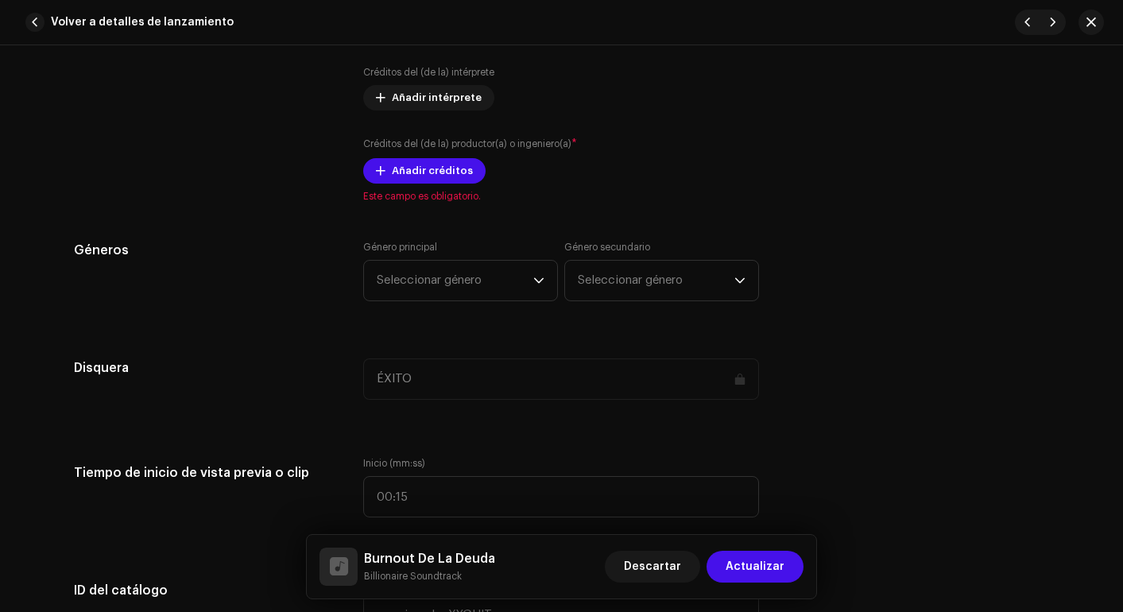
scroll to position [1201, 0]
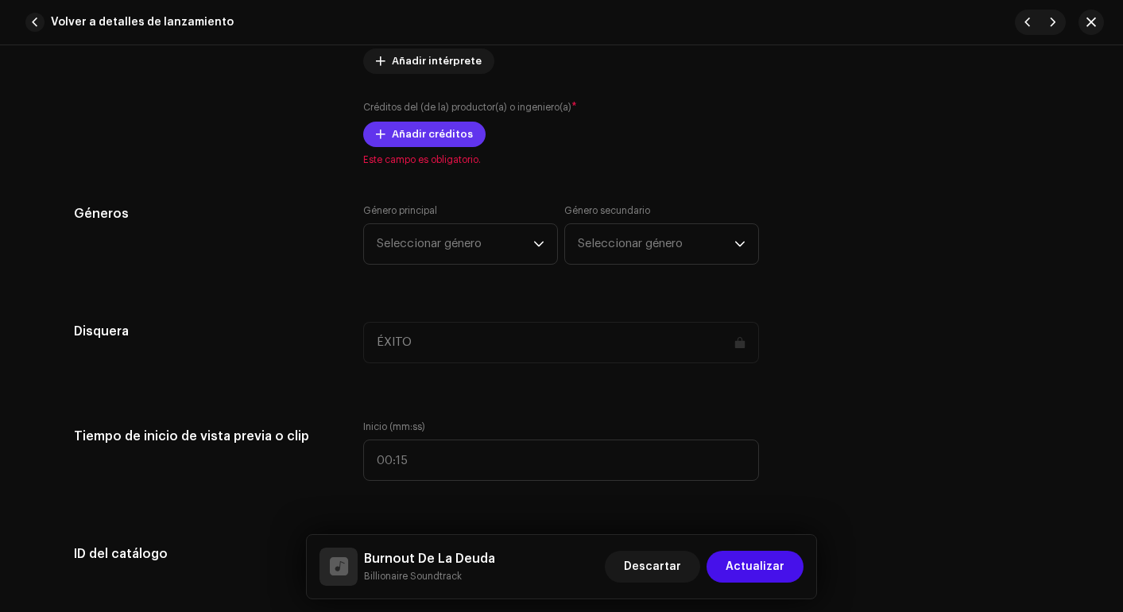
click at [440, 126] on span "Añadir créditos" at bounding box center [432, 134] width 81 height 32
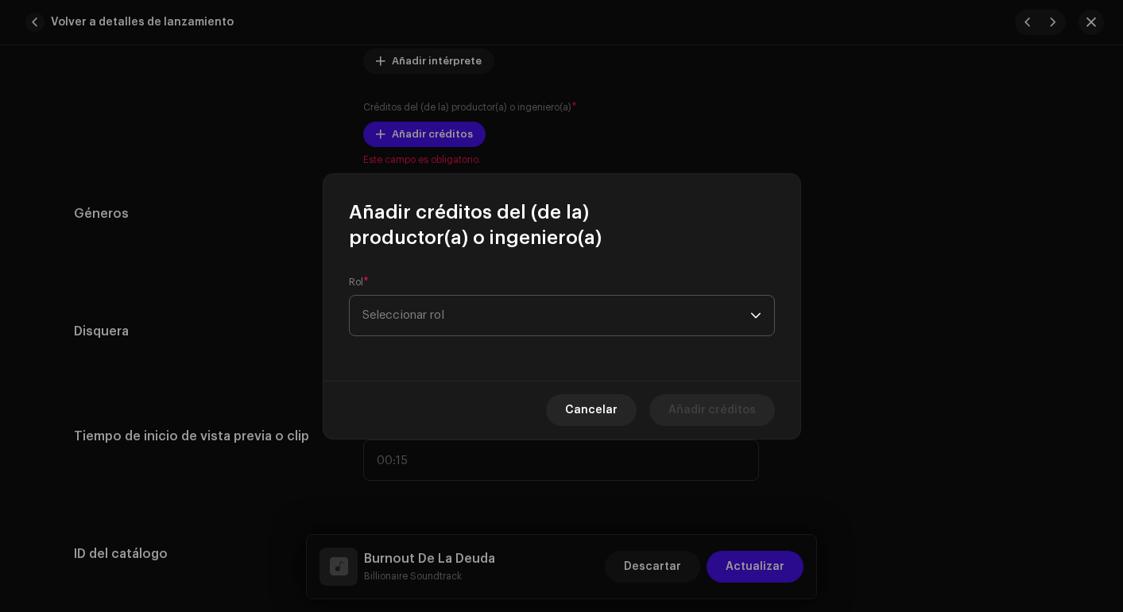
click at [532, 315] on span "Seleccionar rol" at bounding box center [557, 316] width 388 height 40
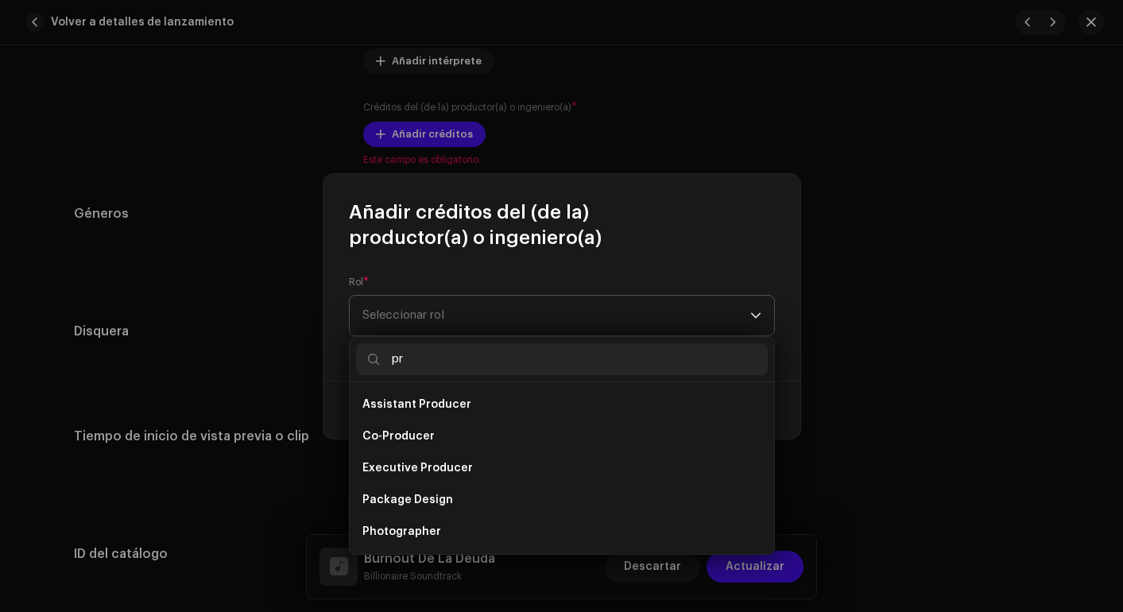
type input "pr"
click at [532, 315] on span "Seleccionar rol" at bounding box center [557, 316] width 388 height 40
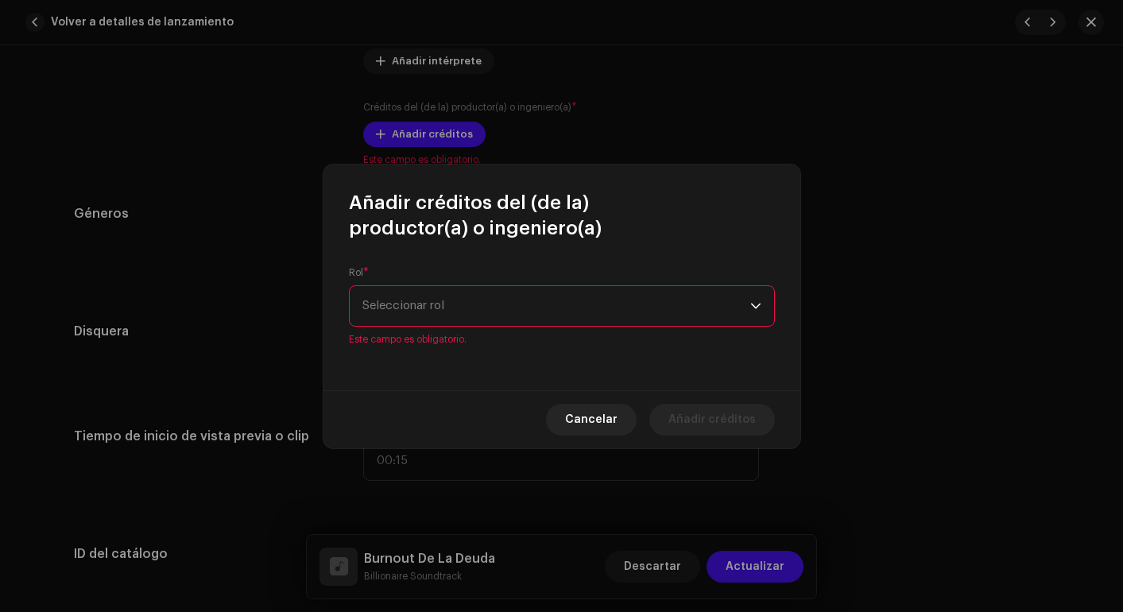
click at [525, 317] on span "Seleccionar rol" at bounding box center [557, 306] width 388 height 40
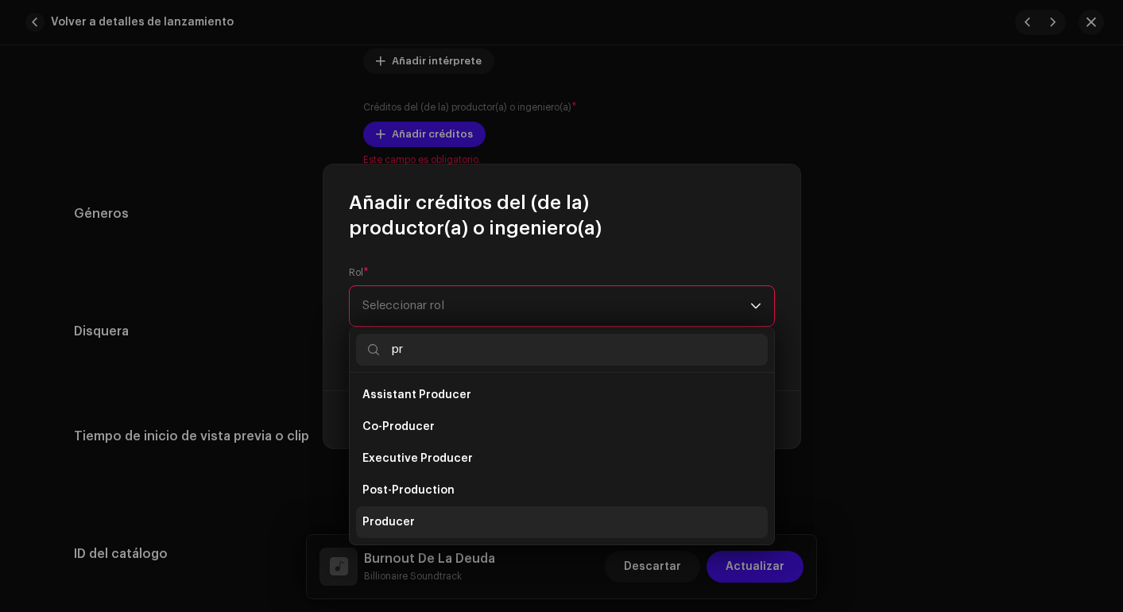
type input "pr"
click at [425, 512] on li "Producer" at bounding box center [562, 522] width 412 height 32
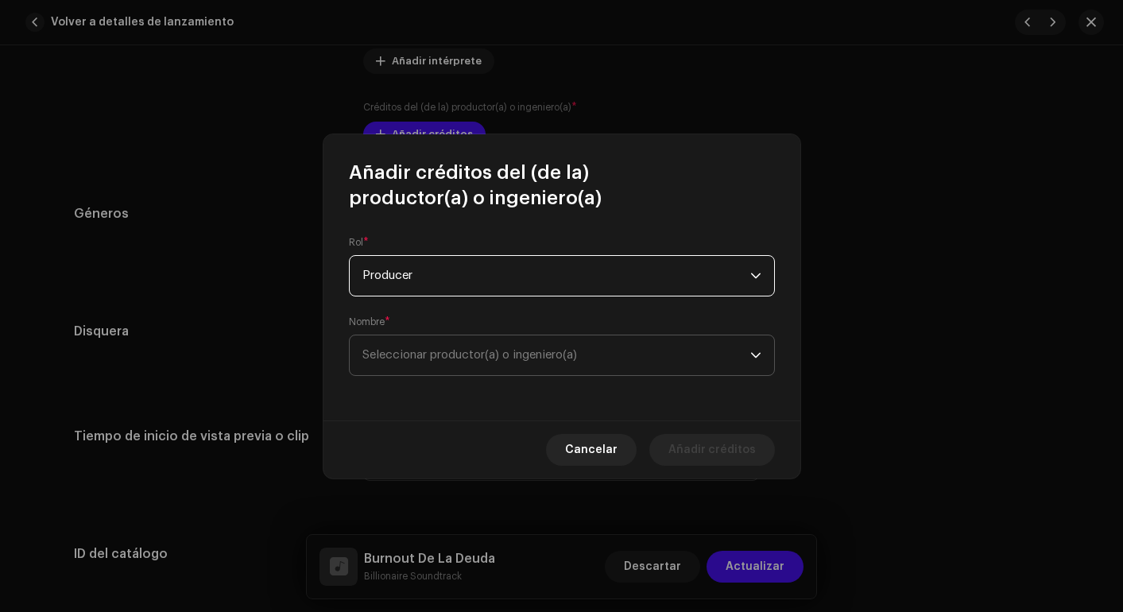
click at [467, 368] on span "Seleccionar productor(a) o ingeniero(a)" at bounding box center [557, 355] width 388 height 40
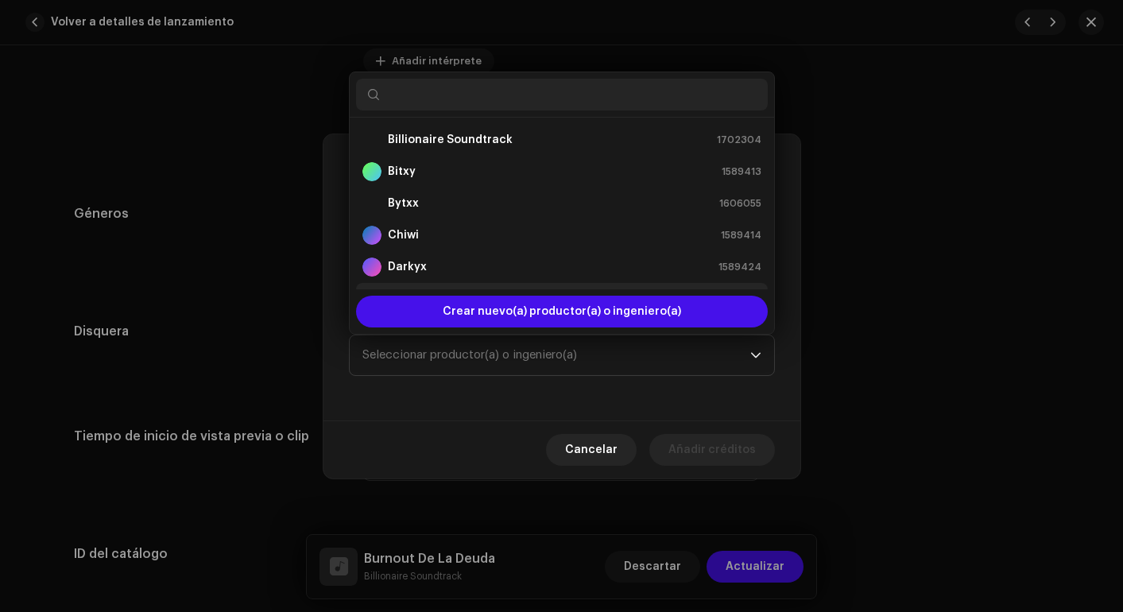
scroll to position [25, 0]
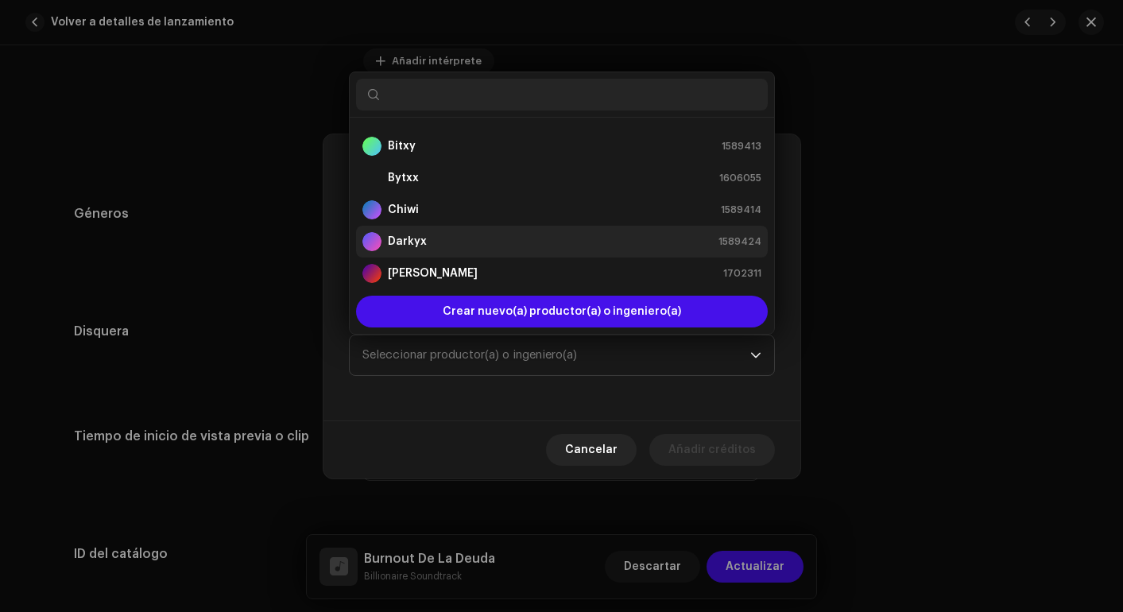
click at [447, 237] on div "Darkyx 1589424" at bounding box center [562, 241] width 399 height 19
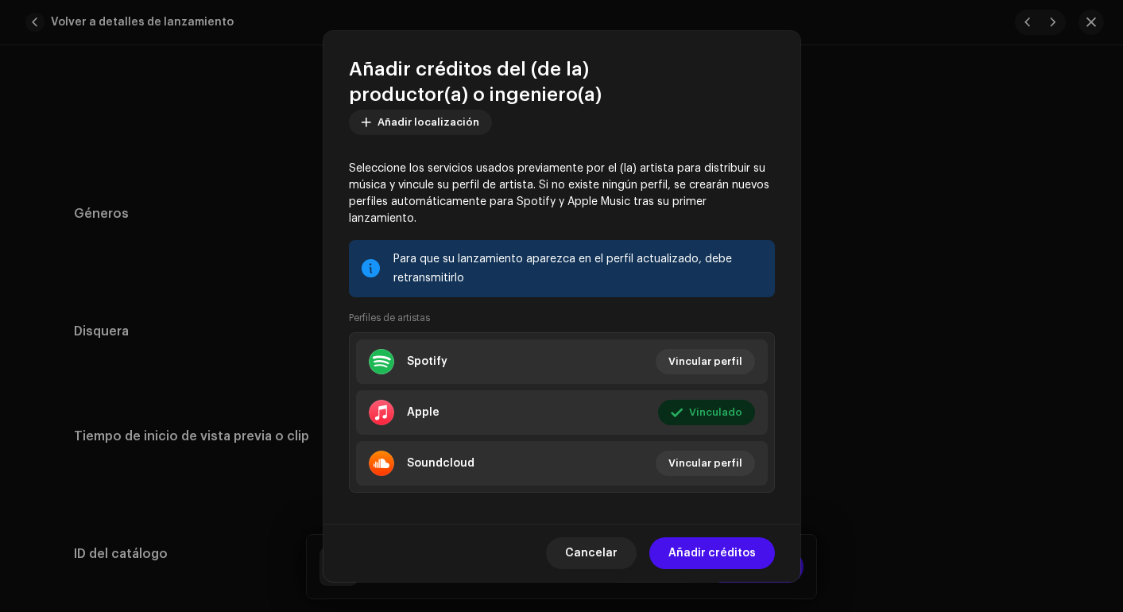
scroll to position [196, 0]
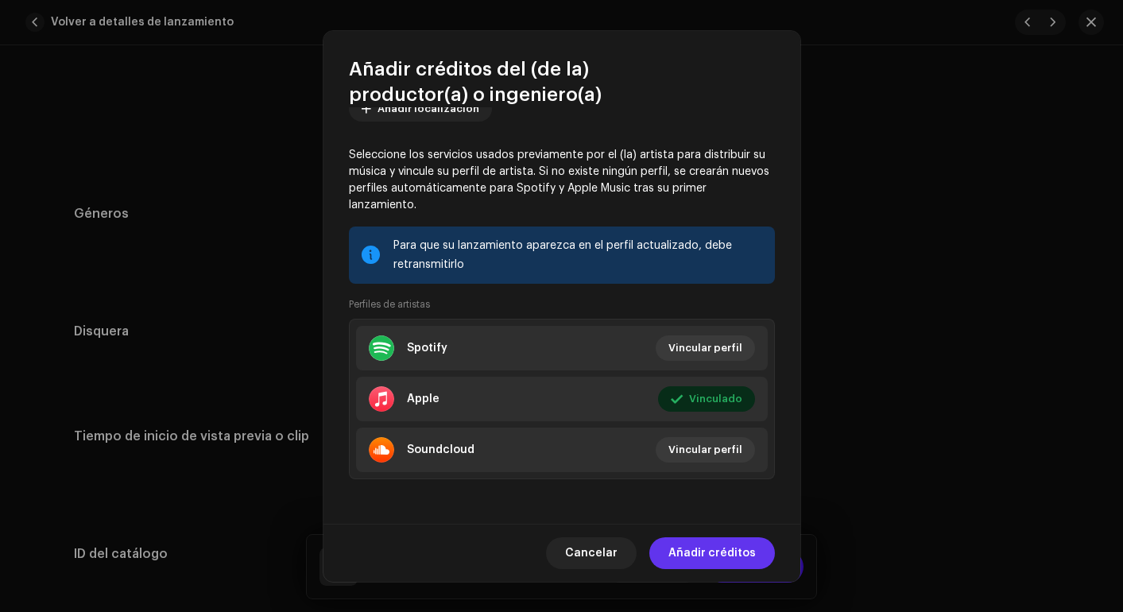
click at [708, 540] on span "Añadir créditos" at bounding box center [712, 553] width 87 height 32
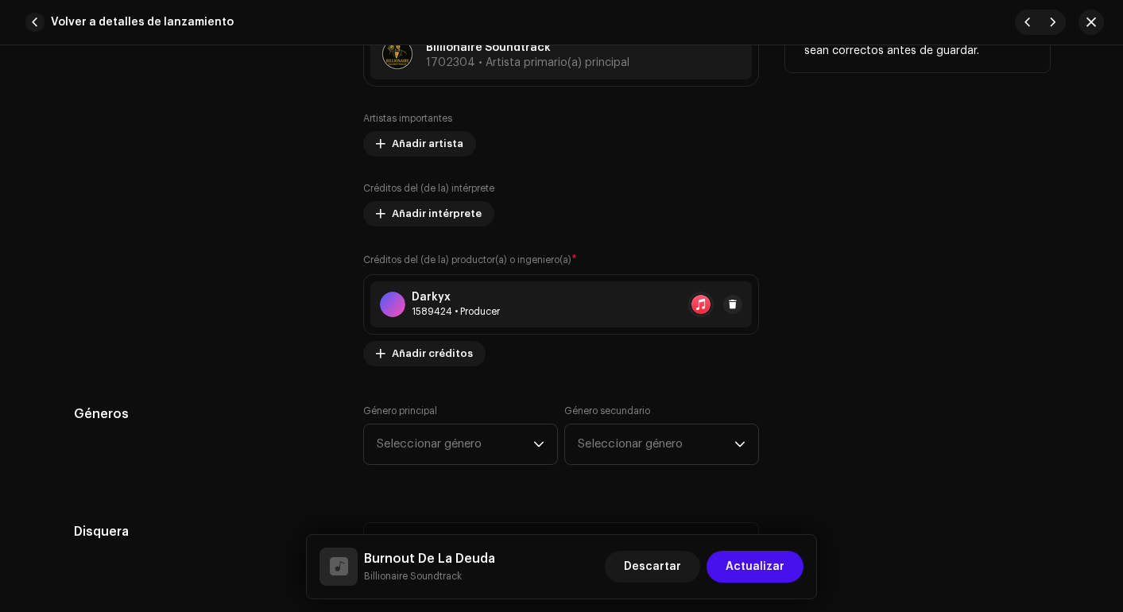
scroll to position [1114, 0]
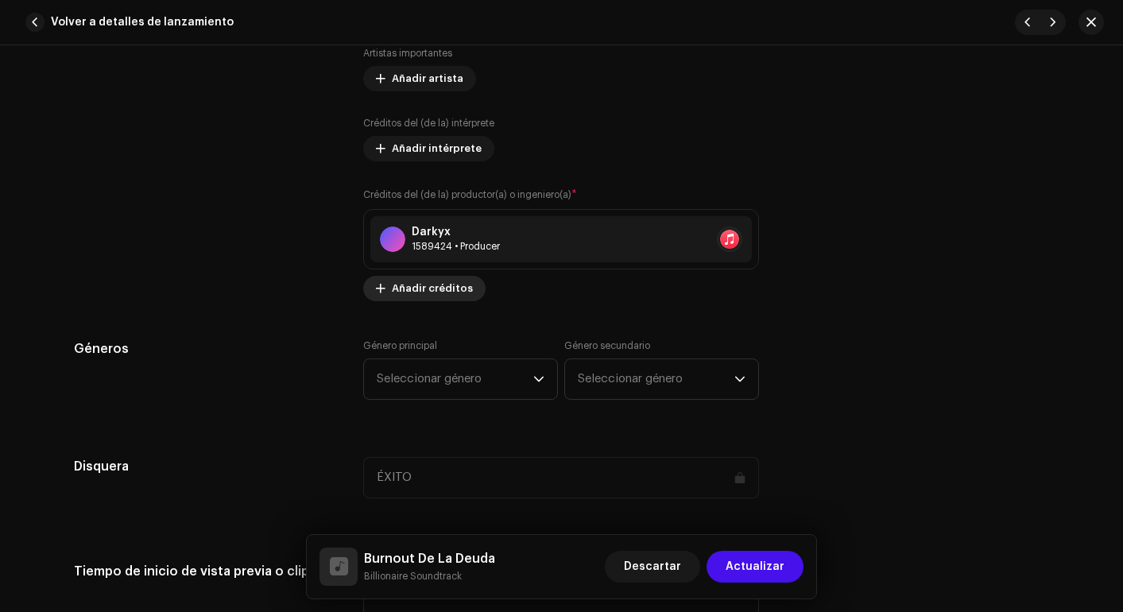
click at [431, 284] on span "Añadir créditos" at bounding box center [432, 289] width 81 height 32
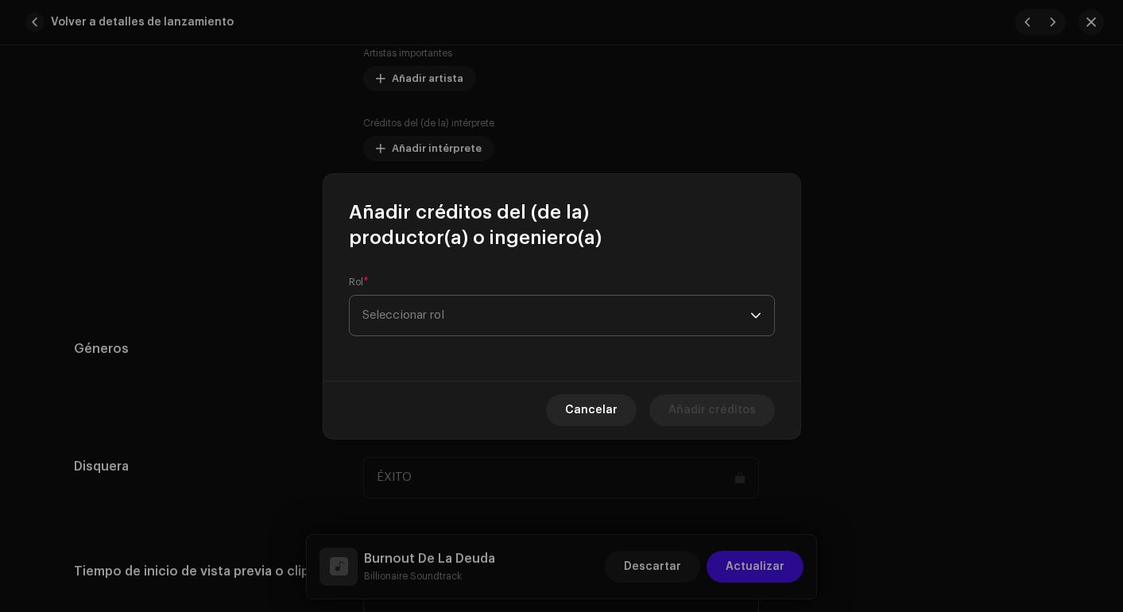
click at [424, 316] on span "Seleccionar rol" at bounding box center [557, 316] width 388 height 40
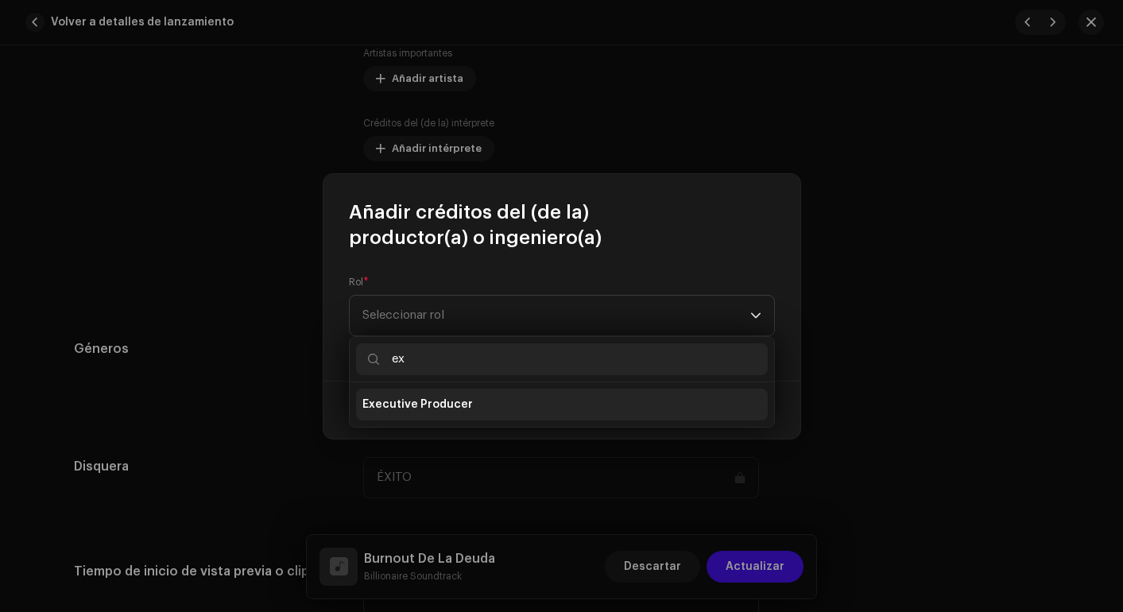
type input "ex"
click at [421, 398] on span "Executive Producer" at bounding box center [418, 405] width 111 height 16
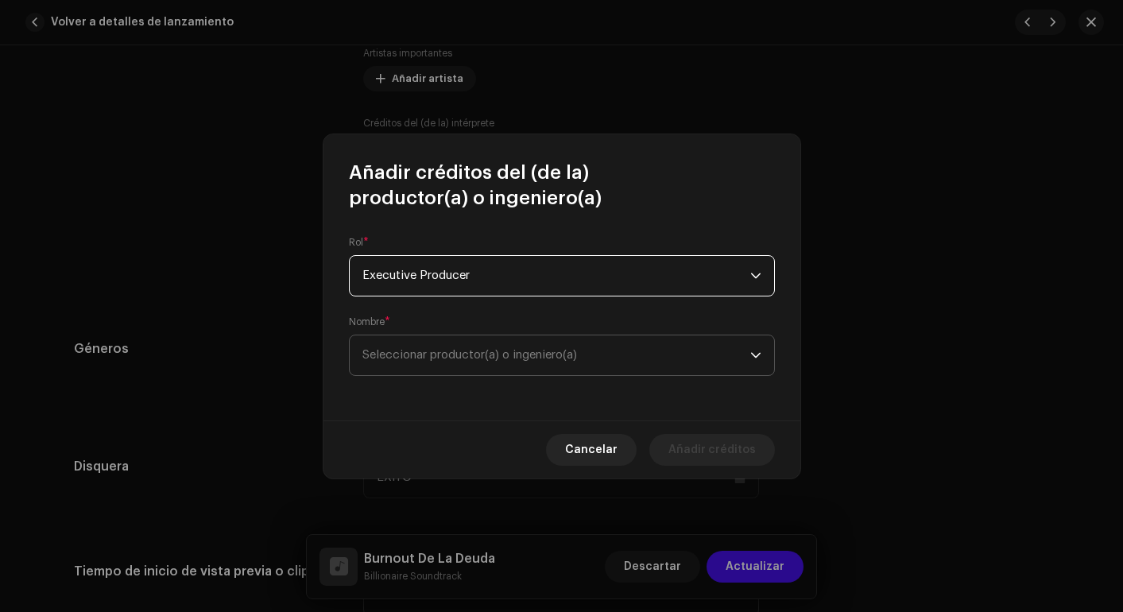
click at [467, 341] on span "Seleccionar productor(a) o ingeniero(a)" at bounding box center [557, 355] width 388 height 40
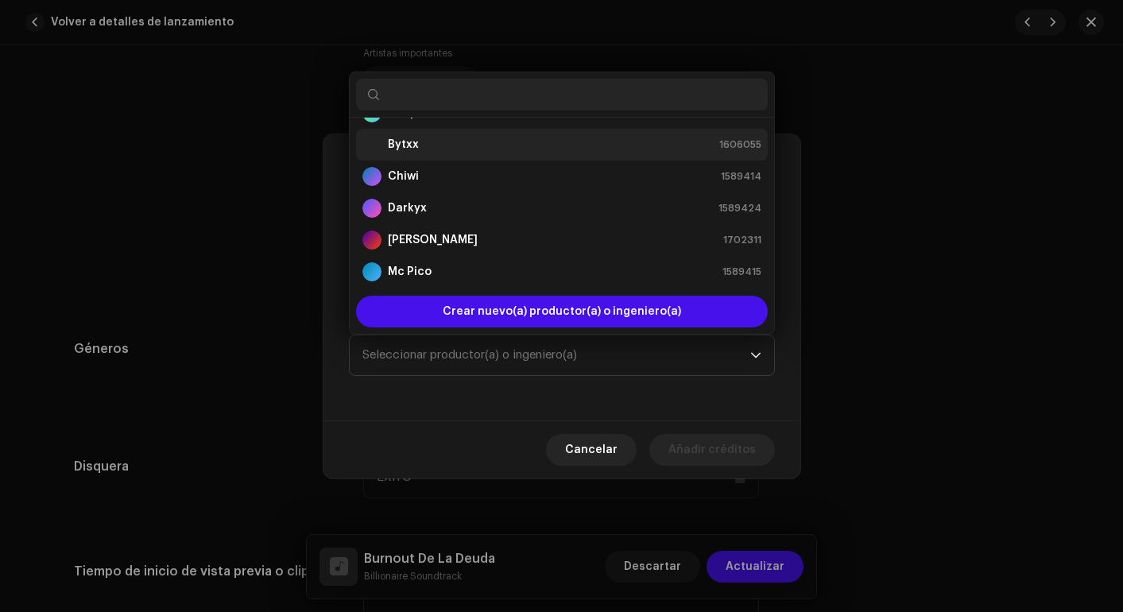
scroll to position [64, 0]
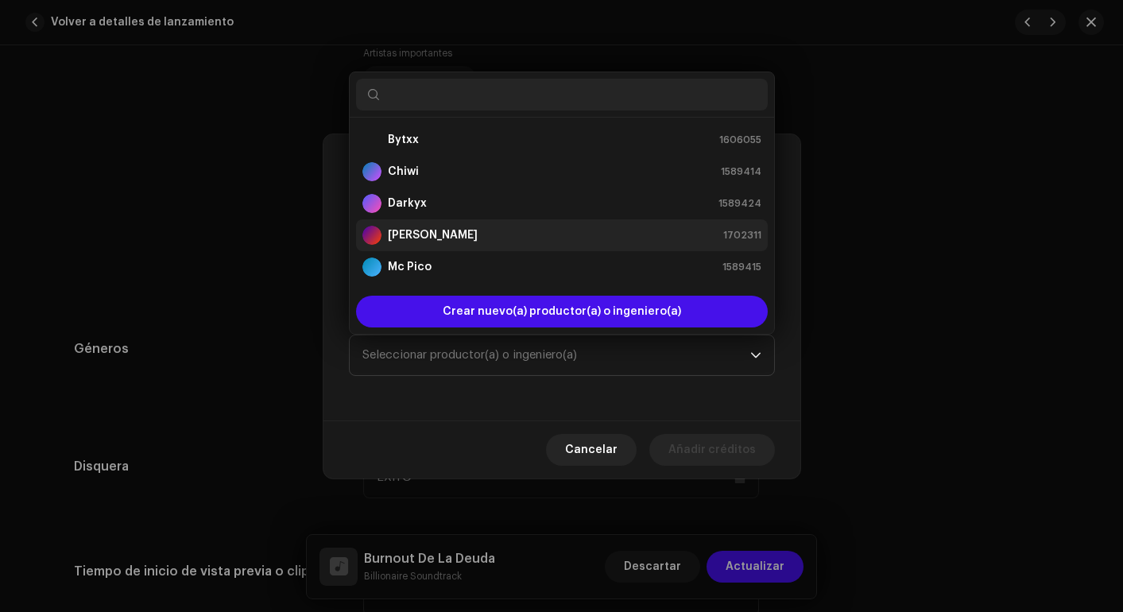
click at [453, 231] on strong "[PERSON_NAME]" at bounding box center [433, 235] width 90 height 16
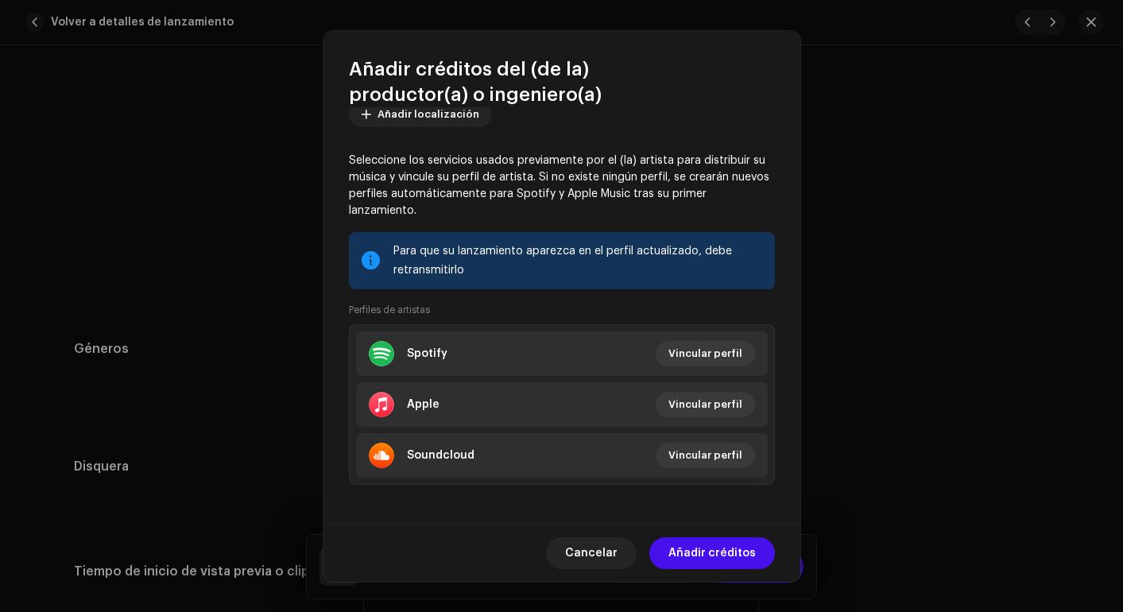
scroll to position [196, 0]
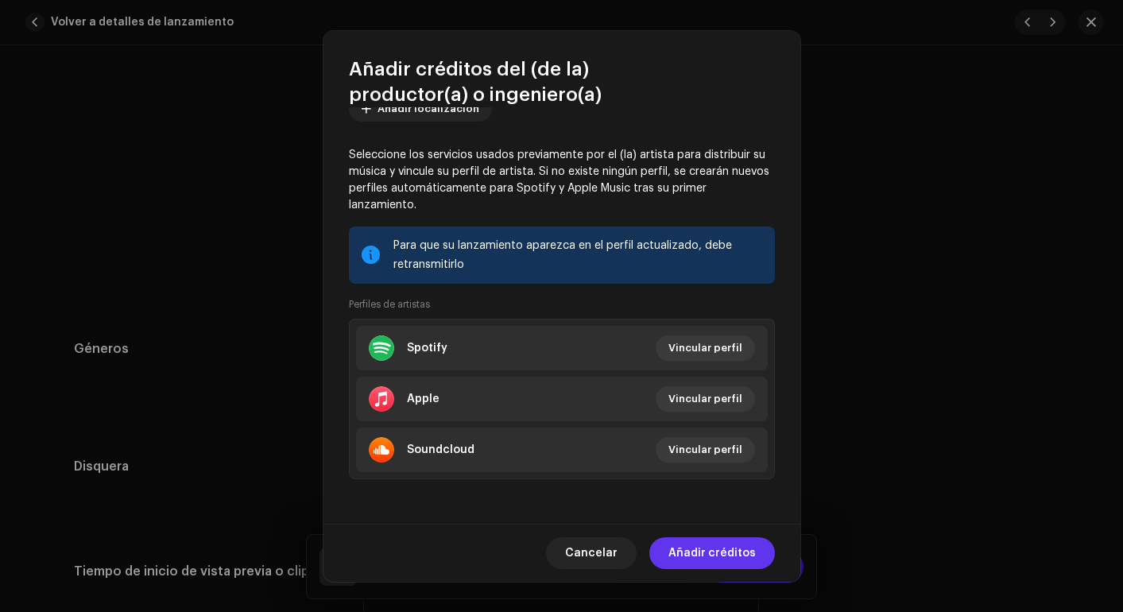
click at [680, 552] on span "Añadir créditos" at bounding box center [712, 553] width 87 height 32
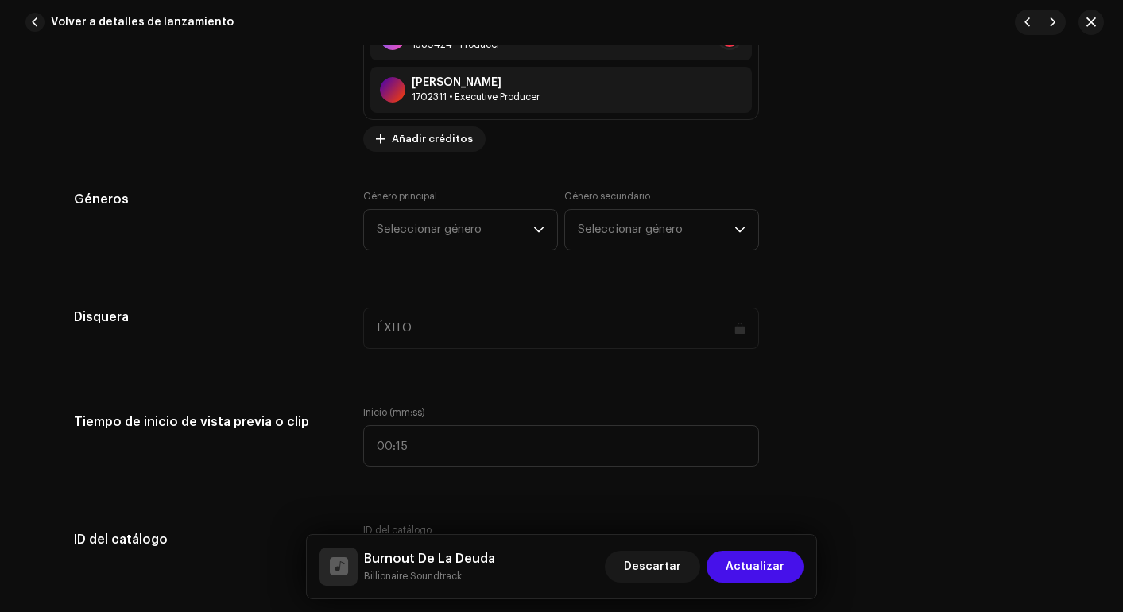
scroll to position [1285, 0]
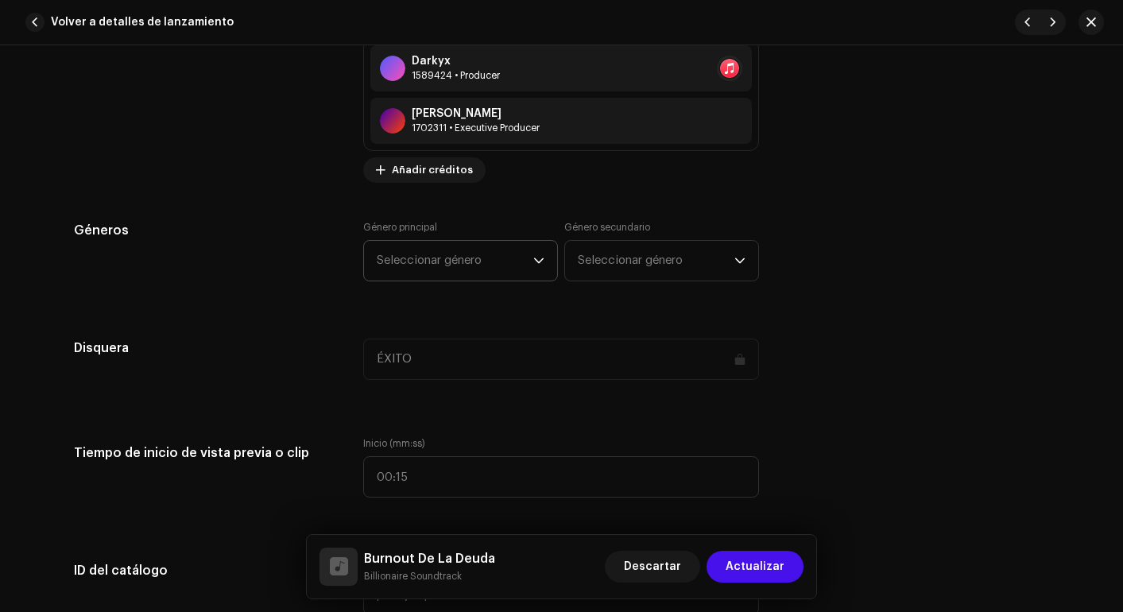
click at [487, 250] on span "Seleccionar género" at bounding box center [455, 261] width 157 height 40
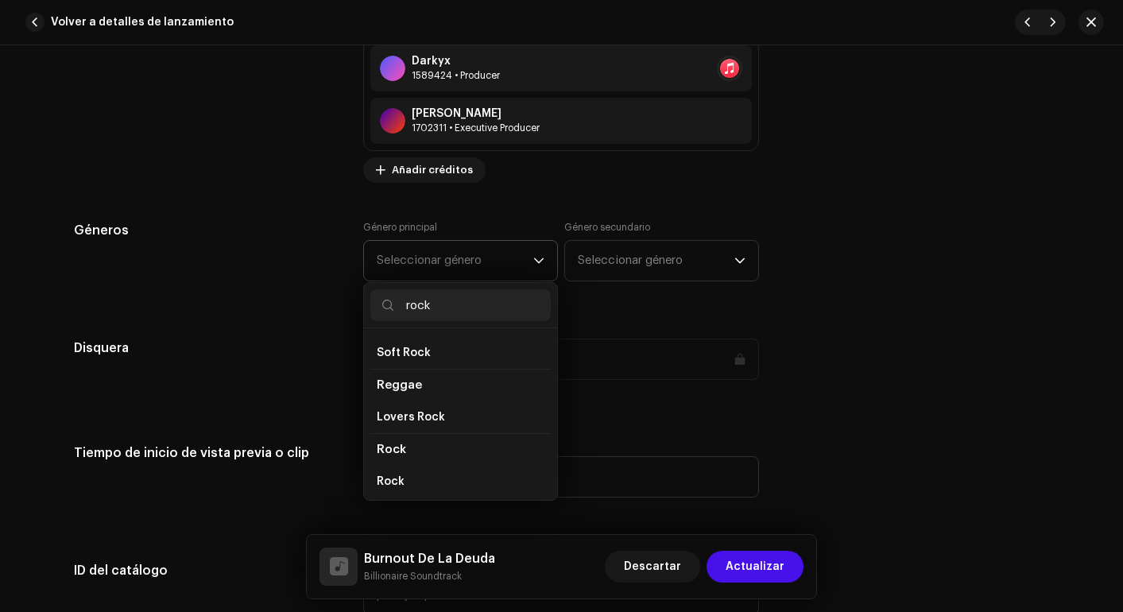
scroll to position [611, 0]
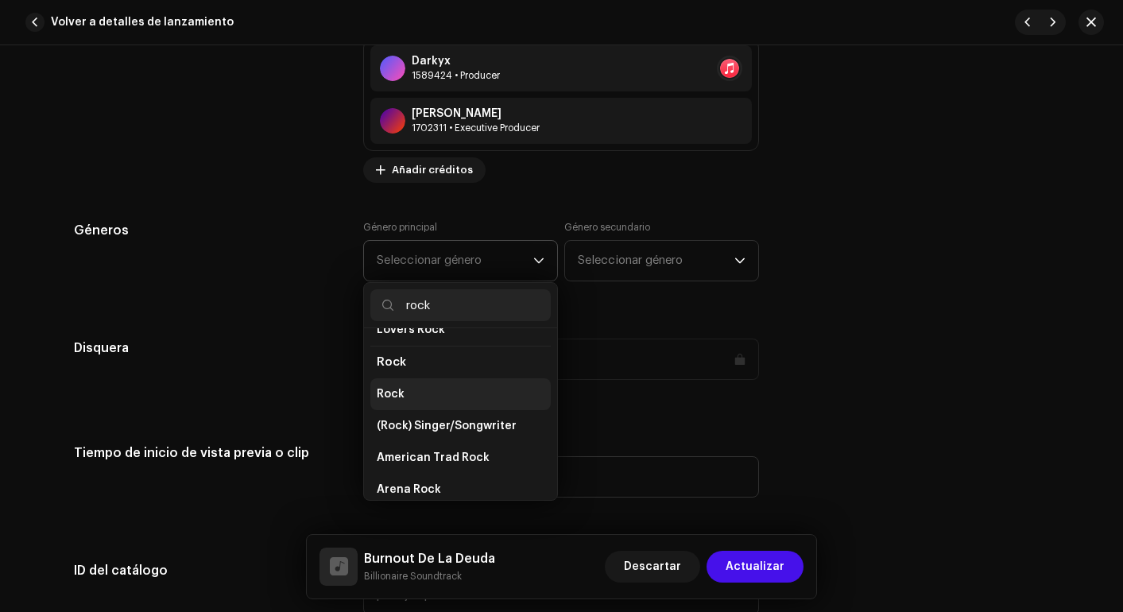
type input "rock"
click at [460, 378] on li "Rock" at bounding box center [460, 394] width 180 height 32
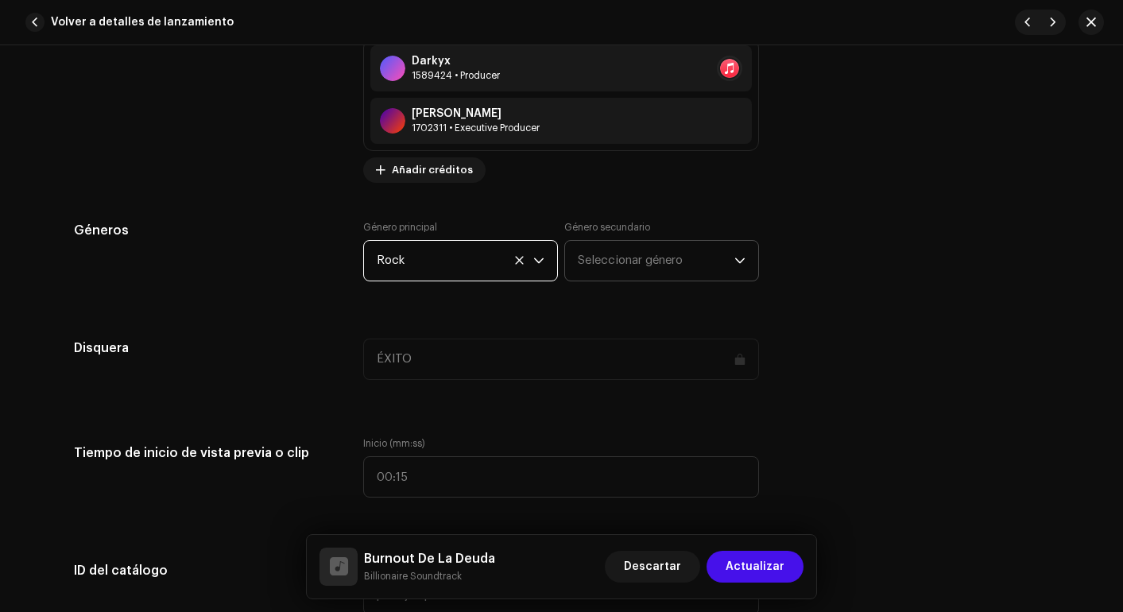
click at [697, 266] on span "Seleccionar género" at bounding box center [656, 261] width 157 height 40
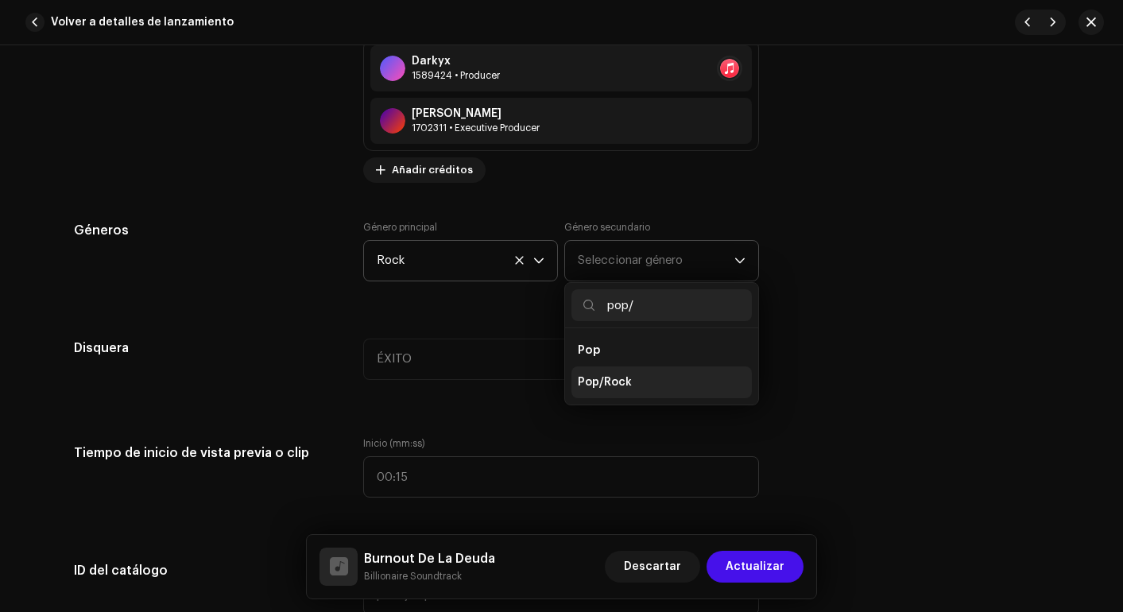
type input "pop/"
click at [624, 382] on span "Pop/Rock" at bounding box center [605, 382] width 54 height 16
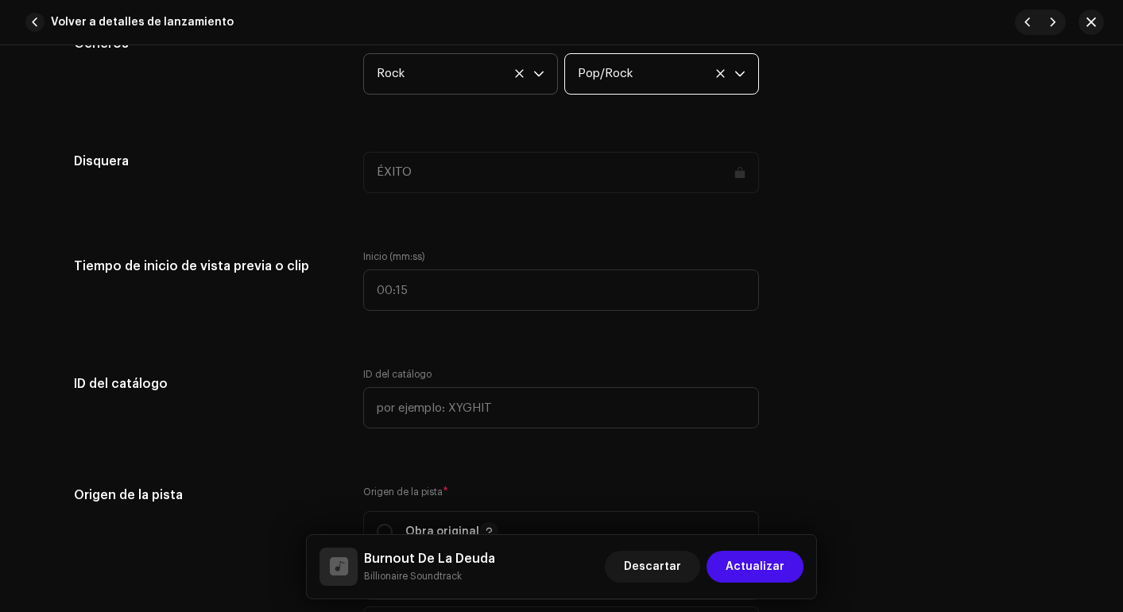
scroll to position [1615, 0]
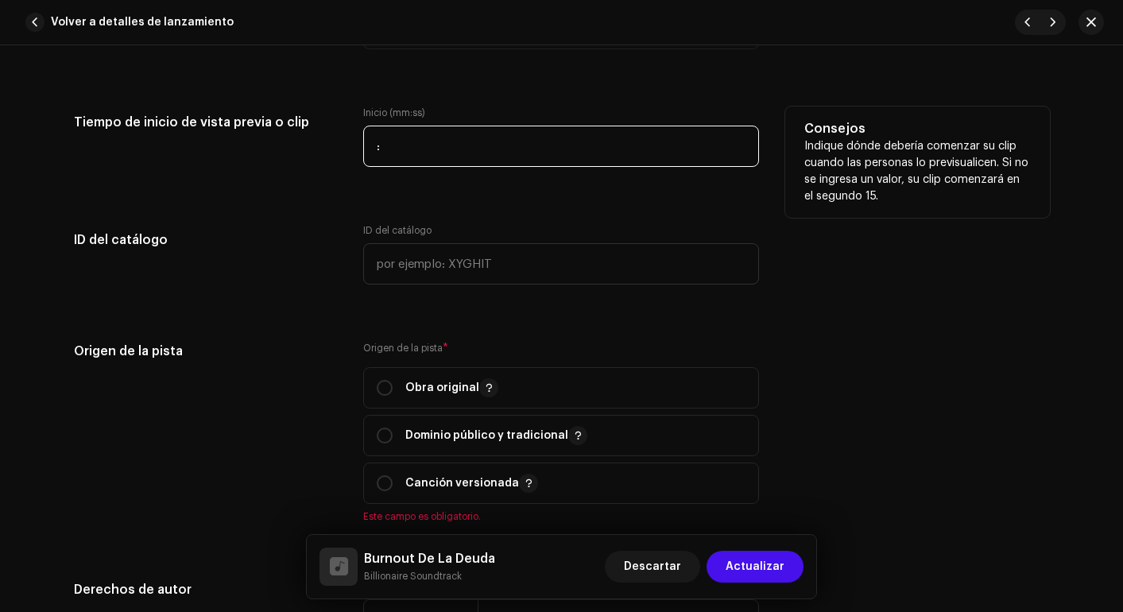
click at [502, 134] on input ":" at bounding box center [561, 146] width 396 height 41
type input "00:00"
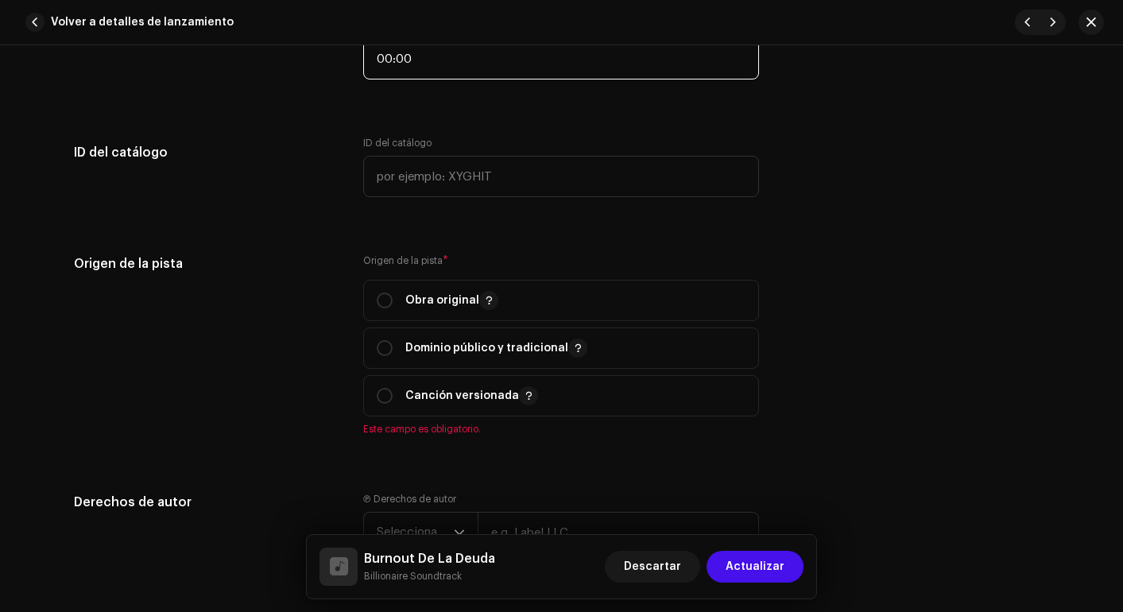
scroll to position [1747, 0]
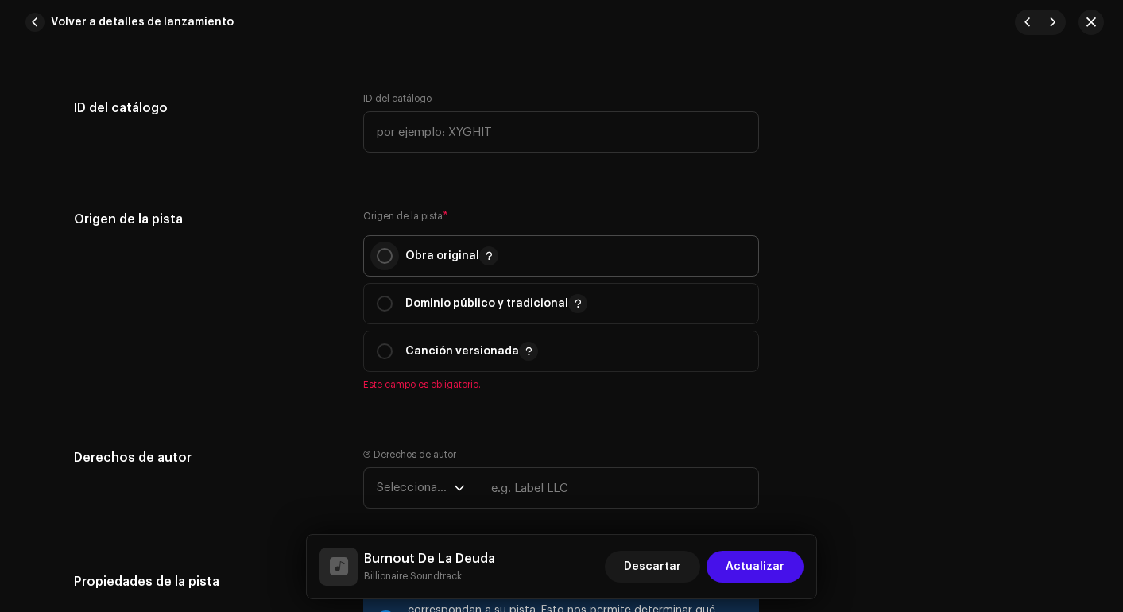
click at [377, 256] on input "radio" at bounding box center [385, 256] width 16 height 16
radio input "true"
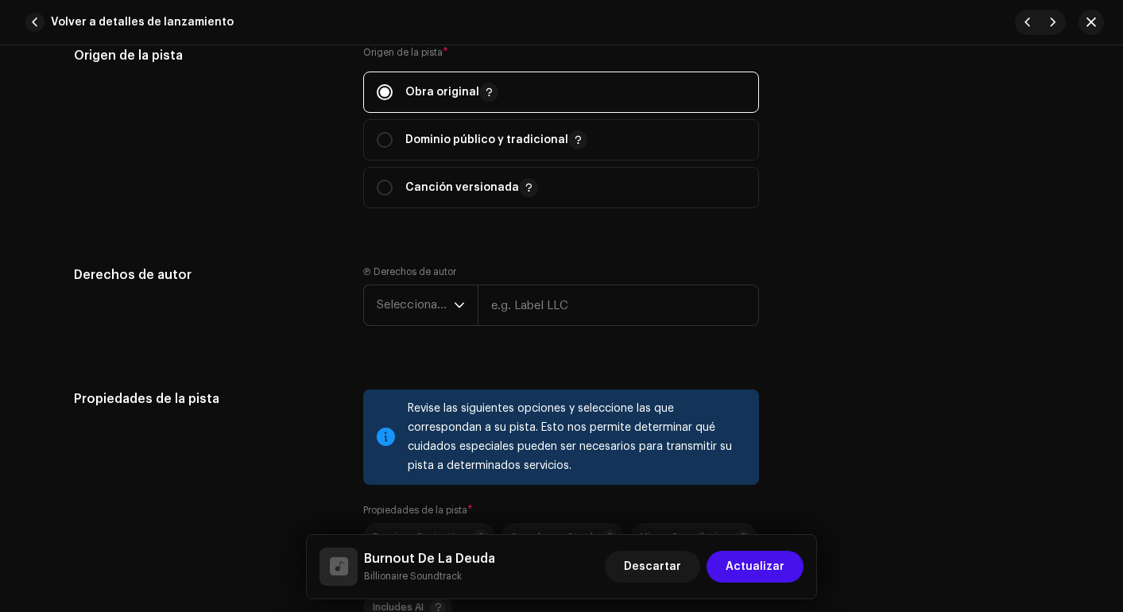
scroll to position [1972, 0]
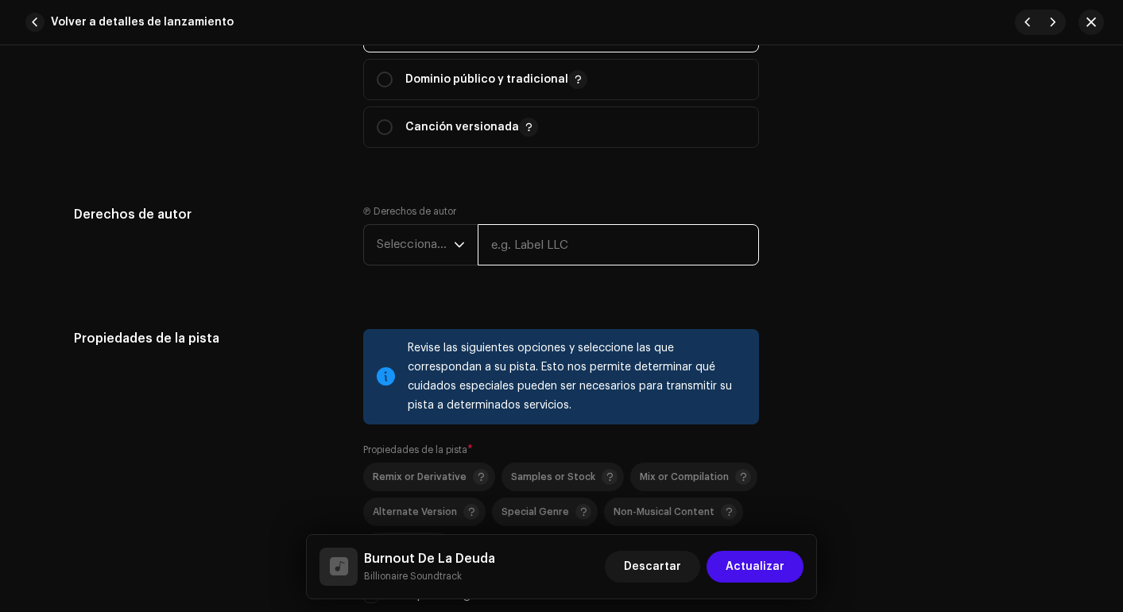
click at [515, 249] on input "text" at bounding box center [618, 244] width 281 height 41
type input "WEBLIFETECH S.A.S."
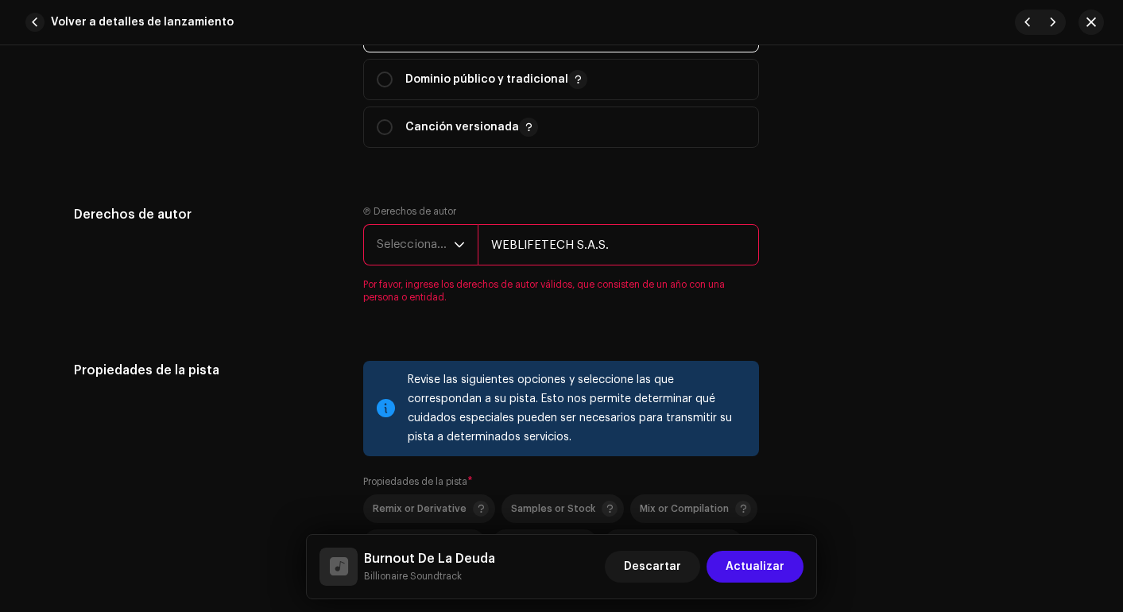
click at [421, 227] on span "Seleccionar año" at bounding box center [415, 245] width 77 height 40
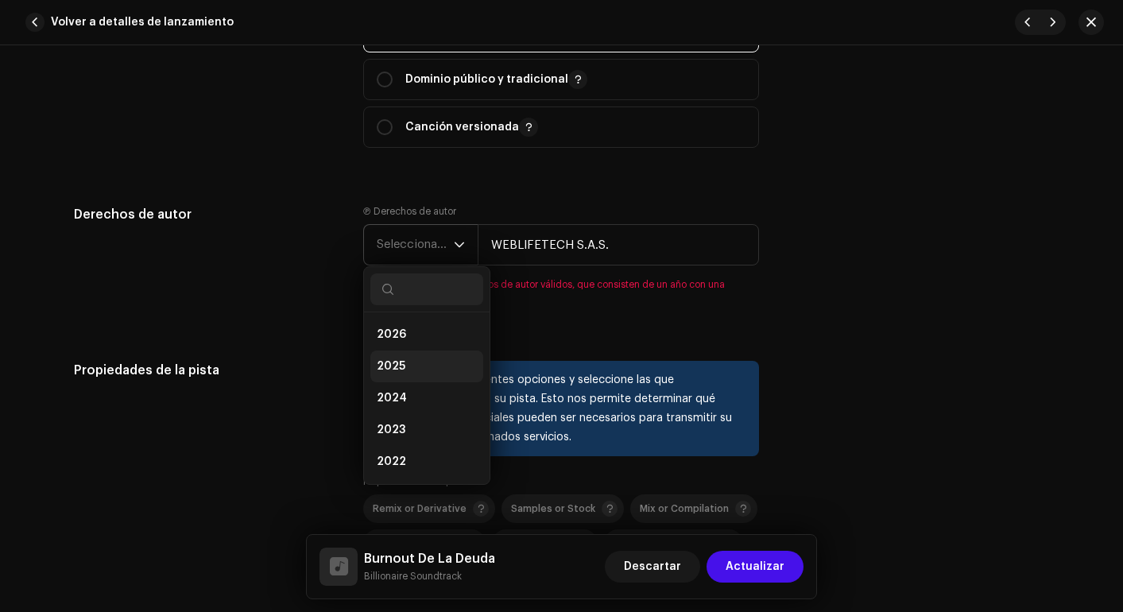
click at [416, 366] on li "2025" at bounding box center [426, 367] width 113 height 32
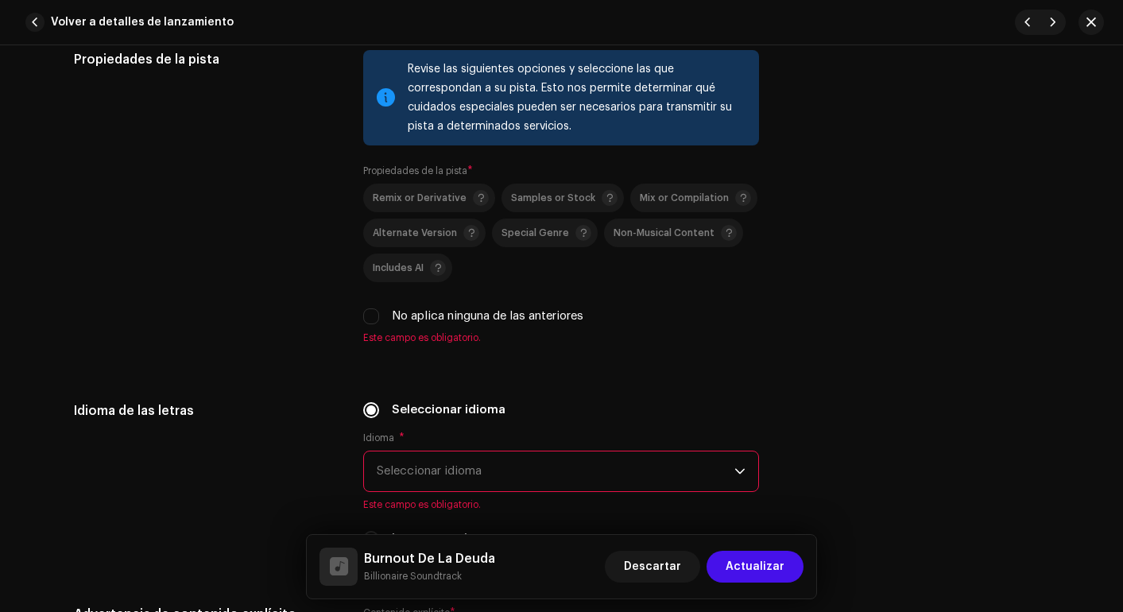
scroll to position [2311, 0]
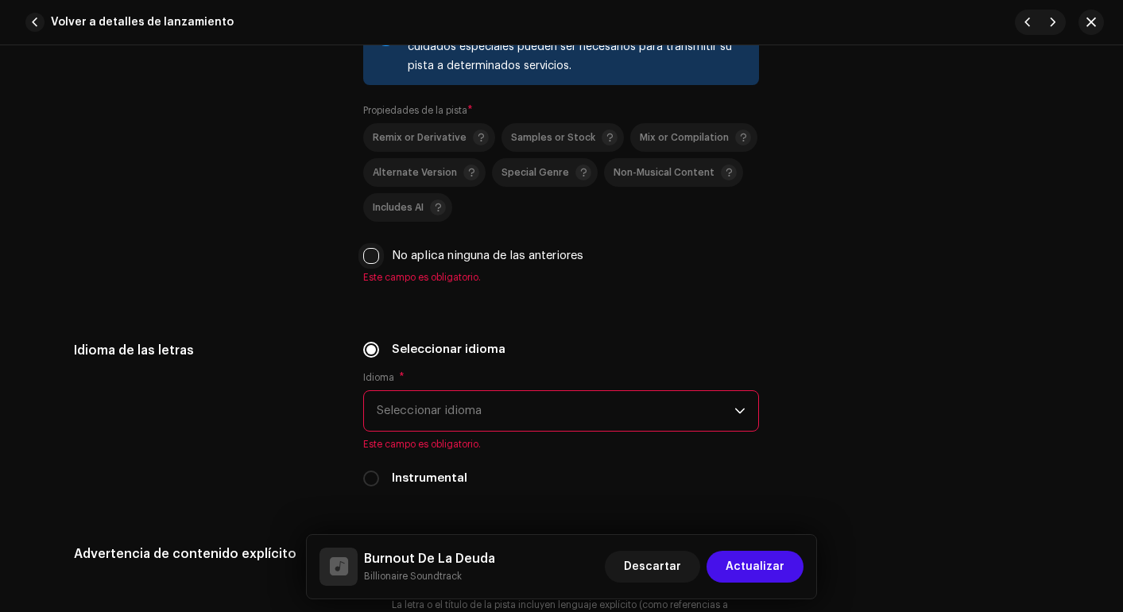
click at [371, 248] on input "No aplica ninguna de las anteriores" at bounding box center [371, 256] width 16 height 16
checkbox input "true"
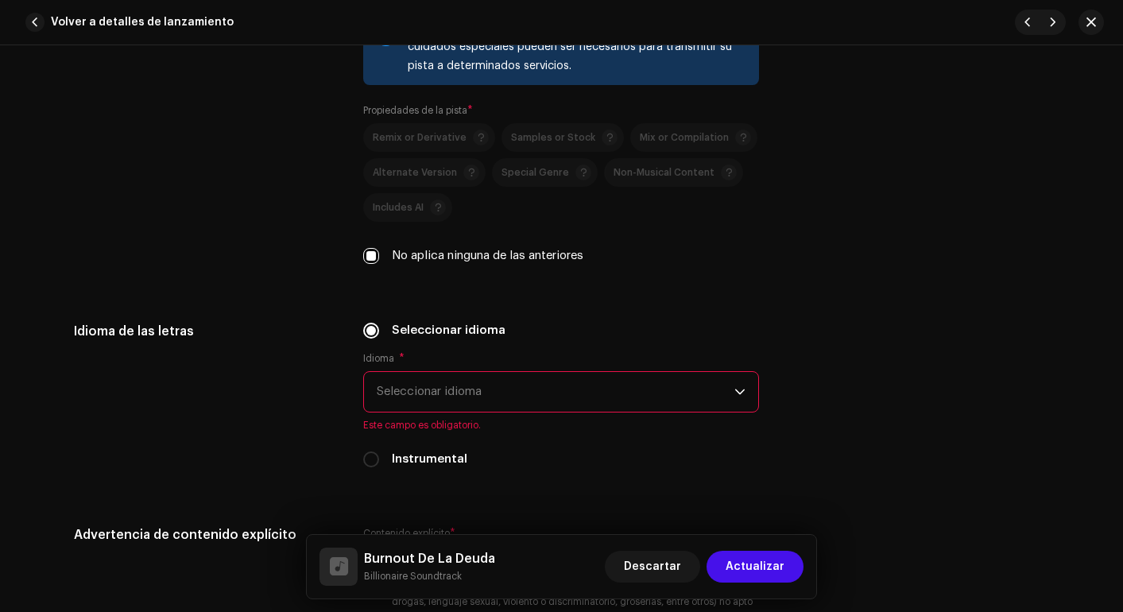
click at [432, 405] on span "Seleccionar idioma" at bounding box center [556, 392] width 358 height 40
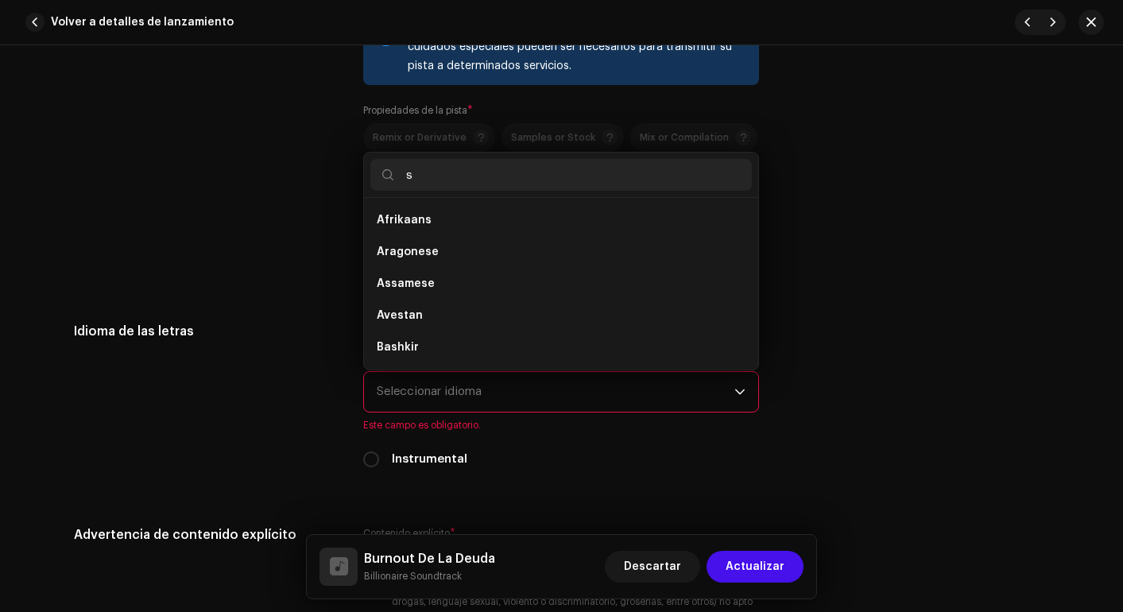
scroll to position [0, 0]
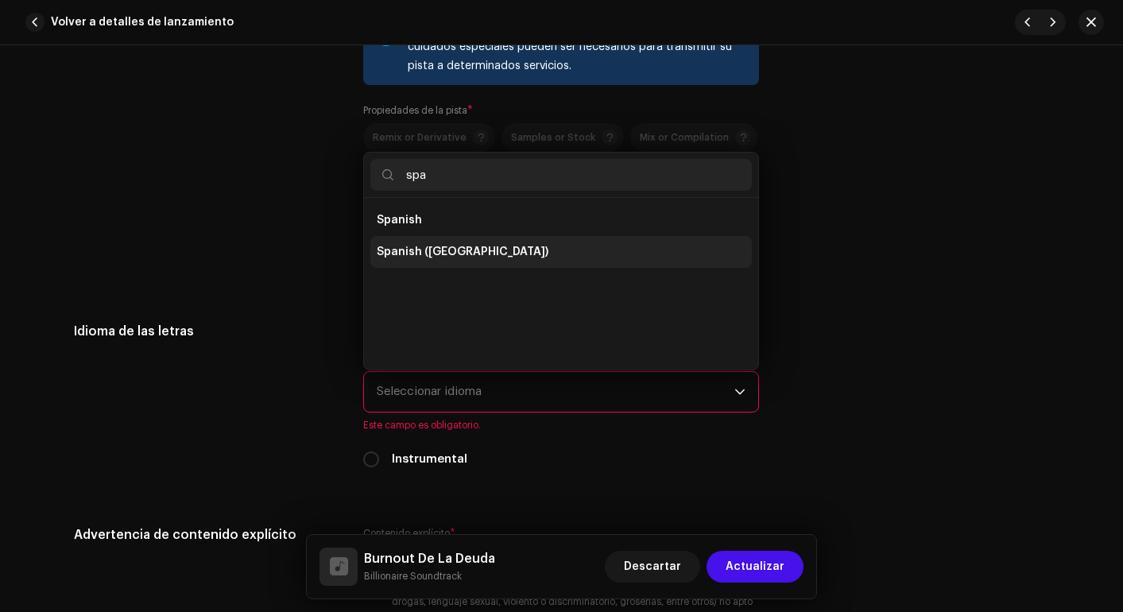
type input "spa"
click at [405, 253] on span "Spanish ([GEOGRAPHIC_DATA])" at bounding box center [463, 252] width 172 height 16
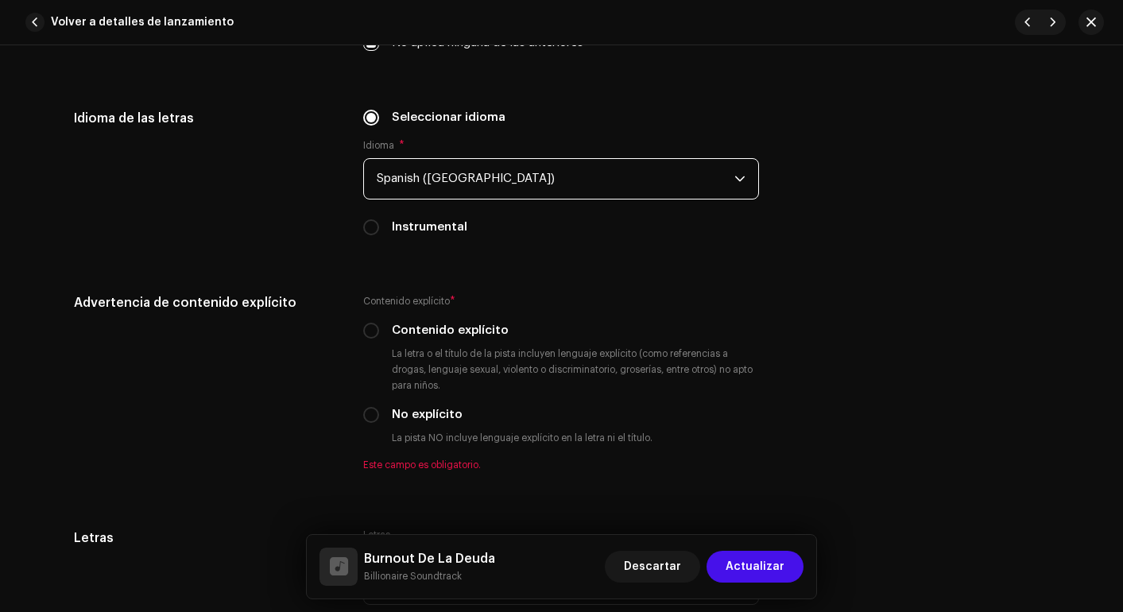
scroll to position [2726, 0]
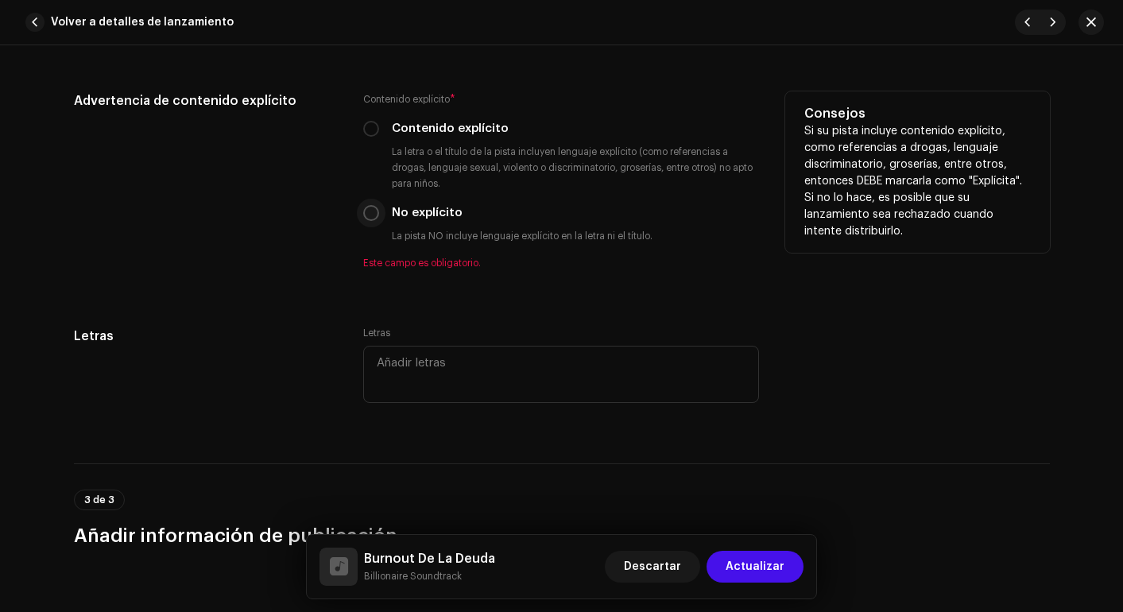
click at [373, 216] on input "No explícito" at bounding box center [371, 213] width 16 height 16
radio input "true"
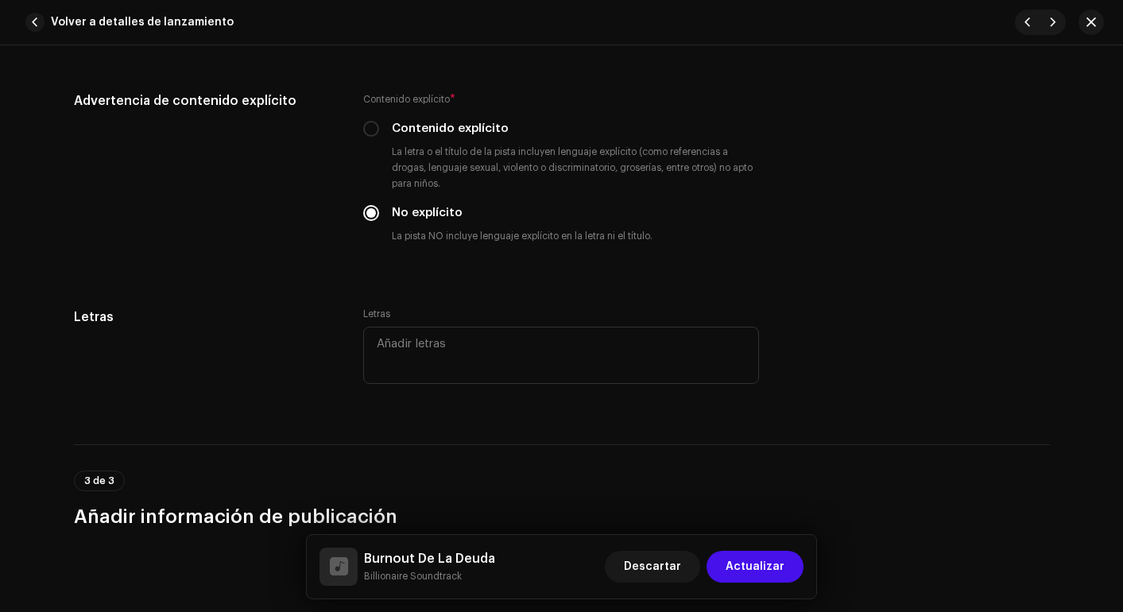
click at [339, 346] on div "Letras Letras" at bounding box center [562, 357] width 976 height 99
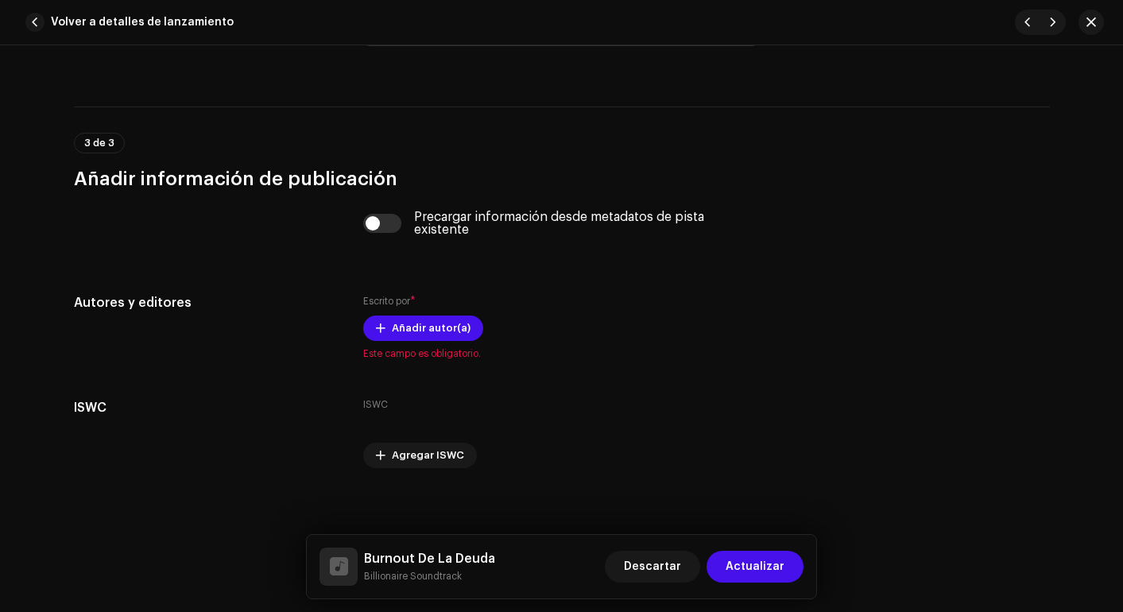
scroll to position [3069, 0]
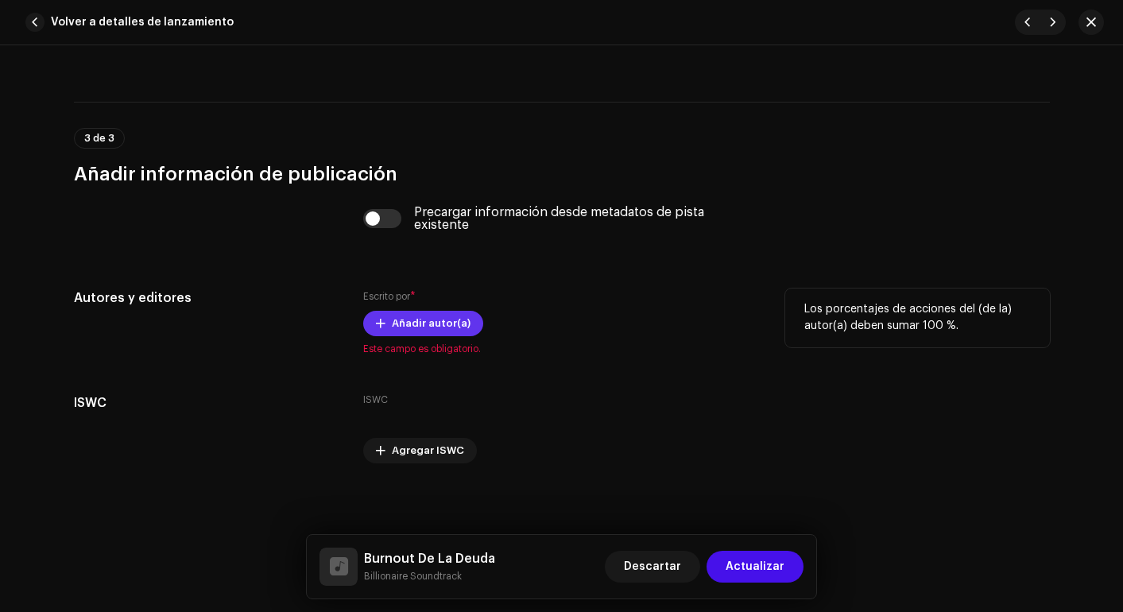
click at [366, 332] on button "Añadir autor(a)" at bounding box center [423, 323] width 120 height 25
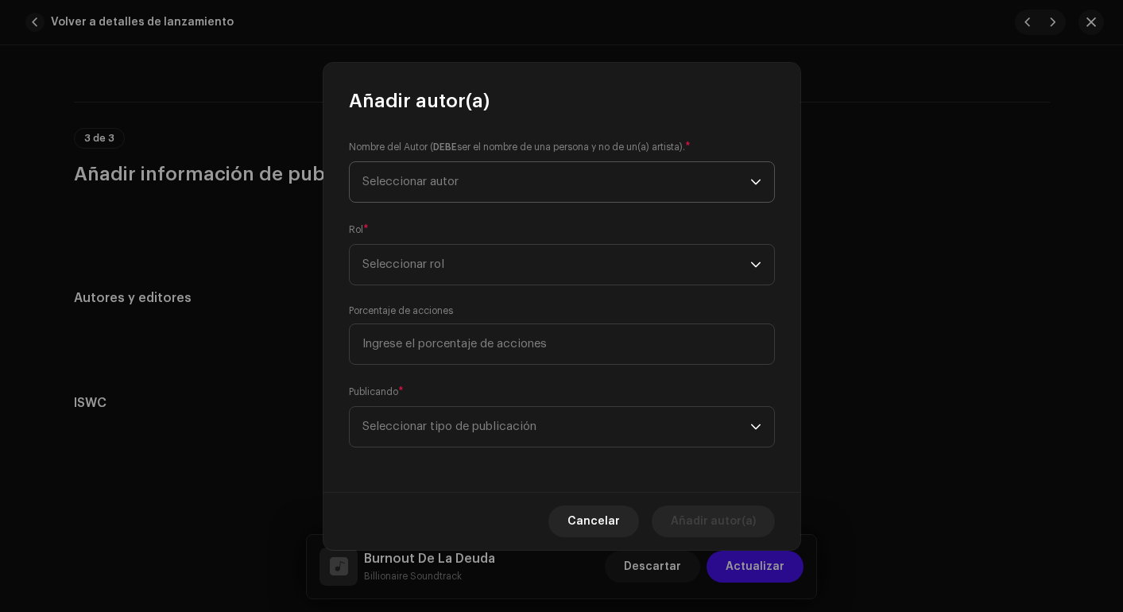
click at [457, 185] on span "Seleccionar autor" at bounding box center [411, 182] width 96 height 12
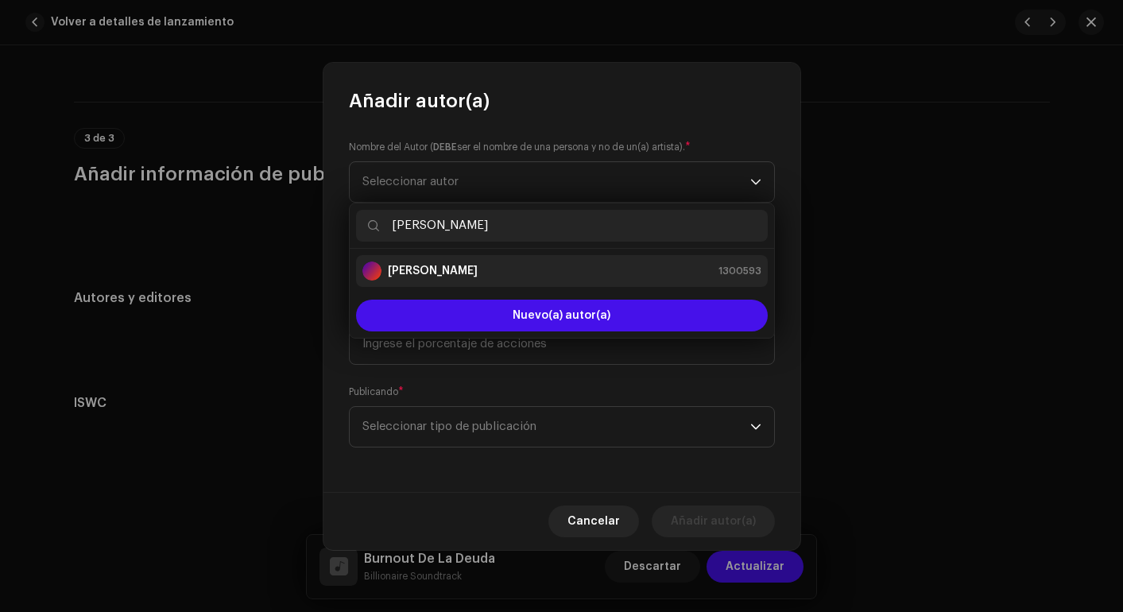
type input "jonn"
click at [485, 277] on div "[PERSON_NAME] 1300593" at bounding box center [562, 271] width 399 height 19
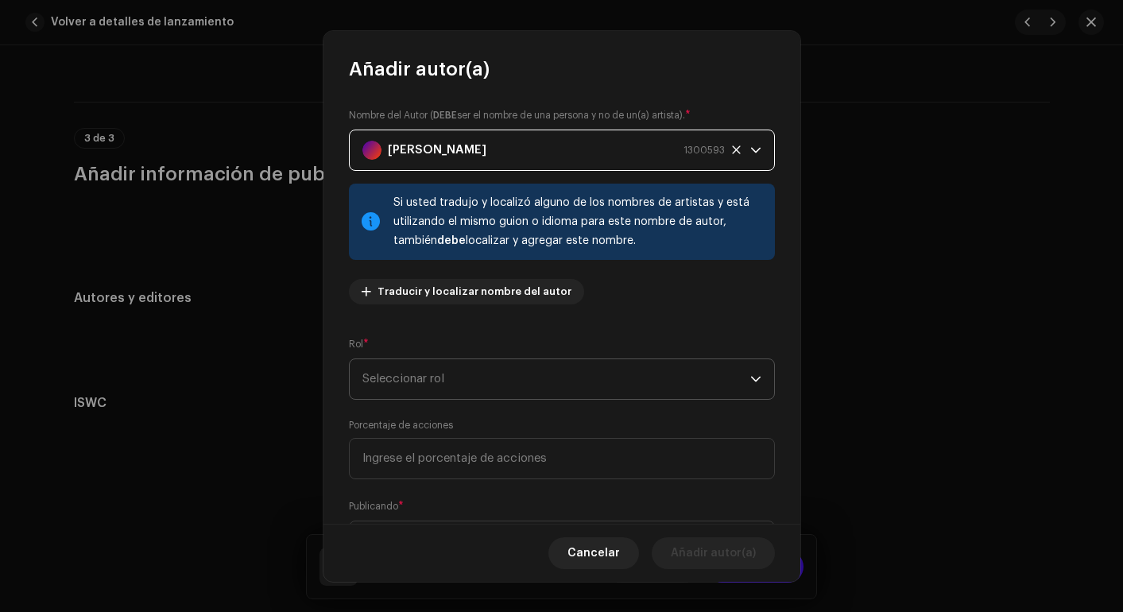
click at [481, 386] on span "Seleccionar rol" at bounding box center [557, 379] width 388 height 40
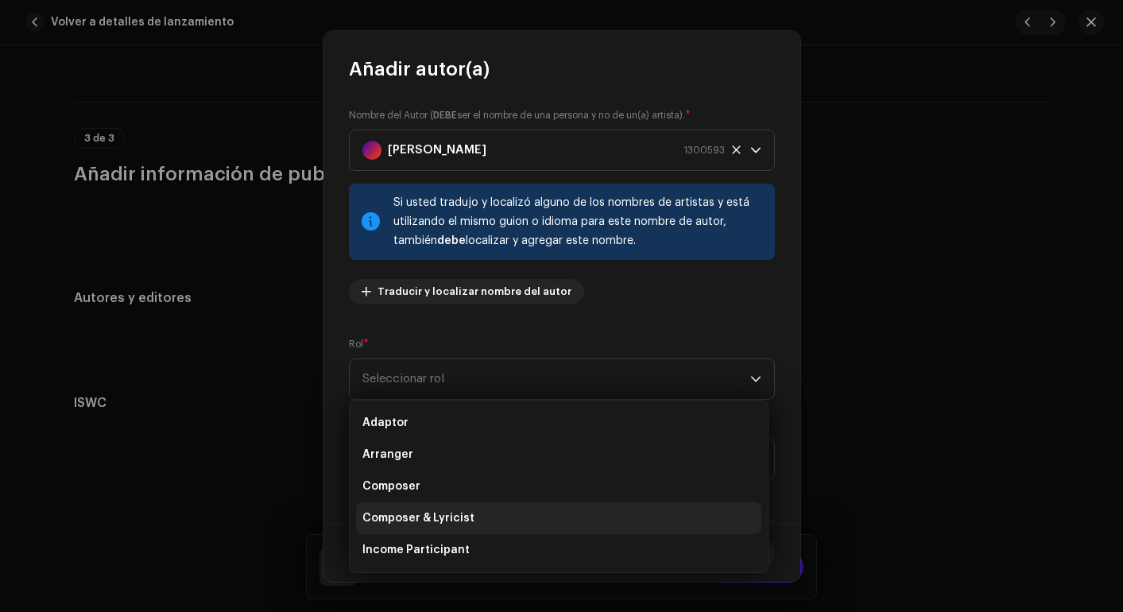
click at [468, 516] on span "Composer & Lyricist" at bounding box center [419, 518] width 112 height 16
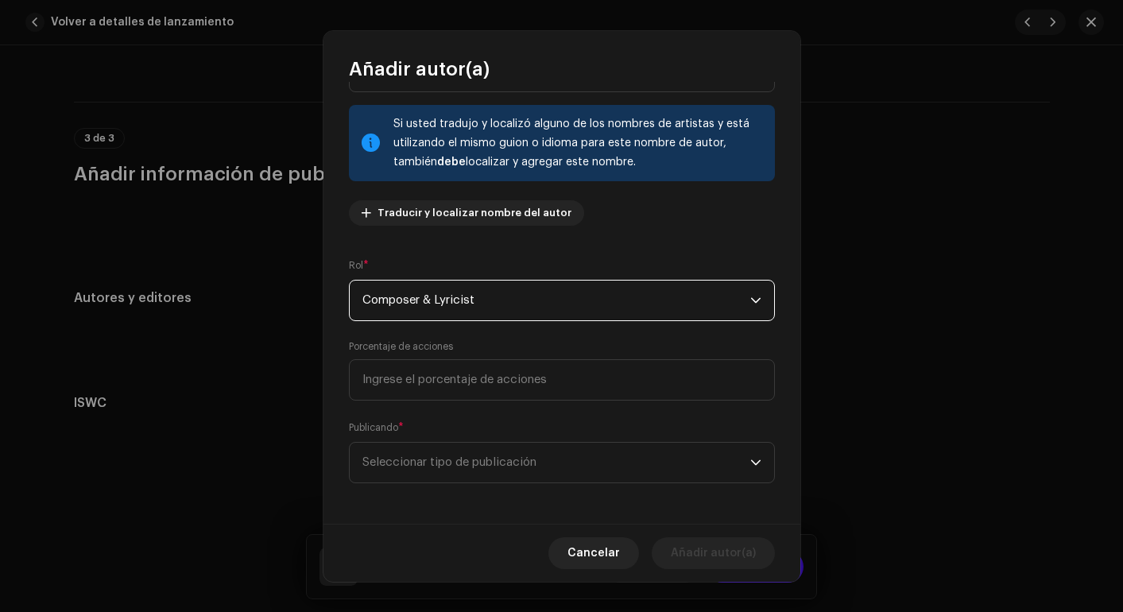
scroll to position [83, 0]
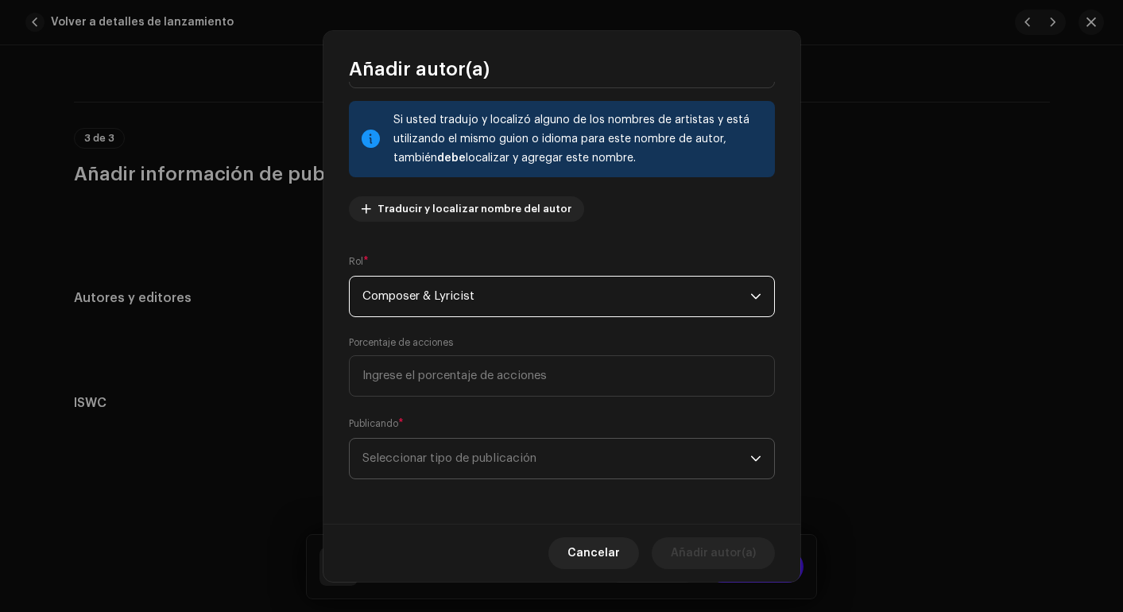
click at [460, 479] on p-select "Seleccionar tipo de publicación" at bounding box center [562, 458] width 426 height 41
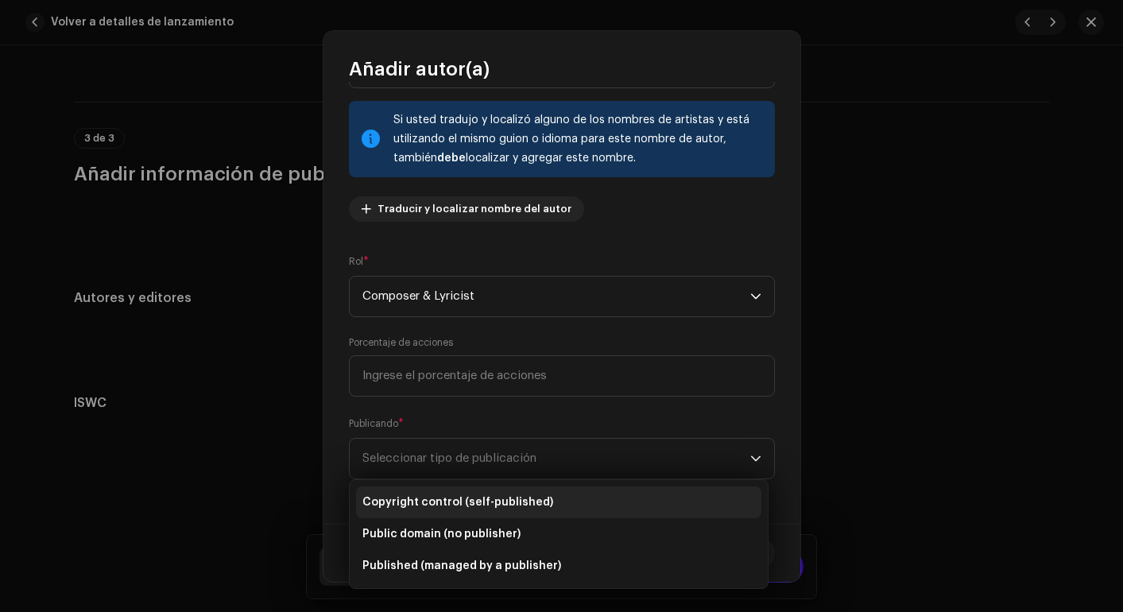
click at [464, 510] on li "Copyright control (self-published)" at bounding box center [558, 503] width 405 height 32
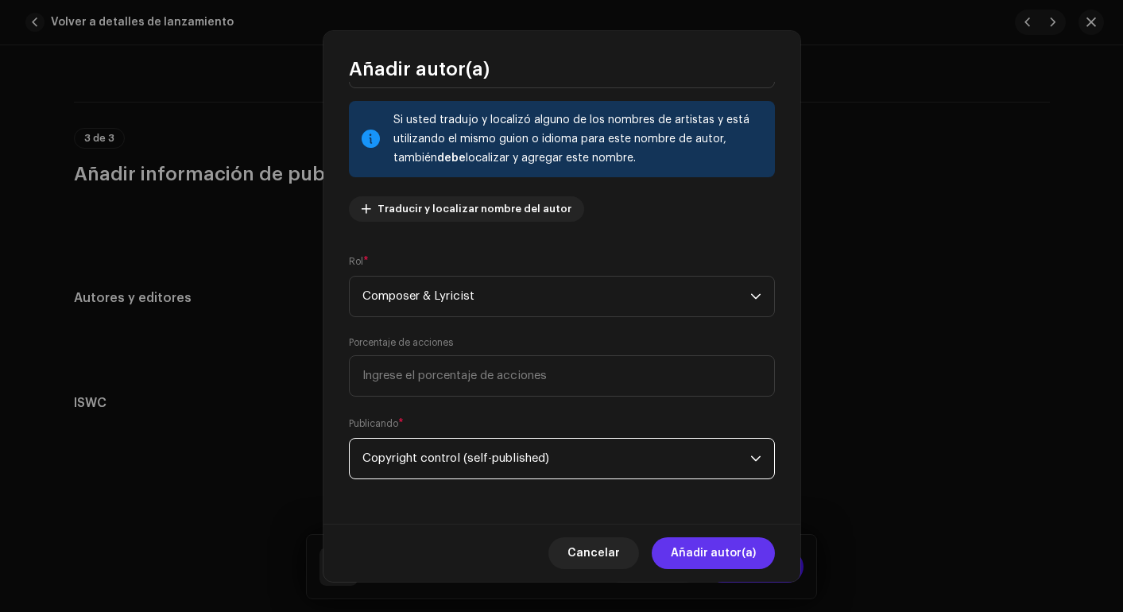
click at [700, 549] on span "Añadir autor(a)" at bounding box center [713, 553] width 85 height 32
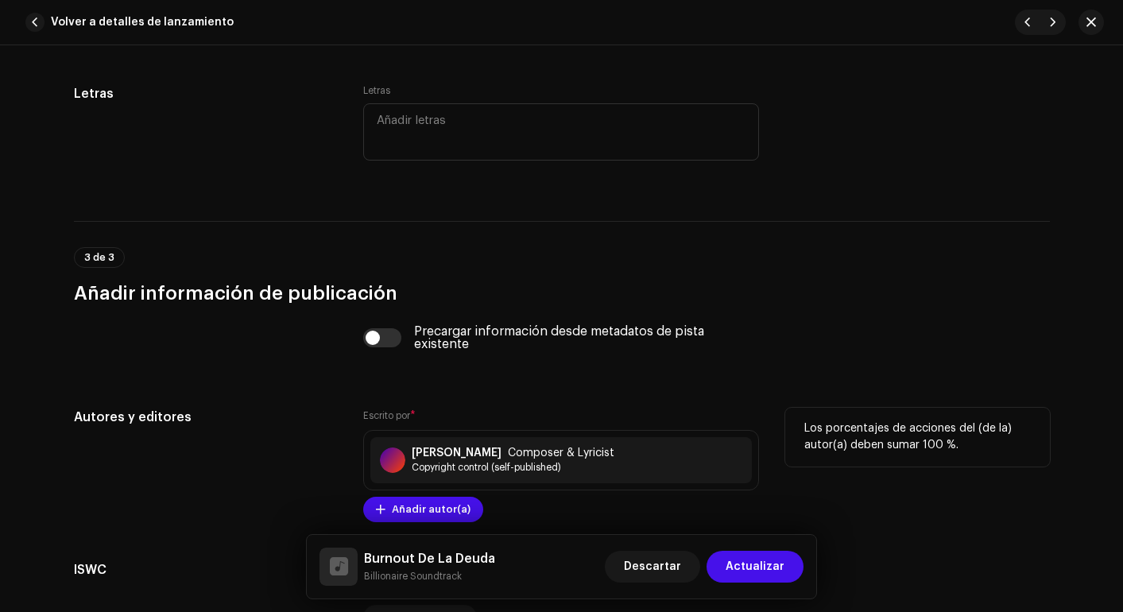
scroll to position [2671, 0]
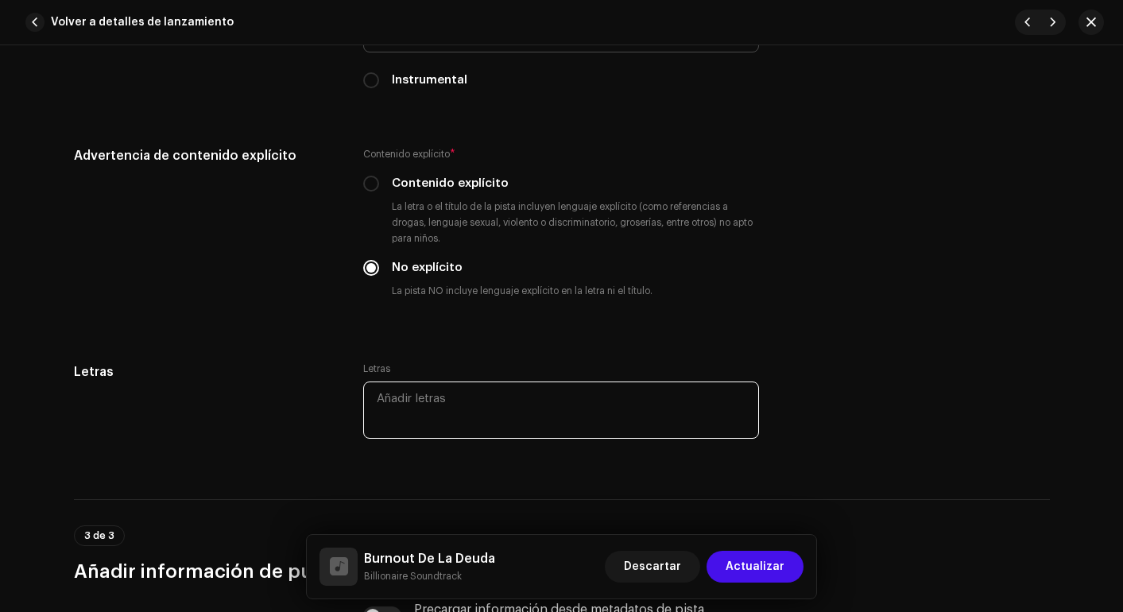
click at [484, 413] on textarea at bounding box center [561, 410] width 396 height 57
paste textarea "(Intro Hablado) Mi vida no es una lista de pagos. Me enseñaron que el sistema m…"
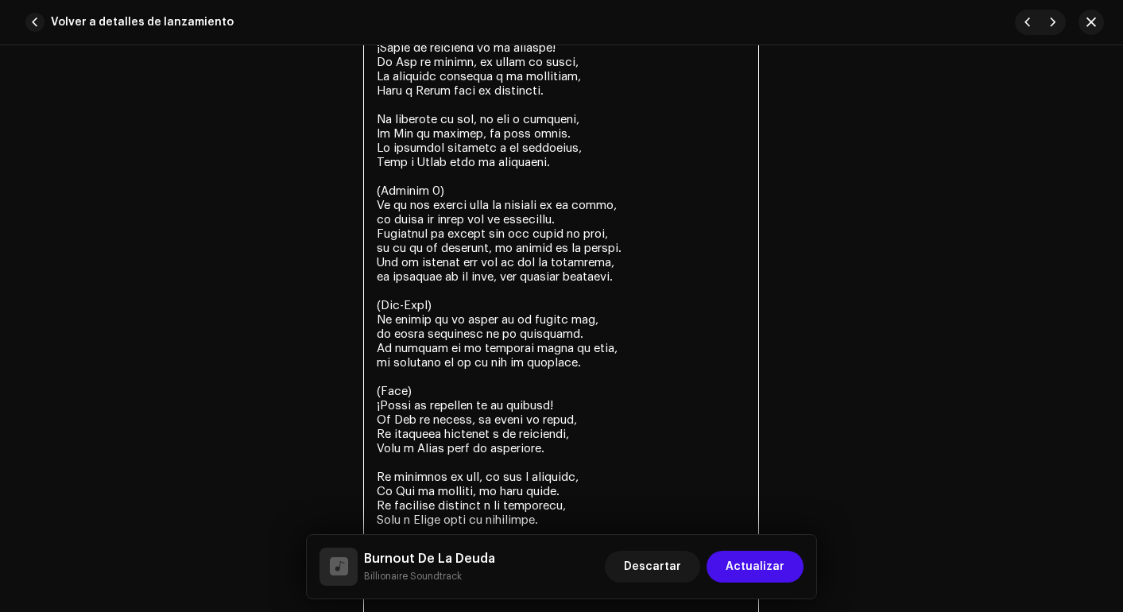
click at [484, 416] on textarea at bounding box center [561, 184] width 396 height 878
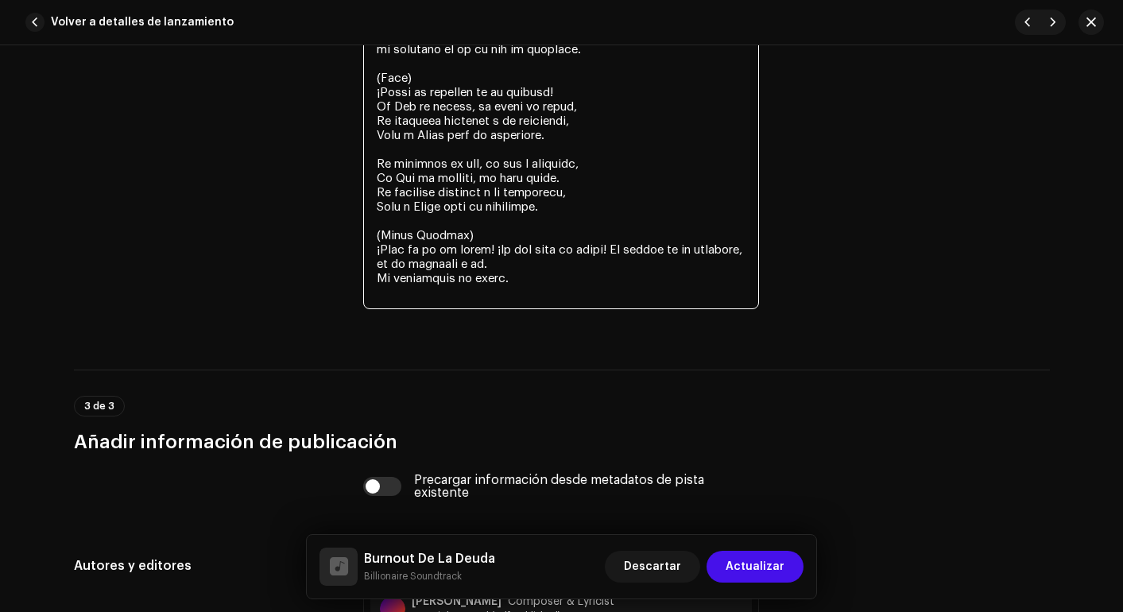
scroll to position [3628, 0]
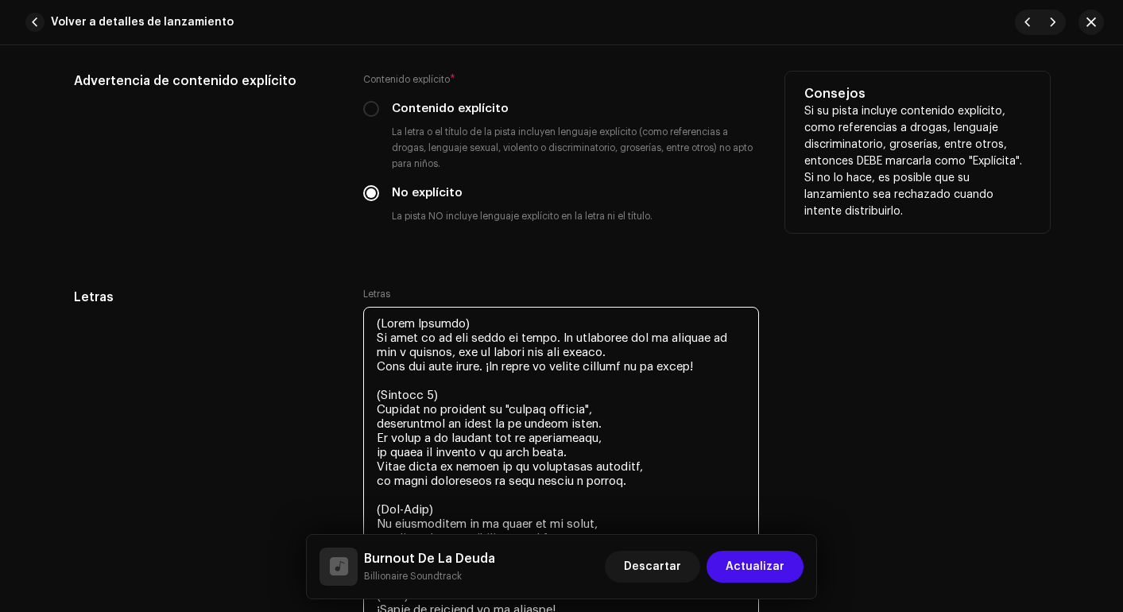
scroll to position [2849, 0]
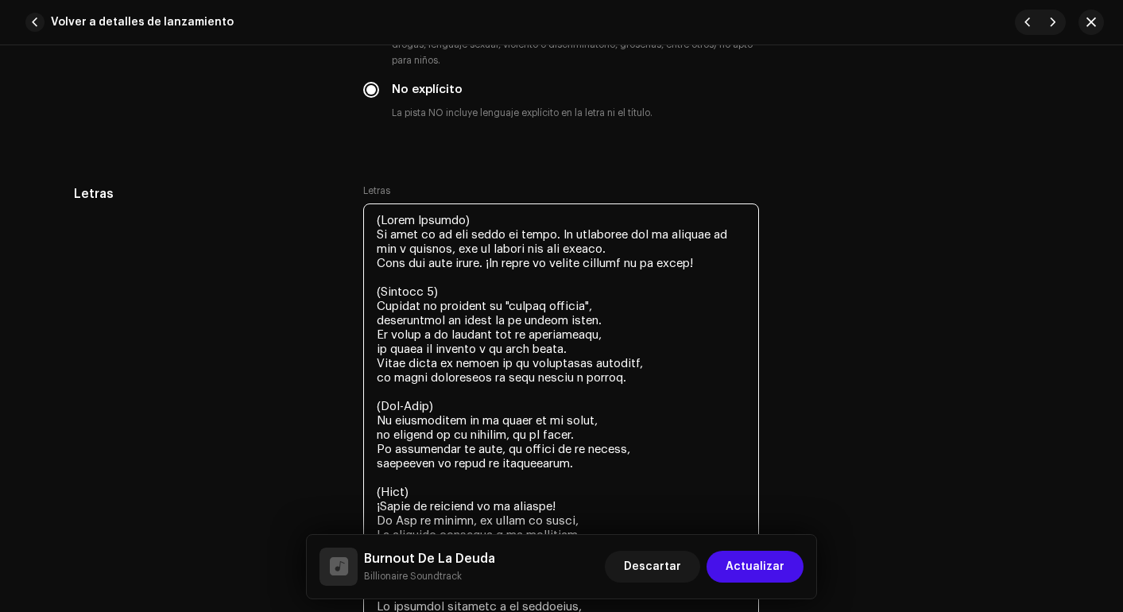
type textarea "(Intro) Mi vida no es una lista de pagos. Me enseñaron que el sistema me iba a …"
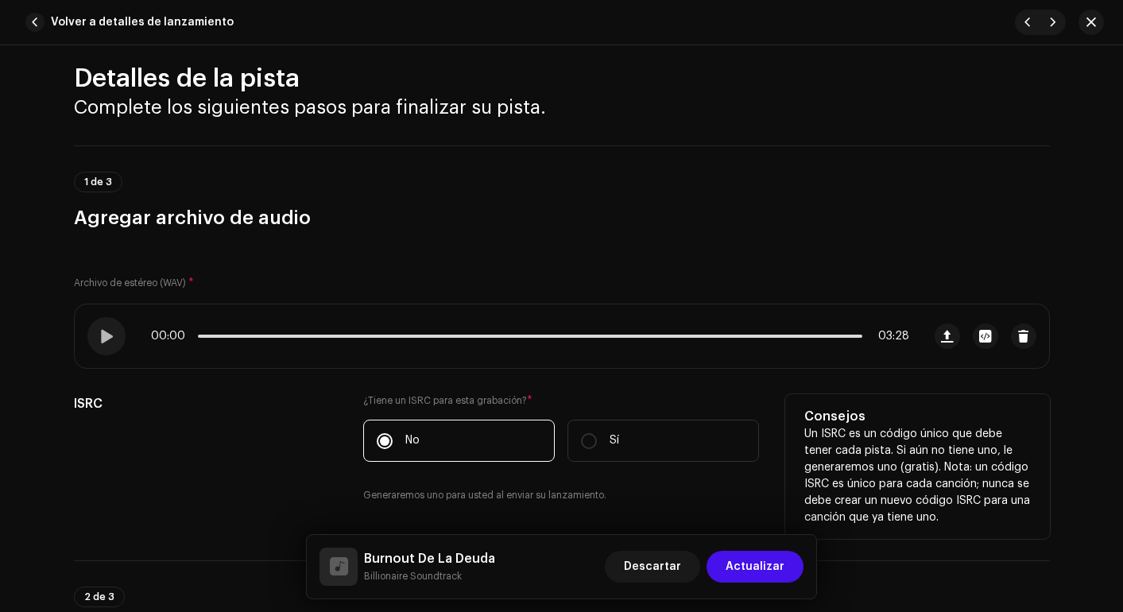
scroll to position [0, 0]
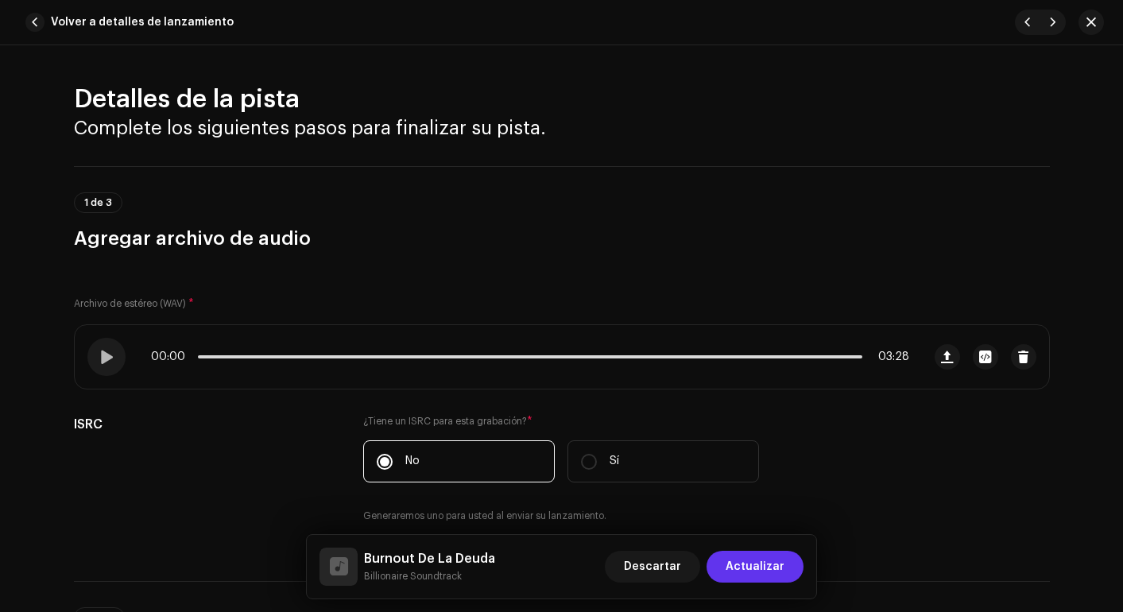
click at [760, 579] on span "Actualizar" at bounding box center [755, 567] width 59 height 32
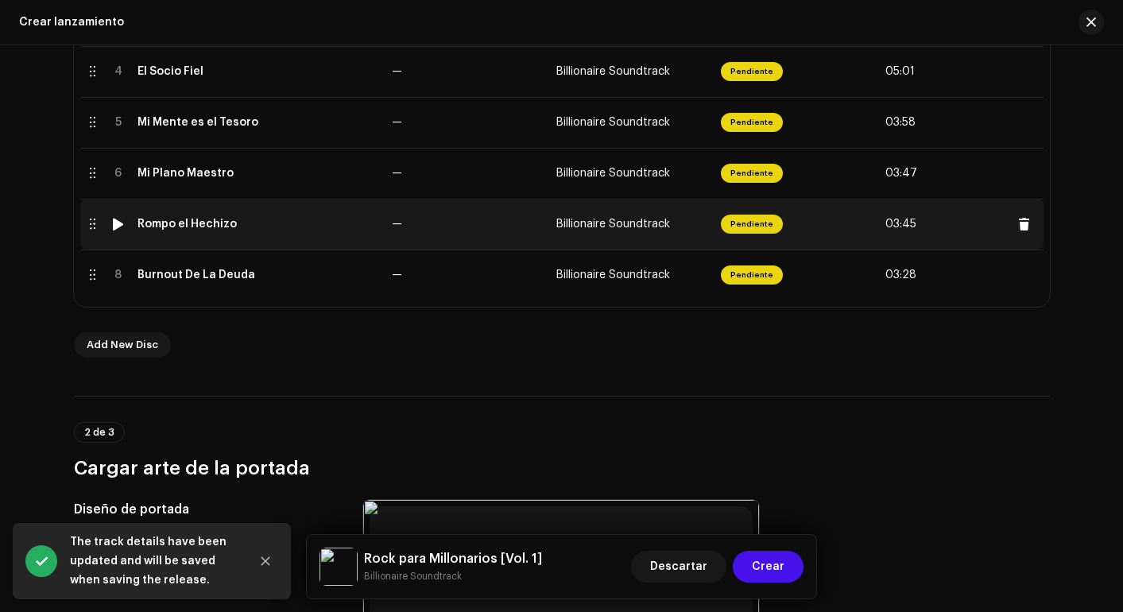
click at [197, 228] on div "Rompo el Hechizo" at bounding box center [187, 224] width 99 height 13
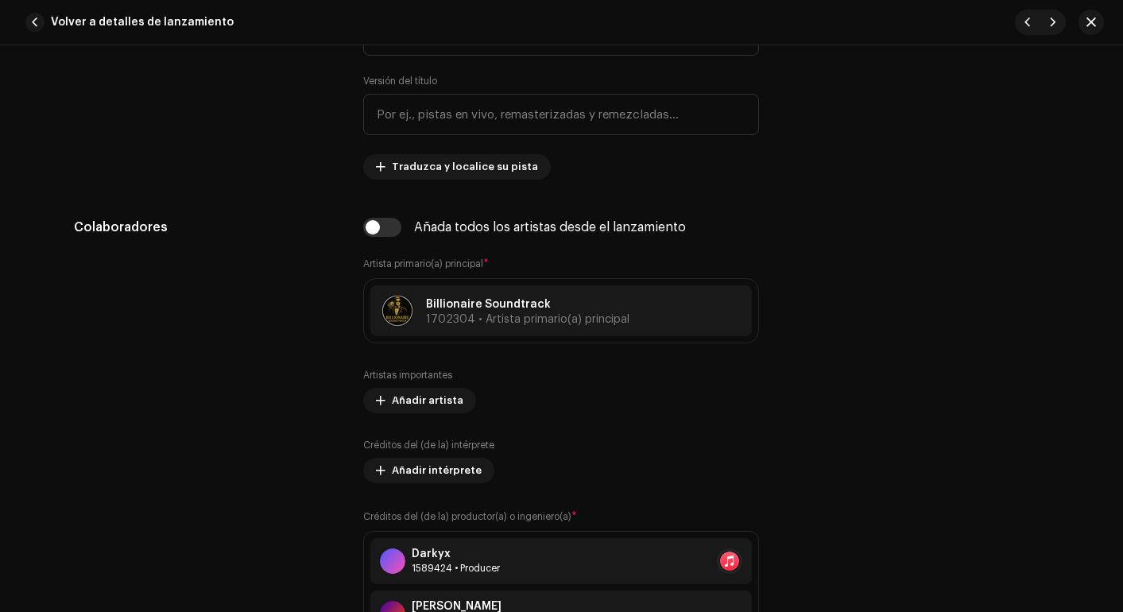
scroll to position [441, 0]
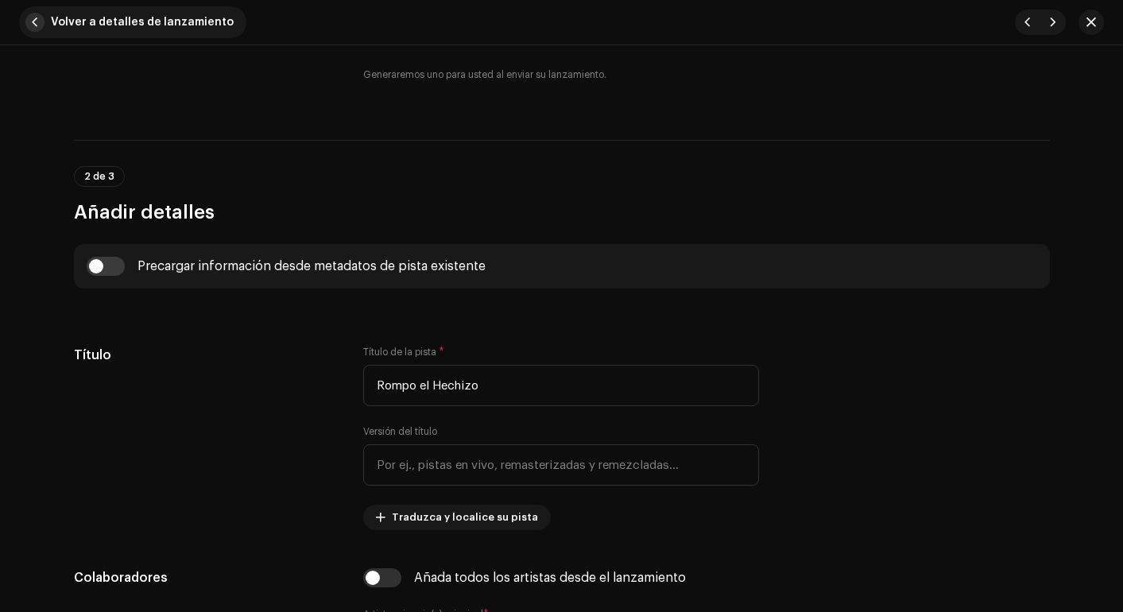
click at [32, 18] on span "button" at bounding box center [34, 22] width 19 height 19
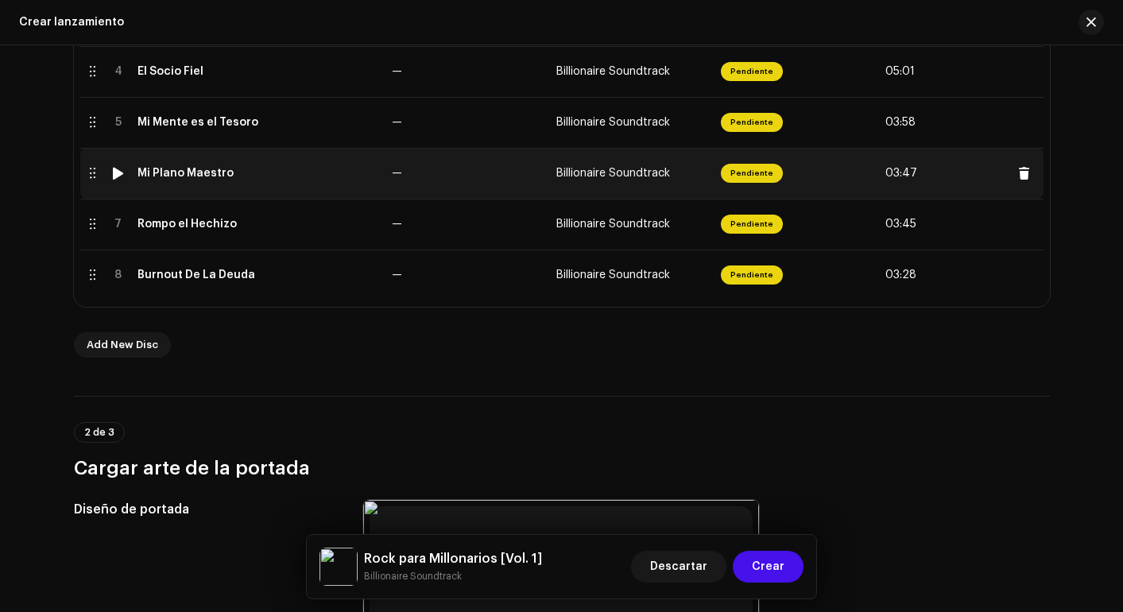
click at [206, 169] on div "Mi Plano Maestro" at bounding box center [186, 173] width 96 height 13
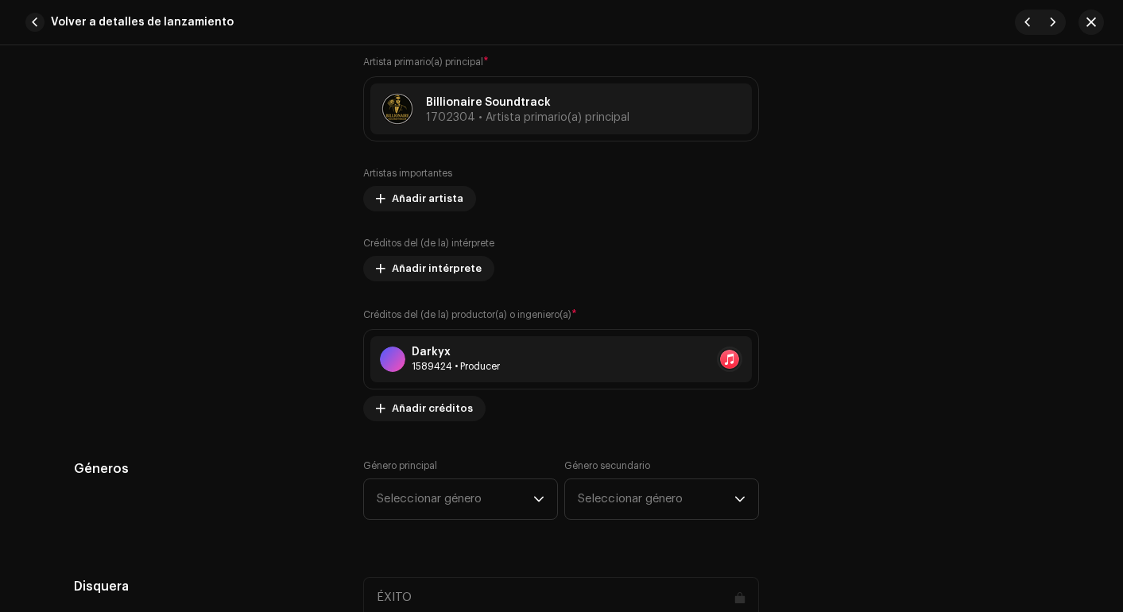
scroll to position [1002, 0]
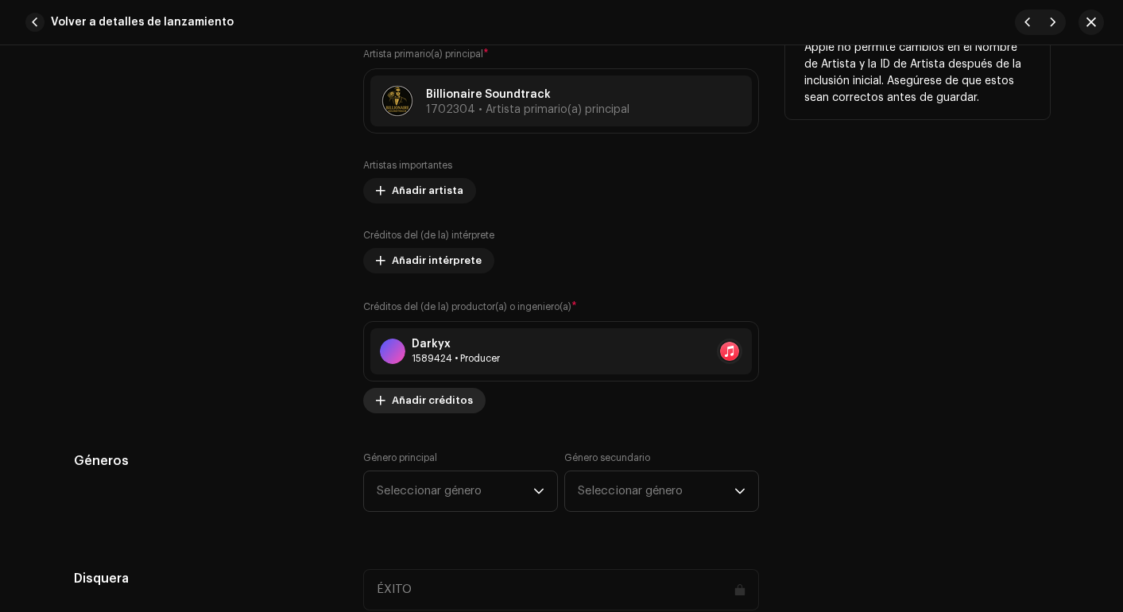
click at [401, 395] on span "Añadir créditos" at bounding box center [432, 401] width 81 height 32
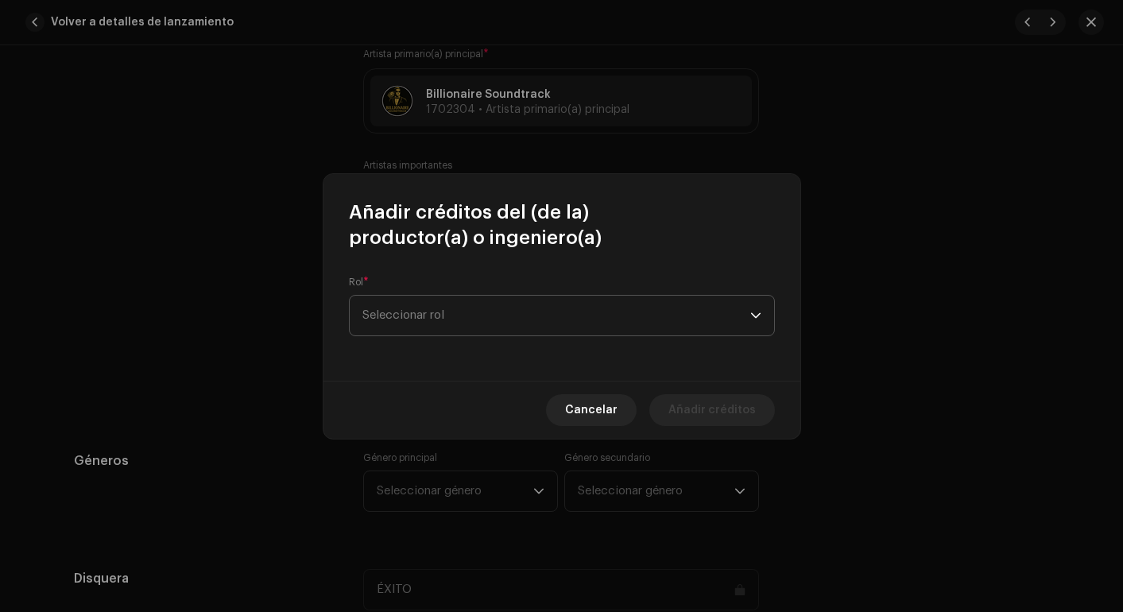
click at [413, 320] on span "Seleccionar rol" at bounding box center [557, 316] width 388 height 40
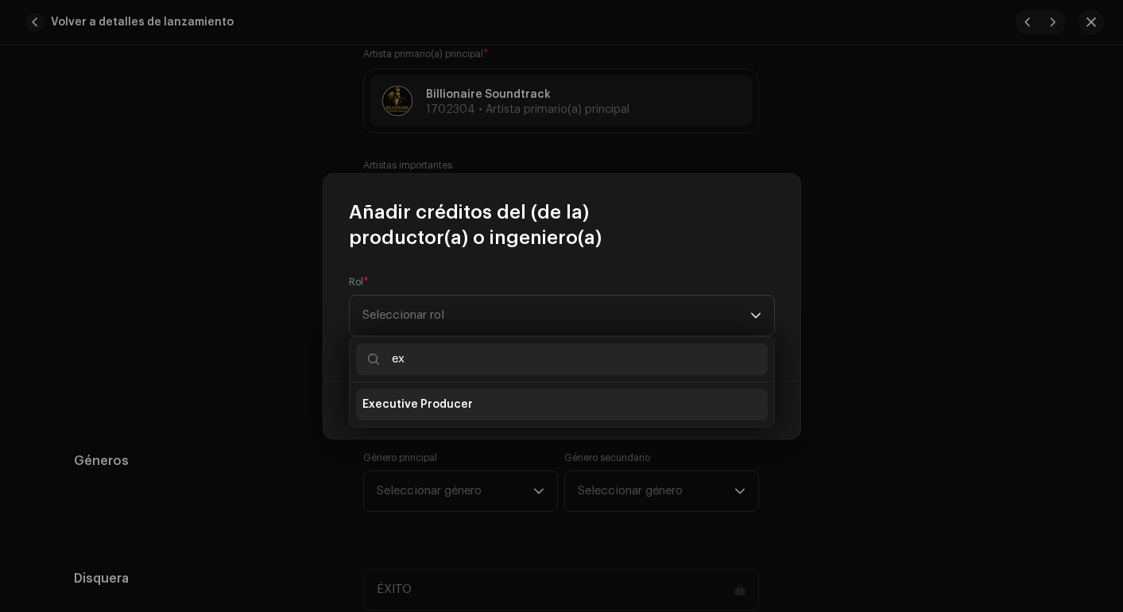
type input "ex"
click at [408, 398] on span "Executive Producer" at bounding box center [418, 405] width 111 height 16
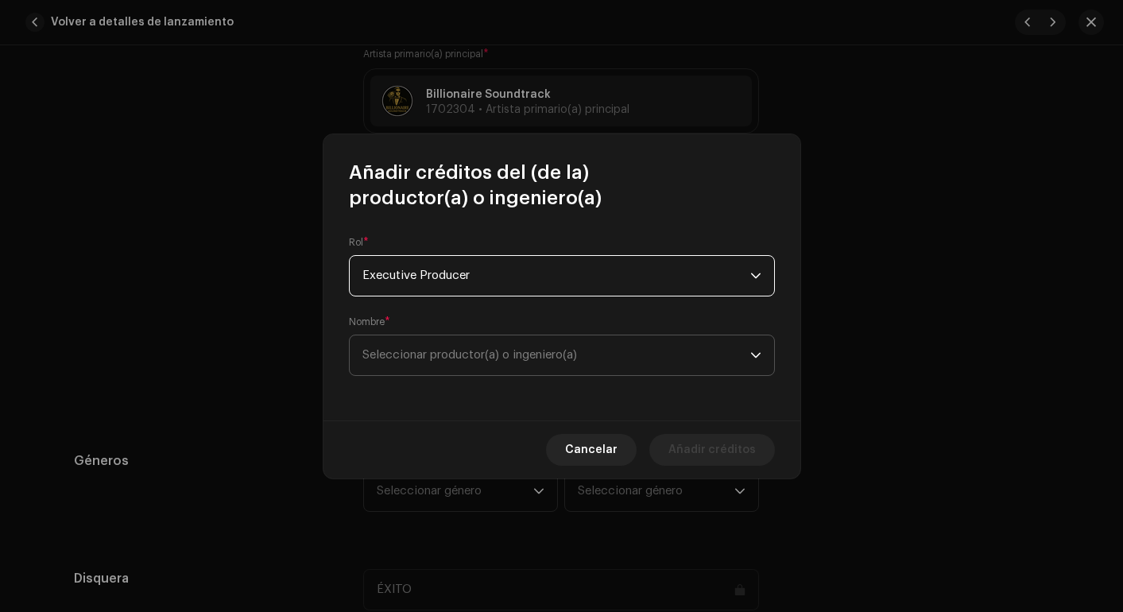
click at [548, 349] on span "Seleccionar productor(a) o ingeniero(a)" at bounding box center [470, 355] width 215 height 12
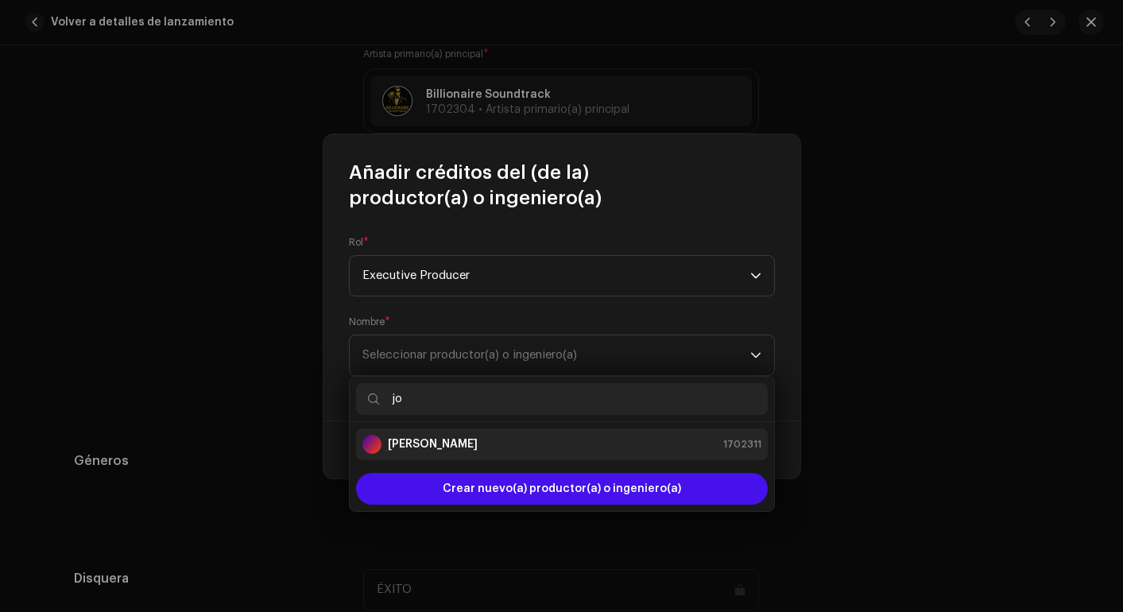
type input "jo"
click at [471, 445] on strong "[PERSON_NAME]" at bounding box center [433, 444] width 90 height 16
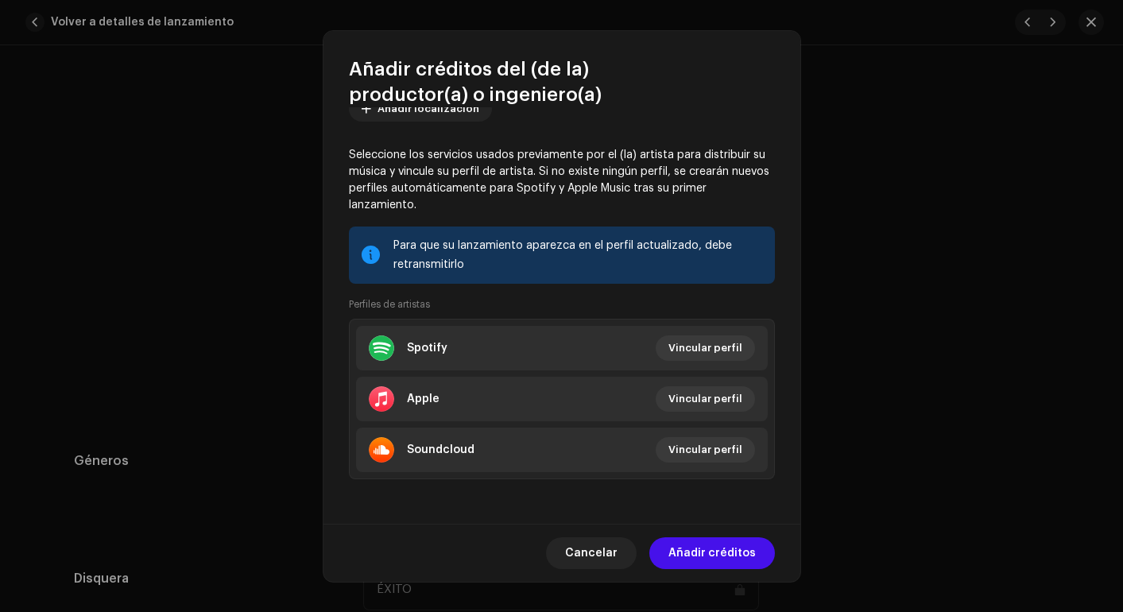
scroll to position [196, 0]
click at [730, 553] on span "Añadir créditos" at bounding box center [712, 553] width 87 height 32
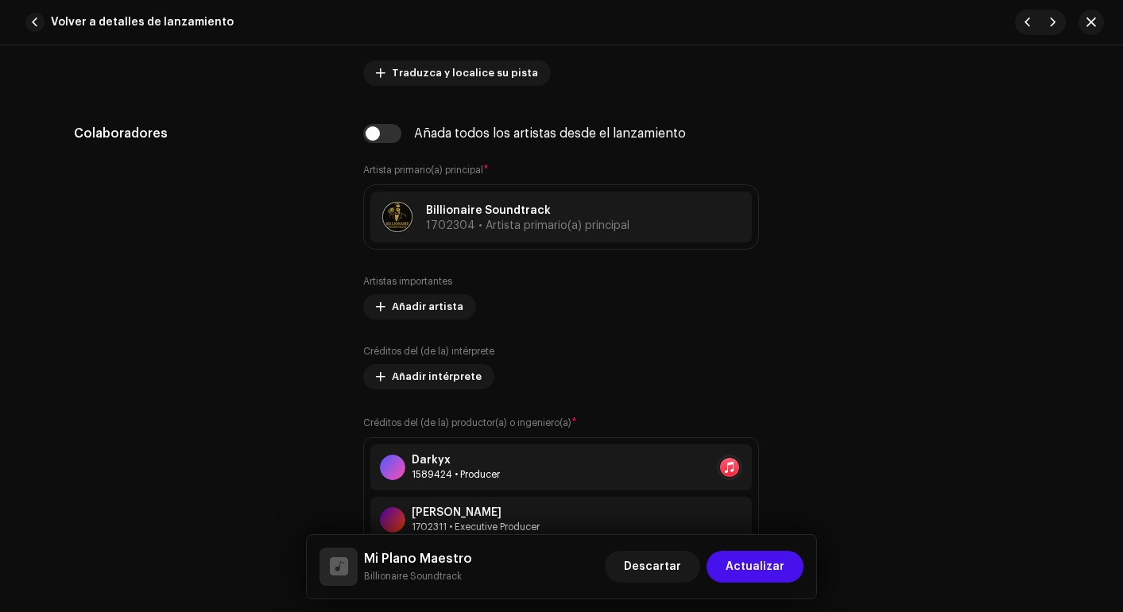
scroll to position [671, 0]
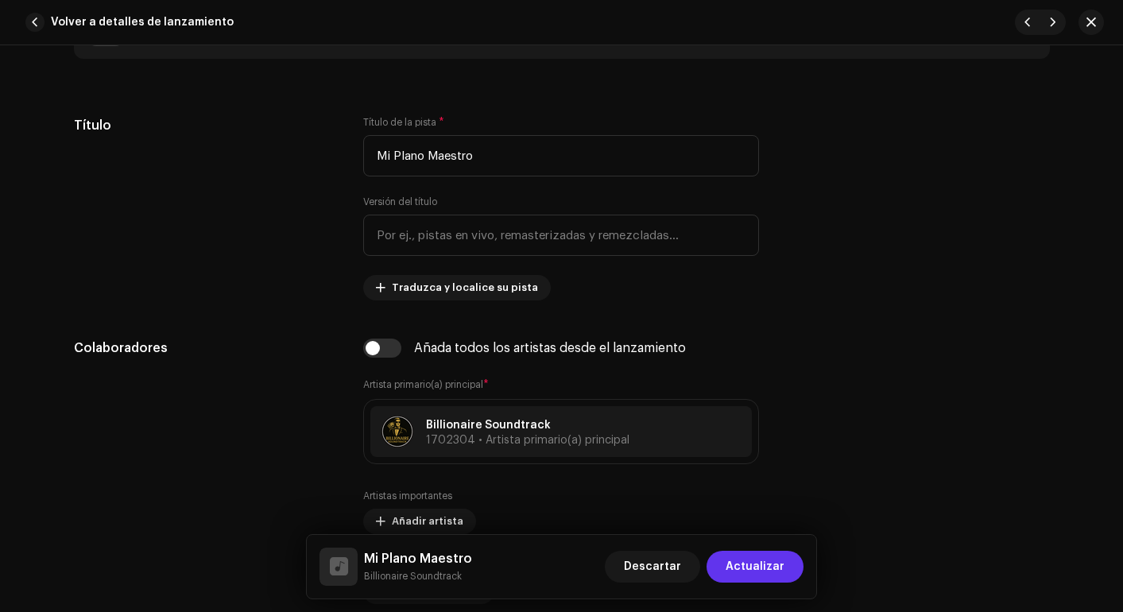
click at [750, 570] on span "Actualizar" at bounding box center [755, 567] width 59 height 32
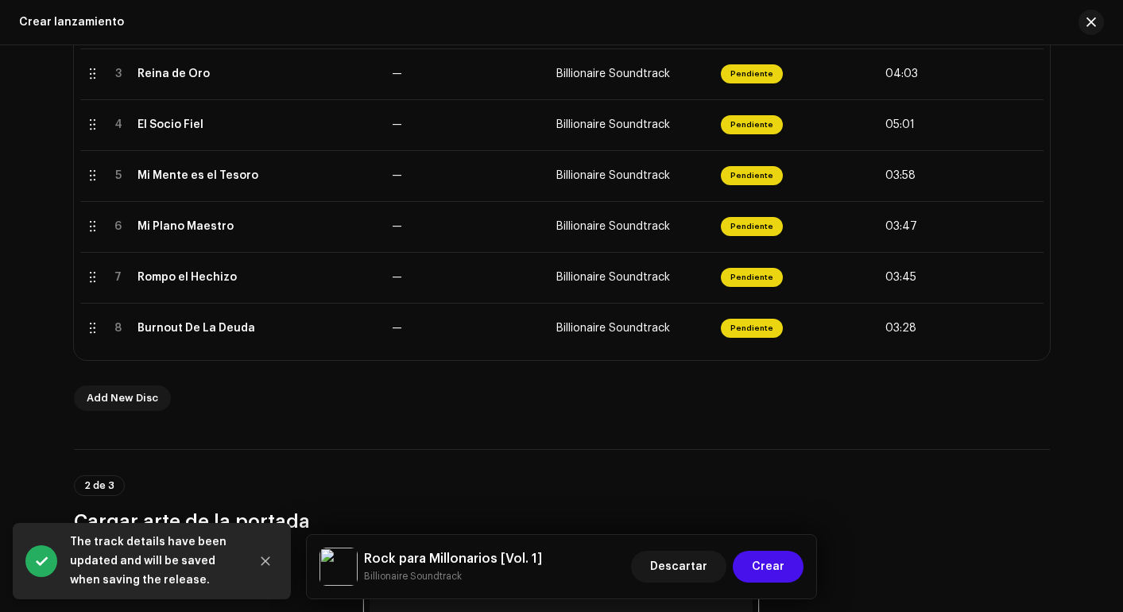
scroll to position [475, 0]
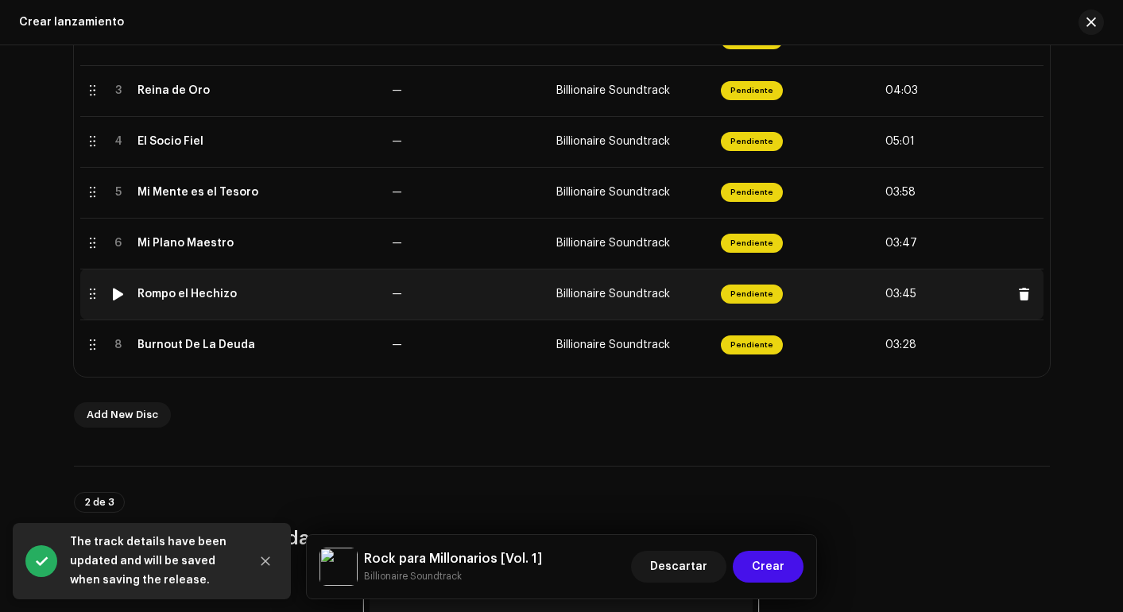
click at [185, 298] on div "Rompo el Hechizo" at bounding box center [187, 294] width 99 height 13
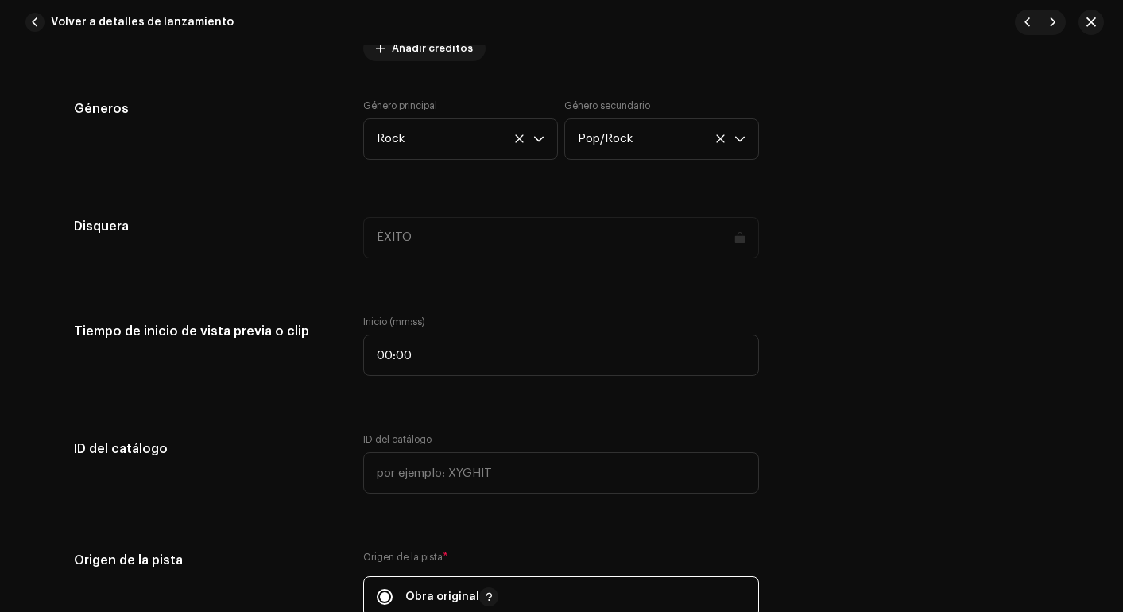
scroll to position [948, 0]
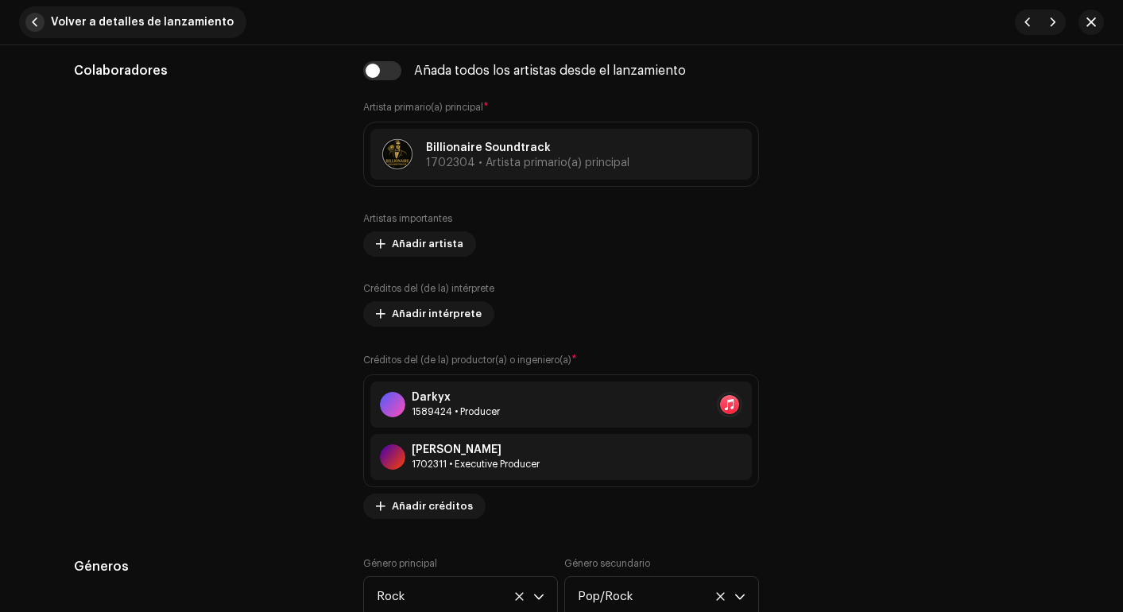
click at [32, 36] on button "Volver a detalles de lanzamiento" at bounding box center [132, 22] width 227 height 32
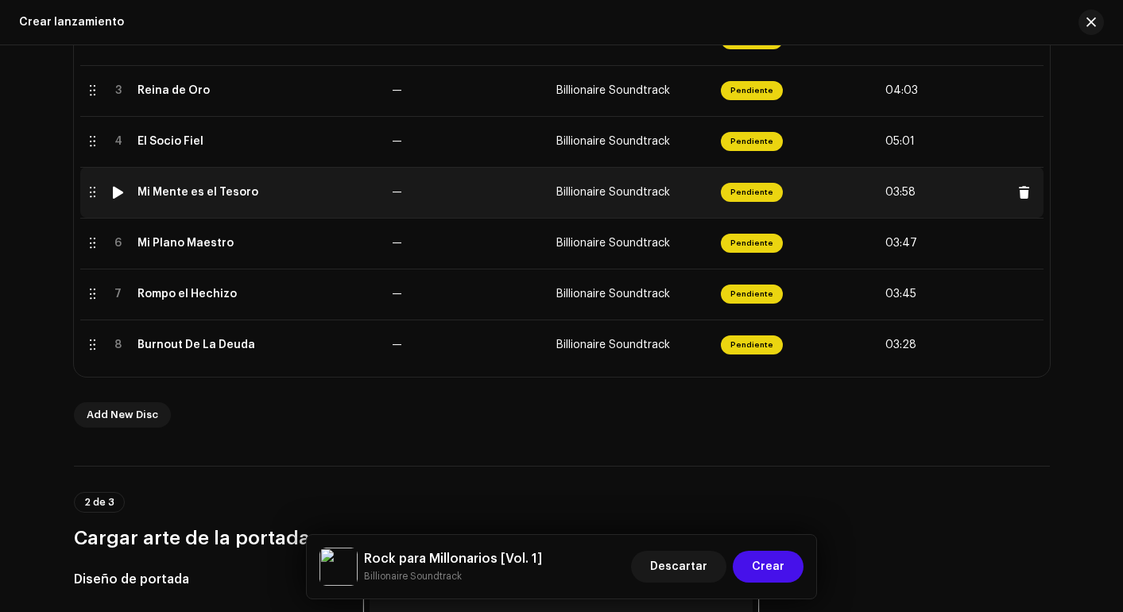
click at [183, 197] on div "Mi Mente es el Tesoro" at bounding box center [198, 192] width 121 height 13
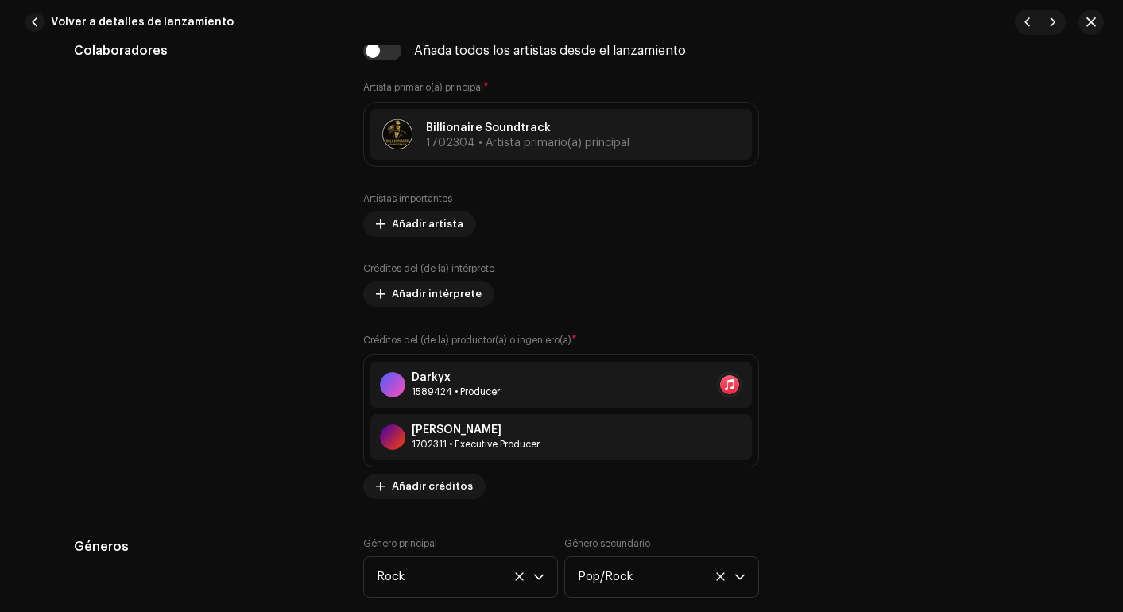
scroll to position [1149, 0]
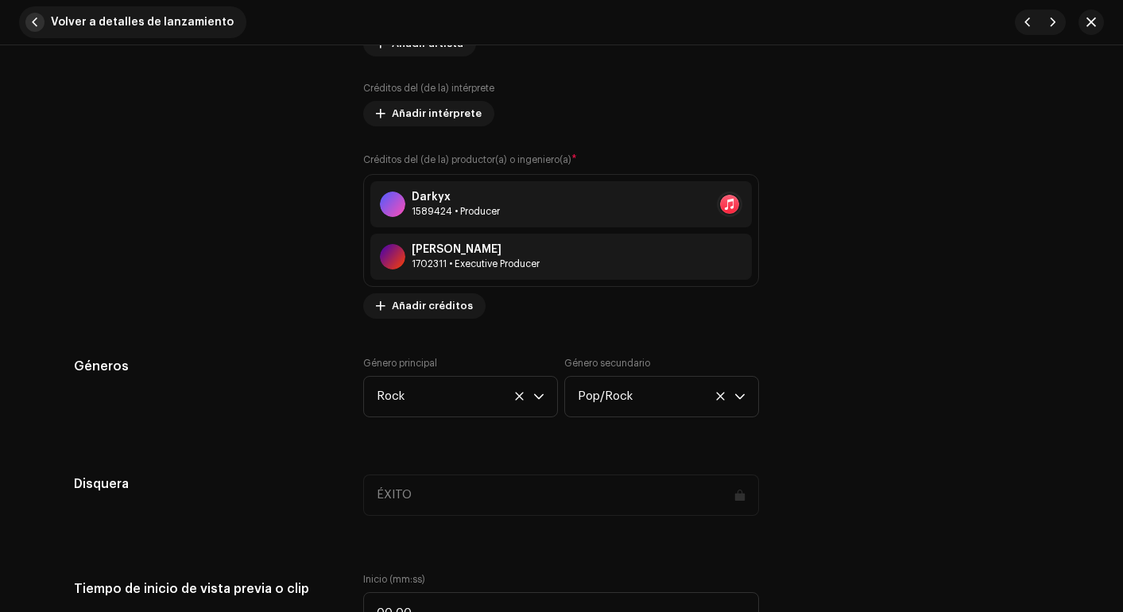
click at [33, 26] on span "button" at bounding box center [34, 22] width 19 height 19
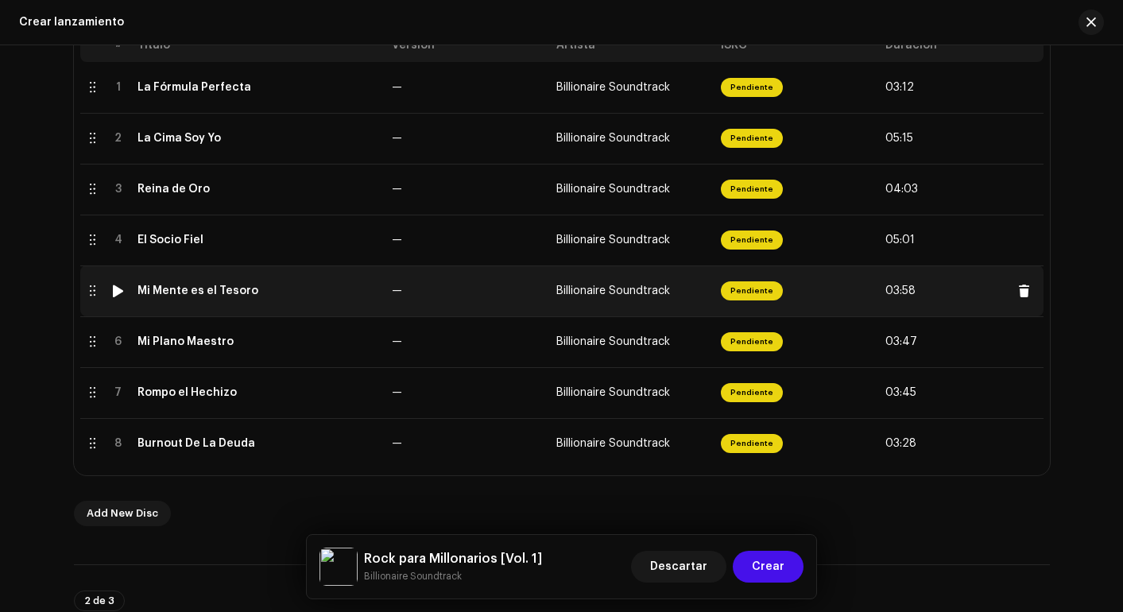
scroll to position [312, 0]
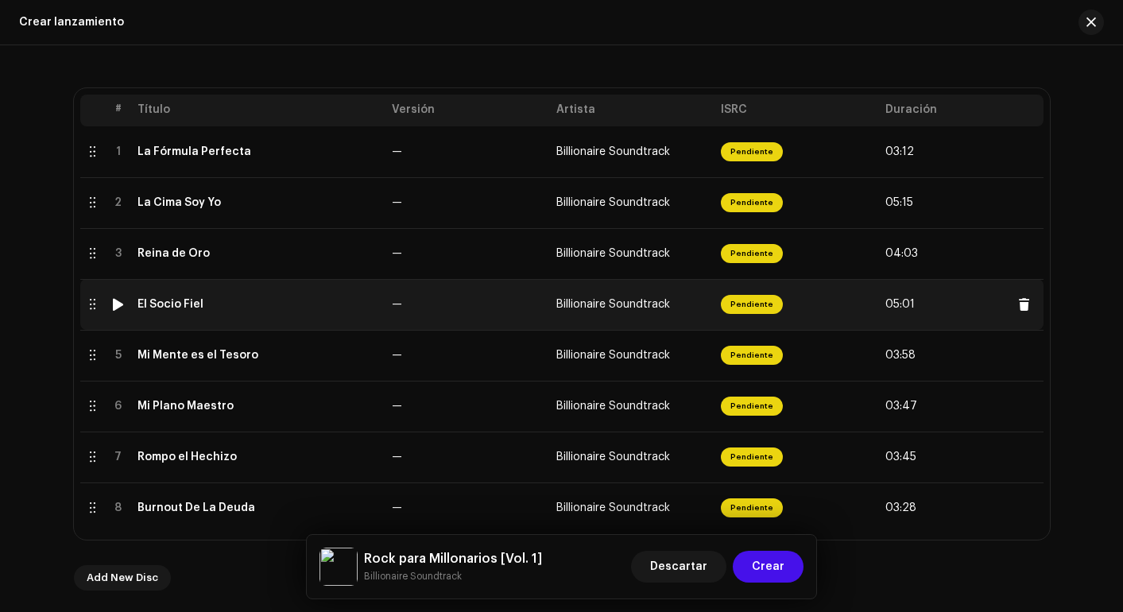
click at [286, 306] on div "El Socio Fiel" at bounding box center [259, 304] width 242 height 13
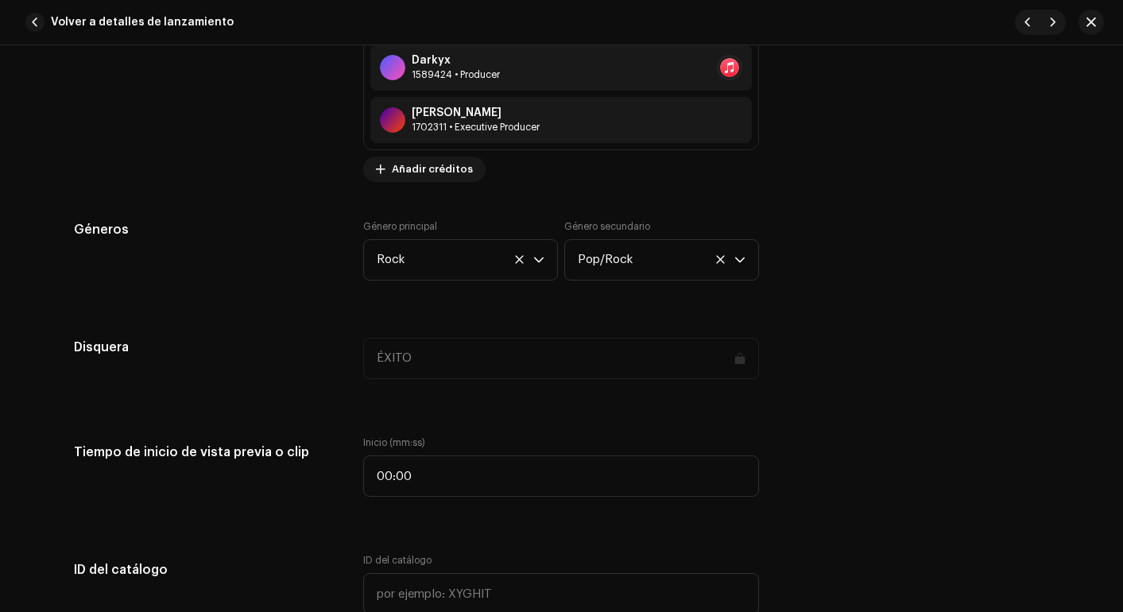
scroll to position [1314, 0]
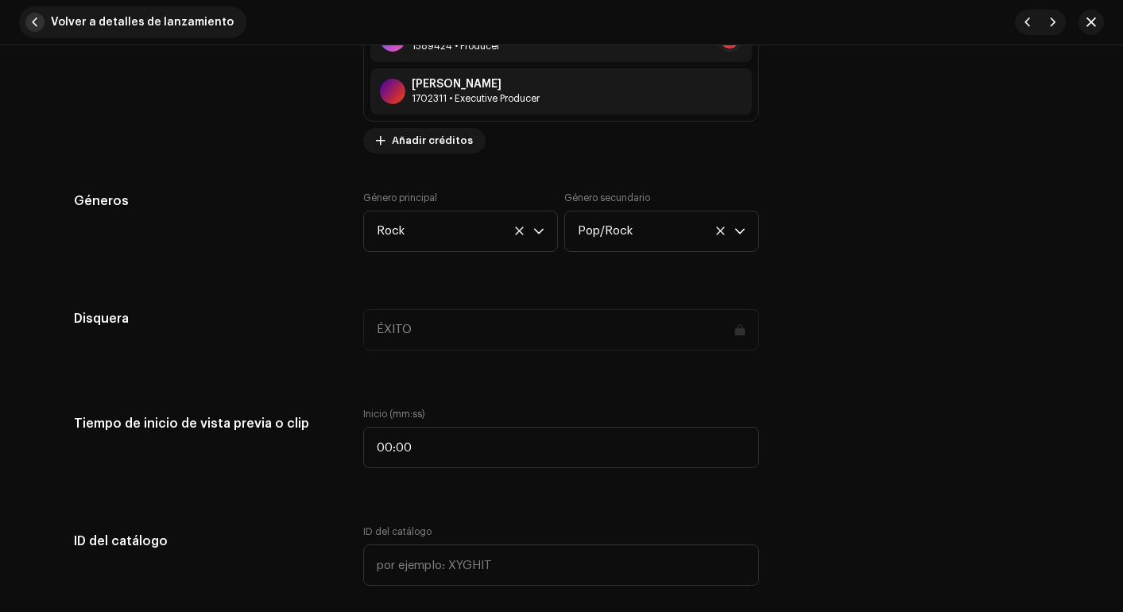
click at [33, 20] on span "button" at bounding box center [34, 22] width 19 height 19
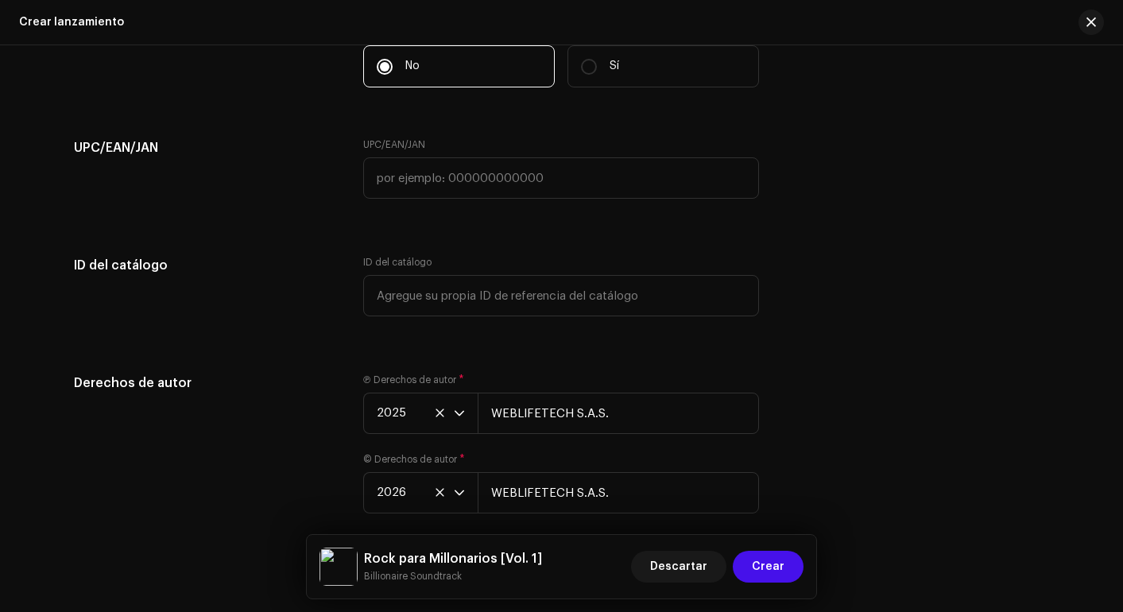
scroll to position [2942, 0]
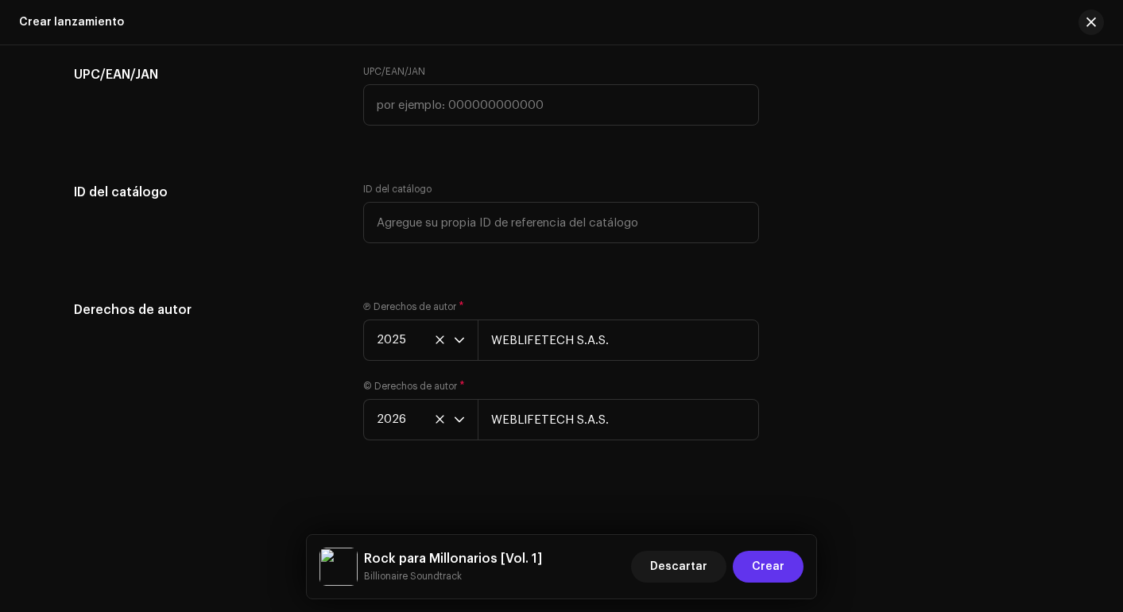
click at [754, 566] on span "Crear" at bounding box center [768, 567] width 33 height 32
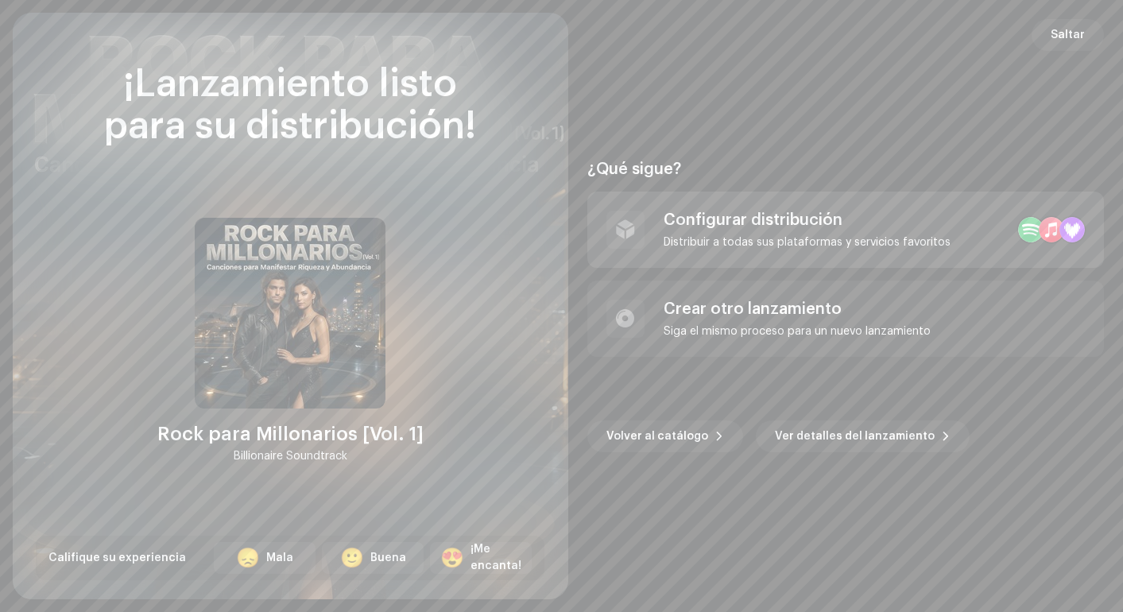
click at [913, 236] on div "Distribuir a todas sus plataformas y servicios favoritos" at bounding box center [807, 242] width 287 height 13
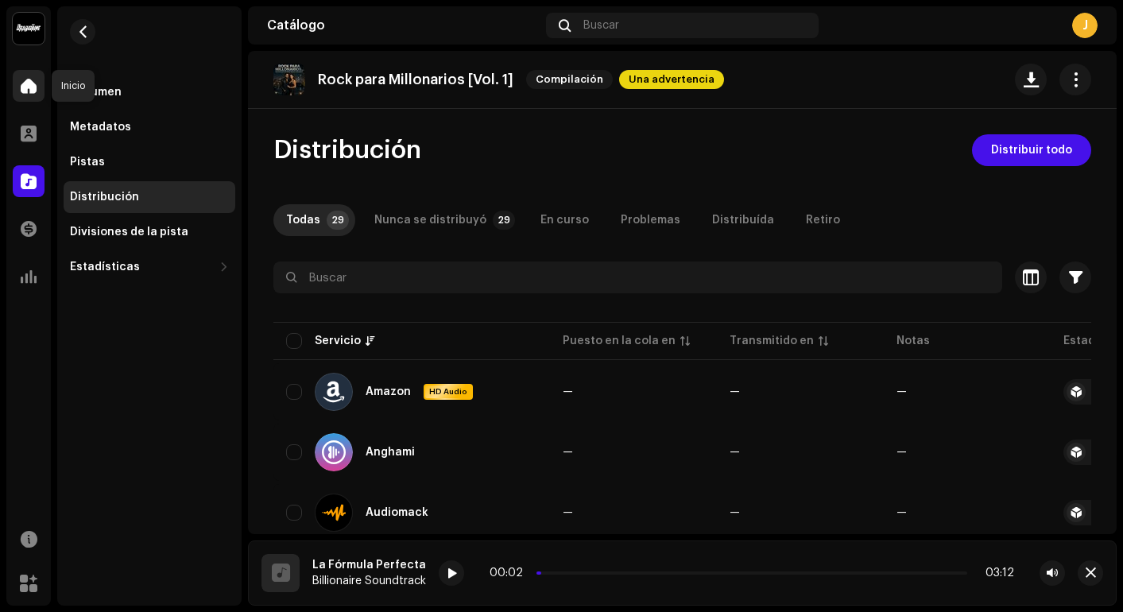
click at [29, 89] on span at bounding box center [29, 86] width 16 height 13
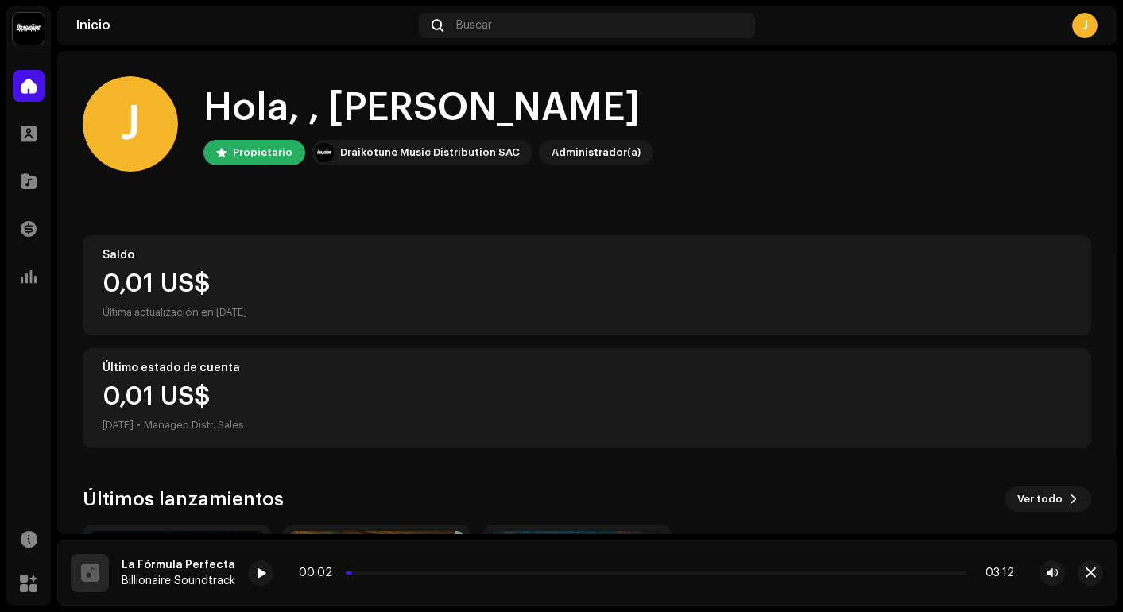
click at [28, 98] on div at bounding box center [29, 86] width 32 height 32
click at [21, 132] on span at bounding box center [29, 133] width 16 height 13
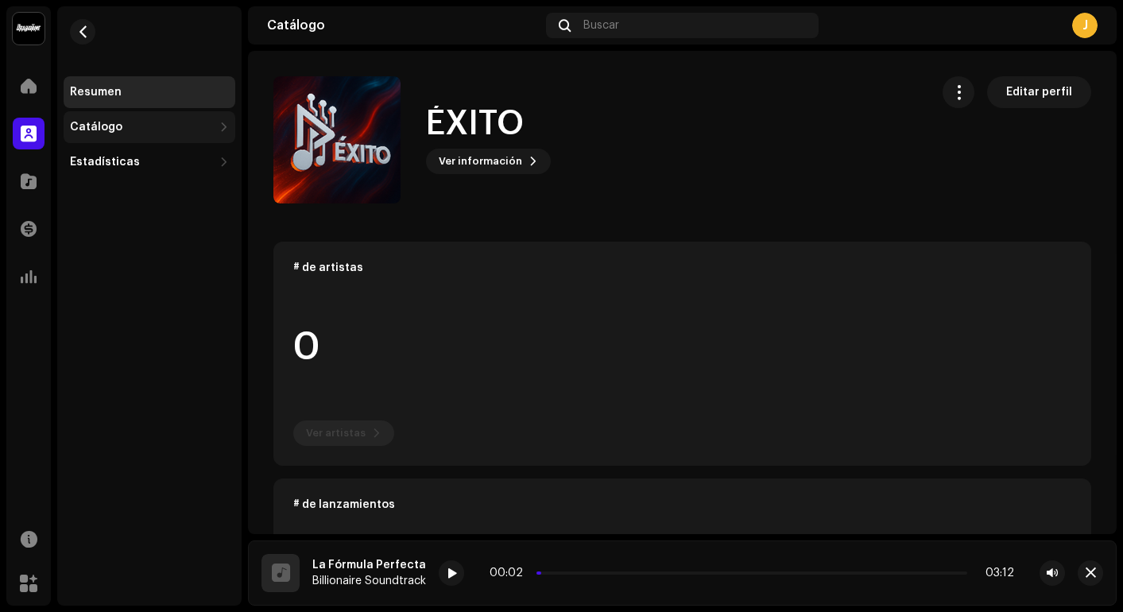
click at [87, 117] on div "Catálogo" at bounding box center [150, 127] width 172 height 32
click at [83, 30] on span "button" at bounding box center [83, 31] width 12 height 13
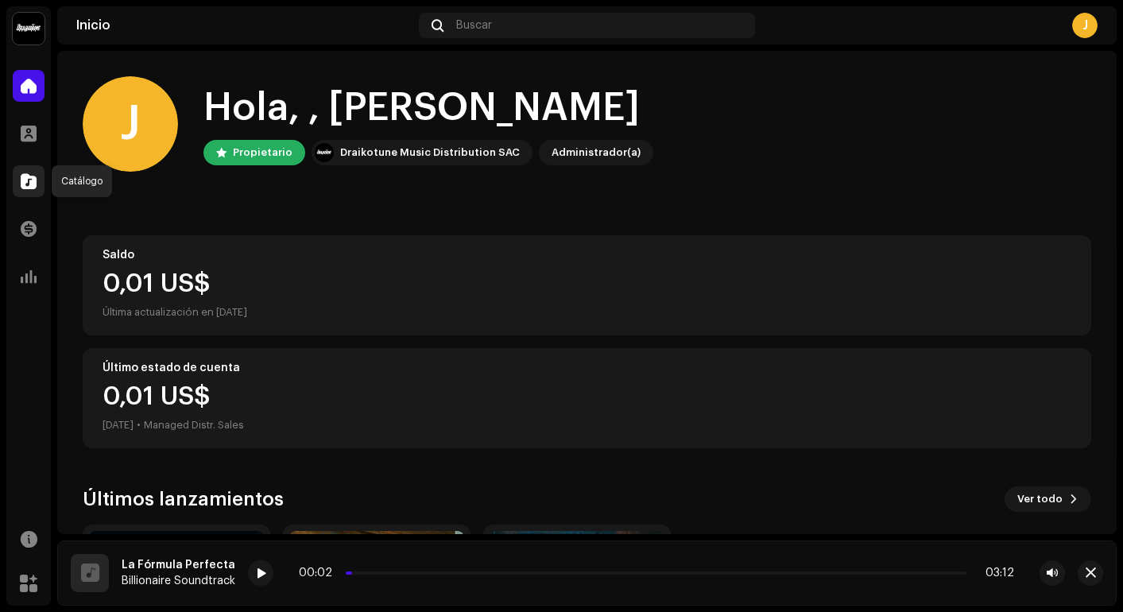
click at [30, 196] on div at bounding box center [29, 181] width 32 height 32
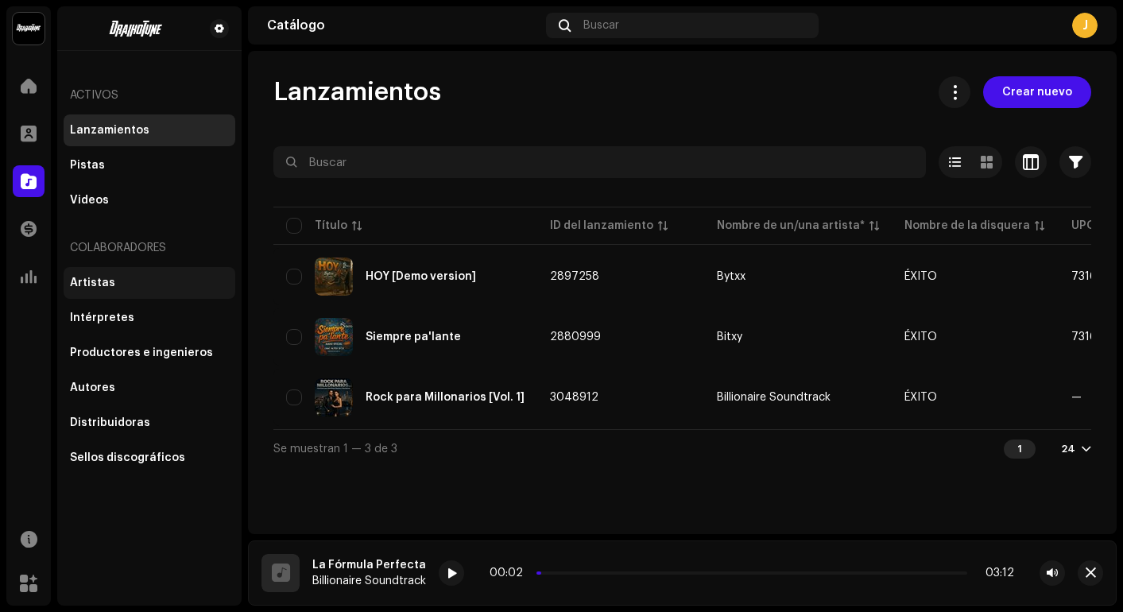
click at [115, 286] on div "Artistas" at bounding box center [149, 283] width 159 height 13
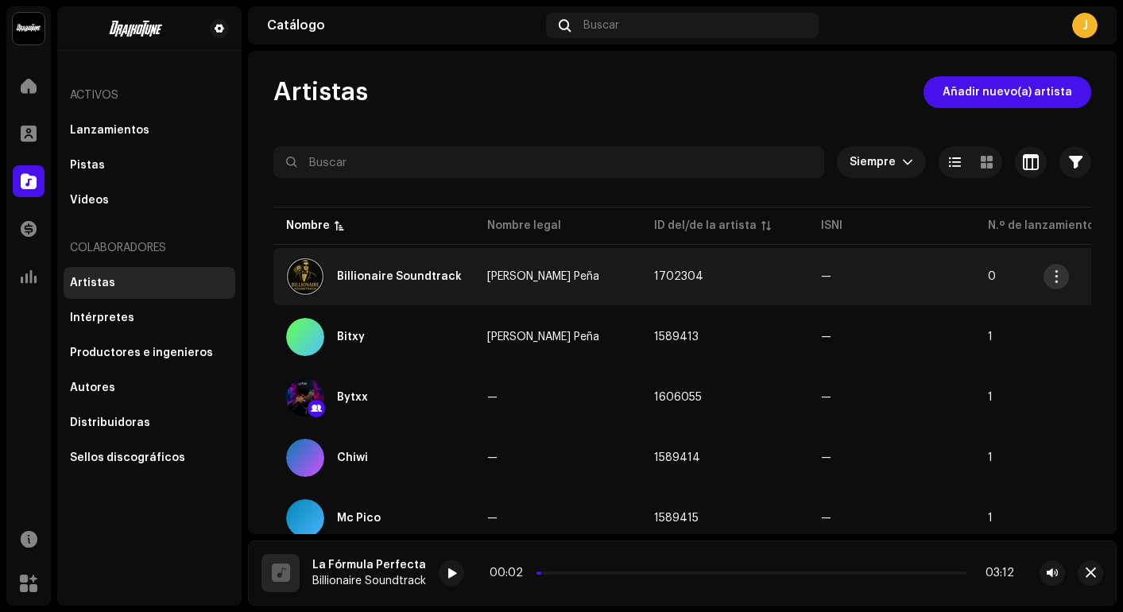
click at [1049, 270] on button "button" at bounding box center [1056, 276] width 25 height 25
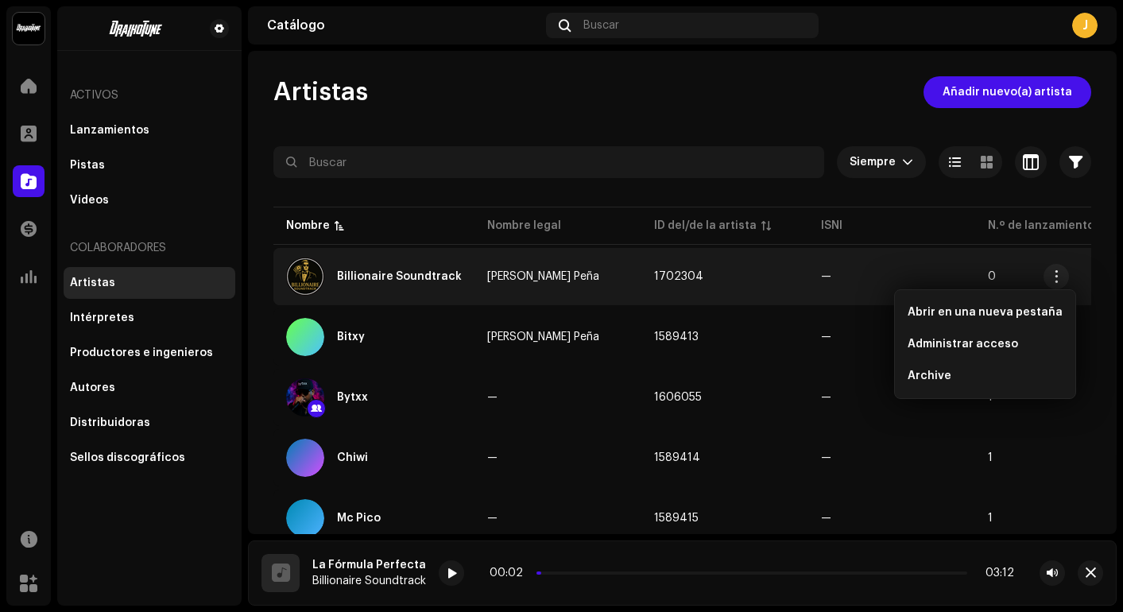
click at [436, 269] on div "Billionaire Soundtrack" at bounding box center [374, 277] width 176 height 38
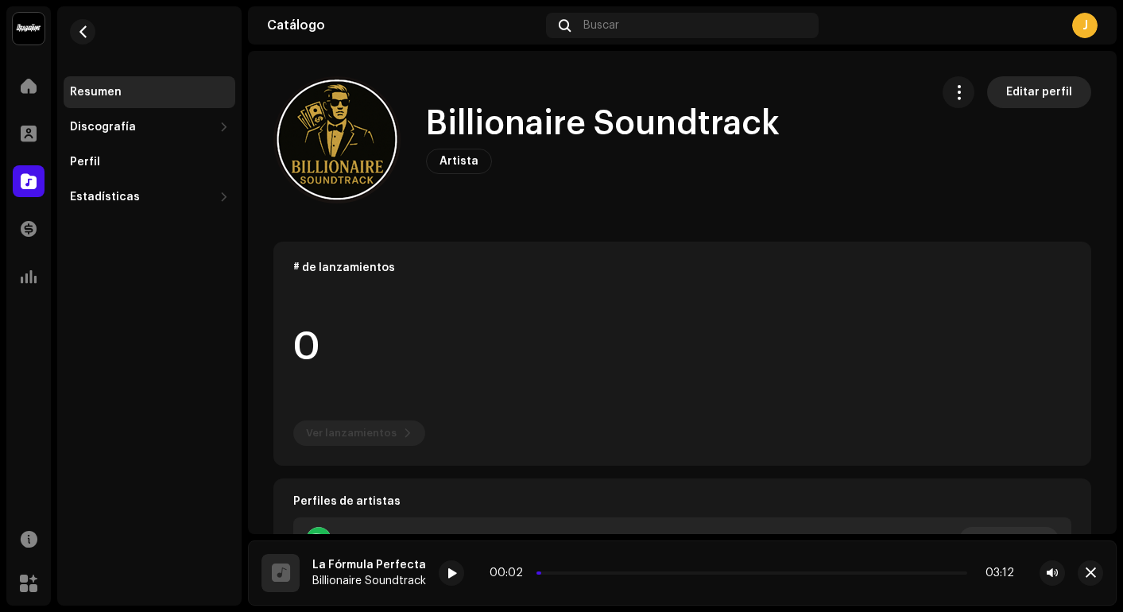
click at [1041, 89] on span "Editar perfil" at bounding box center [1039, 92] width 66 height 32
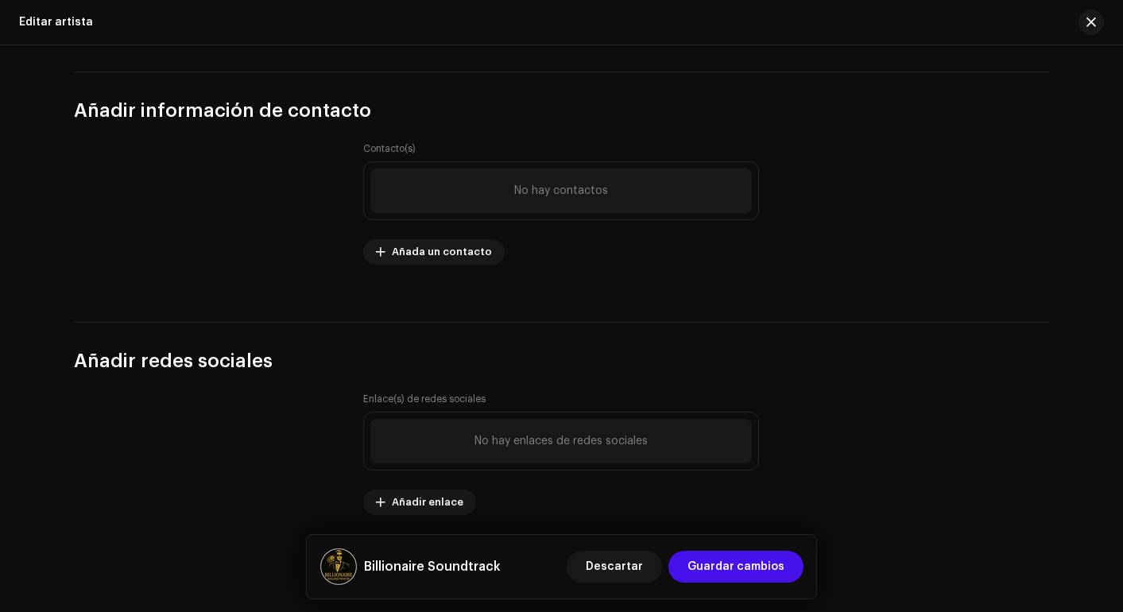
scroll to position [2139, 0]
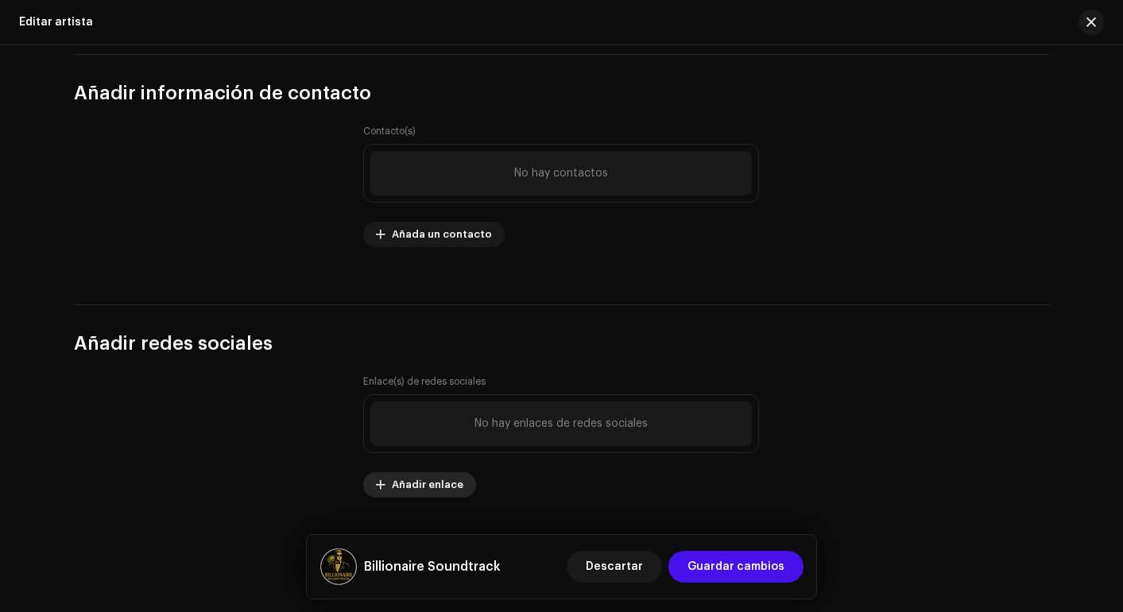
click at [421, 492] on span "Añadir enlace" at bounding box center [428, 485] width 72 height 32
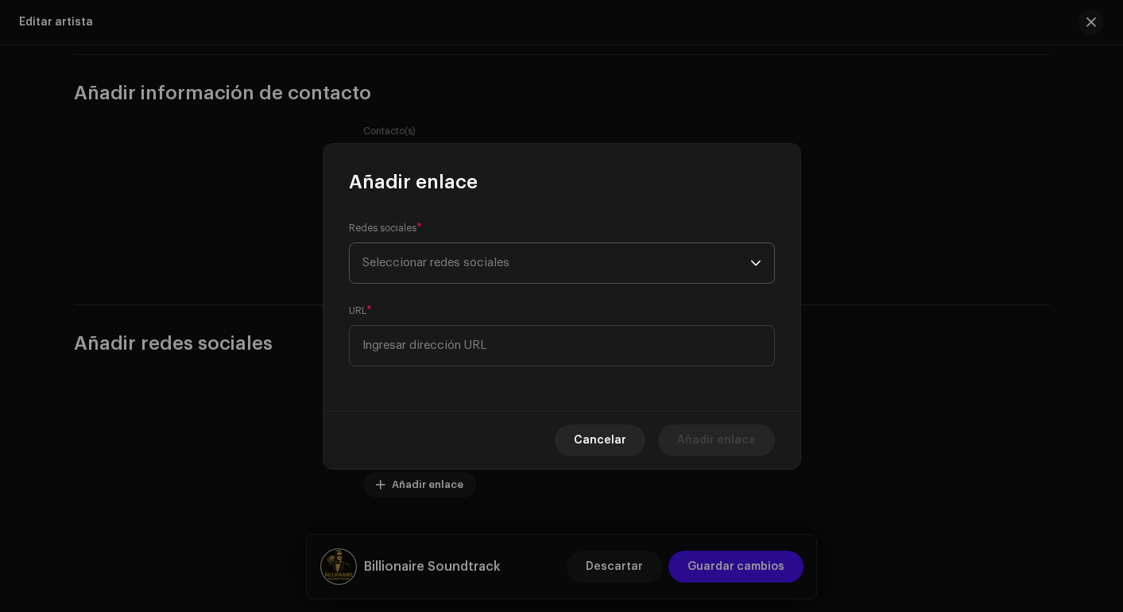
click at [500, 280] on span "Seleccionar redes sociales" at bounding box center [557, 263] width 388 height 40
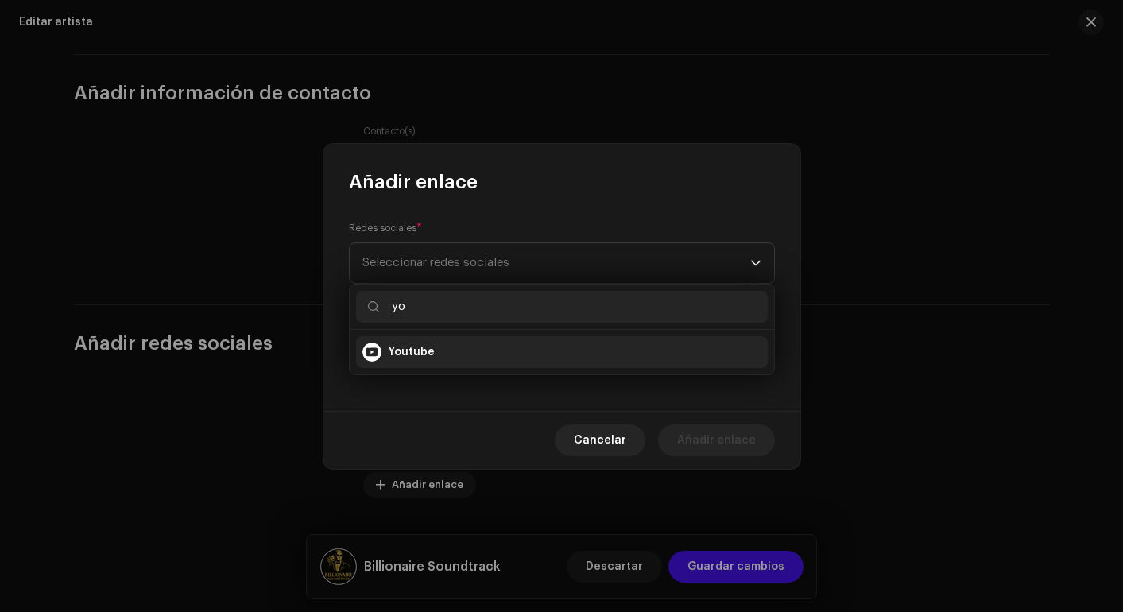
type input "yo"
click at [450, 357] on div "Youtube" at bounding box center [562, 352] width 399 height 19
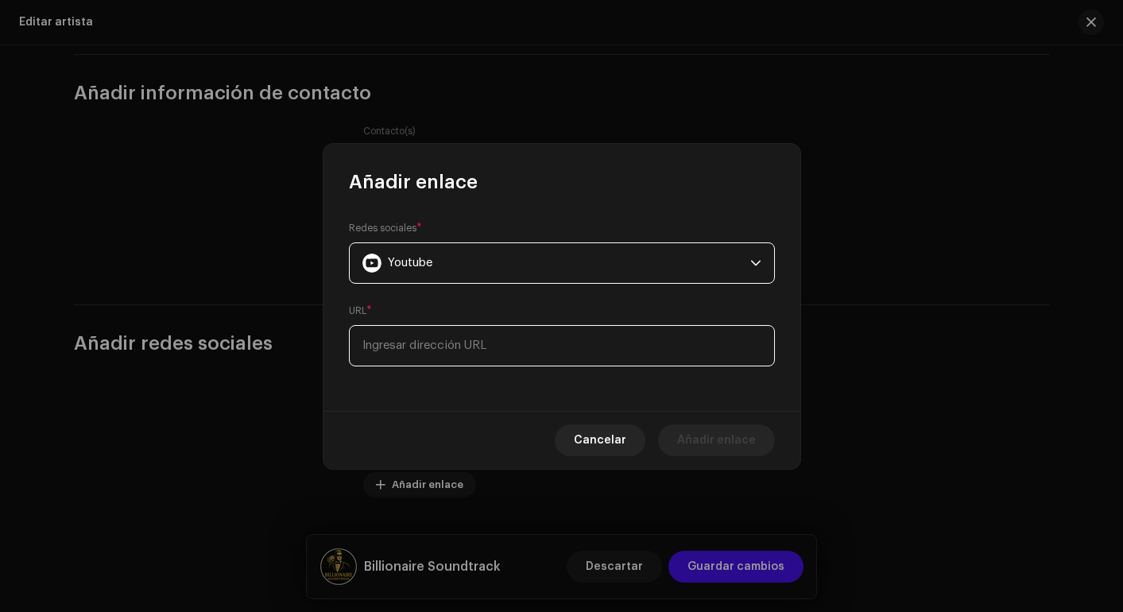
click at [466, 351] on input at bounding box center [562, 345] width 426 height 41
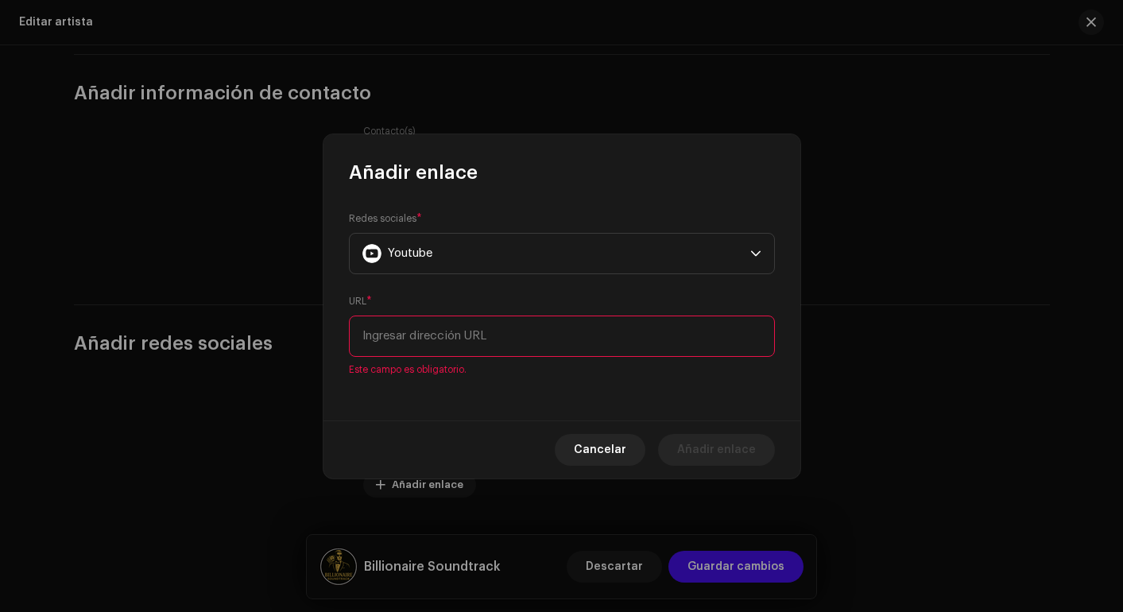
click at [396, 330] on input at bounding box center [562, 336] width 426 height 41
paste input "outube.com/@billionairesound"
click at [396, 333] on input "outube.com/@billionairesound" at bounding box center [562, 336] width 426 height 41
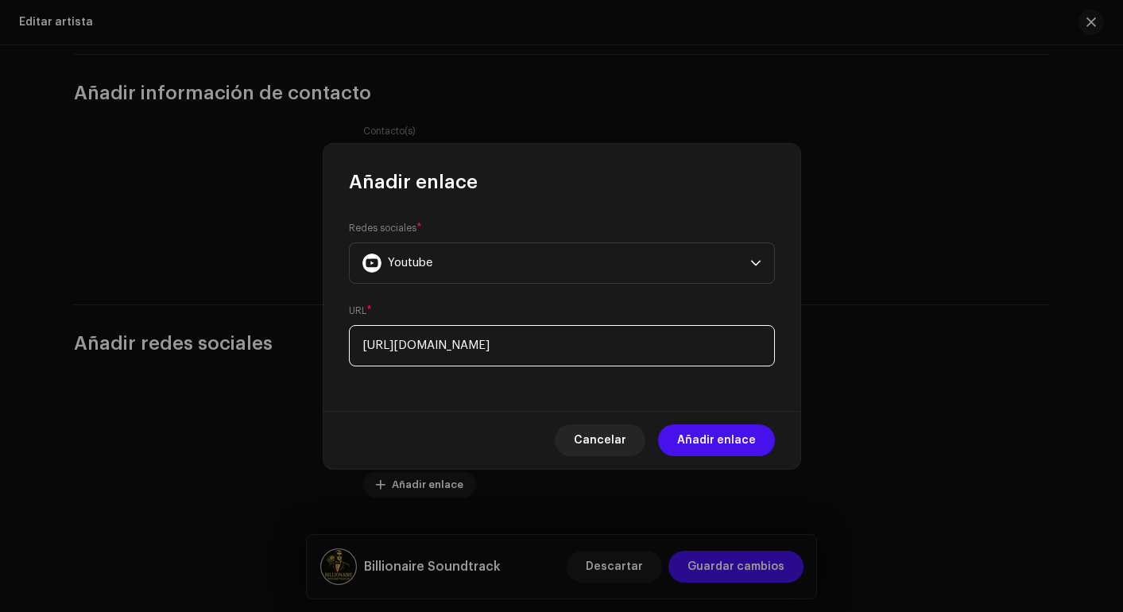
click at [418, 348] on input "https://youtube.com/@billionairesound" at bounding box center [562, 345] width 426 height 41
type input "https://youtube.com/@billionairesound"
click at [692, 440] on span "Añadir enlace" at bounding box center [716, 441] width 79 height 32
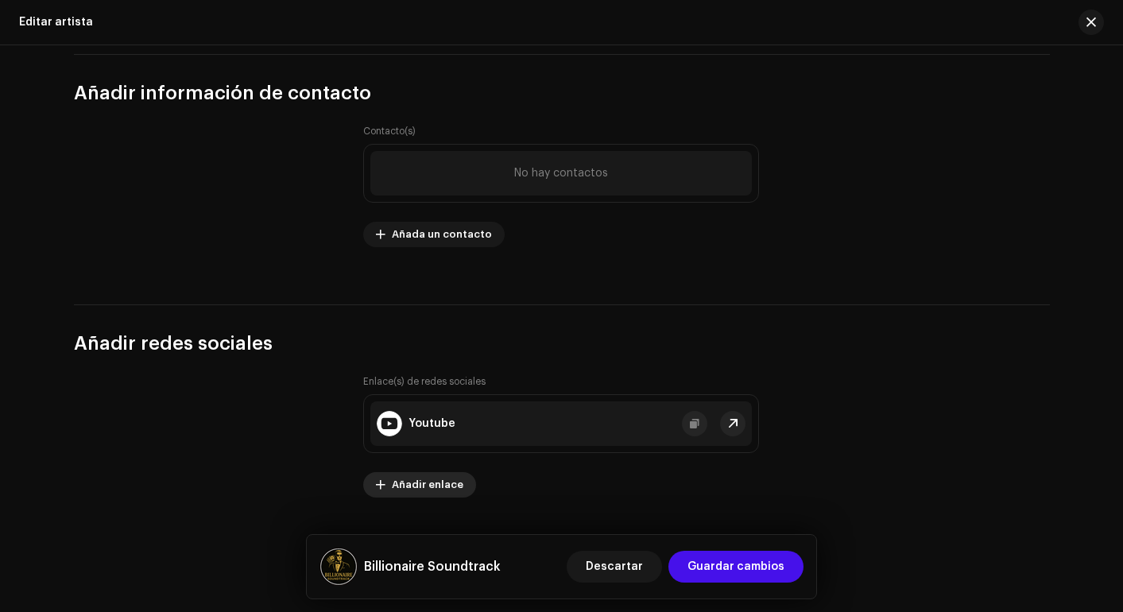
click at [436, 485] on span "Añadir enlace" at bounding box center [428, 485] width 72 height 32
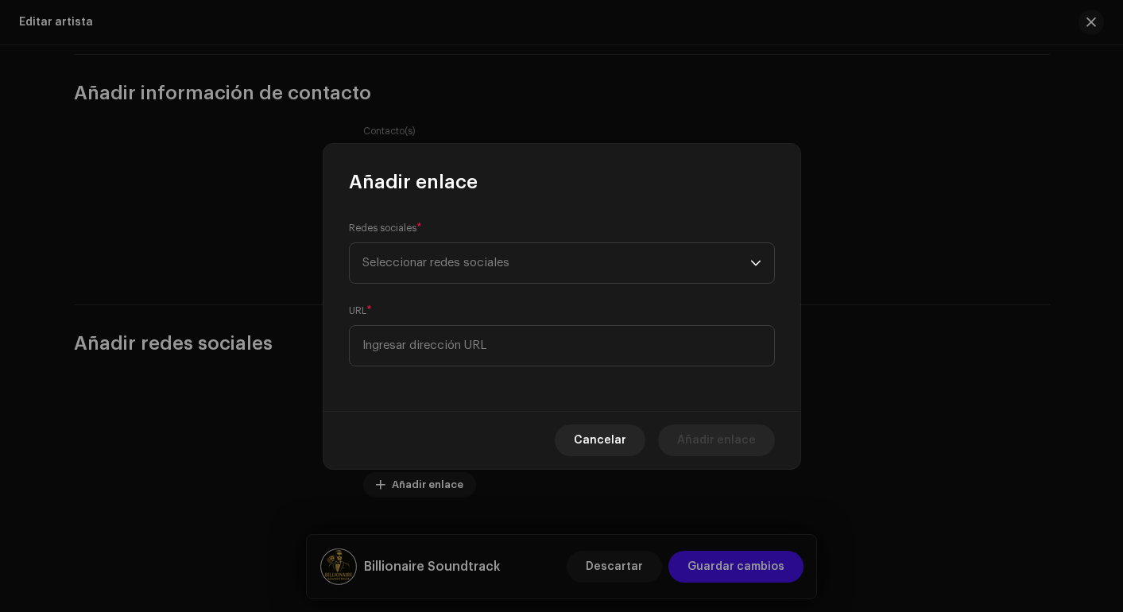
click at [538, 285] on form "Redes sociales * Seleccionar redes sociales URL *" at bounding box center [562, 293] width 426 height 146
click at [549, 267] on span "Seleccionar redes sociales" at bounding box center [557, 263] width 388 height 40
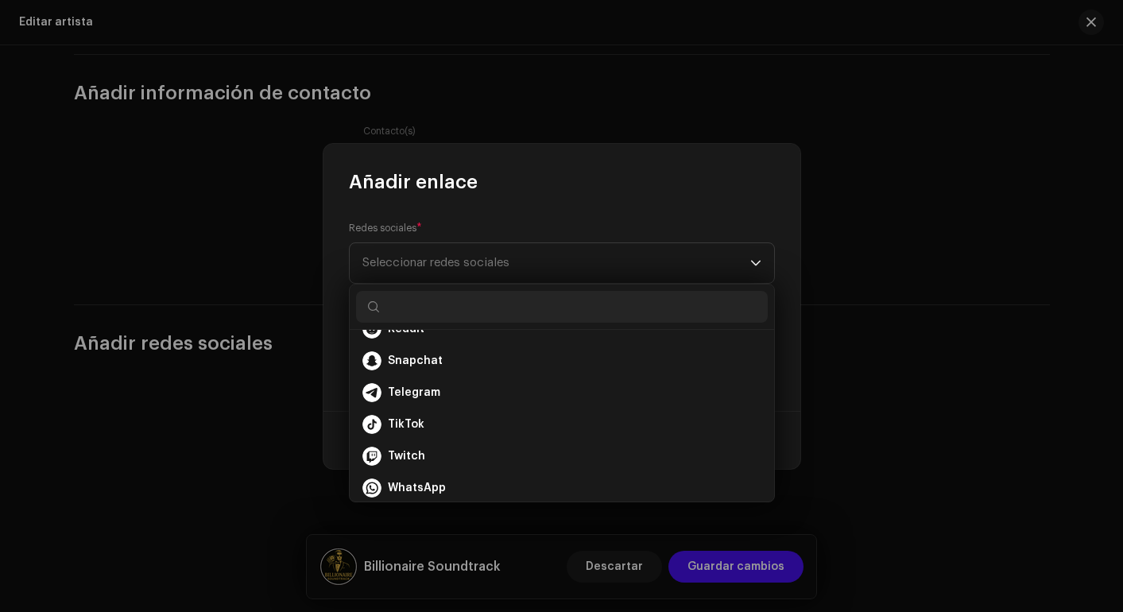
scroll to position [196, 0]
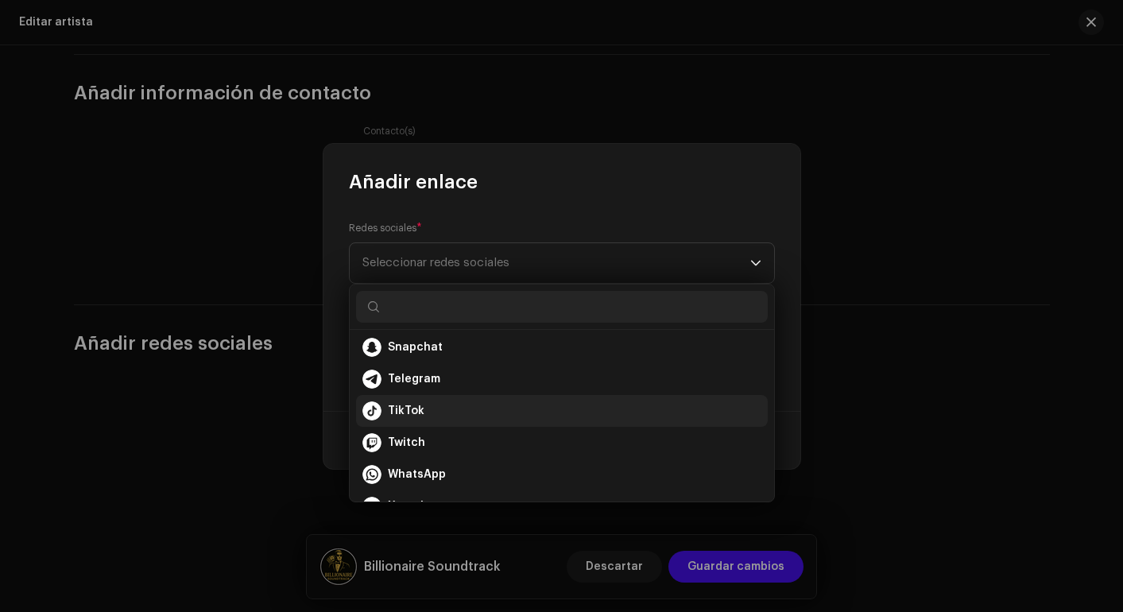
click at [436, 410] on div "TikTok" at bounding box center [562, 410] width 399 height 19
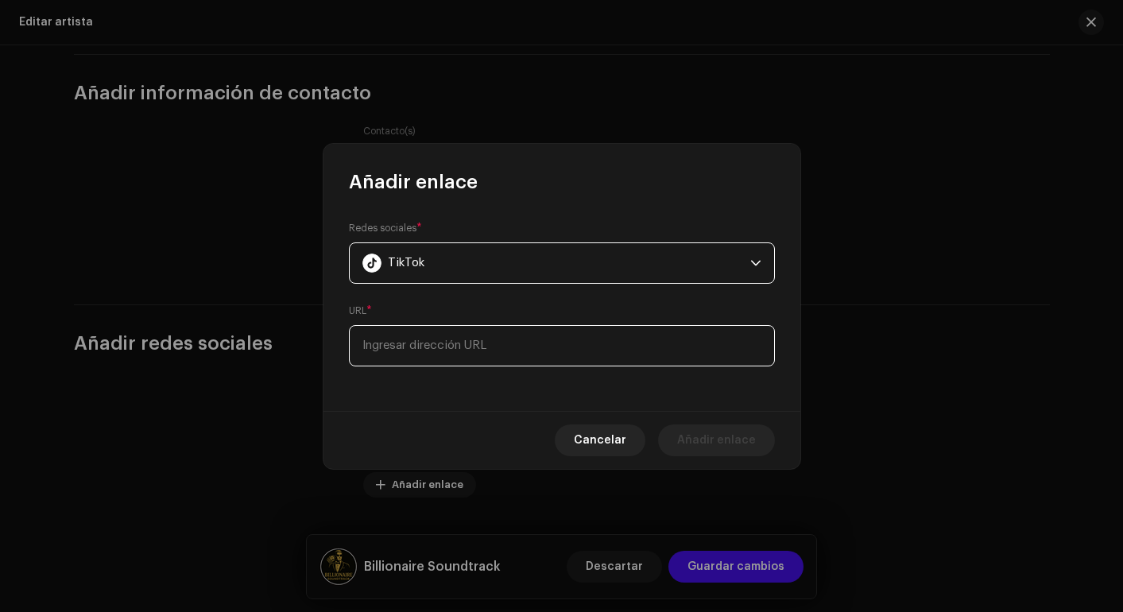
click at [501, 347] on input at bounding box center [562, 345] width 426 height 41
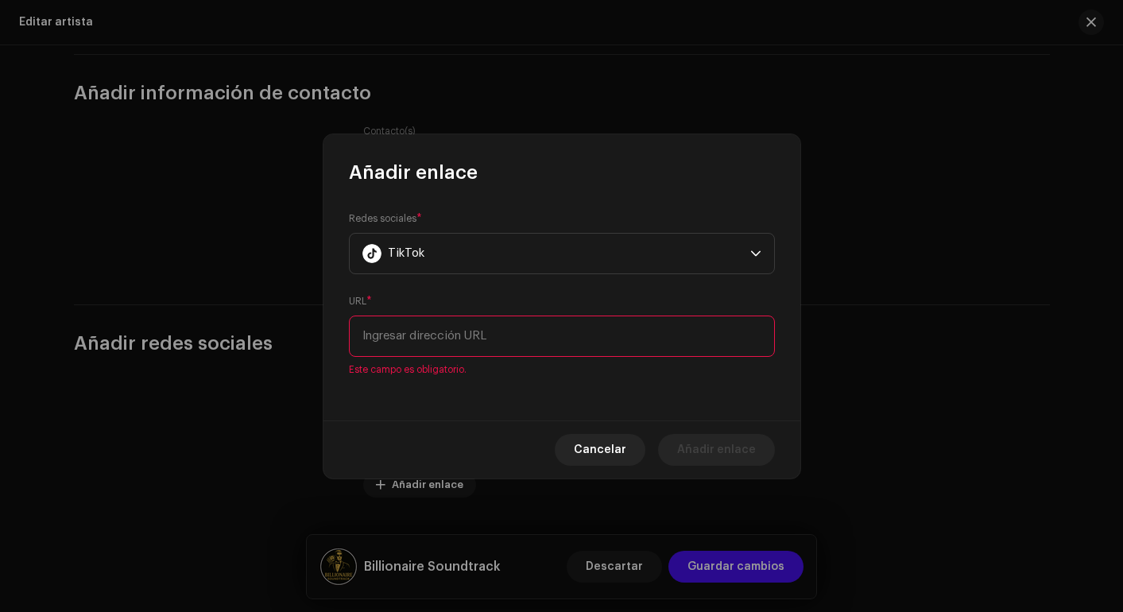
paste input "https://www.tiktok.com/@billionairesoundtrack"
type input "https://www.tiktok.com/@billionairesoundtrack"
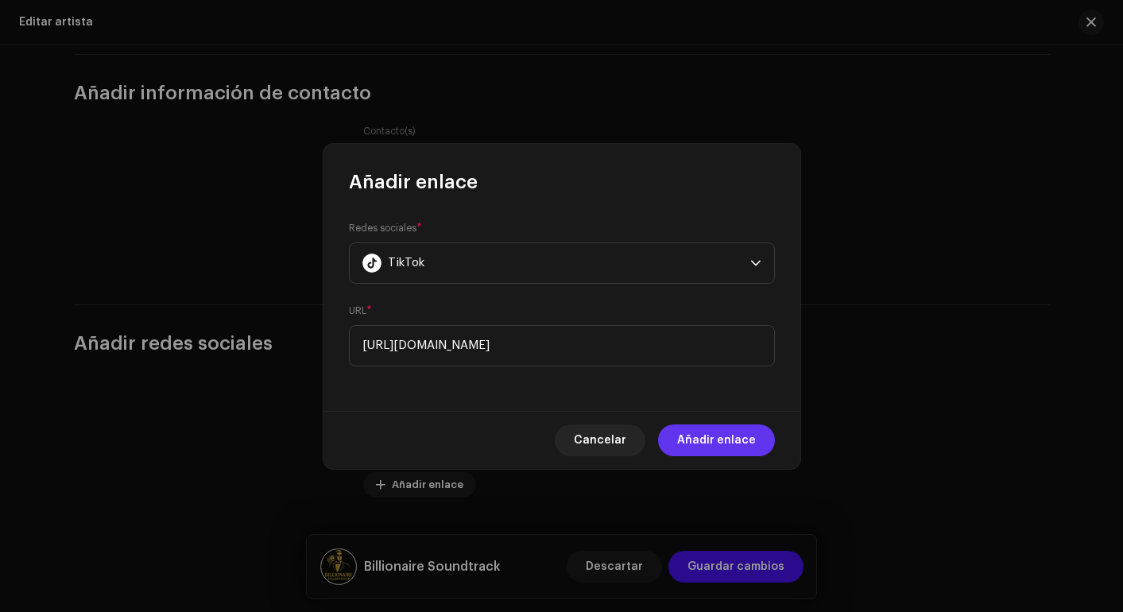
click at [698, 436] on span "Añadir enlace" at bounding box center [716, 441] width 79 height 32
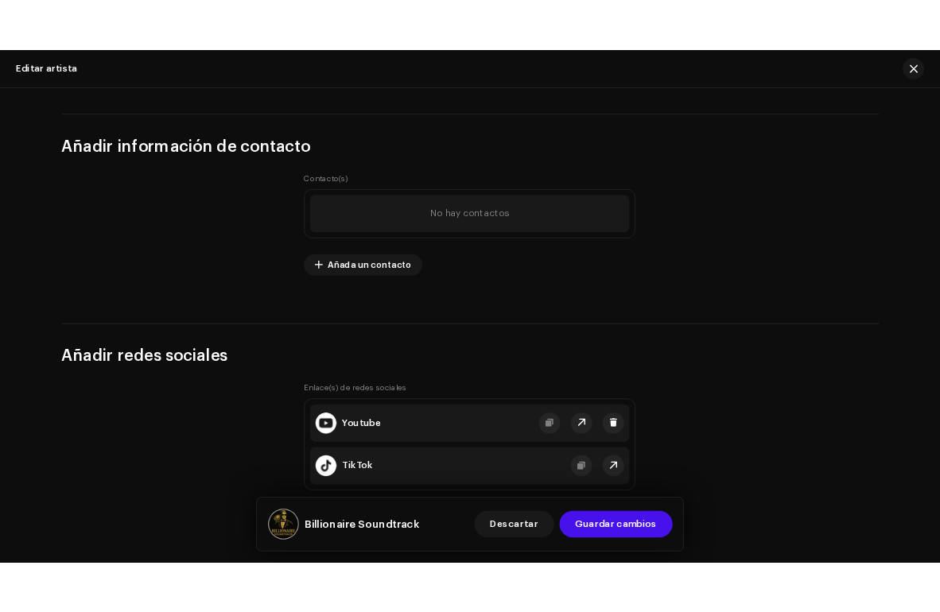
scroll to position [2189, 0]
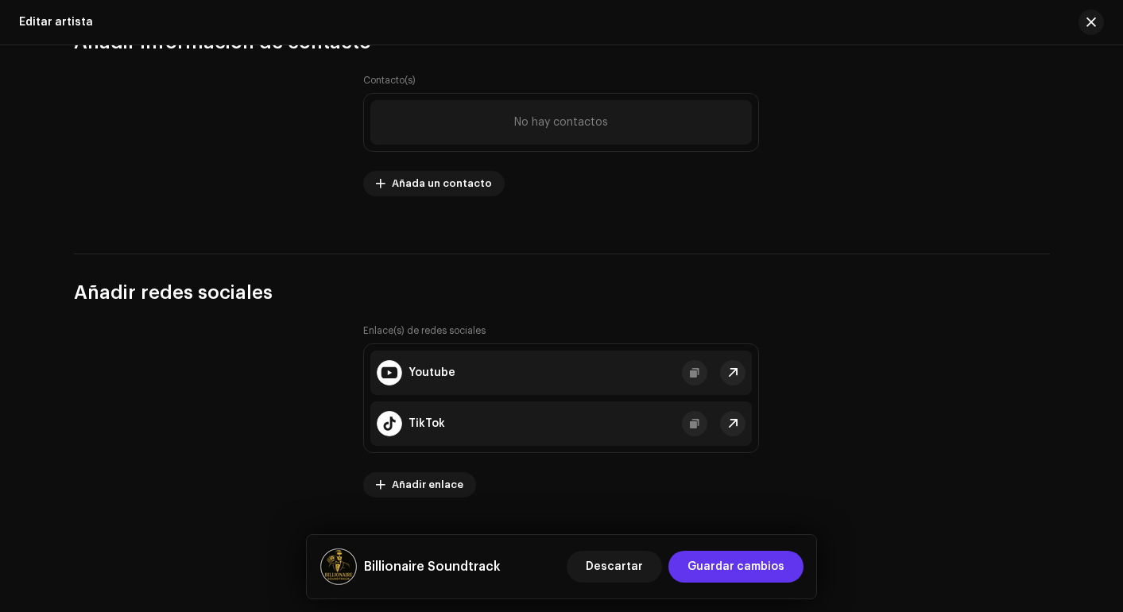
click at [711, 553] on span "Guardar cambios" at bounding box center [736, 567] width 97 height 32
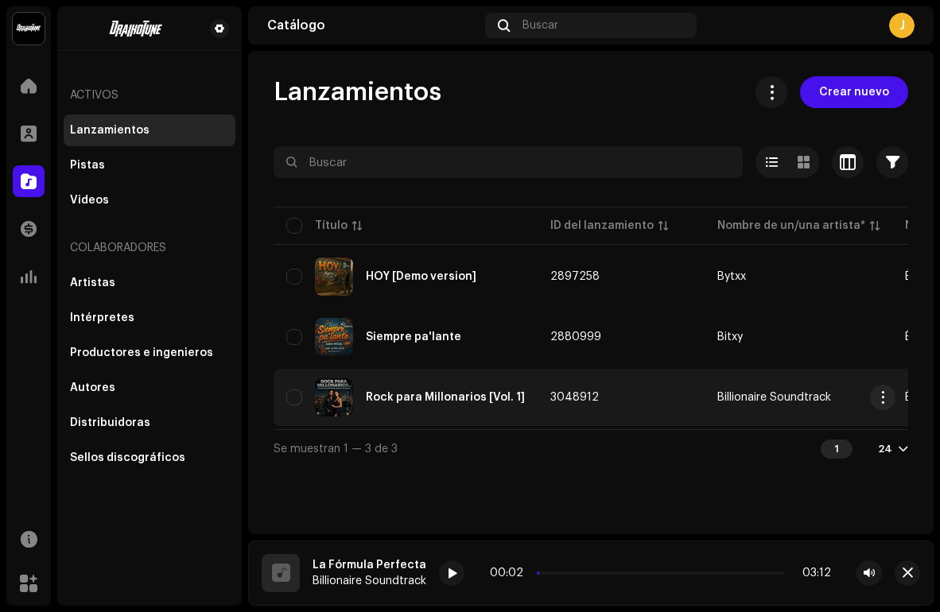
click at [460, 392] on div "Rock para Millonarios [Vol. 1]" at bounding box center [445, 397] width 159 height 11
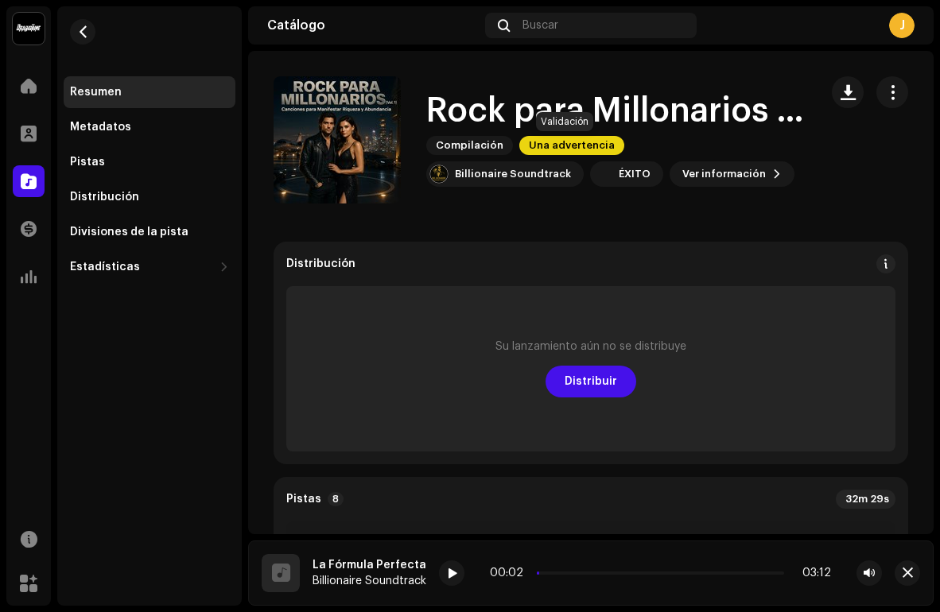
click at [554, 142] on span "Una advertencia" at bounding box center [571, 145] width 105 height 19
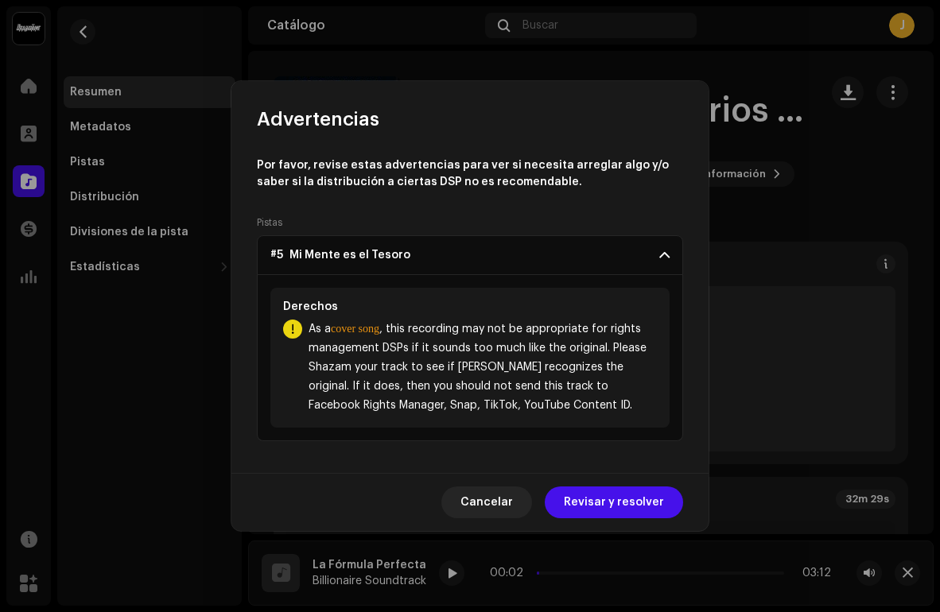
click at [460, 362] on span "As a cover song , this recording may not be appropriate for rights management D…" at bounding box center [482, 367] width 348 height 95
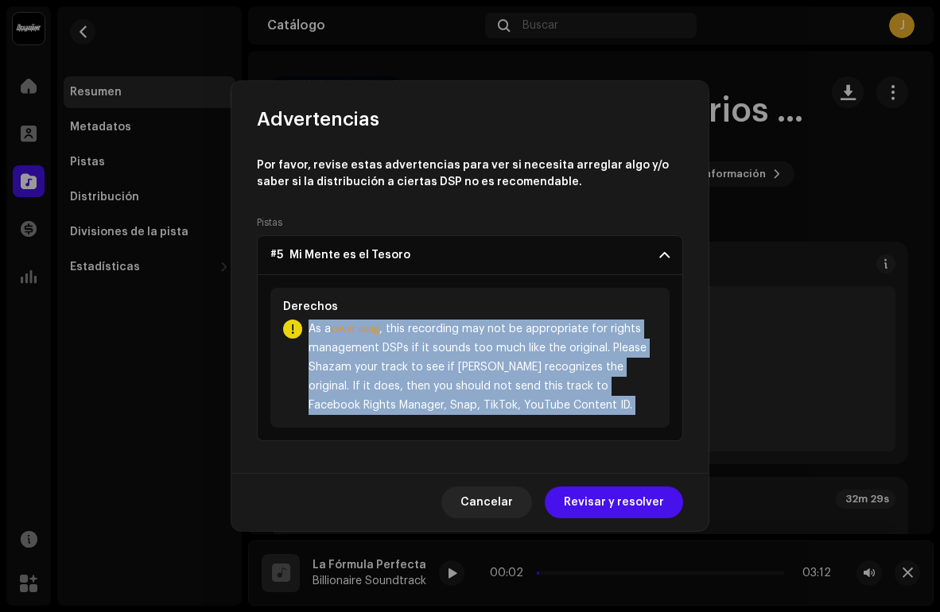
copy div "As a cover song , this recording may not be appropriate for rights management D…"
click at [490, 507] on span "Cancelar" at bounding box center [486, 503] width 52 height 32
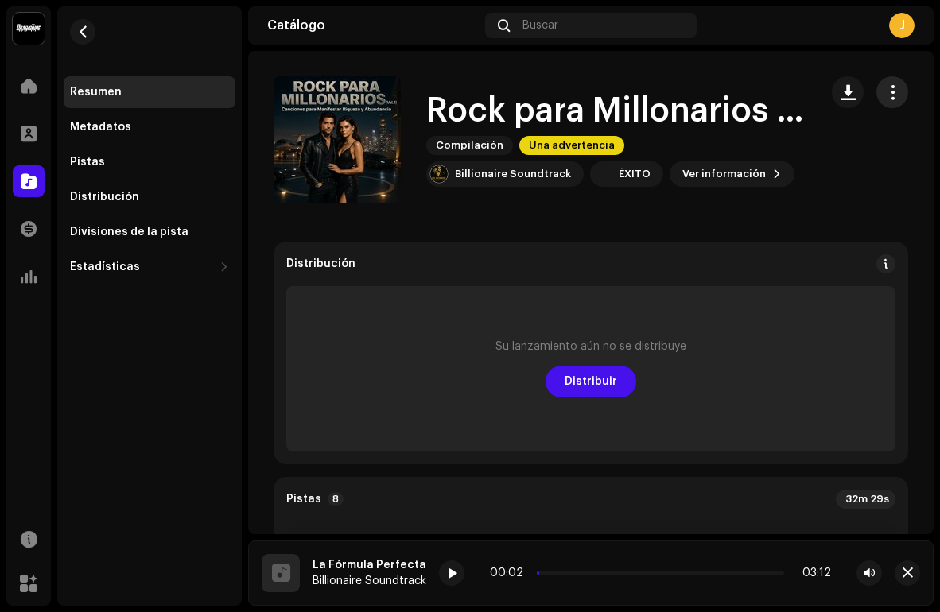
click at [893, 93] on button "button" at bounding box center [892, 92] width 32 height 32
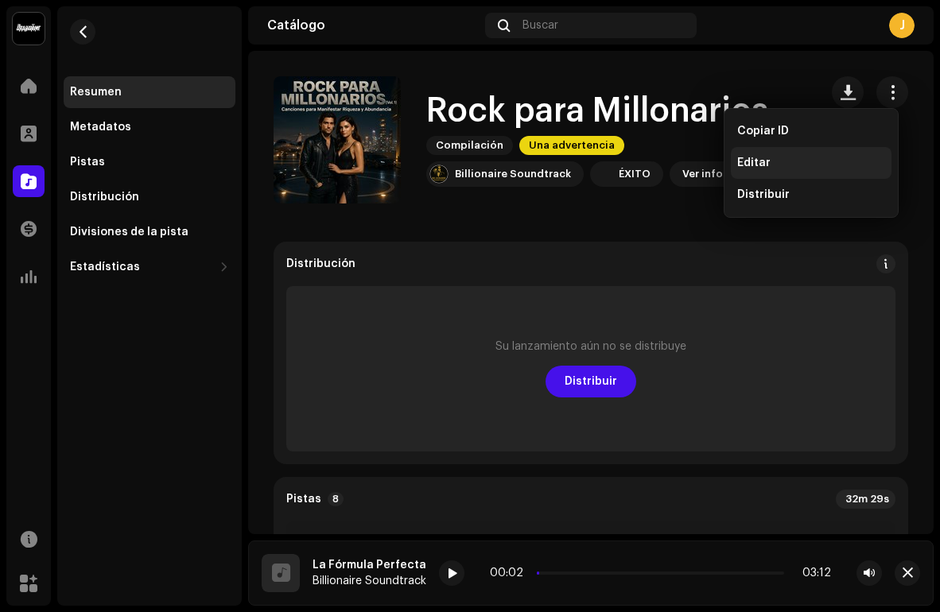
click at [789, 161] on div "Editar" at bounding box center [811, 163] width 148 height 13
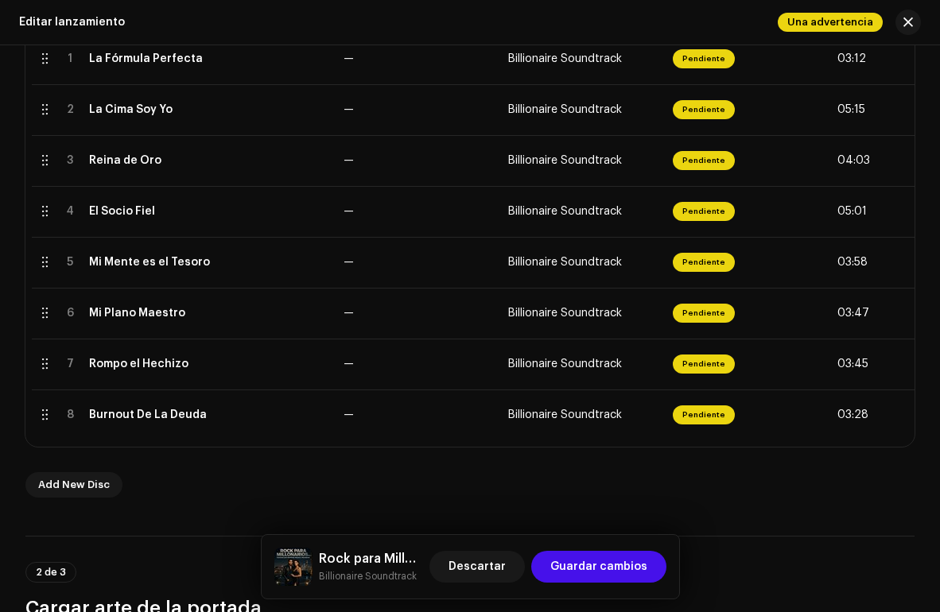
scroll to position [454, 0]
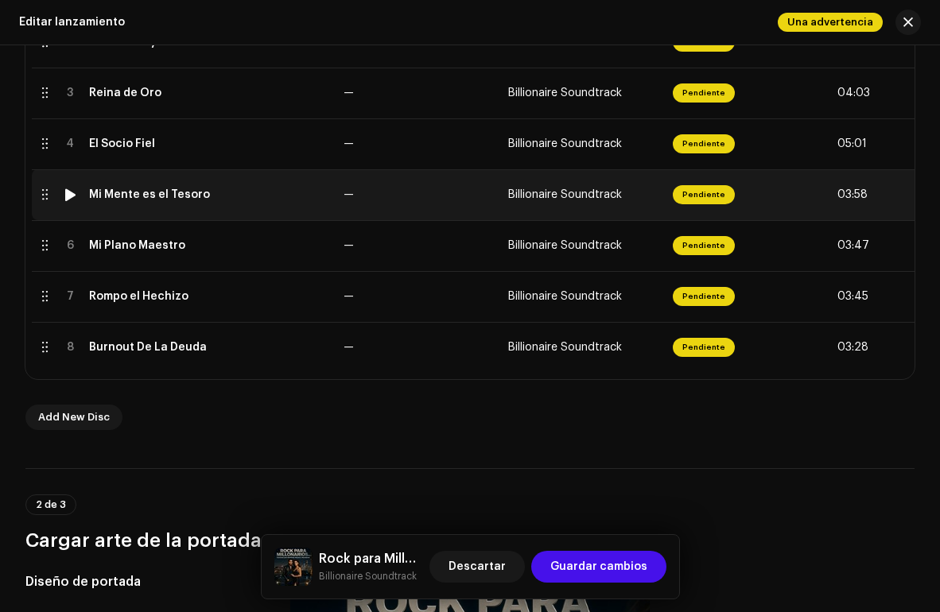
click at [177, 196] on div "Mi Mente es el Tesoro" at bounding box center [149, 194] width 121 height 13
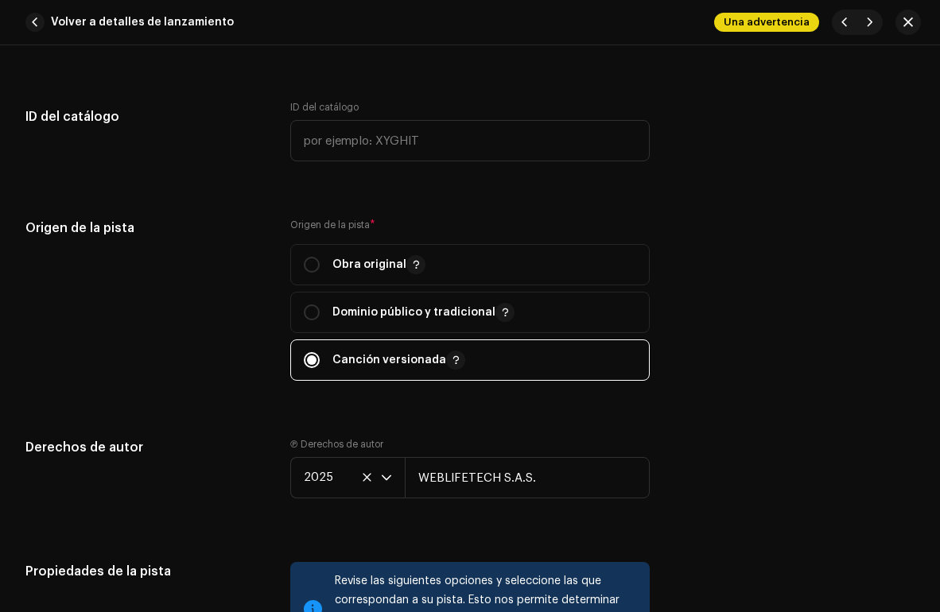
scroll to position [1863, 0]
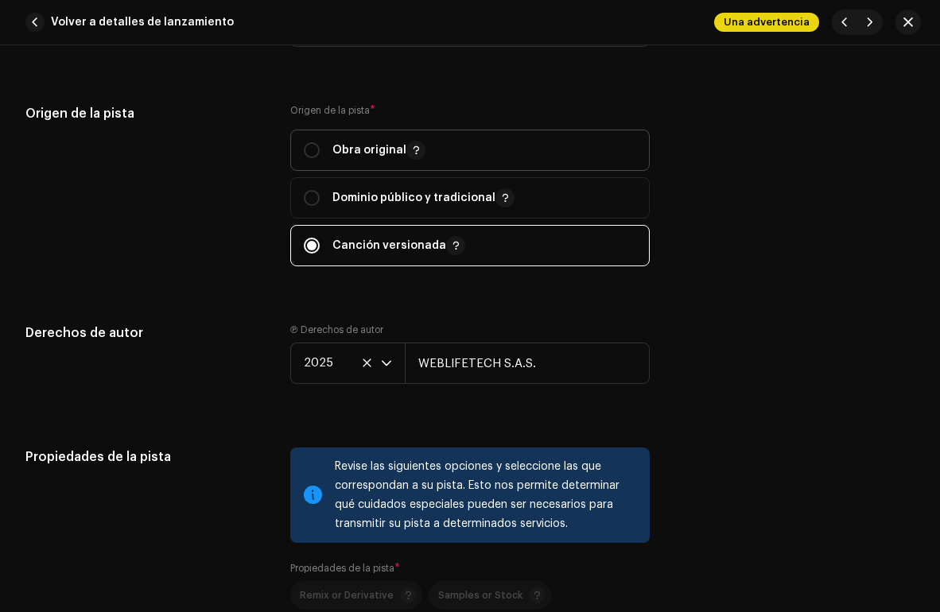
click at [323, 148] on div "Obra original" at bounding box center [365, 150] width 122 height 19
radio input "true"
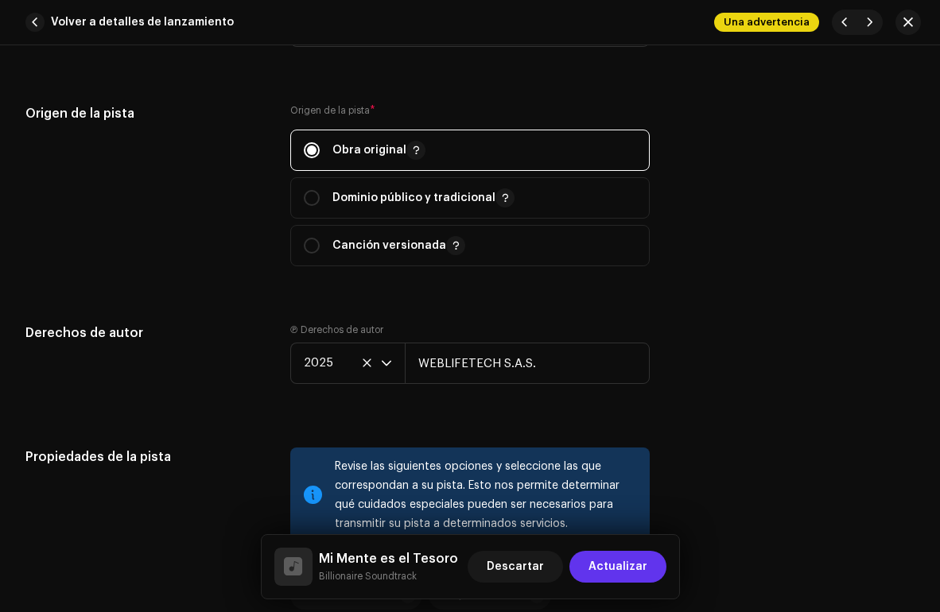
click at [628, 580] on span "Actualizar" at bounding box center [617, 567] width 59 height 32
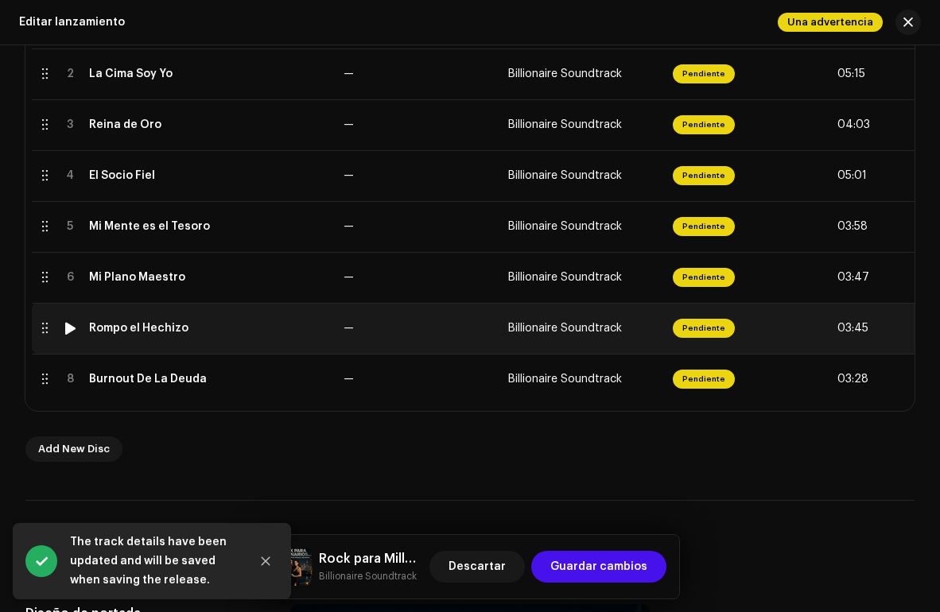
scroll to position [413, 0]
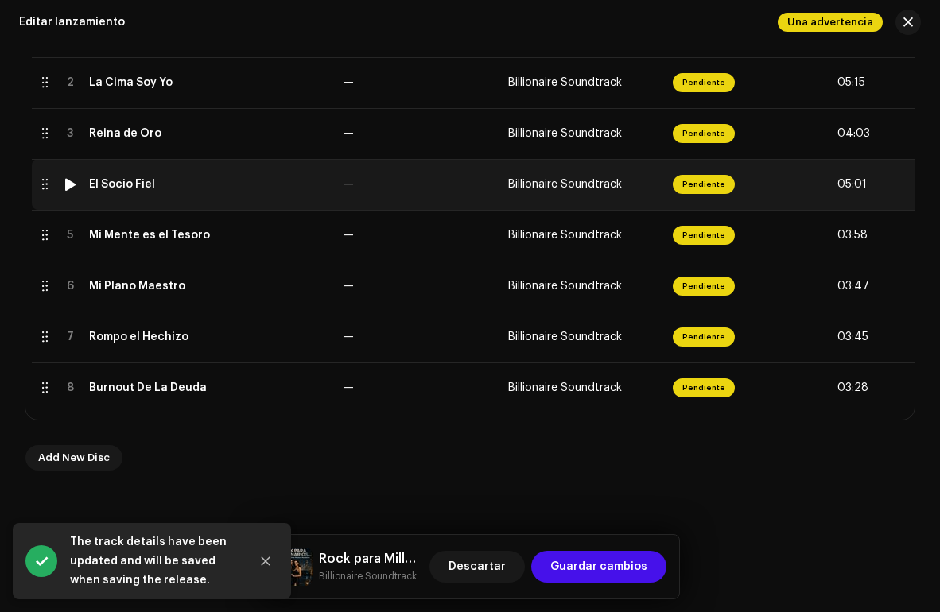
click at [118, 184] on div "El Socio Fiel" at bounding box center [122, 184] width 66 height 13
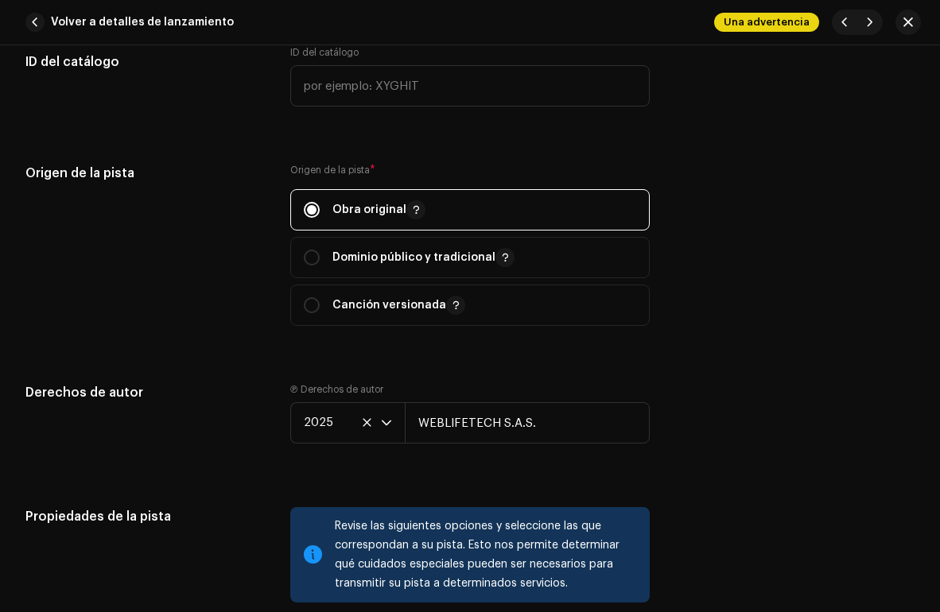
scroll to position [1375, 0]
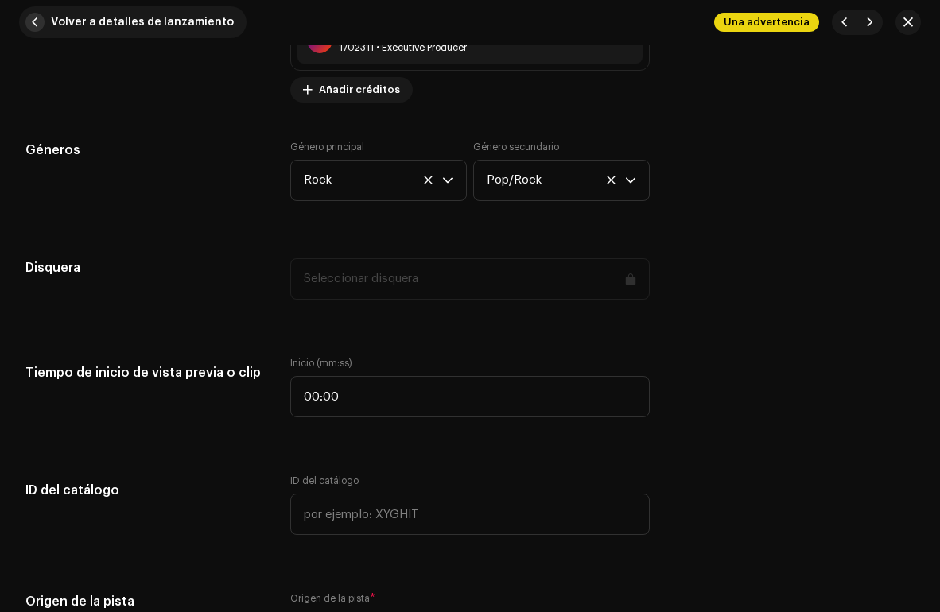
click at [38, 22] on span "button" at bounding box center [34, 22] width 19 height 19
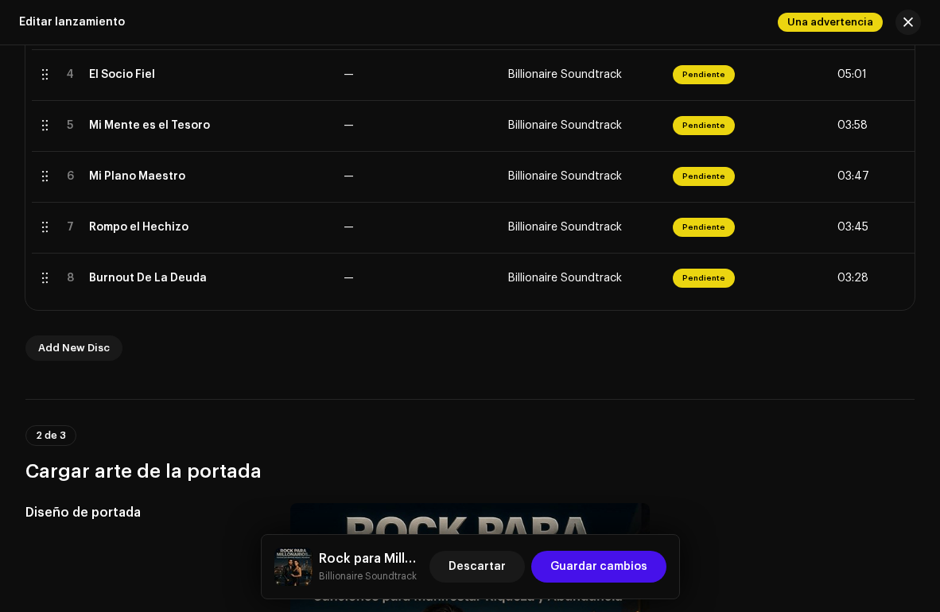
scroll to position [599, 0]
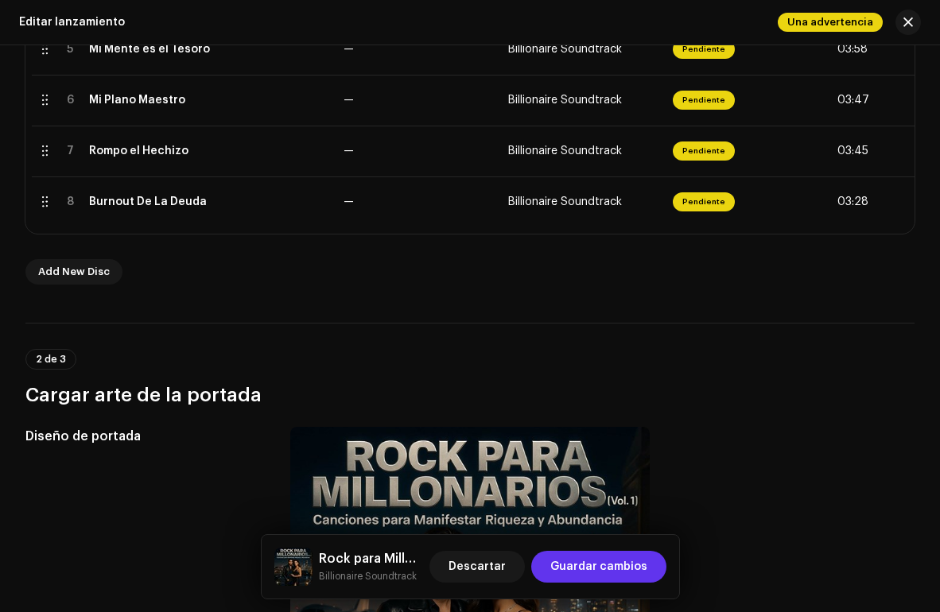
click at [581, 562] on span "Guardar cambios" at bounding box center [598, 567] width 97 height 32
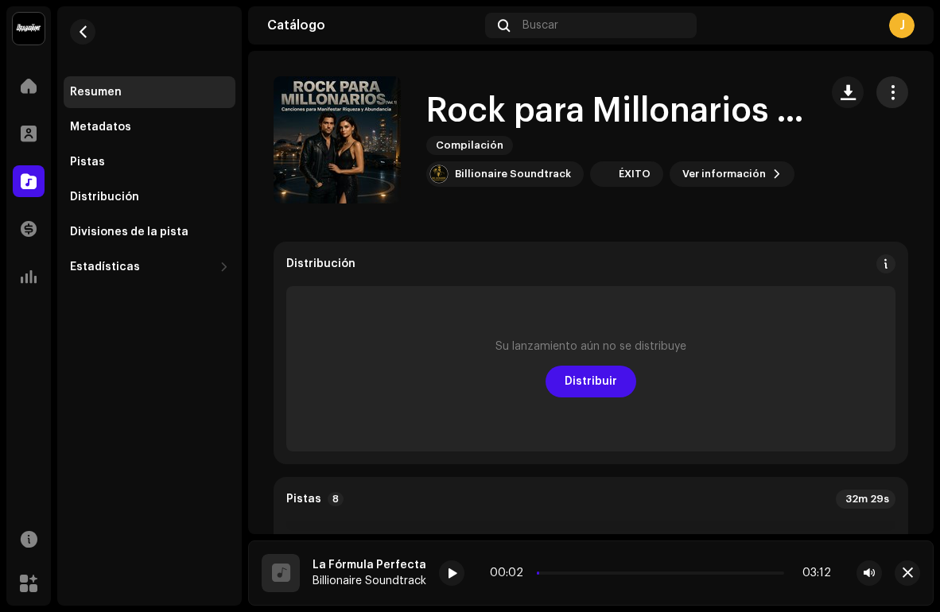
click at [885, 91] on span "button" at bounding box center [892, 92] width 15 height 13
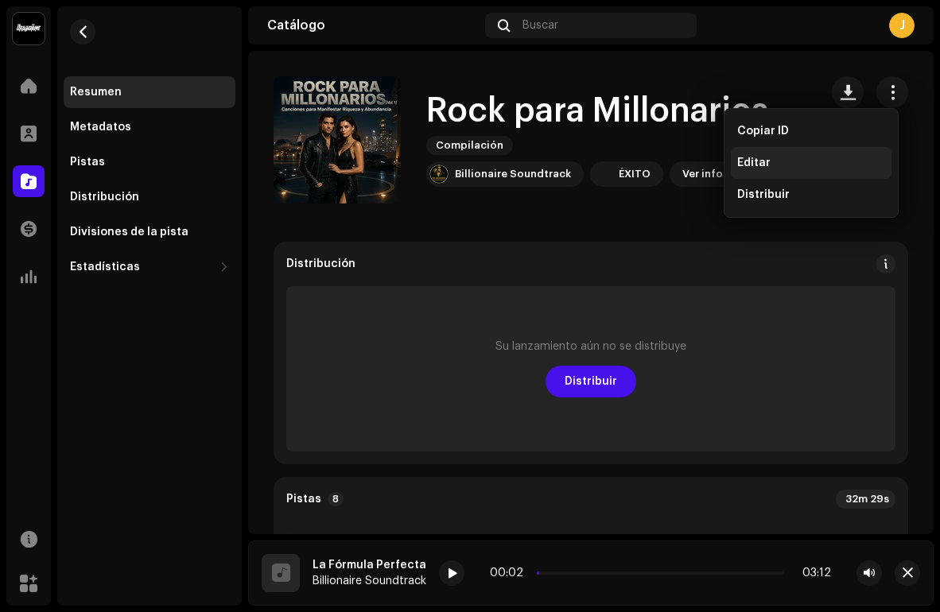
click at [774, 157] on div "Editar" at bounding box center [811, 163] width 148 height 13
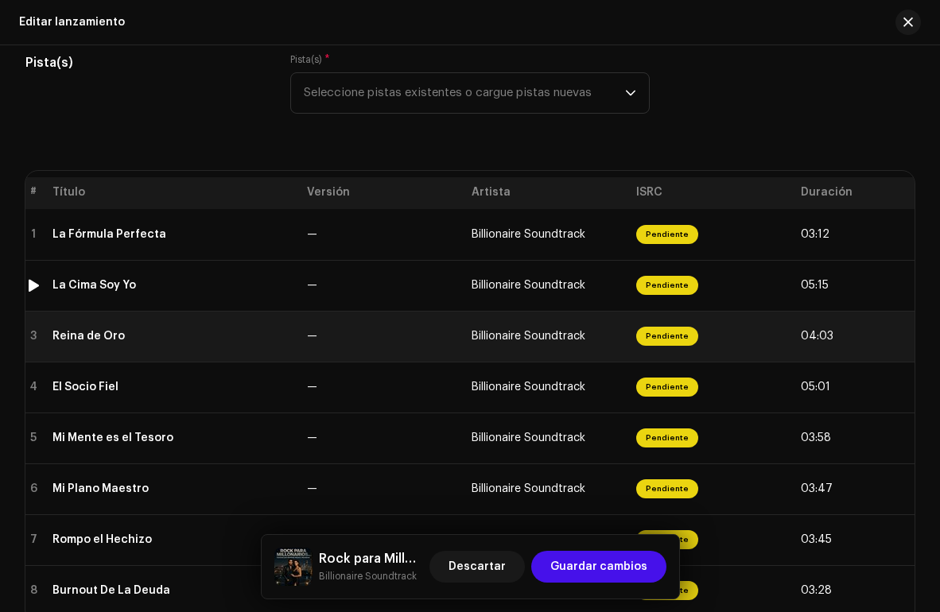
scroll to position [0, 28]
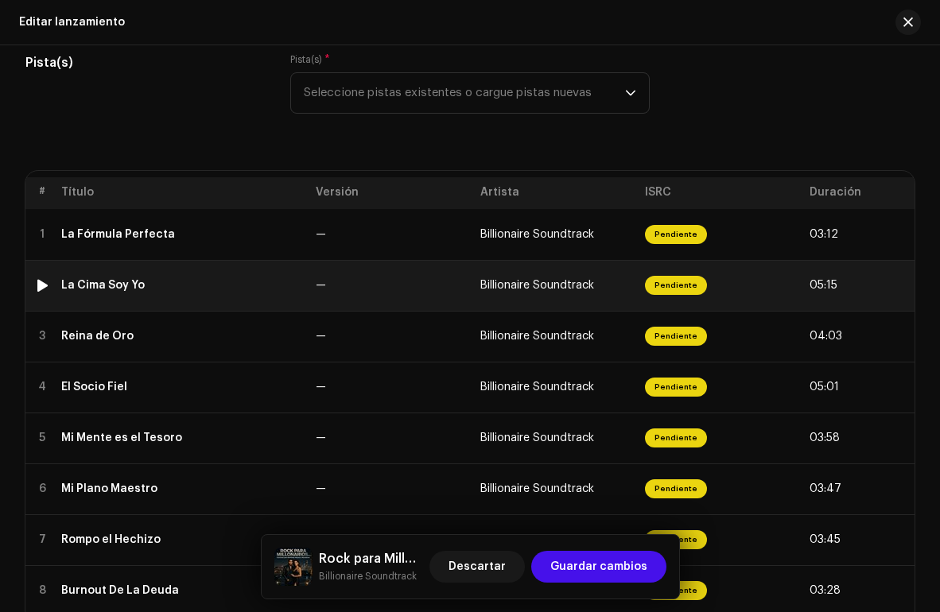
click at [162, 284] on div "La Cima Soy Yo" at bounding box center [182, 285] width 242 height 13
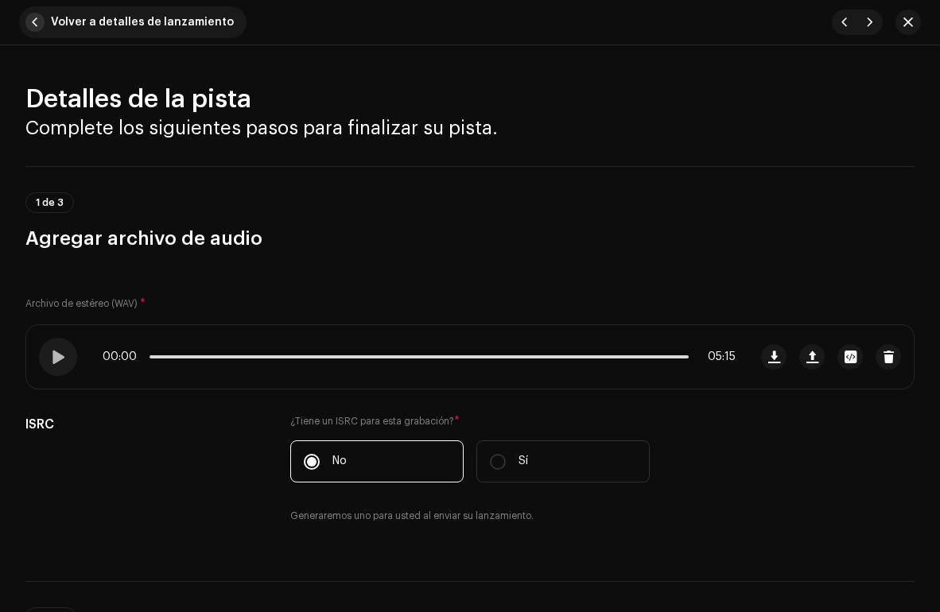
click at [28, 17] on span "button" at bounding box center [34, 22] width 19 height 19
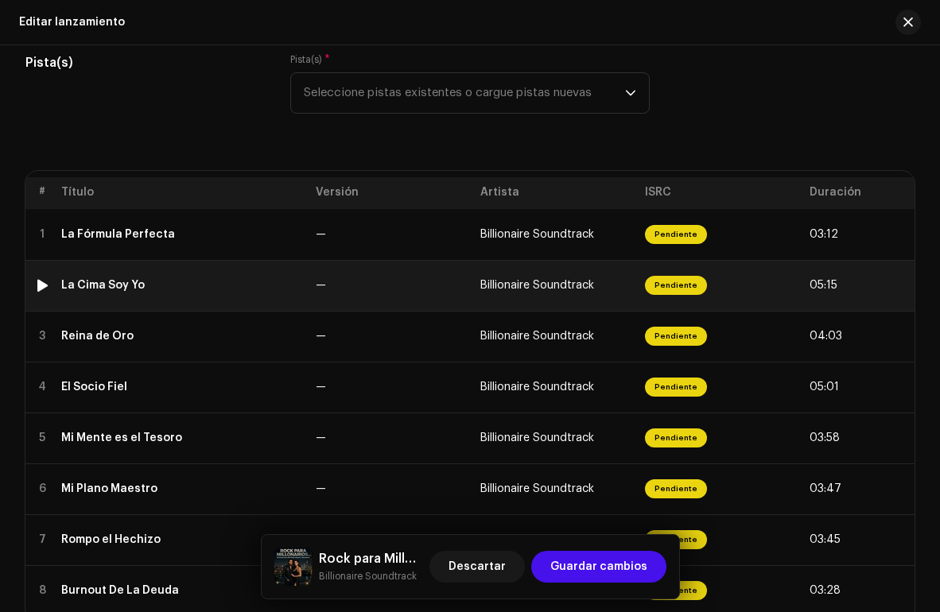
click at [117, 286] on div "La Cima Soy Yo" at bounding box center [102, 285] width 83 height 13
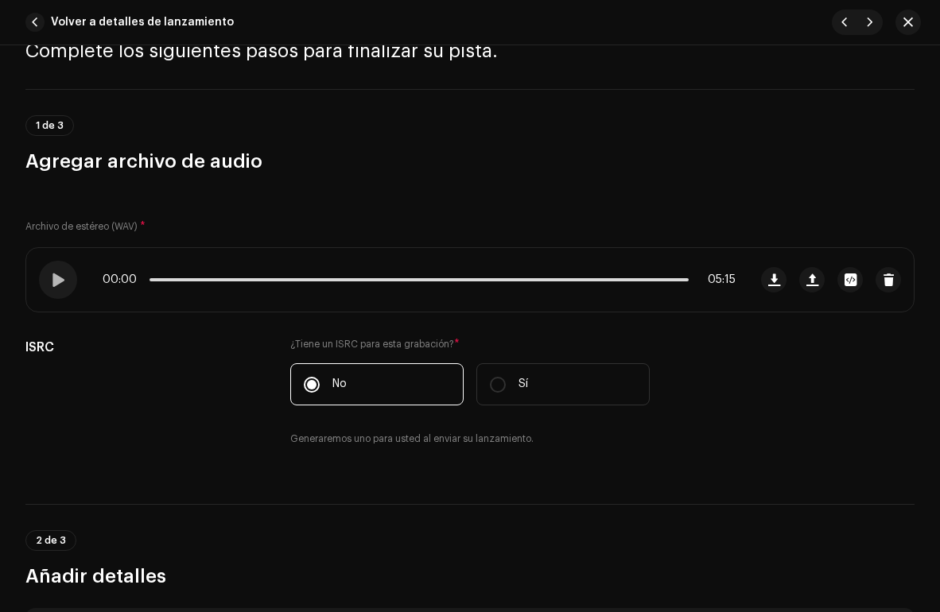
scroll to position [0, 0]
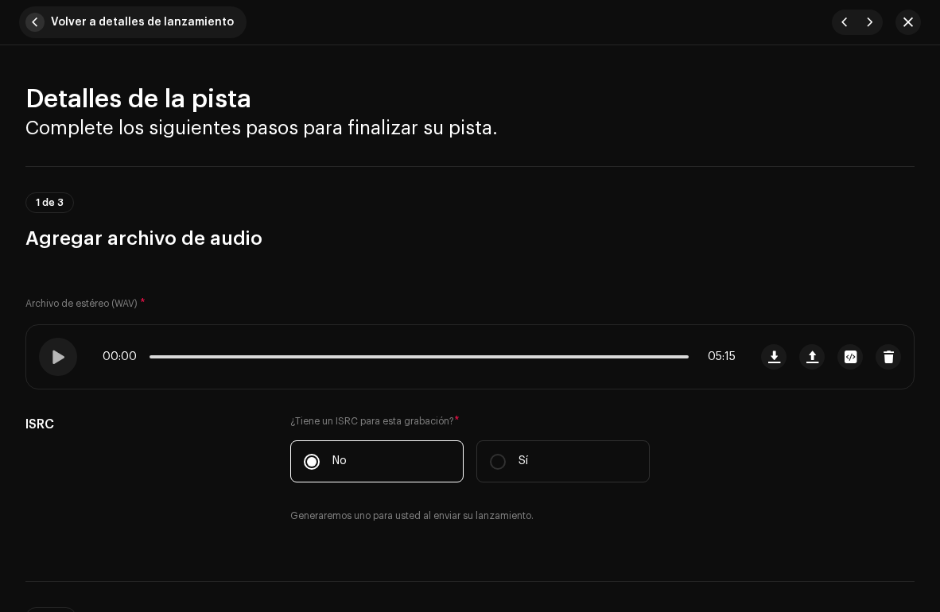
click at [40, 13] on button "Volver a detalles de lanzamiento" at bounding box center [132, 22] width 227 height 32
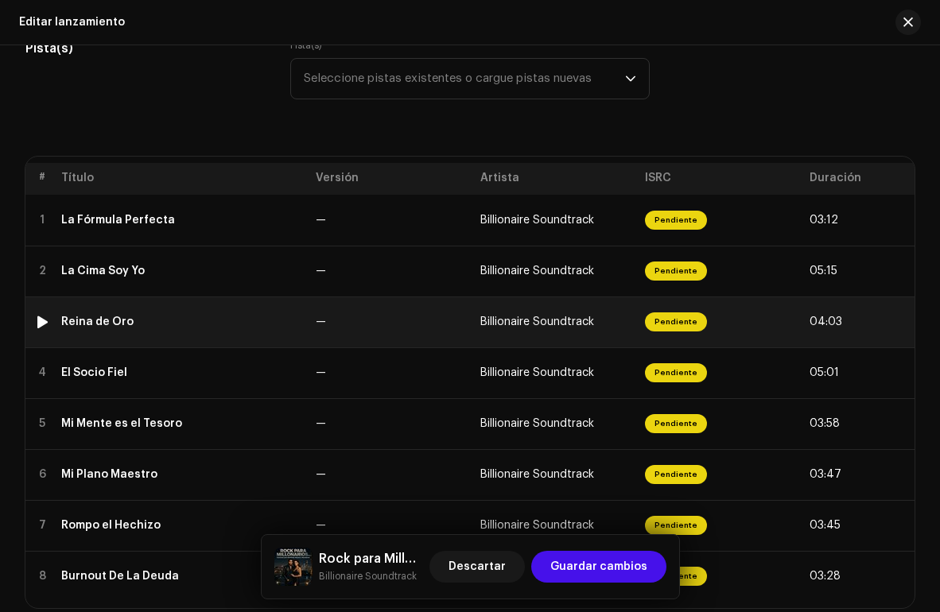
scroll to position [254, 0]
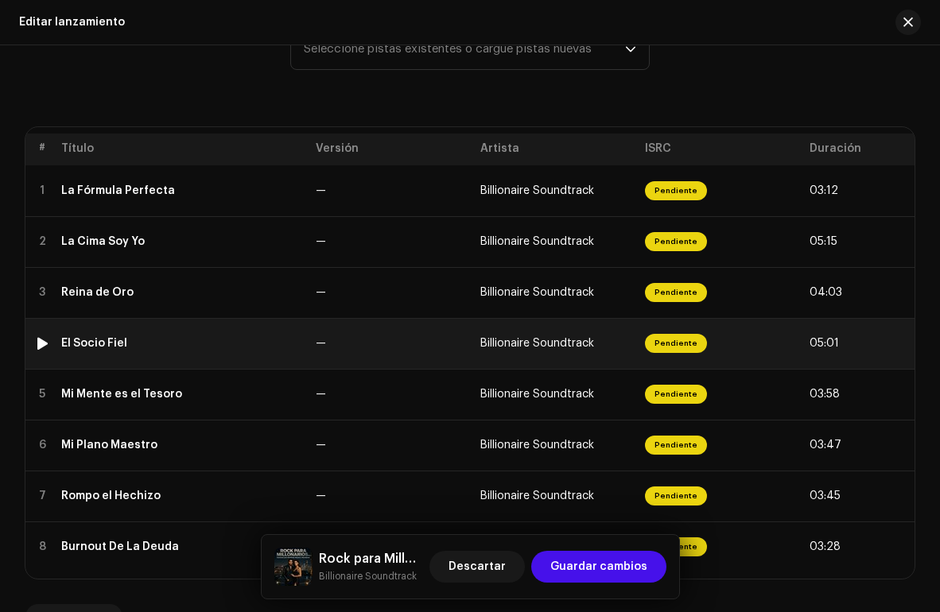
click at [315, 351] on td "—" at bounding box center [391, 343] width 165 height 51
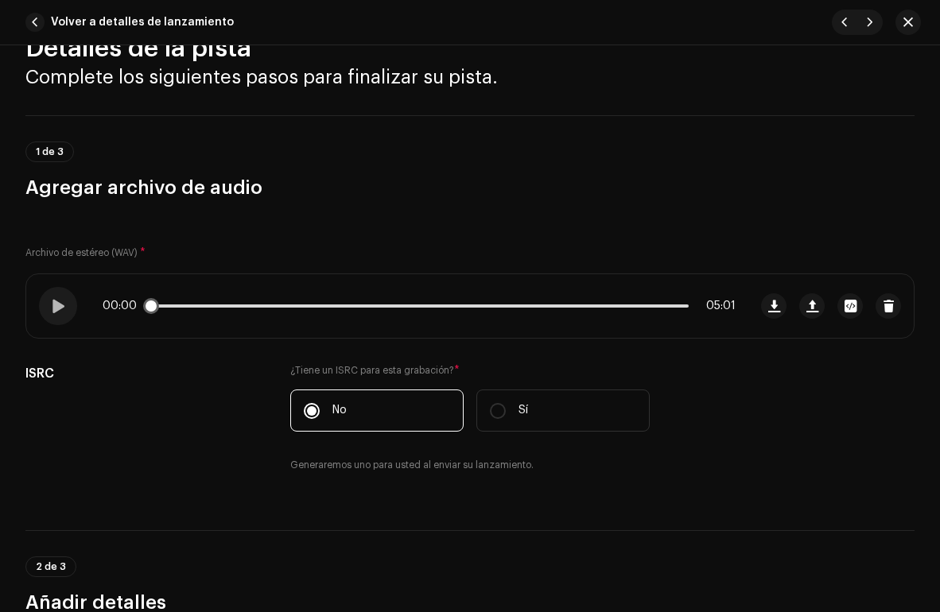
scroll to position [101, 0]
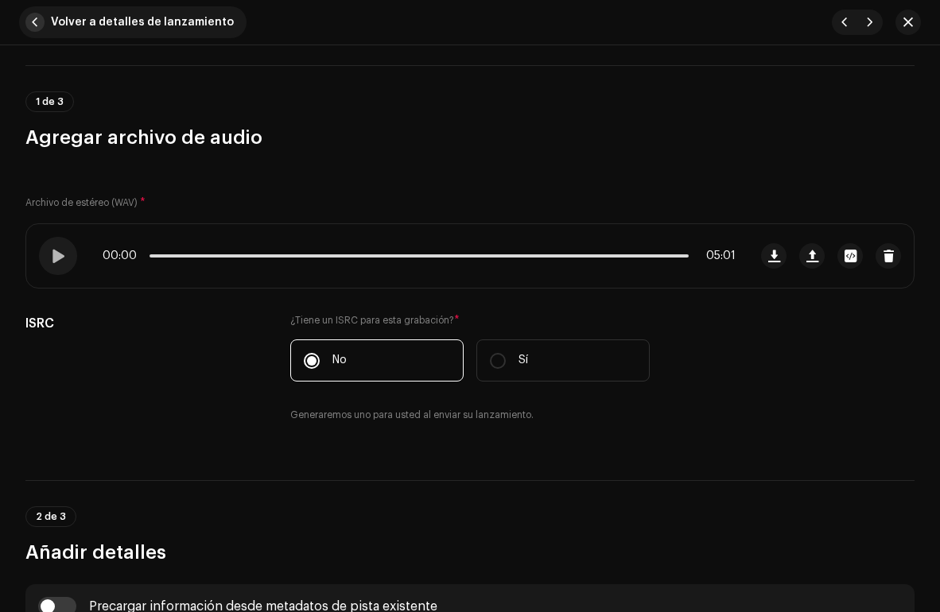
click at [29, 25] on span "button" at bounding box center [34, 22] width 19 height 19
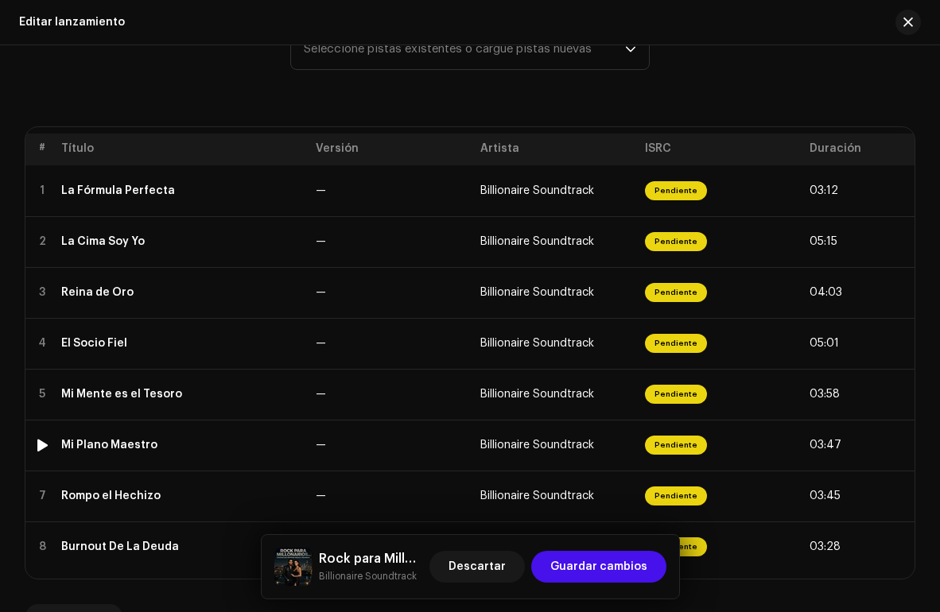
scroll to position [422, 0]
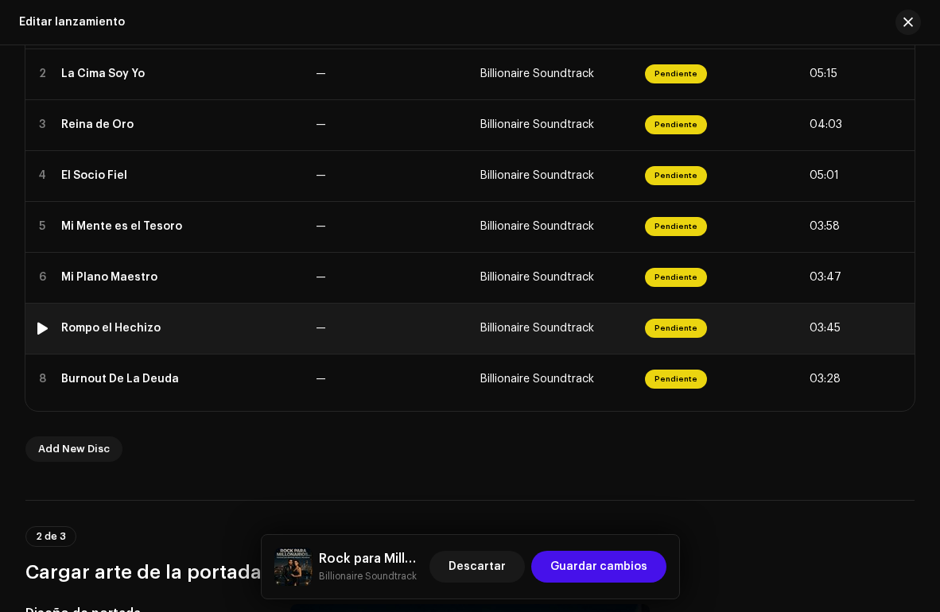
click at [122, 324] on div "Rompo el Hechizo" at bounding box center [110, 328] width 99 height 13
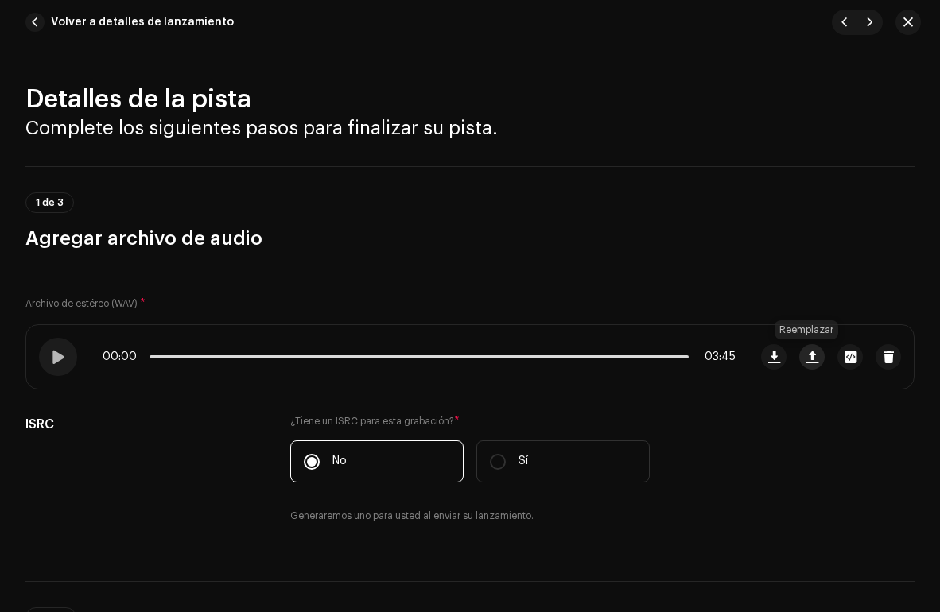
click at [809, 357] on span "button" at bounding box center [812, 357] width 12 height 13
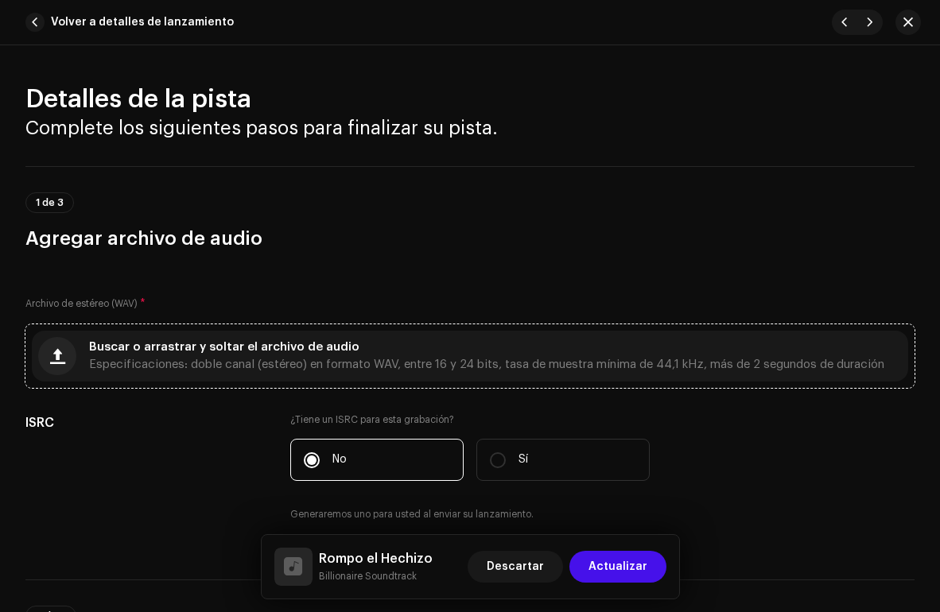
click at [416, 363] on span "Especificaciones: doble canal (estéreo) en formato WAV, entre 16 y 24 bits, tas…" at bounding box center [486, 364] width 795 height 11
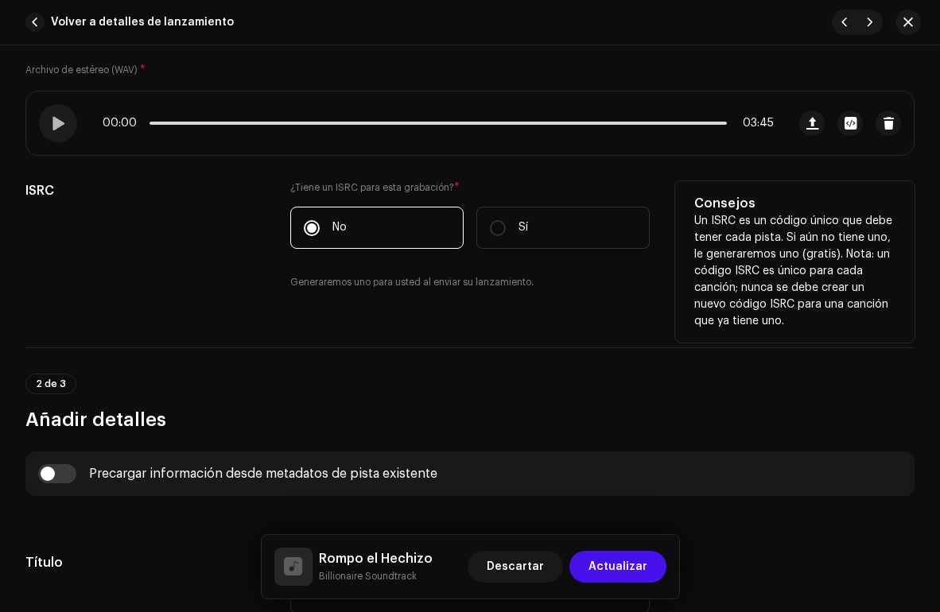
scroll to position [0, 0]
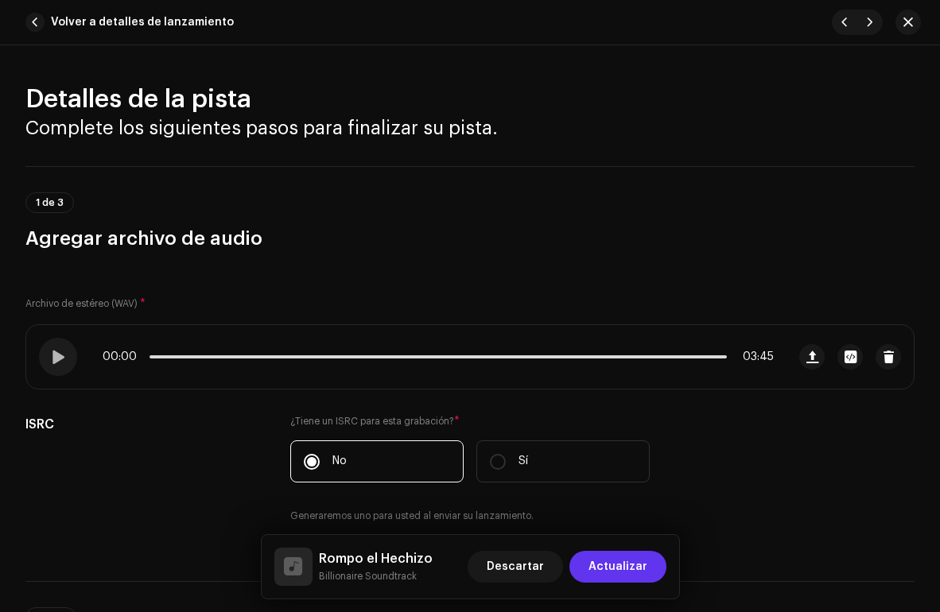
click at [615, 559] on span "Actualizar" at bounding box center [617, 567] width 59 height 32
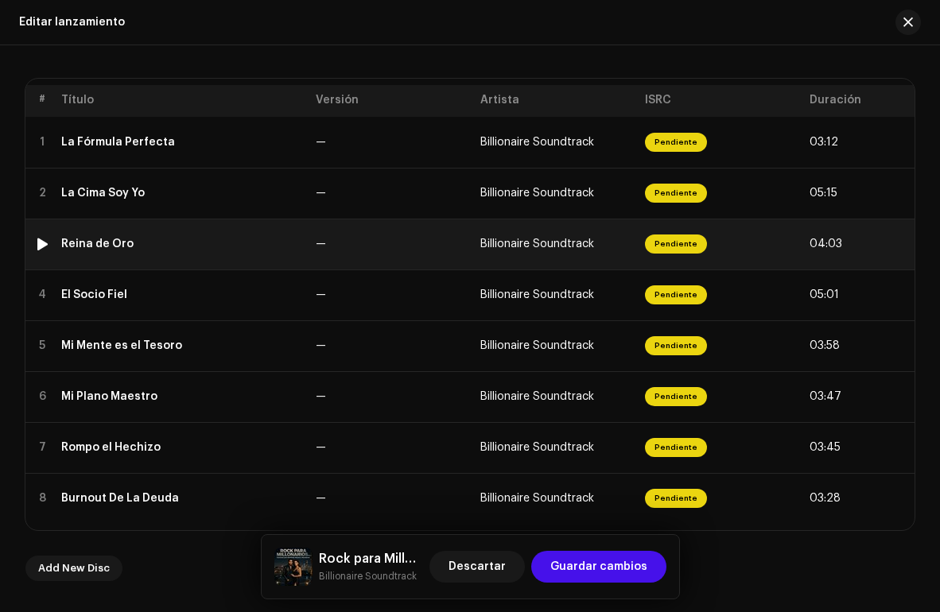
scroll to position [273, 0]
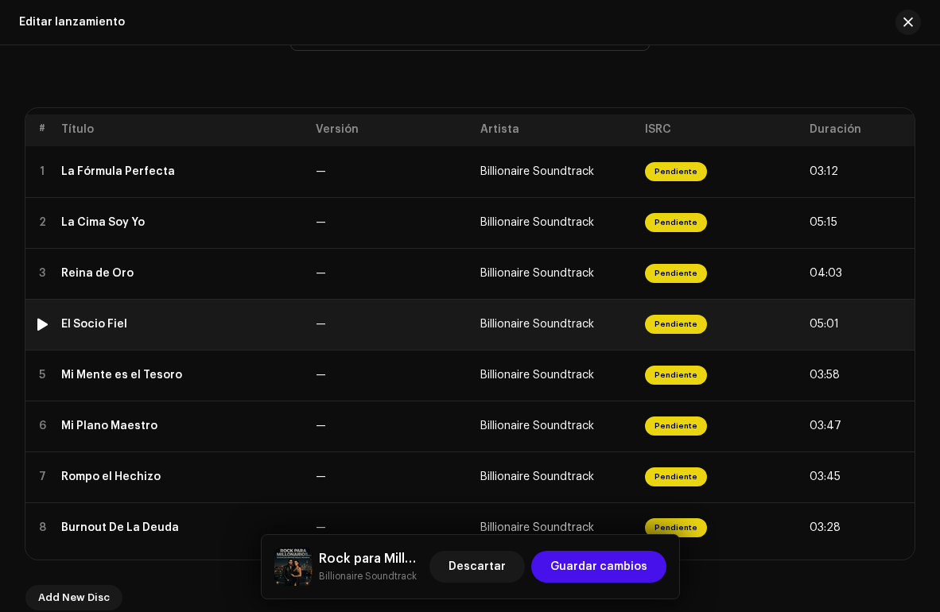
click at [111, 324] on div "El Socio Fiel" at bounding box center [94, 324] width 66 height 13
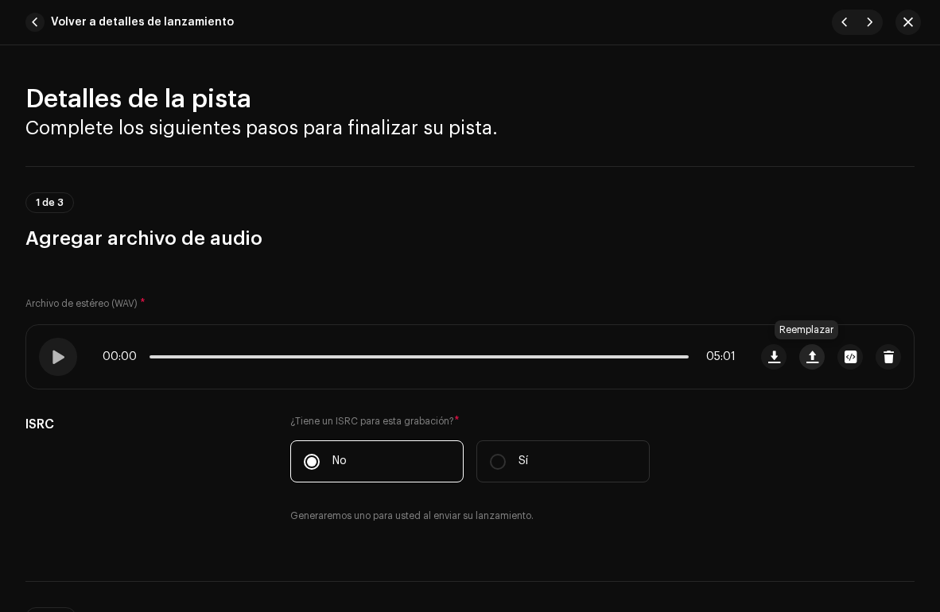
click at [806, 354] on span "button" at bounding box center [812, 357] width 12 height 13
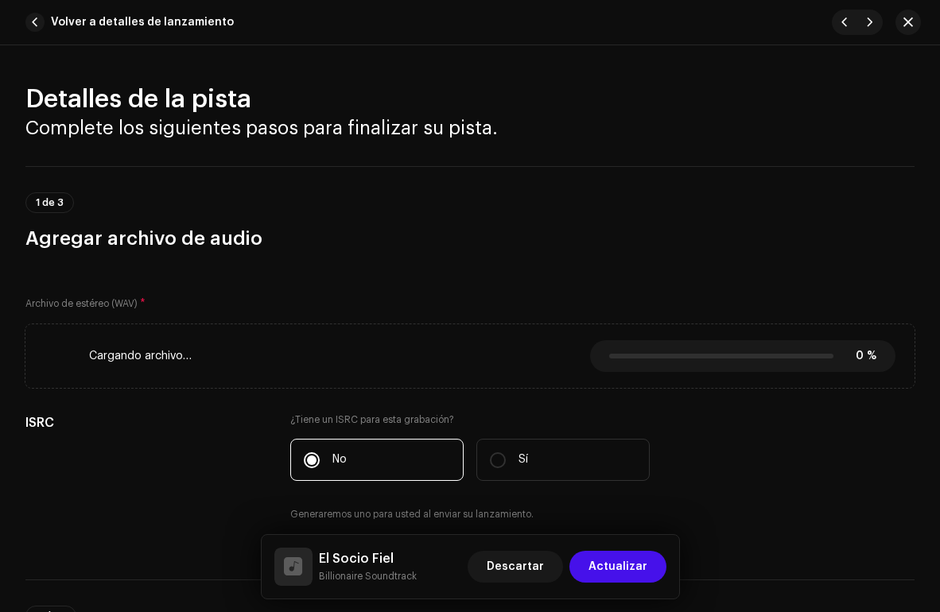
click at [186, 354] on span "Cargando archivo…" at bounding box center [140, 356] width 103 height 13
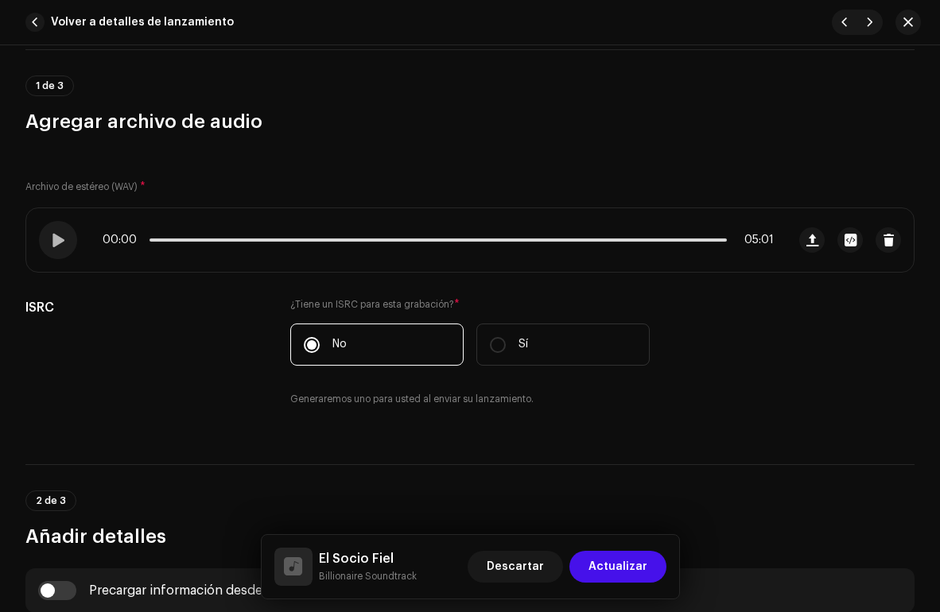
scroll to position [129, 0]
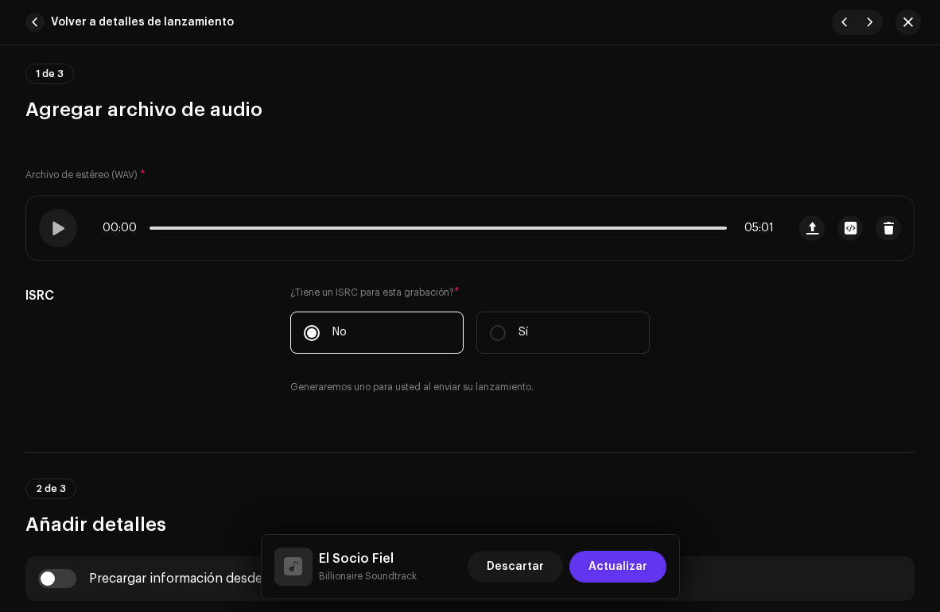
click at [619, 563] on span "Actualizar" at bounding box center [617, 567] width 59 height 32
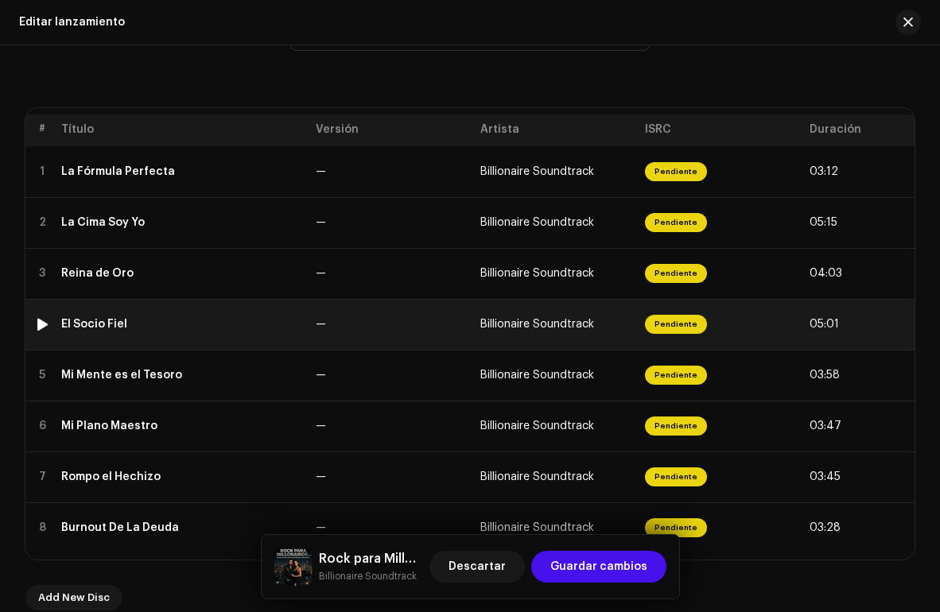
scroll to position [288, 0]
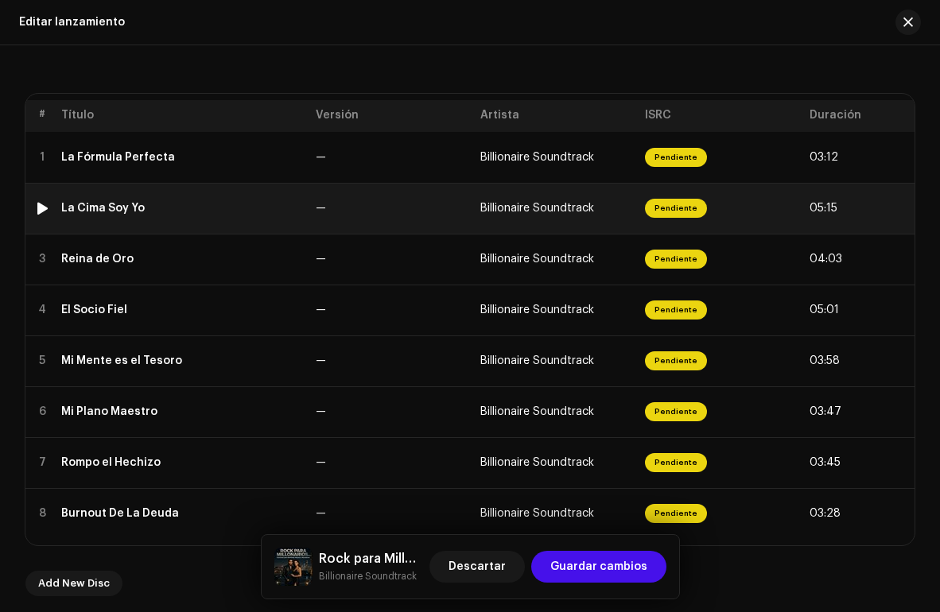
click at [556, 204] on span "Billionaire Soundtrack" at bounding box center [537, 208] width 114 height 11
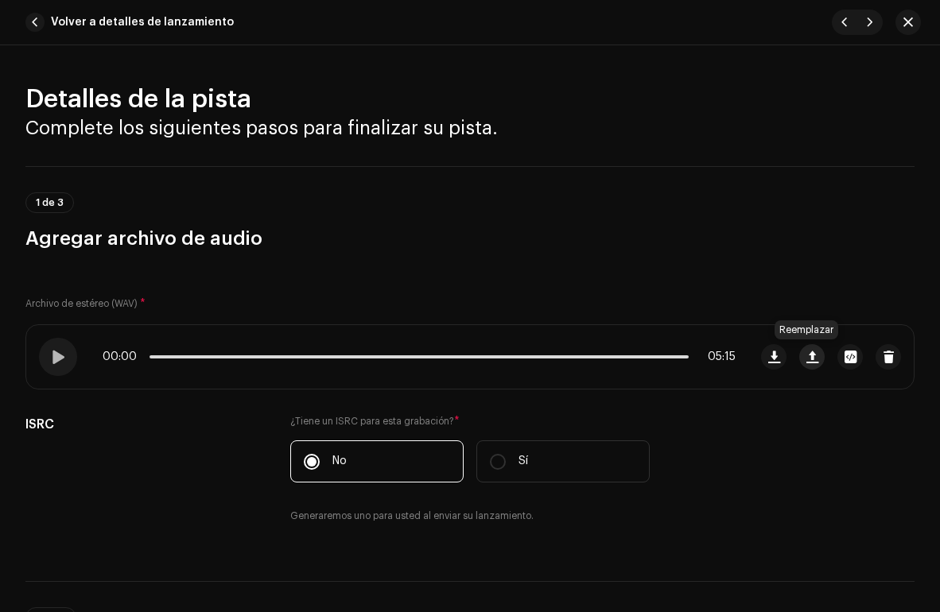
click at [806, 363] on span "button" at bounding box center [812, 357] width 12 height 13
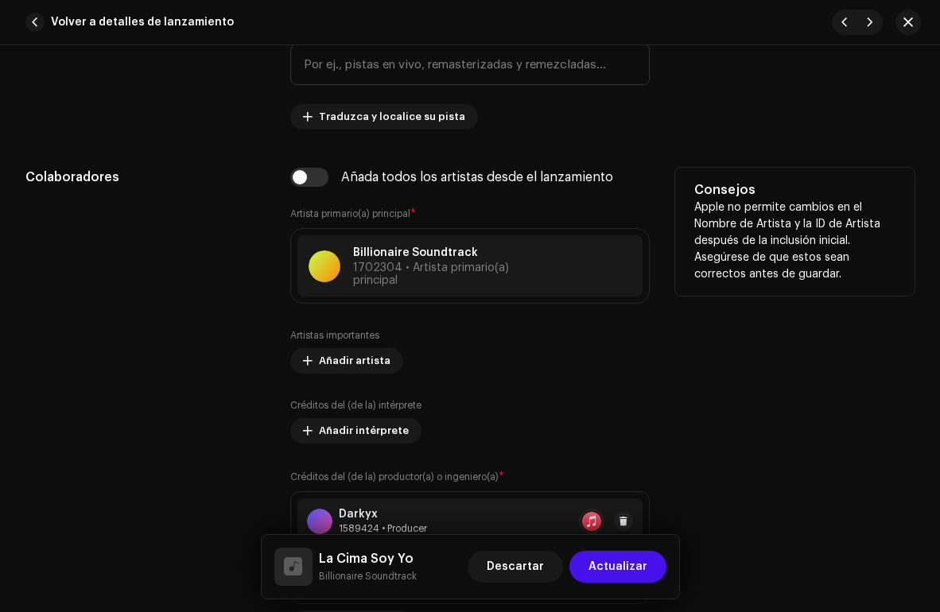
scroll to position [861, 0]
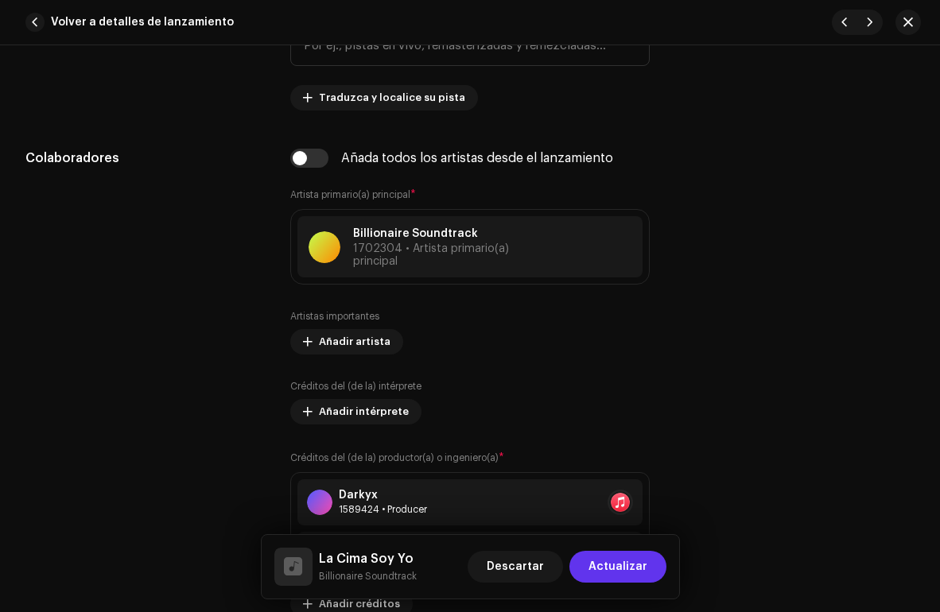
click at [610, 568] on span "Actualizar" at bounding box center [617, 567] width 59 height 32
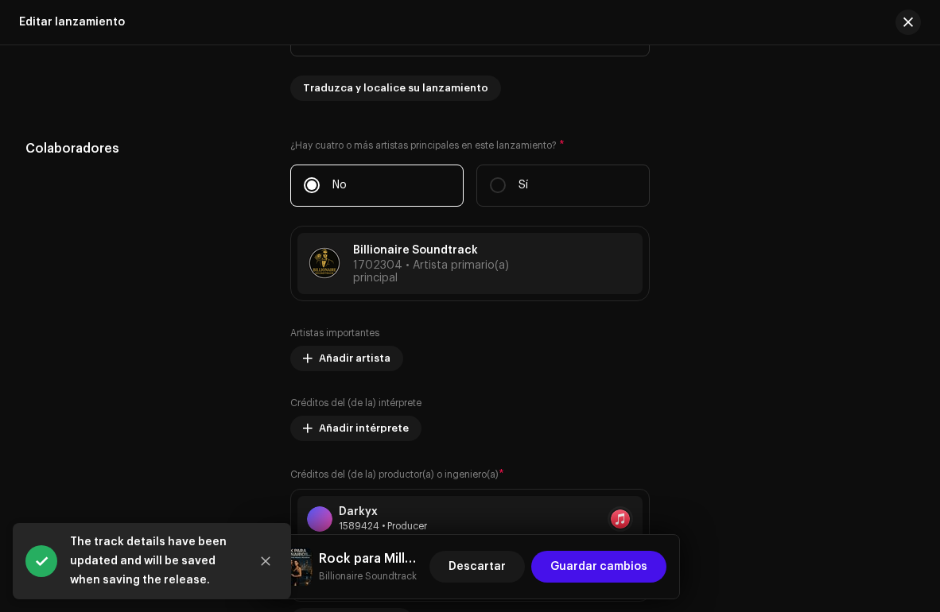
scroll to position [1960, 0]
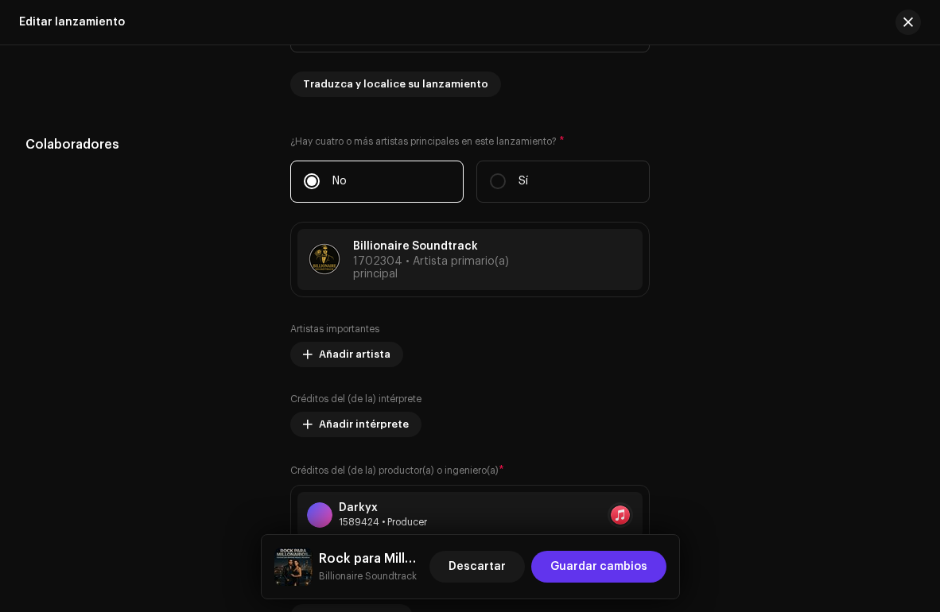
click at [600, 556] on span "Guardar cambios" at bounding box center [598, 567] width 97 height 32
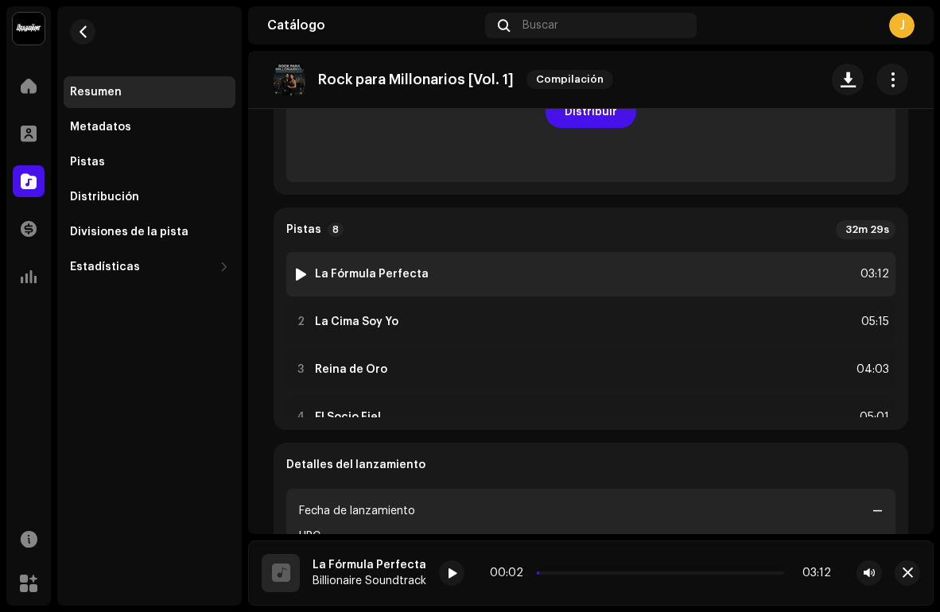
click at [297, 273] on div at bounding box center [301, 274] width 12 height 13
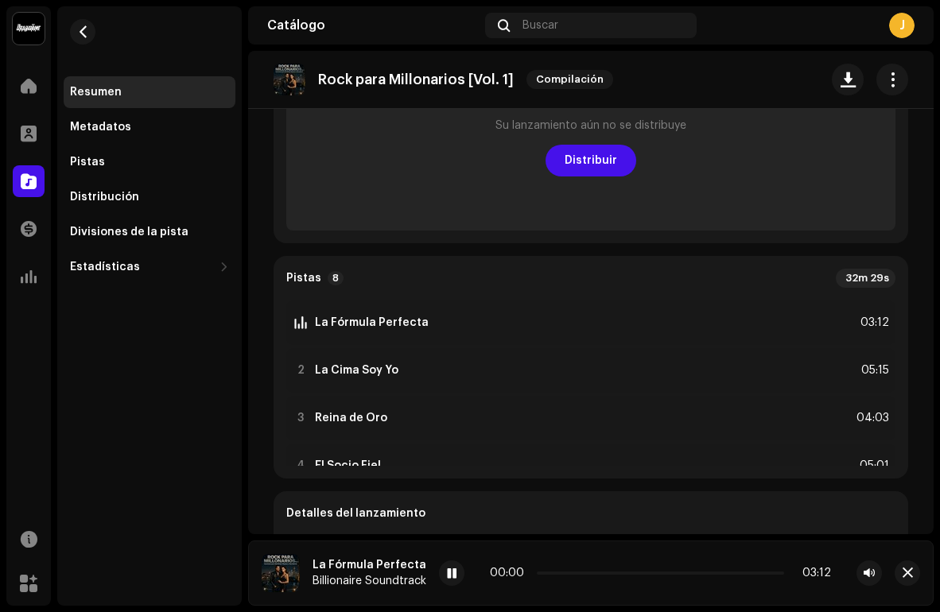
scroll to position [67, 0]
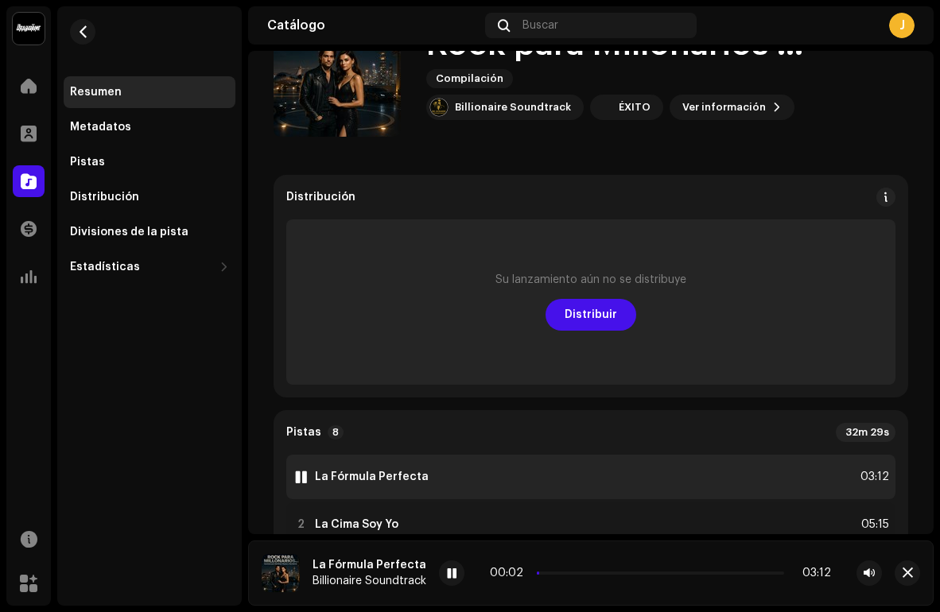
click at [300, 479] on div at bounding box center [301, 477] width 12 height 13
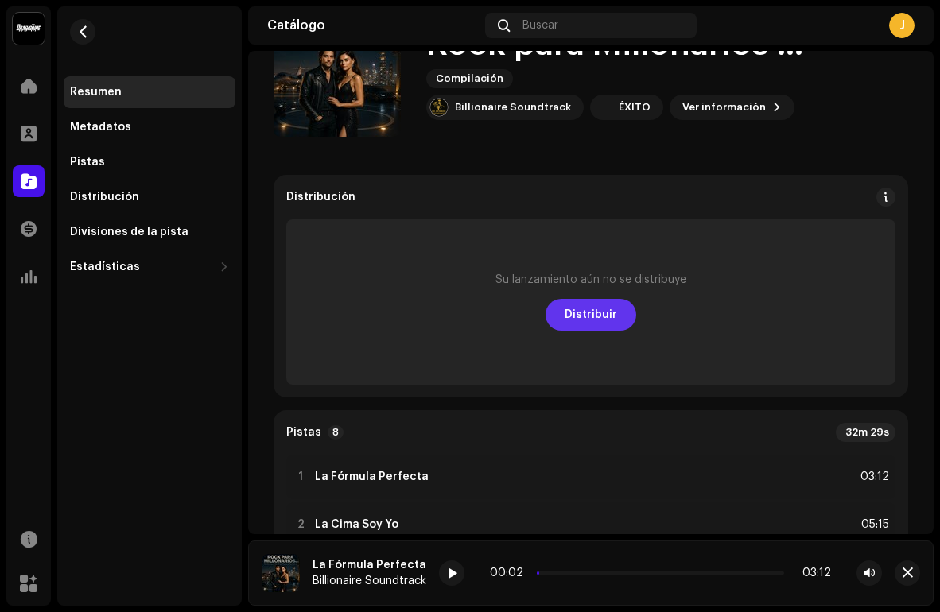
click at [585, 314] on span "Distribuir" at bounding box center [590, 315] width 52 height 32
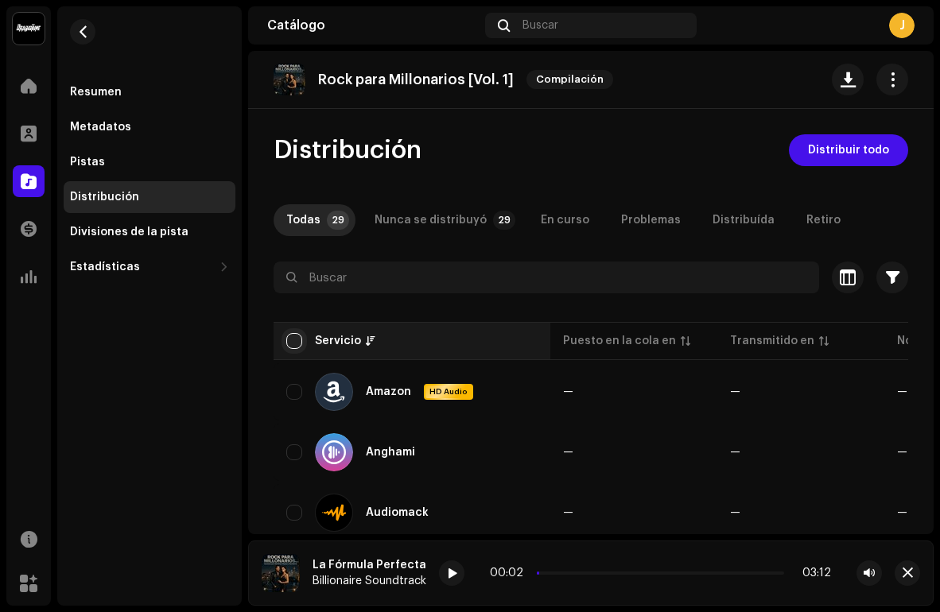
click at [293, 339] on input "checkbox" at bounding box center [294, 341] width 16 height 16
checkbox input "true"
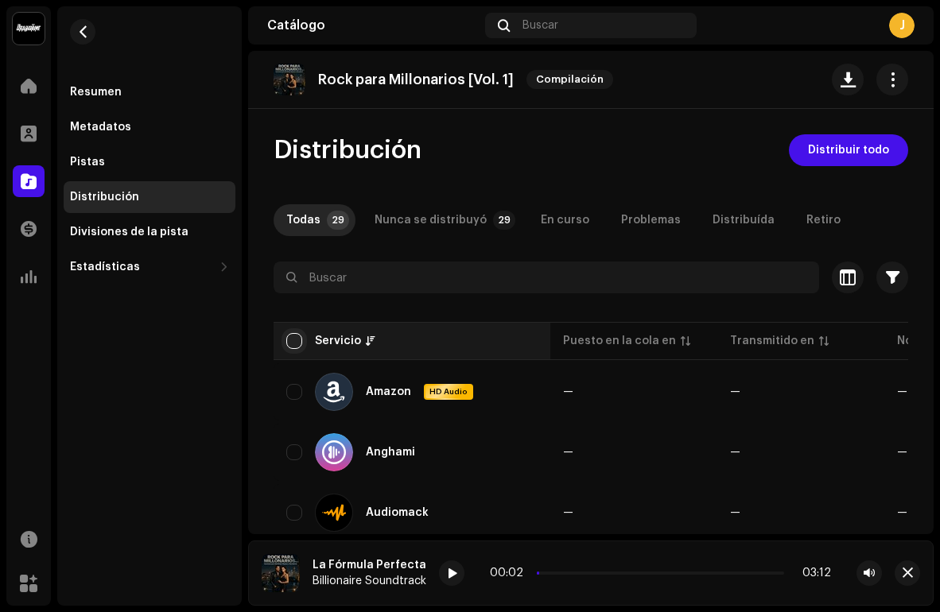
checkbox input "true"
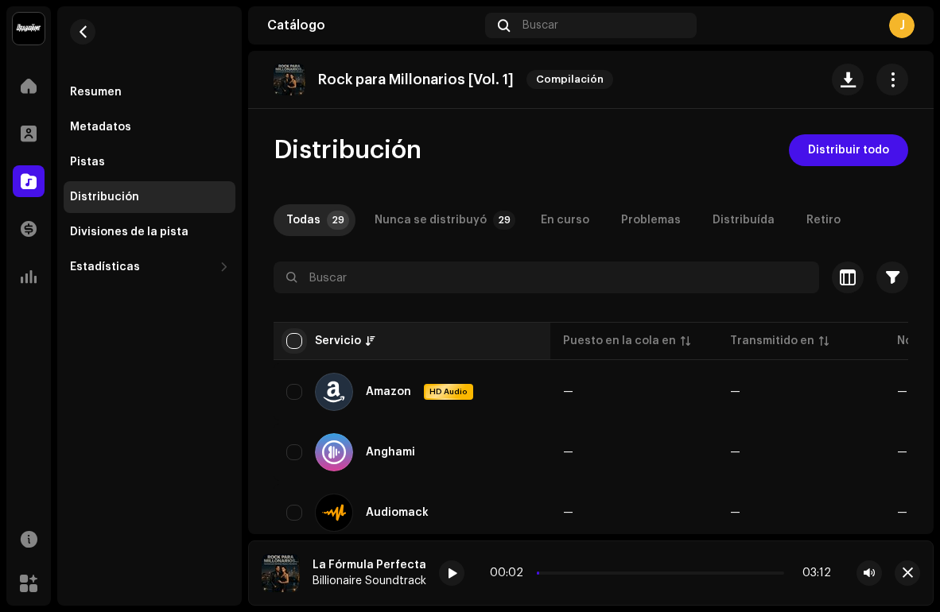
checkbox input "true"
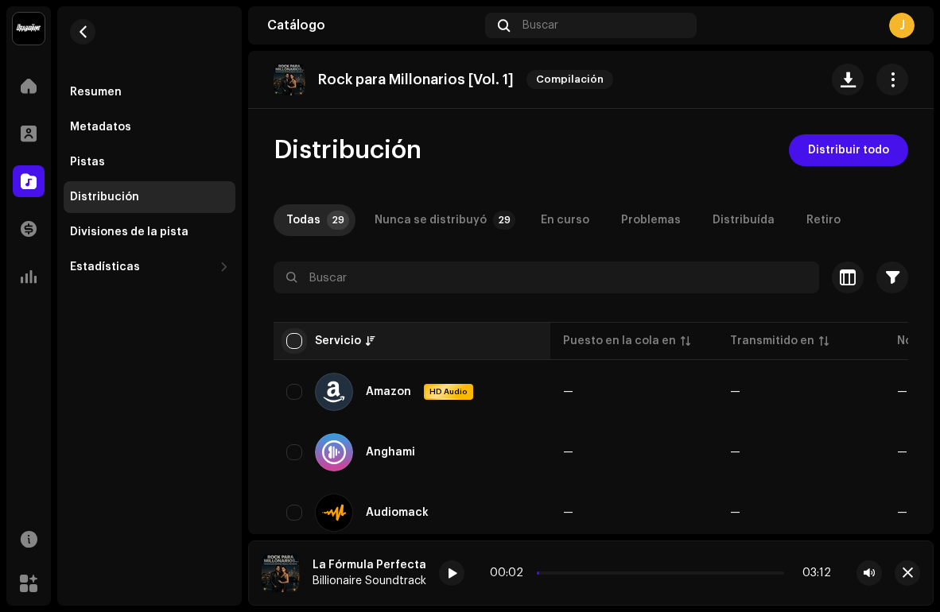
checkbox input "true"
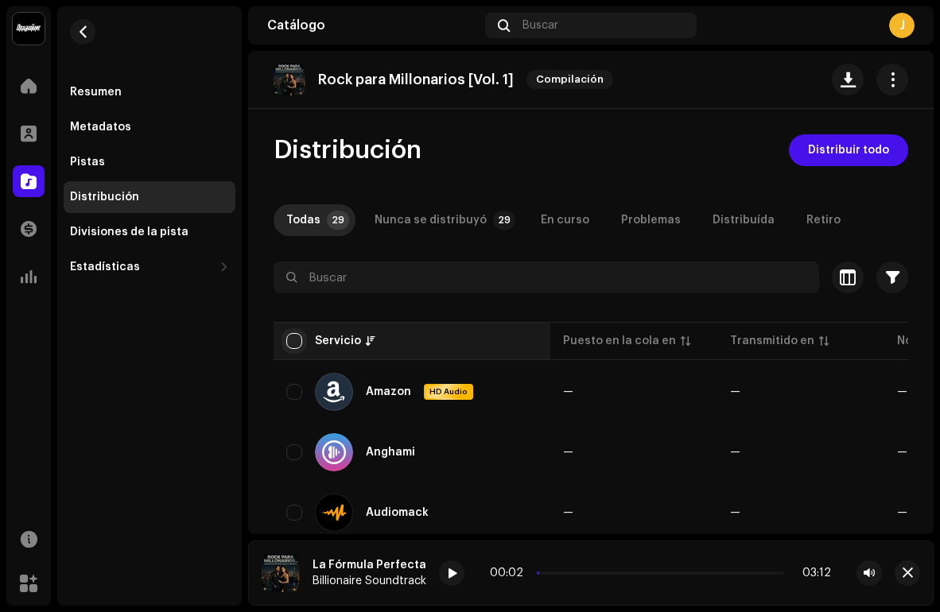
checkbox input "true"
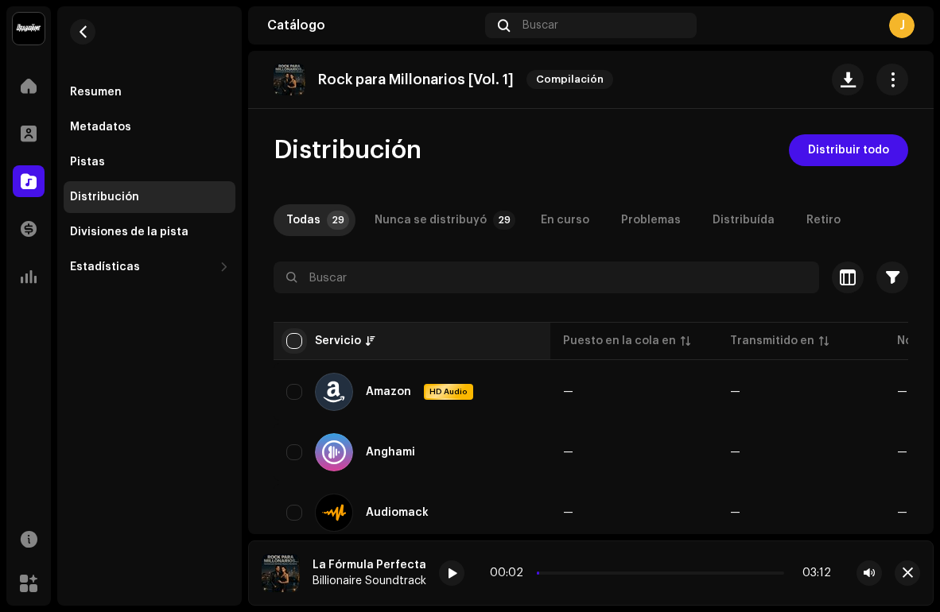
checkbox input "true"
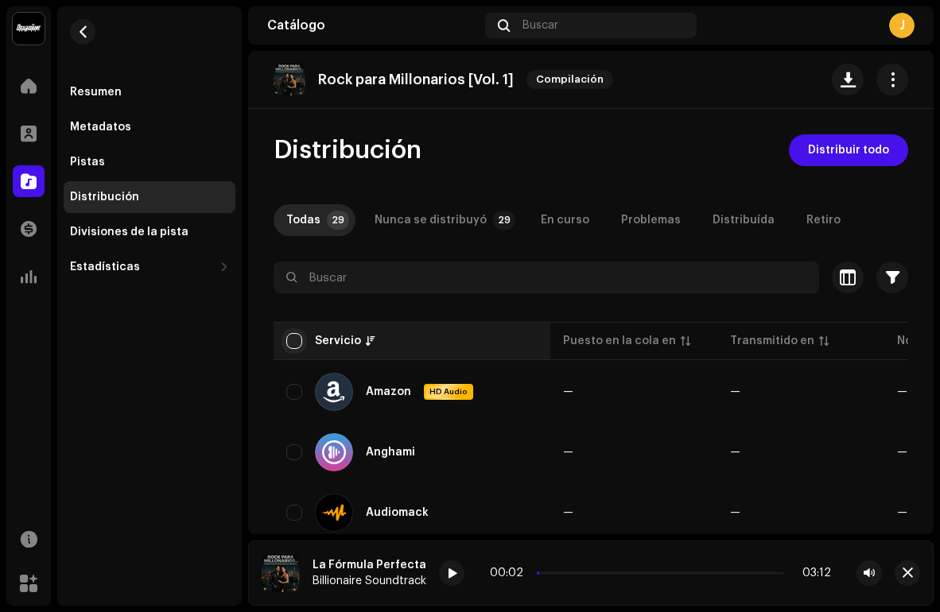
checkbox input "true"
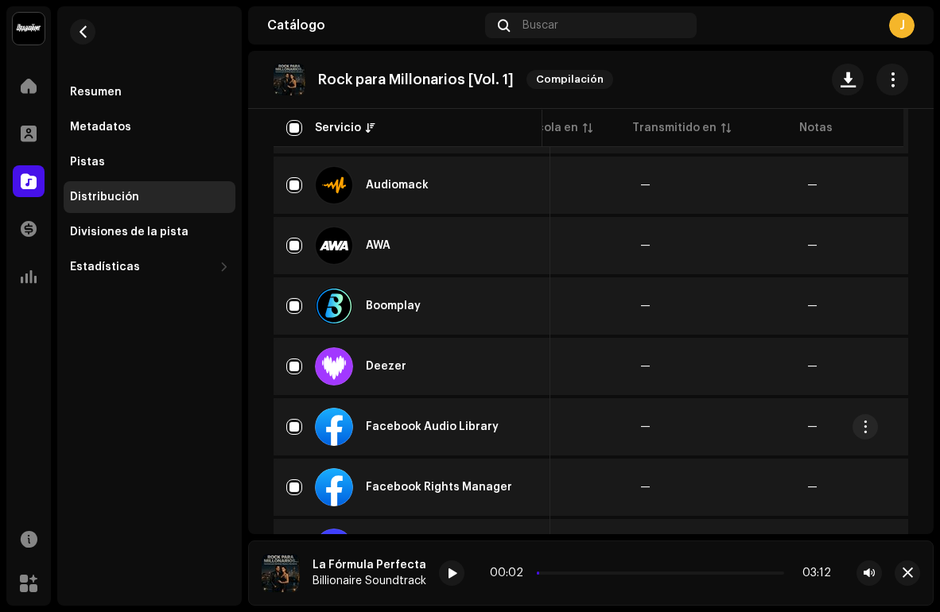
scroll to position [0, 82]
click at [409, 428] on div "Facebook Audio Library" at bounding box center [432, 426] width 133 height 11
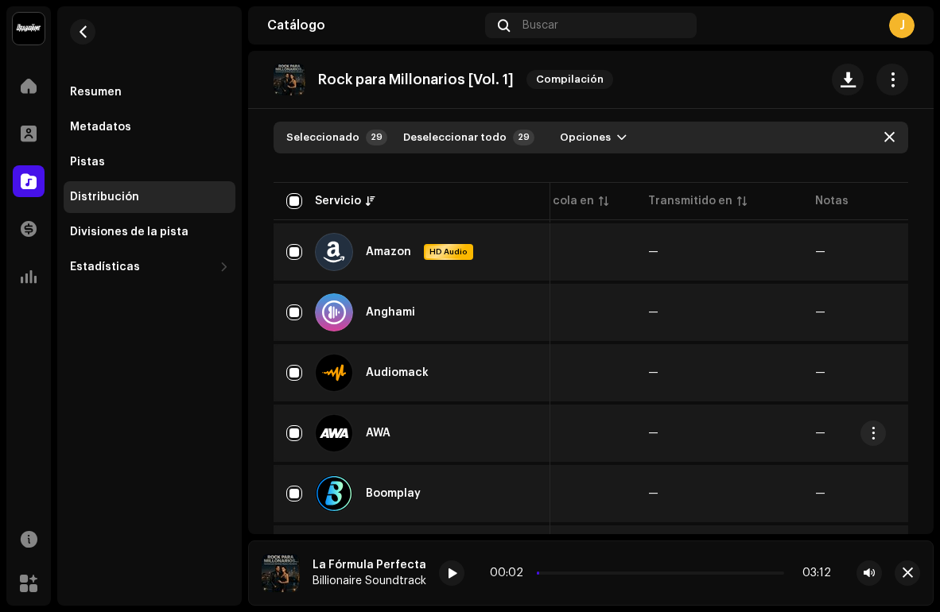
scroll to position [0, 0]
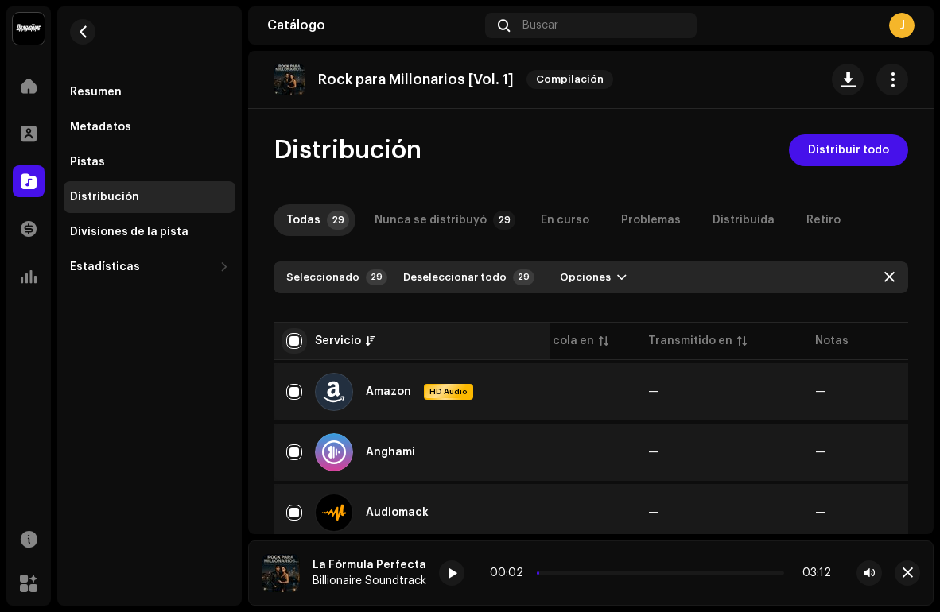
click at [294, 333] on input "checkbox" at bounding box center [294, 341] width 16 height 16
checkbox input "false"
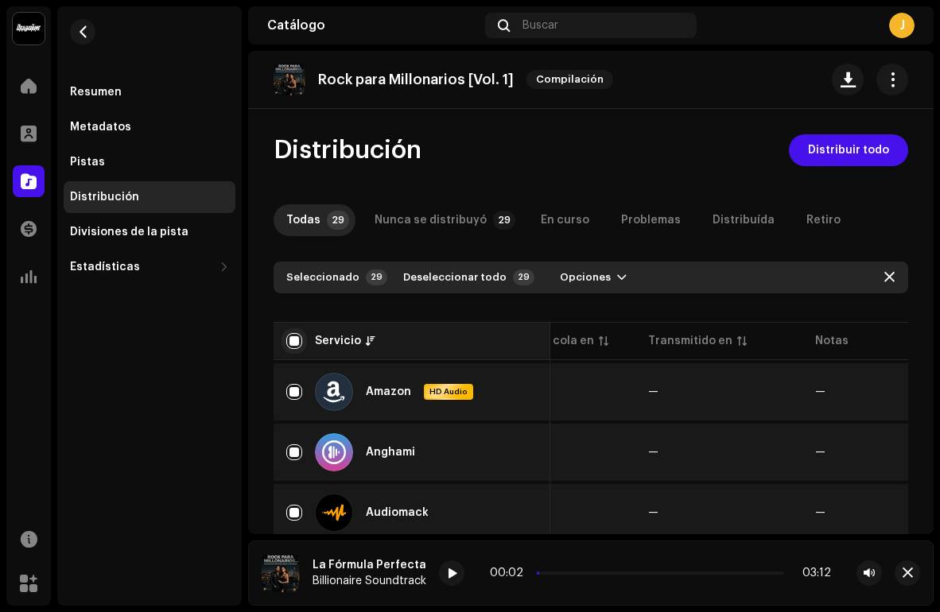
checkbox input "false"
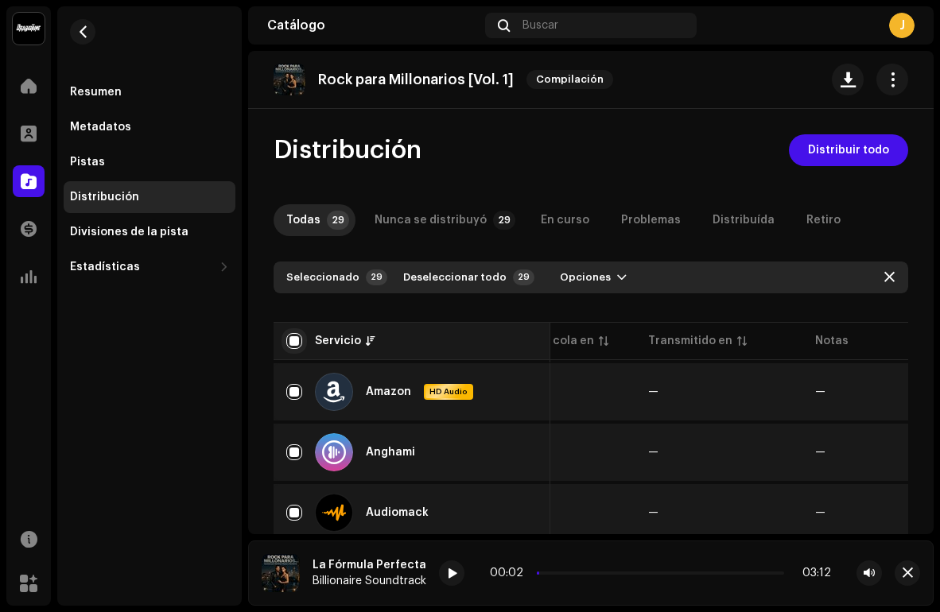
checkbox input "false"
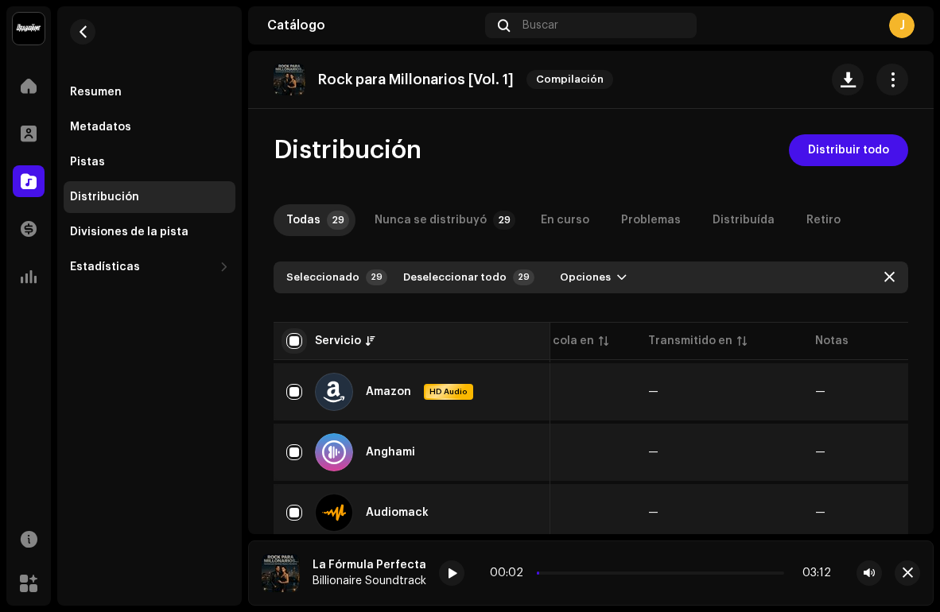
checkbox input "false"
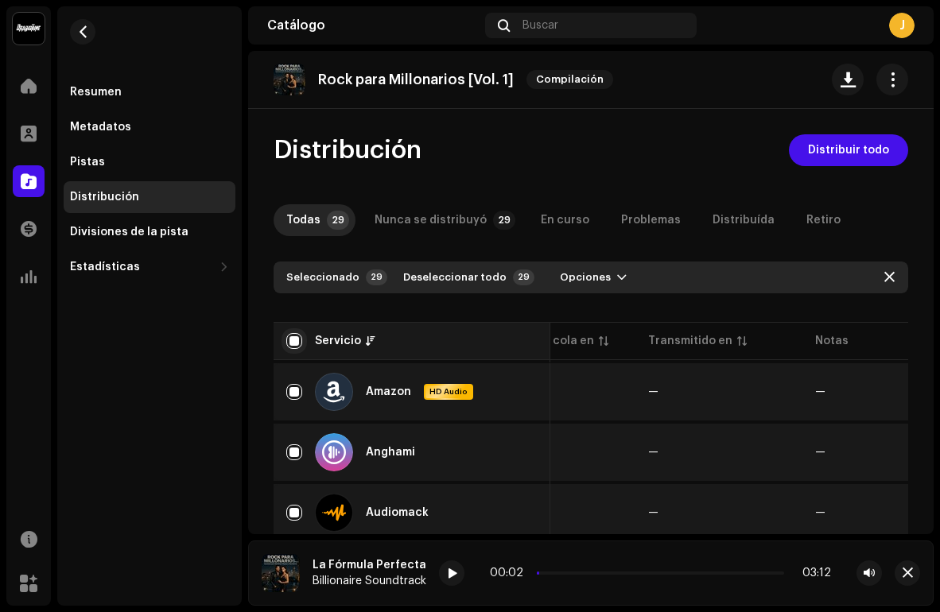
checkbox input "false"
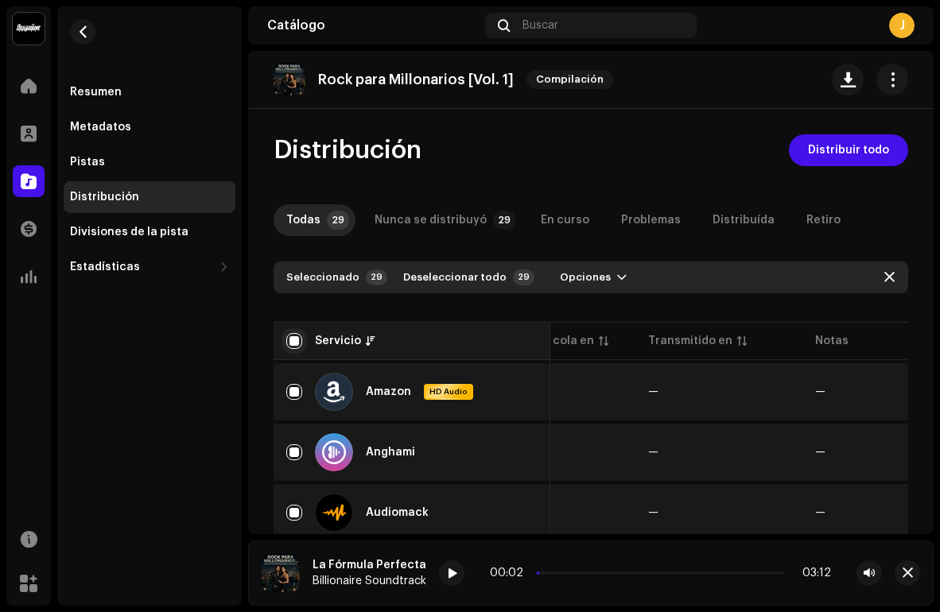
checkbox input "false"
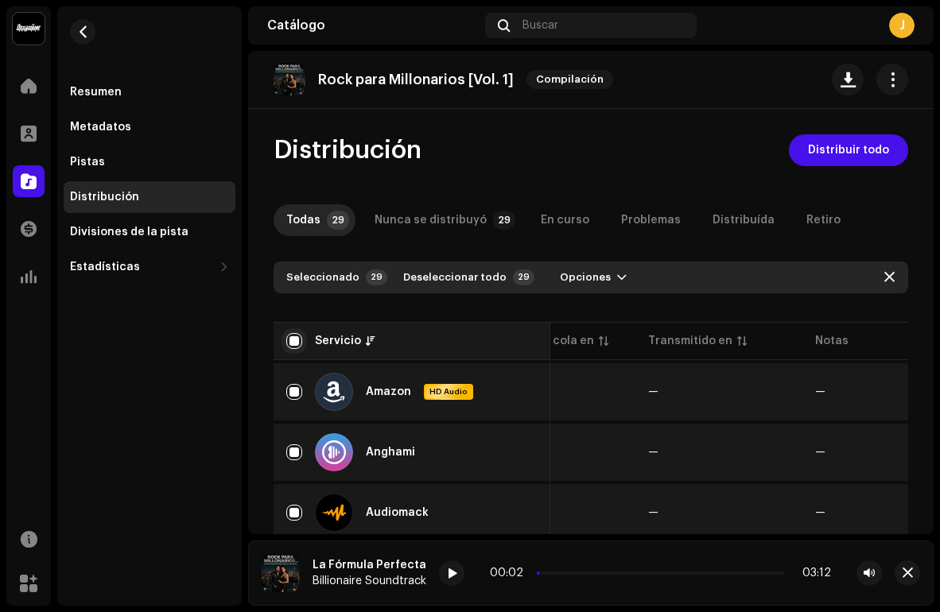
checkbox input "false"
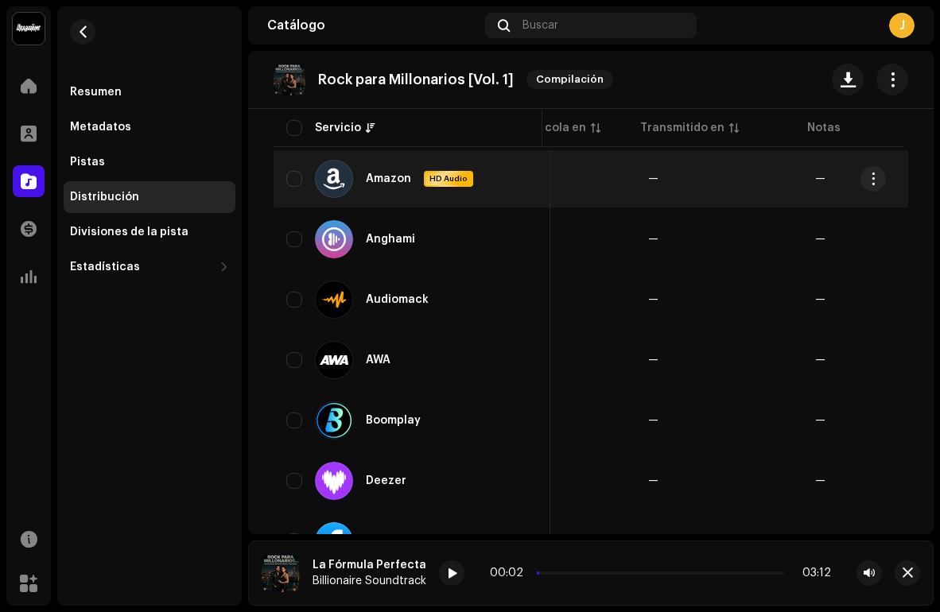
scroll to position [626, 0]
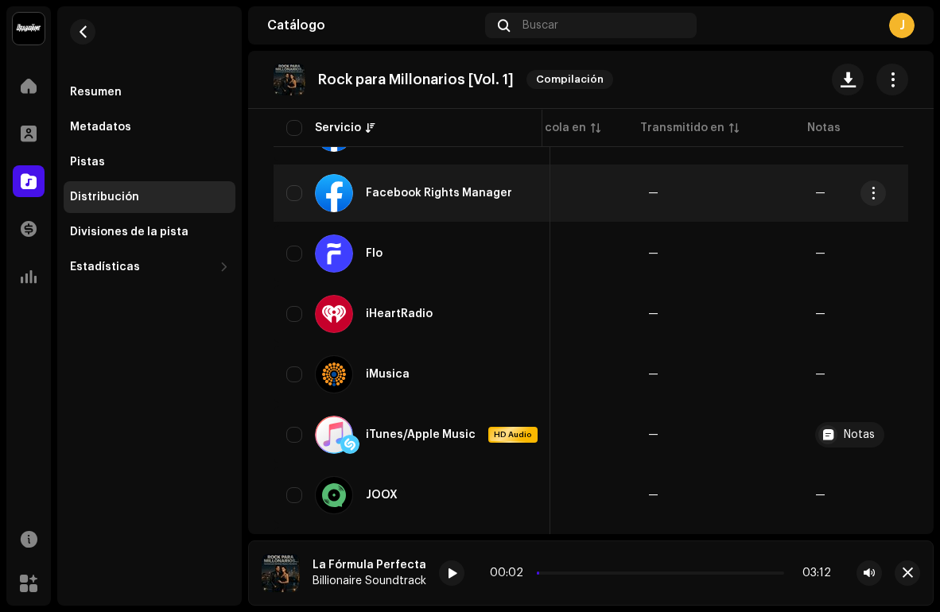
click at [406, 197] on div "Facebook Rights Manager" at bounding box center [439, 193] width 146 height 11
click at [304, 194] on div "Facebook Rights Manager" at bounding box center [411, 193] width 251 height 38
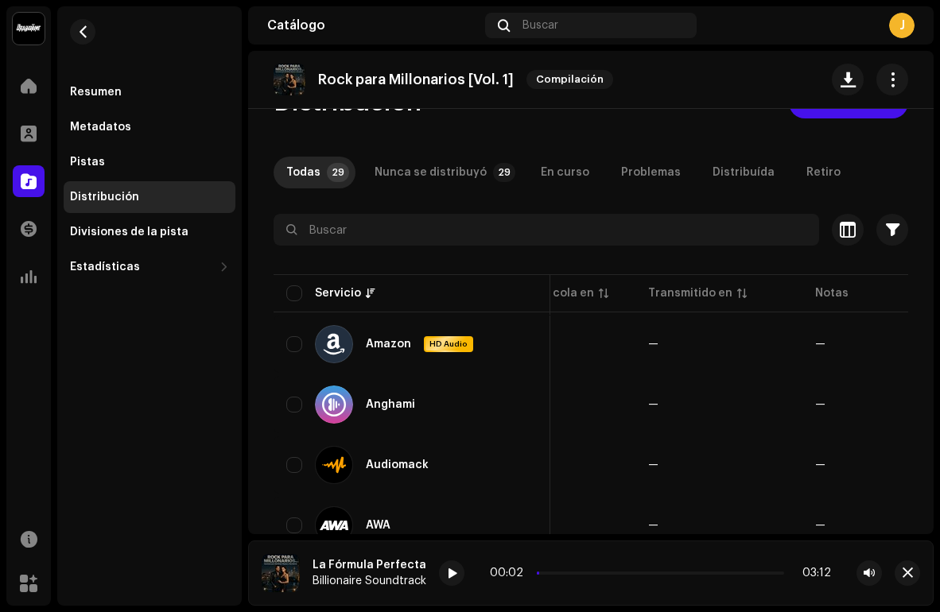
scroll to position [38, 0]
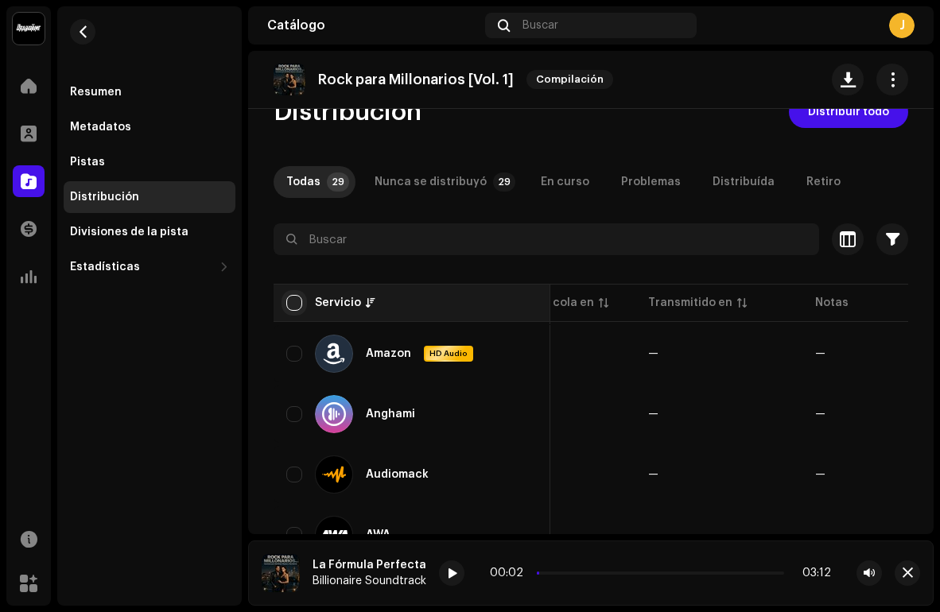
click at [293, 308] on input "checkbox" at bounding box center [294, 303] width 16 height 16
checkbox input "true"
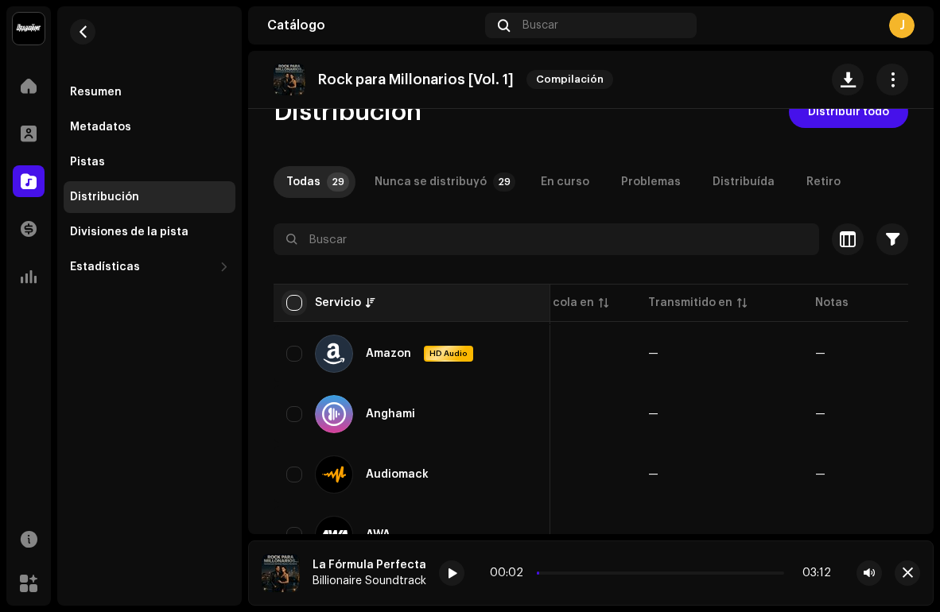
checkbox input "true"
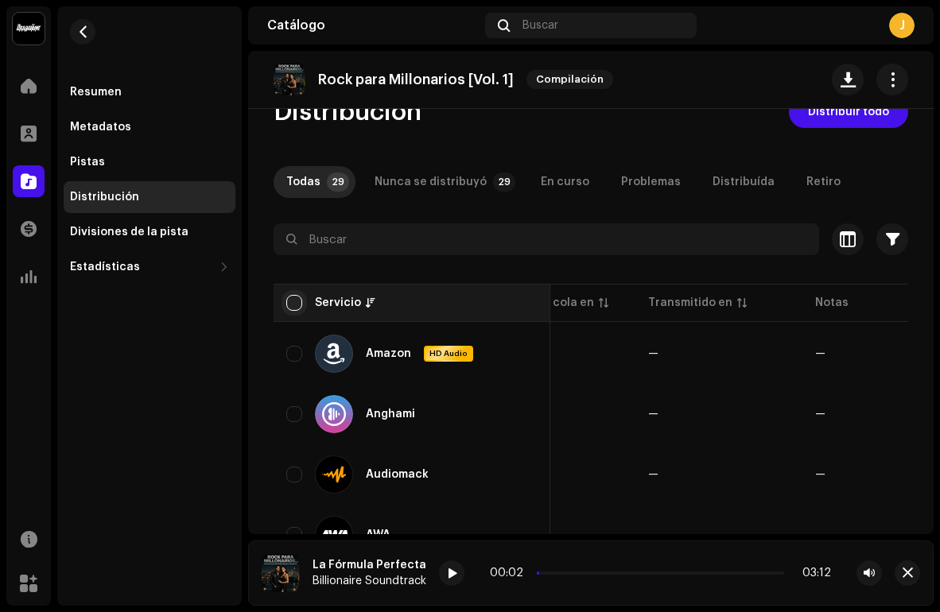
checkbox input "true"
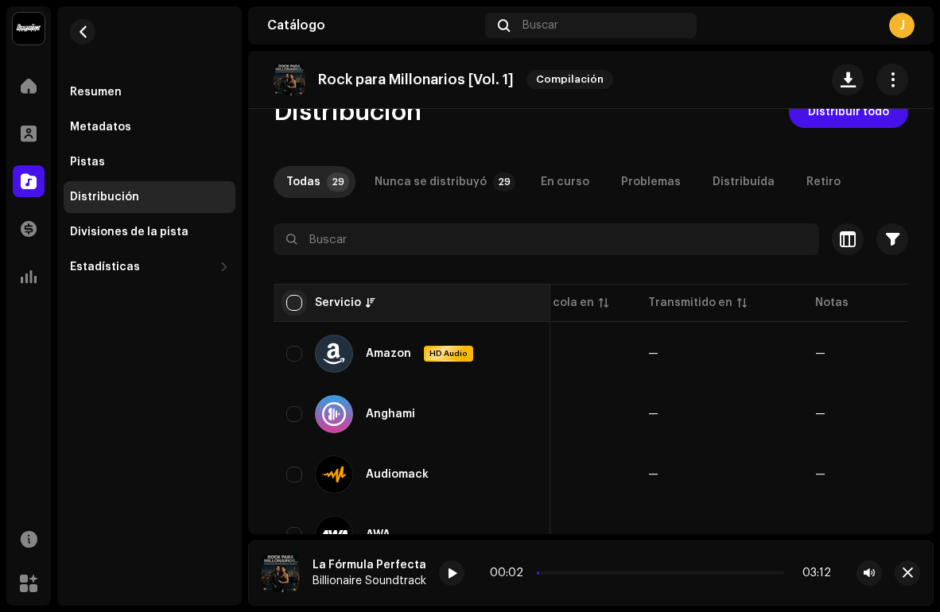
checkbox input "true"
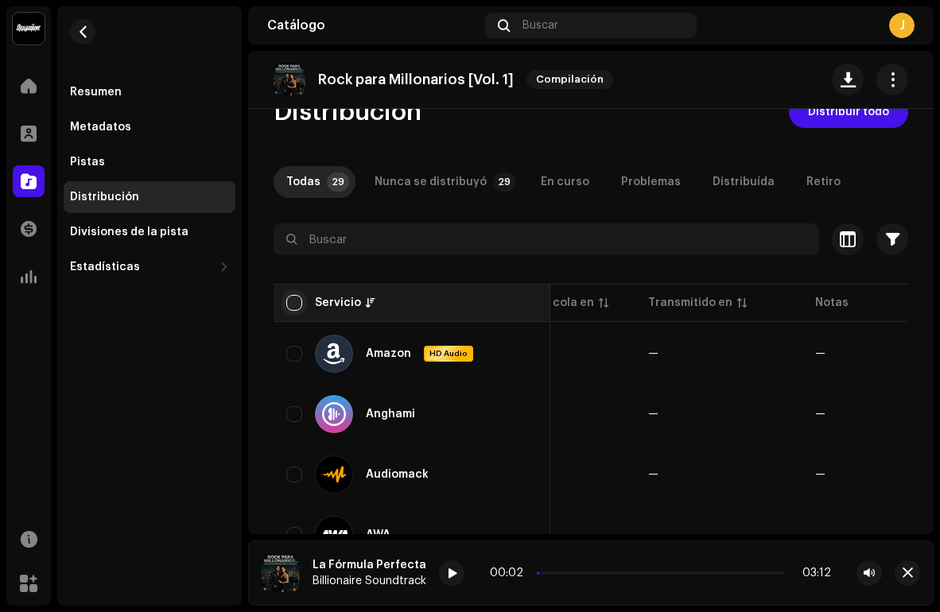
checkbox input "true"
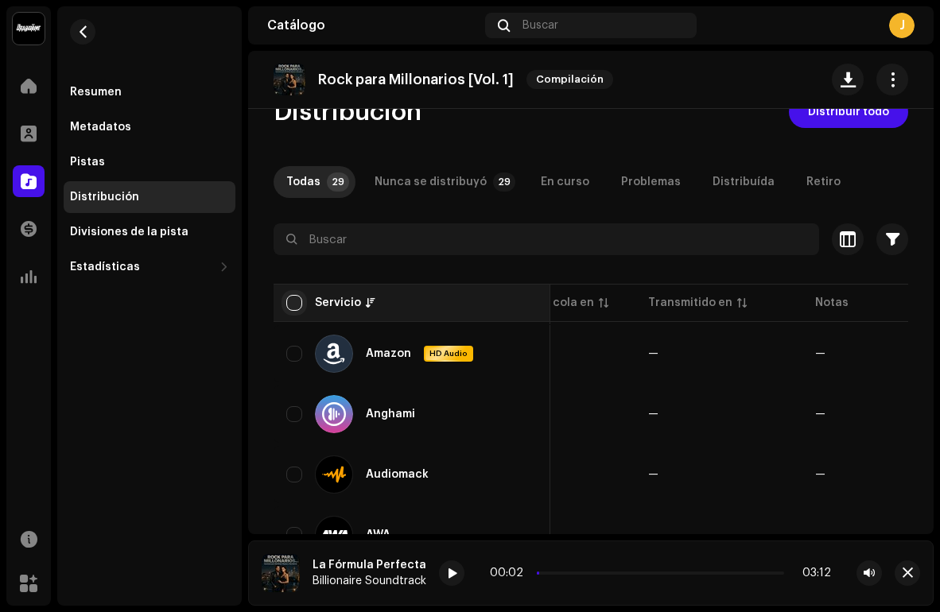
checkbox input "true"
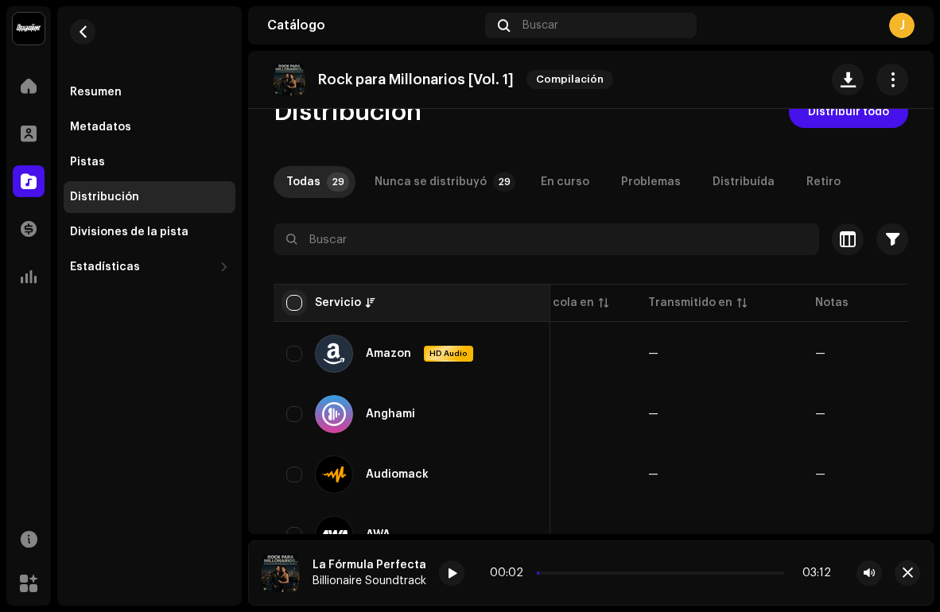
checkbox input "true"
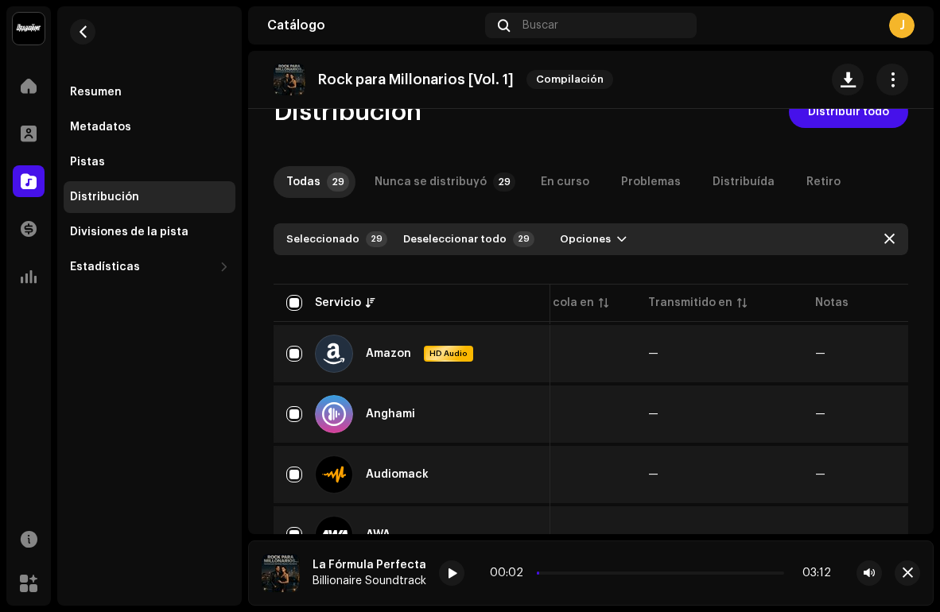
scroll to position [0, 0]
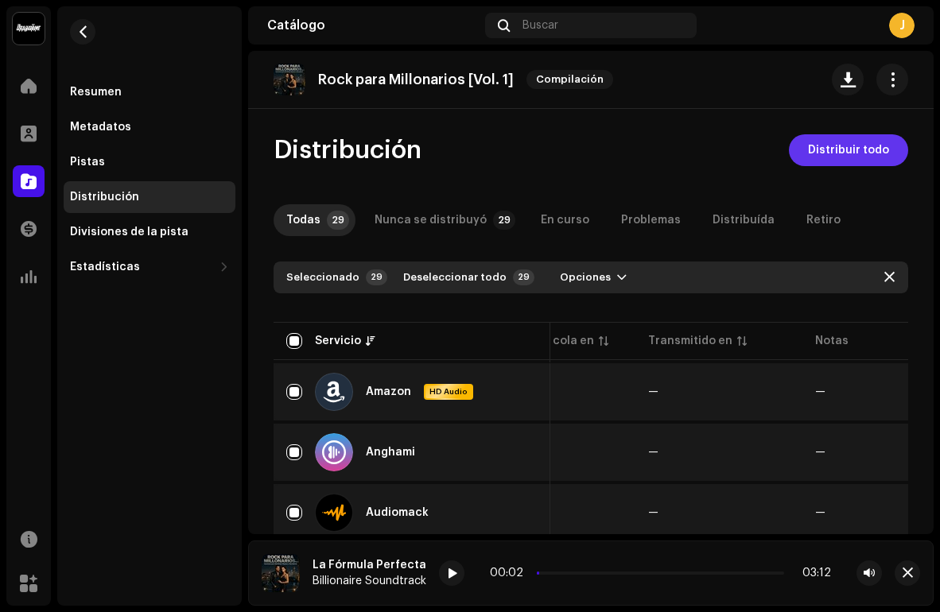
click at [826, 153] on span "Distribuir todo" at bounding box center [848, 150] width 81 height 32
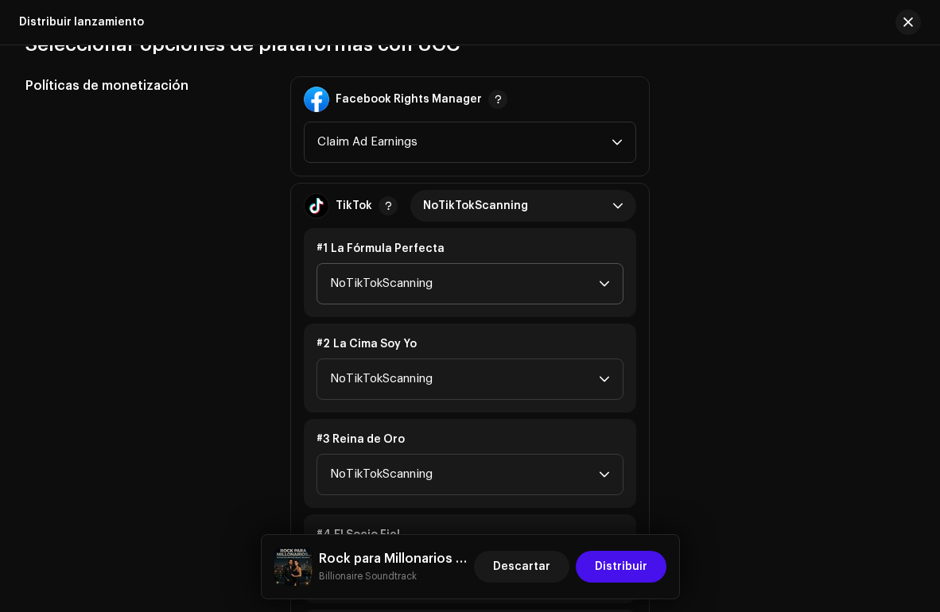
scroll to position [1759, 0]
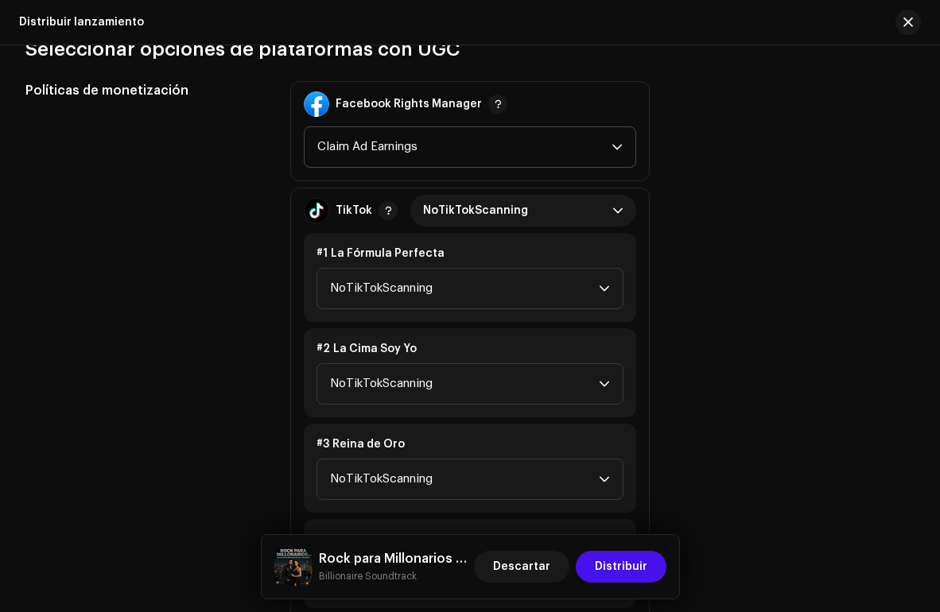
click at [613, 148] on icon "dropdown trigger" at bounding box center [617, 148] width 10 height 6
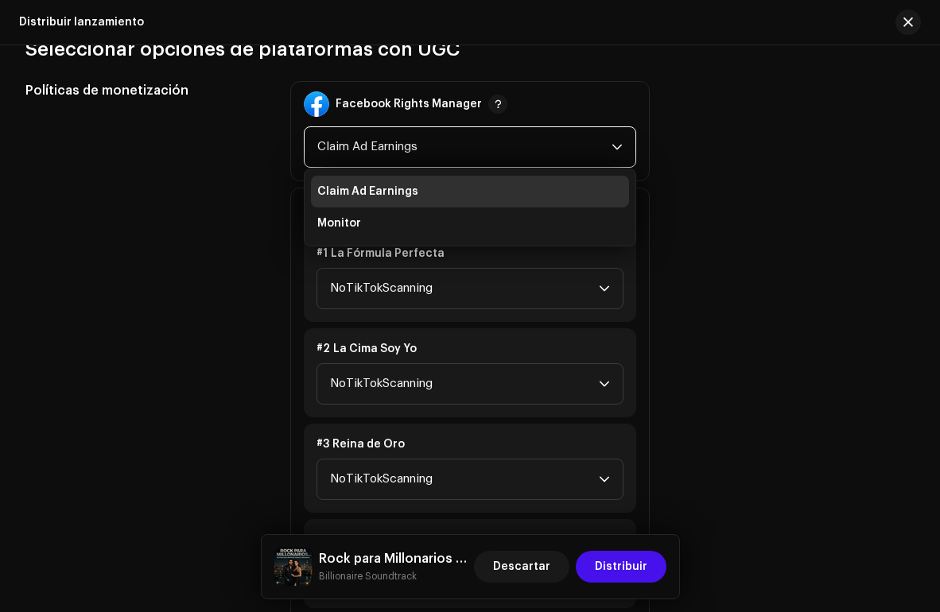
click at [708, 171] on div "Políticas de monetización Facebook Rights Manager Claim Ad Earnings Claim Ad Ea…" at bounding box center [469, 595] width 889 height 1029
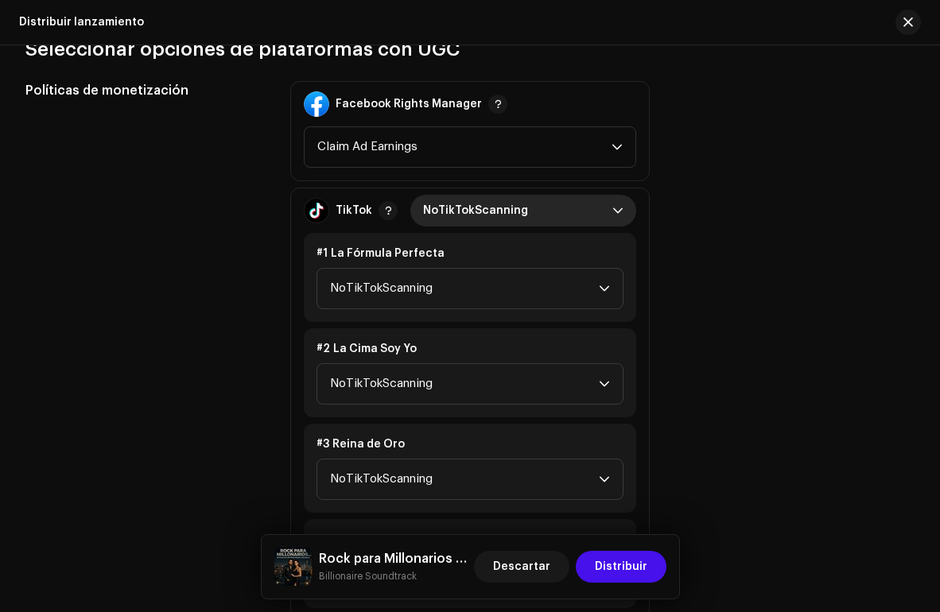
click at [607, 207] on span "NoTikTokScanning" at bounding box center [517, 211] width 189 height 32
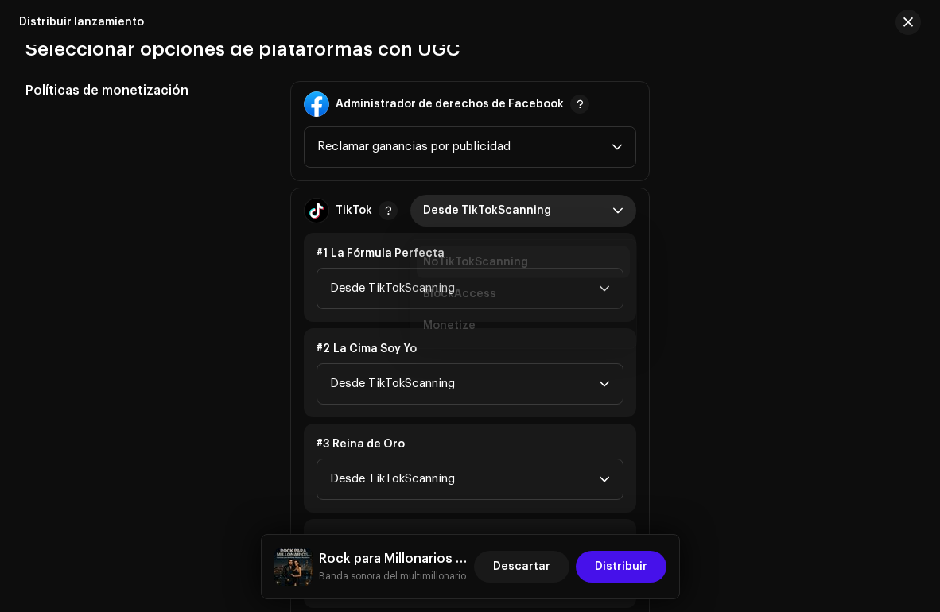
click at [344, 205] on font "TikTok" at bounding box center [353, 210] width 37 height 11
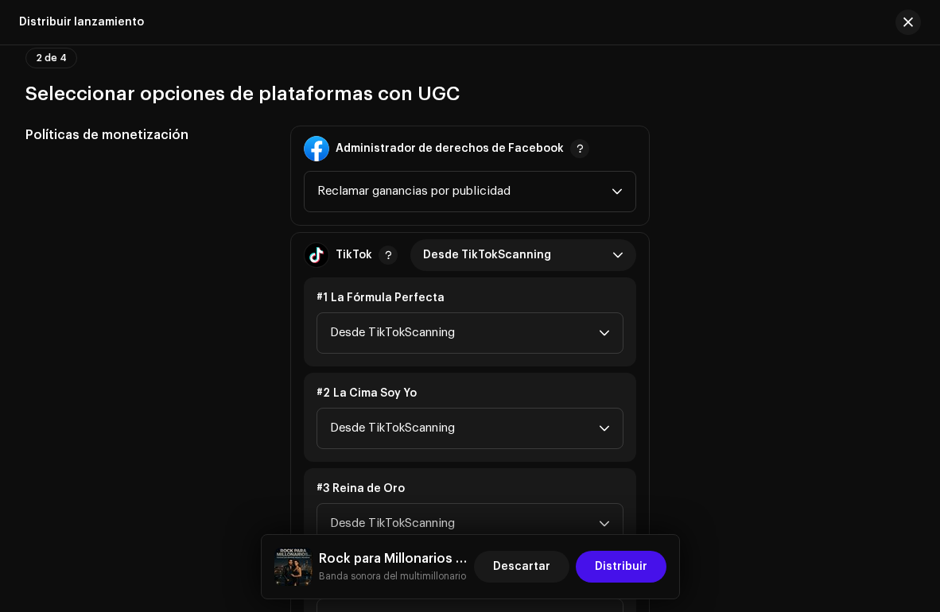
scroll to position [1667, 0]
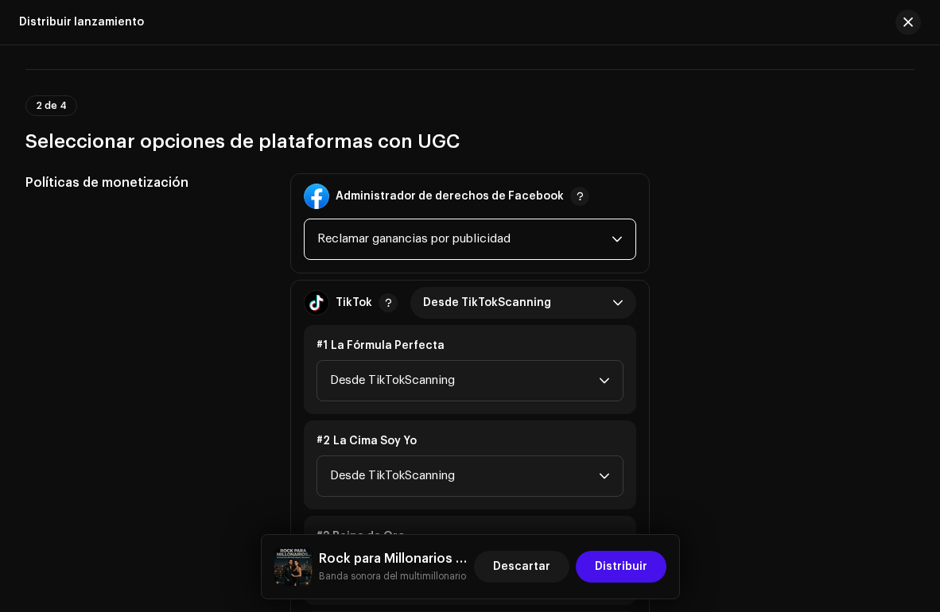
click at [509, 242] on font "Reclamar ganancias por publicidad" at bounding box center [413, 239] width 193 height 12
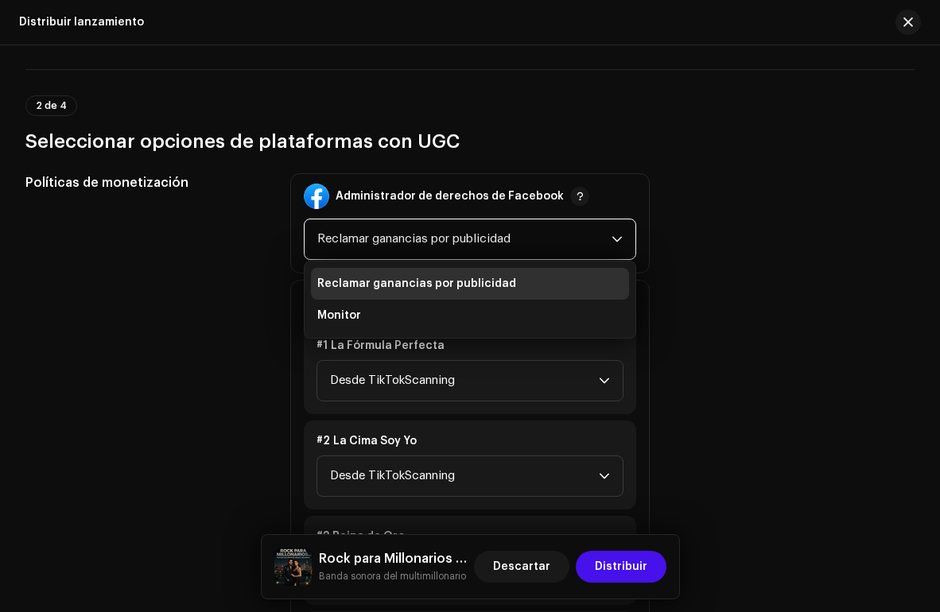
click at [461, 278] on font "Reclamar ganancias por publicidad" at bounding box center [416, 283] width 199 height 11
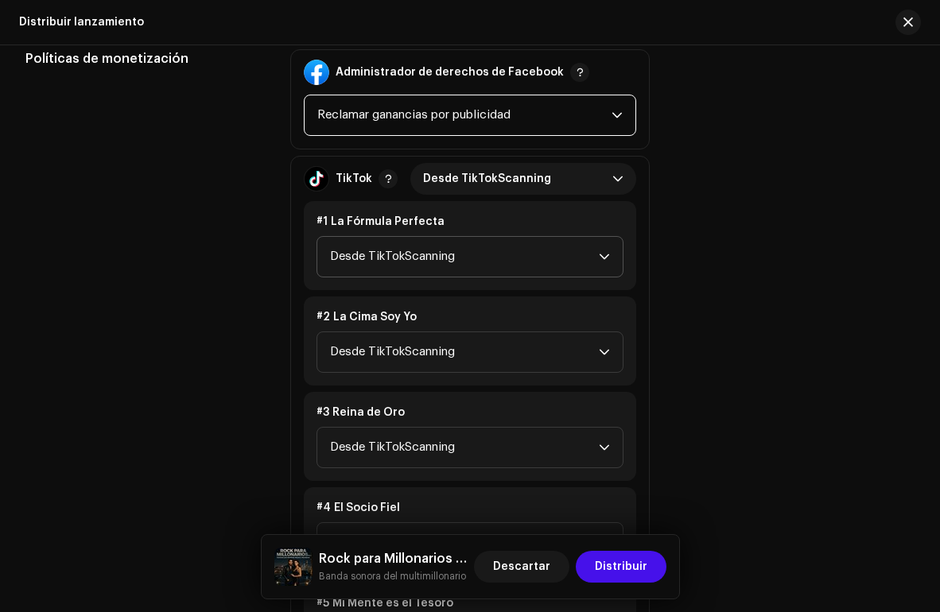
scroll to position [1797, 0]
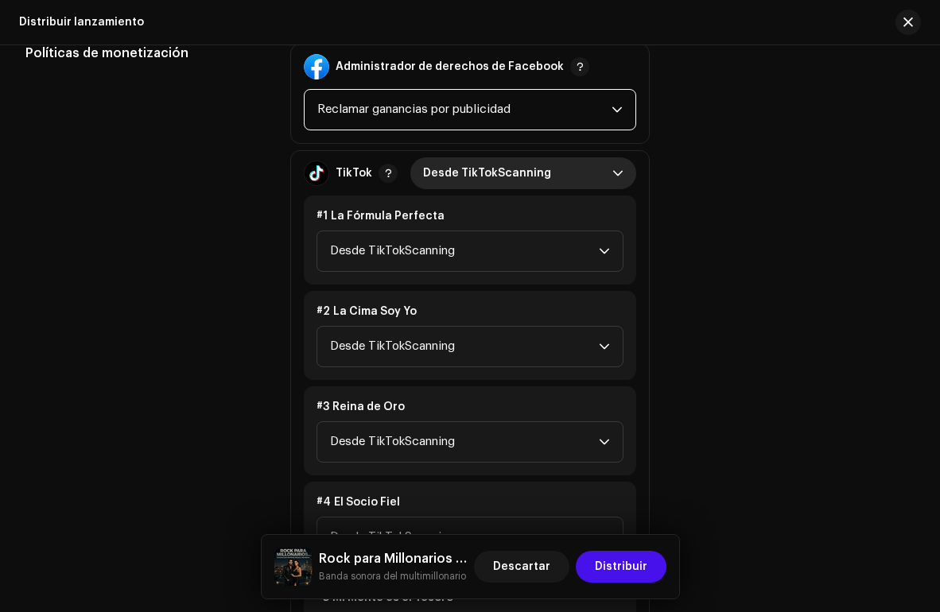
click at [555, 165] on span "Desde TikTokScanning" at bounding box center [517, 173] width 189 height 32
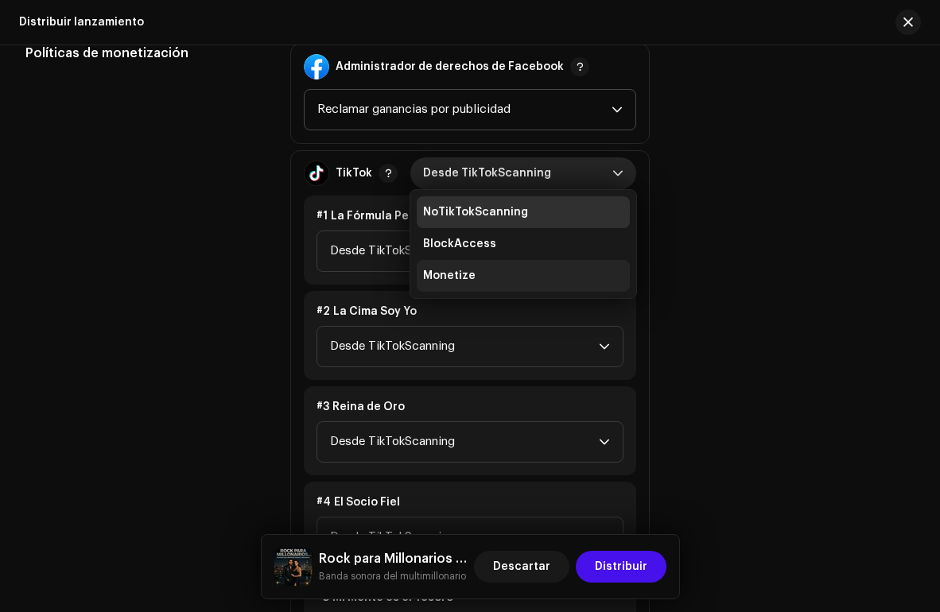
click at [457, 279] on span "Monetize" at bounding box center [449, 276] width 52 height 16
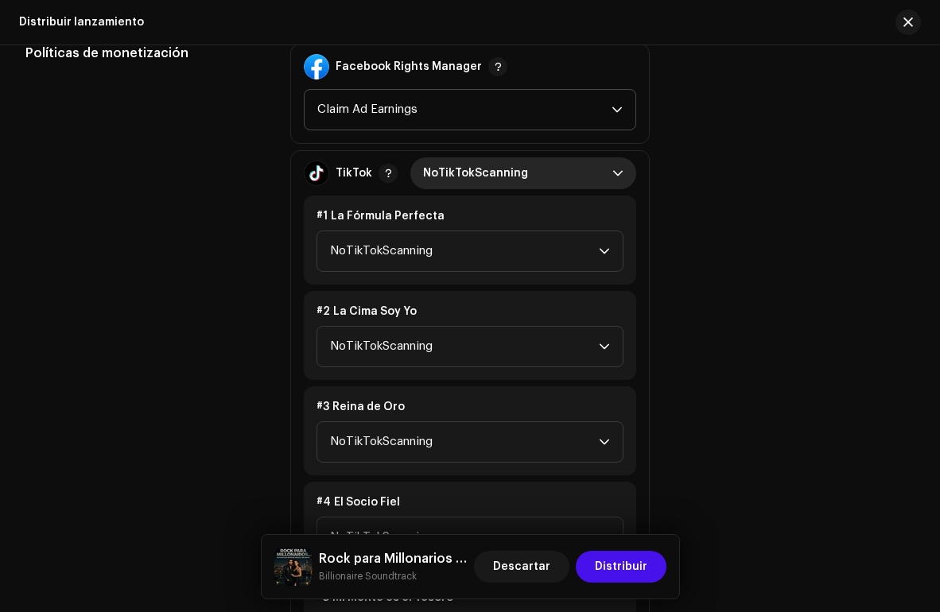
click at [615, 192] on div "TikTok NoTikTokScanning" at bounding box center [470, 173] width 332 height 45
click at [604, 172] on span "NoTikTokScanning" at bounding box center [517, 173] width 189 height 32
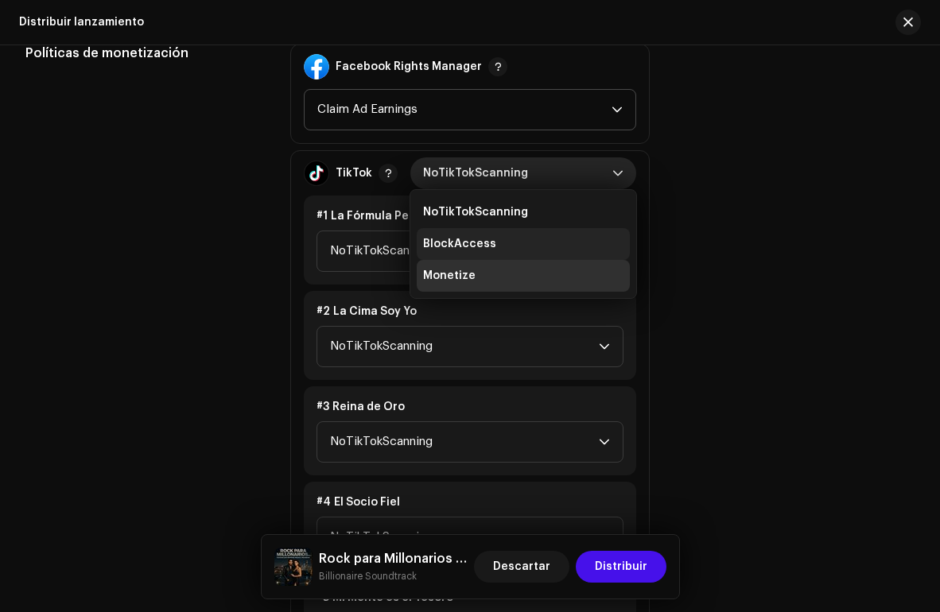
click at [476, 253] on li "BlockAccess" at bounding box center [523, 244] width 213 height 32
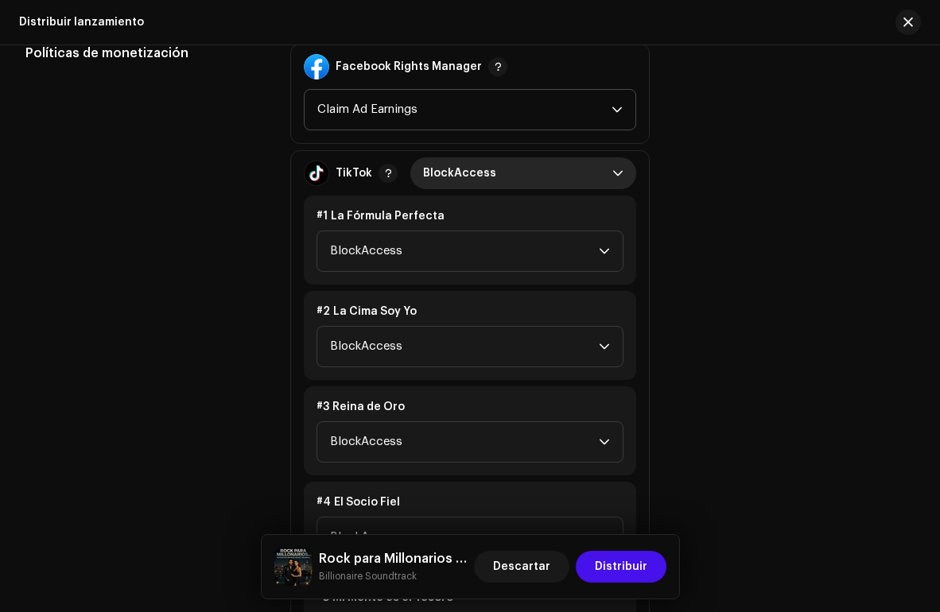
click at [545, 186] on span "BlockAccess" at bounding box center [517, 173] width 189 height 32
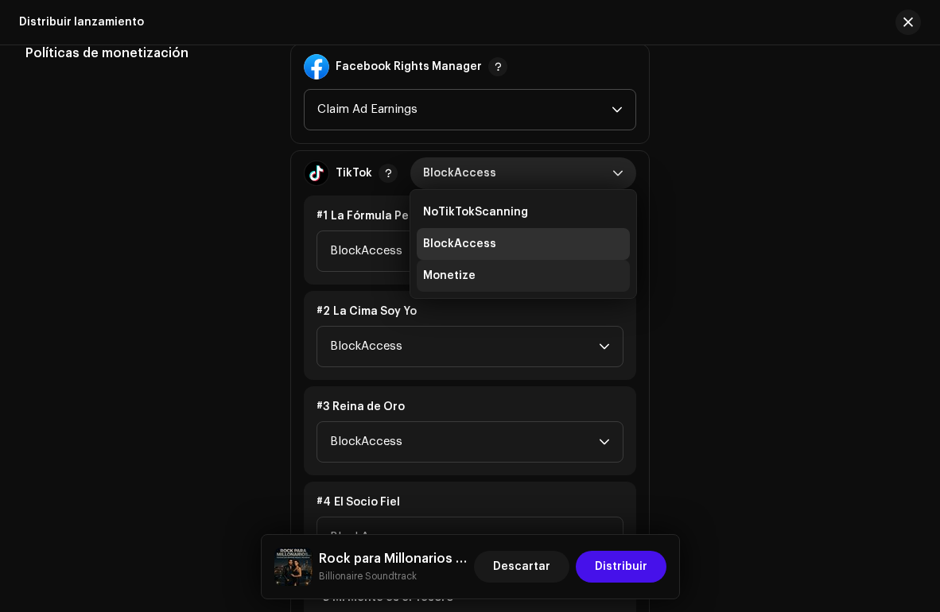
click at [466, 278] on span "Monetize" at bounding box center [449, 276] width 52 height 16
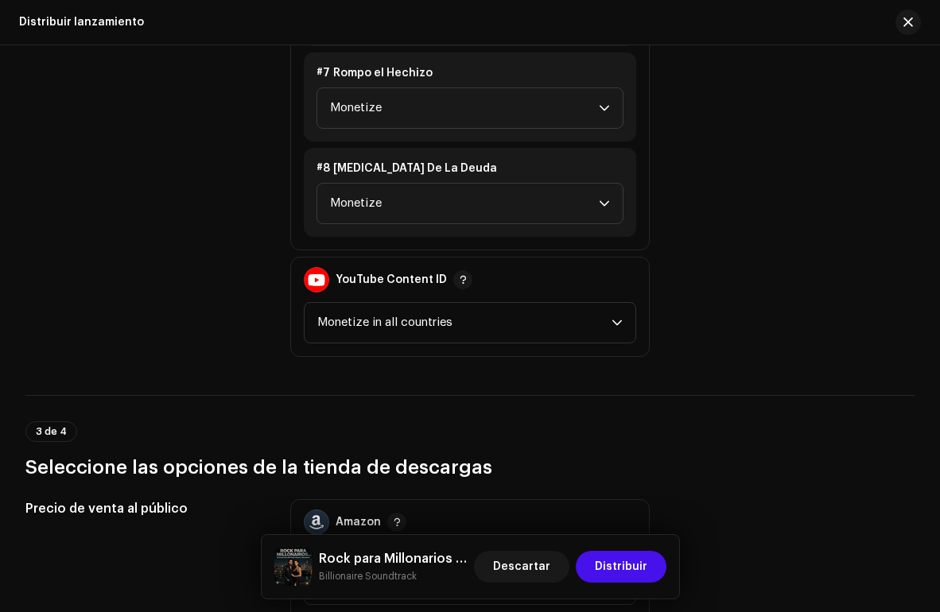
scroll to position [2509, 0]
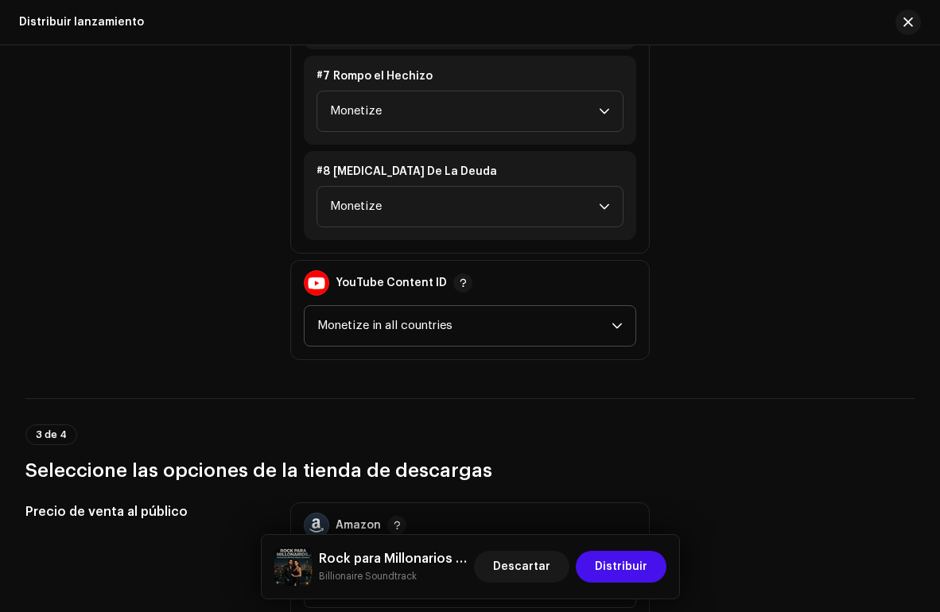
click at [504, 322] on span "Monetize in all countries" at bounding box center [464, 326] width 294 height 40
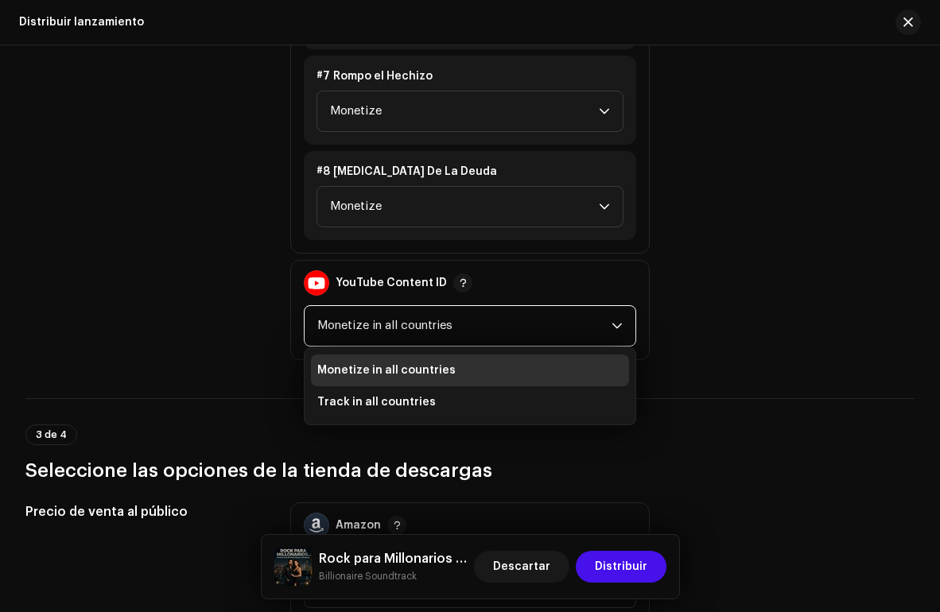
click at [463, 369] on li "Monetize in all countries" at bounding box center [470, 371] width 318 height 32
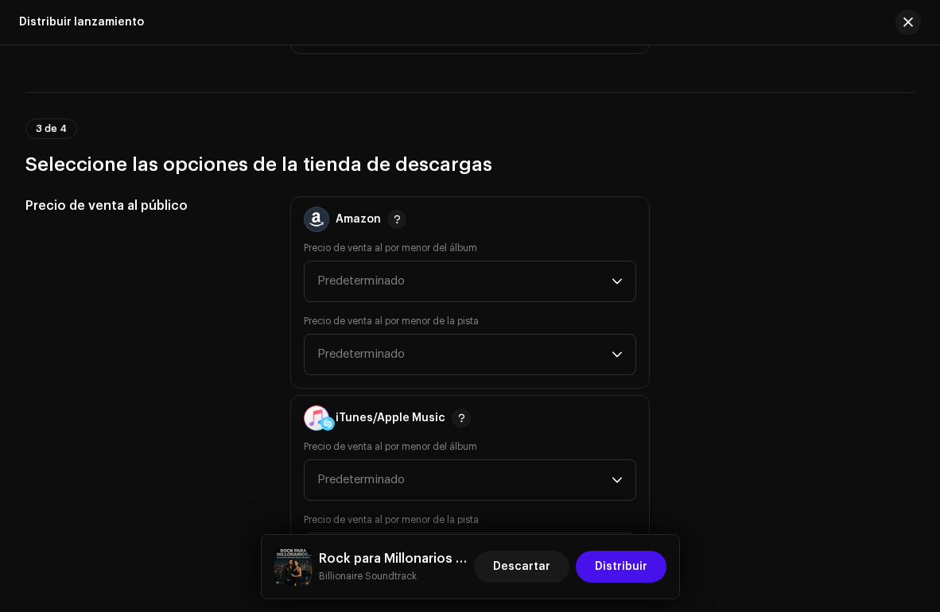
scroll to position [2988, 0]
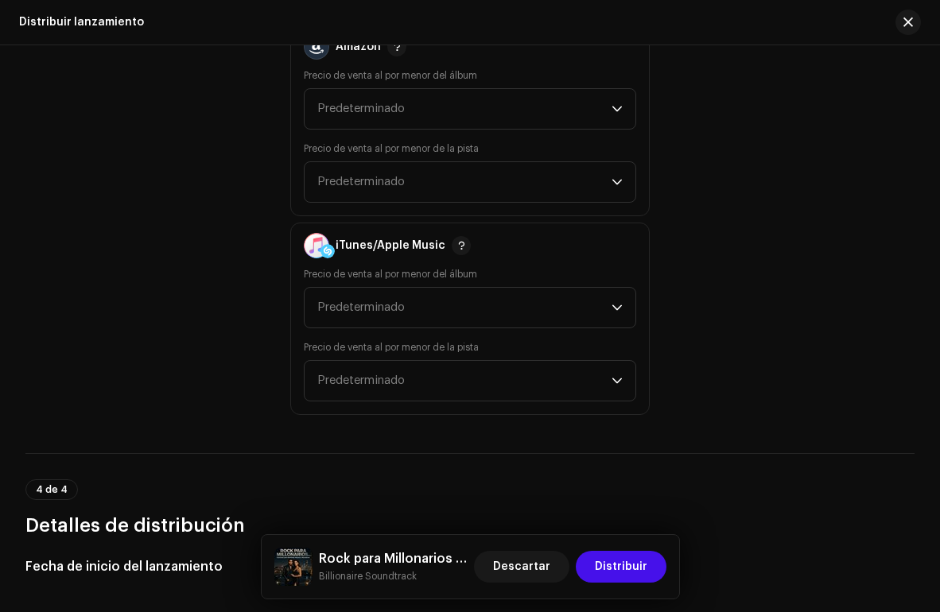
click at [608, 130] on div "Precio de venta al por menor del álbum Predeterminado Precio de venta al por me…" at bounding box center [470, 136] width 332 height 134
click at [594, 114] on span "Predeterminado" at bounding box center [464, 109] width 294 height 40
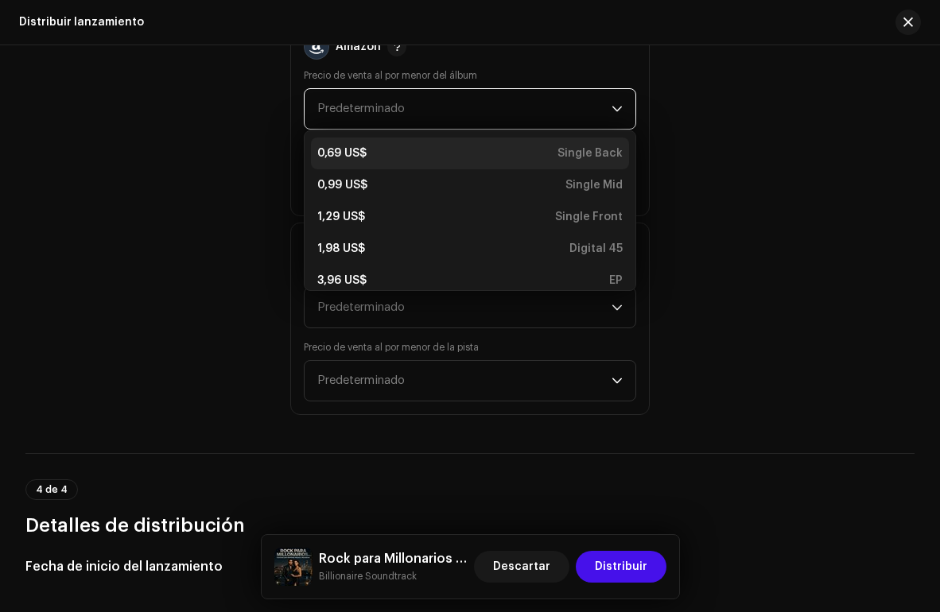
click at [495, 161] on div "0,69 US$ Single Back" at bounding box center [469, 153] width 305 height 16
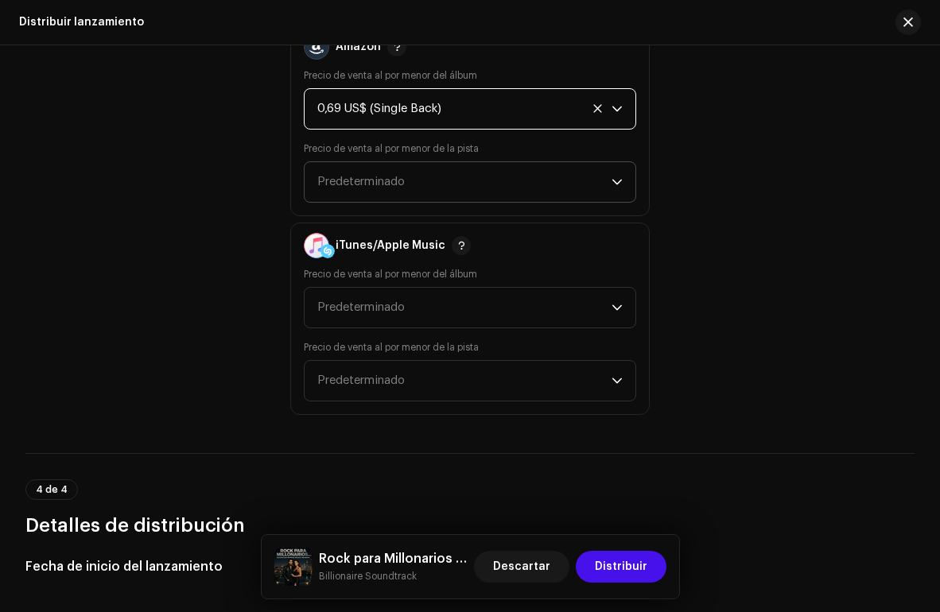
click at [491, 176] on span "Predeterminado" at bounding box center [464, 182] width 294 height 40
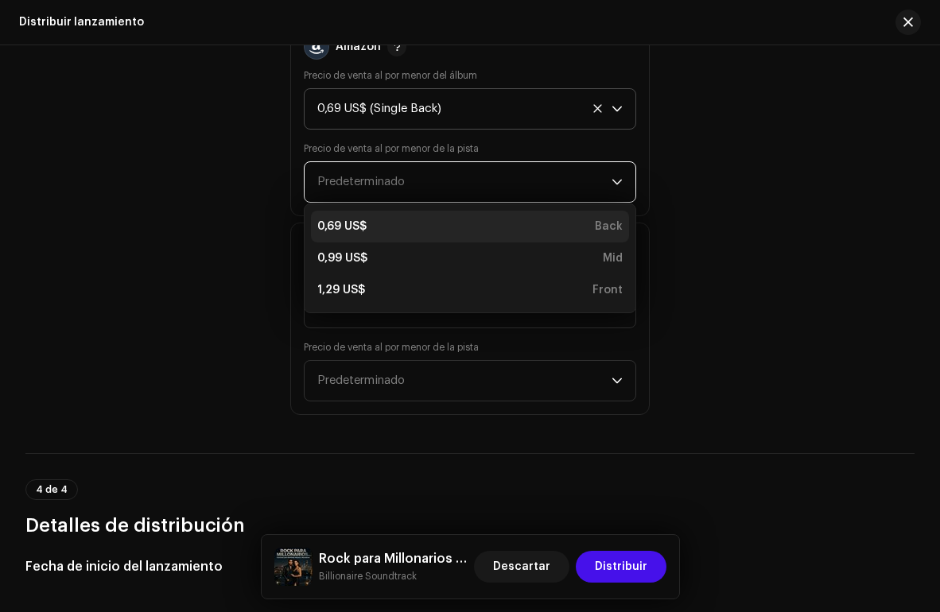
click at [413, 230] on div "0,69 US$ Back" at bounding box center [469, 227] width 305 height 16
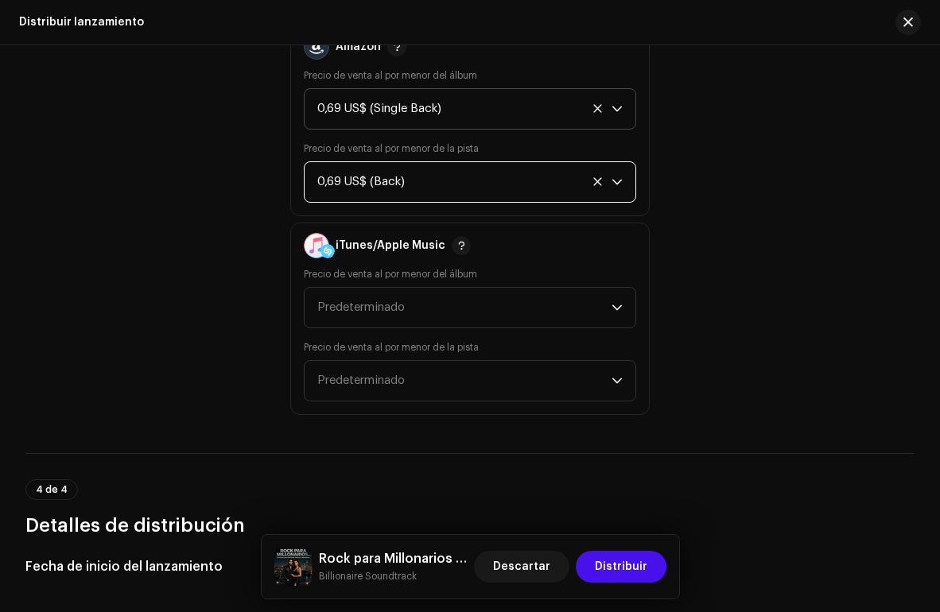
click at [508, 109] on div "0,69 US$ (Single Back)" at bounding box center [451, 109] width 269 height 40
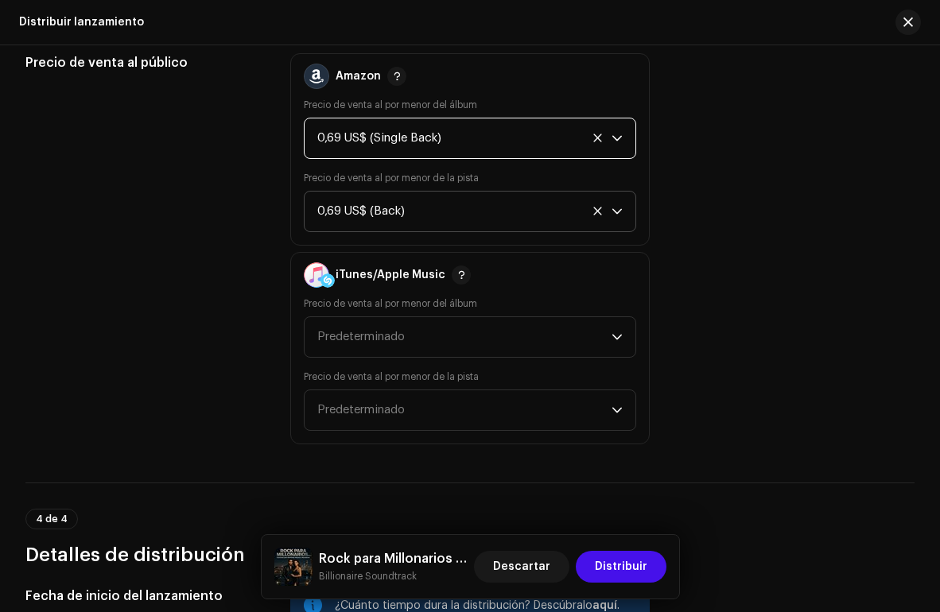
scroll to position [2934, 0]
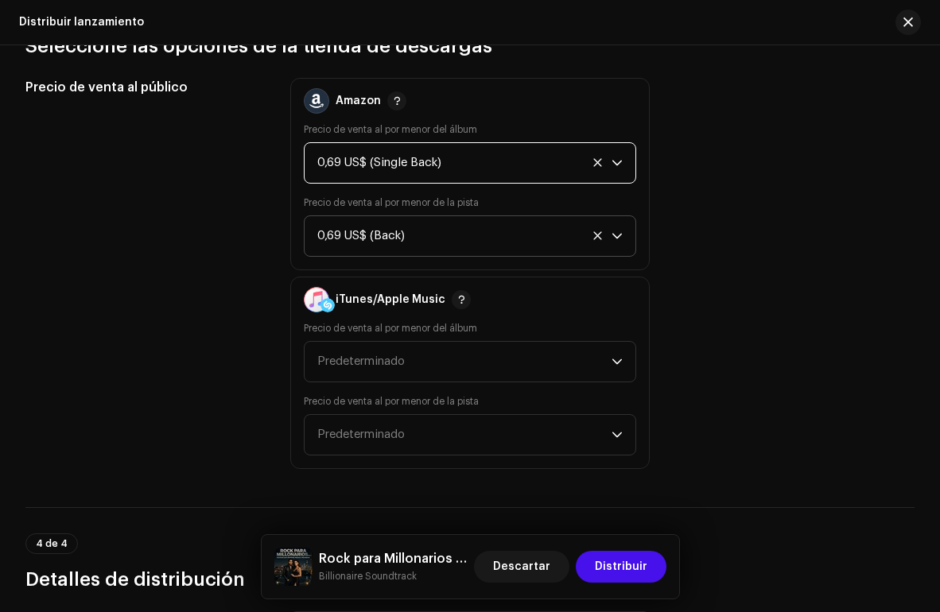
click at [540, 152] on div "0,69 US$ (Single Back)" at bounding box center [451, 163] width 269 height 40
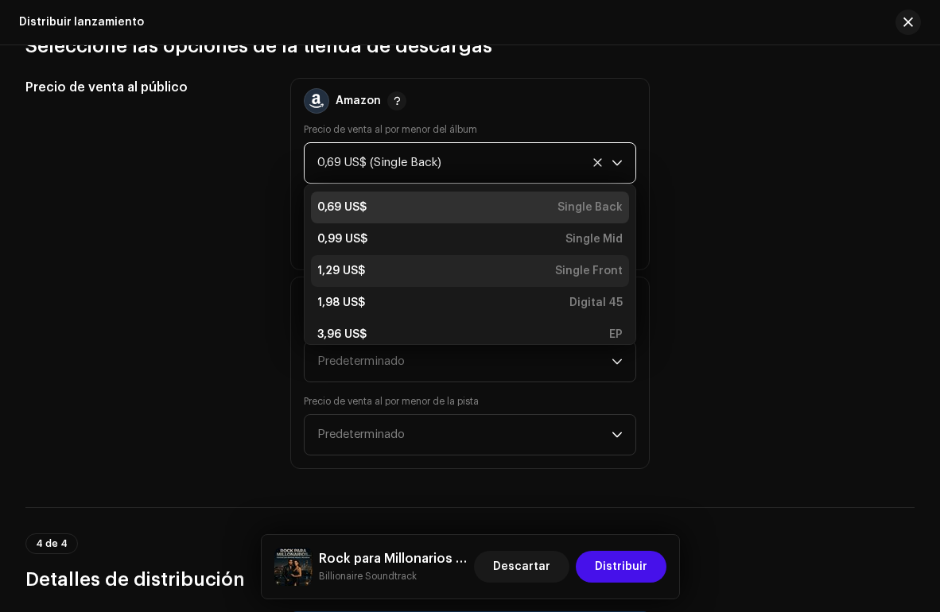
scroll to position [2927, 0]
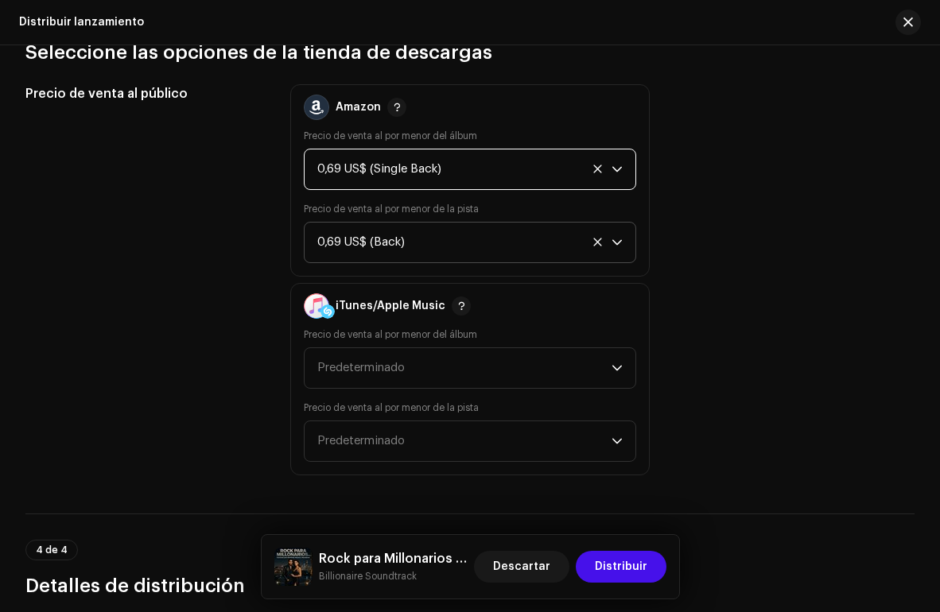
click at [531, 165] on div "0,69 US$ (Single Back)" at bounding box center [451, 169] width 269 height 40
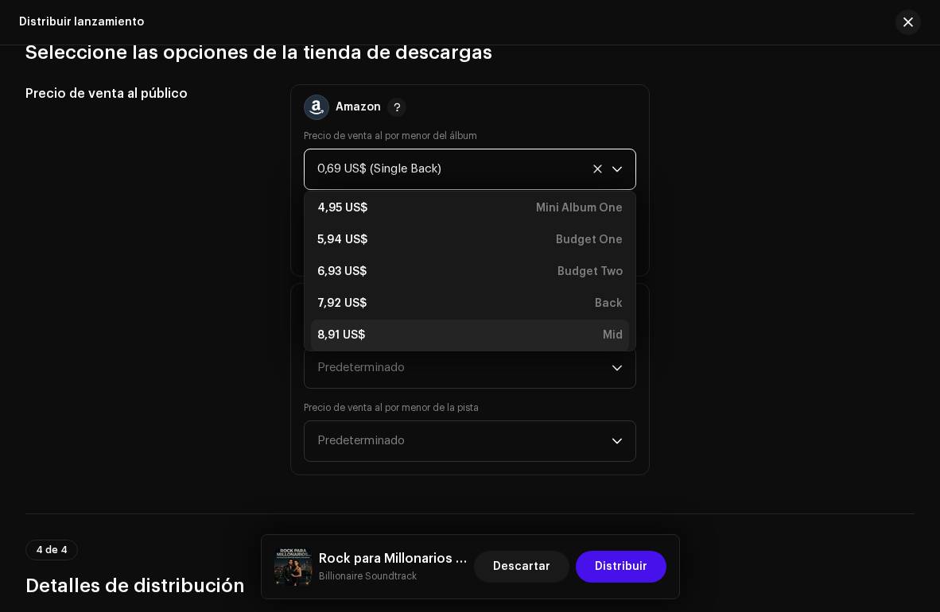
scroll to position [165, 0]
click at [784, 358] on div "Precio de venta al público Amazon Precio de venta al por menor del álbum 0,69 U…" at bounding box center [469, 279] width 889 height 391
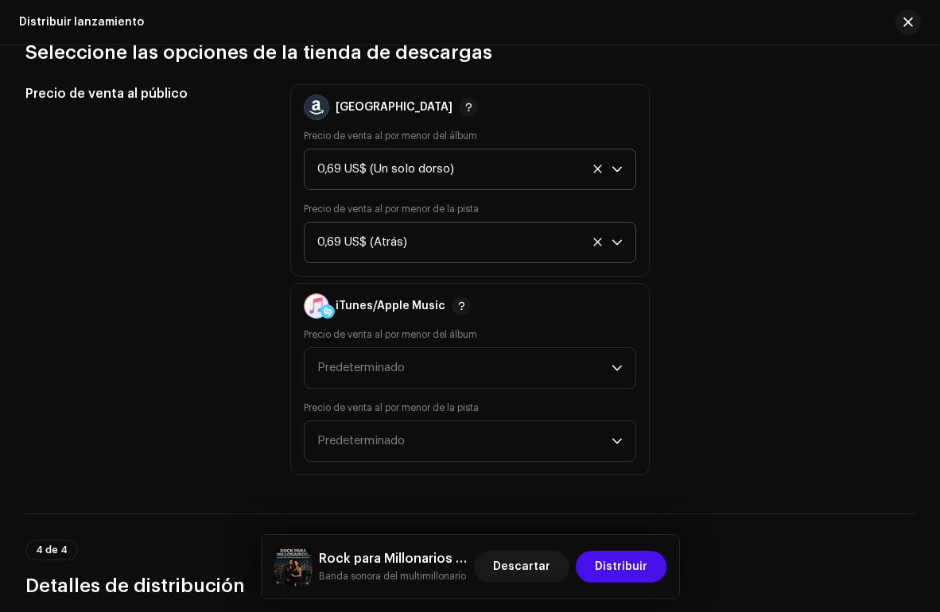
click at [616, 165] on icon "disparador desplegable" at bounding box center [616, 169] width 11 height 11
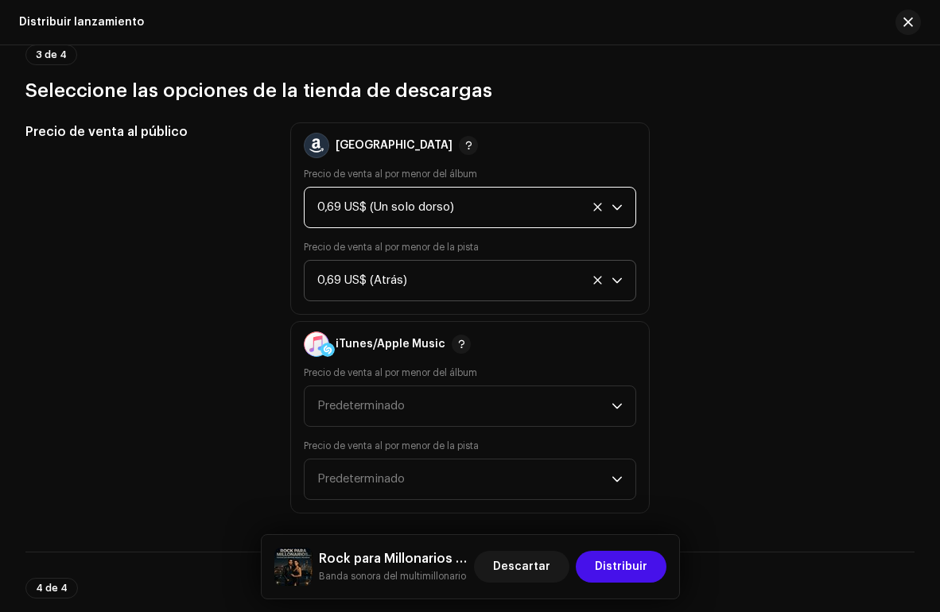
scroll to position [2885, 0]
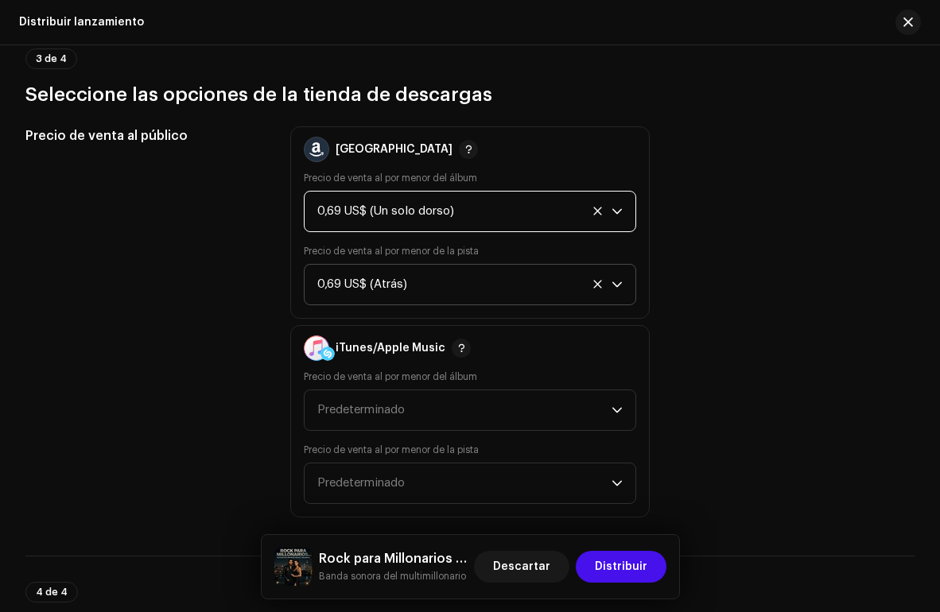
click at [547, 213] on div "0,69 US$ (Un solo dorso)" at bounding box center [451, 212] width 269 height 40
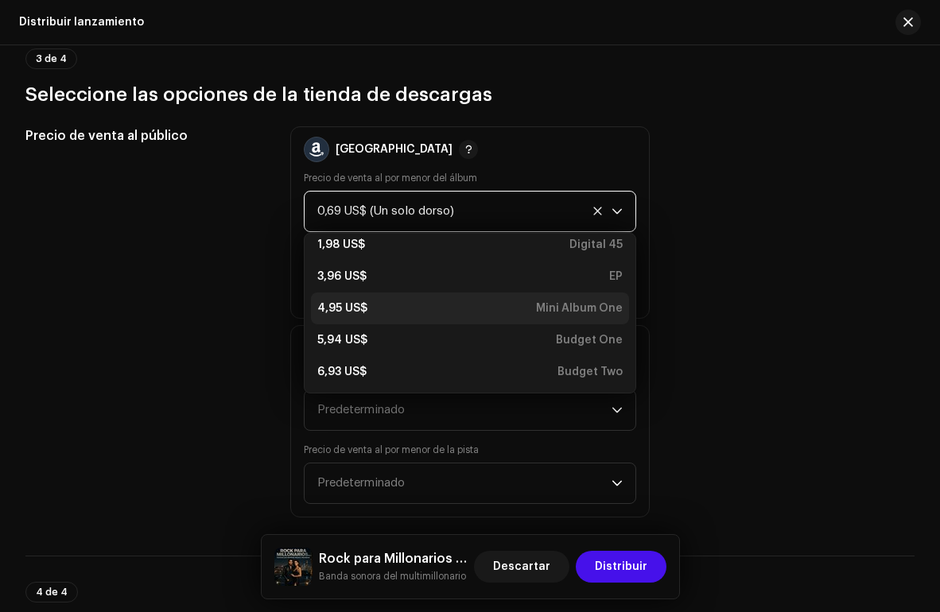
scroll to position [103, 0]
click at [545, 309] on div "Mini Album One" at bounding box center [579, 312] width 87 height 16
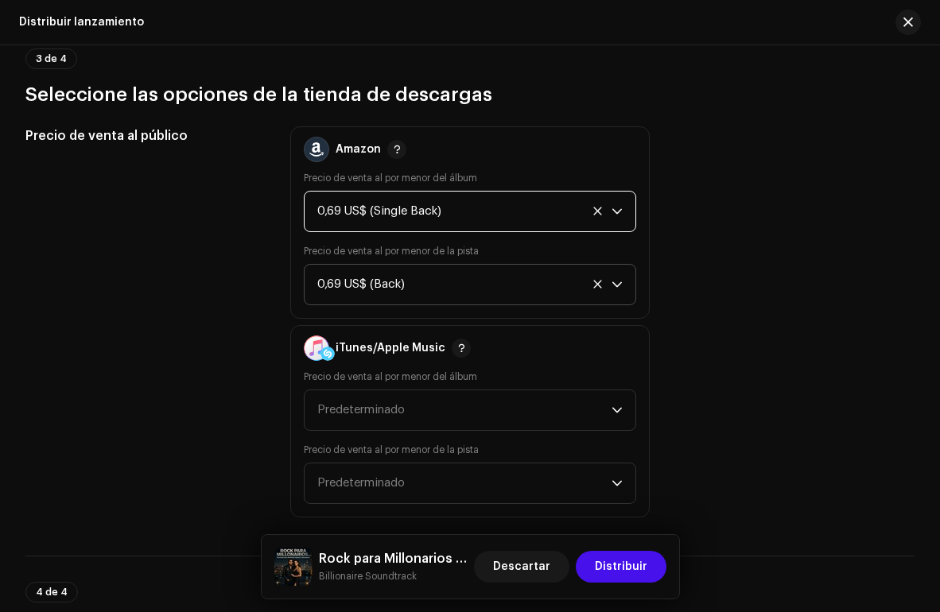
click at [127, 283] on div "Precio de venta al público" at bounding box center [144, 321] width 239 height 391
click at [494, 213] on div "0,69 US$ (Single Back)" at bounding box center [451, 212] width 269 height 40
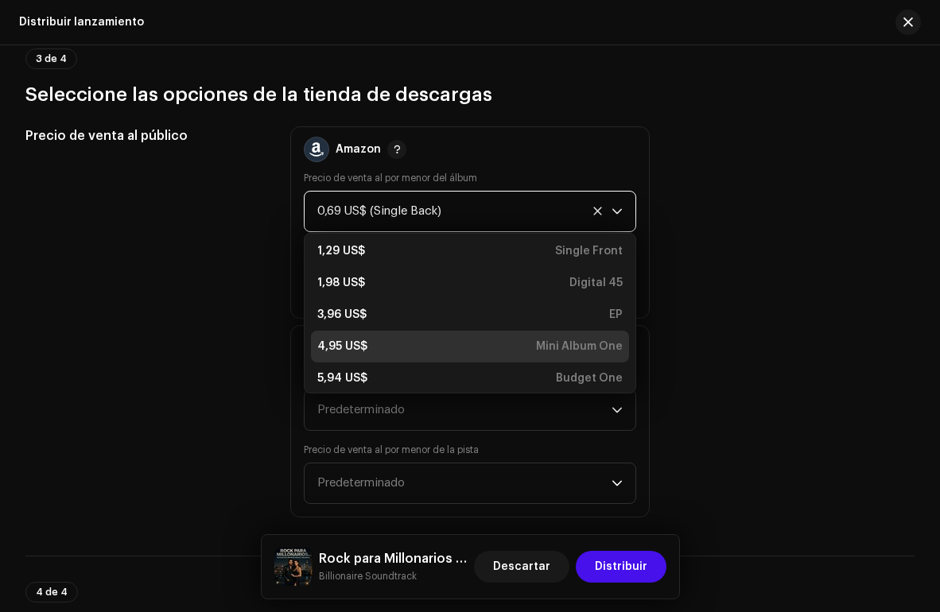
scroll to position [72, 0]
click at [418, 339] on div "4,95 US$ Mini Album One" at bounding box center [469, 343] width 305 height 16
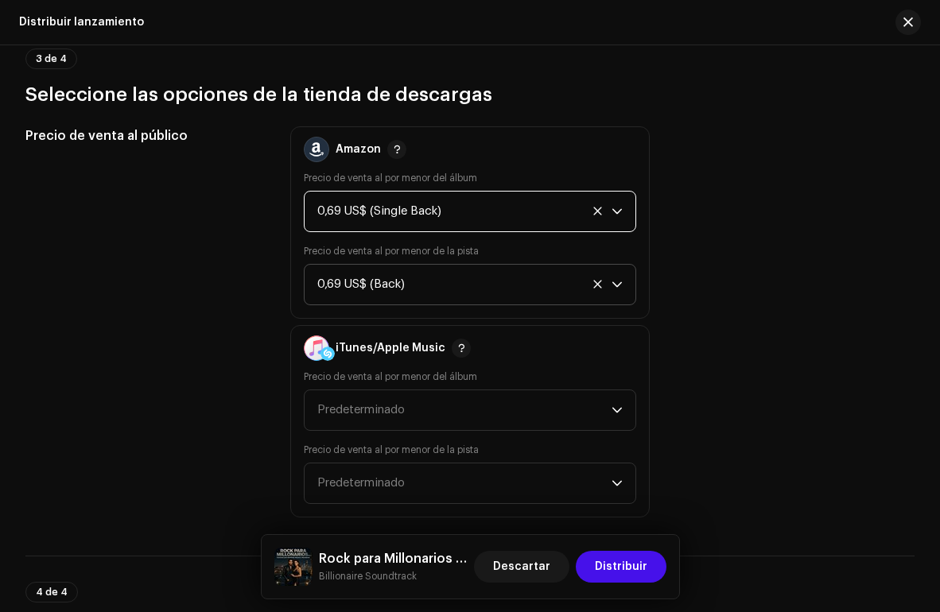
click at [592, 206] on icon at bounding box center [597, 211] width 10 height 10
click at [613, 211] on icon "dropdown trigger" at bounding box center [616, 211] width 11 height 11
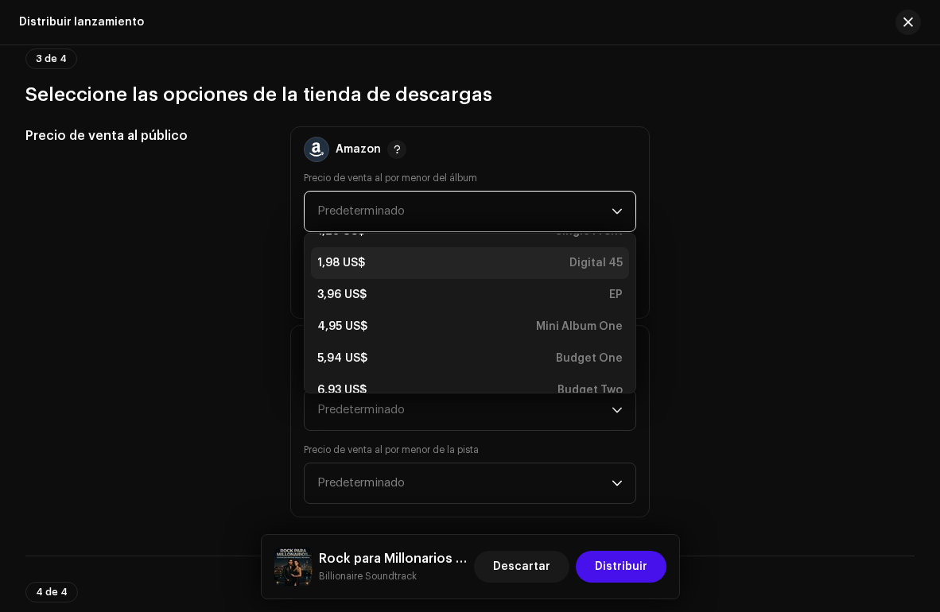
scroll to position [89, 0]
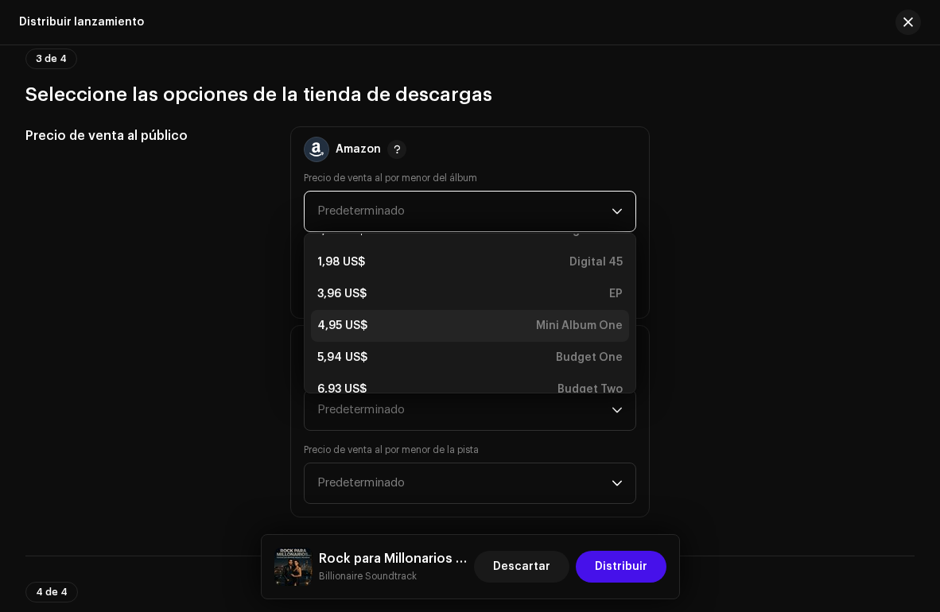
click at [428, 322] on div "4,95 US$ Mini Album One" at bounding box center [469, 326] width 305 height 16
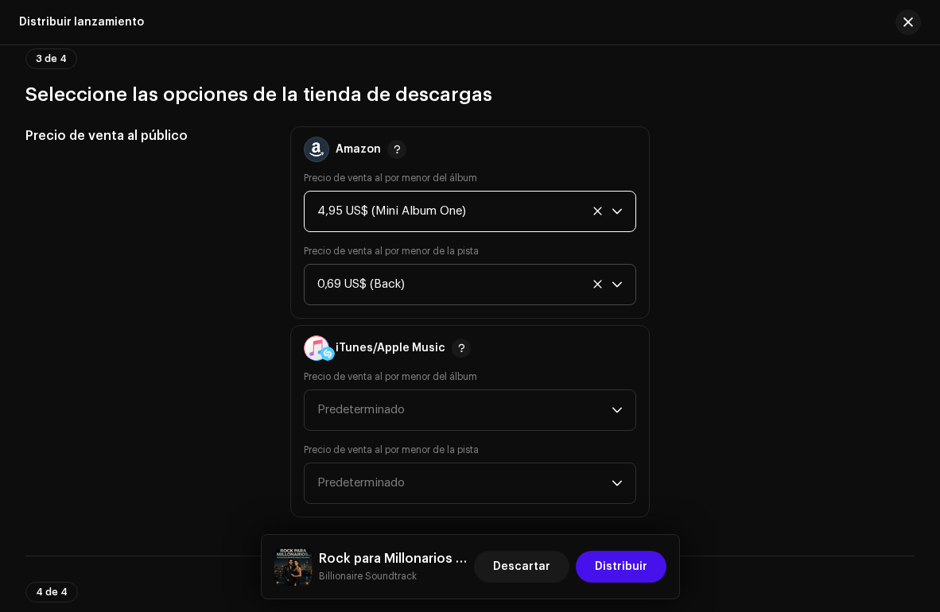
click at [532, 223] on div "4,95 US$ (Mini Album One)" at bounding box center [451, 212] width 269 height 40
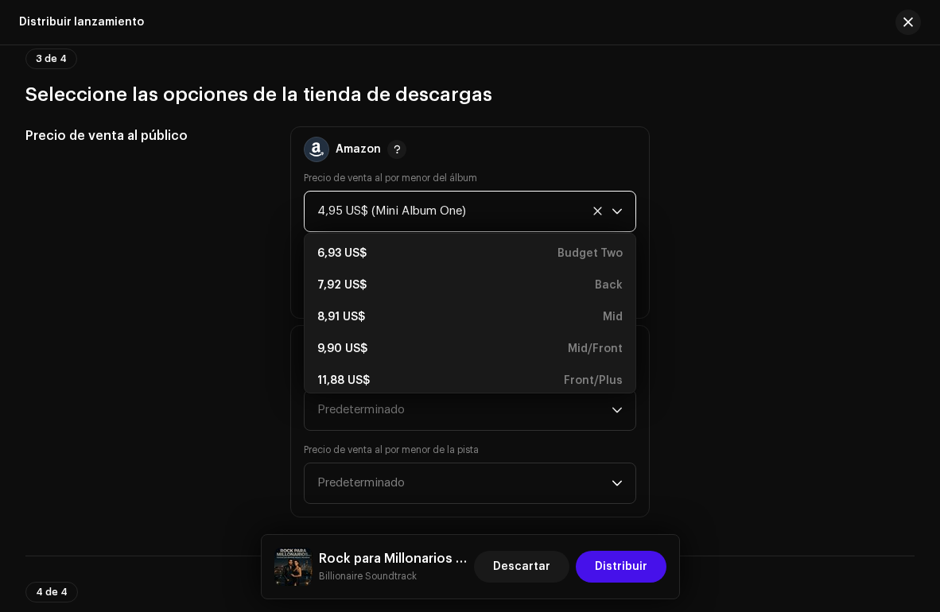
scroll to position [229, 0]
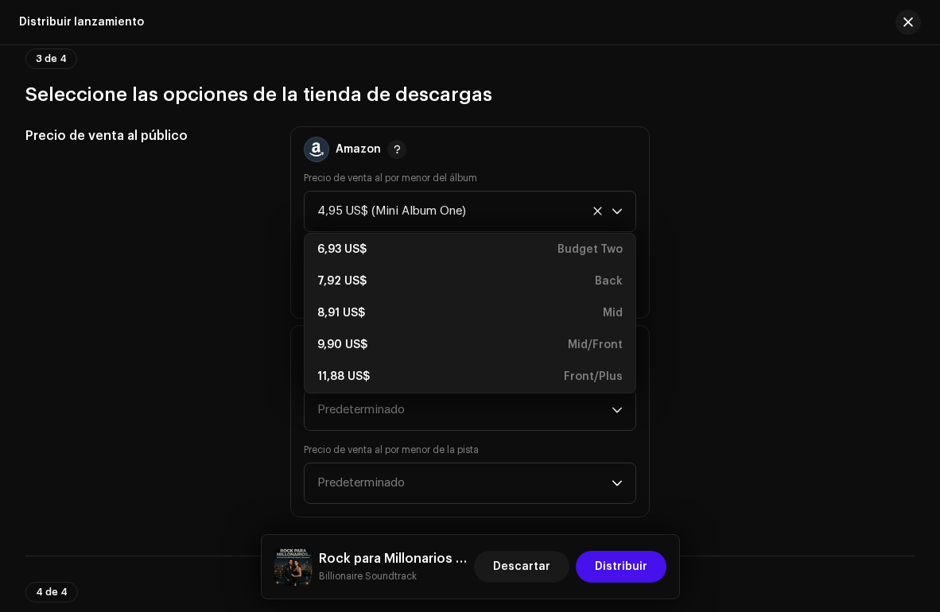
click at [218, 351] on div "Precio de venta al público" at bounding box center [144, 321] width 239 height 391
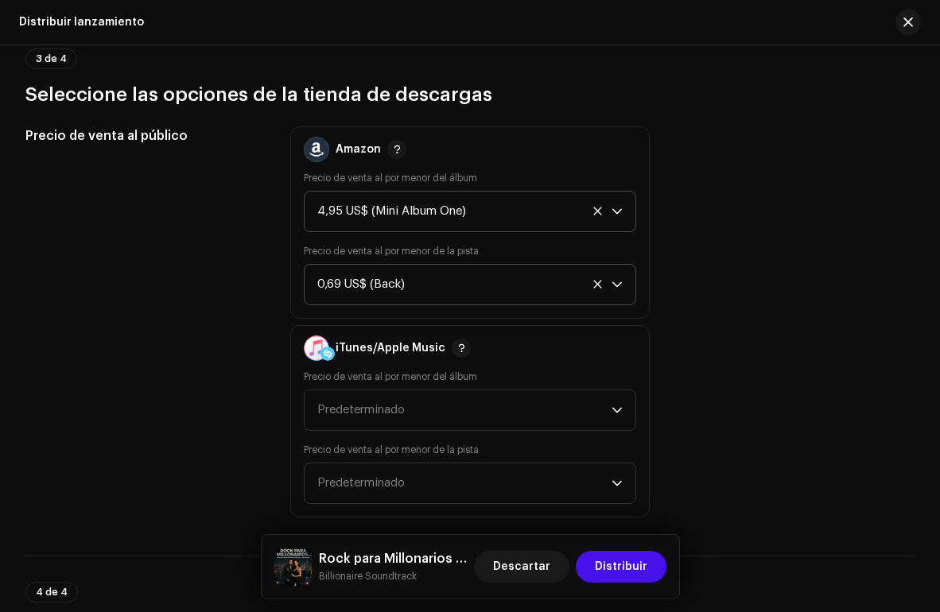
click at [475, 211] on div "4,95 US$ (Mini Album One)" at bounding box center [451, 212] width 269 height 40
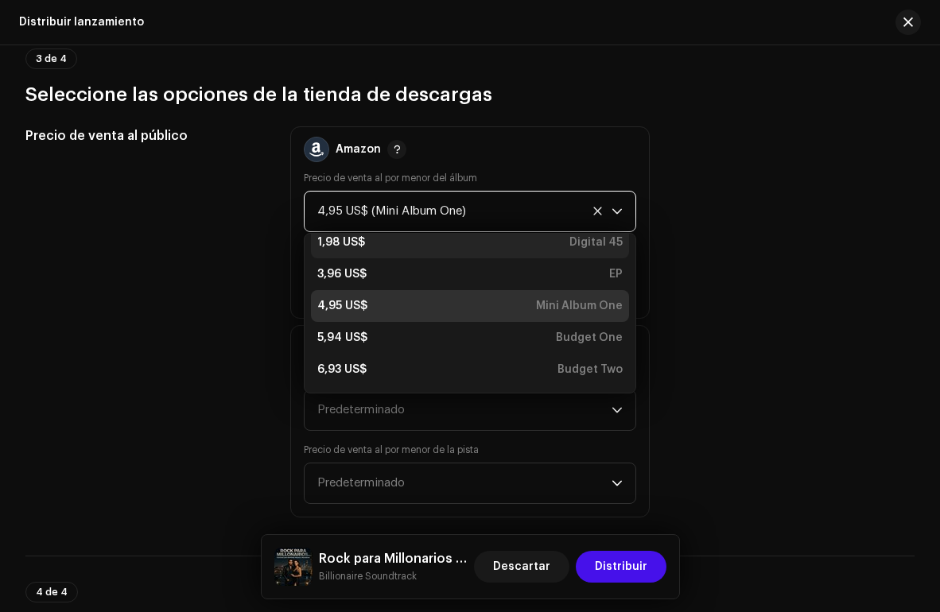
scroll to position [112, 0]
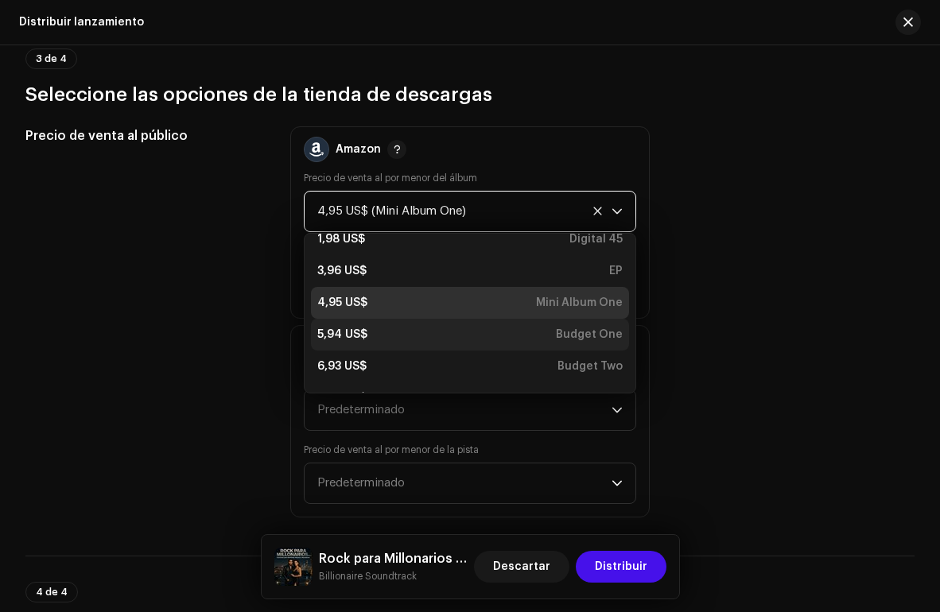
click at [466, 333] on div "5,94 US$ Budget One" at bounding box center [469, 335] width 305 height 16
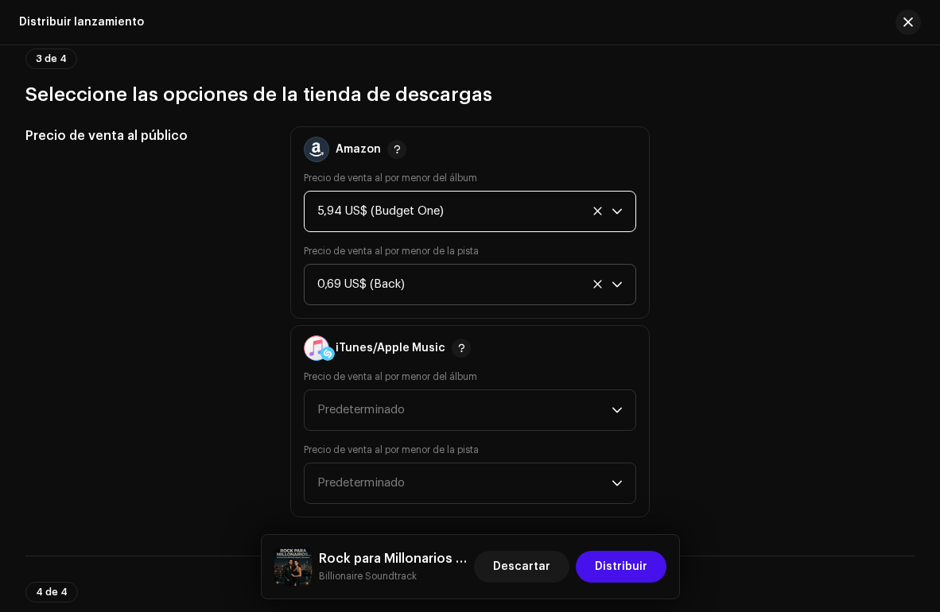
click at [498, 295] on div "0,69 US$ (Back)" at bounding box center [451, 285] width 269 height 40
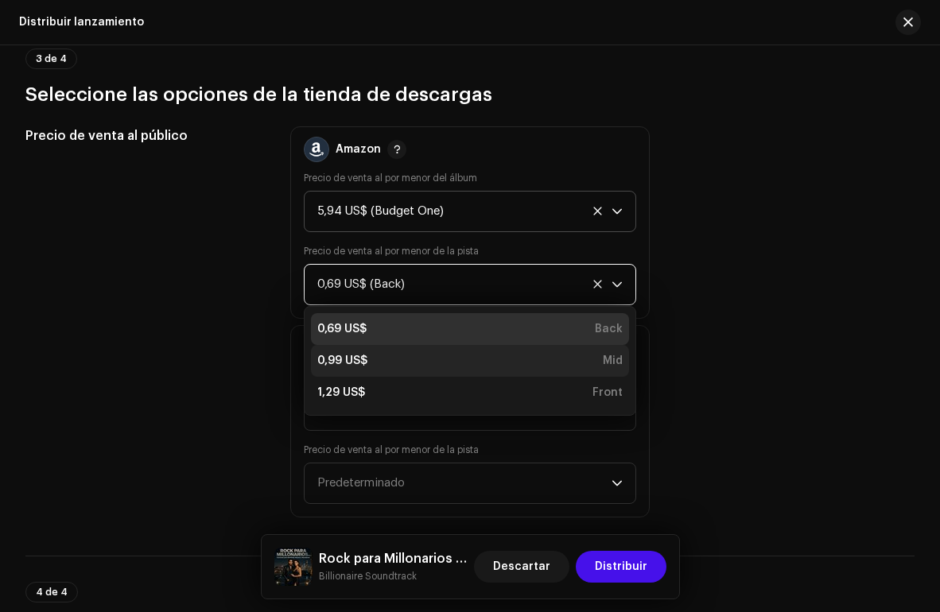
click at [481, 351] on li "0,99 US$ Mid" at bounding box center [470, 361] width 318 height 32
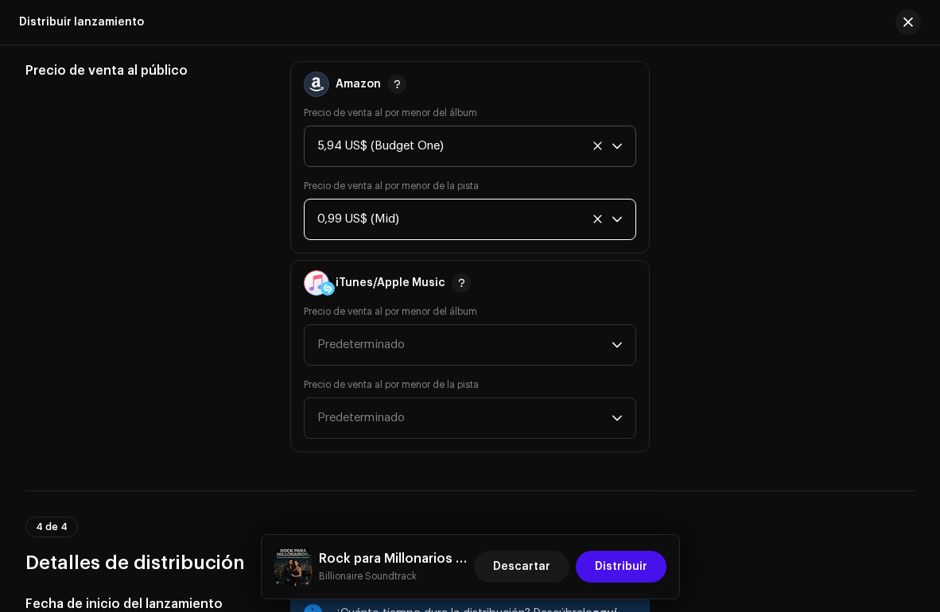
scroll to position [3042, 0]
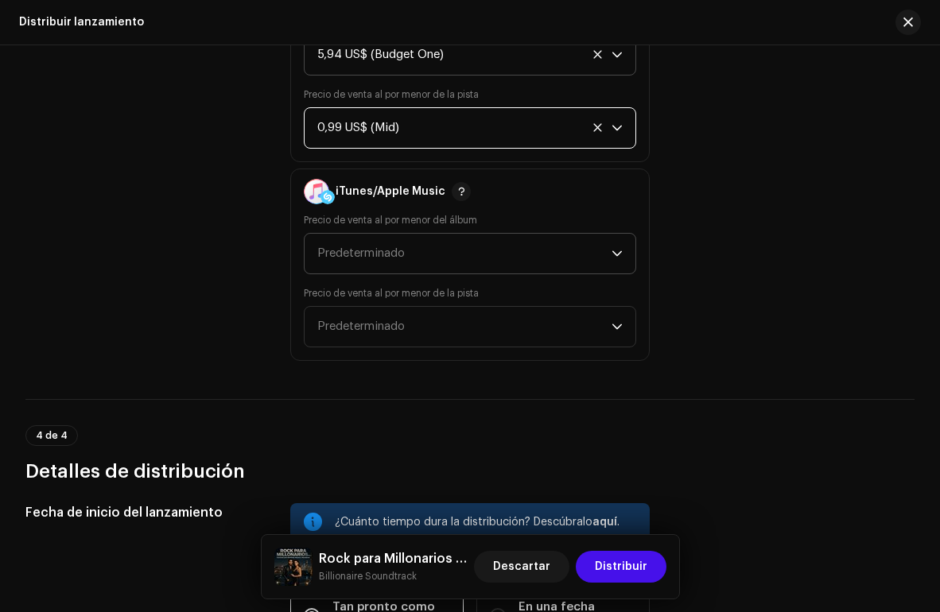
click at [453, 253] on span "Predeterminado" at bounding box center [464, 254] width 294 height 40
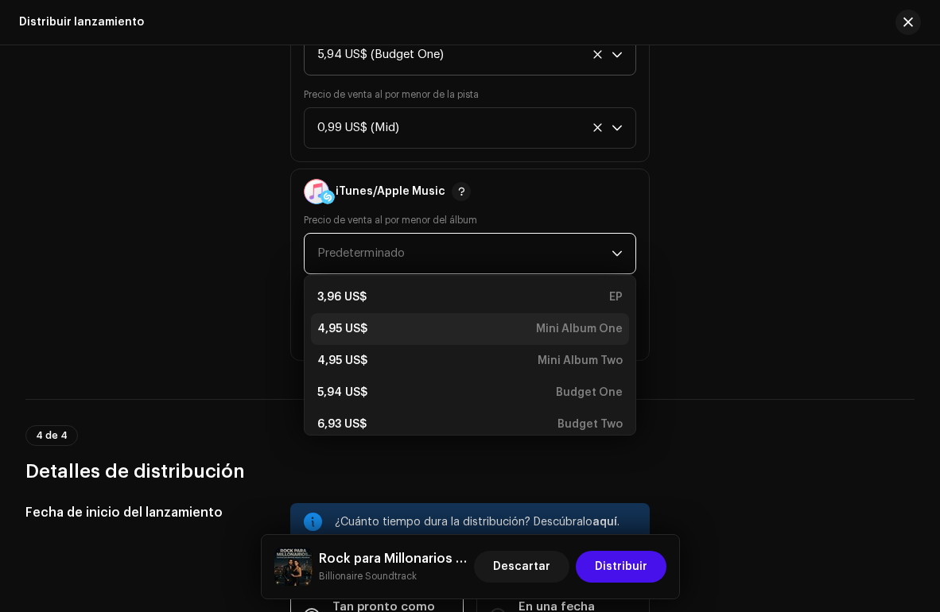
scroll to position [72, 0]
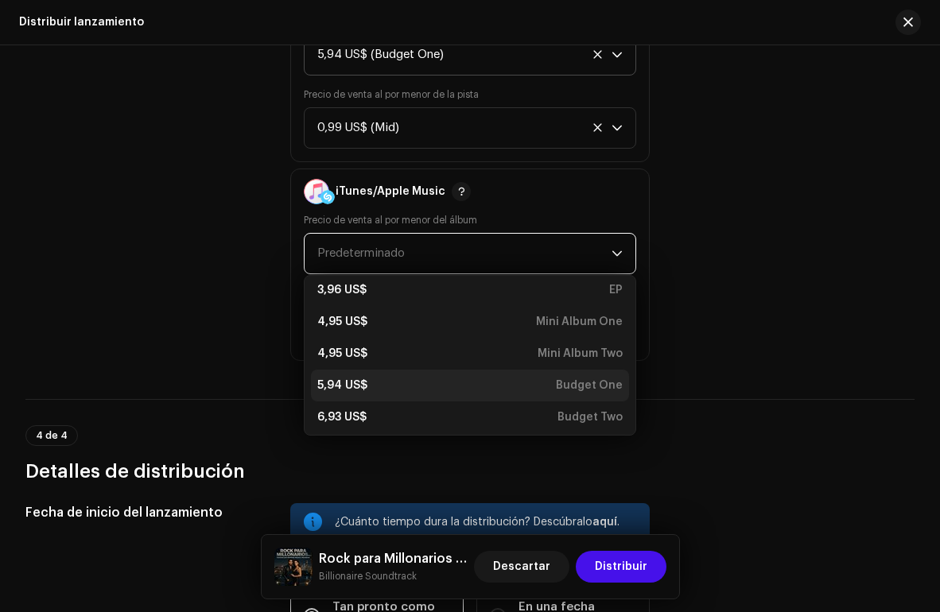
click at [378, 387] on div "5,94 US$ Budget One" at bounding box center [469, 386] width 305 height 16
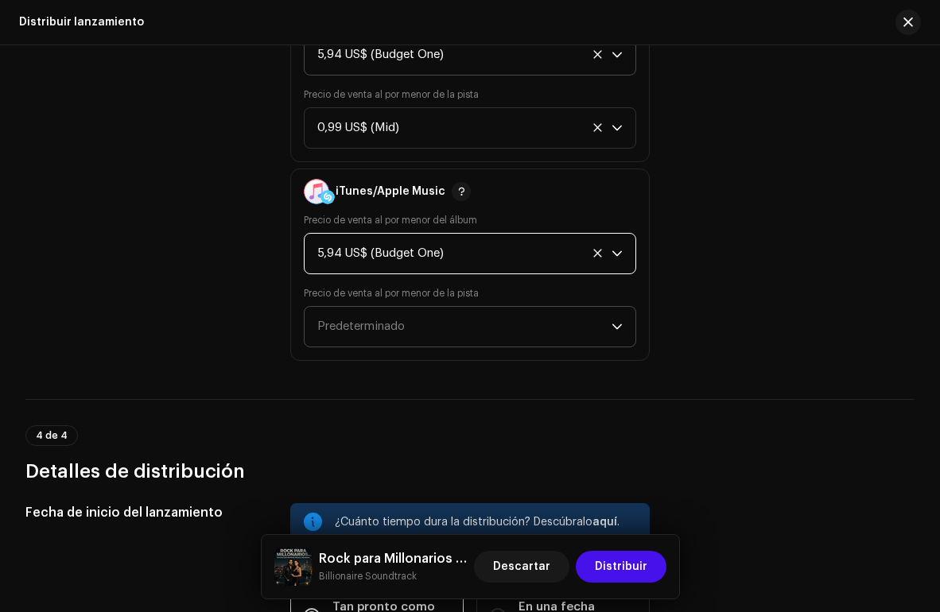
click at [407, 316] on span "Predeterminado" at bounding box center [464, 327] width 294 height 40
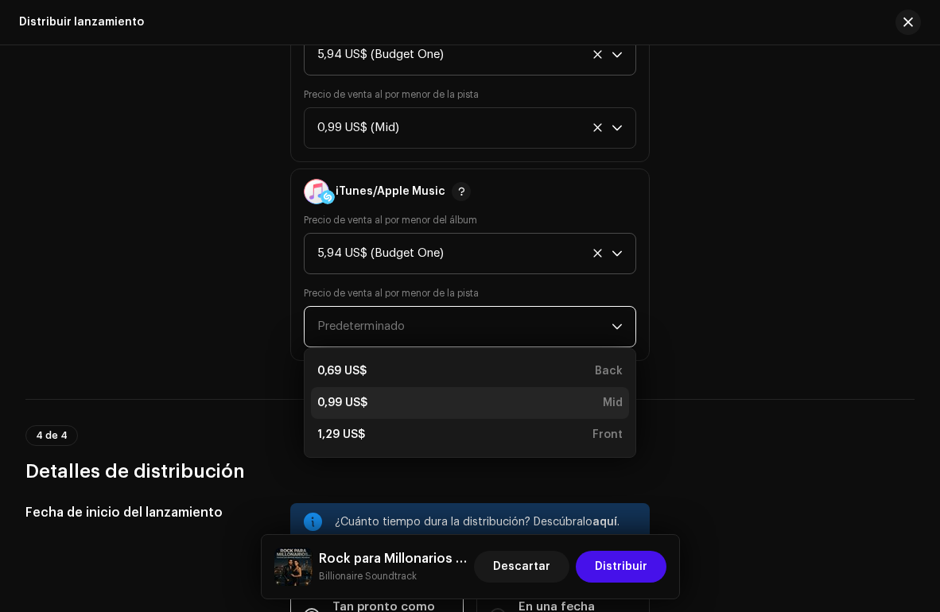
click at [380, 401] on div "0,99 US$ Mid" at bounding box center [469, 403] width 305 height 16
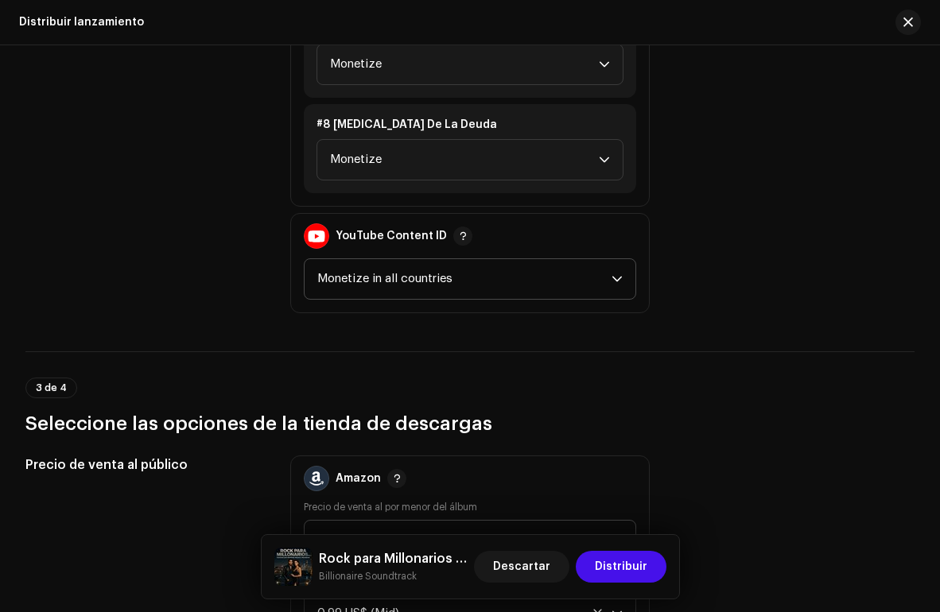
scroll to position [2482, 0]
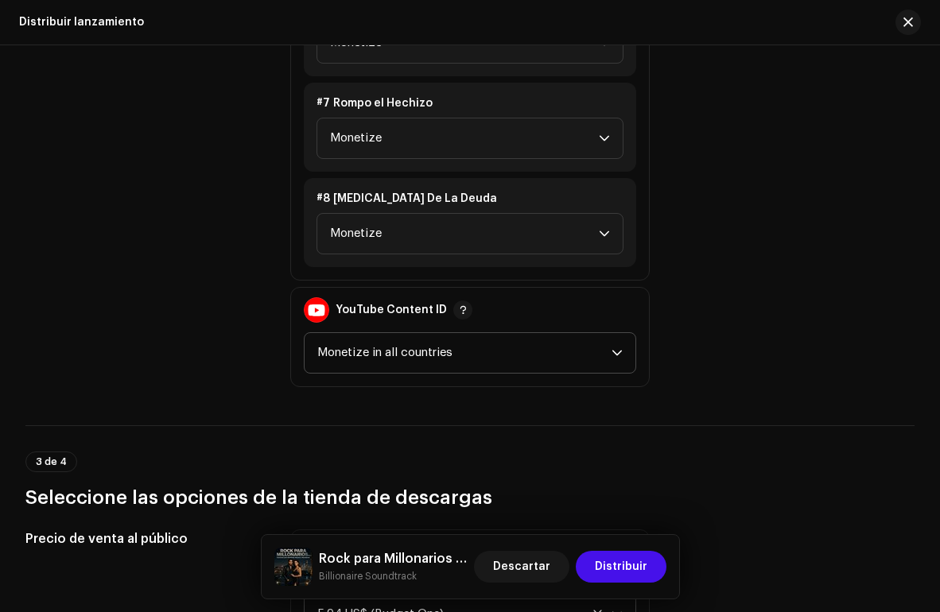
click at [434, 361] on span "Monetize in all countries" at bounding box center [464, 353] width 294 height 40
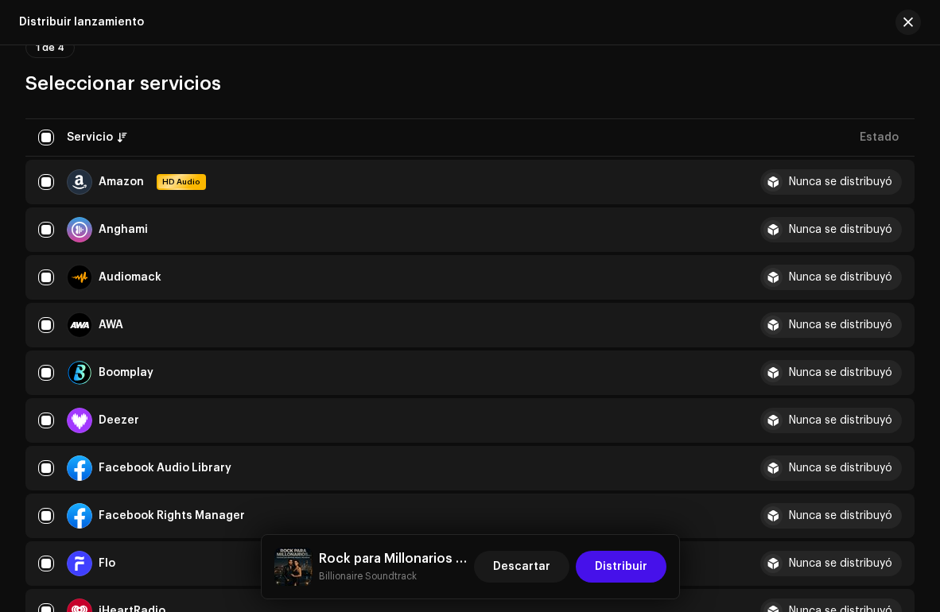
scroll to position [0, 0]
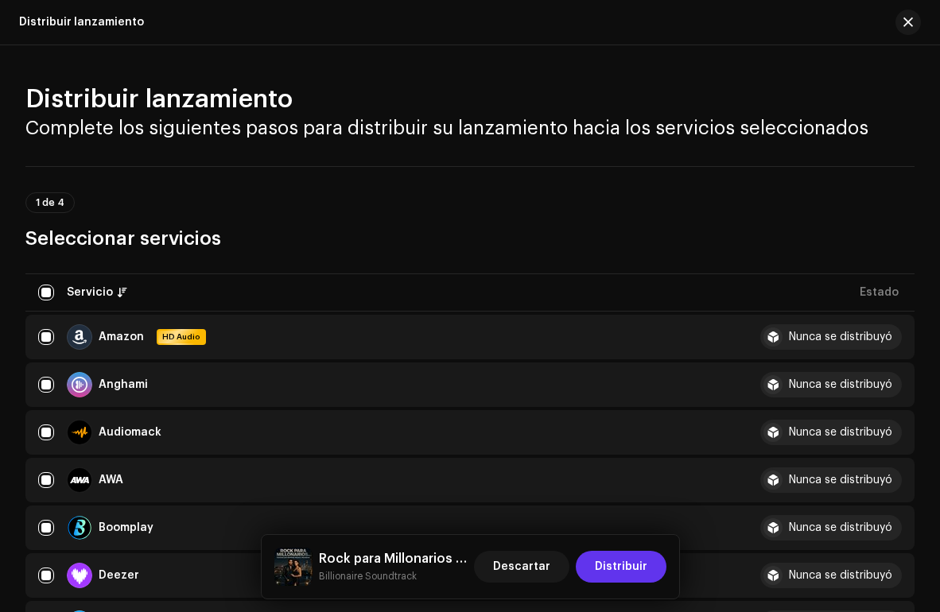
click at [615, 565] on span "Distribuir" at bounding box center [621, 567] width 52 height 32
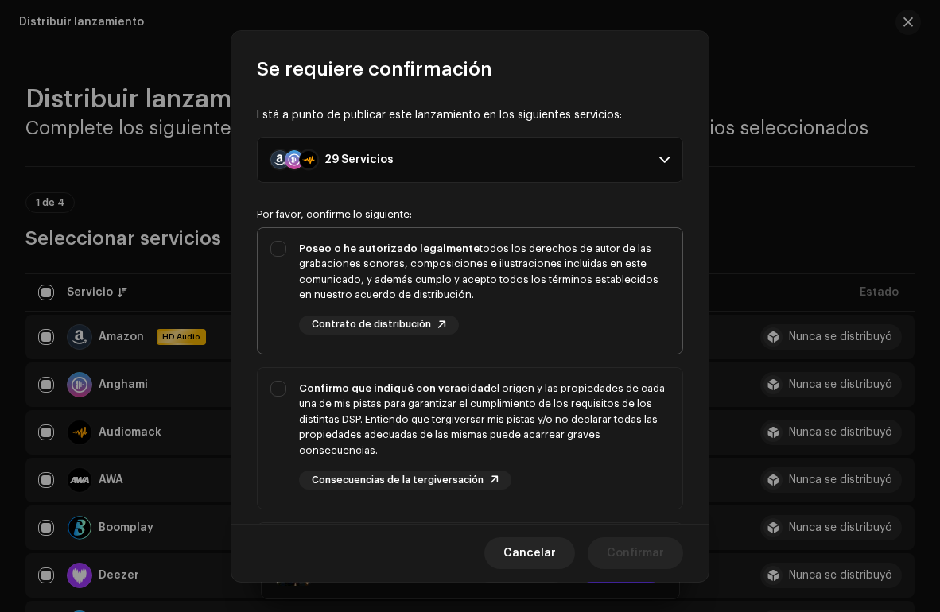
click at [279, 239] on div "Poseo o he autorizado legalmente todos los derechos de autor de las grabaciones…" at bounding box center [470, 287] width 425 height 119
checkbox input "true"
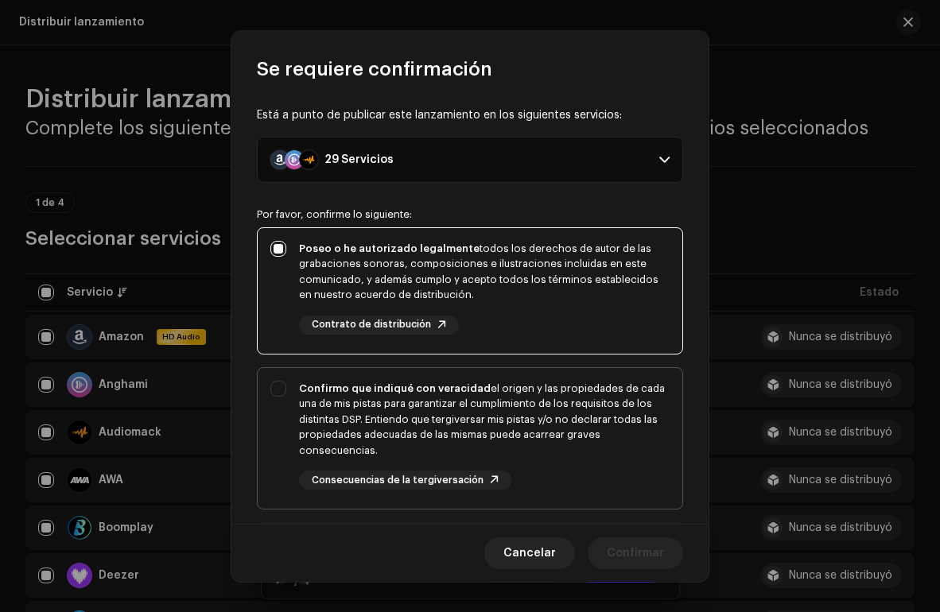
click at [286, 386] on div "Confirmo que indiqué con veracidad el origen y las propiedades de cada una de m…" at bounding box center [470, 435] width 425 height 135
checkbox input "true"
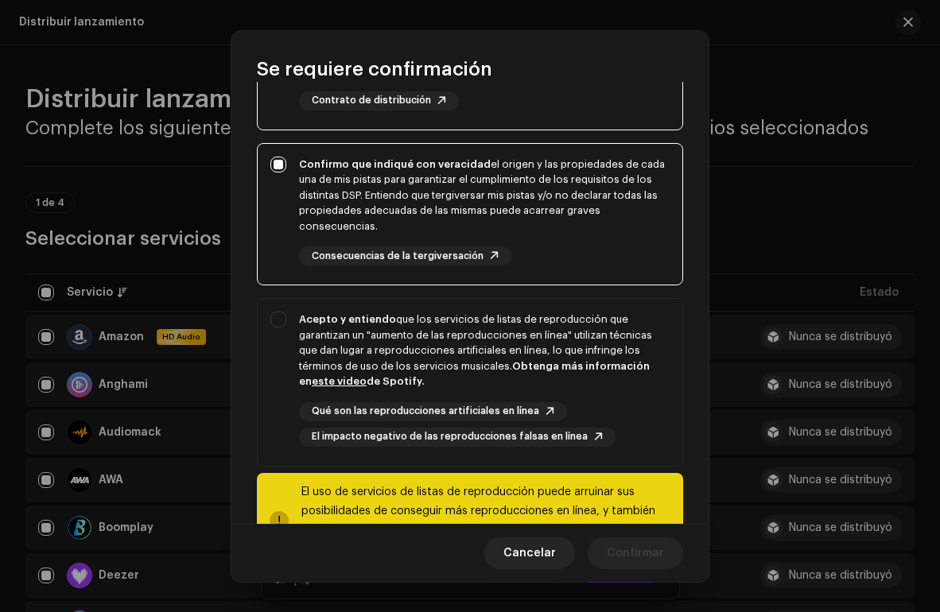
scroll to position [234, 0]
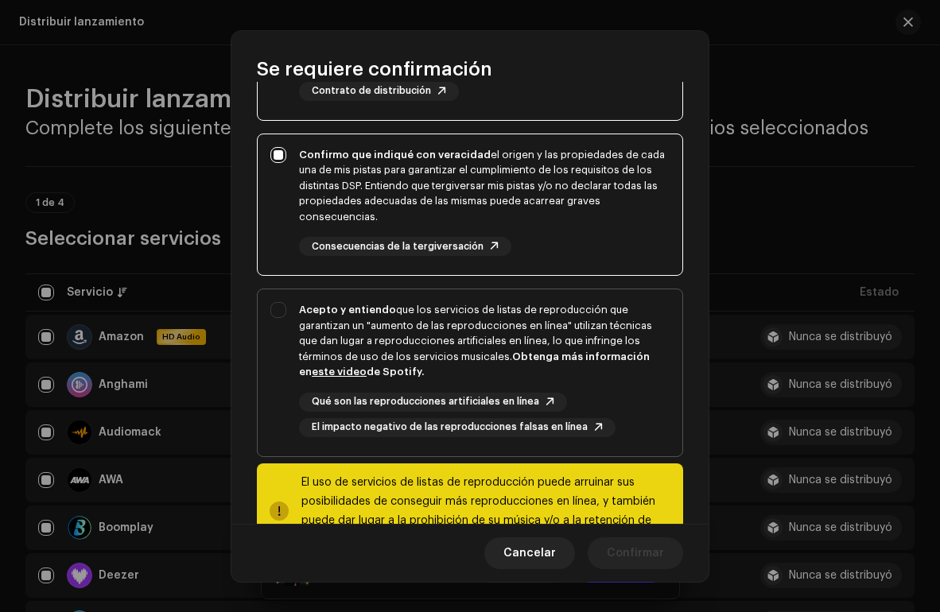
click at [274, 308] on div "Acepto y entiendo que los servicios de listas de reproducción que garantizan un…" at bounding box center [470, 369] width 425 height 161
checkbox input "true"
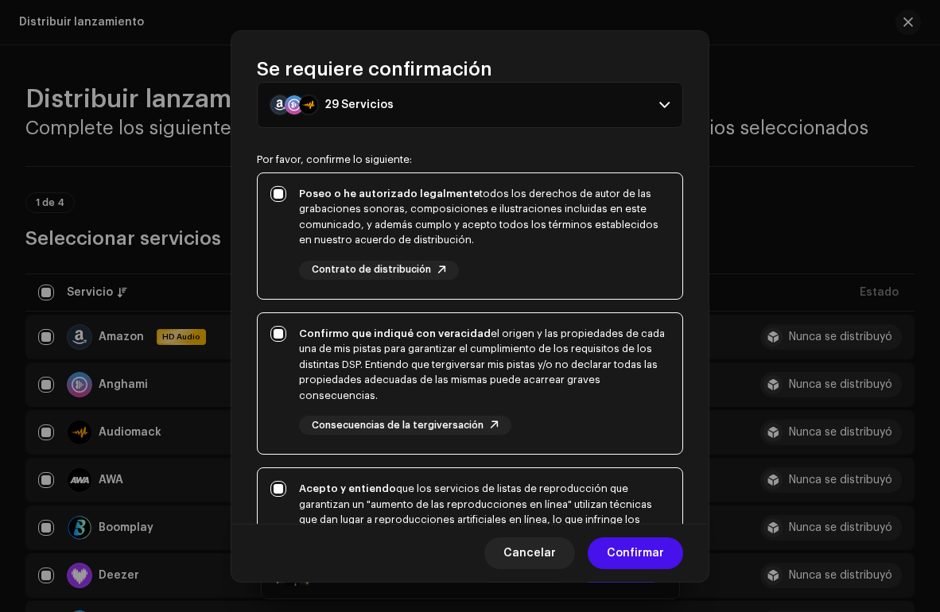
scroll to position [0, 0]
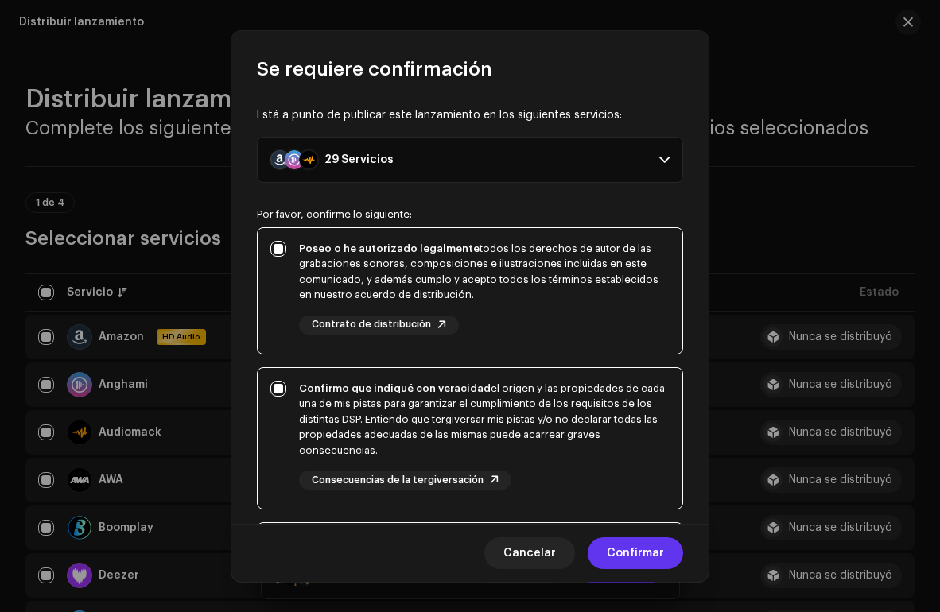
click at [634, 541] on span "Confirmar" at bounding box center [635, 553] width 57 height 32
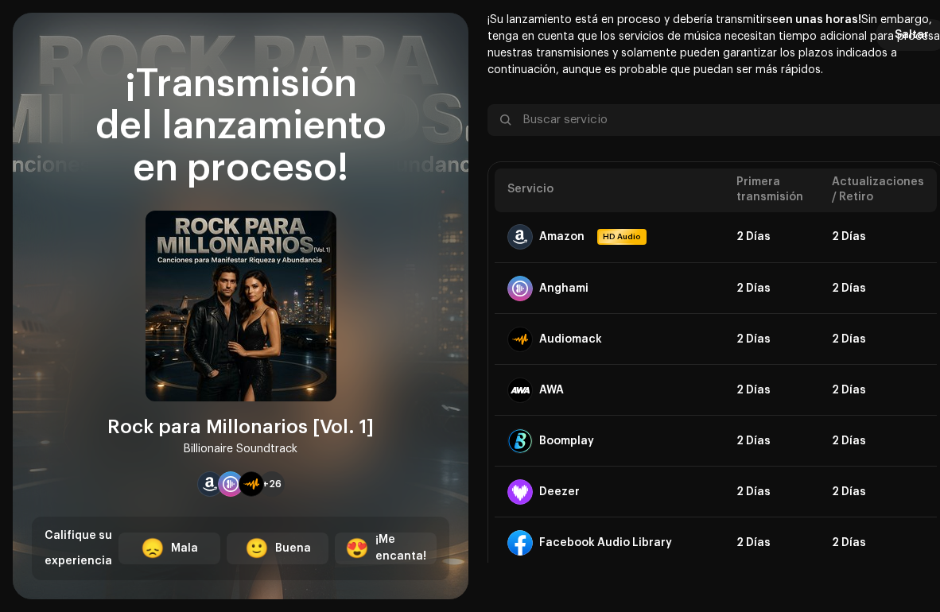
click at [258, 363] on img at bounding box center [240, 306] width 191 height 191
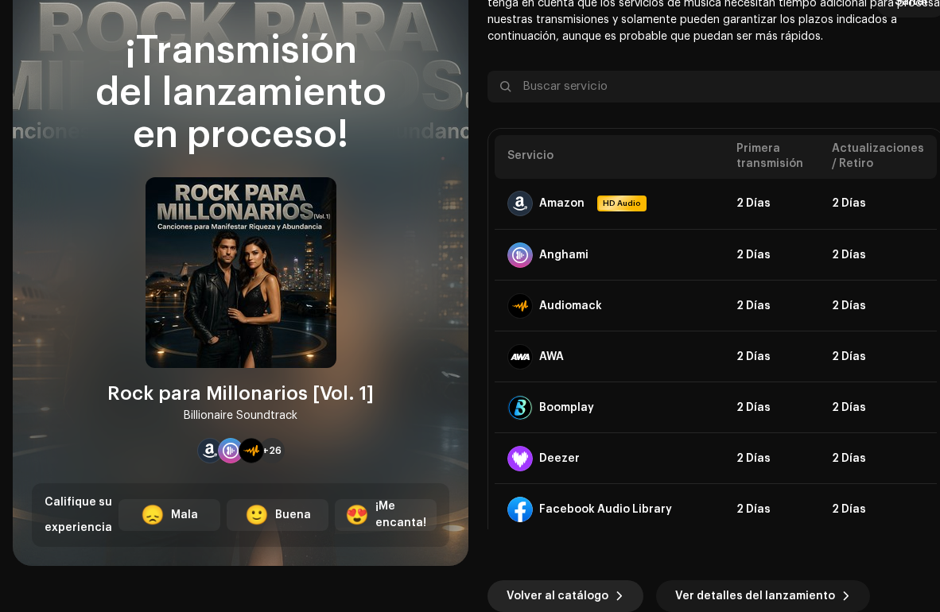
click at [531, 589] on span "Volver al catálogo" at bounding box center [557, 596] width 102 height 32
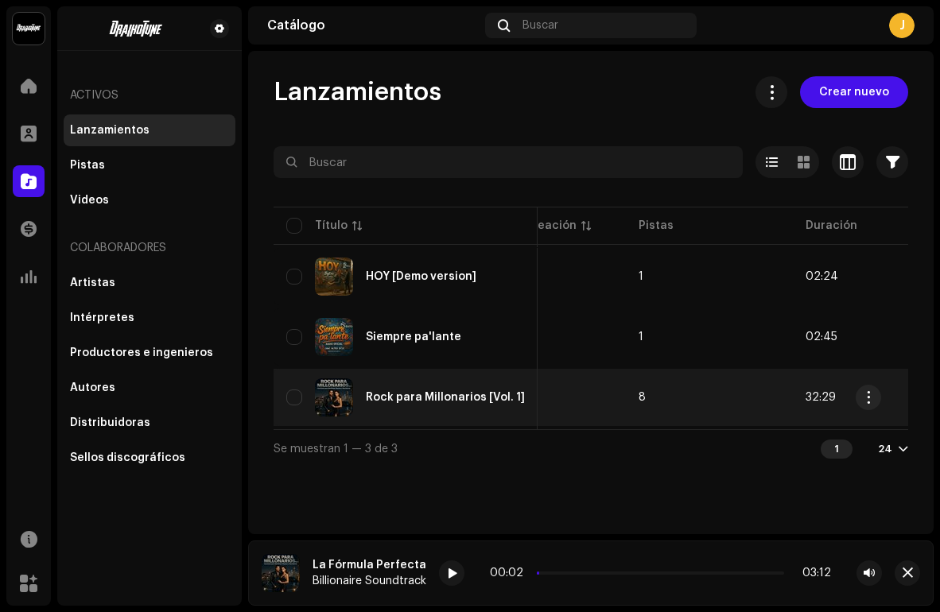
scroll to position [0, 753]
click at [653, 392] on span "8" at bounding box center [656, 397] width 7 height 11
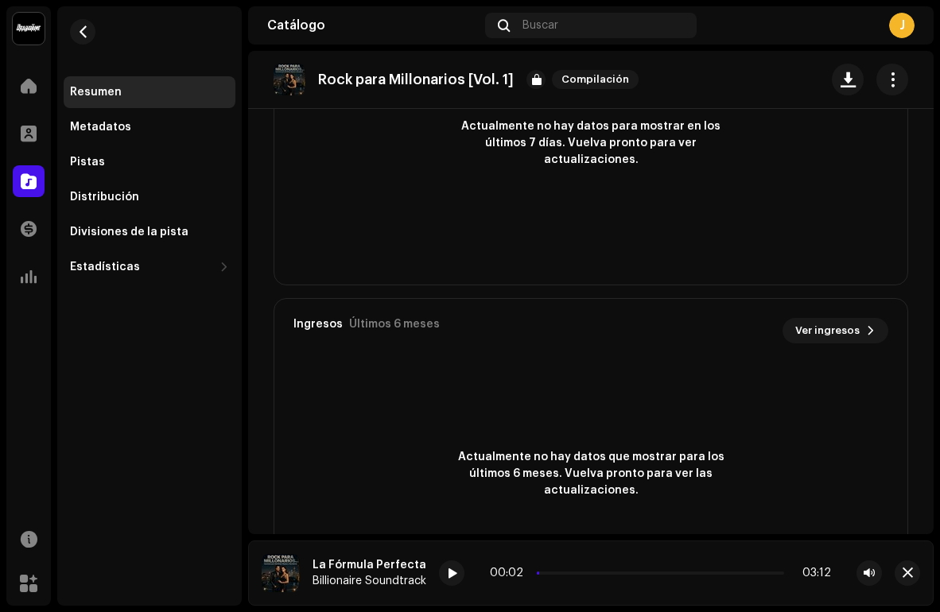
scroll to position [1113, 0]
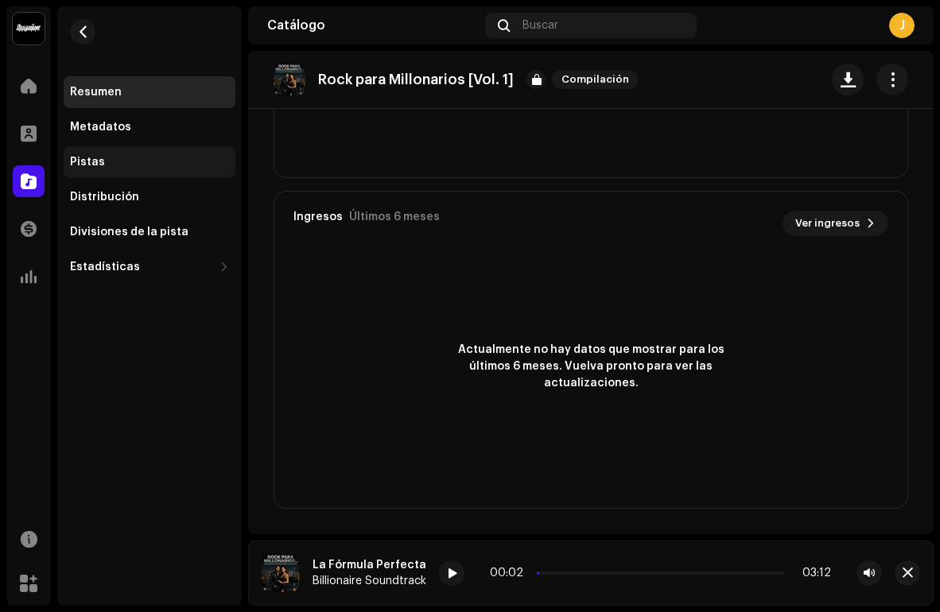
click at [131, 158] on div "Pistas" at bounding box center [149, 162] width 159 height 13
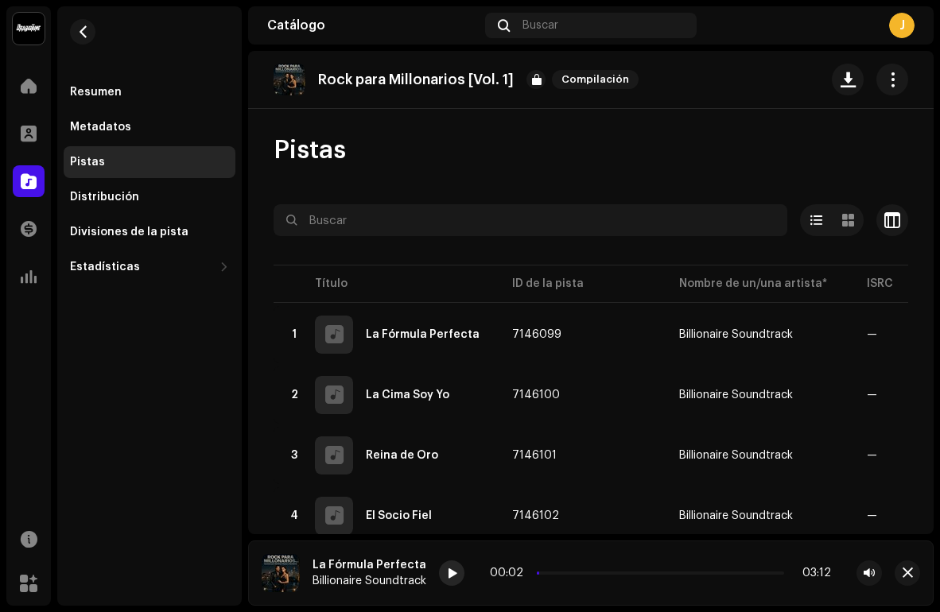
click at [448, 570] on span at bounding box center [452, 574] width 10 height 13
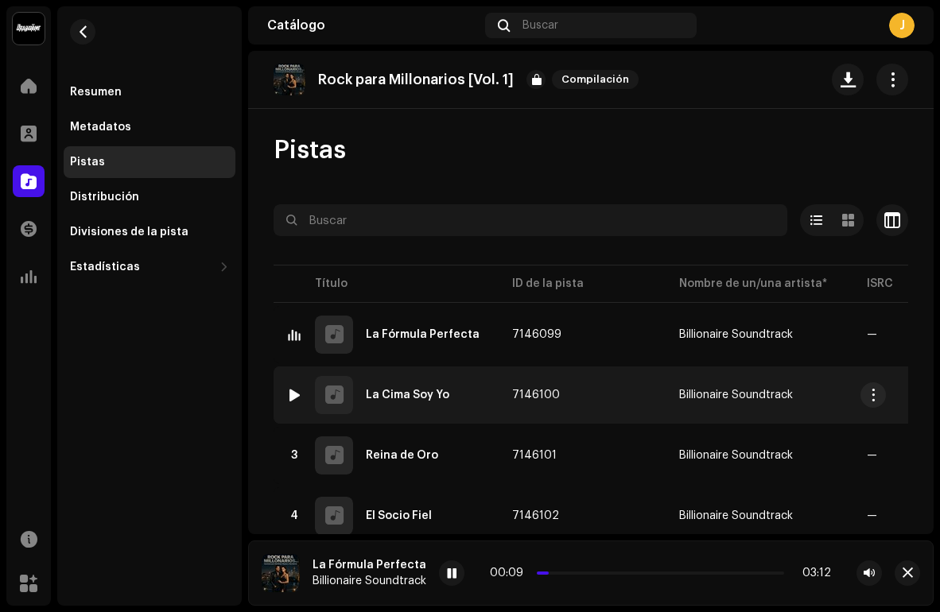
click at [413, 396] on div "La Cima Soy Yo" at bounding box center [407, 395] width 83 height 11
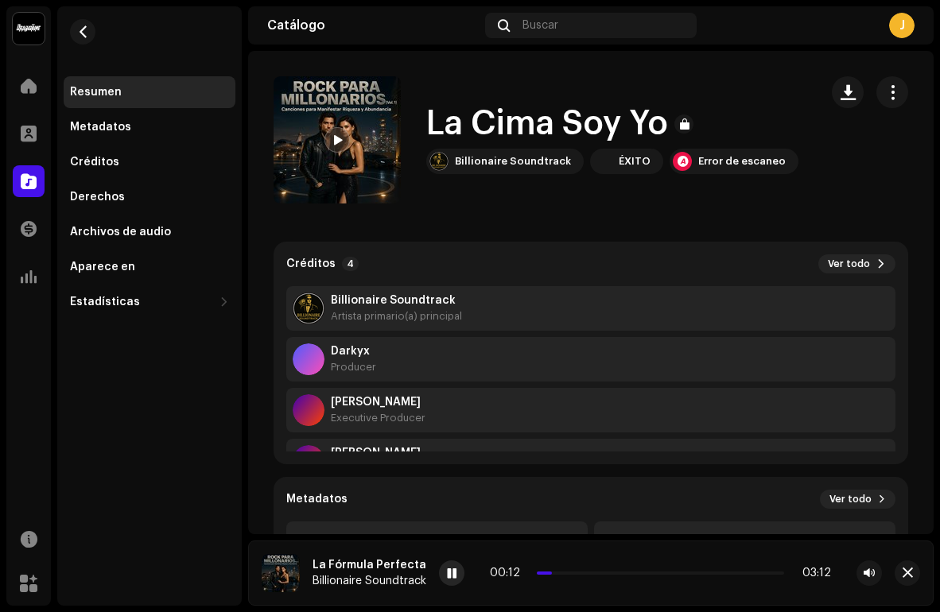
click at [453, 572] on span at bounding box center [452, 574] width 10 height 13
click at [447, 569] on span at bounding box center [452, 574] width 10 height 13
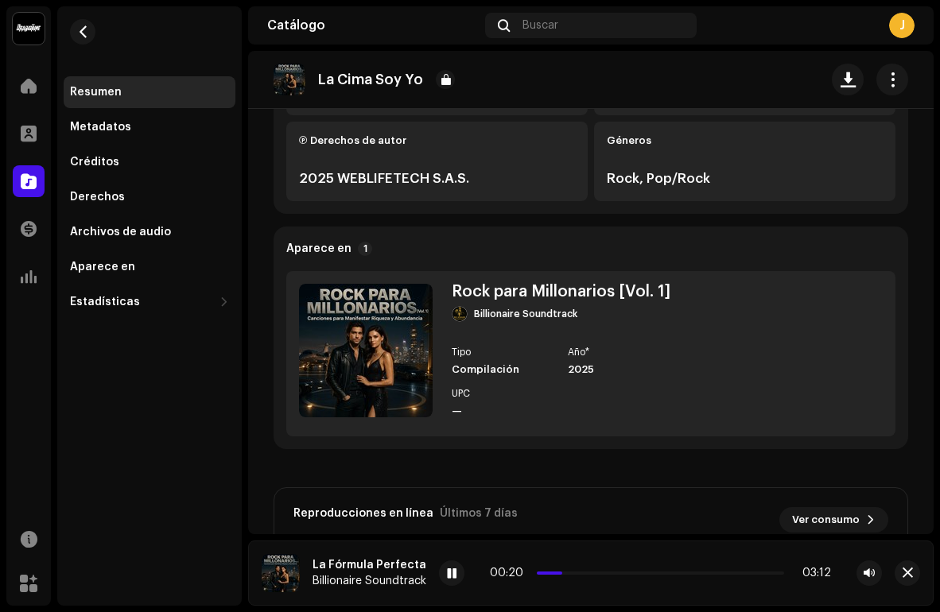
scroll to position [641, 0]
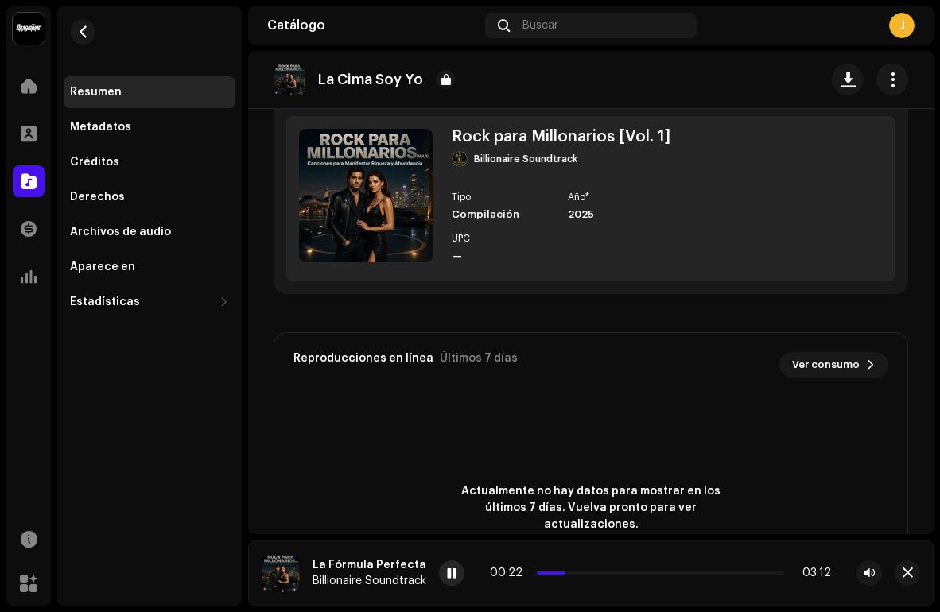
click at [446, 580] on div at bounding box center [451, 572] width 25 height 25
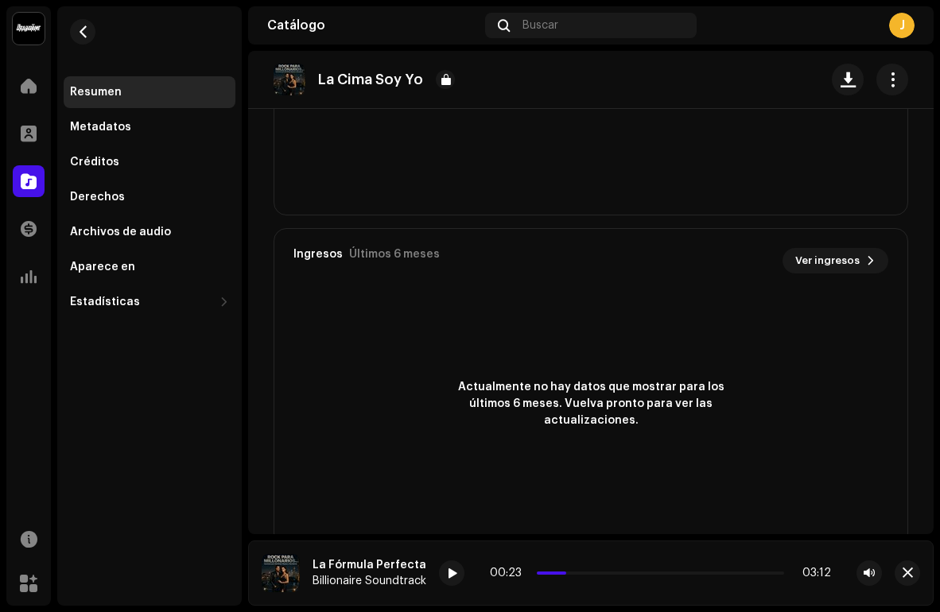
scroll to position [1071, 0]
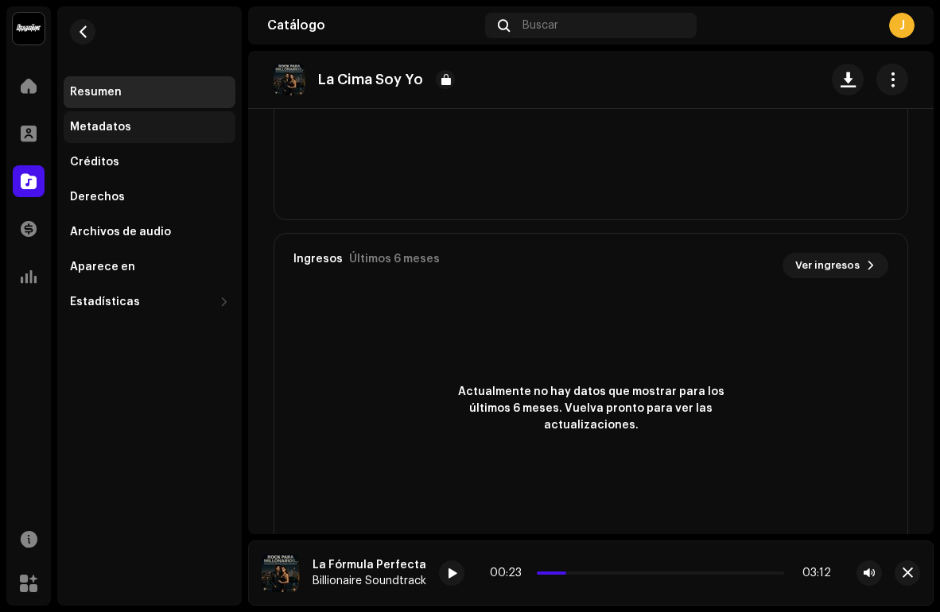
click at [126, 131] on div "Metadatos" at bounding box center [149, 127] width 159 height 13
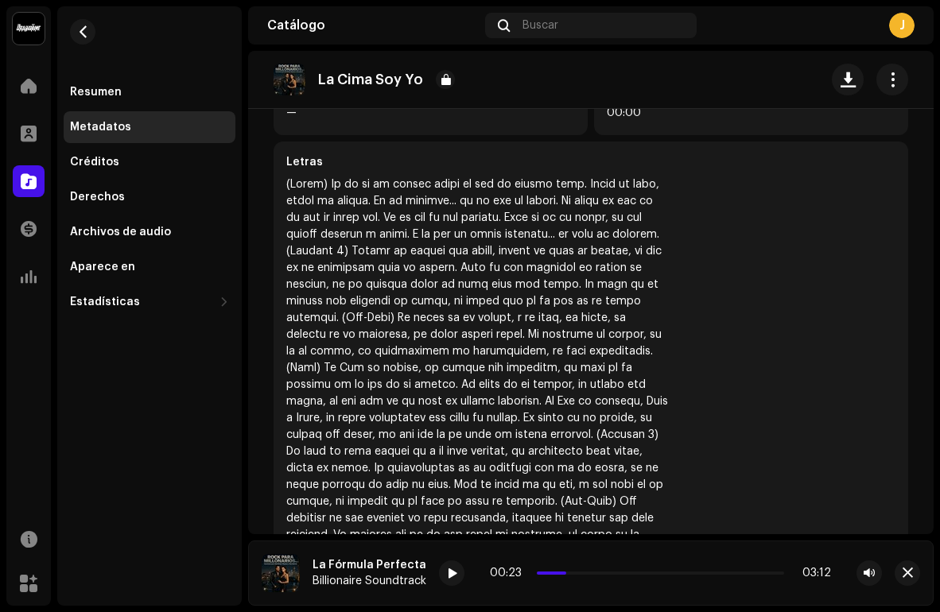
scroll to position [615, 0]
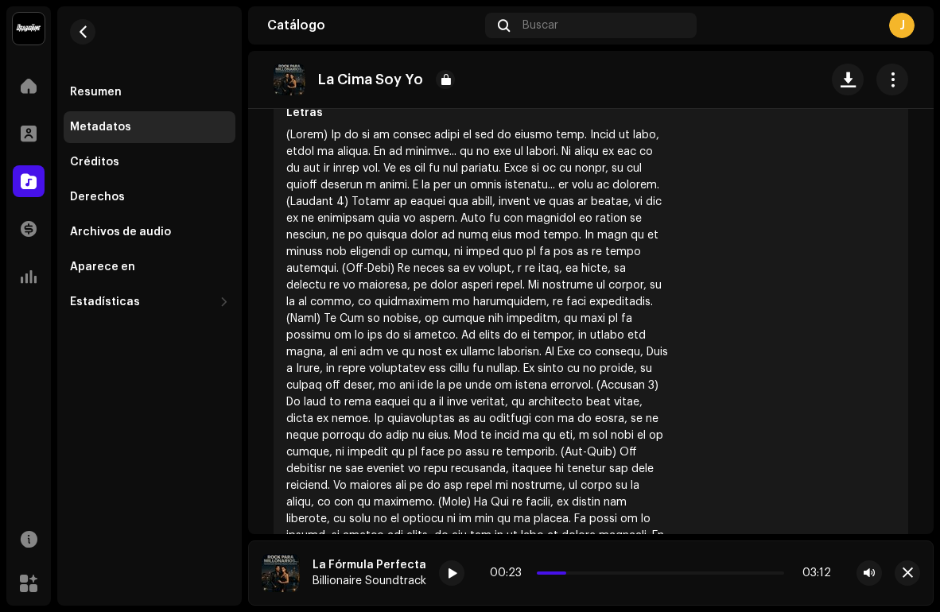
click at [328, 368] on div at bounding box center [477, 377] width 382 height 501
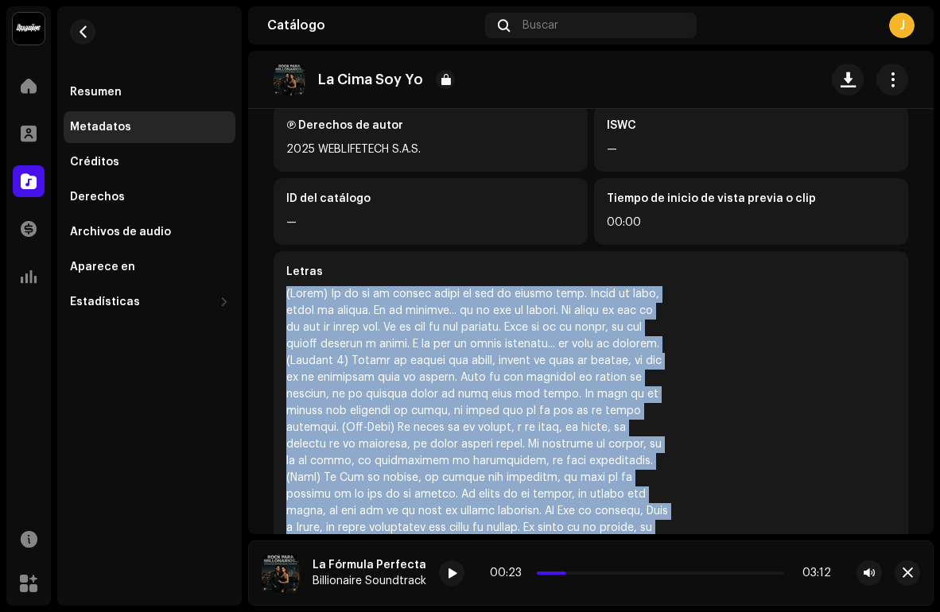
scroll to position [448, 0]
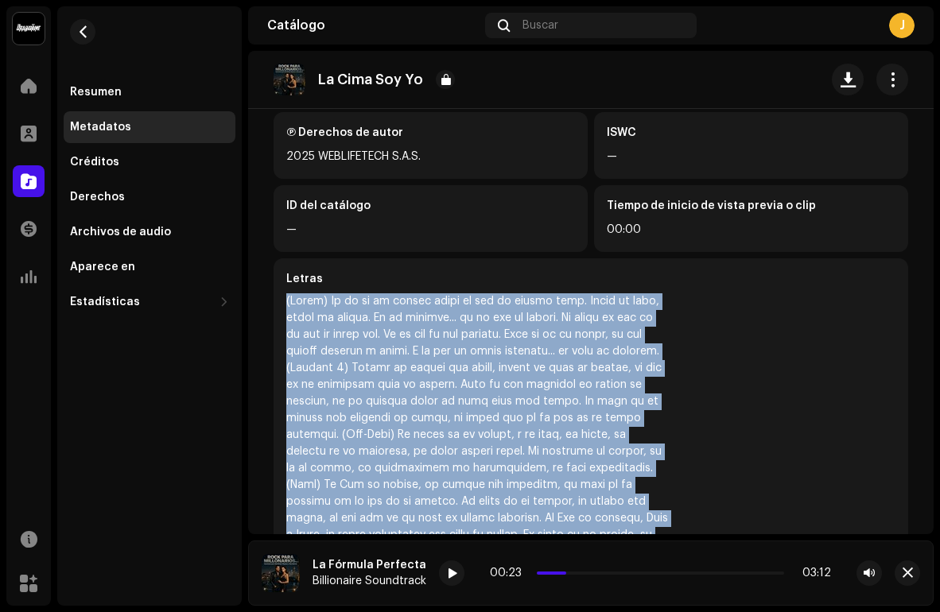
click at [324, 304] on div at bounding box center [477, 543] width 382 height 501
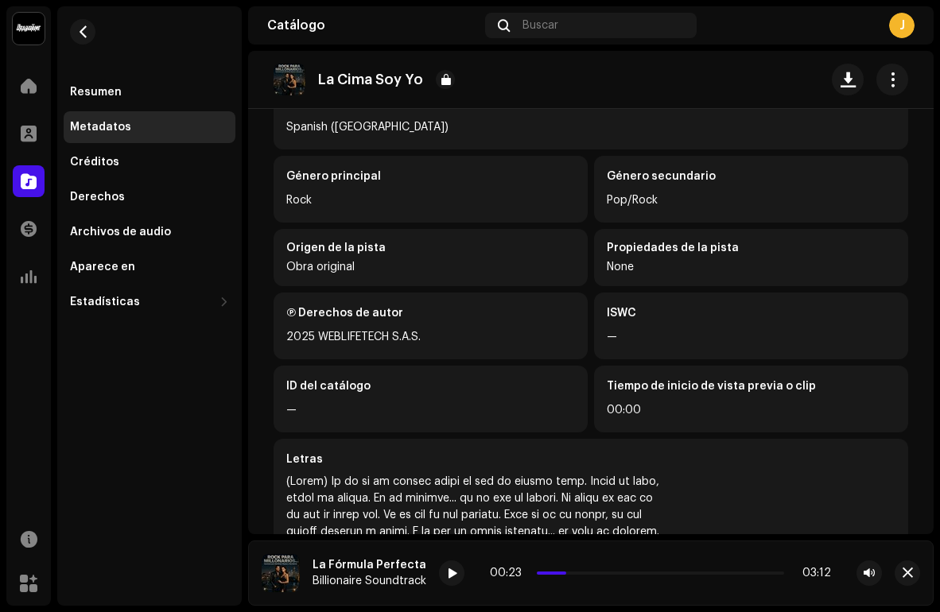
scroll to position [196, 0]
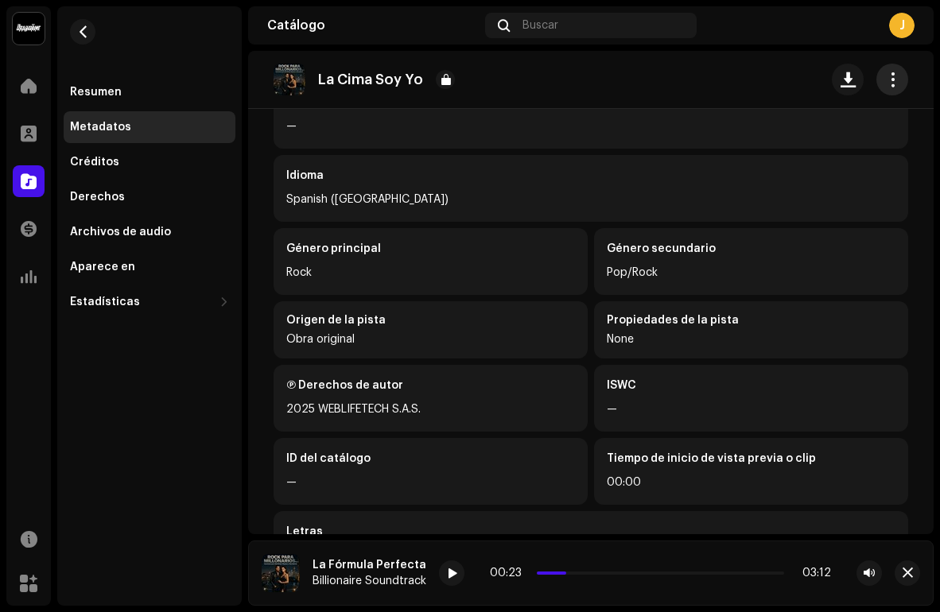
click at [889, 75] on span "button" at bounding box center [892, 79] width 15 height 13
click at [607, 308] on div "Propiedades de la pista None" at bounding box center [751, 329] width 314 height 57
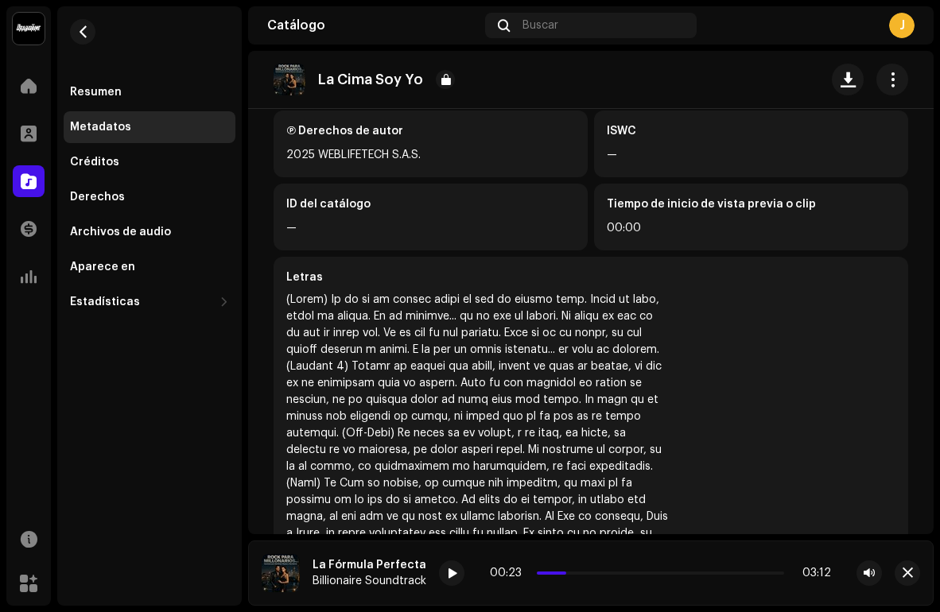
scroll to position [490, 0]
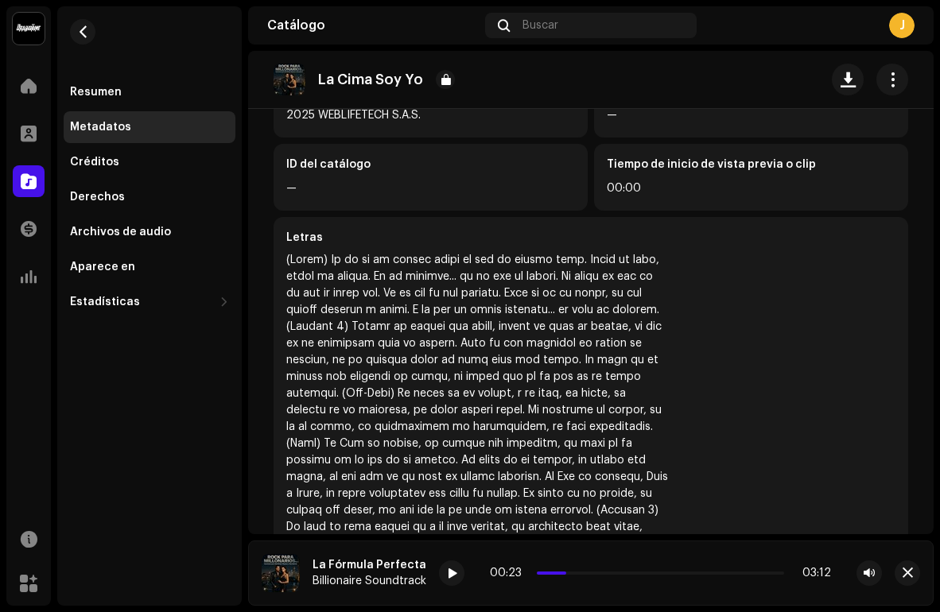
click at [525, 300] on div at bounding box center [477, 502] width 382 height 501
click at [130, 157] on div "Créditos" at bounding box center [149, 162] width 159 height 13
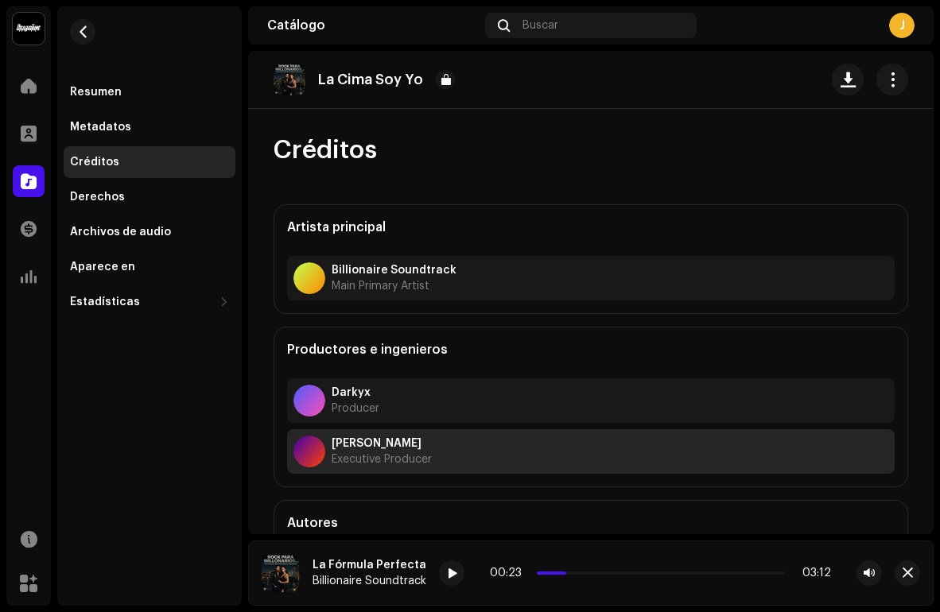
scroll to position [76, 0]
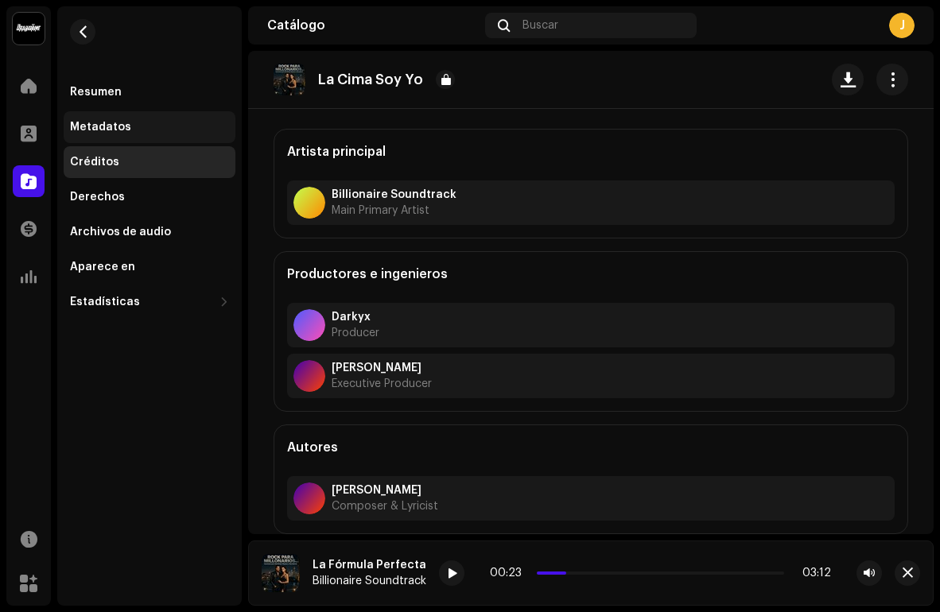
click at [99, 131] on div "Metadatos" at bounding box center [100, 127] width 61 height 13
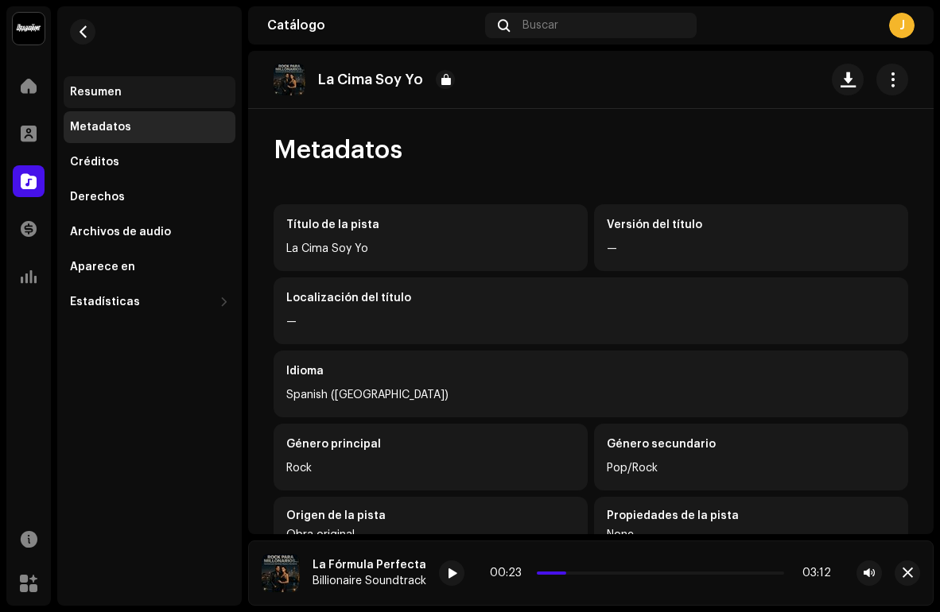
click at [103, 77] on div "Resumen" at bounding box center [150, 92] width 172 height 32
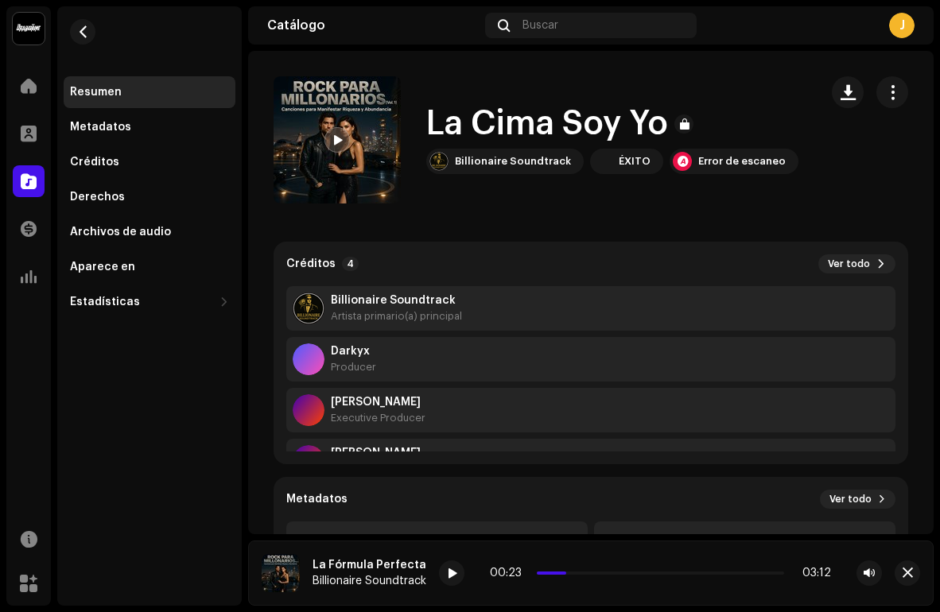
click at [336, 141] on span at bounding box center [337, 140] width 10 height 13
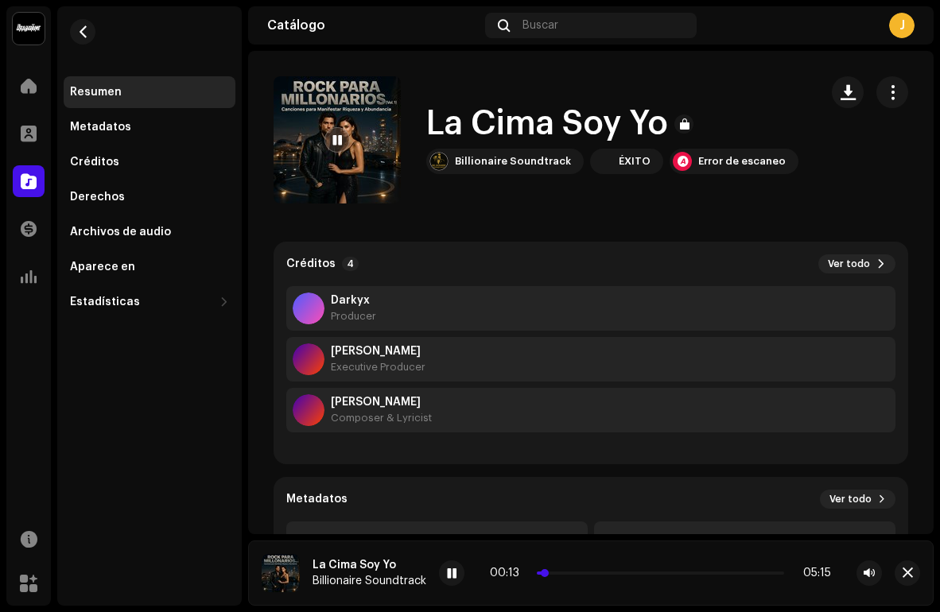
click at [619, 572] on p-slider at bounding box center [660, 573] width 247 height 3
click at [444, 564] on div at bounding box center [451, 572] width 25 height 25
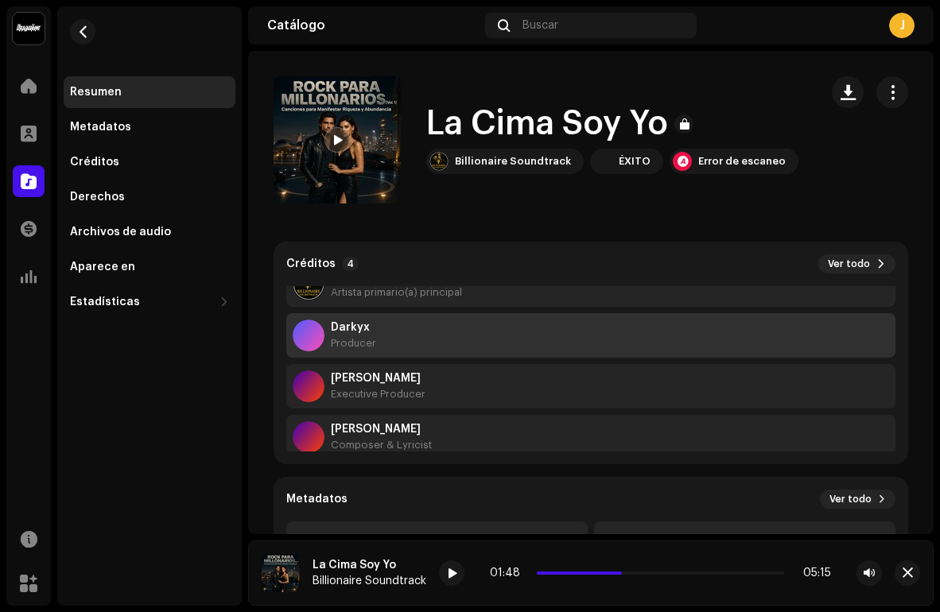
scroll to position [0, 0]
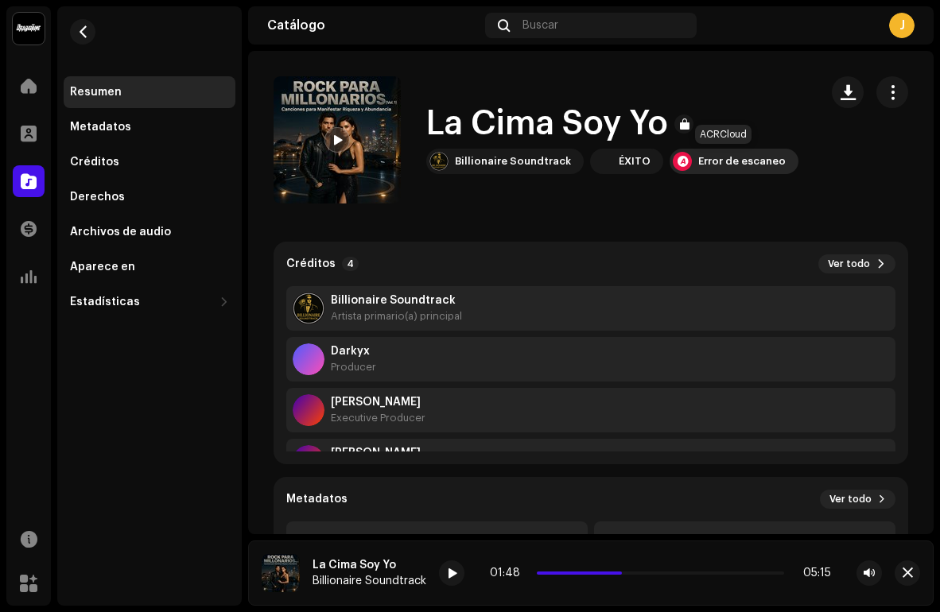
click at [698, 166] on div "Error de escaneo" at bounding box center [741, 161] width 87 height 13
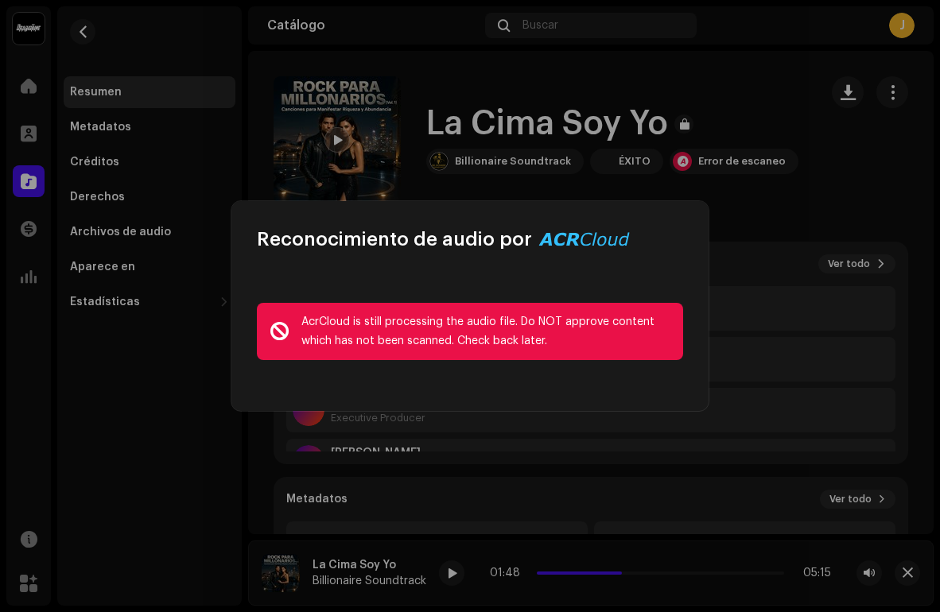
click at [545, 377] on div "AcrCloud is still processing the audio file. Do NOT approve content which has n…" at bounding box center [469, 331] width 477 height 159
drag, startPoint x: 568, startPoint y: 339, endPoint x: 305, endPoint y: 309, distance: 264.8
click at [305, 309] on div "AcrCloud is still processing the audio file. Do NOT approve content which has n…" at bounding box center [470, 331] width 426 height 57
copy div "AcrCloud is still processing the audio file. Do NOT approve content which has n…"
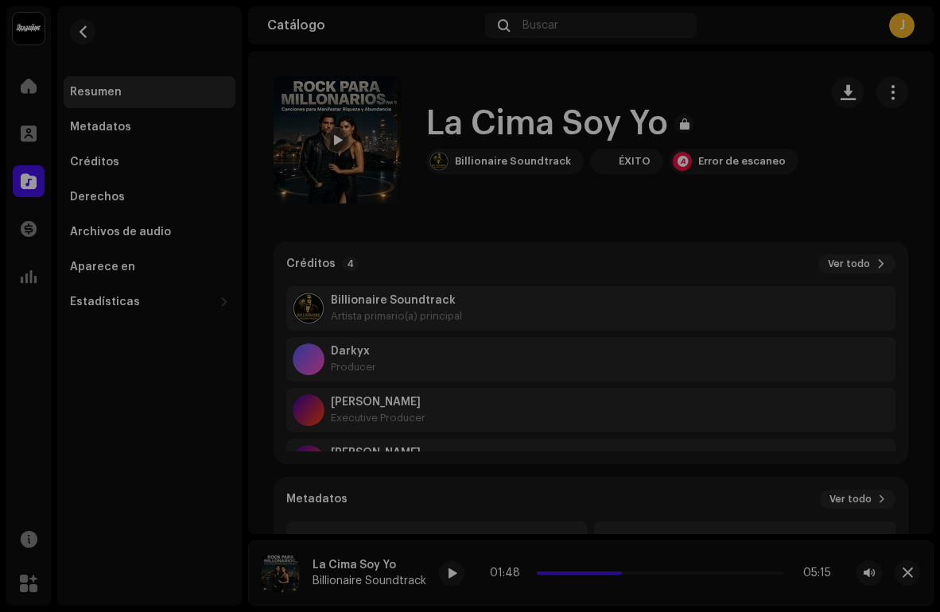
click at [712, 197] on div "Reconocimiento de audio por AcrCloud is still processing the audio file. Do NOT…" at bounding box center [470, 306] width 940 height 612
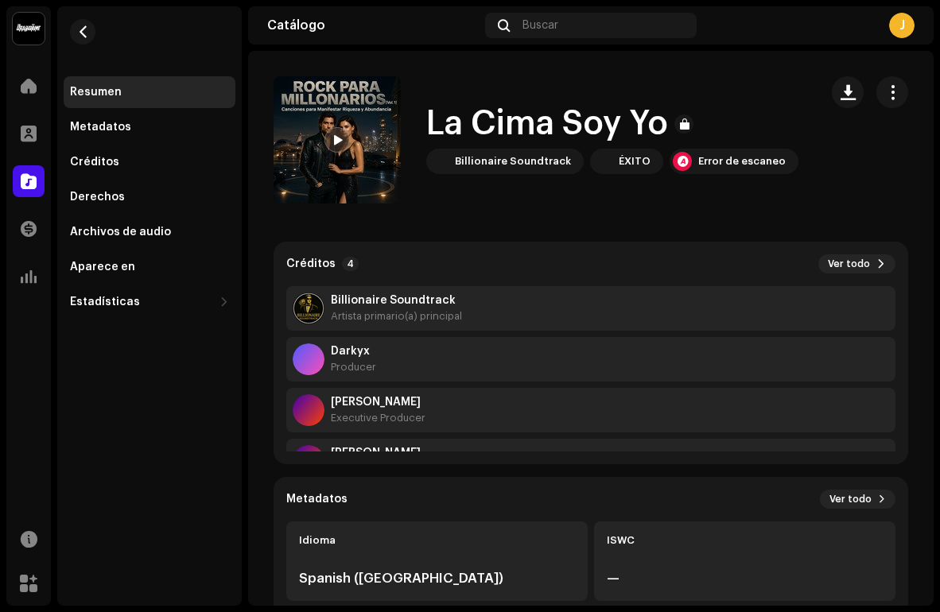
click at [623, 118] on h1 "La Cima Soy Yo" at bounding box center [547, 124] width 242 height 37
click at [114, 131] on div "Metadatos" at bounding box center [100, 127] width 61 height 13
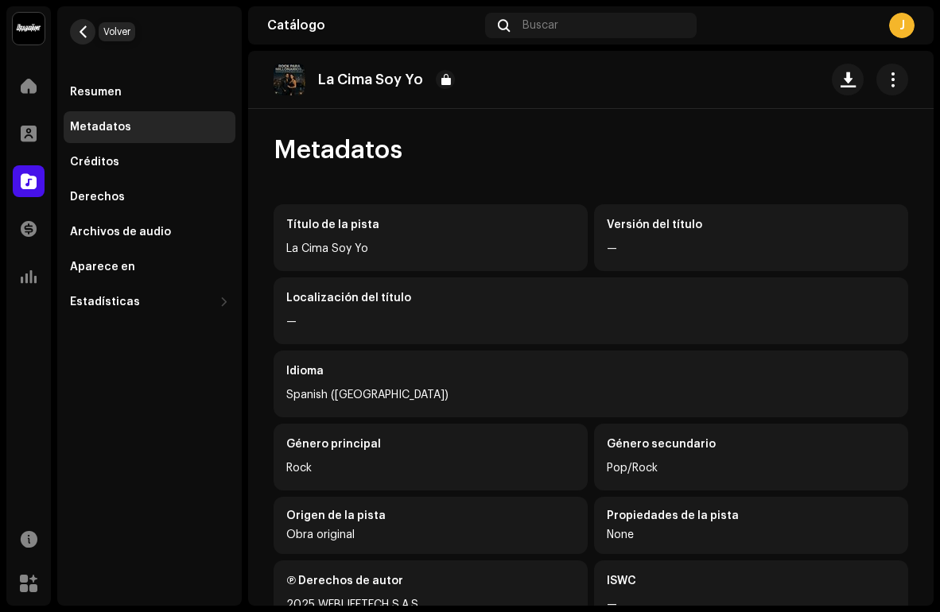
click at [89, 24] on button "button" at bounding box center [82, 31] width 25 height 25
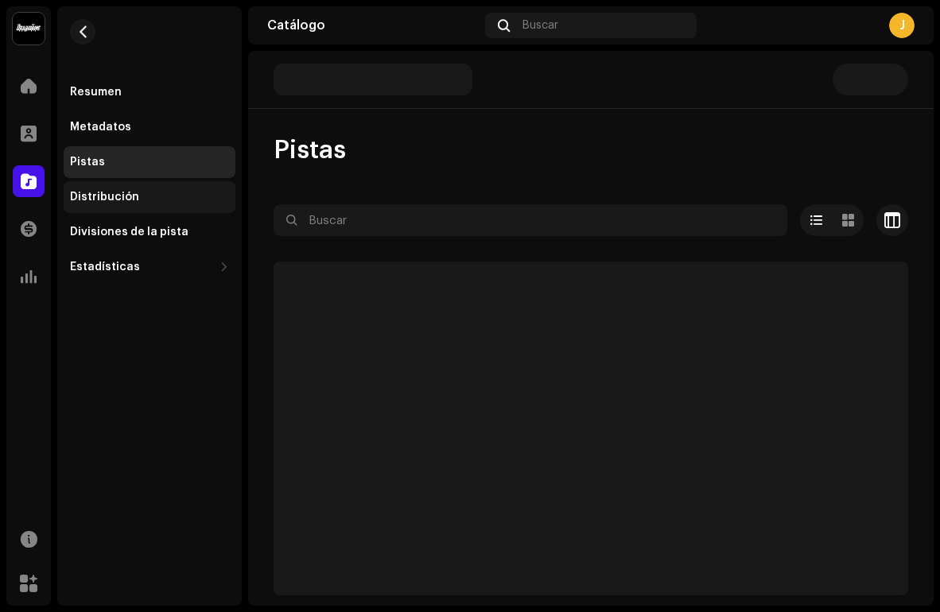
click at [87, 195] on div "Distribución" at bounding box center [104, 197] width 69 height 13
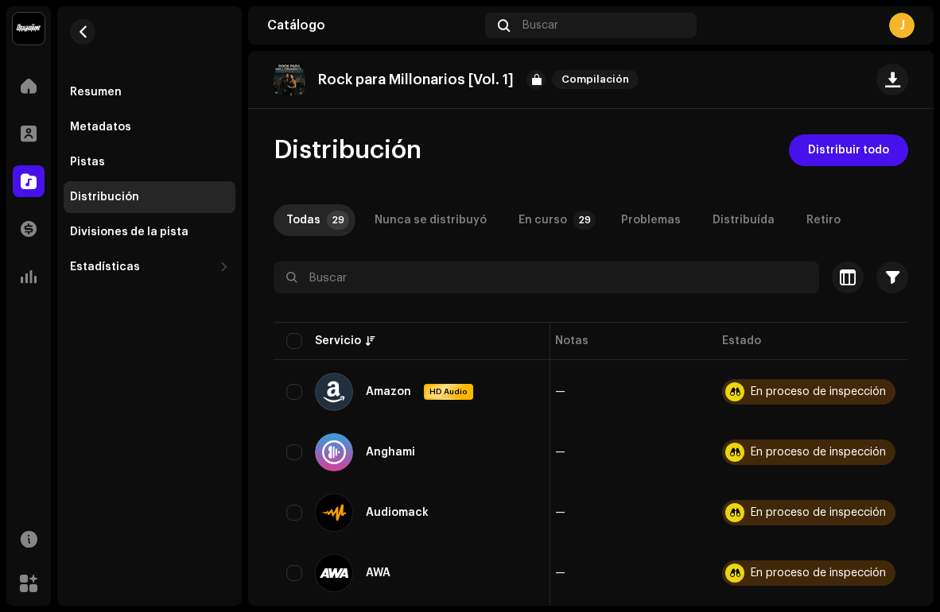
click at [476, 79] on p "Rock para Millonarios [Vol. 1]" at bounding box center [416, 80] width 196 height 17
click at [584, 81] on span "Compilación" at bounding box center [595, 79] width 87 height 19
click at [535, 77] on div at bounding box center [535, 79] width 19 height 19
click at [308, 76] on div "Rock para Millonarios [Vol. 1] Compilación" at bounding box center [458, 80] width 371 height 32
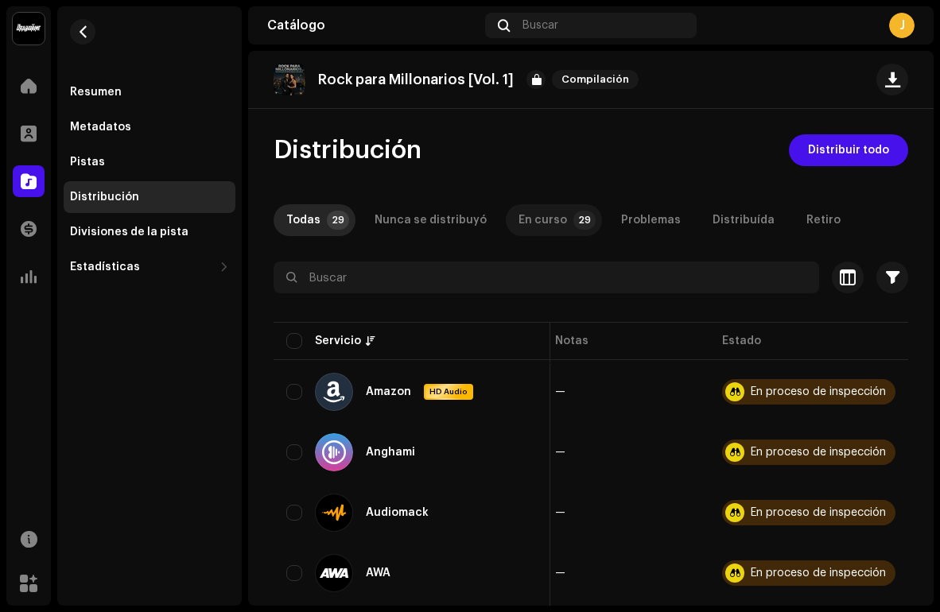
click at [550, 214] on div "En curso" at bounding box center [542, 220] width 48 height 32
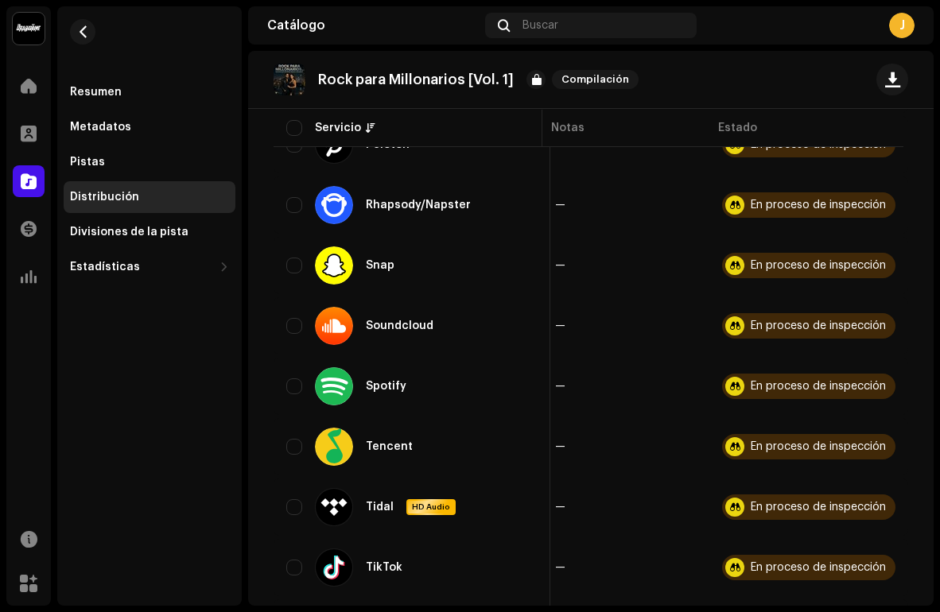
scroll to position [1558, 0]
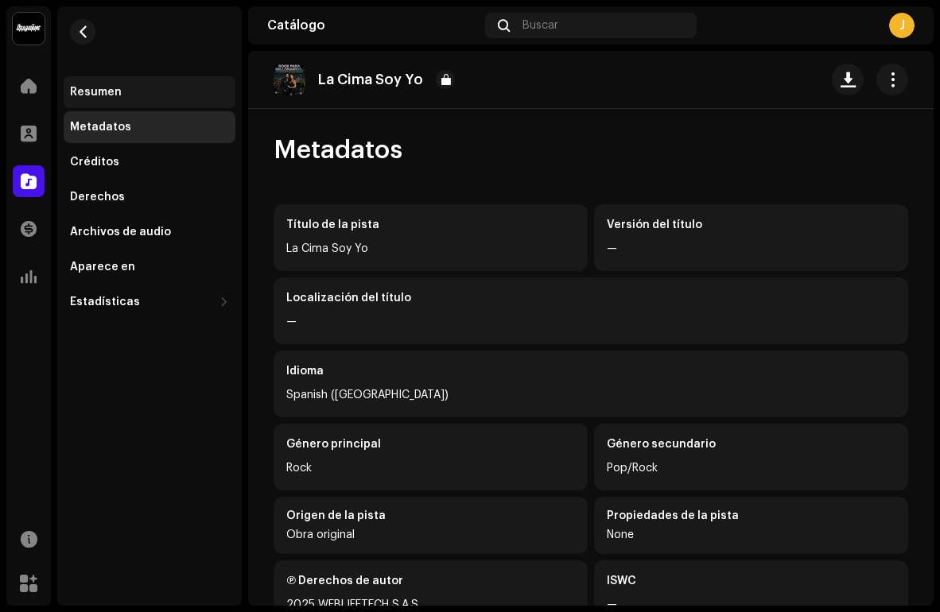
click at [95, 97] on div "Resumen" at bounding box center [96, 92] width 52 height 13
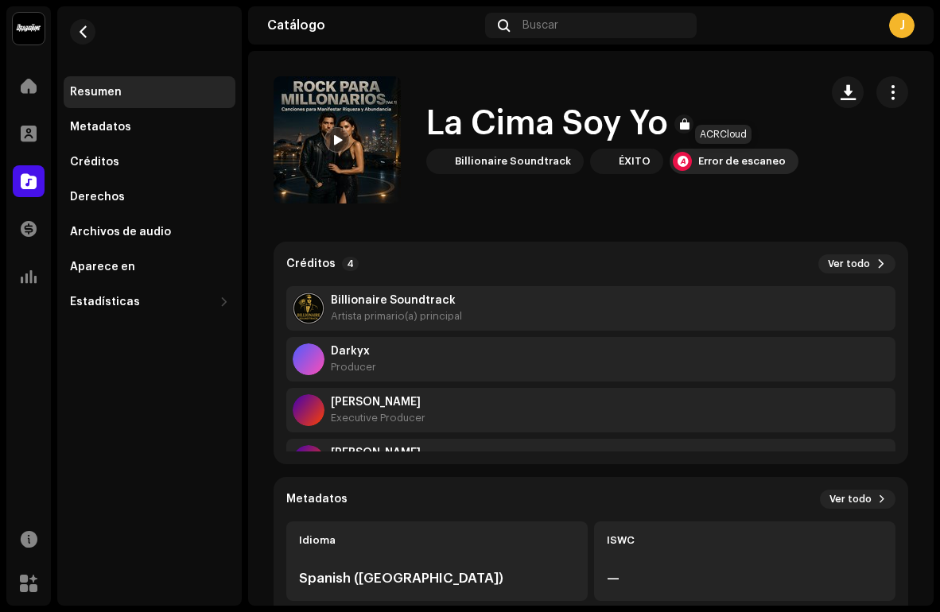
click at [673, 169] on div at bounding box center [682, 161] width 19 height 19
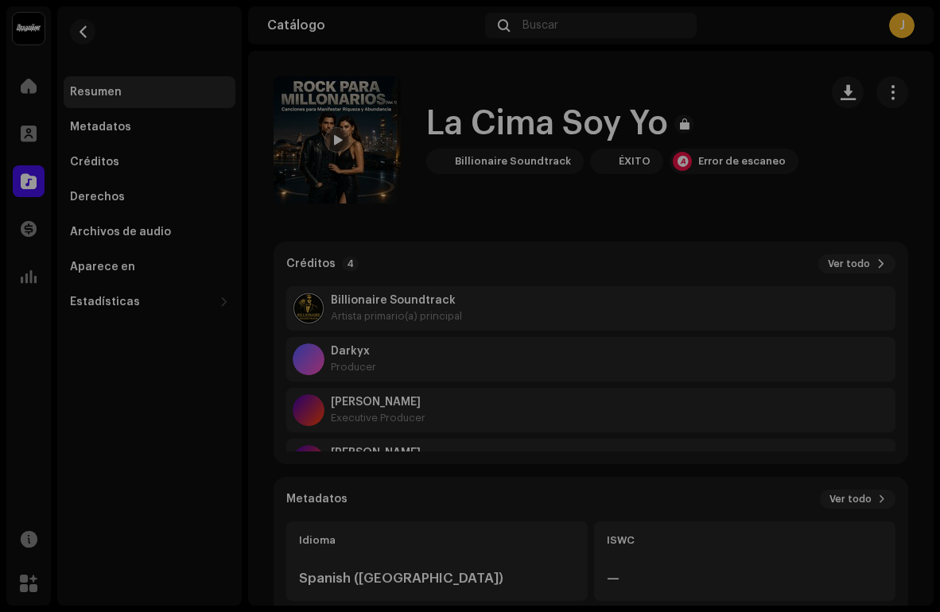
click at [743, 209] on div "Reconocimiento de audio por AcrCloud is still processing the audio file. Do NOT…" at bounding box center [470, 306] width 940 height 612
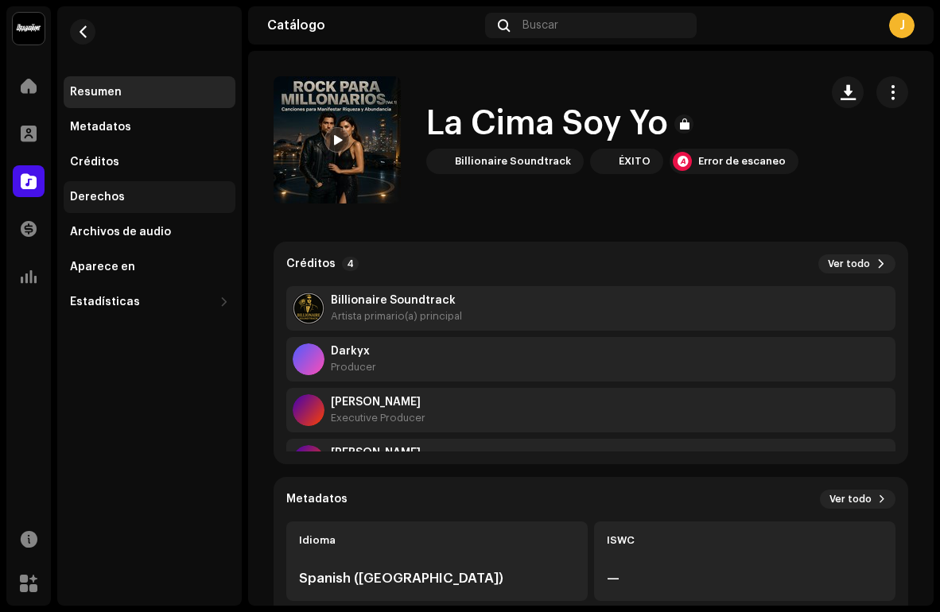
click at [91, 189] on div "Derechos" at bounding box center [150, 197] width 172 height 32
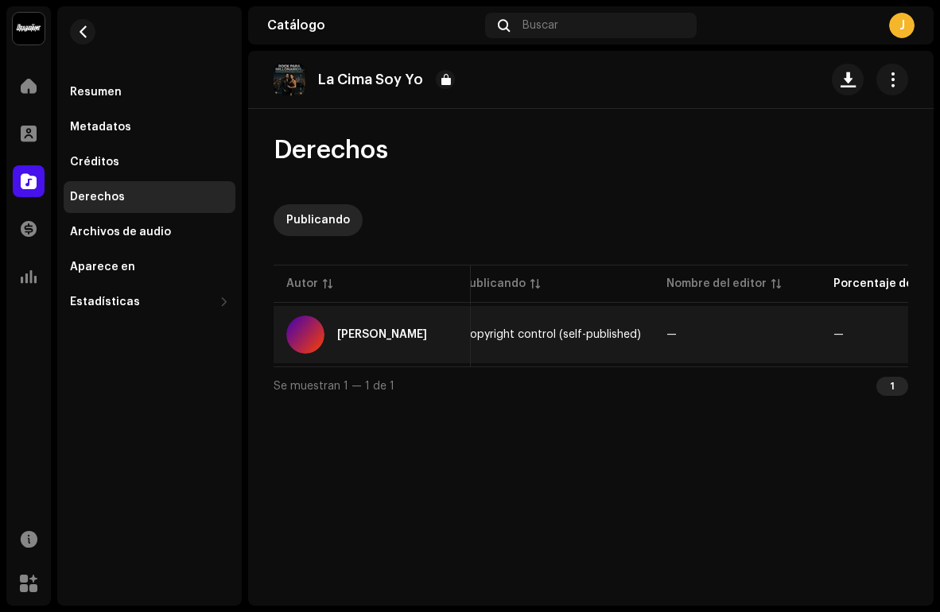
scroll to position [0, 265]
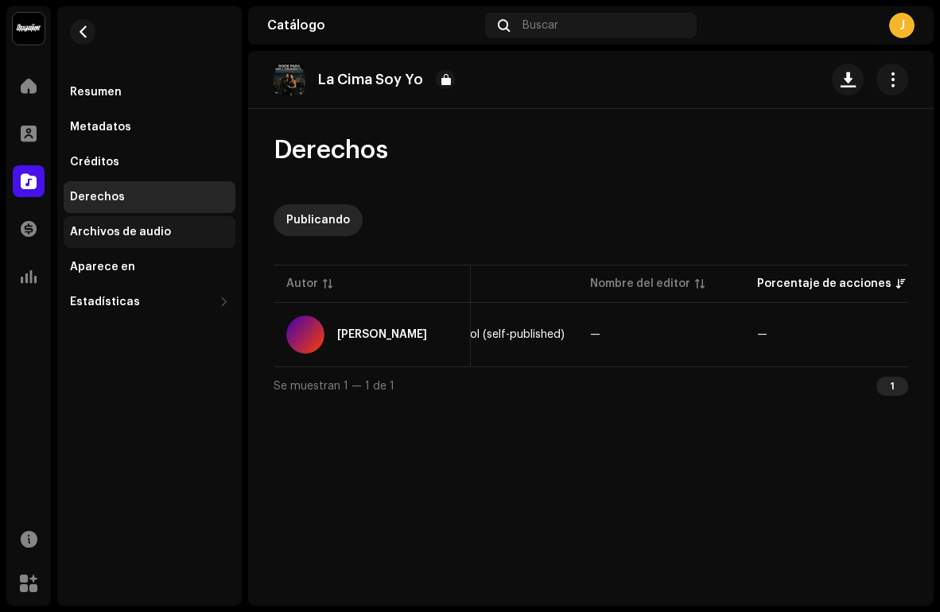
click at [126, 242] on div "Archivos de audio" at bounding box center [150, 232] width 172 height 32
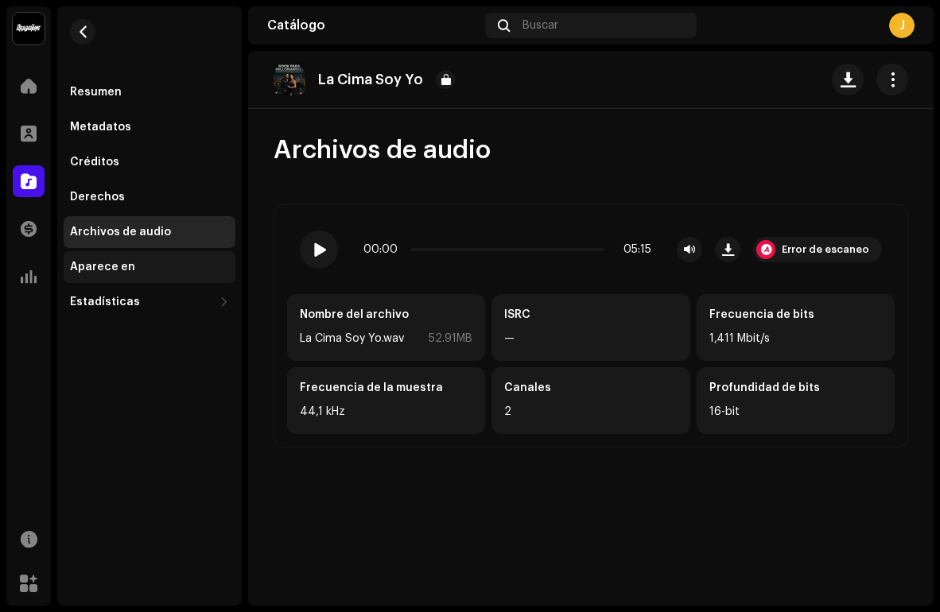
click at [110, 269] on div "Aparece en" at bounding box center [102, 267] width 65 height 13
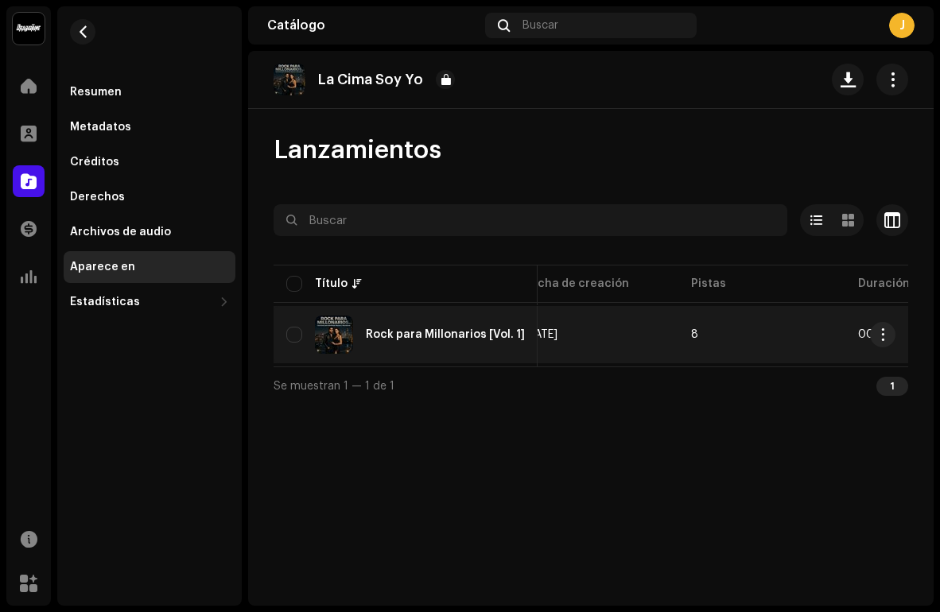
scroll to position [0, 804]
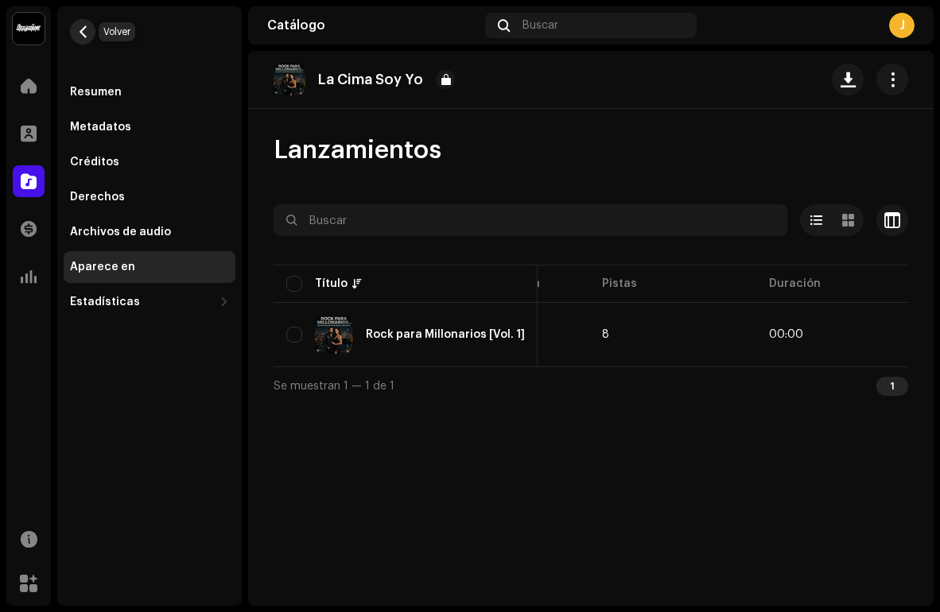
click at [78, 41] on button "button" at bounding box center [82, 31] width 25 height 25
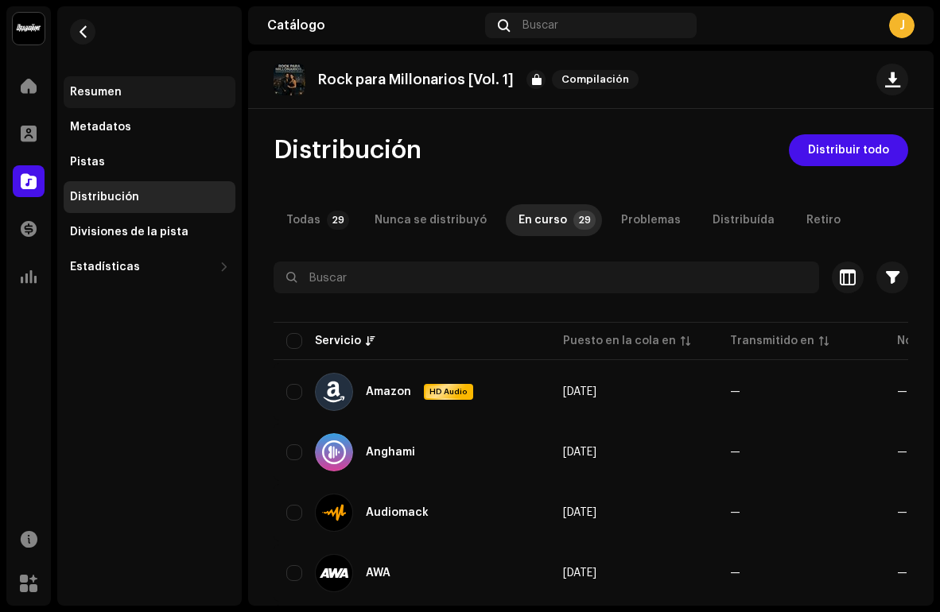
click at [95, 94] on div "Resumen" at bounding box center [96, 92] width 52 height 13
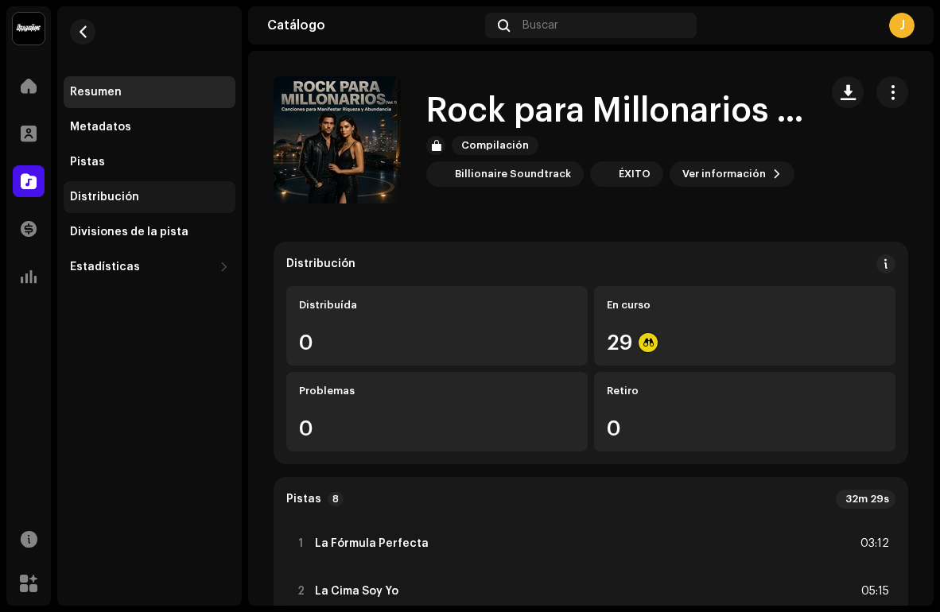
click at [111, 197] on div "Distribución" at bounding box center [104, 197] width 69 height 13
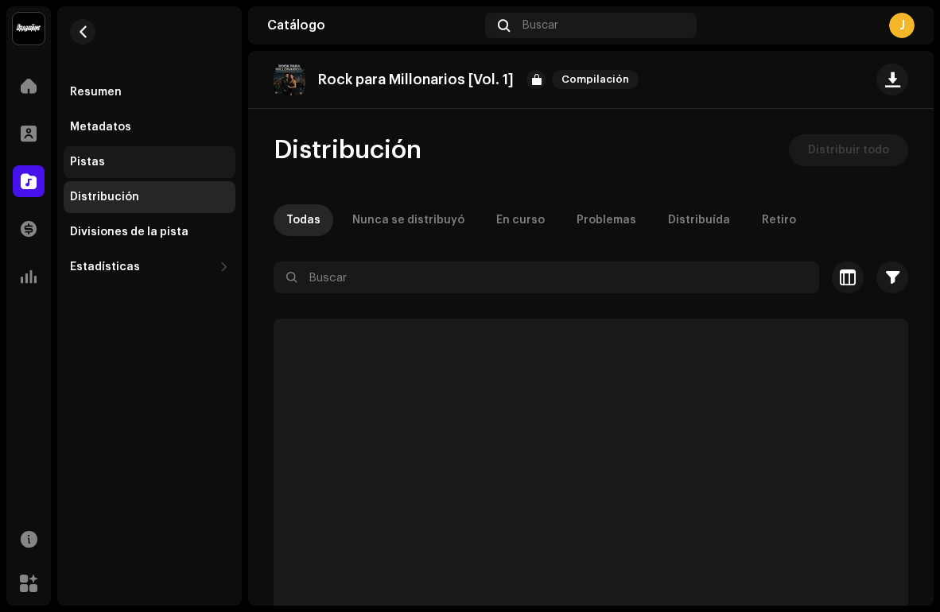
click at [101, 165] on div "Pistas" at bounding box center [149, 162] width 159 height 13
